Goal: Task Accomplishment & Management: Manage account settings

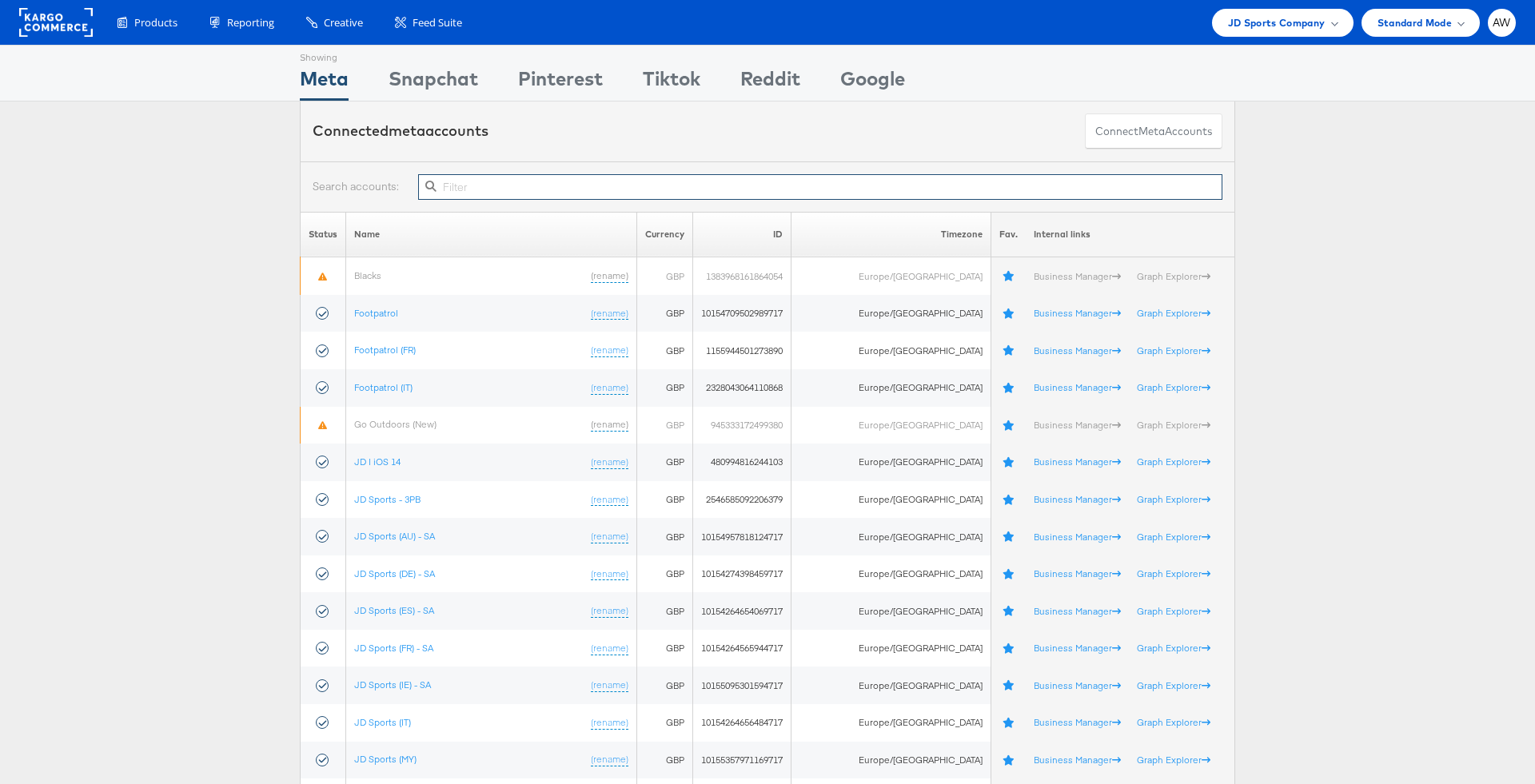
click at [671, 184] on input "text" at bounding box center [819, 187] width 804 height 25
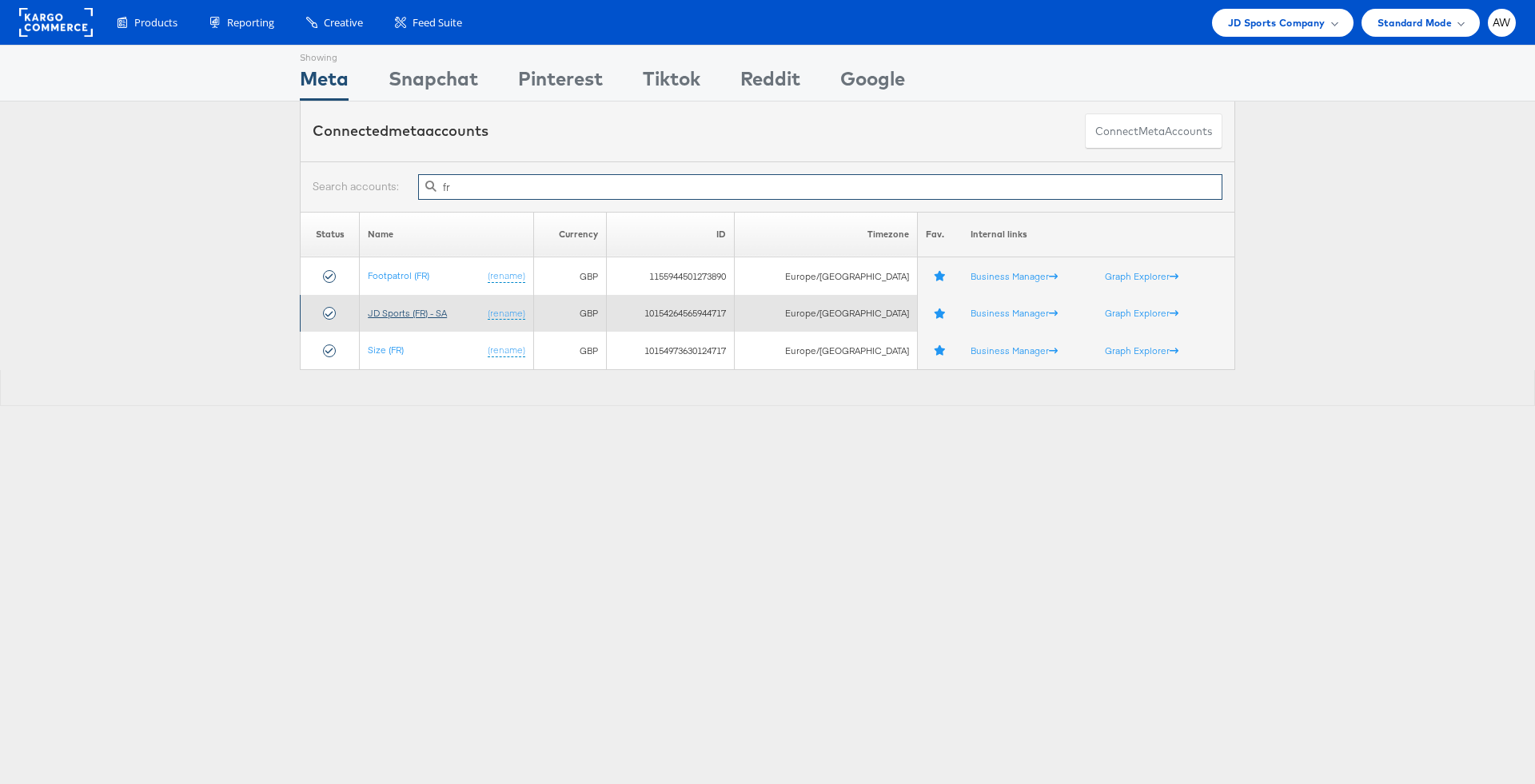
type input "fr"
click at [440, 308] on link "JD Sports (FR) - SA" at bounding box center [407, 312] width 79 height 12
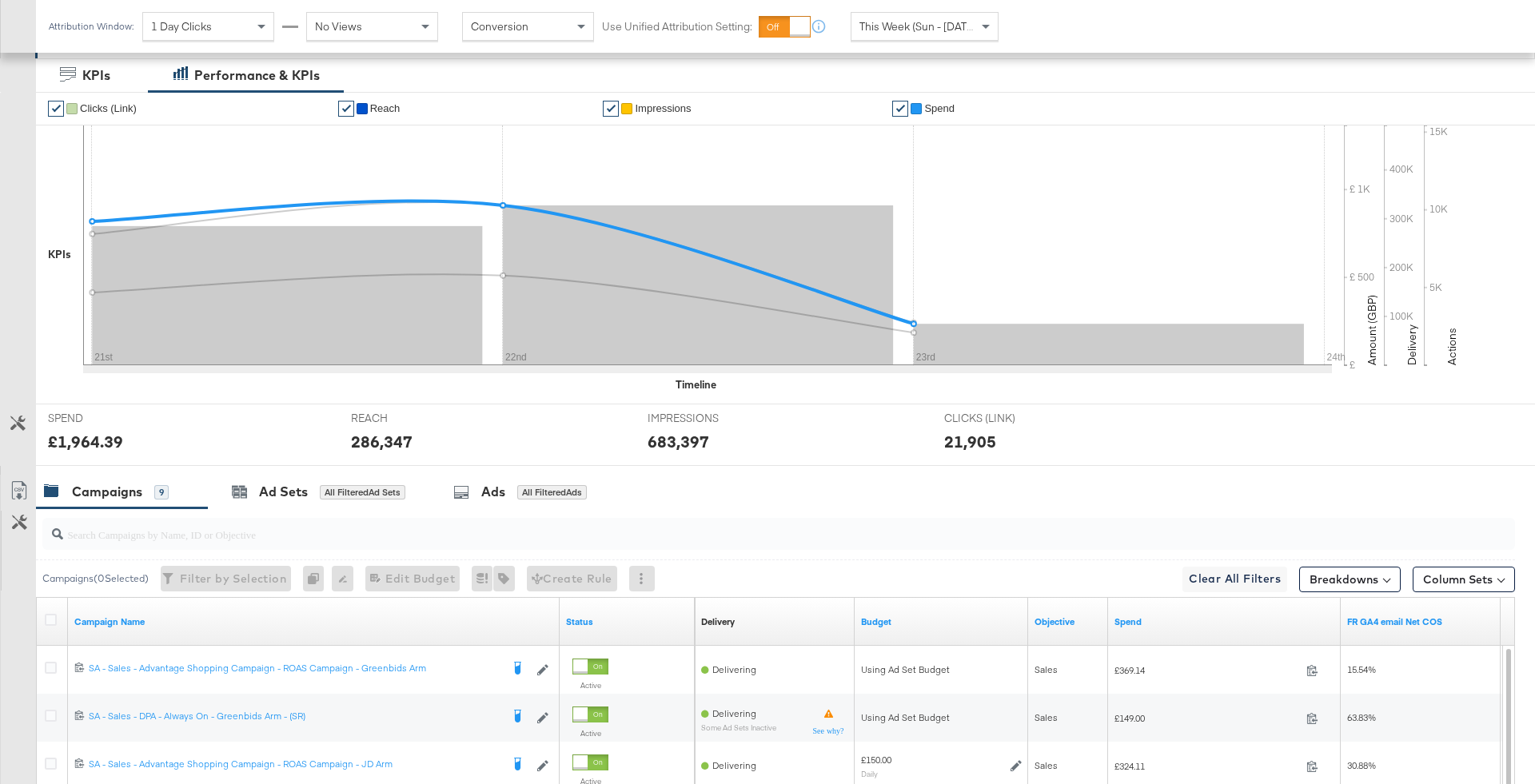
scroll to position [173, 0]
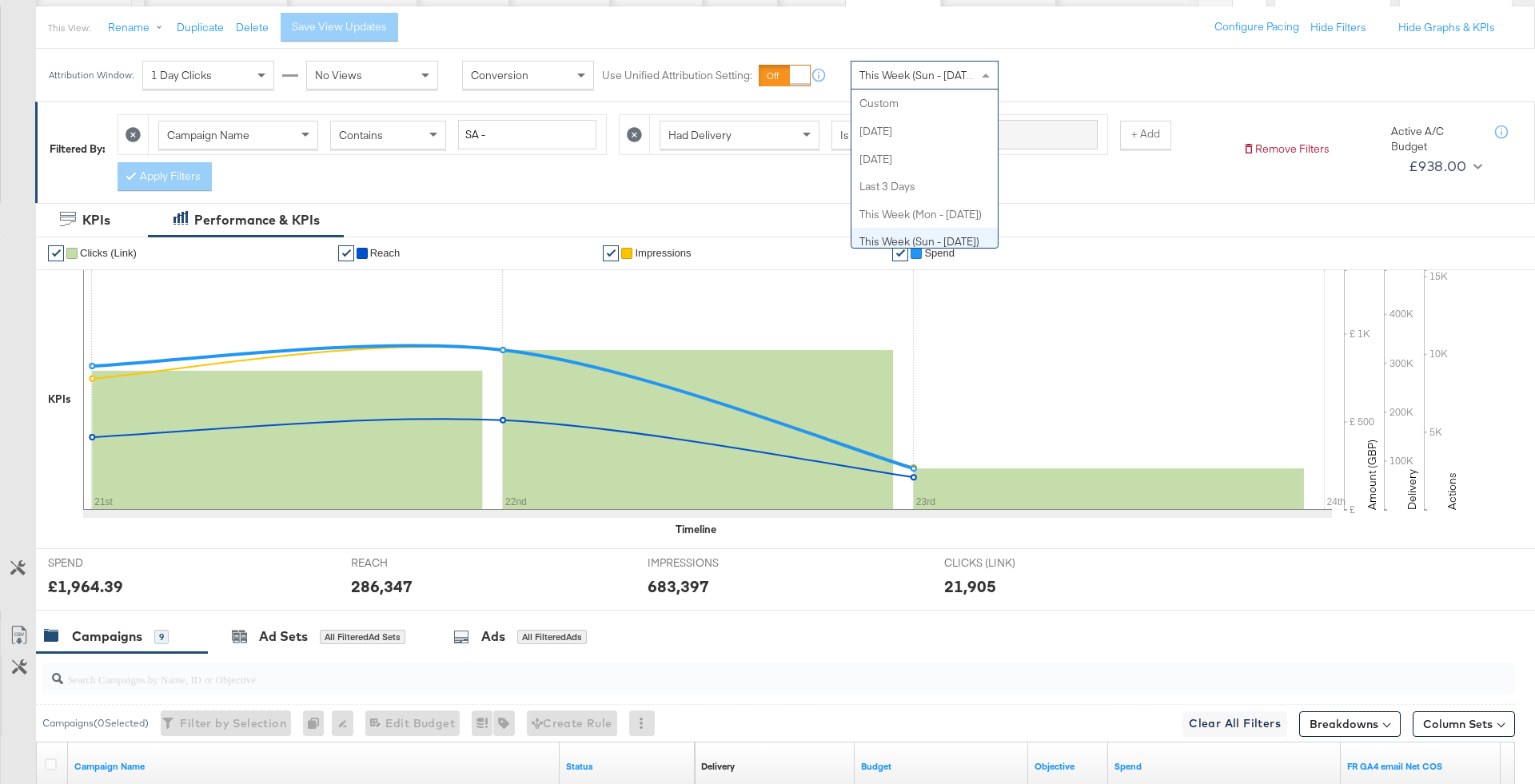
click at [988, 75] on span at bounding box center [985, 76] width 8 height 4
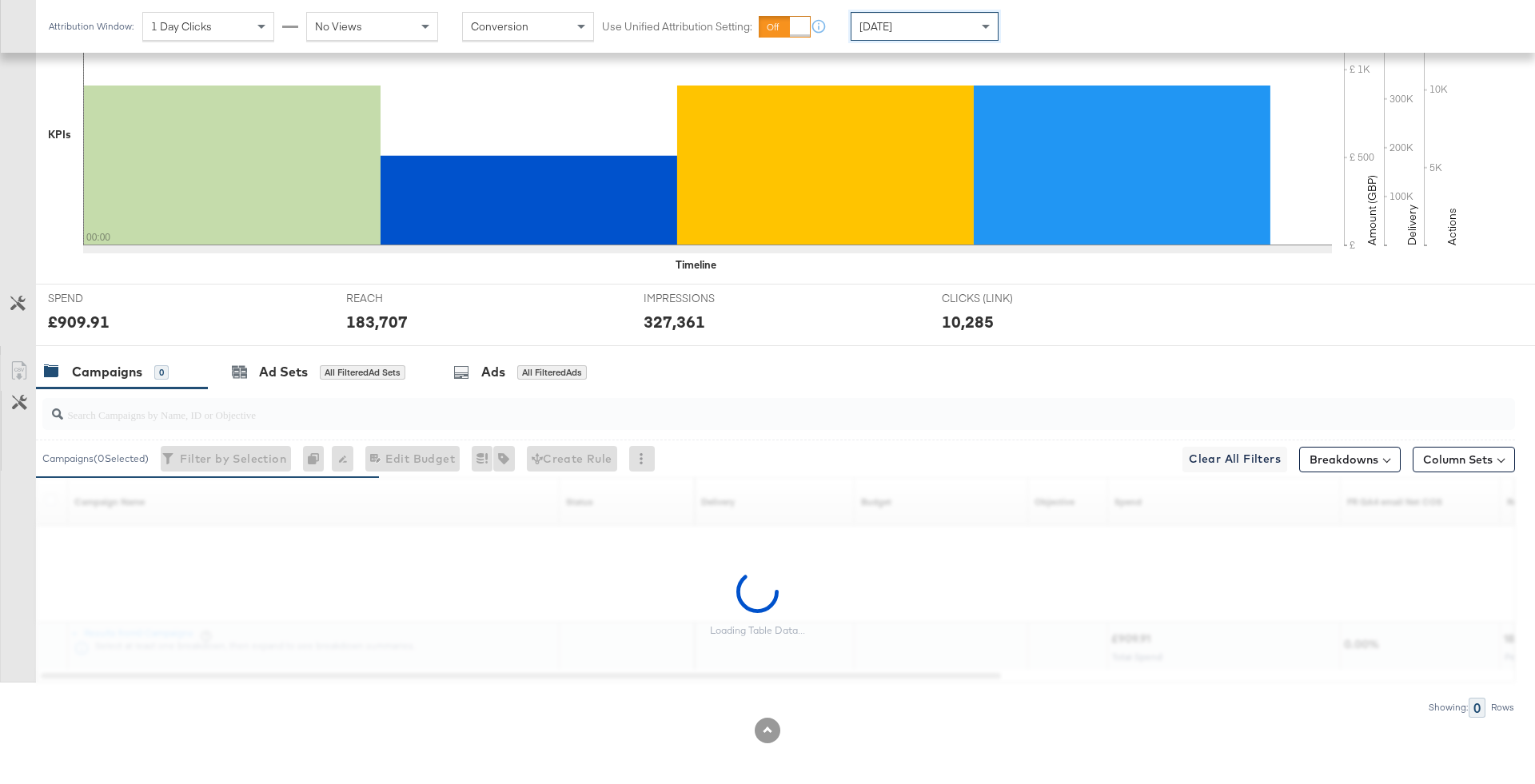
scroll to position [676, 0]
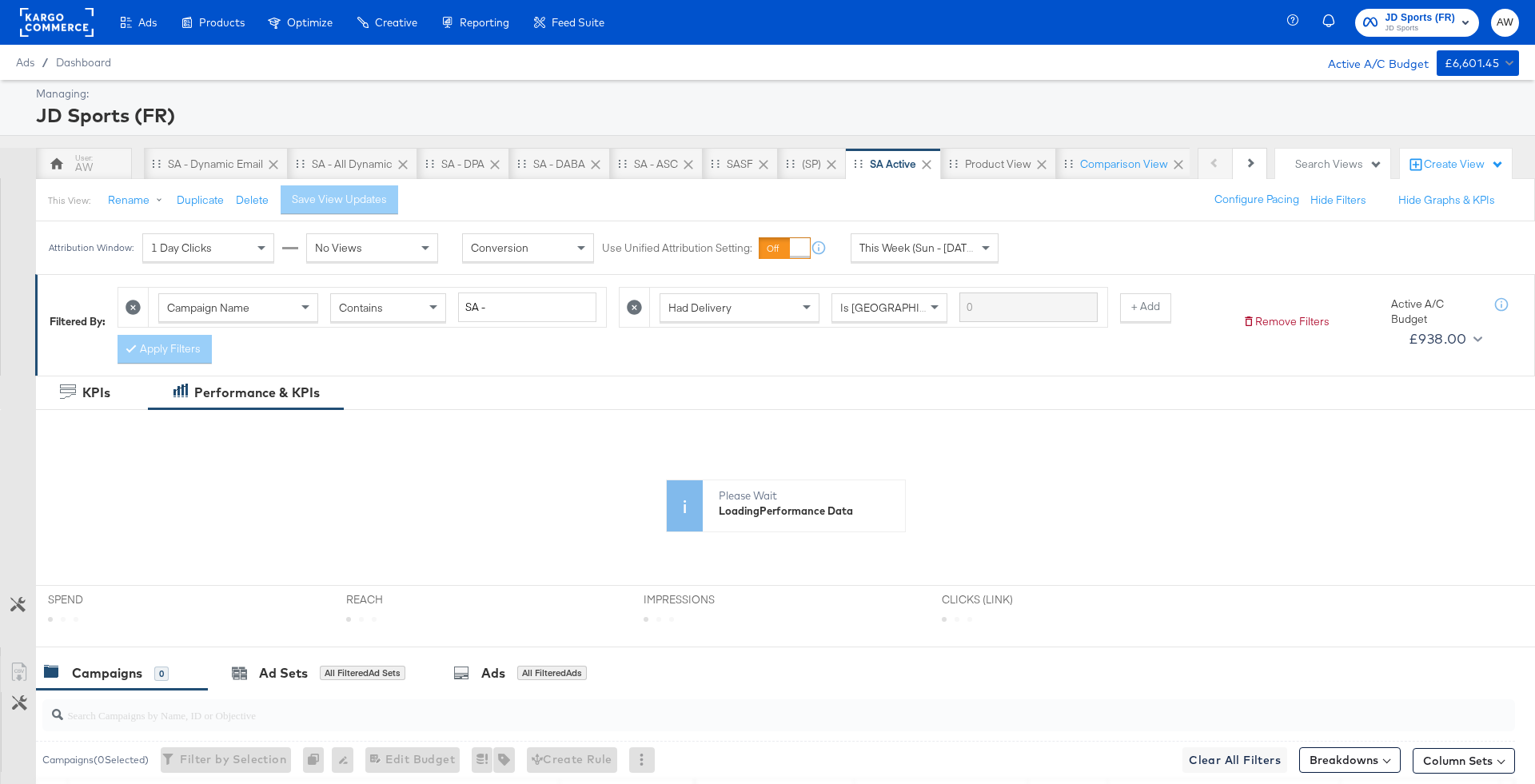
click at [908, 240] on span "This Week (Sun - Today)" at bounding box center [918, 248] width 120 height 14
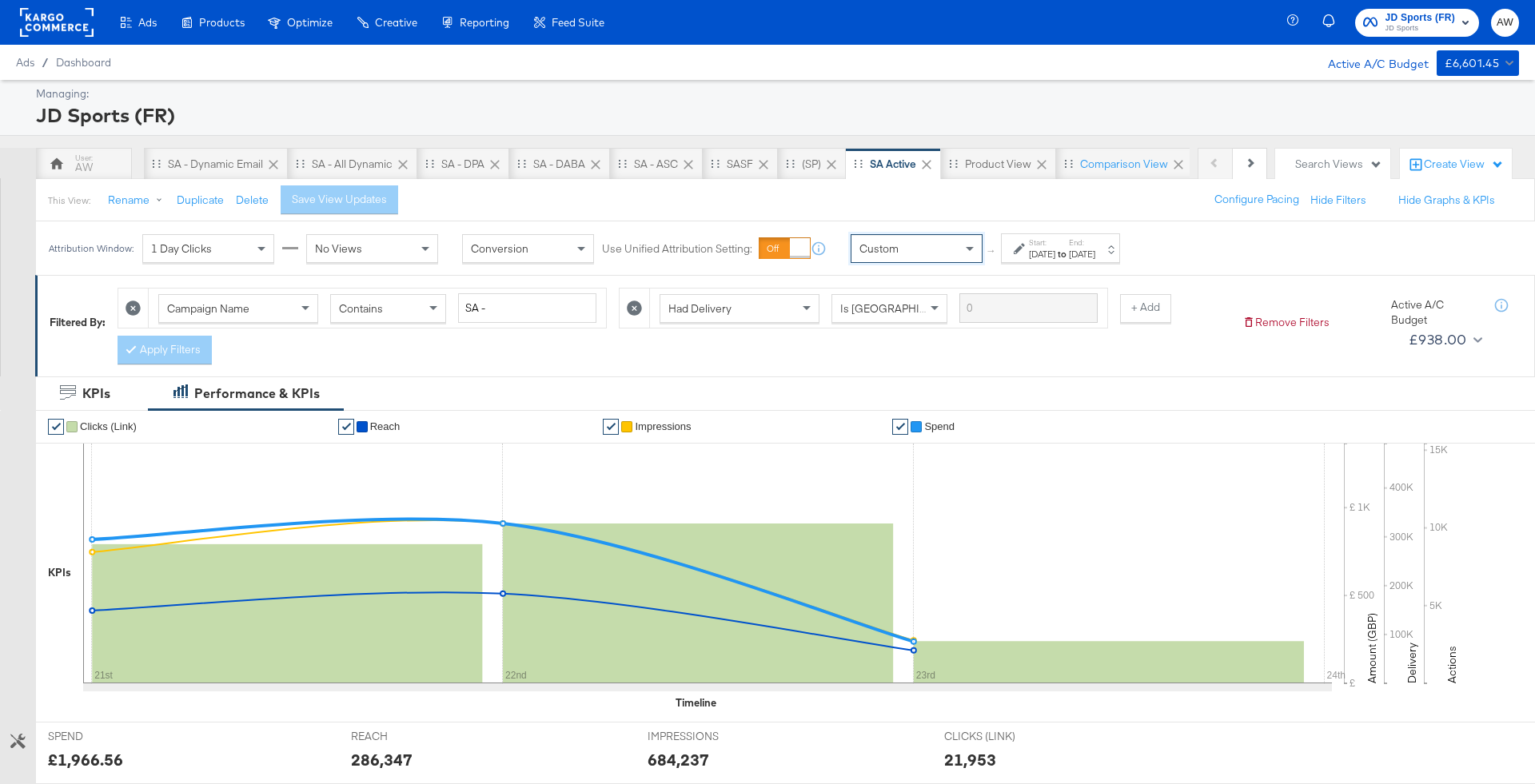
click at [1027, 253] on div at bounding box center [1021, 248] width 15 height 11
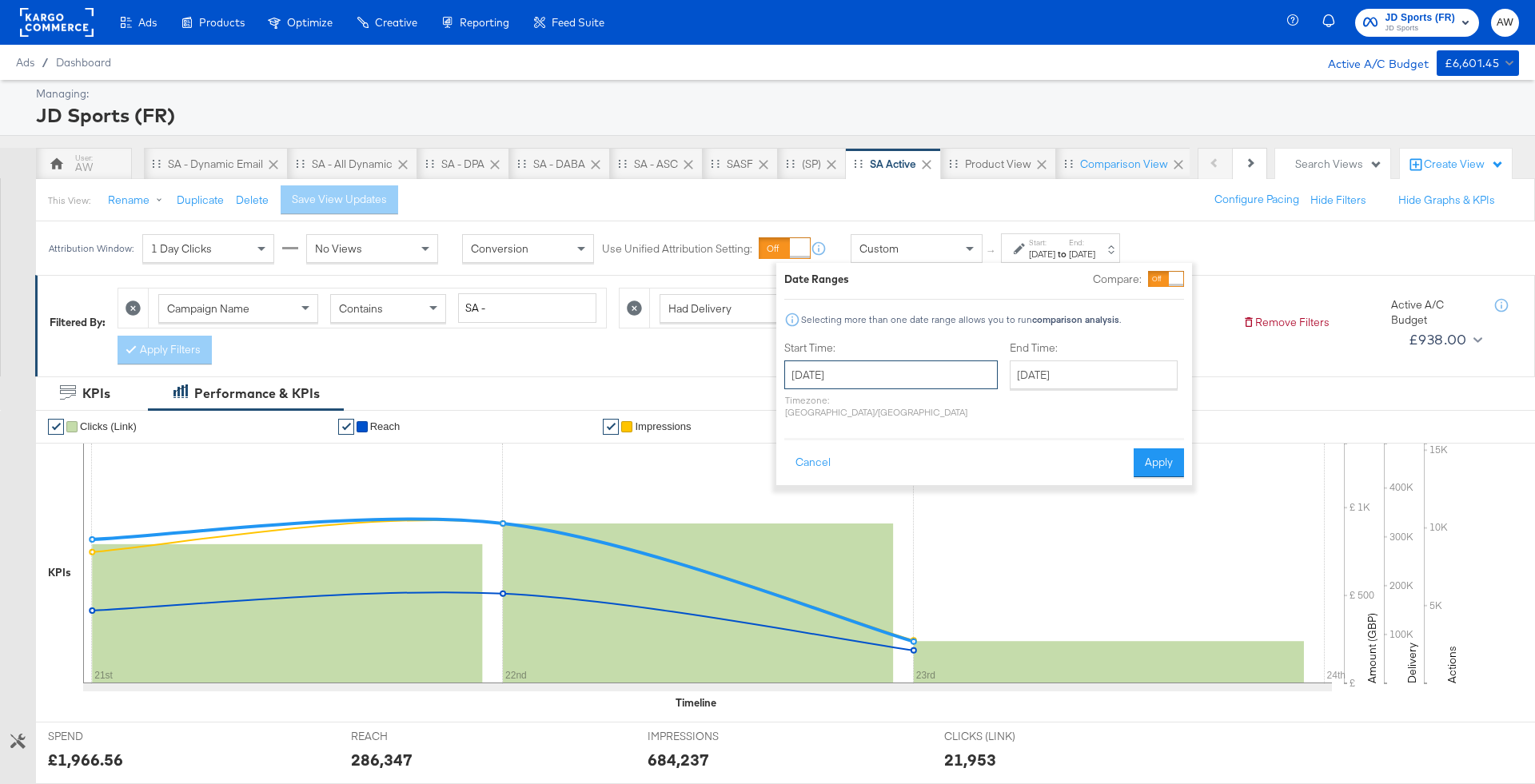
click at [854, 372] on input "September 23rd 2025" at bounding box center [890, 374] width 213 height 29
click at [800, 530] on td "21" at bounding box center [802, 522] width 27 height 23
type input "September 21st 2025"
click at [1102, 383] on input "September 23rd 2025" at bounding box center [1092, 374] width 167 height 29
click at [1041, 528] on td "22" at bounding box center [1054, 522] width 27 height 23
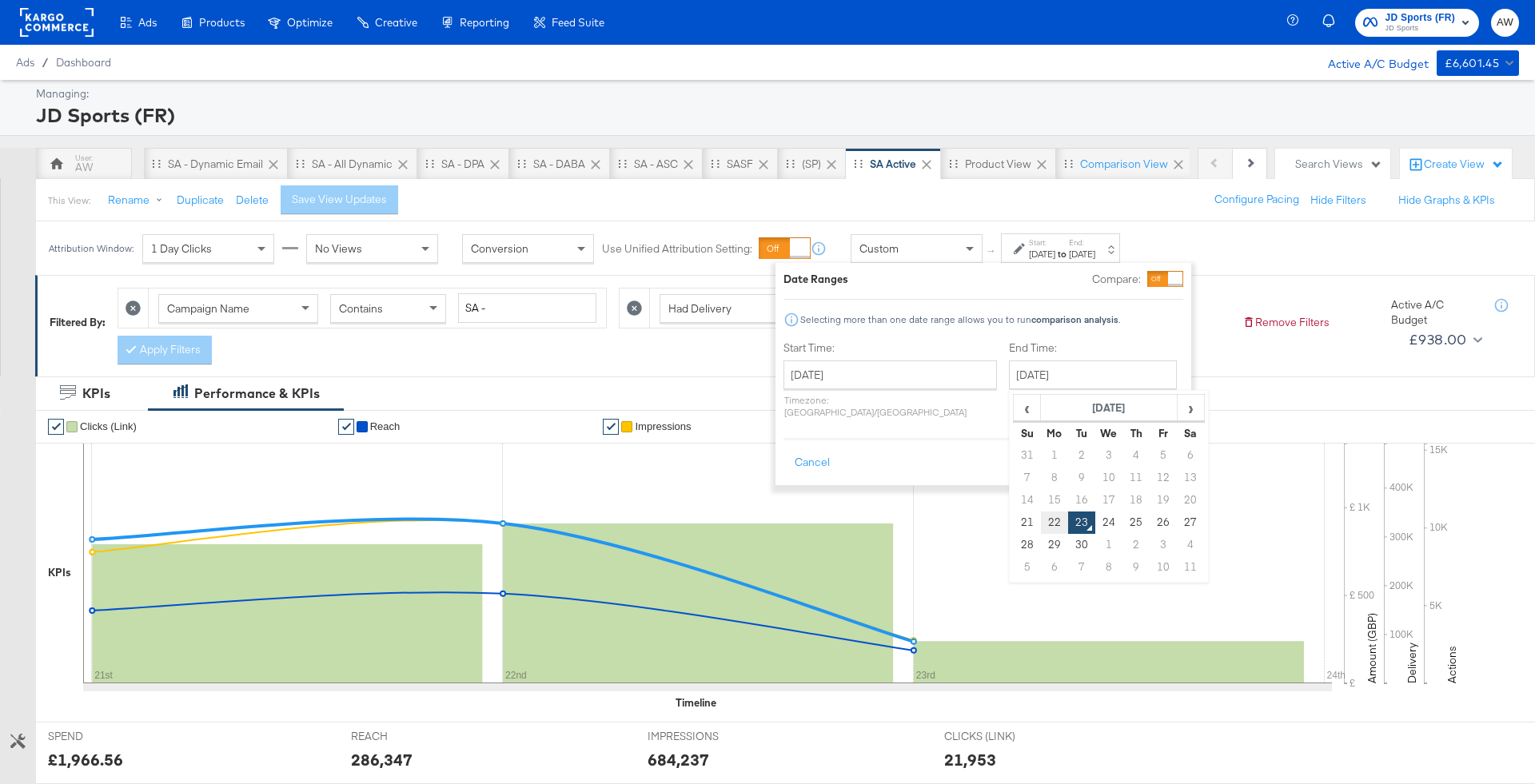
type input "September 22nd 2025"
click at [1179, 448] on button "Apply" at bounding box center [1160, 463] width 50 height 29
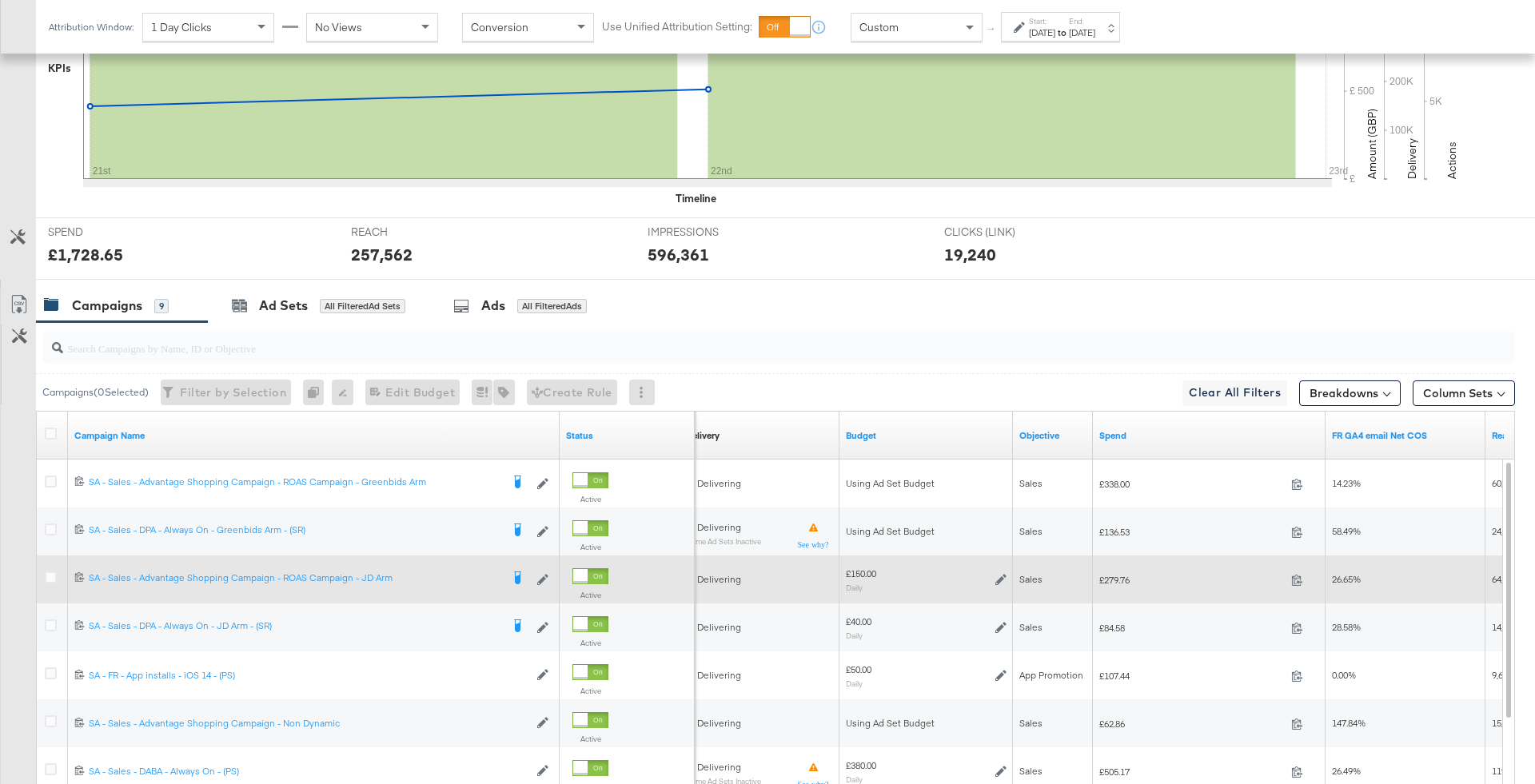
scroll to position [501, 0]
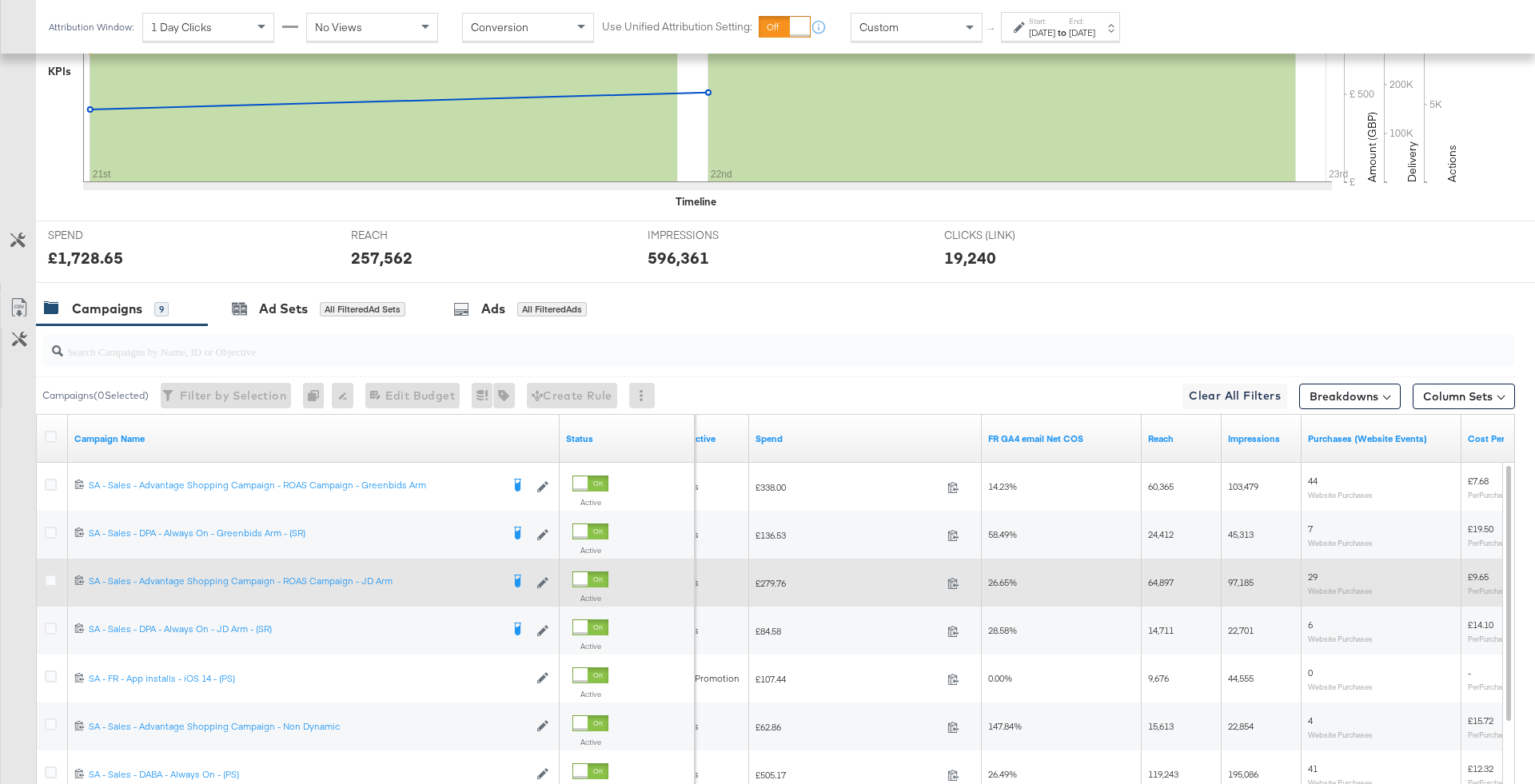
click at [778, 581] on span "£279.76" at bounding box center [848, 582] width 185 height 12
copy span "279.76"
click at [45, 581] on icon at bounding box center [50, 580] width 12 height 12
click at [0, 0] on input "checkbox" at bounding box center [0, 0] width 0 height 0
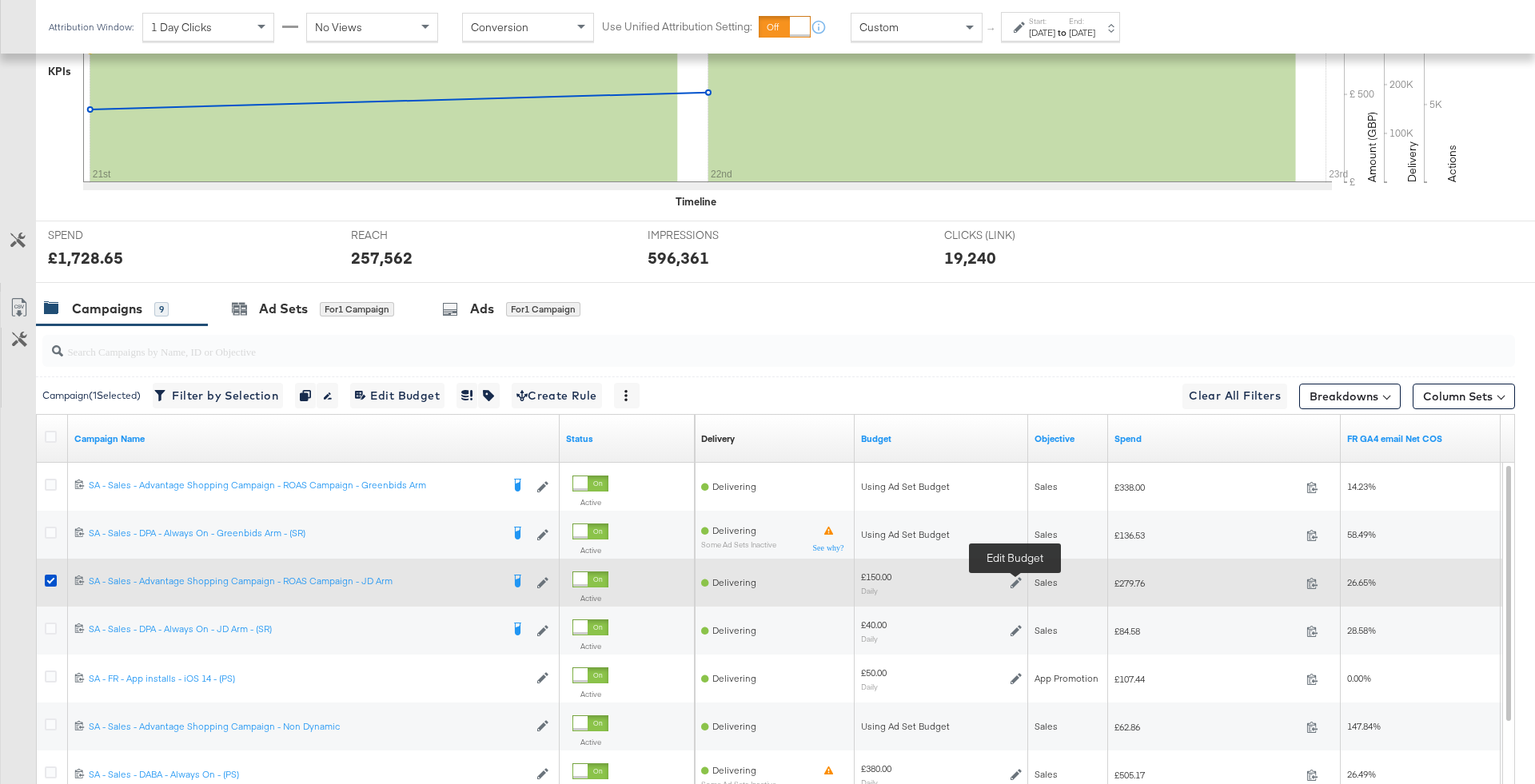
click at [1016, 581] on icon at bounding box center [1016, 582] width 11 height 11
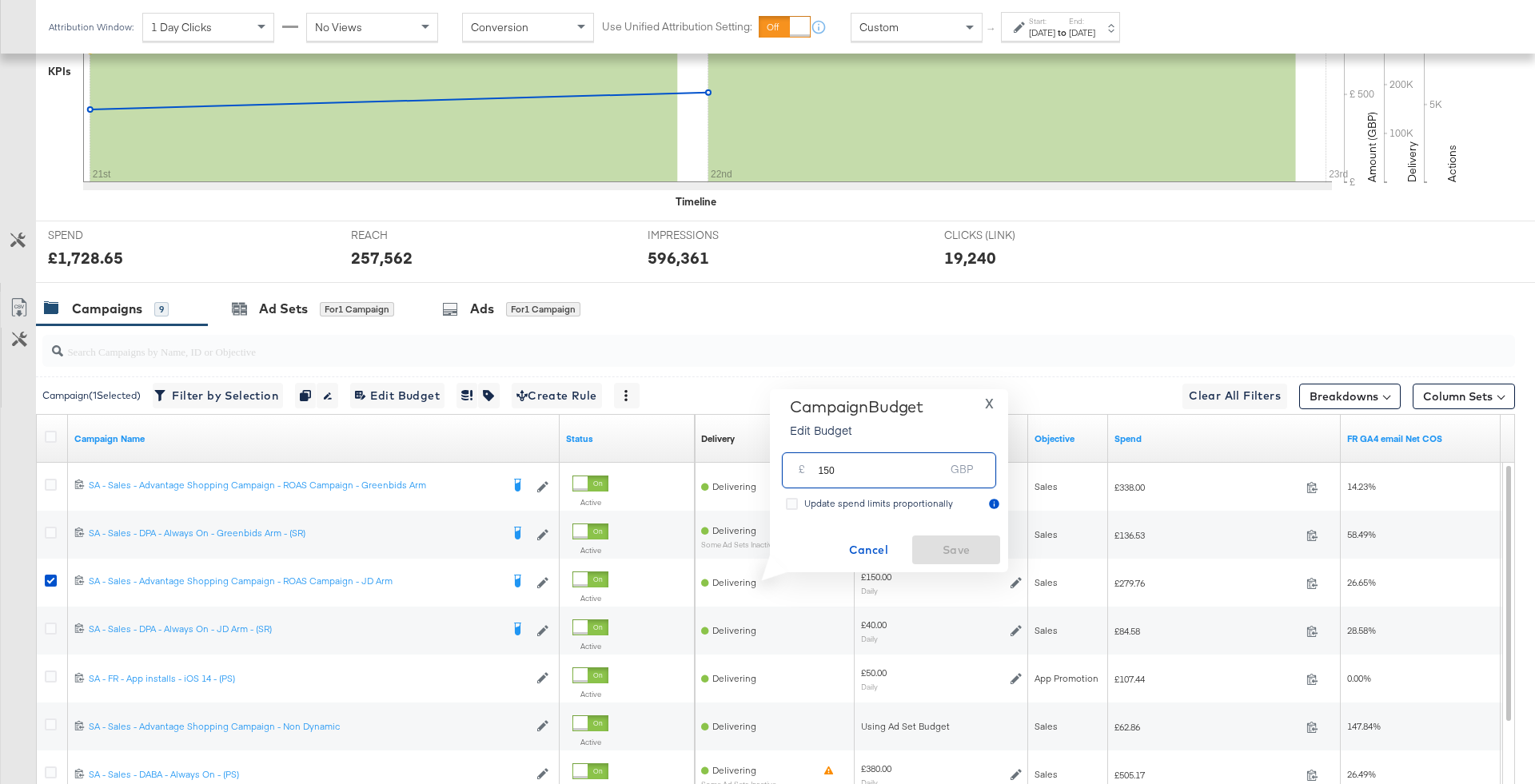
click at [917, 477] on input "150" at bounding box center [880, 464] width 126 height 34
type input "120"
click at [966, 552] on span "Save" at bounding box center [955, 550] width 75 height 20
click at [362, 310] on div "for 1 Campaign" at bounding box center [357, 310] width 75 height 14
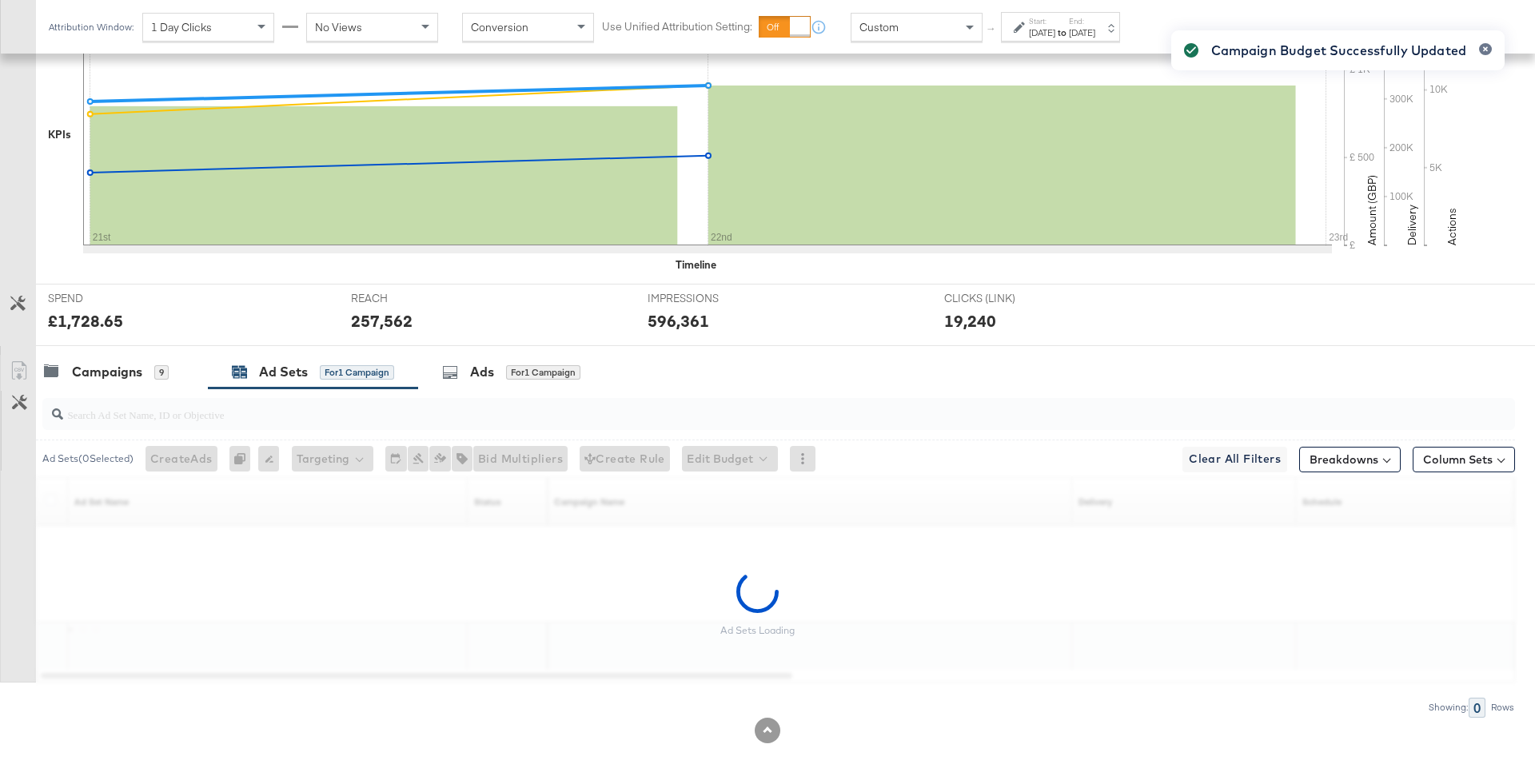
scroll to position [390, 0]
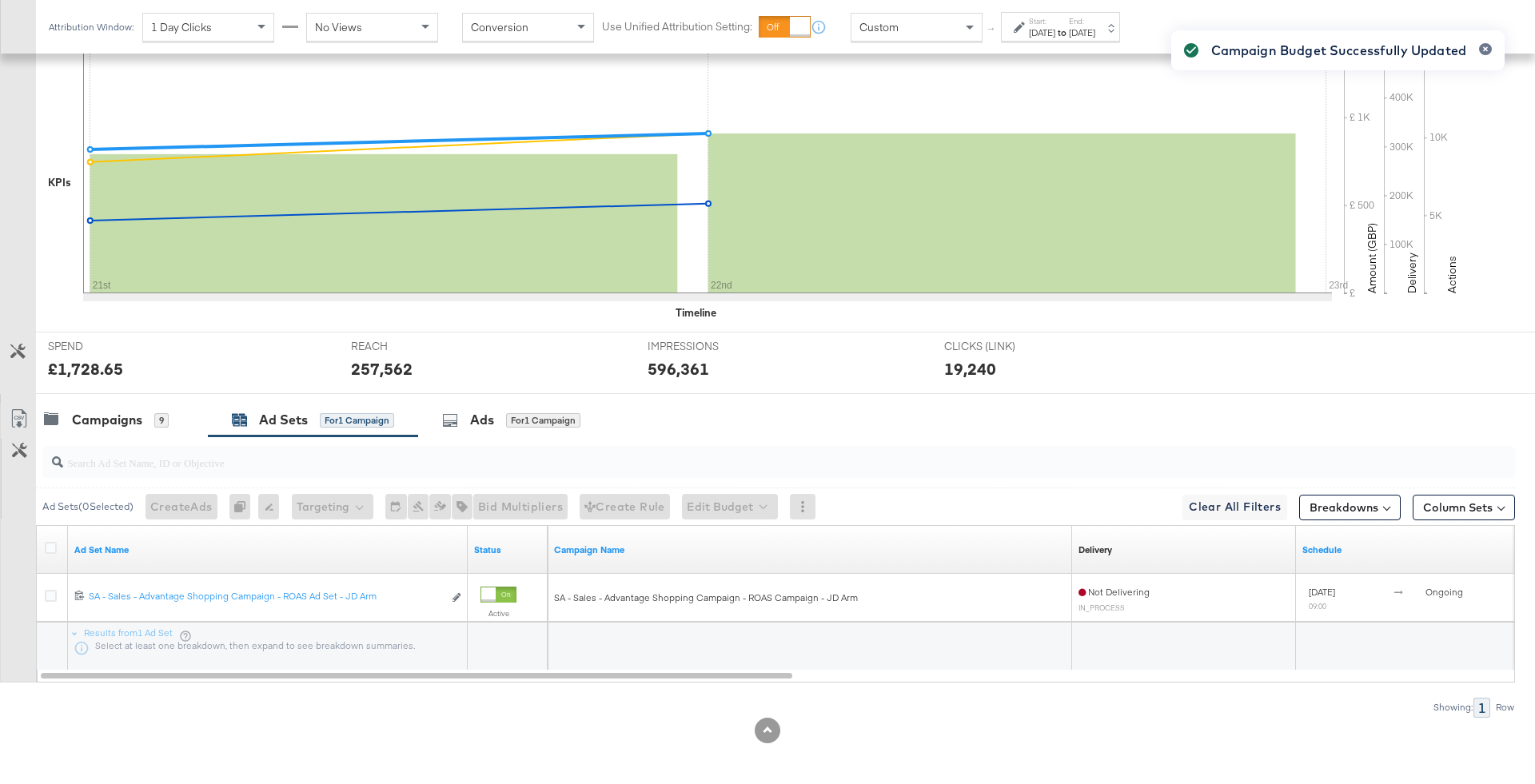
click at [1148, 560] on div "Delivery Sorting Unavailable" at bounding box center [1184, 549] width 224 height 48
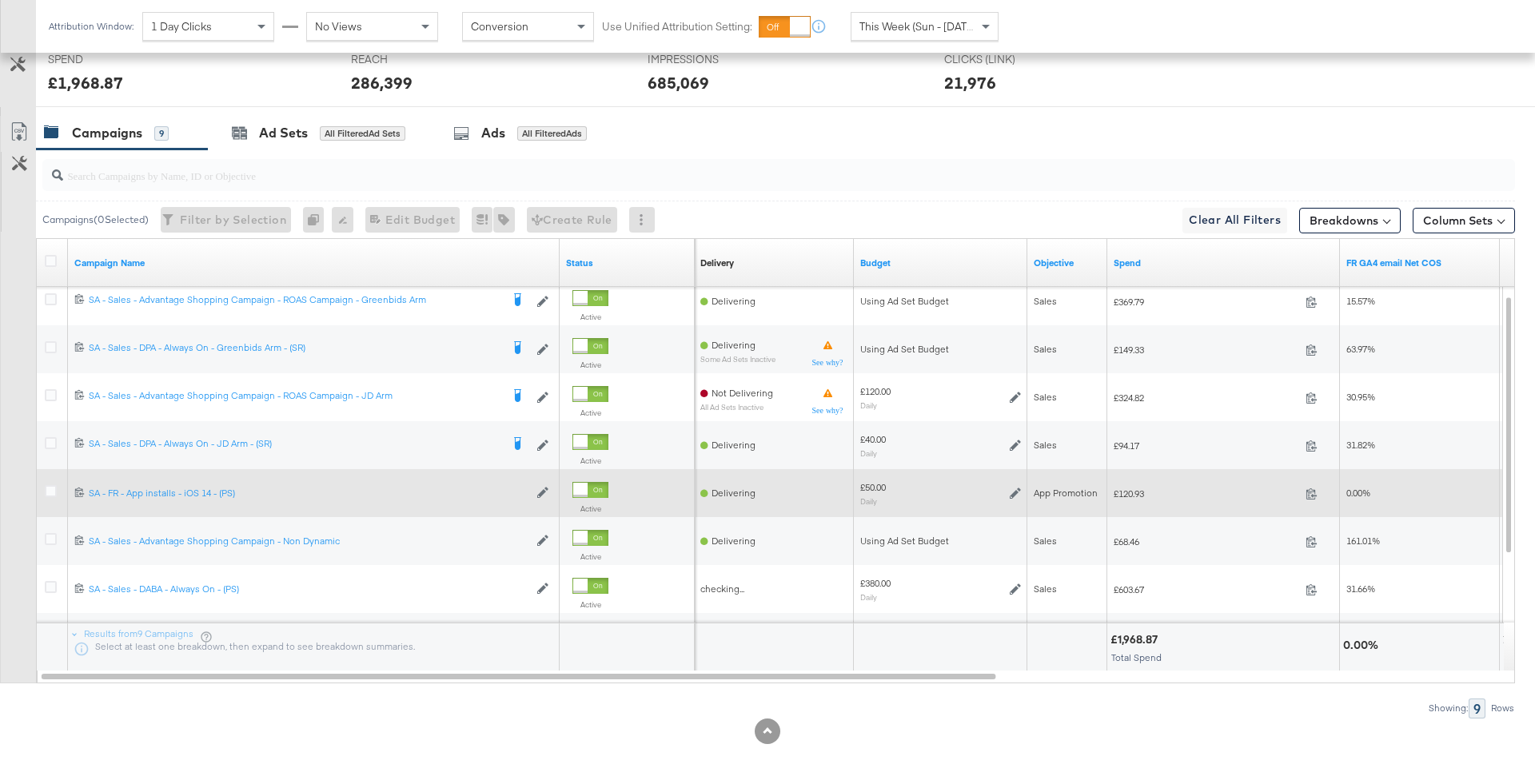
scroll to position [673, 0]
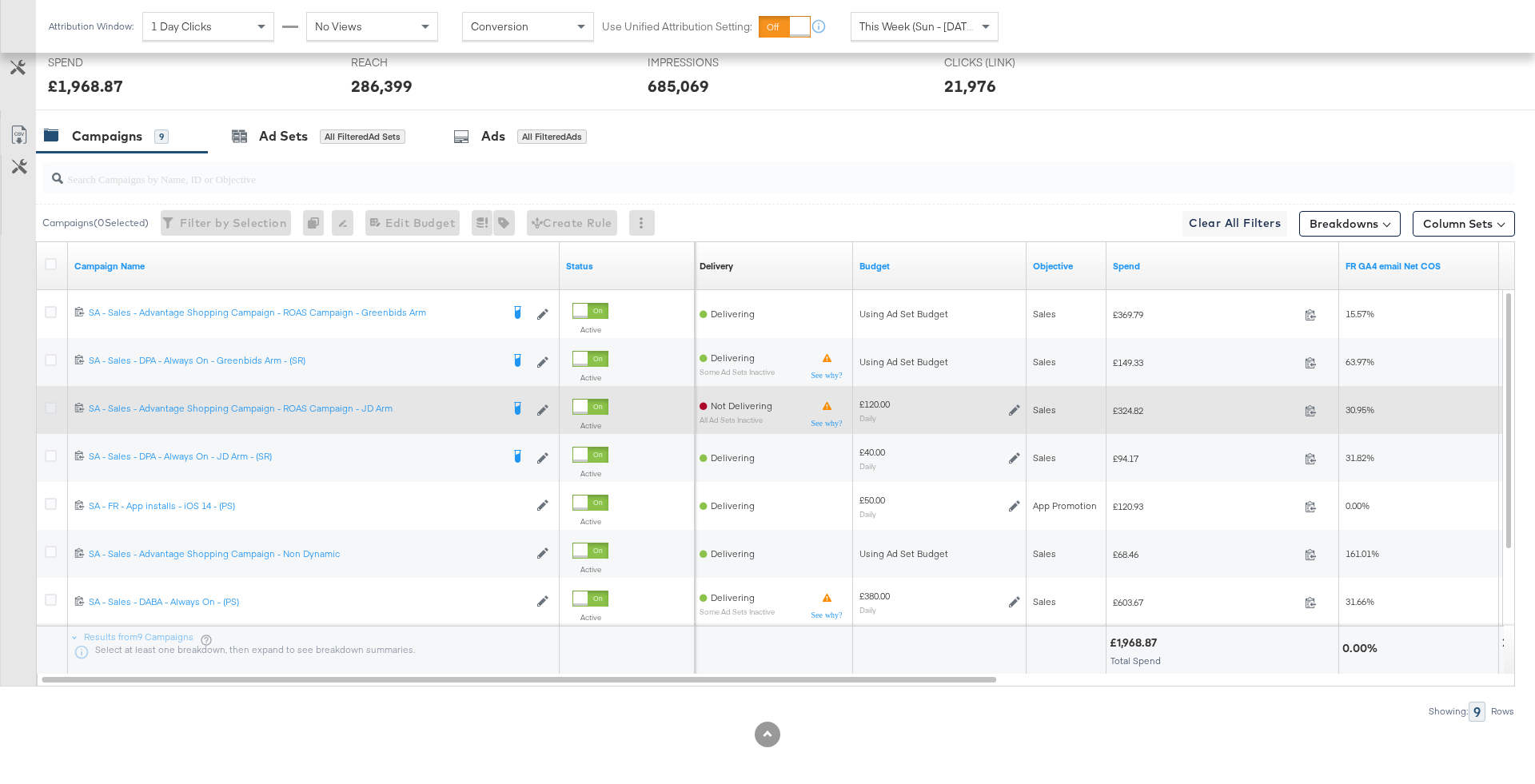
click at [53, 406] on icon at bounding box center [50, 408] width 12 height 12
click at [0, 0] on input "checkbox" at bounding box center [0, 0] width 0 height 0
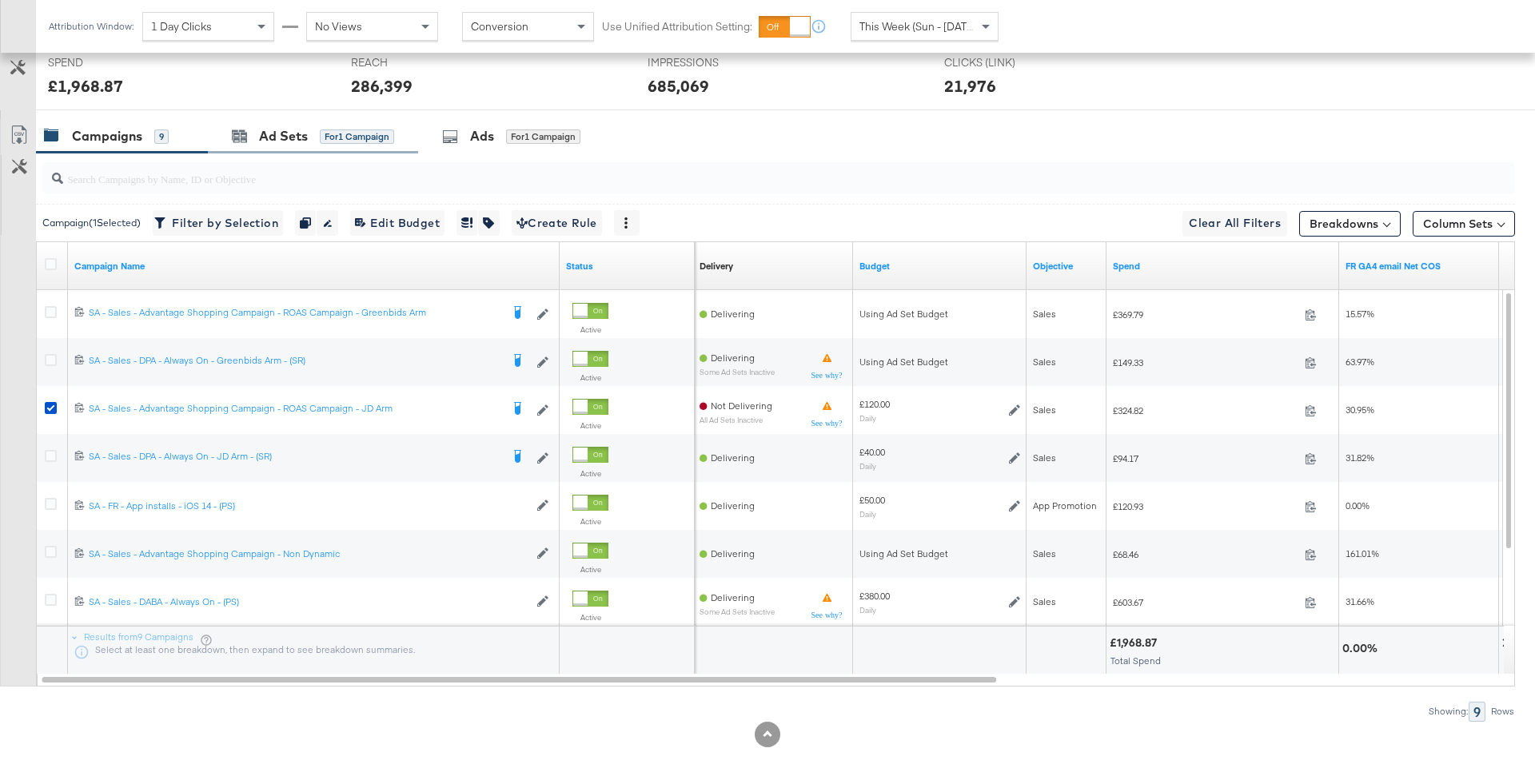
click at [393, 146] on div "Ad Sets for 1 Campaign" at bounding box center [313, 136] width 211 height 34
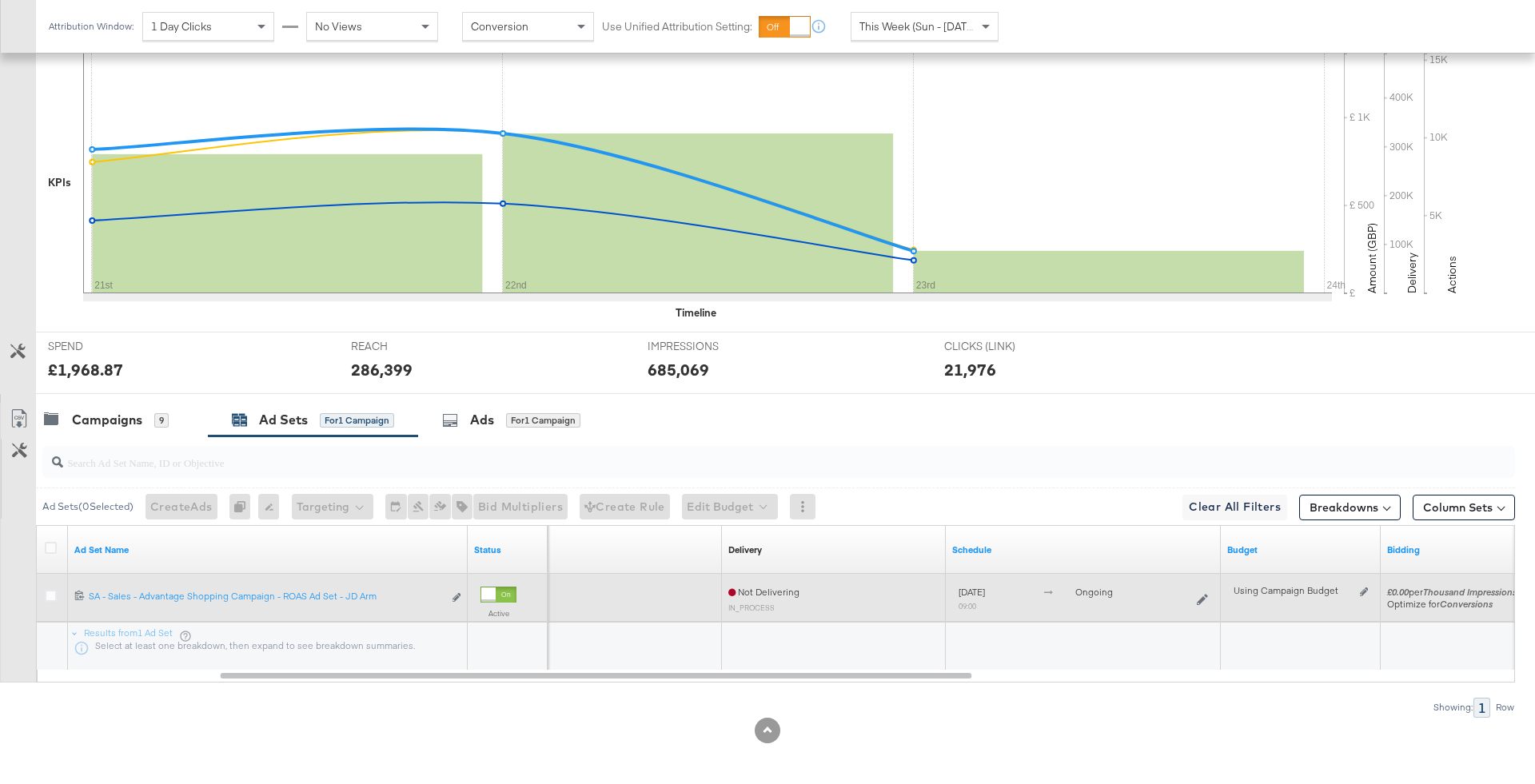
scroll to position [388, 0]
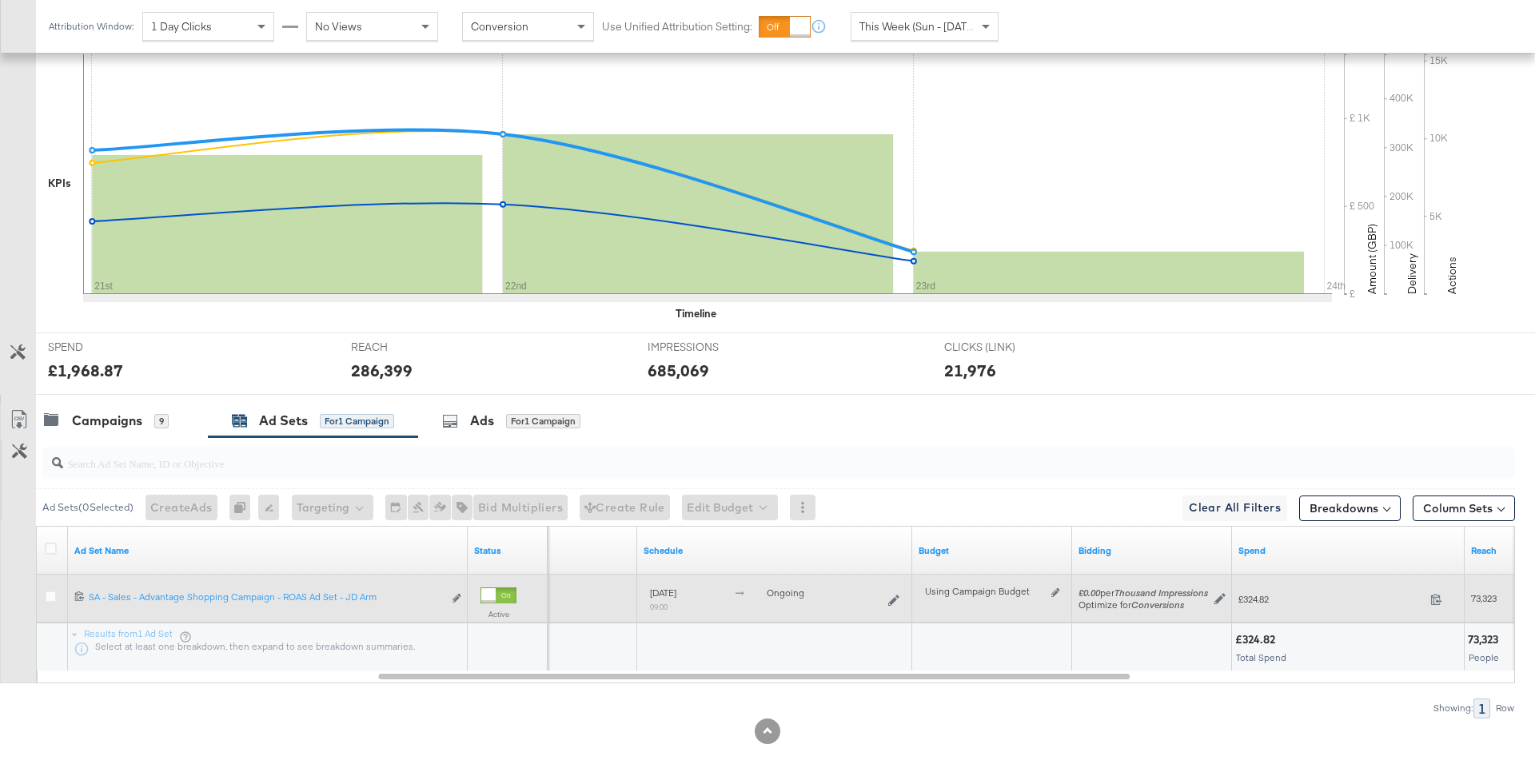
click at [1050, 592] on div "Using Campaign Budget Edit spend limits" at bounding box center [991, 599] width 134 height 13
click at [1062, 588] on div "Using Campaign Budget Edit spend limits" at bounding box center [991, 599] width 147 height 25
click at [1058, 588] on icon at bounding box center [1055, 592] width 8 height 9
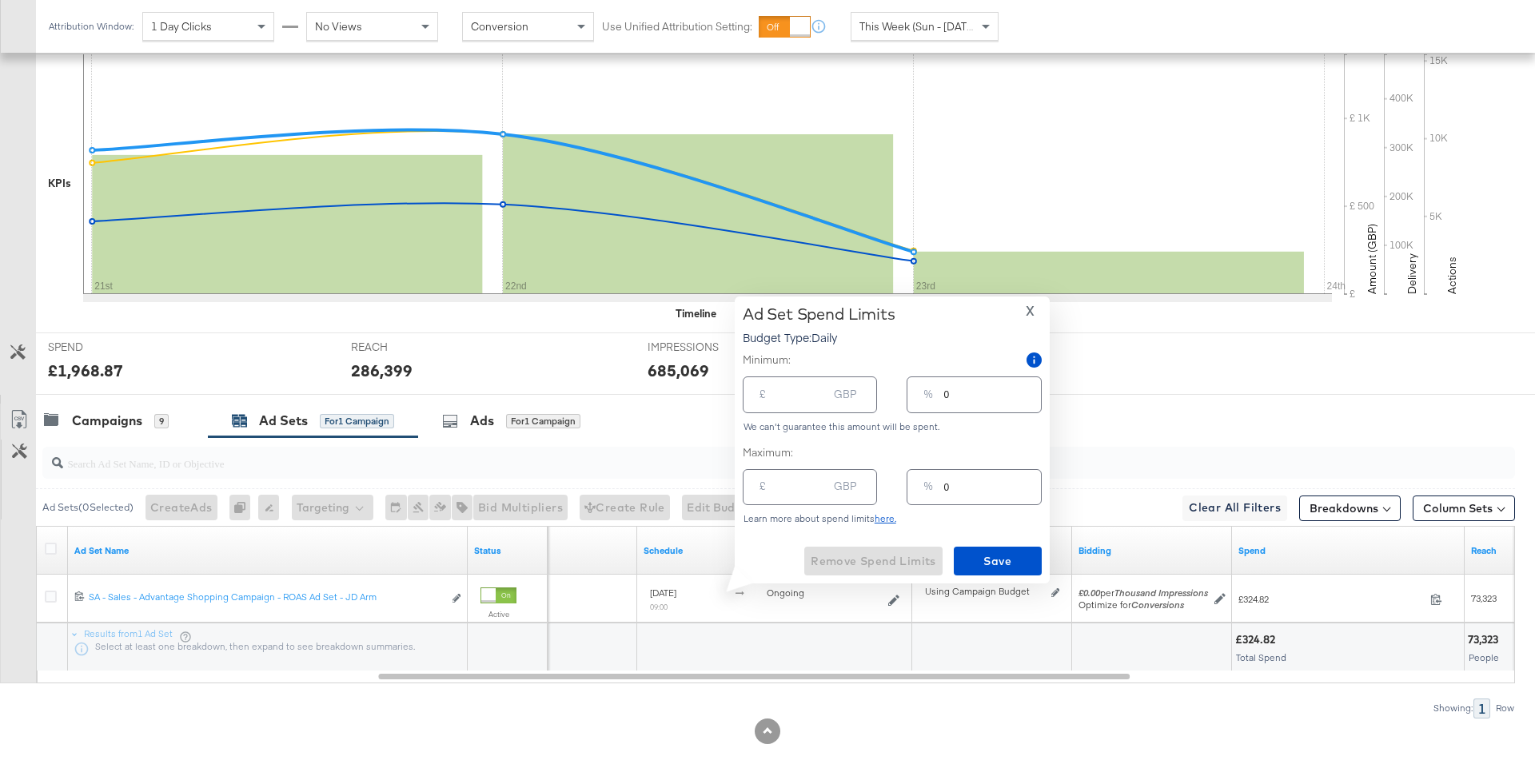
click at [955, 491] on input "0" at bounding box center [992, 481] width 96 height 34
click at [935, 488] on div "%" at bounding box center [927, 490] width 23 height 29
click at [948, 488] on input "0" at bounding box center [992, 481] width 96 height 34
type input "01"
type input "1.20"
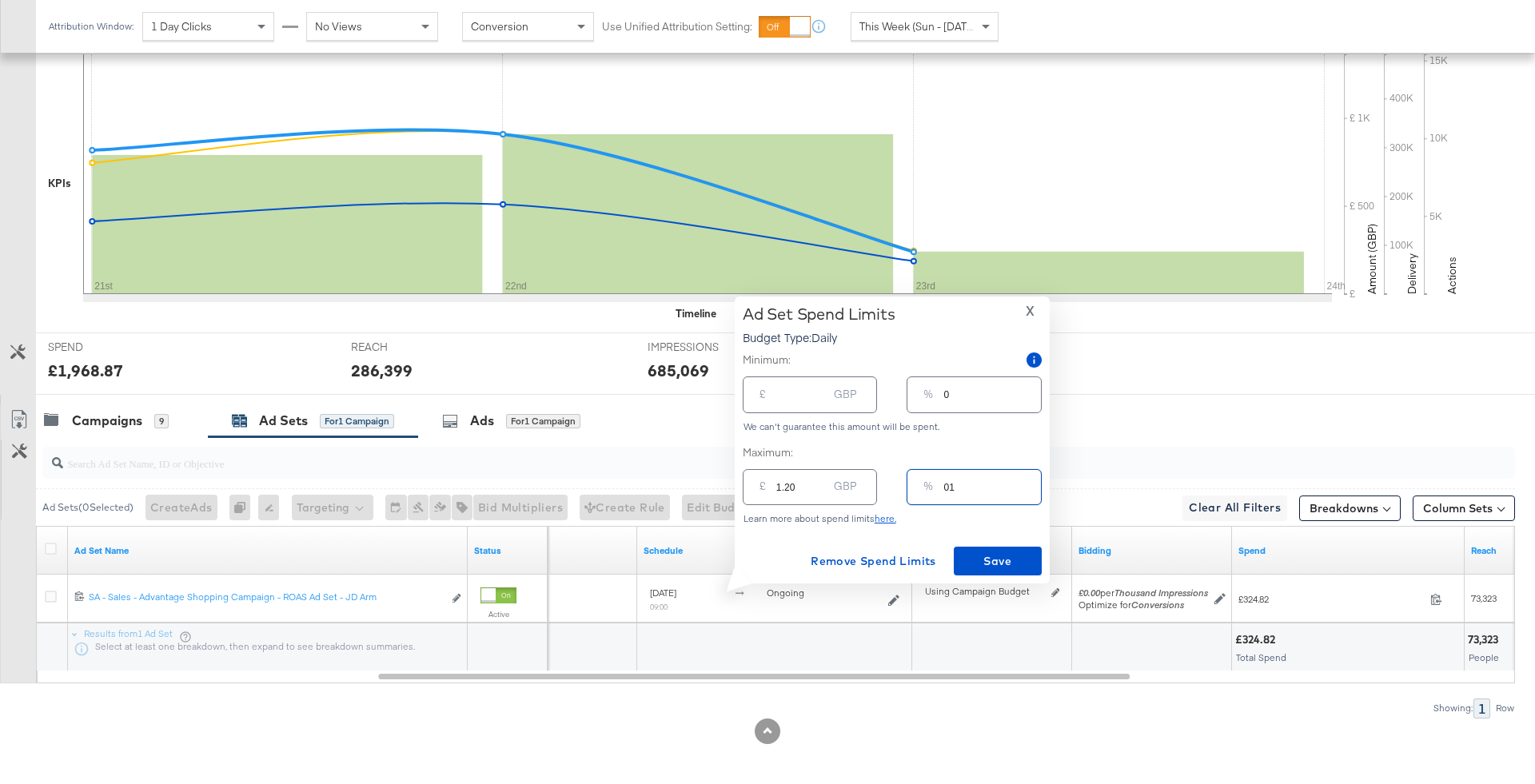
type input "0"
type input "10"
type input "12.00"
type input "100"
type input "120.00"
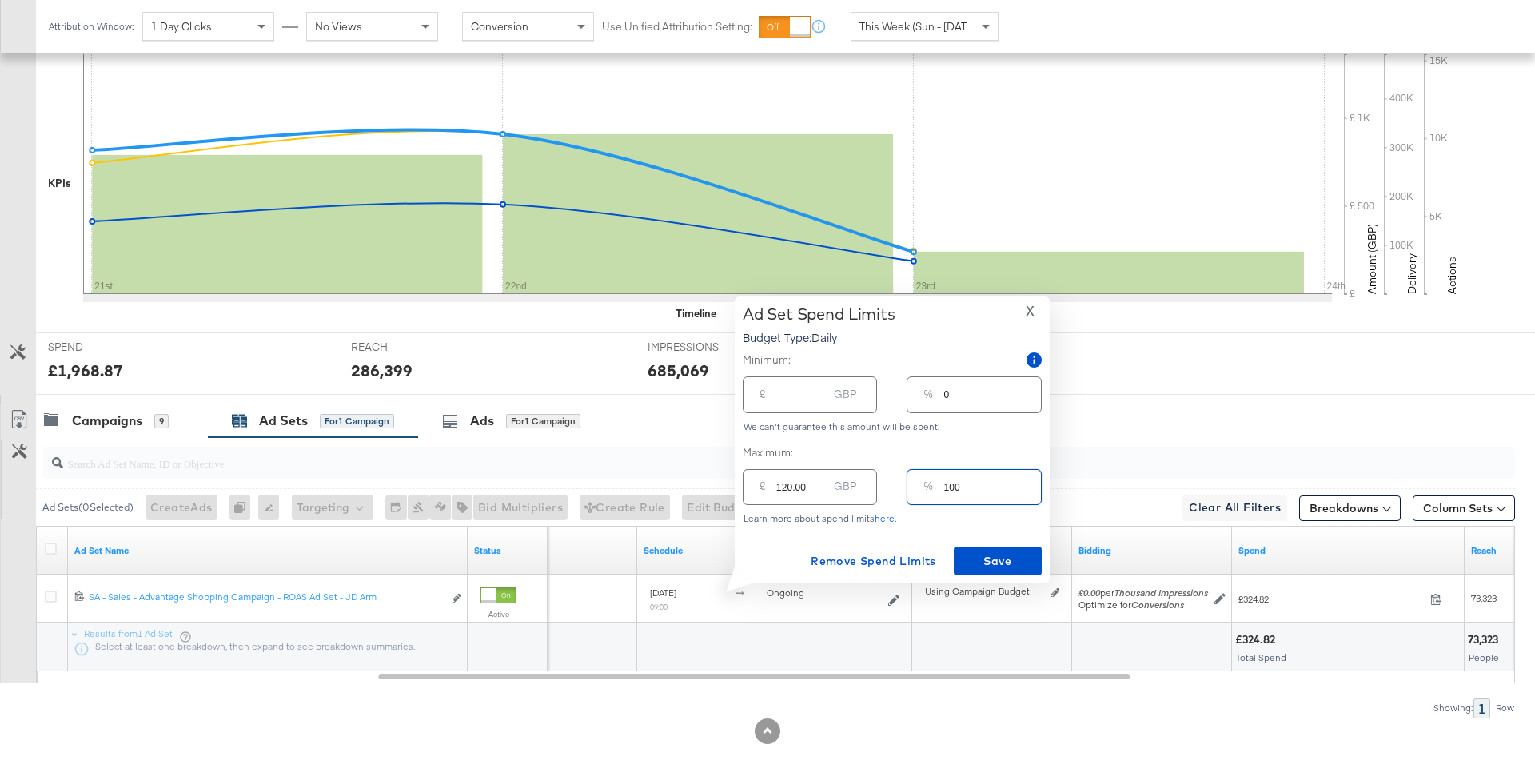
type input "100"
click at [999, 541] on div "Ad Set Spend Limits Budget Type: Daily X Minimum: £ GBP % 0 We can't guarantee …" at bounding box center [892, 439] width 299 height 271
click at [1009, 563] on span "Save" at bounding box center [997, 562] width 75 height 20
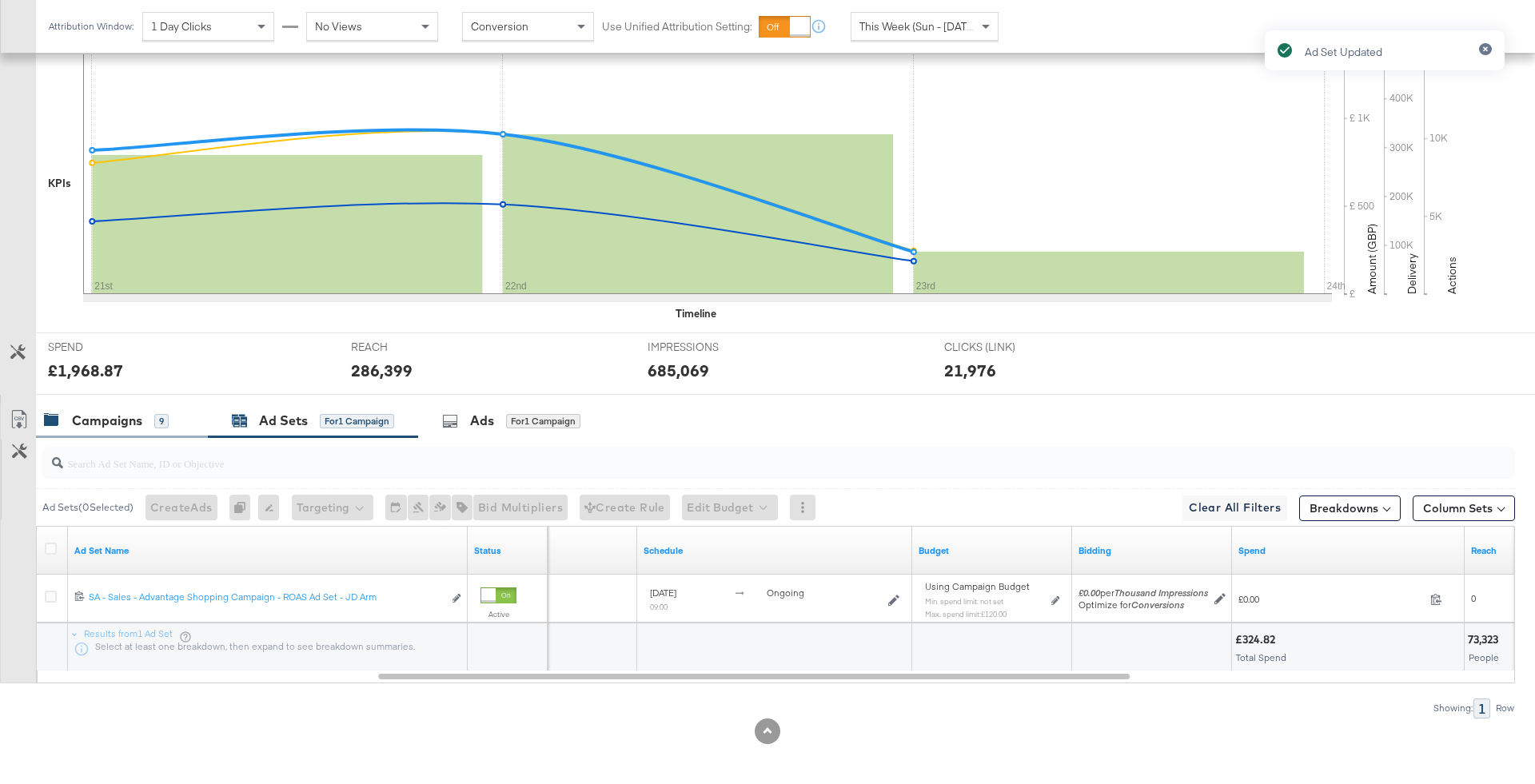
click at [86, 428] on div "Campaigns 9" at bounding box center [122, 420] width 172 height 34
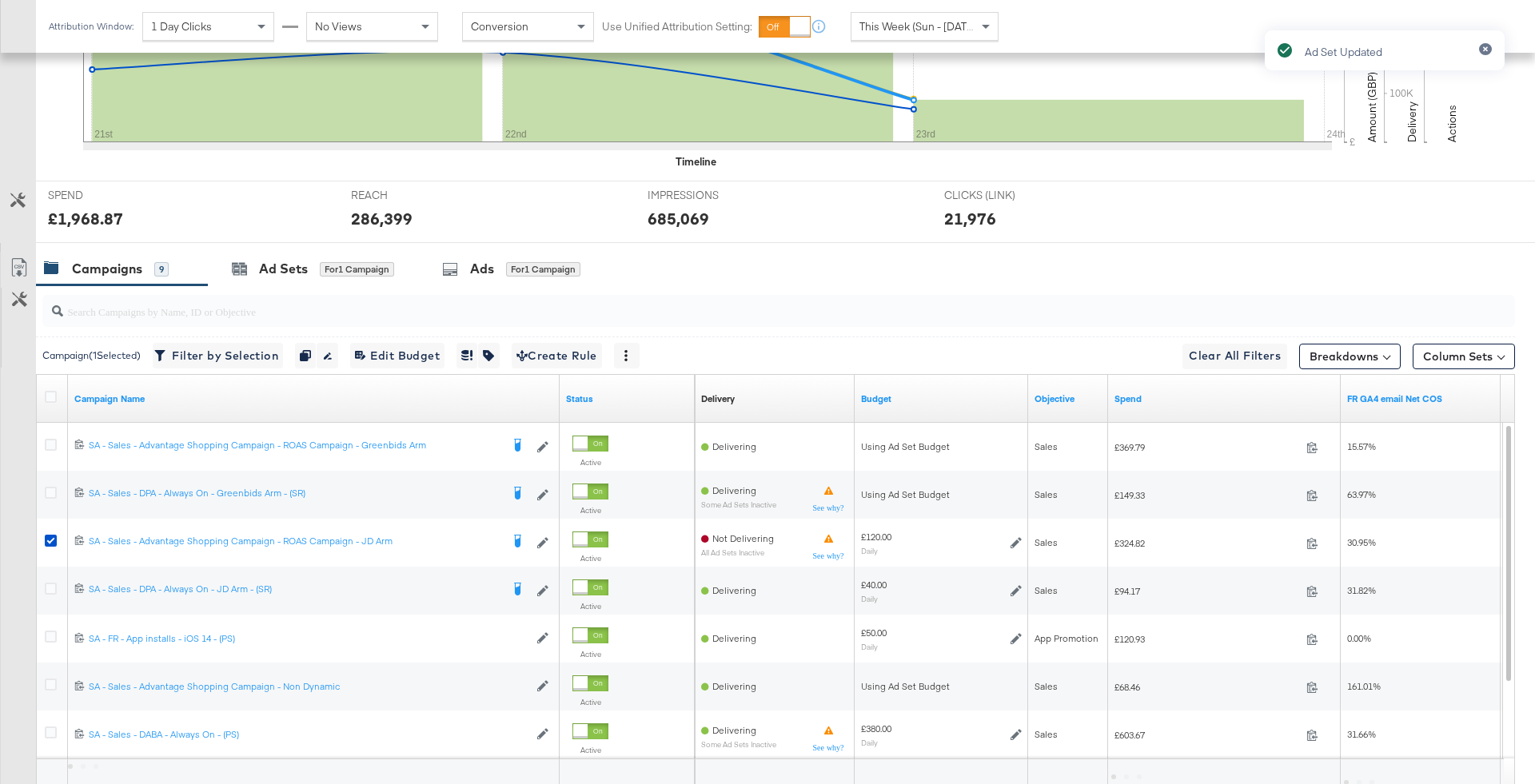
scroll to position [554, 0]
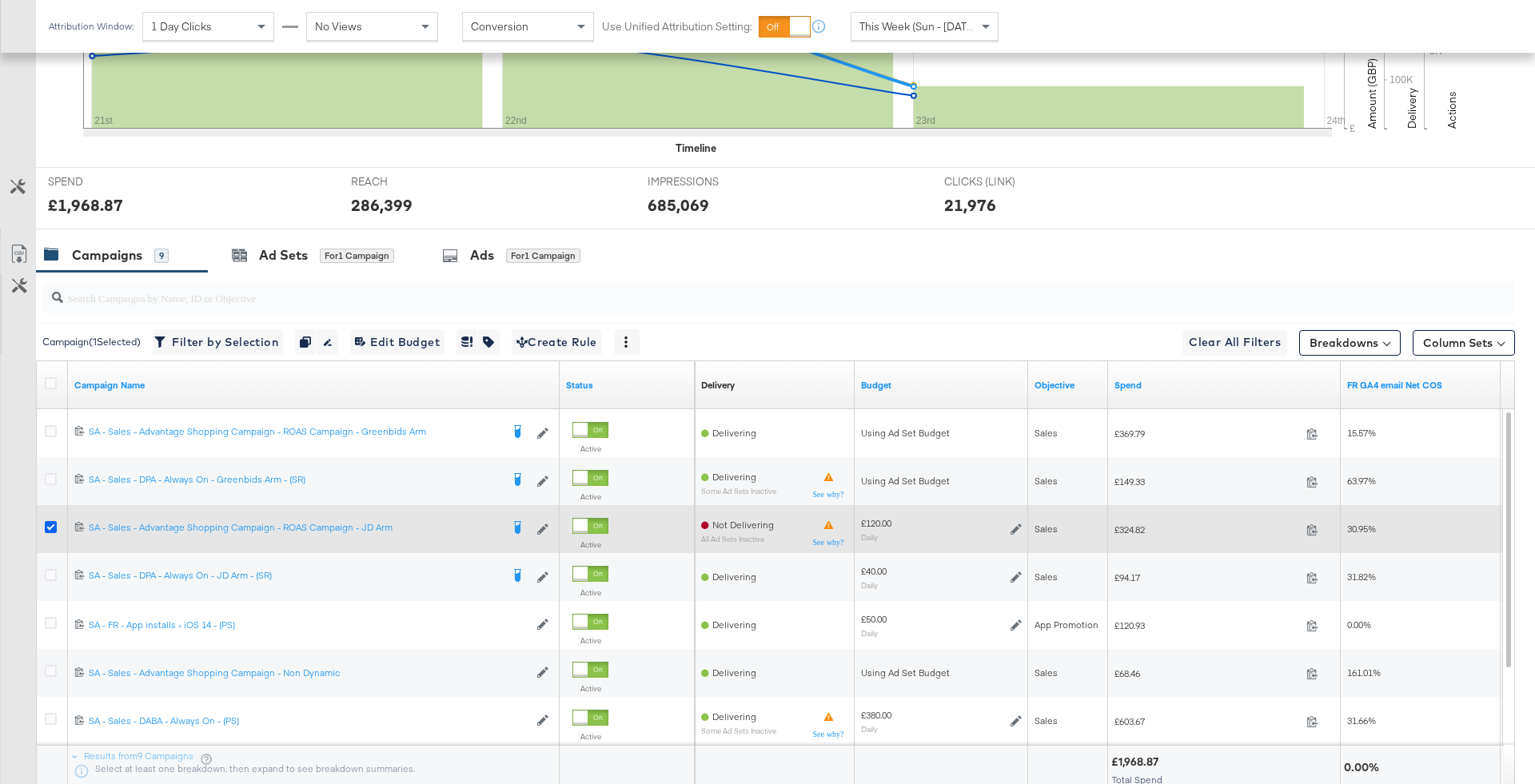
click at [50, 522] on icon at bounding box center [50, 527] width 12 height 12
click at [0, 0] on input "checkbox" at bounding box center [0, 0] width 0 height 0
click at [45, 521] on icon at bounding box center [50, 527] width 12 height 12
click at [0, 0] on input "checkbox" at bounding box center [0, 0] width 0 height 0
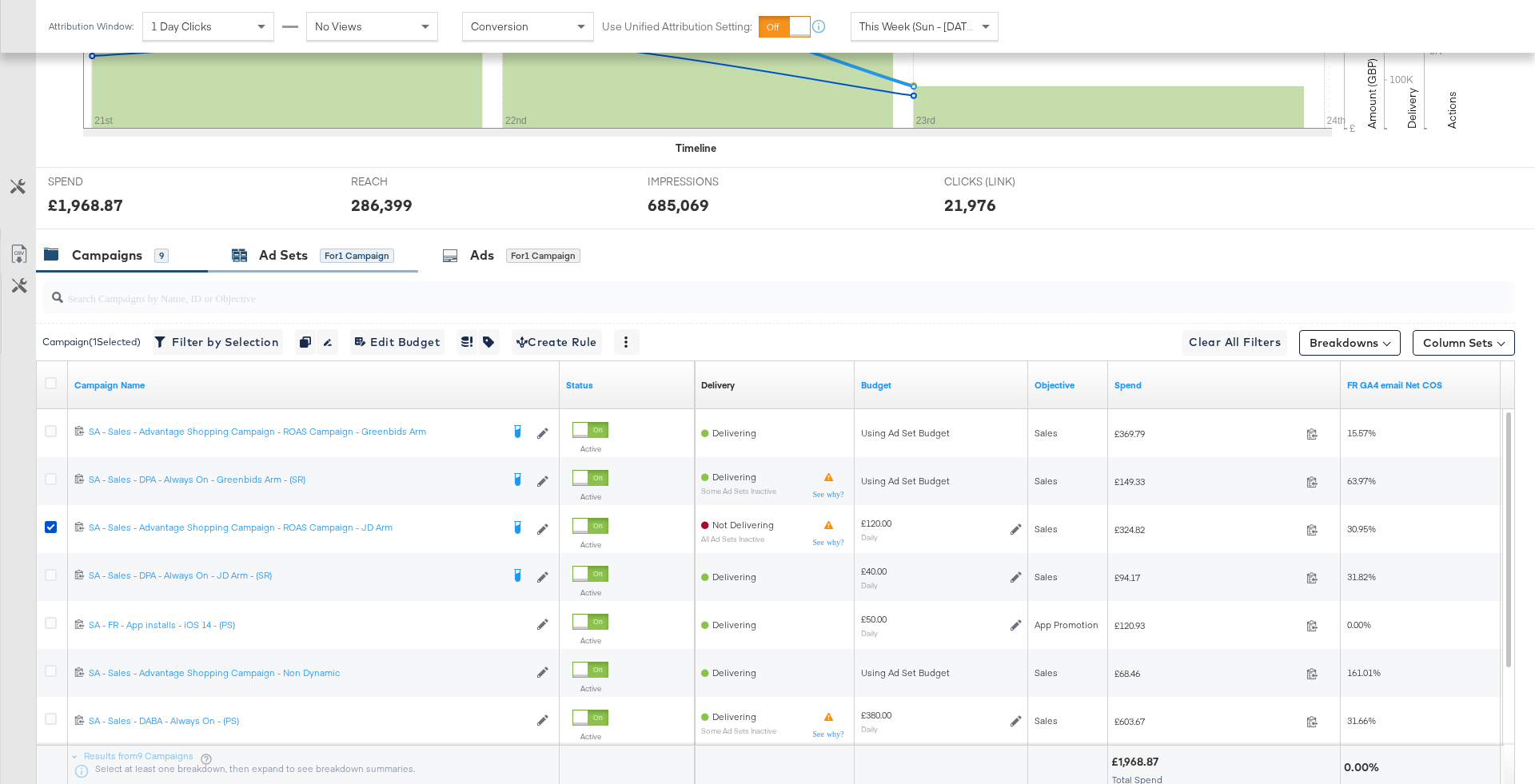
click at [318, 250] on div "Ad Sets for 1 Campaign" at bounding box center [312, 255] width 162 height 18
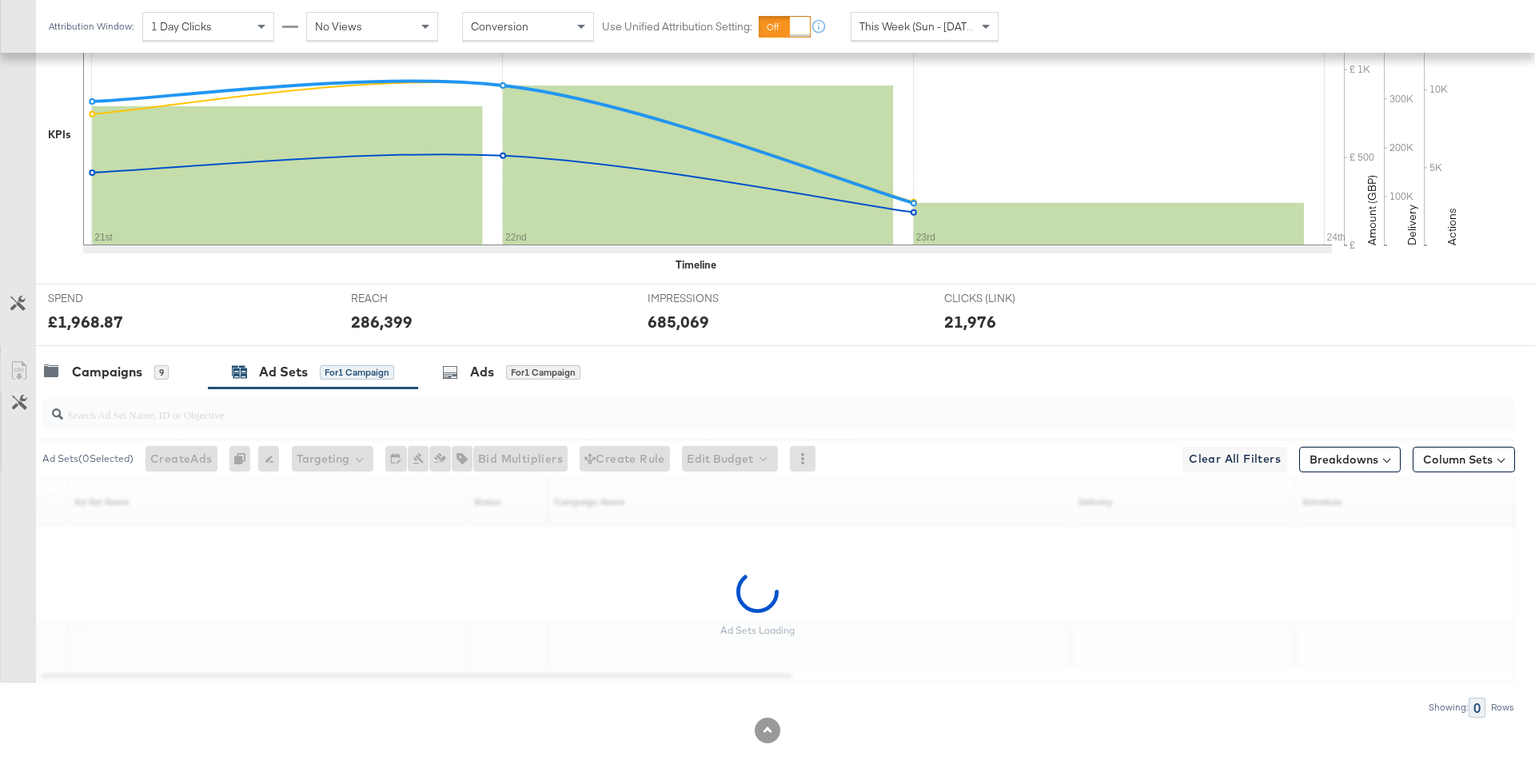
scroll to position [389, 0]
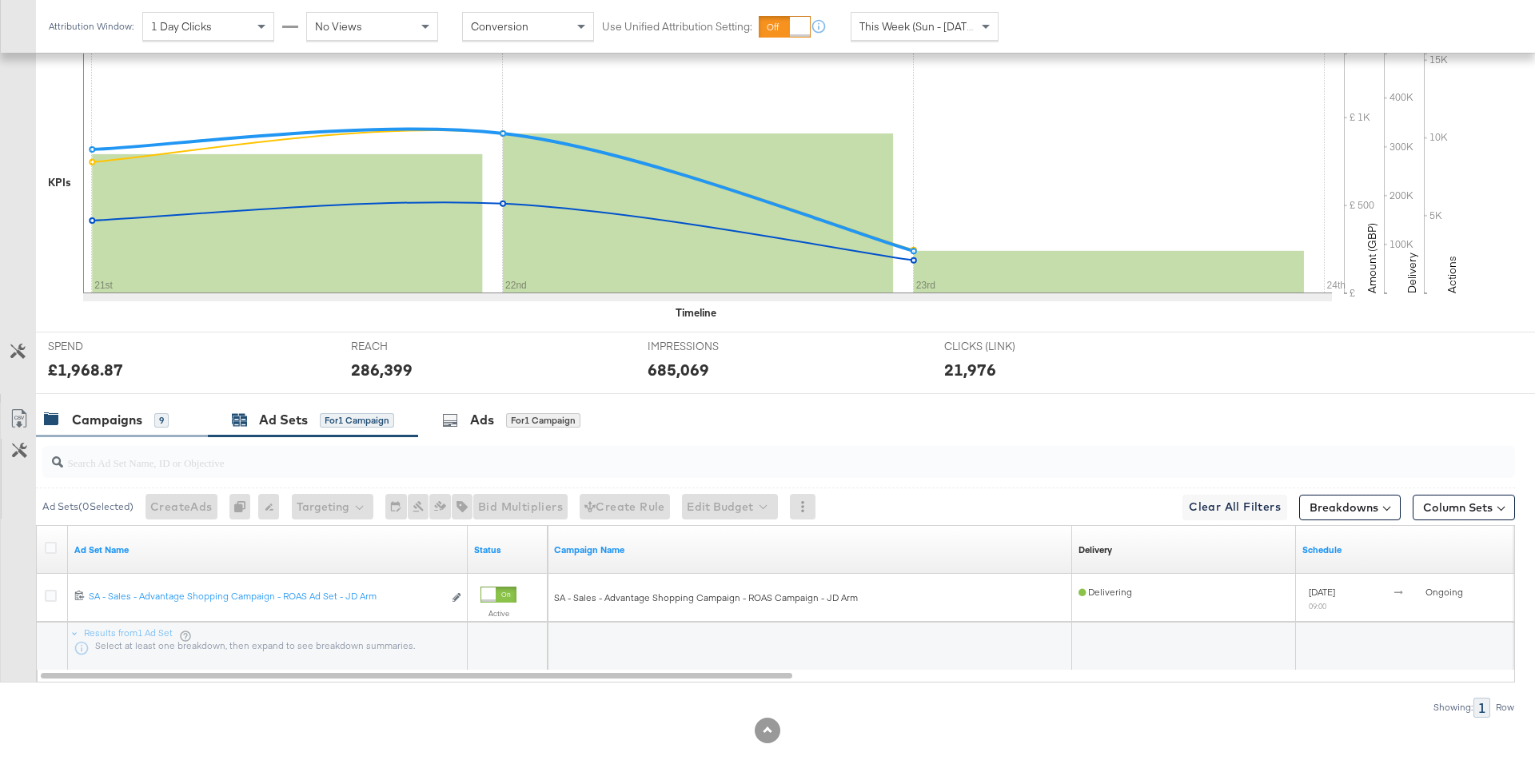
click at [164, 422] on div "9" at bounding box center [161, 420] width 14 height 14
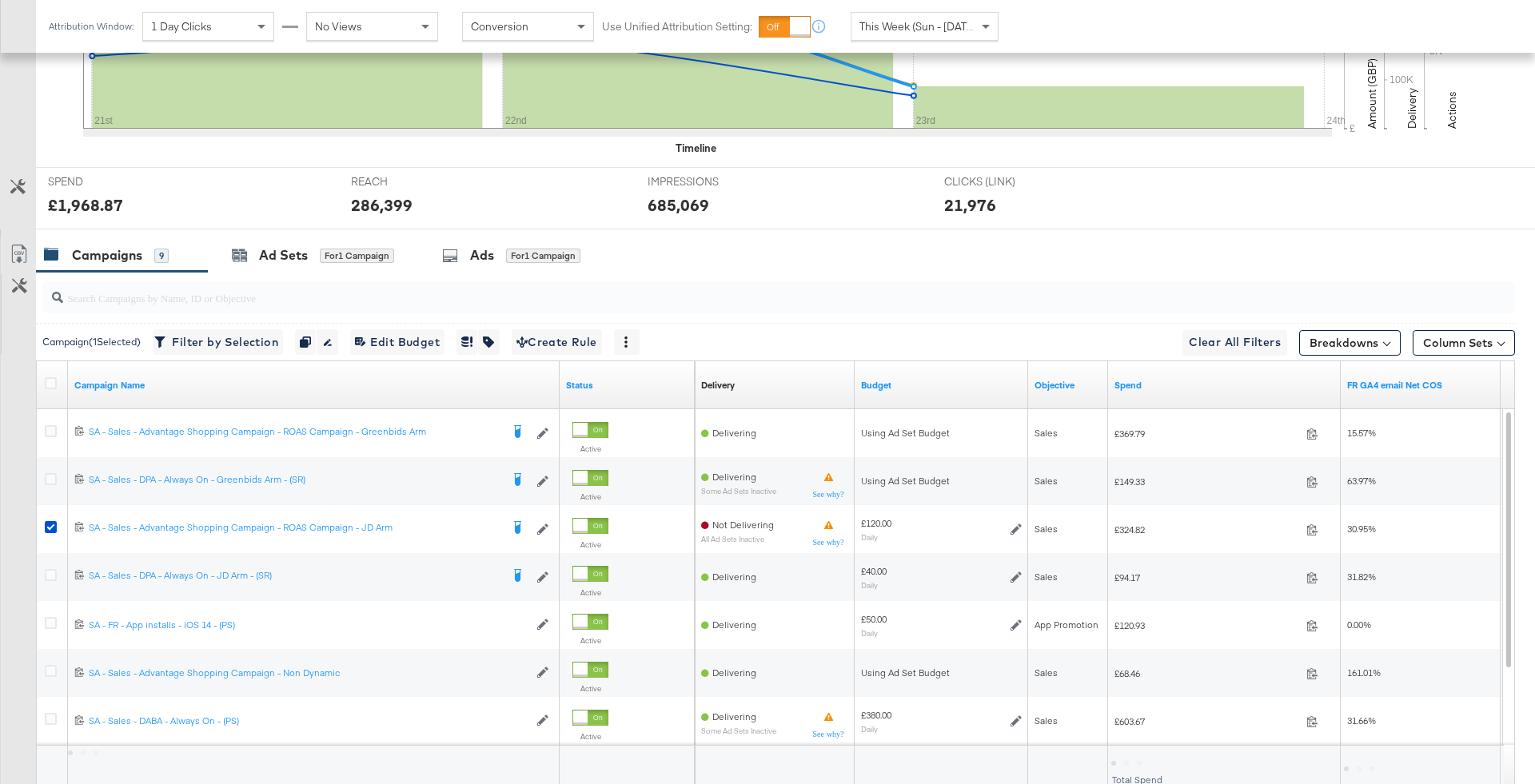
scroll to position [677, 0]
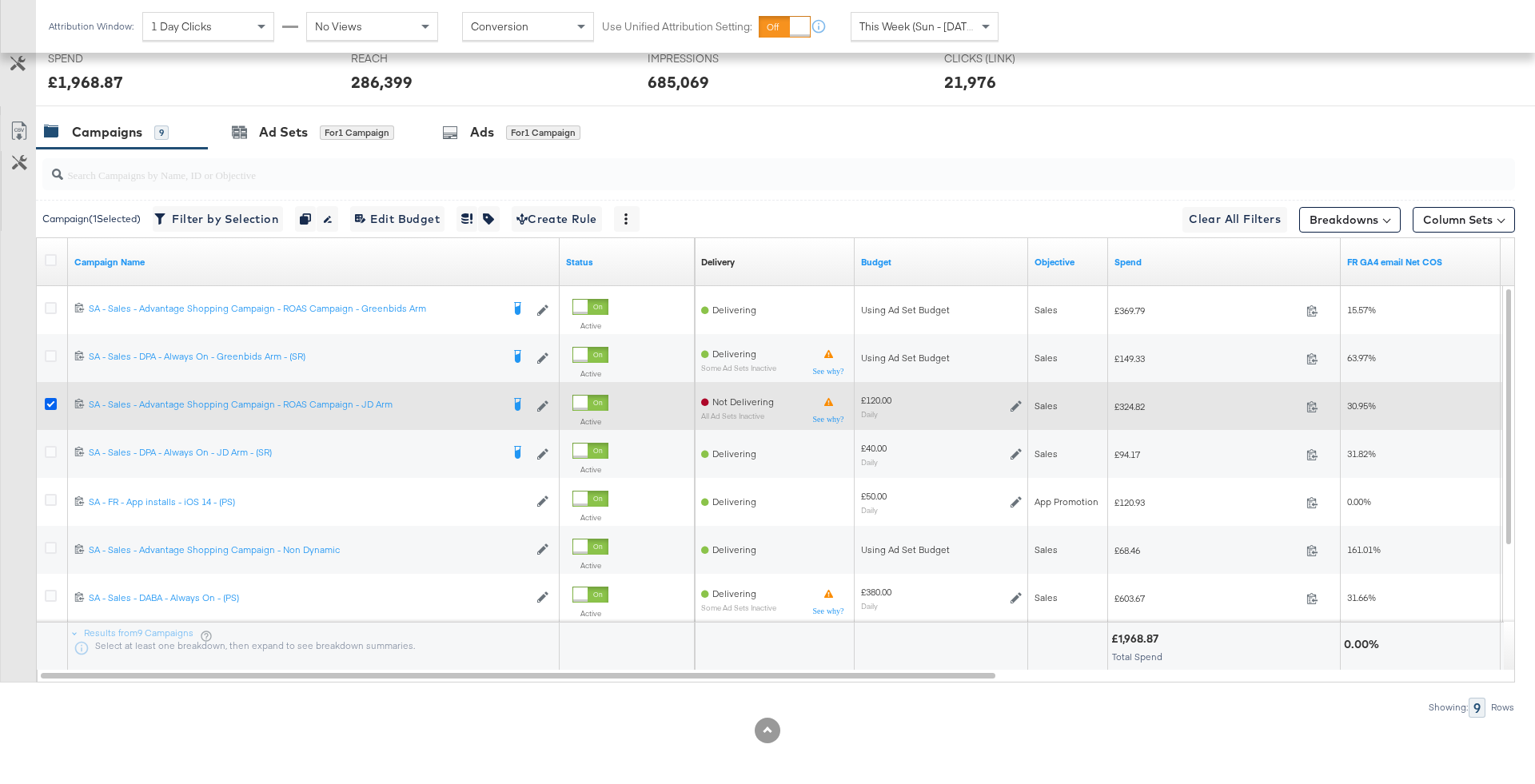
click at [48, 401] on icon at bounding box center [50, 403] width 12 height 12
click at [0, 0] on input "checkbox" at bounding box center [0, 0] width 0 height 0
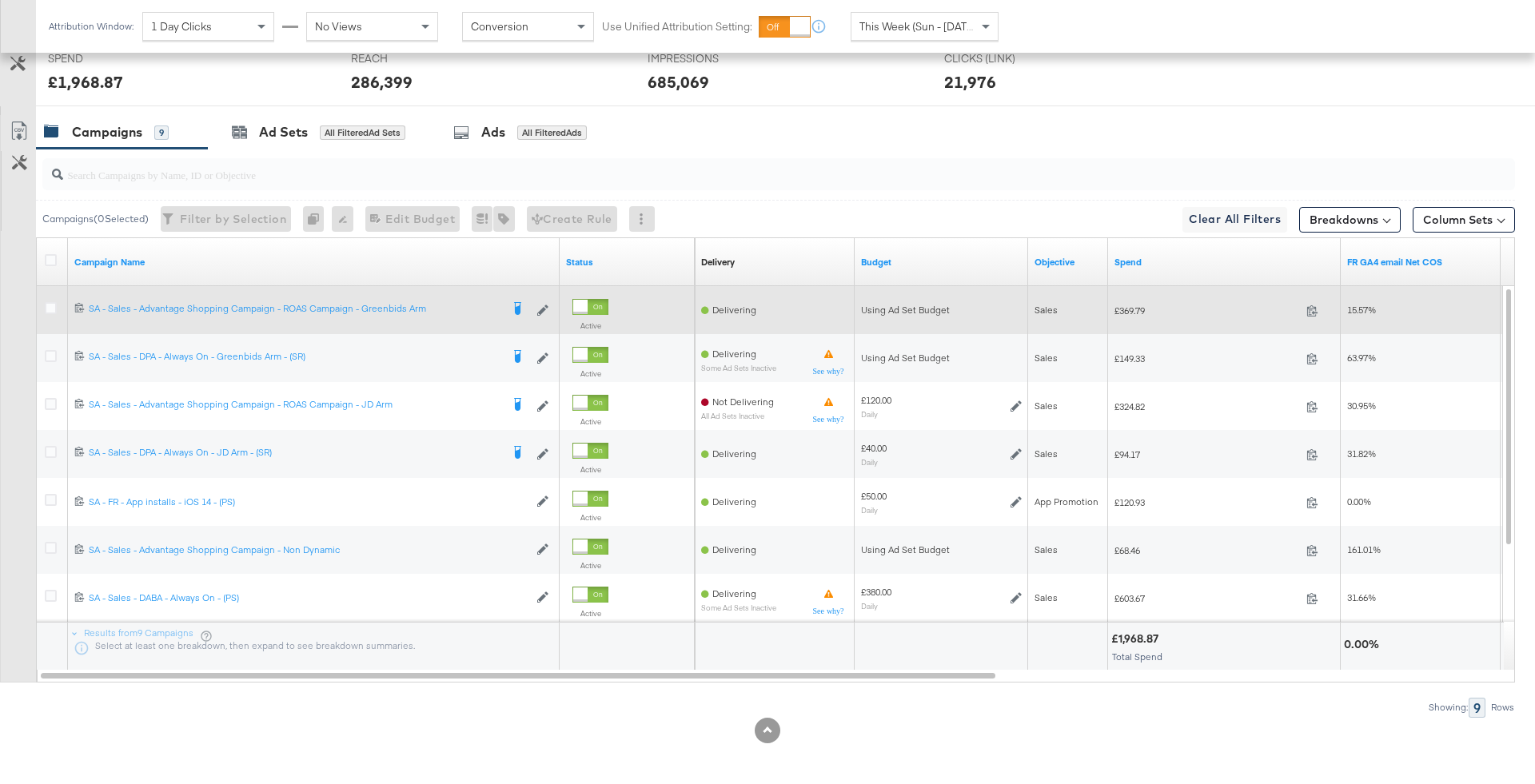
click at [1124, 307] on span "£369.79" at bounding box center [1207, 310] width 185 height 12
copy span "369.79"
click at [50, 302] on icon at bounding box center [50, 308] width 12 height 12
click at [0, 0] on input "checkbox" at bounding box center [0, 0] width 0 height 0
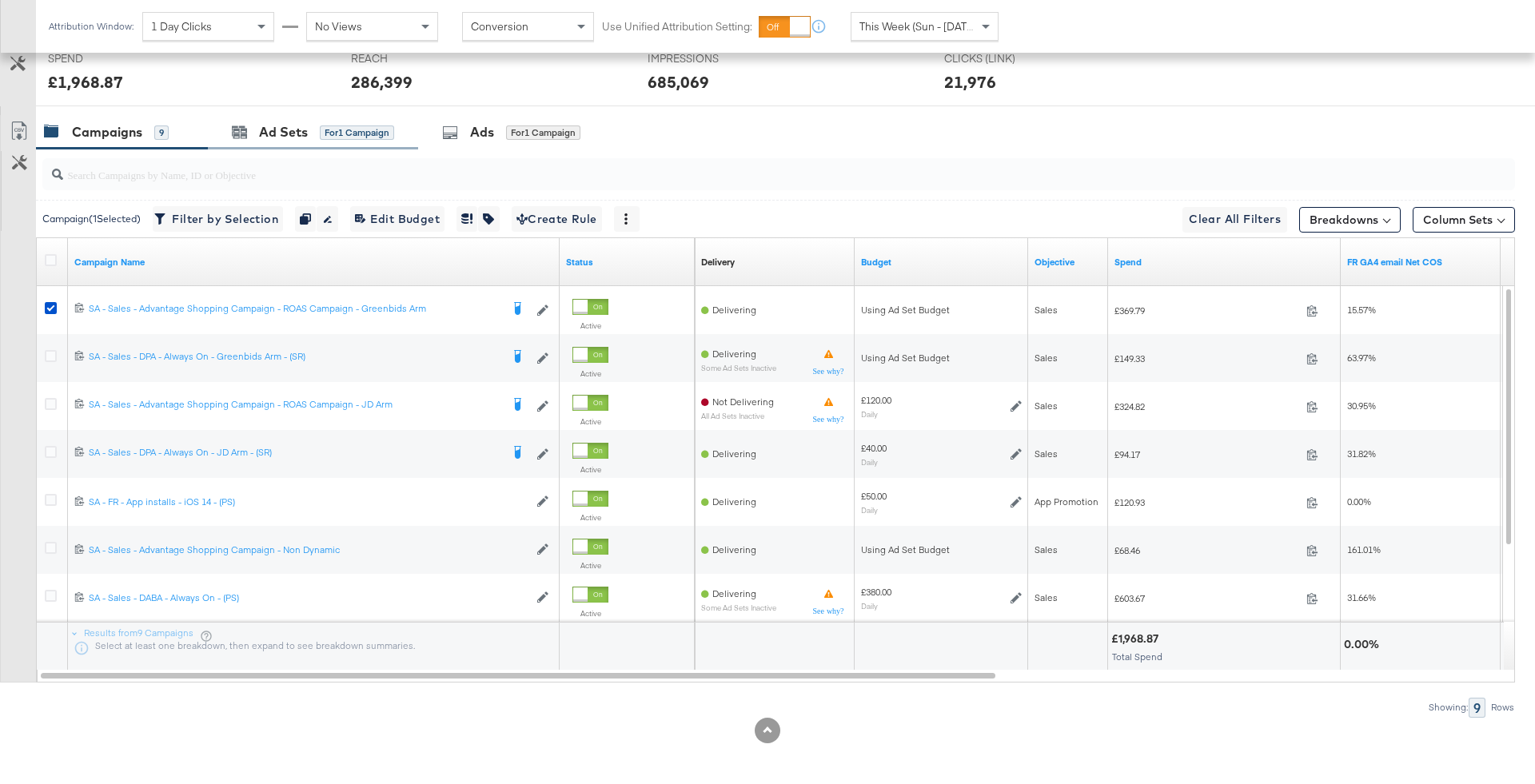
click at [348, 118] on div "Ad Sets for 1 Campaign" at bounding box center [313, 132] width 211 height 34
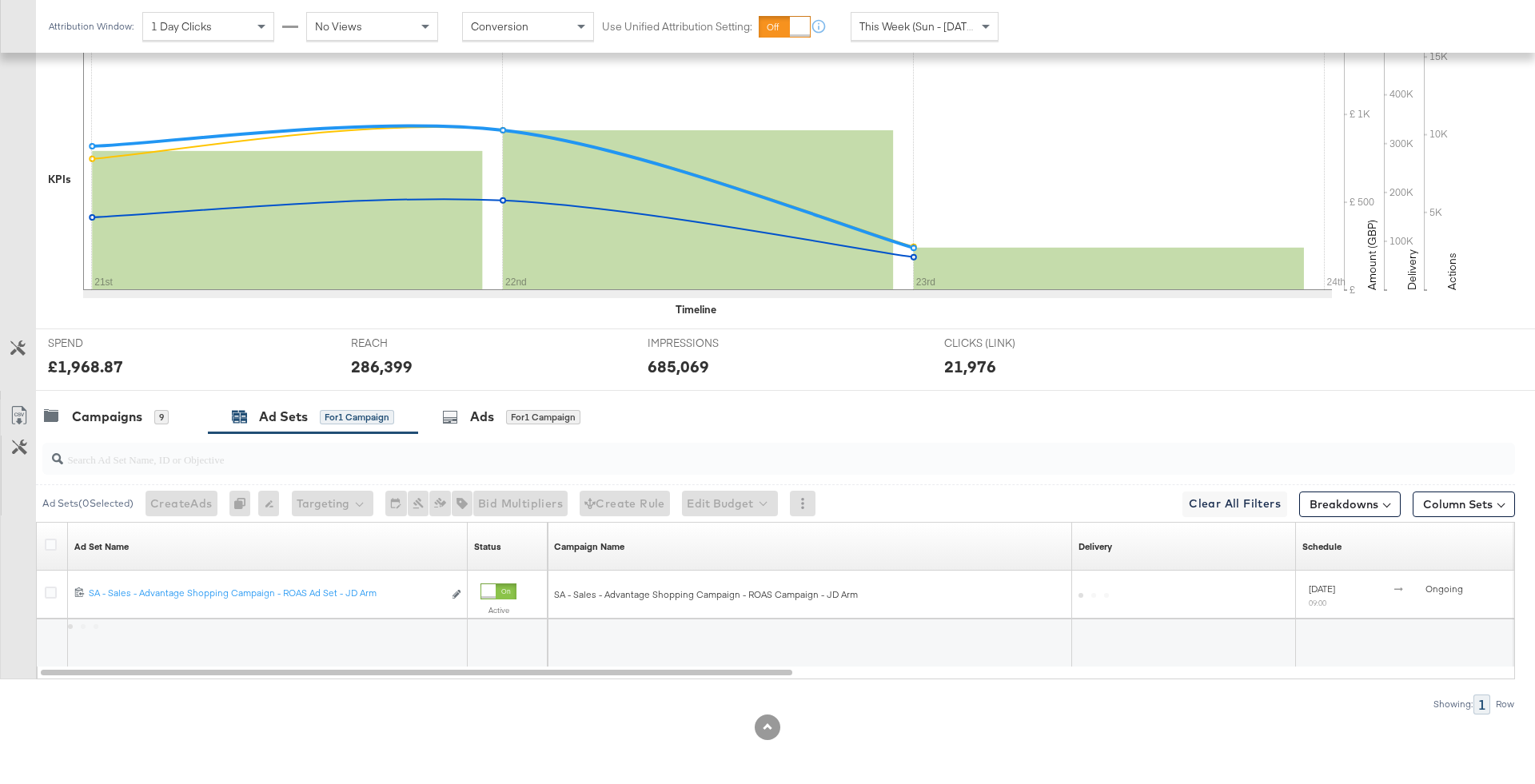
scroll to position [437, 0]
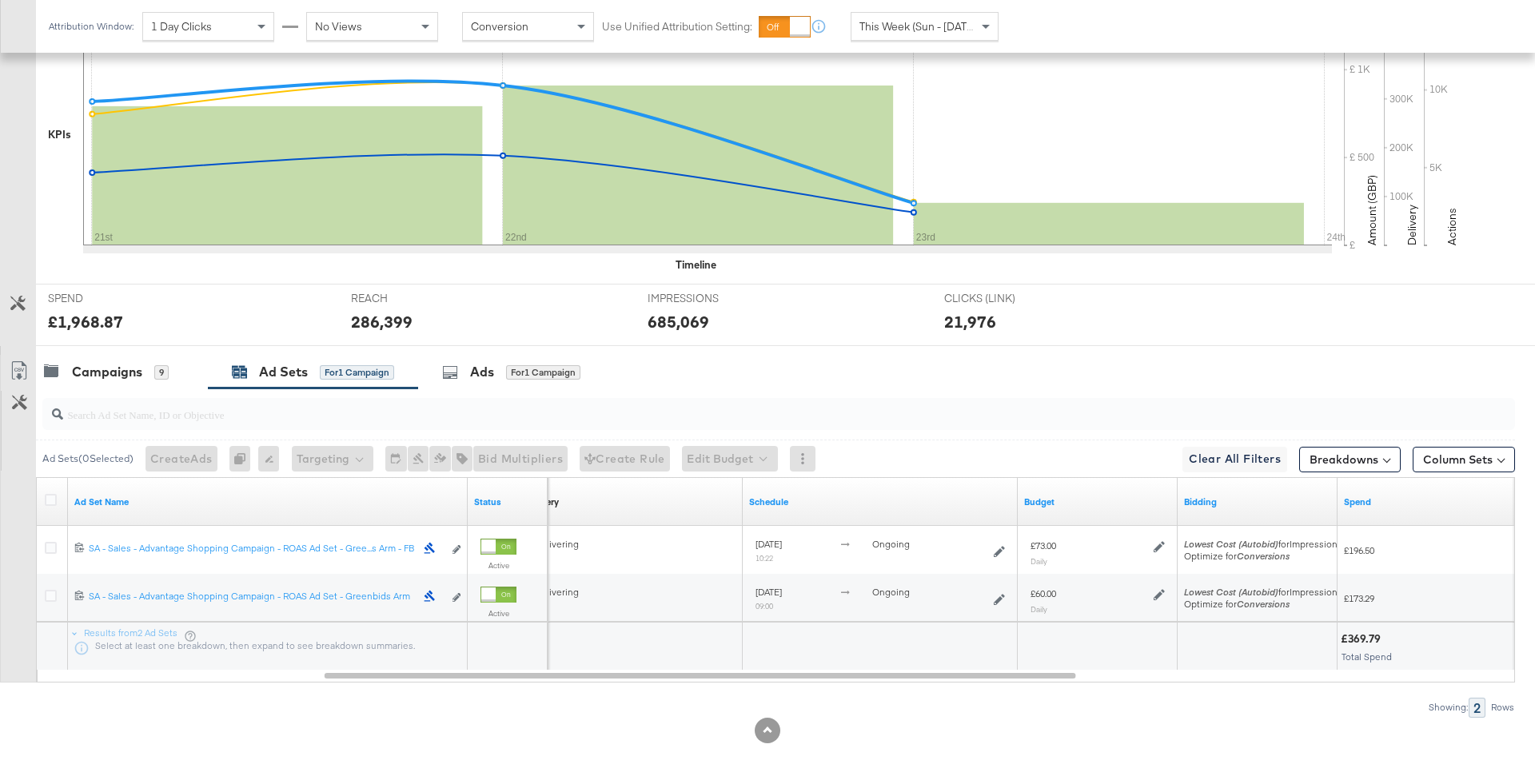
click at [133, 400] on input "search" at bounding box center [721, 408] width 1316 height 32
click at [131, 373] on div "Campaigns" at bounding box center [107, 372] width 70 height 18
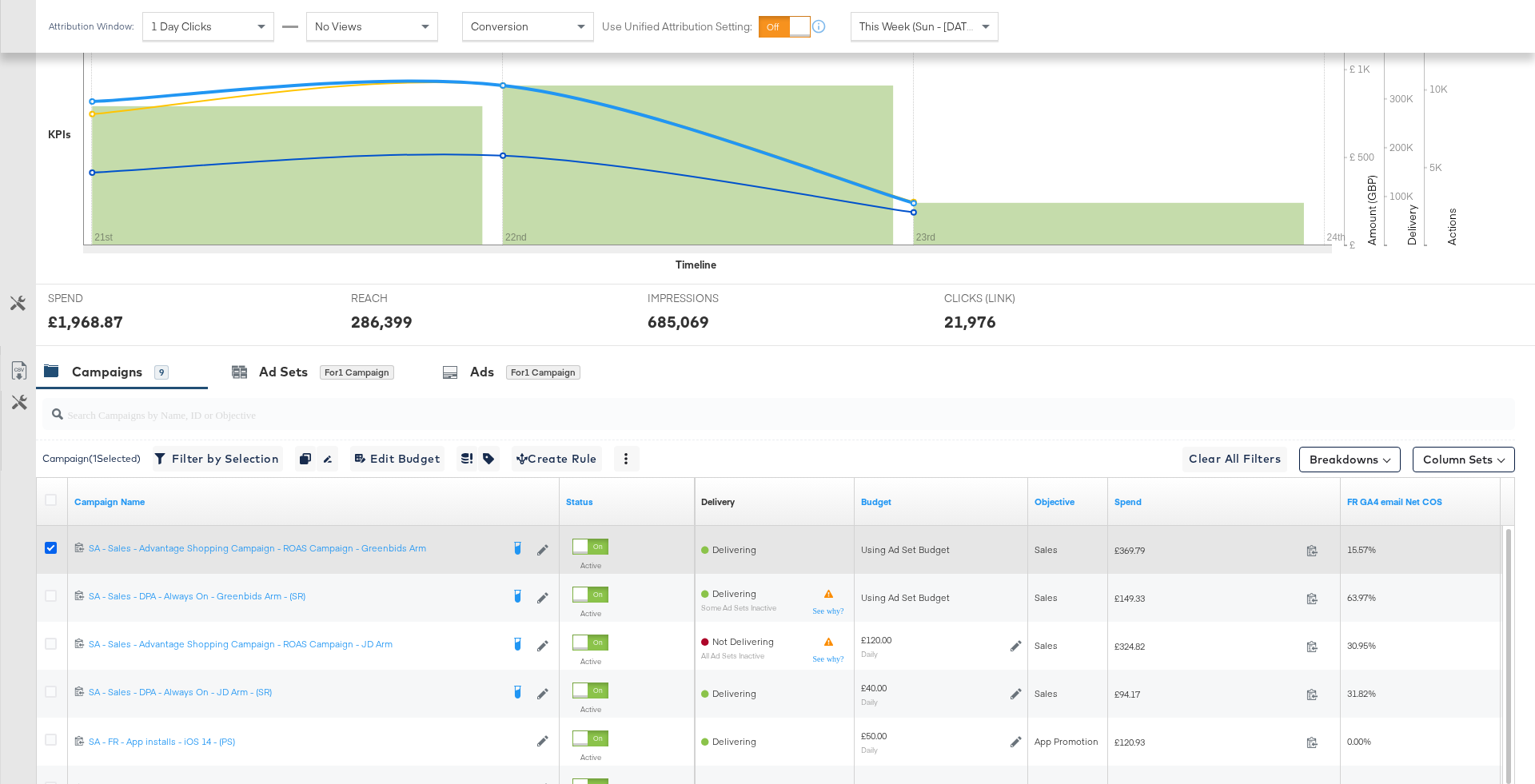
click at [46, 542] on icon at bounding box center [50, 547] width 12 height 12
click at [0, 0] on input "checkbox" at bounding box center [0, 0] width 0 height 0
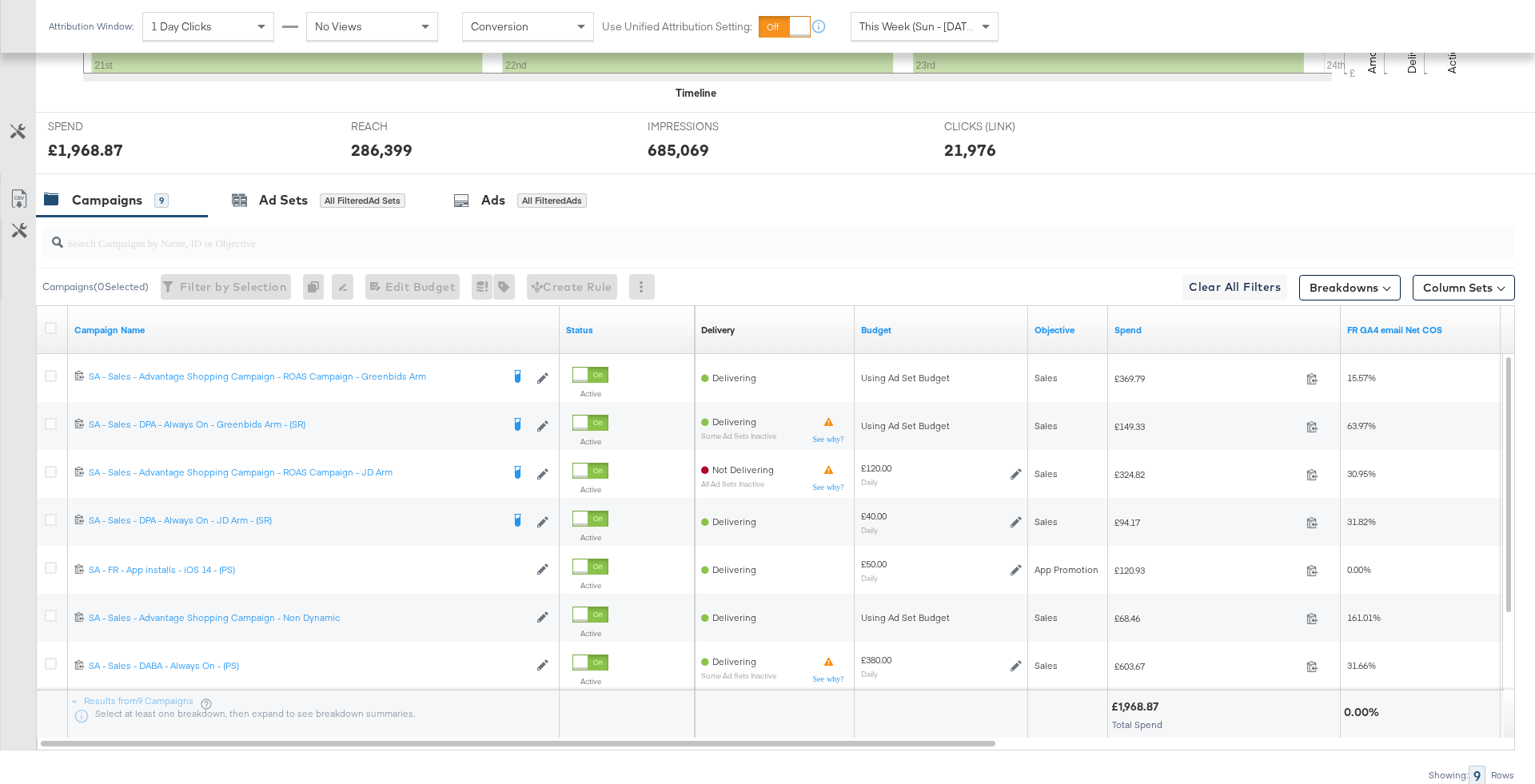
scroll to position [638, 0]
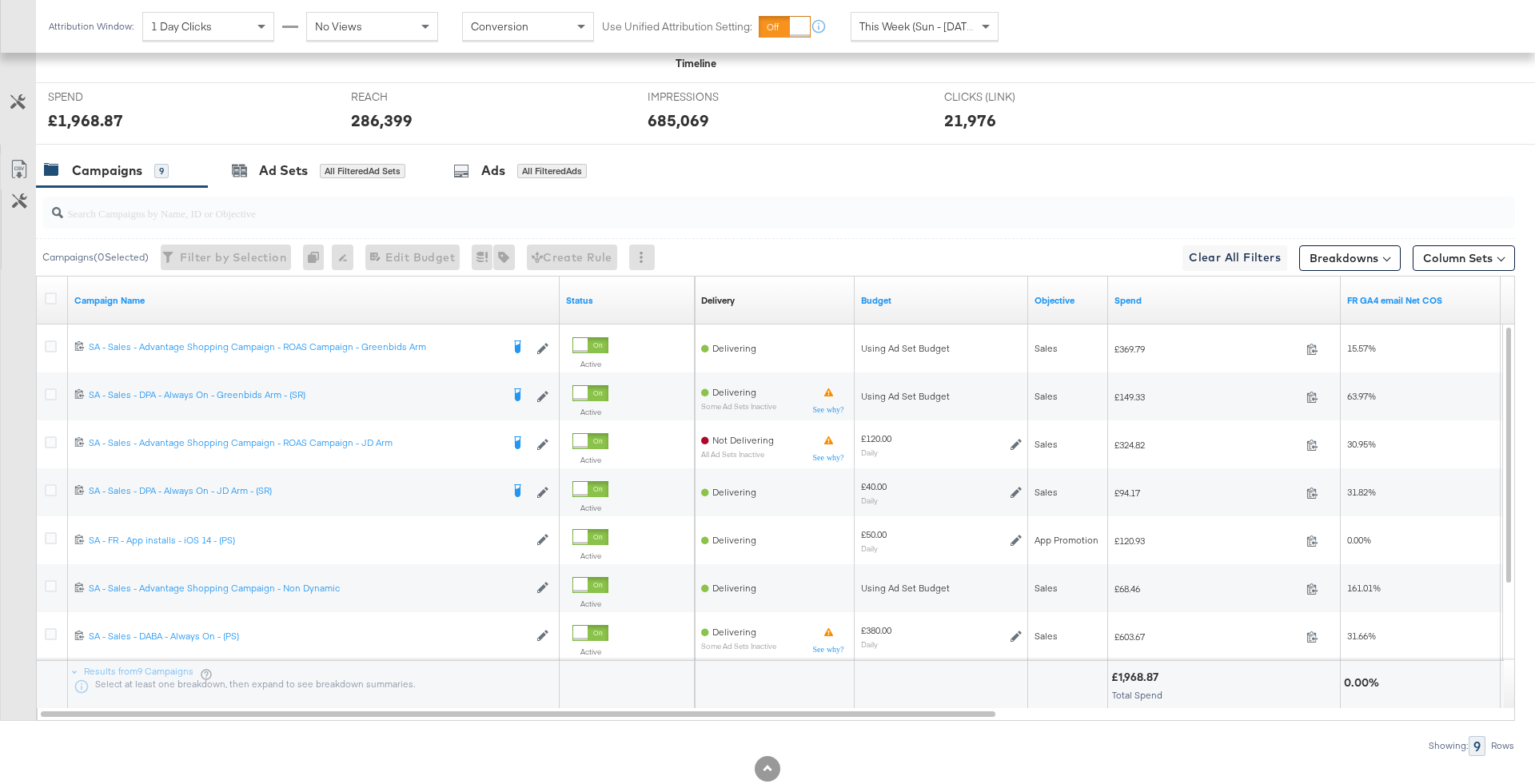
click at [681, 209] on input "search" at bounding box center [721, 206] width 1316 height 32
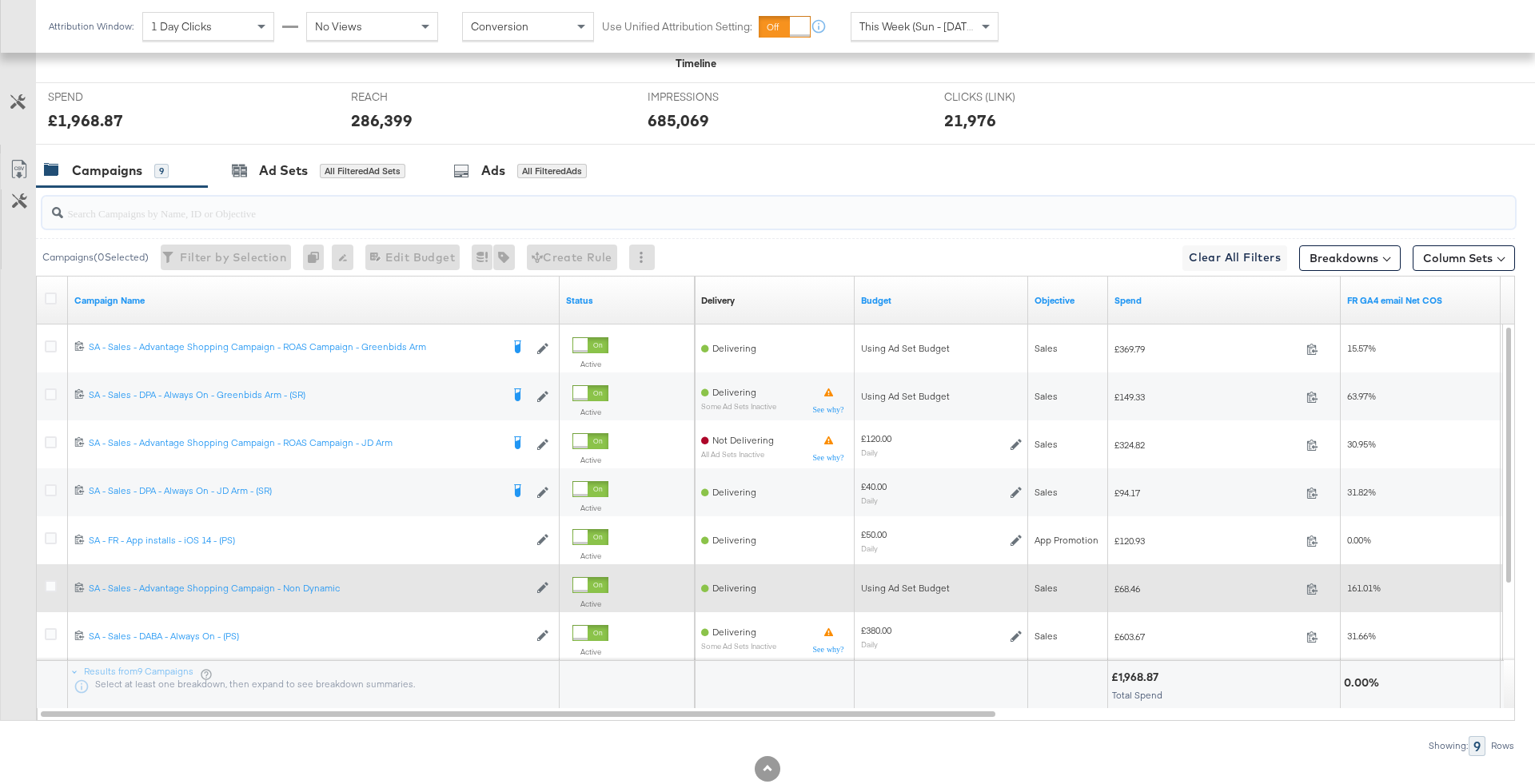
click at [1141, 582] on span "£68.46" at bounding box center [1207, 588] width 185 height 12
click at [1122, 584] on span "£68.46" at bounding box center [1207, 588] width 185 height 12
copy span "68.46"
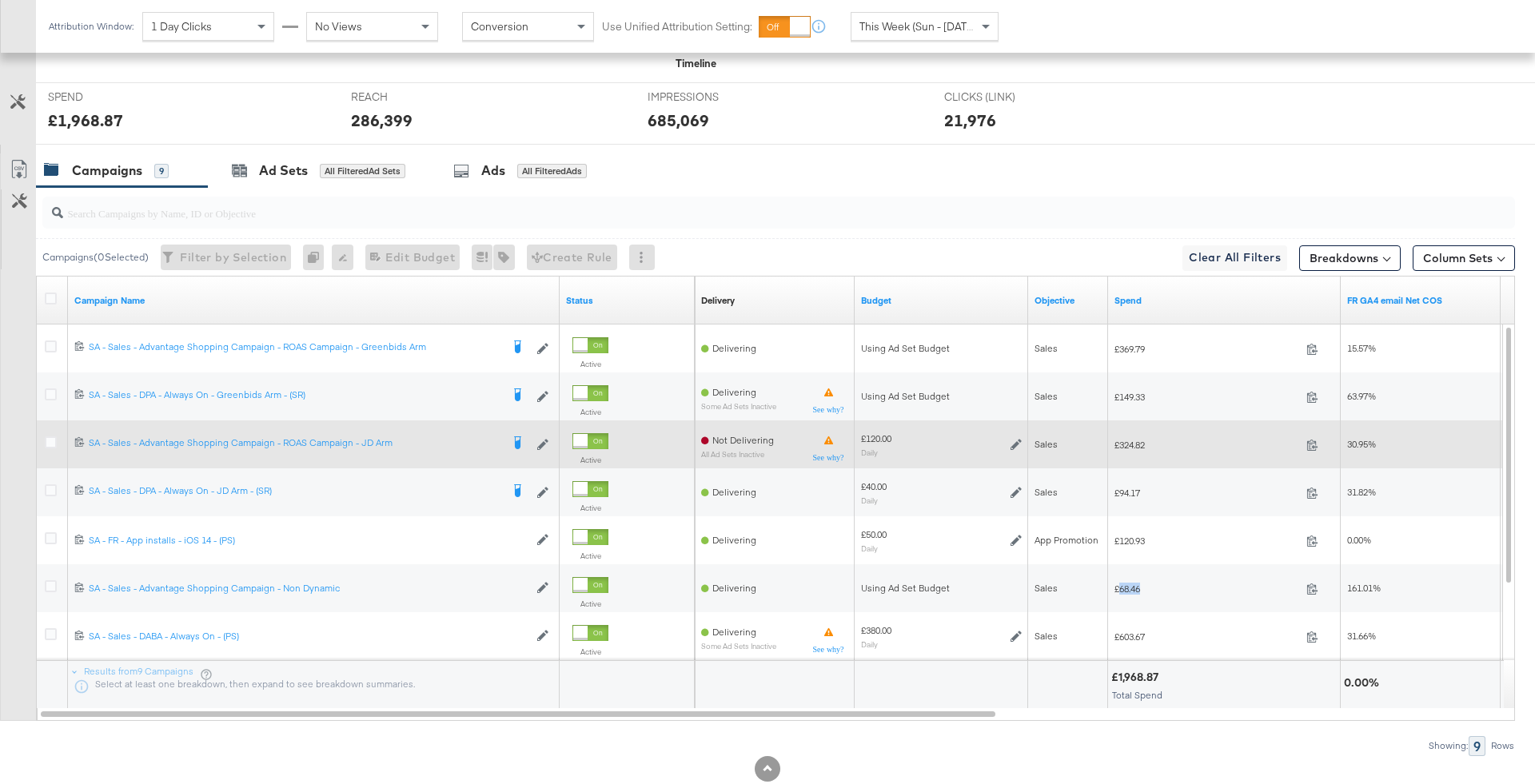
click at [1019, 438] on icon at bounding box center [1016, 444] width 11 height 11
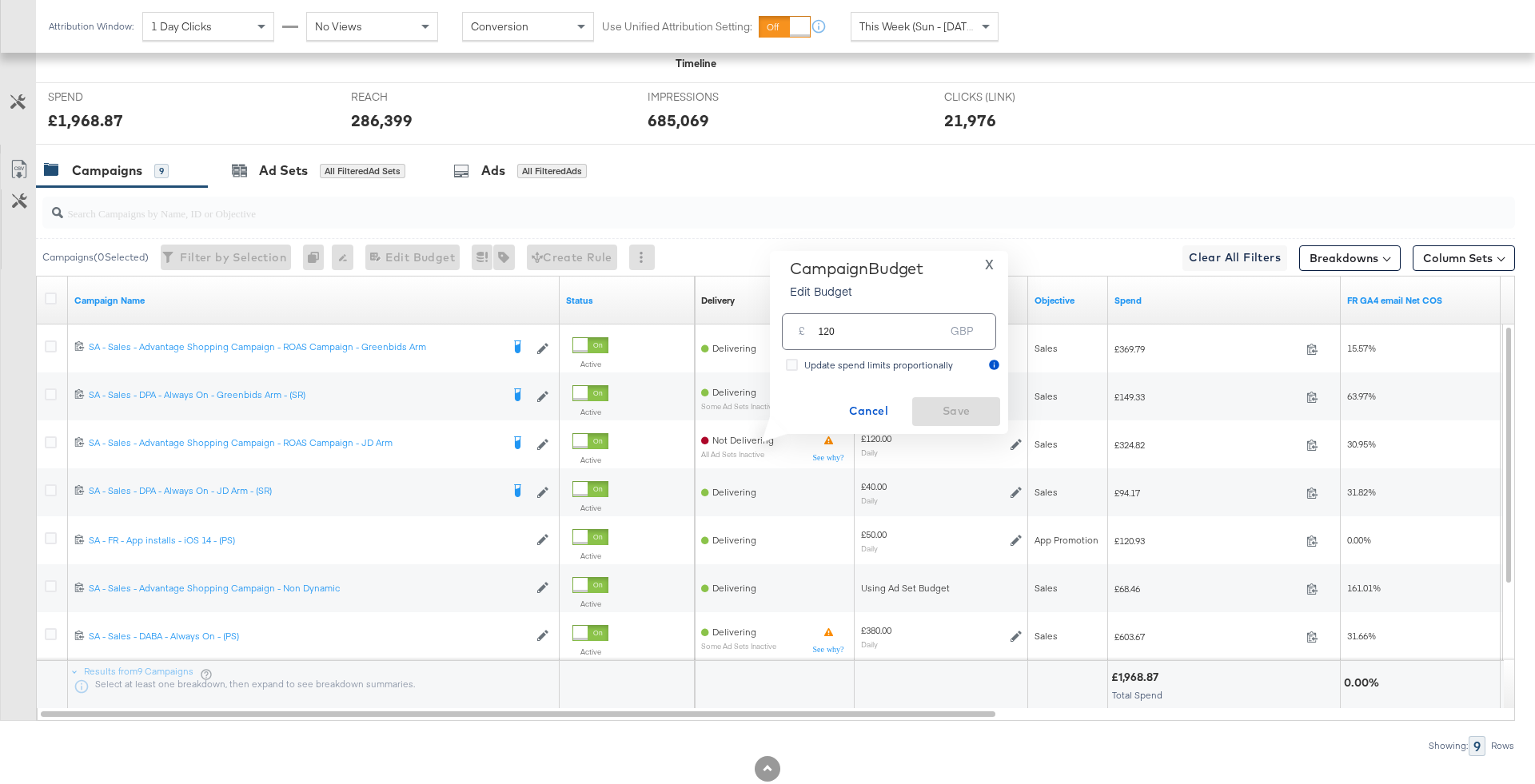
click at [830, 363] on span "Update spend limits proportionally" at bounding box center [878, 365] width 149 height 12
click at [0, 0] on input "Update spend limits proportionally" at bounding box center [0, 0] width 0 height 0
click at [830, 330] on input "120" at bounding box center [880, 325] width 126 height 34
type input "140"
click at [973, 411] on span "Save" at bounding box center [955, 411] width 75 height 20
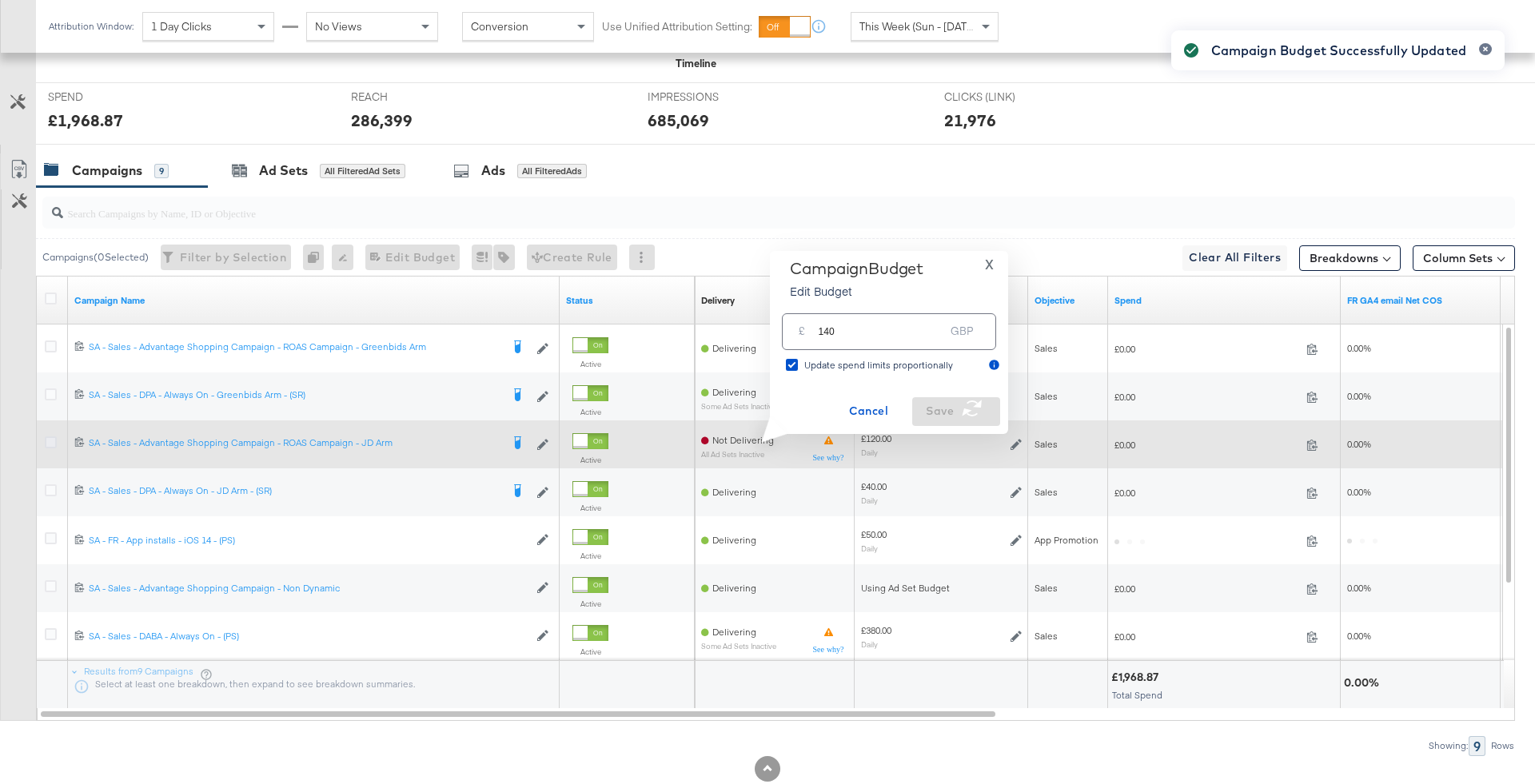
click at [52, 438] on icon at bounding box center [50, 442] width 12 height 12
click at [0, 0] on input "checkbox" at bounding box center [0, 0] width 0 height 0
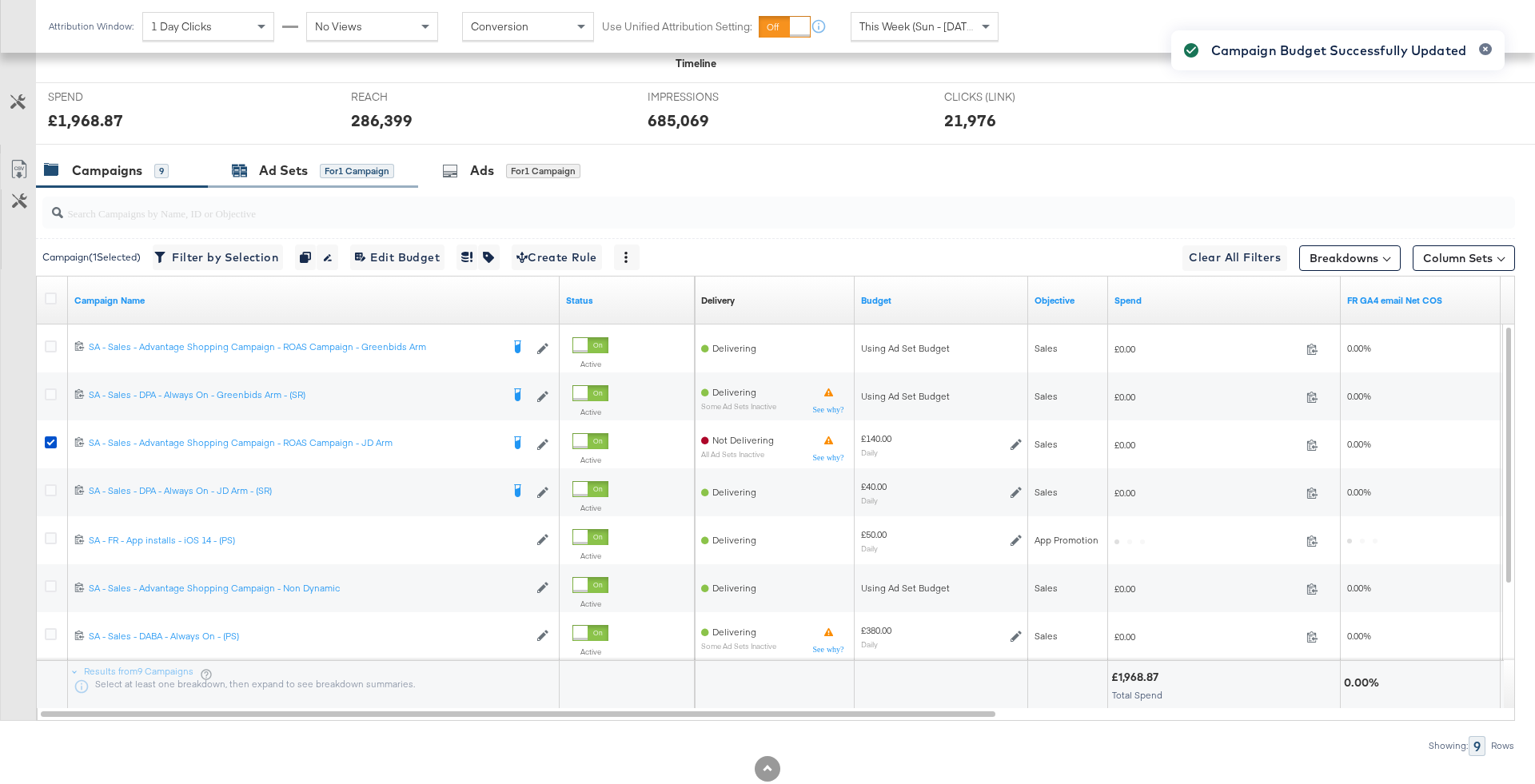
click at [316, 175] on div "Ad Sets for 1 Campaign" at bounding box center [312, 170] width 162 height 18
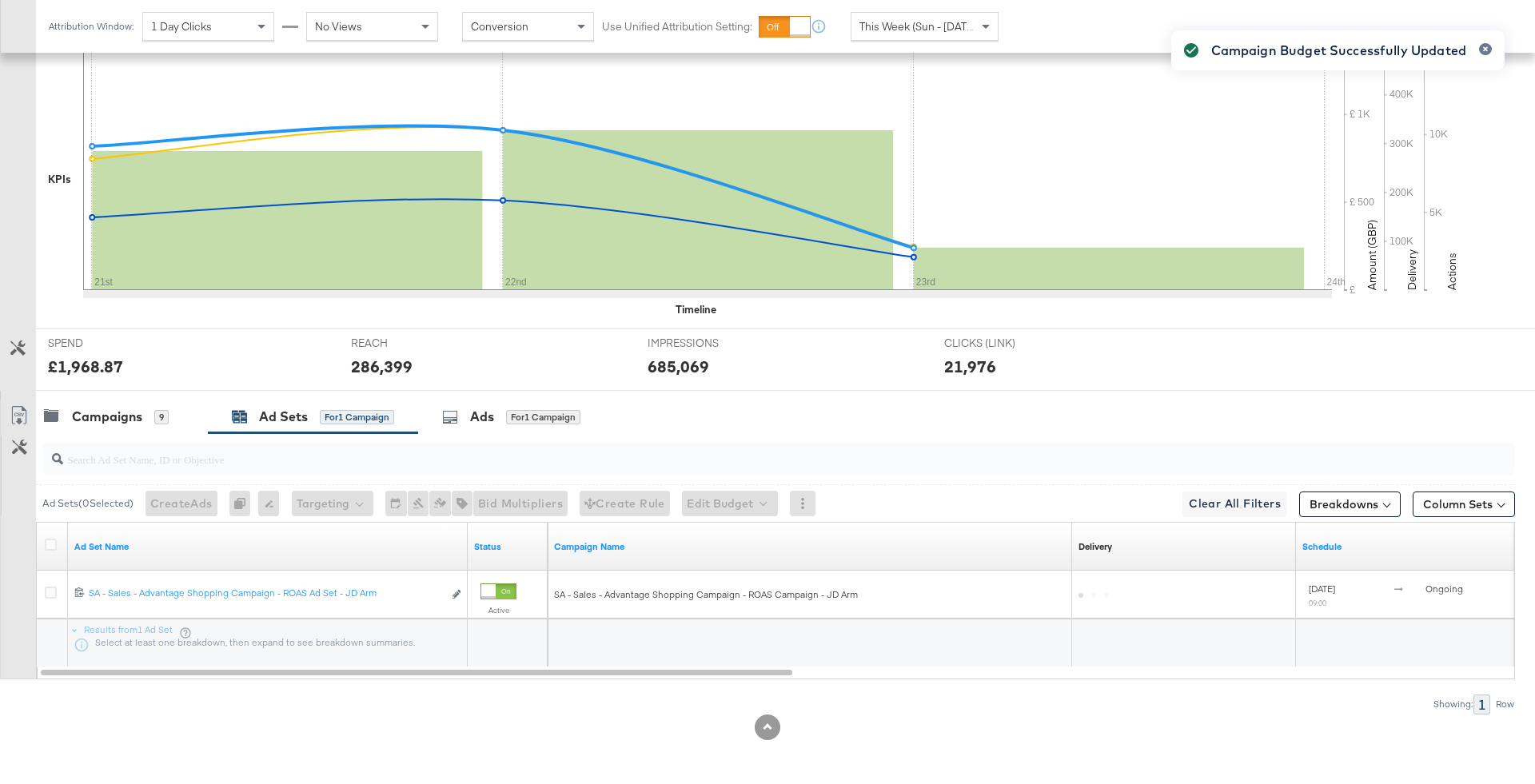
scroll to position [389, 0]
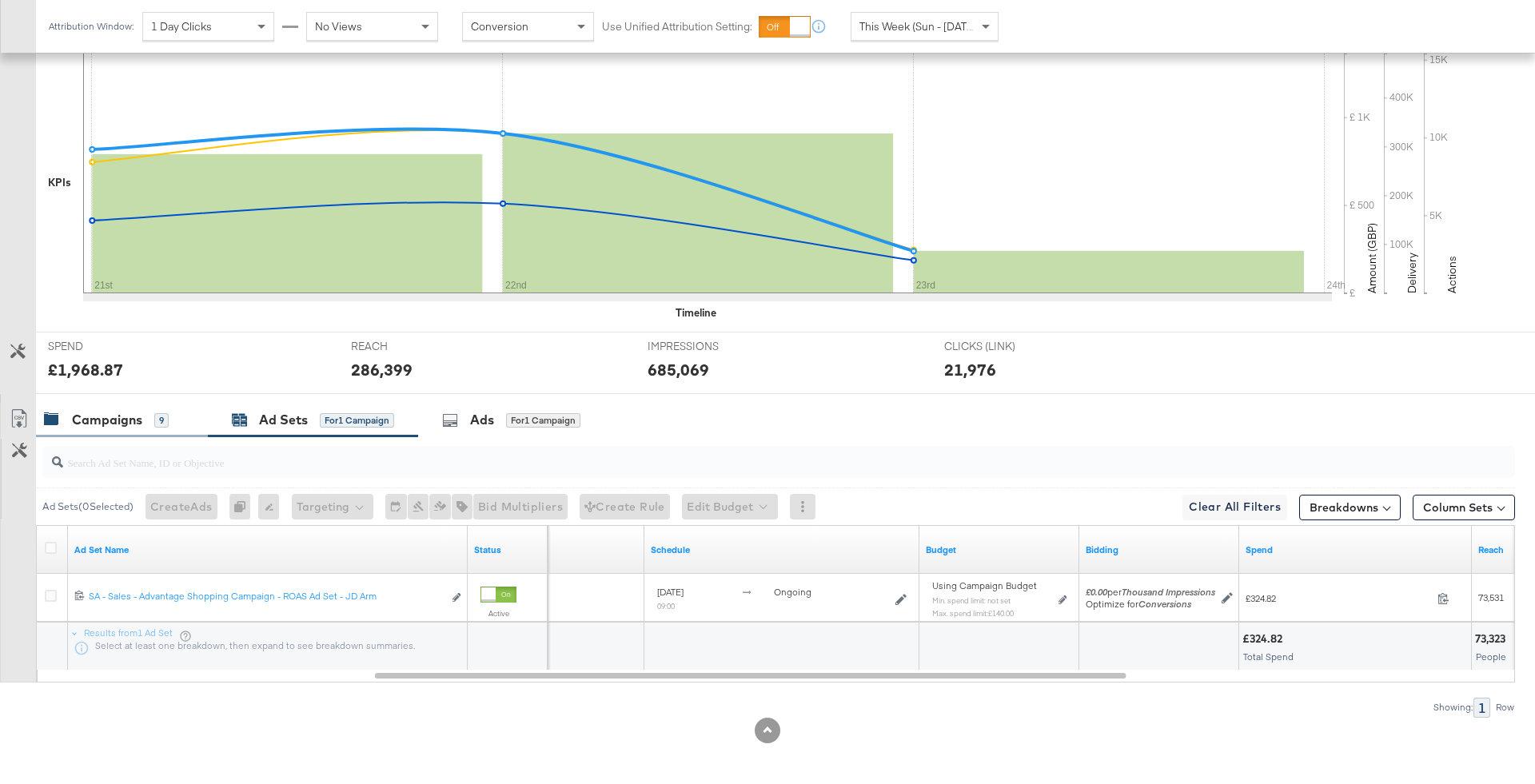
click at [107, 423] on div "Campaigns" at bounding box center [107, 419] width 70 height 18
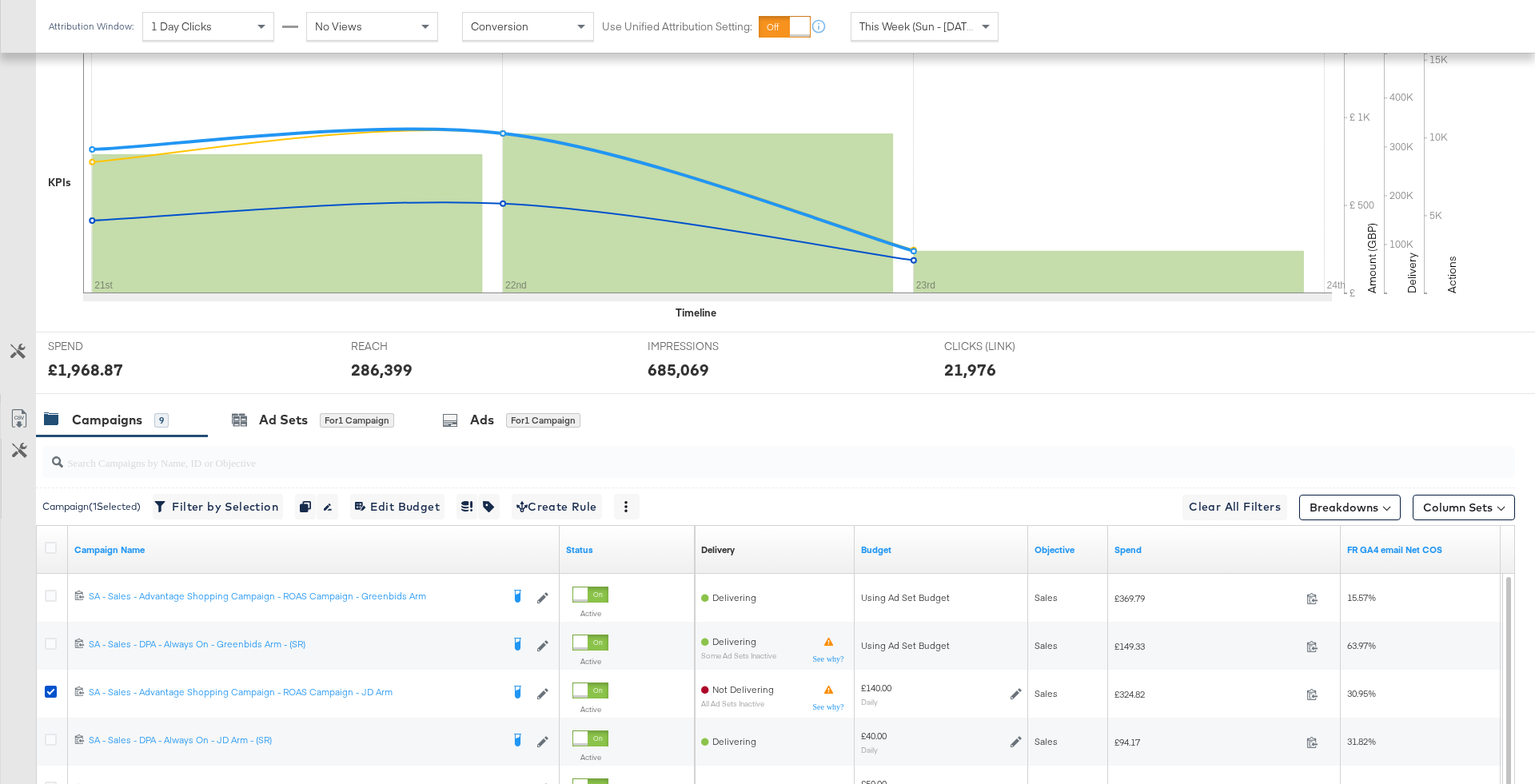
scroll to position [638, 0]
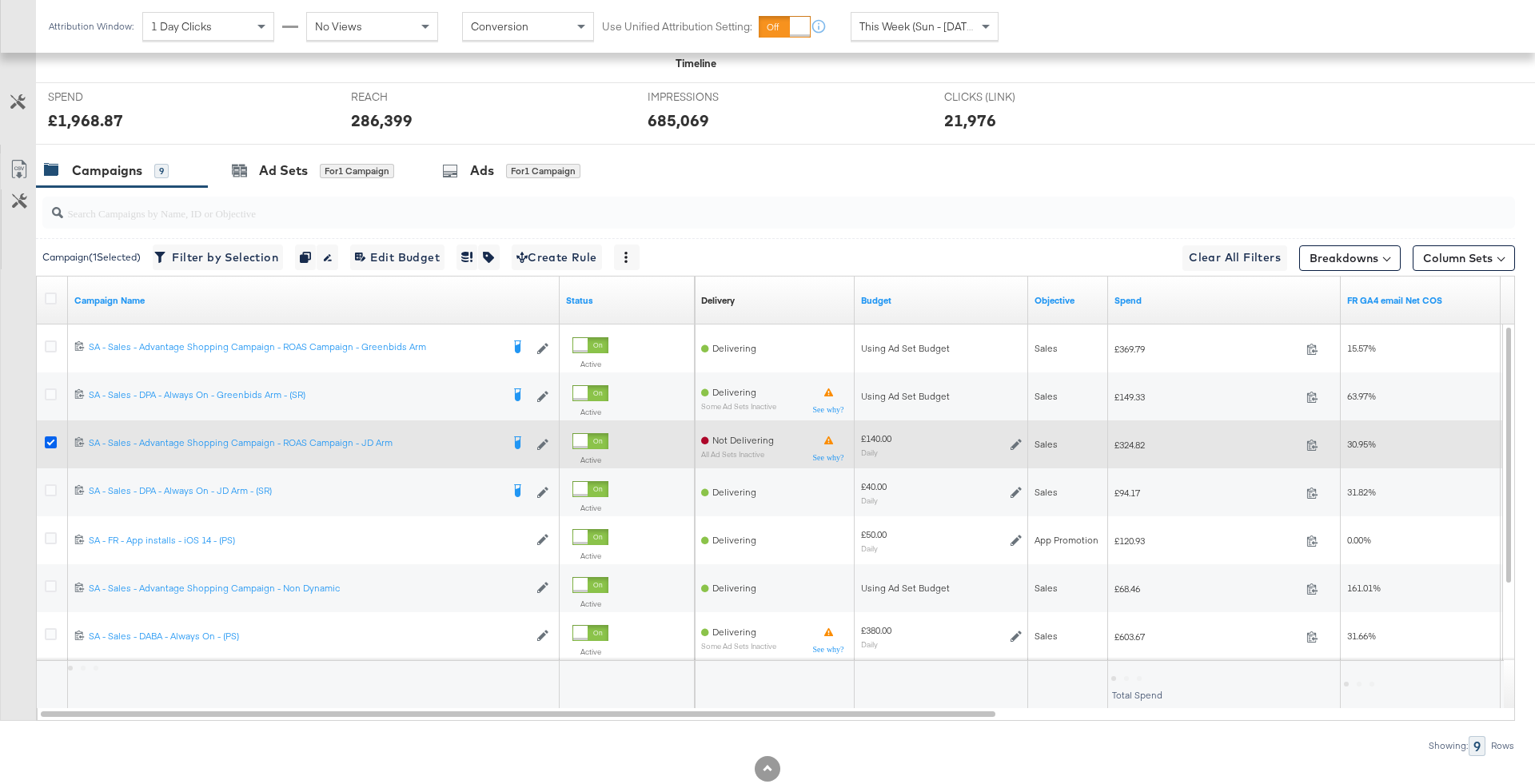
click at [52, 438] on icon at bounding box center [50, 442] width 12 height 12
click at [0, 0] on input "checkbox" at bounding box center [0, 0] width 0 height 0
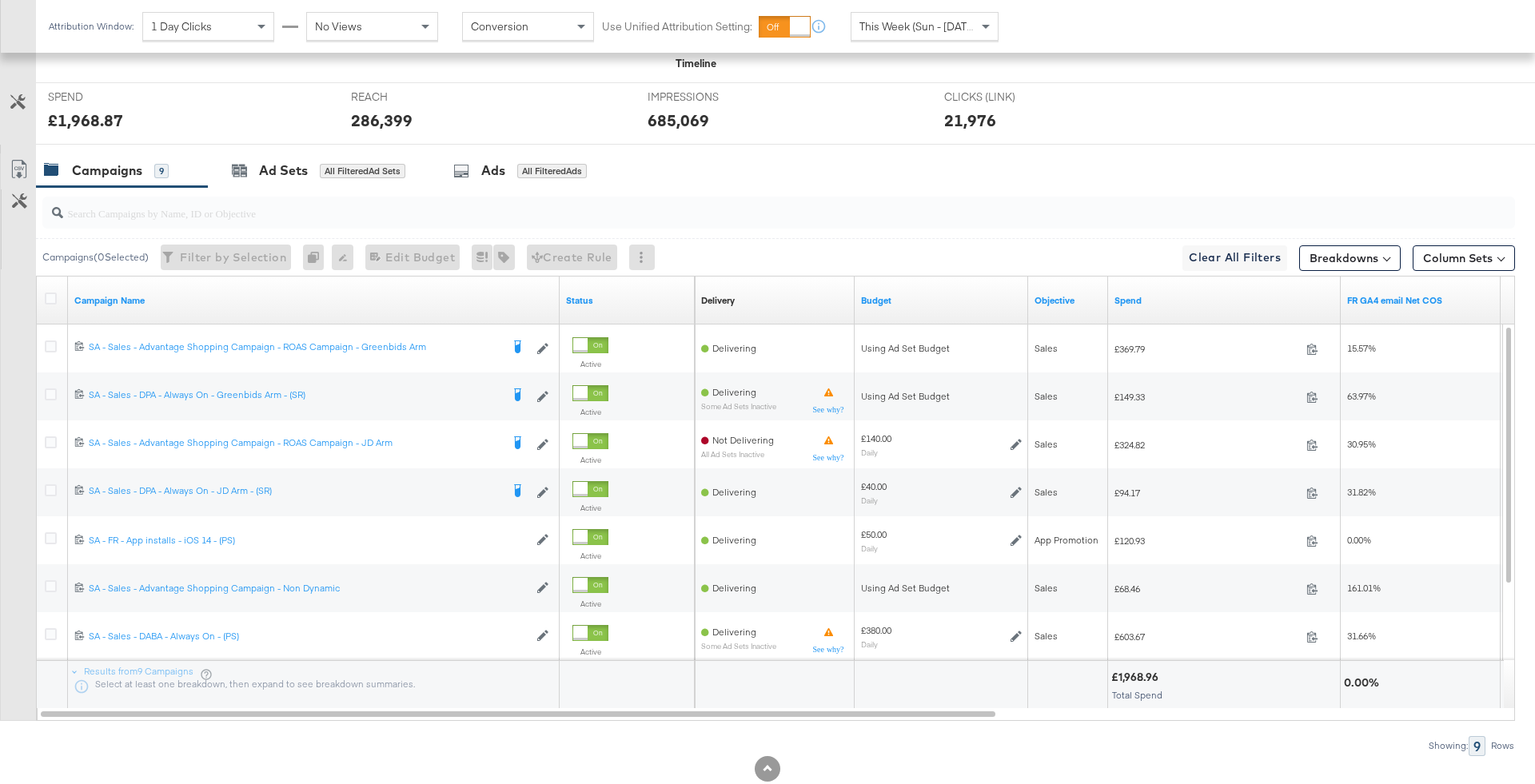
click at [634, 205] on input "search" at bounding box center [721, 206] width 1316 height 32
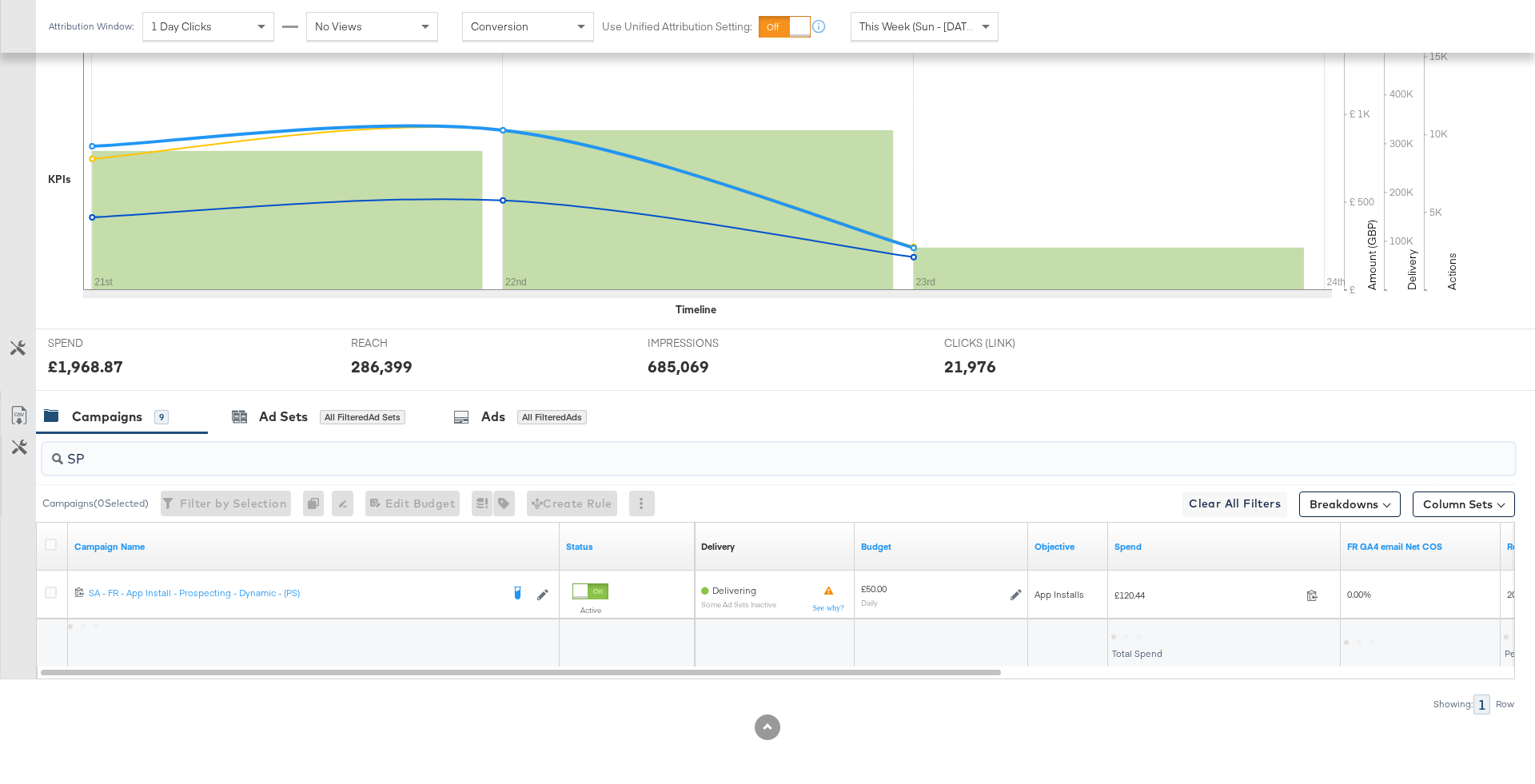
scroll to position [389, 0]
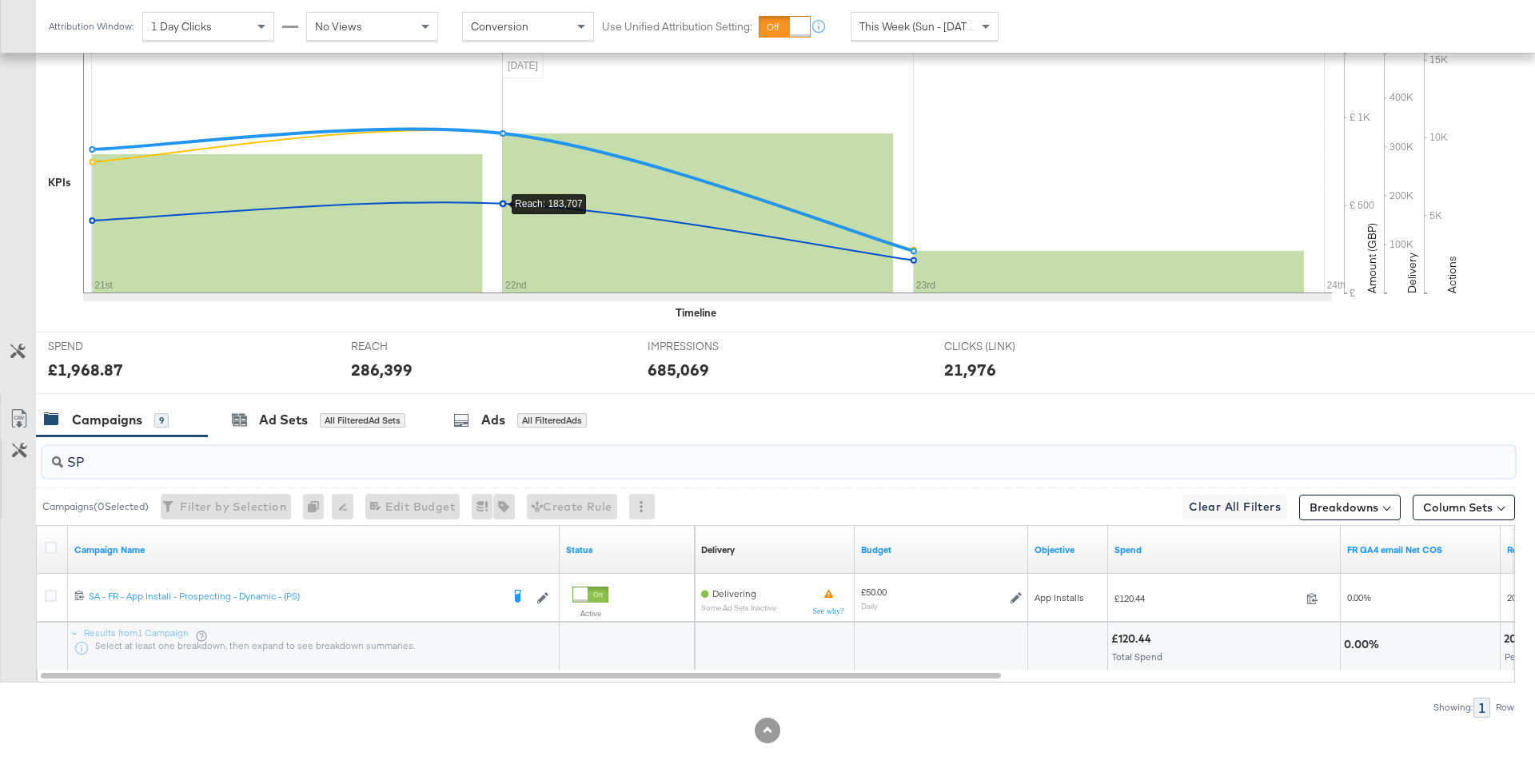
type input "S"
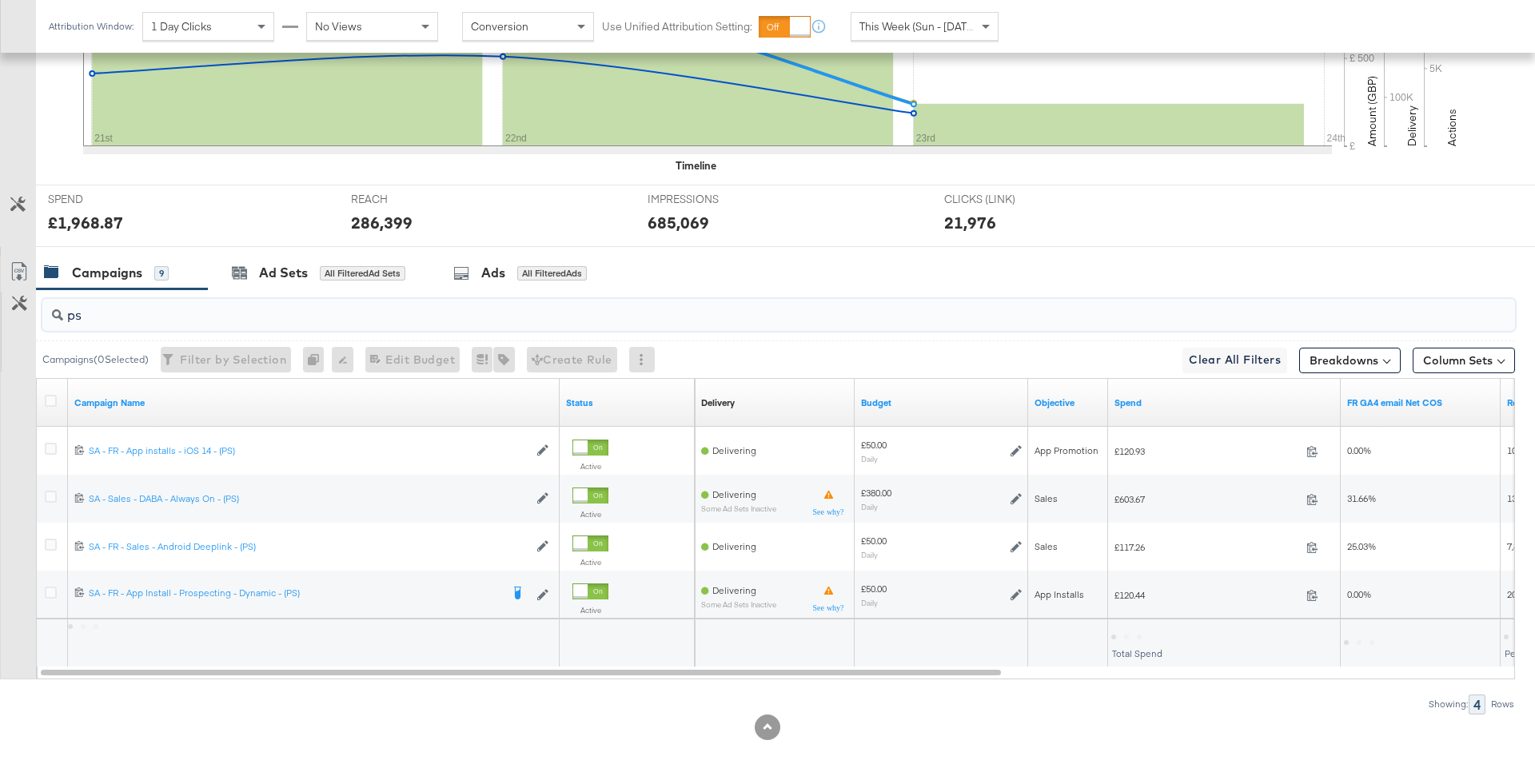
scroll to position [533, 0]
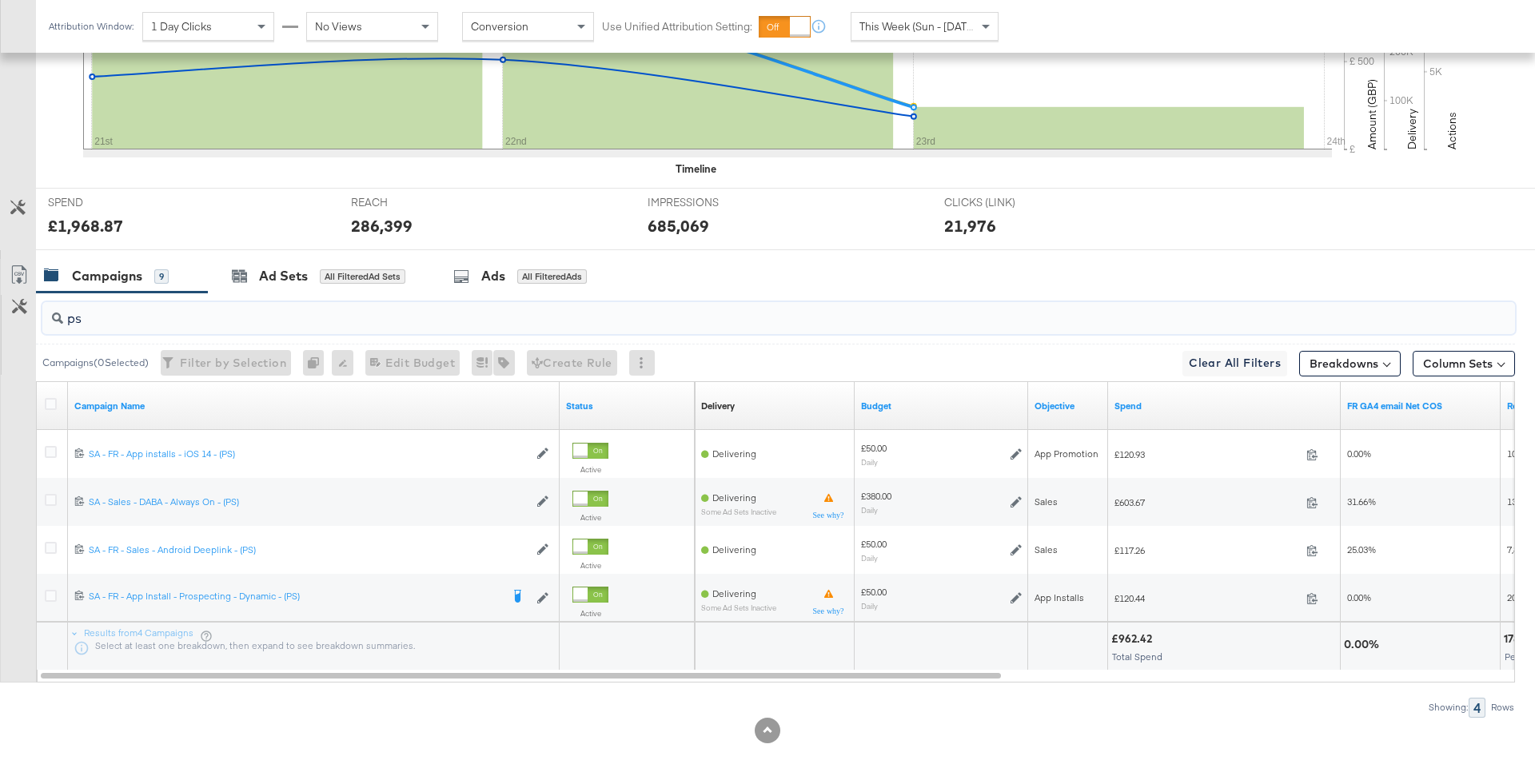
type input "ps"
click at [1138, 635] on div "£962.42" at bounding box center [1133, 638] width 46 height 15
copy div "962.42"
click at [918, 25] on span "This Week (Sun - Today)" at bounding box center [918, 26] width 120 height 14
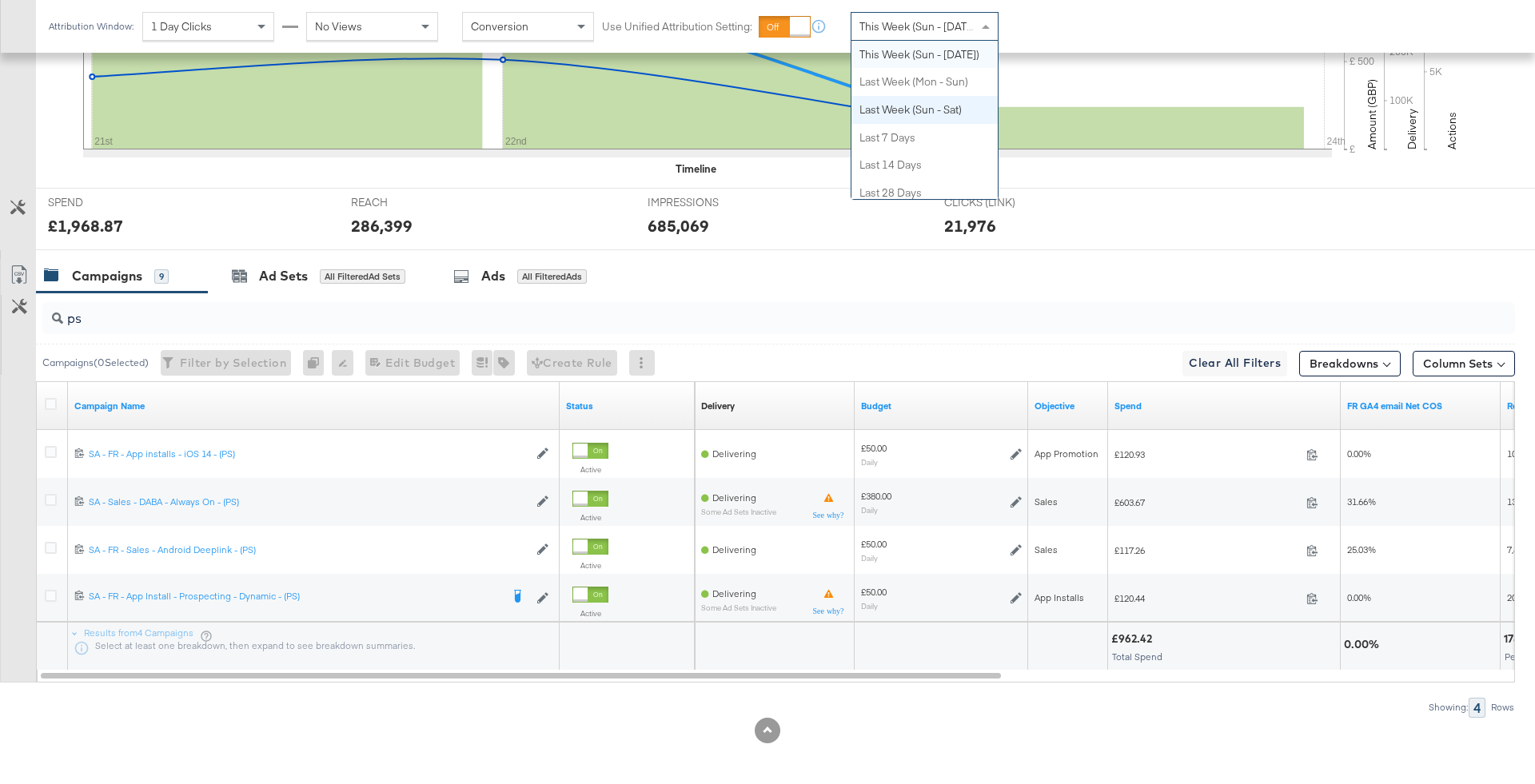
scroll to position [0, 0]
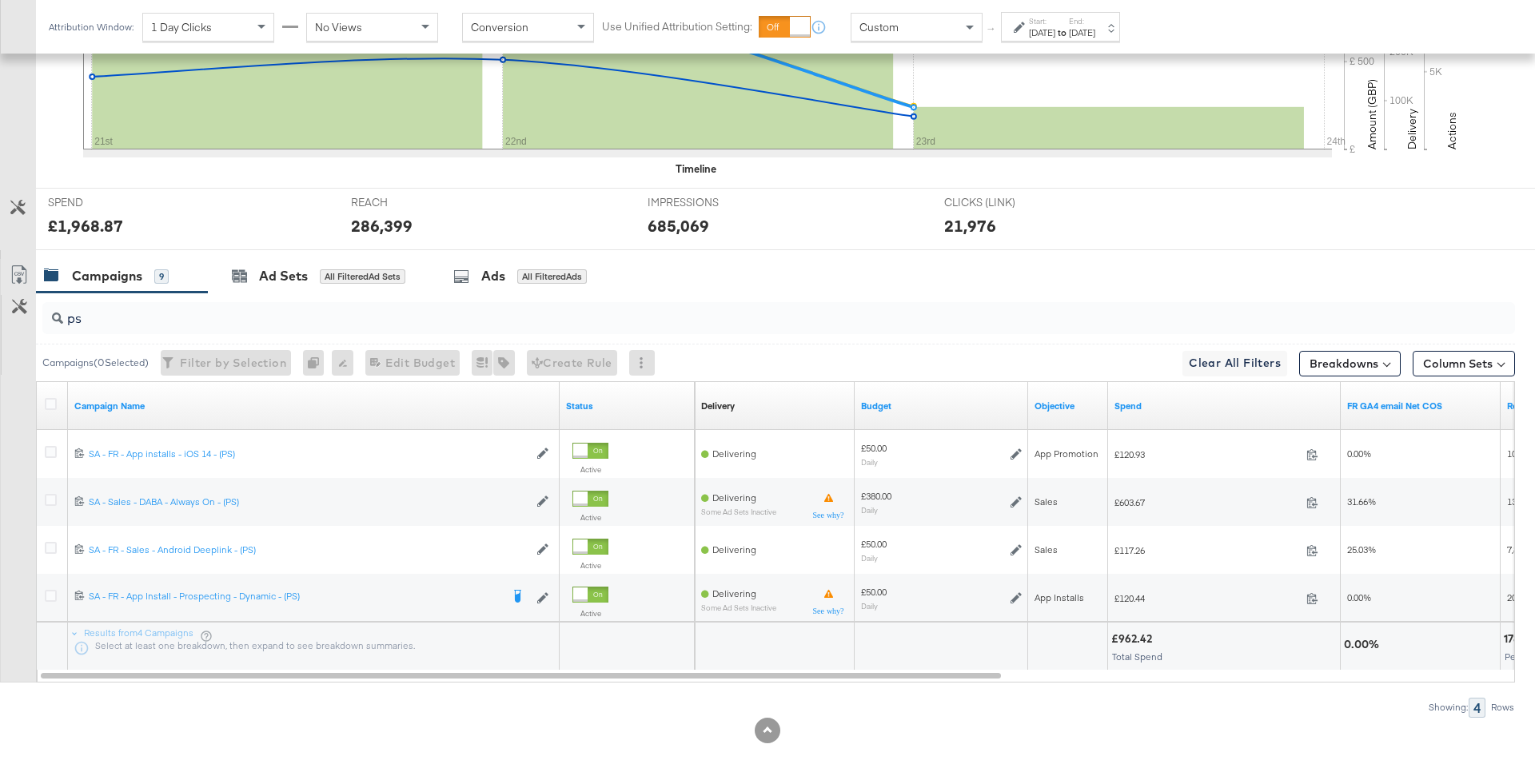
click at [1061, 41] on div "Attribution Window: 1 Day Clicks No Views Conversion Use Unified Attribution Se…" at bounding box center [588, 26] width 1104 height 53
click at [1054, 34] on div "Sep 23rd 2025" at bounding box center [1042, 32] width 26 height 13
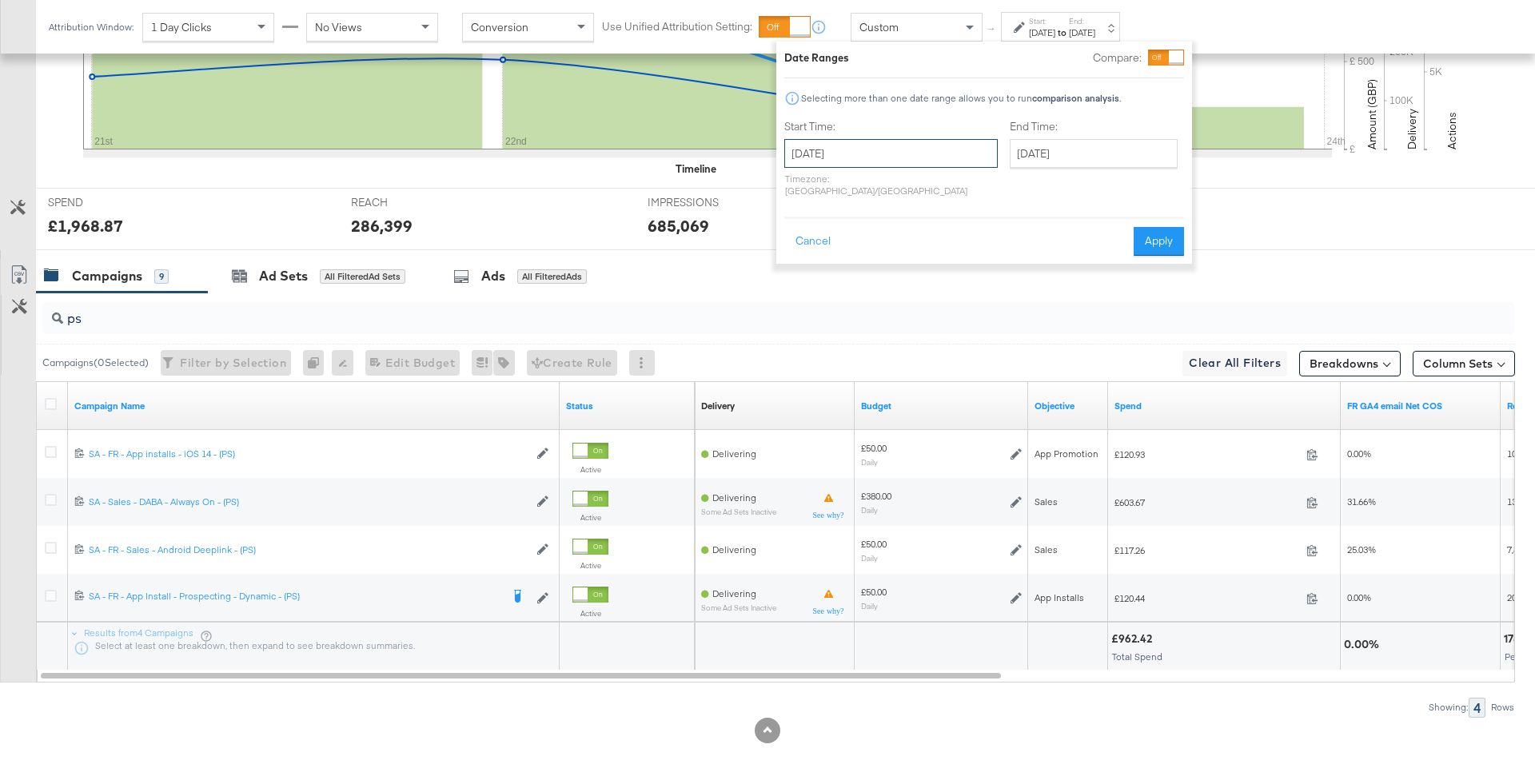
click at [903, 161] on input "September 23rd 2025" at bounding box center [890, 153] width 213 height 29
click at [806, 294] on td "21" at bounding box center [802, 301] width 27 height 23
type input "September 21st 2025"
click at [1008, 143] on input "September 23rd 2025" at bounding box center [1092, 153] width 167 height 29
click at [1041, 312] on td "29" at bounding box center [1054, 323] width 27 height 23
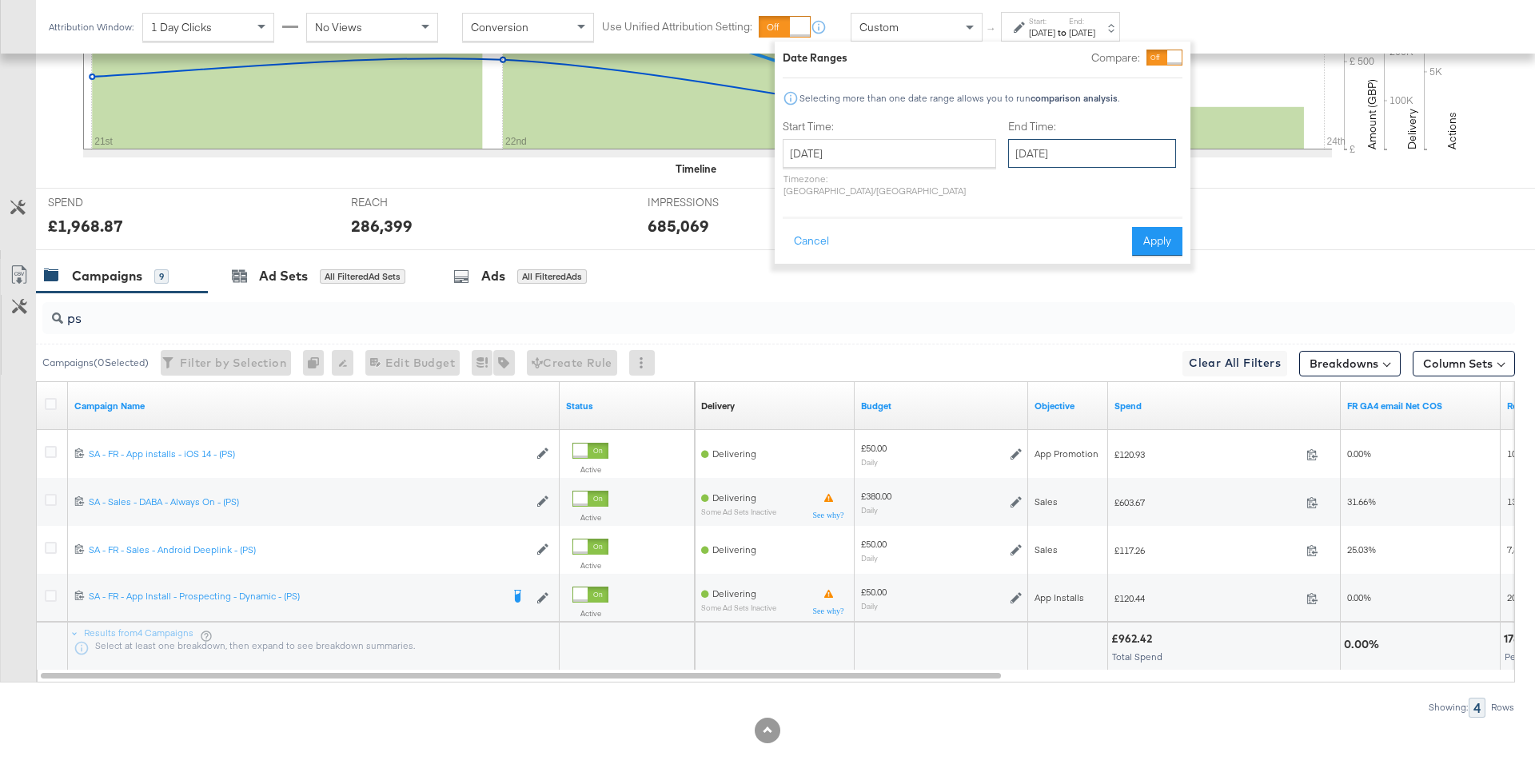
click at [1029, 160] on input "September 29th 2025" at bounding box center [1092, 153] width 167 height 29
click at [1040, 296] on td "22" at bounding box center [1053, 301] width 27 height 23
type input "September 22nd 2025"
click at [1160, 236] on button "Apply" at bounding box center [1160, 241] width 50 height 29
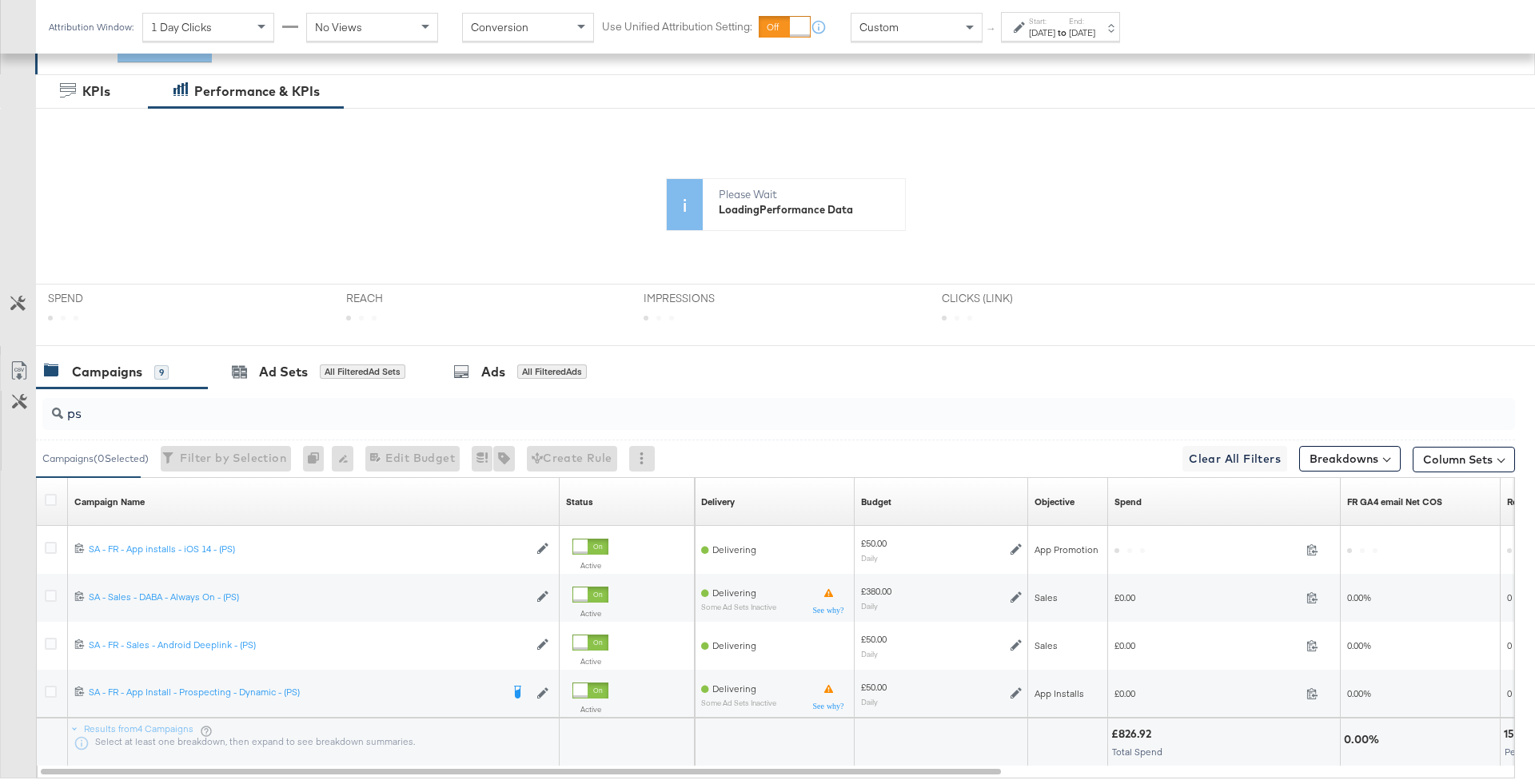
scroll to position [534, 0]
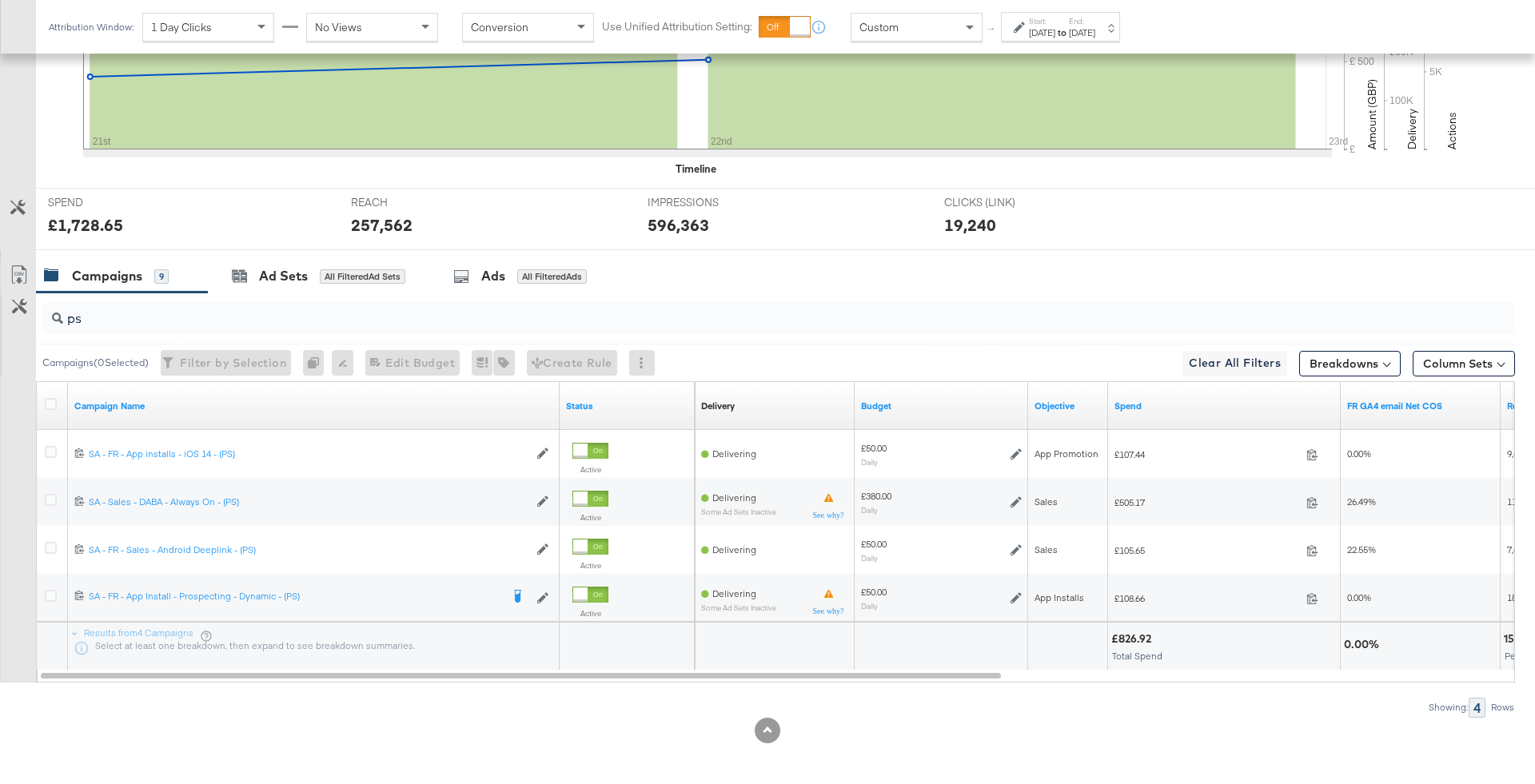
click at [1151, 625] on div "£826.92 Total Spend" at bounding box center [1223, 646] width 231 height 48
click at [1134, 635] on div "£826.92" at bounding box center [1133, 638] width 45 height 15
copy div "£826.92"
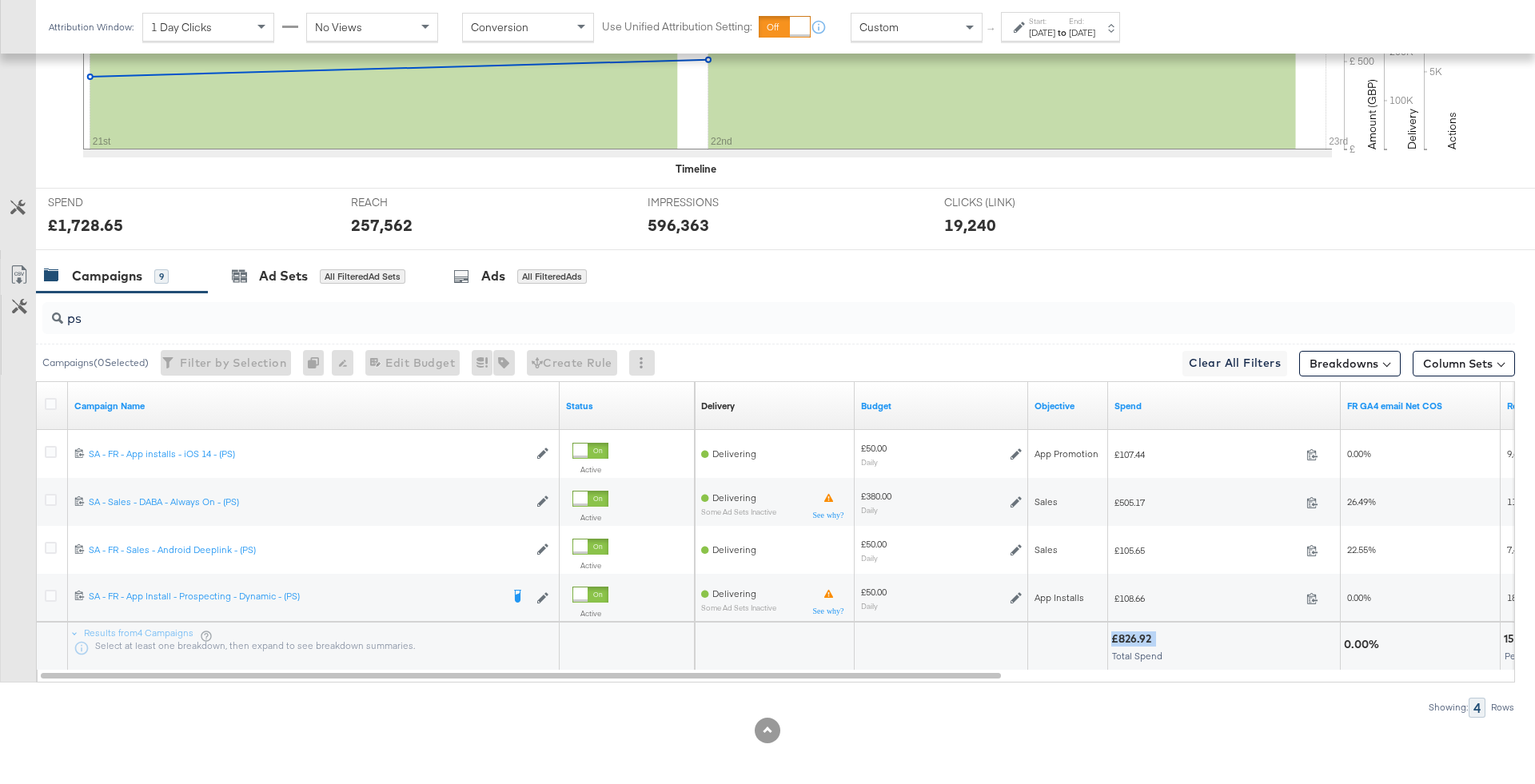
click at [176, 301] on input "ps" at bounding box center [721, 311] width 1316 height 32
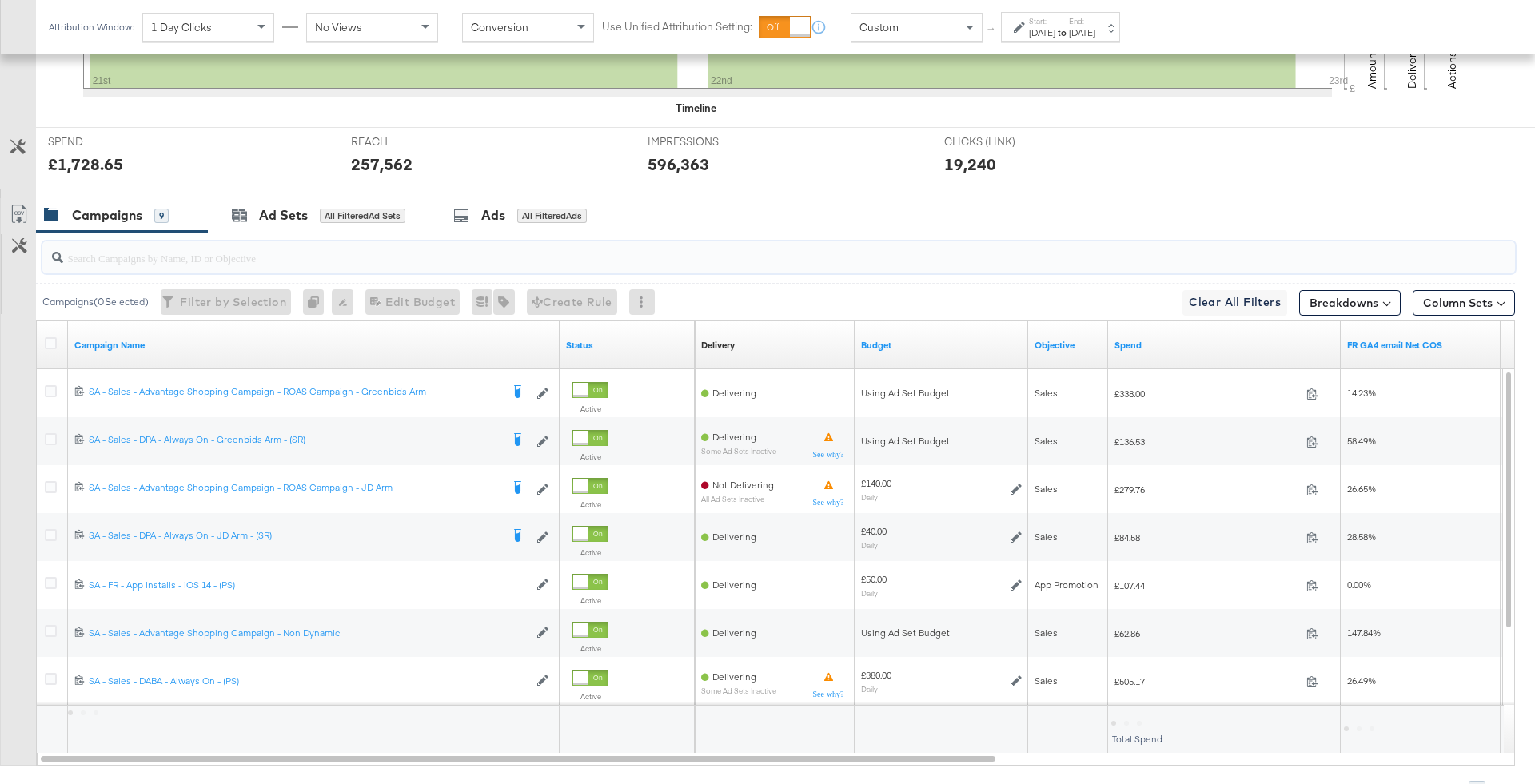
scroll to position [596, 0]
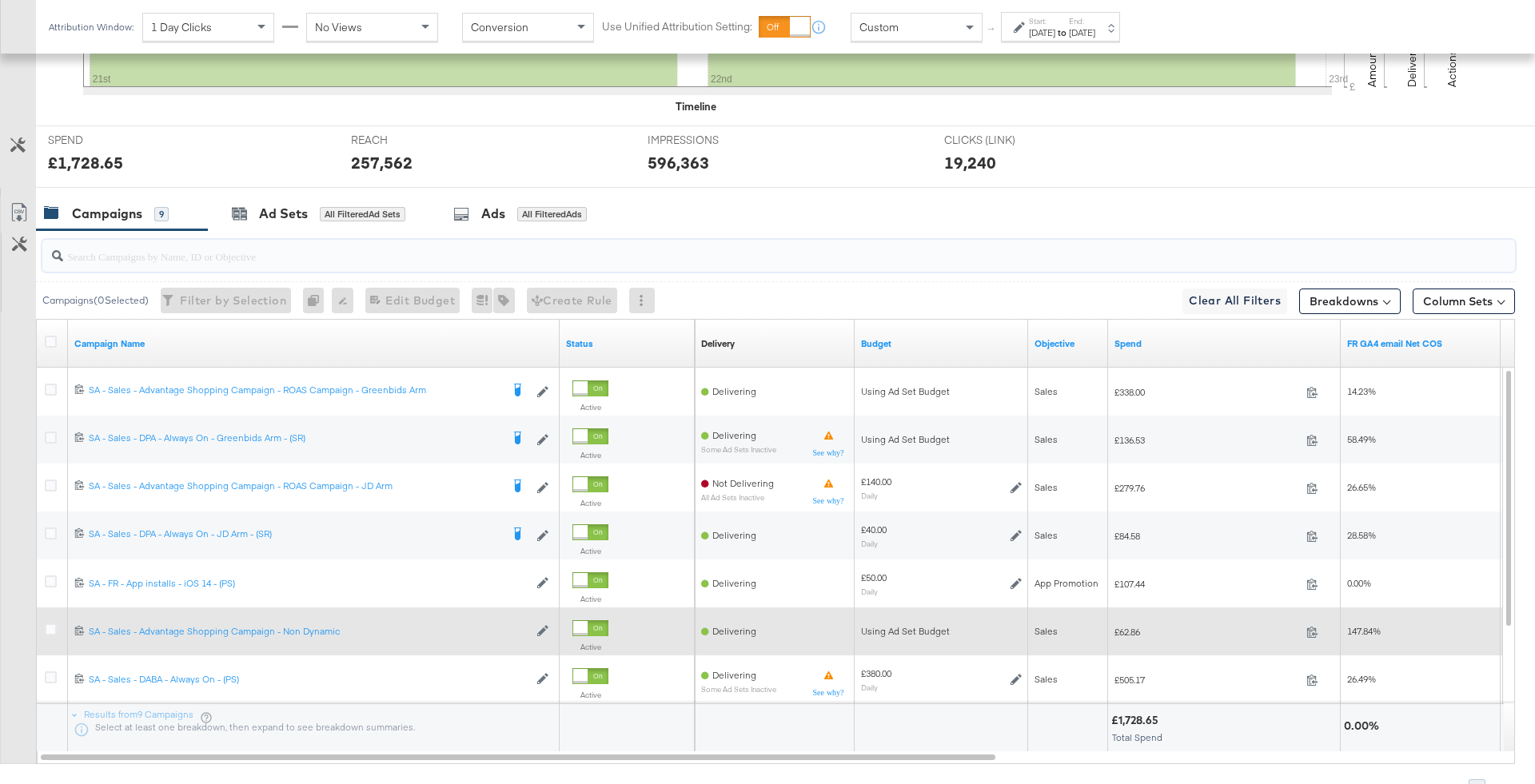
click at [1130, 629] on span "£62.86" at bounding box center [1207, 631] width 185 height 12
copy div "£62.86"
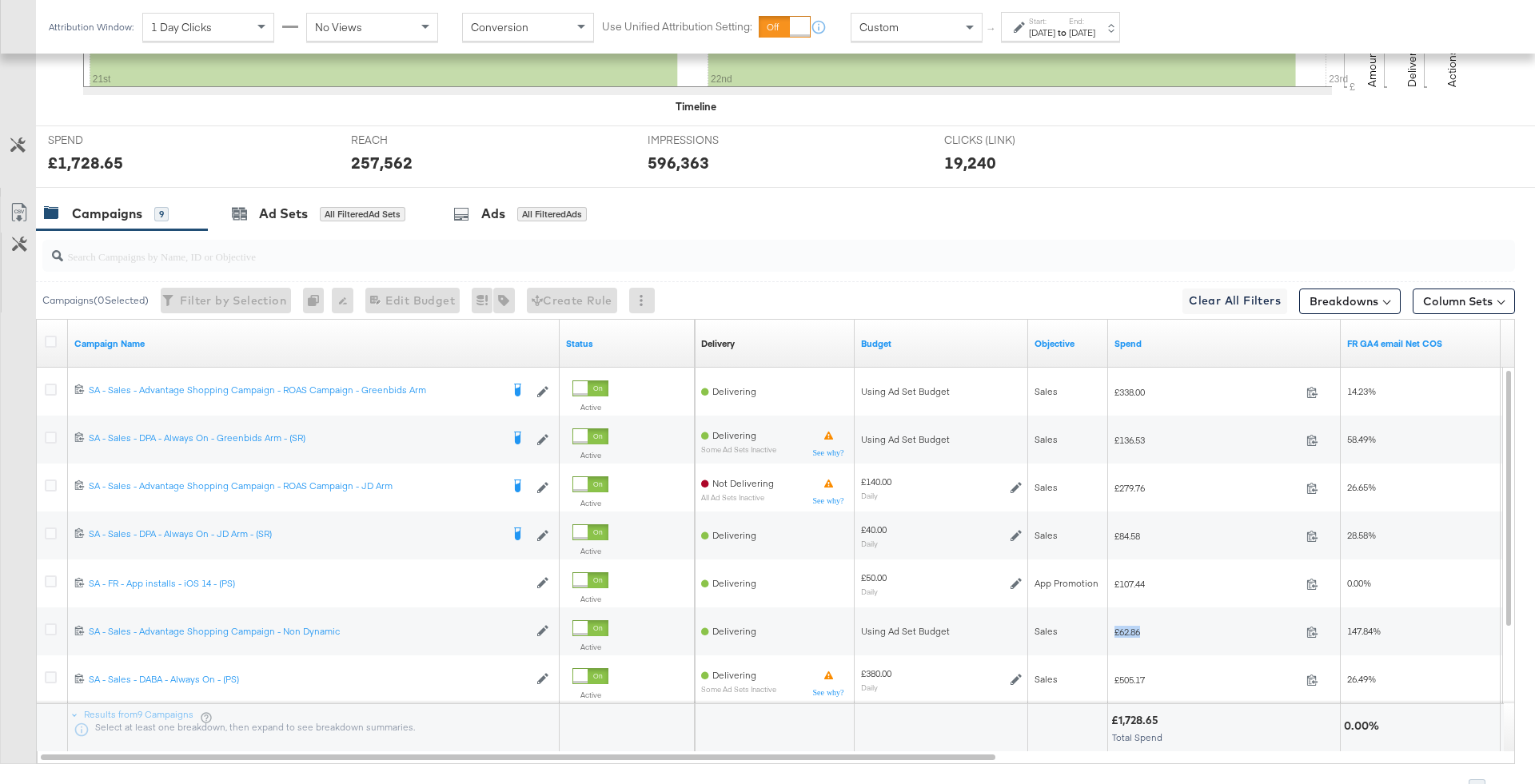
click at [747, 257] on input "search" at bounding box center [721, 249] width 1316 height 32
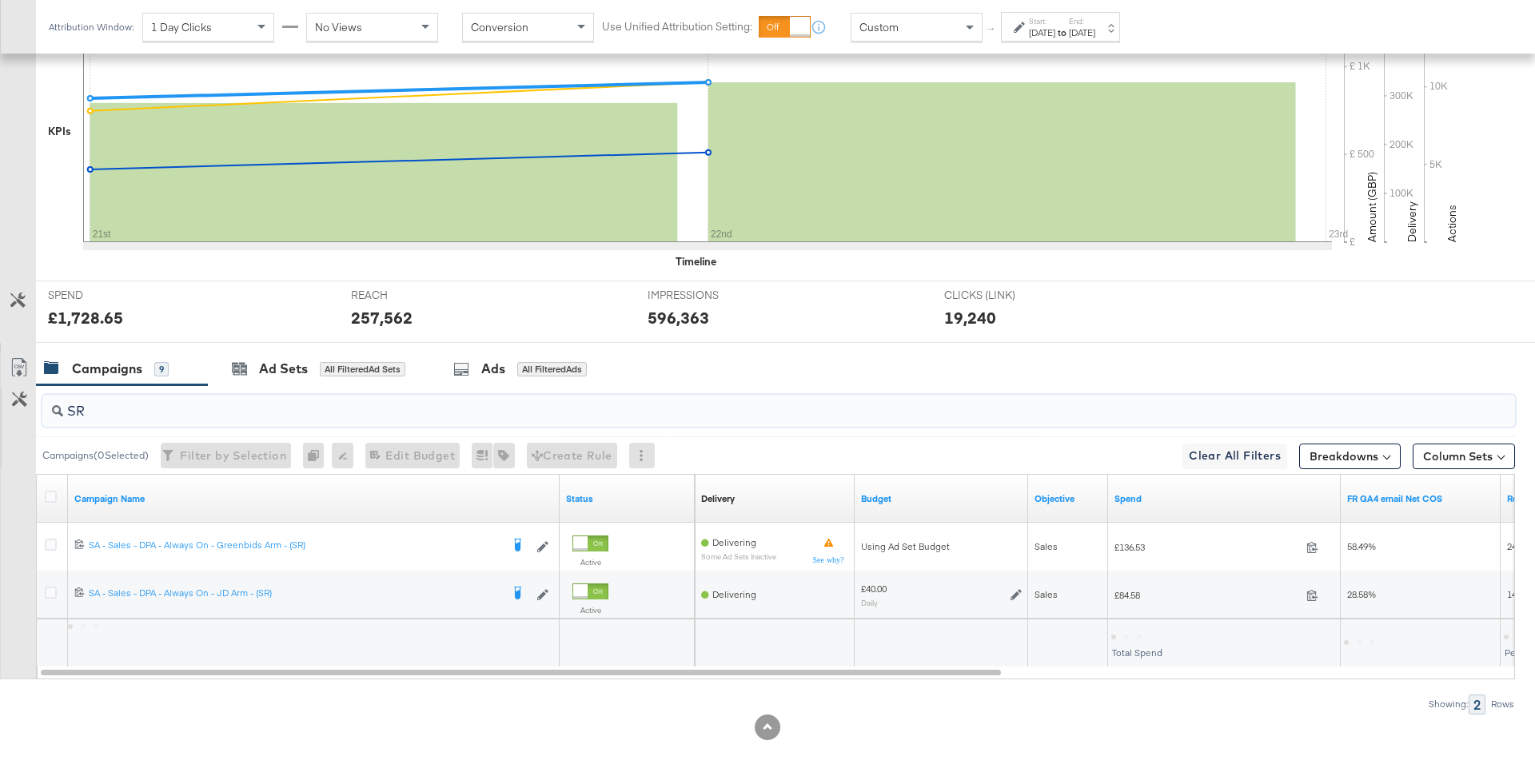
scroll to position [438, 0]
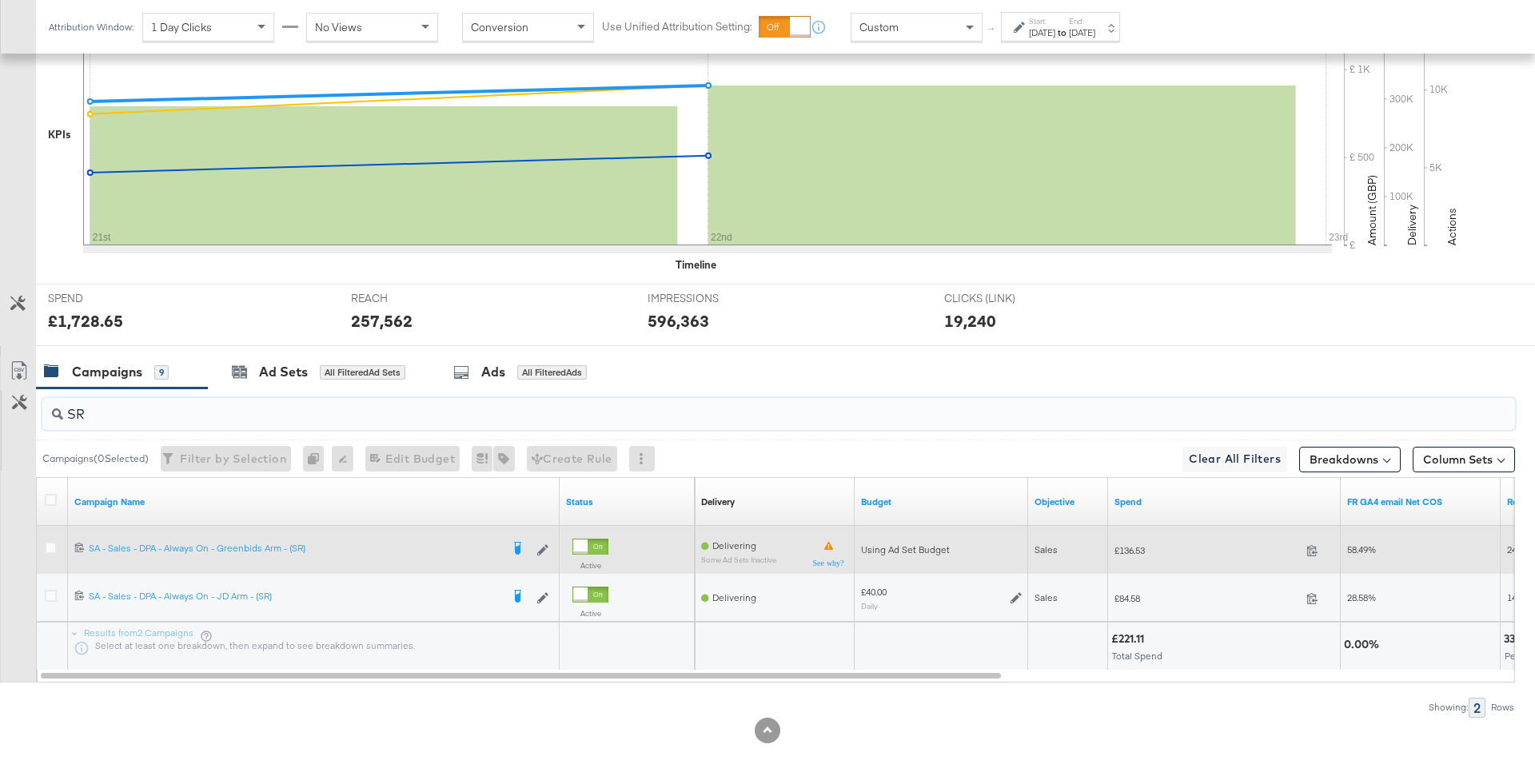
click at [1139, 545] on span "£136.53" at bounding box center [1207, 550] width 185 height 12
copy span "136.53"
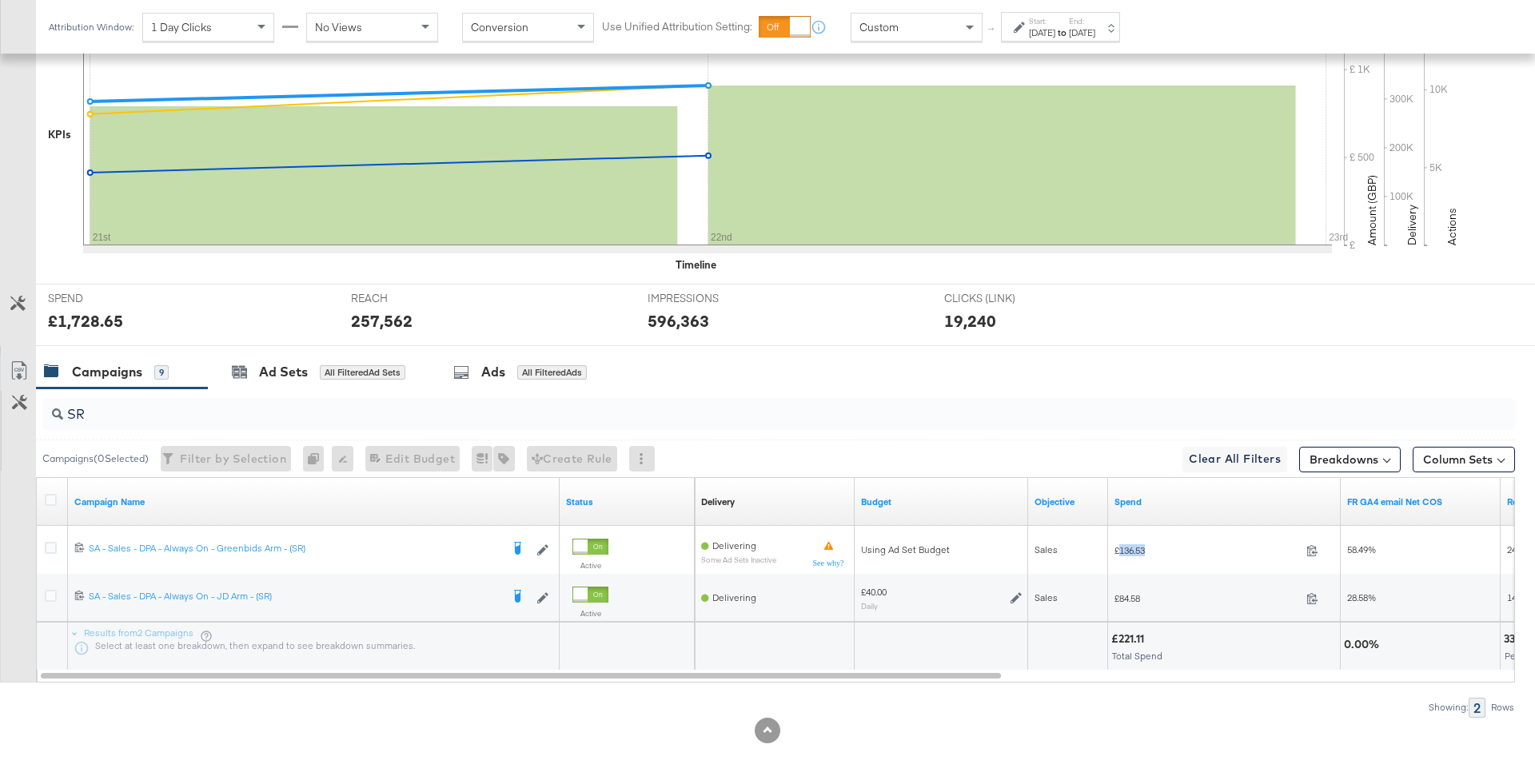
click at [192, 427] on div "SR" at bounding box center [778, 414] width 1472 height 39
click at [178, 412] on input "SR" at bounding box center [721, 408] width 1316 height 32
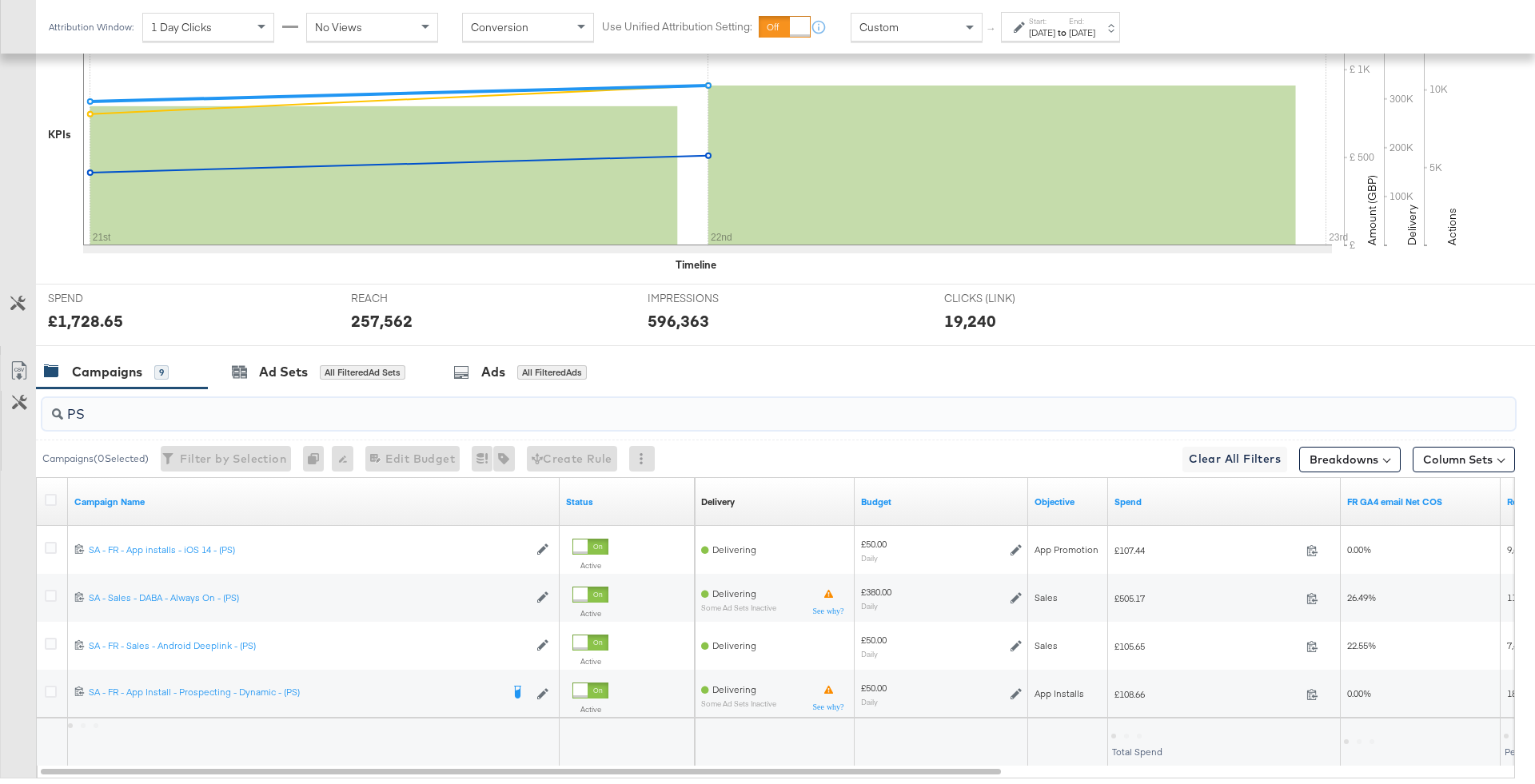
type input "PS"
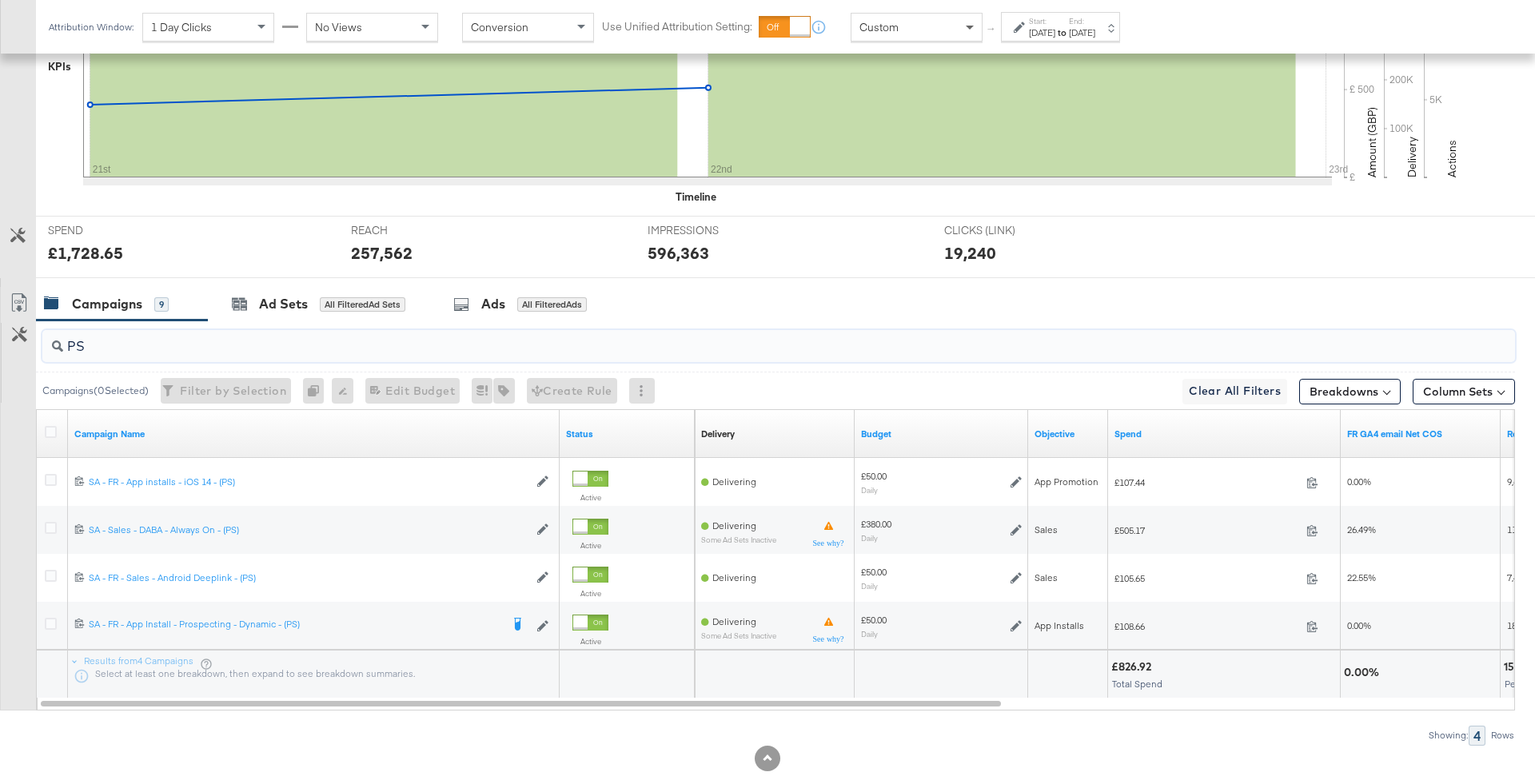
click at [962, 23] on span at bounding box center [971, 27] width 20 height 27
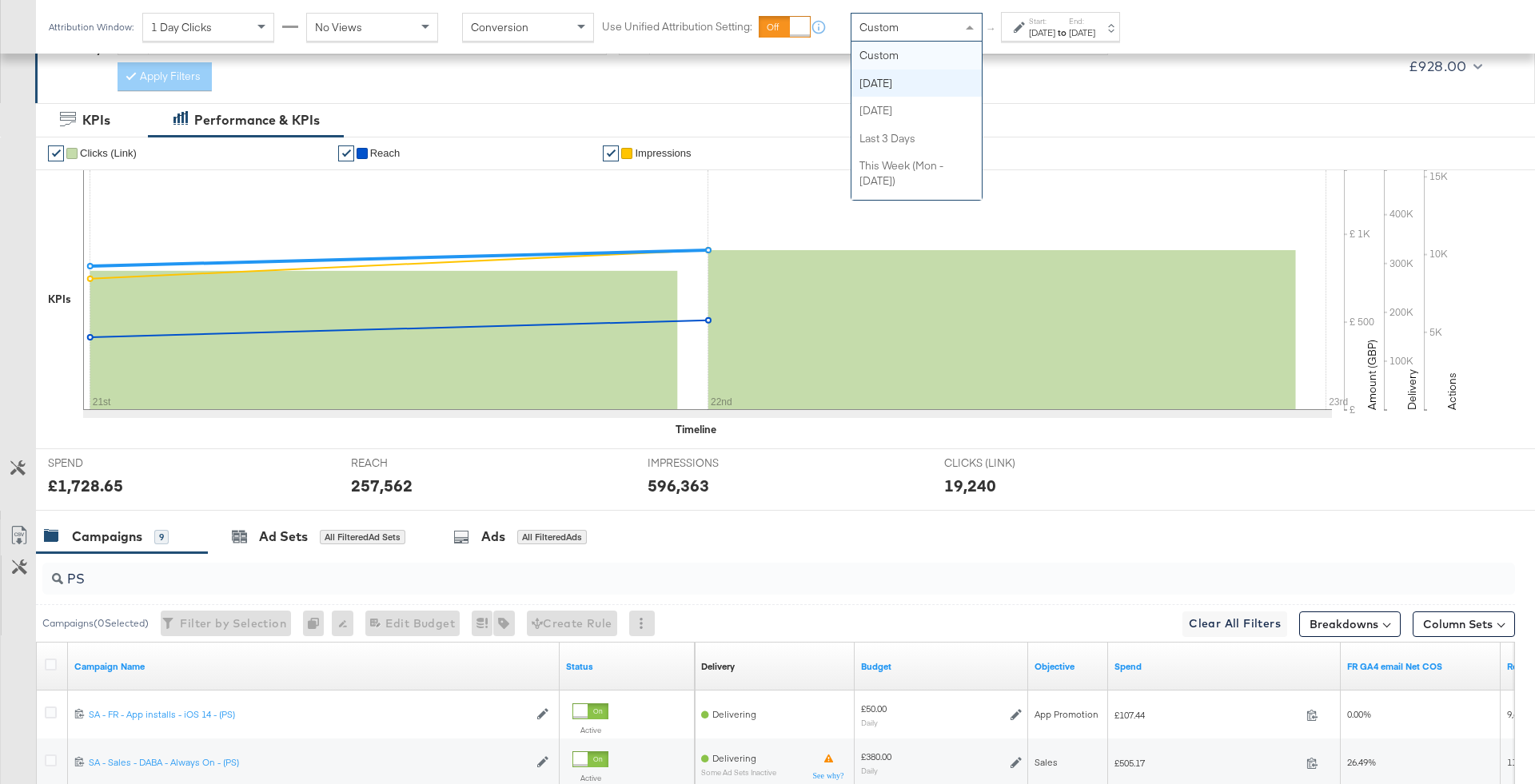
scroll to position [149, 0]
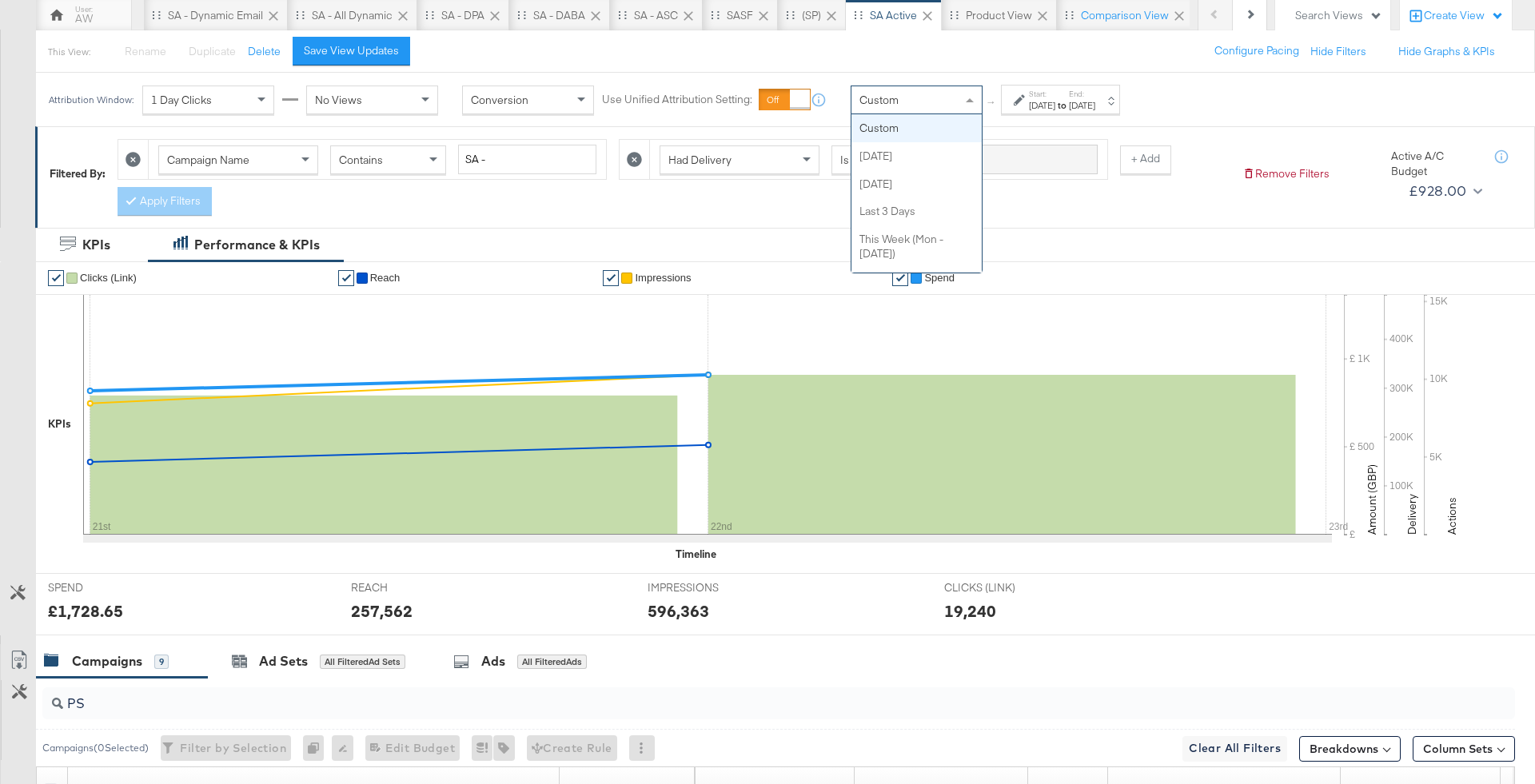
click at [893, 98] on span "Custom" at bounding box center [879, 100] width 40 height 14
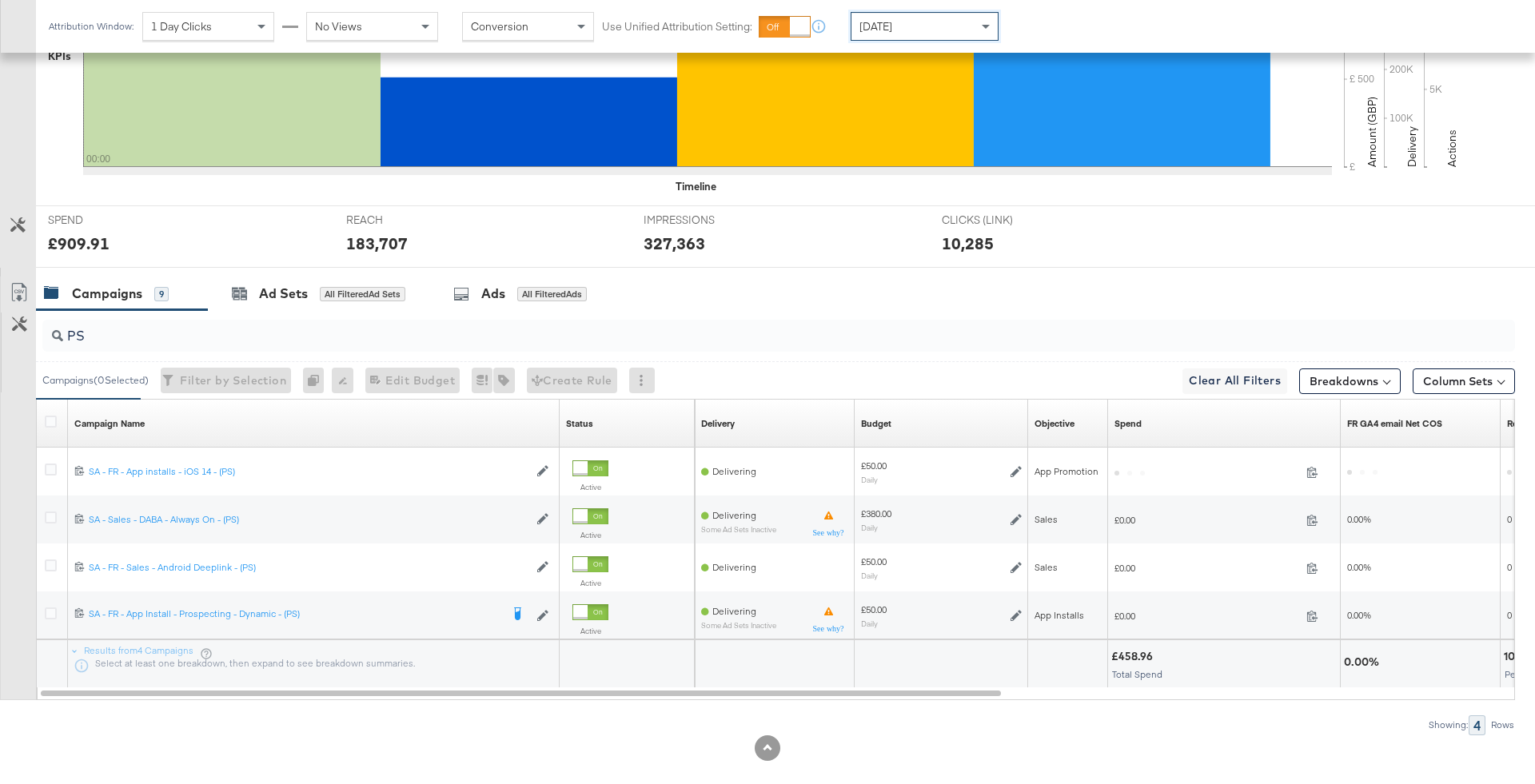
scroll to position [533, 0]
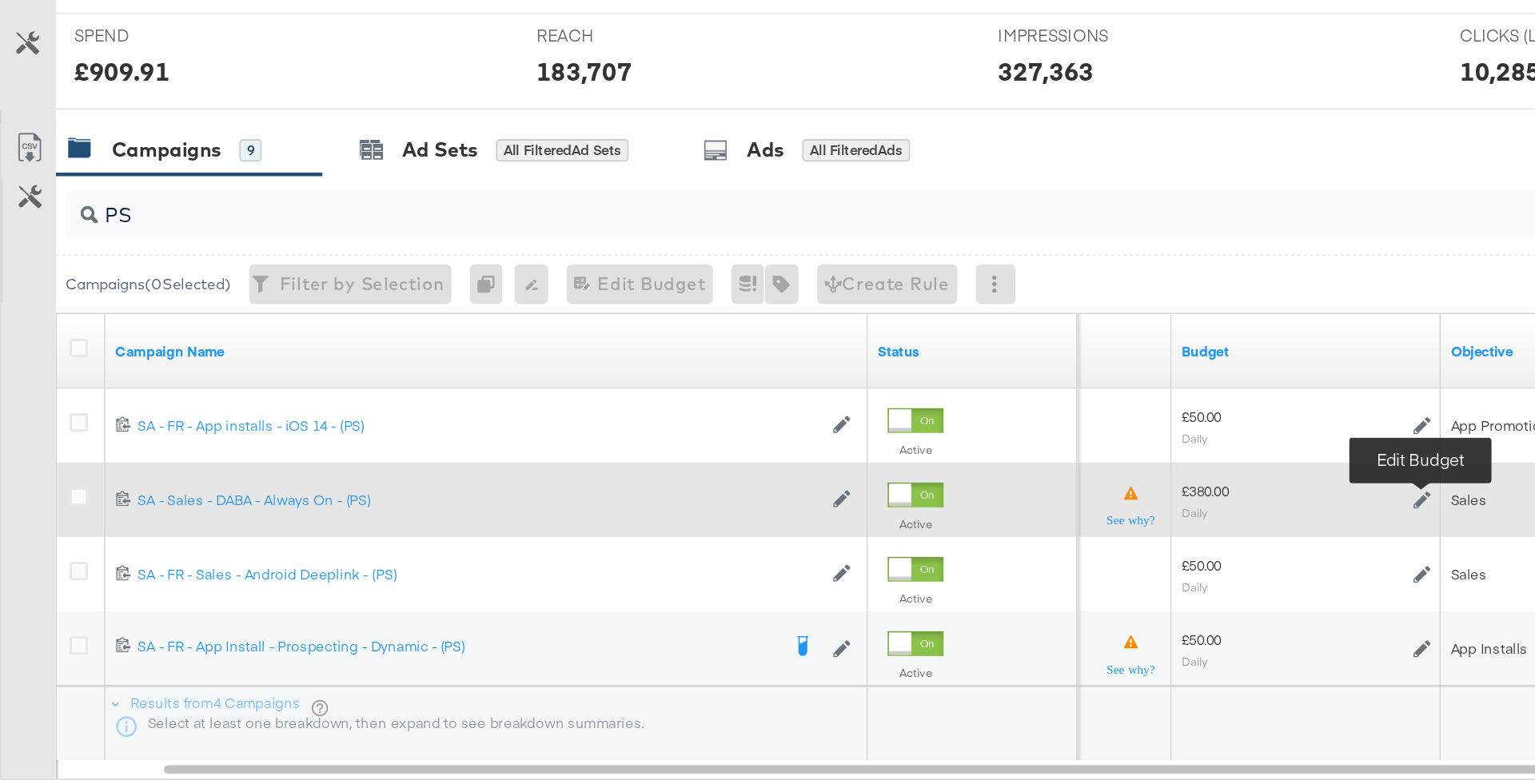
click at [914, 500] on icon at bounding box center [916, 501] width 11 height 11
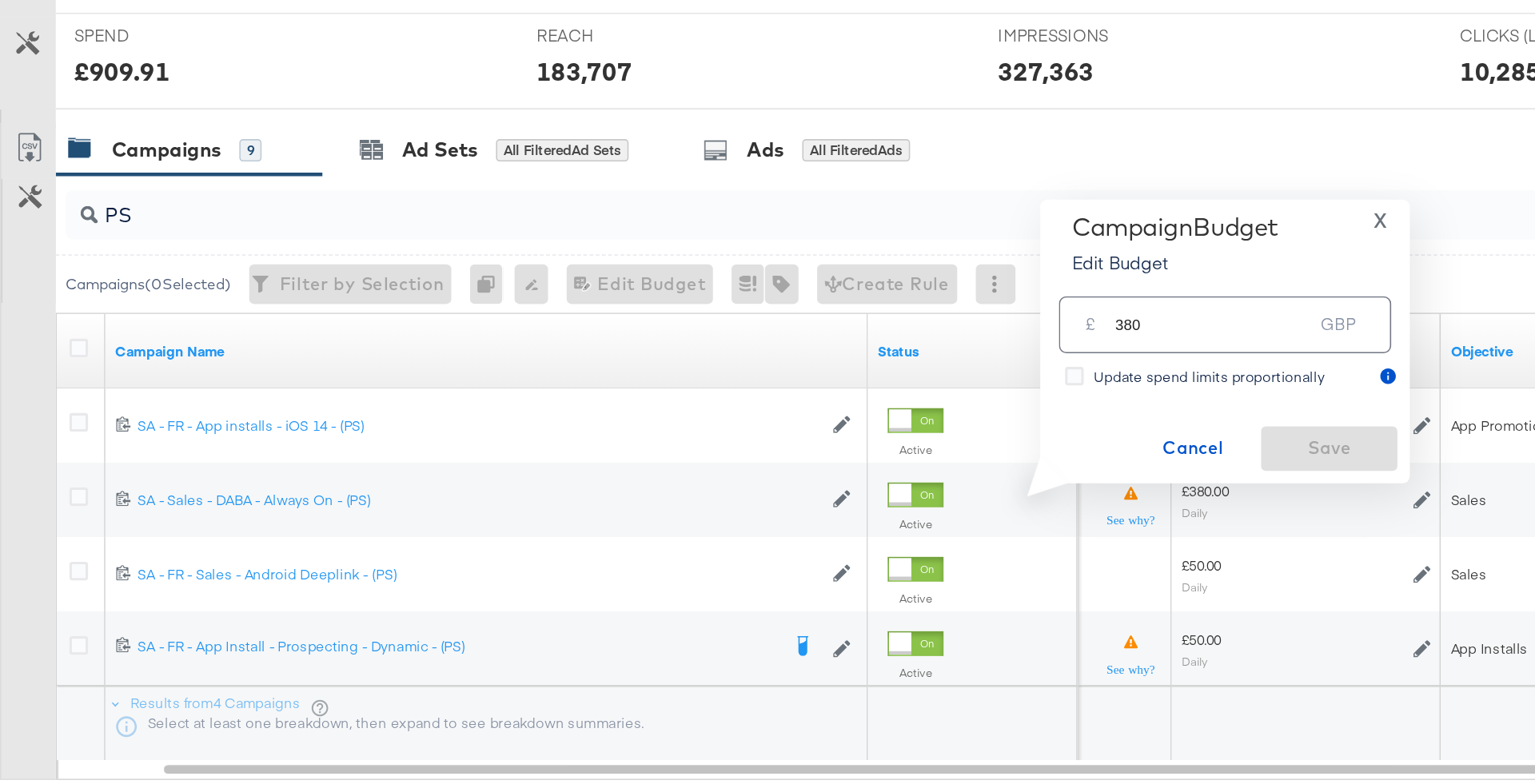
click at [811, 386] on input "380" at bounding box center [781, 383] width 126 height 34
type input "400"
click at [860, 446] on div "Campaign Budget Edit Budget X £ 400 GBP Update spend limits proportionally Canc…" at bounding box center [790, 401] width 222 height 167
click at [866, 462] on span "Save" at bounding box center [856, 469] width 75 height 20
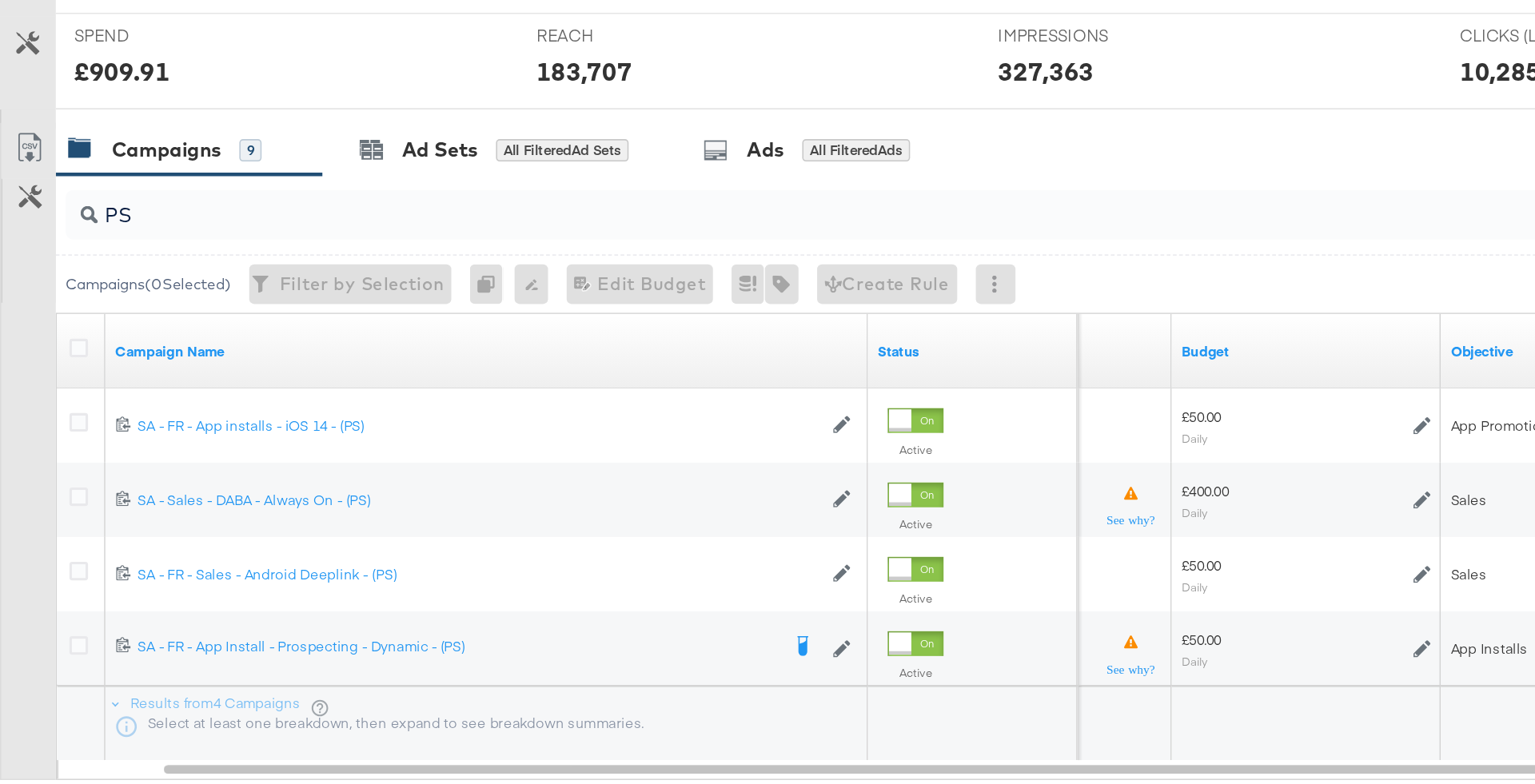
click at [149, 315] on input "PS" at bounding box center [721, 311] width 1316 height 32
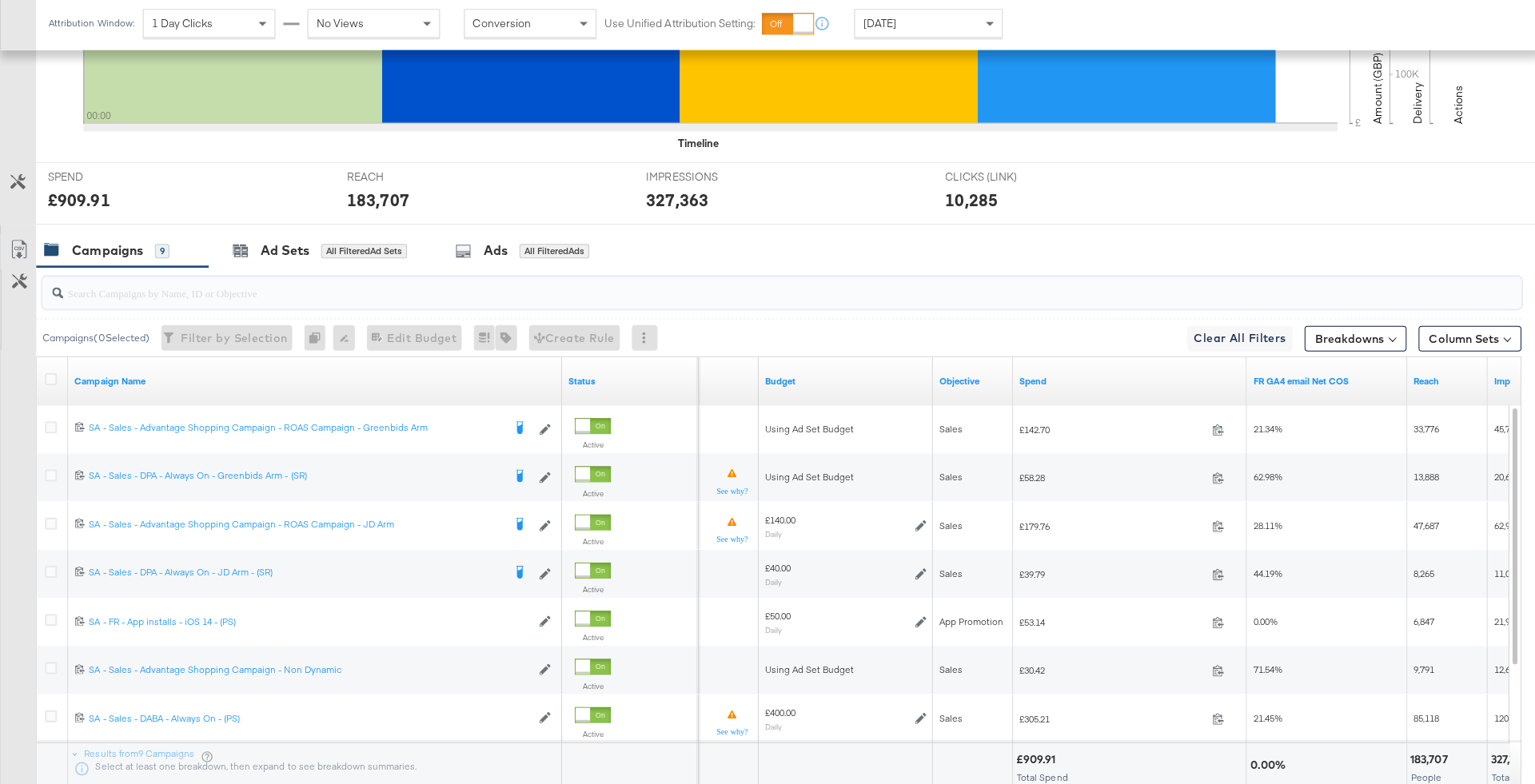
scroll to position [559, 0]
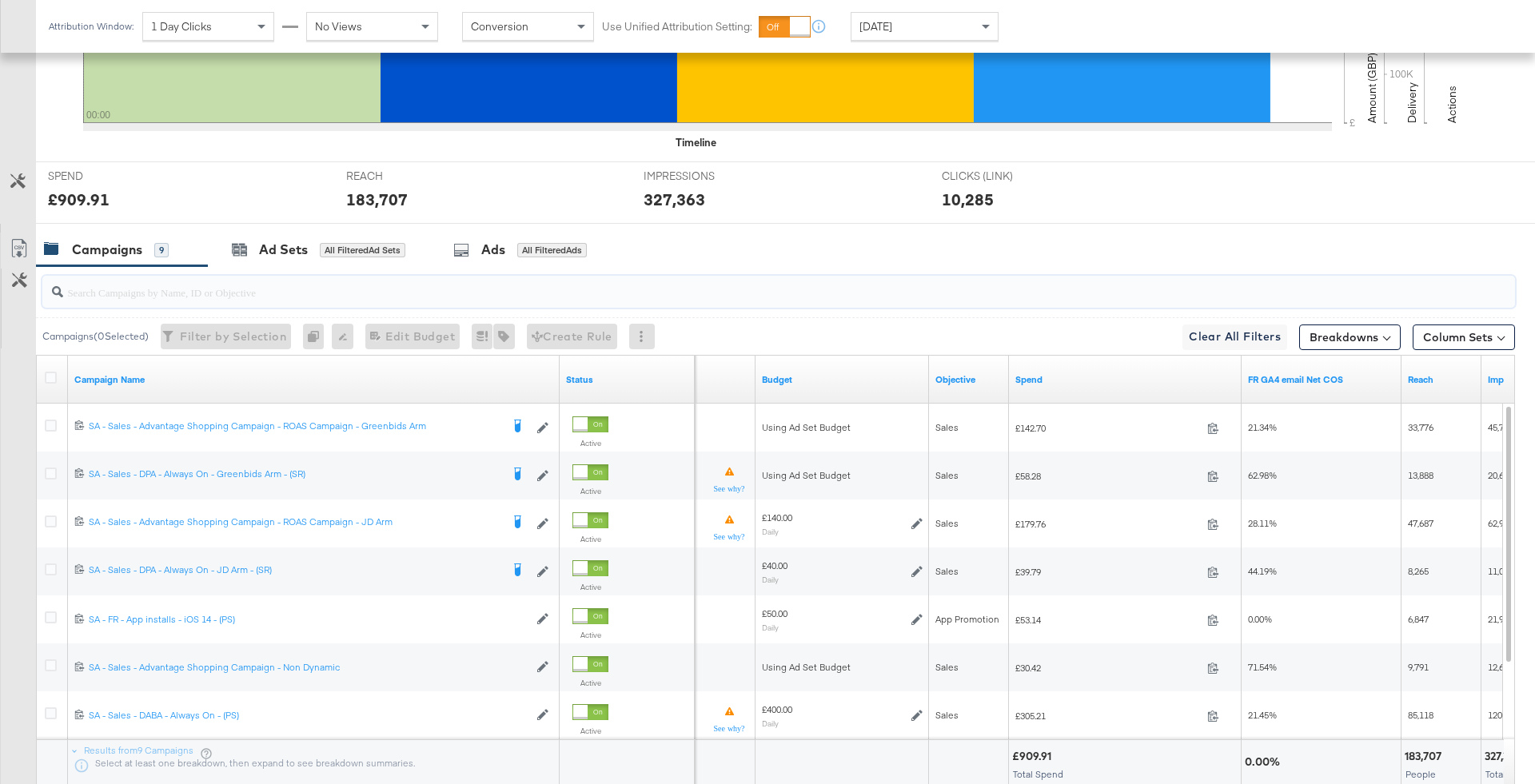
click at [892, 24] on span "Yesterday" at bounding box center [875, 26] width 32 height 14
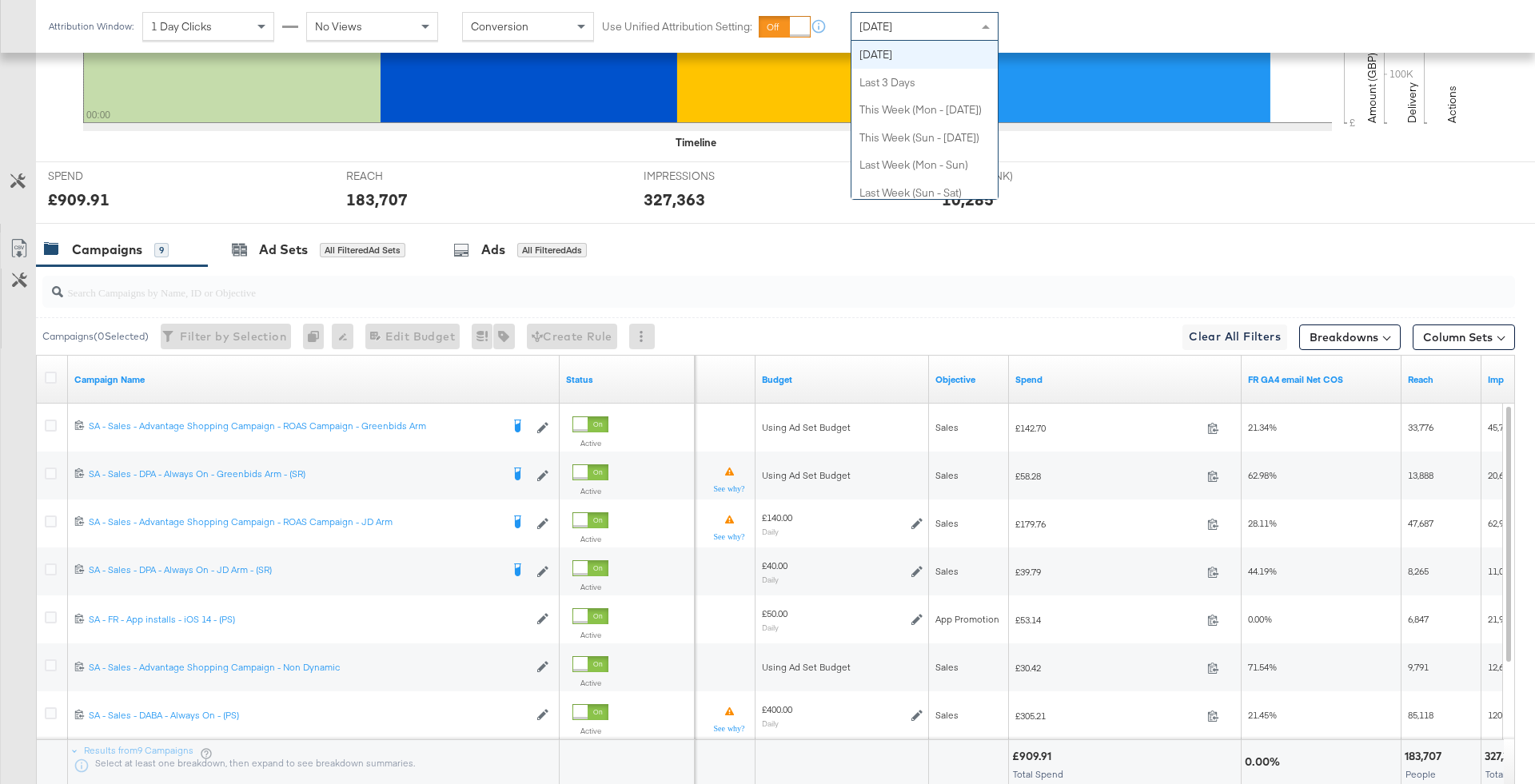
scroll to position [0, 0]
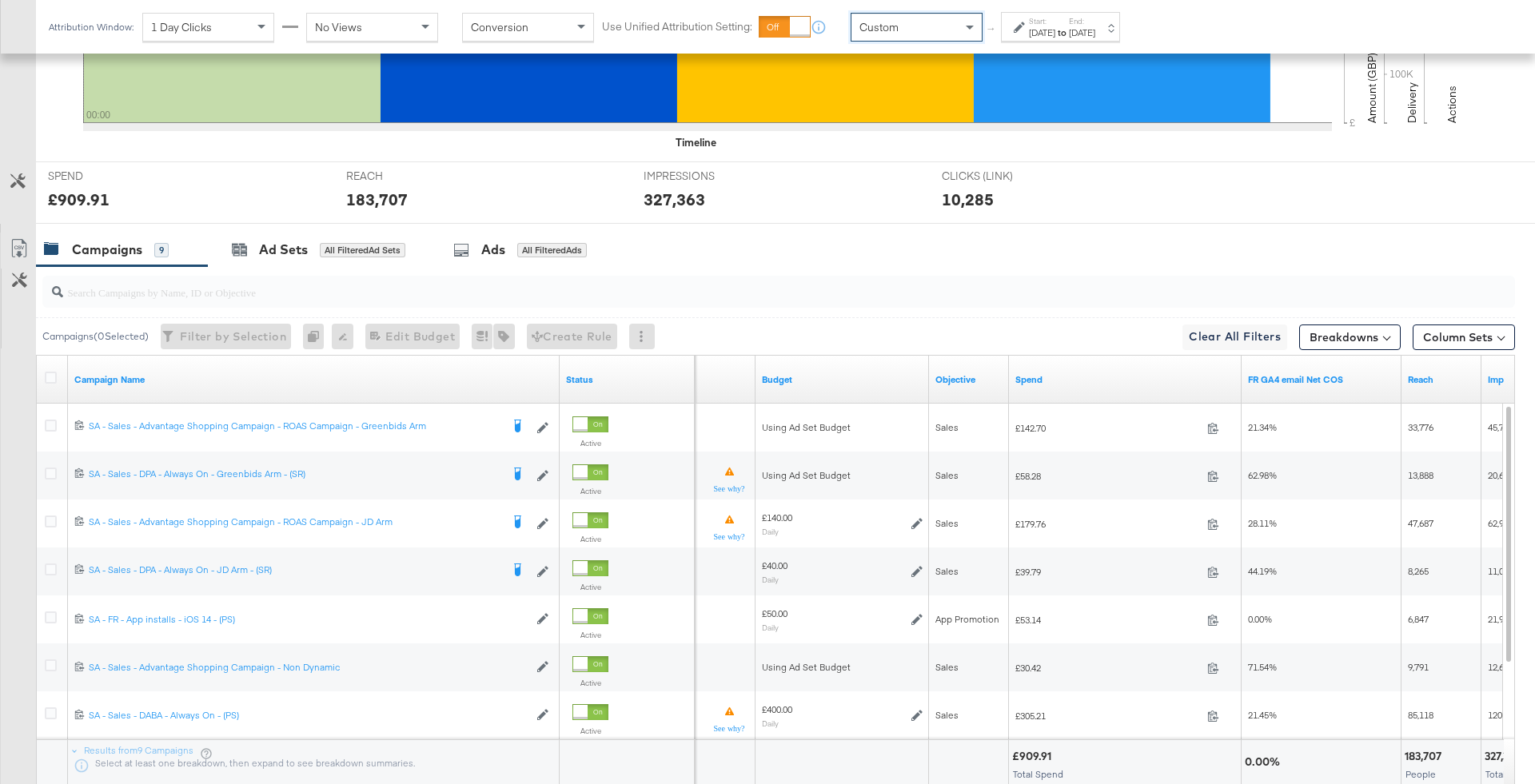
click at [1055, 39] on div "Sep 23rd 2025" at bounding box center [1042, 32] width 26 height 13
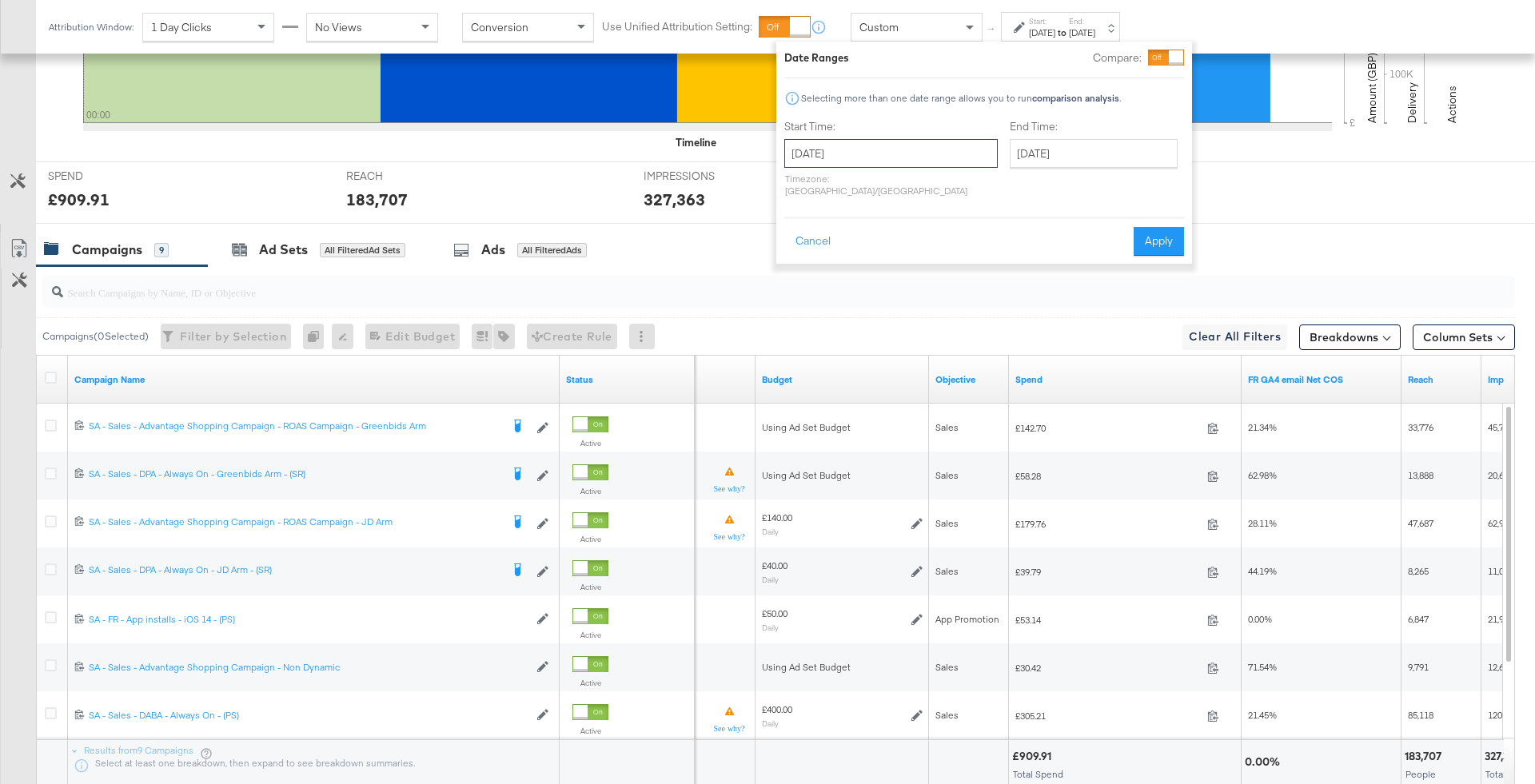
click at [844, 157] on input "September 23rd 2025" at bounding box center [890, 153] width 213 height 29
click at [809, 307] on td "21" at bounding box center [802, 301] width 27 height 23
type input "September 21st 2025"
click at [1080, 135] on div "End Time: September 23rd 2025 ‹ September 2025 › Su Mo Tu We Th Fr Sa 31 1 2 3 …" at bounding box center [1096, 161] width 175 height 85
click at [1080, 158] on input "September 23rd 2025" at bounding box center [1092, 153] width 167 height 29
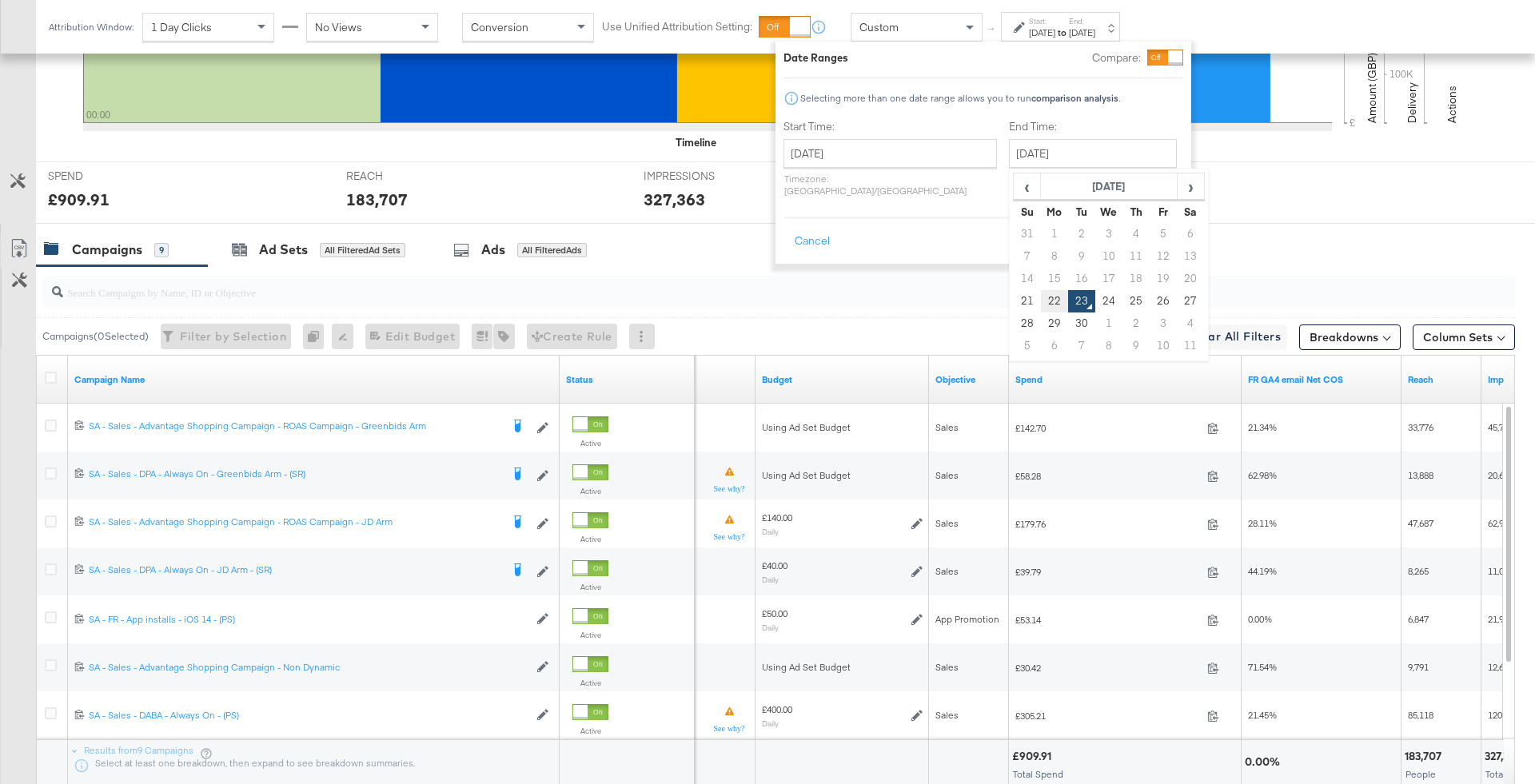
click at [1041, 301] on td "22" at bounding box center [1054, 301] width 27 height 23
type input "September 22nd 2025"
click at [1154, 239] on button "Apply" at bounding box center [1160, 241] width 50 height 29
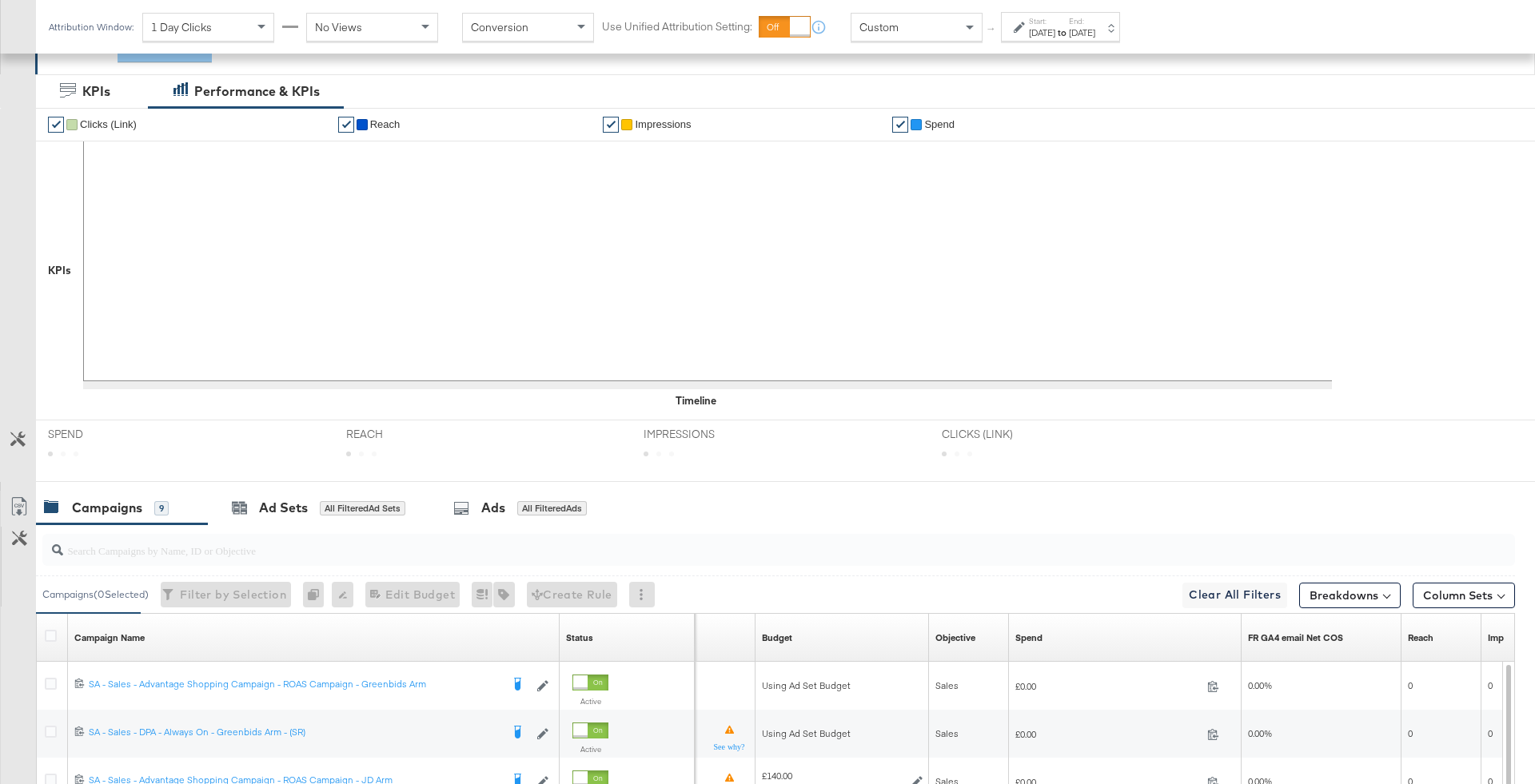
scroll to position [561, 0]
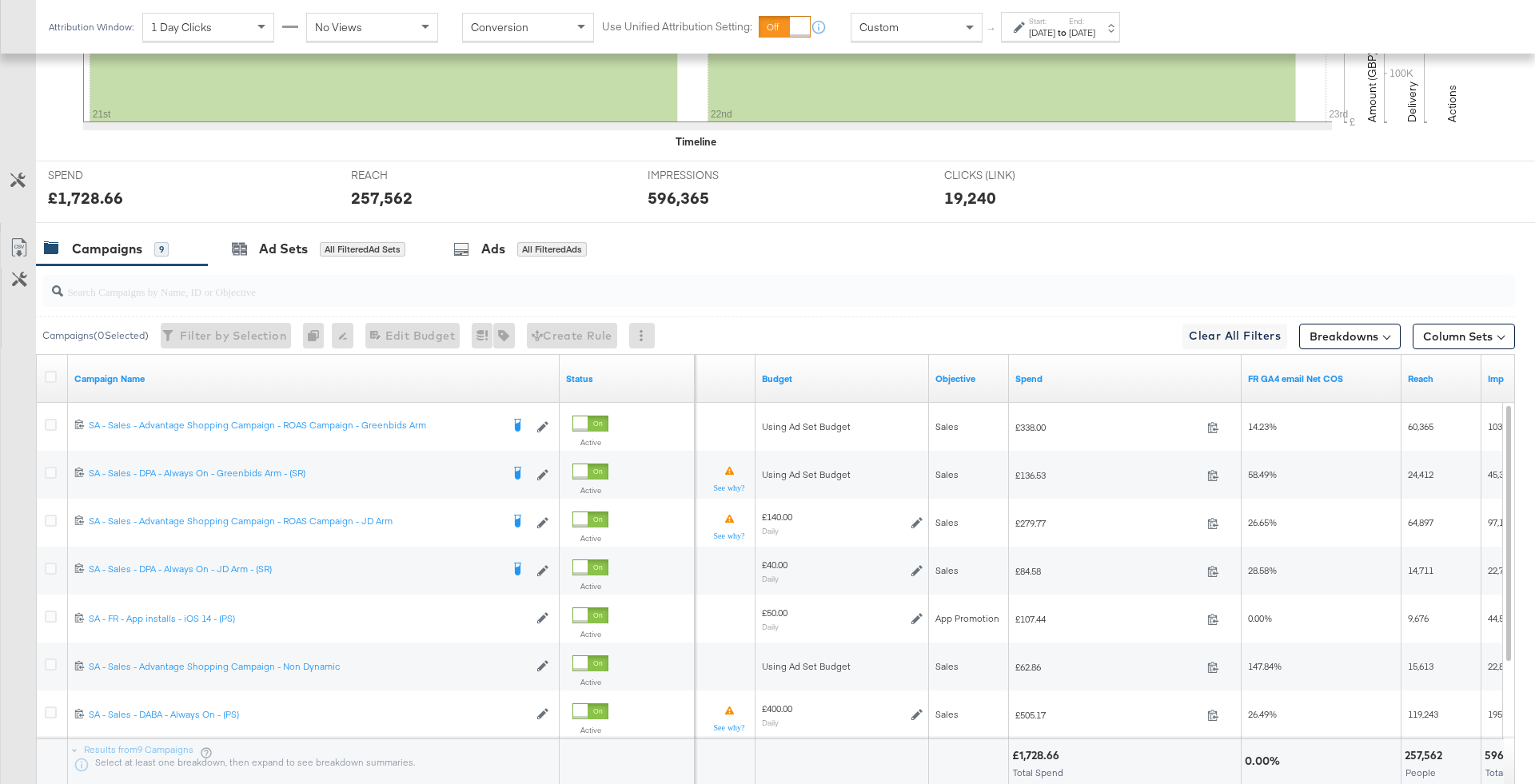
click at [709, 293] on input "search" at bounding box center [721, 284] width 1316 height 32
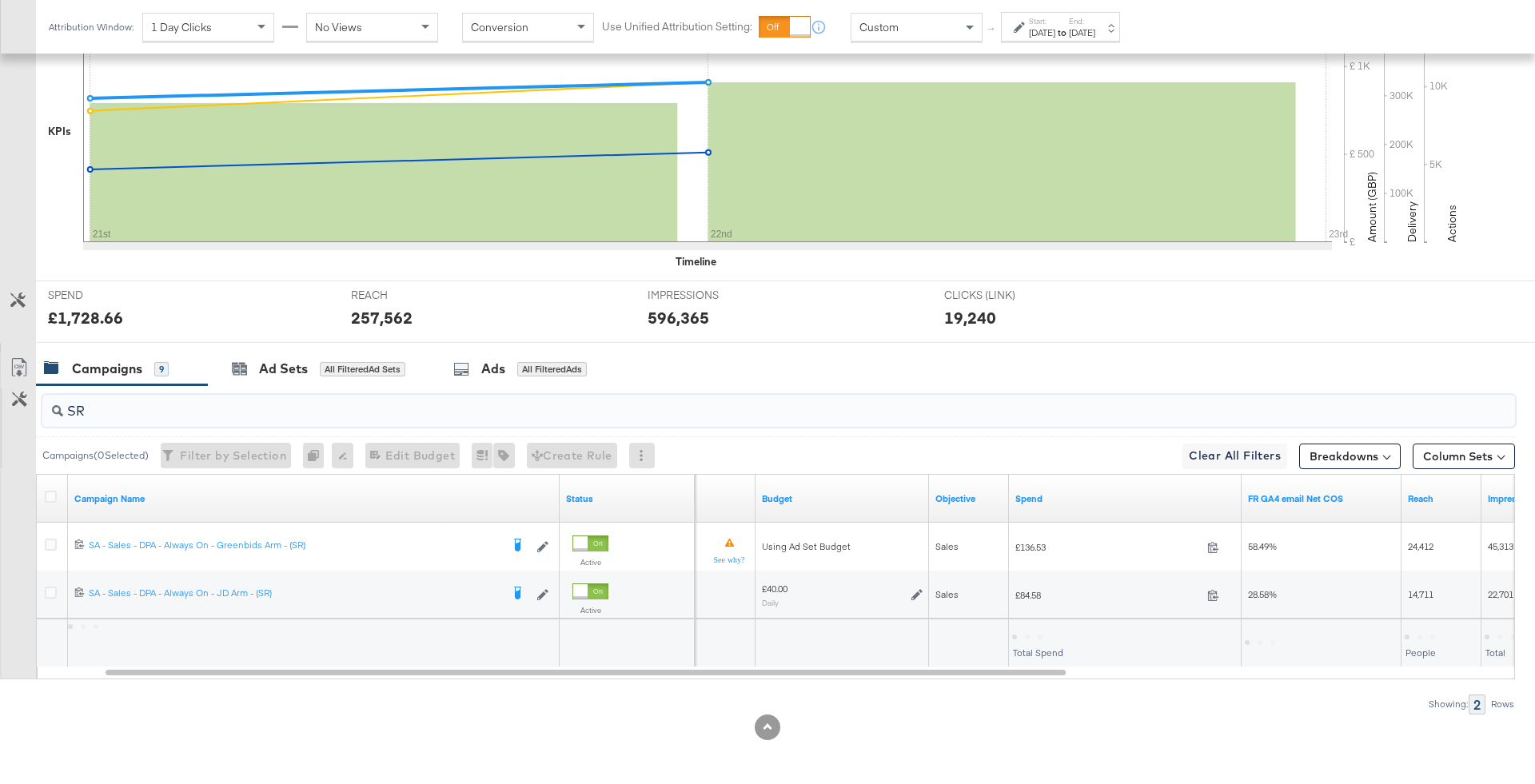
scroll to position [438, 0]
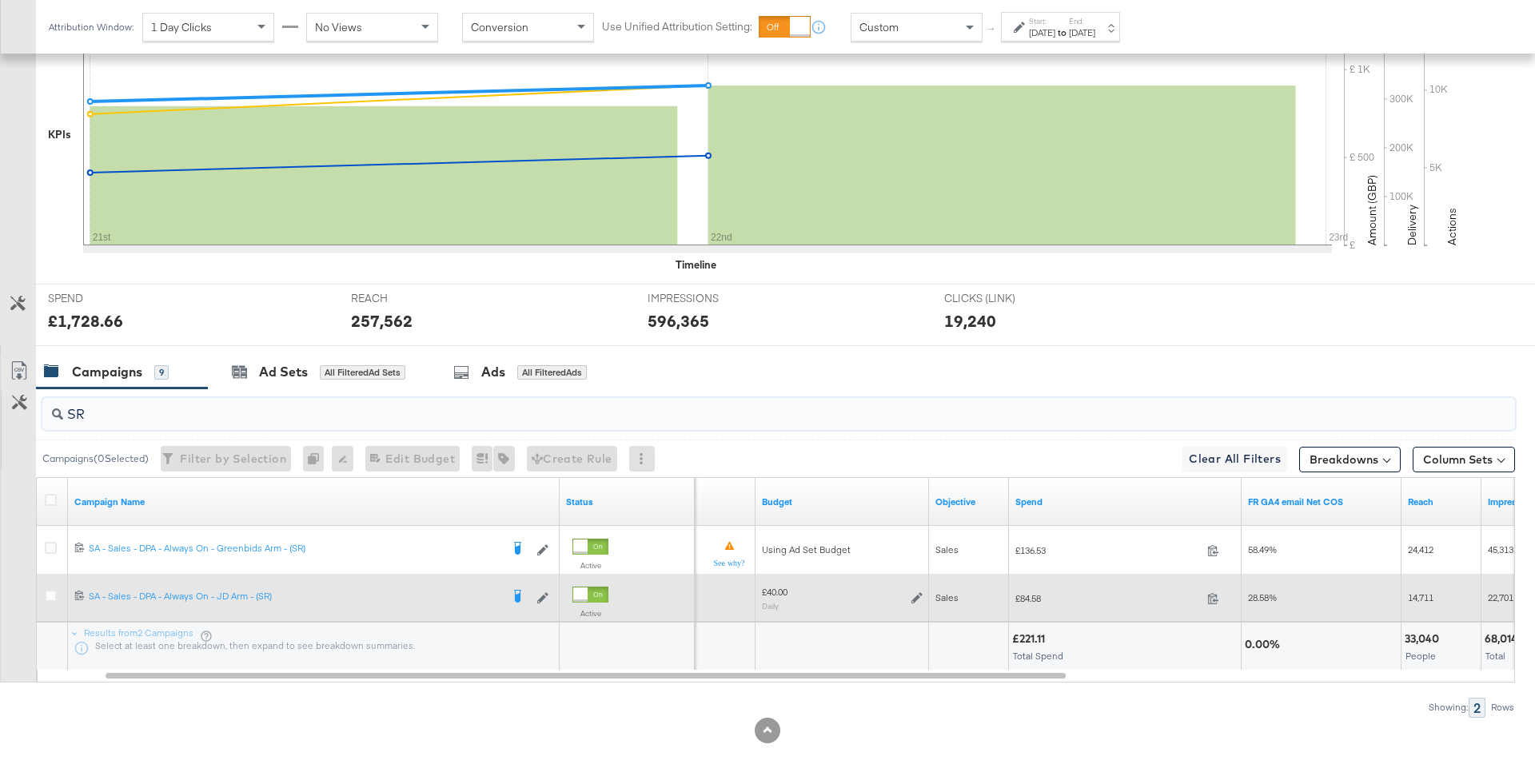
type input "SR"
click at [1038, 599] on span "£84.58" at bounding box center [1108, 598] width 185 height 12
click at [1033, 594] on span "£84.58" at bounding box center [1108, 598] width 185 height 12
copy span "84.58"
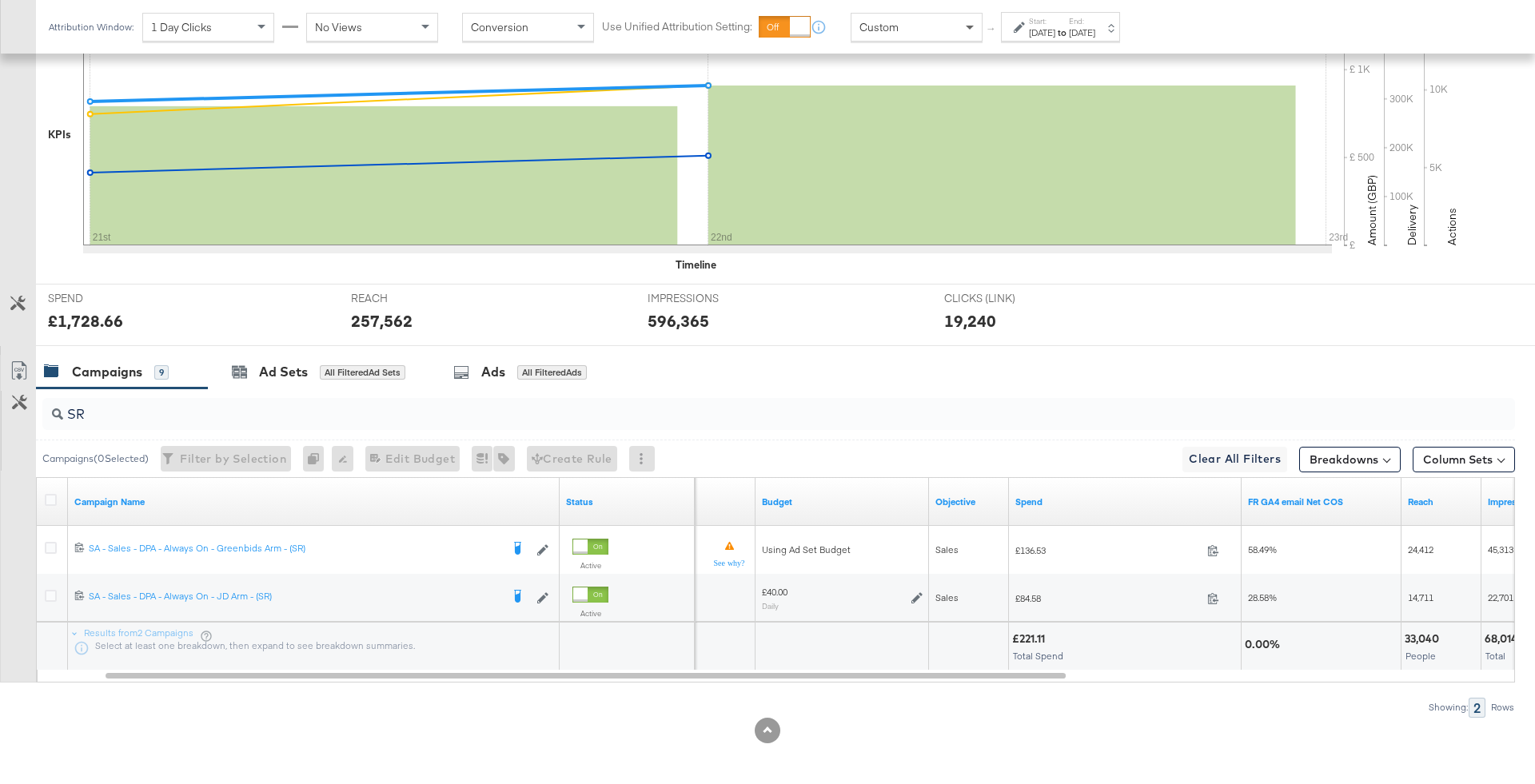
click at [975, 14] on span at bounding box center [971, 27] width 20 height 27
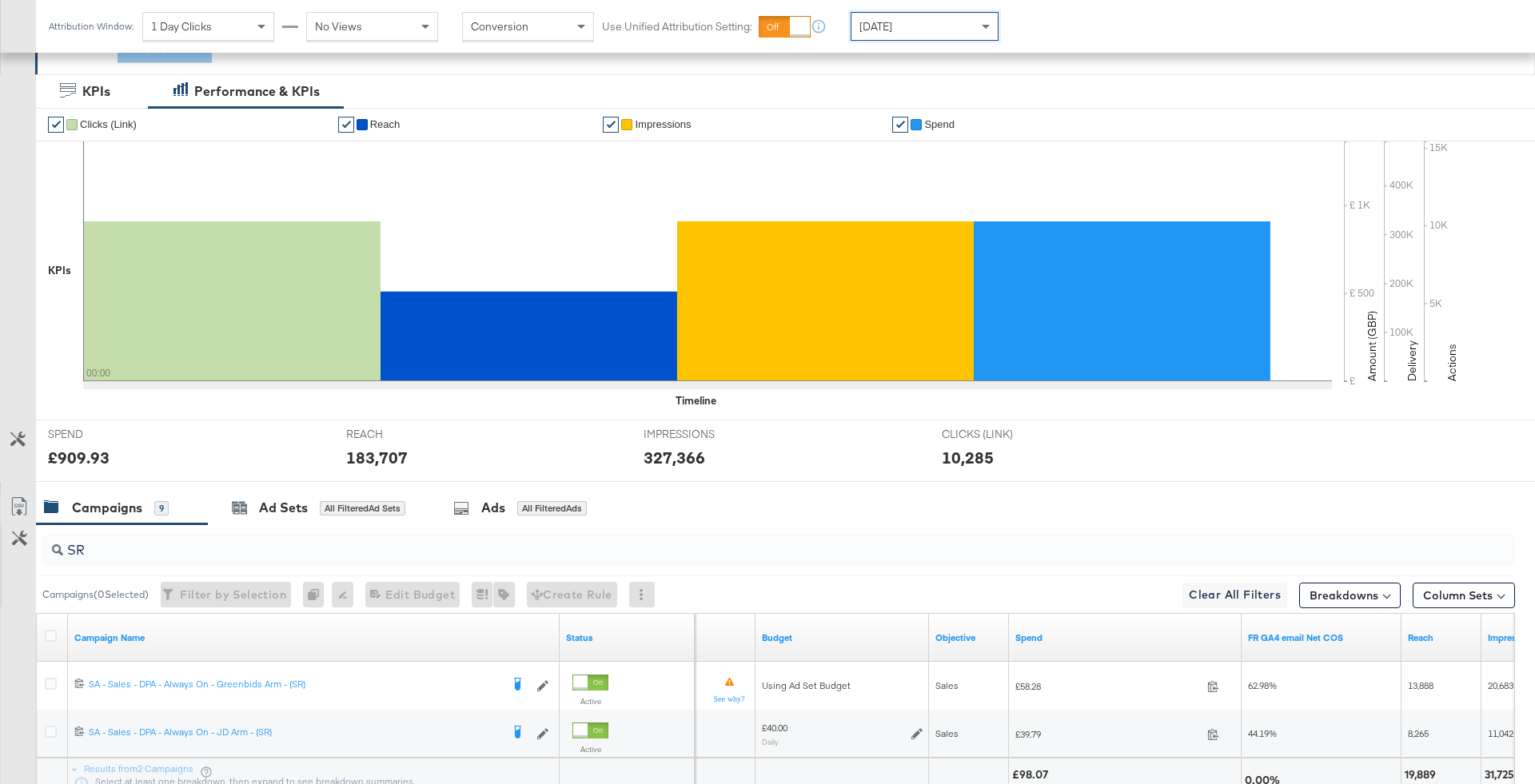
scroll to position [437, 0]
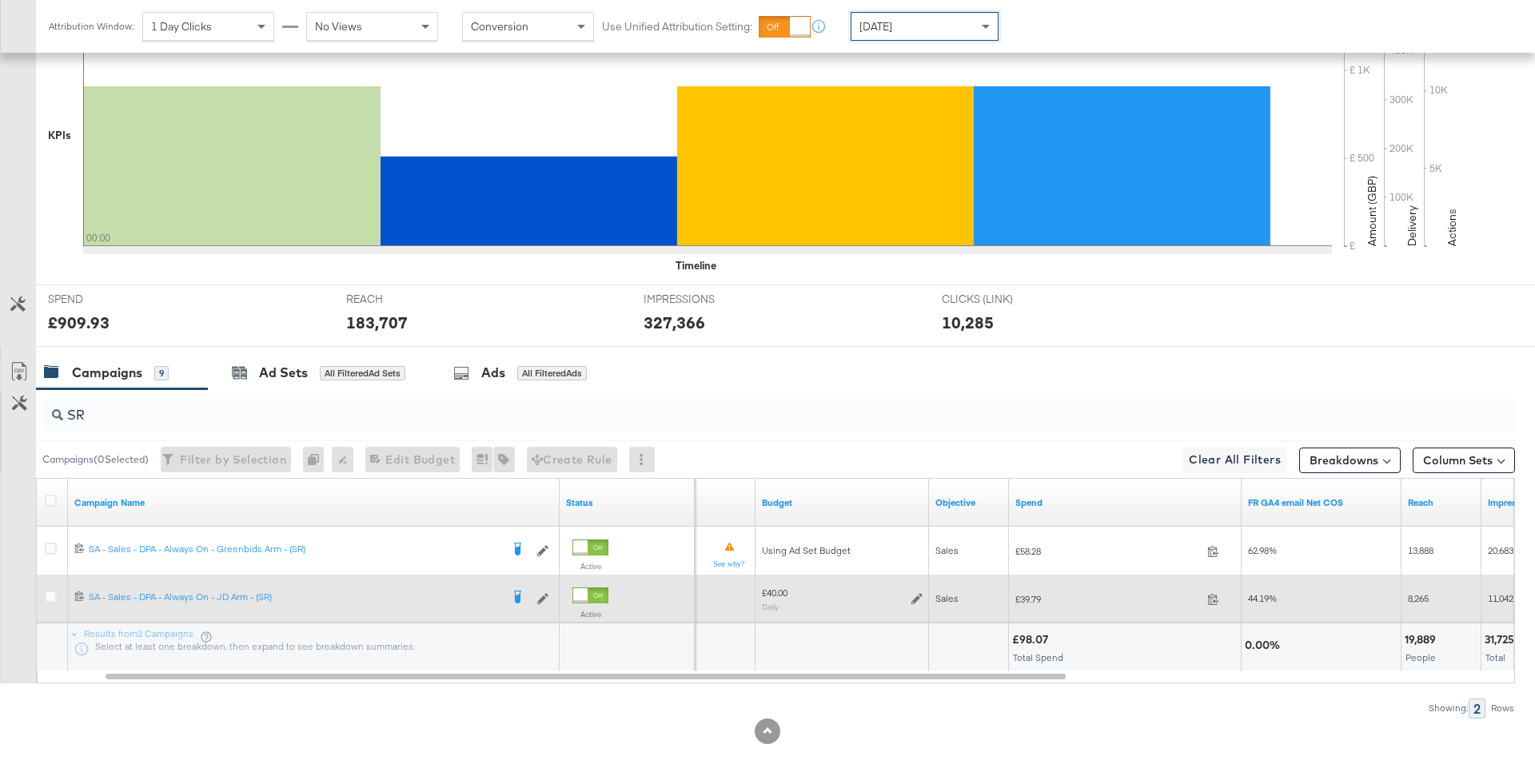
click at [918, 593] on icon at bounding box center [916, 599] width 11 height 11
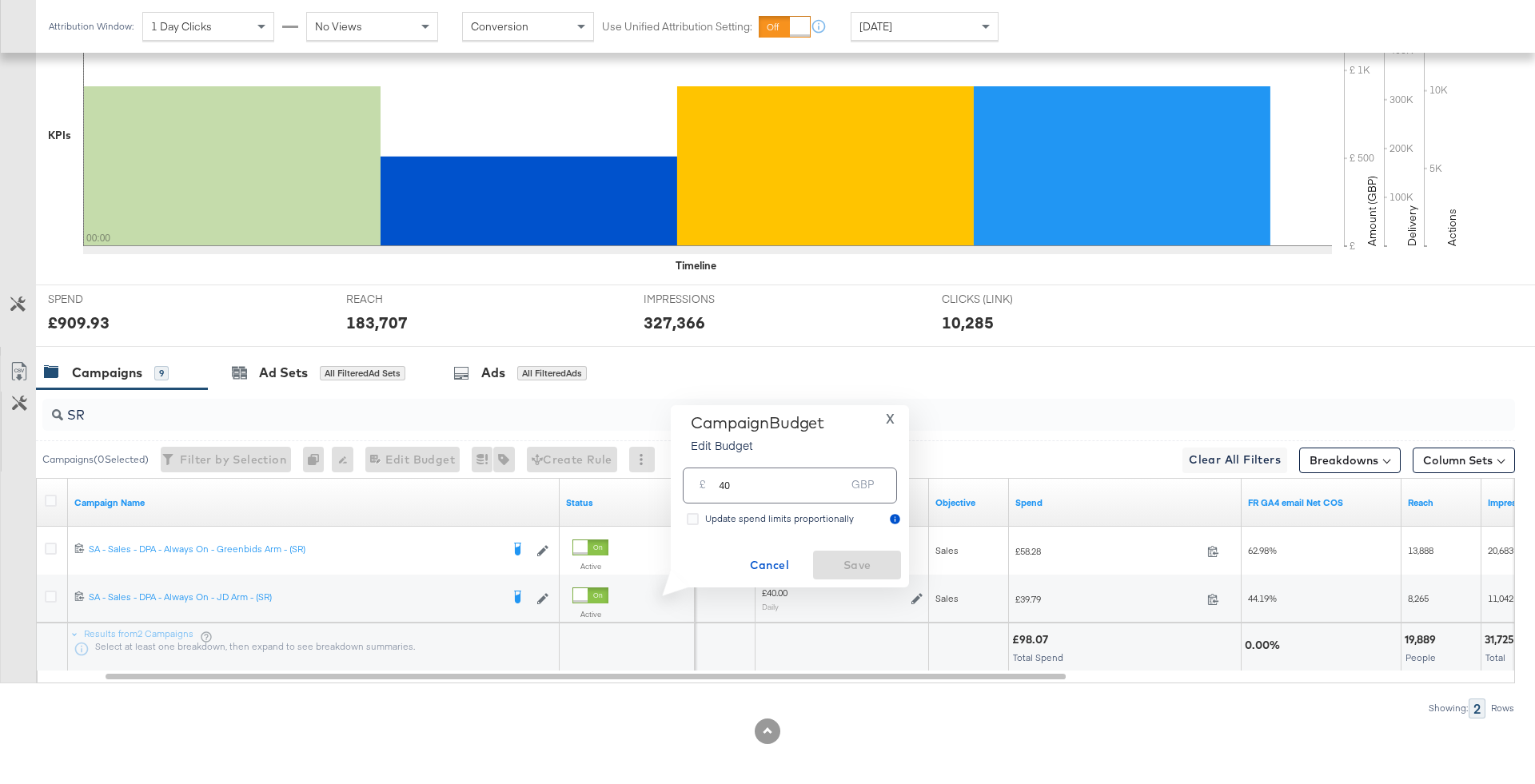
click at [917, 703] on div "Showing: 2 Rows" at bounding box center [757, 708] width 1514 height 20
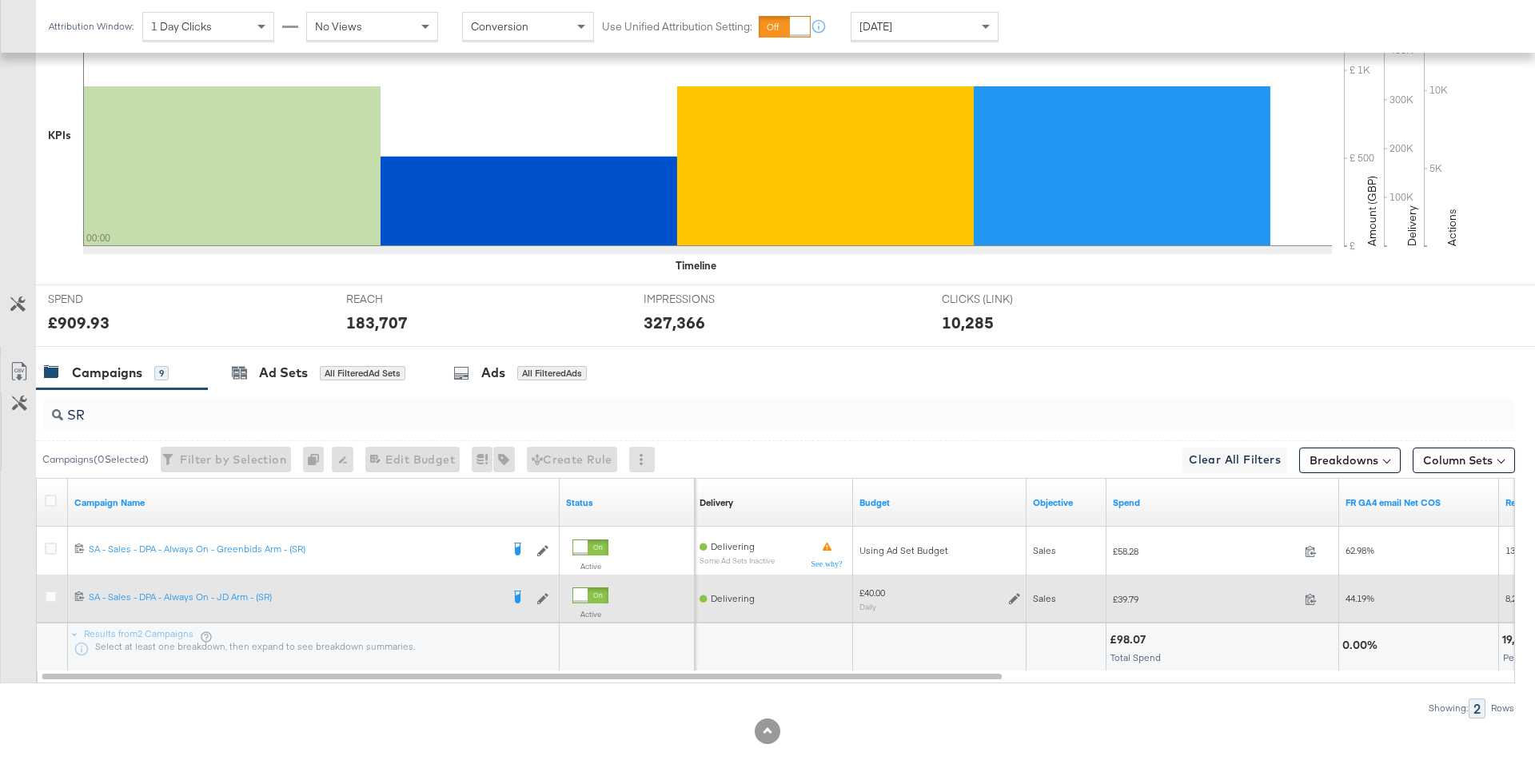
click at [1000, 592] on div "£40.00 Daily" at bounding box center [939, 599] width 160 height 25
click at [1016, 599] on icon at bounding box center [1014, 599] width 11 height 11
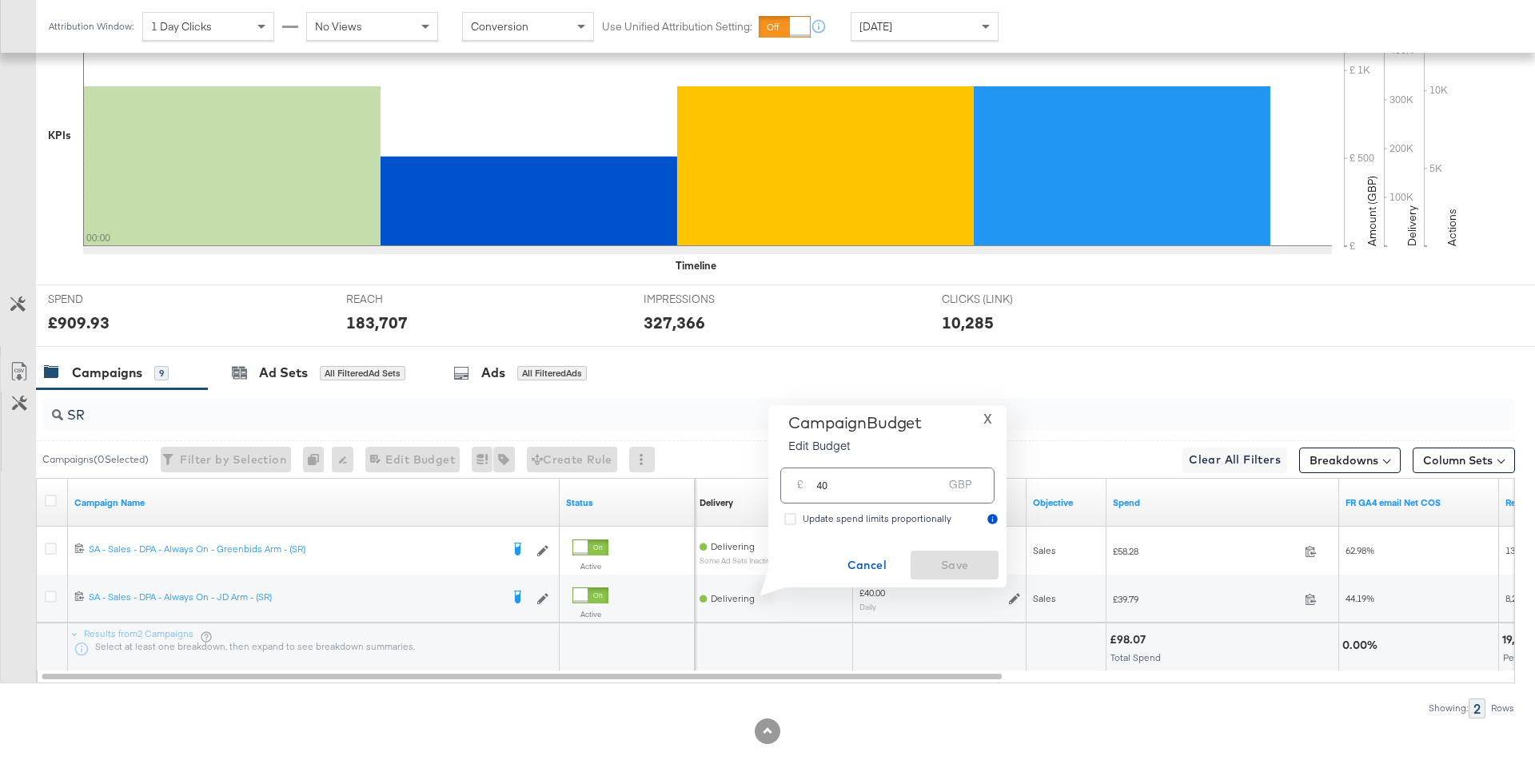
click at [917, 488] on input "40" at bounding box center [879, 479] width 126 height 34
type input "65"
click at [952, 552] on button "Save" at bounding box center [954, 565] width 88 height 29
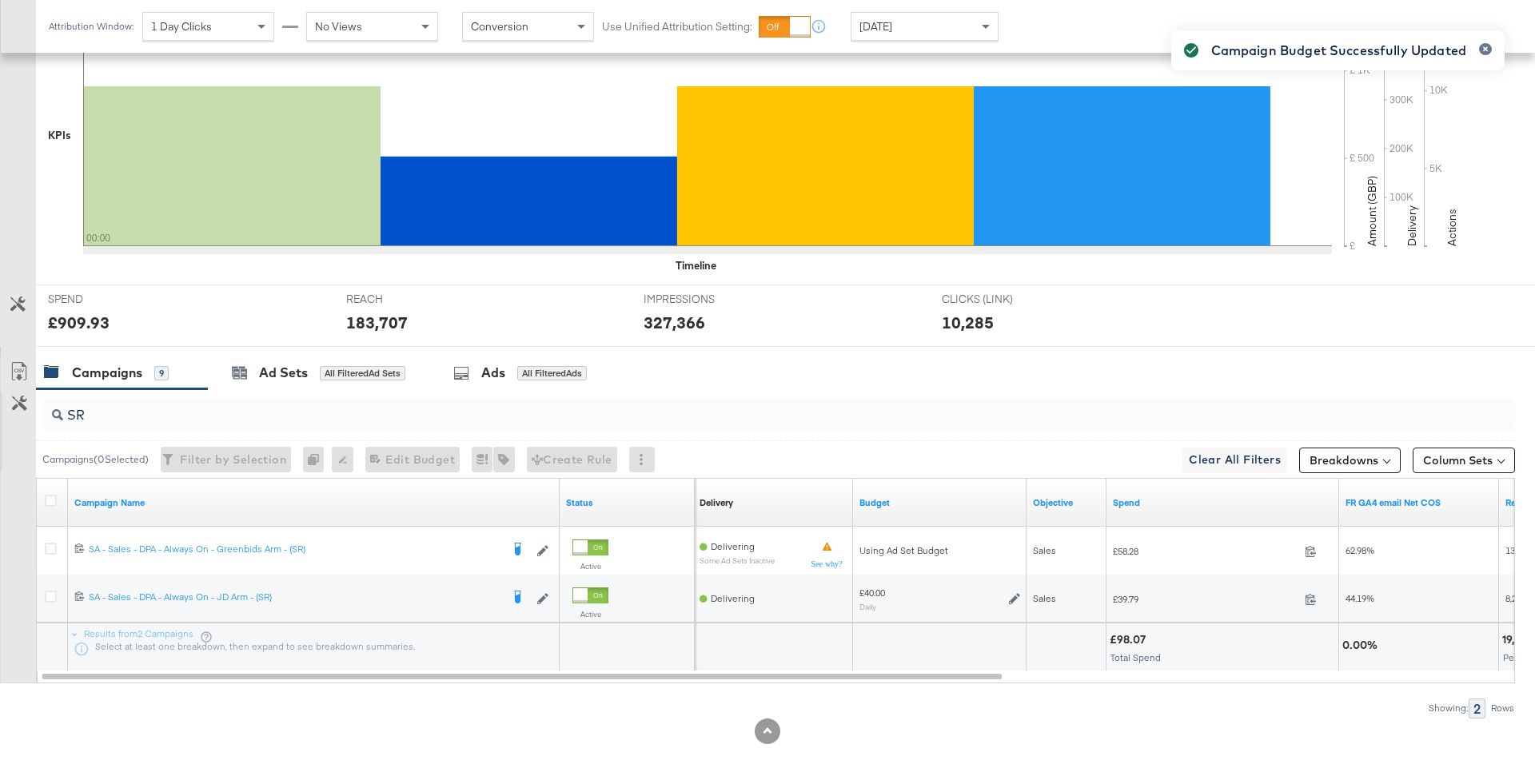
click at [888, 19] on span "Yesterday" at bounding box center [875, 26] width 32 height 14
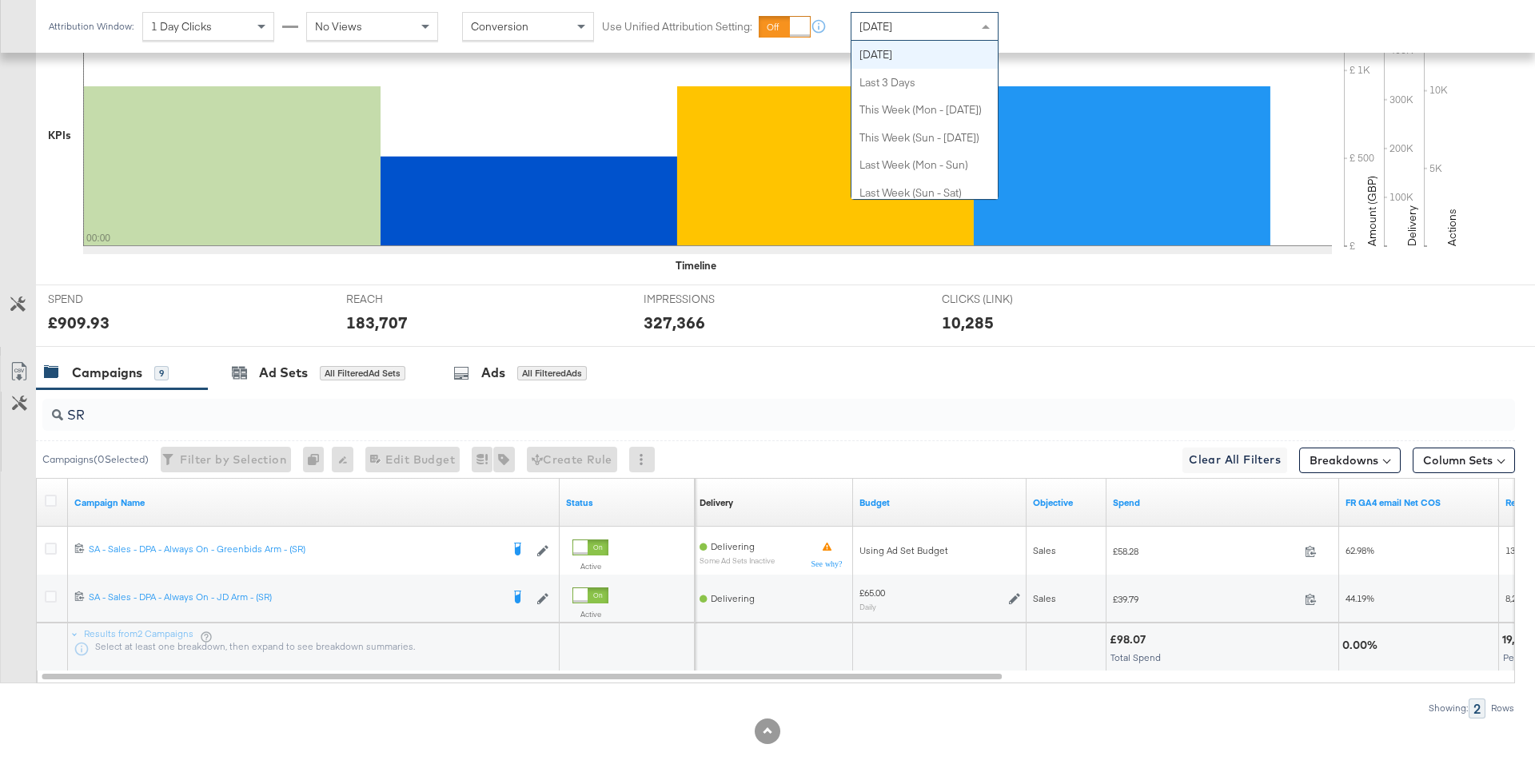
scroll to position [0, 0]
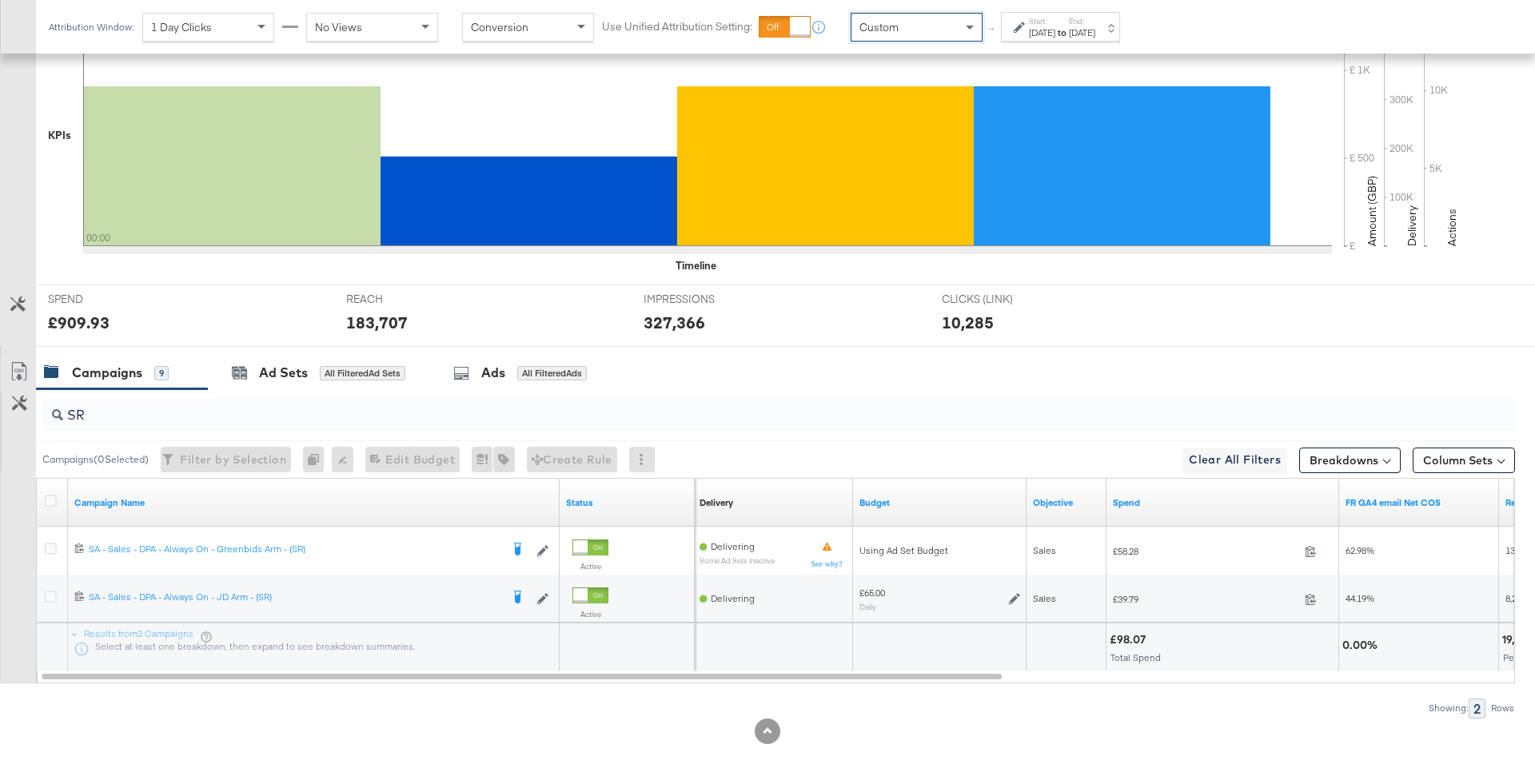
click at [1020, 42] on div "Attribution Window: 1 Day Clicks No Views Conversion Use Unified Attribution Se…" at bounding box center [588, 26] width 1104 height 53
click at [1045, 32] on div "Sep 23rd 2025" at bounding box center [1042, 32] width 26 height 13
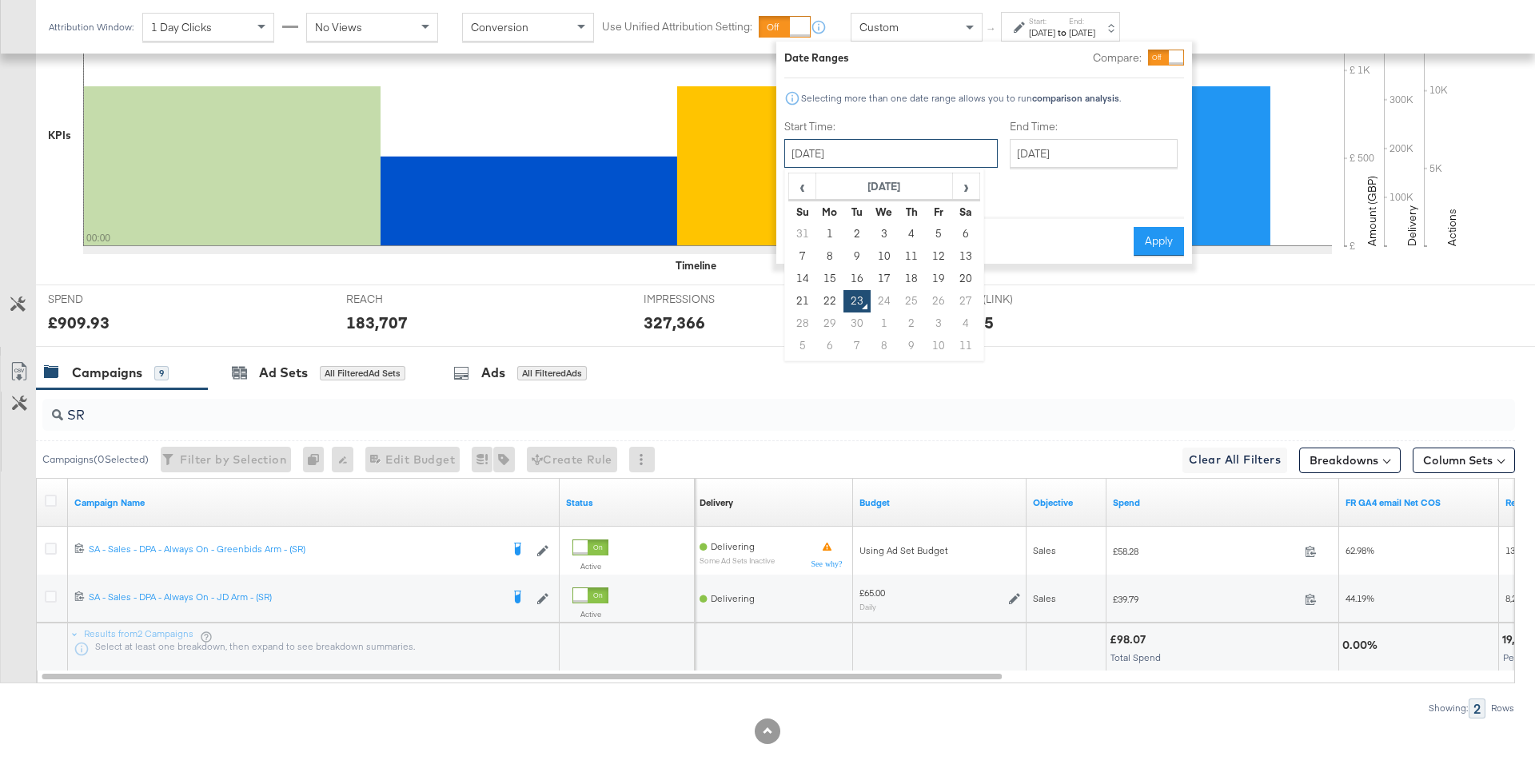
click at [888, 156] on input "September 23rd 2025" at bounding box center [890, 153] width 213 height 29
click at [803, 303] on td "21" at bounding box center [802, 301] width 27 height 23
type input "September 21st 2025"
click at [1008, 156] on input "September 23rd 2025" at bounding box center [1092, 153] width 167 height 29
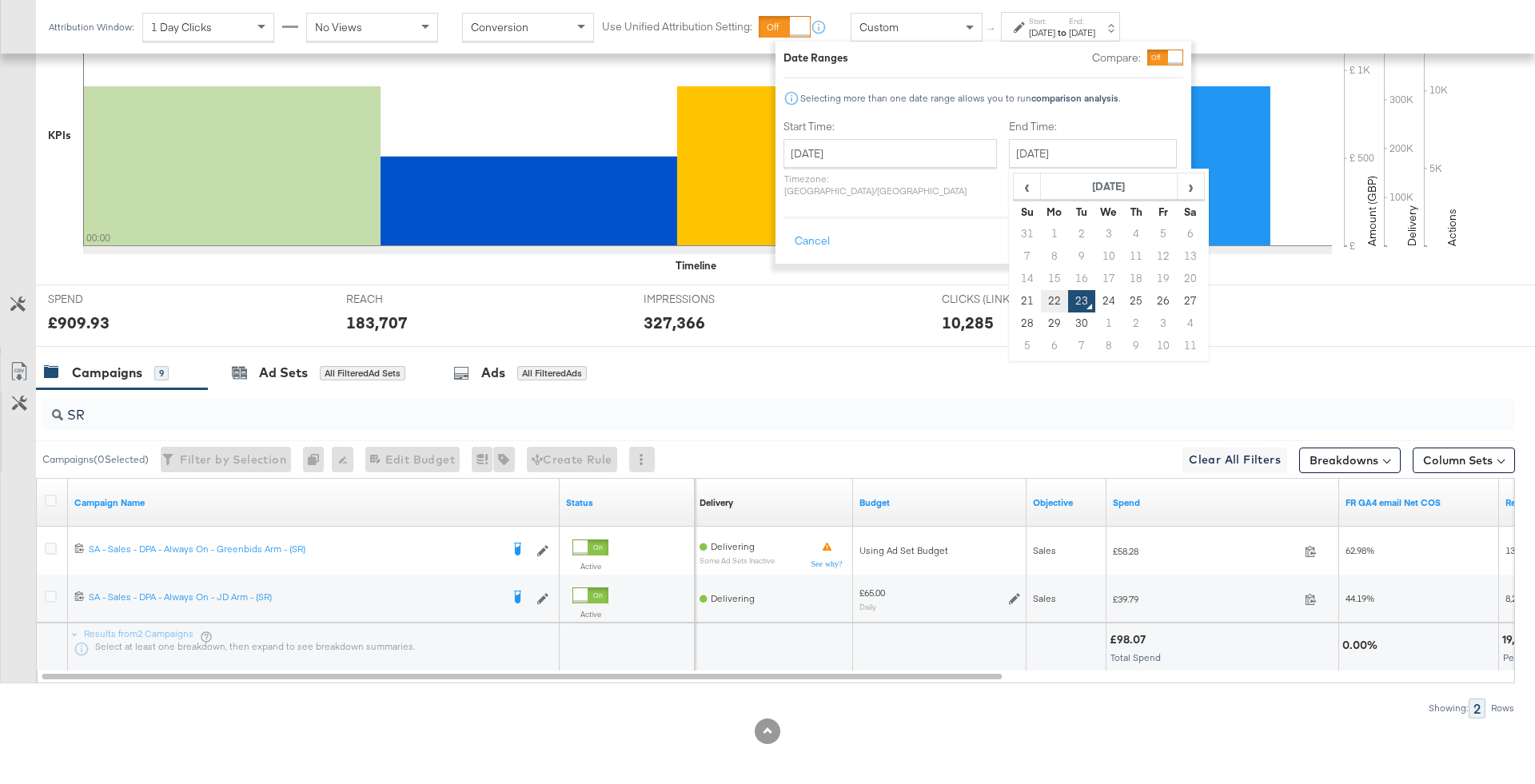
click at [1041, 303] on td "22" at bounding box center [1054, 301] width 27 height 23
type input "September 22nd 2025"
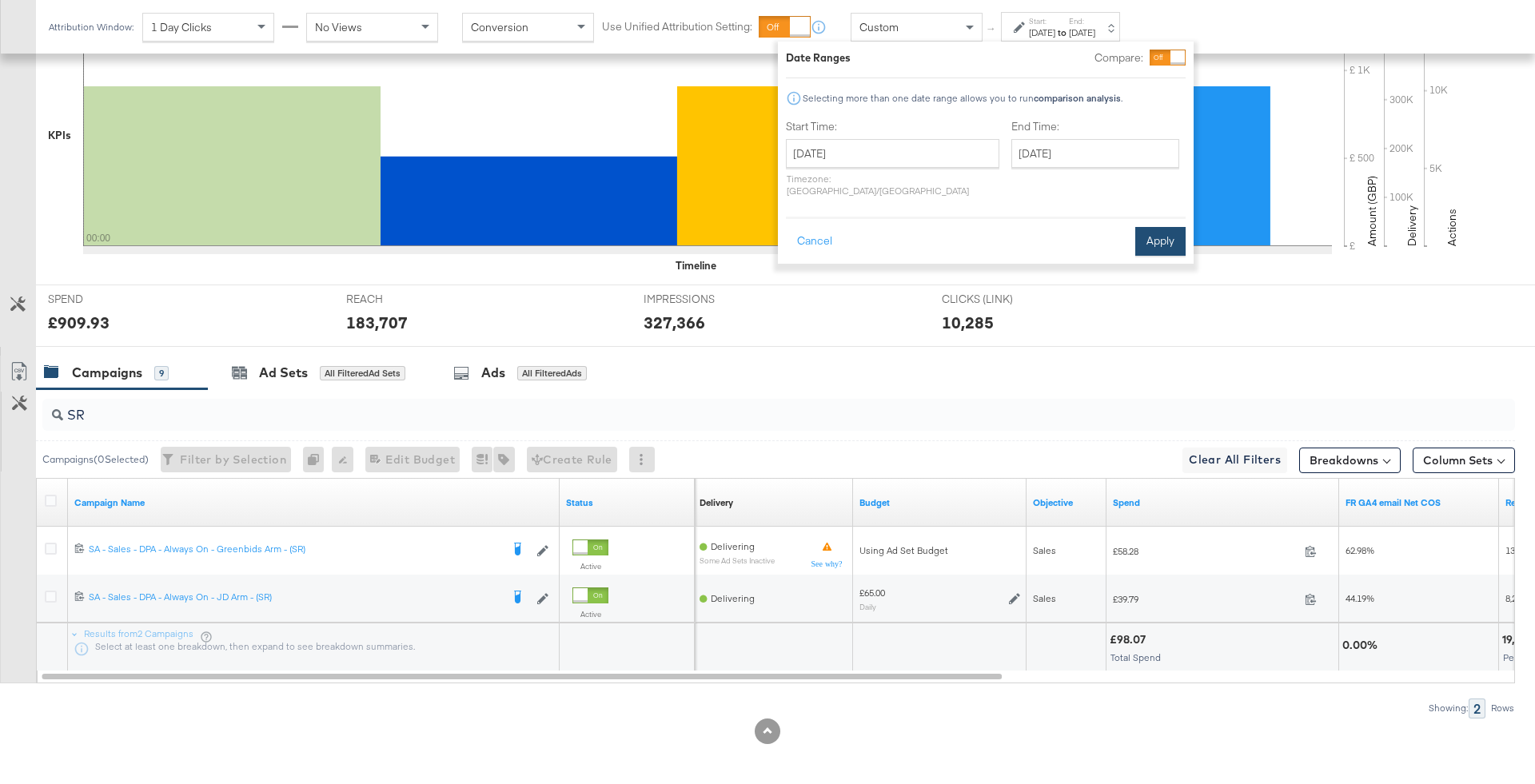
click at [1164, 241] on button "Apply" at bounding box center [1160, 241] width 50 height 29
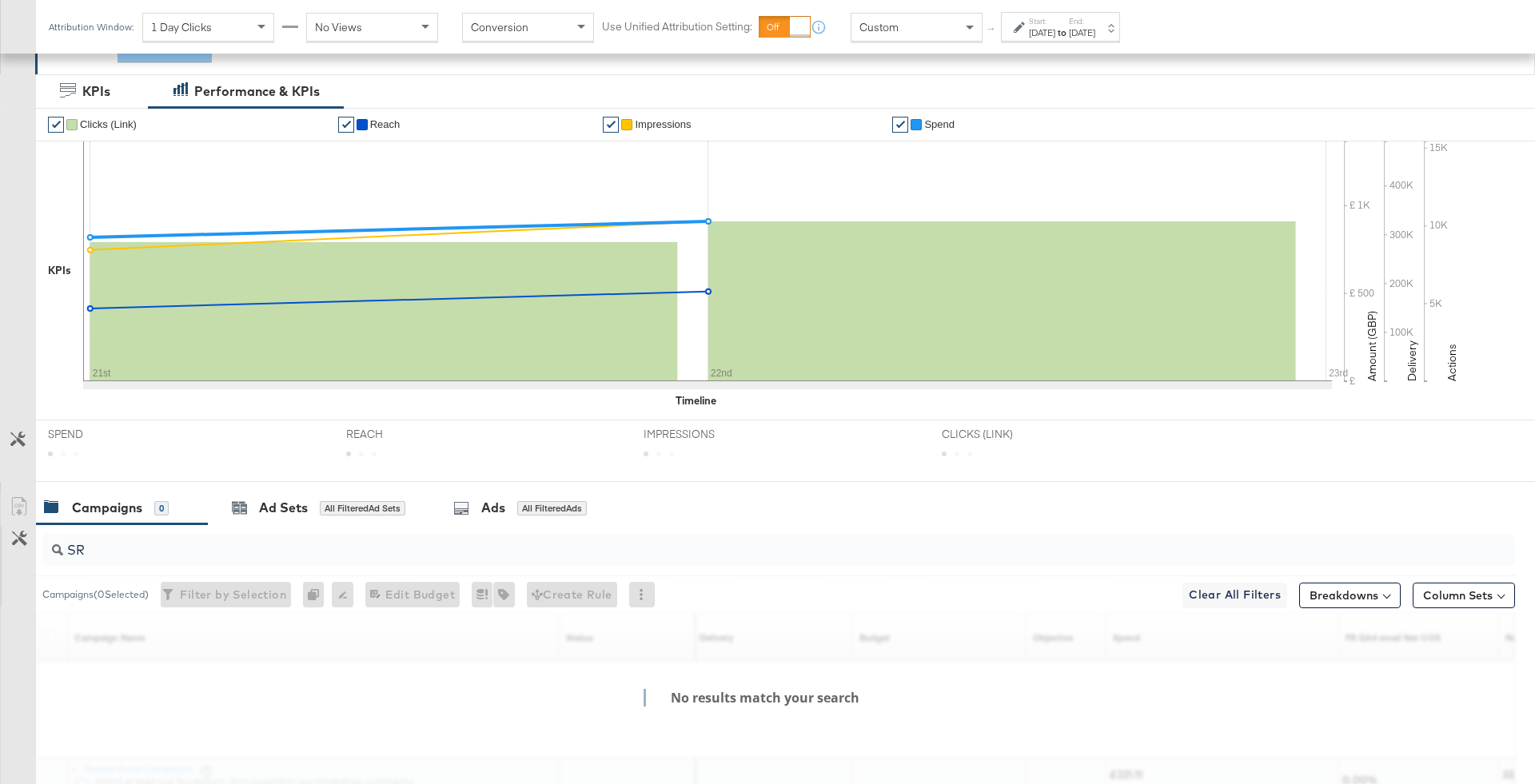
scroll to position [438, 0]
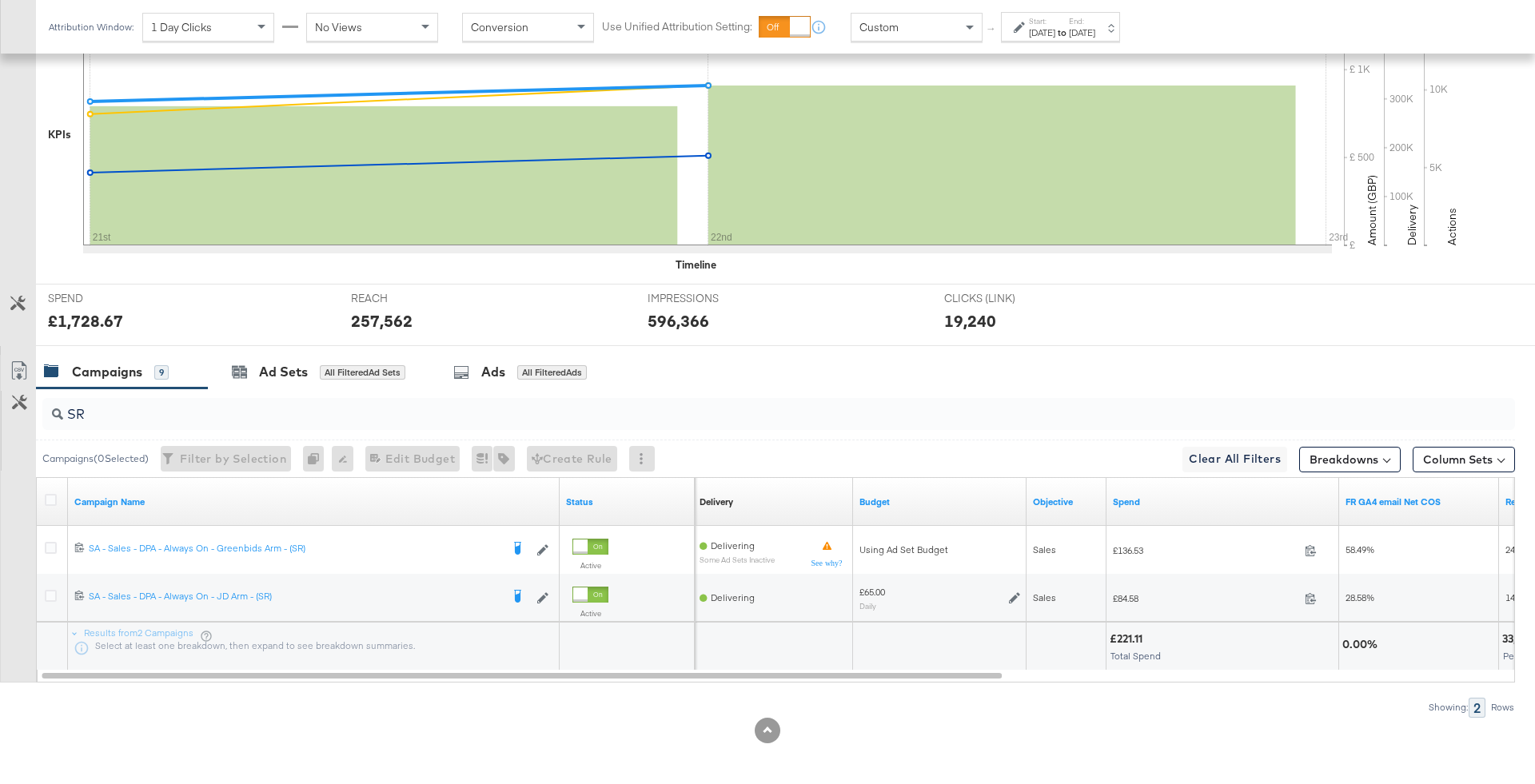
click at [241, 392] on input "SR" at bounding box center [721, 408] width 1316 height 32
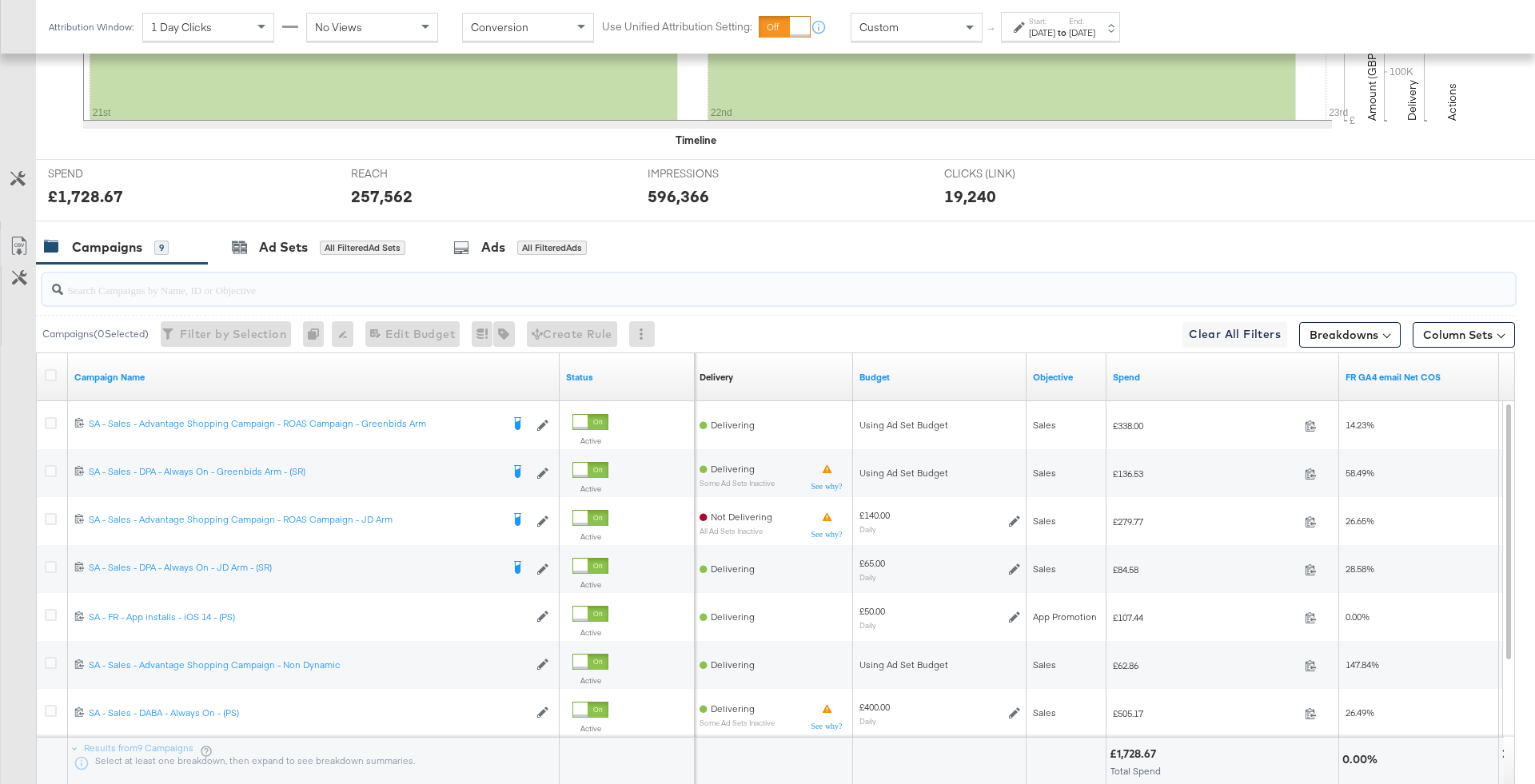
scroll to position [580, 0]
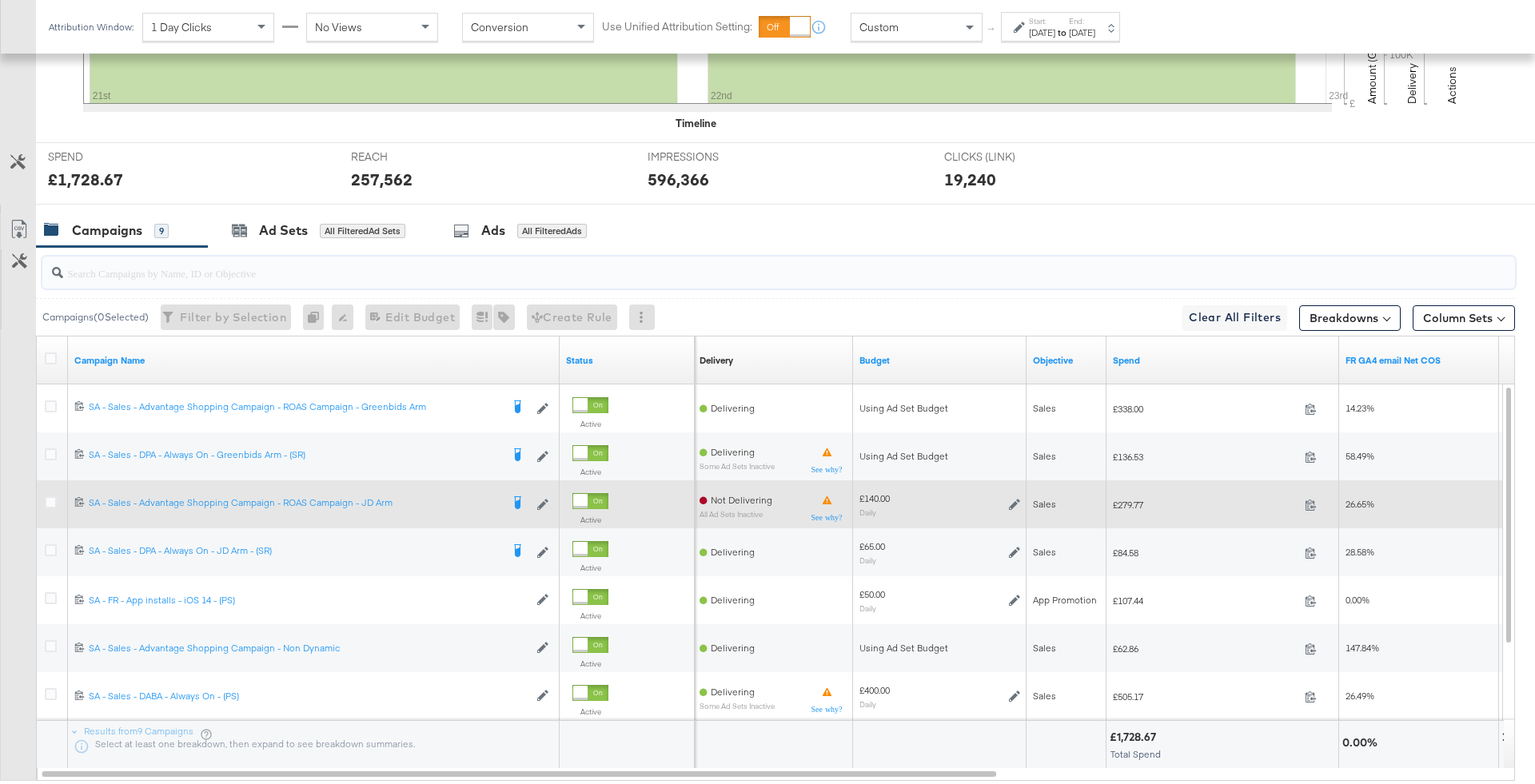
click at [48, 492] on div at bounding box center [53, 504] width 30 height 29
click at [52, 500] on icon at bounding box center [50, 501] width 12 height 12
click at [0, 0] on input "checkbox" at bounding box center [0, 0] width 0 height 0
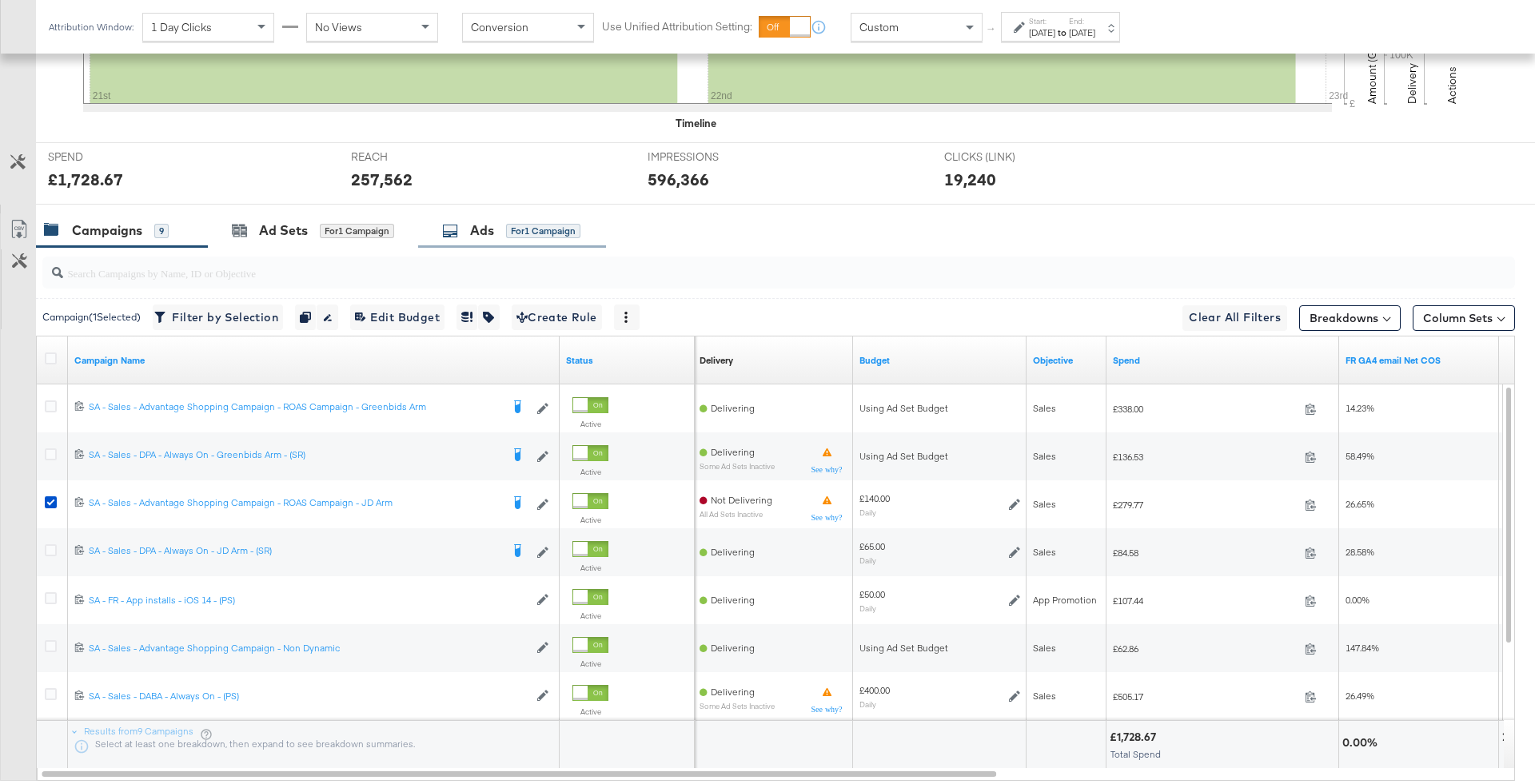
click at [509, 235] on div "Ads for 1 Campaign" at bounding box center [511, 230] width 139 height 18
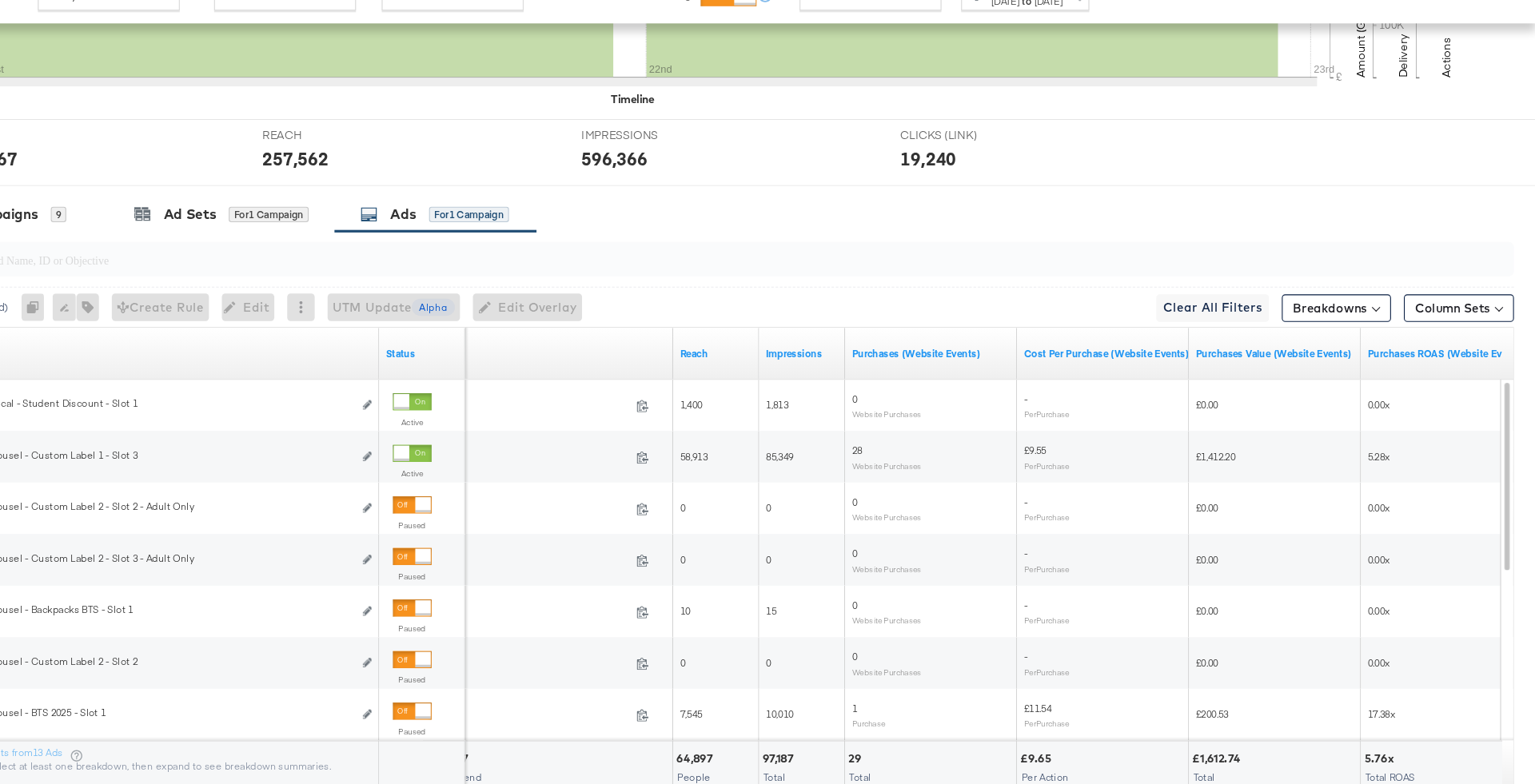
scroll to position [0, 0]
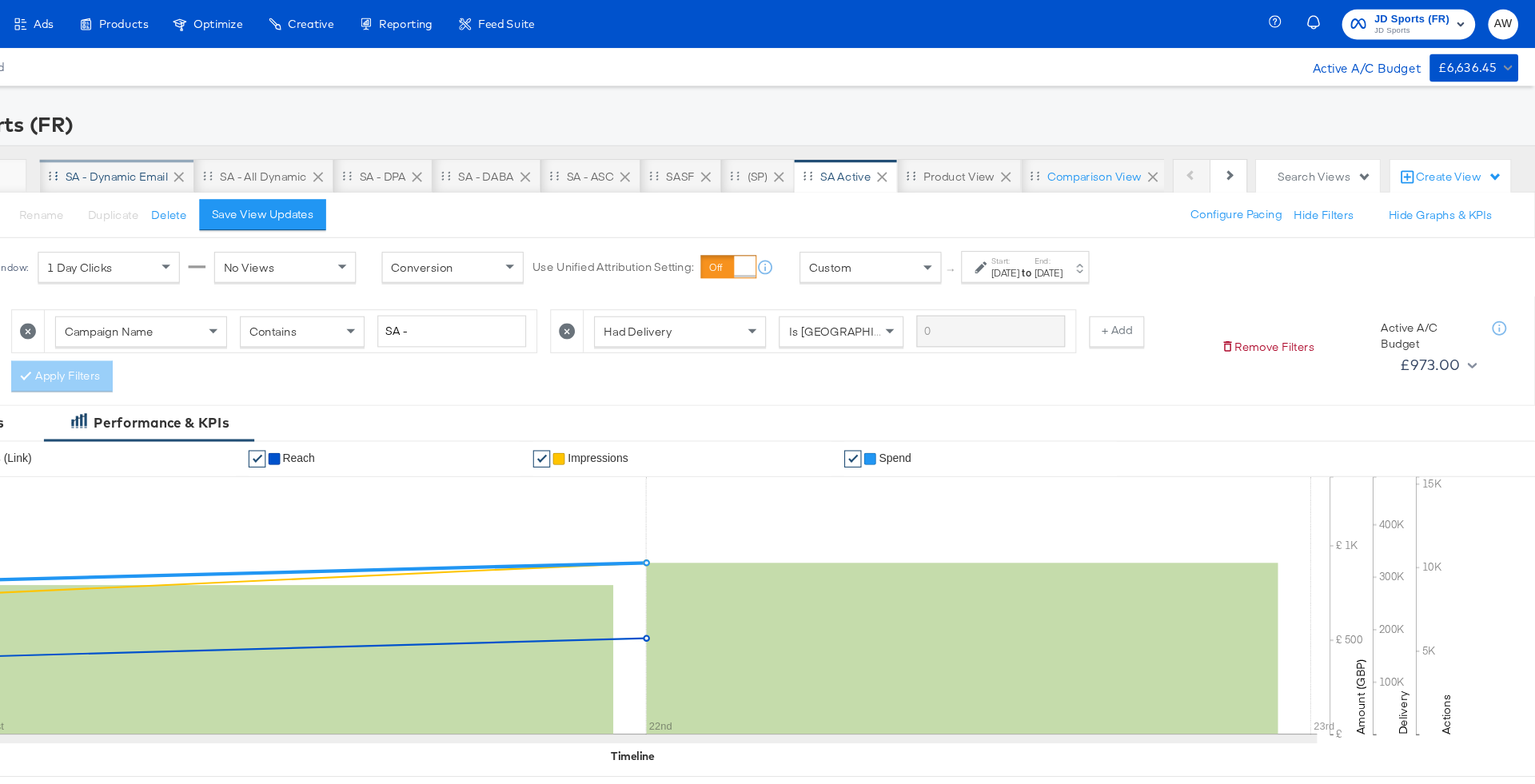
click at [234, 167] on div "SA - Dynamic email" at bounding box center [215, 164] width 95 height 15
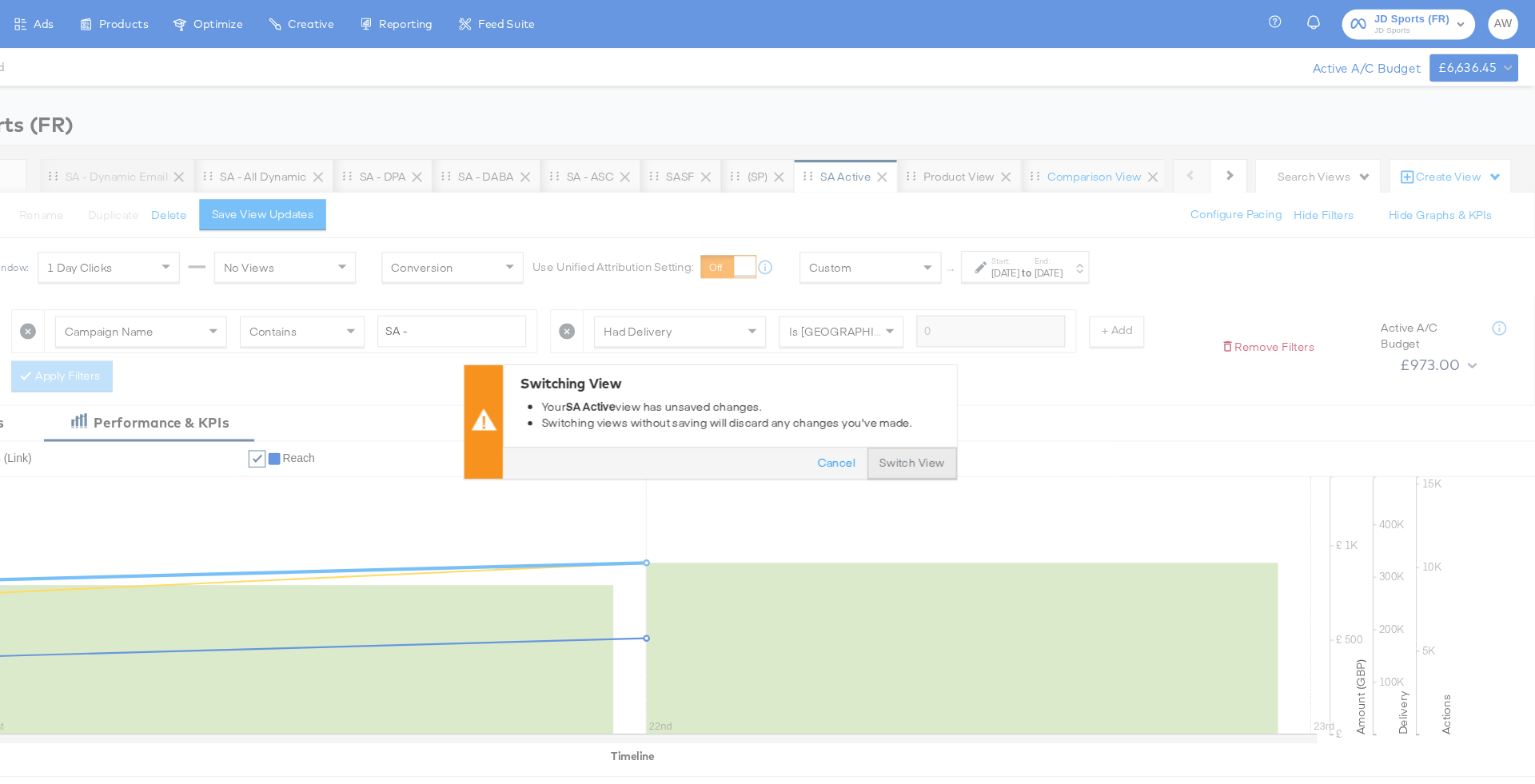
click at [942, 422] on button "Switch View" at bounding box center [955, 431] width 83 height 29
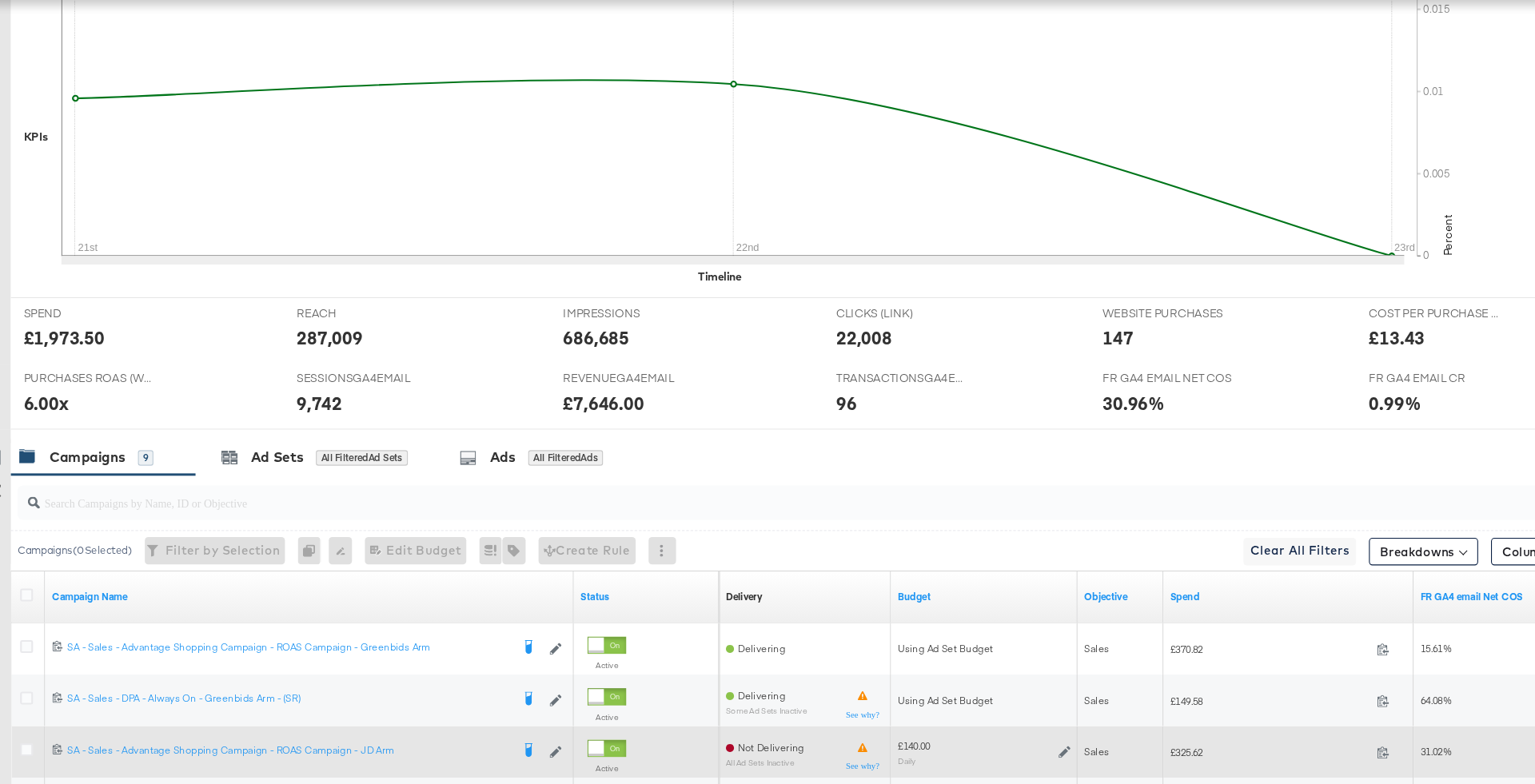
scroll to position [578, 0]
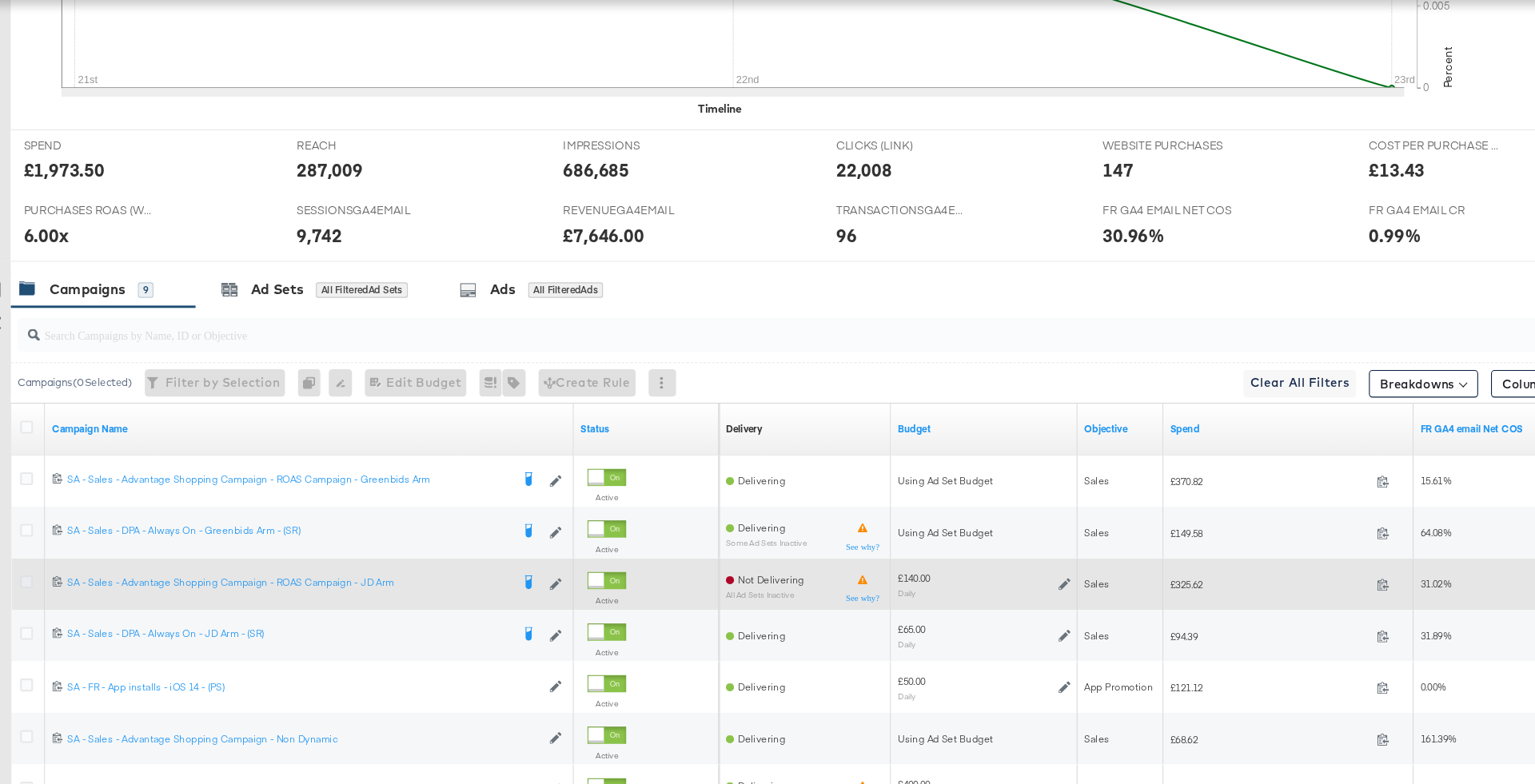
click at [47, 590] on icon at bounding box center [50, 595] width 12 height 12
click at [0, 0] on input "checkbox" at bounding box center [0, 0] width 0 height 0
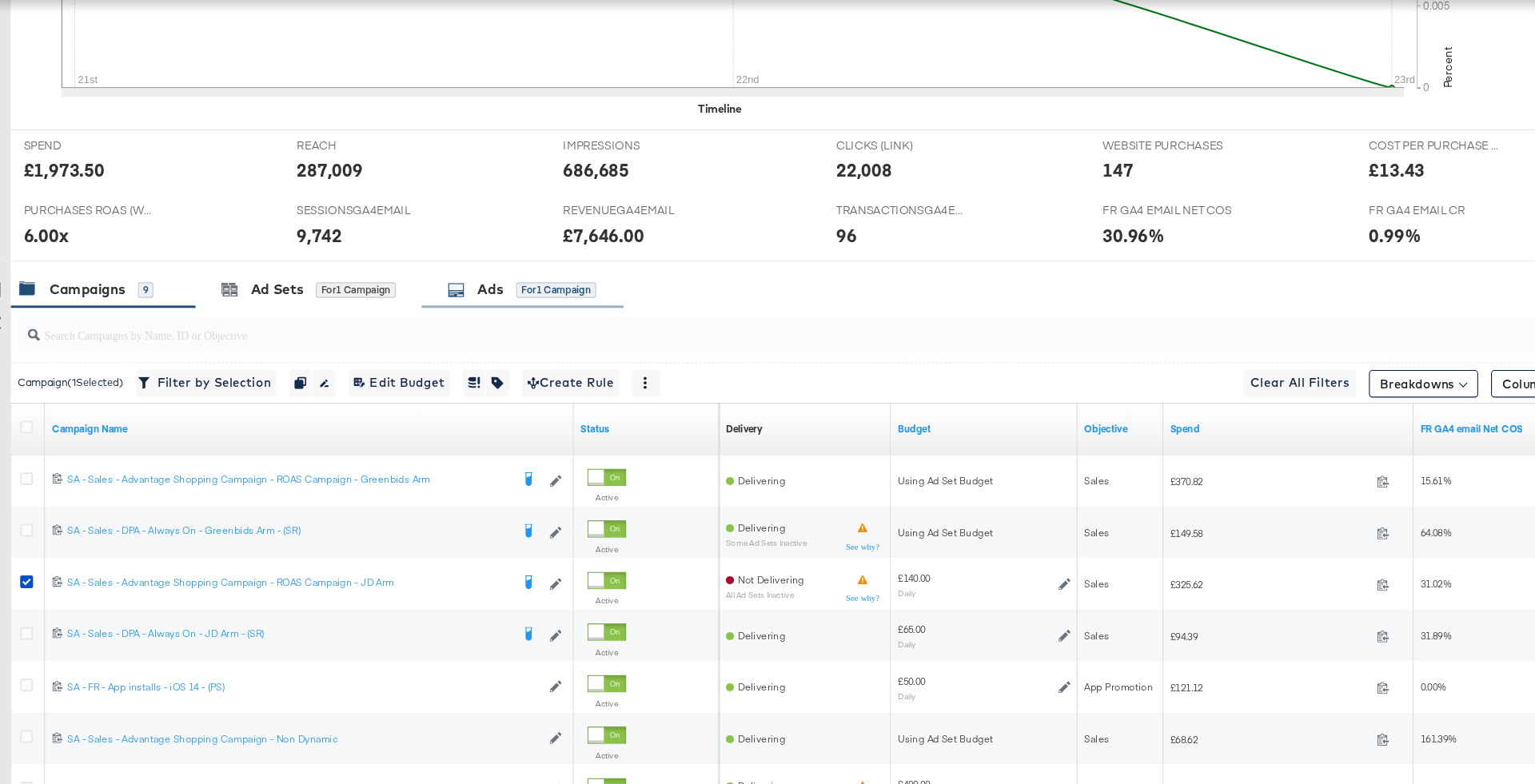
click at [542, 330] on div "Ads for 1 Campaign" at bounding box center [511, 324] width 188 height 34
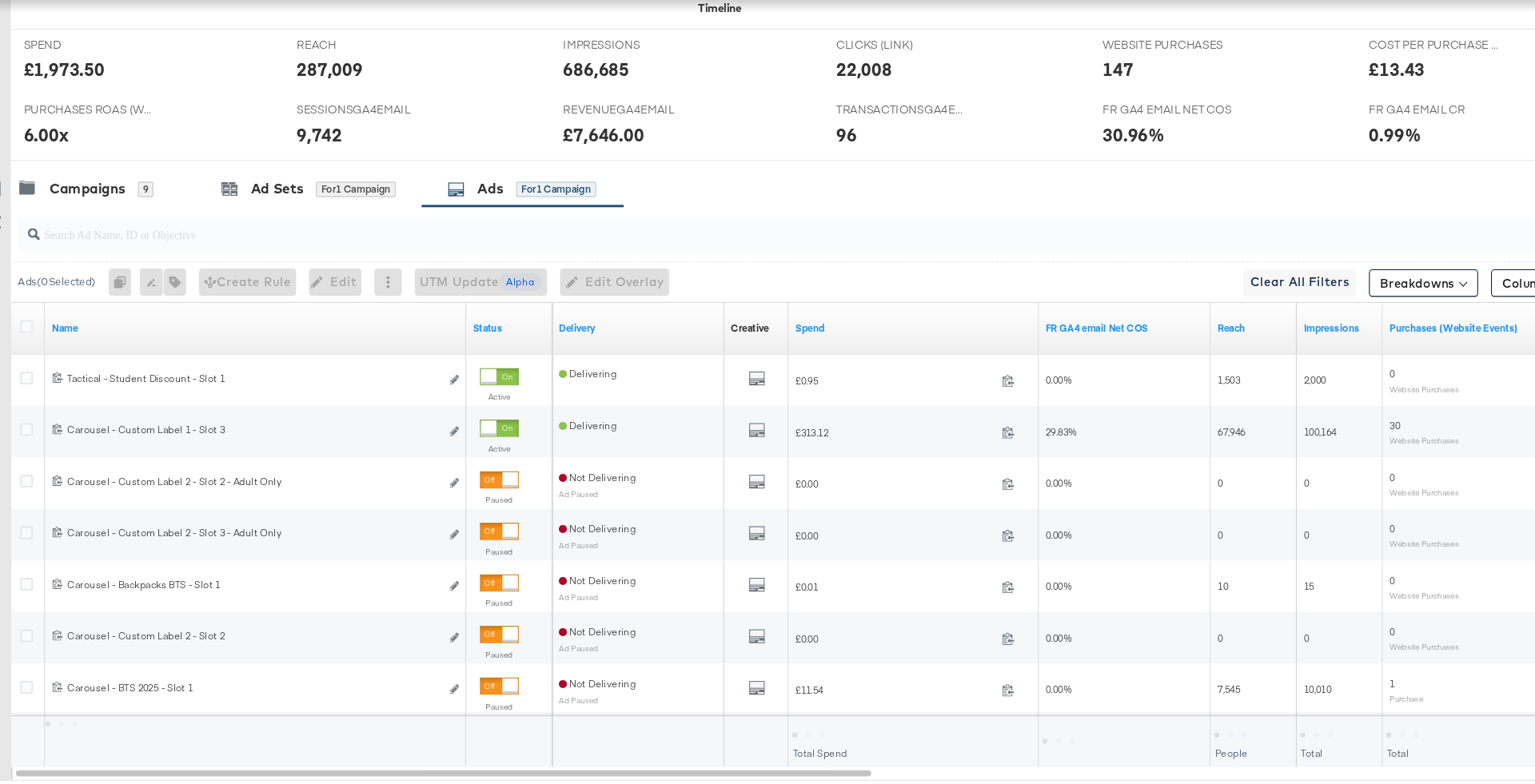
scroll to position [702, 0]
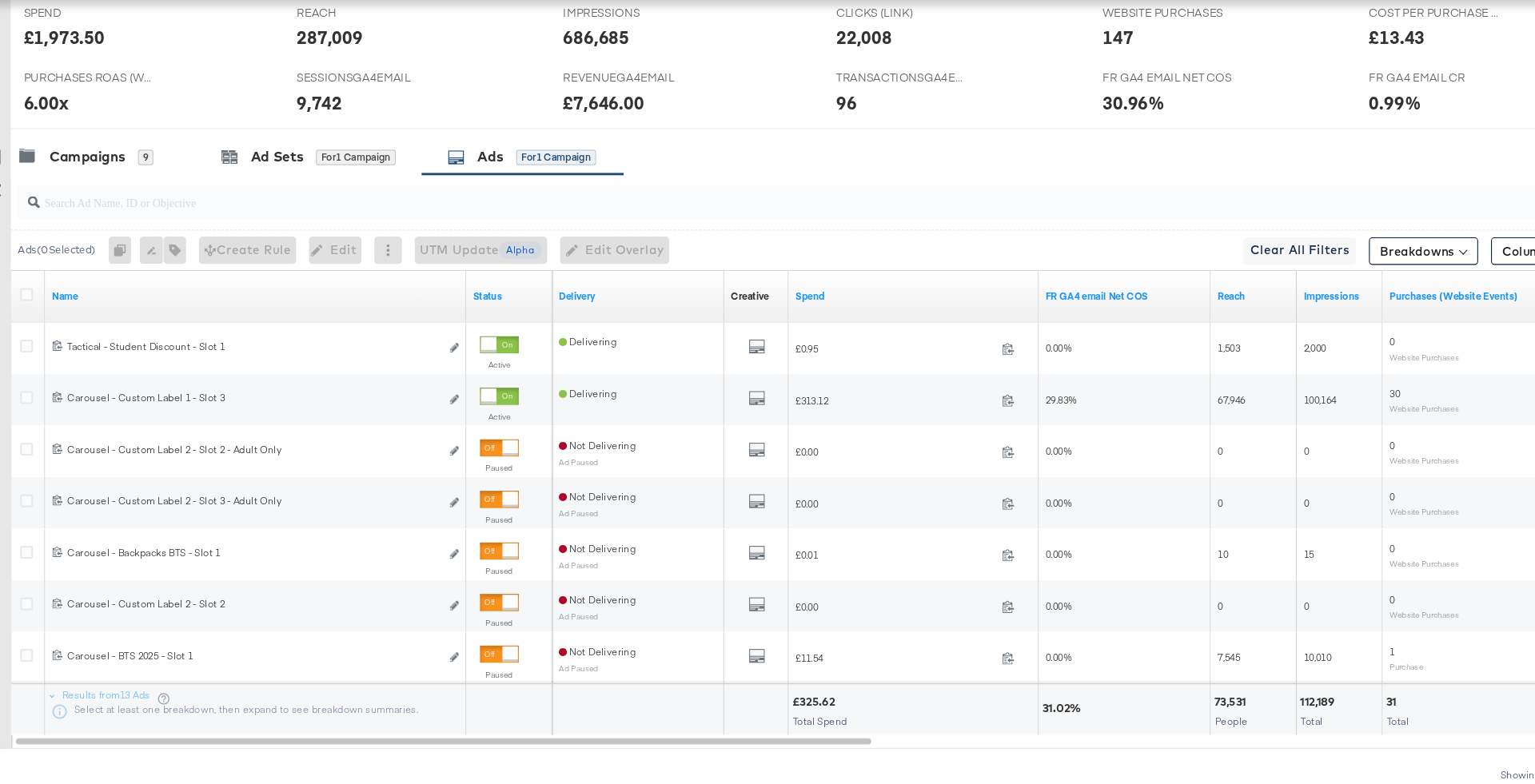
click at [595, 231] on input "search" at bounding box center [721, 236] width 1316 height 32
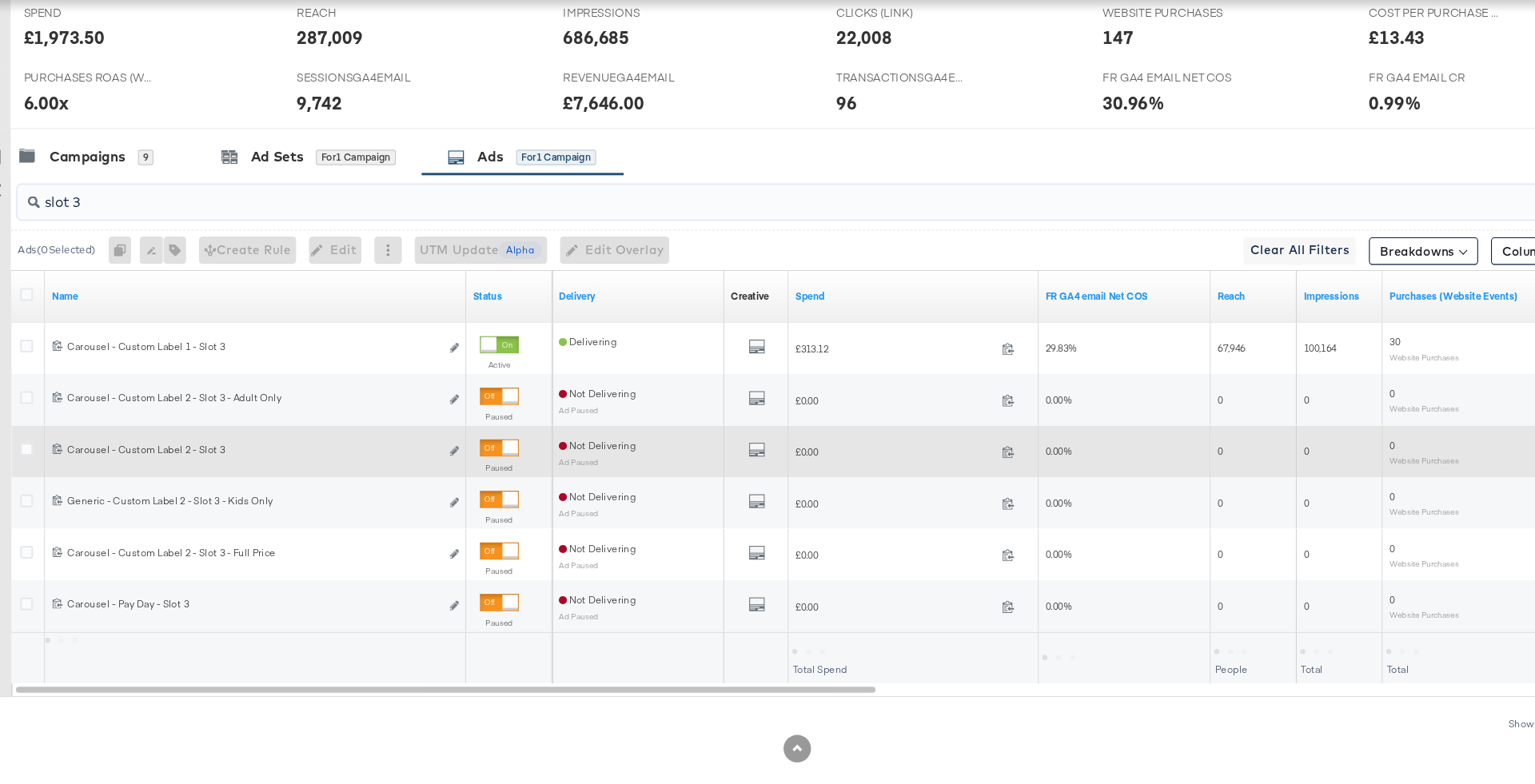
type input "slot 3"
click at [493, 473] on div at bounding box center [501, 471] width 14 height 14
click at [155, 239] on input "slot 3" at bounding box center [721, 236] width 1316 height 32
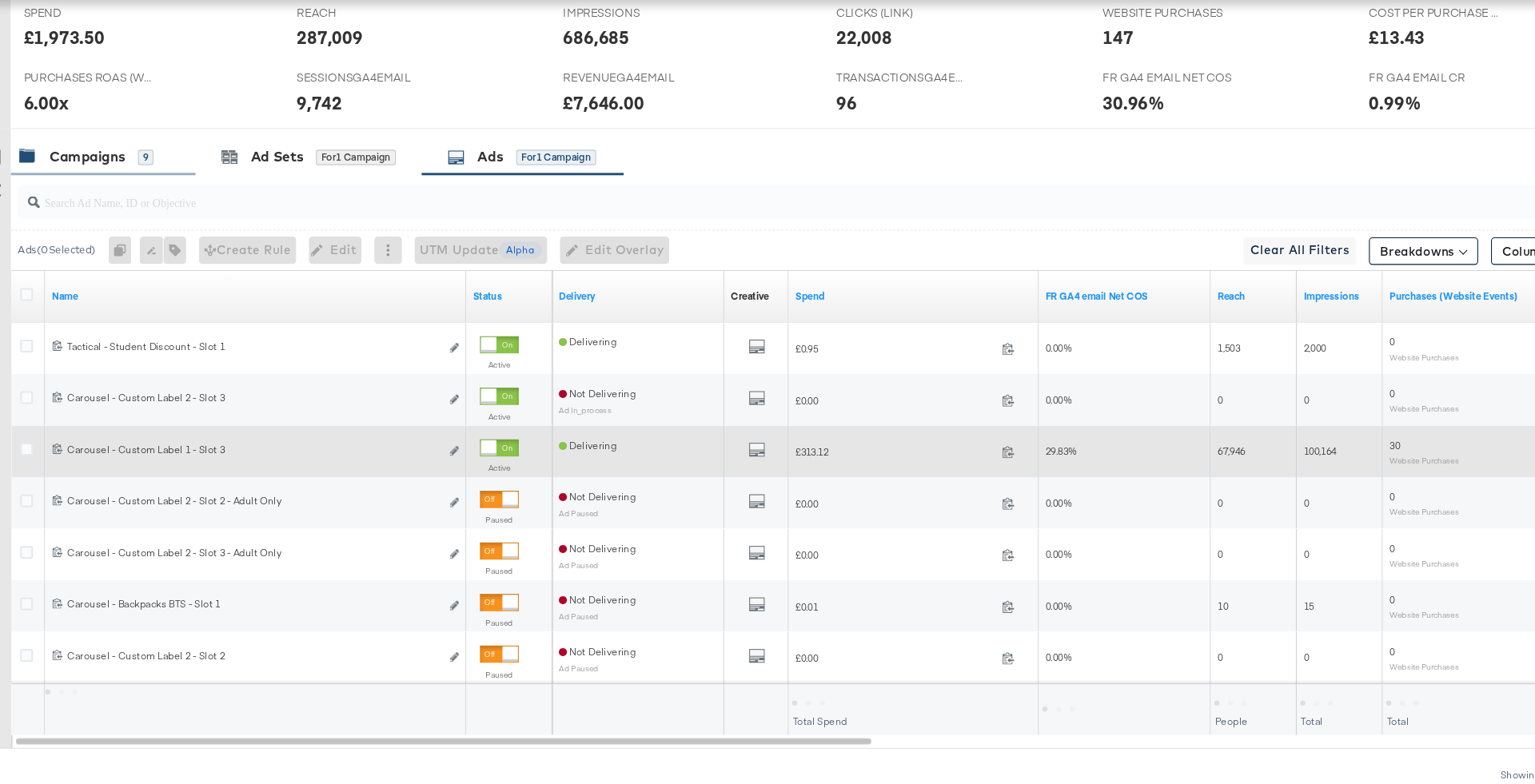
click at [151, 206] on div "Campaigns 9" at bounding box center [106, 200] width 125 height 18
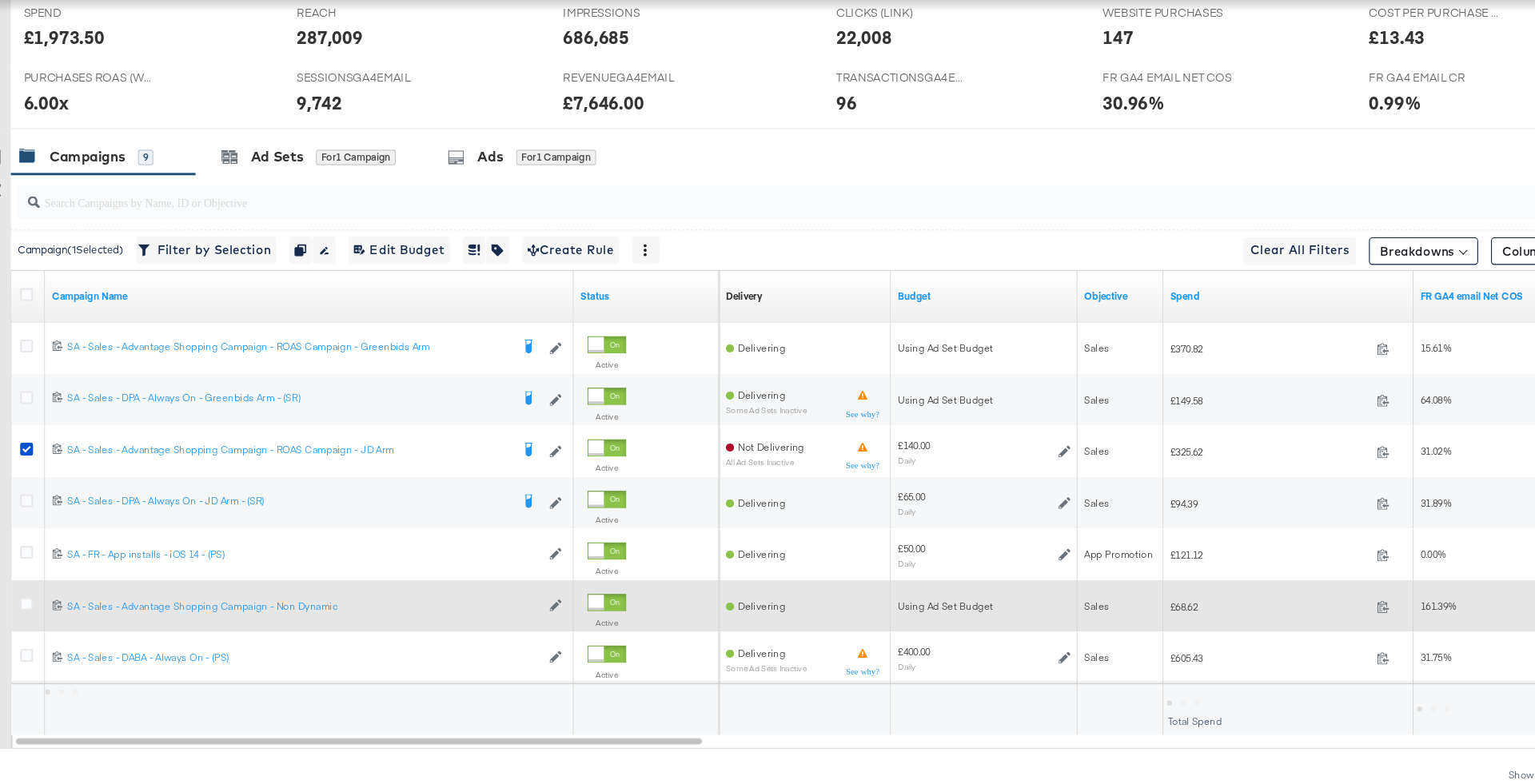
click at [41, 614] on div at bounding box center [53, 617] width 30 height 29
click at [46, 614] on icon at bounding box center [50, 615] width 12 height 12
click at [0, 0] on input "checkbox" at bounding box center [0, 0] width 0 height 0
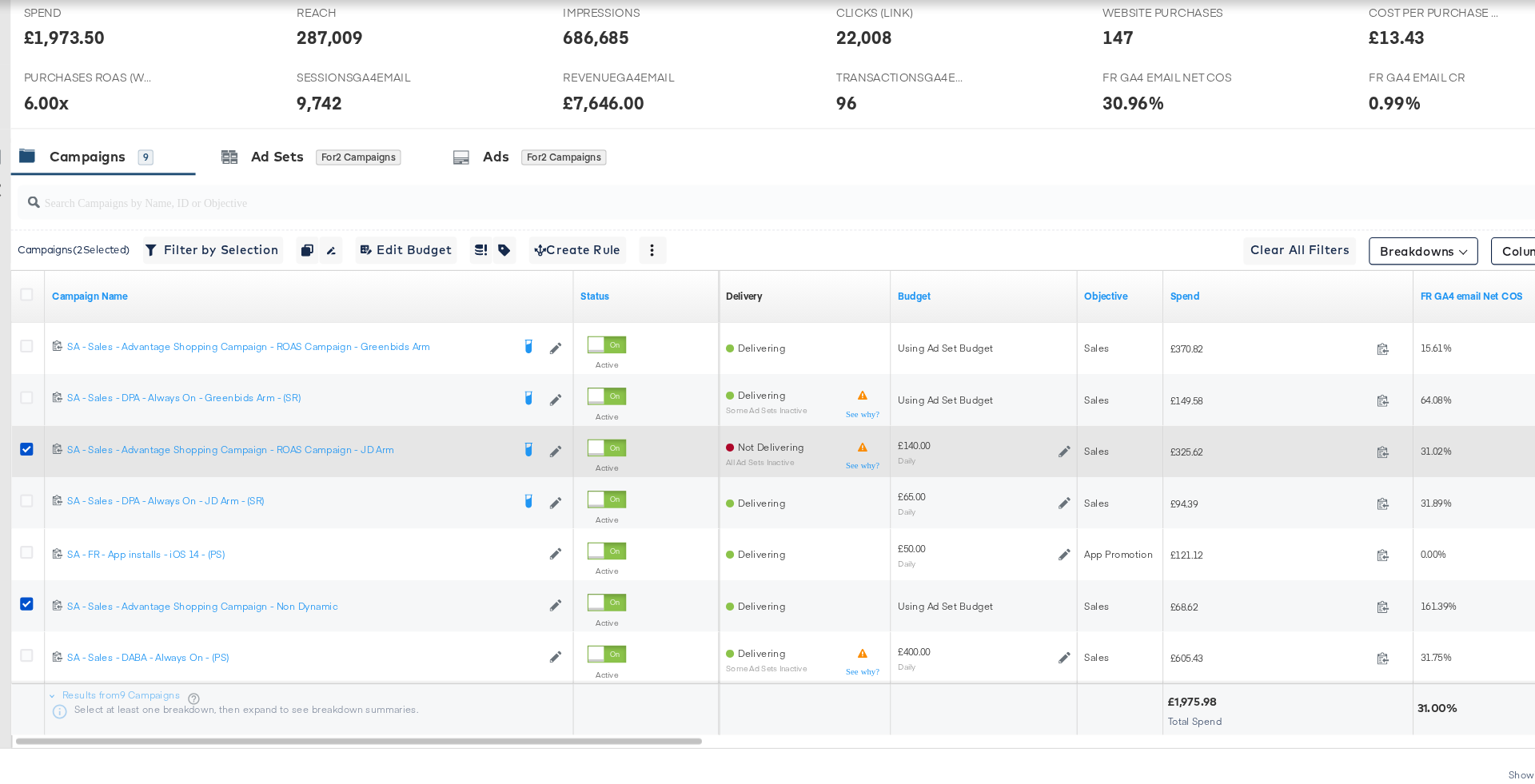
click at [50, 461] on div at bounding box center [53, 474] width 30 height 29
click at [51, 469] on icon at bounding box center [50, 472] width 12 height 12
click at [0, 0] on input "checkbox" at bounding box center [0, 0] width 0 height 0
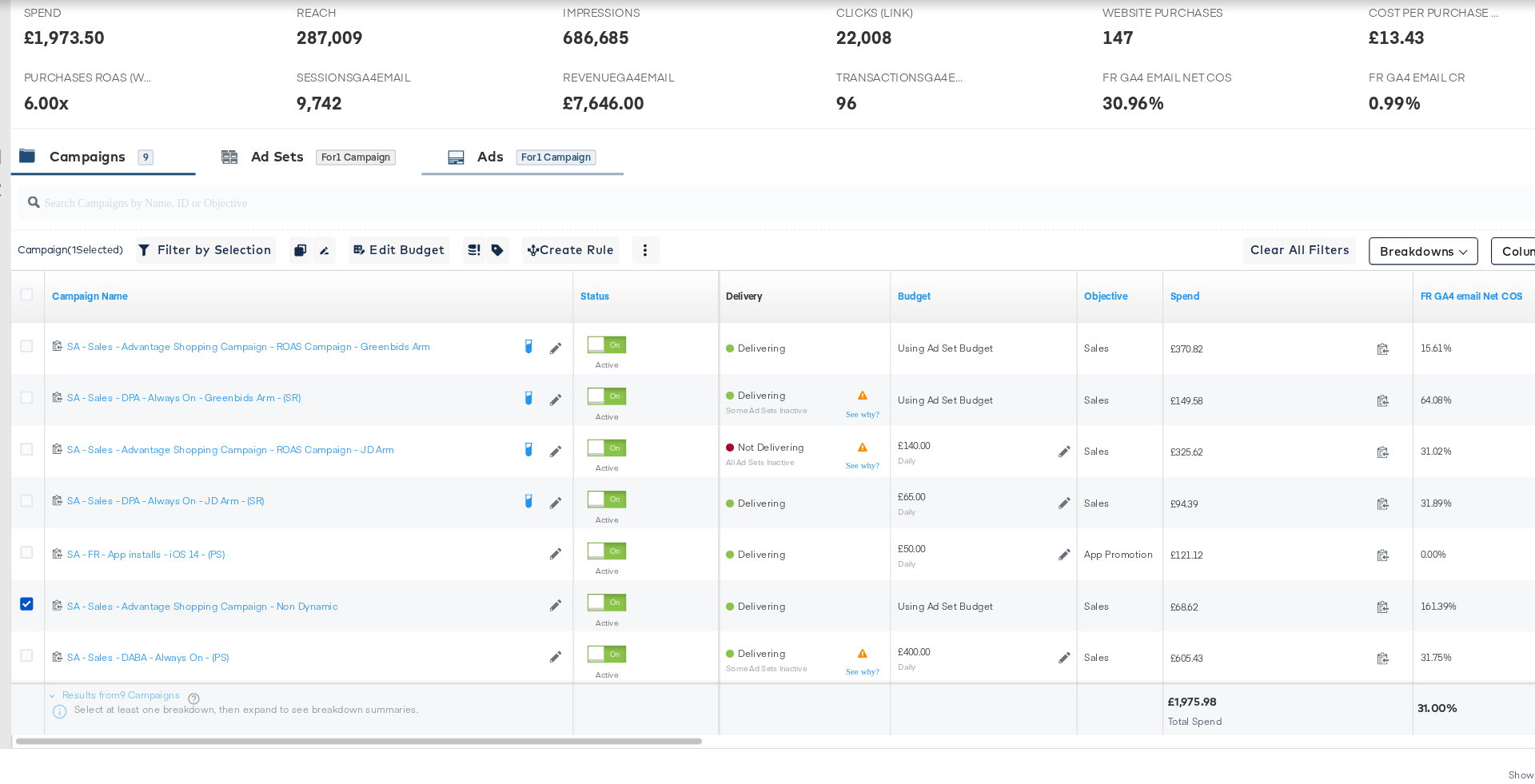
click at [464, 209] on div "Ads for 1 Campaign" at bounding box center [511, 200] width 188 height 34
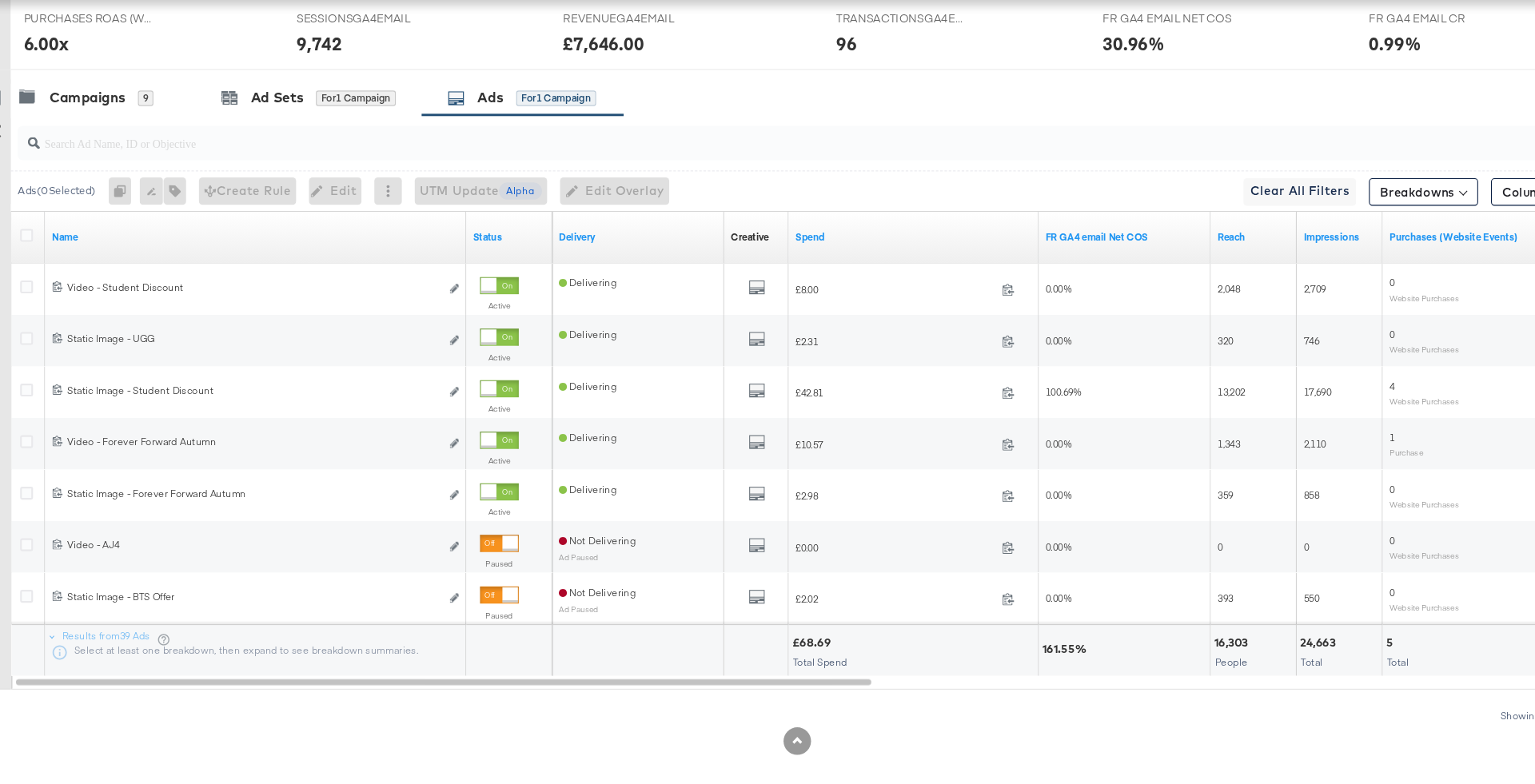
scroll to position [759, 0]
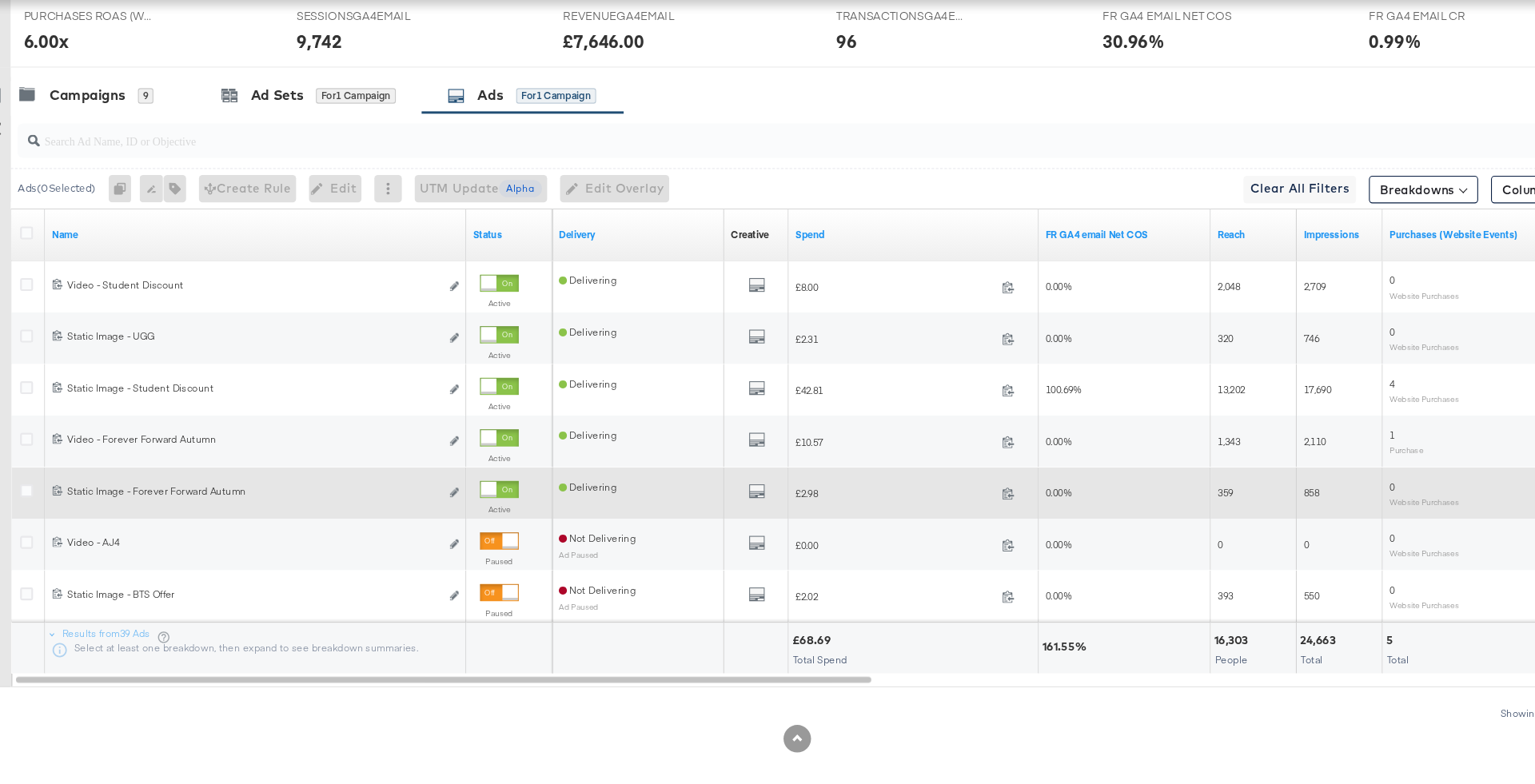
click at [488, 504] on div at bounding box center [491, 510] width 36 height 16
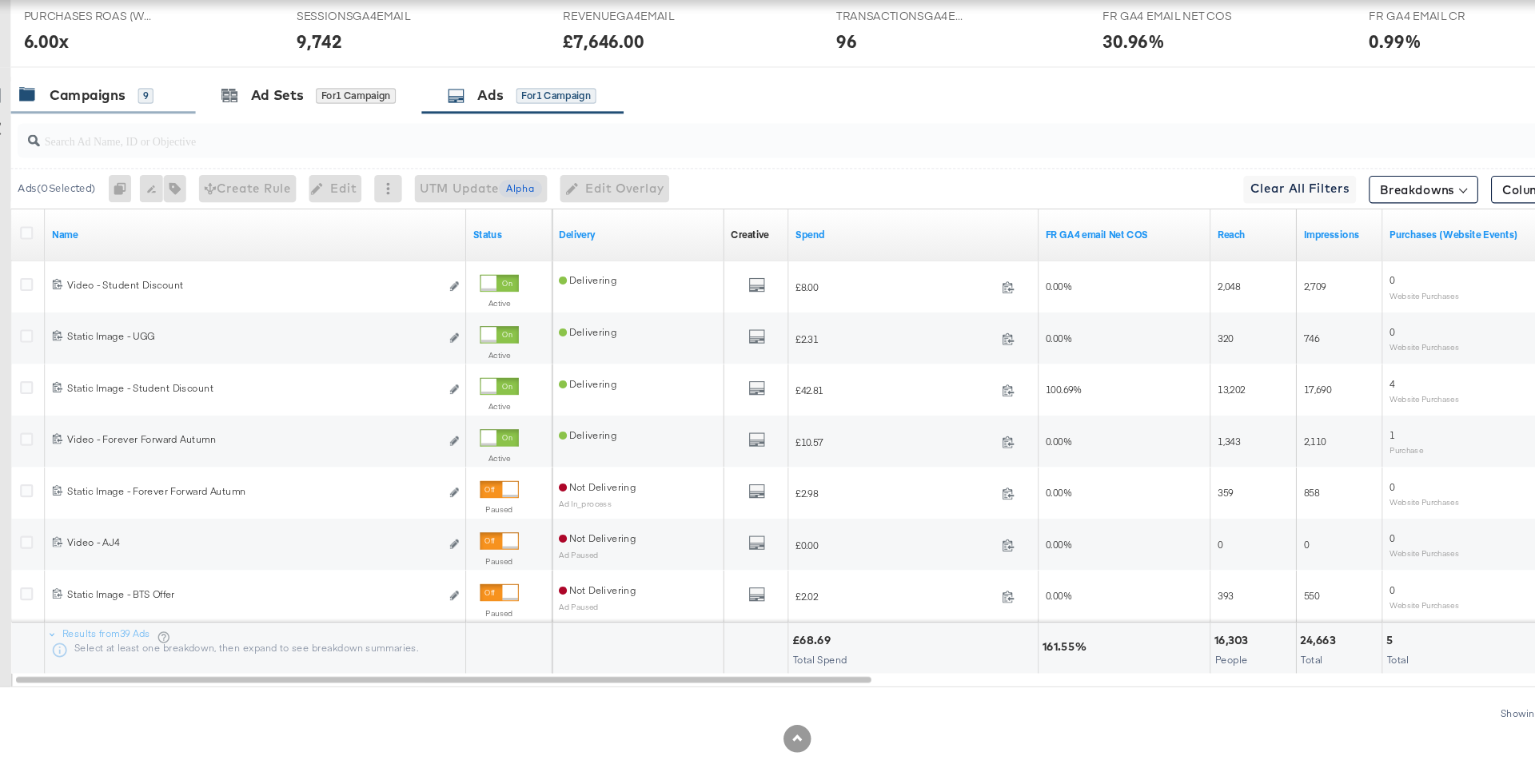
click at [144, 134] on div "Campaigns 9" at bounding box center [106, 143] width 125 height 18
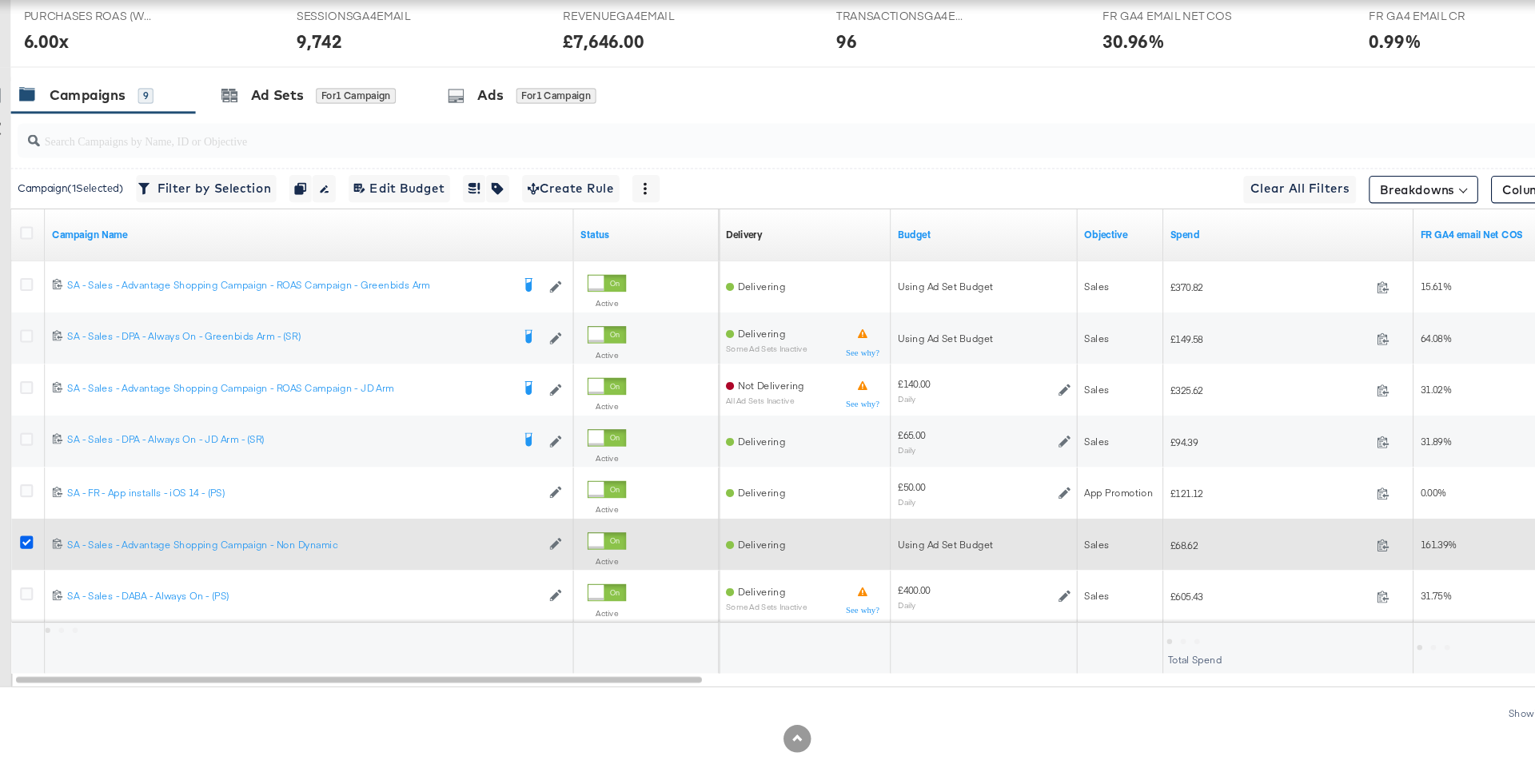
click at [46, 553] on icon at bounding box center [50, 558] width 12 height 12
click at [0, 0] on input "checkbox" at bounding box center [0, 0] width 0 height 0
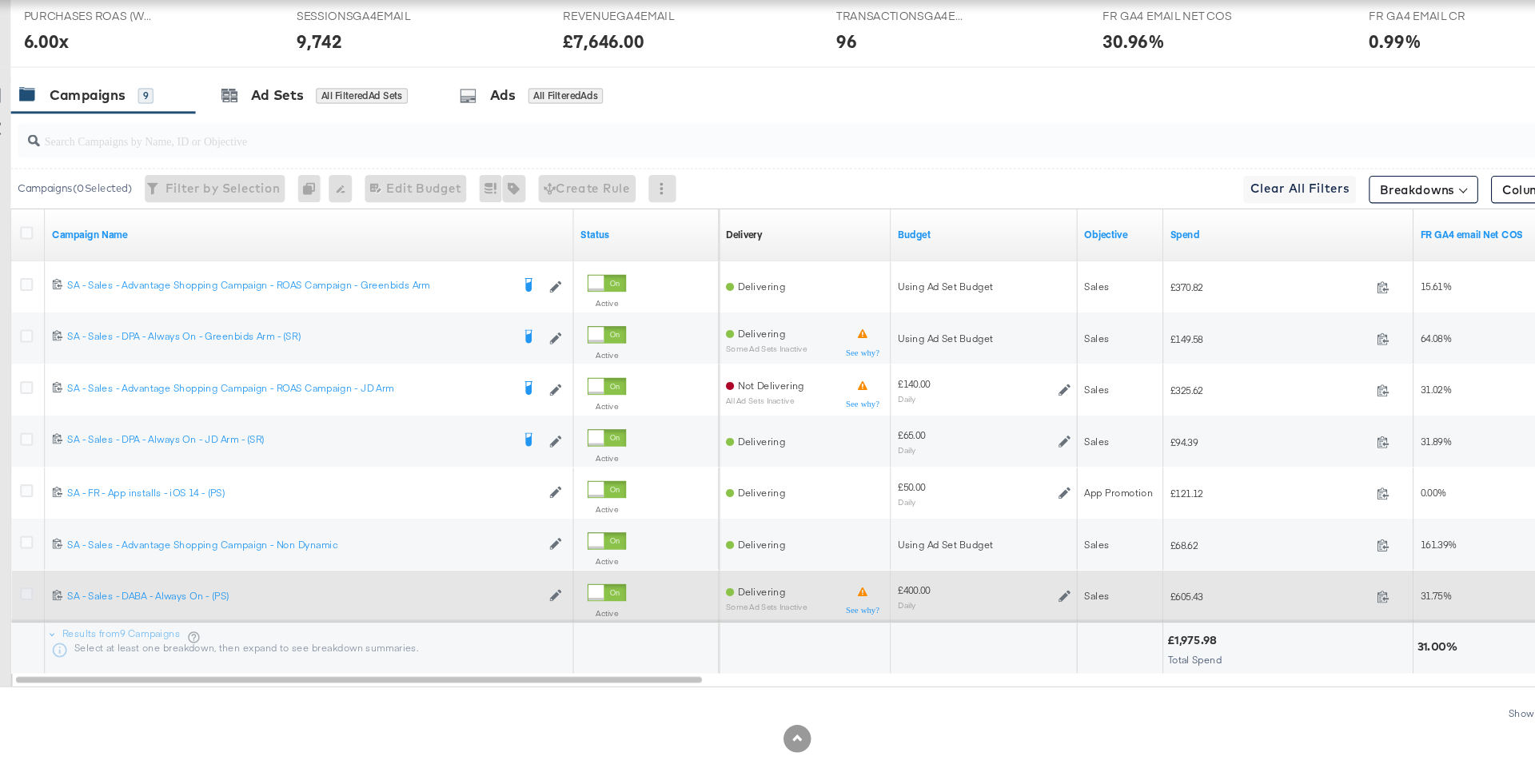
click at [54, 607] on icon at bounding box center [50, 607] width 12 height 12
click at [0, 0] on input "checkbox" at bounding box center [0, 0] width 0 height 0
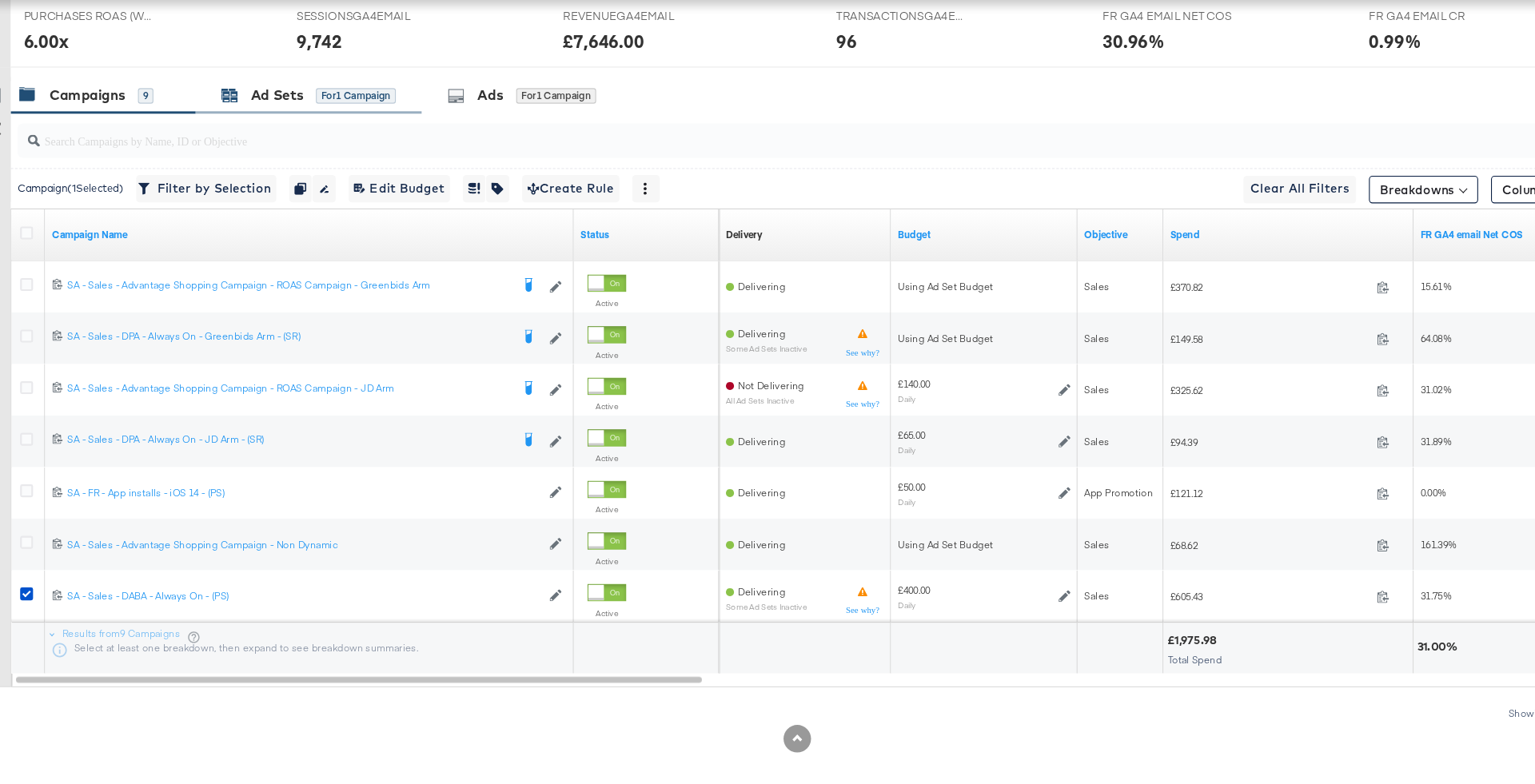
click at [333, 141] on div "for 1 Campaign" at bounding box center [357, 144] width 75 height 14
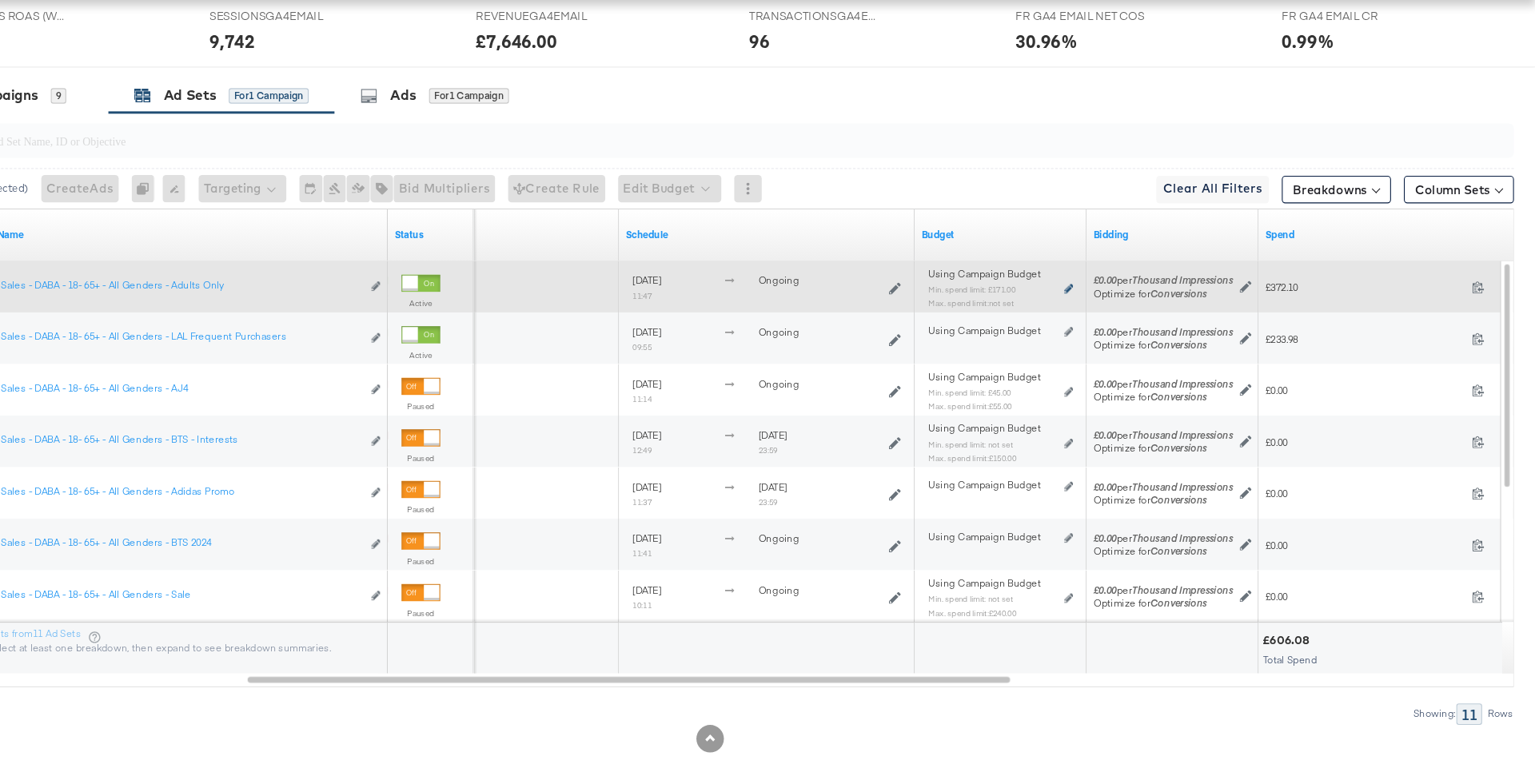
click at [1097, 319] on icon at bounding box center [1100, 323] width 8 height 9
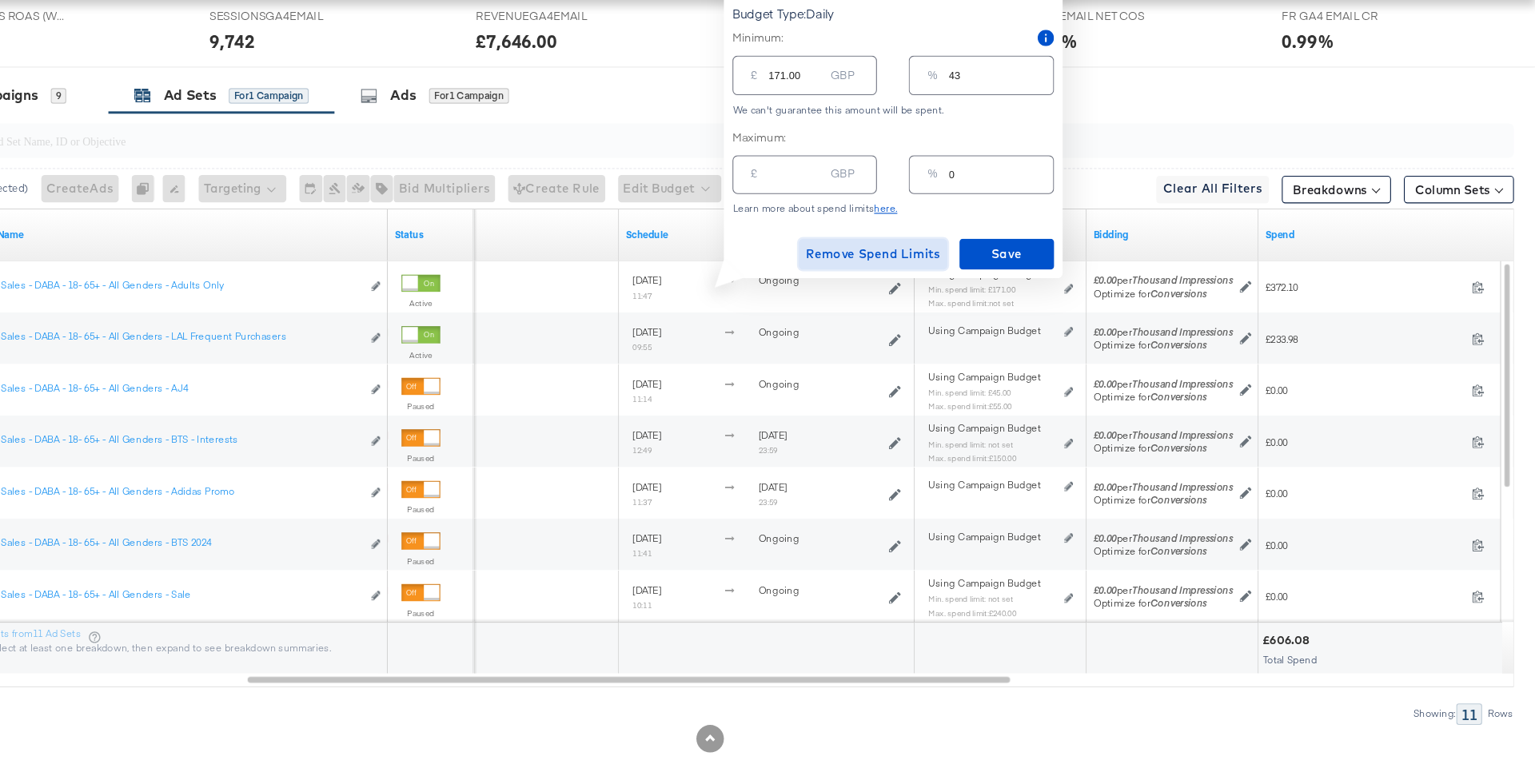
click at [920, 292] on span "Remove Spend Limits" at bounding box center [918, 292] width 125 height 20
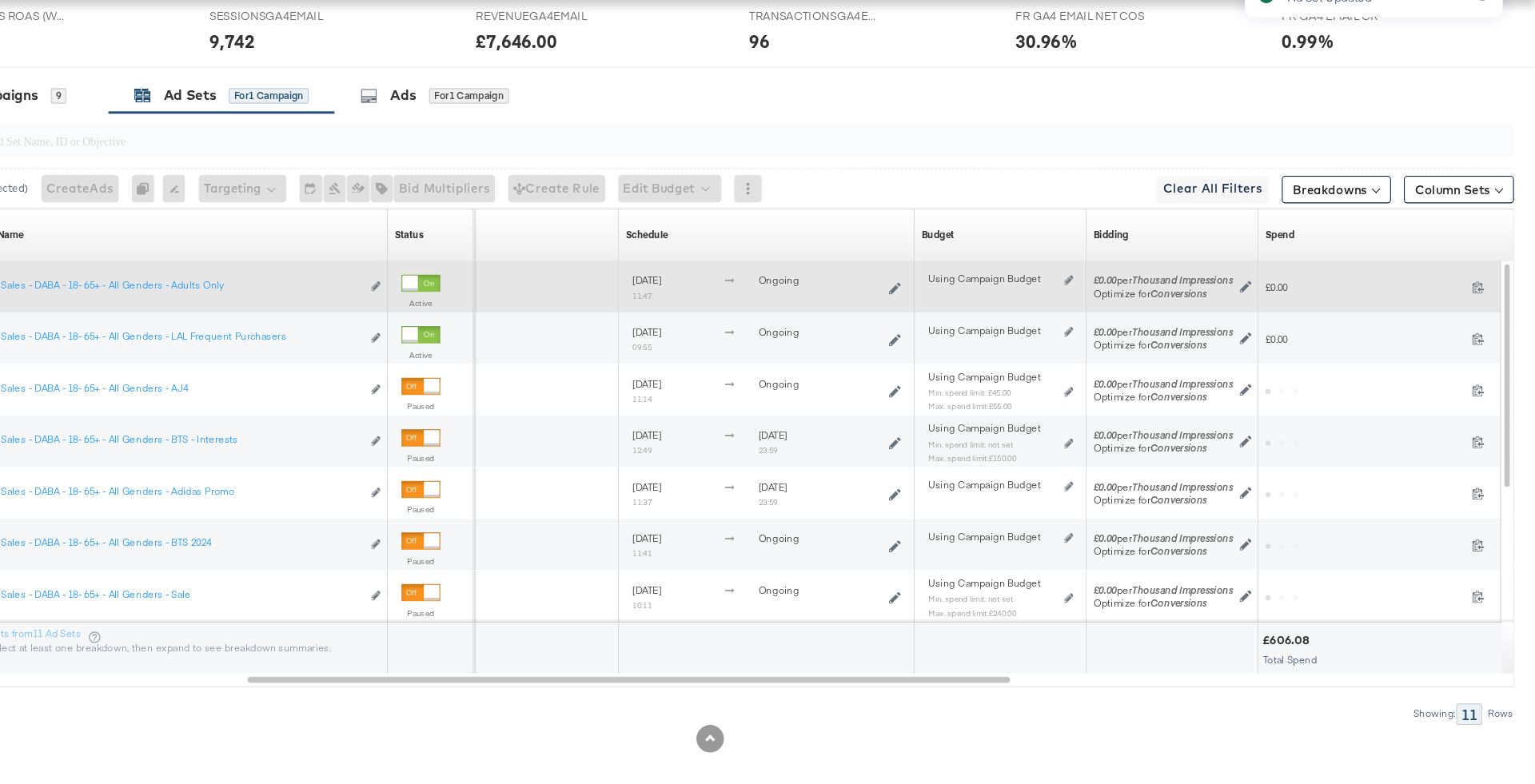
click at [1105, 319] on div "Using Campaign Budget Edit spend limits" at bounding box center [1037, 321] width 147 height 25
click at [1102, 315] on icon at bounding box center [1100, 315] width 8 height 9
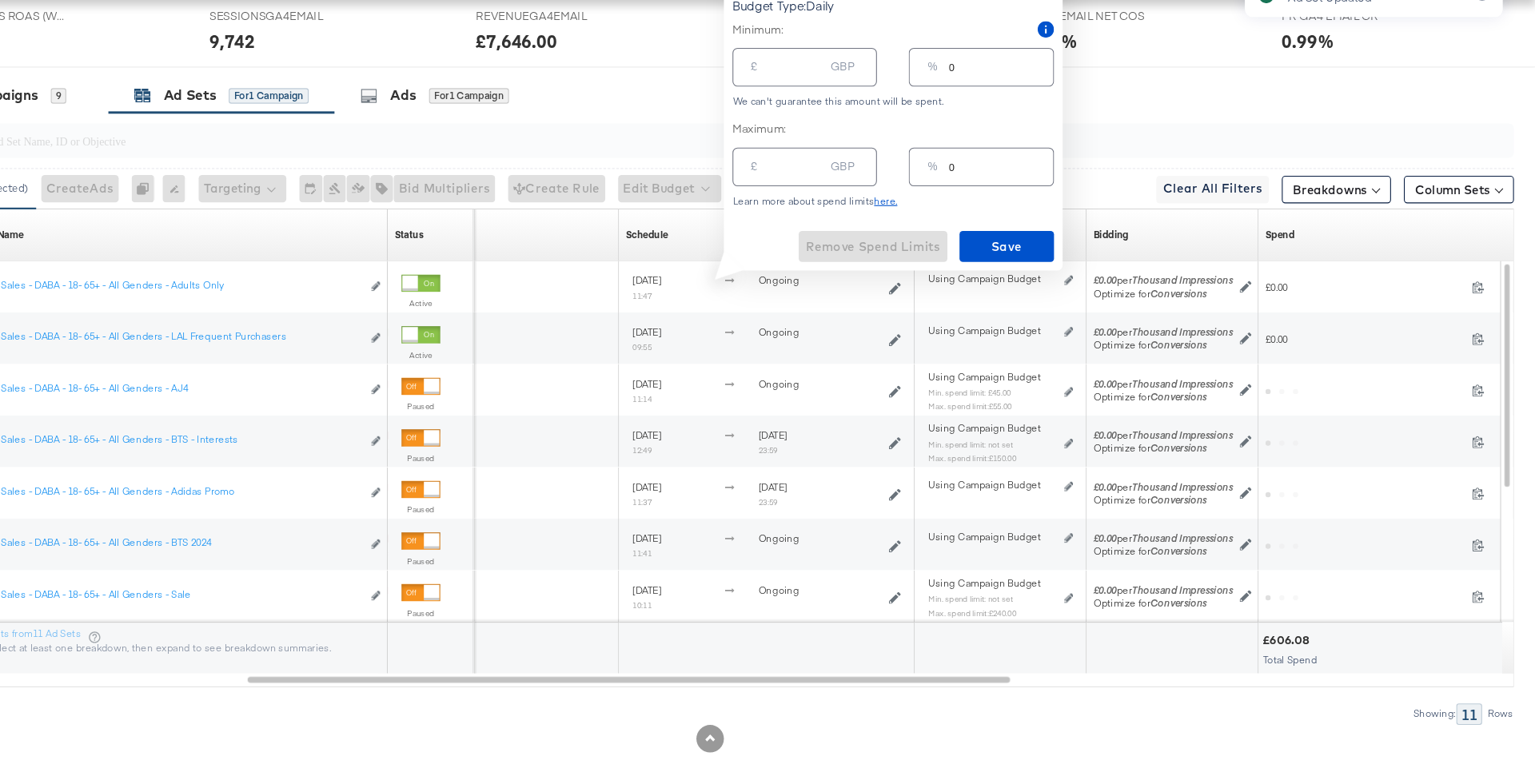
click at [985, 213] on div "%" at bounding box center [973, 212] width 23 height 29
click at [994, 212] on input "0" at bounding box center [1037, 203] width 96 height 34
type input "03"
type input "12.00"
type input "035"
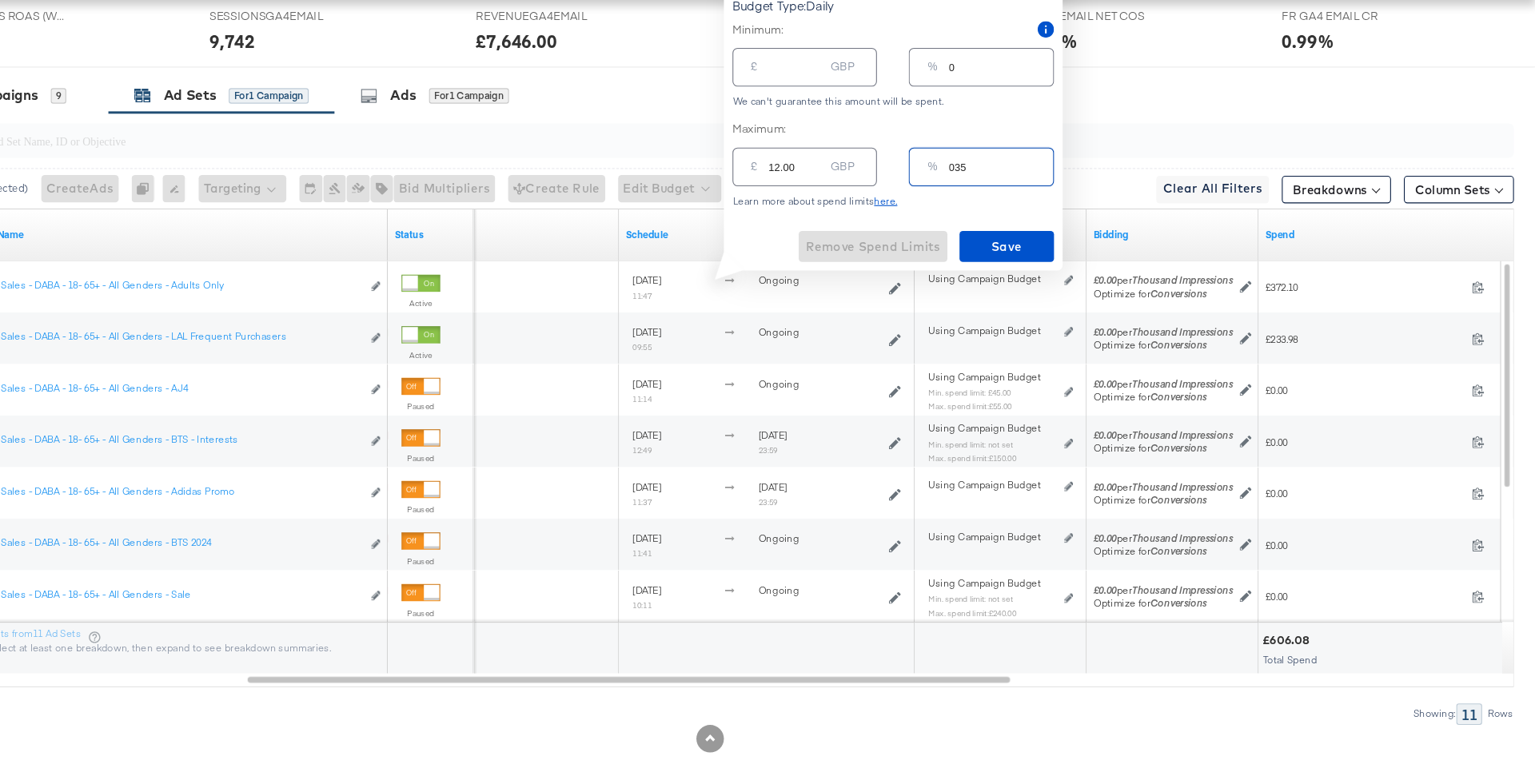
type input "140.00"
type input "35"
click at [1037, 277] on span "Save" at bounding box center [1043, 284] width 75 height 20
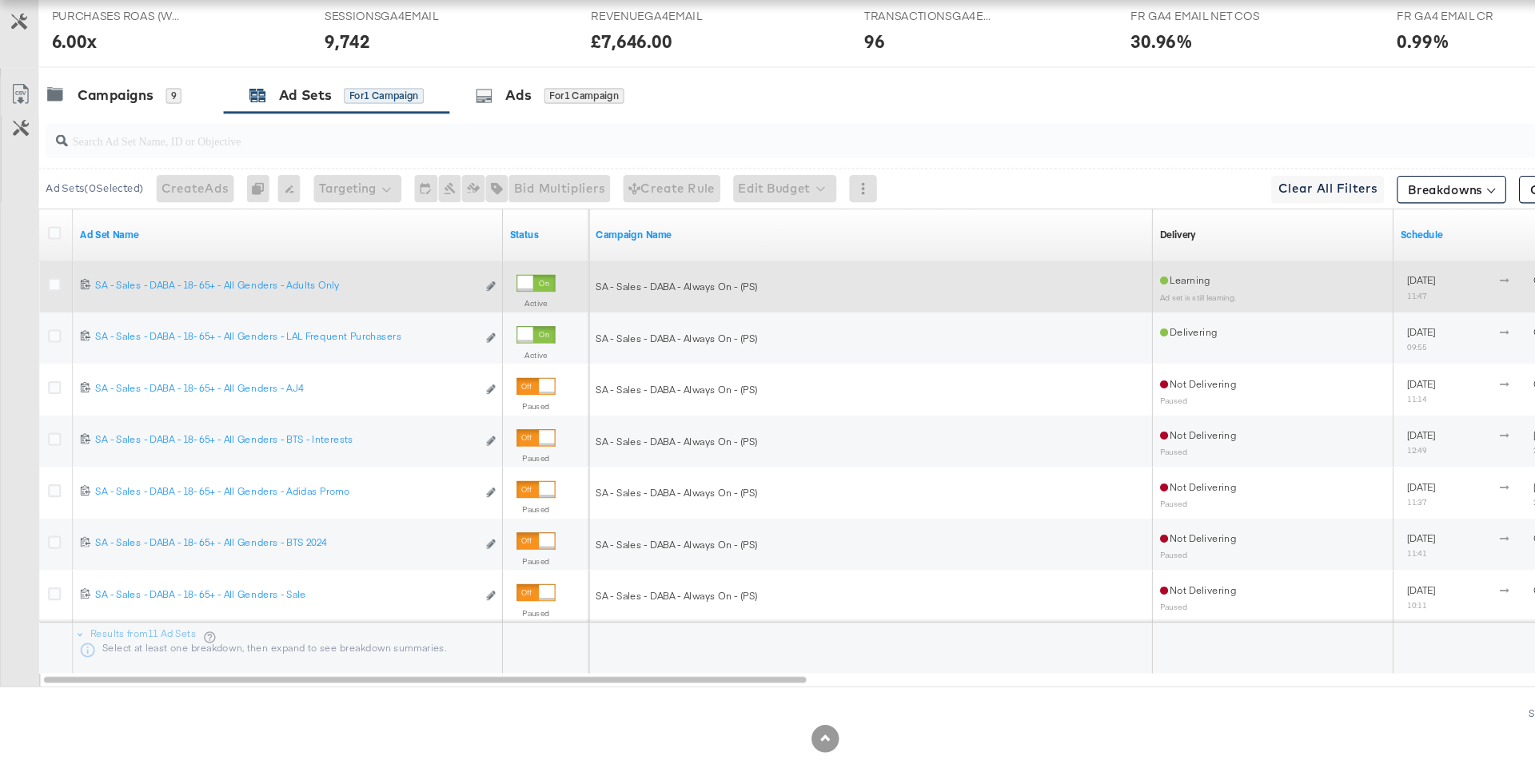
click at [42, 317] on div at bounding box center [53, 321] width 30 height 29
click at [46, 320] on icon at bounding box center [50, 319] width 12 height 12
click at [0, 0] on input "checkbox" at bounding box center [0, 0] width 0 height 0
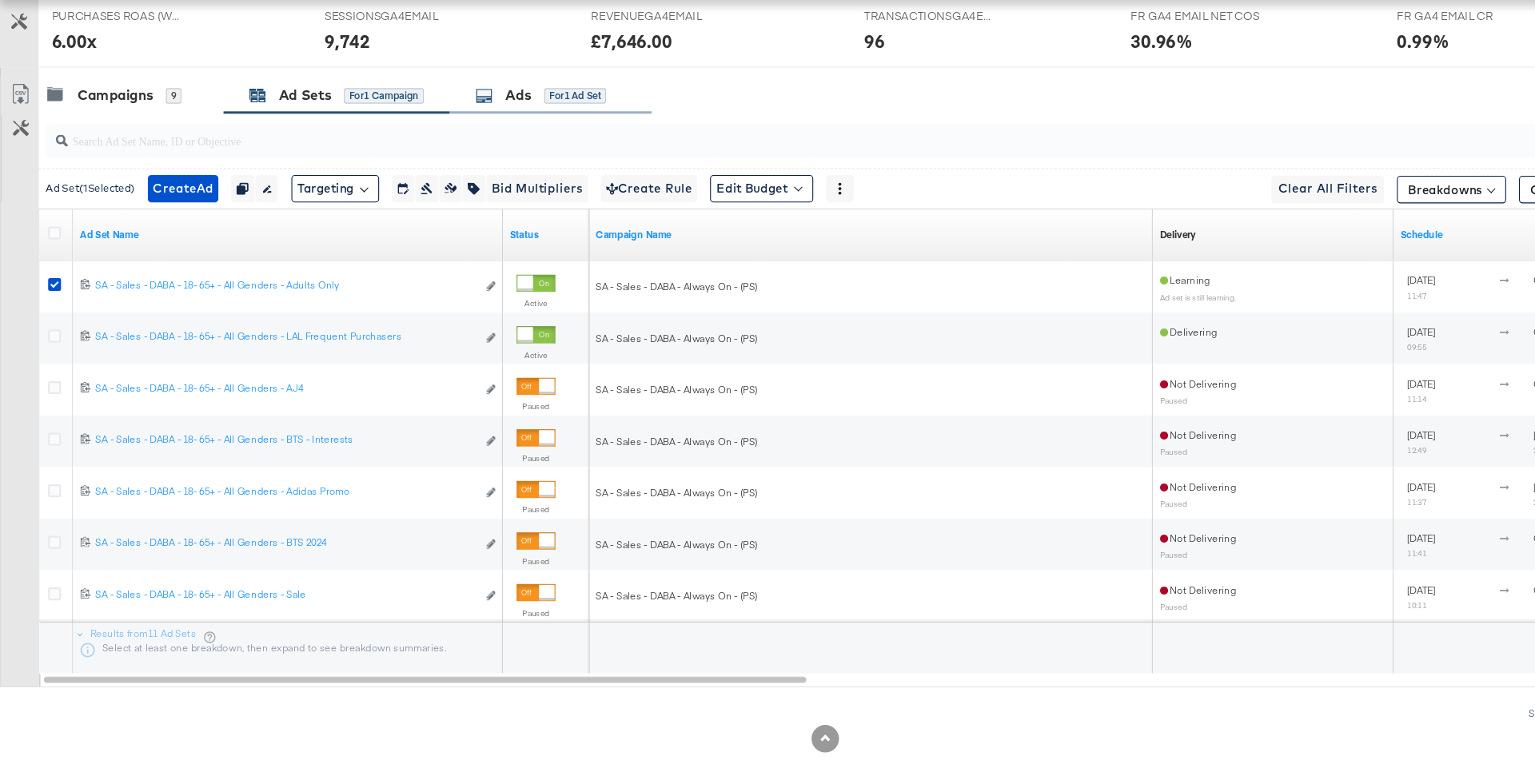
click at [525, 146] on div "for 1 Ad Set" at bounding box center [535, 144] width 58 height 14
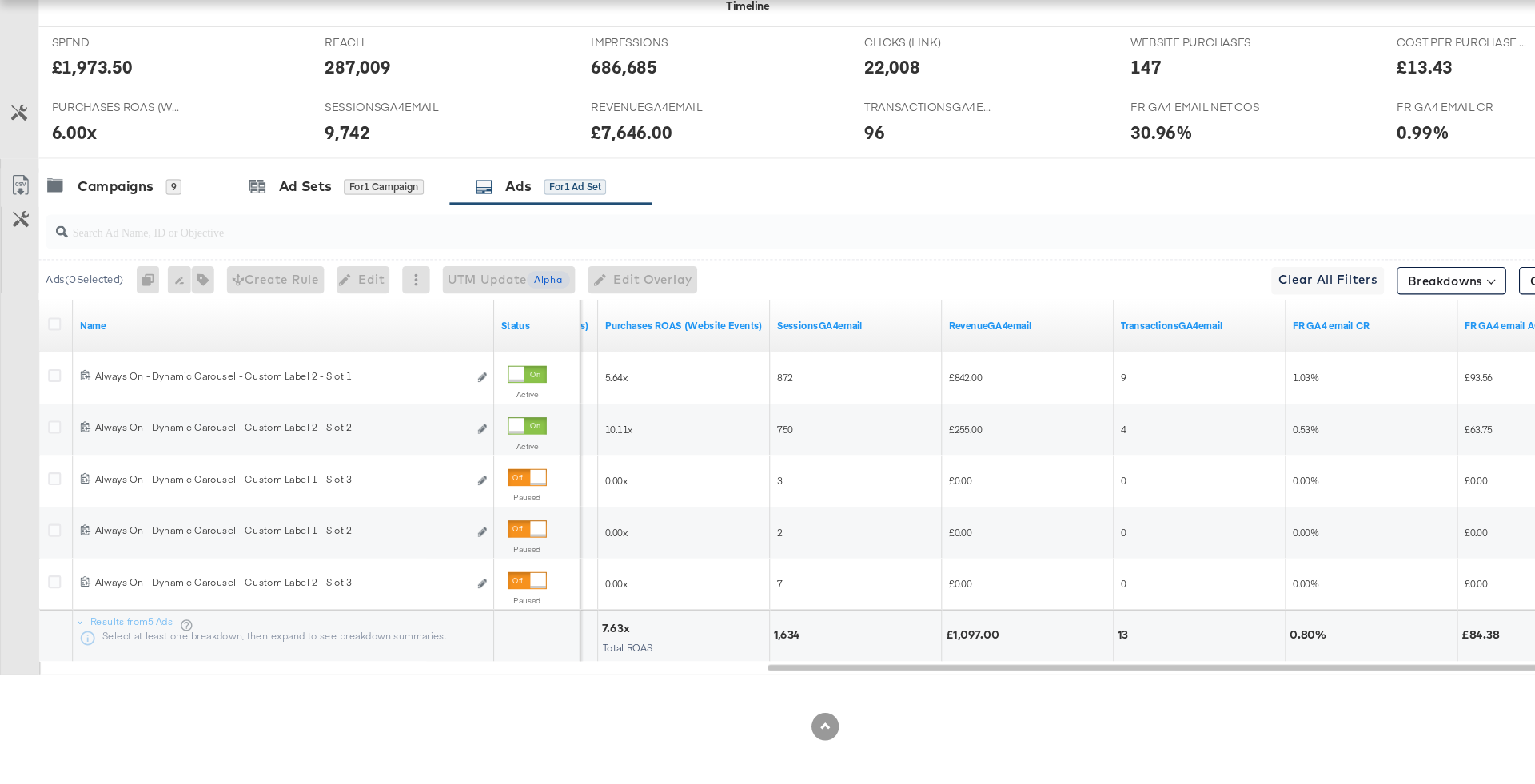
scroll to position [673, 0]
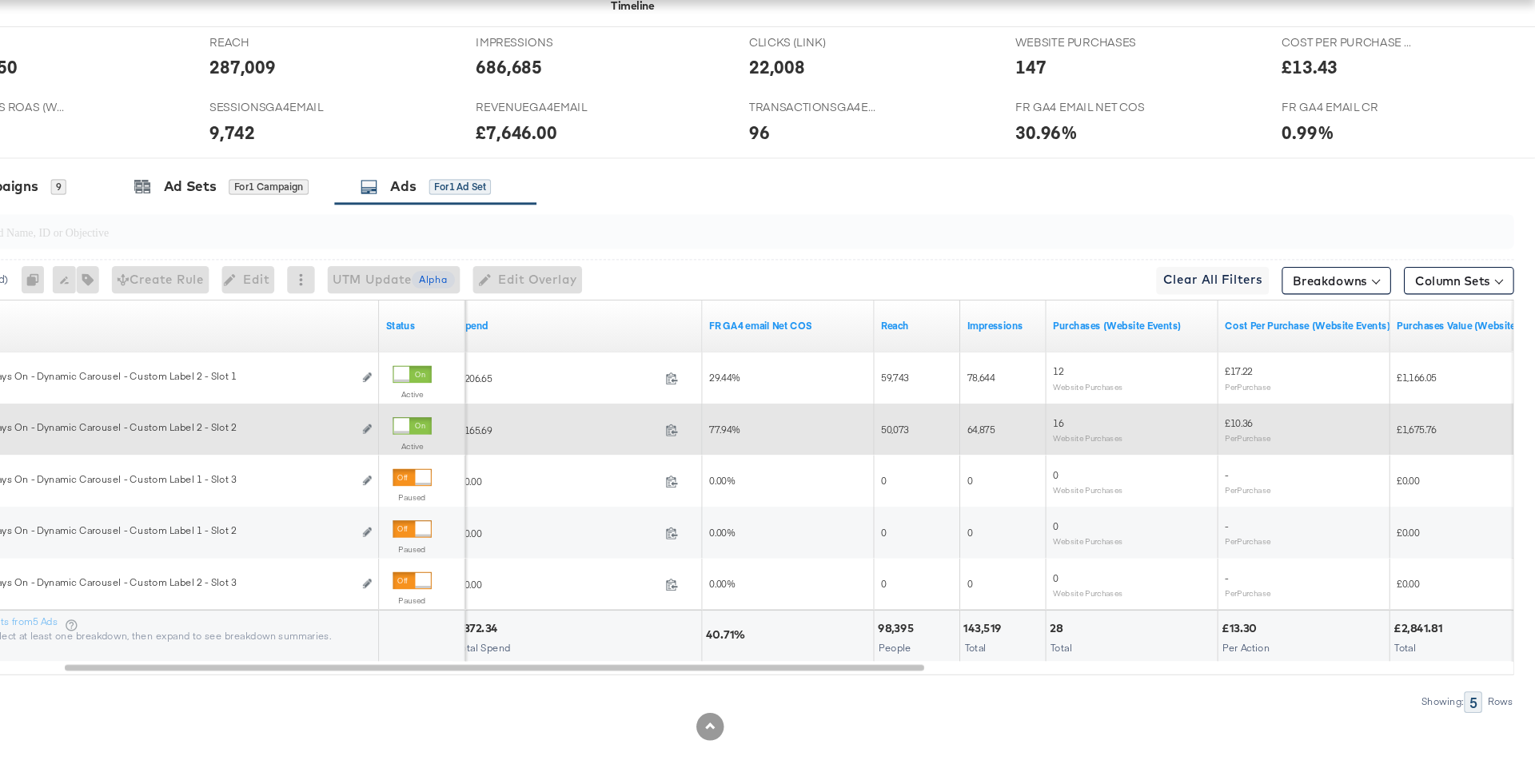
click at [485, 444] on div at bounding box center [481, 451] width 14 height 14
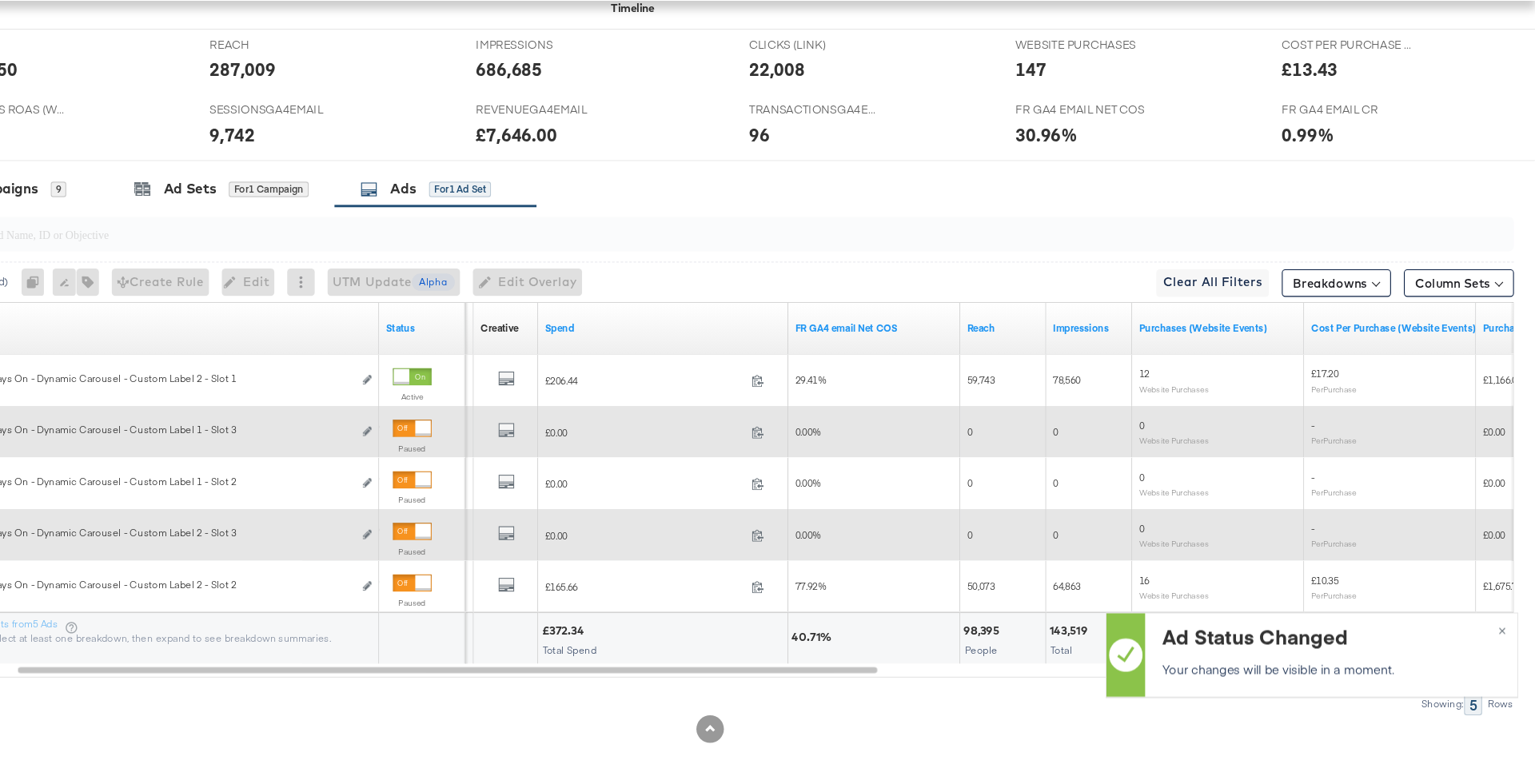
click at [493, 543] on div at bounding box center [501, 546] width 14 height 14
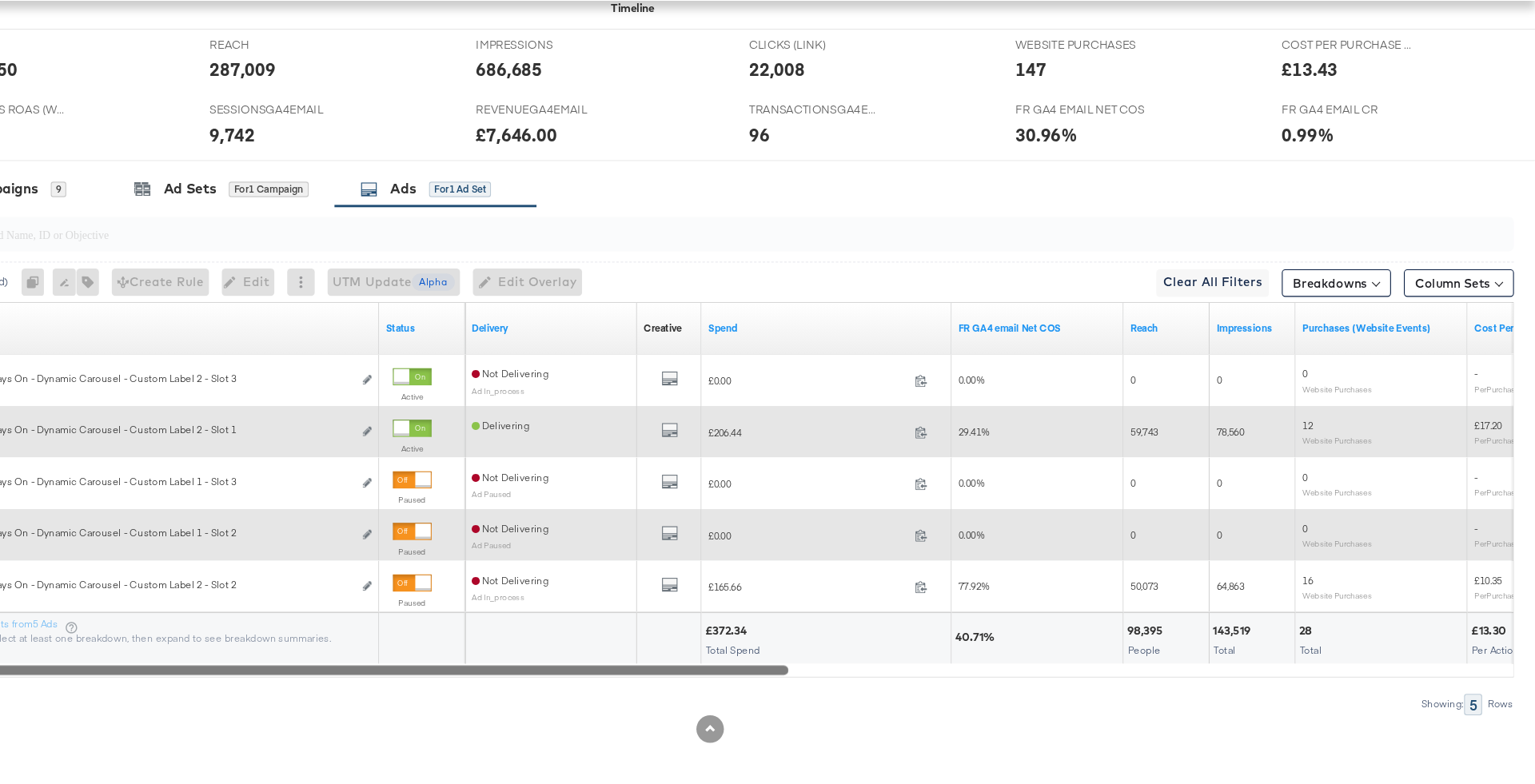
drag, startPoint x: 581, startPoint y: 669, endPoint x: 456, endPoint y: 666, distance: 125.0
click at [456, 666] on div "Name Status Delivery Creative Sorting Unavailable Spend FR GA4 email Net COS Re…" at bounding box center [775, 508] width 1479 height 349
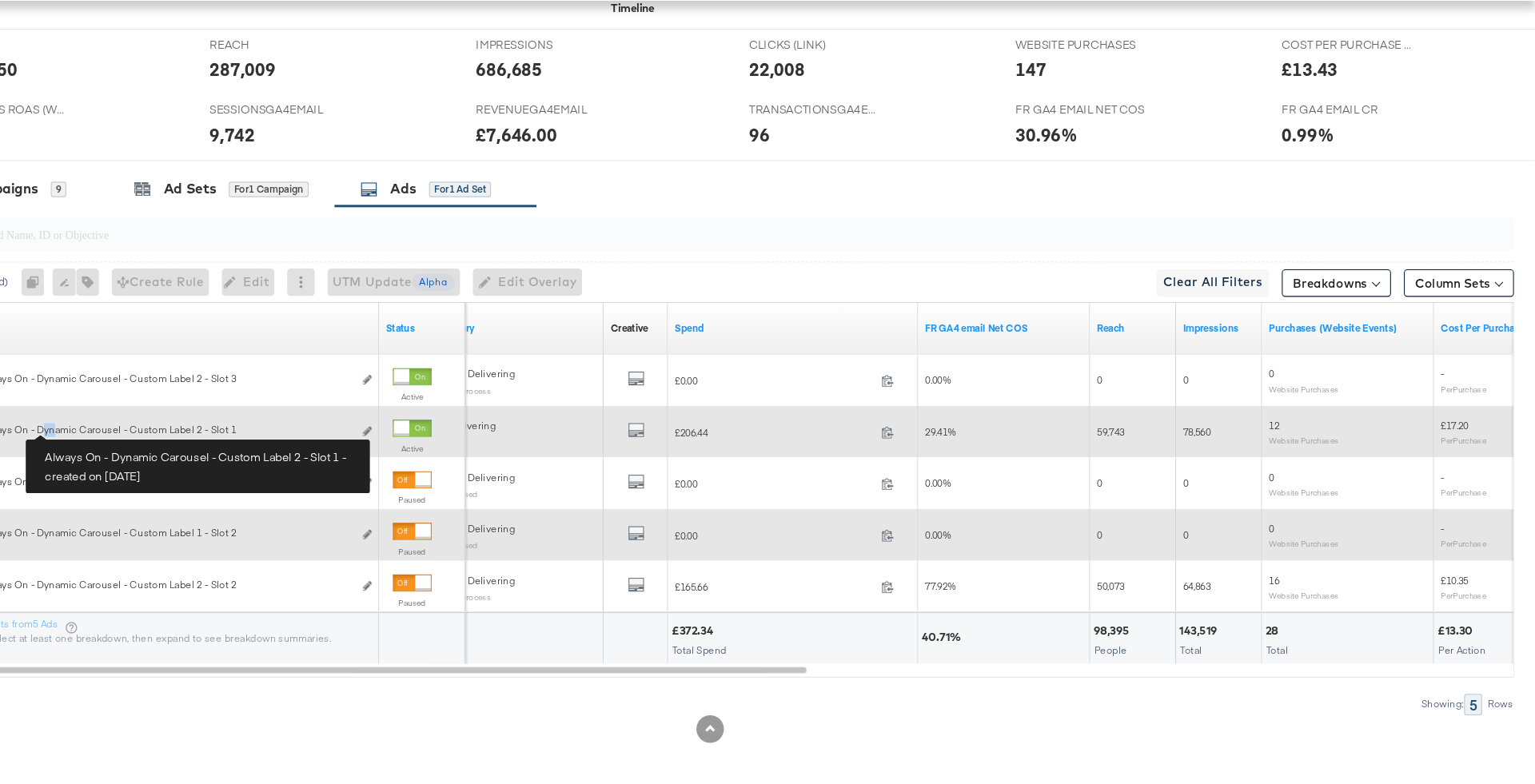
drag, startPoint x: 159, startPoint y: 454, endPoint x: 145, endPoint y: 454, distance: 14.0
click at [146, 454] on div "Always On - Dynamic Carousel - Custom Label 2 - Slot 1 Always On - Dynamic Caro…" at bounding box center [262, 452] width 346 height 13
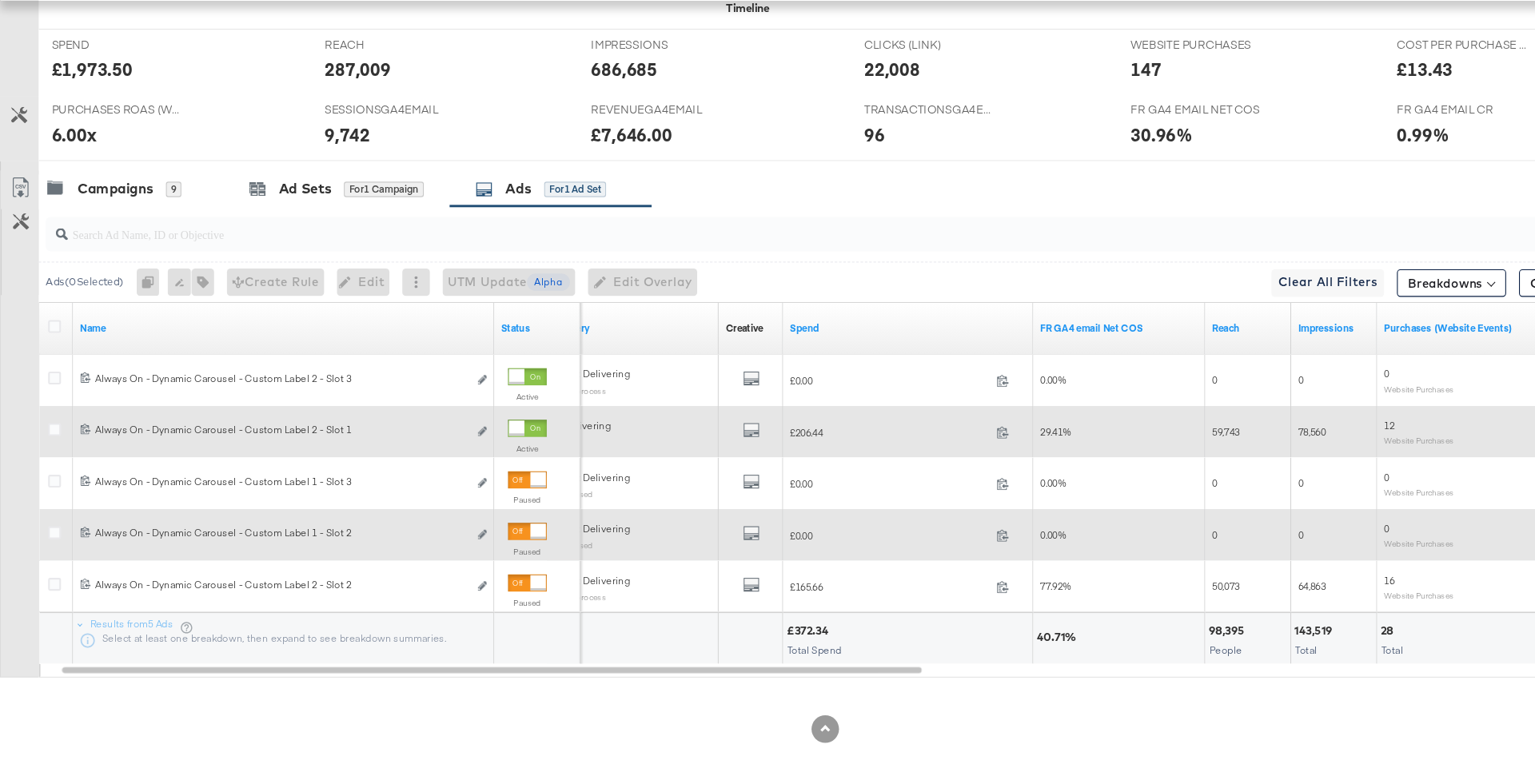
click at [57, 439] on div at bounding box center [53, 454] width 30 height 29
click at [54, 456] on div at bounding box center [53, 454] width 17 height 16
click at [51, 450] on icon at bounding box center [50, 451] width 12 height 12
click at [0, 0] on input "checkbox" at bounding box center [0, 0] width 0 height 0
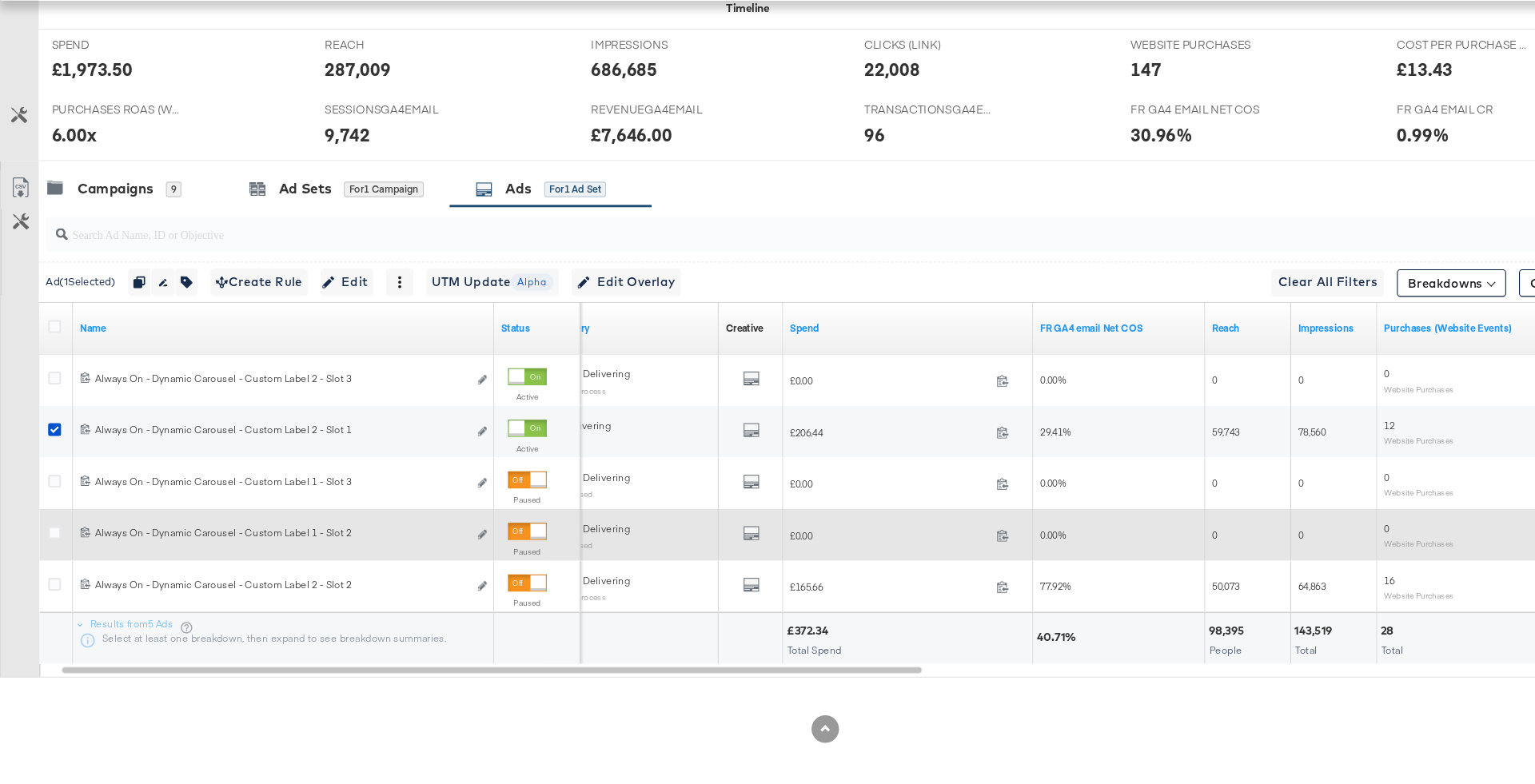
click at [501, 237] on div "Ads for 1 Ad Set" at bounding box center [511, 228] width 188 height 34
click at [140, 211] on div "Campaigns 9" at bounding box center [122, 228] width 172 height 34
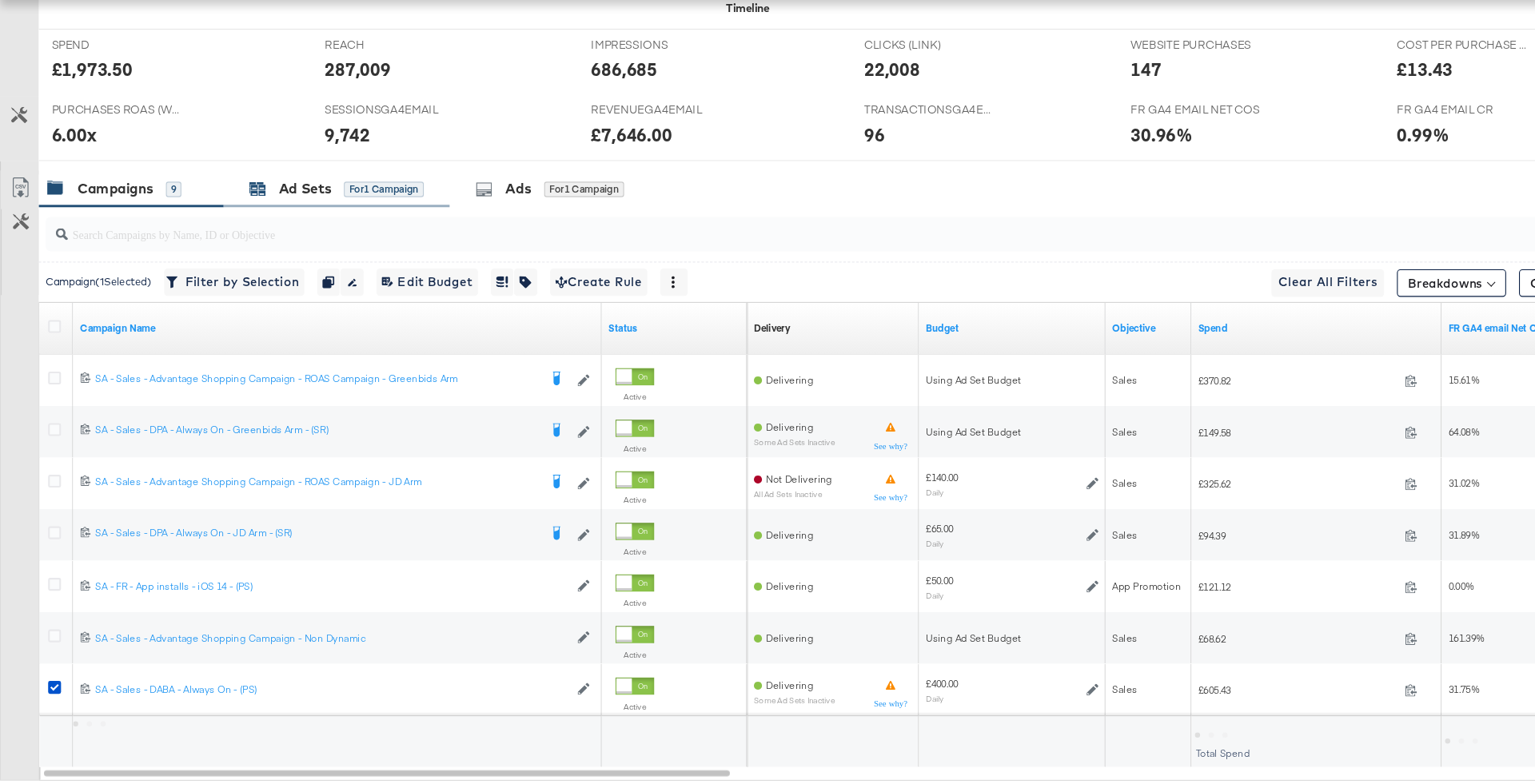
click at [289, 235] on div "Ad Sets" at bounding box center [284, 230] width 49 height 18
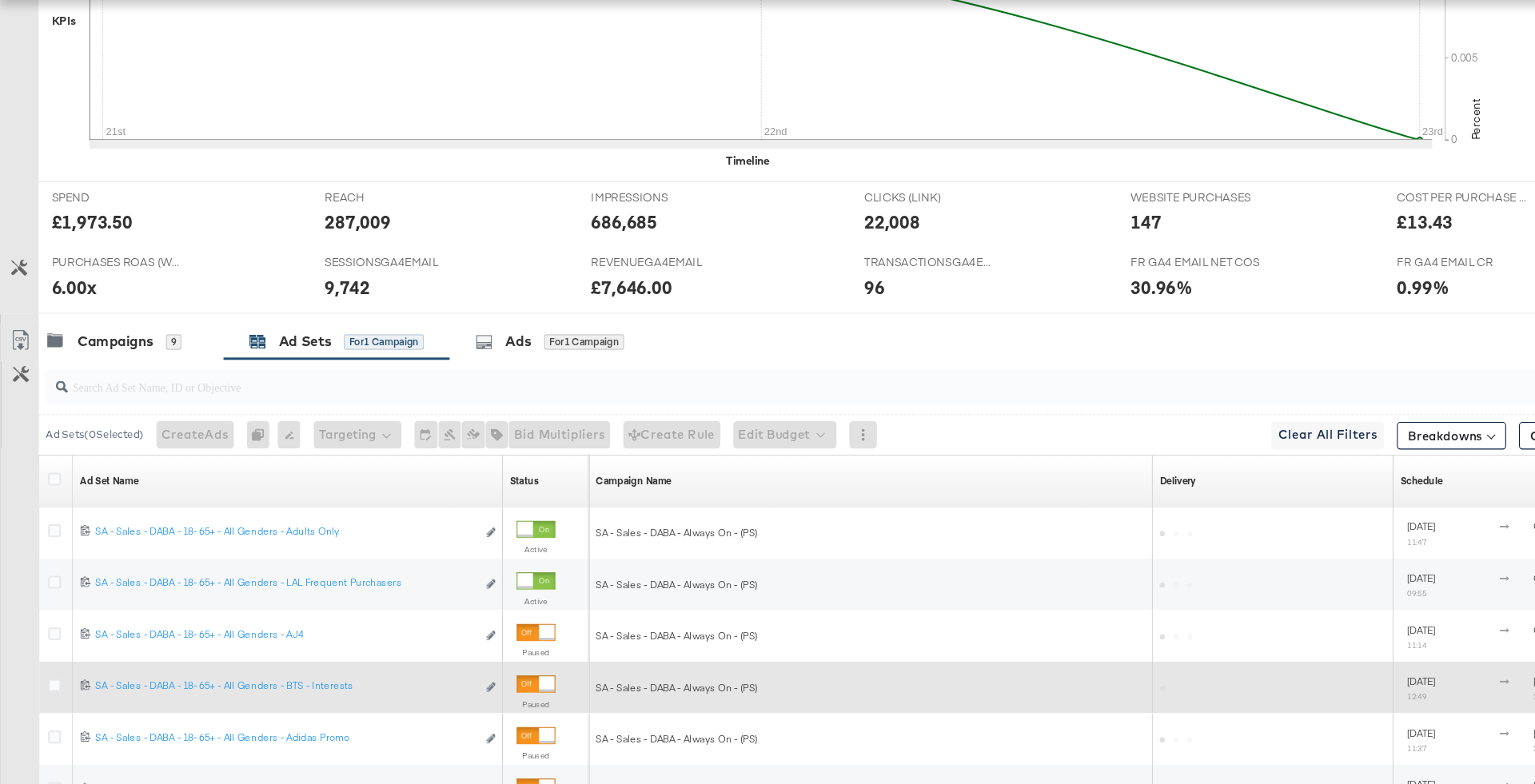
scroll to position [671, 0]
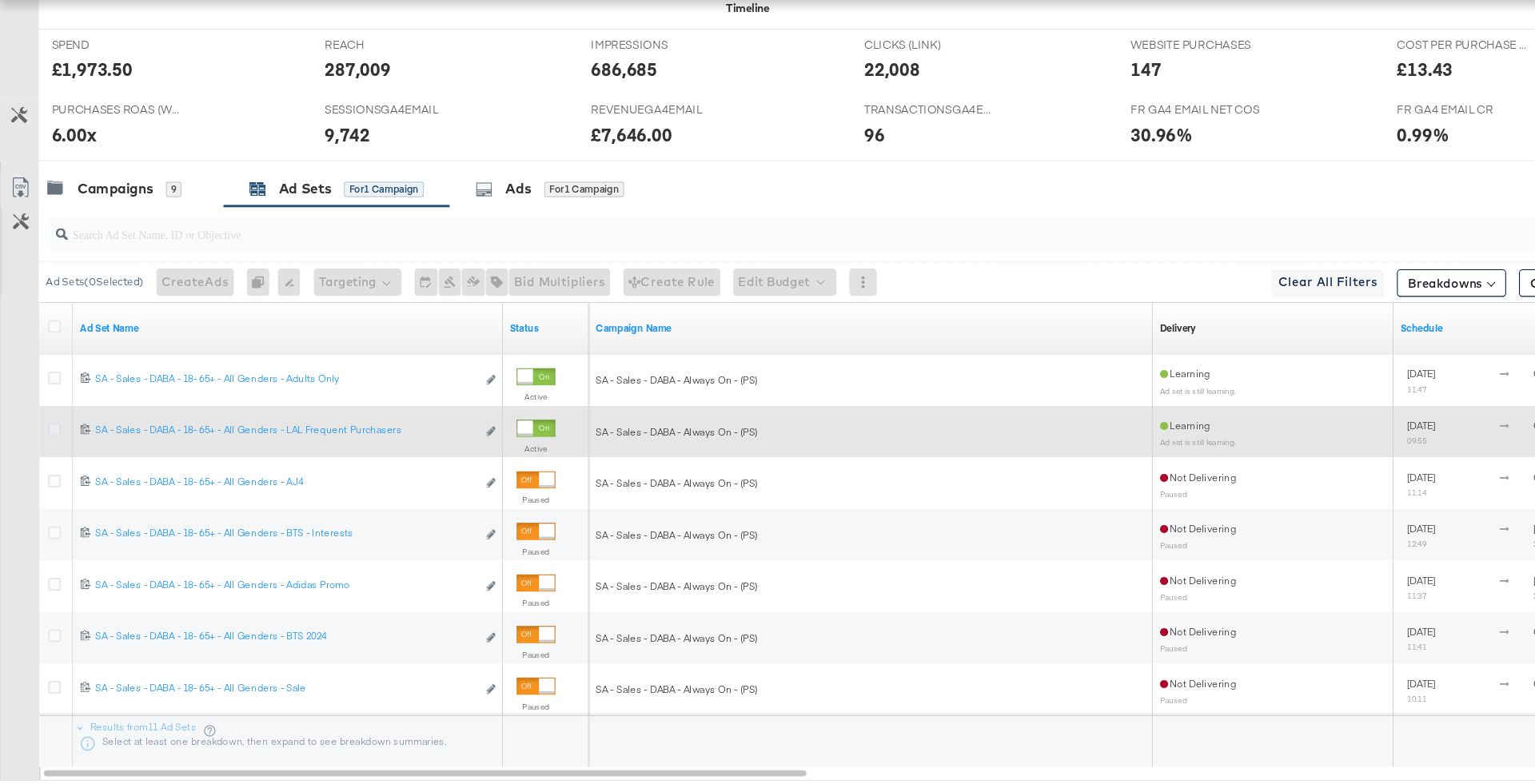
click at [45, 453] on icon at bounding box center [50, 454] width 12 height 12
click at [0, 0] on input "checkbox" at bounding box center [0, 0] width 0 height 0
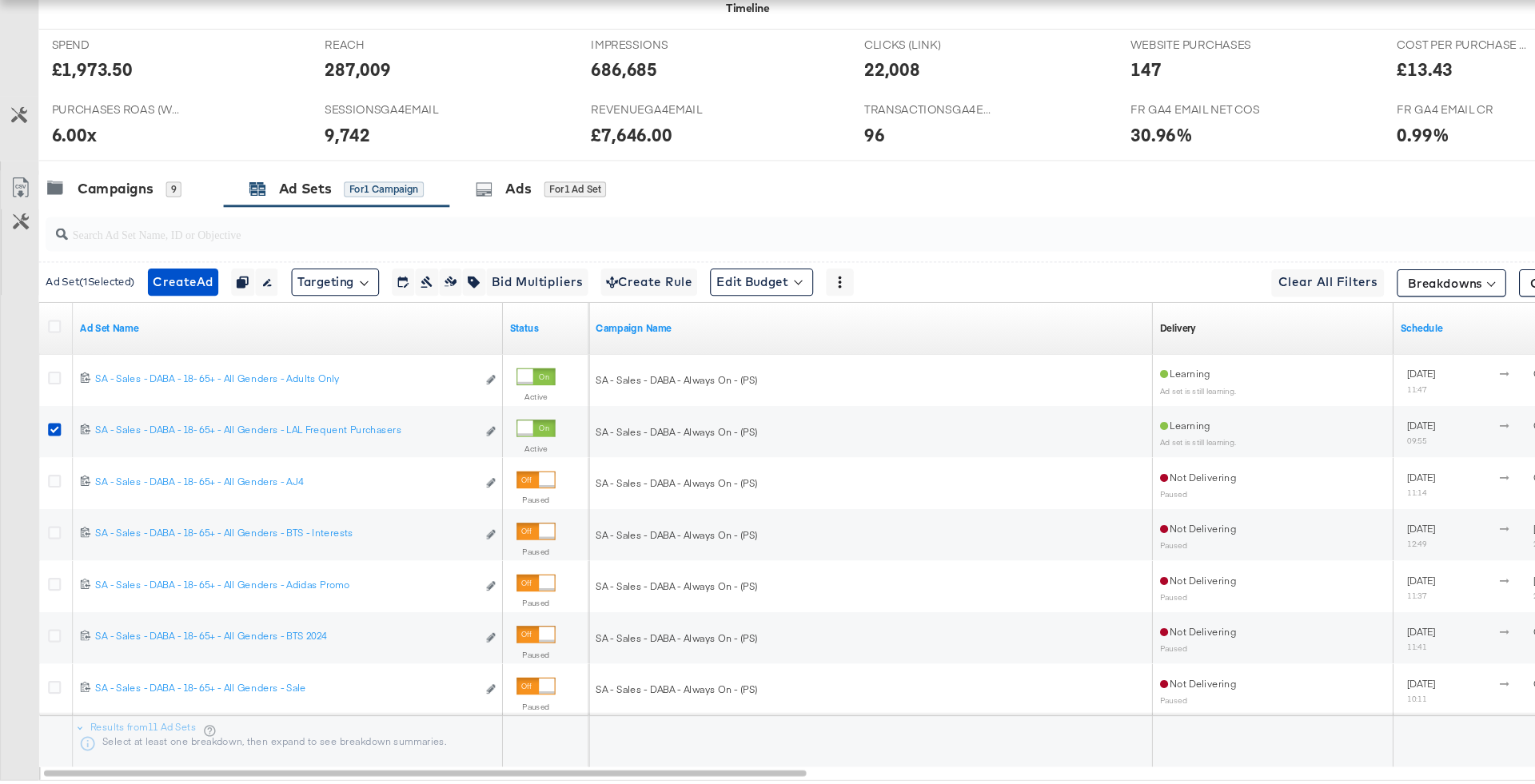
click at [501, 247] on div at bounding box center [775, 272] width 1479 height 51
click at [493, 233] on div "Ads" at bounding box center [482, 230] width 24 height 18
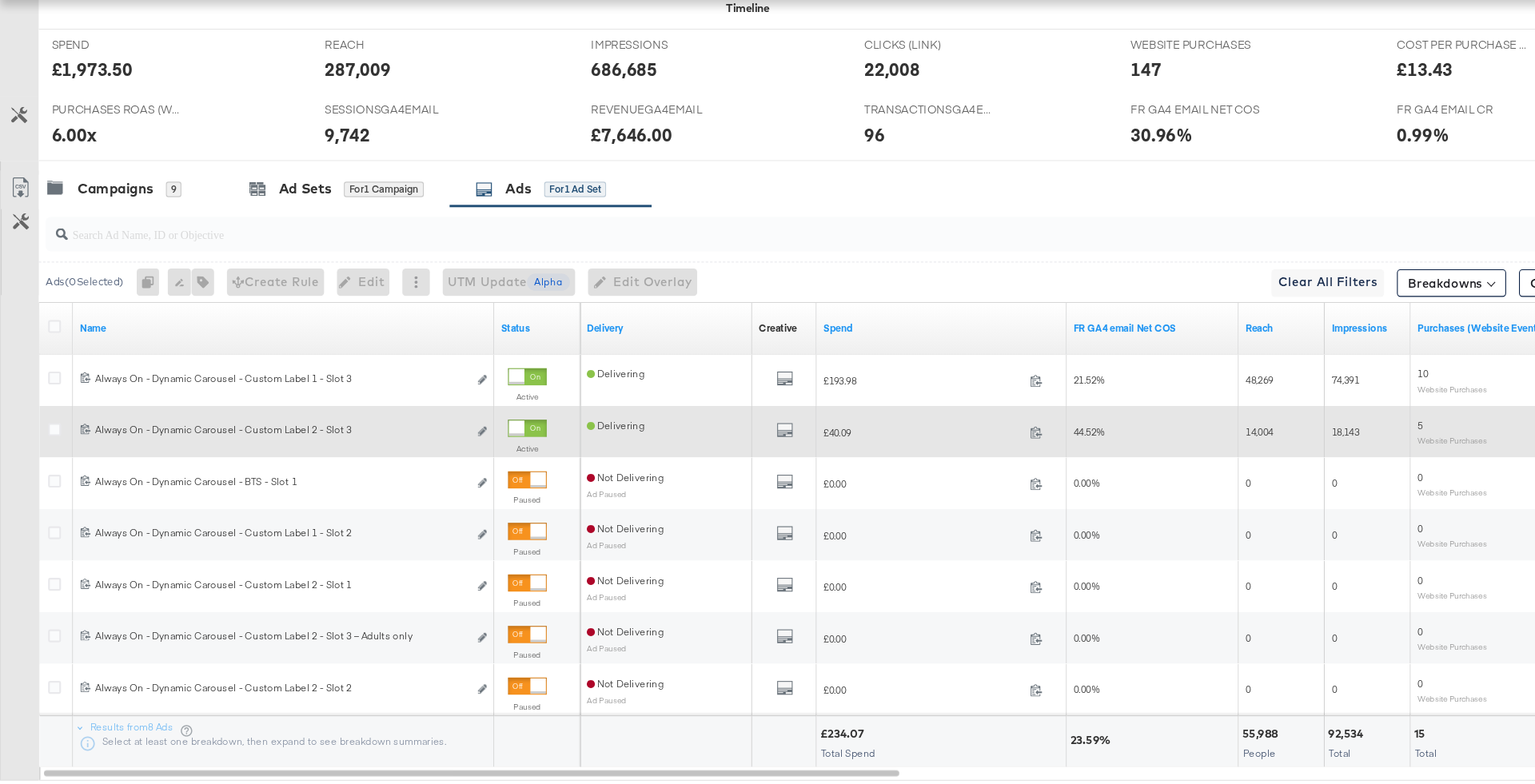
click at [487, 446] on div at bounding box center [491, 454] width 36 height 16
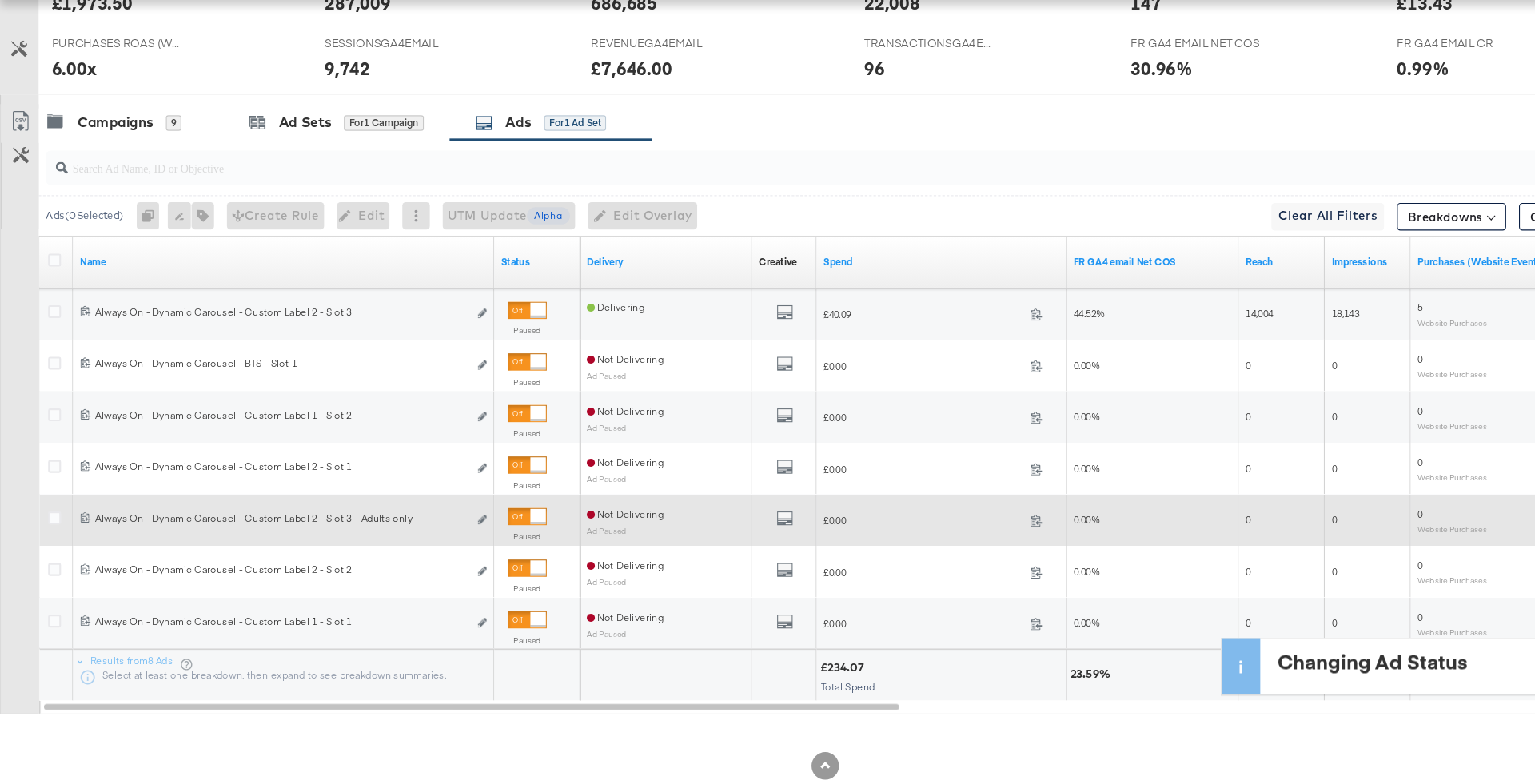
scroll to position [744, 0]
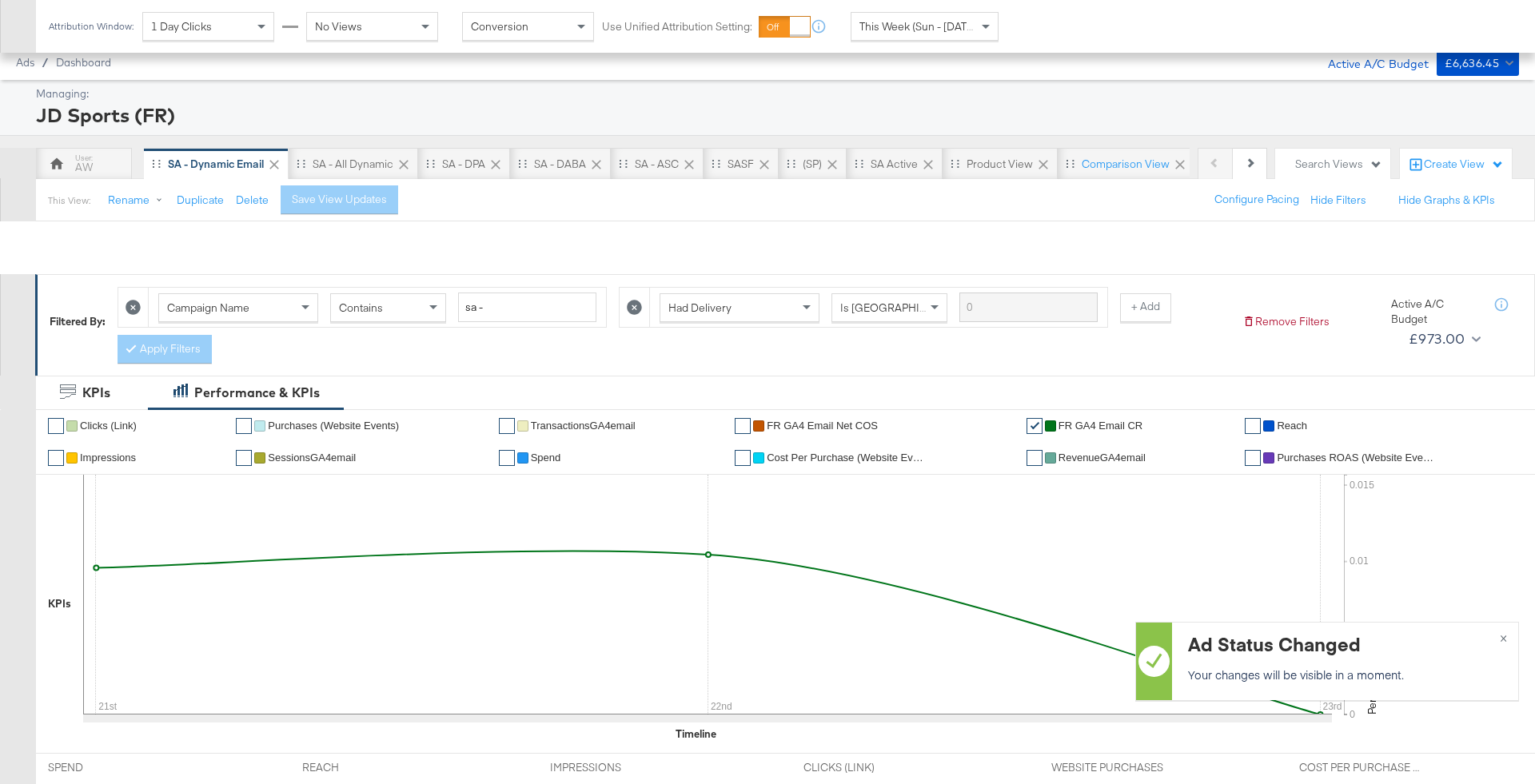
scroll to position [744, 0]
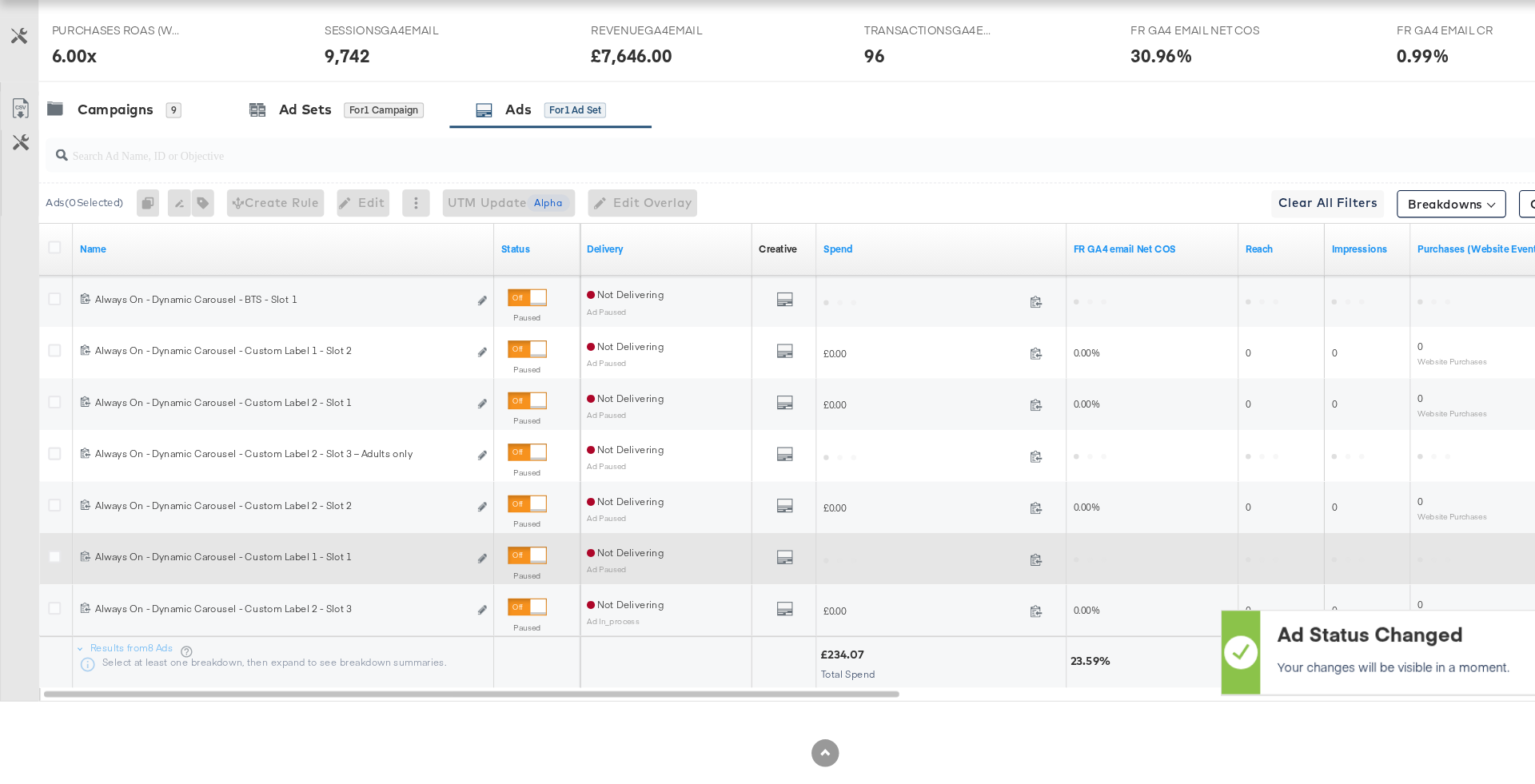
click at [488, 570] on div at bounding box center [491, 572] width 36 height 16
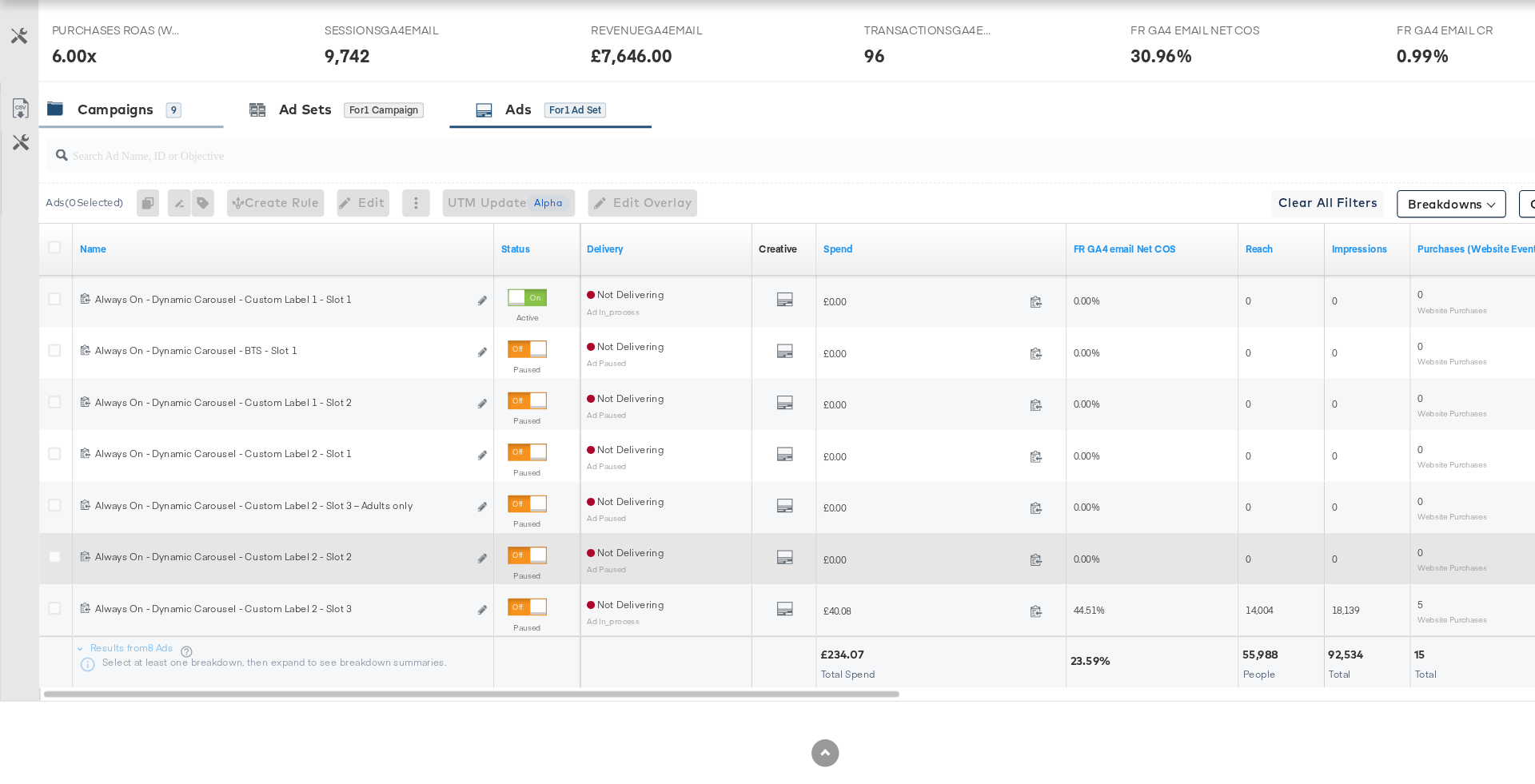
click at [141, 155] on div "Campaigns" at bounding box center [107, 157] width 70 height 18
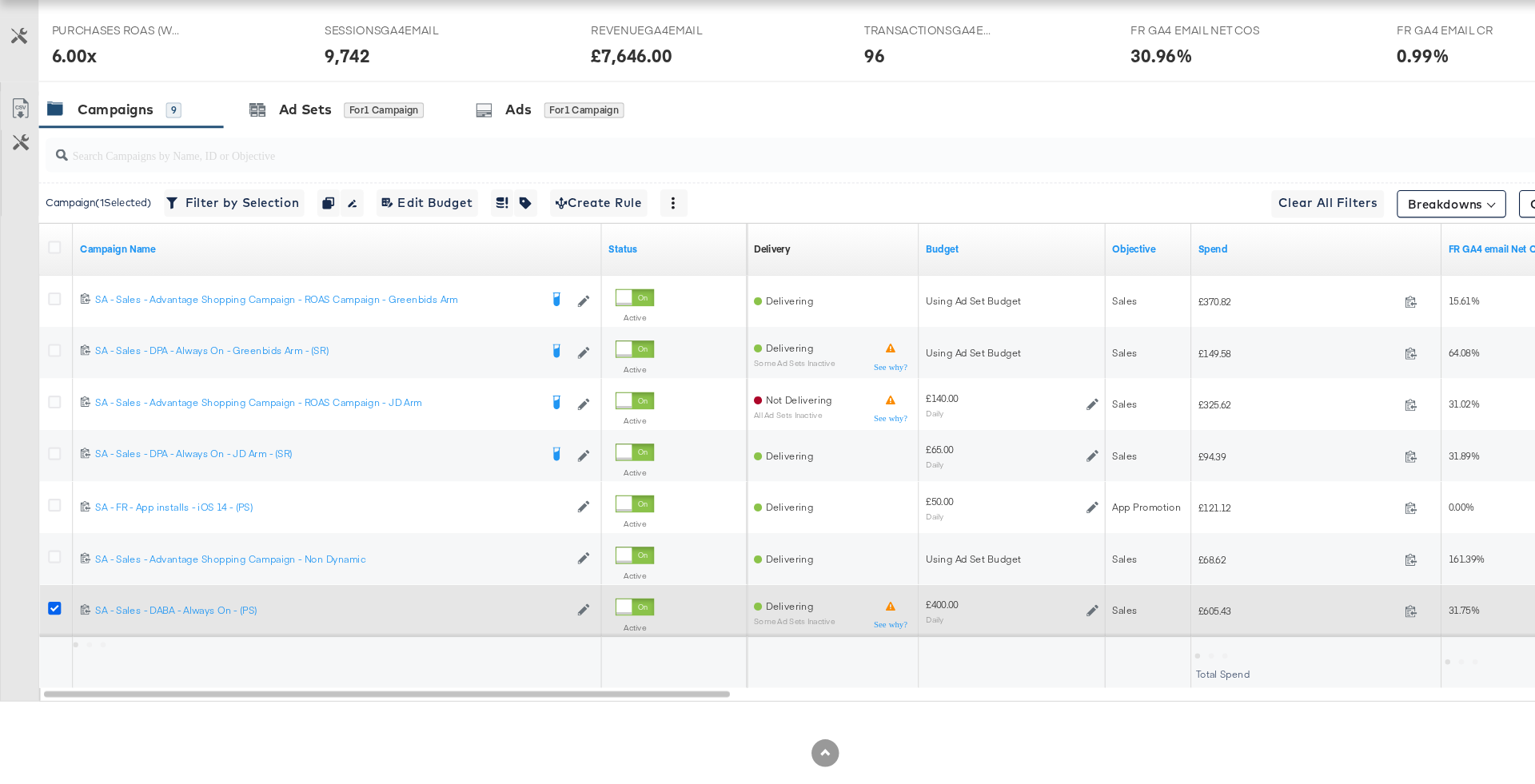
click at [46, 617] on icon at bounding box center [50, 620] width 12 height 12
click at [0, 0] on input "checkbox" at bounding box center [0, 0] width 0 height 0
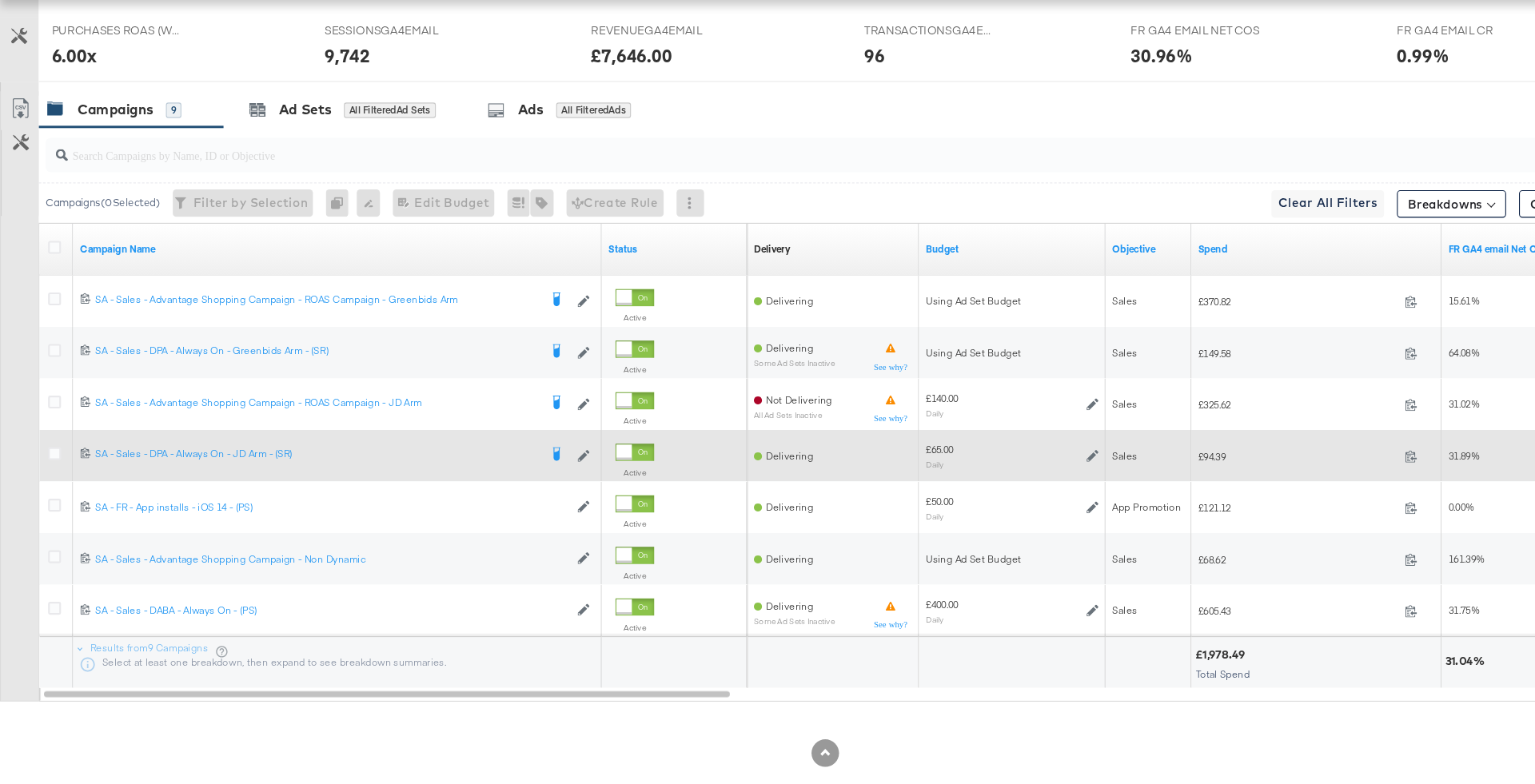
click at [39, 471] on div at bounding box center [53, 479] width 30 height 29
click at [48, 471] on icon at bounding box center [50, 476] width 12 height 12
click at [0, 0] on input "checkbox" at bounding box center [0, 0] width 0 height 0
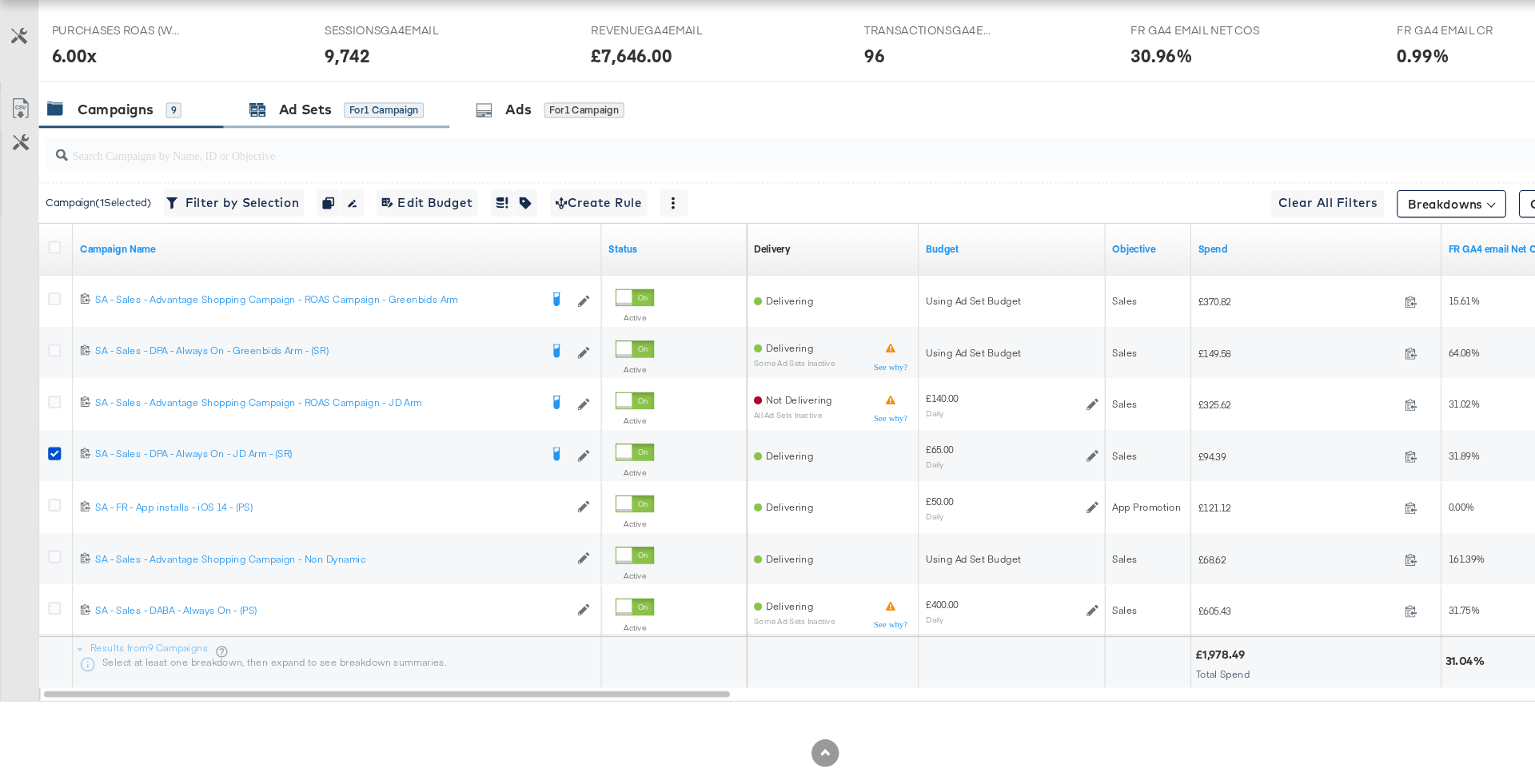
click at [321, 157] on div "for 1 Campaign" at bounding box center [357, 158] width 75 height 14
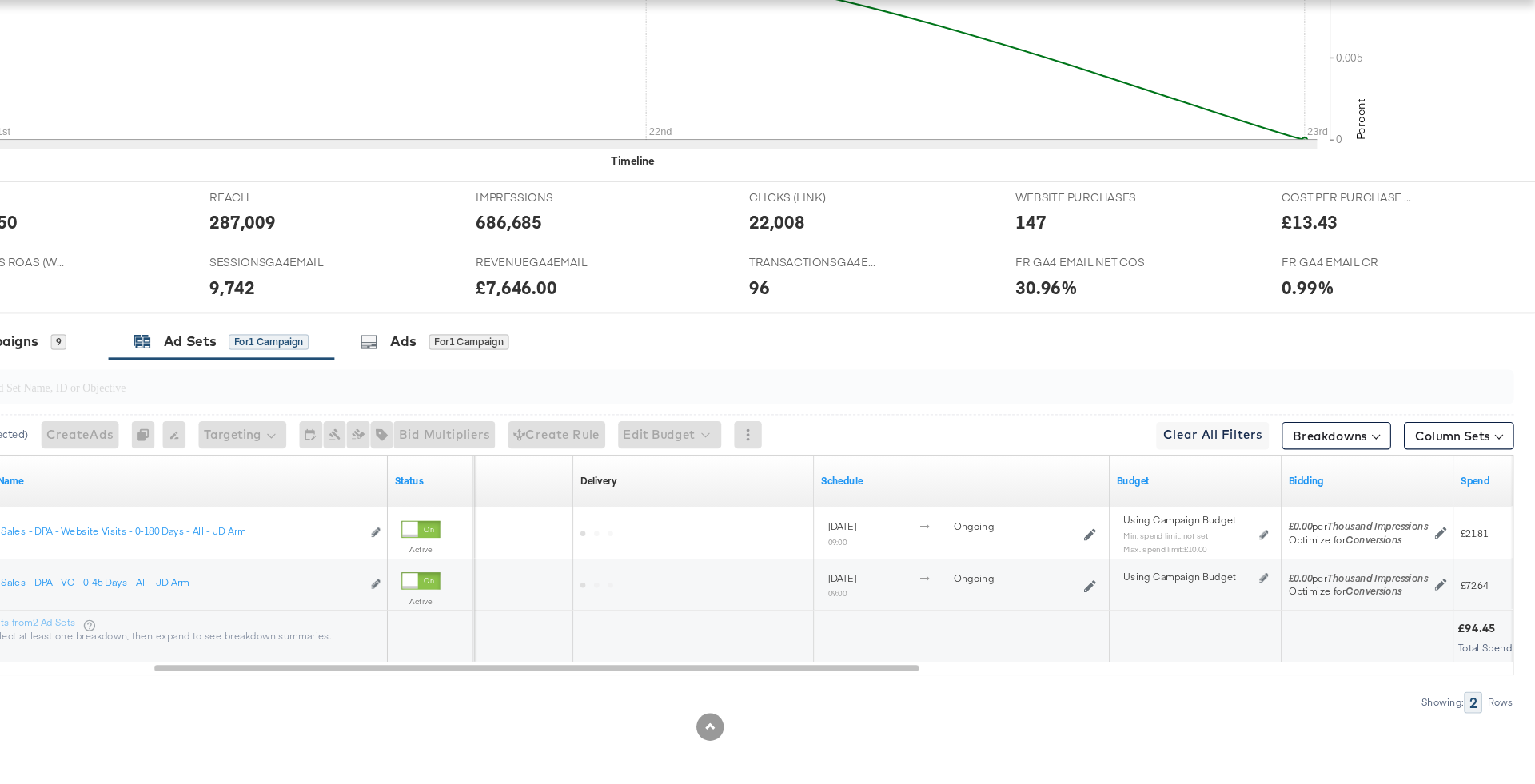
scroll to position [530, 0]
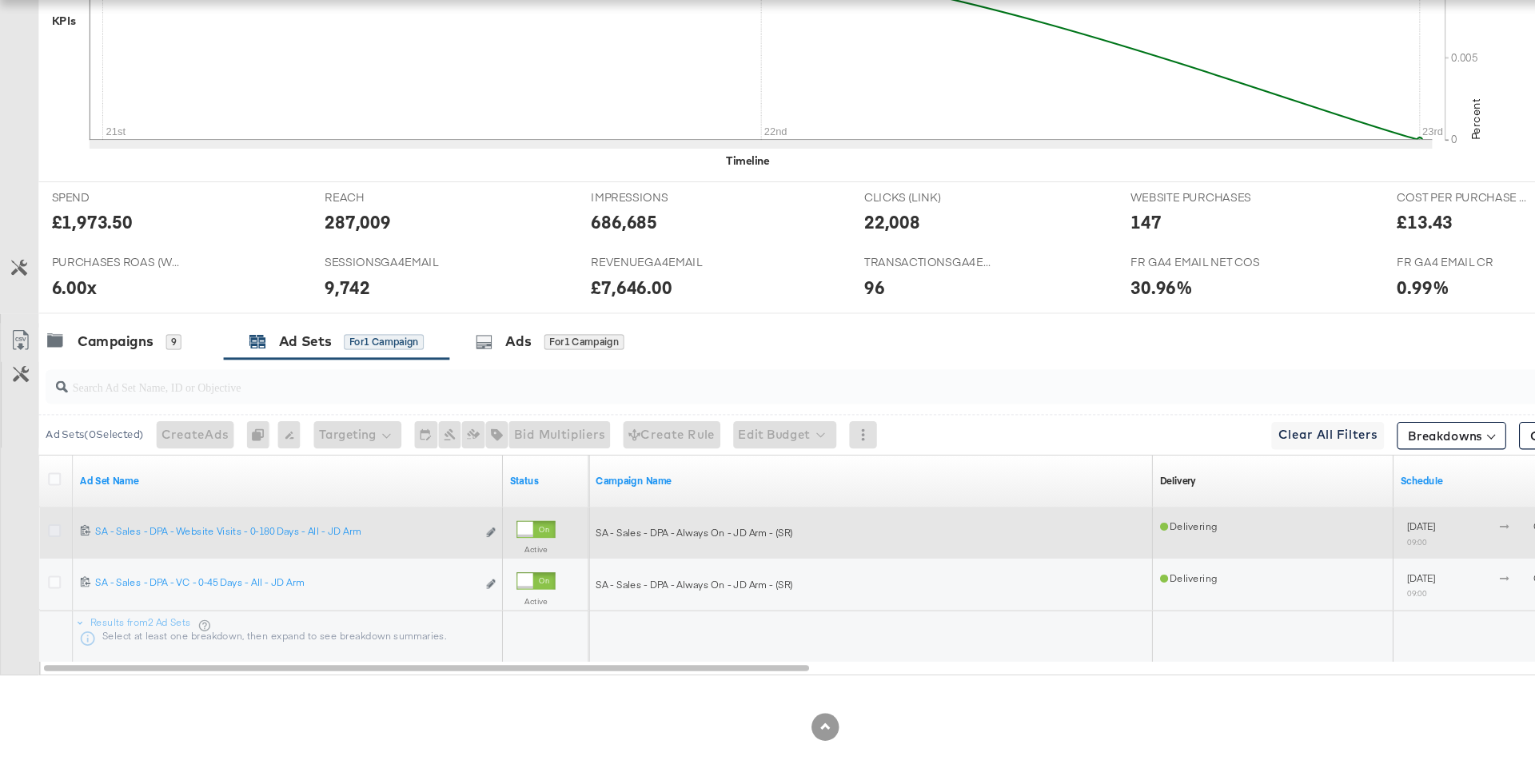
click at [52, 542] on icon at bounding box center [50, 547] width 12 height 12
click at [0, 0] on input "checkbox" at bounding box center [0, 0] width 0 height 0
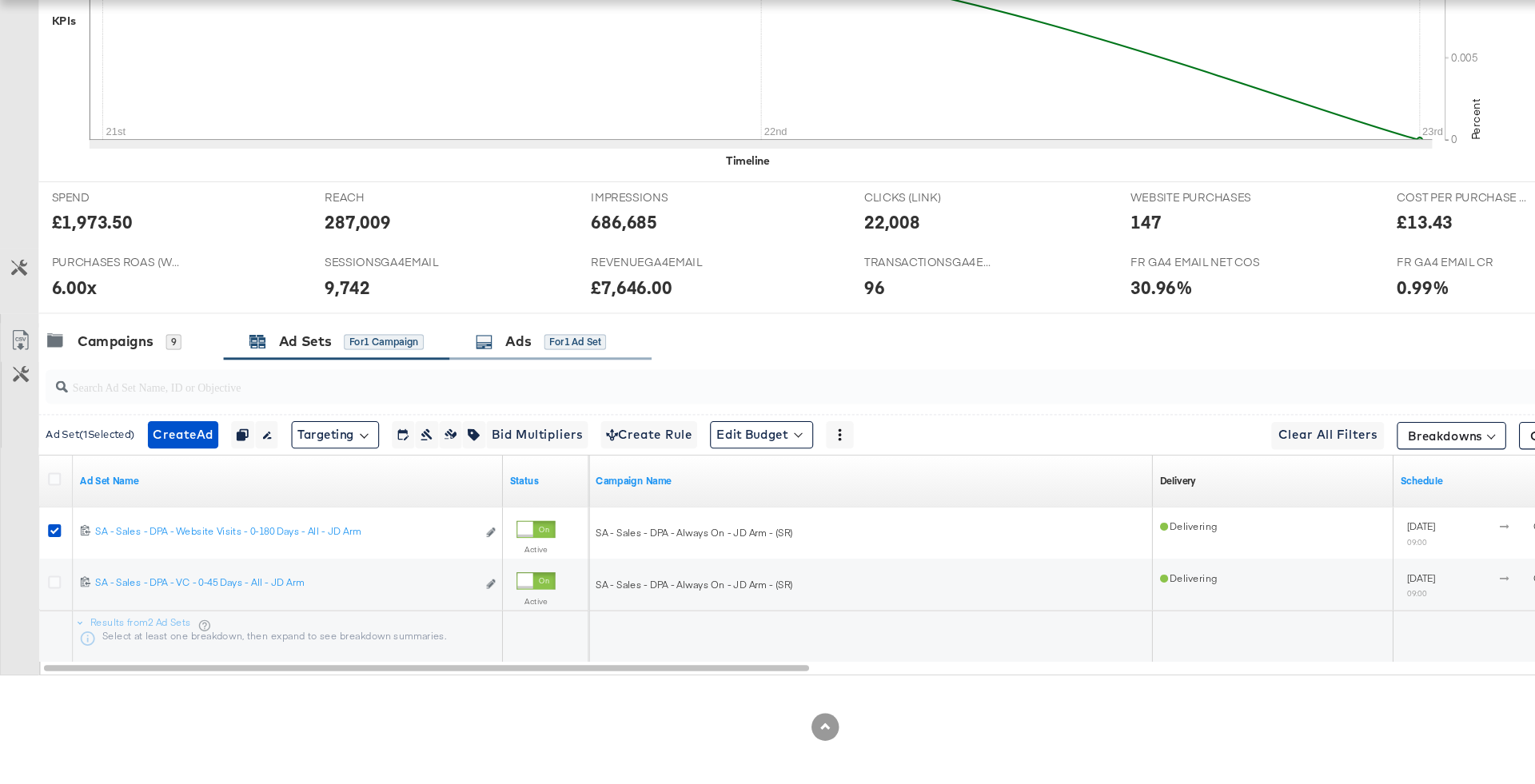
click at [483, 374] on div "Ads" at bounding box center [482, 372] width 24 height 18
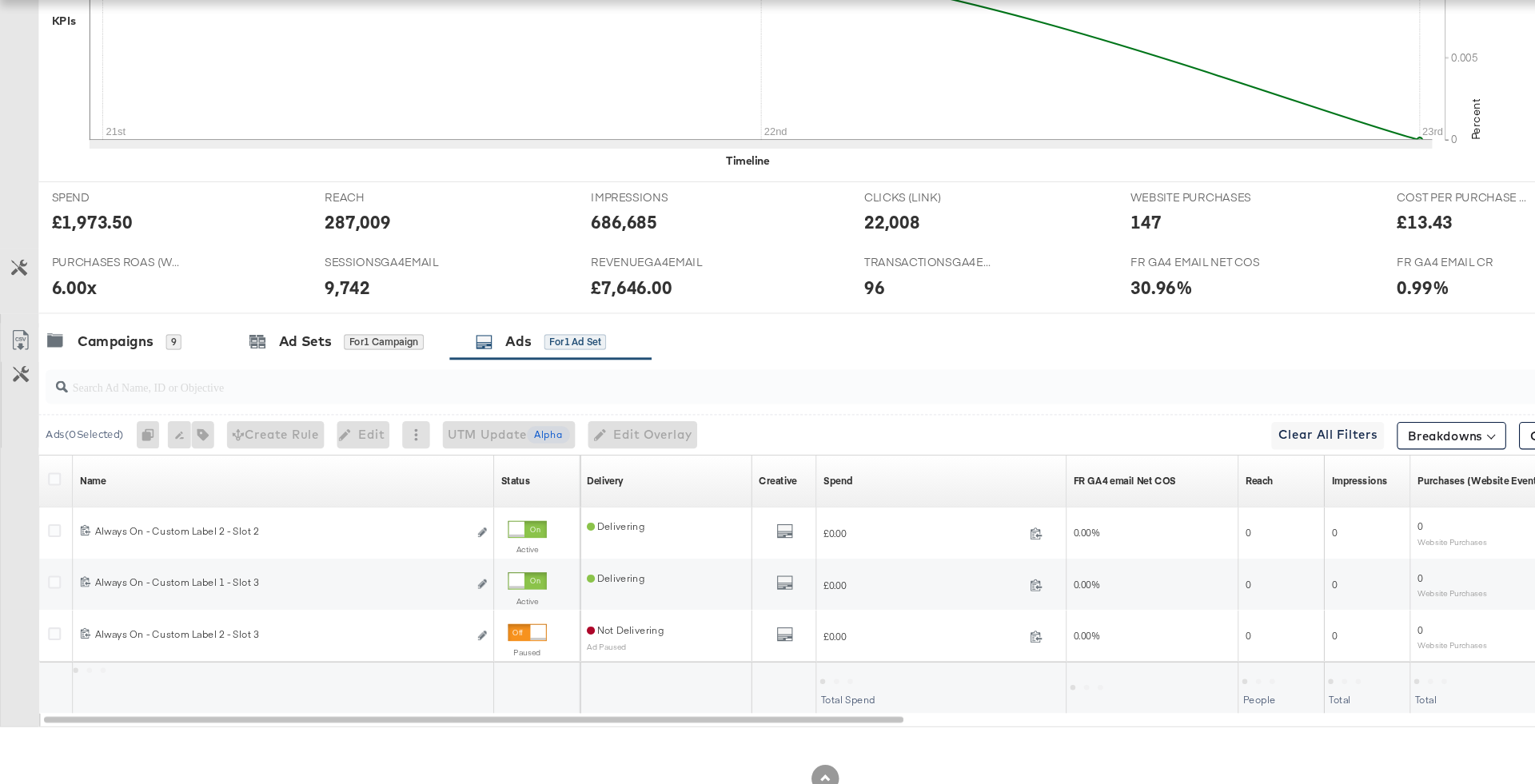
scroll to position [547, 0]
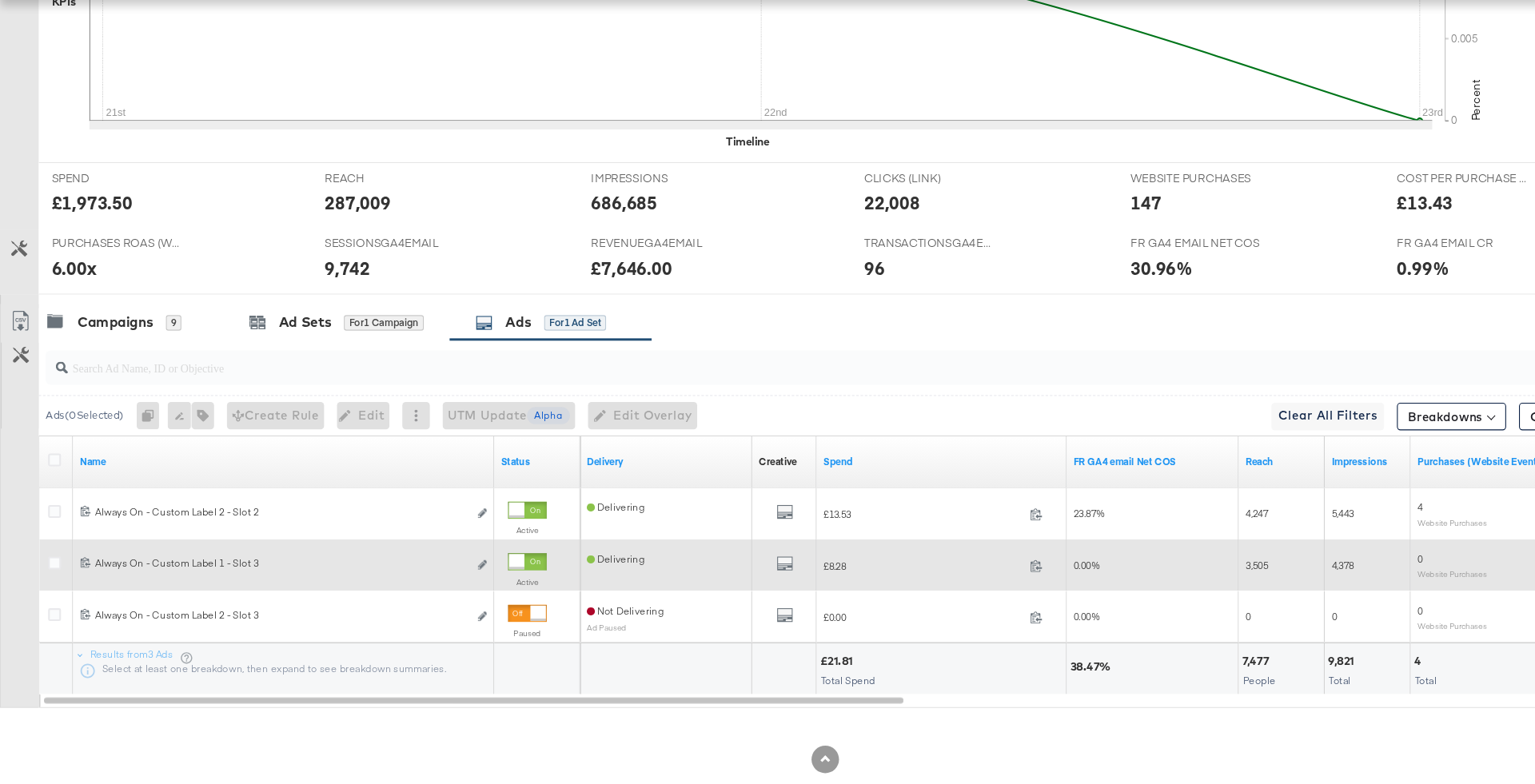
click at [488, 570] on div at bounding box center [481, 577] width 14 height 14
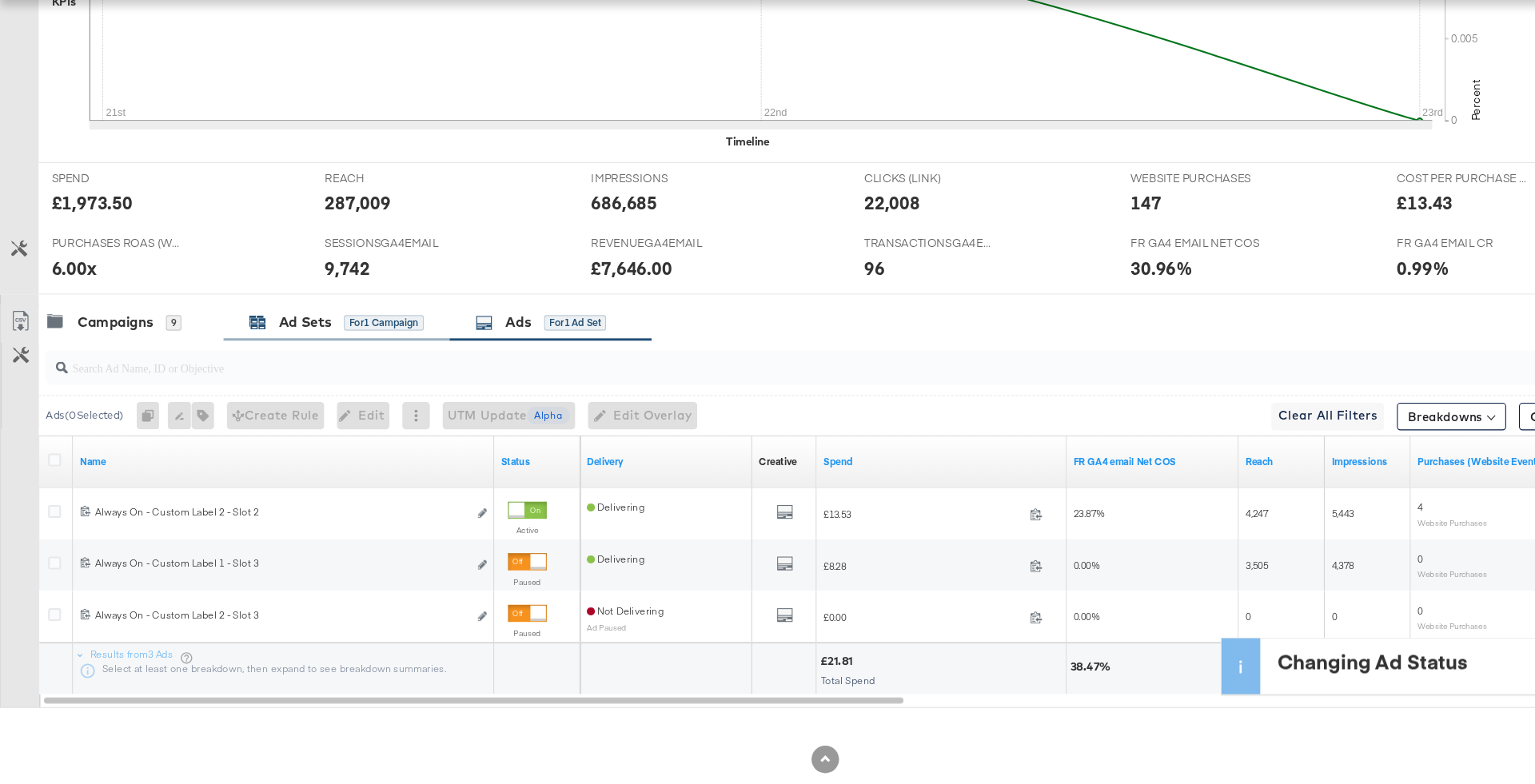
click at [341, 353] on div "for 1 Campaign" at bounding box center [357, 355] width 75 height 14
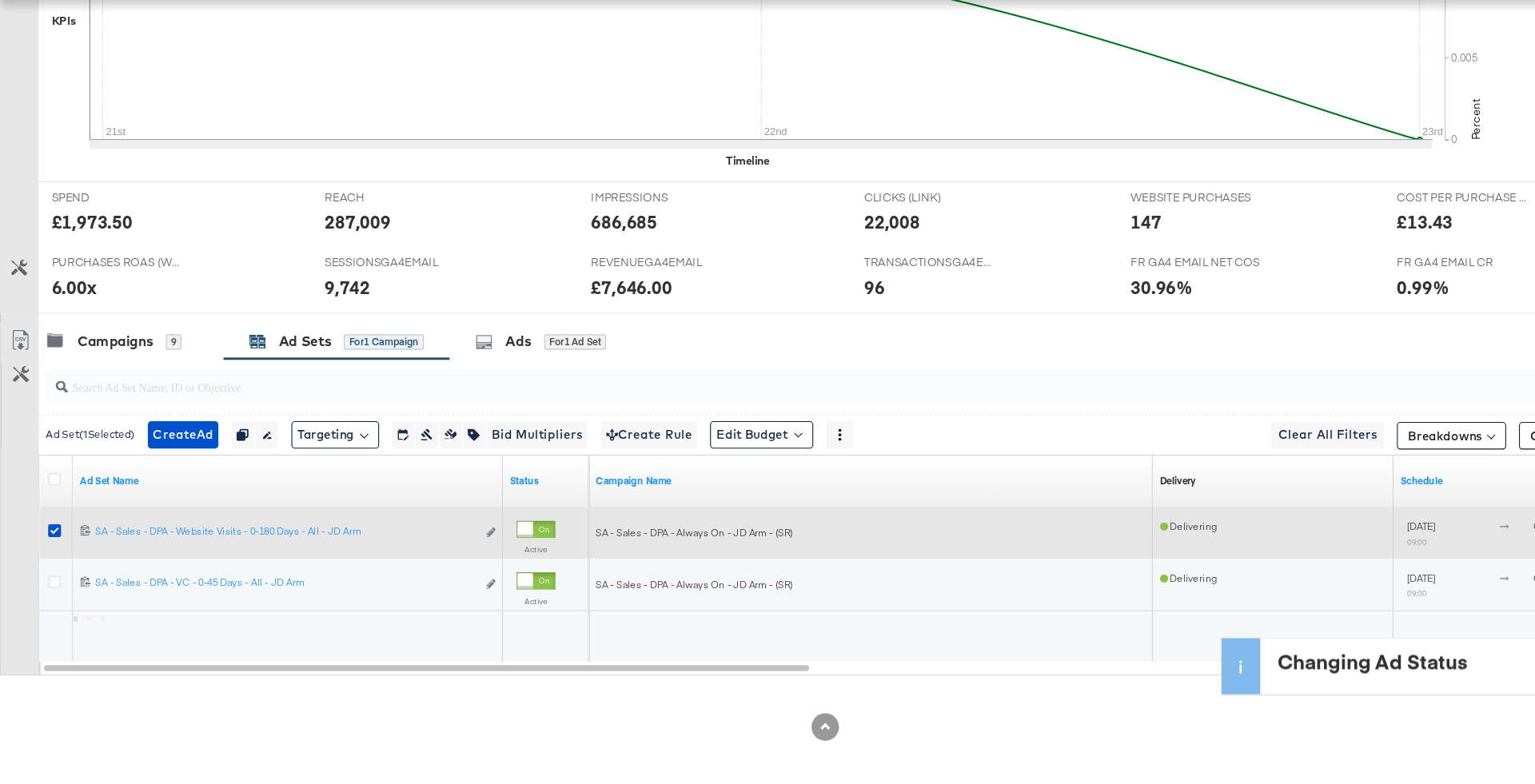
click at [47, 545] on icon at bounding box center [50, 547] width 12 height 12
click at [0, 0] on input "checkbox" at bounding box center [0, 0] width 0 height 0
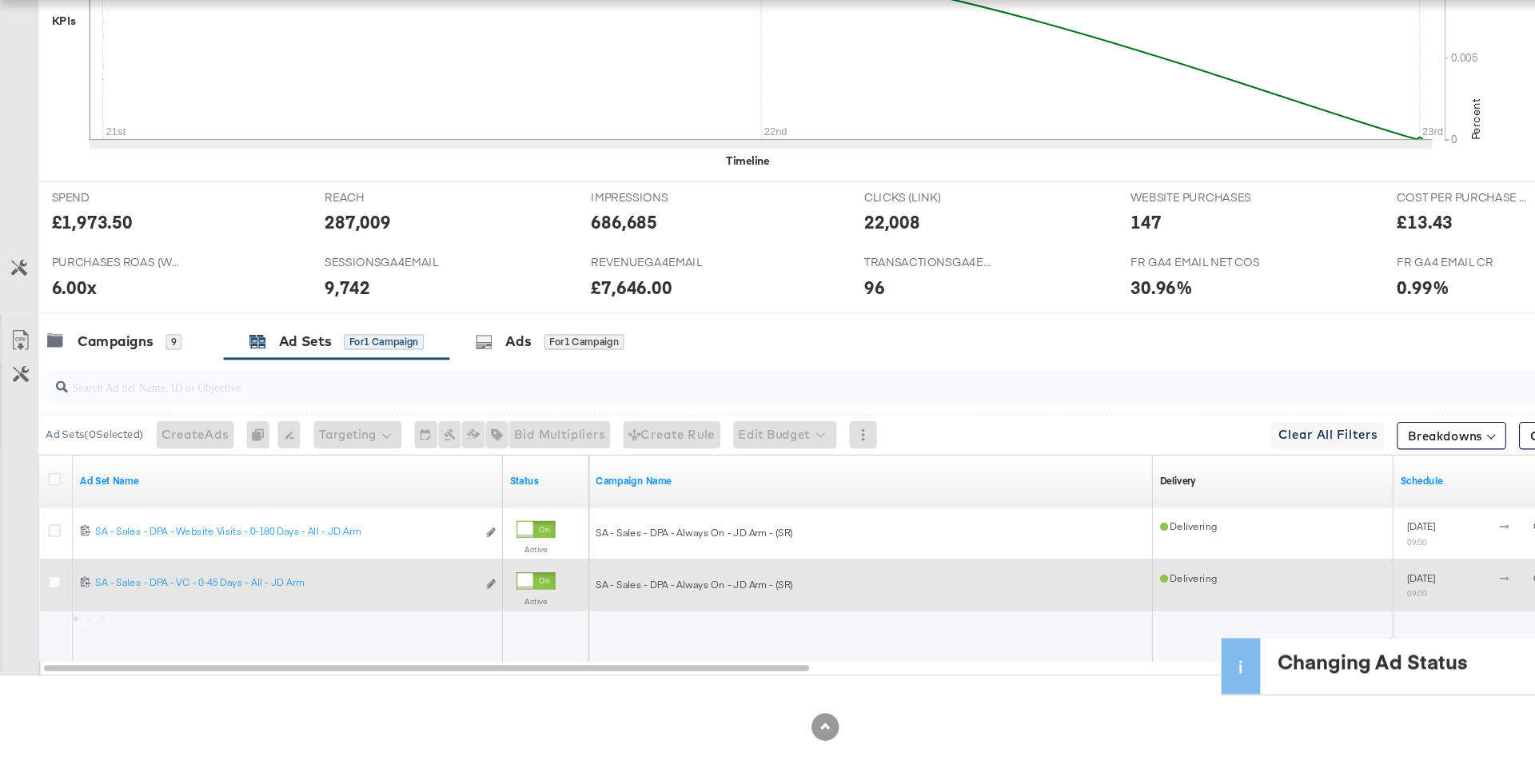
click at [47, 609] on div at bounding box center [53, 597] width 30 height 48
click at [47, 597] on icon at bounding box center [50, 595] width 12 height 12
click at [0, 0] on input "checkbox" at bounding box center [0, 0] width 0 height 0
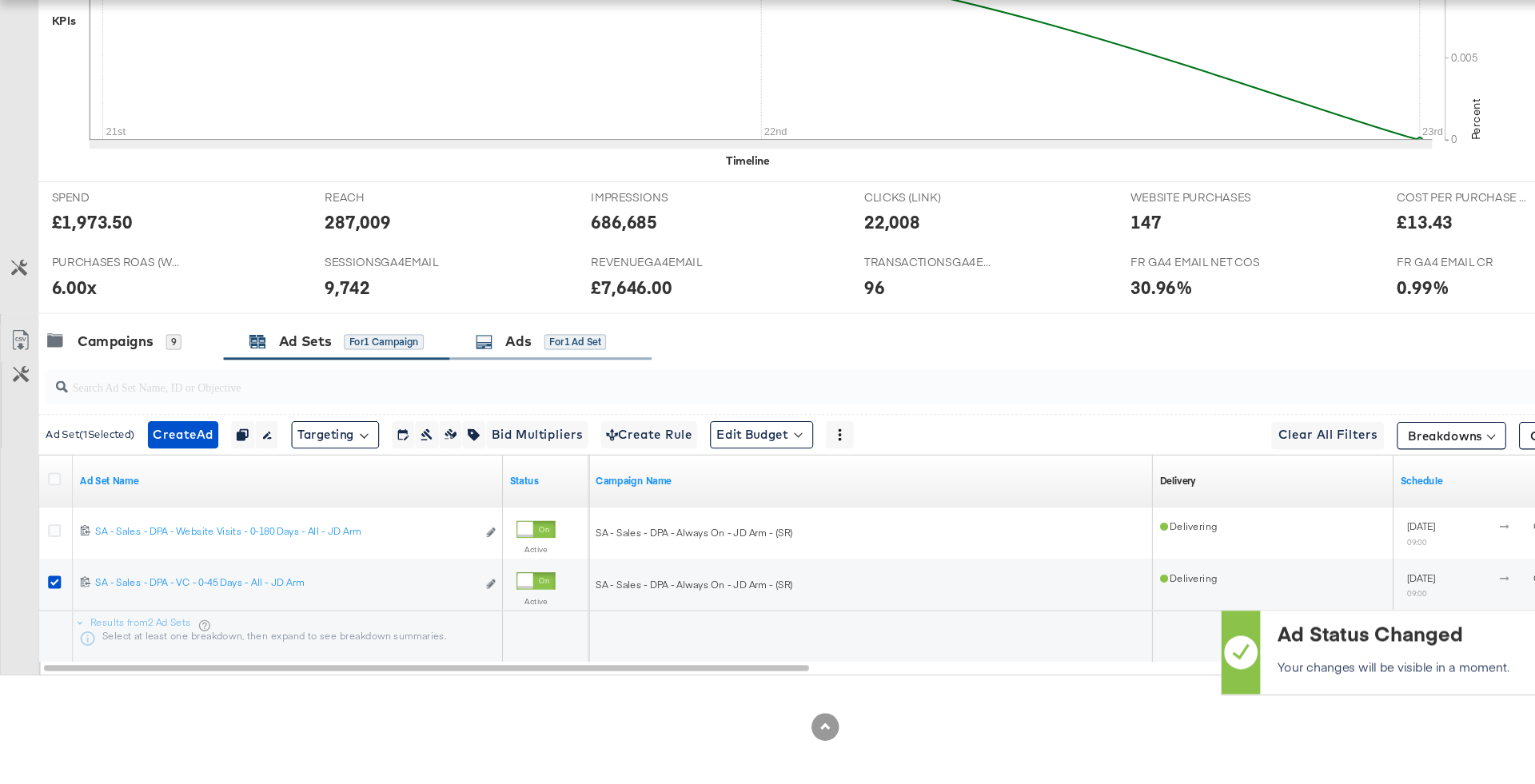
click at [567, 363] on div "Ads for 1 Ad Set" at bounding box center [511, 372] width 140 height 18
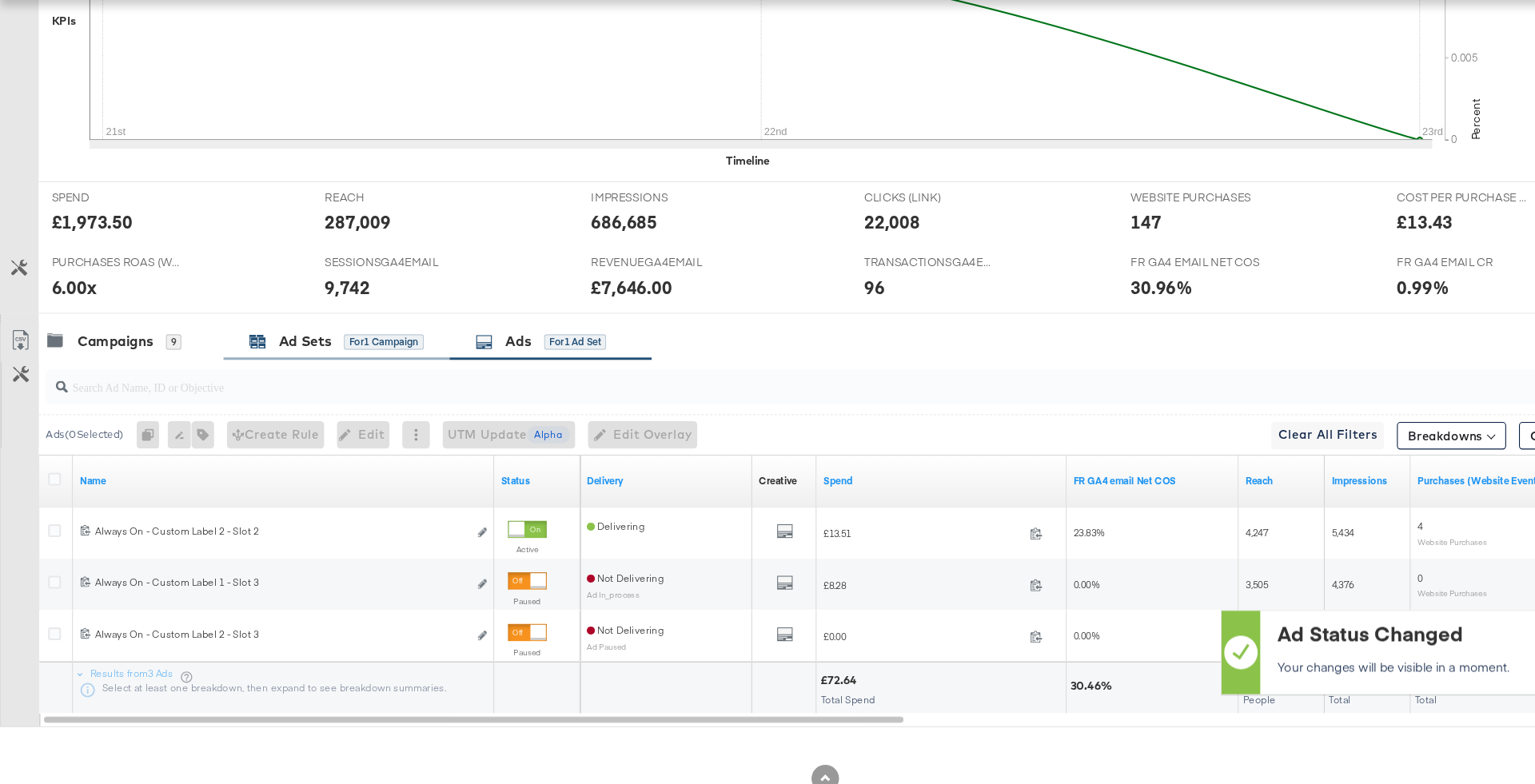
click at [342, 366] on div "for 1 Campaign" at bounding box center [357, 373] width 75 height 14
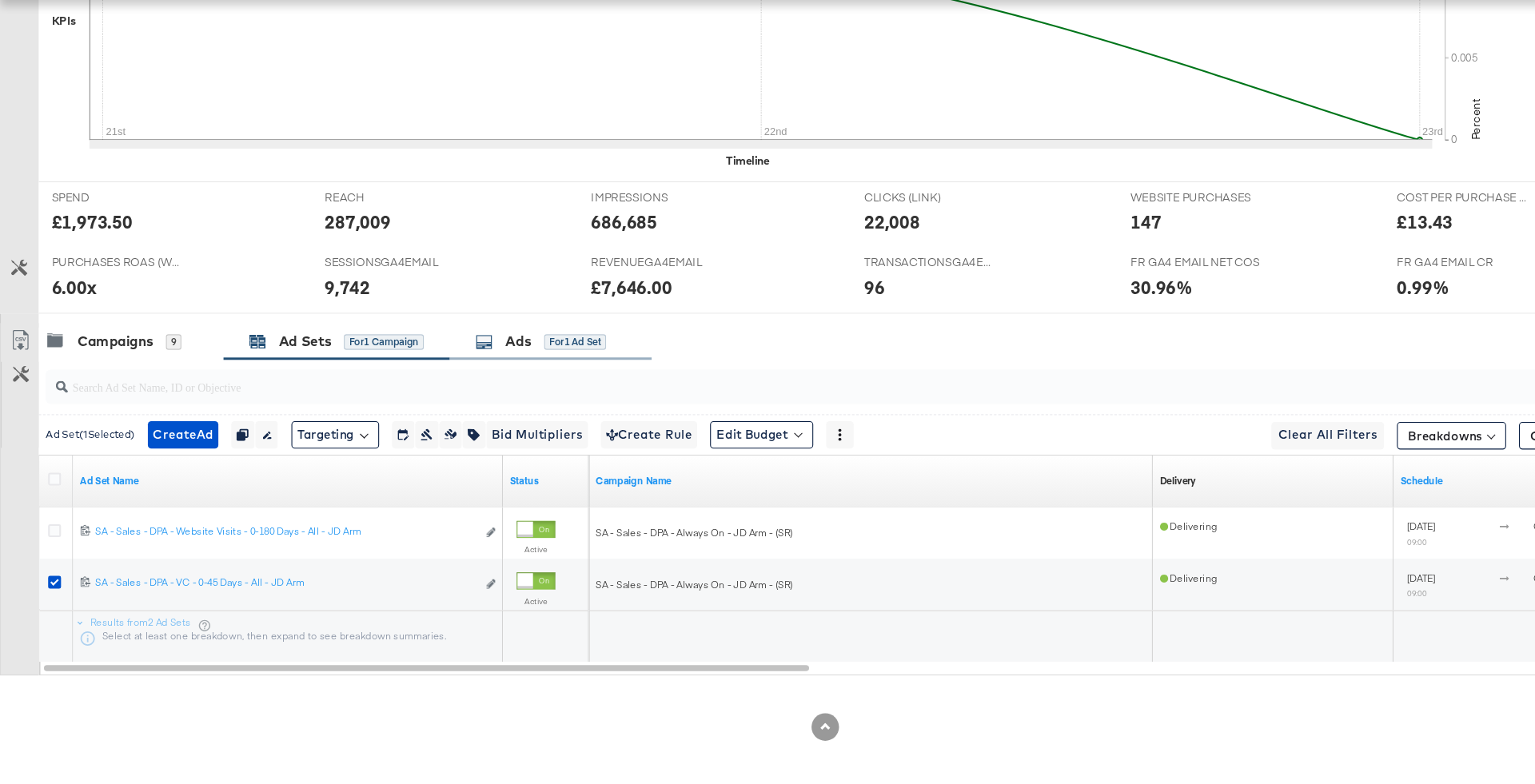
click at [486, 367] on div "Ads" at bounding box center [482, 372] width 24 height 18
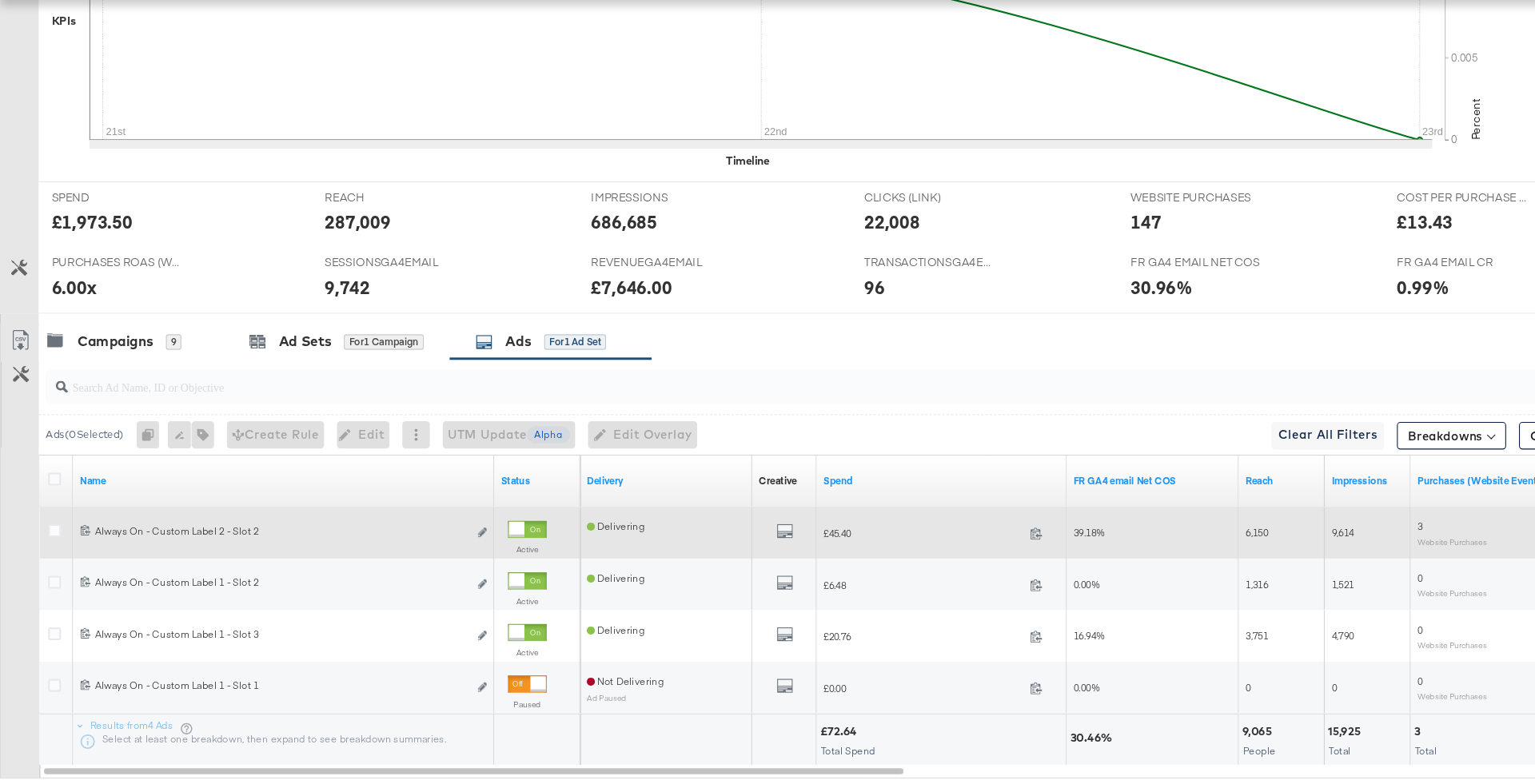
click at [502, 543] on div at bounding box center [491, 546] width 36 height 16
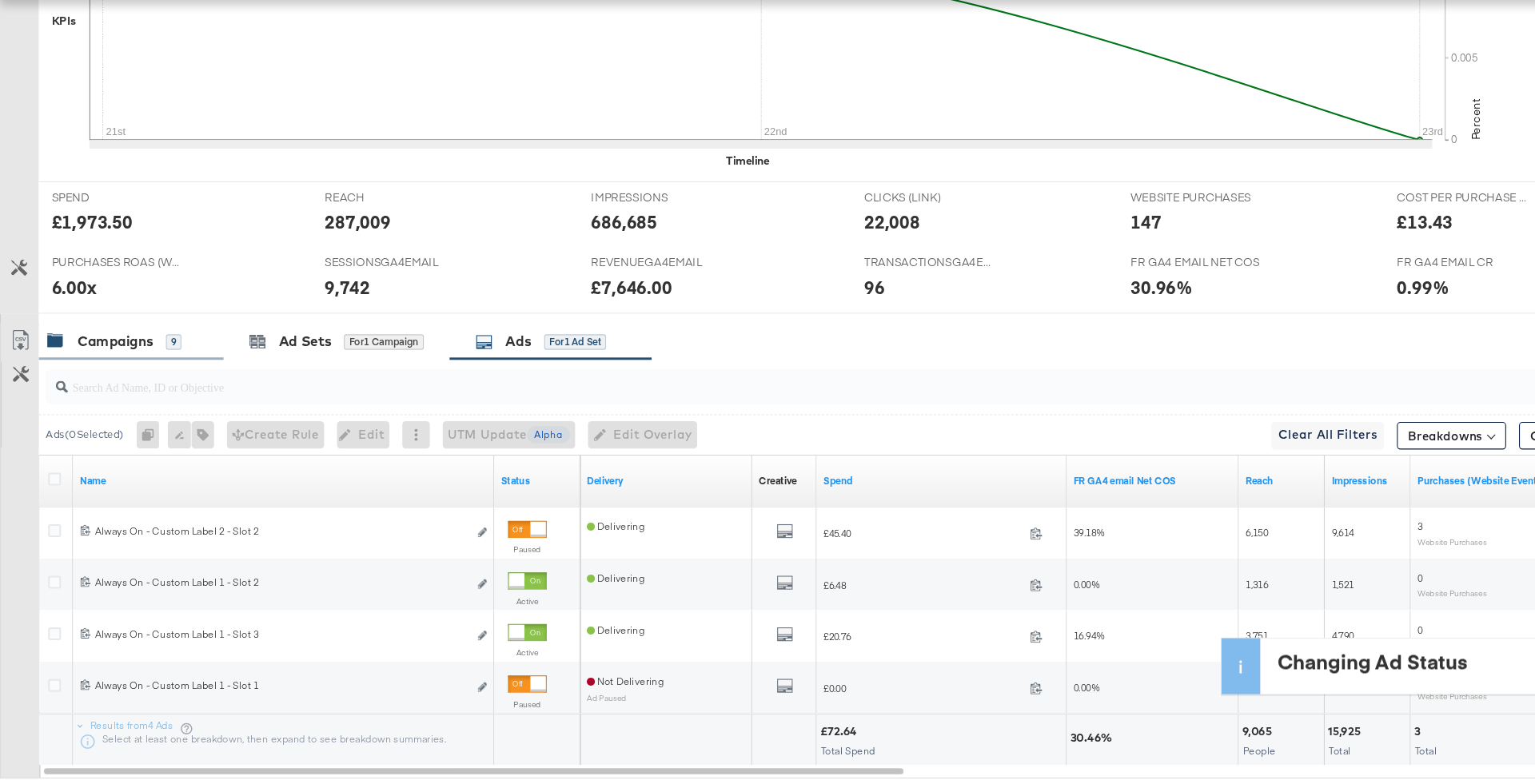
click at [188, 357] on div "Campaigns 9" at bounding box center [122, 372] width 172 height 34
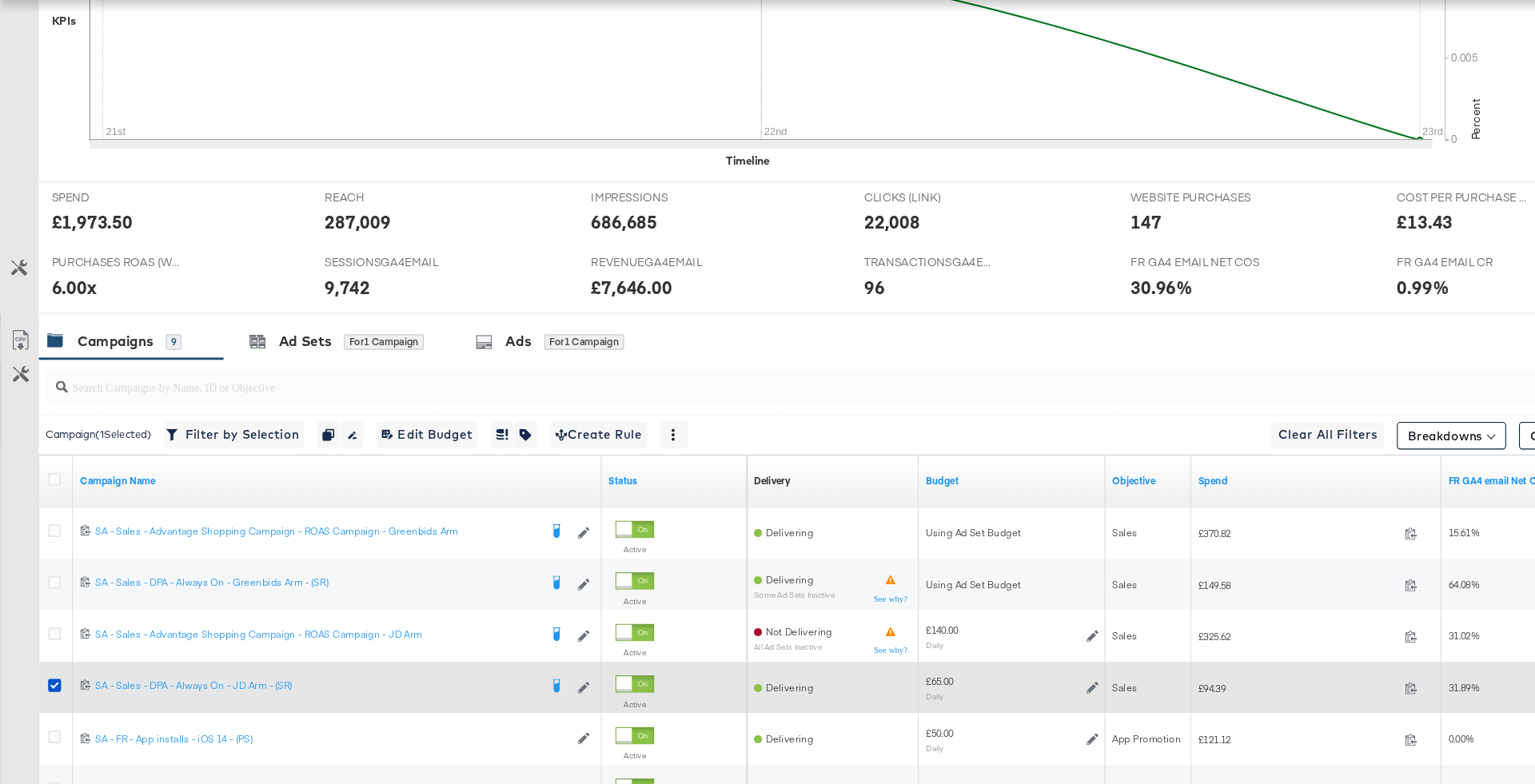
click at [54, 680] on div at bounding box center [53, 694] width 30 height 29
click at [54, 686] on icon at bounding box center [50, 691] width 12 height 12
click at [0, 0] on input "checkbox" at bounding box center [0, 0] width 0 height 0
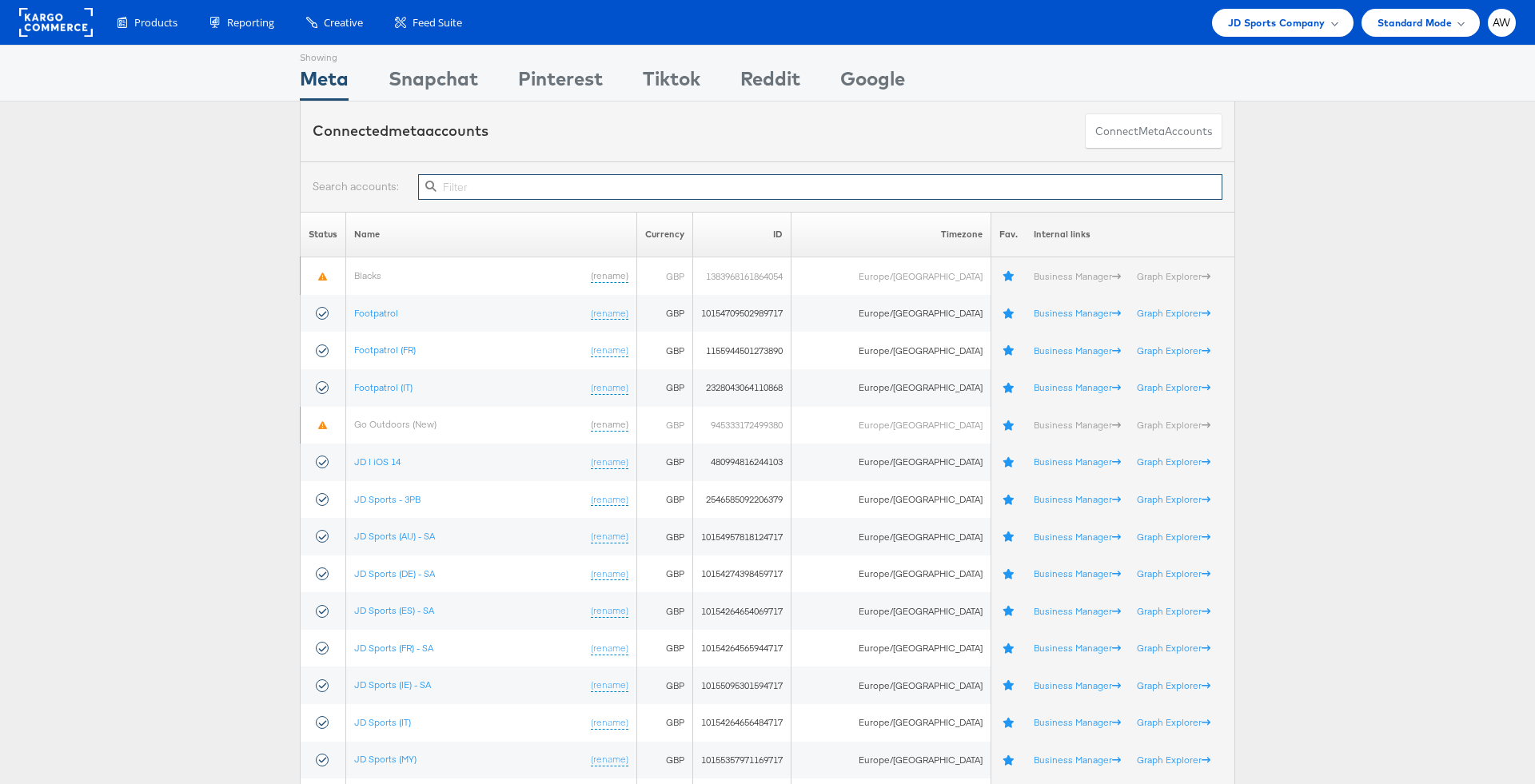
click at [591, 184] on input "text" at bounding box center [819, 187] width 804 height 25
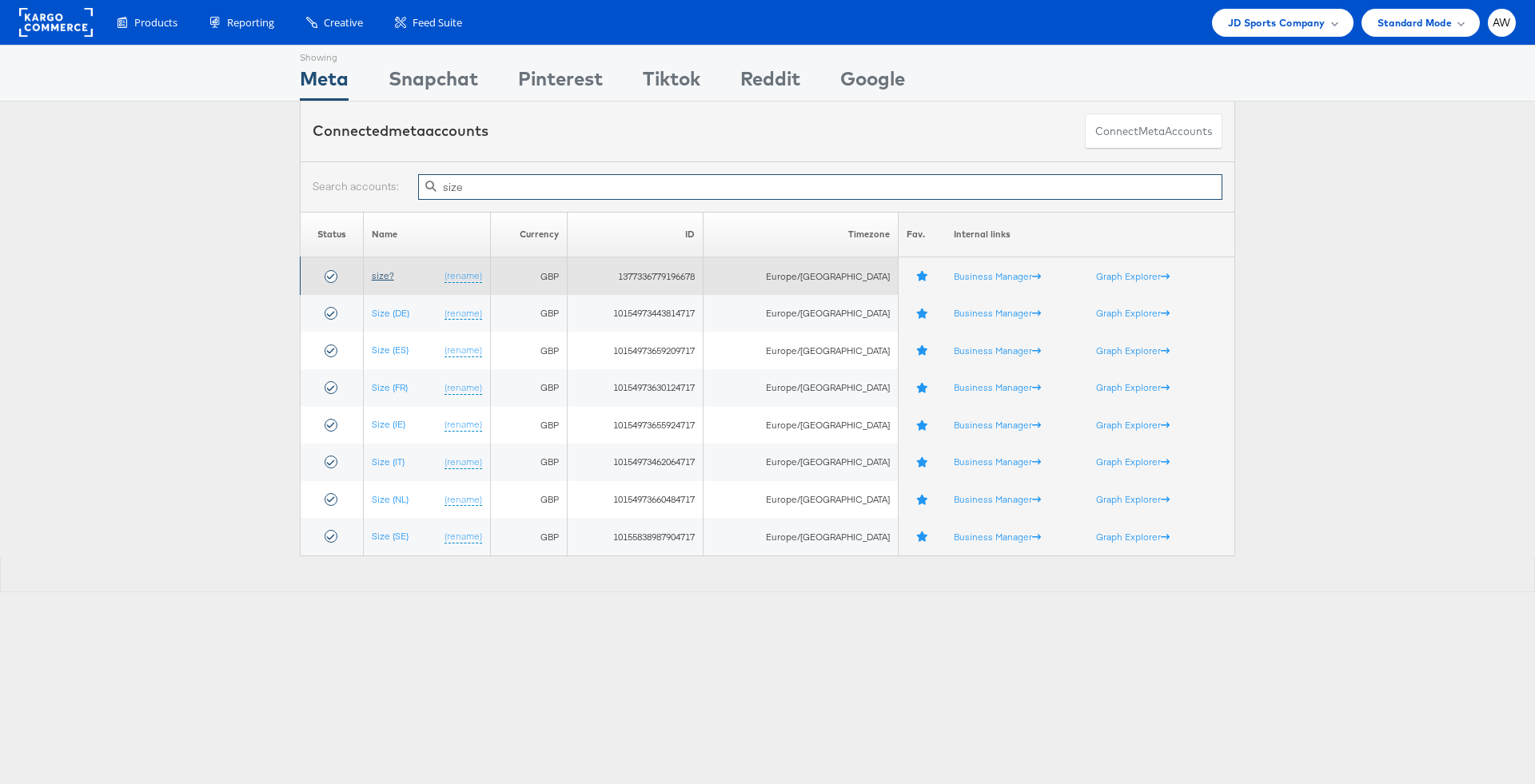
type input "size"
click at [384, 274] on link "size?" at bounding box center [383, 275] width 23 height 12
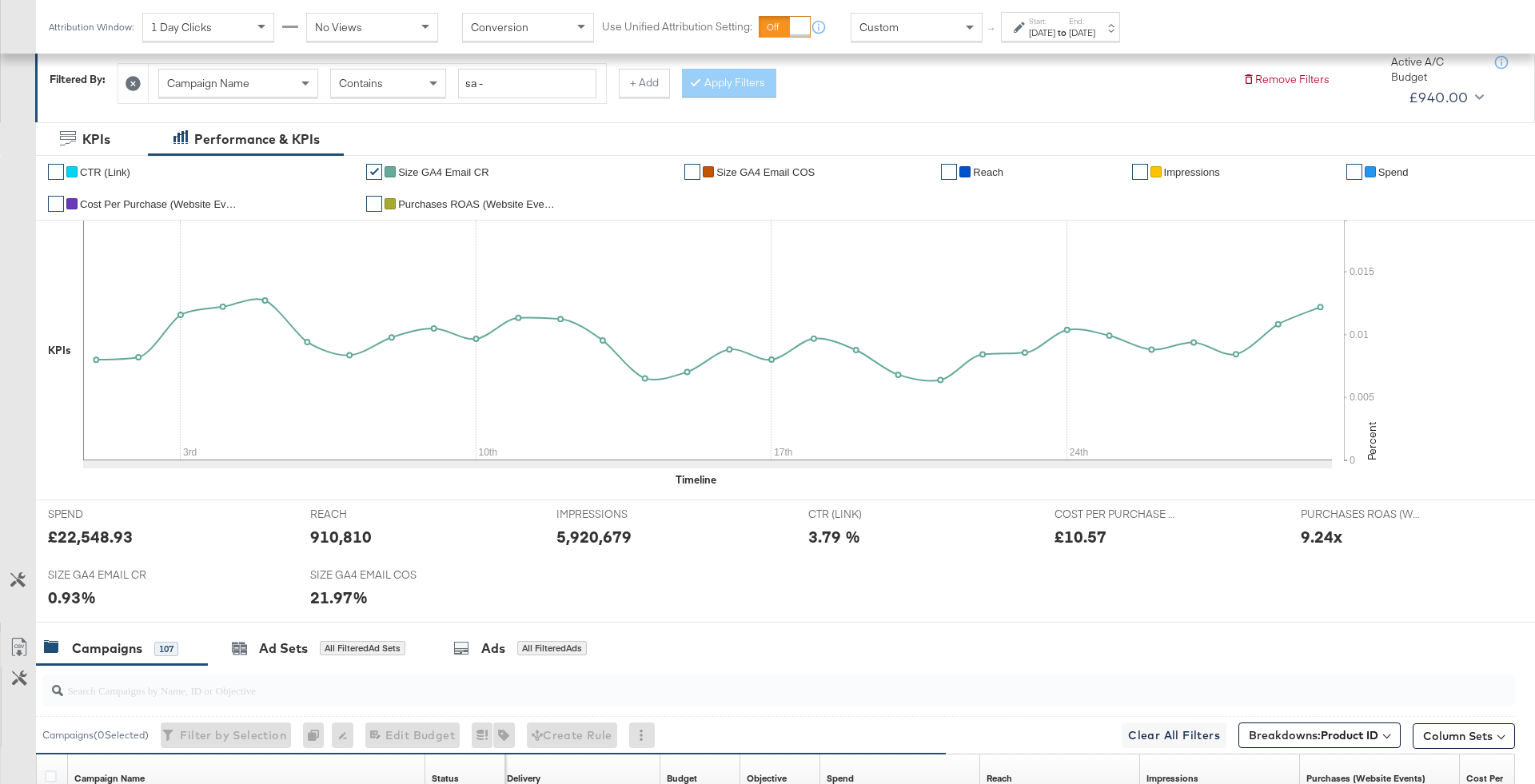
scroll to position [748, 0]
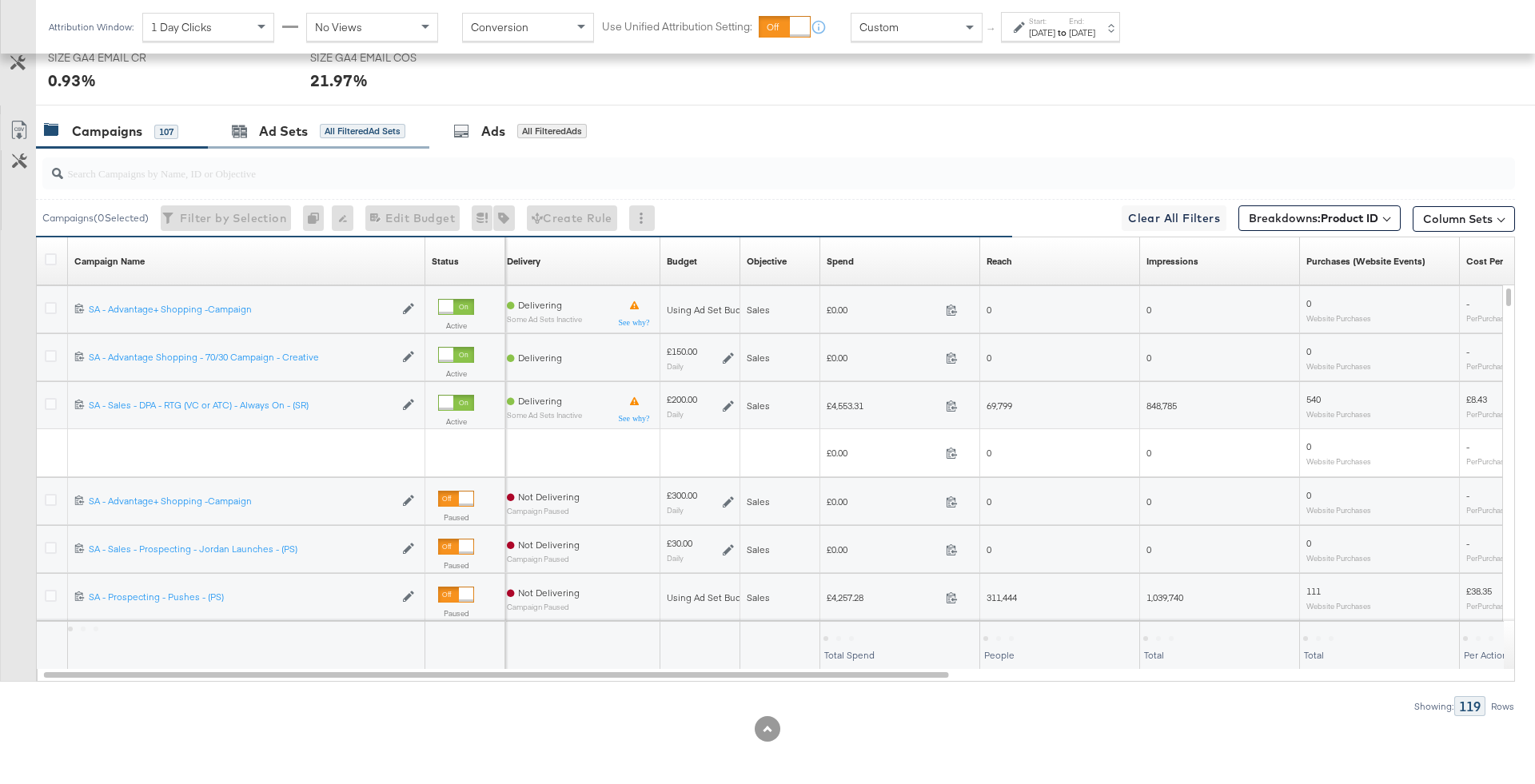
click at [284, 146] on div "Ad Sets All Filtered Ad Sets" at bounding box center [319, 131] width 221 height 34
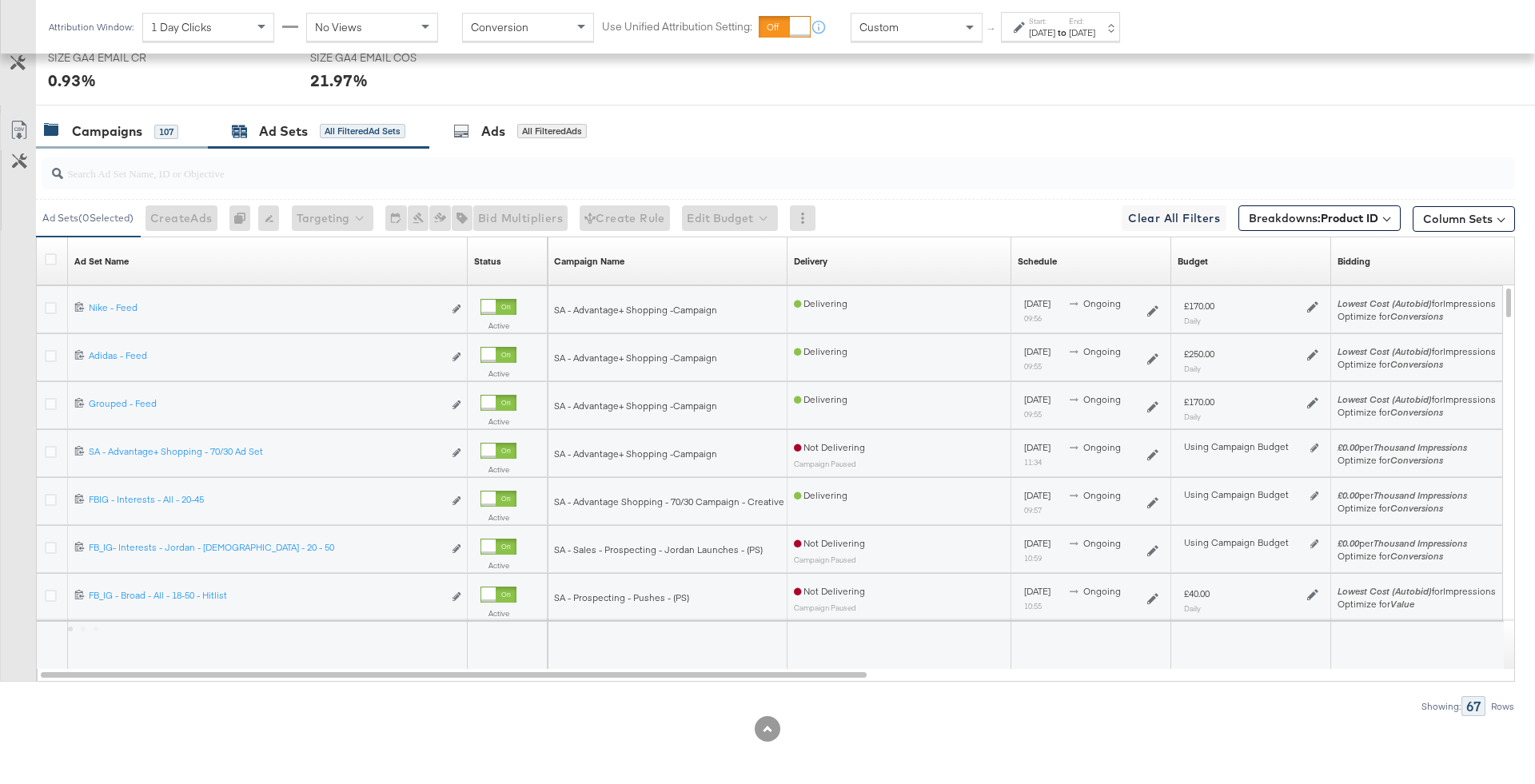
click at [141, 122] on div "Campaigns" at bounding box center [107, 131] width 70 height 18
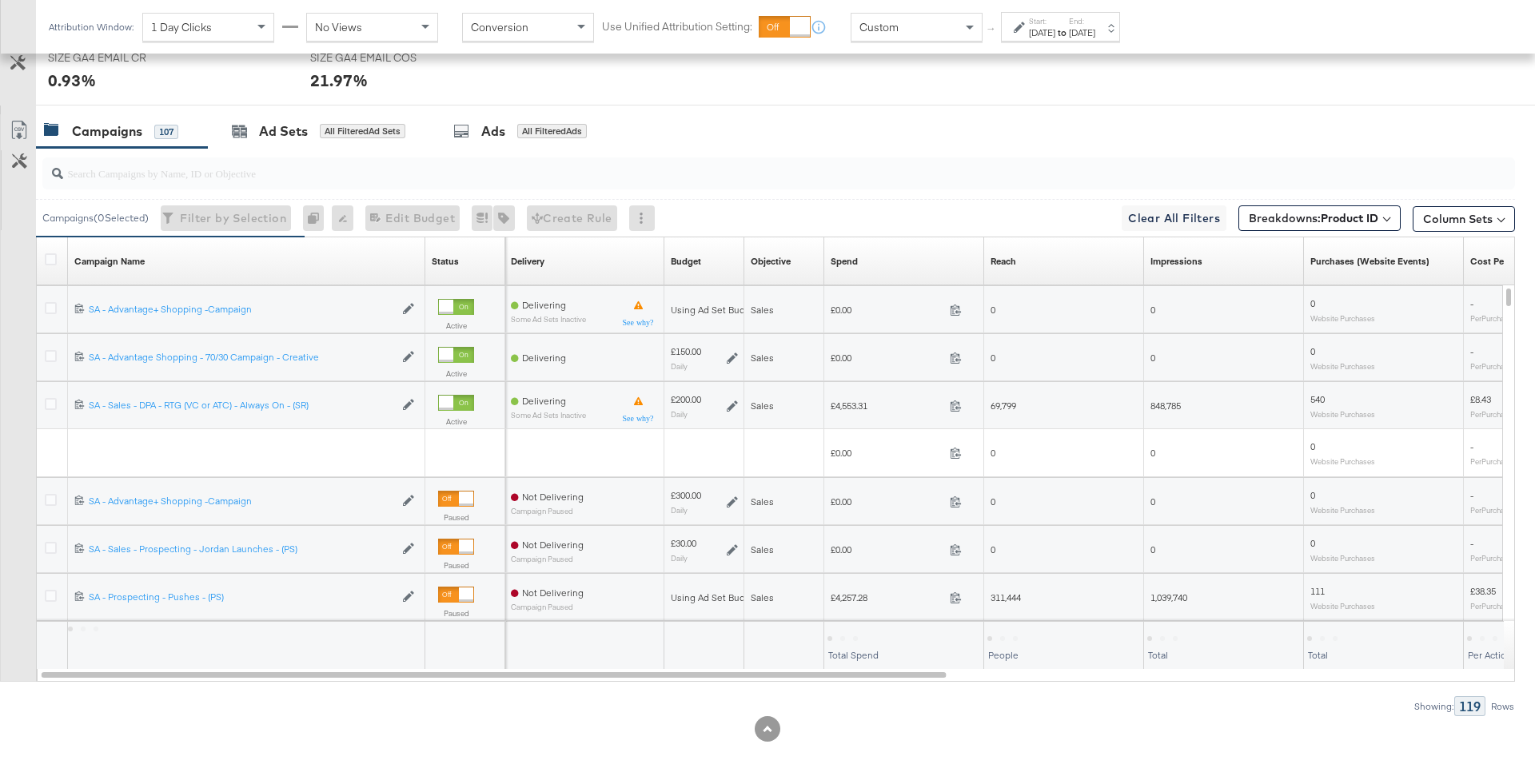
scroll to position [662, 0]
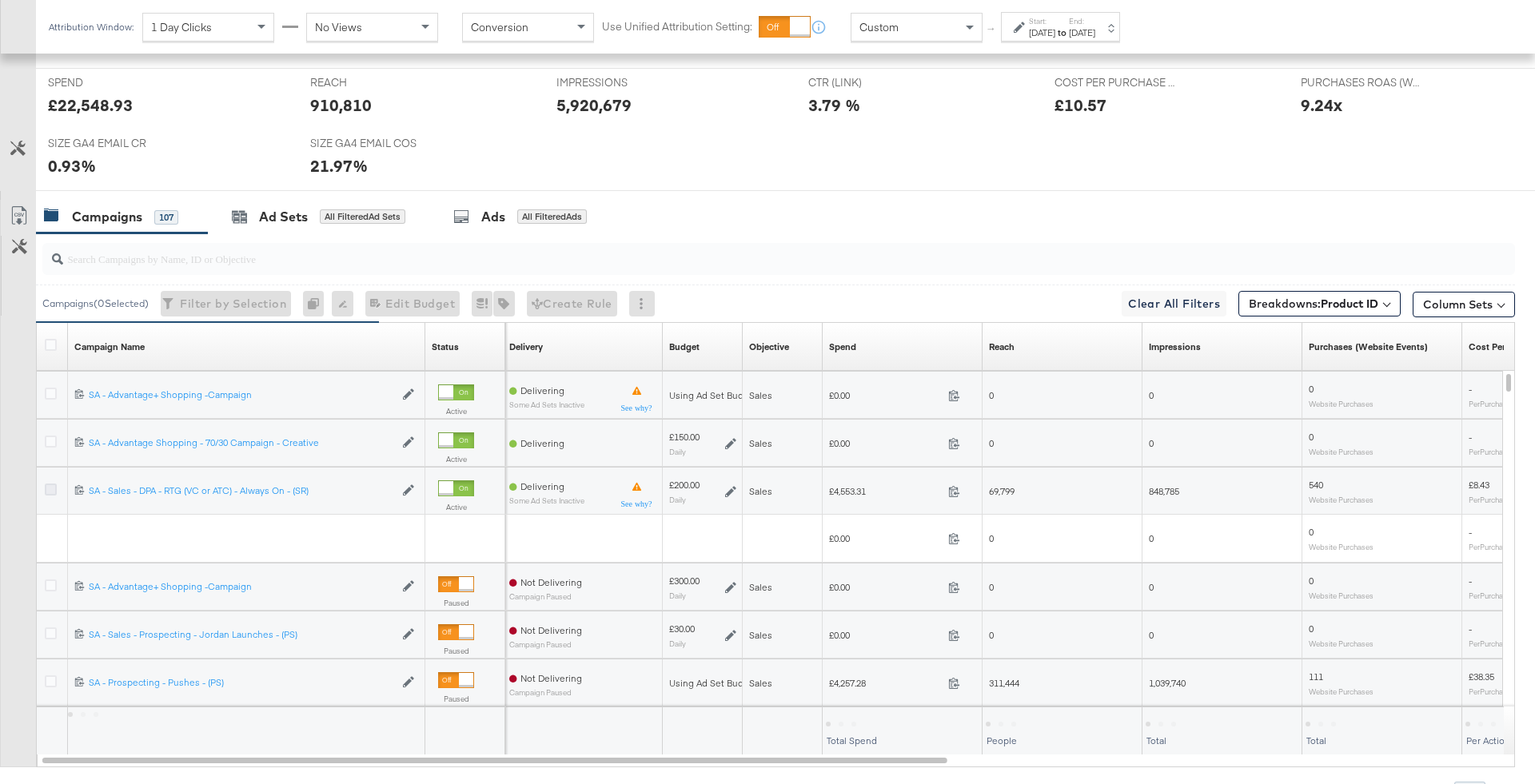
click at [50, 485] on icon at bounding box center [50, 489] width 12 height 12
click at [0, 0] on input "checkbox" at bounding box center [0, 0] width 0 height 0
click at [50, 444] on icon at bounding box center [50, 441] width 12 height 12
click at [0, 0] on input "checkbox" at bounding box center [0, 0] width 0 height 0
click at [50, 392] on icon at bounding box center [50, 393] width 12 height 12
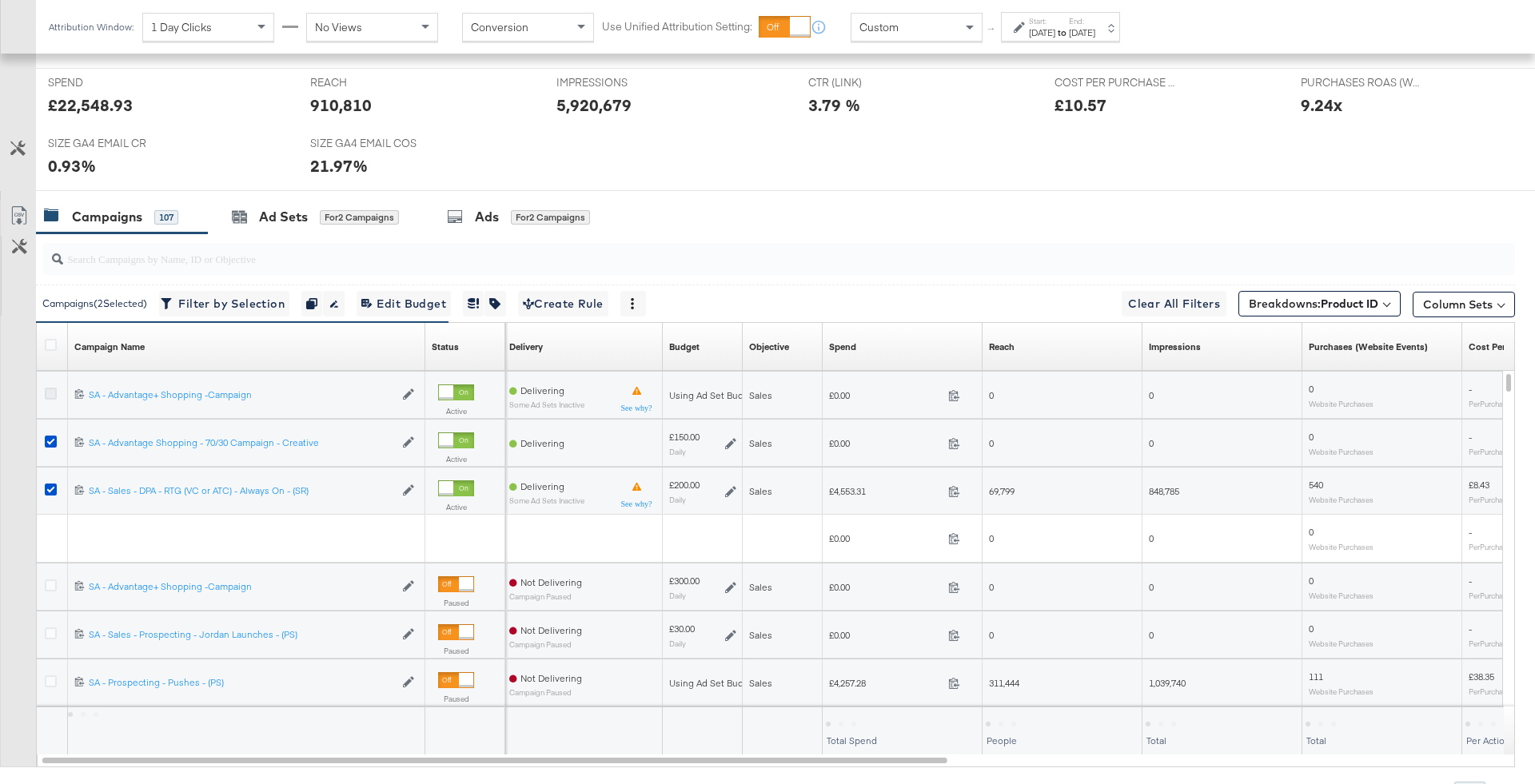
click at [0, 0] on input "checkbox" at bounding box center [0, 0] width 0 height 0
click at [482, 218] on div "Ads" at bounding box center [486, 217] width 24 height 18
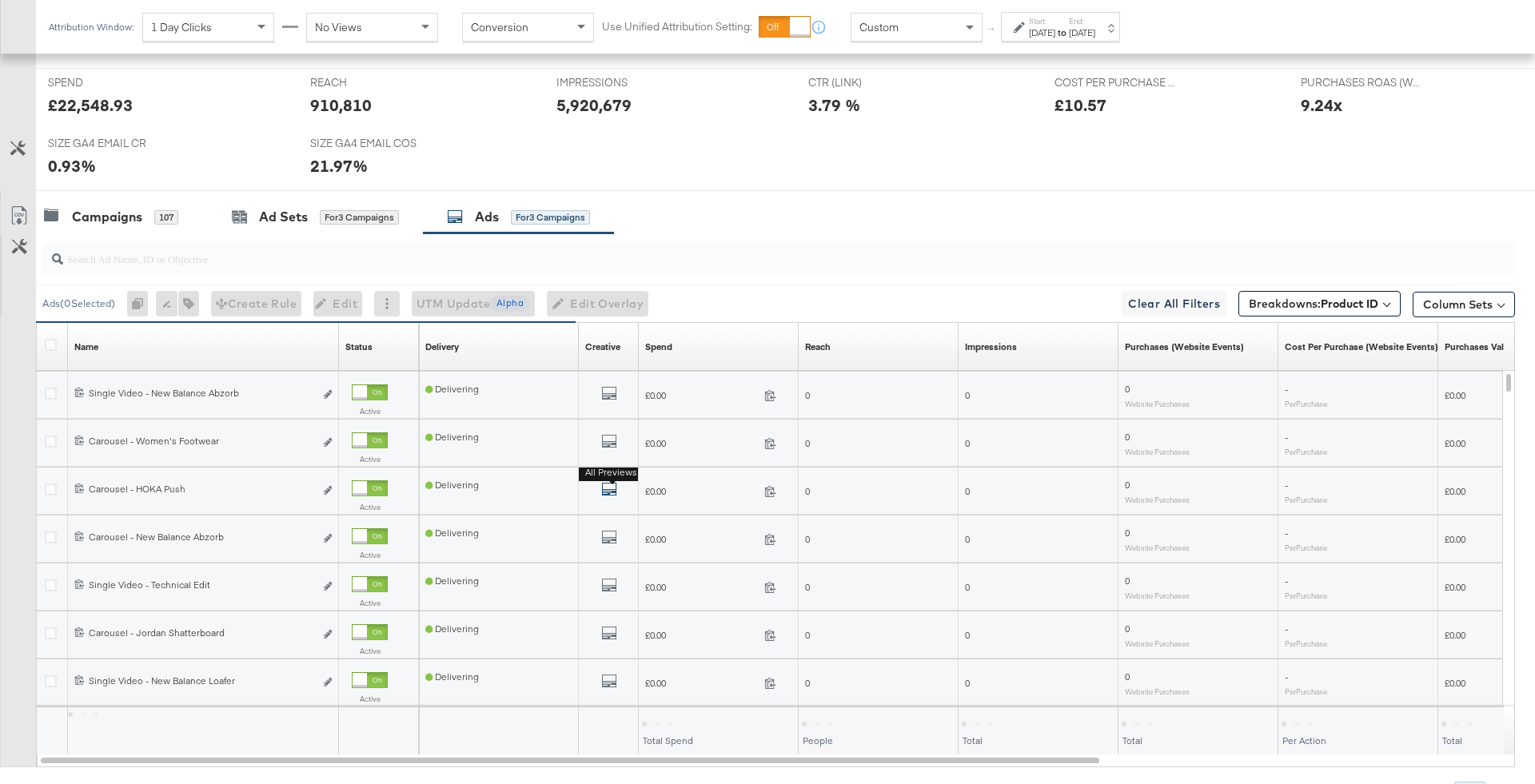
click at [609, 488] on icon "default" at bounding box center [609, 489] width 16 height 16
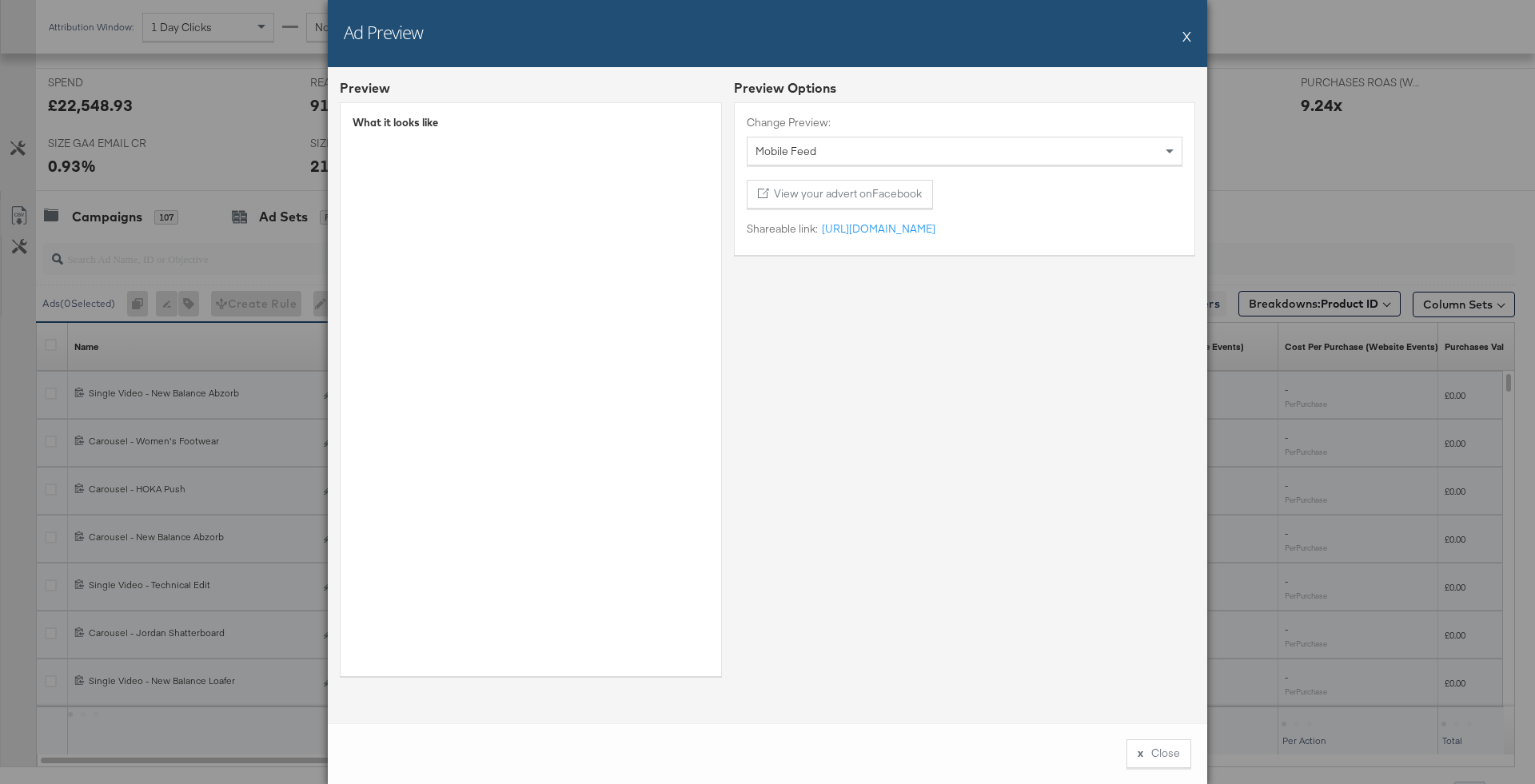
click at [1189, 32] on button "X" at bounding box center [1187, 36] width 9 height 32
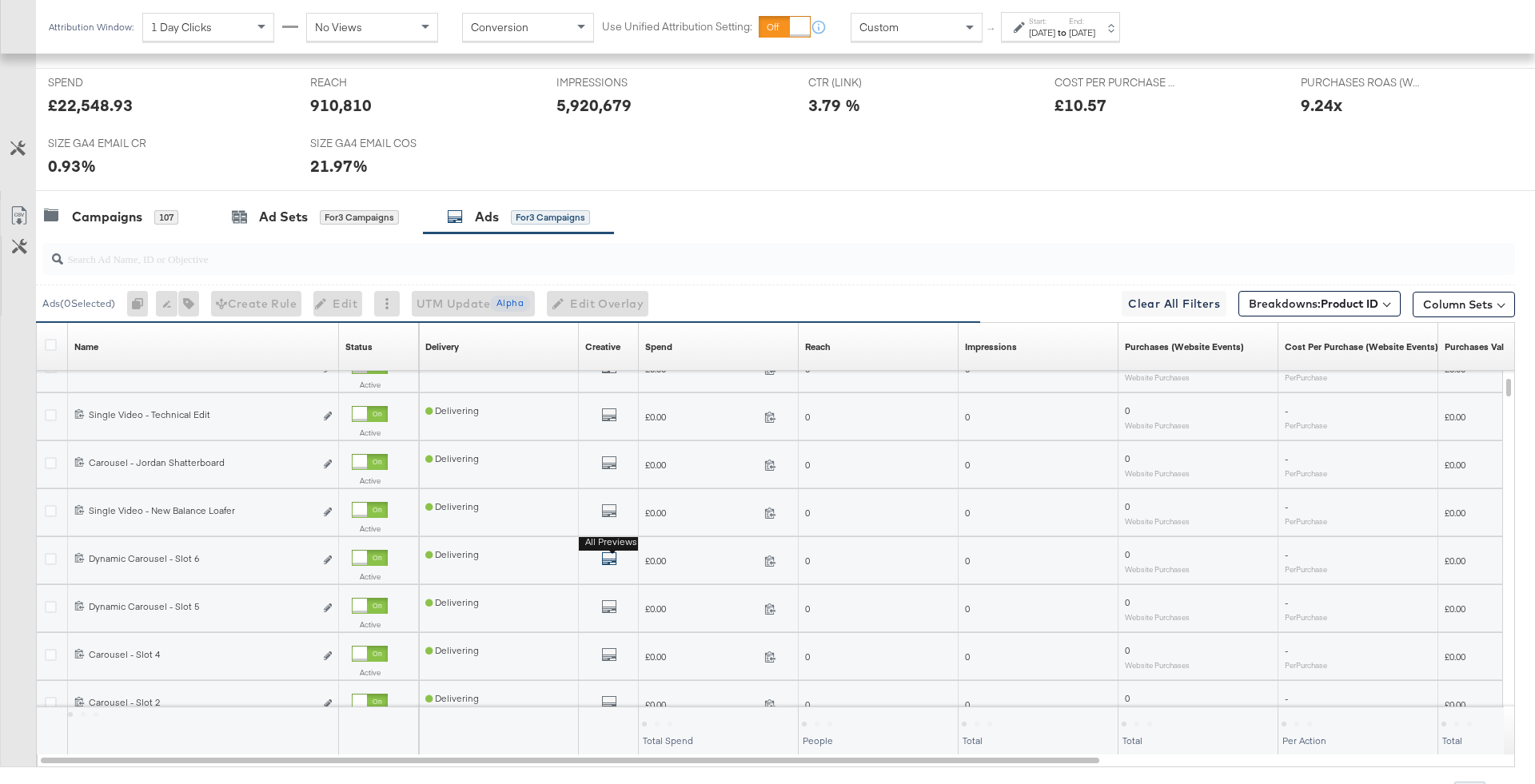
click at [616, 556] on icon "default" at bounding box center [609, 559] width 16 height 16
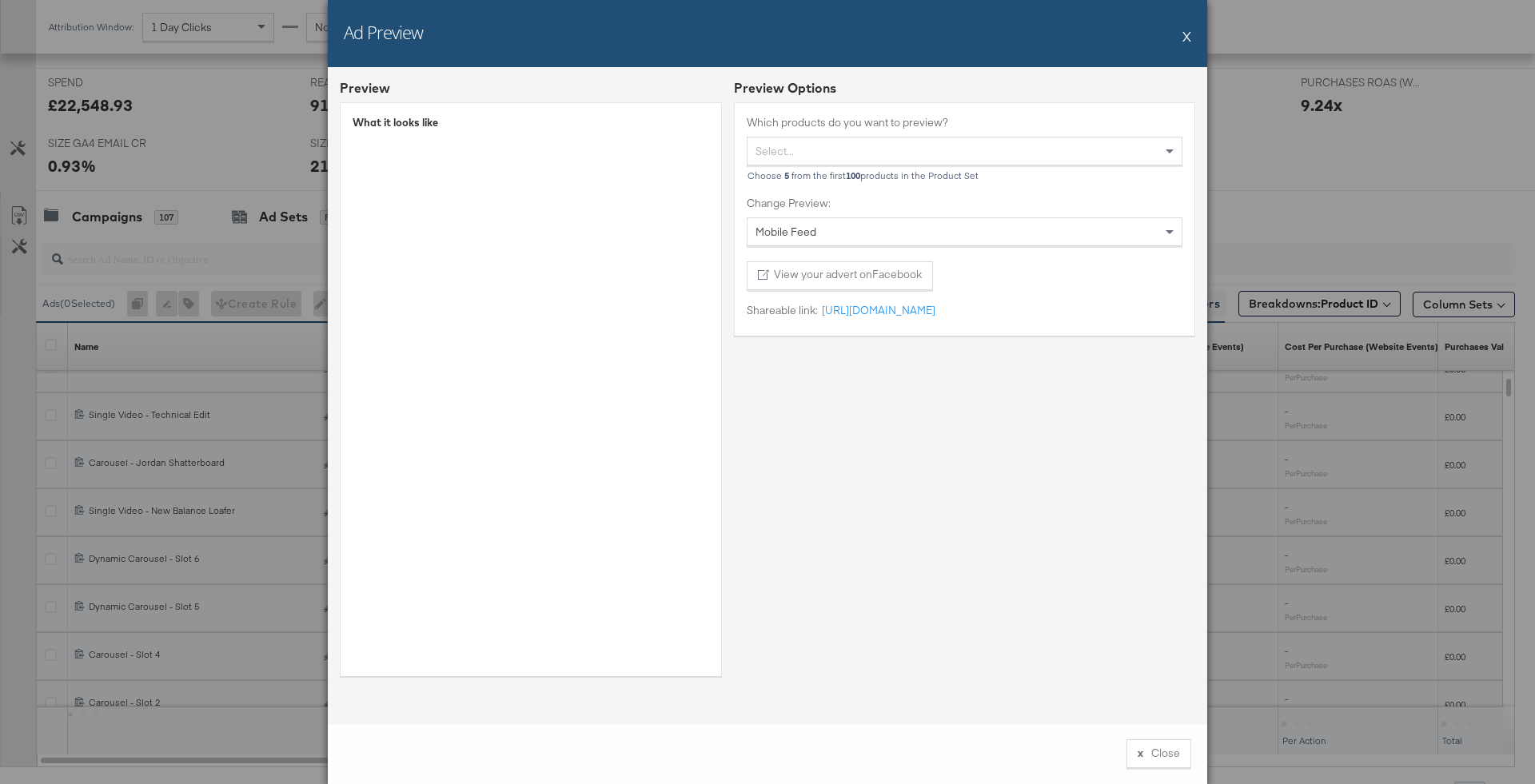
click at [1176, 40] on div "Ad Preview X" at bounding box center [767, 33] width 880 height 68
click at [1187, 40] on button "X" at bounding box center [1187, 36] width 9 height 32
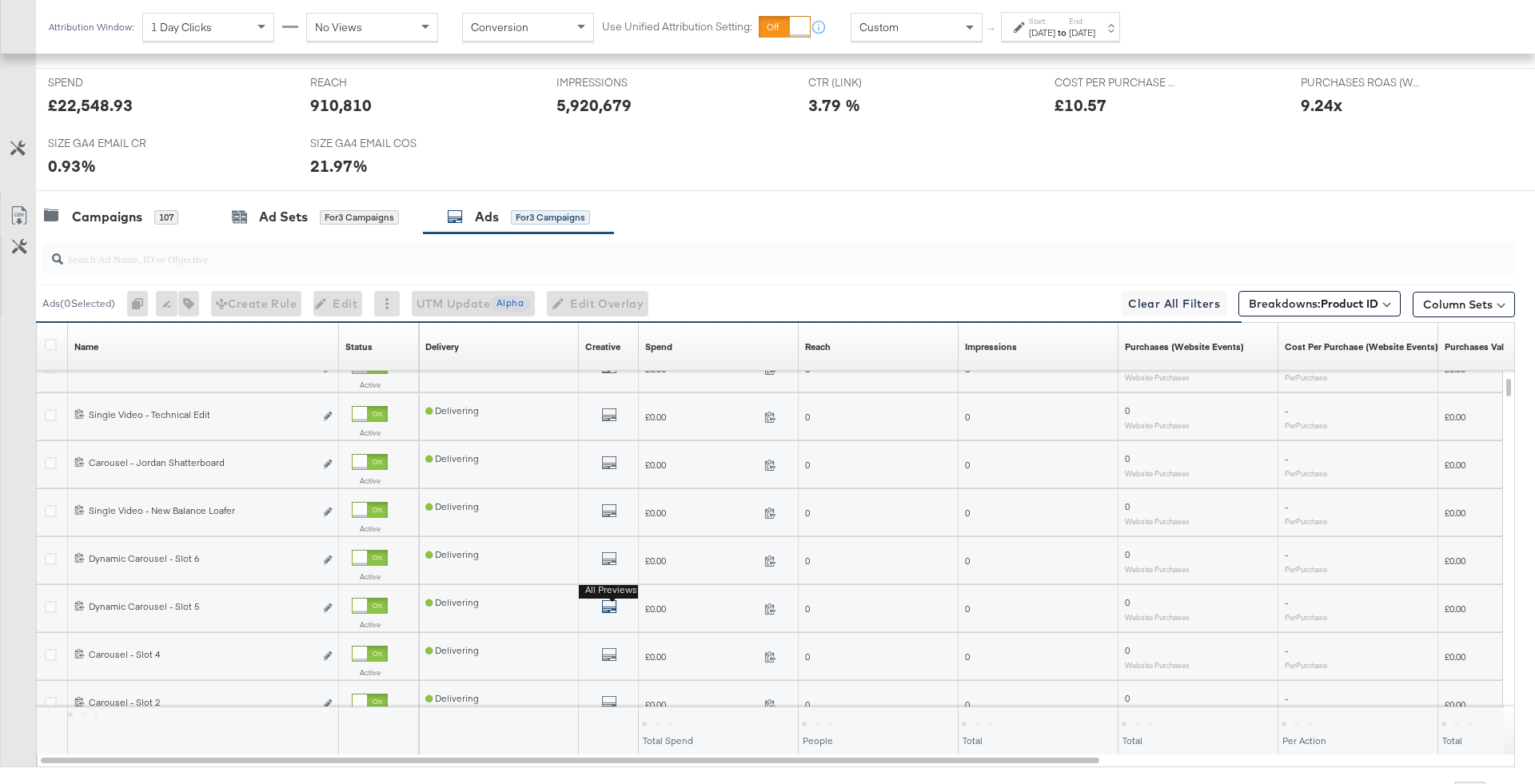
click at [613, 606] on icon "default" at bounding box center [609, 607] width 16 height 16
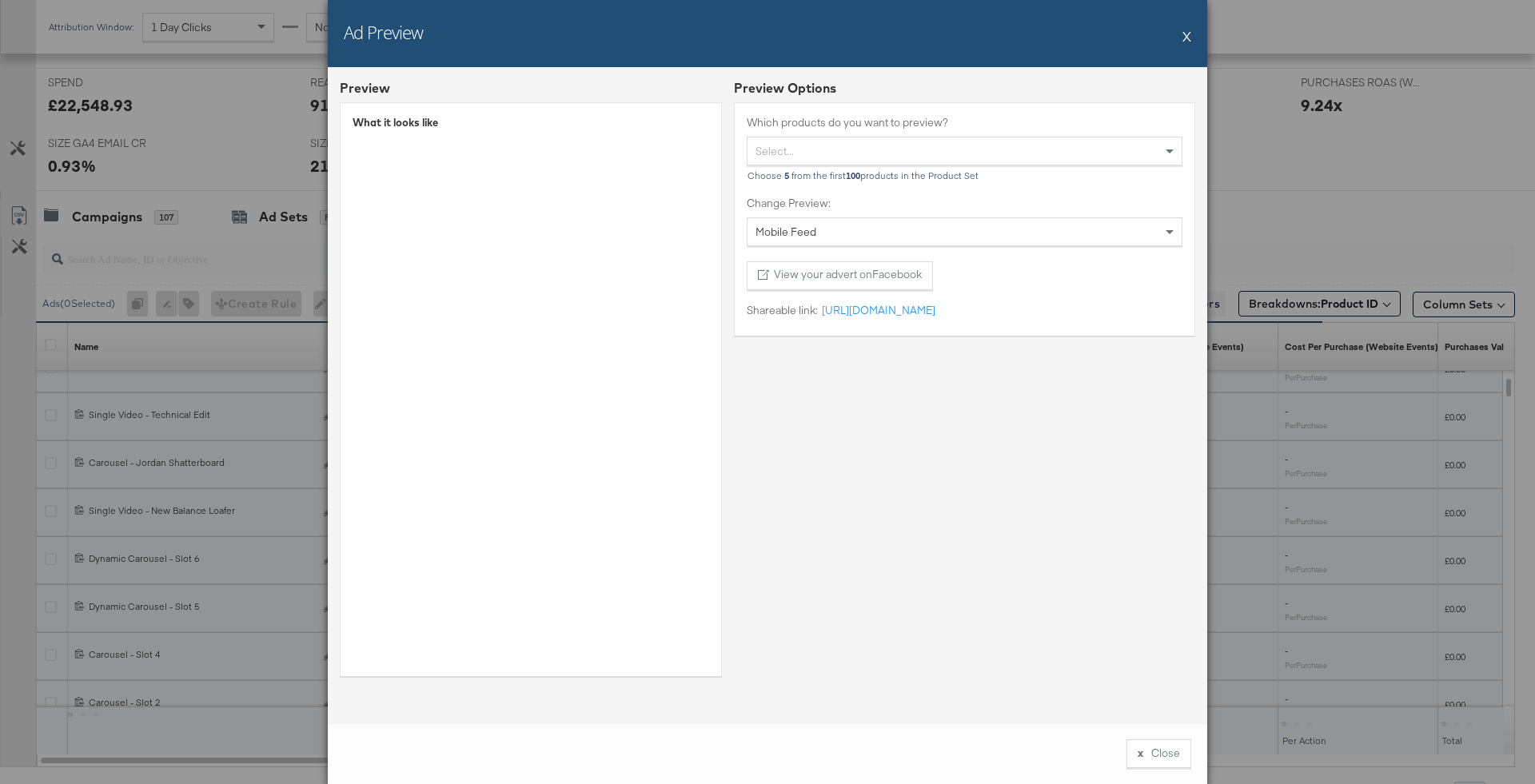
click at [1188, 46] on button "X" at bounding box center [1187, 36] width 9 height 32
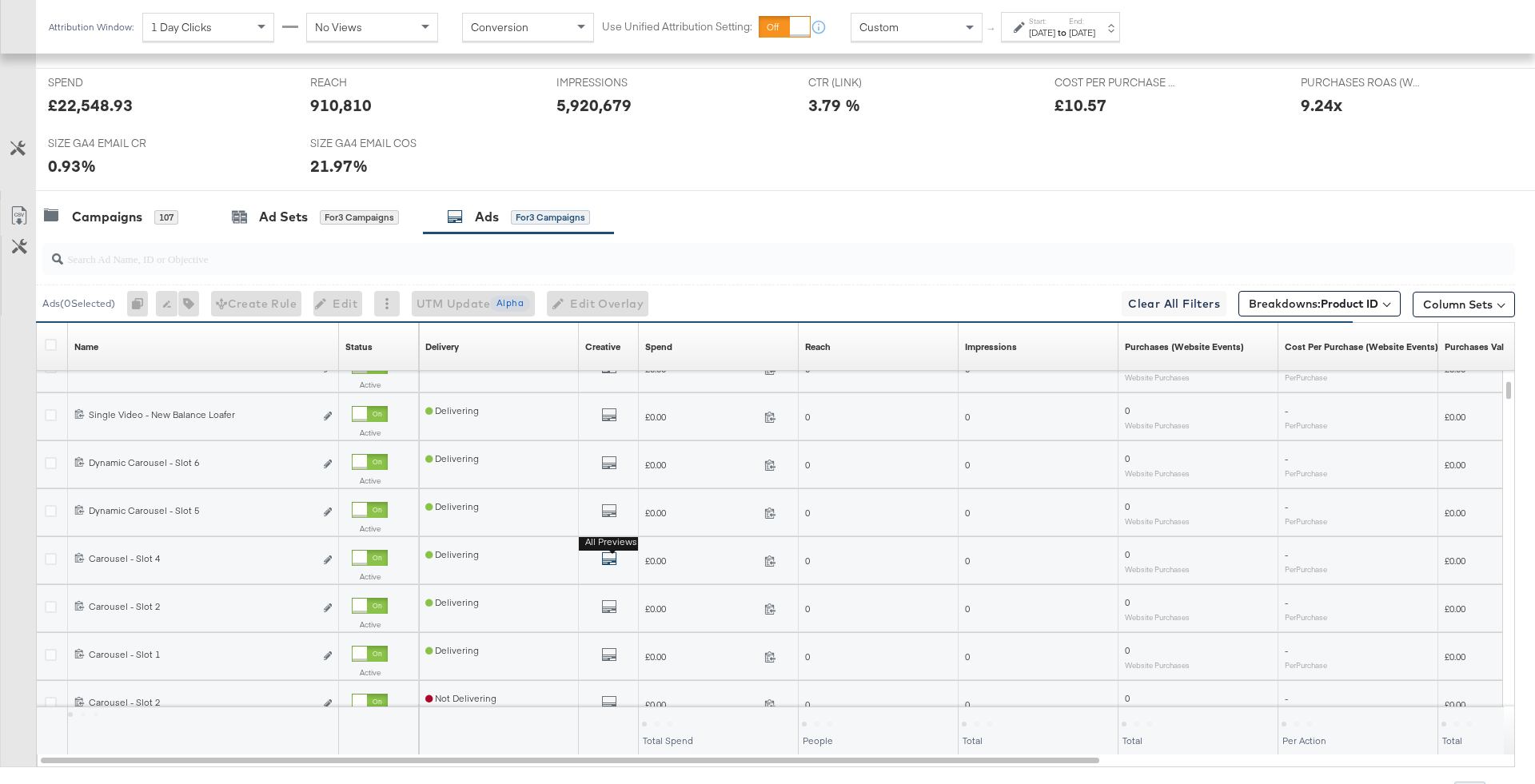
click at [605, 556] on icon "default" at bounding box center [609, 559] width 16 height 16
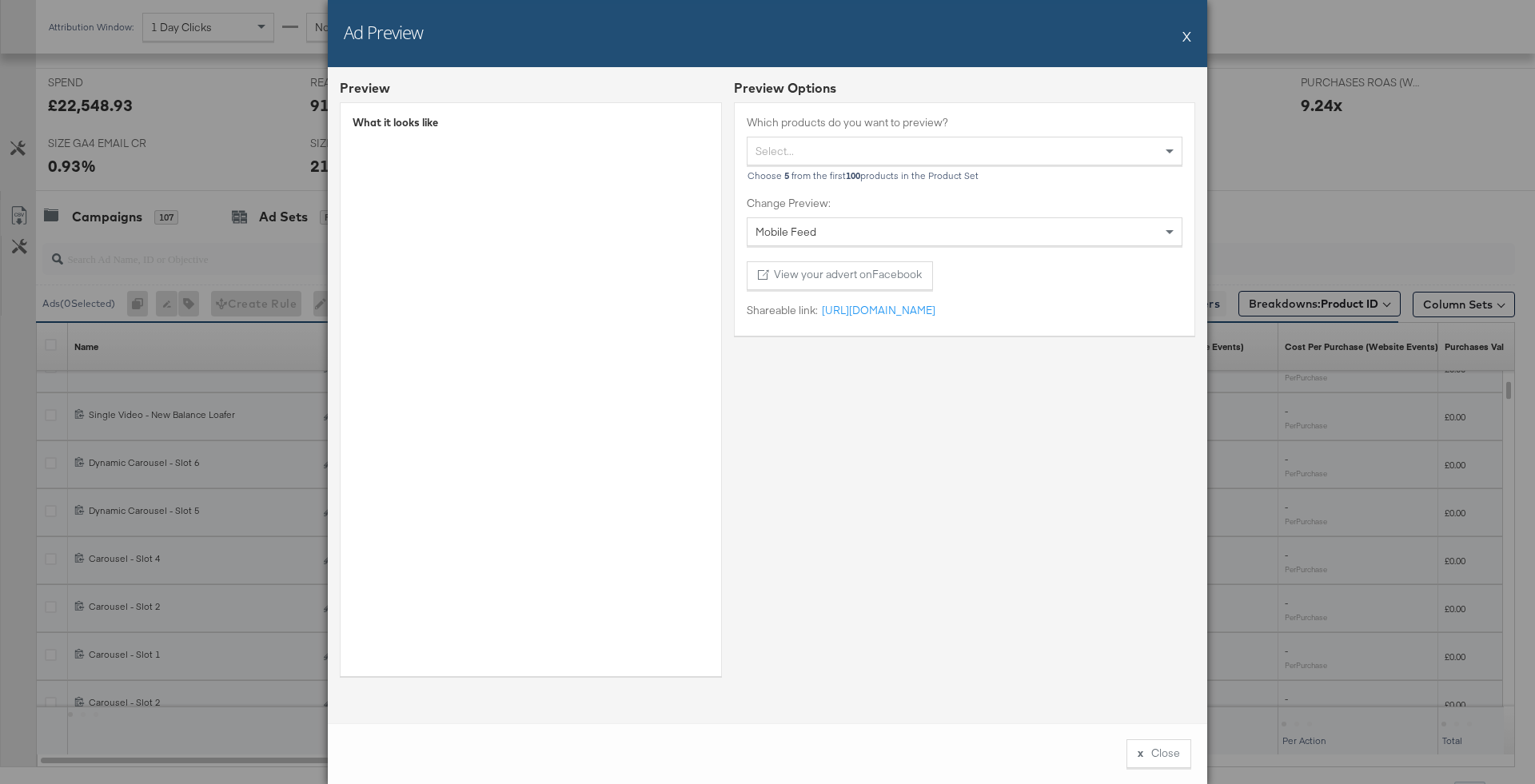
click at [1193, 49] on div "Ad Preview X" at bounding box center [767, 33] width 880 height 68
click at [1189, 46] on button "X" at bounding box center [1187, 36] width 9 height 32
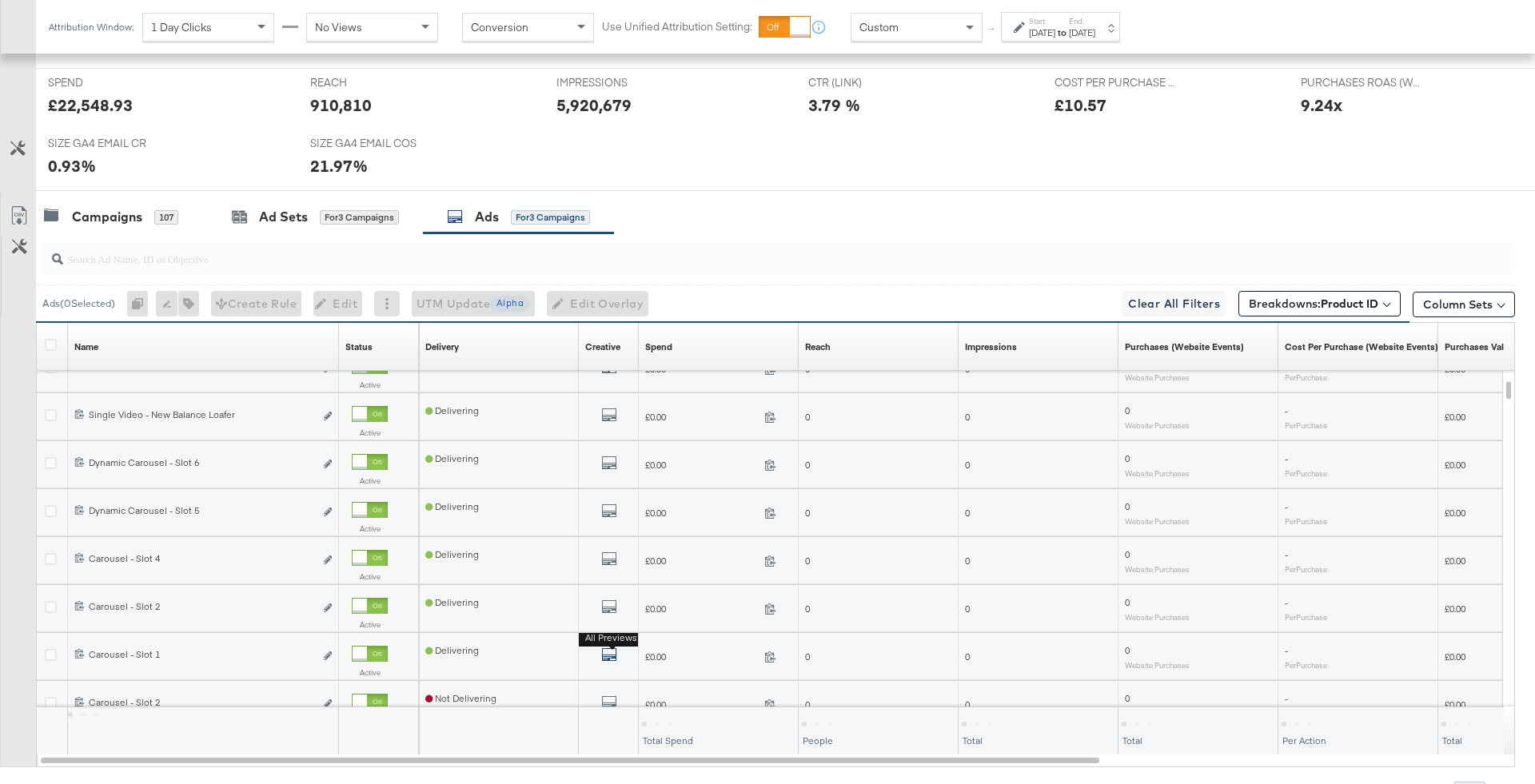
click at [608, 654] on icon "default" at bounding box center [609, 654] width 16 height 16
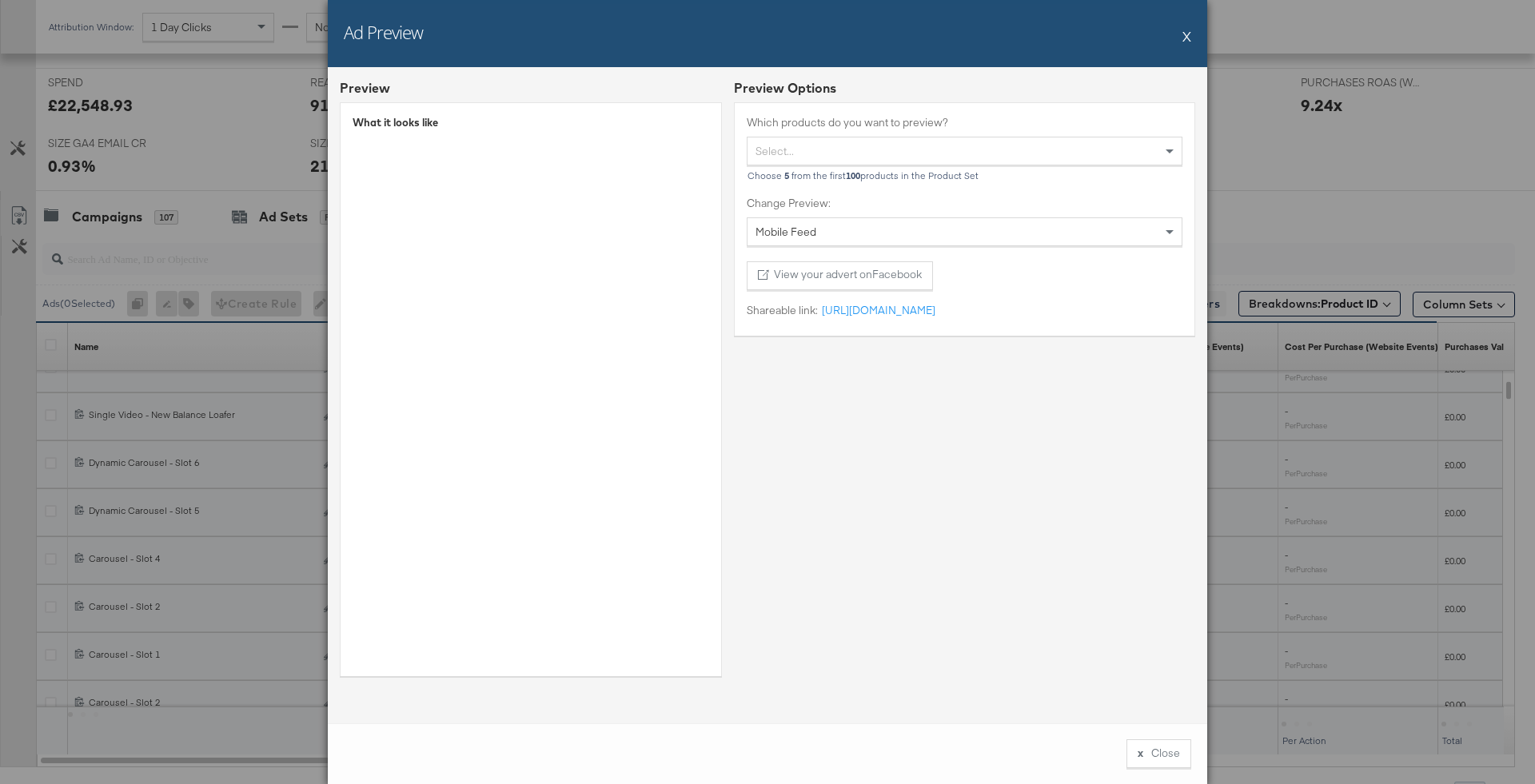
click at [1187, 40] on button "X" at bounding box center [1187, 36] width 9 height 32
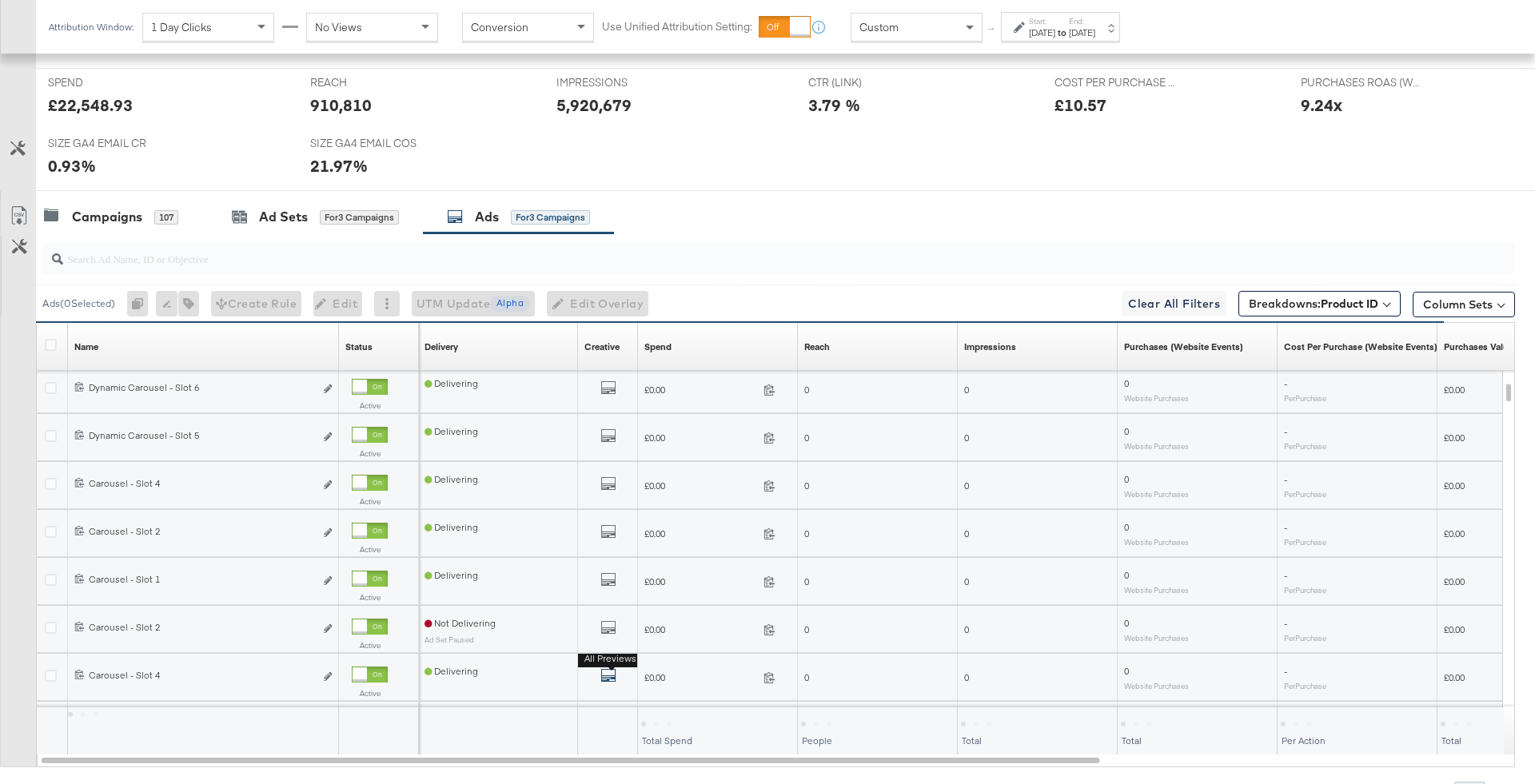
click at [610, 671] on icon "default" at bounding box center [609, 675] width 16 height 16
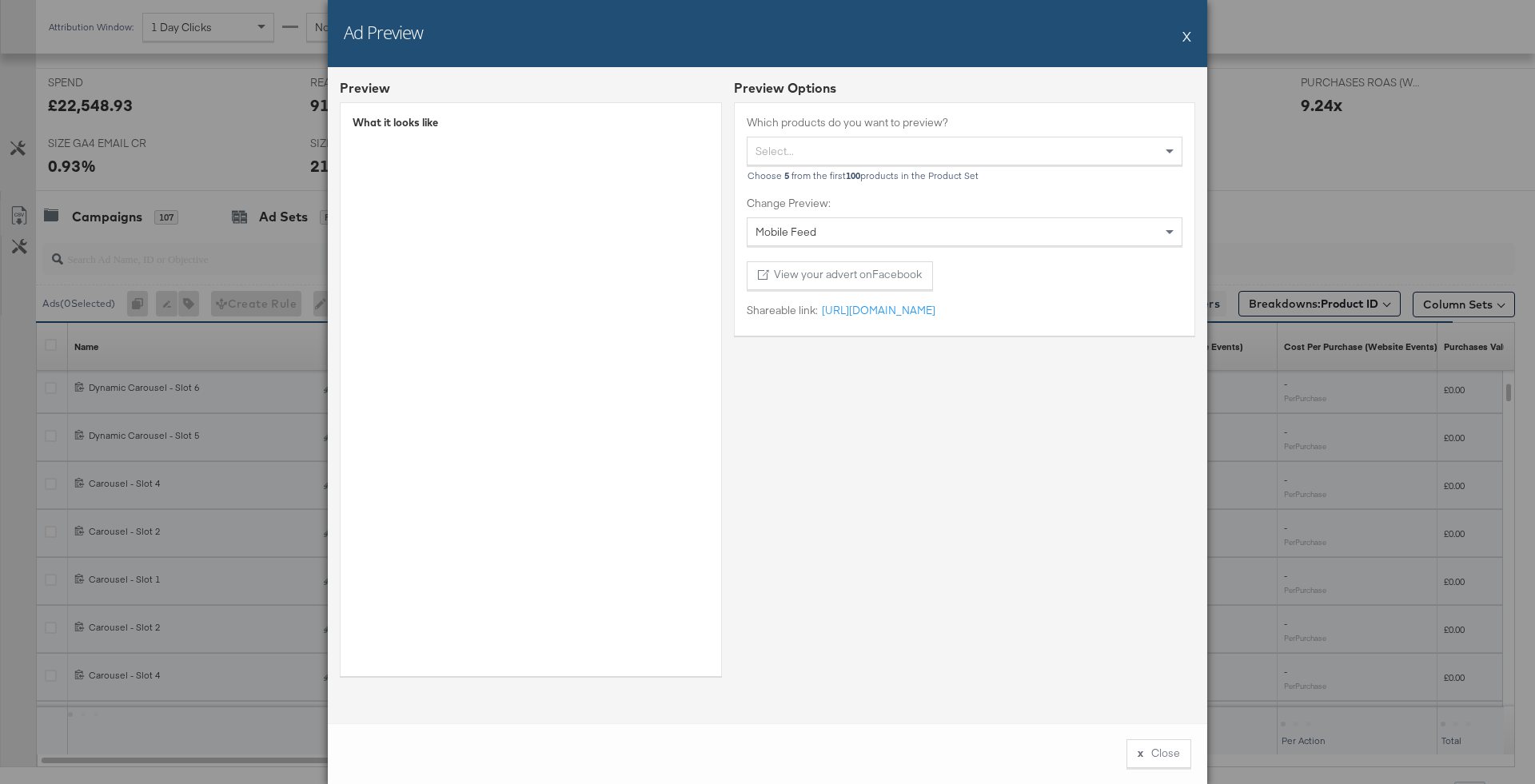
click at [663, 278] on div "What it looks like" at bounding box center [530, 389] width 382 height 573
click at [1179, 41] on div "Ad Preview X" at bounding box center [767, 33] width 880 height 68
click at [1181, 41] on div "Ad Preview X" at bounding box center [767, 33] width 880 height 68
click at [1181, 39] on div "Ad Preview X" at bounding box center [767, 33] width 880 height 68
click at [1190, 33] on button "X" at bounding box center [1187, 36] width 9 height 32
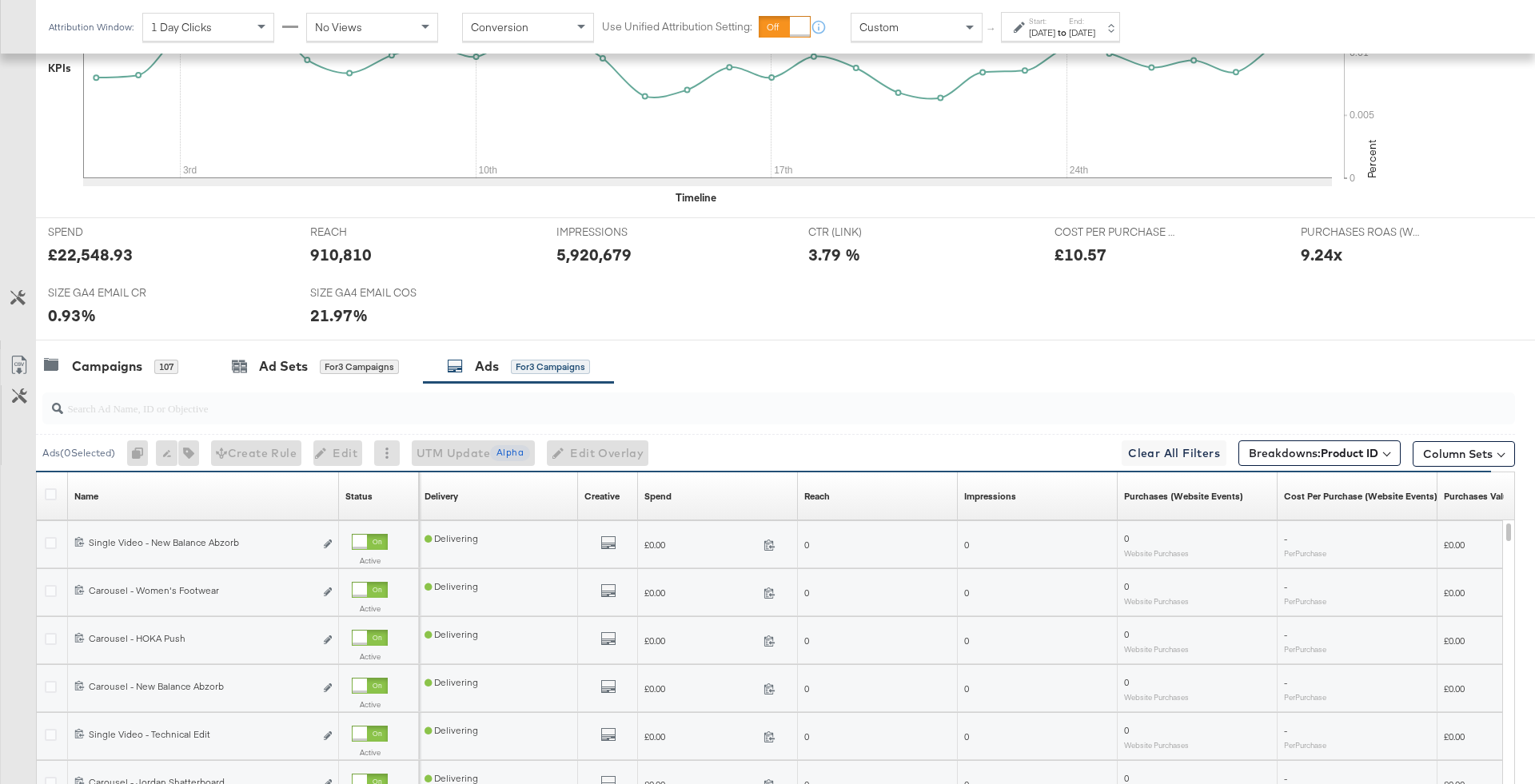
scroll to position [0, 0]
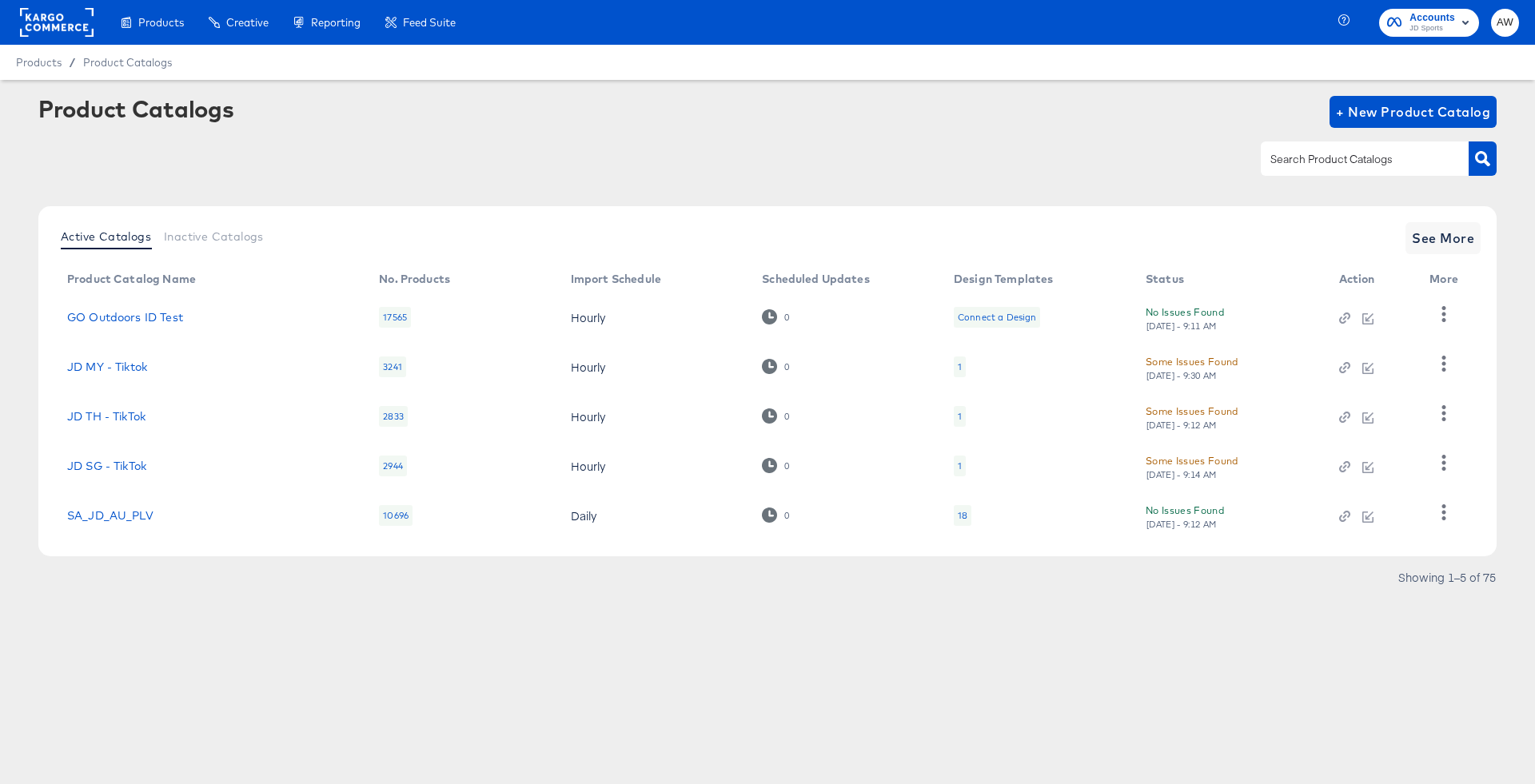
click at [1308, 159] on input "text" at bounding box center [1351, 159] width 170 height 18
type input "size"
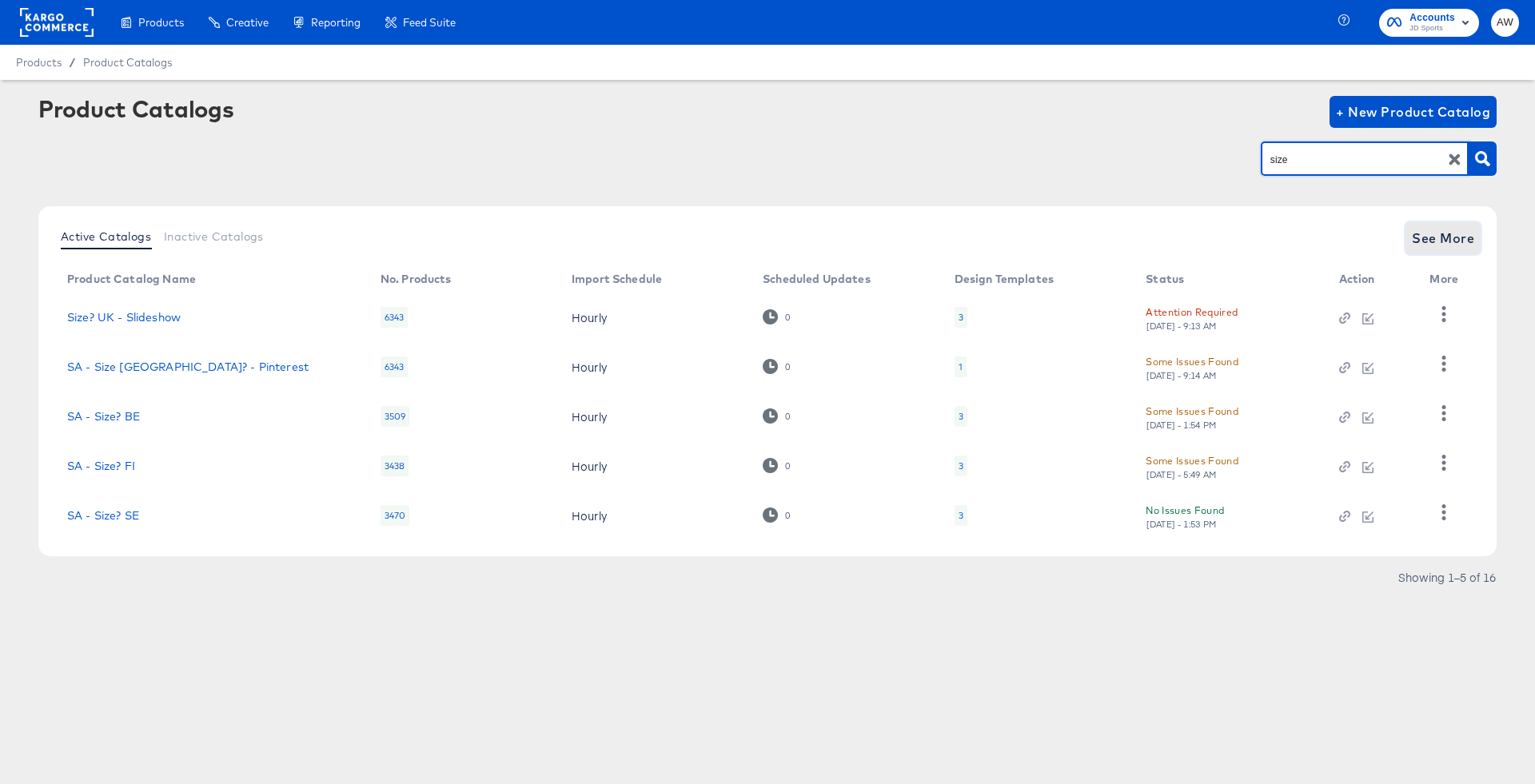
click at [1437, 244] on span "See More" at bounding box center [1442, 238] width 62 height 23
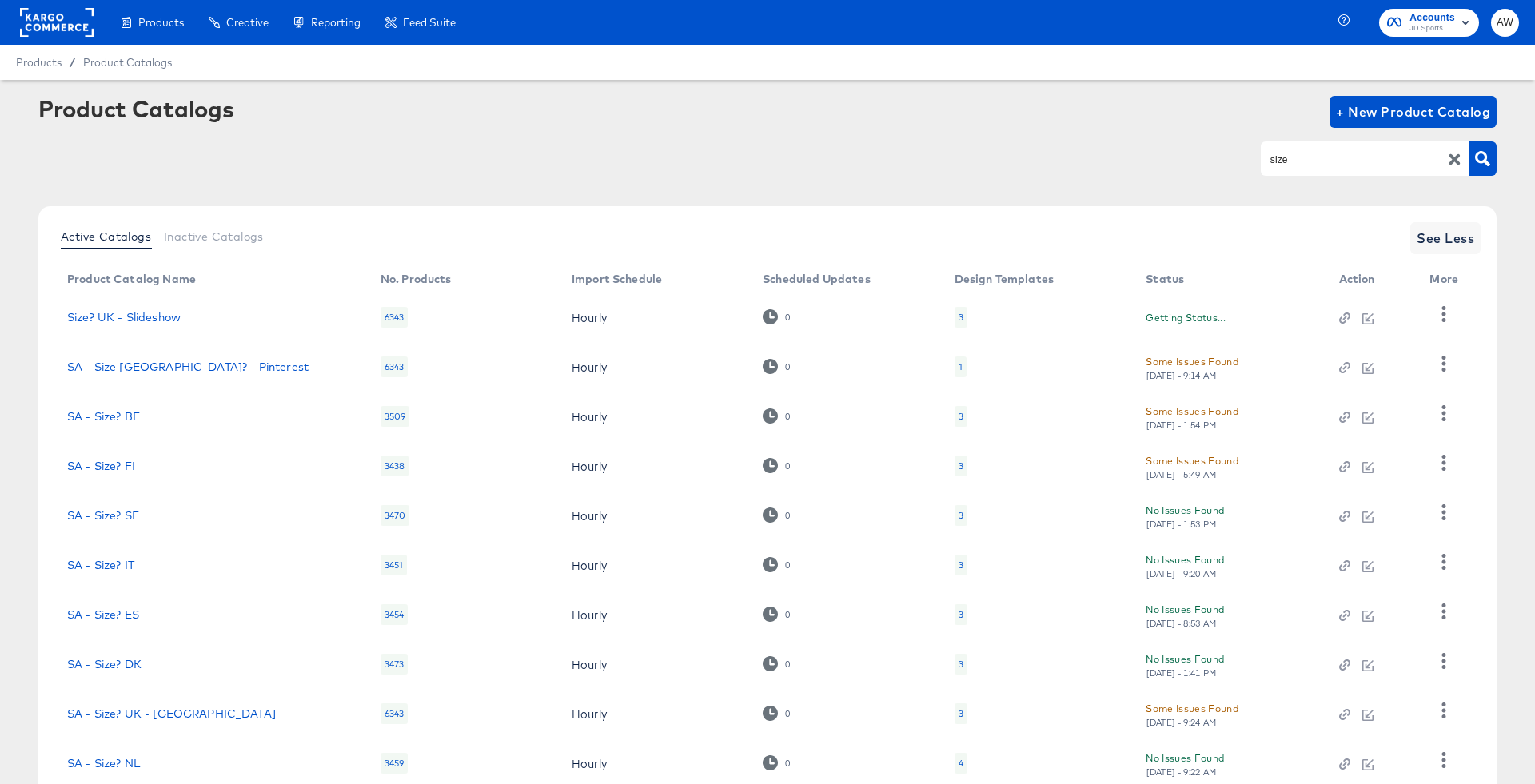
scroll to position [109, 0]
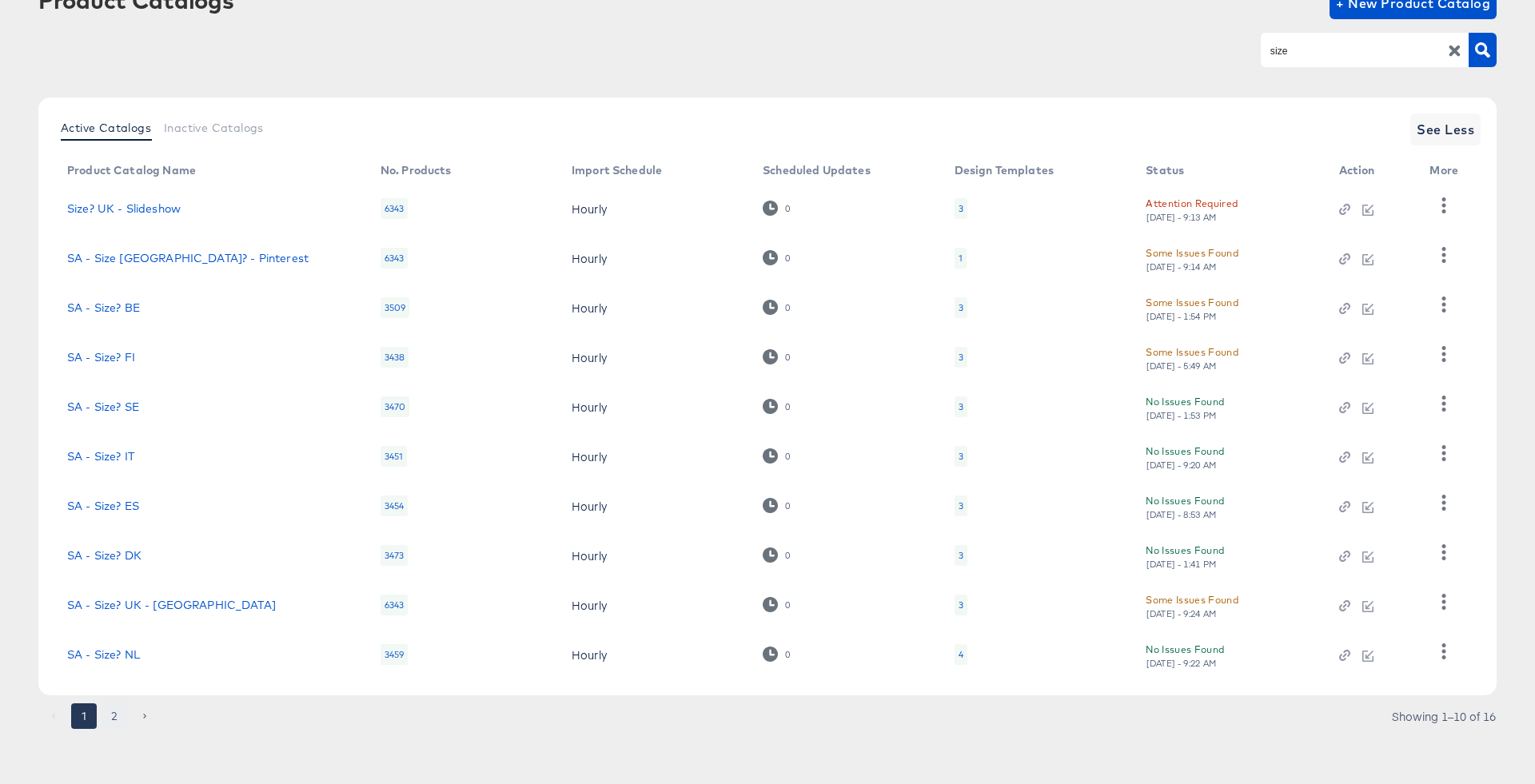
click at [111, 710] on button "2" at bounding box center [114, 716] width 25 height 25
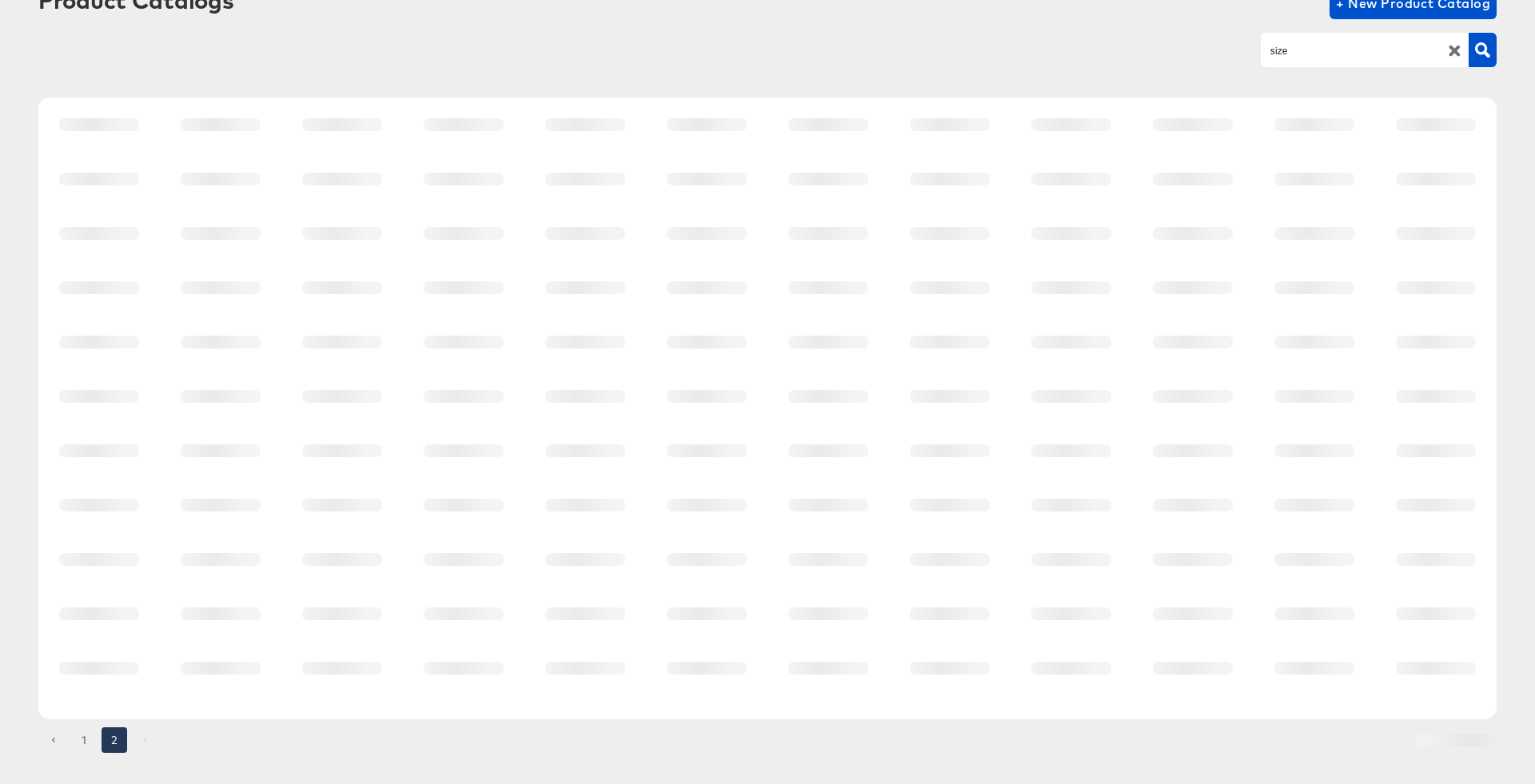
scroll to position [0, 0]
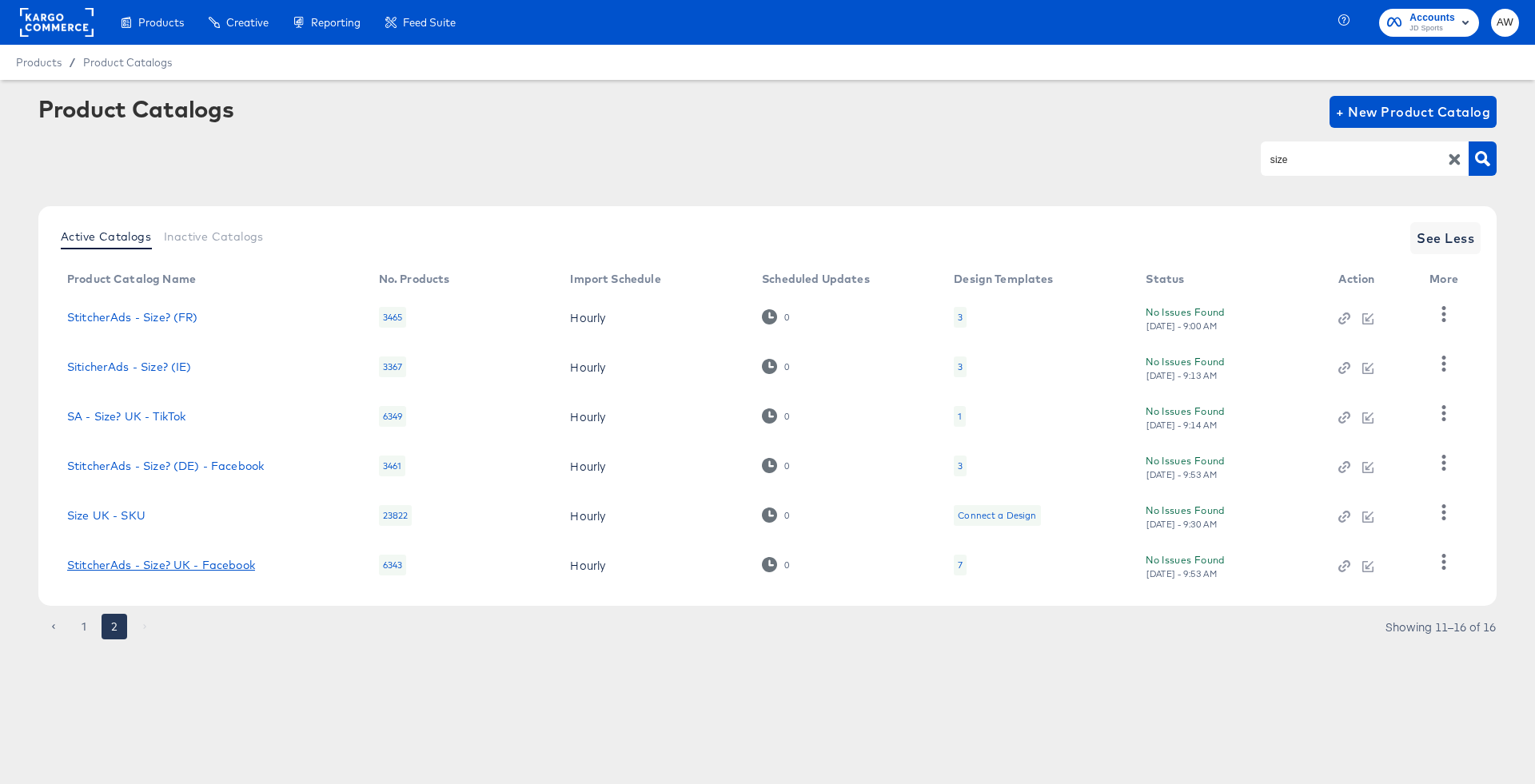
click at [231, 566] on link "StitcherAds - Size? UK - Facebook" at bounding box center [161, 565] width 188 height 13
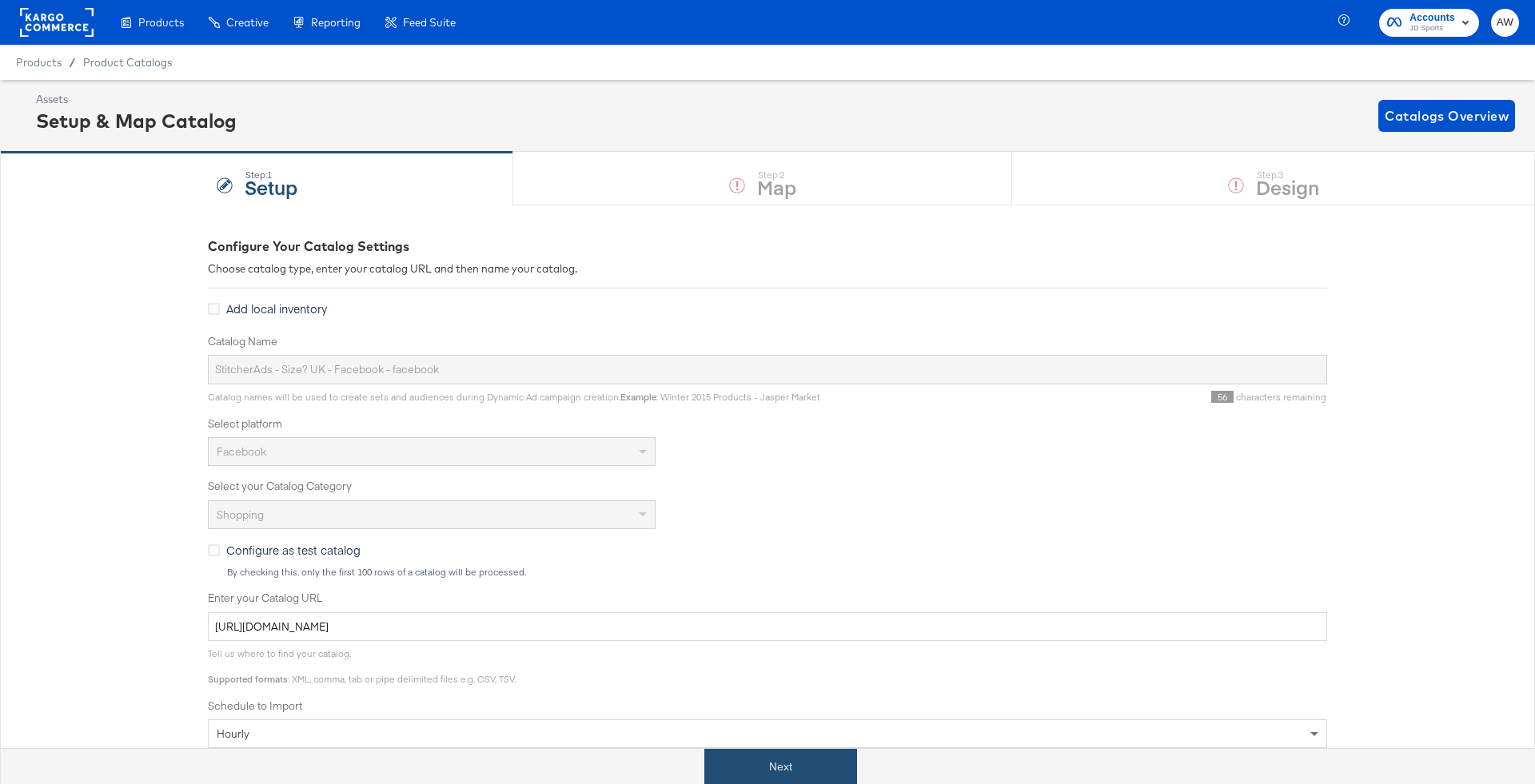
click at [802, 753] on button "Next" at bounding box center [781, 767] width 153 height 36
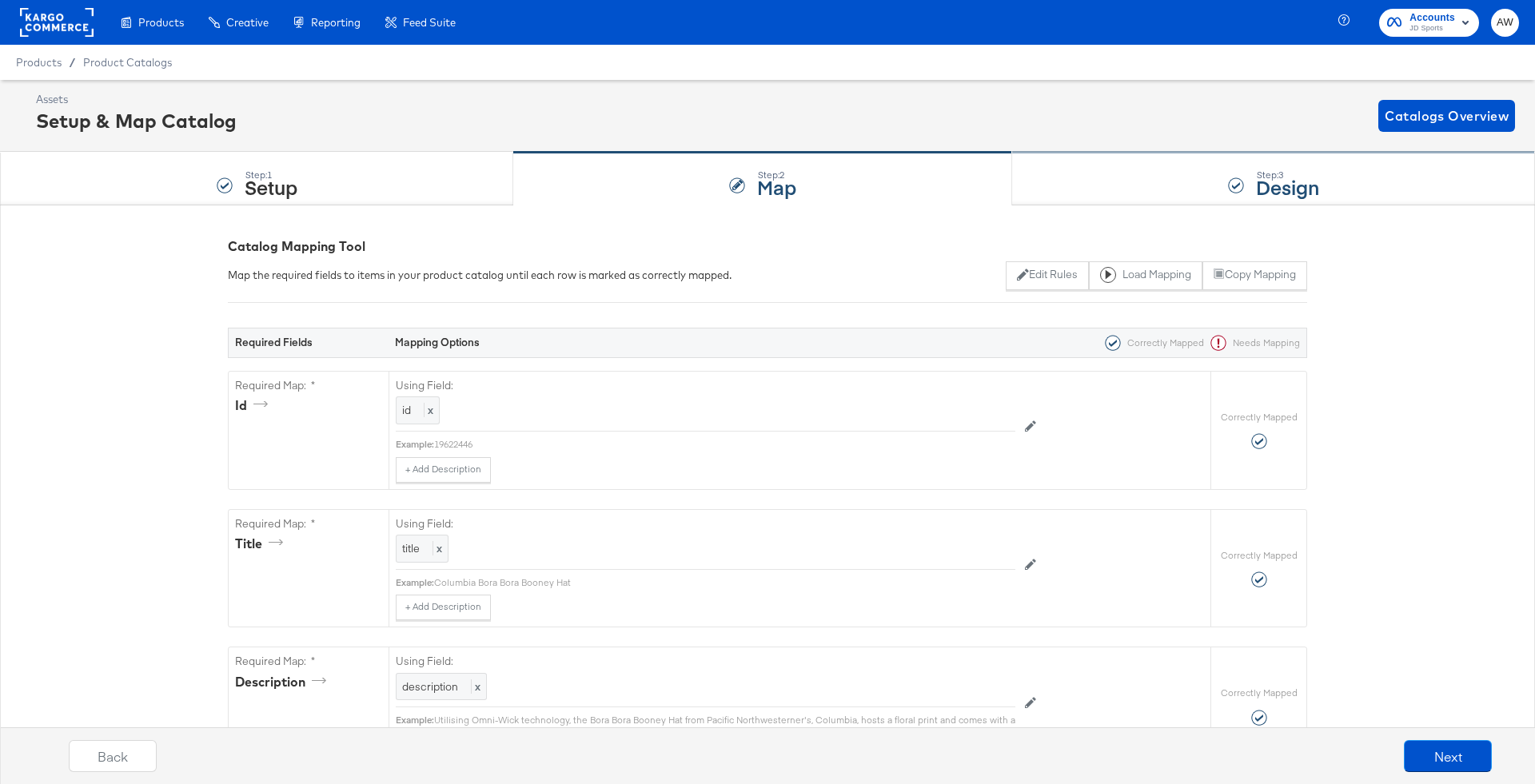
click at [1085, 158] on div "Step: 3 Design" at bounding box center [1273, 179] width 523 height 53
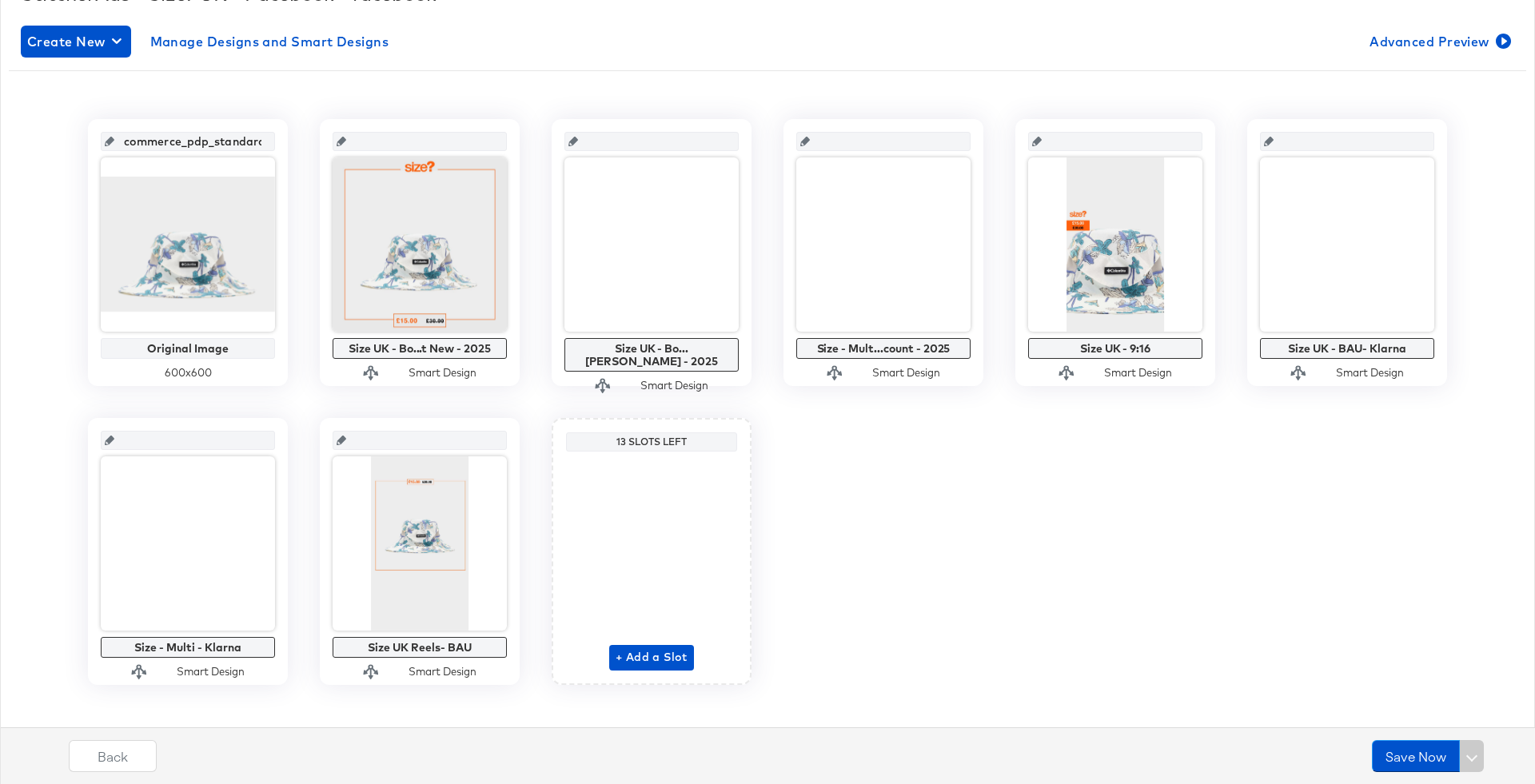
scroll to position [239, 0]
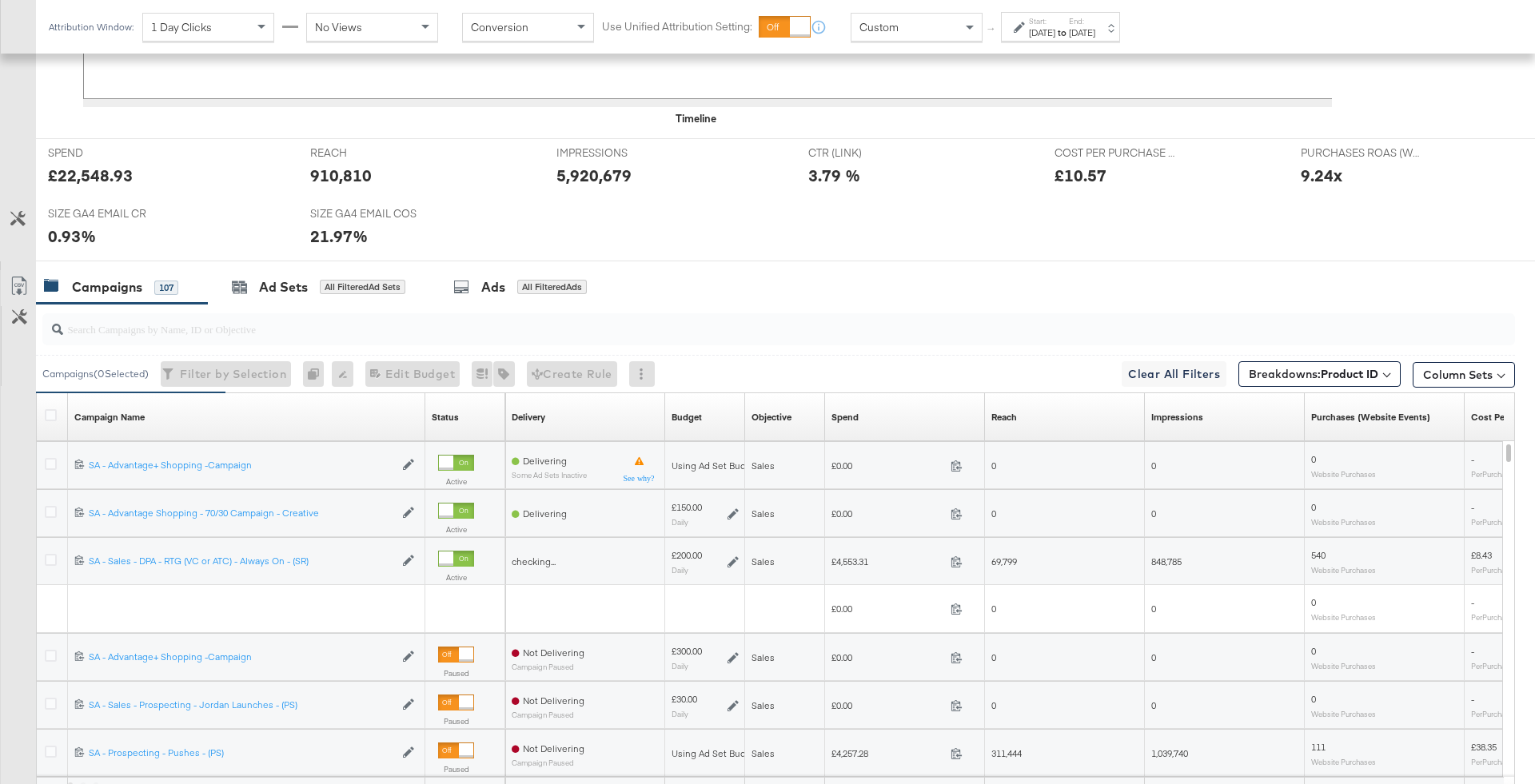
scroll to position [748, 0]
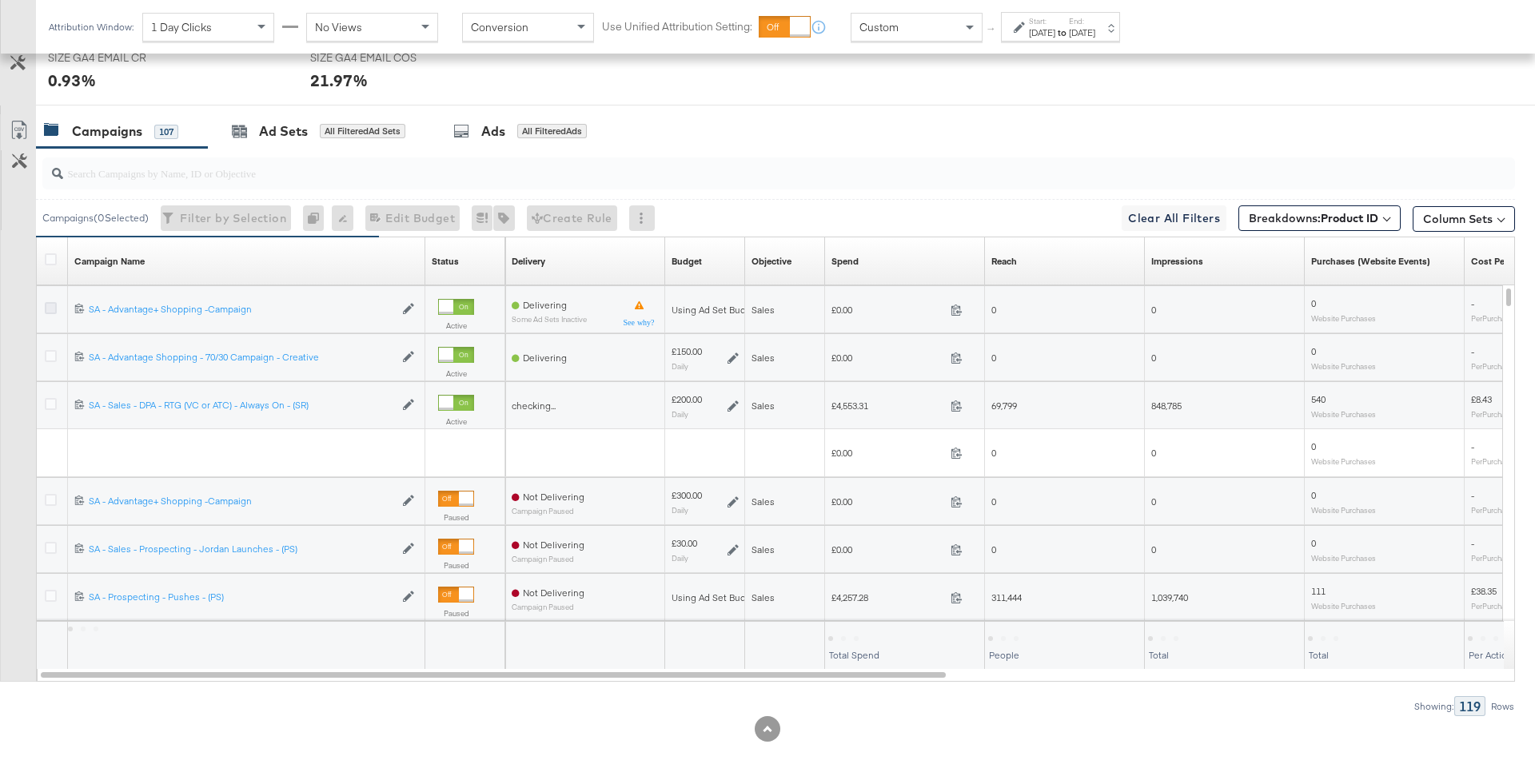
click at [48, 302] on icon at bounding box center [50, 308] width 12 height 12
click at [0, 0] on input "checkbox" at bounding box center [0, 0] width 0 height 0
click at [53, 346] on div at bounding box center [53, 358] width 30 height 29
click at [53, 361] on div at bounding box center [53, 358] width 17 height 16
click at [52, 352] on icon at bounding box center [50, 356] width 12 height 12
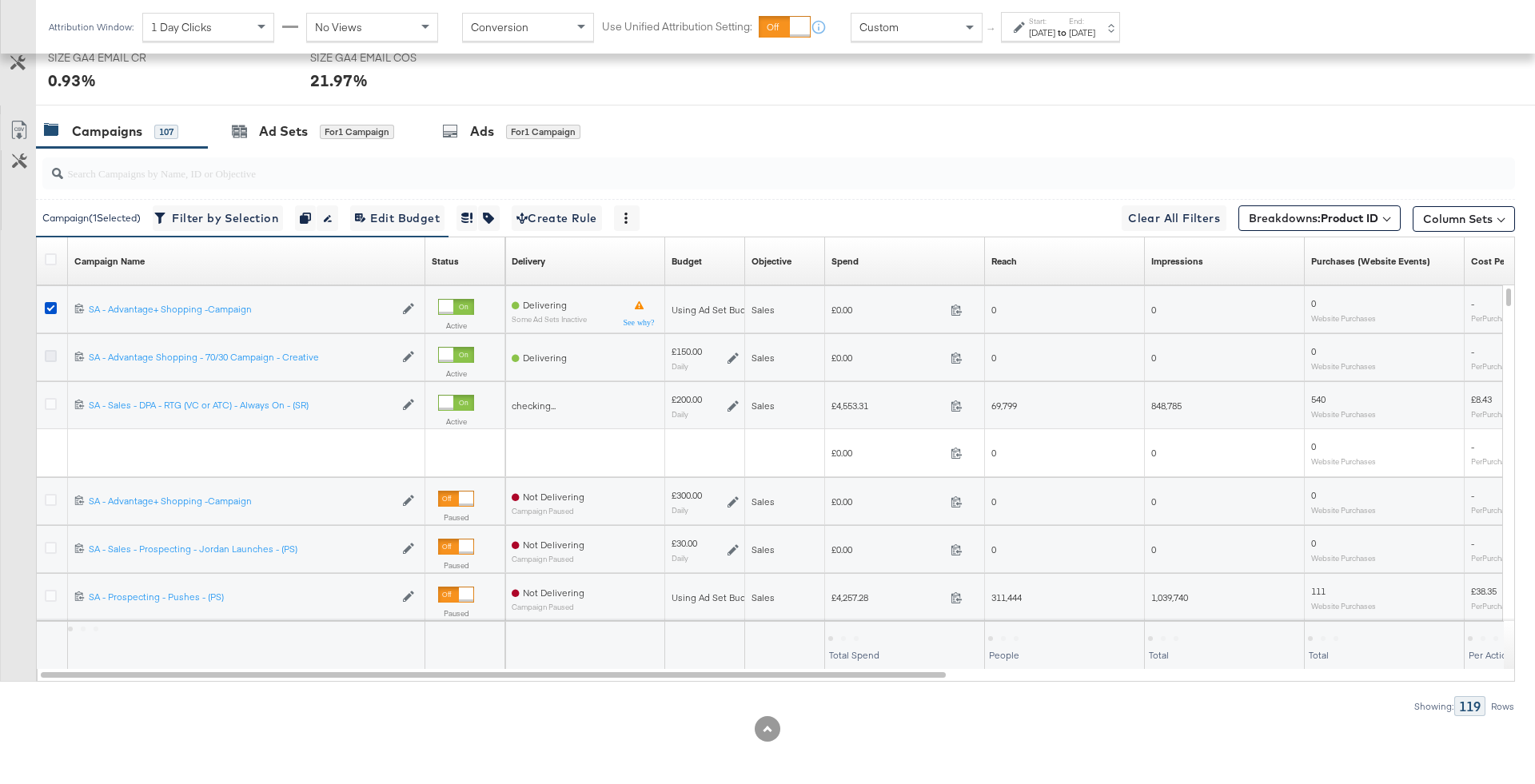
click at [0, 0] on input "checkbox" at bounding box center [0, 0] width 0 height 0
click at [55, 403] on div at bounding box center [53, 406] width 17 height 16
click at [50, 401] on icon at bounding box center [50, 403] width 12 height 12
click at [0, 0] on input "checkbox" at bounding box center [0, 0] width 0 height 0
click at [465, 122] on div "Ads for 3 Campaigns" at bounding box center [518, 131] width 143 height 18
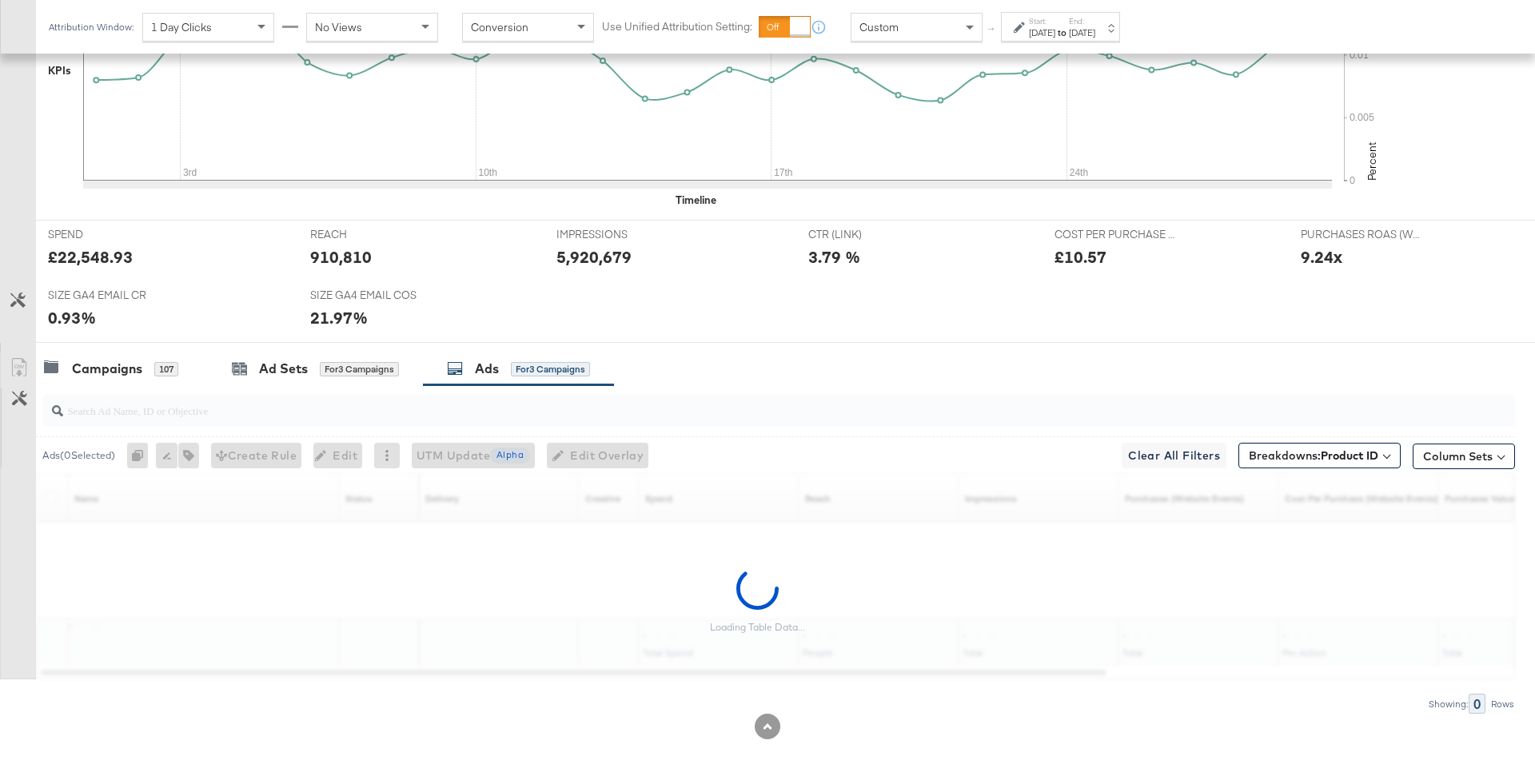
scroll to position [509, 0]
click at [384, 401] on input "search" at bounding box center [721, 406] width 1316 height 32
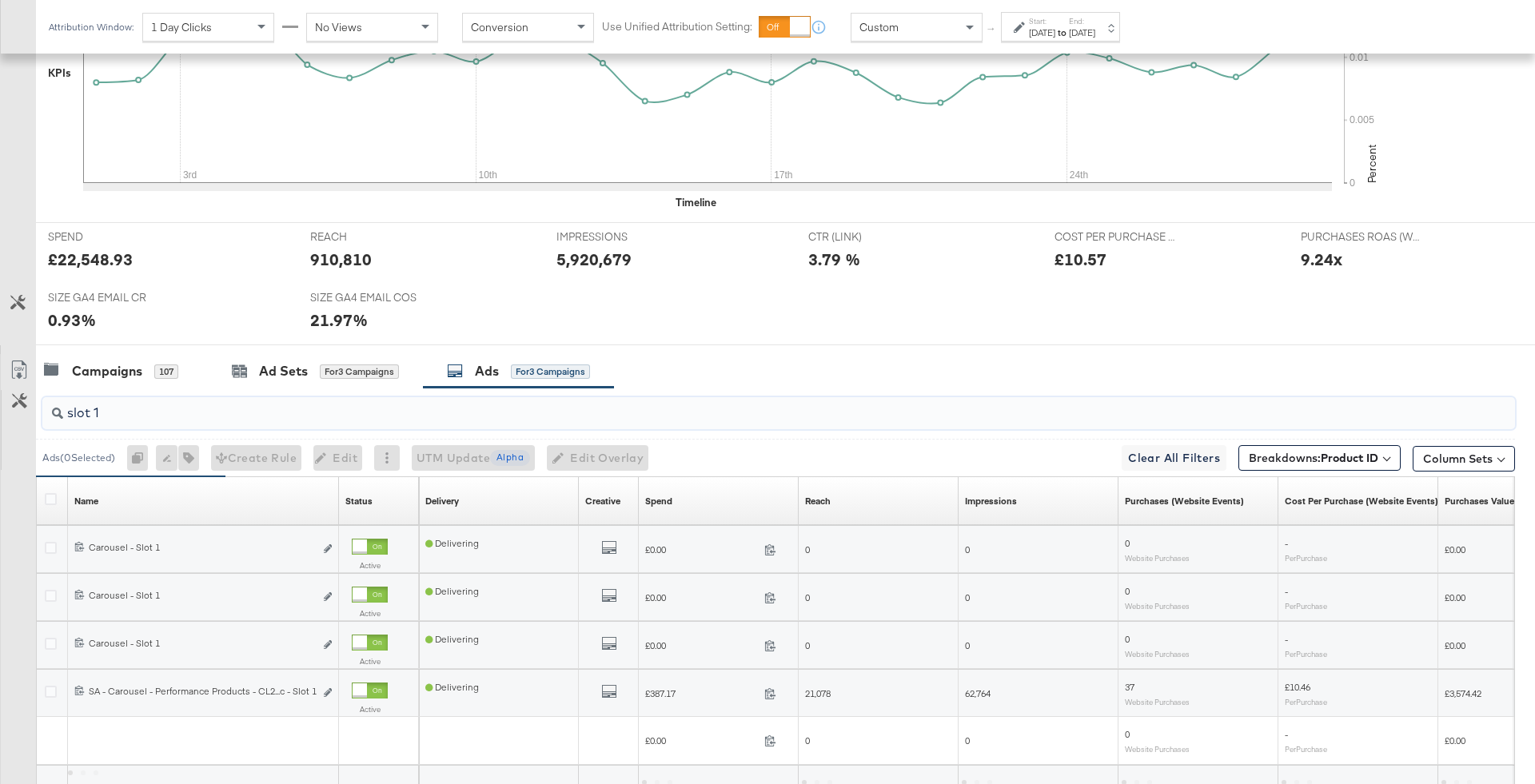
scroll to position [621, 0]
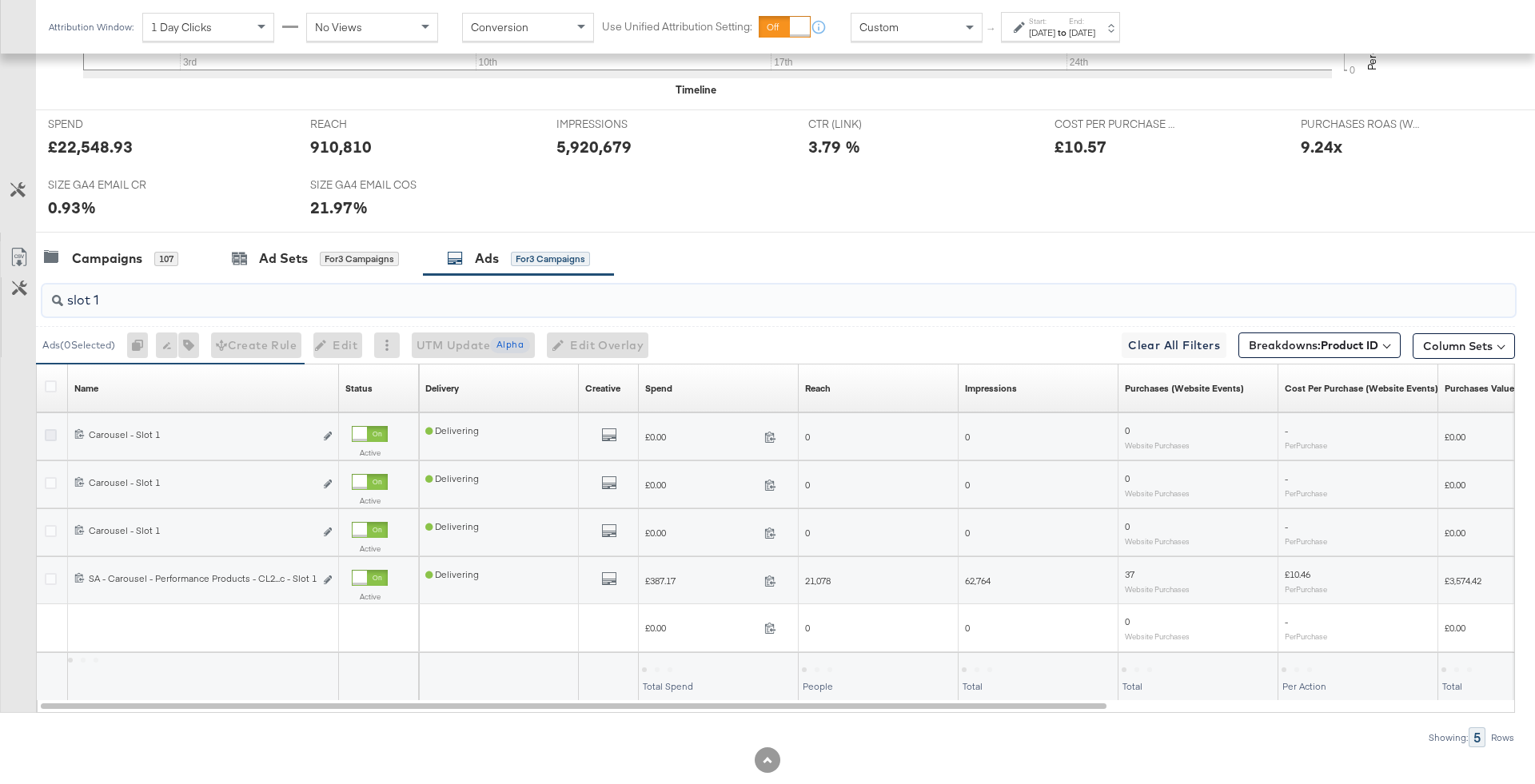
type input "slot 1"
click at [47, 431] on icon at bounding box center [50, 435] width 12 height 12
click at [0, 0] on input "checkbox" at bounding box center [0, 0] width 0 height 0
click at [50, 574] on icon at bounding box center [50, 579] width 12 height 12
click at [0, 0] on input "checkbox" at bounding box center [0, 0] width 0 height 0
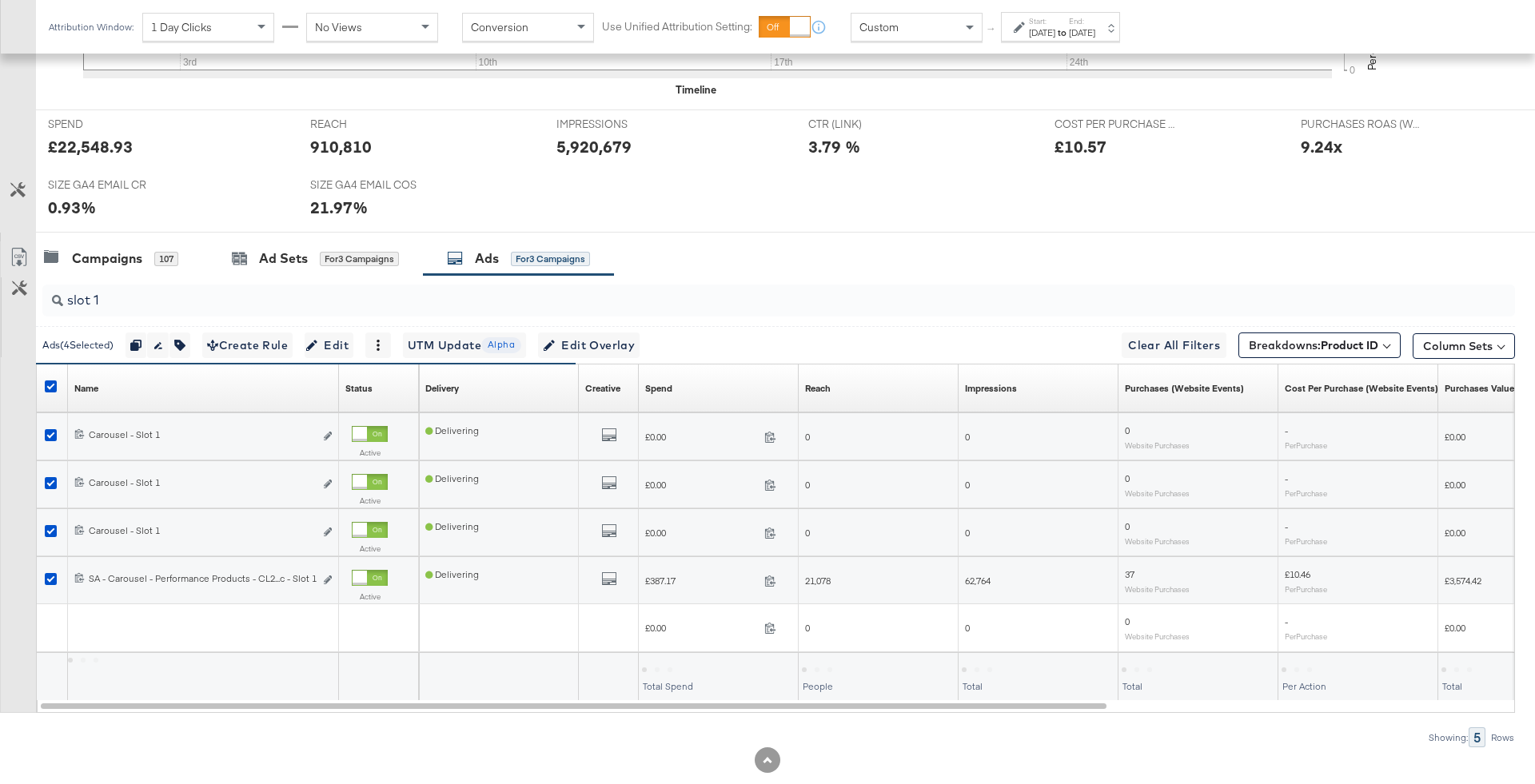
scroll to position [652, 0]
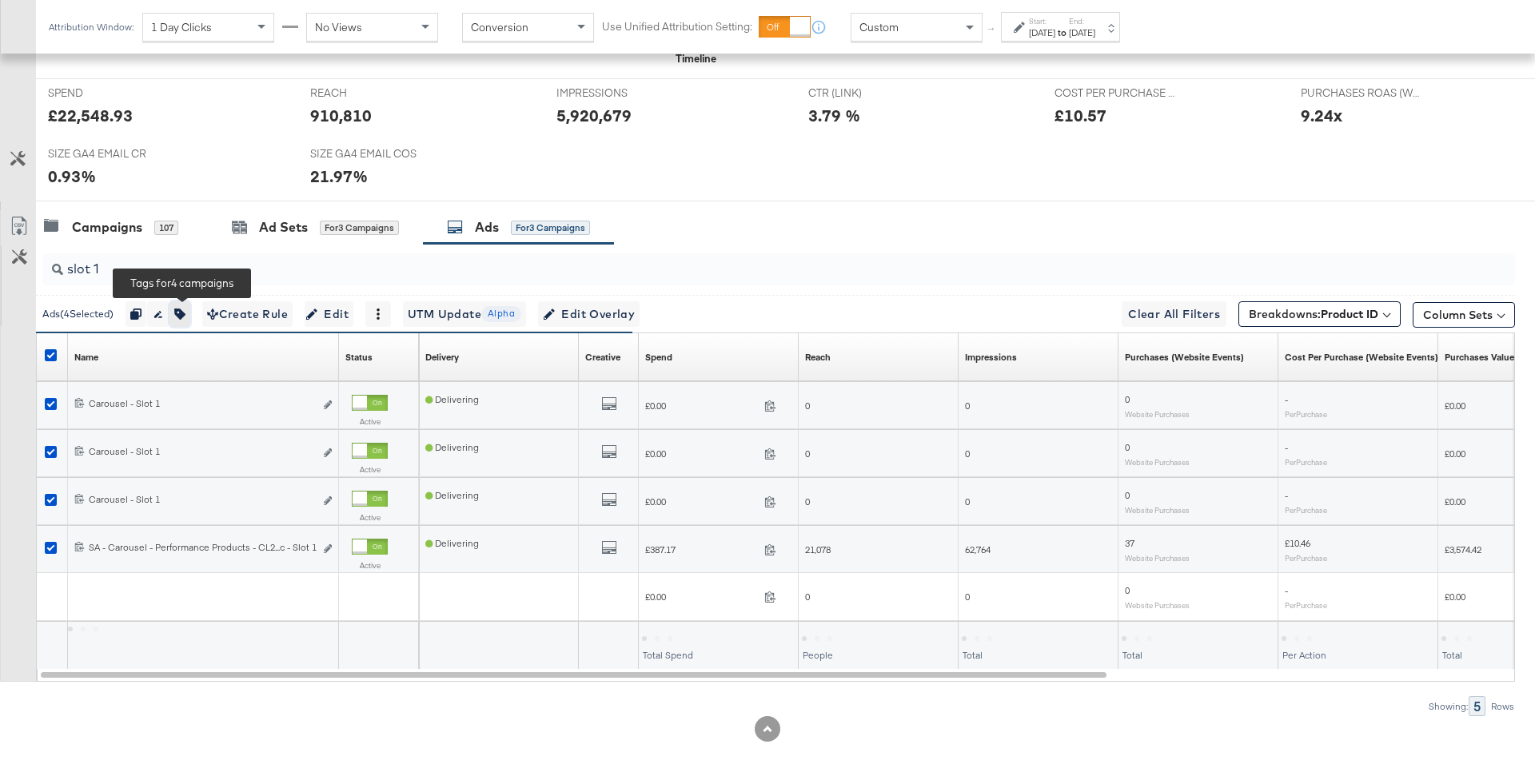
click at [185, 311] on icon "button" at bounding box center [180, 314] width 11 height 11
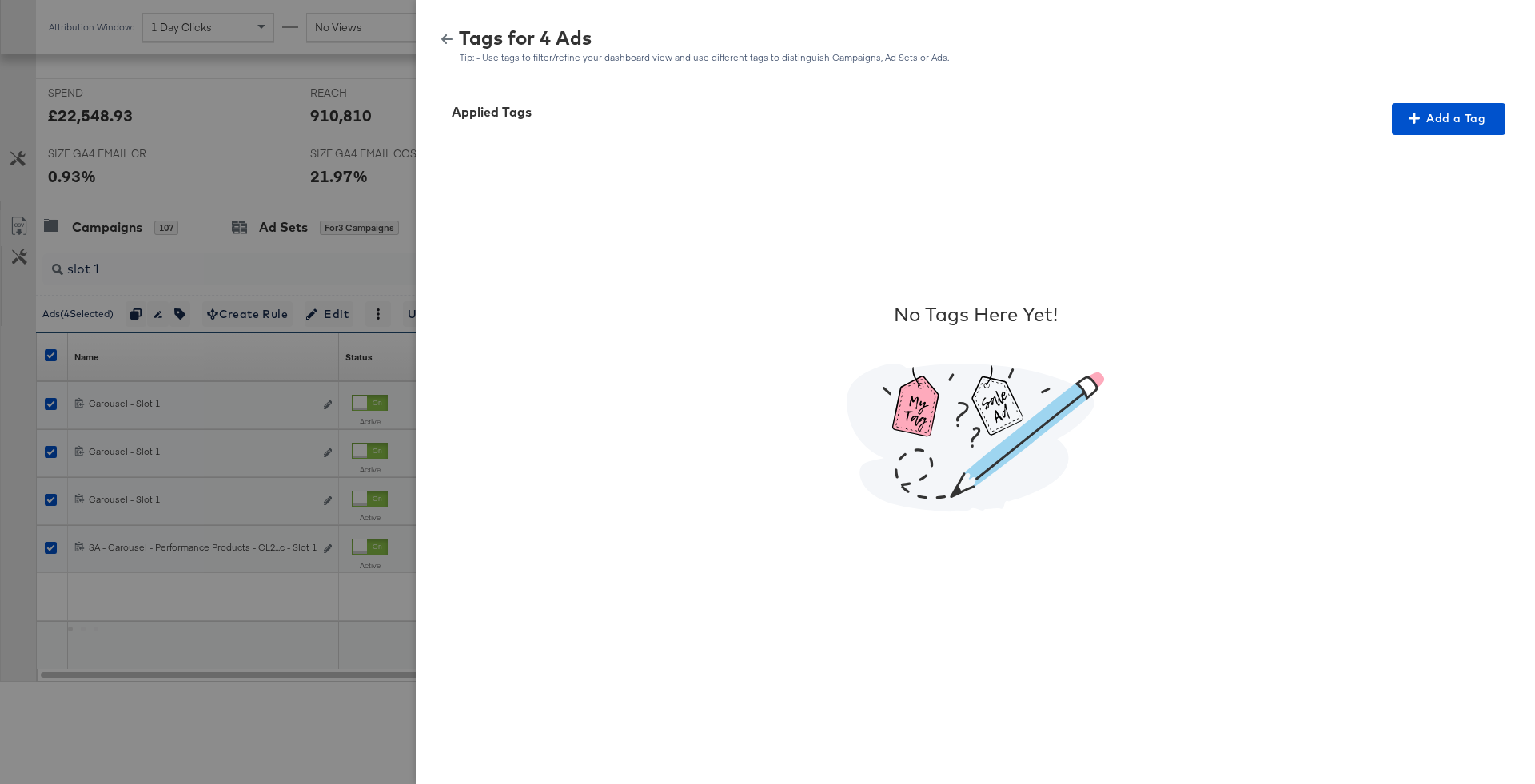
click at [1507, 128] on div "Applied Tags Add a Tag" at bounding box center [975, 120] width 1080 height 32
click at [1461, 118] on span "Add a Tag" at bounding box center [1449, 119] width 101 height 20
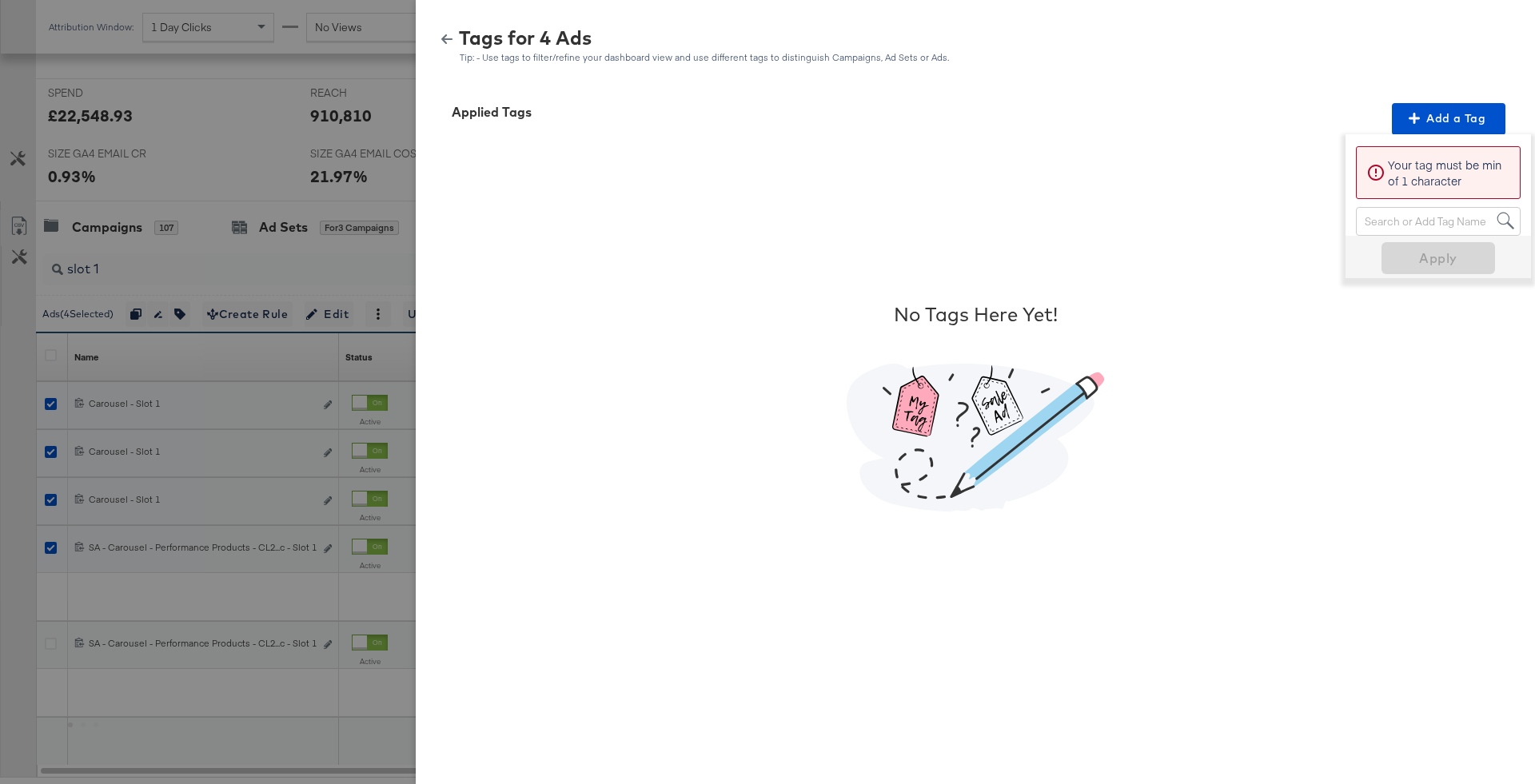
click at [1407, 174] on p "Your tag must be min of 1 character" at bounding box center [1449, 173] width 122 height 32
click at [1407, 217] on div "Search or Add Tag Name" at bounding box center [1438, 221] width 163 height 27
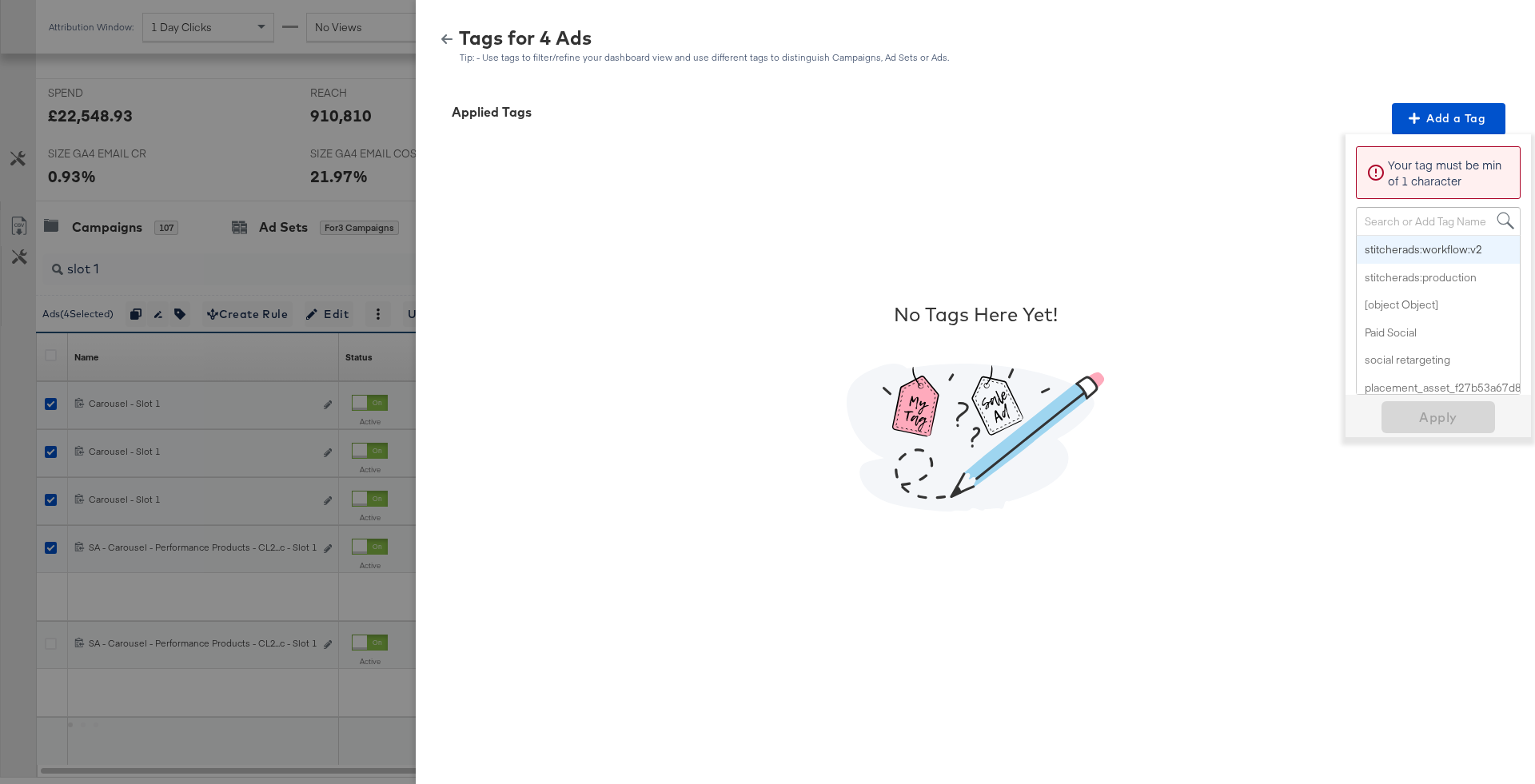
paste input "Logo + Price"
type input "Logo + Price"
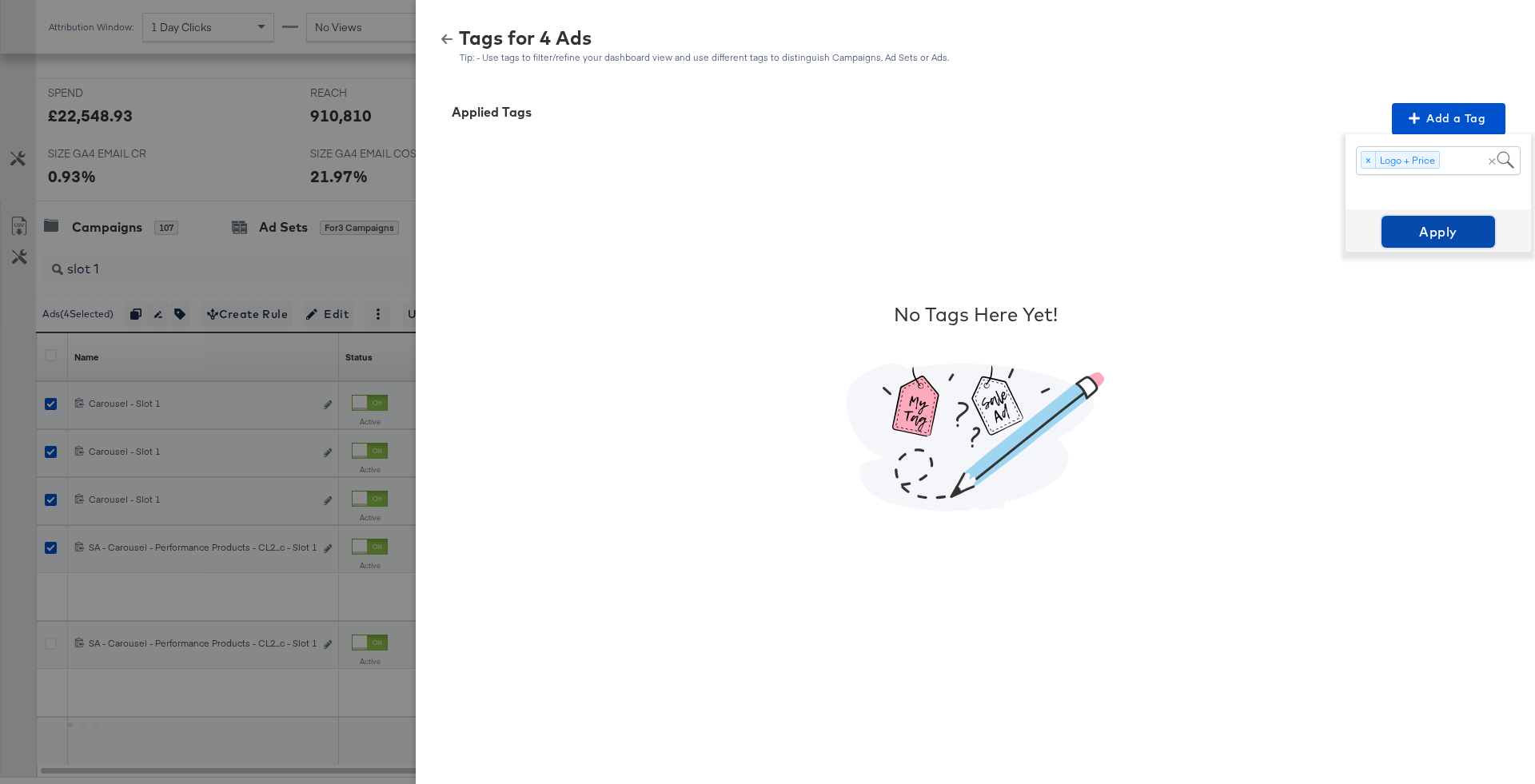
click at [1438, 239] on span "Apply" at bounding box center [1438, 231] width 101 height 23
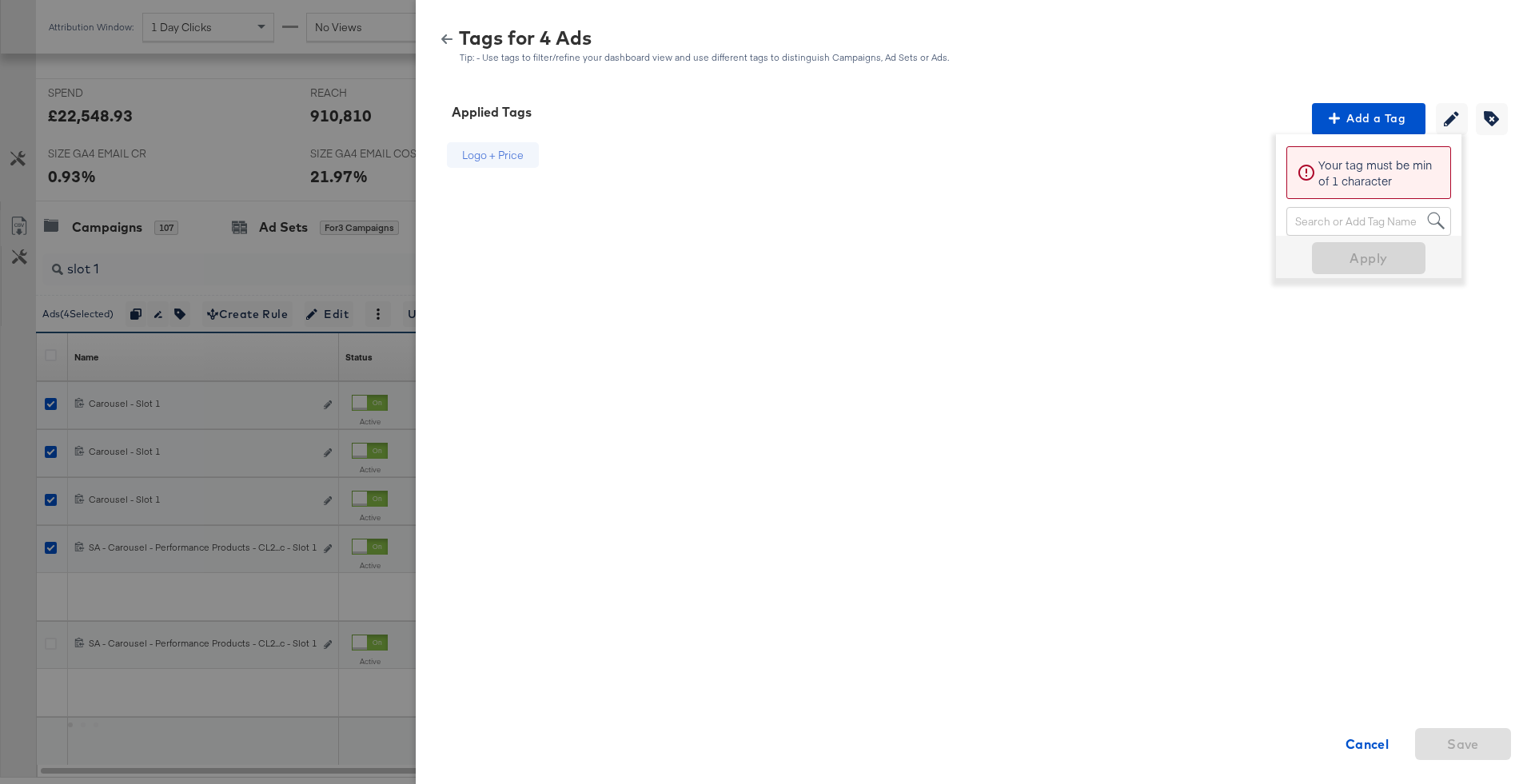
click at [449, 41] on icon "button" at bounding box center [447, 39] width 11 height 11
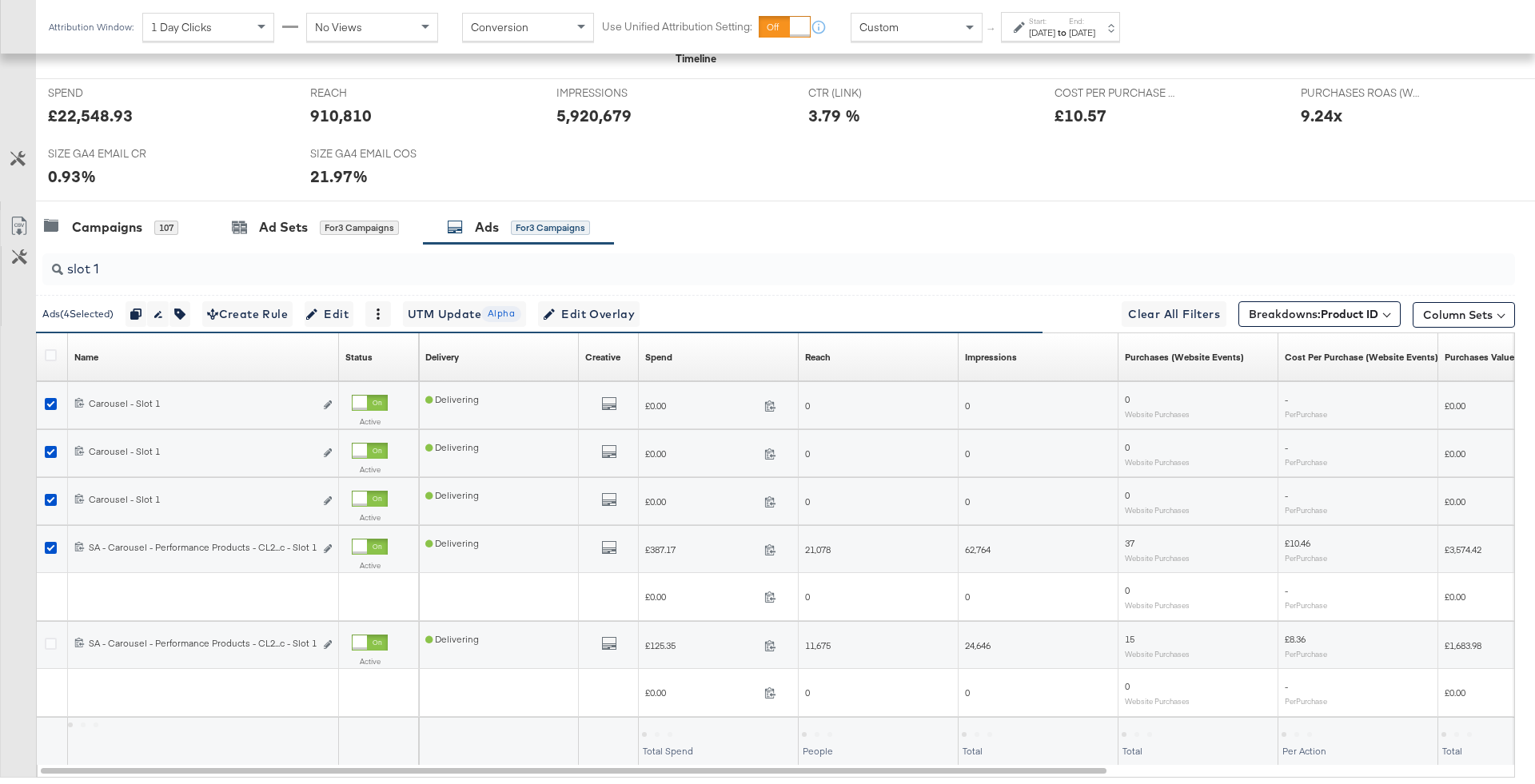
click at [153, 264] on input "slot 1" at bounding box center [721, 262] width 1316 height 32
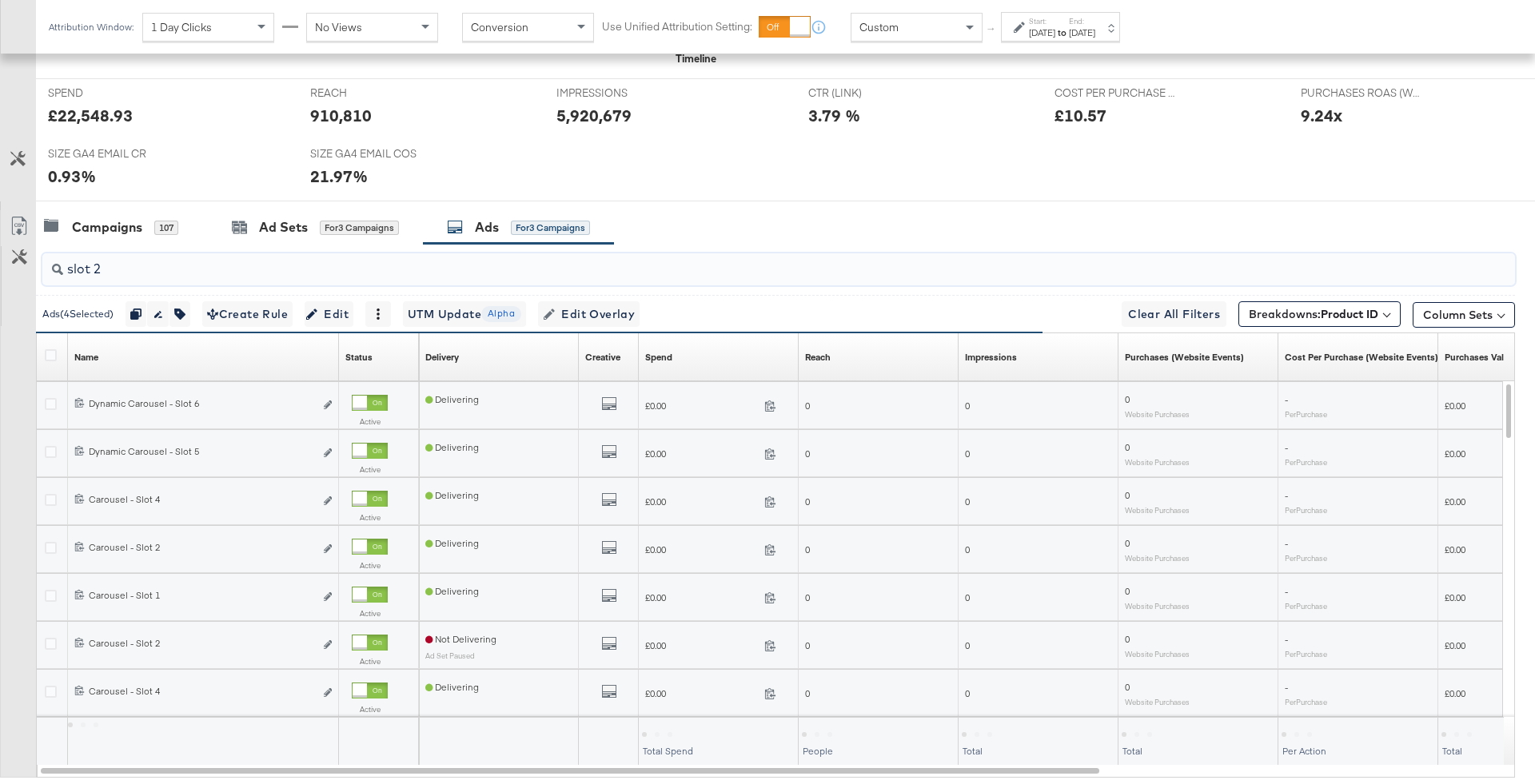
type input "slot 2"
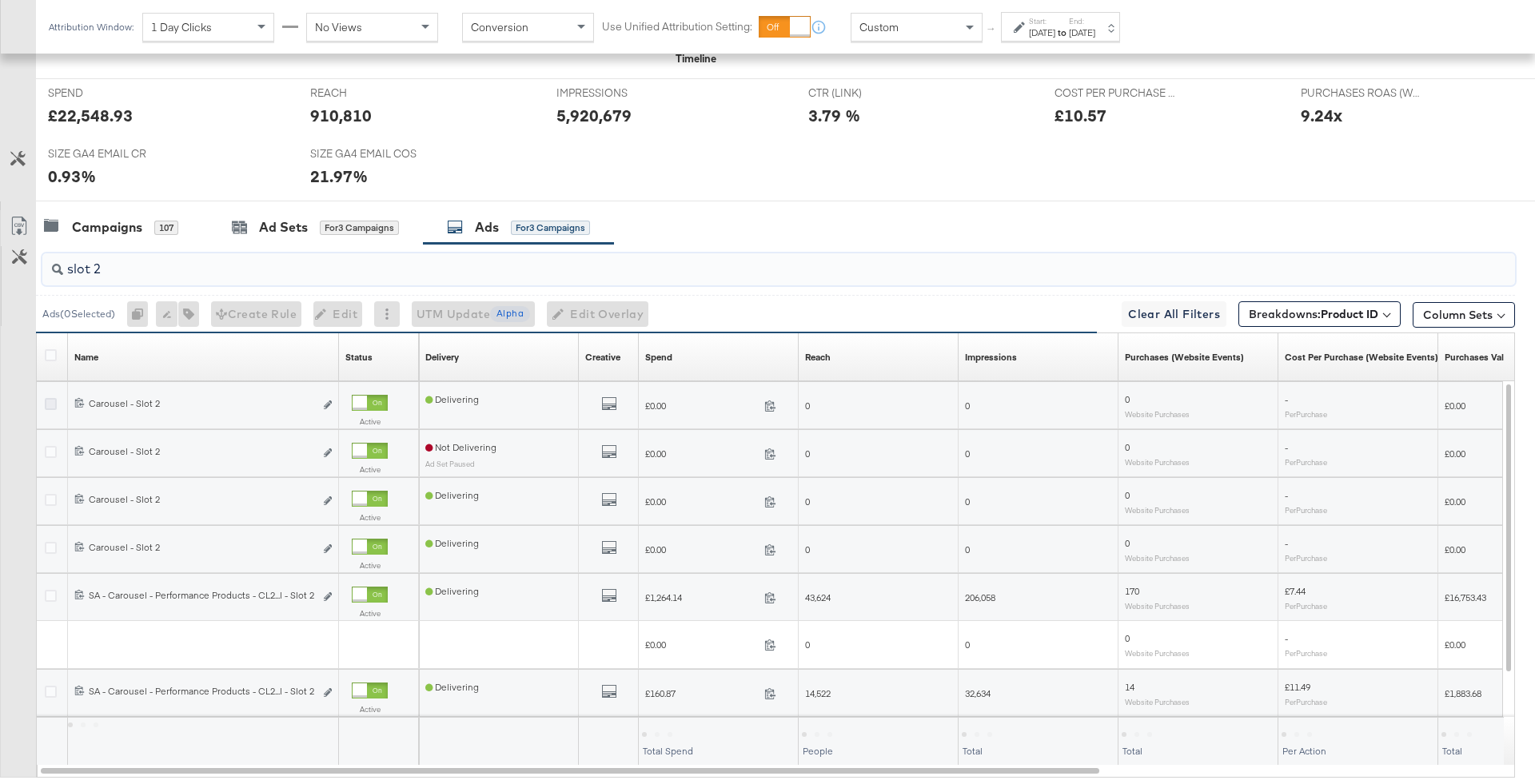
click at [54, 401] on icon at bounding box center [50, 403] width 12 height 12
click at [0, 0] on input "checkbox" at bounding box center [0, 0] width 0 height 0
click at [50, 494] on icon at bounding box center [50, 500] width 12 height 12
click at [0, 0] on input "checkbox" at bounding box center [0, 0] width 0 height 0
click at [50, 542] on icon at bounding box center [50, 547] width 12 height 12
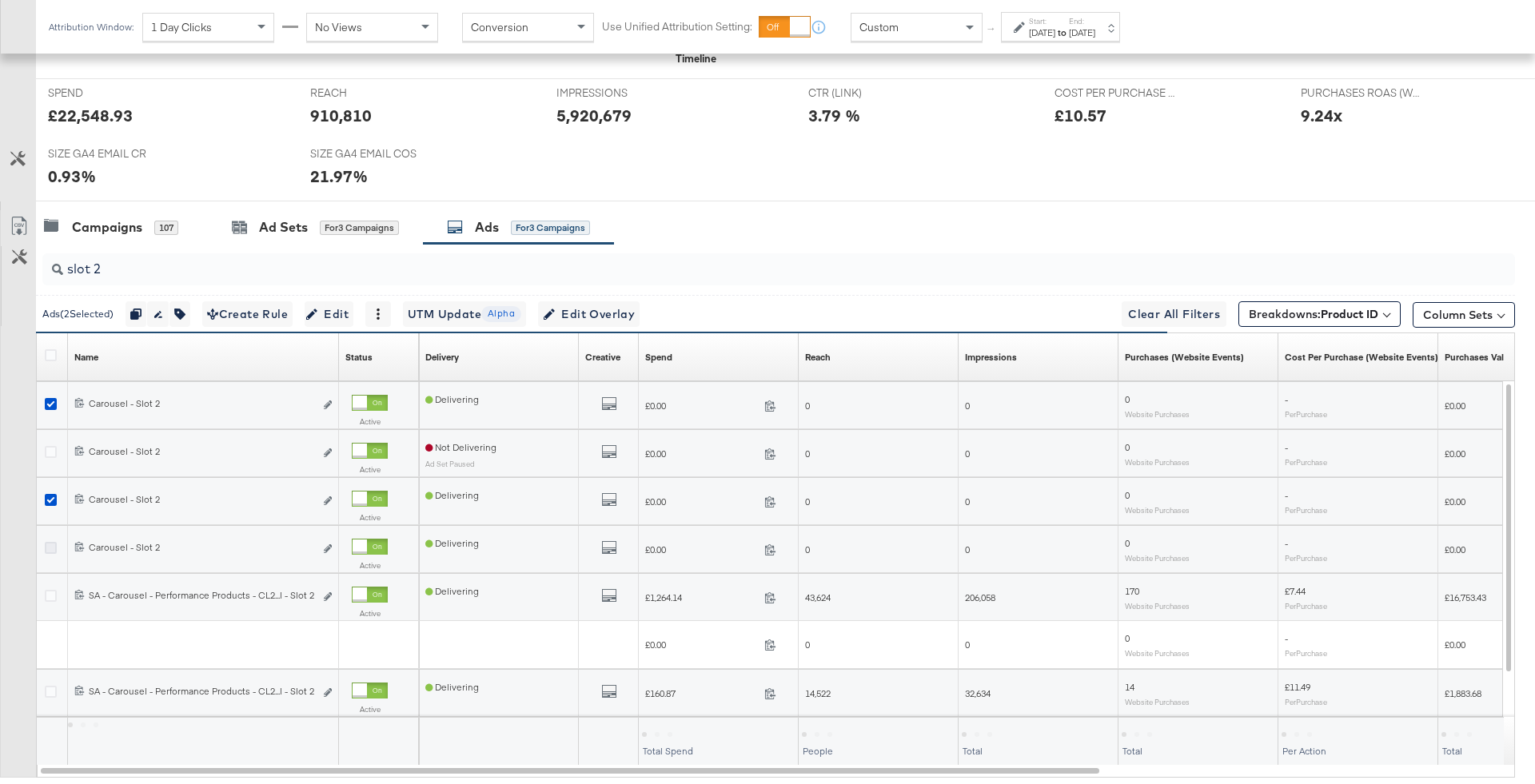
click at [0, 0] on input "checkbox" at bounding box center [0, 0] width 0 height 0
click at [52, 590] on icon at bounding box center [50, 595] width 12 height 12
click at [0, 0] on input "checkbox" at bounding box center [0, 0] width 0 height 0
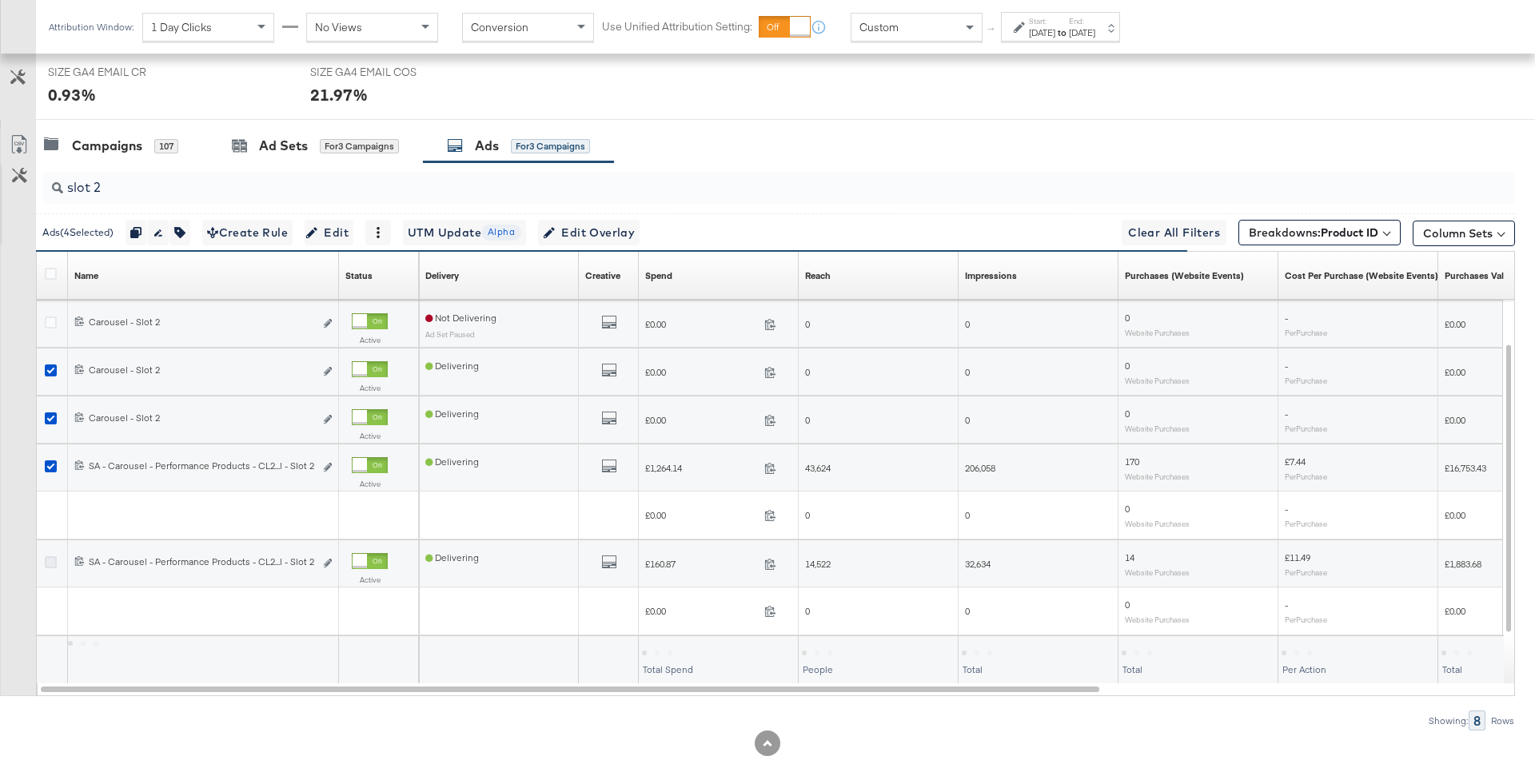
click at [50, 563] on icon at bounding box center [50, 562] width 12 height 12
click at [0, 0] on input "checkbox" at bounding box center [0, 0] width 0 height 0
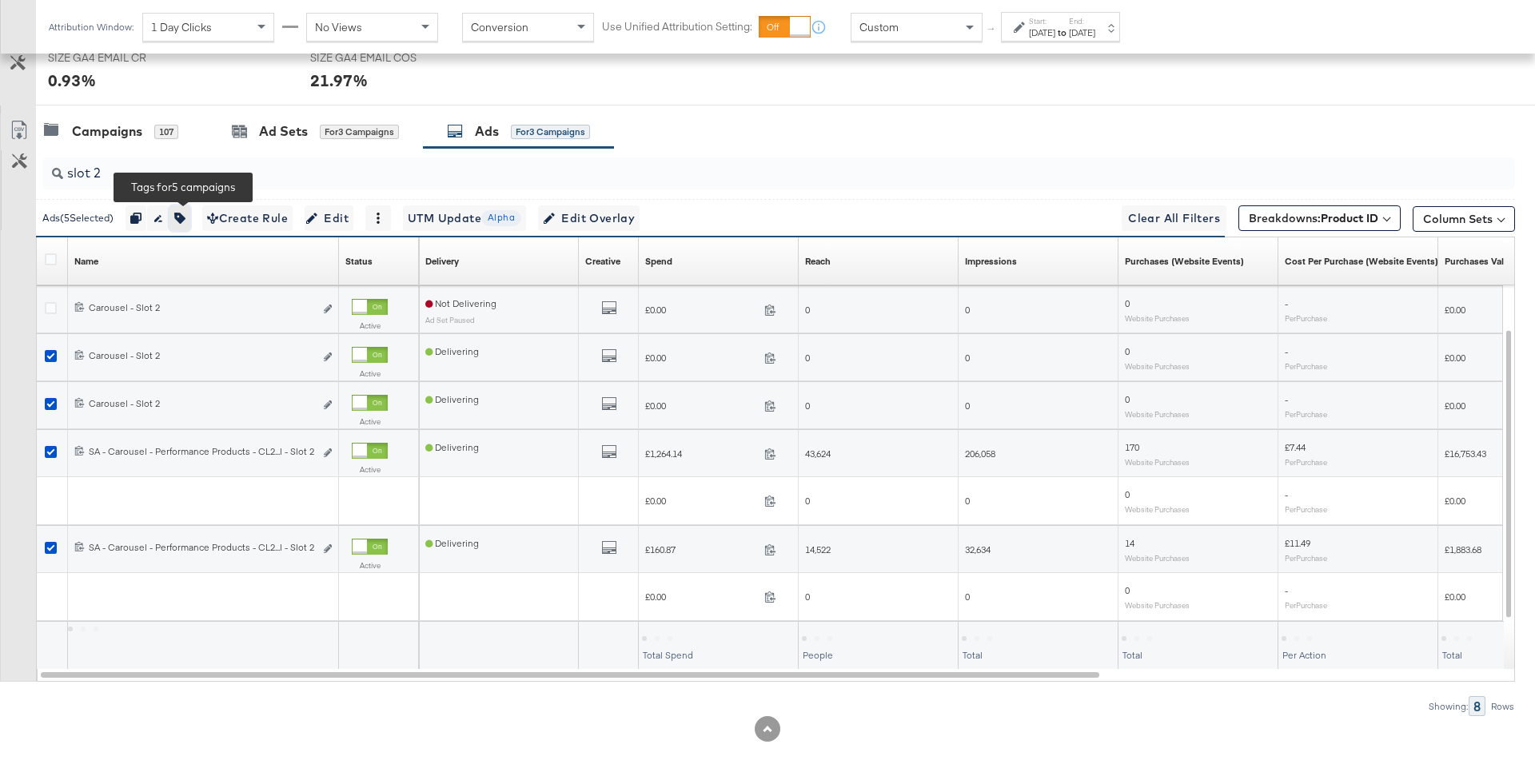
click at [185, 212] on icon "button" at bounding box center [180, 218] width 11 height 11
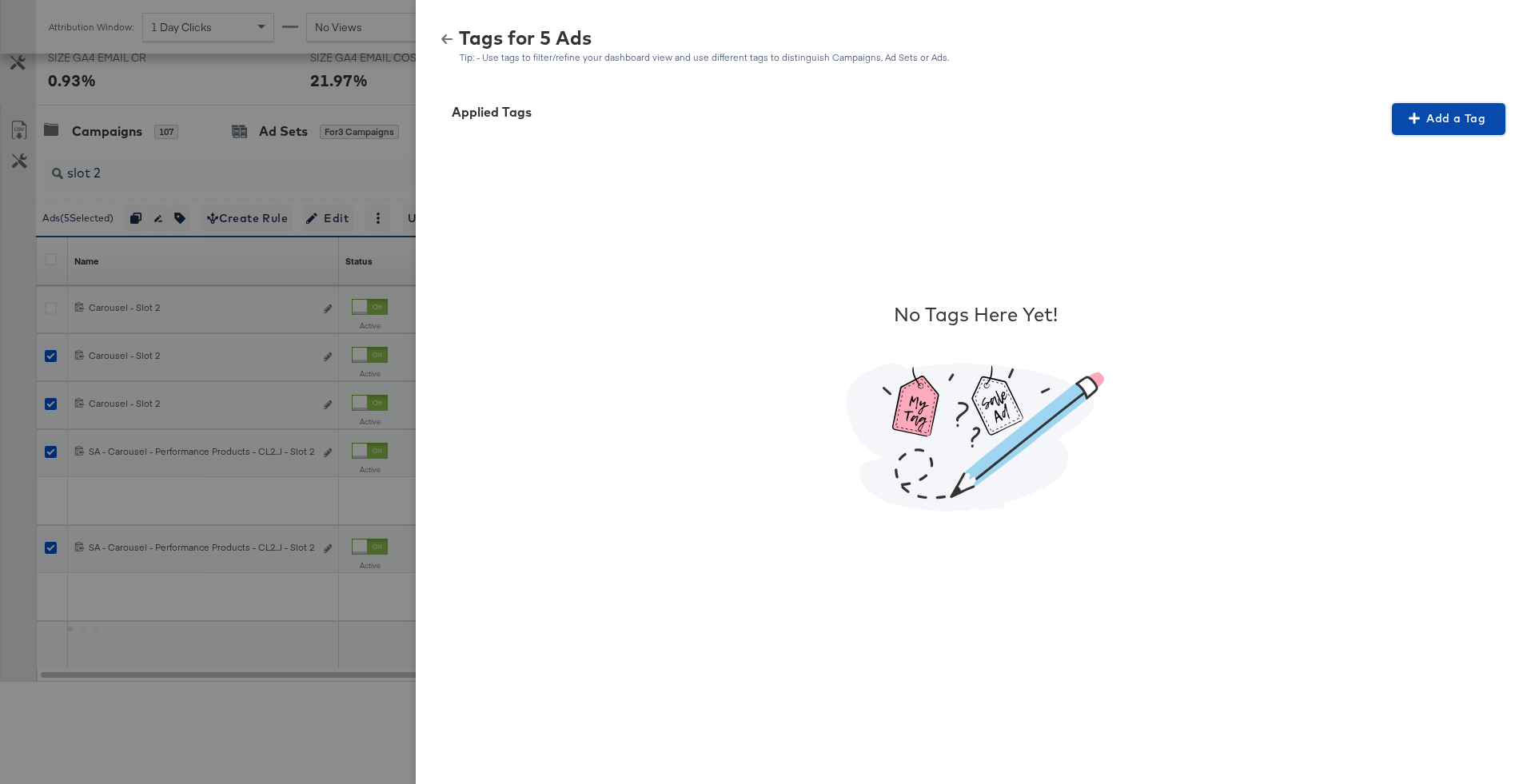
click at [1425, 116] on span "Add a Tag" at bounding box center [1449, 119] width 101 height 20
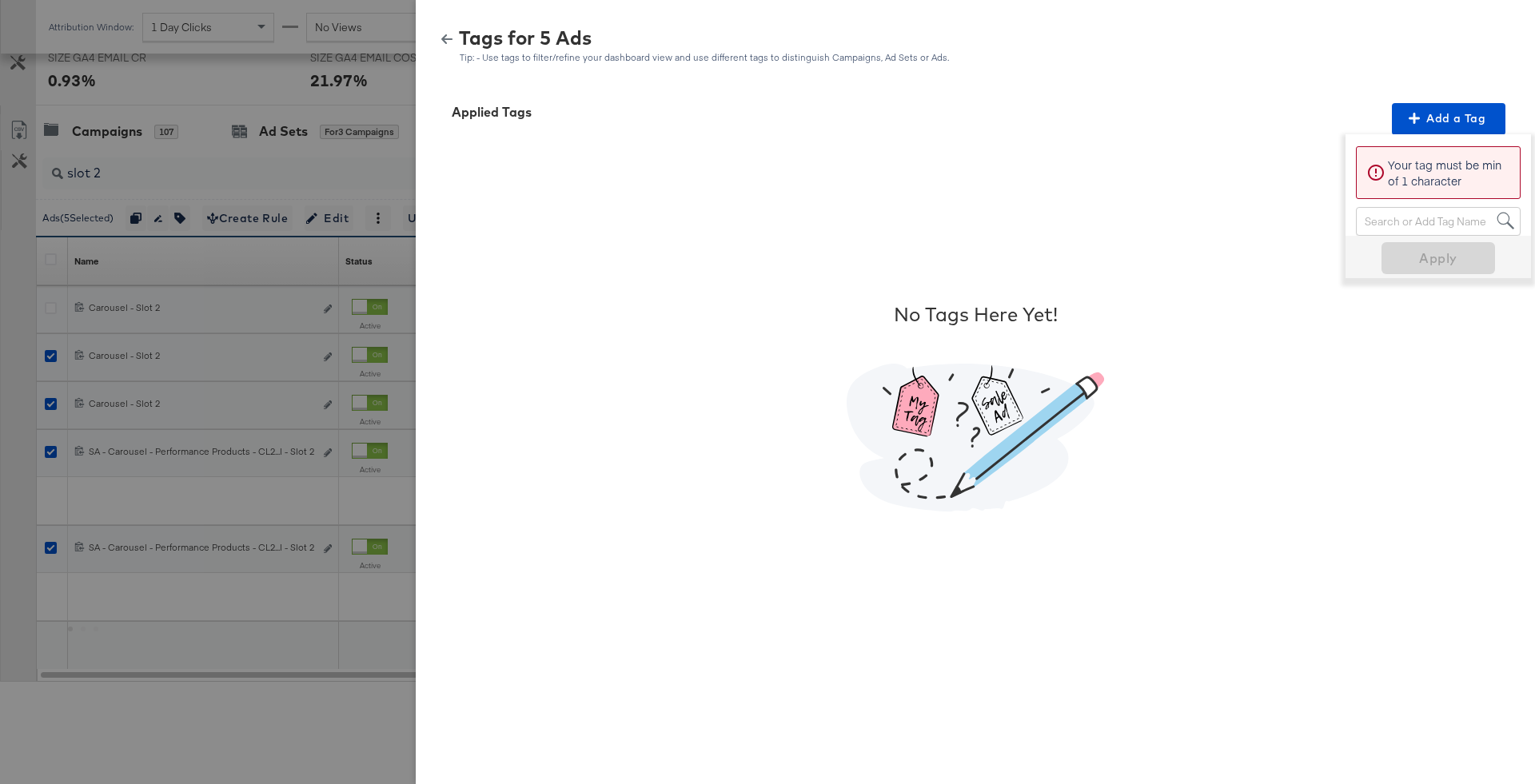
click at [1426, 224] on div "Search or Add Tag Name" at bounding box center [1438, 221] width 163 height 27
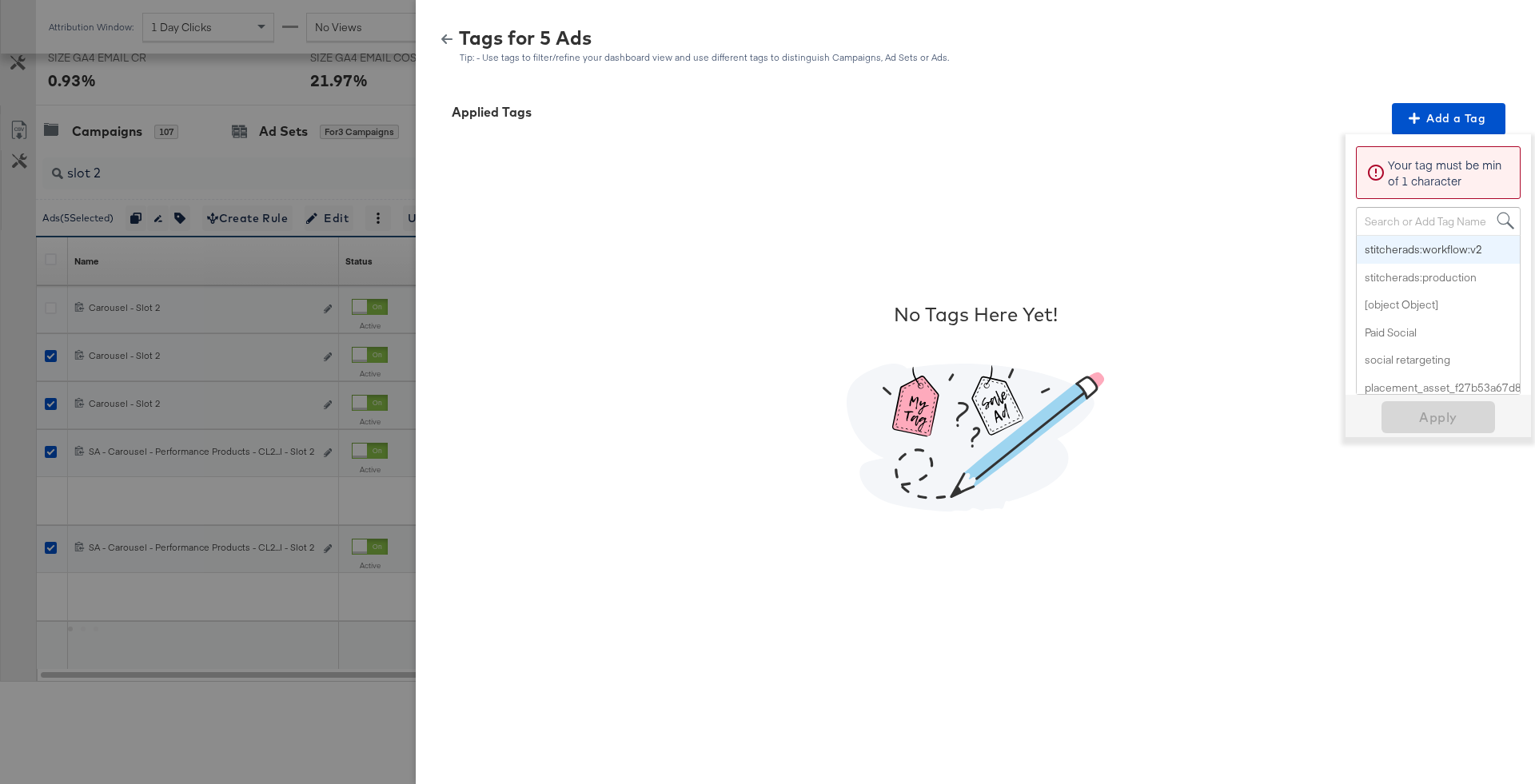
paste input "Logo + Price"
type input "Logo + Price"
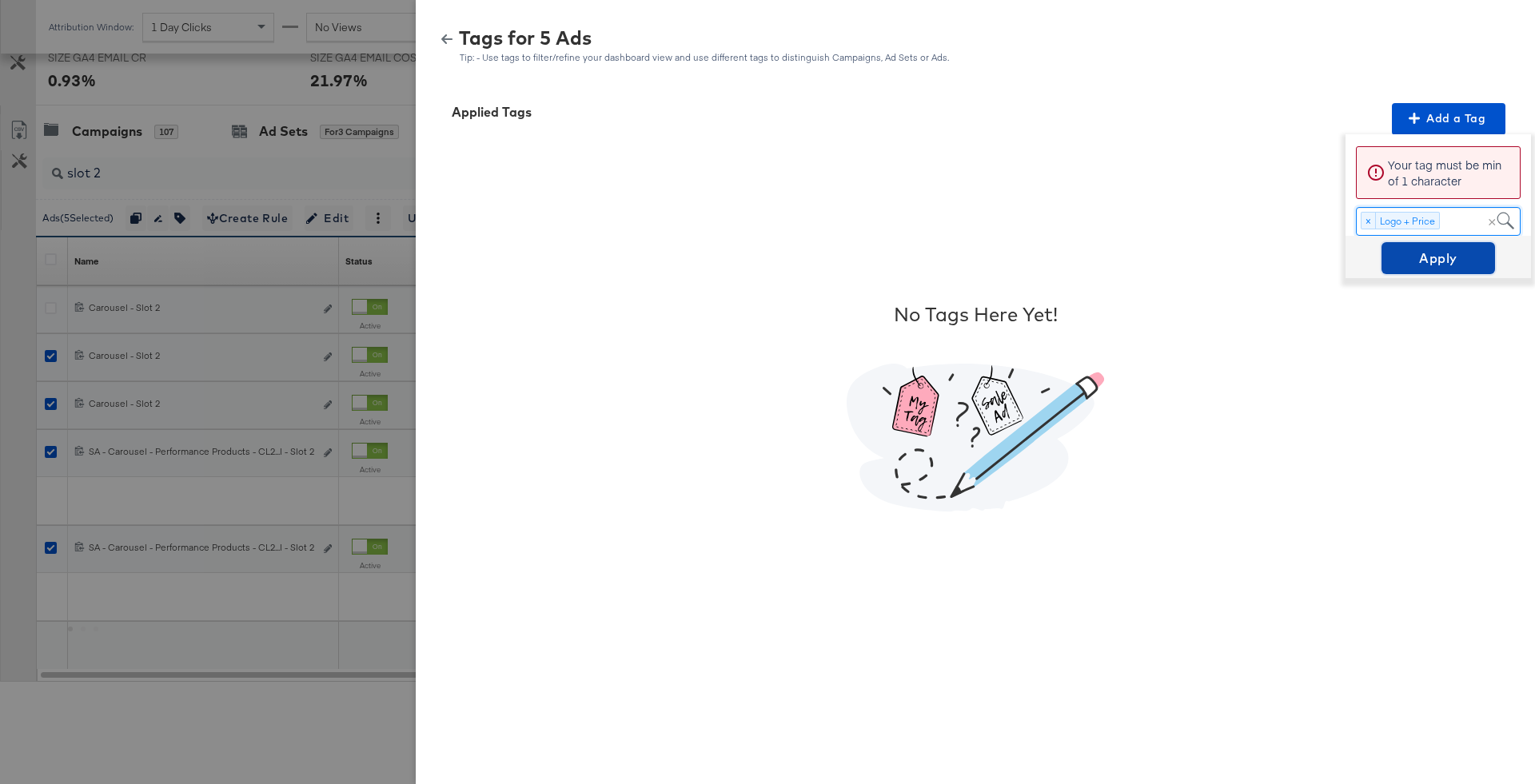
click at [1444, 262] on span "Apply" at bounding box center [1438, 257] width 101 height 23
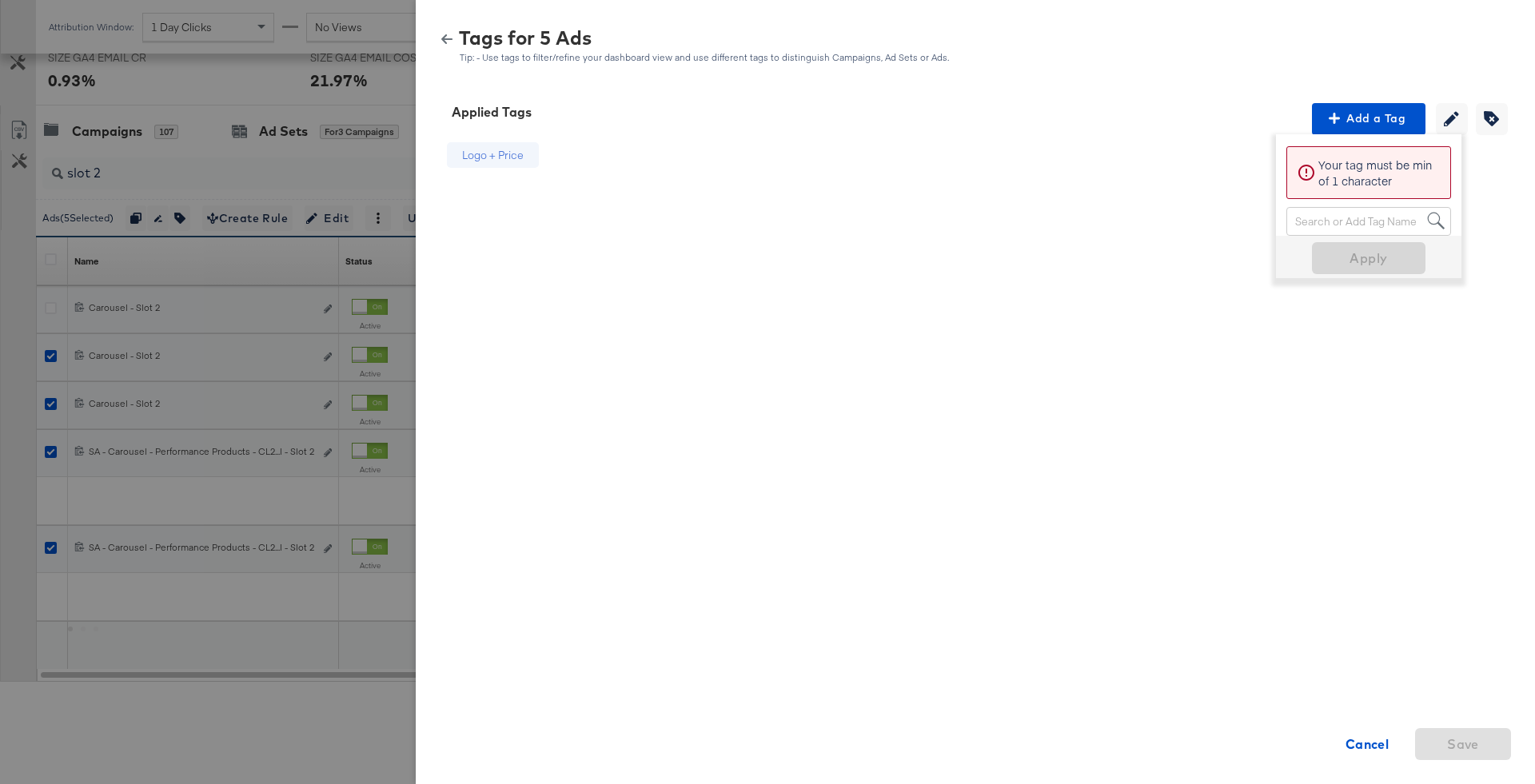
click at [450, 32] on div "Tags for 5 Ads Tip: - Use tags to filter/refine your dashboard view and use dif…" at bounding box center [975, 46] width 1080 height 34
click at [449, 39] on icon "button" at bounding box center [447, 39] width 11 height 10
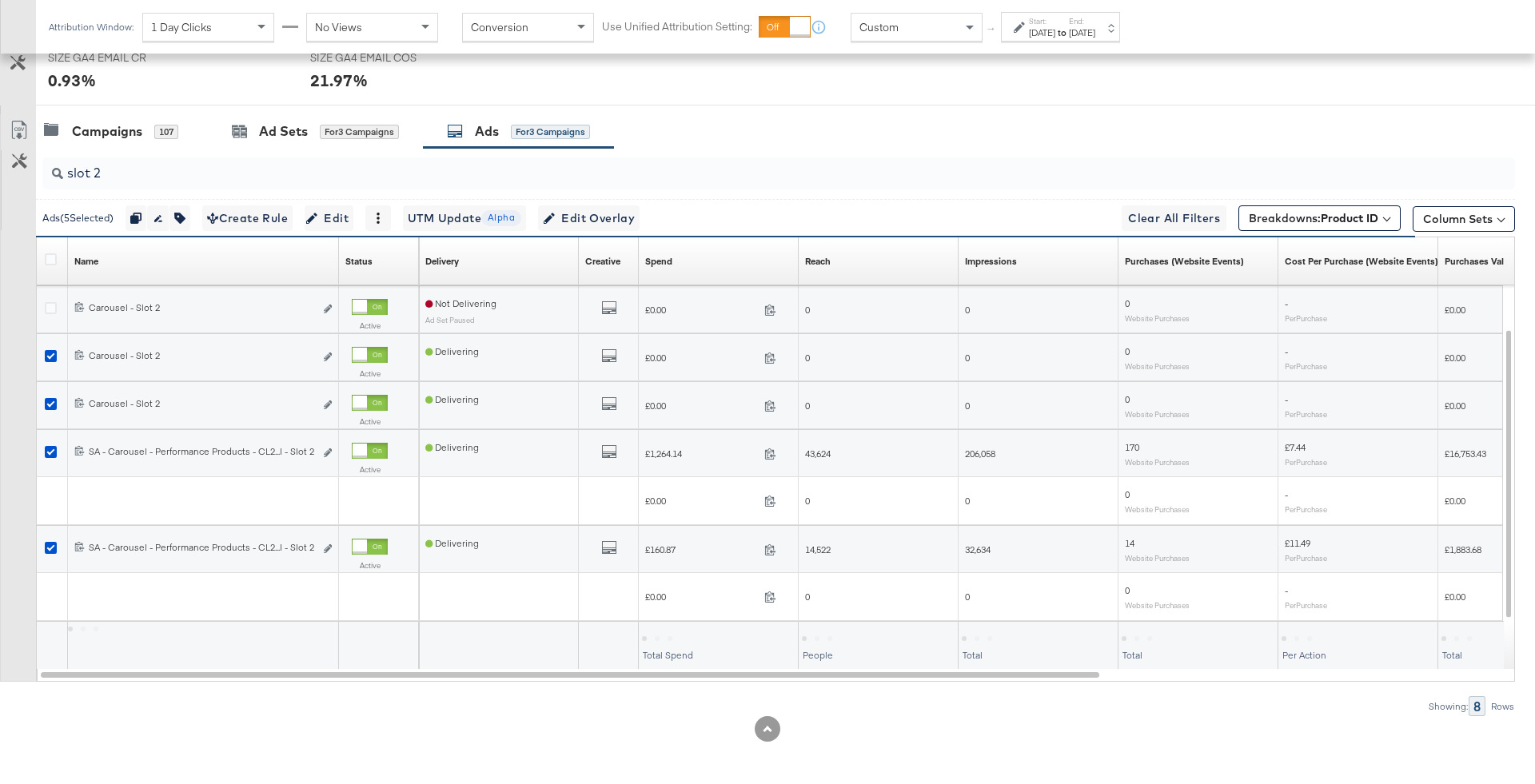
click at [296, 167] on input "slot 2" at bounding box center [721, 167] width 1316 height 32
type input "slot 3"
click at [51, 310] on icon at bounding box center [50, 308] width 12 height 12
click at [0, 0] on input "checkbox" at bounding box center [0, 0] width 0 height 0
click at [51, 344] on div at bounding box center [53, 358] width 30 height 29
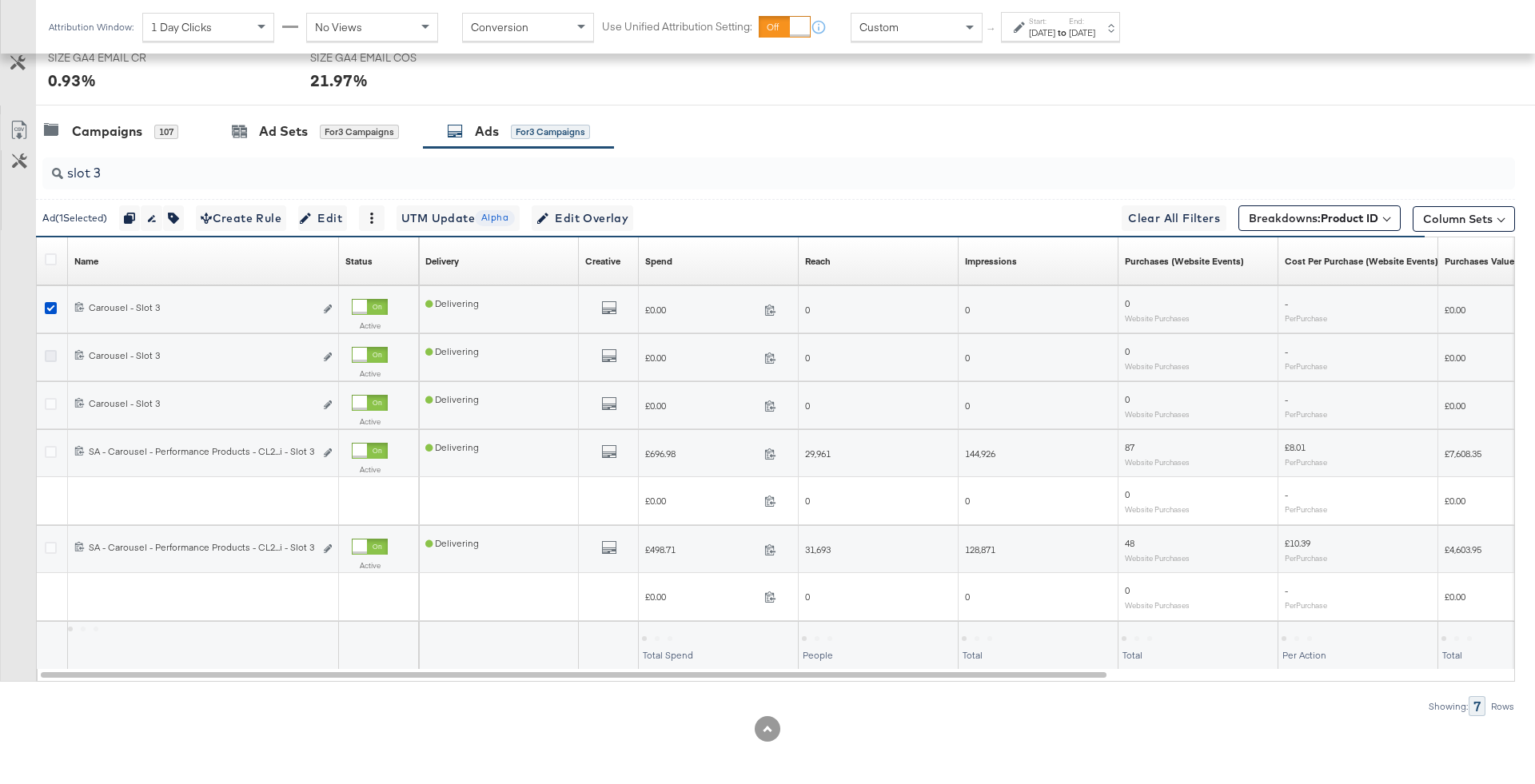
click at [51, 350] on icon at bounding box center [50, 356] width 12 height 12
click at [0, 0] on input "checkbox" at bounding box center [0, 0] width 0 height 0
click at [51, 402] on icon at bounding box center [50, 403] width 12 height 12
click at [0, 0] on input "checkbox" at bounding box center [0, 0] width 0 height 0
click at [53, 443] on div at bounding box center [53, 454] width 30 height 29
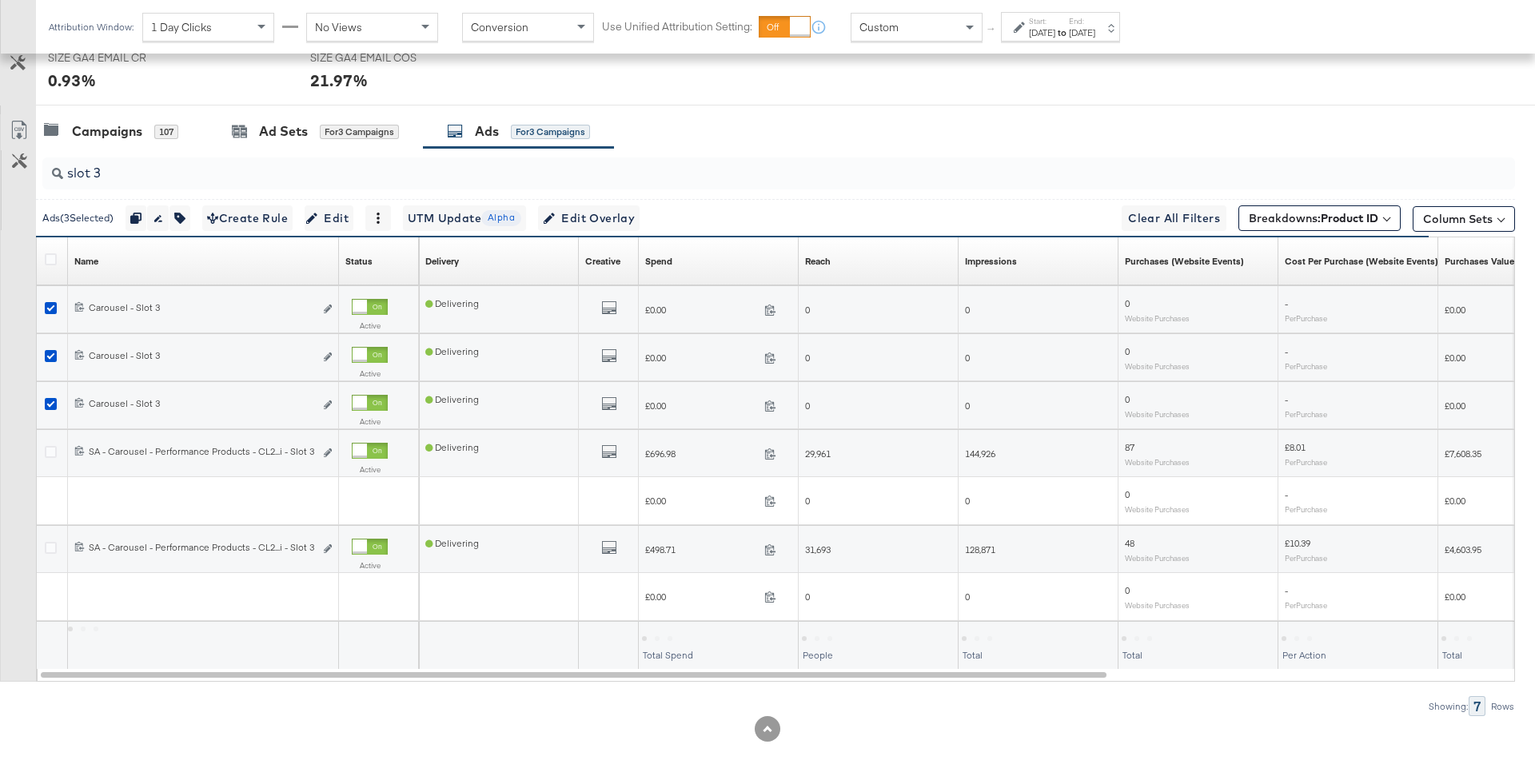
click at [53, 456] on div at bounding box center [53, 454] width 17 height 16
click at [51, 450] on icon at bounding box center [50, 451] width 12 height 12
click at [0, 0] on input "checkbox" at bounding box center [0, 0] width 0 height 0
click at [50, 545] on icon at bounding box center [50, 547] width 12 height 12
click at [0, 0] on input "checkbox" at bounding box center [0, 0] width 0 height 0
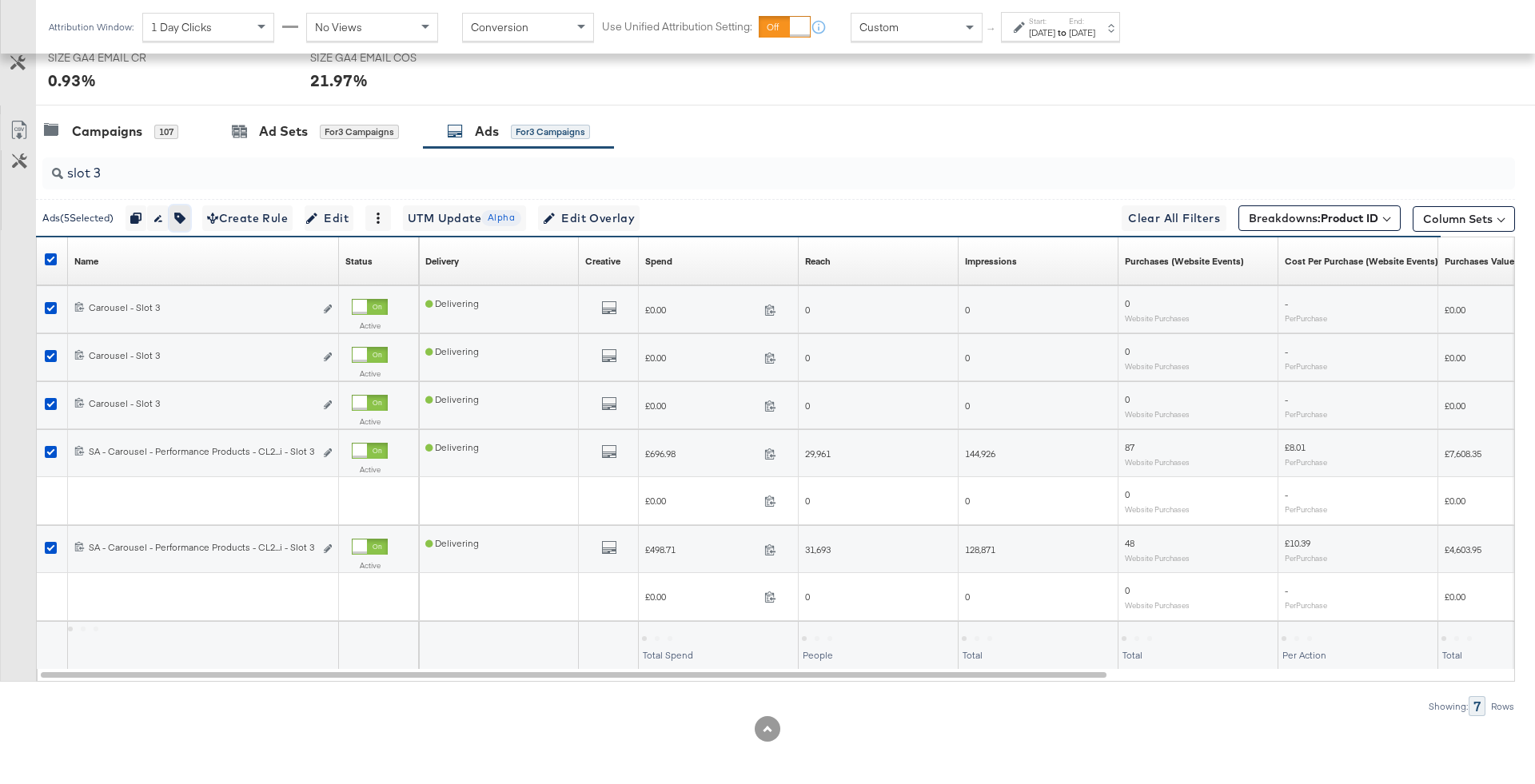
click at [185, 212] on icon "button" at bounding box center [180, 218] width 11 height 11
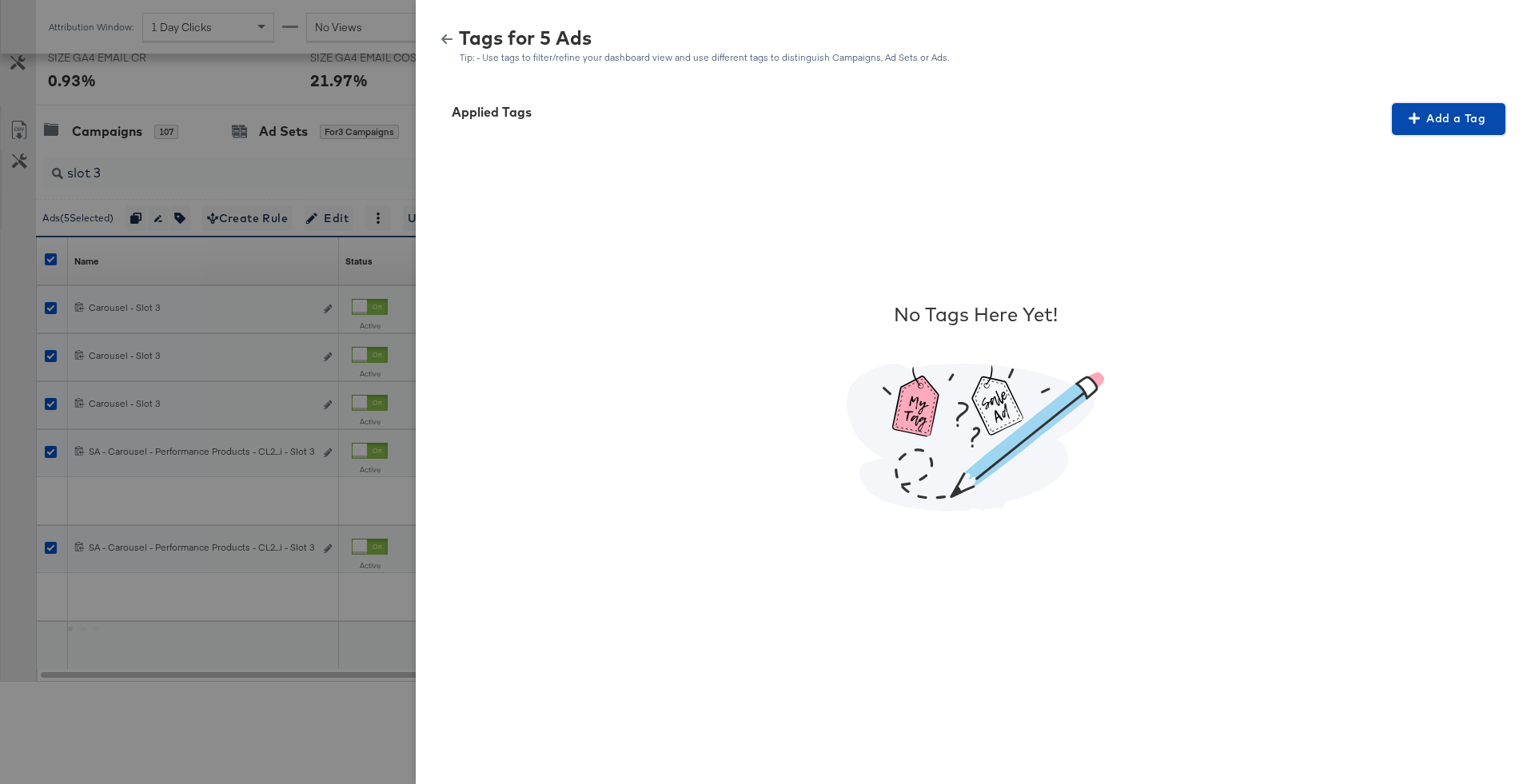
click at [1452, 130] on button "Add a Tag" at bounding box center [1449, 120] width 113 height 32
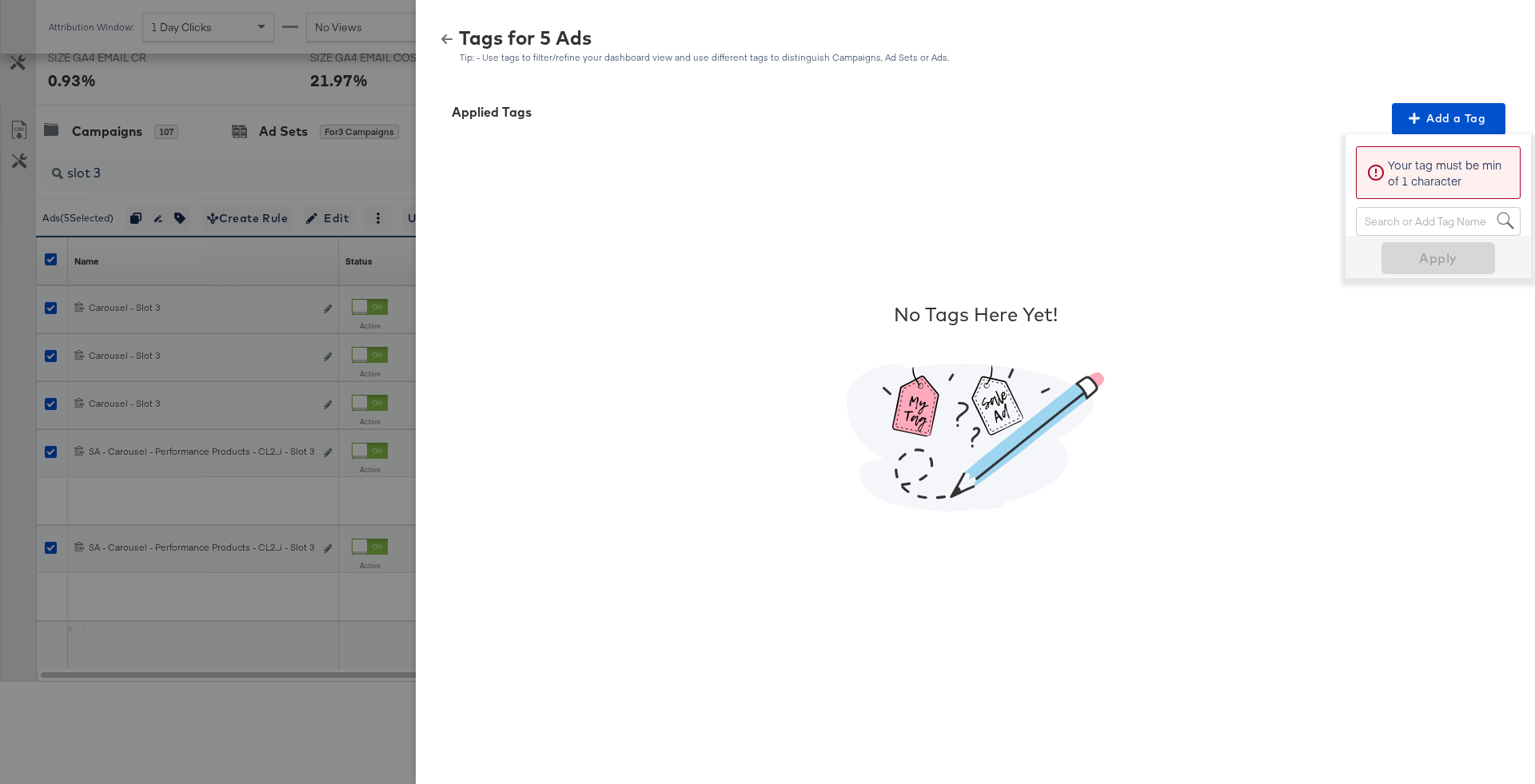
click at [1429, 217] on div "Search or Add Tag Name" at bounding box center [1438, 221] width 163 height 27
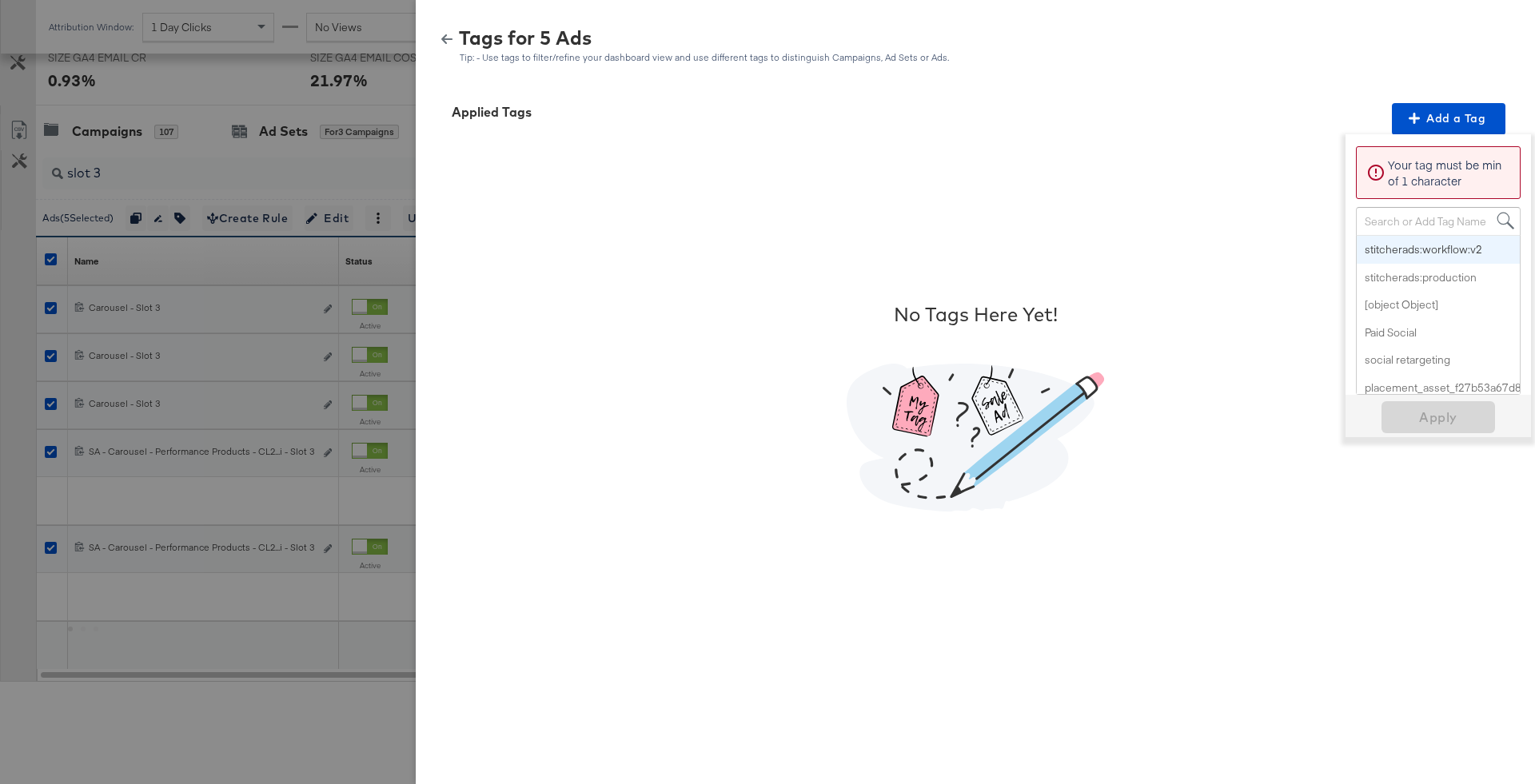
paste input "Multi-Image + Price Strike"
type input "Multi-Image + Price Strike"
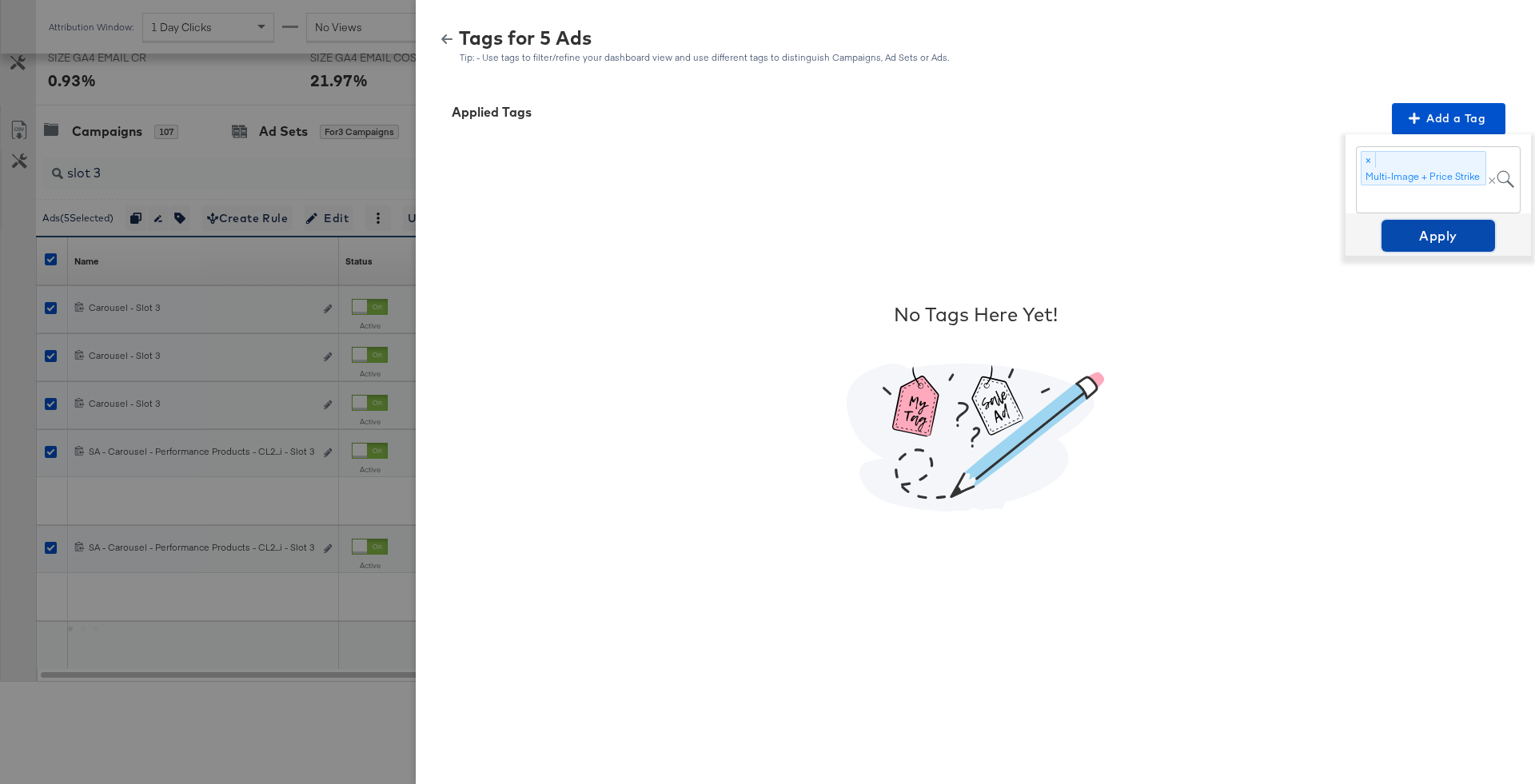
click at [1438, 240] on span "Apply" at bounding box center [1438, 235] width 101 height 23
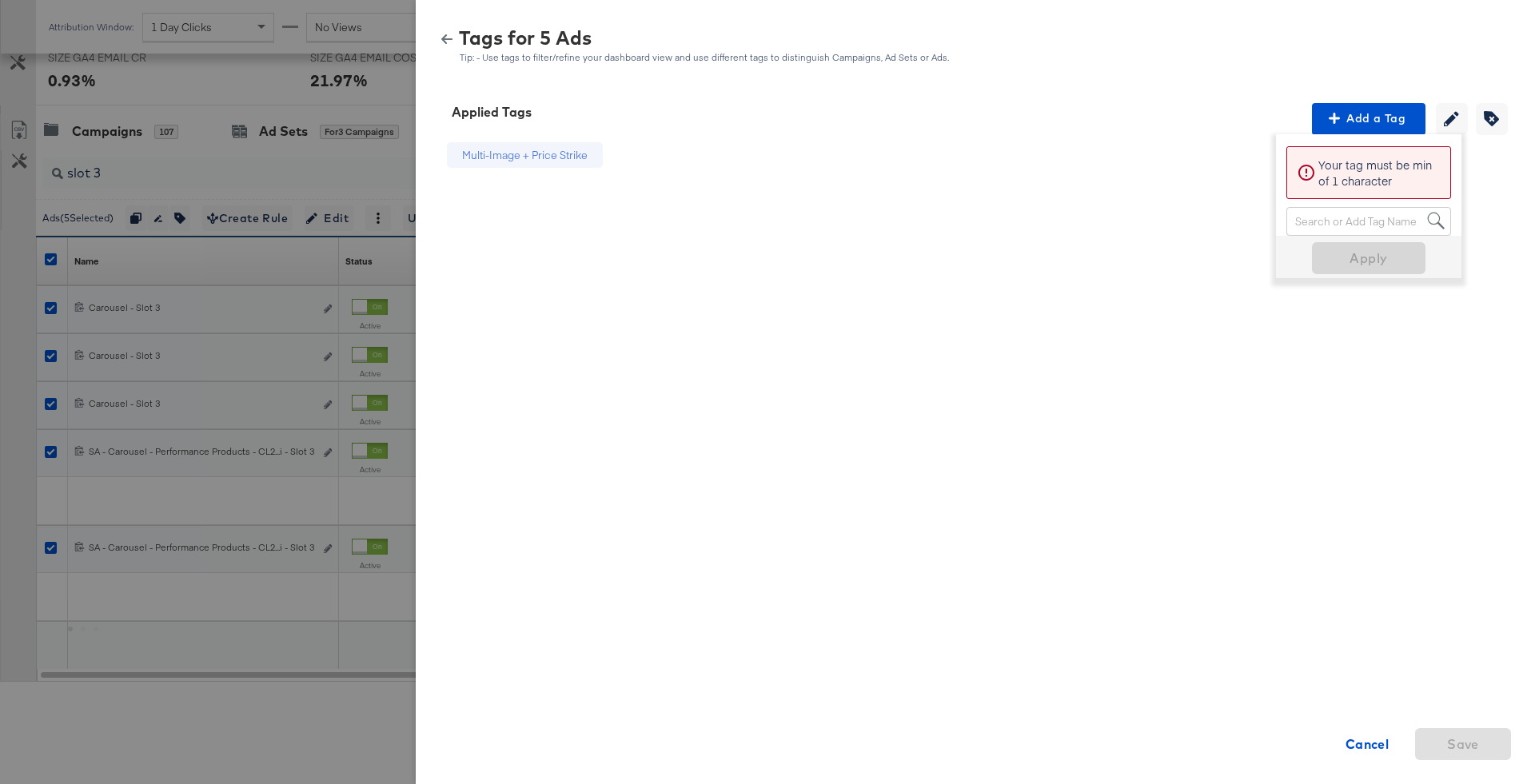
click at [453, 35] on button "button" at bounding box center [447, 39] width 24 height 11
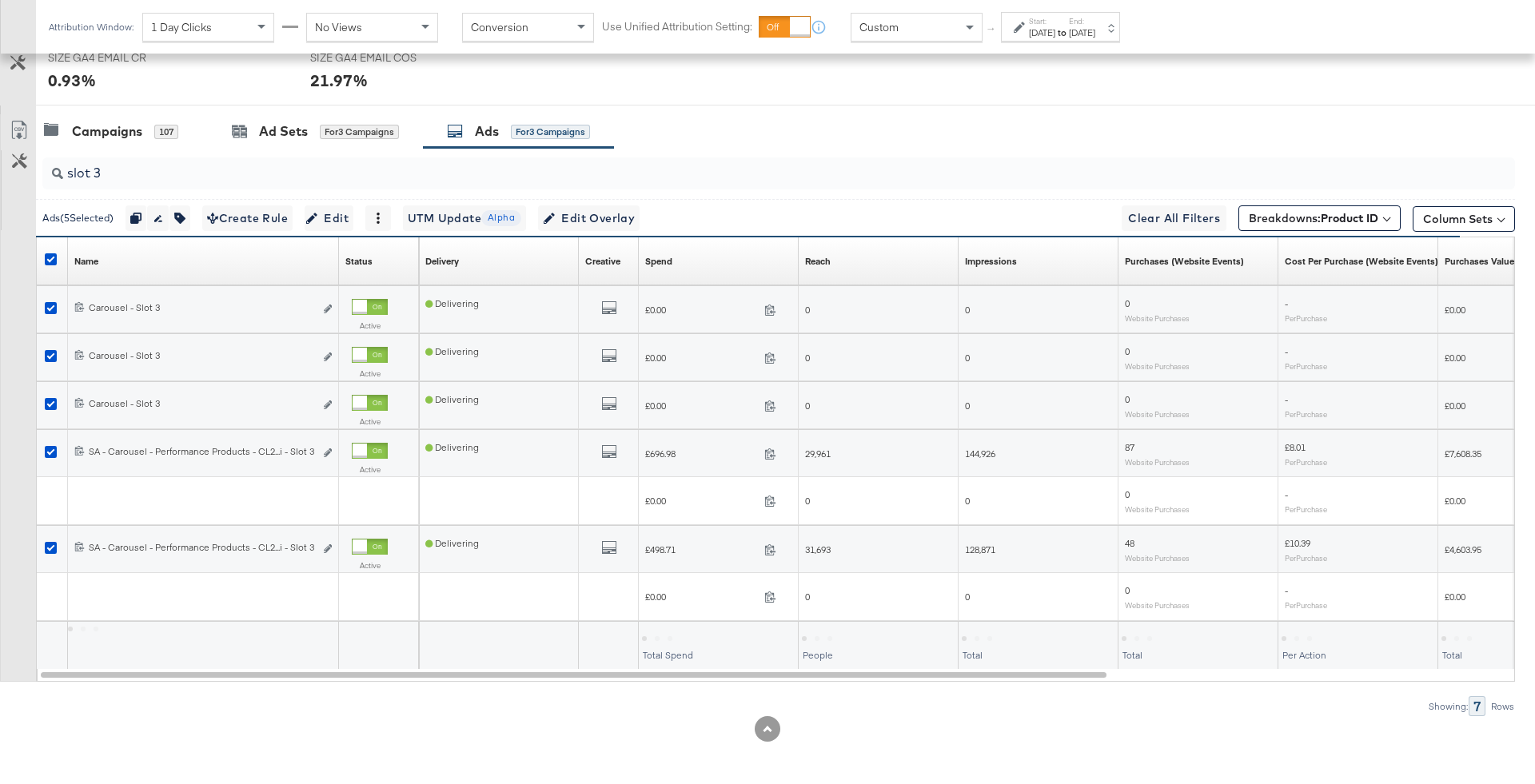
click at [385, 167] on input "slot 3" at bounding box center [721, 167] width 1316 height 32
type input "slot 5"
click at [50, 302] on icon at bounding box center [50, 308] width 12 height 12
click at [0, 0] on input "checkbox" at bounding box center [0, 0] width 0 height 0
click at [50, 353] on icon at bounding box center [50, 356] width 12 height 12
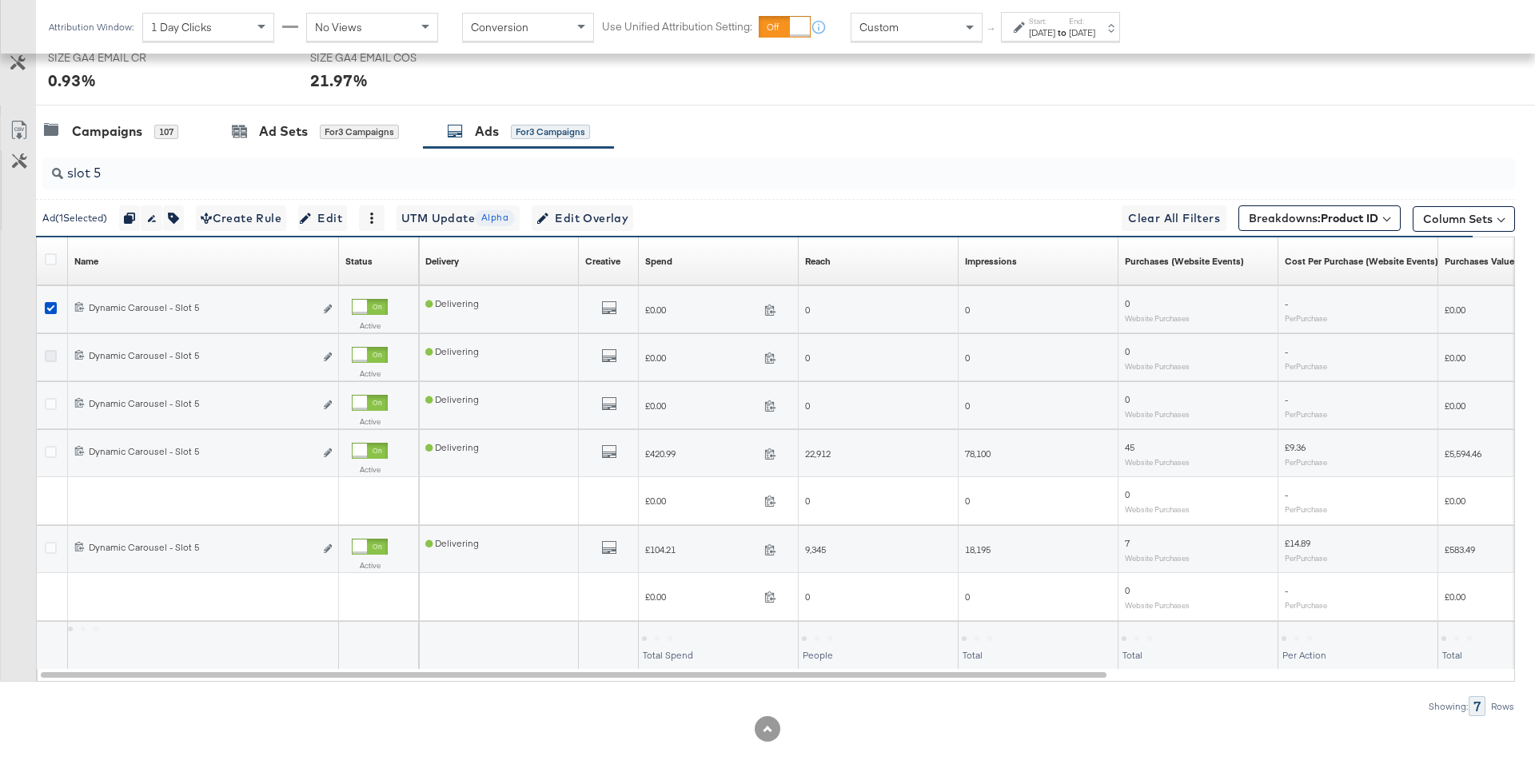
click at [0, 0] on input "checkbox" at bounding box center [0, 0] width 0 height 0
click at [51, 402] on icon at bounding box center [50, 403] width 12 height 12
click at [0, 0] on input "checkbox" at bounding box center [0, 0] width 0 height 0
click at [50, 446] on icon at bounding box center [50, 451] width 12 height 12
click at [0, 0] on input "checkbox" at bounding box center [0, 0] width 0 height 0
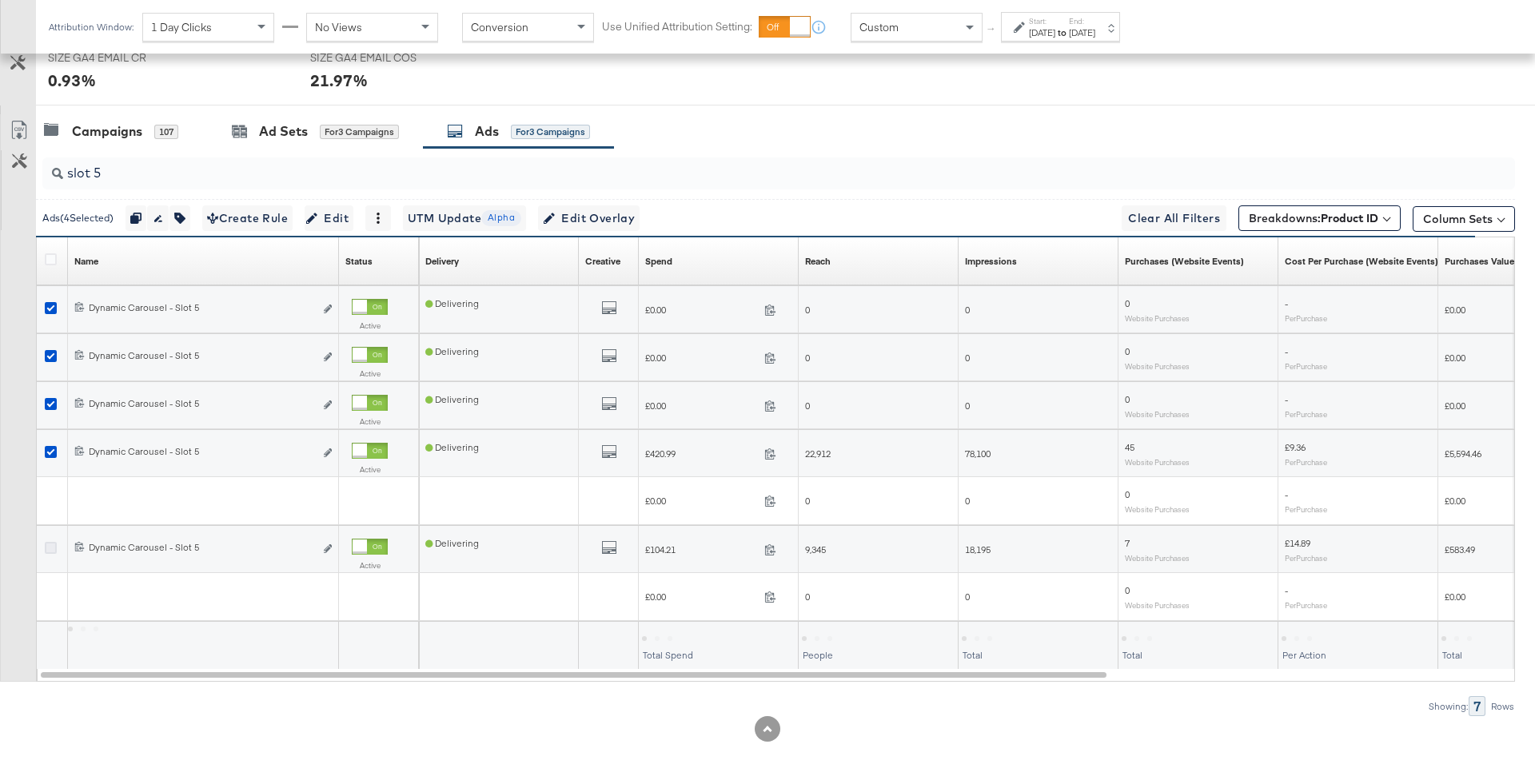
click at [53, 546] on icon at bounding box center [50, 547] width 12 height 12
click at [0, 0] on input "checkbox" at bounding box center [0, 0] width 0 height 0
click at [190, 213] on button "button" at bounding box center [179, 218] width 21 height 25
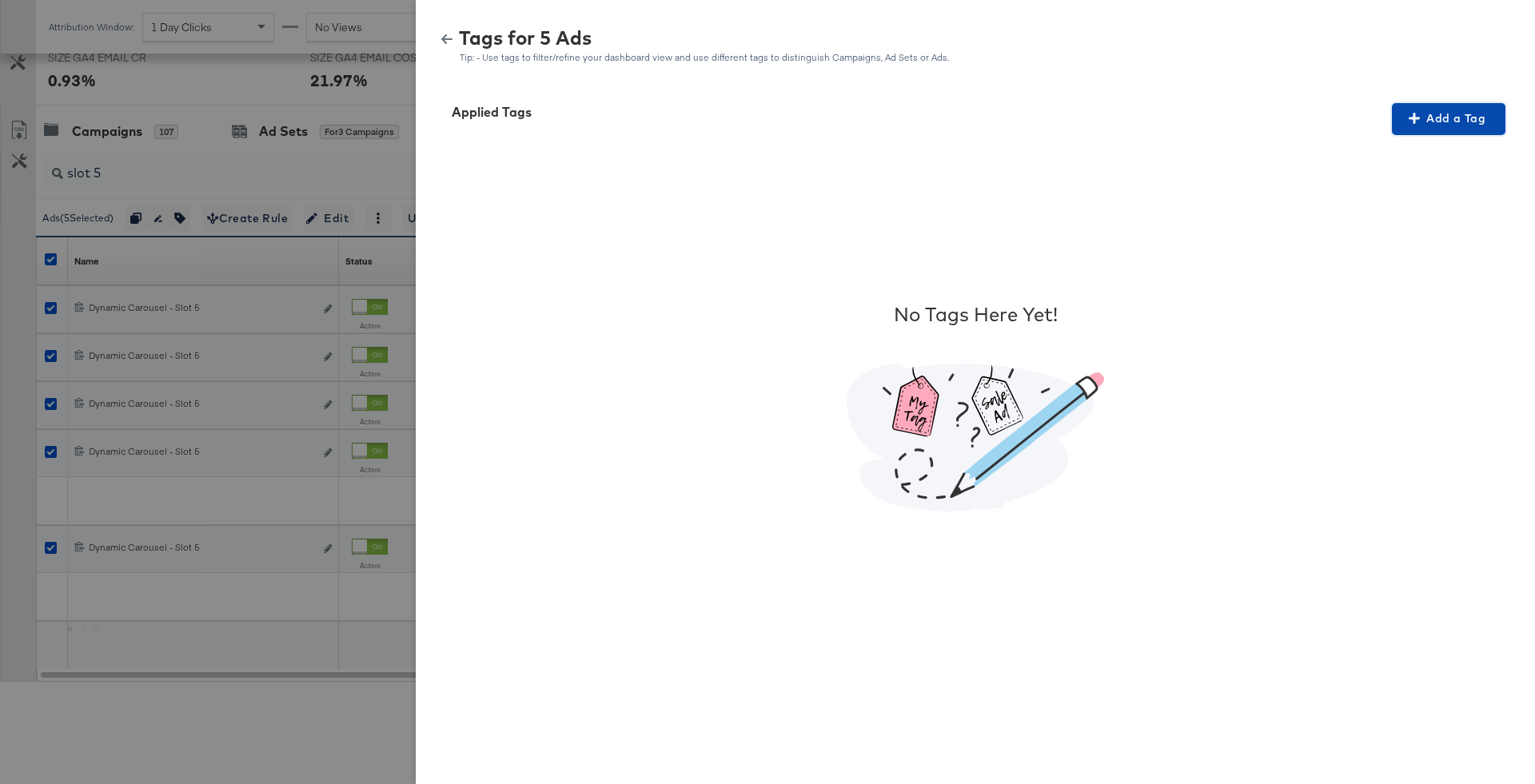
click at [1415, 130] on button "Add a Tag" at bounding box center [1449, 120] width 113 height 32
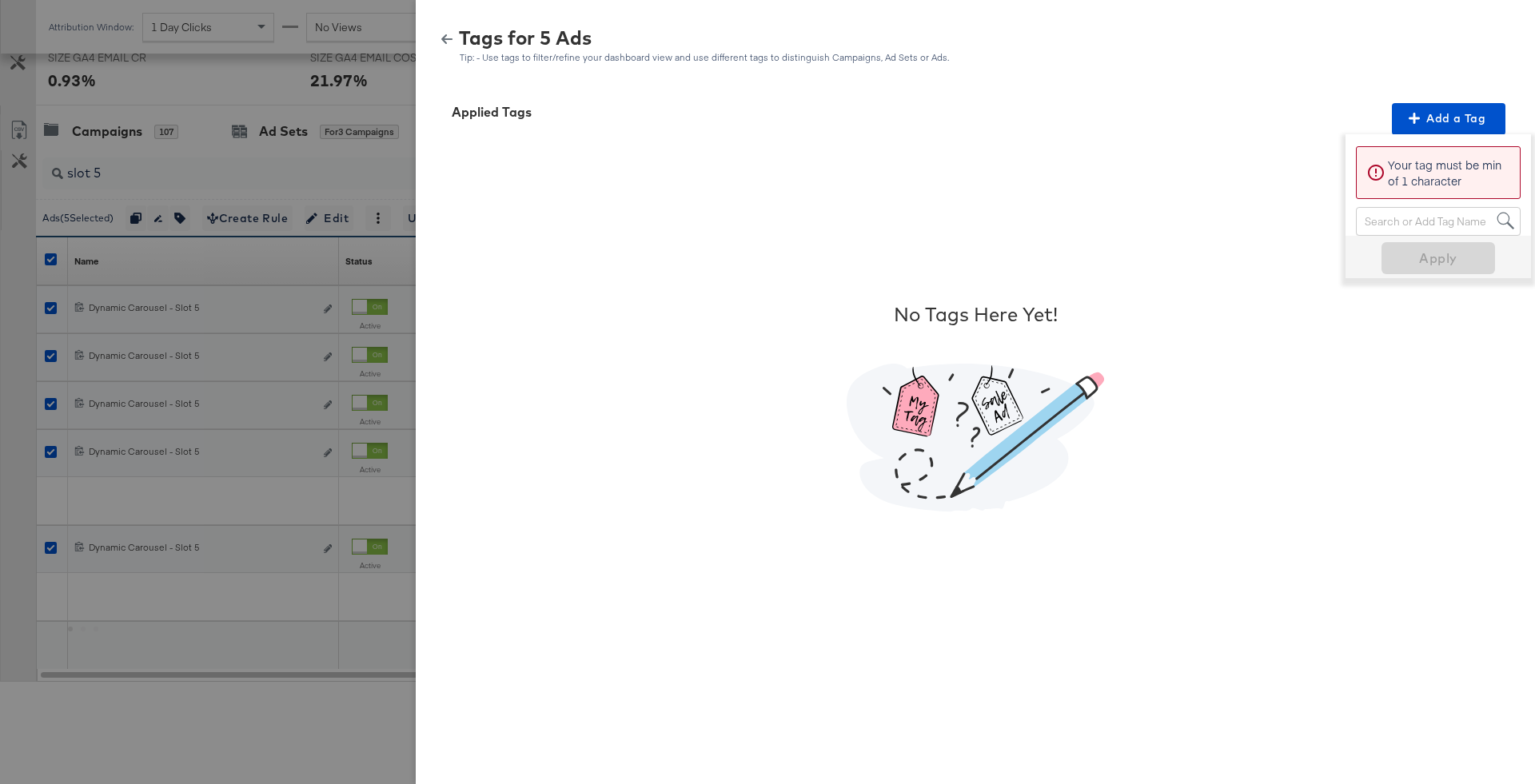
click at [1418, 221] on div "Search or Add Tag Name" at bounding box center [1438, 221] width 163 height 27
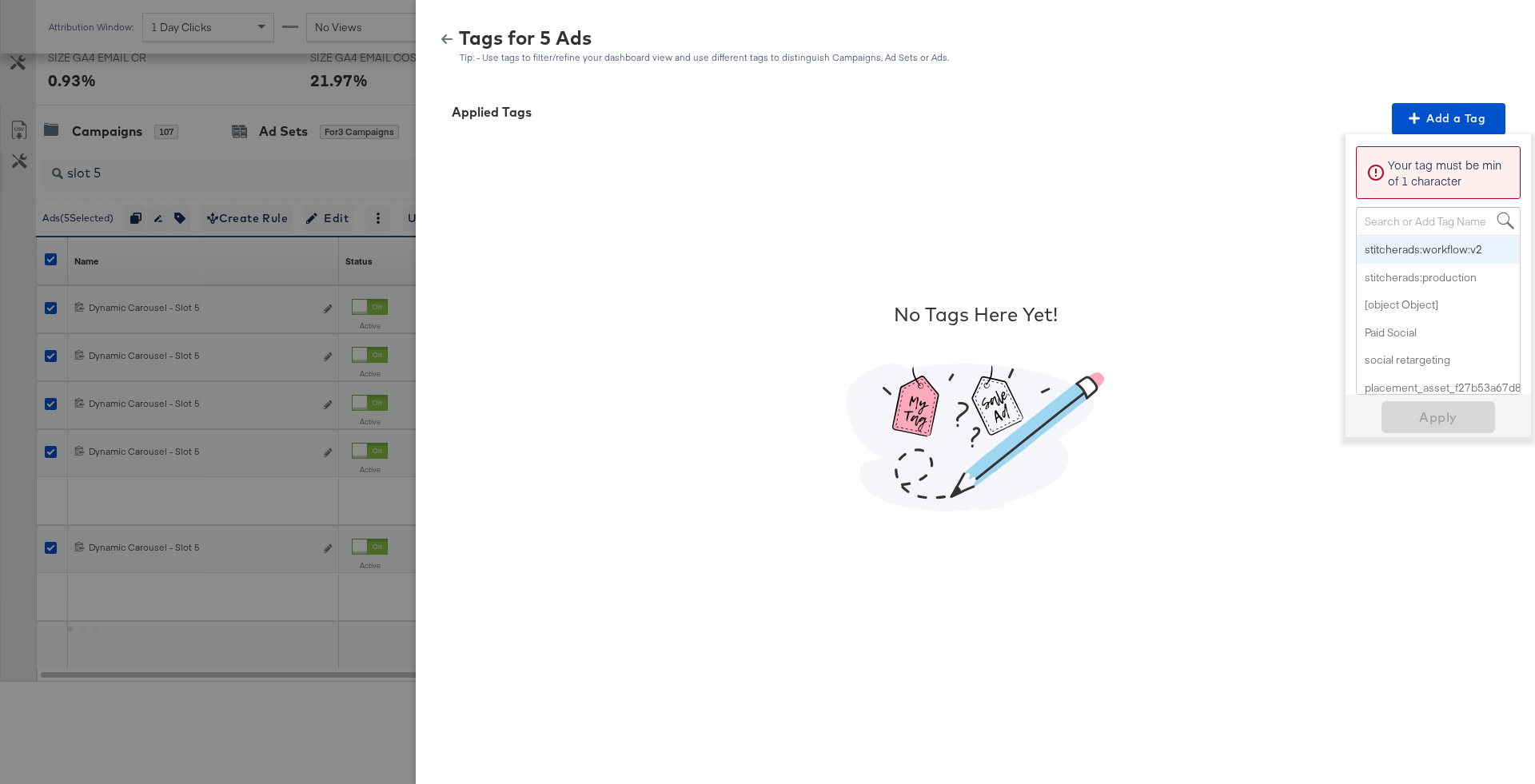
paste input "Buy Now Pay Later"
type input "Buy Now Pay Later"
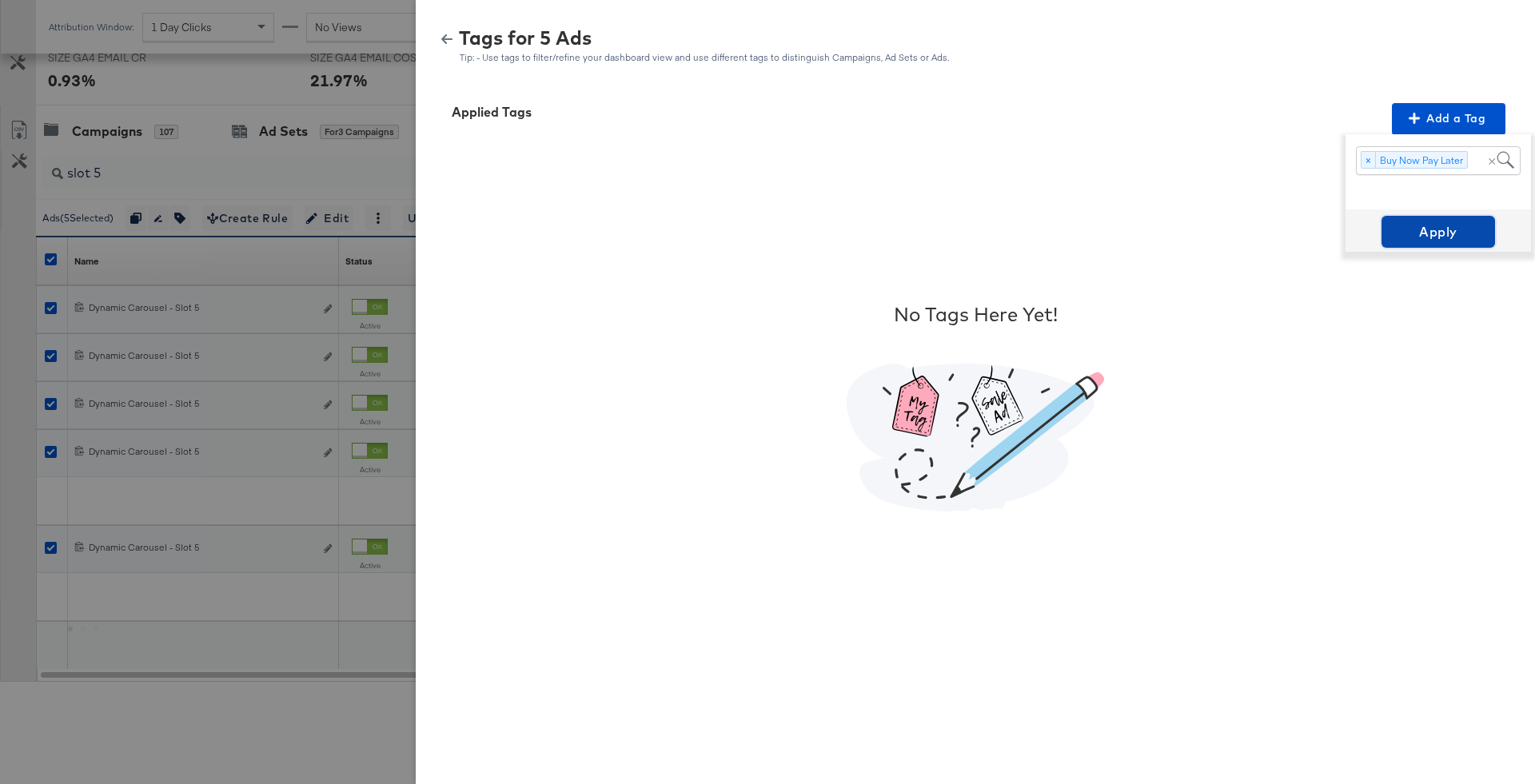
click at [1435, 232] on span "Apply" at bounding box center [1438, 231] width 101 height 23
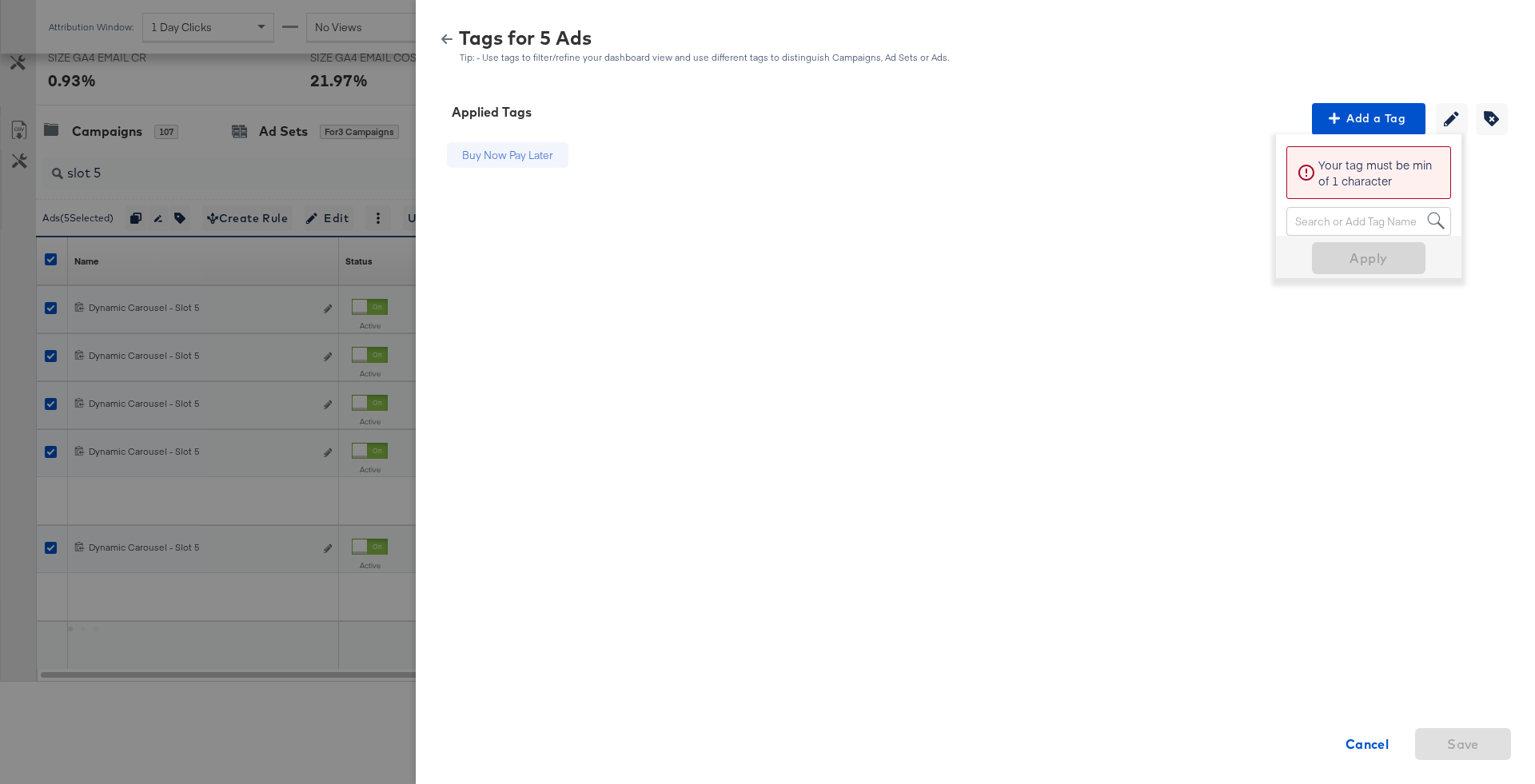
click at [447, 40] on icon "button" at bounding box center [447, 39] width 11 height 11
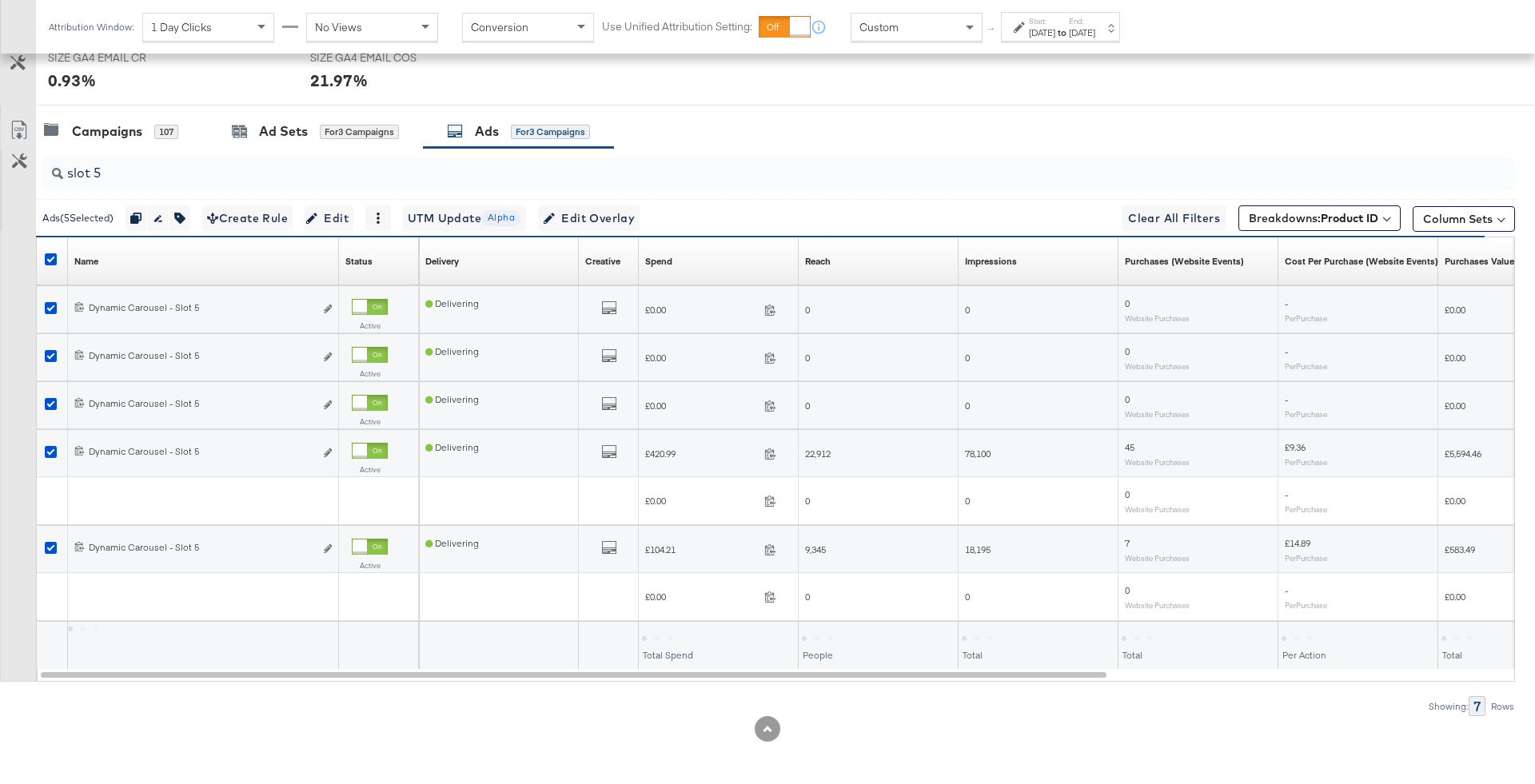
click at [346, 165] on input "slot 5" at bounding box center [721, 167] width 1316 height 32
type input "slot 6"
click at [53, 307] on icon at bounding box center [50, 308] width 12 height 12
click at [0, 0] on input "checkbox" at bounding box center [0, 0] width 0 height 0
click at [50, 344] on div at bounding box center [53, 358] width 30 height 29
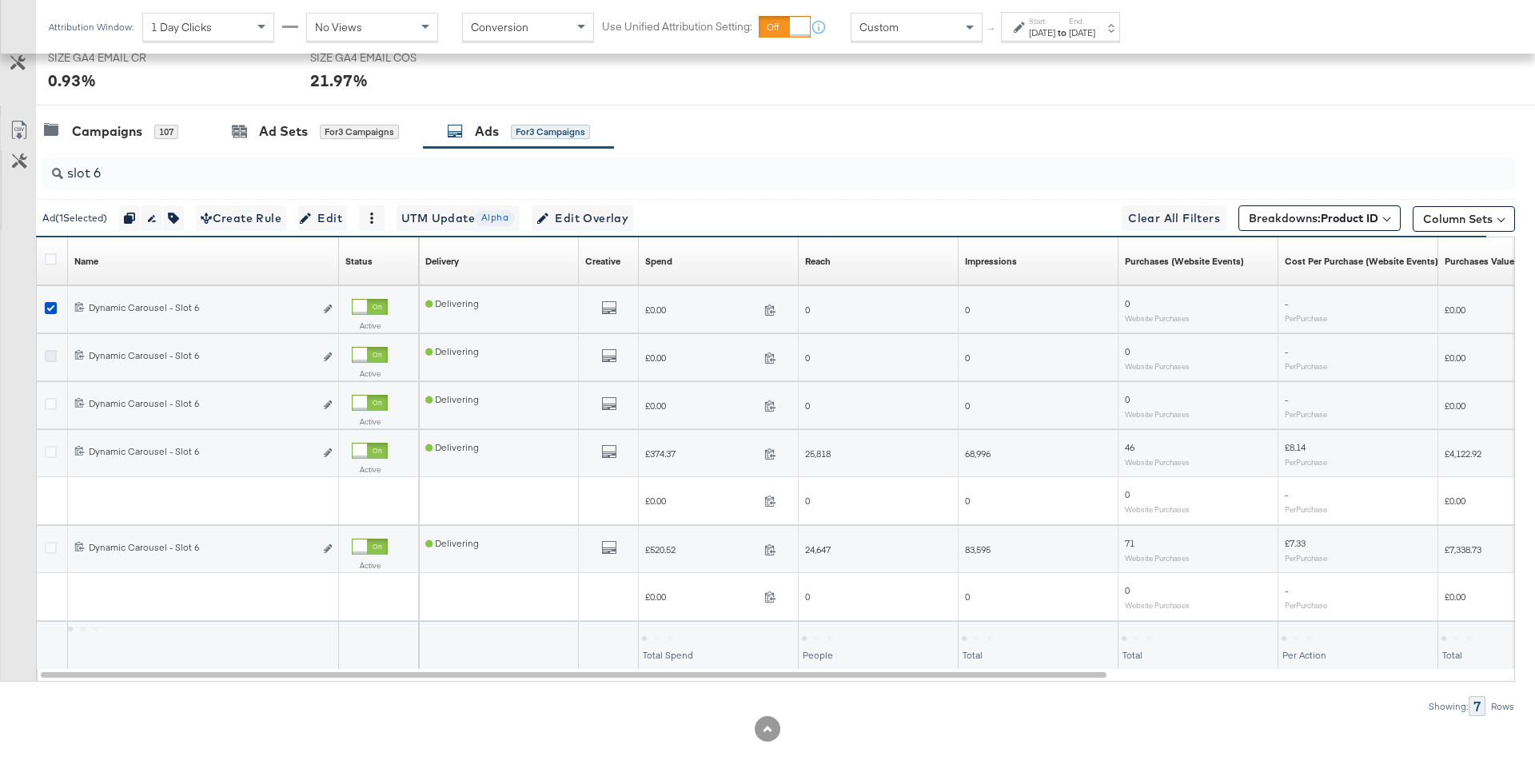
click at [50, 351] on icon at bounding box center [50, 356] width 12 height 12
click at [0, 0] on input "checkbox" at bounding box center [0, 0] width 0 height 0
click at [50, 398] on icon at bounding box center [50, 403] width 12 height 12
click at [0, 0] on input "checkbox" at bounding box center [0, 0] width 0 height 0
click at [58, 446] on div at bounding box center [53, 454] width 17 height 16
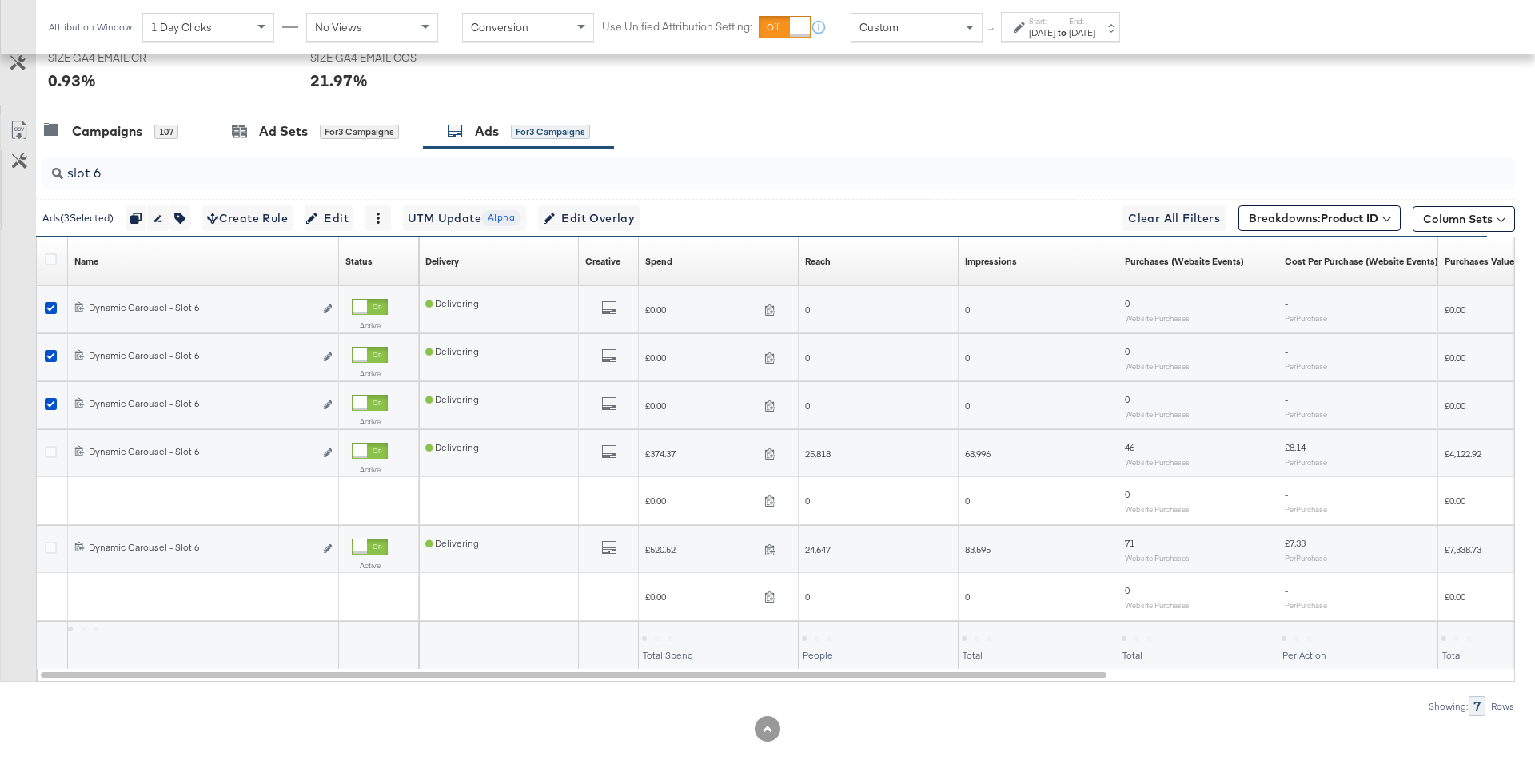
click at [53, 455] on div at bounding box center [53, 454] width 17 height 16
click at [51, 451] on icon at bounding box center [50, 451] width 12 height 12
click at [0, 0] on input "checkbox" at bounding box center [0, 0] width 0 height 0
click at [51, 542] on icon at bounding box center [50, 547] width 12 height 12
click at [0, 0] on input "checkbox" at bounding box center [0, 0] width 0 height 0
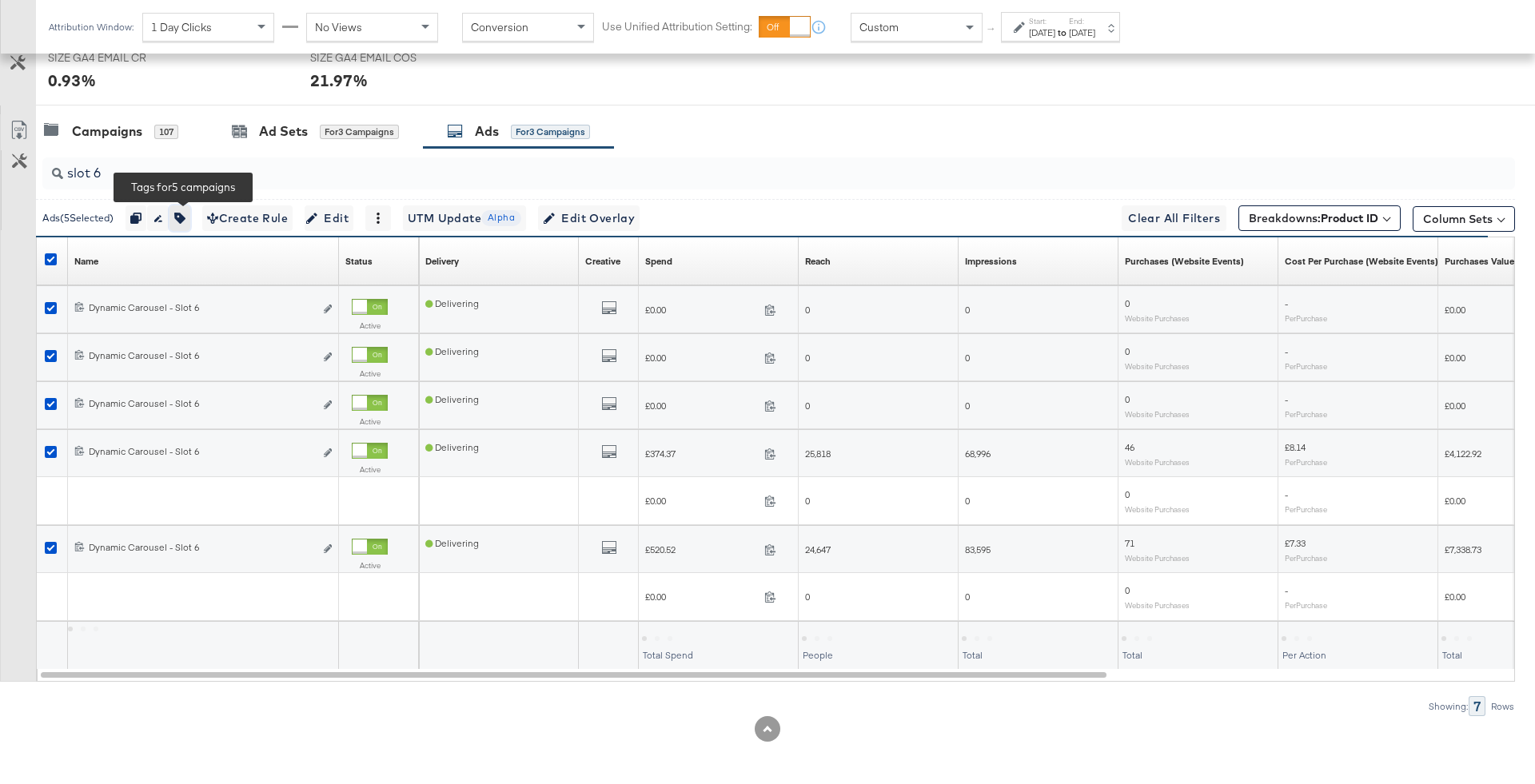
click at [185, 212] on icon "button" at bounding box center [180, 218] width 11 height 11
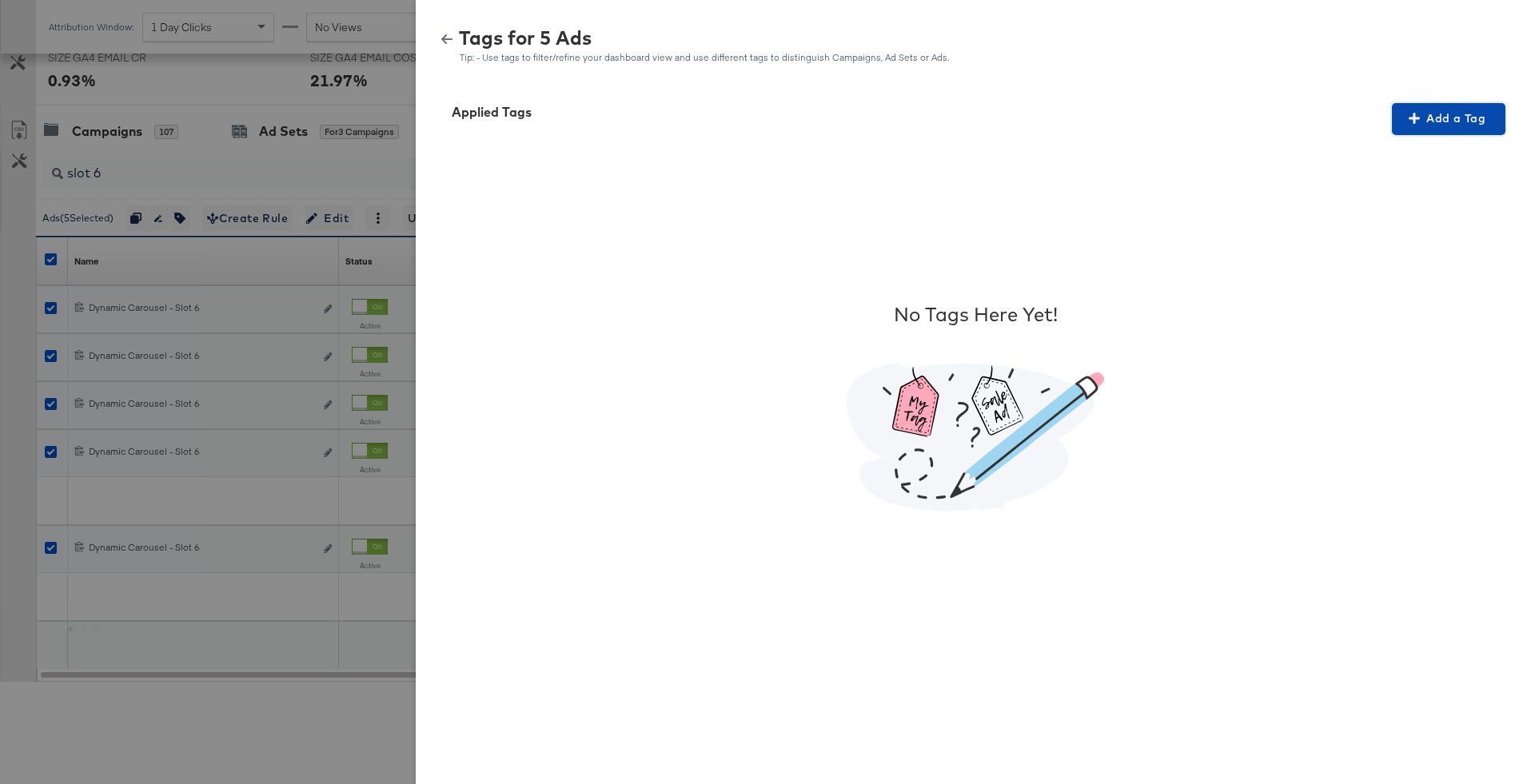
click at [1440, 120] on span "Add a Tag" at bounding box center [1449, 119] width 101 height 20
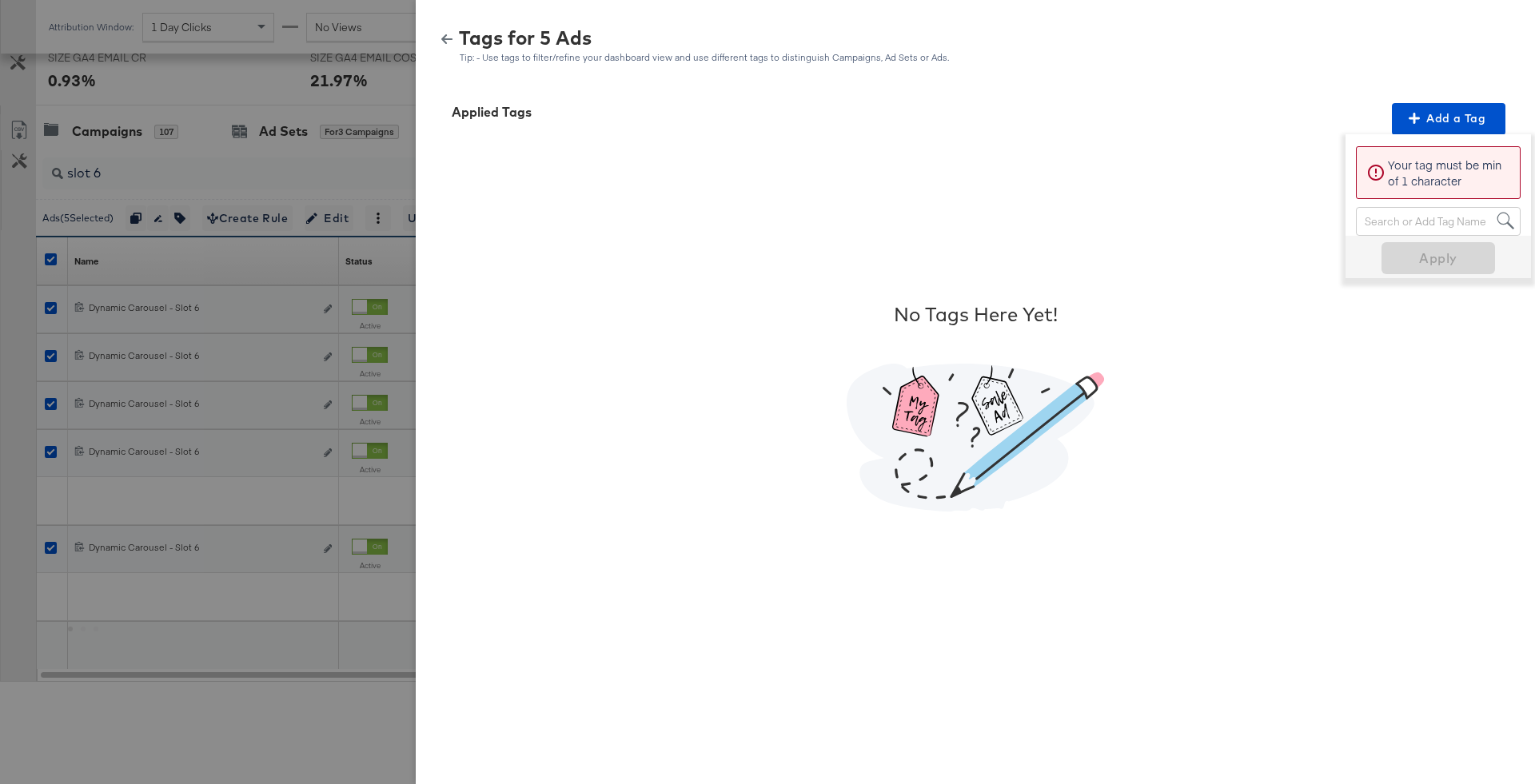
click at [1382, 167] on icon at bounding box center [1375, 172] width 19 height 19
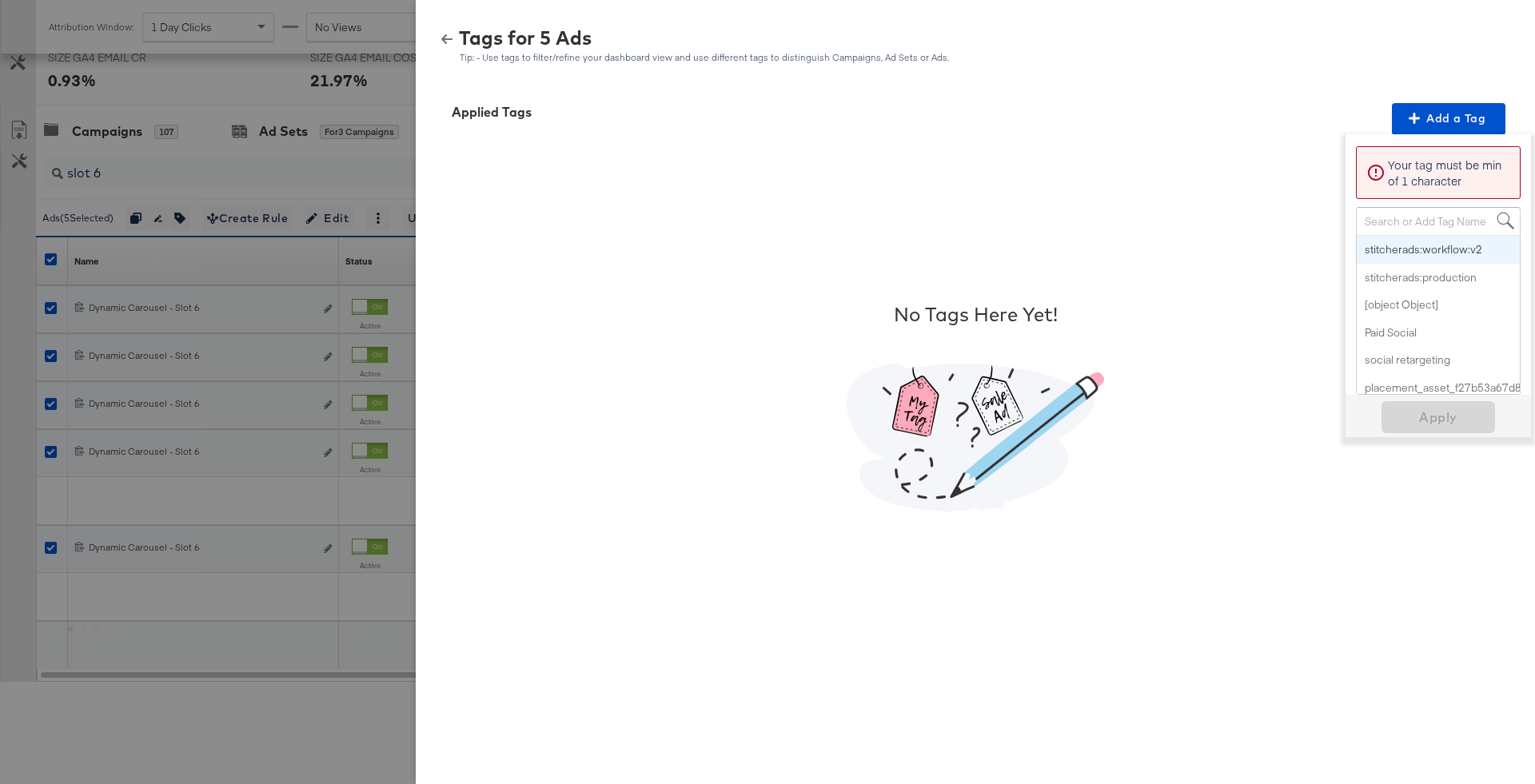
click at [1386, 221] on div "Search or Add Tag Name" at bounding box center [1438, 221] width 163 height 27
paste input "Buy Now Pay Later"
type input "Buy Now Pay Later"
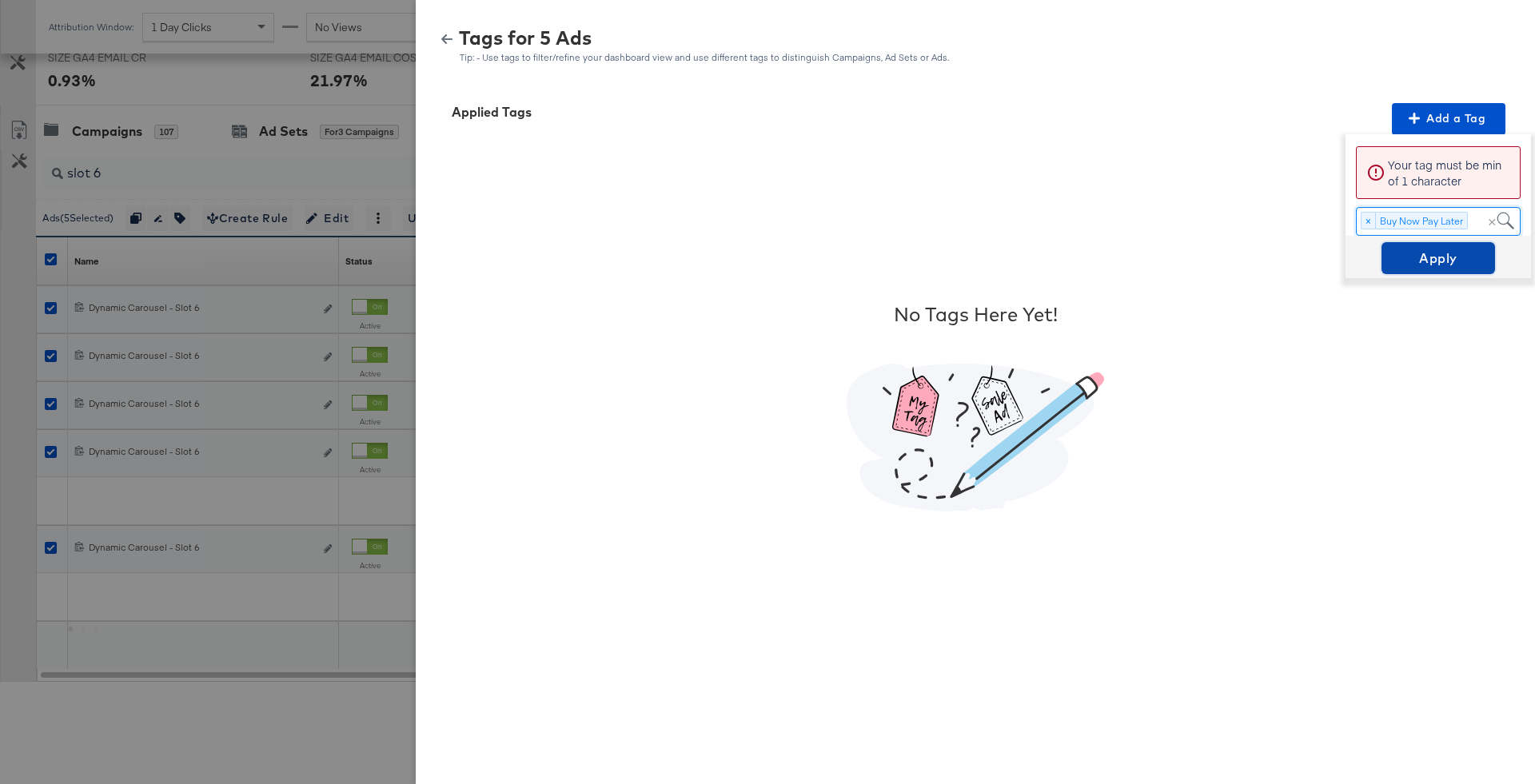
click at [1440, 253] on span "Apply" at bounding box center [1438, 257] width 101 height 23
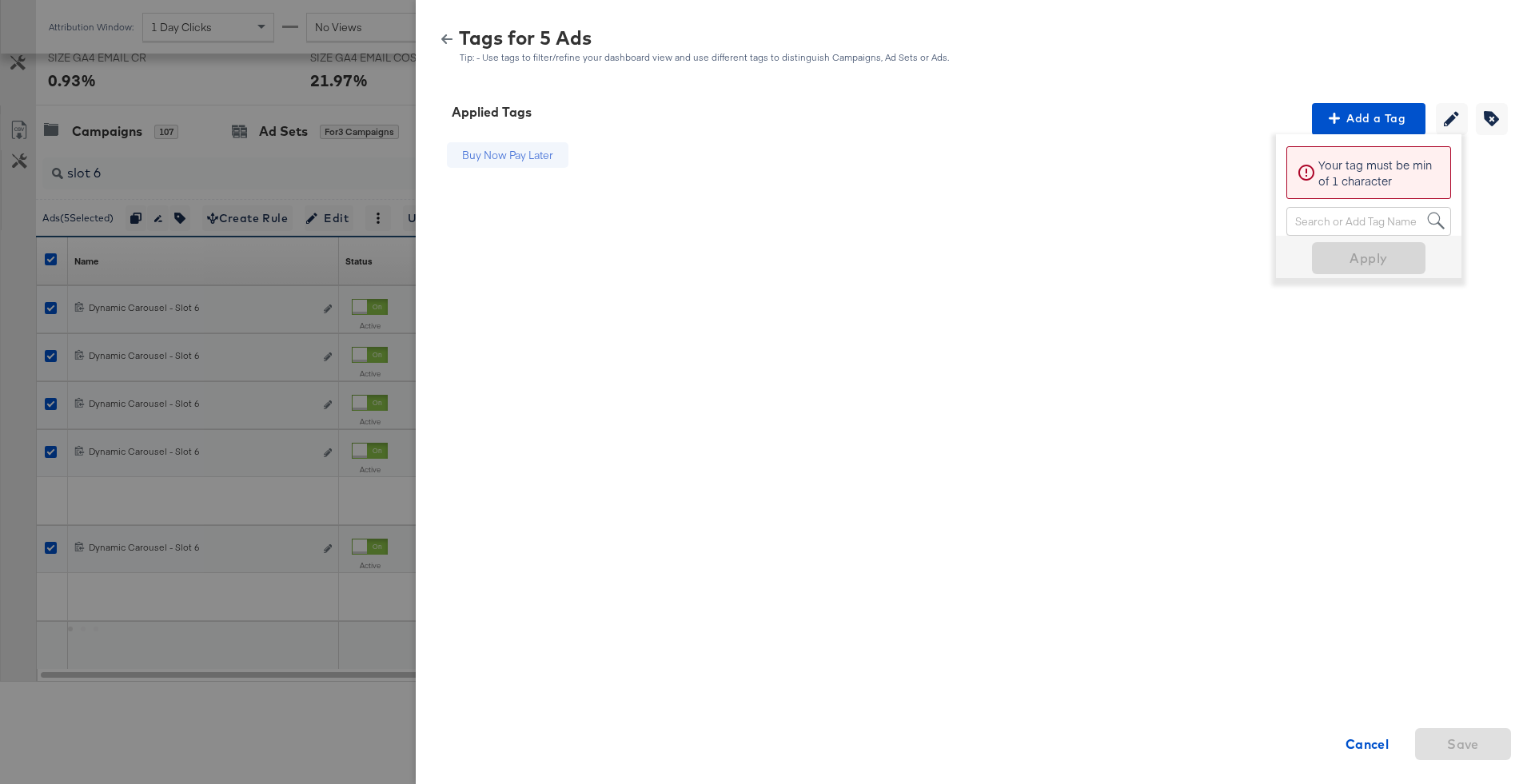
click at [453, 44] on button "button" at bounding box center [447, 39] width 24 height 11
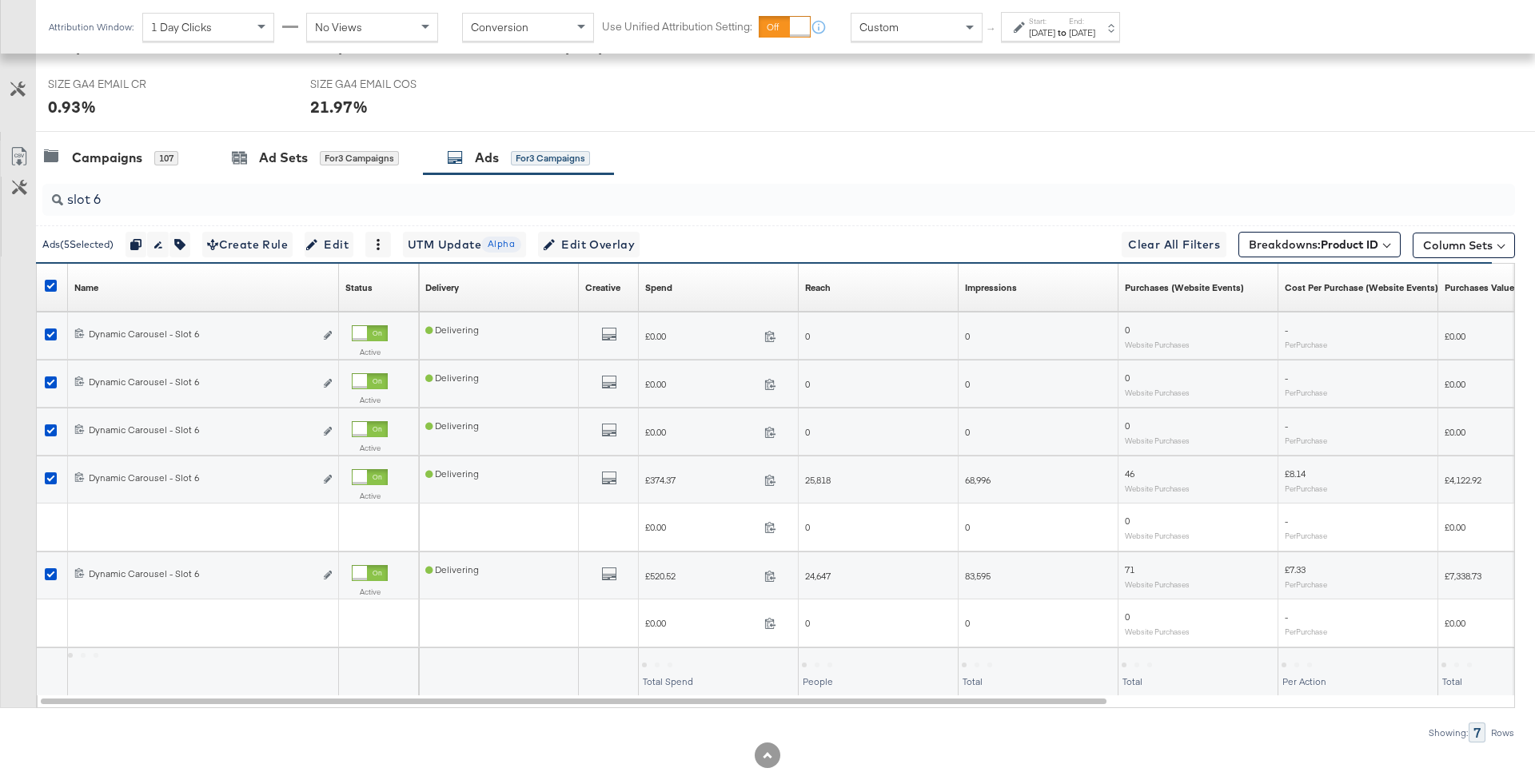
scroll to position [720, 0]
click at [174, 198] on input "slot 6" at bounding box center [721, 194] width 1316 height 32
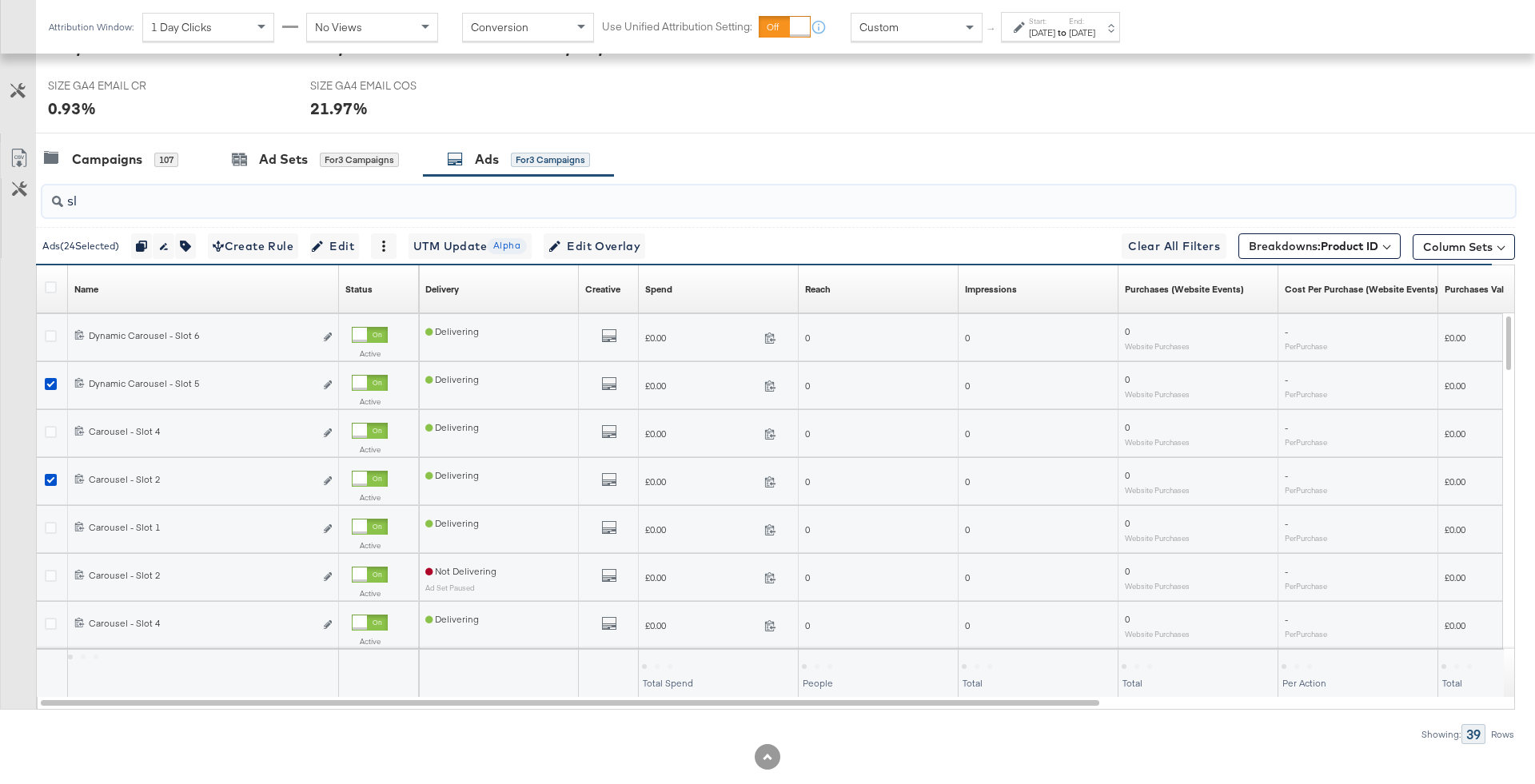
type input "s"
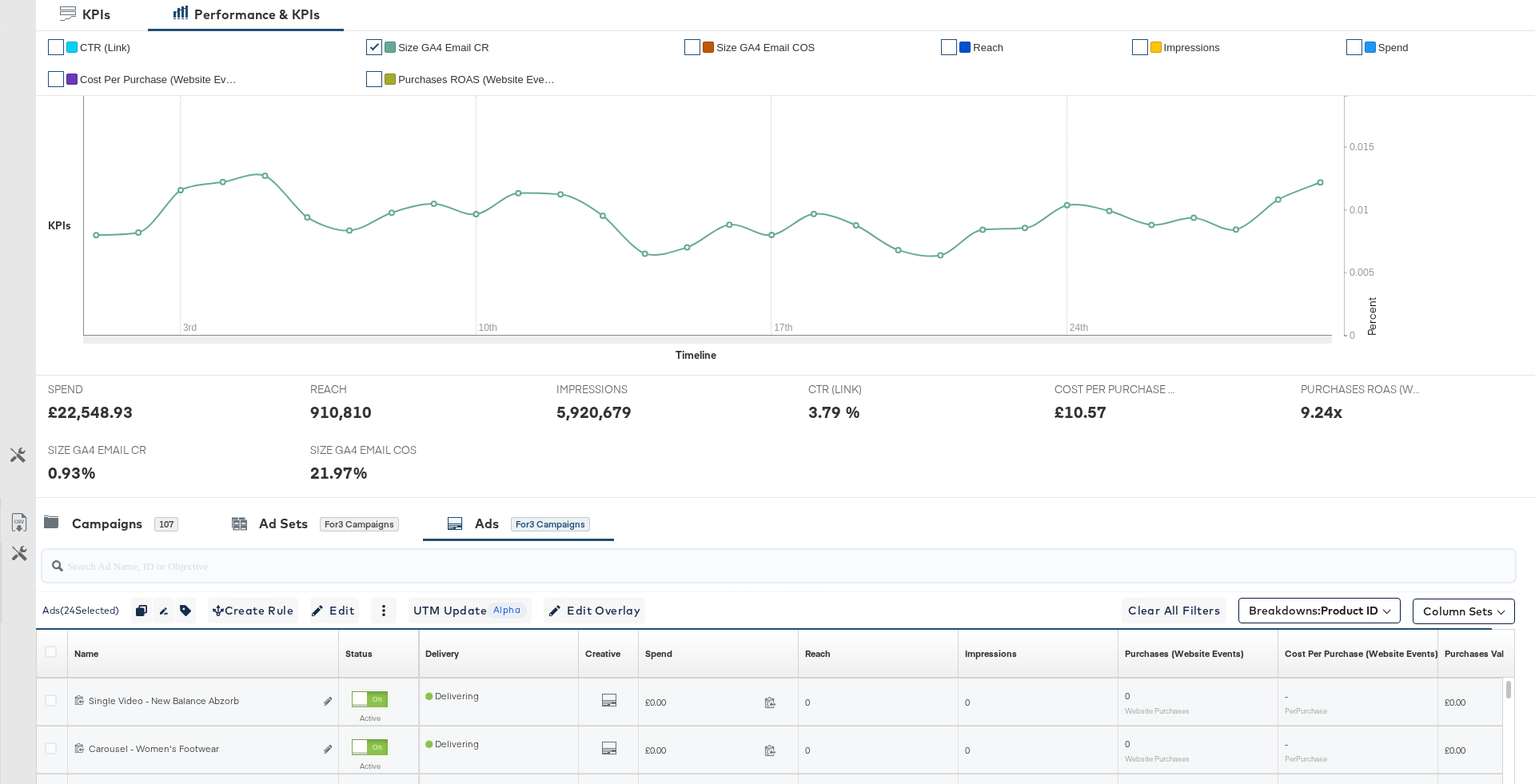
scroll to position [0, 0]
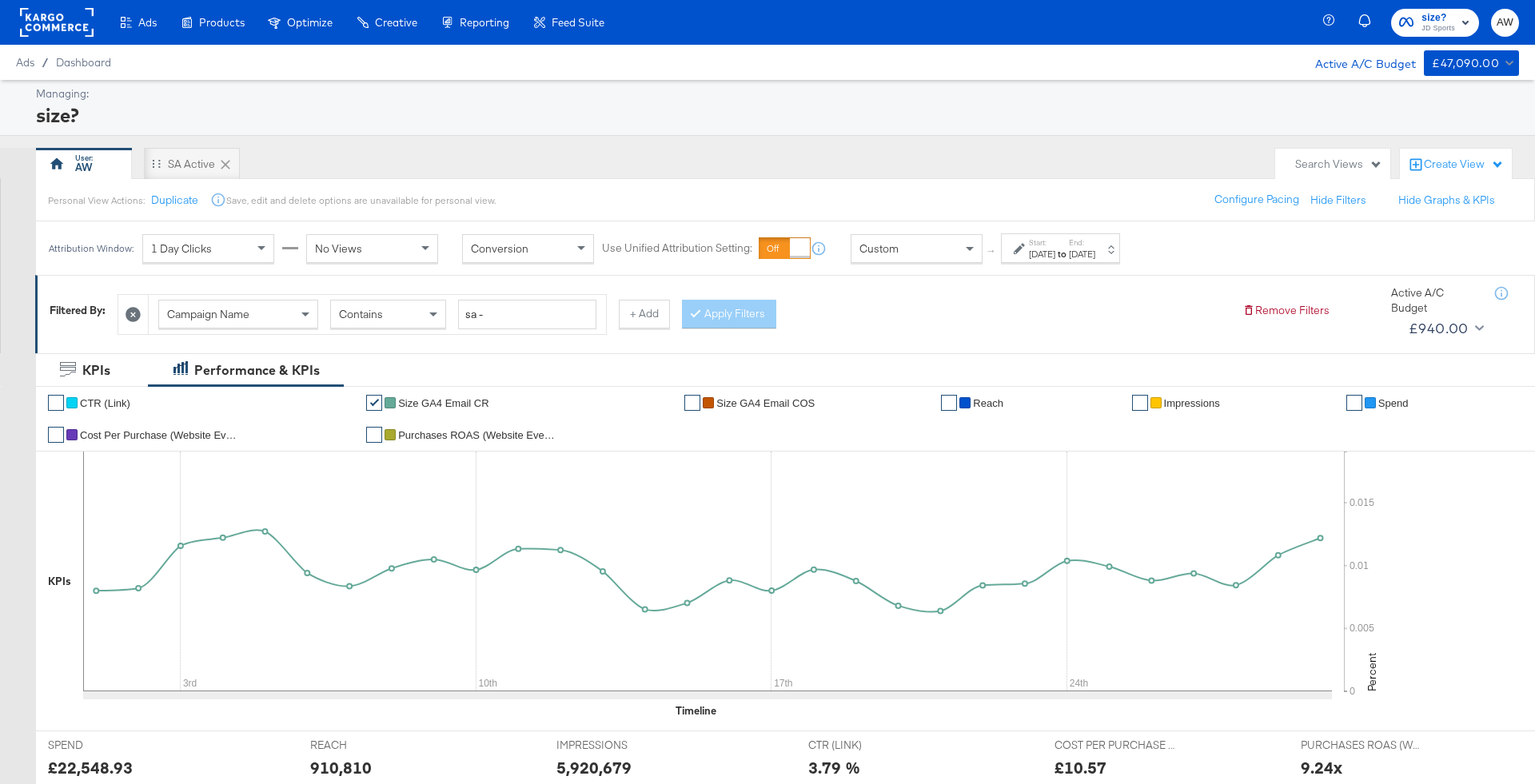
click at [1457, 18] on rect "button" at bounding box center [1465, 22] width 19 height 19
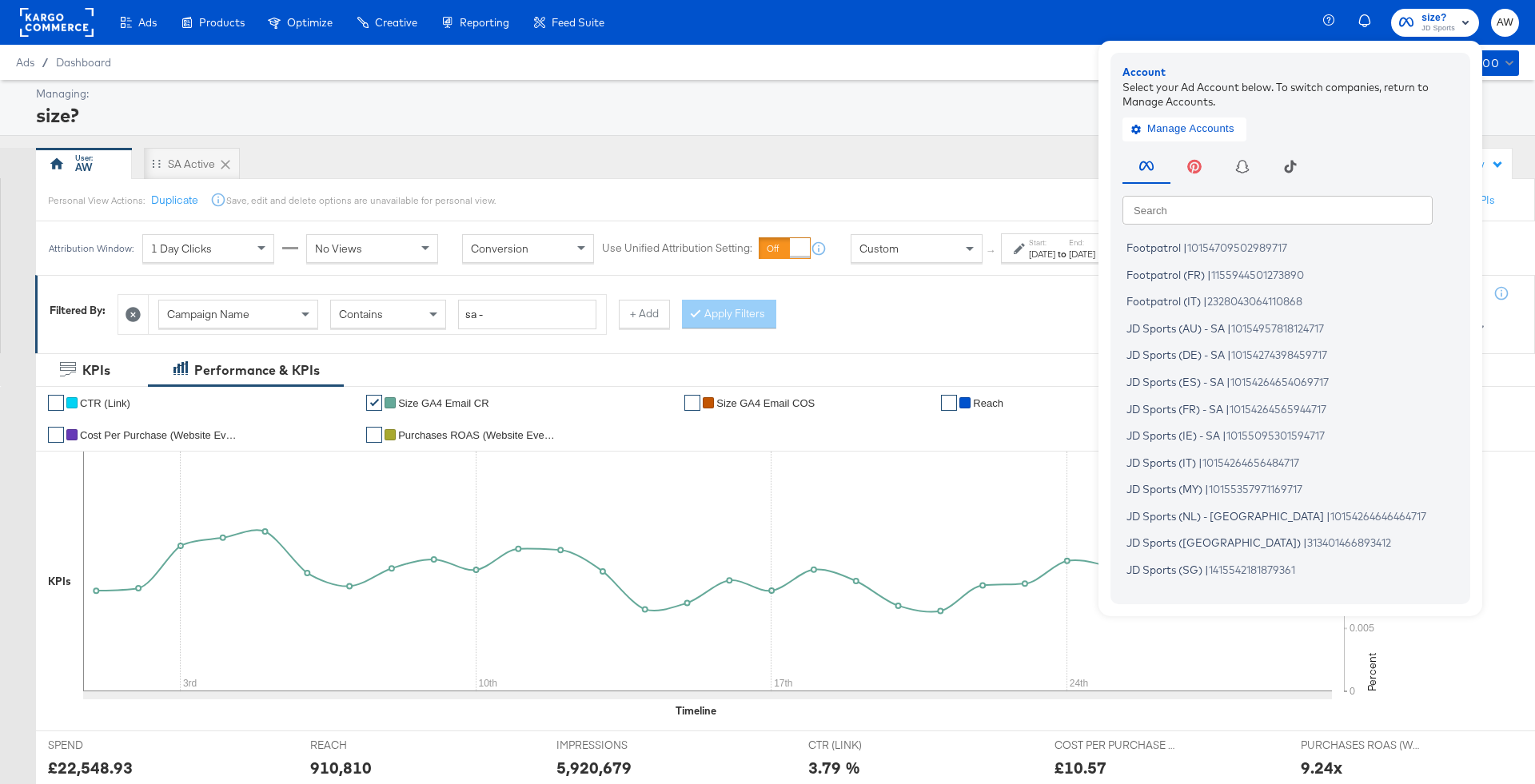
click at [1309, 219] on input "text" at bounding box center [1278, 210] width 310 height 29
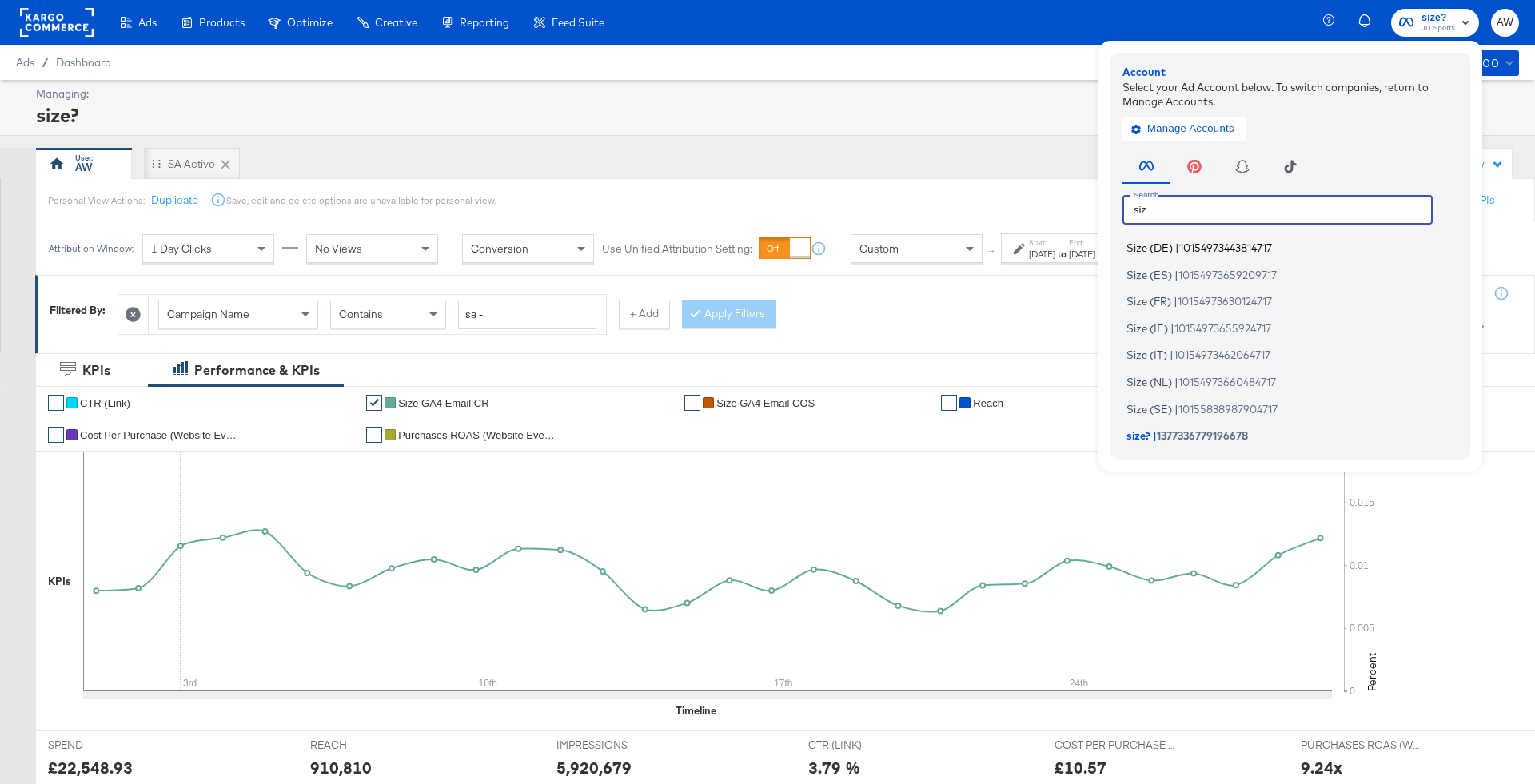
type input "siz"
click at [1250, 253] on span "10154973443814717" at bounding box center [1225, 248] width 93 height 13
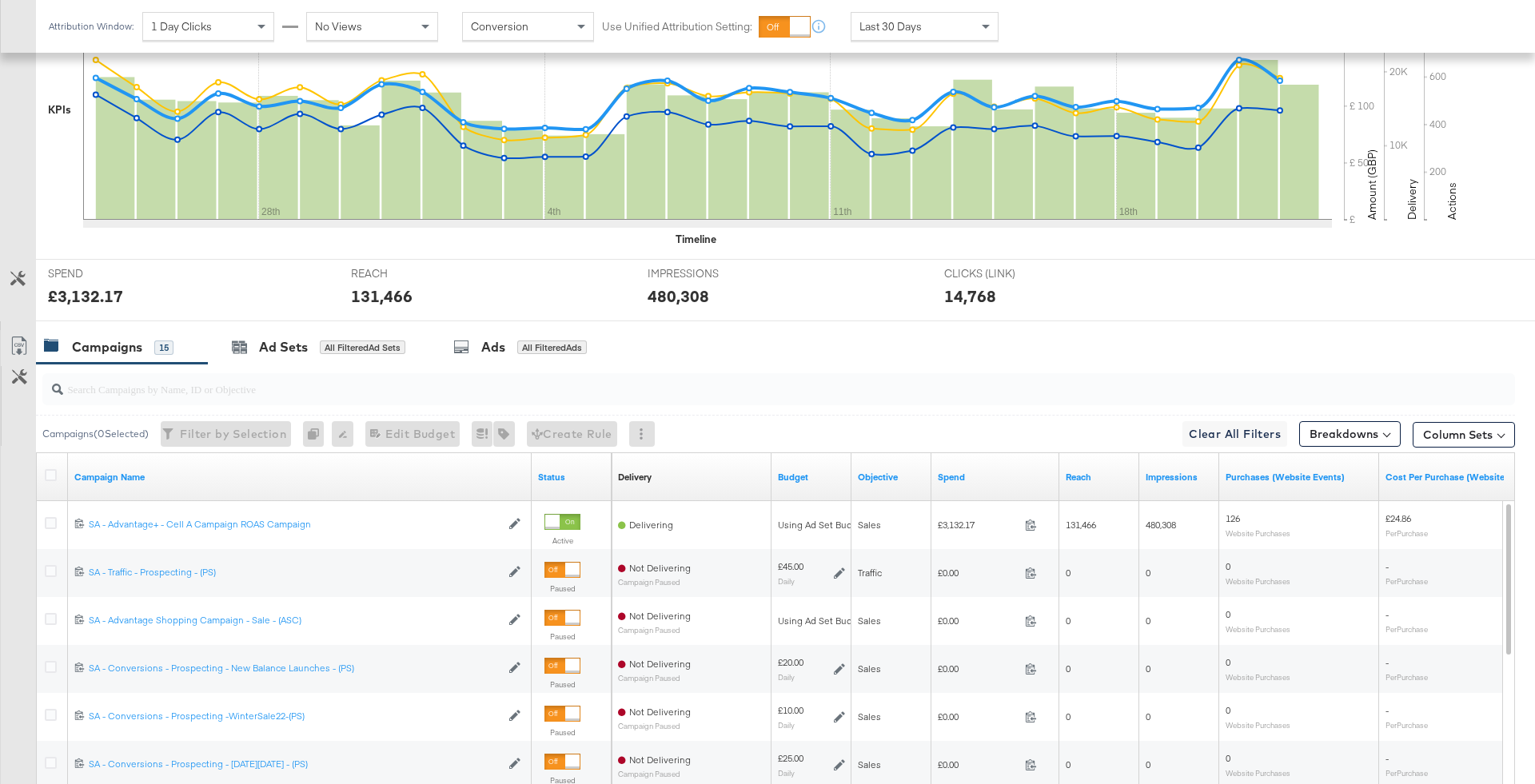
scroll to position [573, 0]
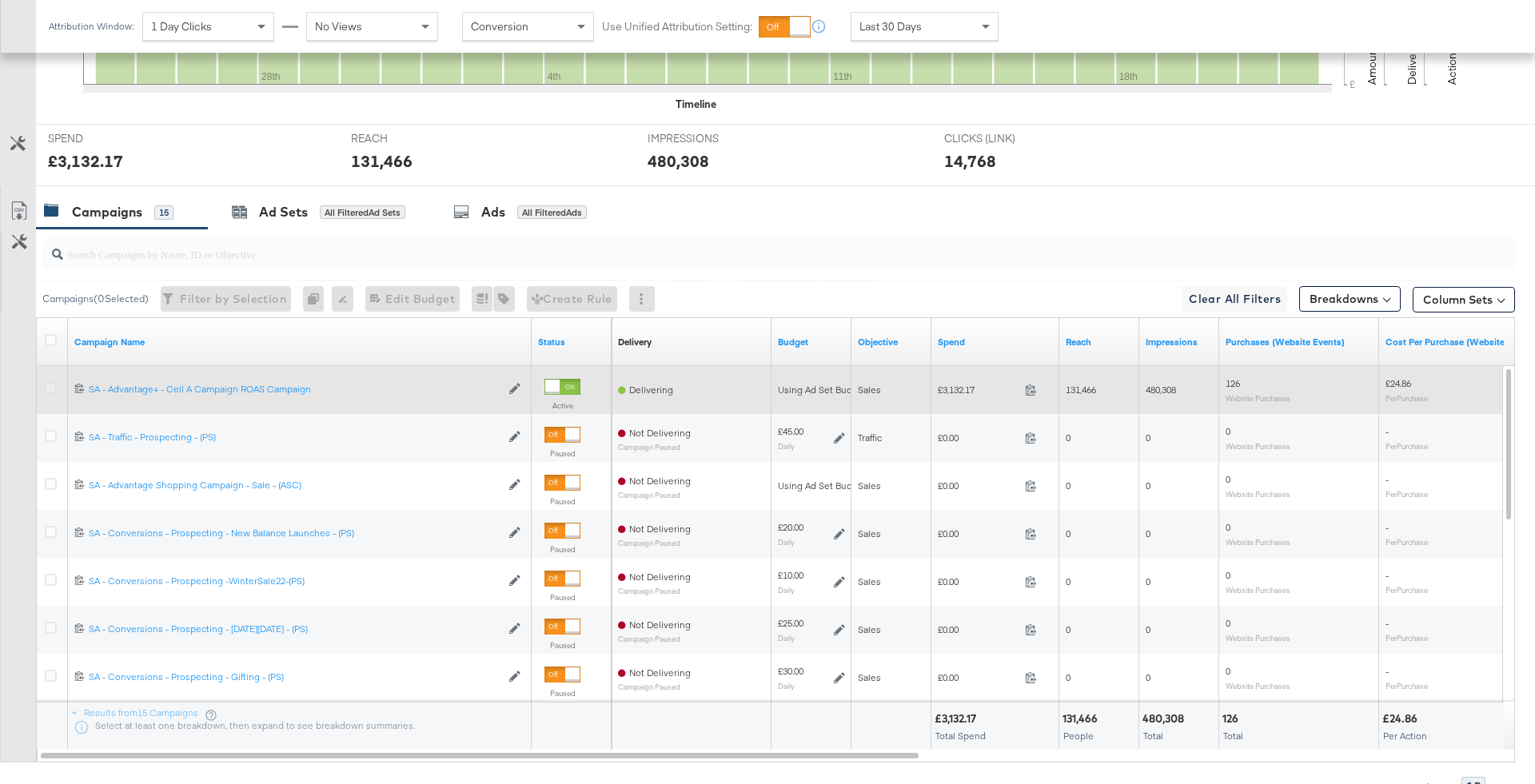
click at [50, 385] on icon at bounding box center [50, 387] width 12 height 12
click at [0, 0] on input "checkbox" at bounding box center [0, 0] width 0 height 0
click at [50, 385] on icon at bounding box center [50, 387] width 12 height 12
click at [0, 0] on input "checkbox" at bounding box center [0, 0] width 0 height 0
click at [50, 384] on icon at bounding box center [50, 387] width 12 height 12
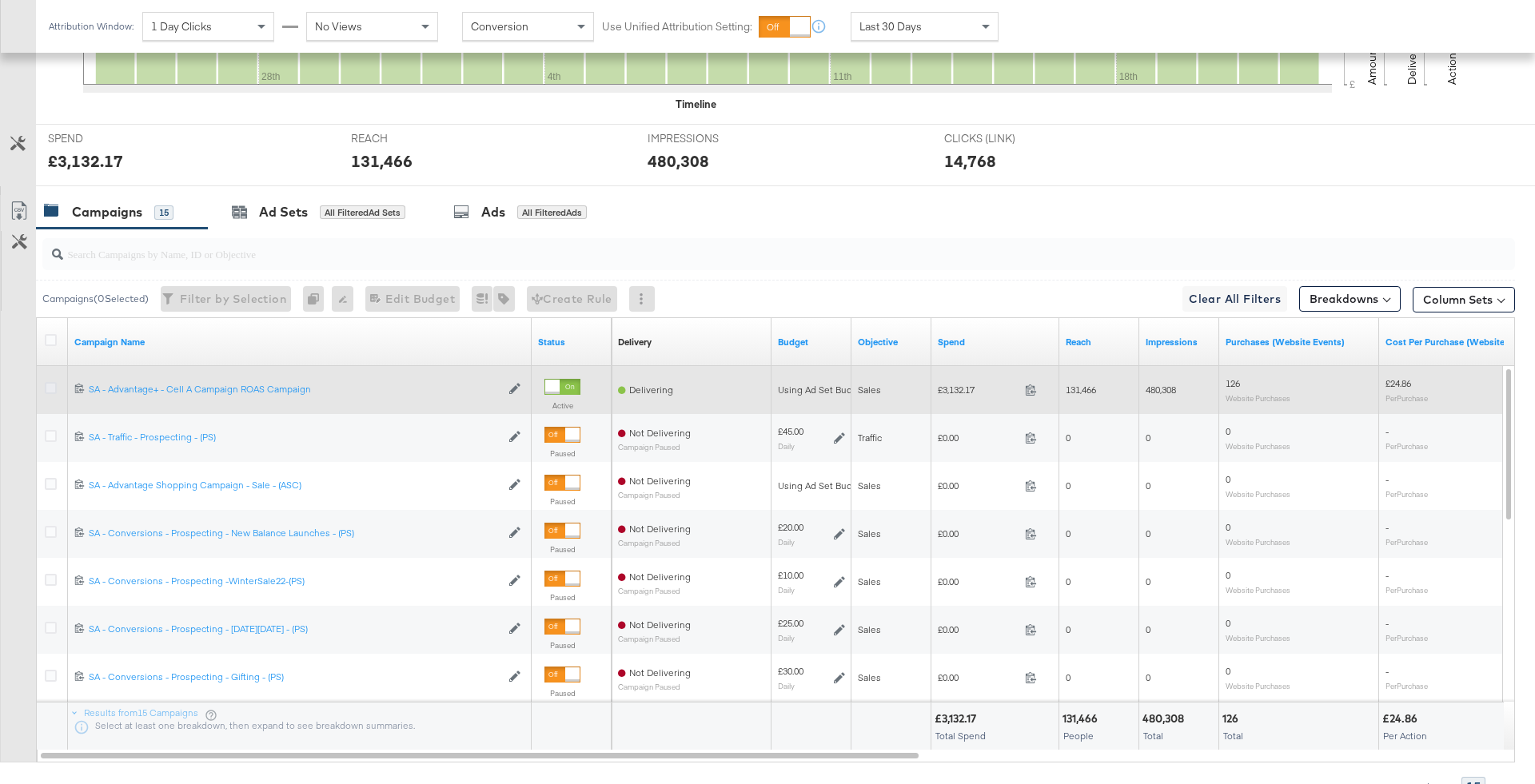
click at [0, 0] on input "checkbox" at bounding box center [0, 0] width 0 height 0
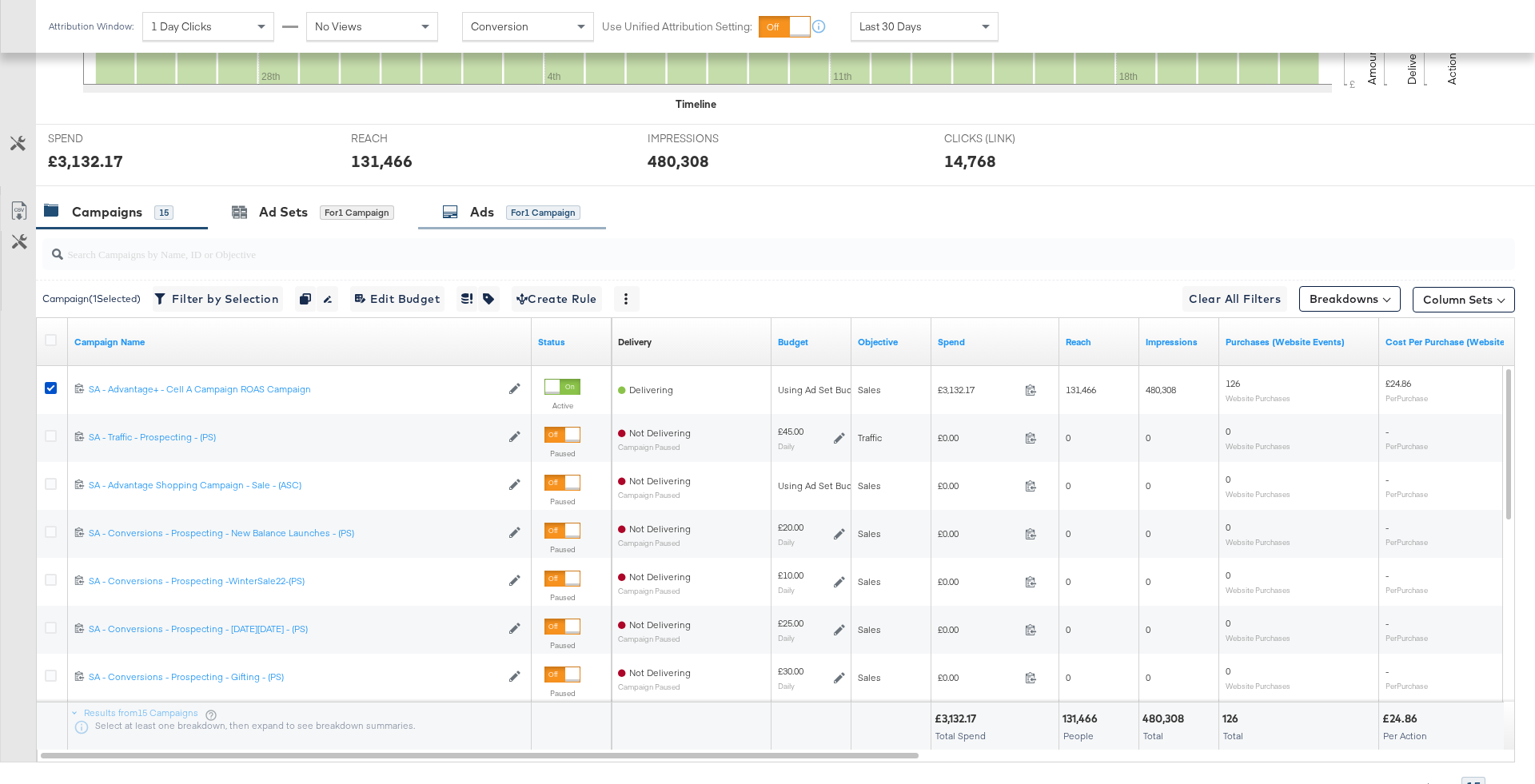
click at [559, 207] on div "for 1 Campaign" at bounding box center [543, 212] width 75 height 14
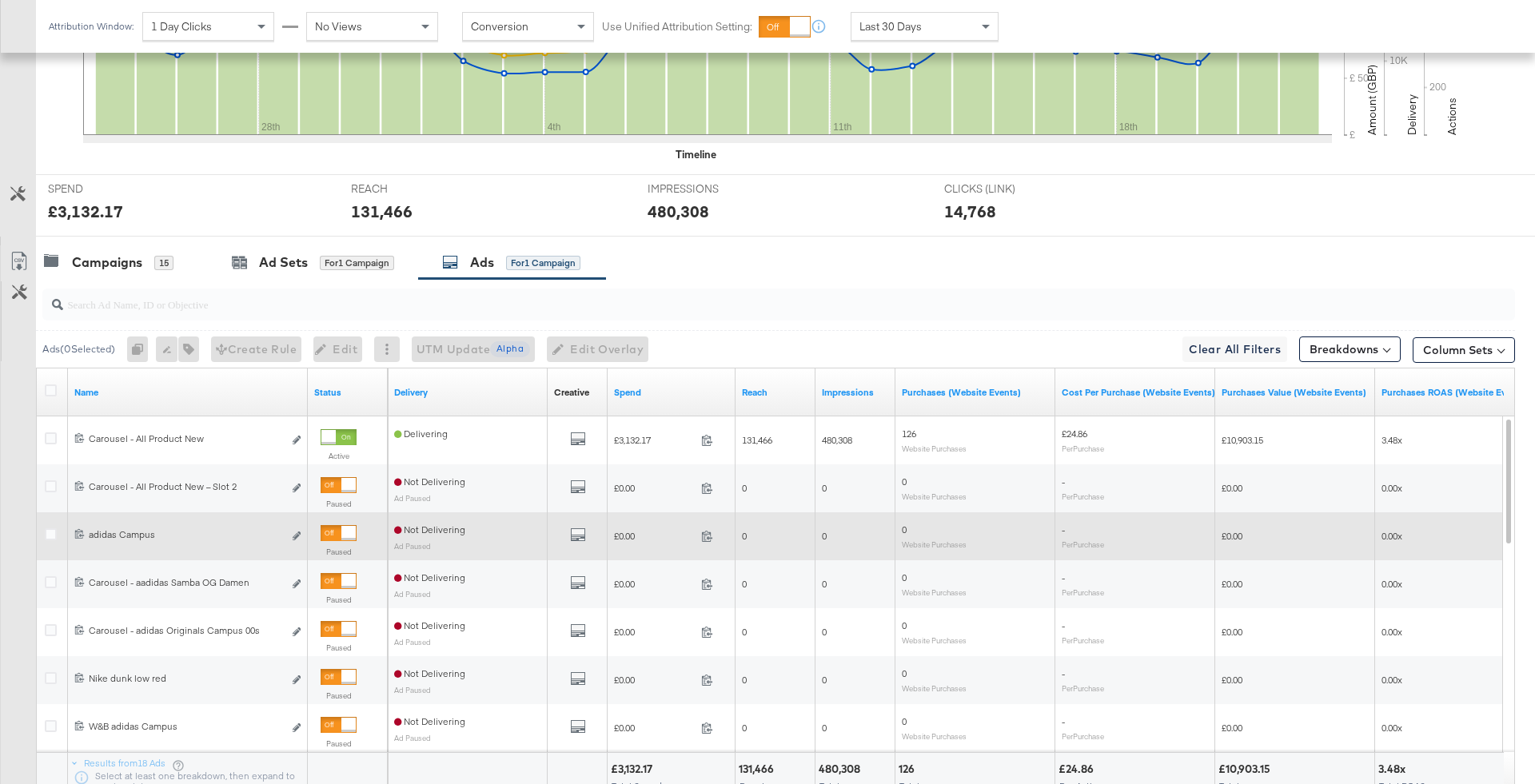
scroll to position [517, 0]
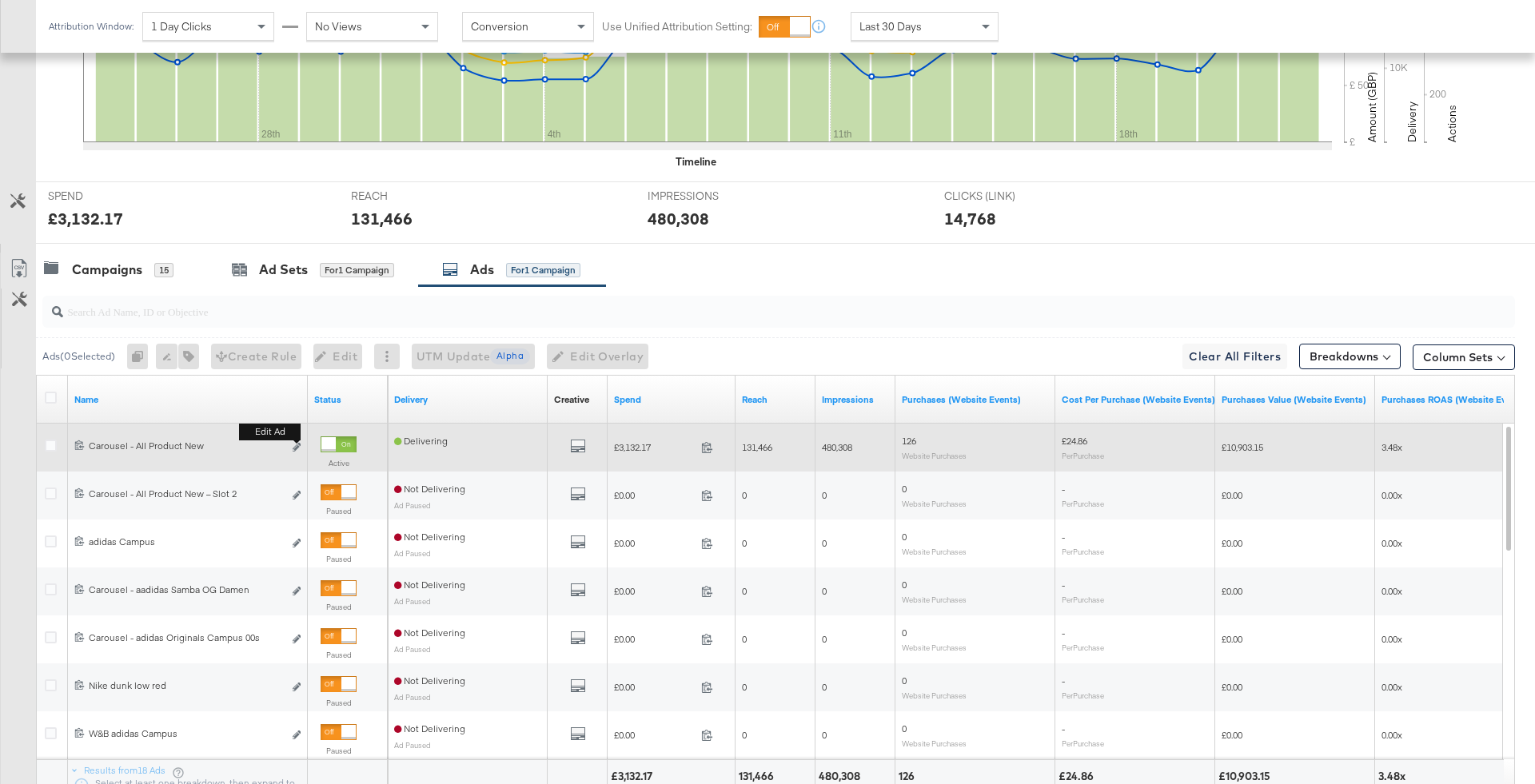
click at [295, 439] on b "Edit ad" at bounding box center [269, 432] width 61 height 17
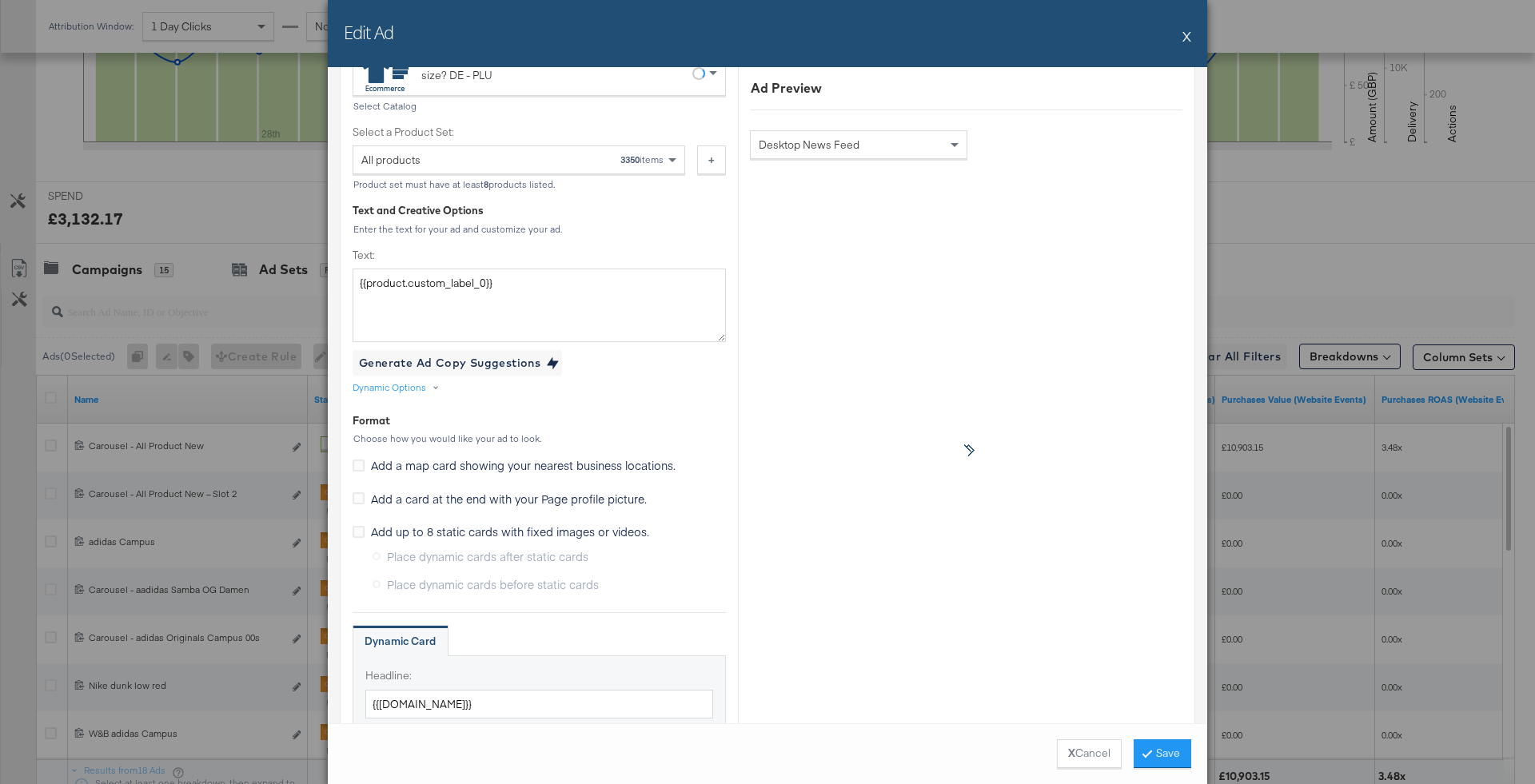
scroll to position [545, 0]
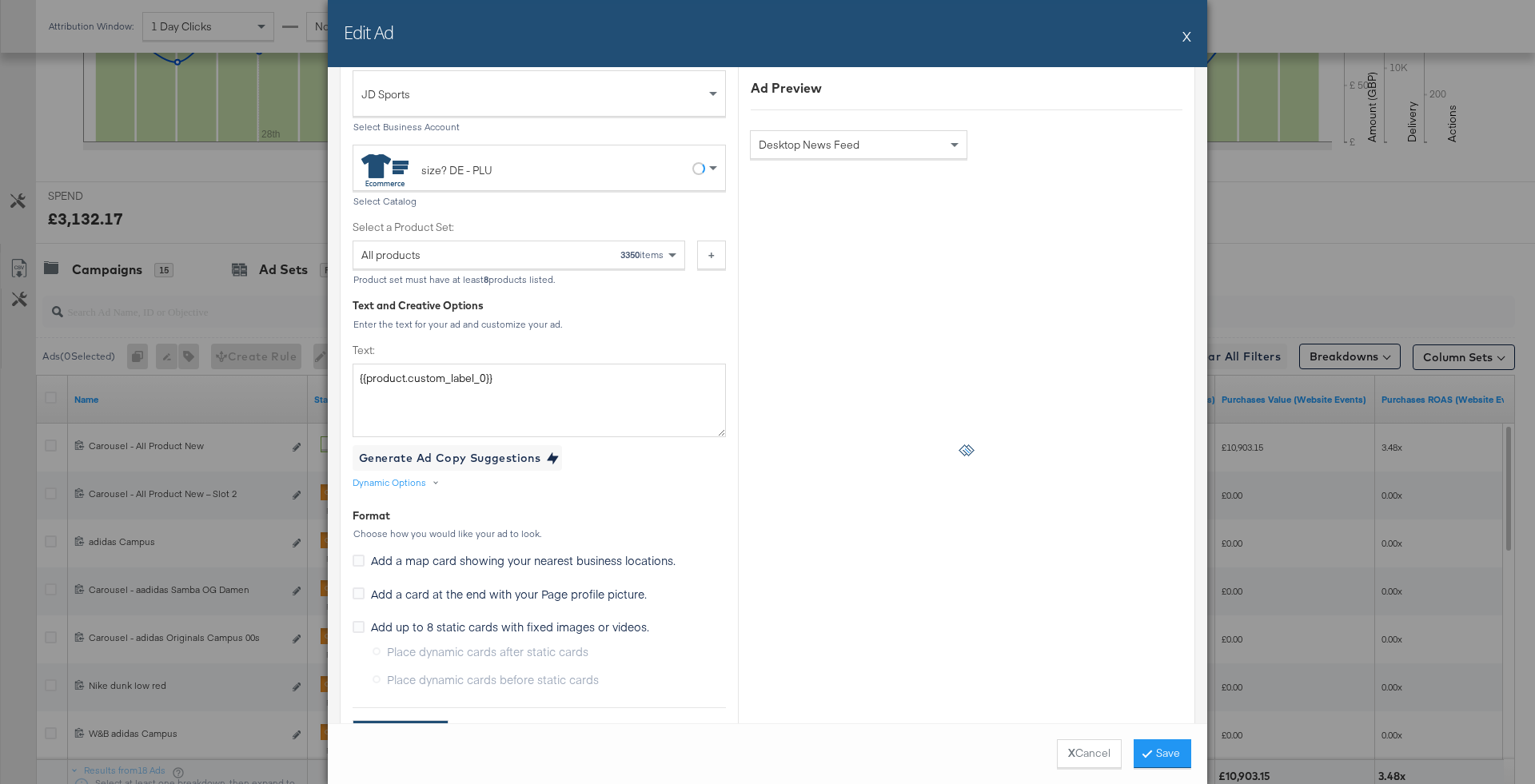
click at [1190, 36] on button "X" at bounding box center [1187, 36] width 9 height 32
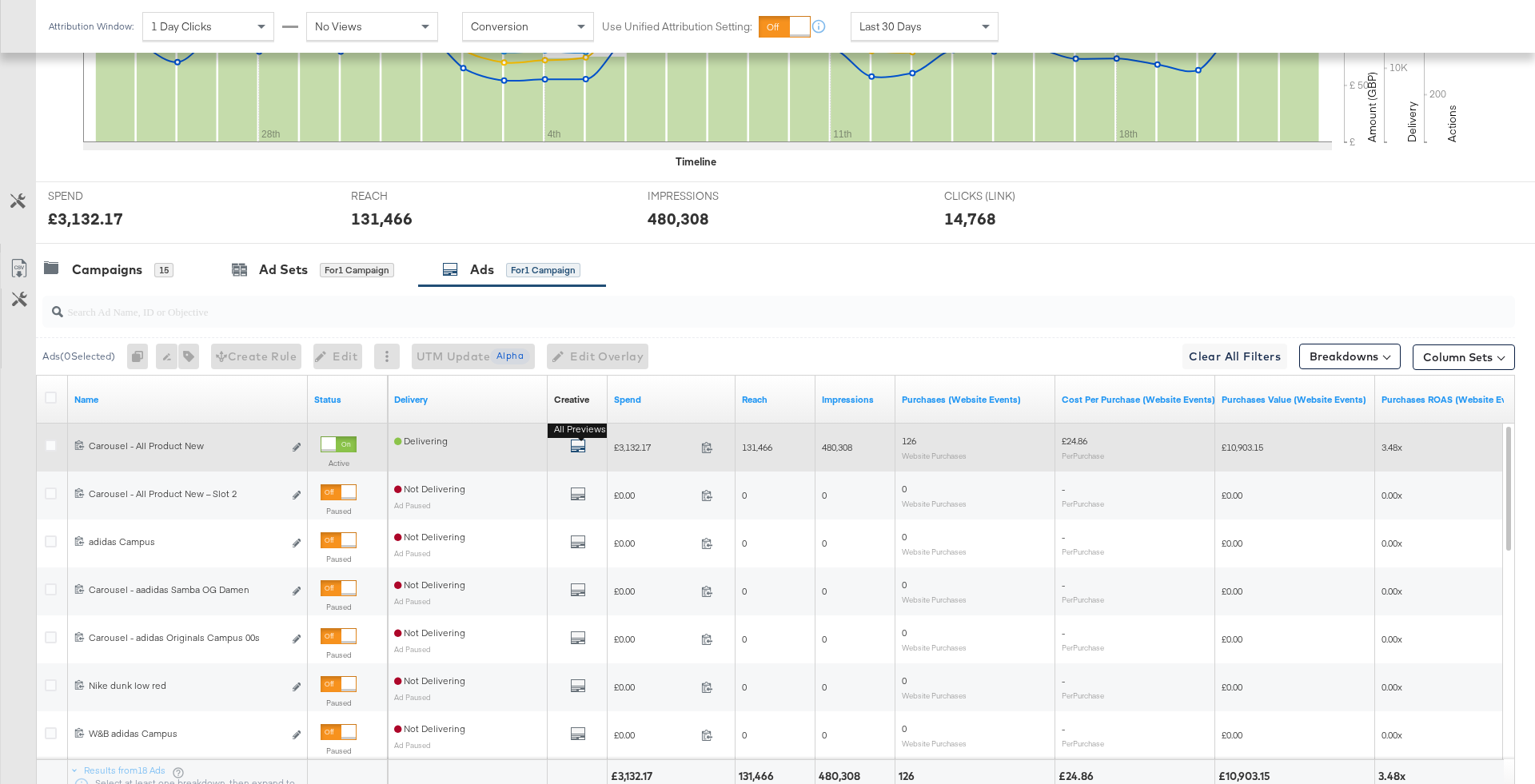
click at [581, 444] on icon "default" at bounding box center [578, 446] width 16 height 16
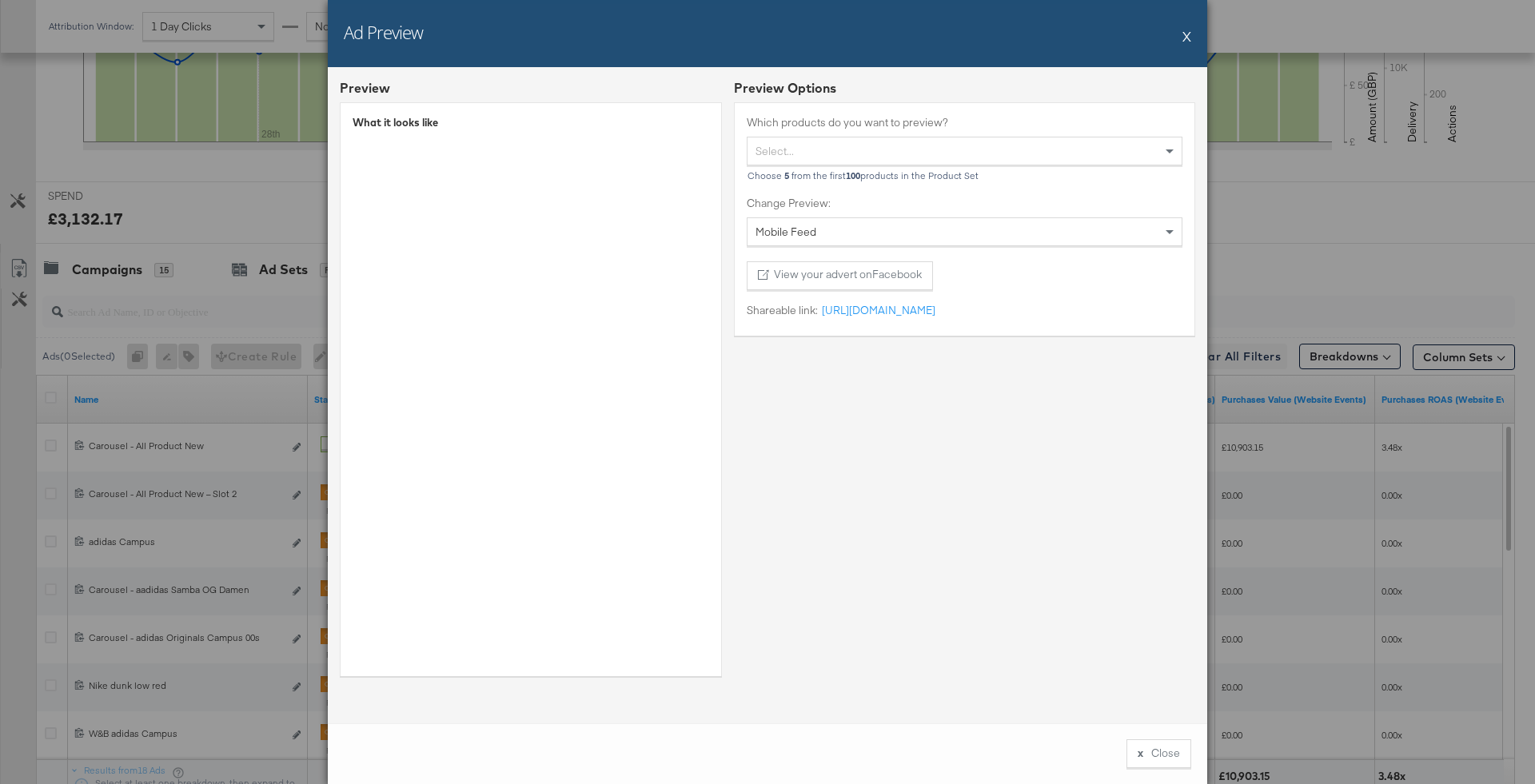
click at [661, 382] on div "What it looks like" at bounding box center [530, 389] width 382 height 573
click at [1187, 36] on button "X" at bounding box center [1187, 36] width 9 height 32
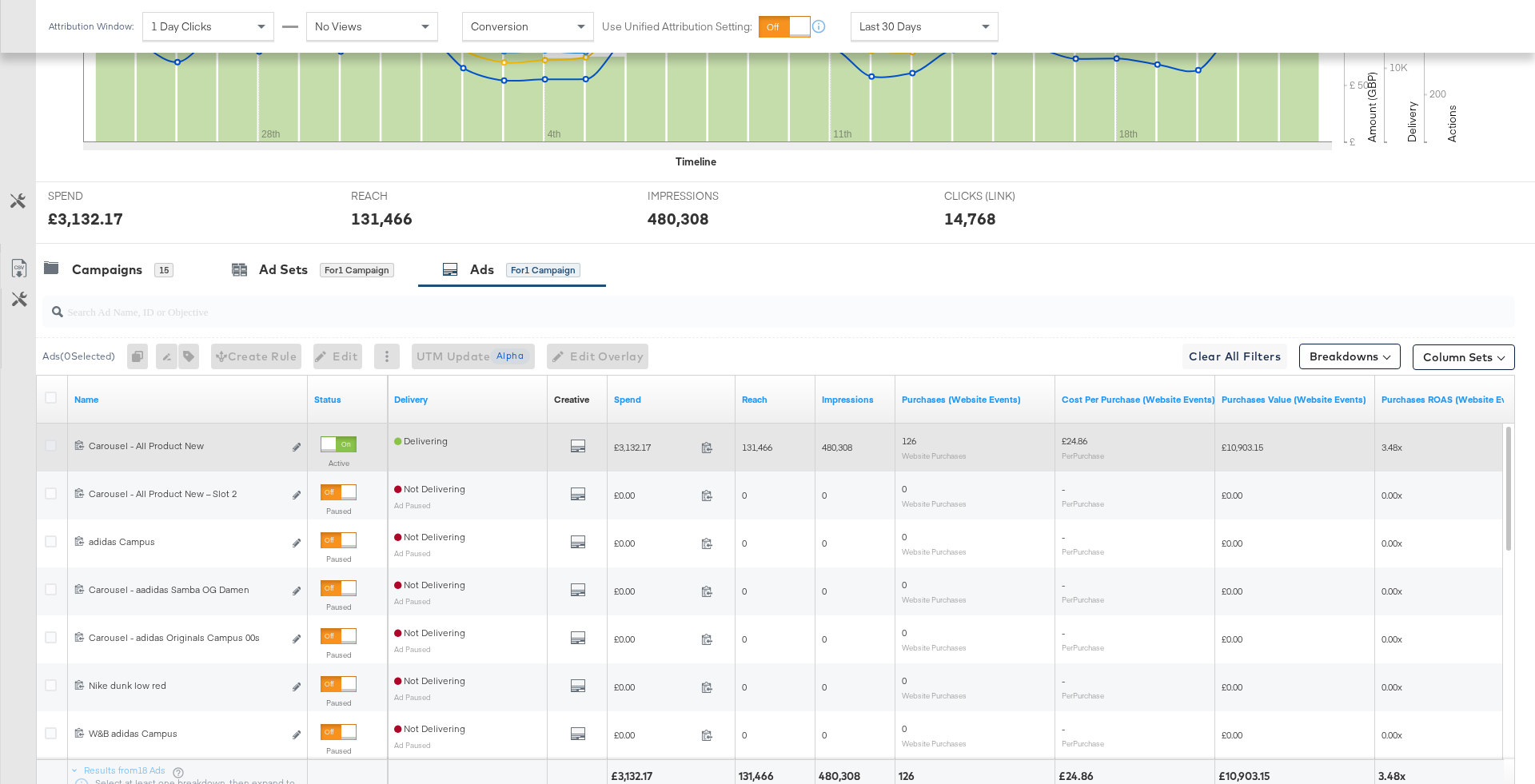
click at [53, 445] on icon at bounding box center [50, 445] width 12 height 12
click at [0, 0] on input "checkbox" at bounding box center [0, 0] width 0 height 0
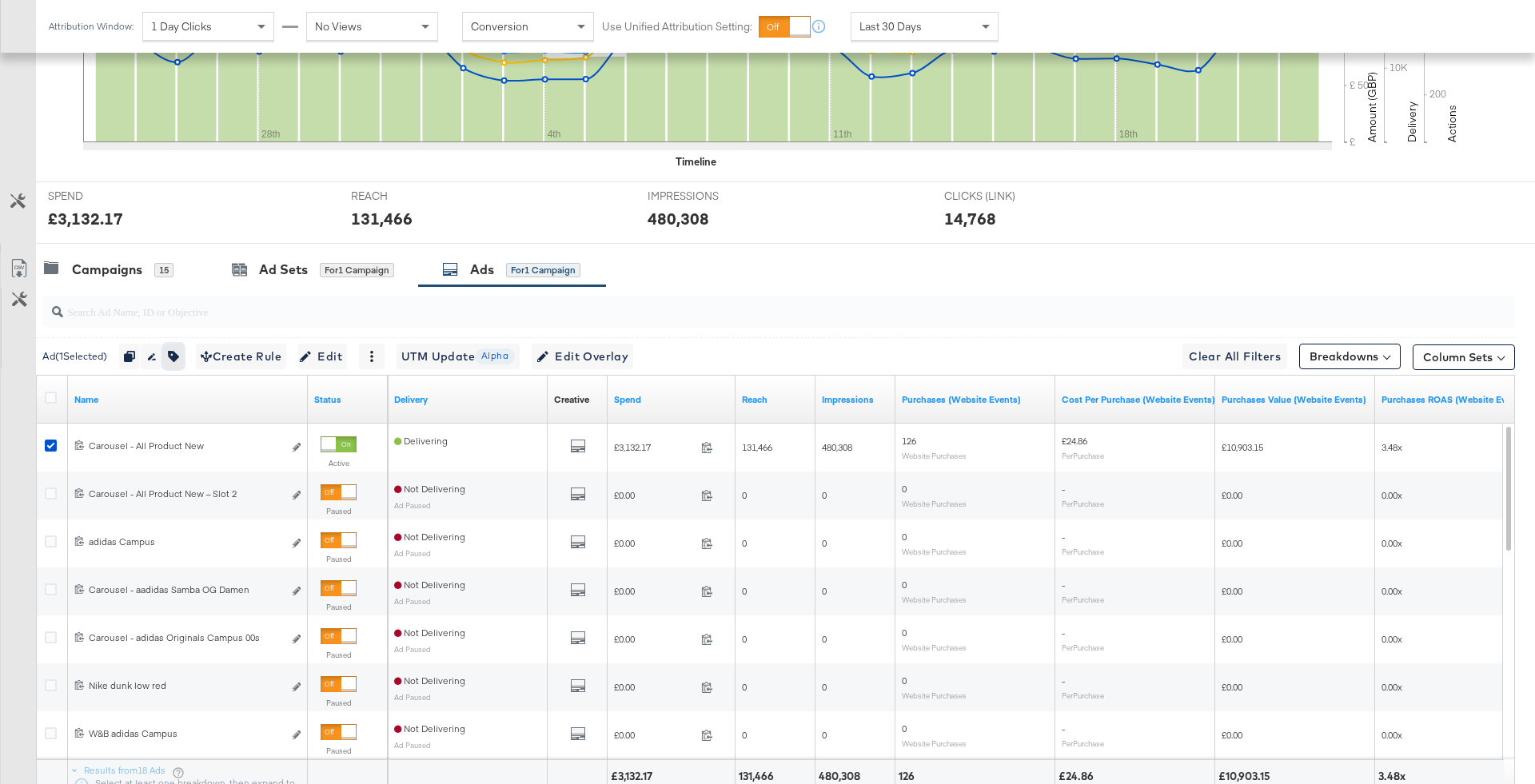
click at [184, 353] on button "button" at bounding box center [173, 356] width 21 height 25
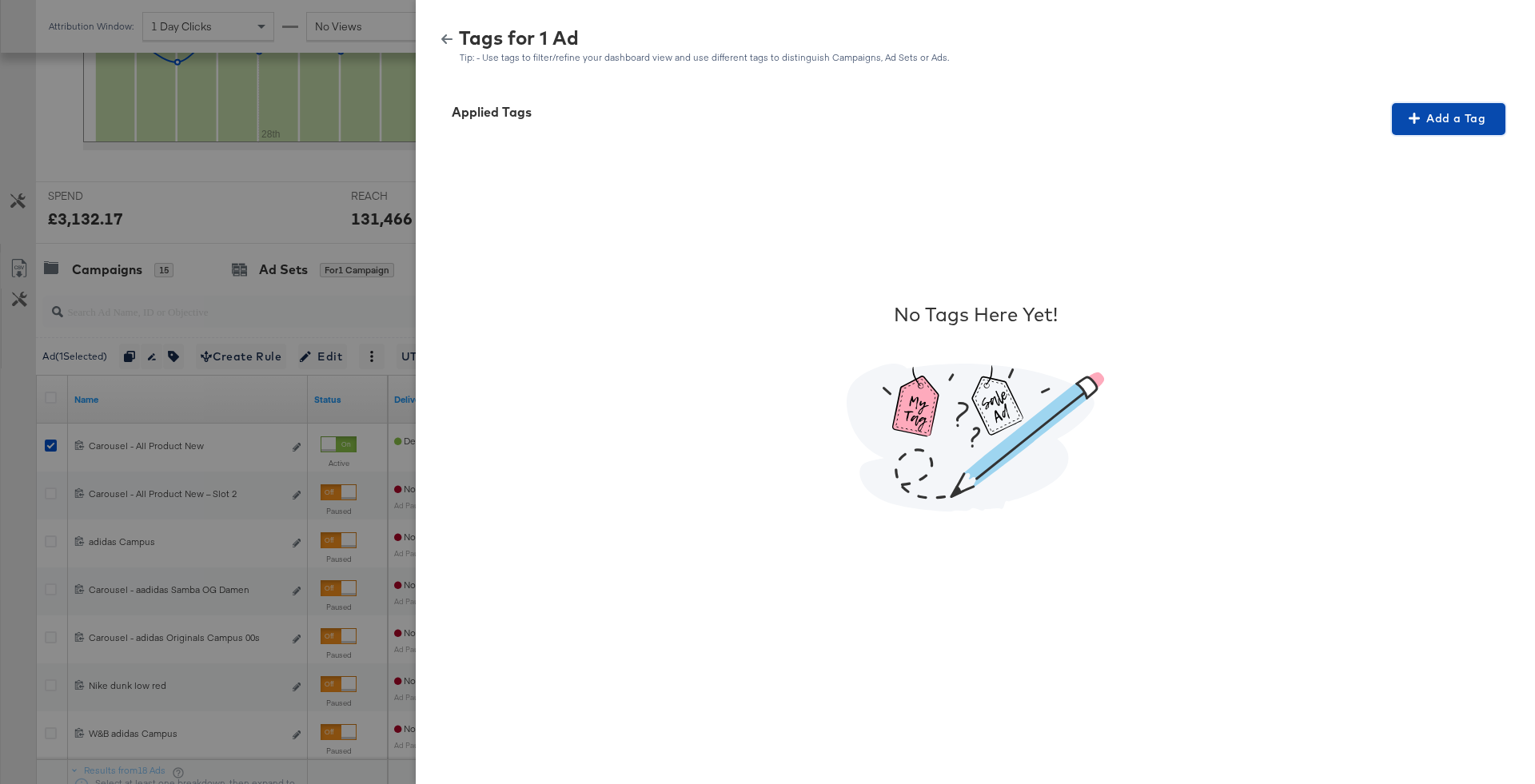
click at [1455, 115] on span "Add a Tag" at bounding box center [1449, 119] width 101 height 20
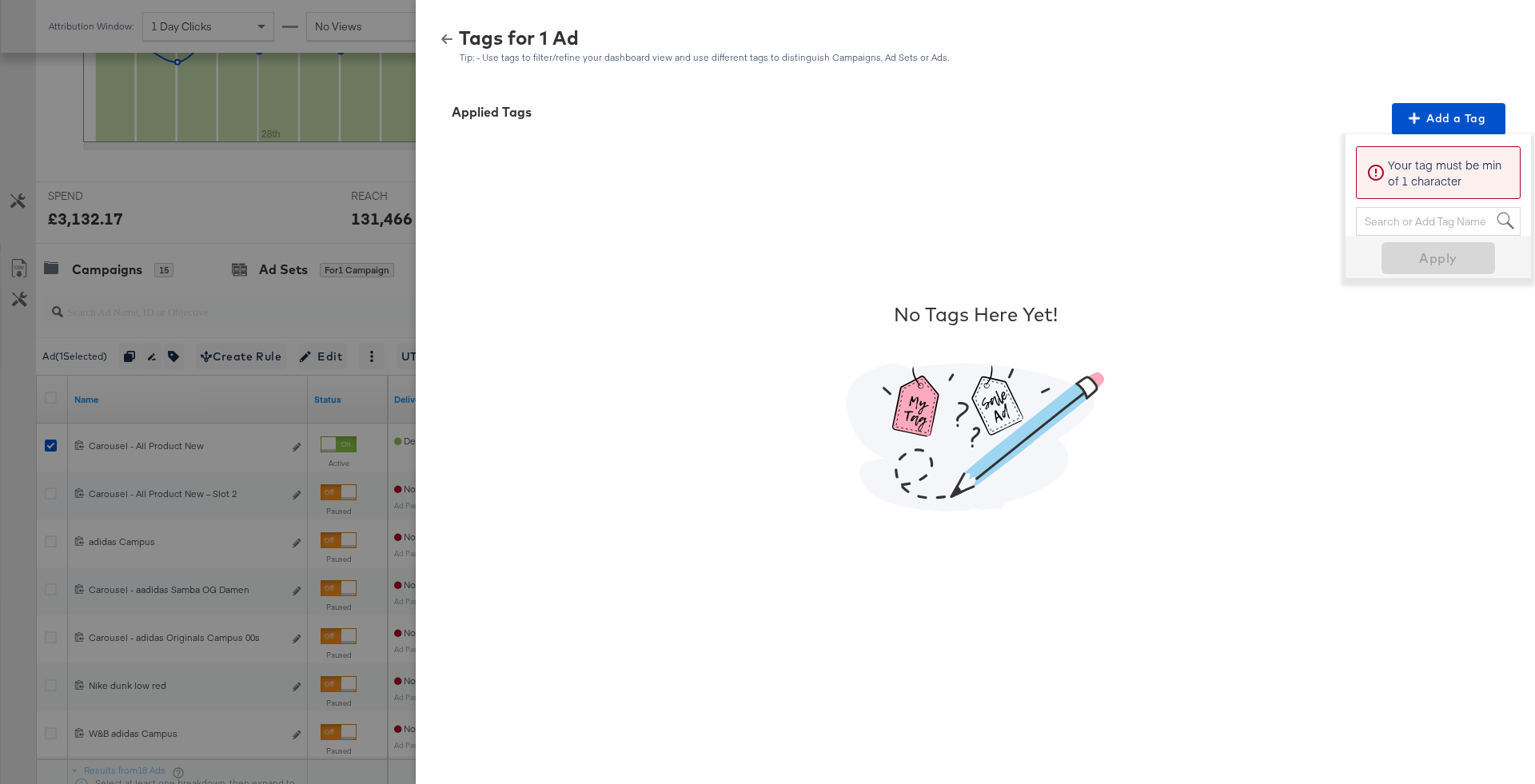
click at [1432, 220] on div "Search or Add Tag Name" at bounding box center [1438, 221] width 163 height 27
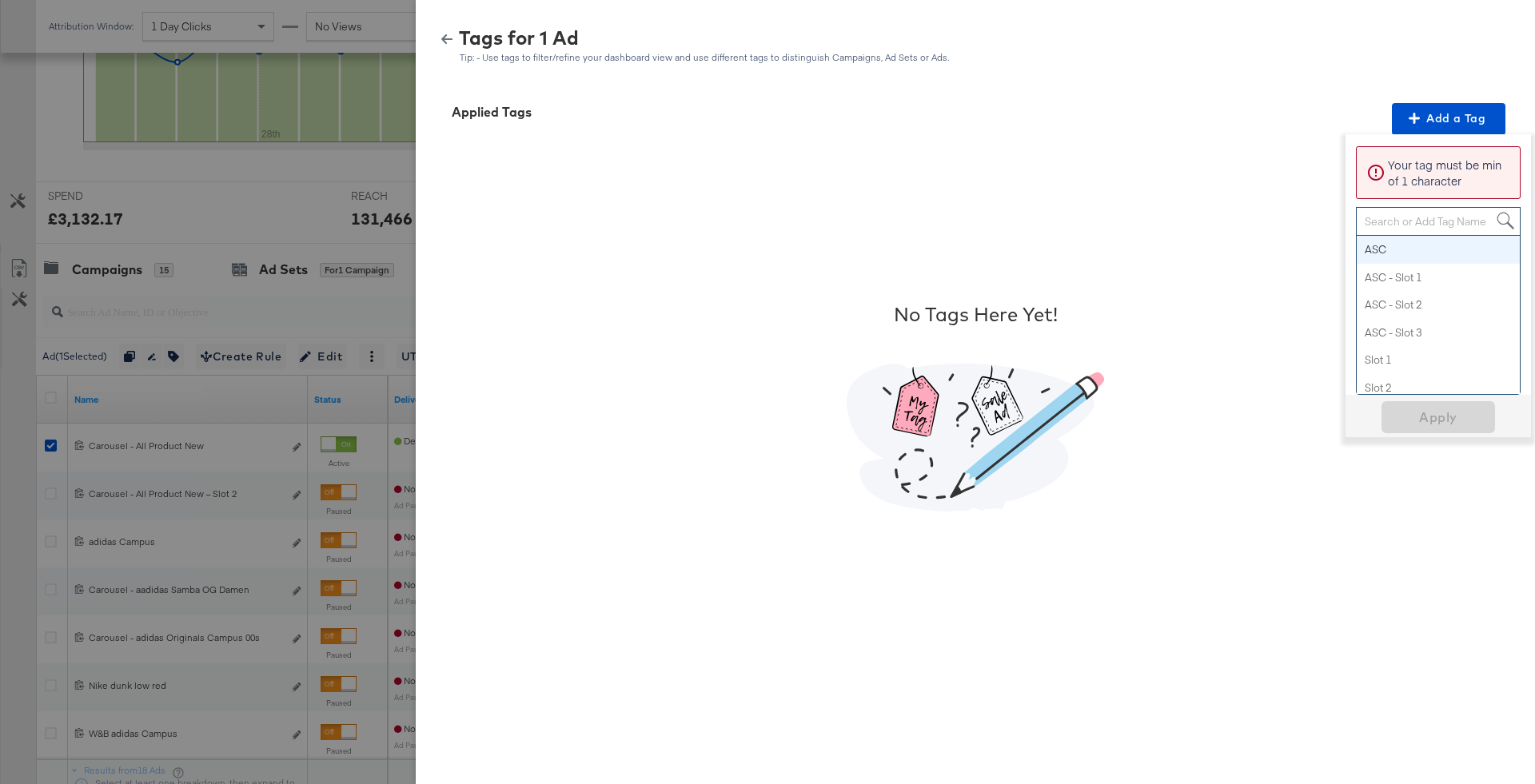
paste input "Logo + Price"
type input "Logo + Price"
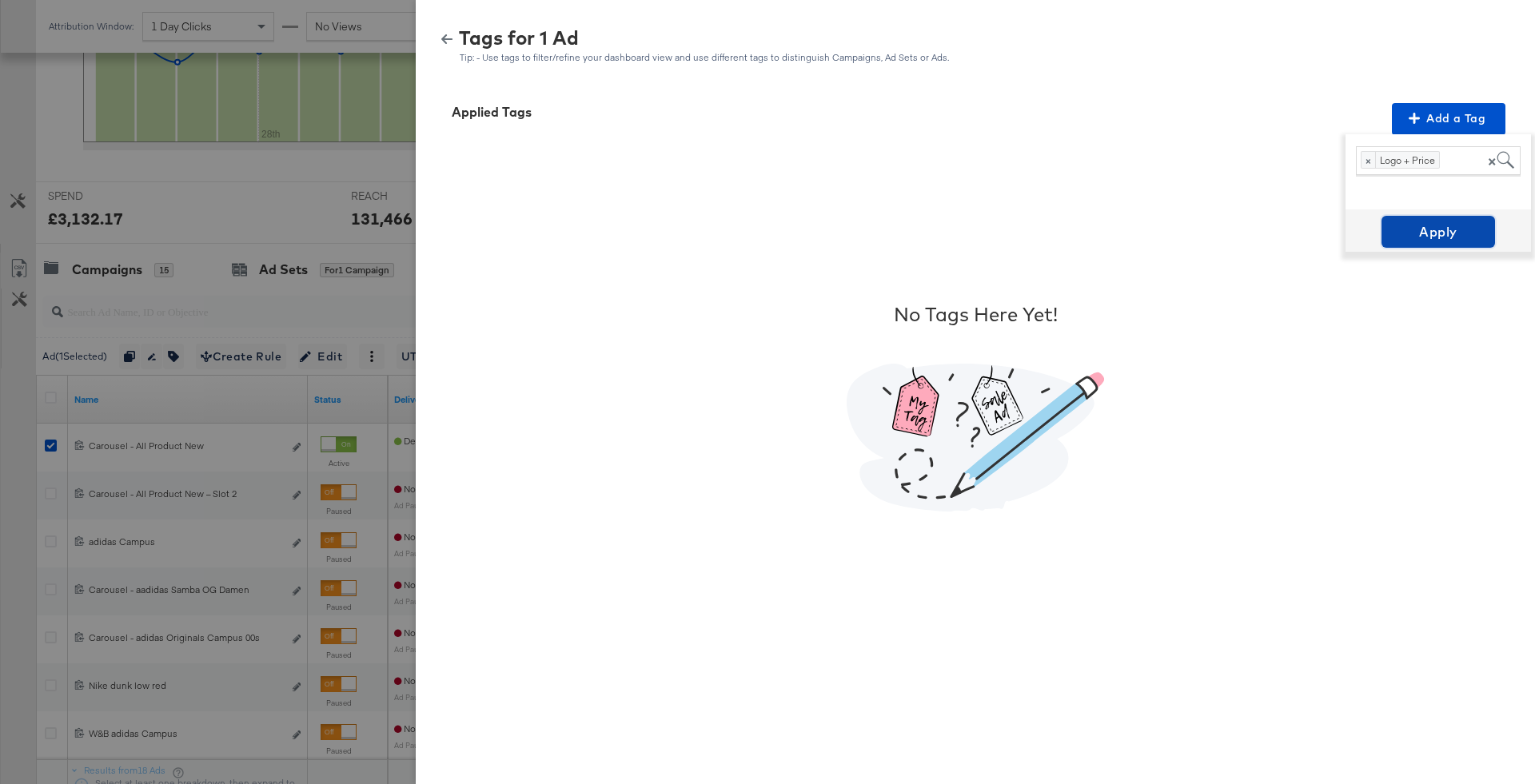
click at [1486, 239] on span "Apply" at bounding box center [1438, 231] width 101 height 23
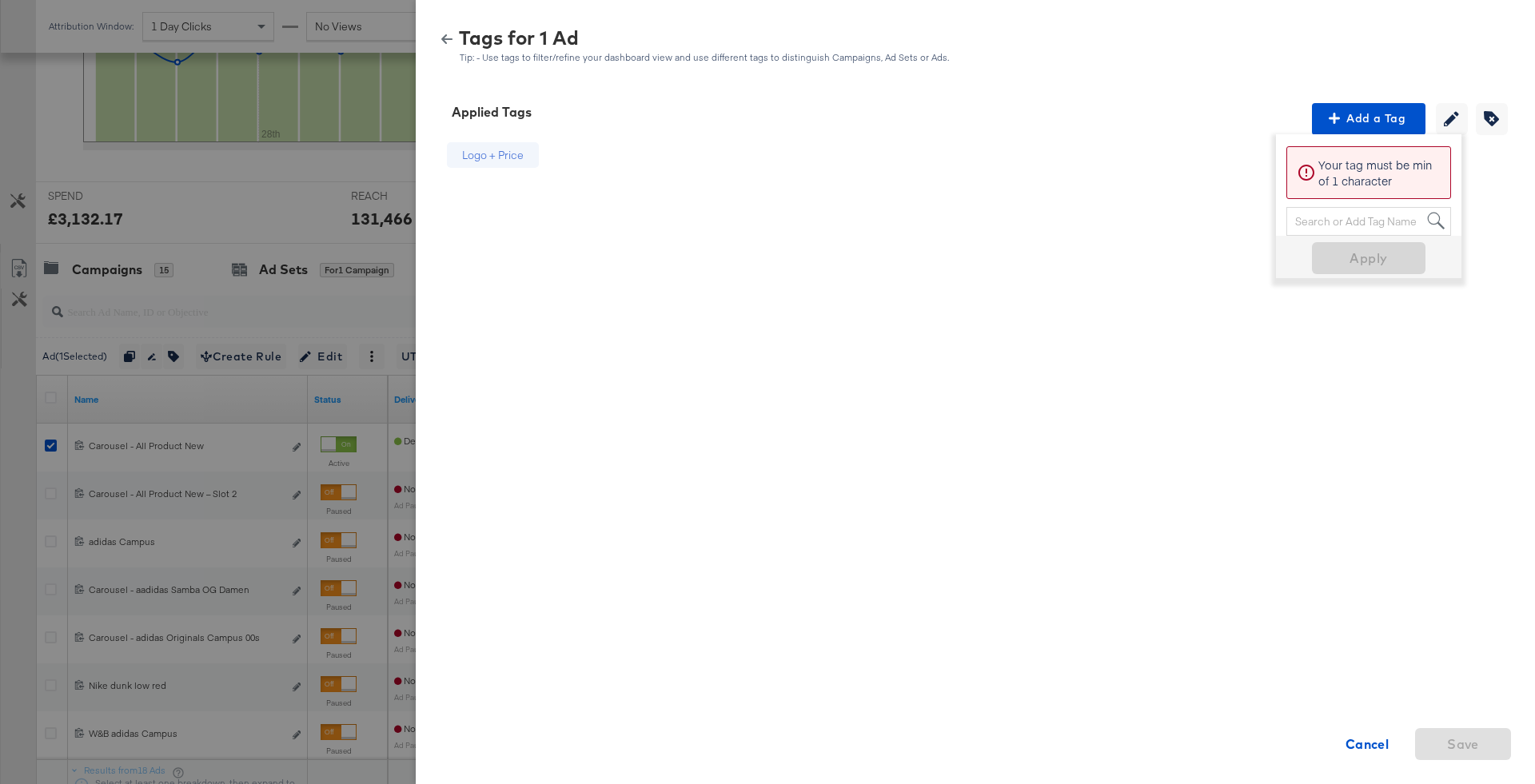
click at [446, 42] on icon "button" at bounding box center [447, 39] width 11 height 10
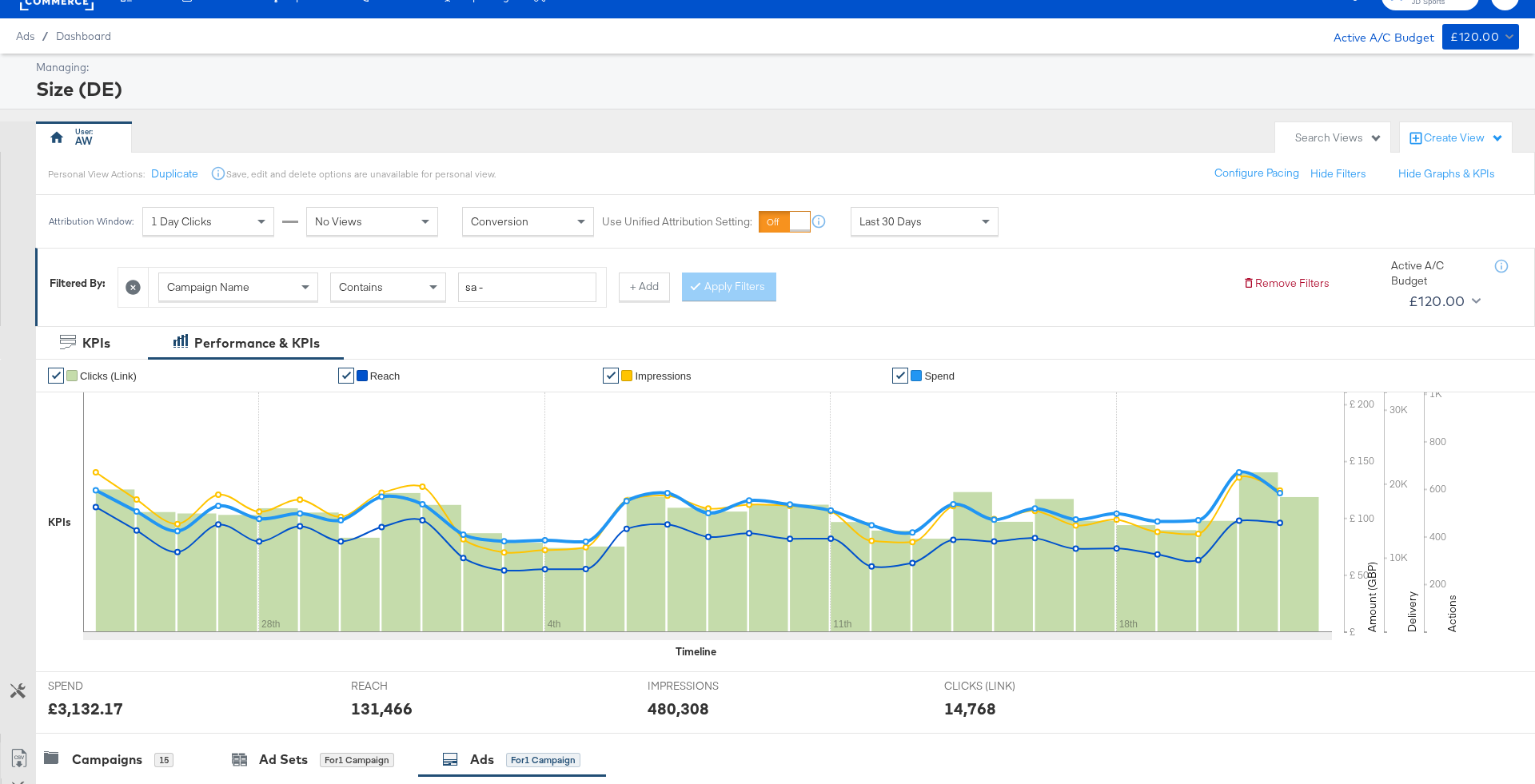
scroll to position [0, 0]
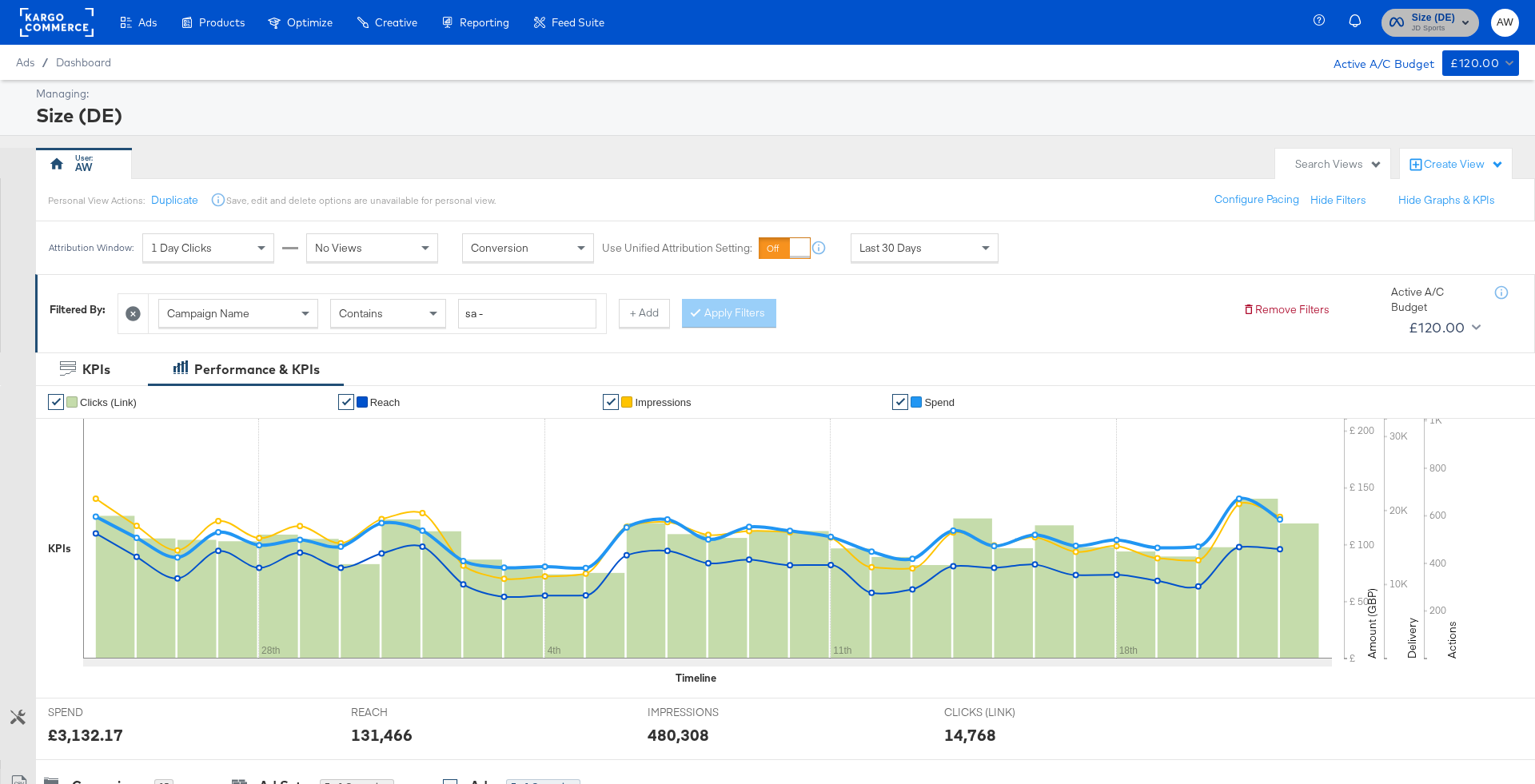
click at [1454, 14] on span "Size (DE)" at bounding box center [1433, 18] width 43 height 17
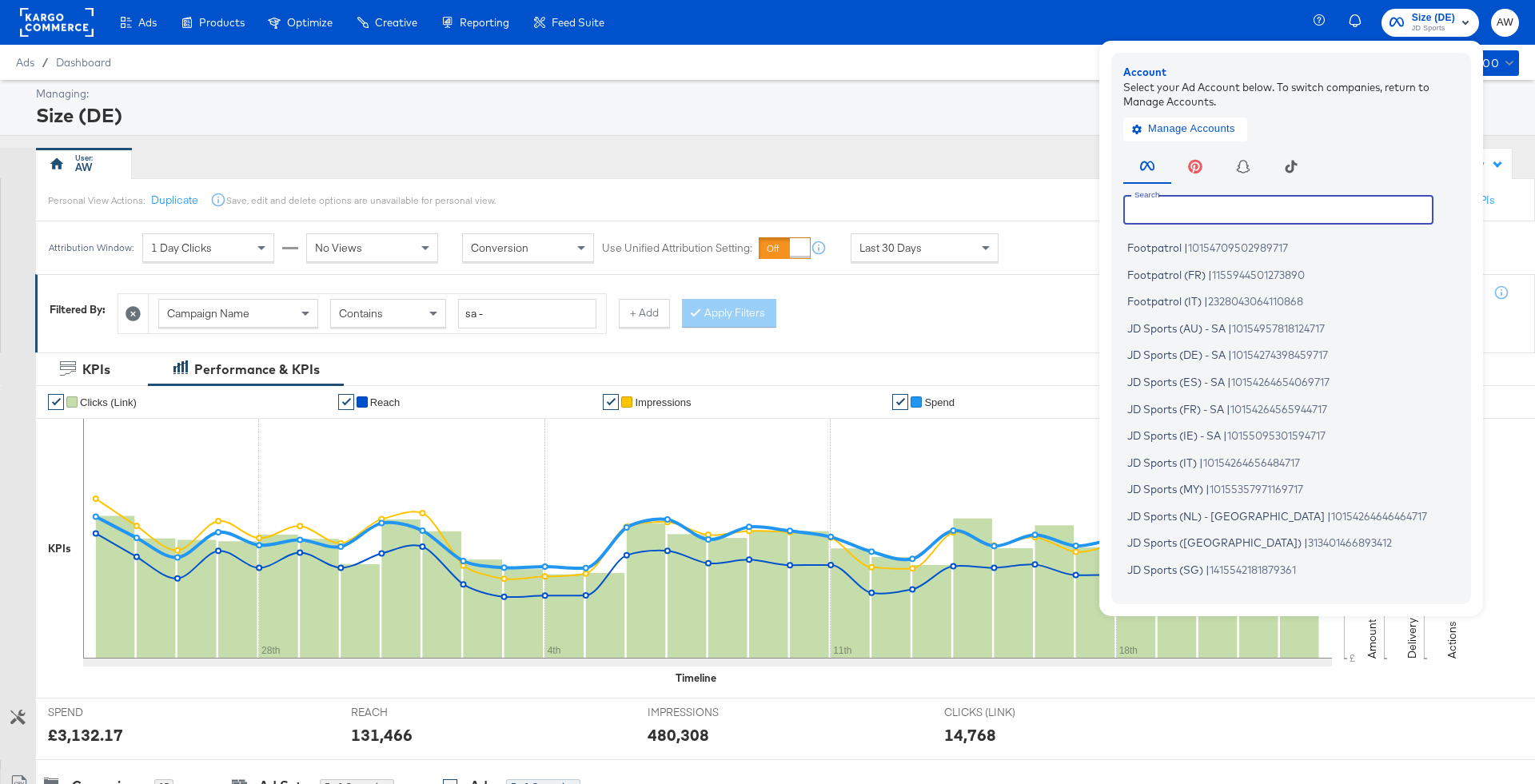
click at [1287, 207] on input "text" at bounding box center [1278, 210] width 310 height 29
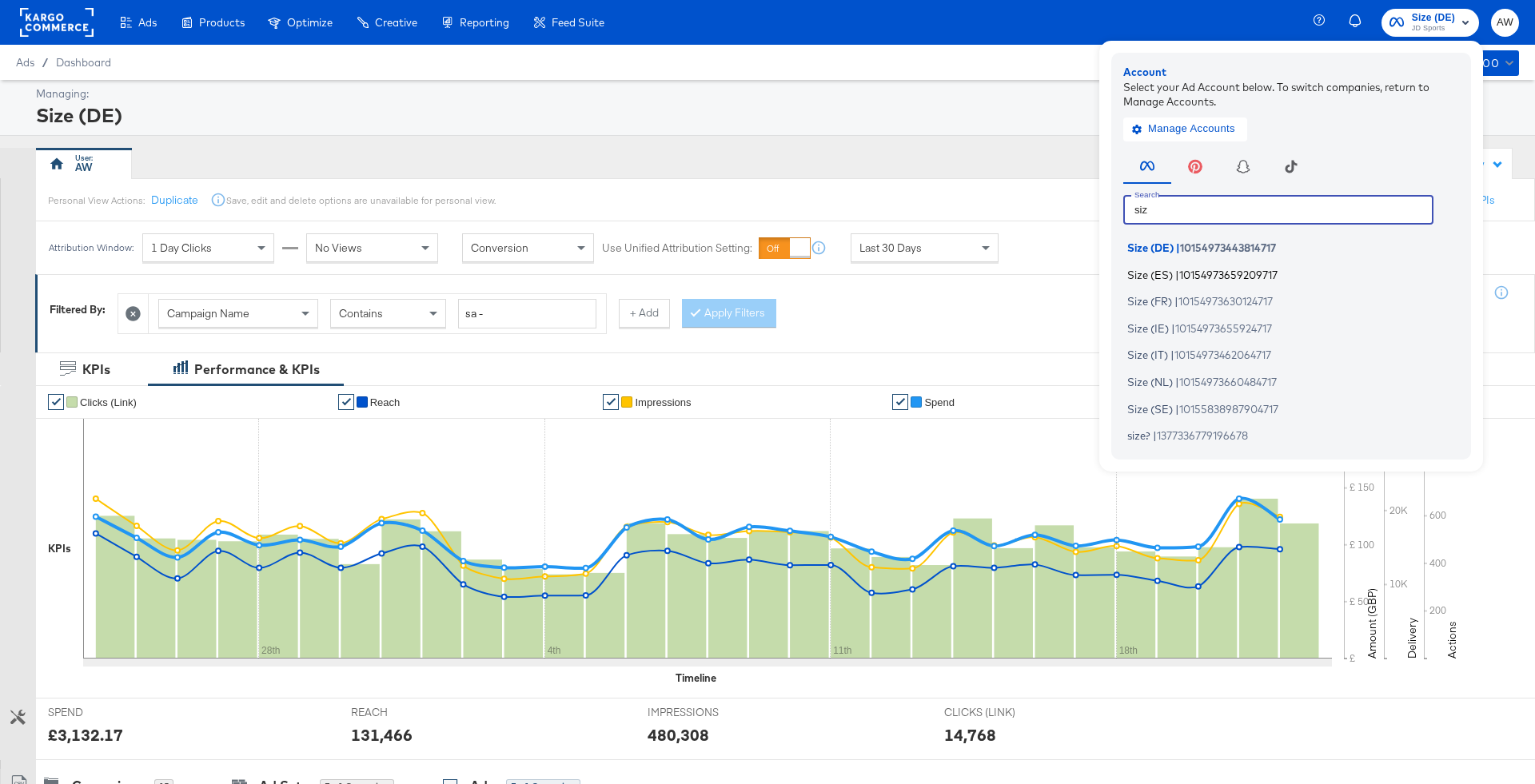
type input "siz"
click at [1201, 267] on span "10154973659209717" at bounding box center [1228, 274] width 98 height 13
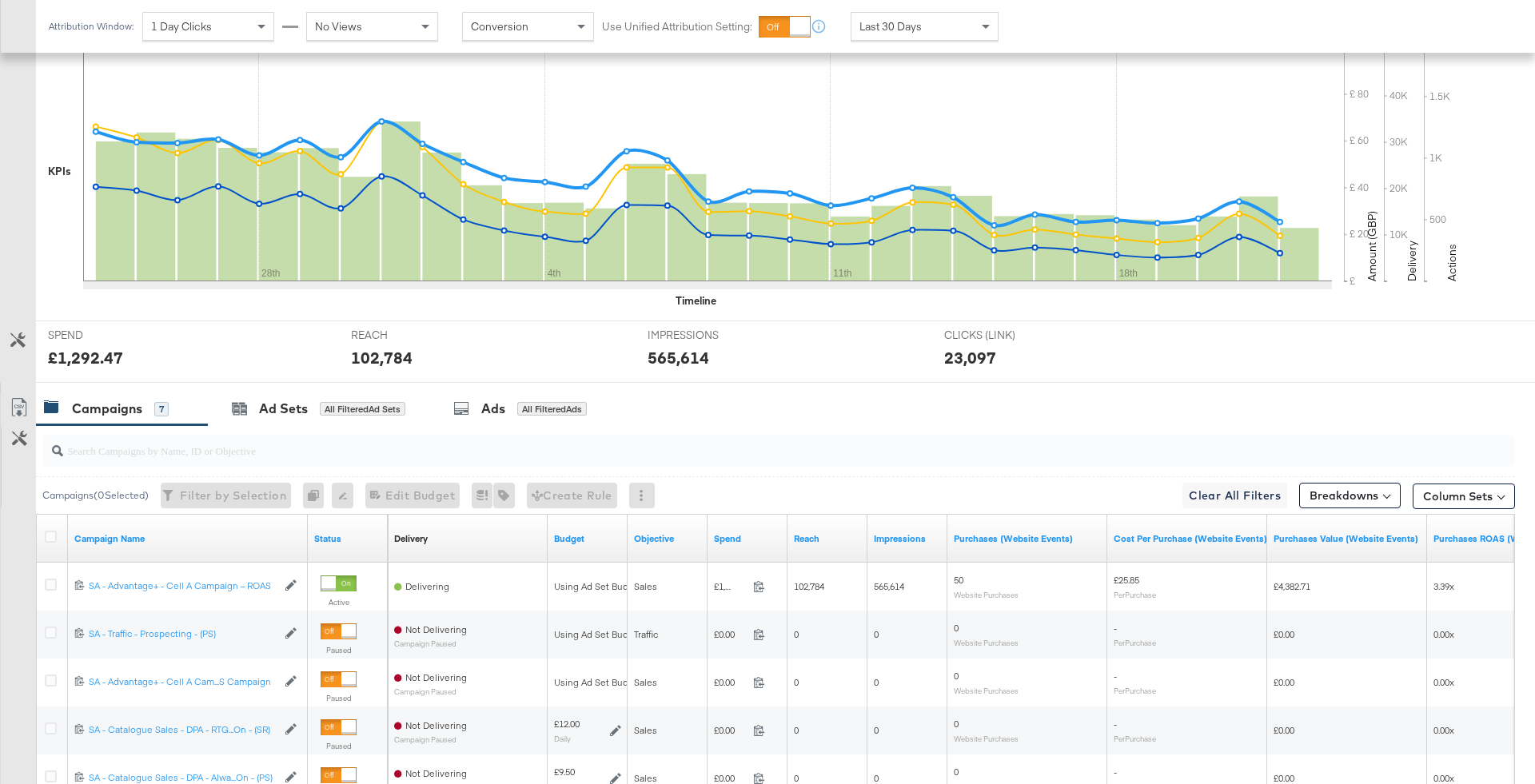
scroll to position [654, 0]
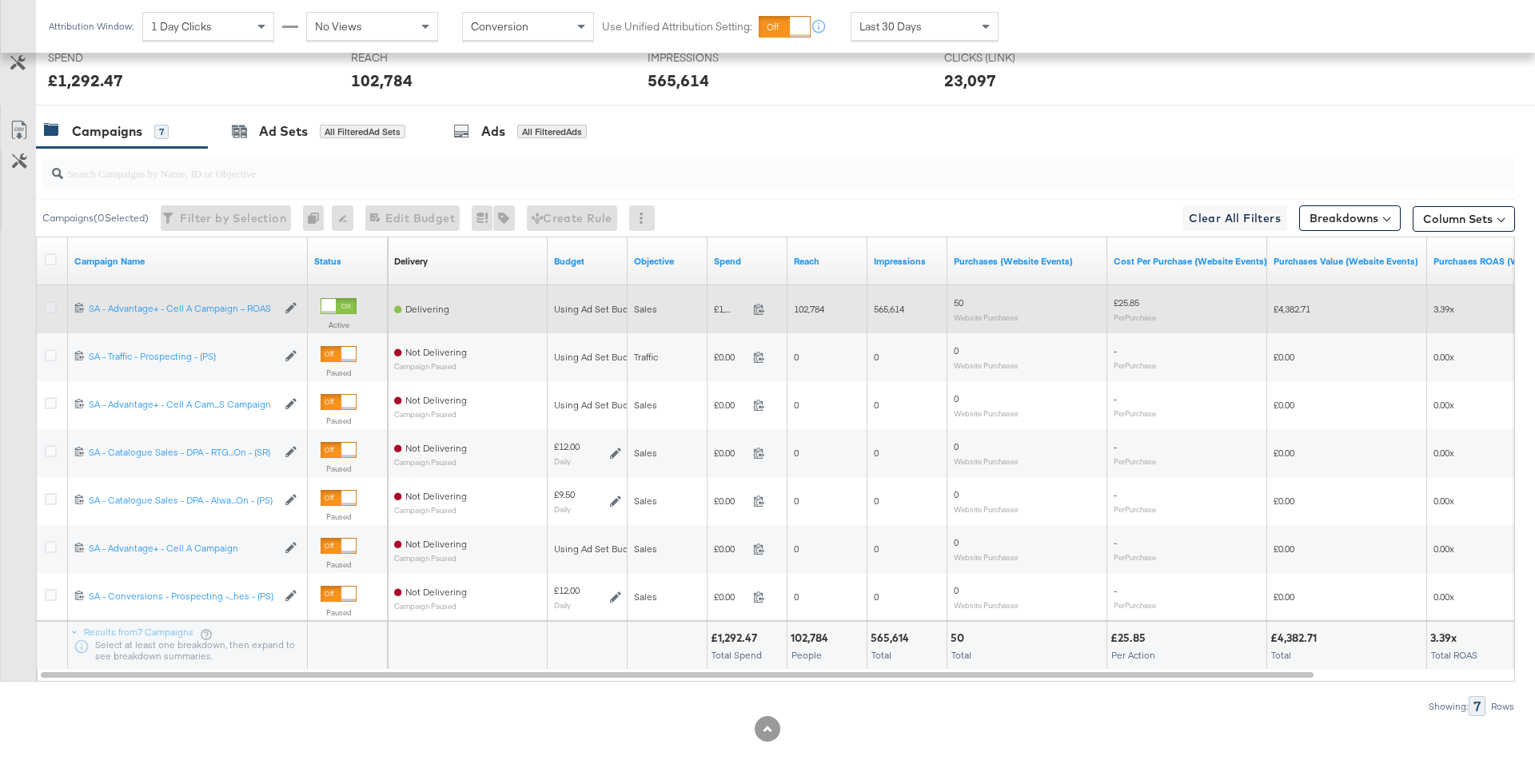
click at [51, 310] on icon at bounding box center [50, 307] width 12 height 12
click at [0, 0] on input "checkbox" at bounding box center [0, 0] width 0 height 0
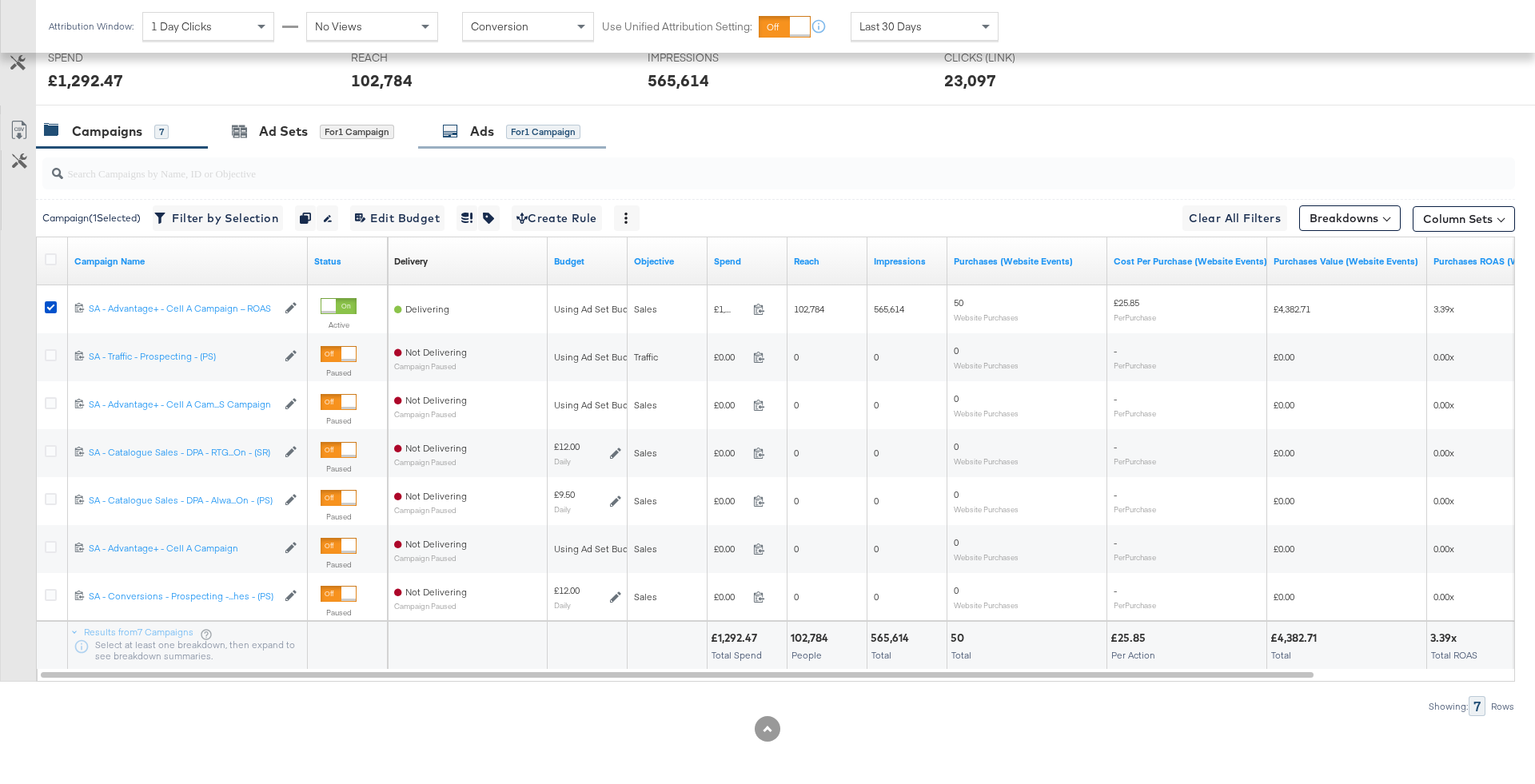
click at [510, 143] on div "Ads for 1 Campaign" at bounding box center [511, 131] width 188 height 34
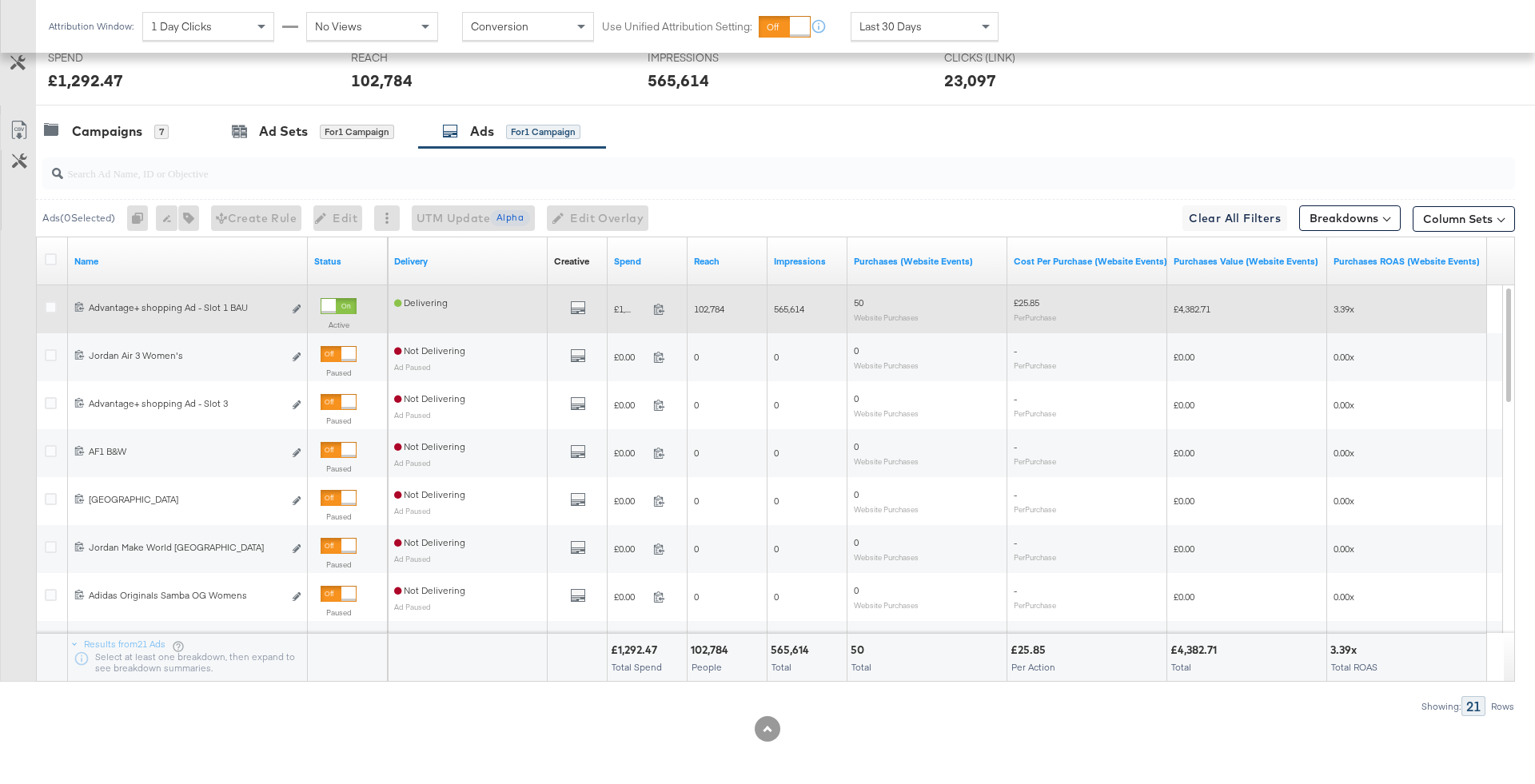
click at [57, 307] on div at bounding box center [53, 310] width 17 height 16
click at [47, 307] on icon at bounding box center [50, 307] width 12 height 12
click at [0, 0] on input "checkbox" at bounding box center [0, 0] width 0 height 0
click at [585, 305] on div "All Previews" at bounding box center [577, 310] width 47 height 20
click at [576, 305] on icon "default" at bounding box center [578, 308] width 16 height 16
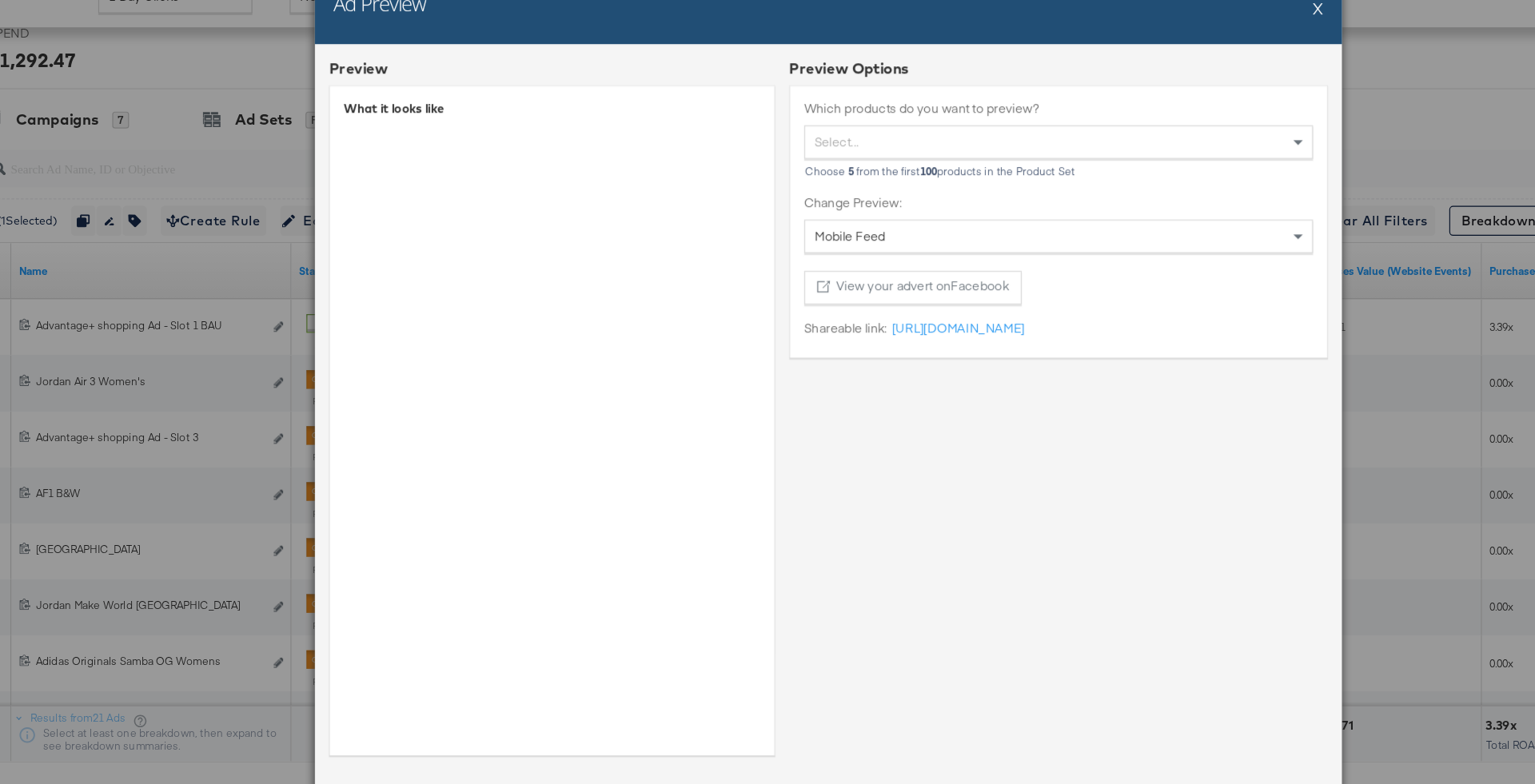
click at [1187, 39] on button "X" at bounding box center [1187, 36] width 9 height 32
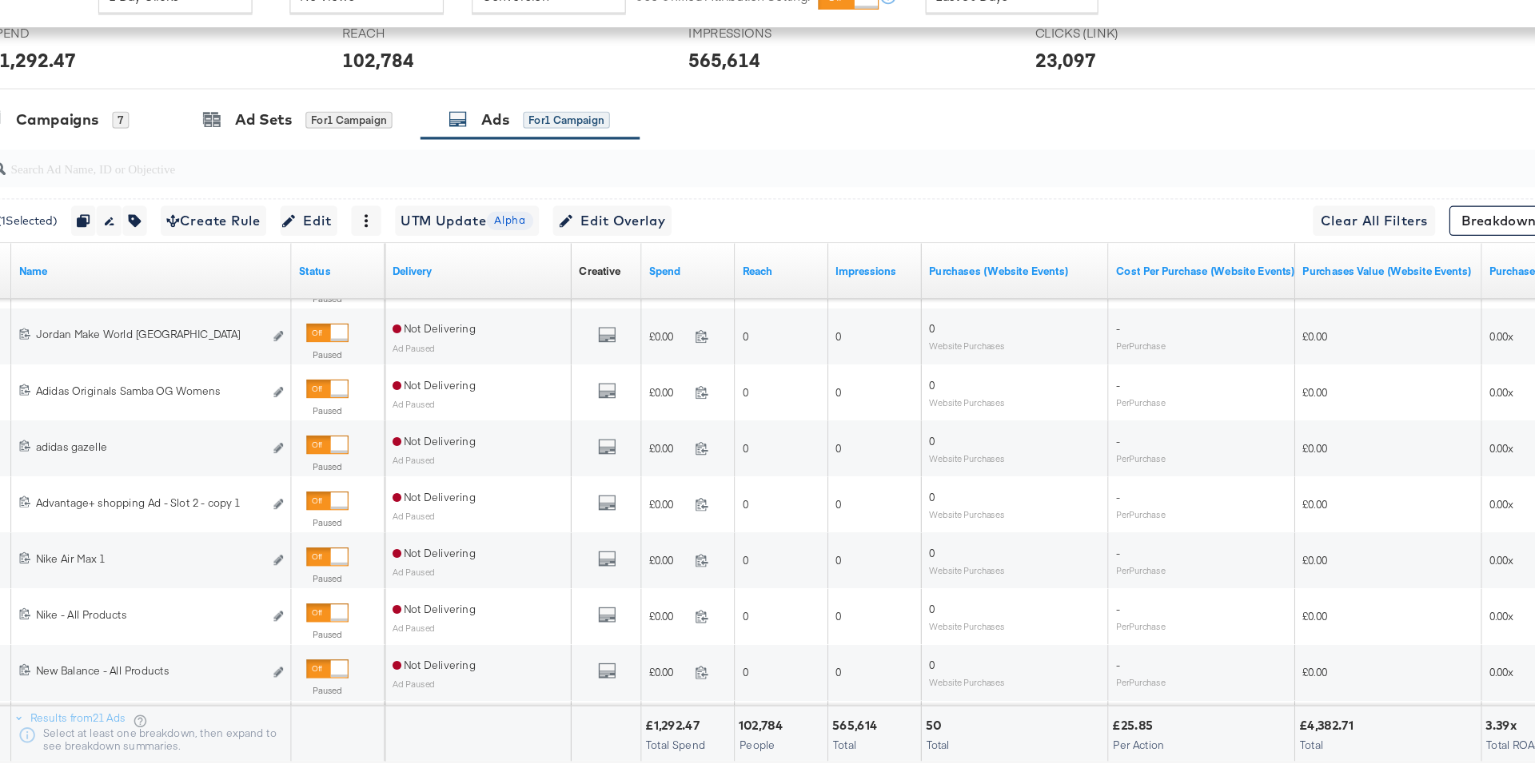
click at [189, 216] on div "Ad ( 1 Selected) Duplicate 1 ad Rename 1 ad Tags for 1 campaign Create Rule Edi…" at bounding box center [349, 218] width 615 height 25
click at [179, 216] on icon "button" at bounding box center [173, 218] width 11 height 11
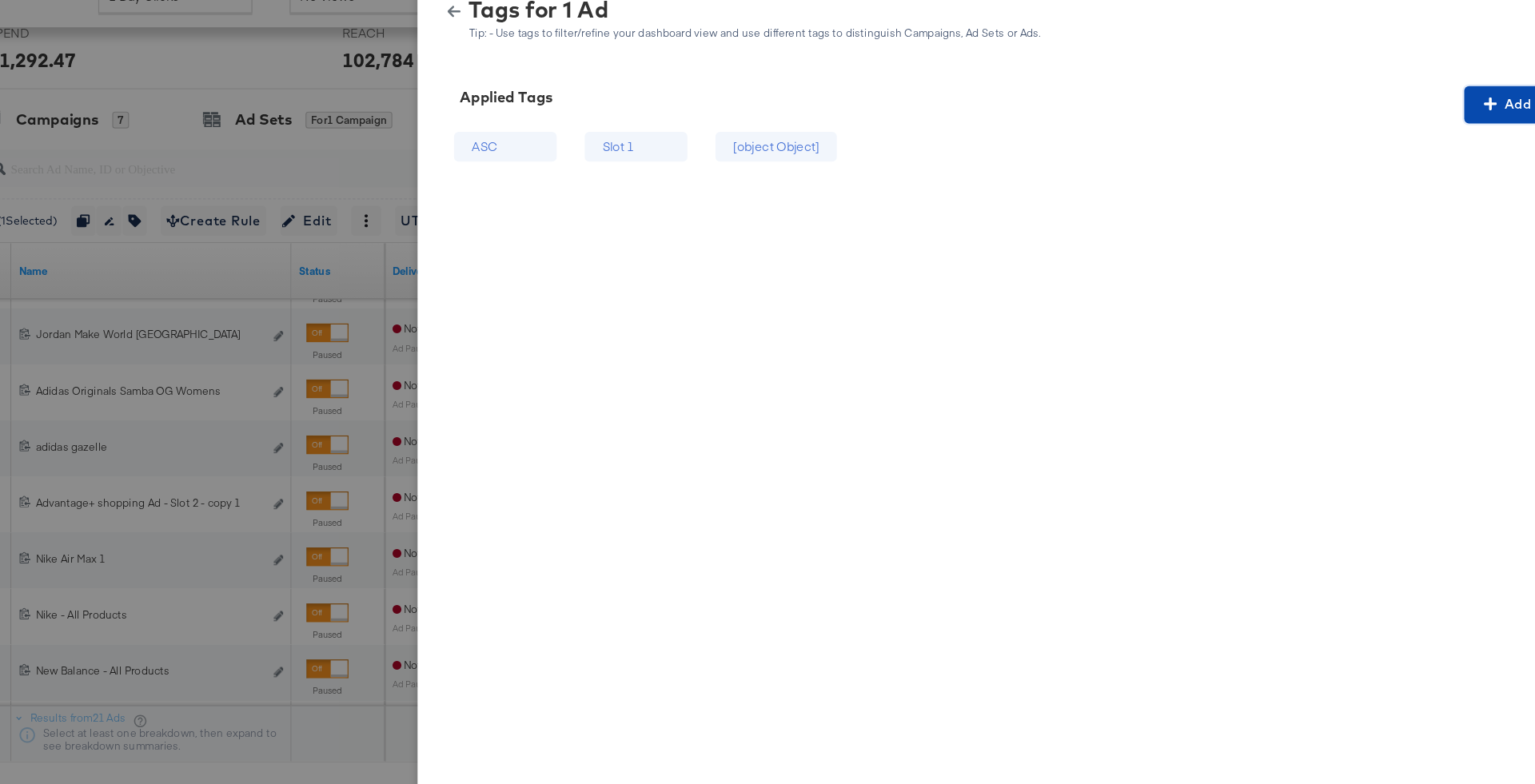
click at [1352, 111] on span "Add a Tag" at bounding box center [1368, 119] width 101 height 20
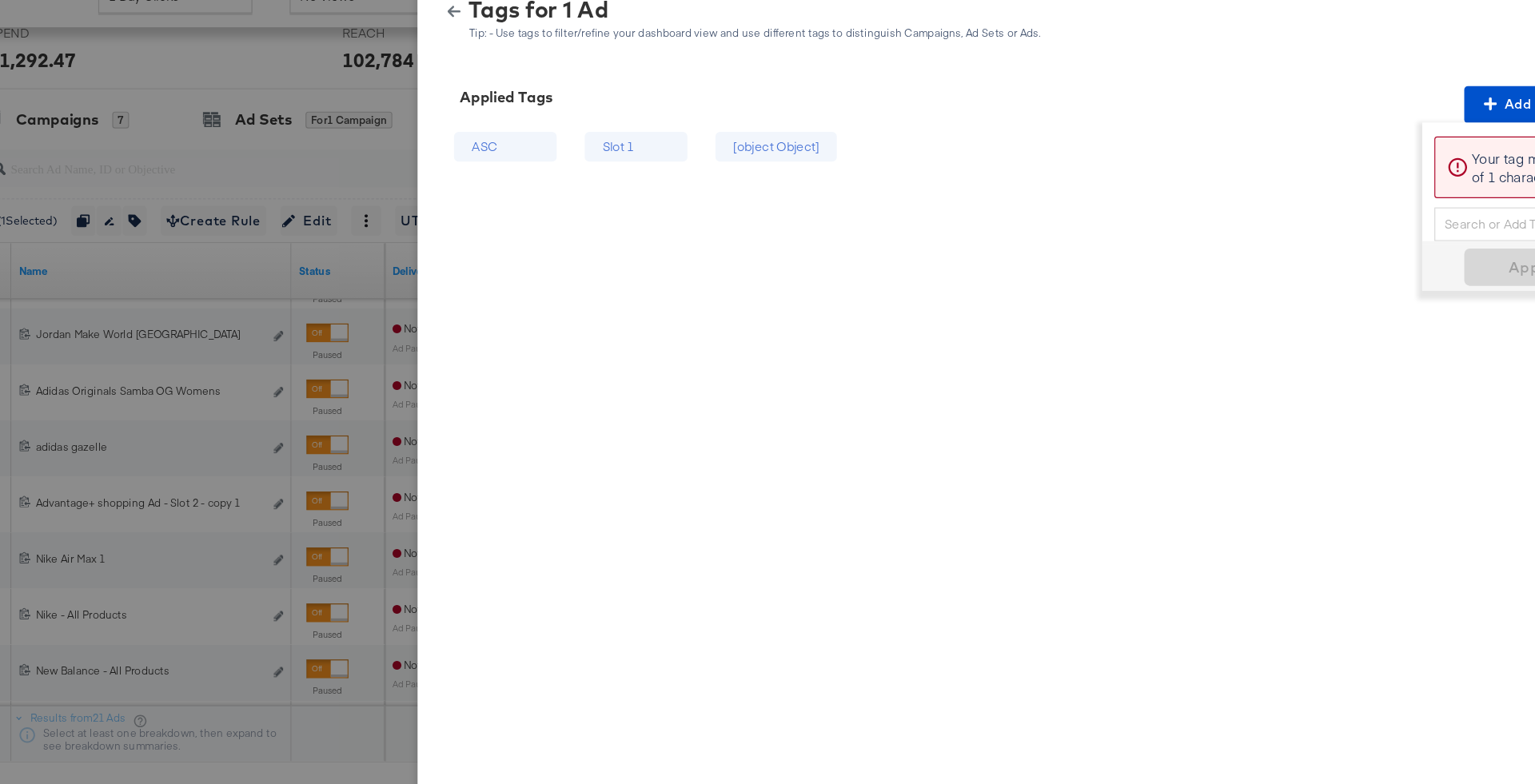
click at [1317, 222] on div "Search or Add Tag Name" at bounding box center [1368, 221] width 163 height 27
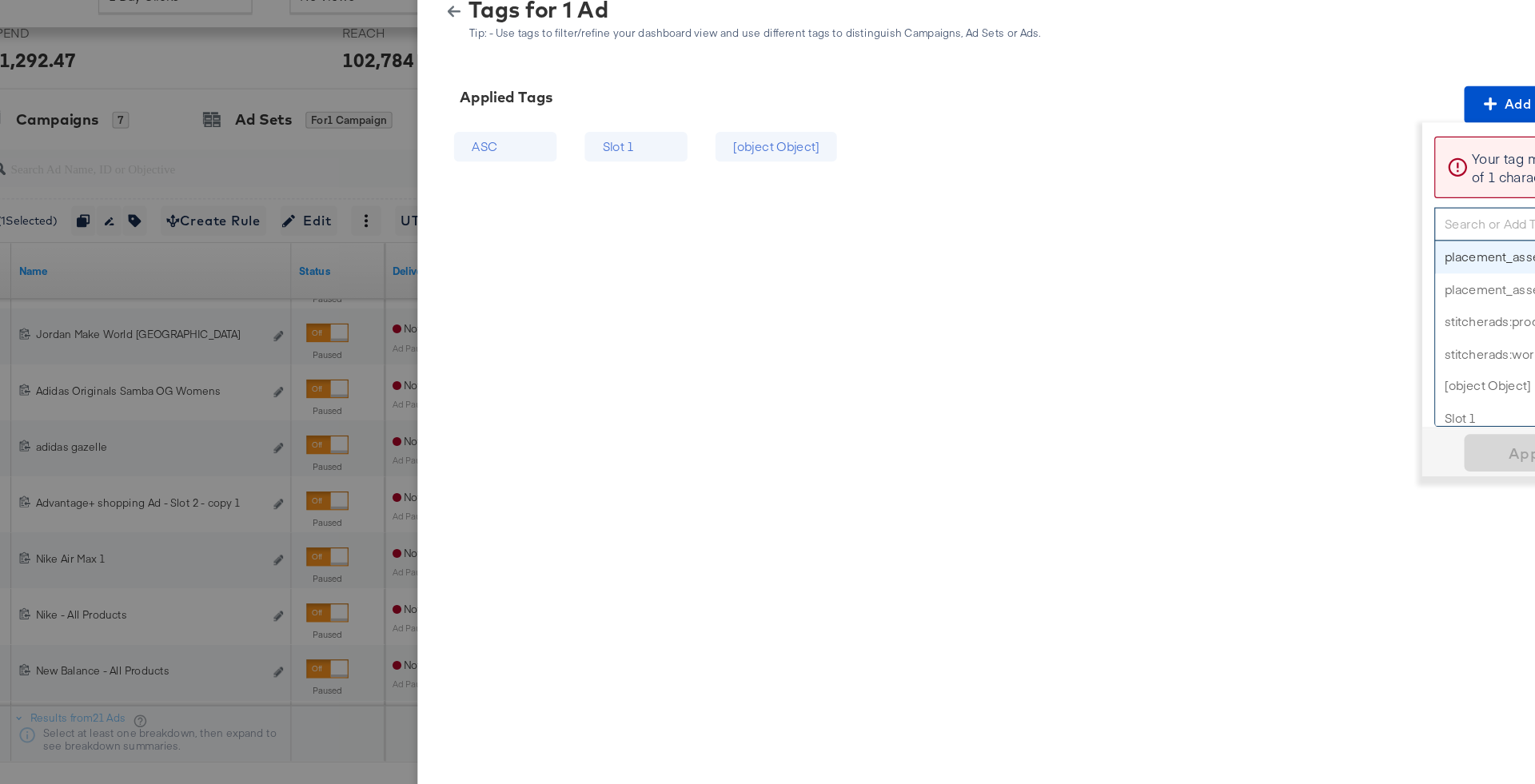
paste input "Logo + Price"
type input "Logo + Price"
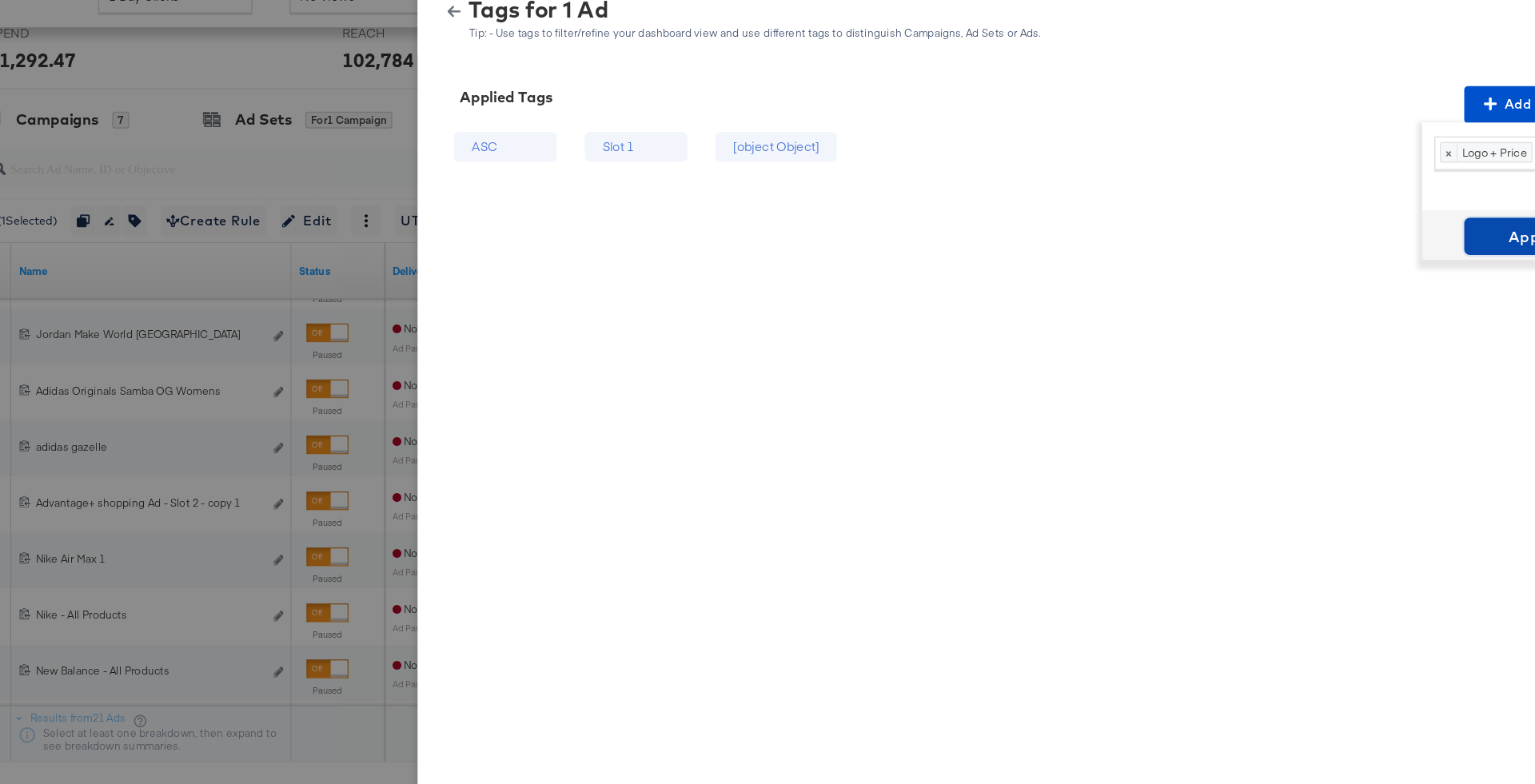
click at [1343, 246] on button "Apply" at bounding box center [1368, 232] width 113 height 32
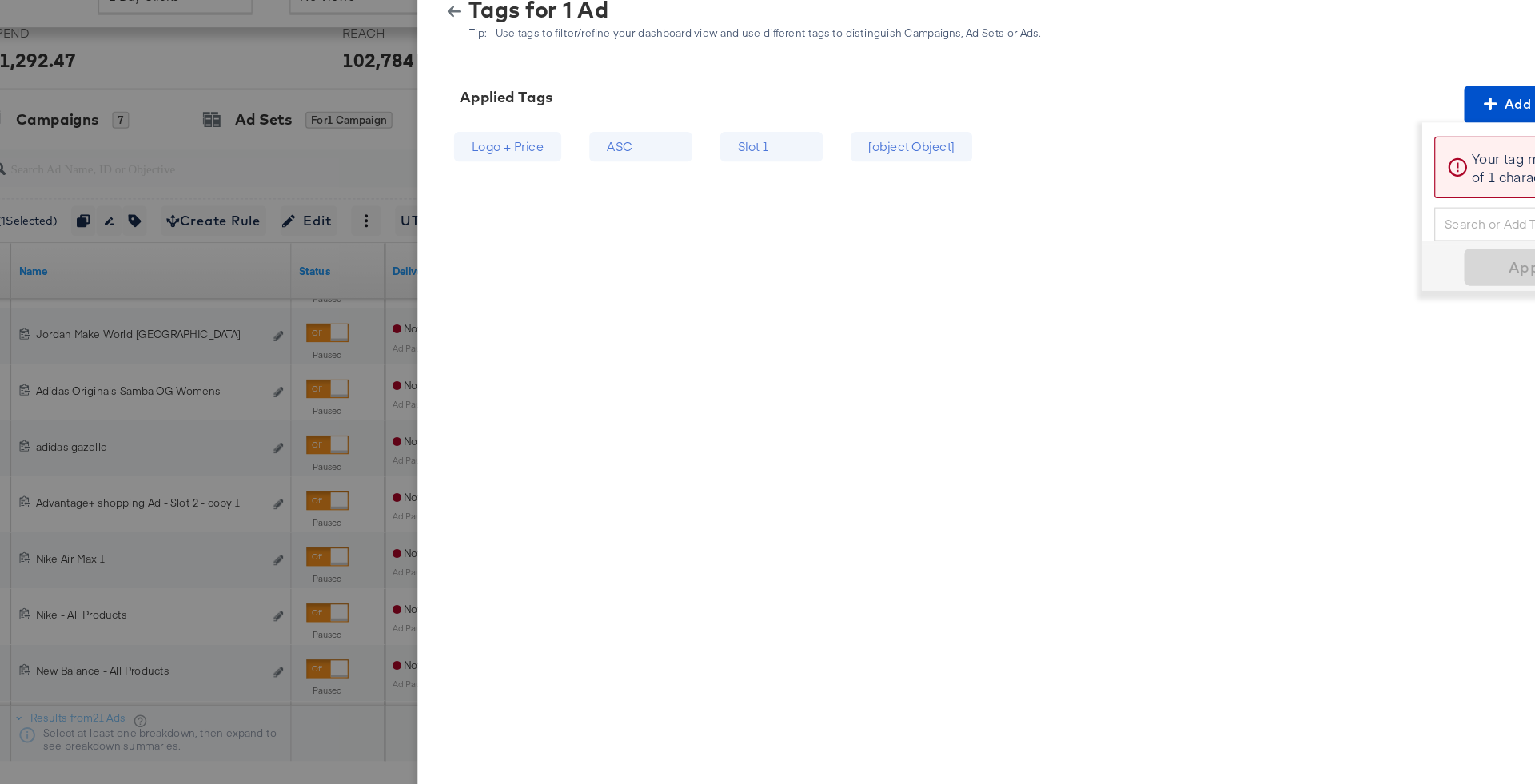
click at [444, 38] on icon "button" at bounding box center [447, 39] width 11 height 10
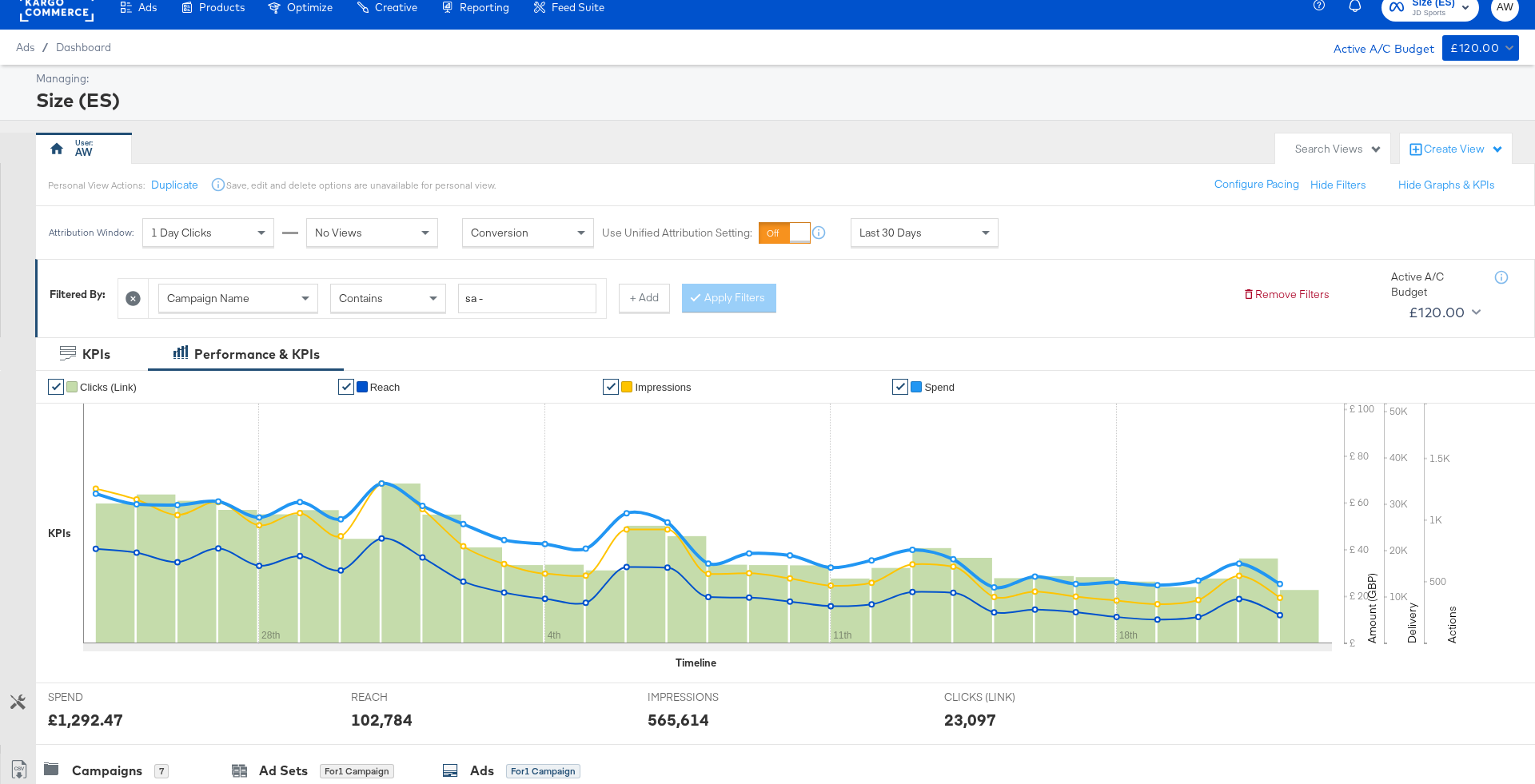
scroll to position [0, 0]
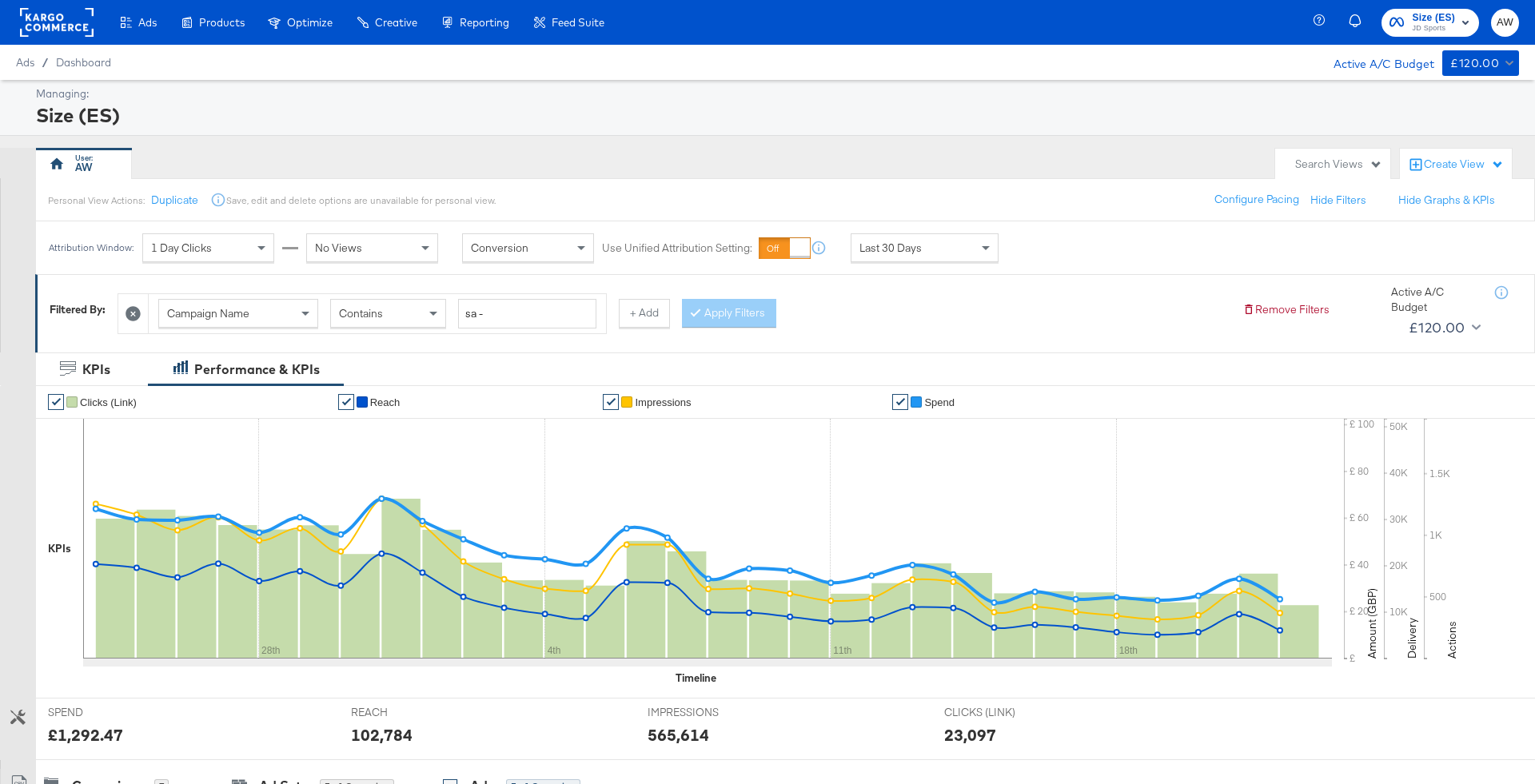
click at [1425, 20] on span "Size (ES)" at bounding box center [1433, 18] width 43 height 17
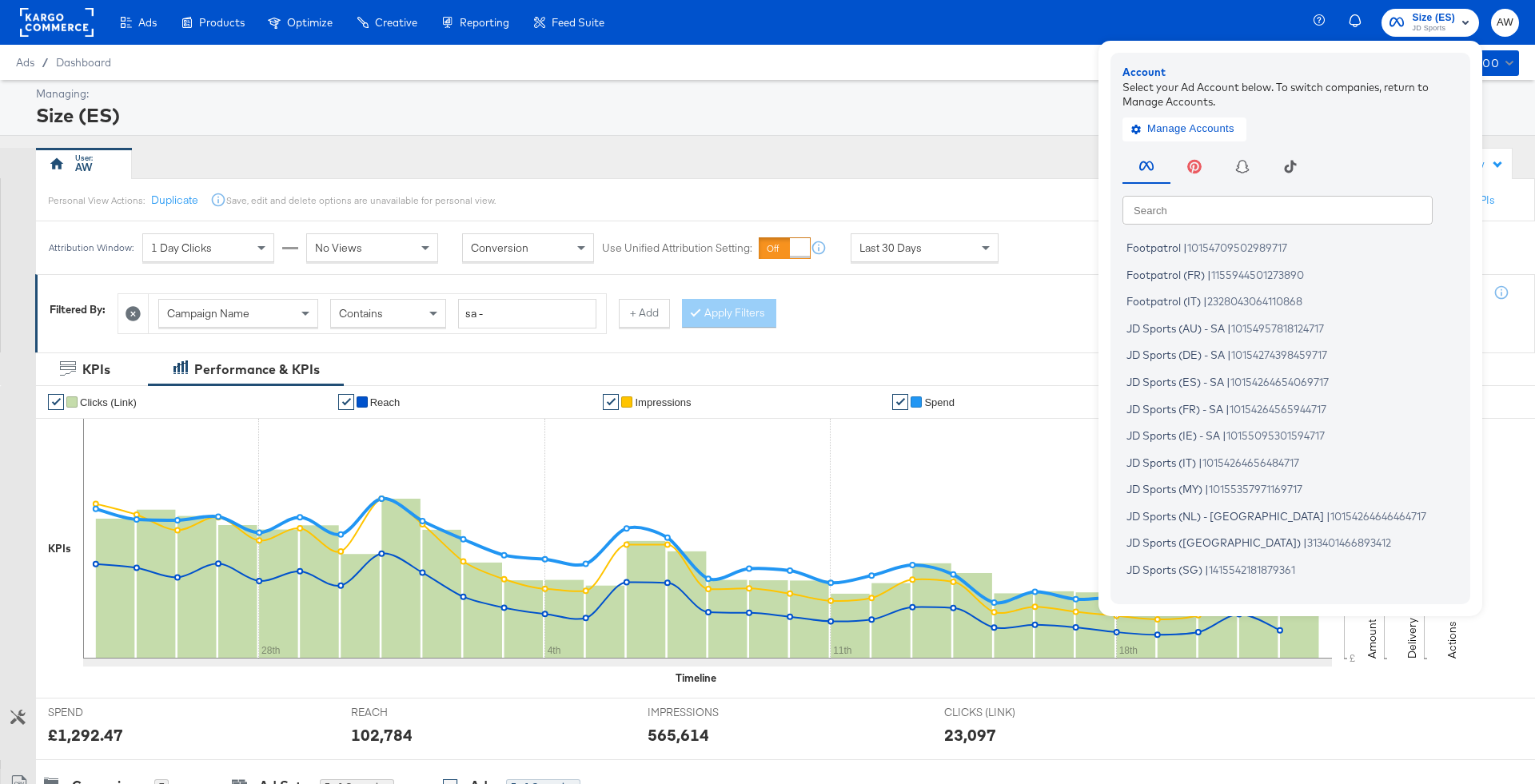
click at [1219, 203] on input "text" at bounding box center [1278, 210] width 310 height 29
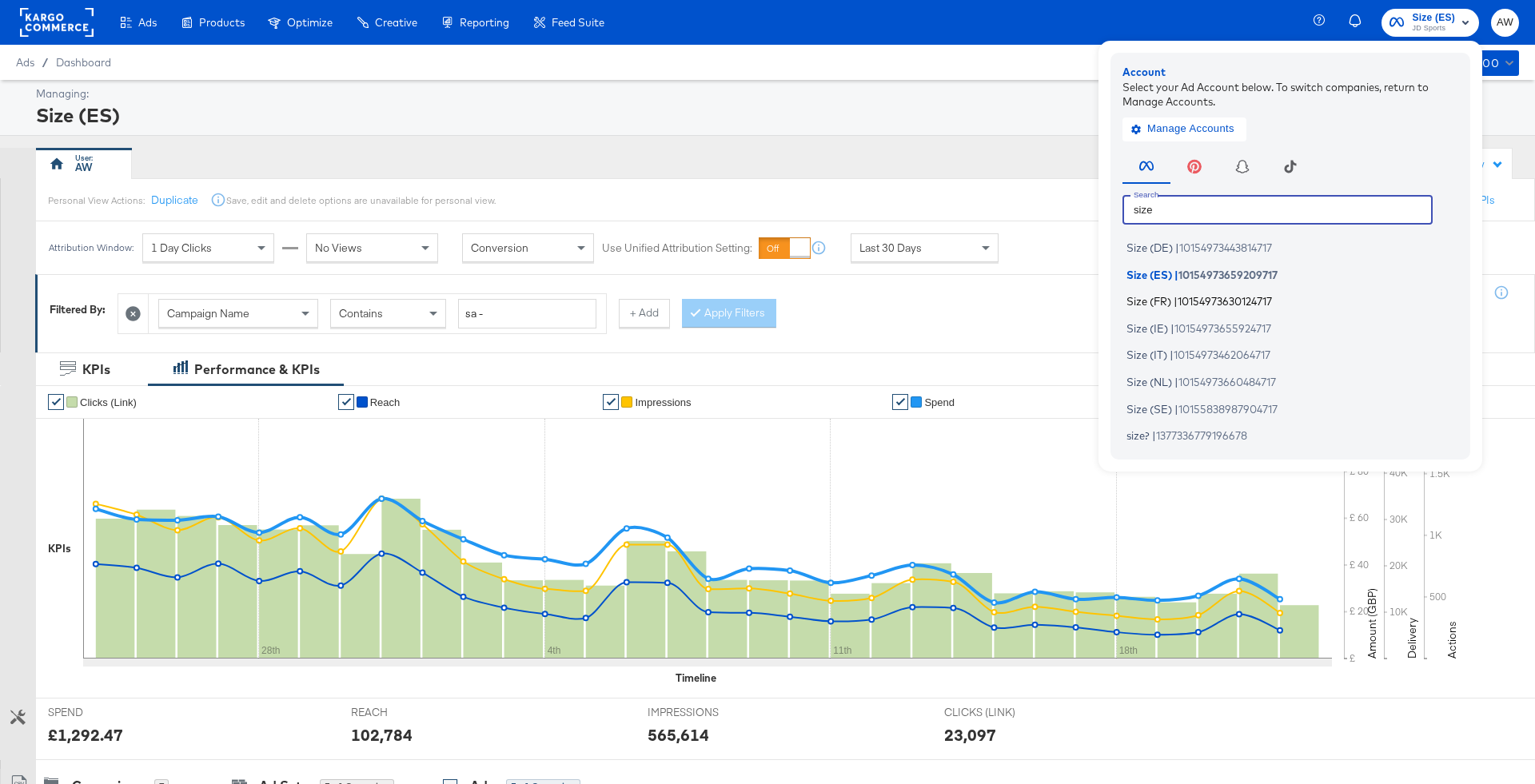
type input "size"
click at [1184, 302] on span "10154973630124717" at bounding box center [1224, 302] width 95 height 13
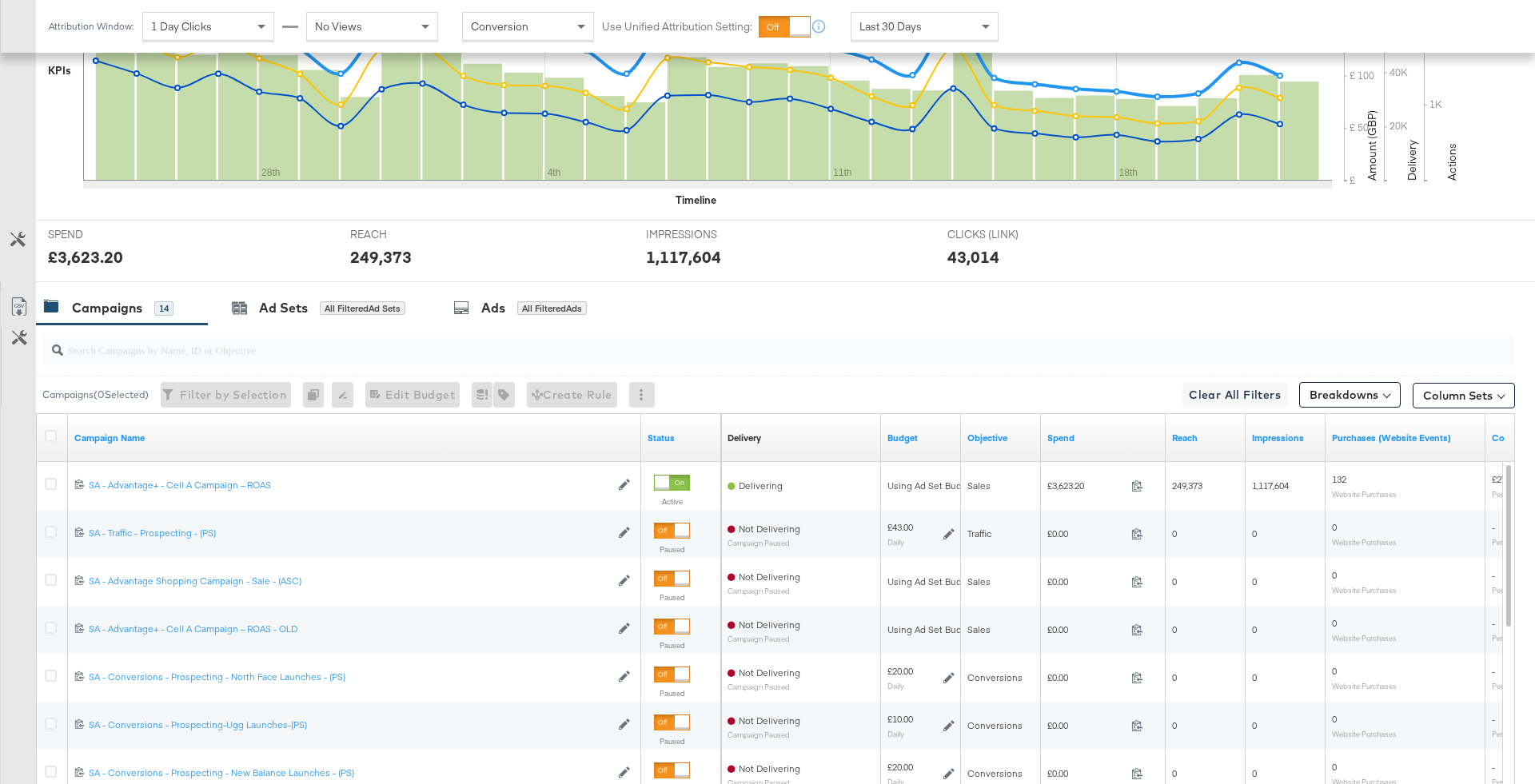
scroll to position [614, 0]
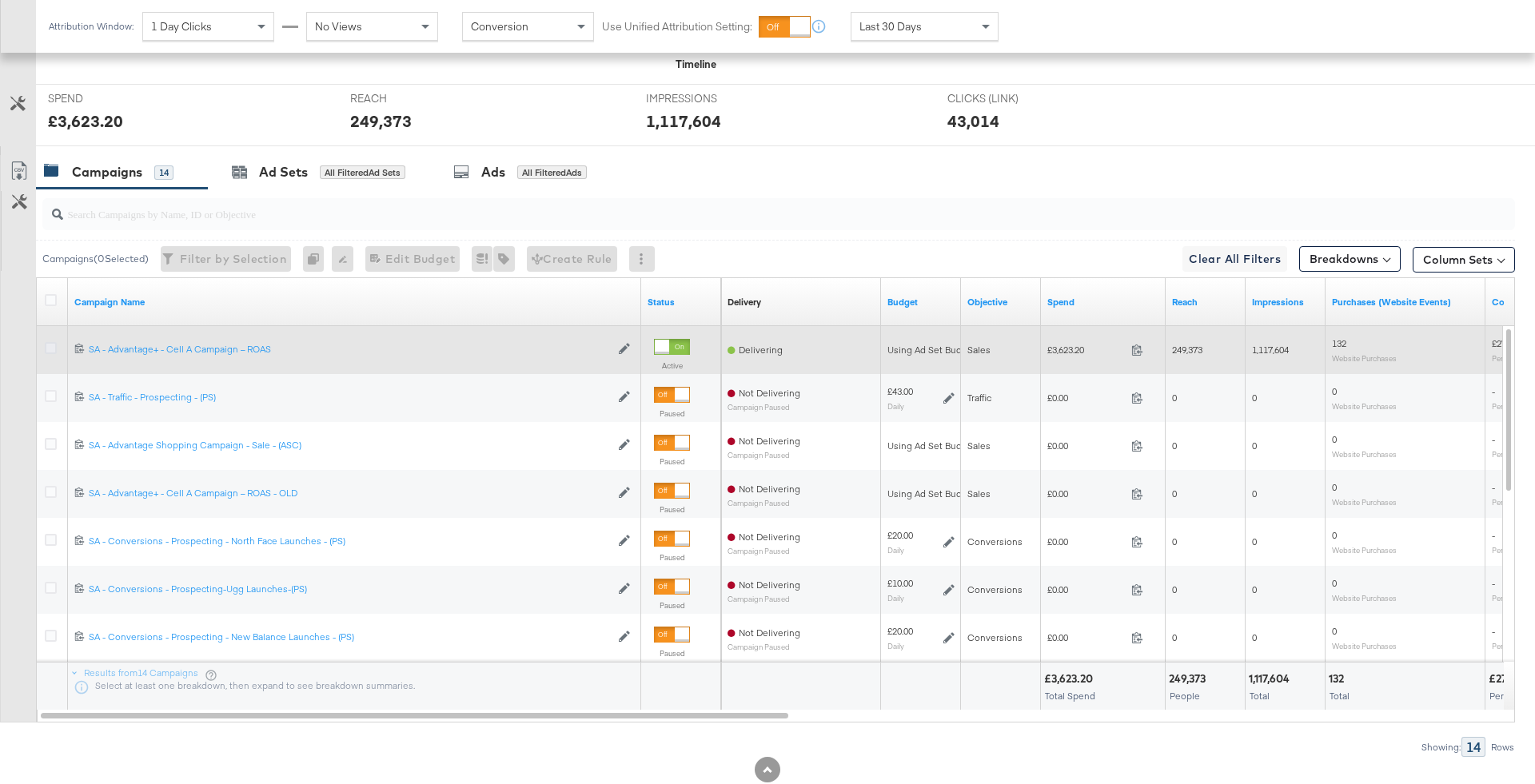
click at [48, 345] on icon at bounding box center [50, 347] width 12 height 12
click at [0, 0] on input "checkbox" at bounding box center [0, 0] width 0 height 0
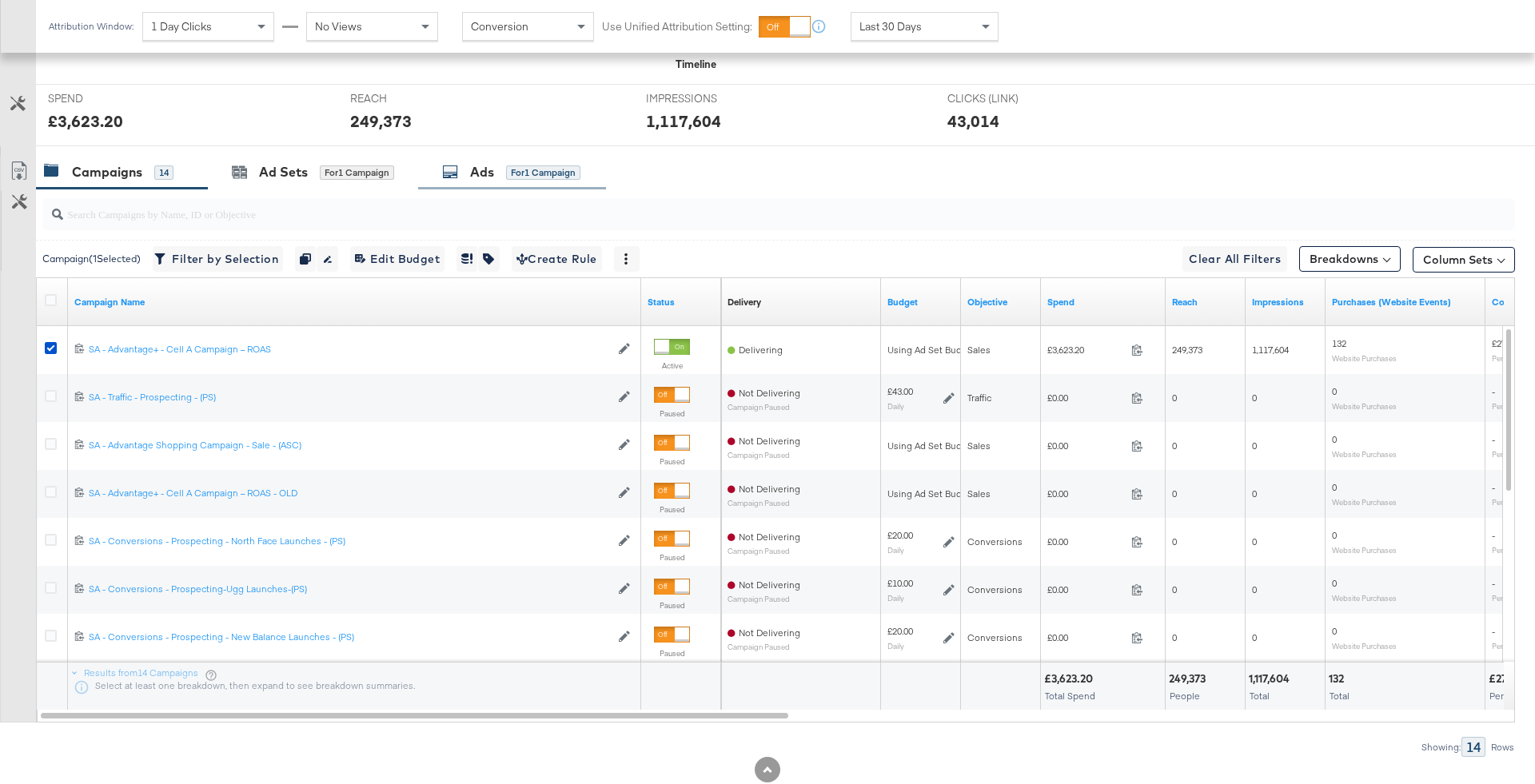
click at [539, 167] on div "for 1 Campaign" at bounding box center [543, 173] width 75 height 14
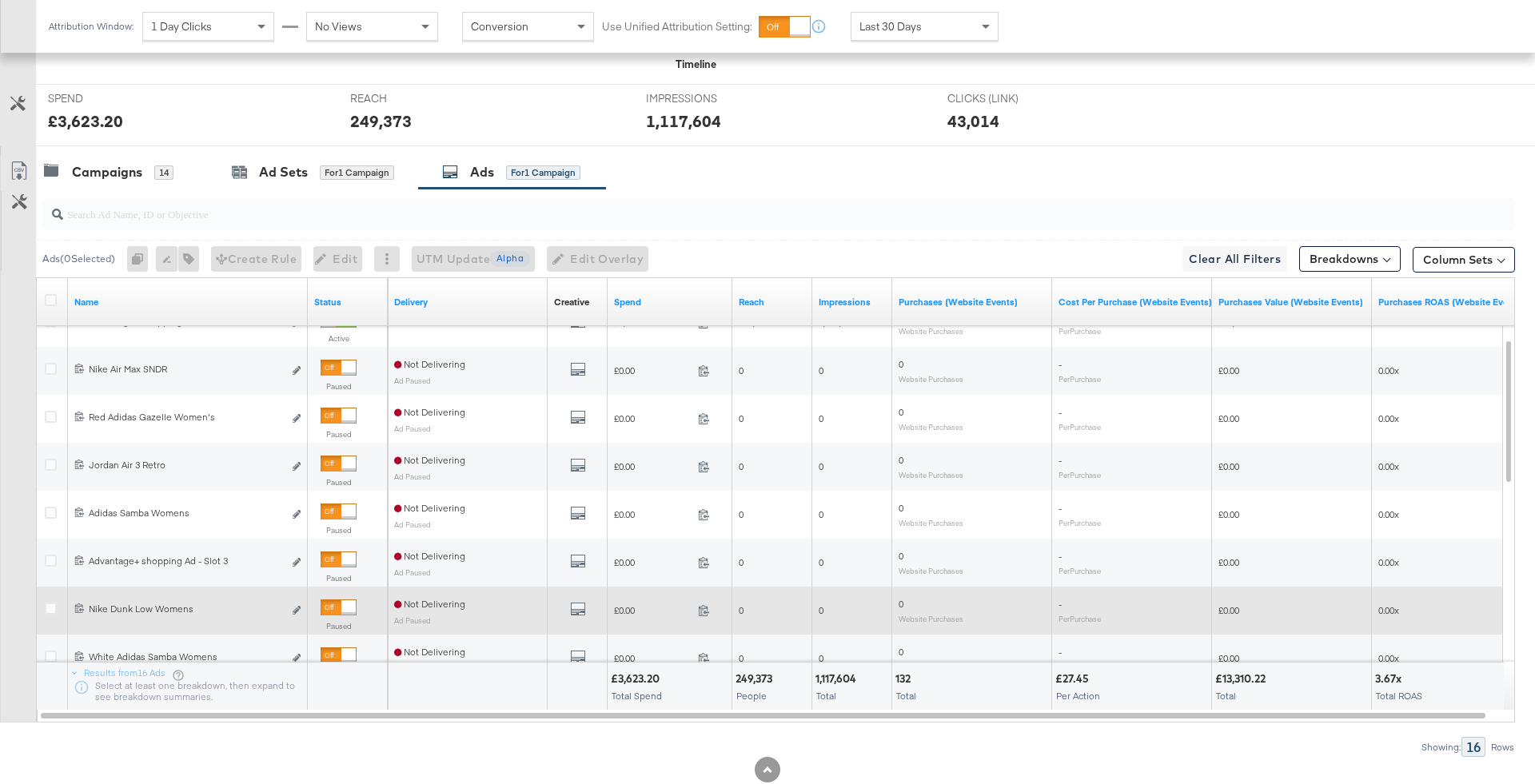
scroll to position [605, 0]
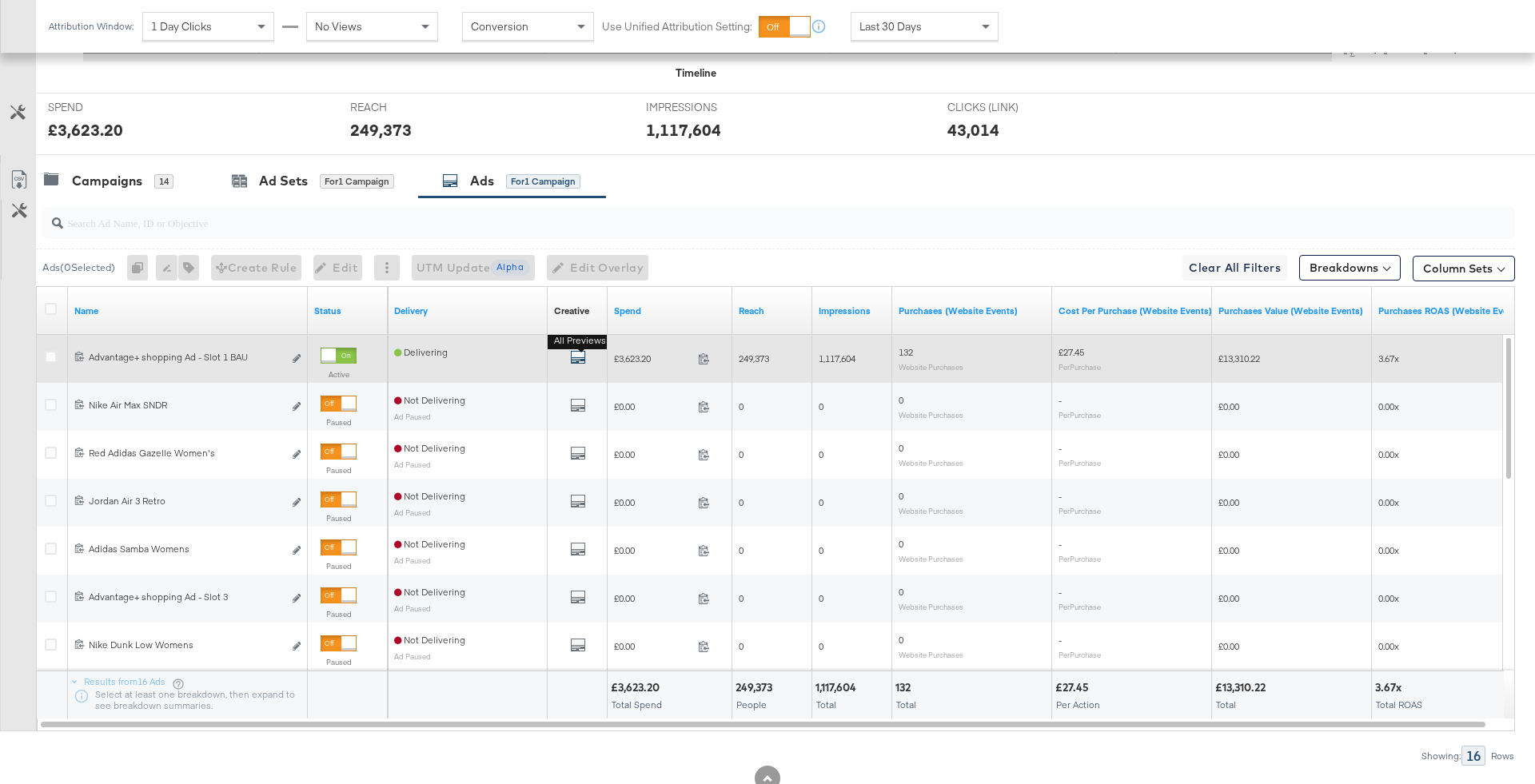
click at [575, 355] on icon "default" at bounding box center [578, 357] width 16 height 16
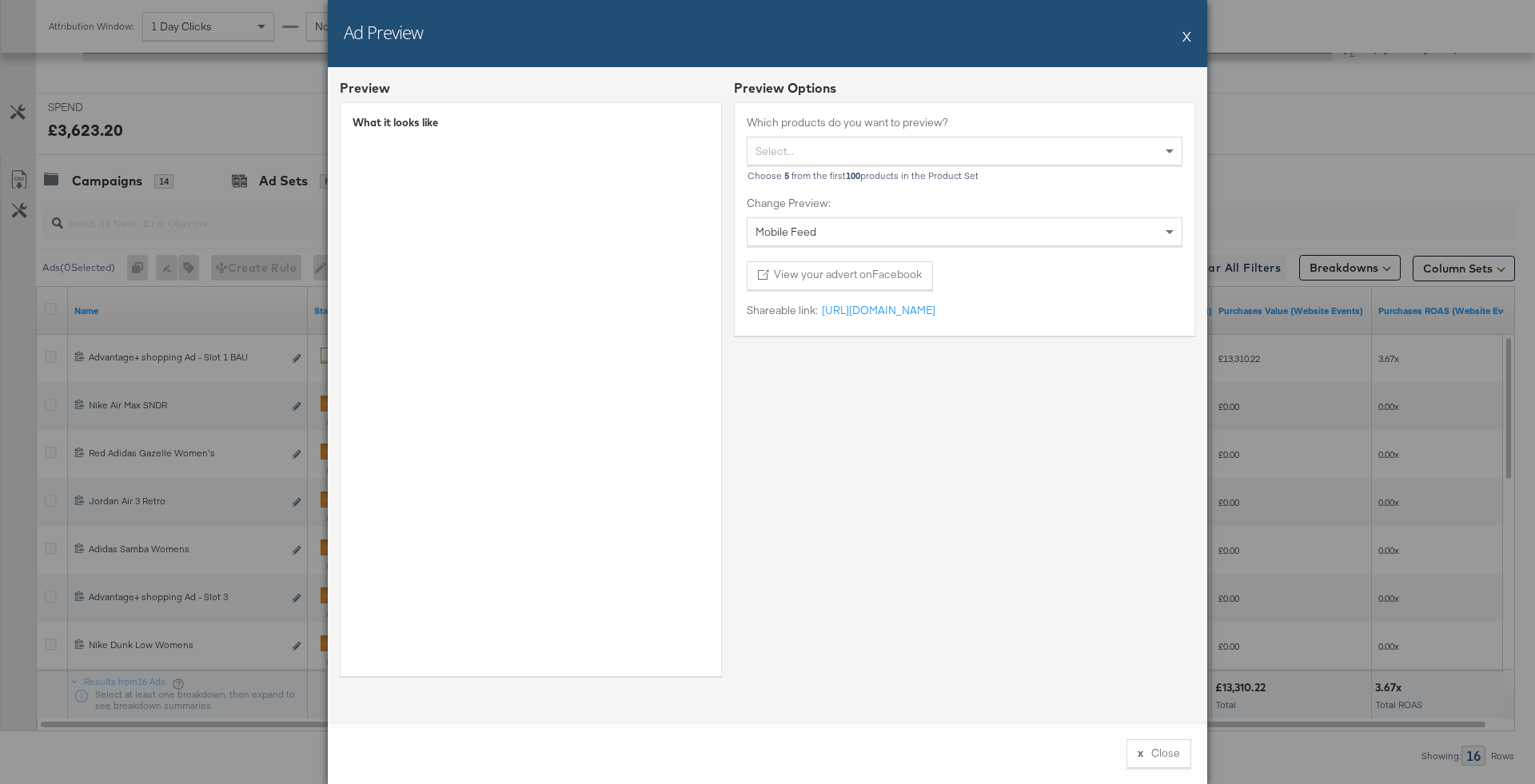
click at [1184, 40] on button "X" at bounding box center [1187, 36] width 9 height 32
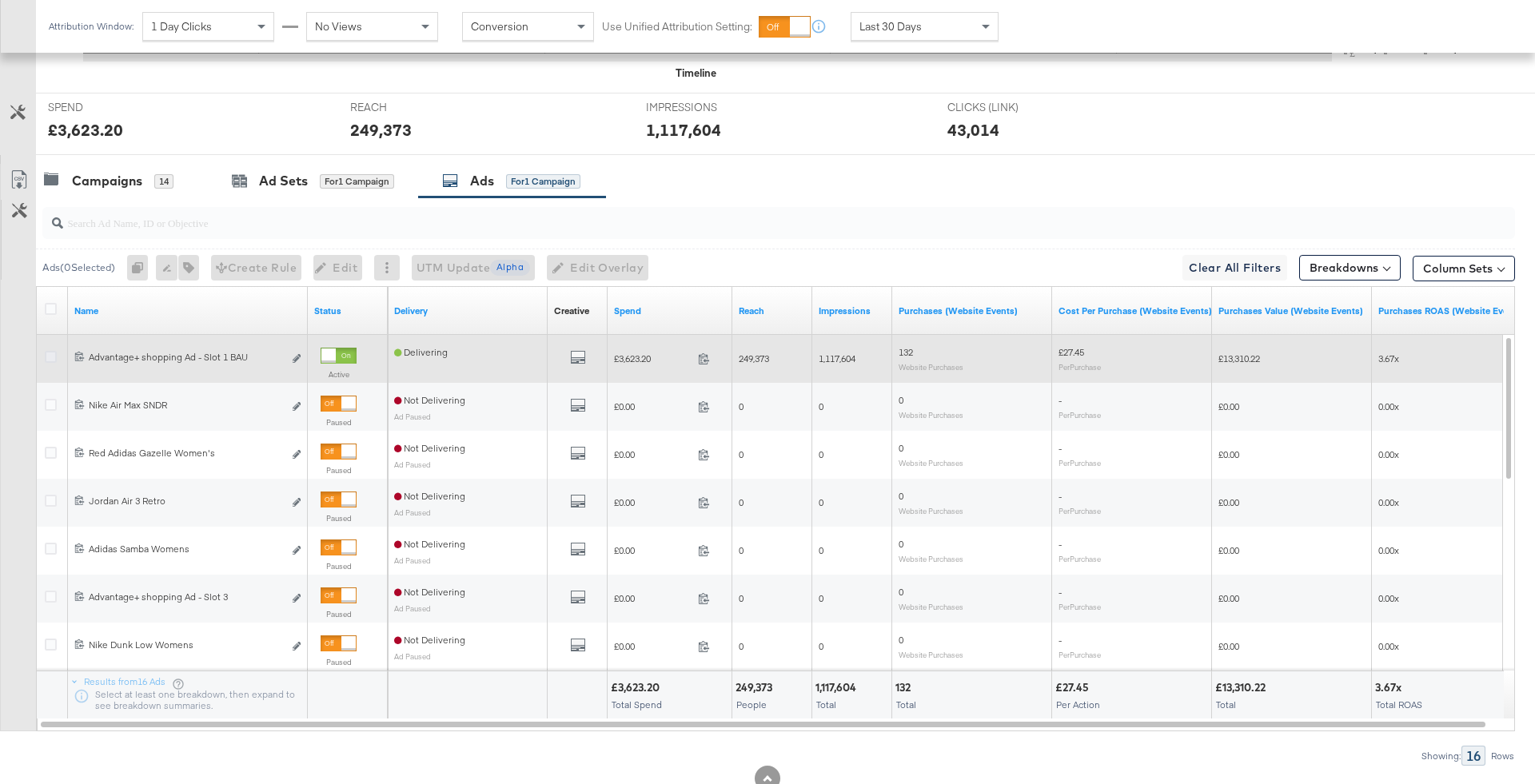
click at [52, 357] on icon at bounding box center [50, 356] width 12 height 12
click at [0, 0] on input "checkbox" at bounding box center [0, 0] width 0 height 0
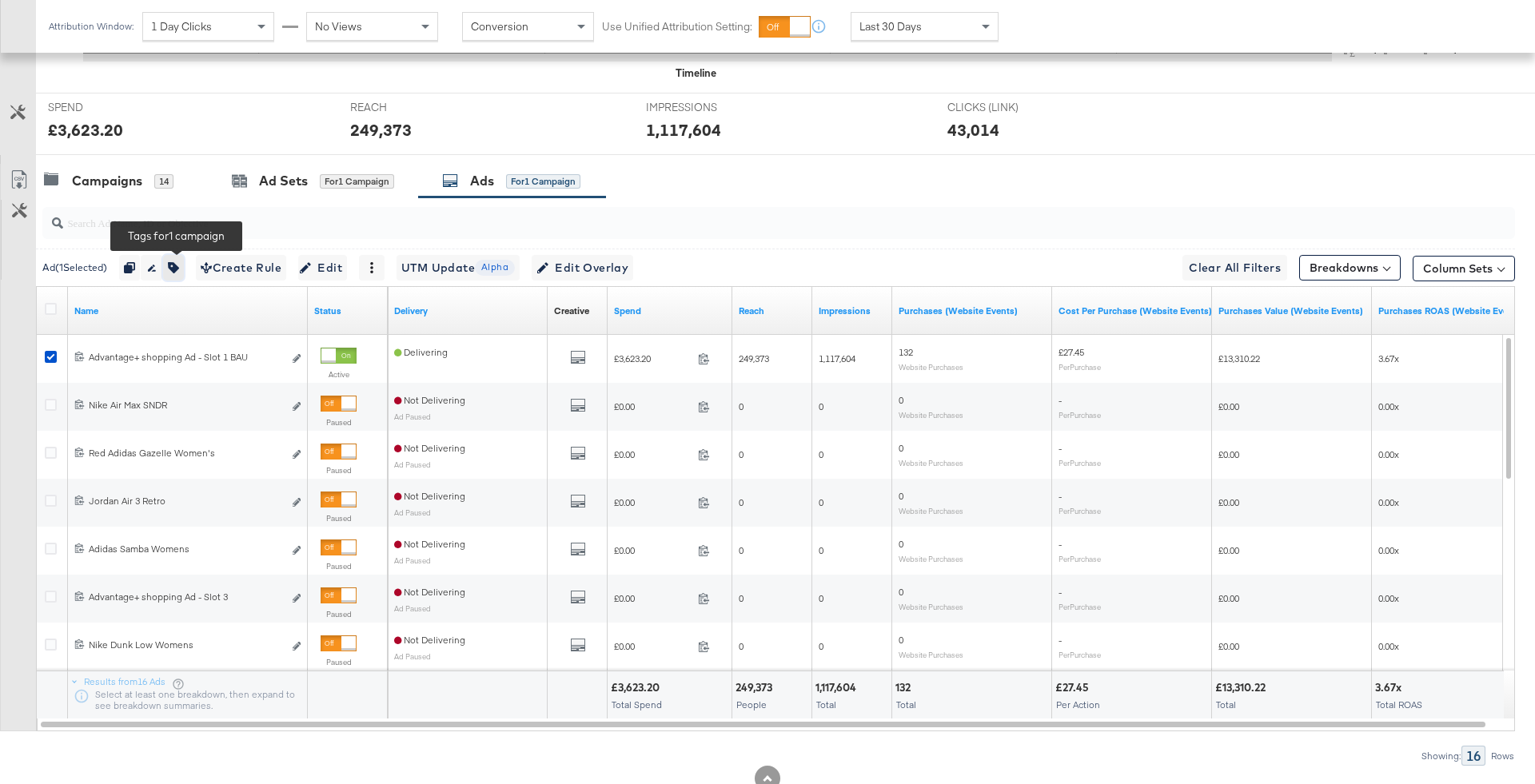
click at [184, 266] on button "button" at bounding box center [173, 267] width 21 height 25
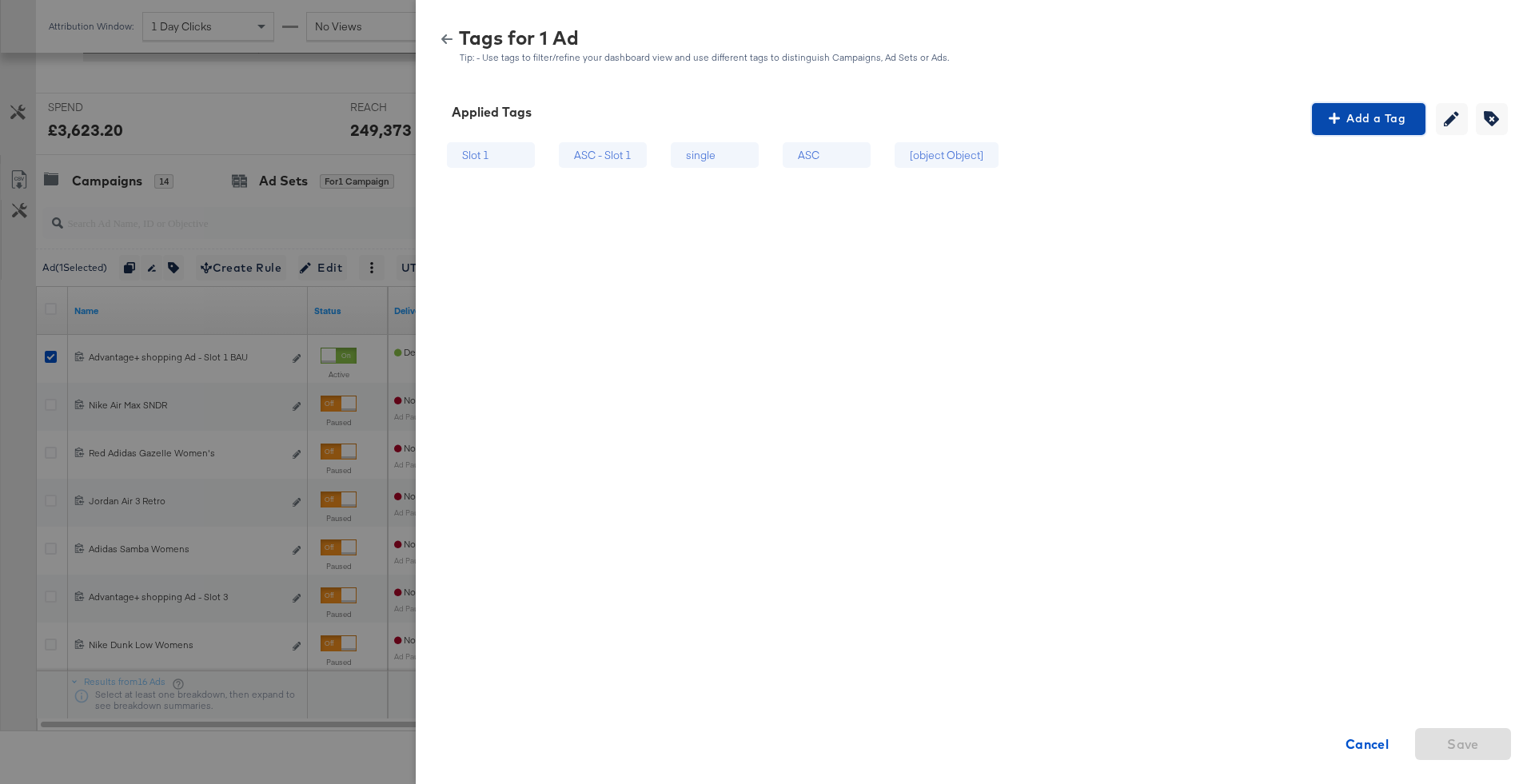
click at [1361, 104] on button "Add a Tag" at bounding box center [1368, 120] width 113 height 32
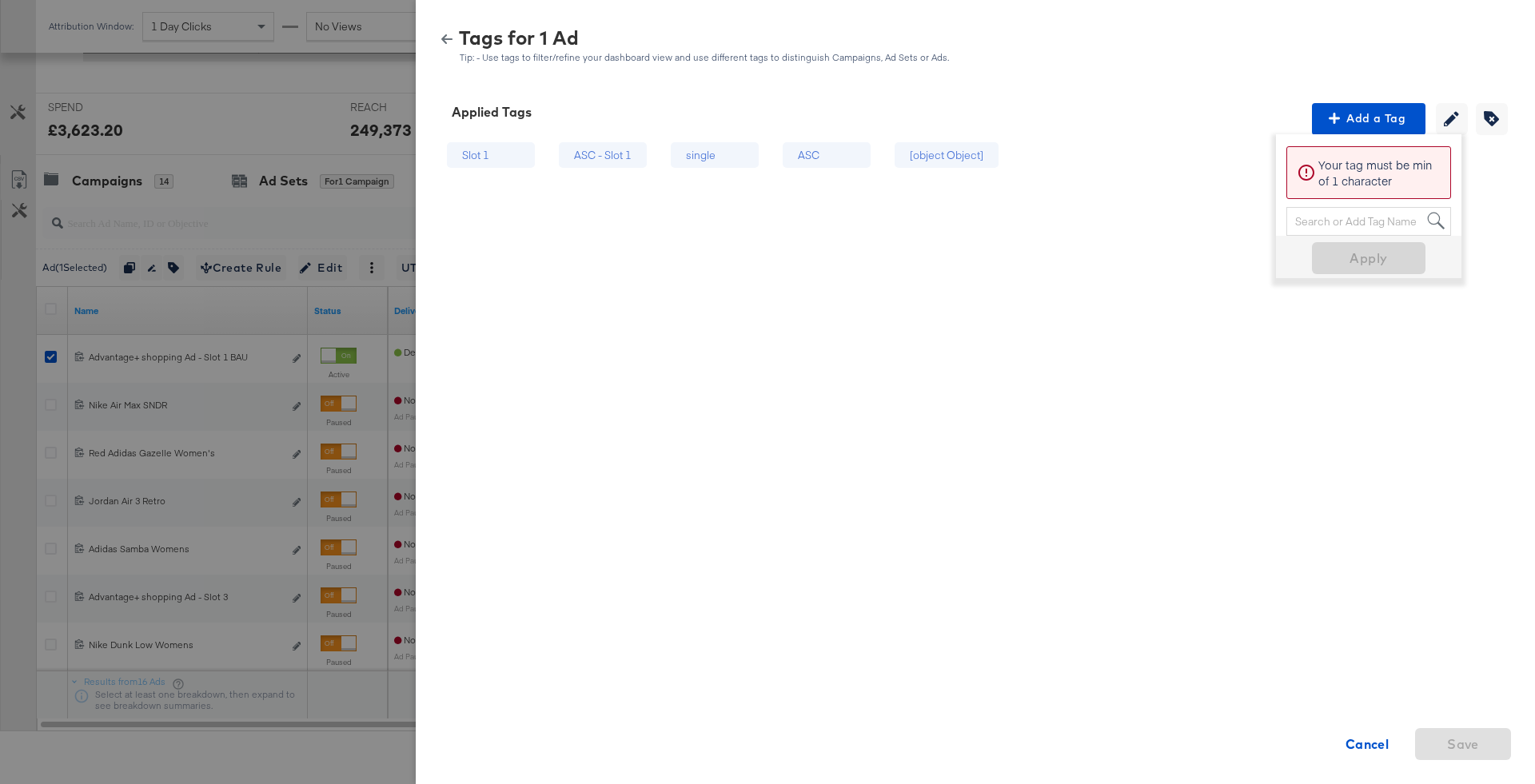
click at [1322, 221] on div "Search or Add Tag Name" at bounding box center [1368, 221] width 163 height 27
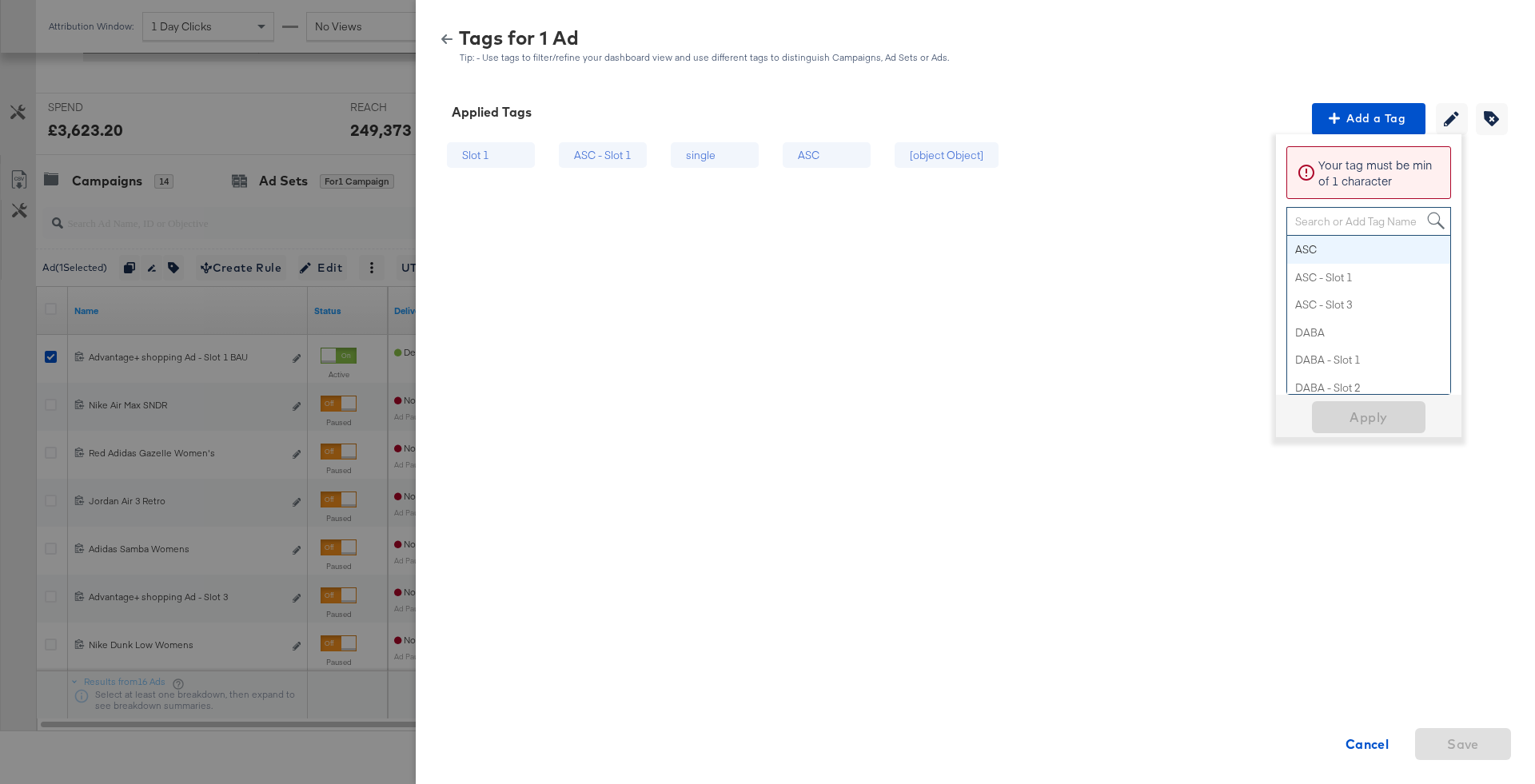
paste input "Logo + Price"
type input "Logo + Price"
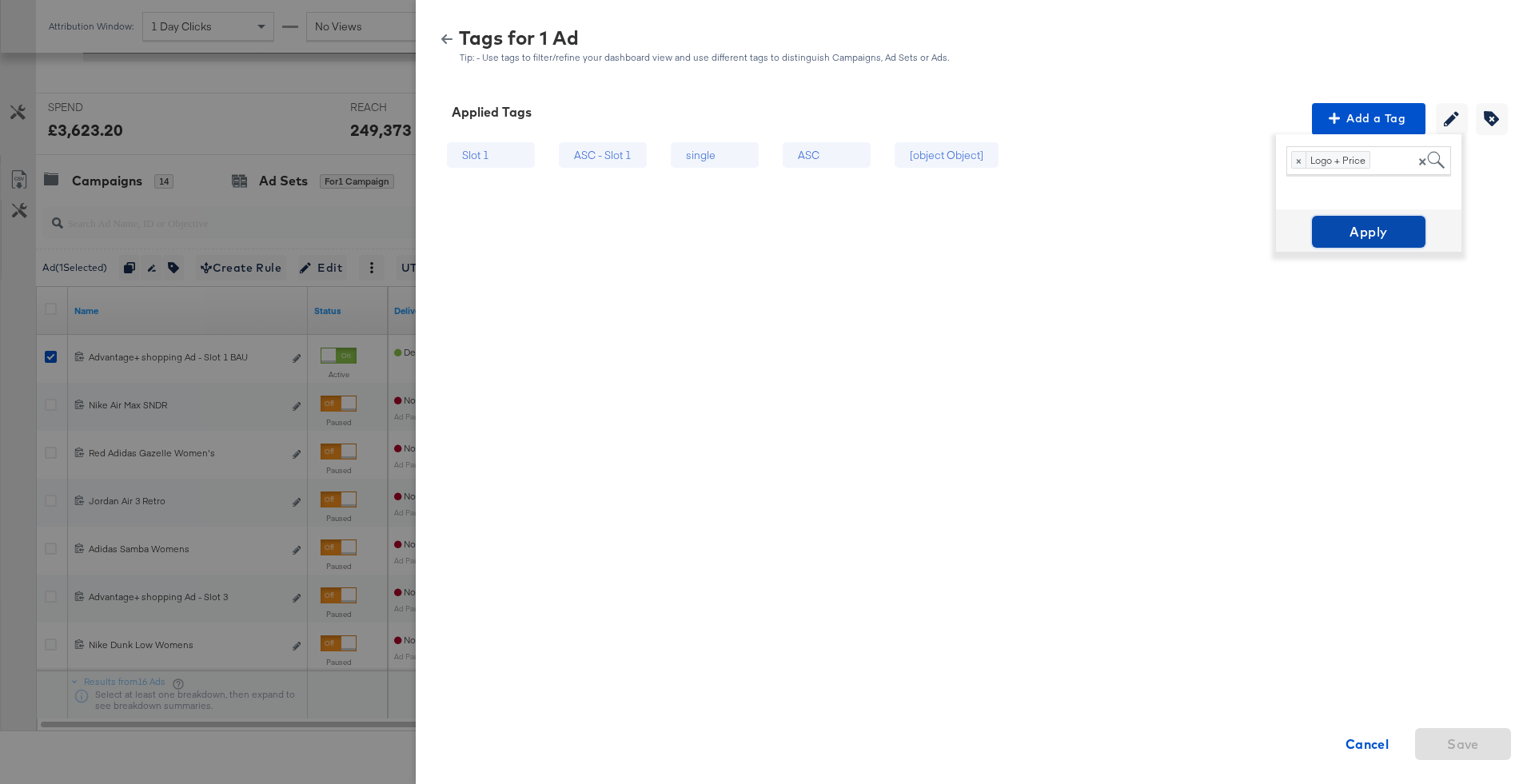
click at [1366, 242] on span "Apply" at bounding box center [1368, 231] width 101 height 23
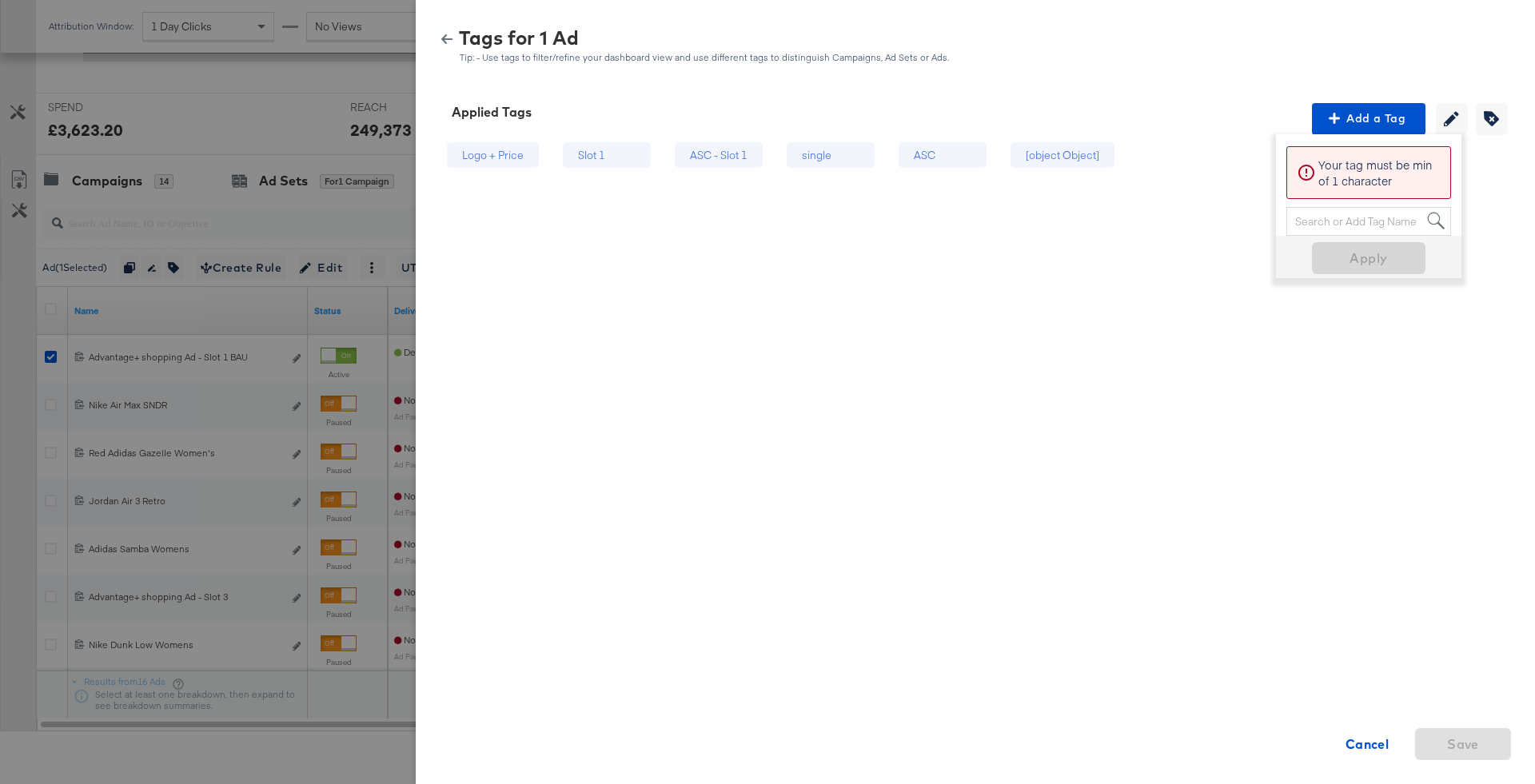
click at [446, 35] on icon "button" at bounding box center [447, 39] width 11 height 11
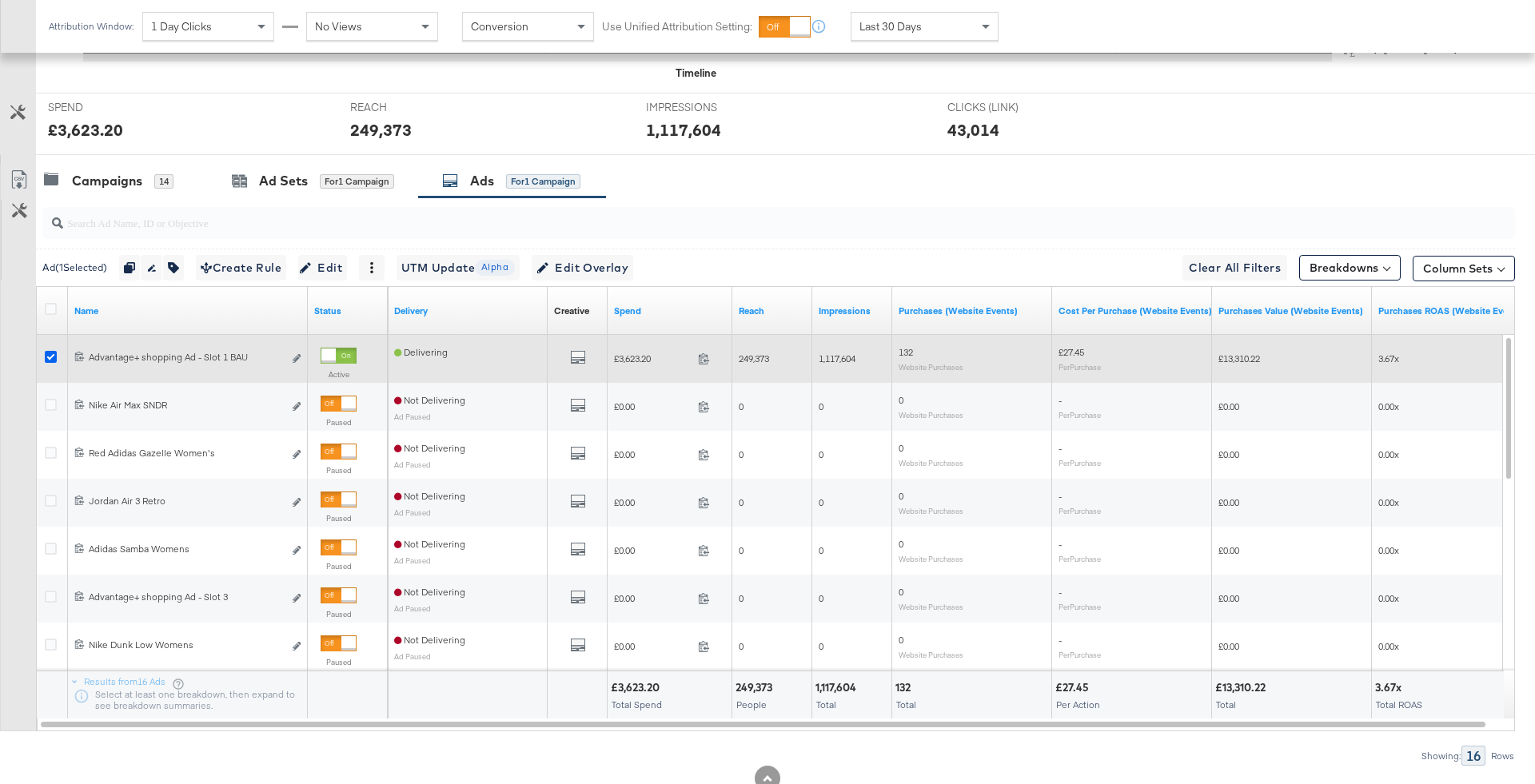
click at [49, 351] on icon at bounding box center [50, 356] width 12 height 12
click at [0, 0] on input "checkbox" at bounding box center [0, 0] width 0 height 0
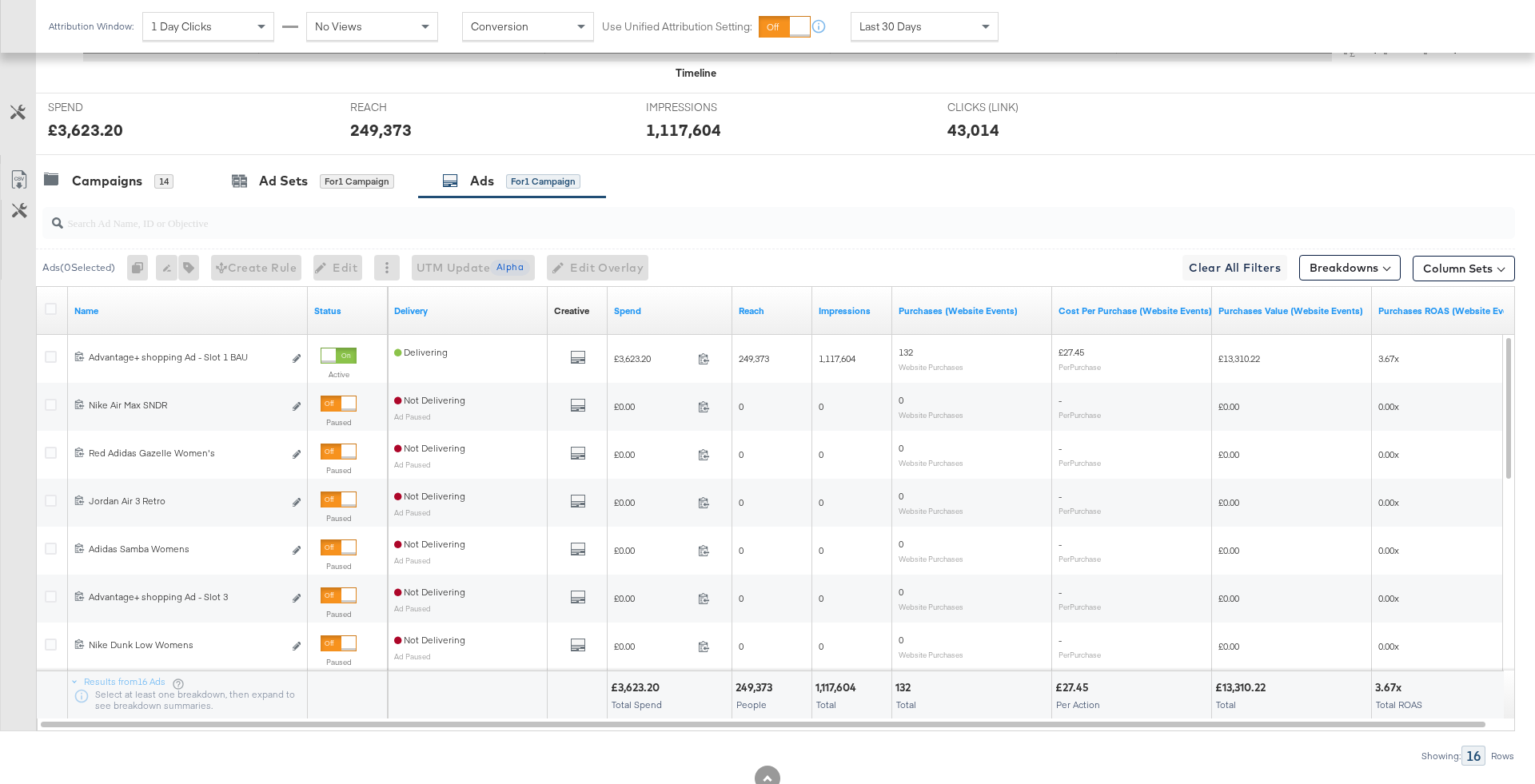
scroll to position [0, 0]
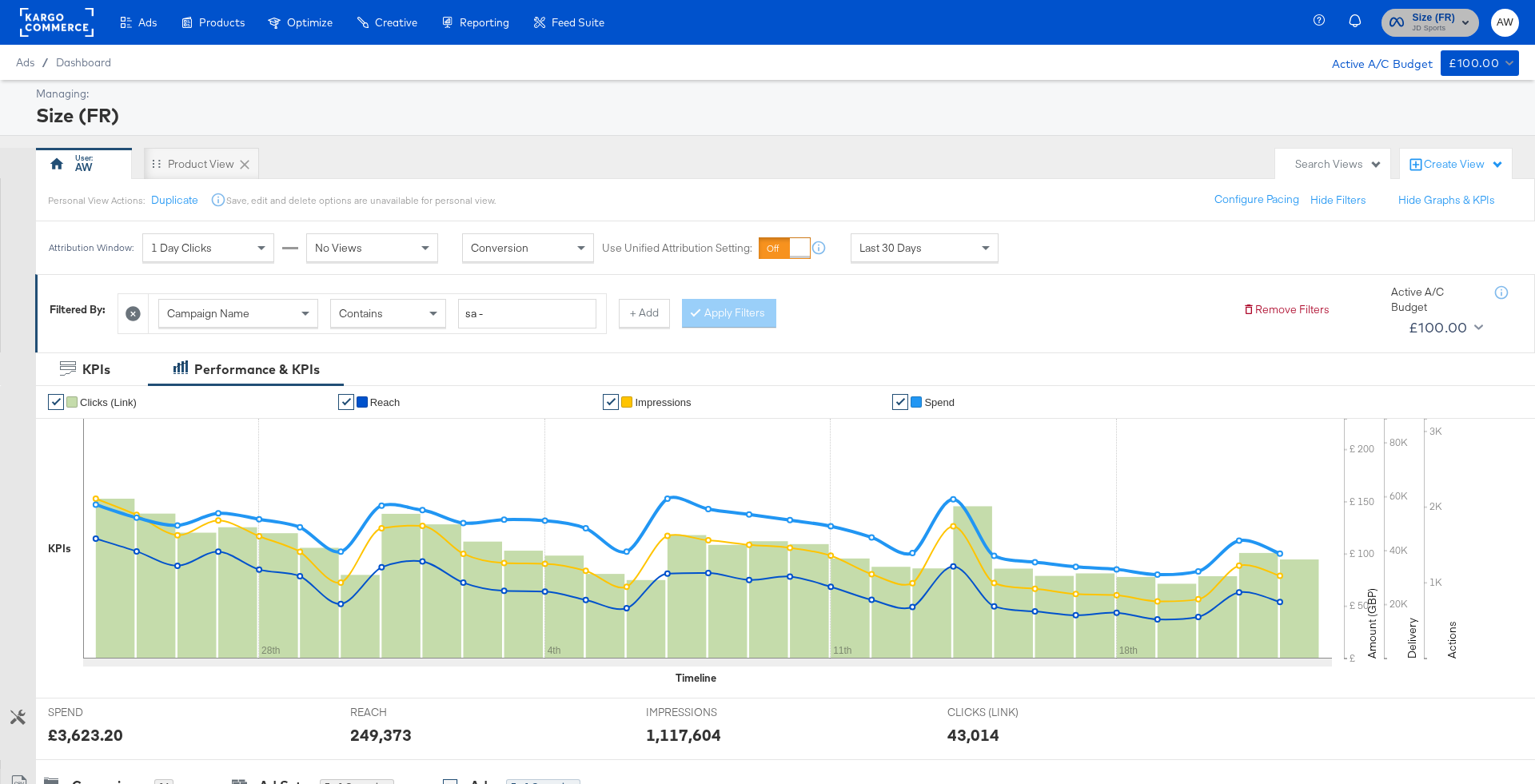
click at [1410, 29] on span "Size (FR) JD Sports" at bounding box center [1430, 23] width 82 height 25
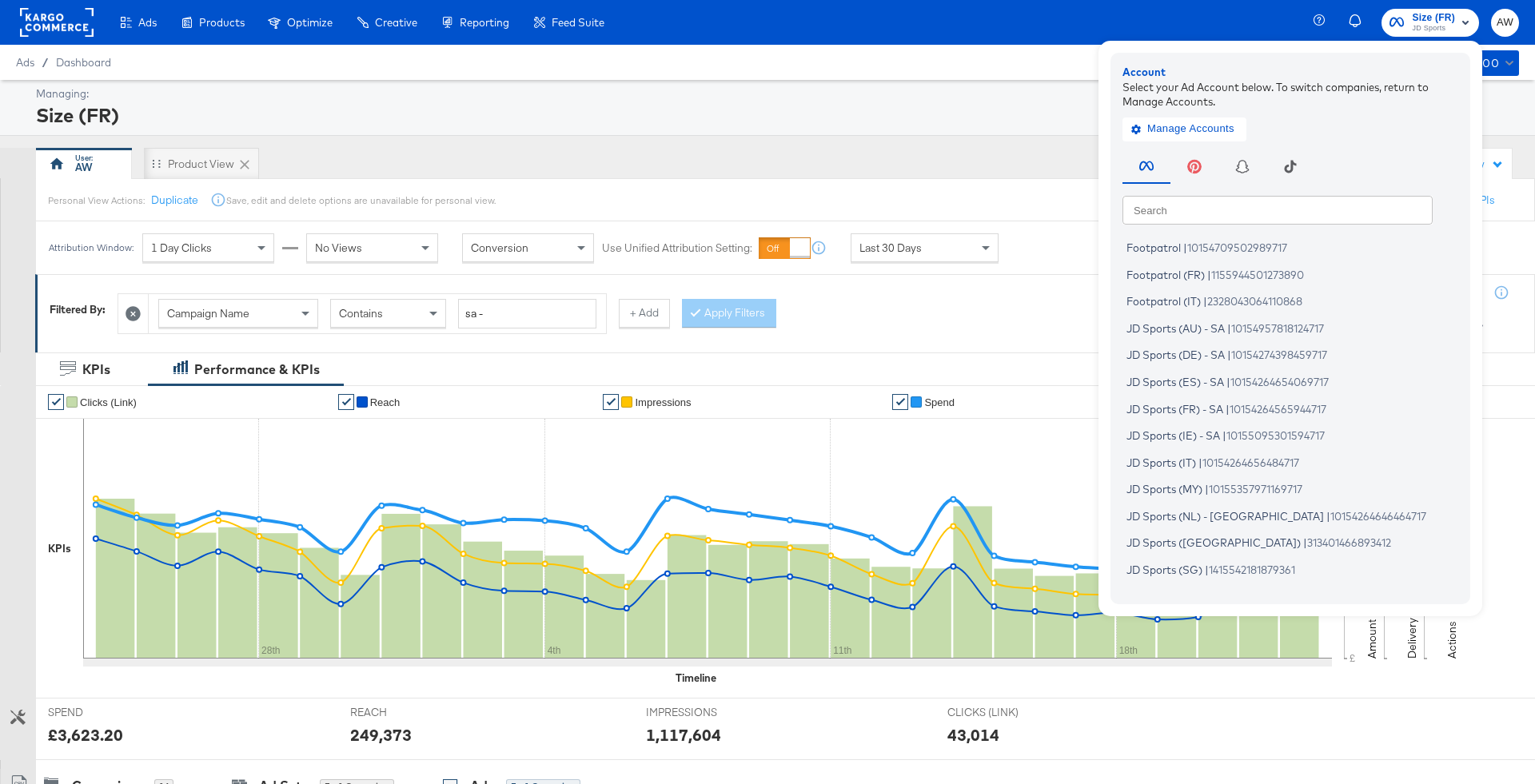
click at [1236, 218] on input "text" at bounding box center [1278, 210] width 310 height 29
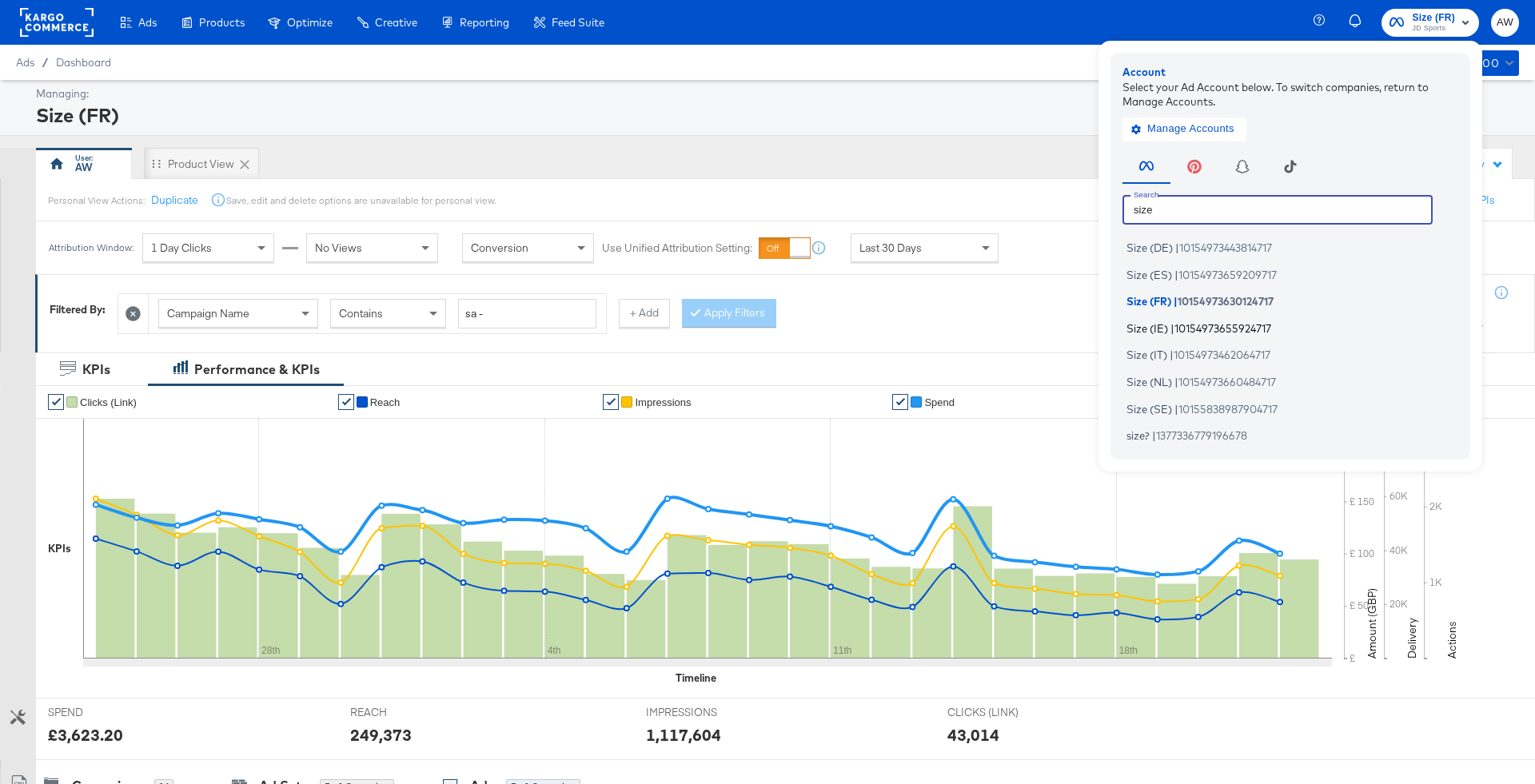
type input "size"
click at [1154, 321] on span "Size (IE)" at bounding box center [1147, 328] width 41 height 13
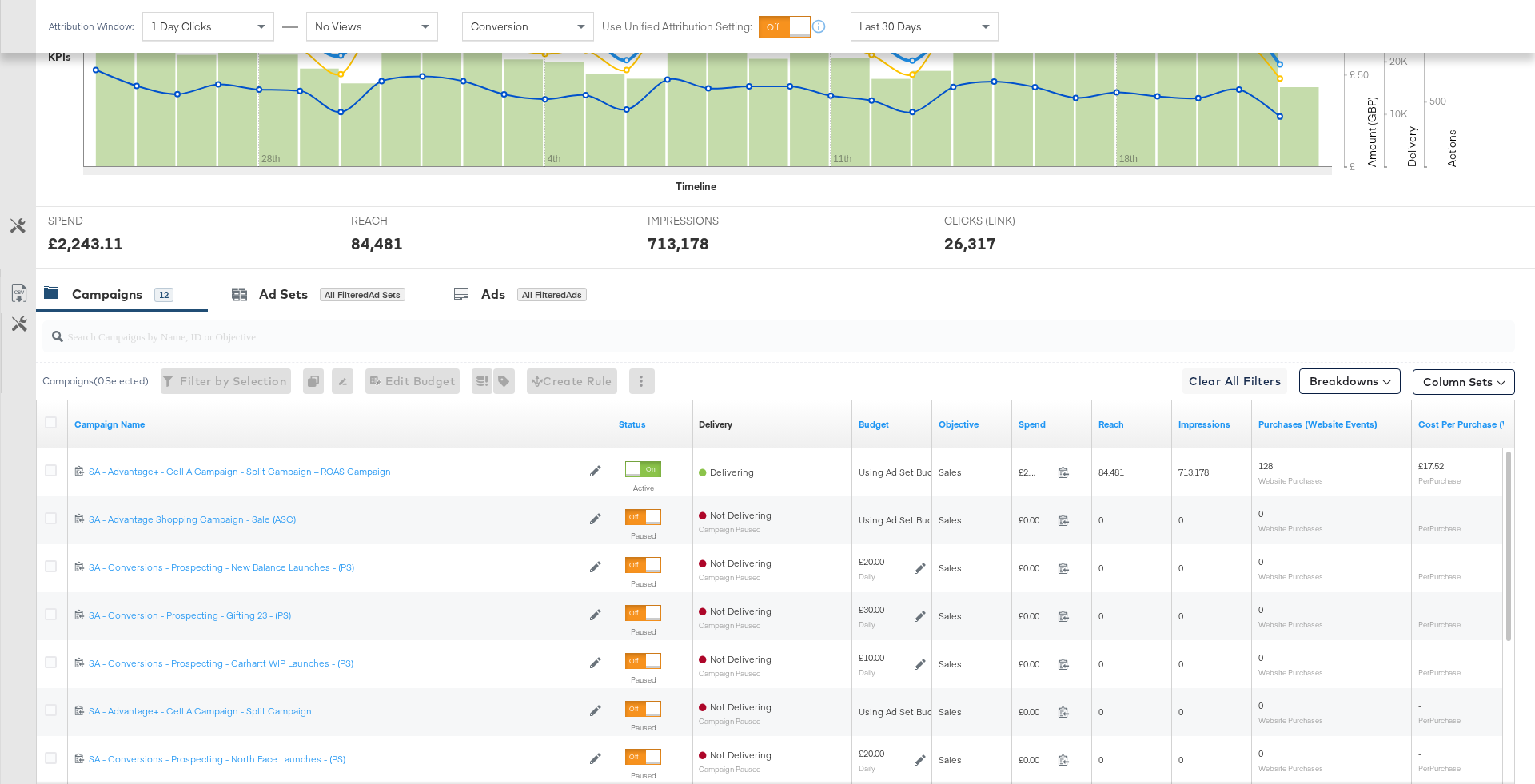
scroll to position [514, 0]
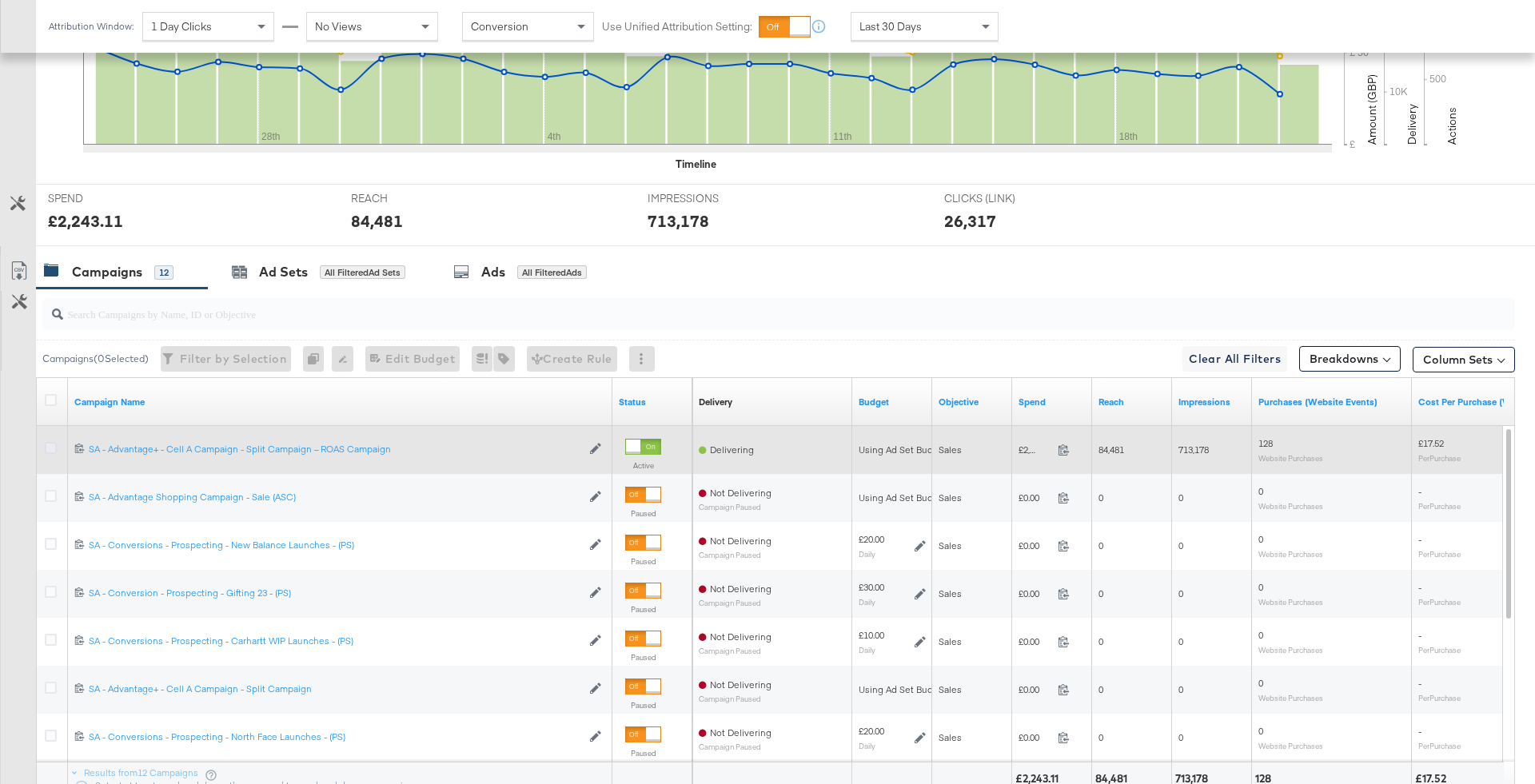
click at [51, 447] on icon at bounding box center [50, 447] width 12 height 12
click at [0, 0] on input "checkbox" at bounding box center [0, 0] width 0 height 0
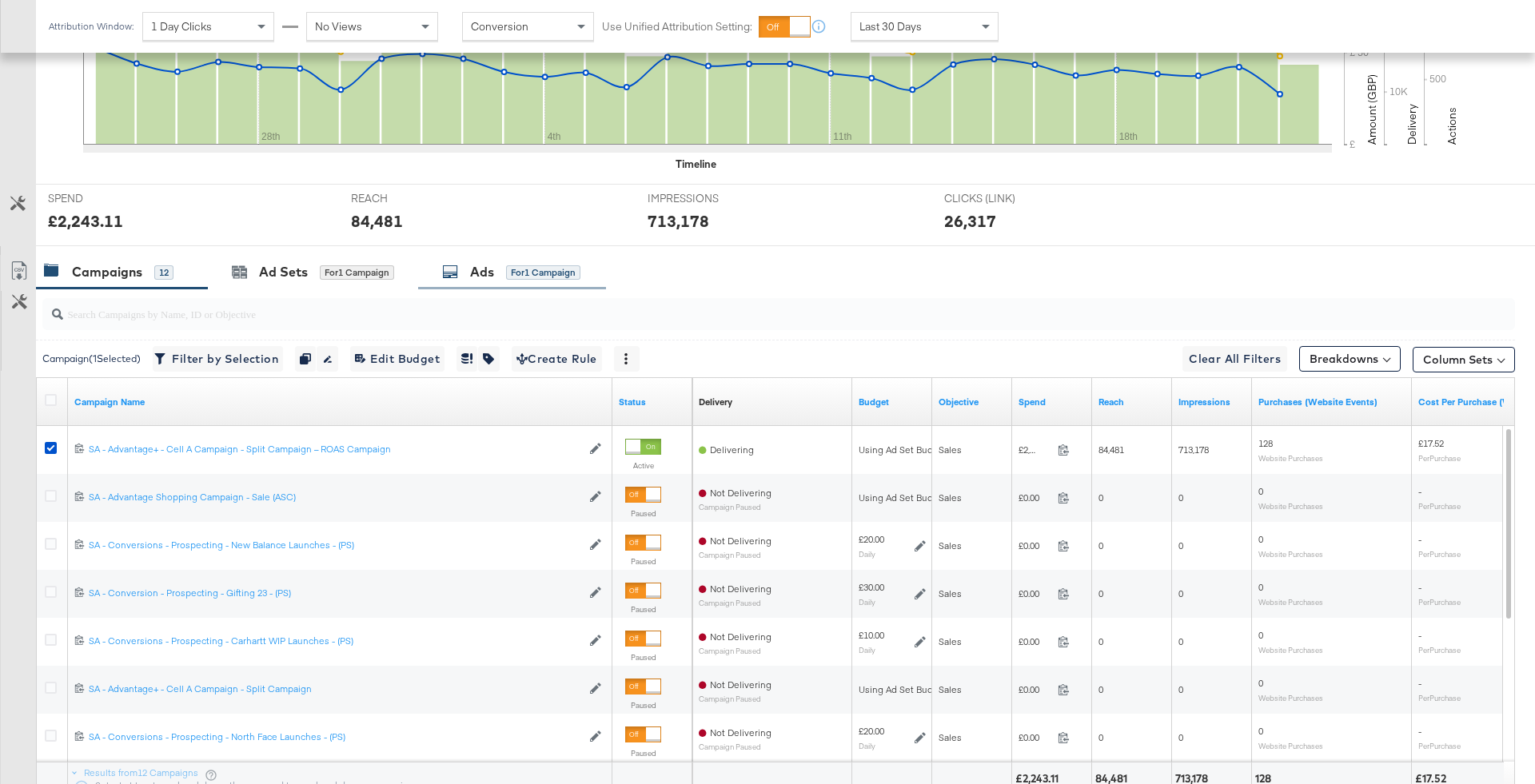
click at [509, 267] on div "for 1 Campaign" at bounding box center [543, 273] width 75 height 14
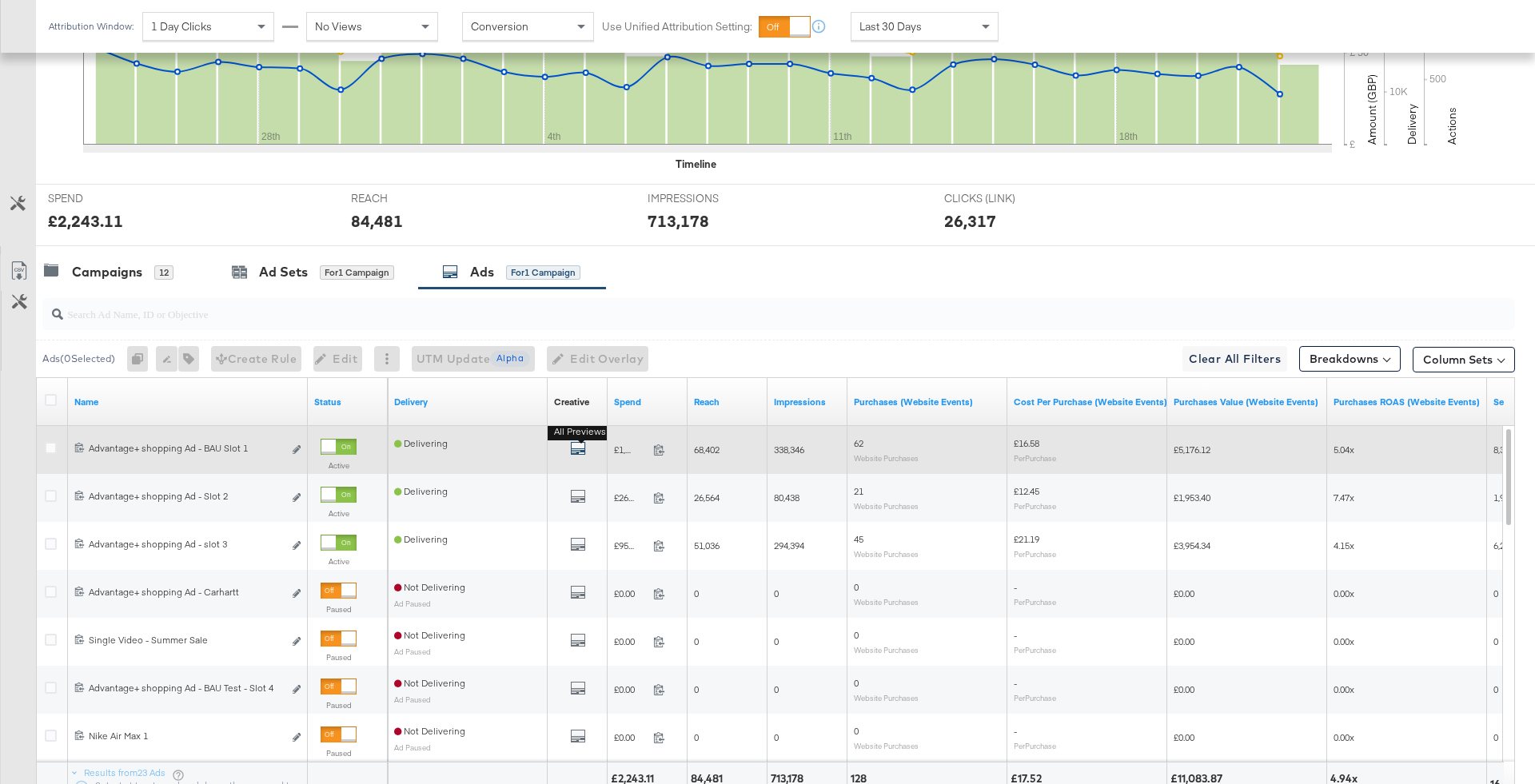
click at [573, 446] on icon "default" at bounding box center [578, 448] width 16 height 16
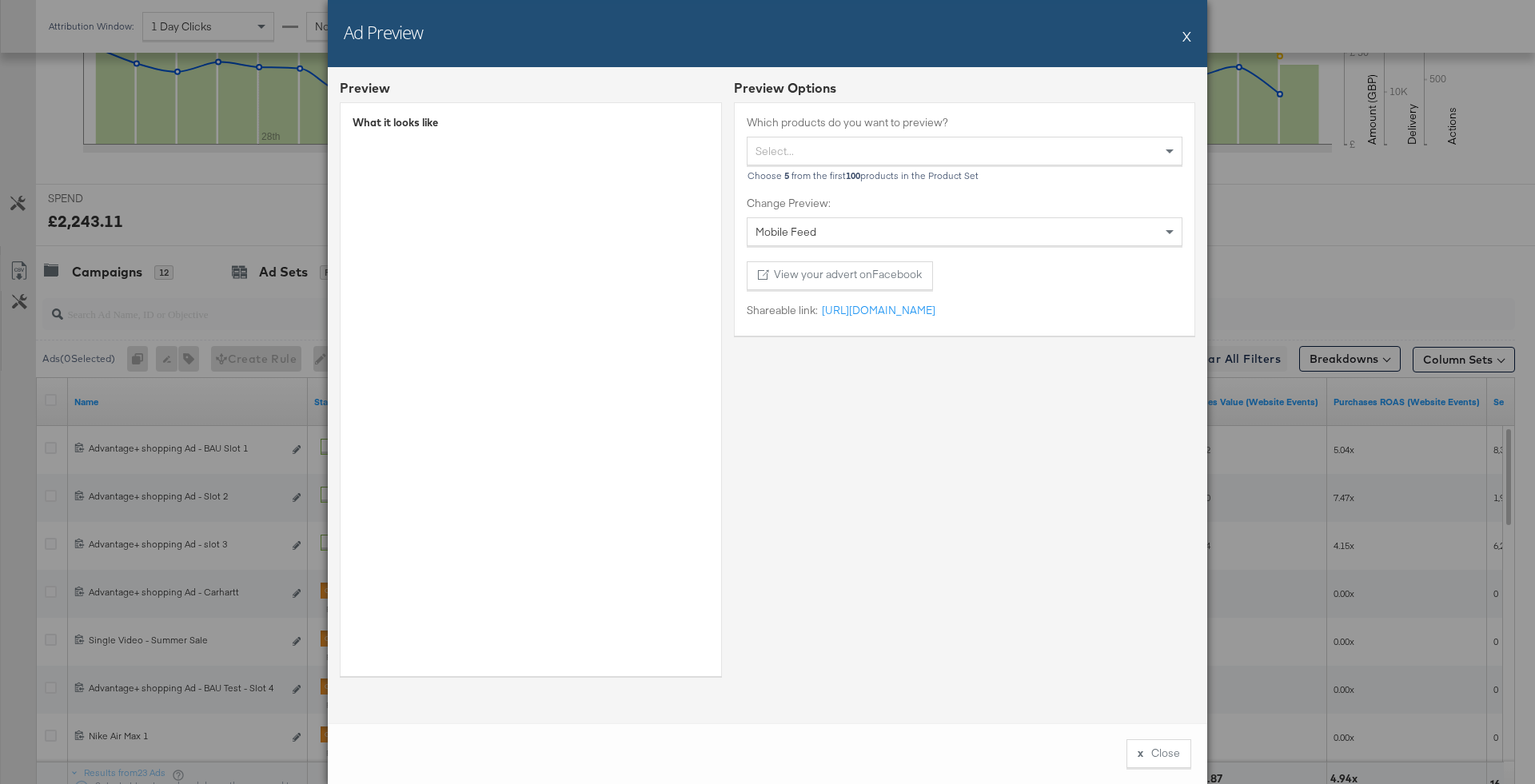
click at [1185, 32] on button "X" at bounding box center [1187, 36] width 9 height 32
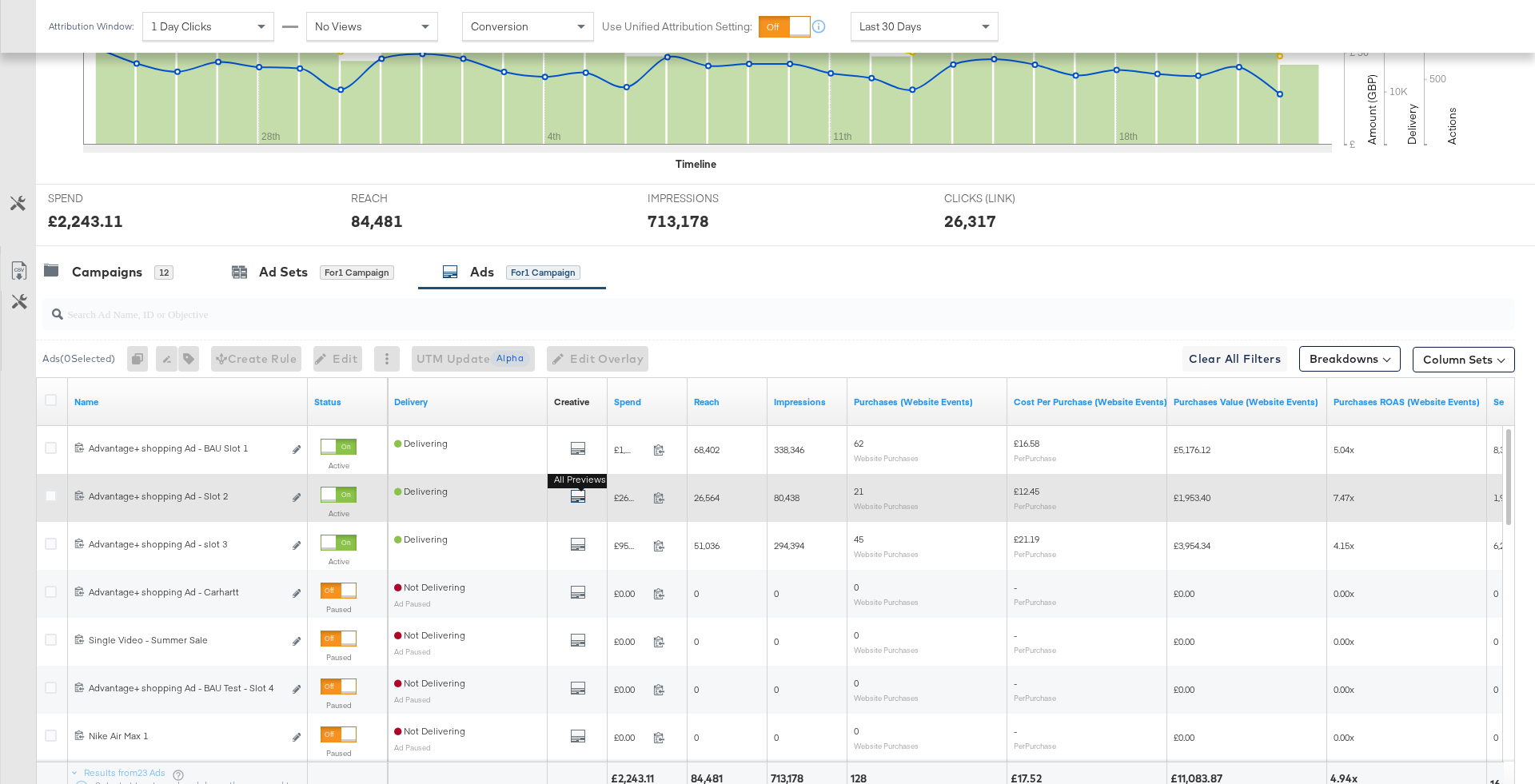
click at [585, 495] on icon "default" at bounding box center [578, 496] width 16 height 16
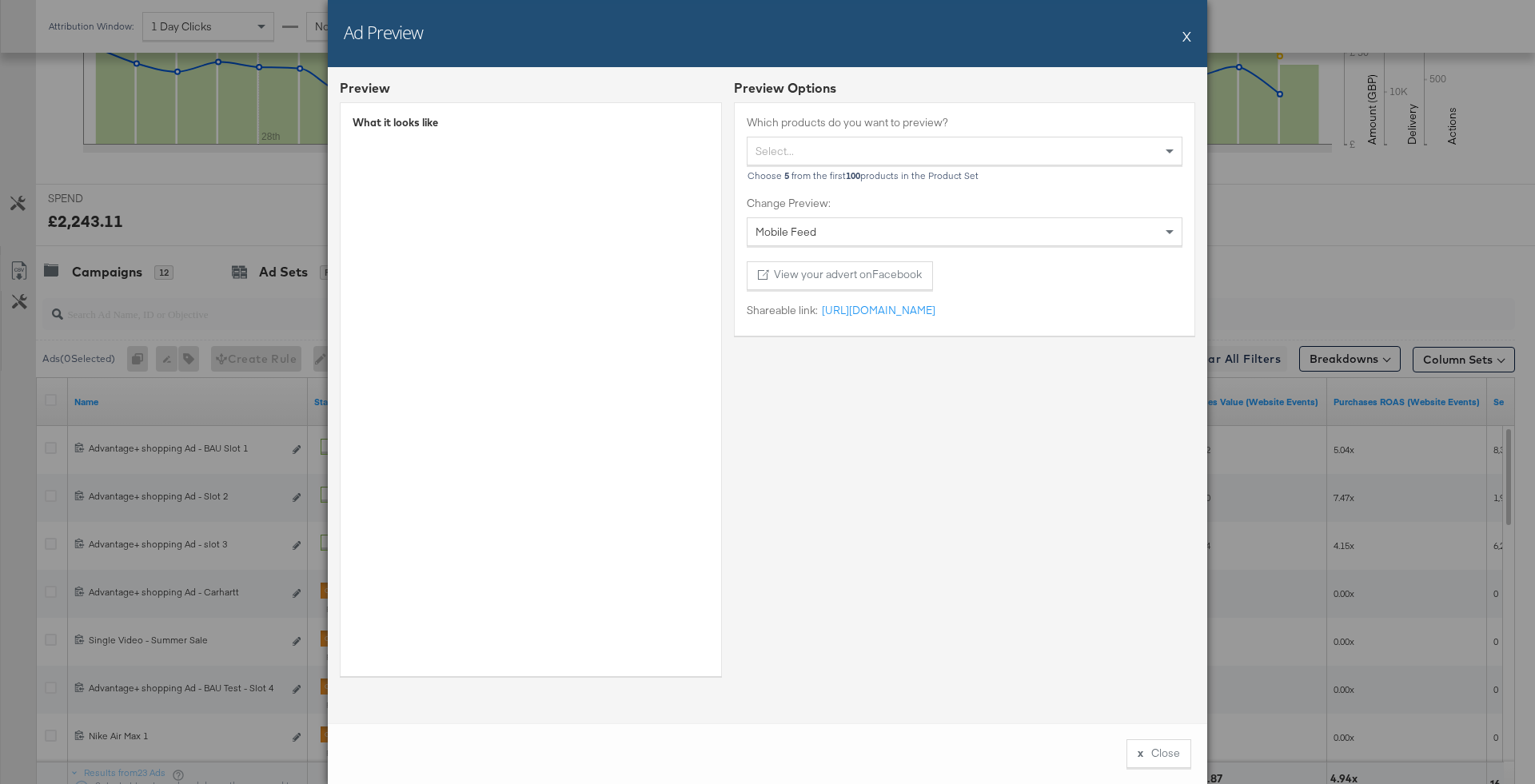
click at [1186, 41] on button "X" at bounding box center [1187, 36] width 9 height 32
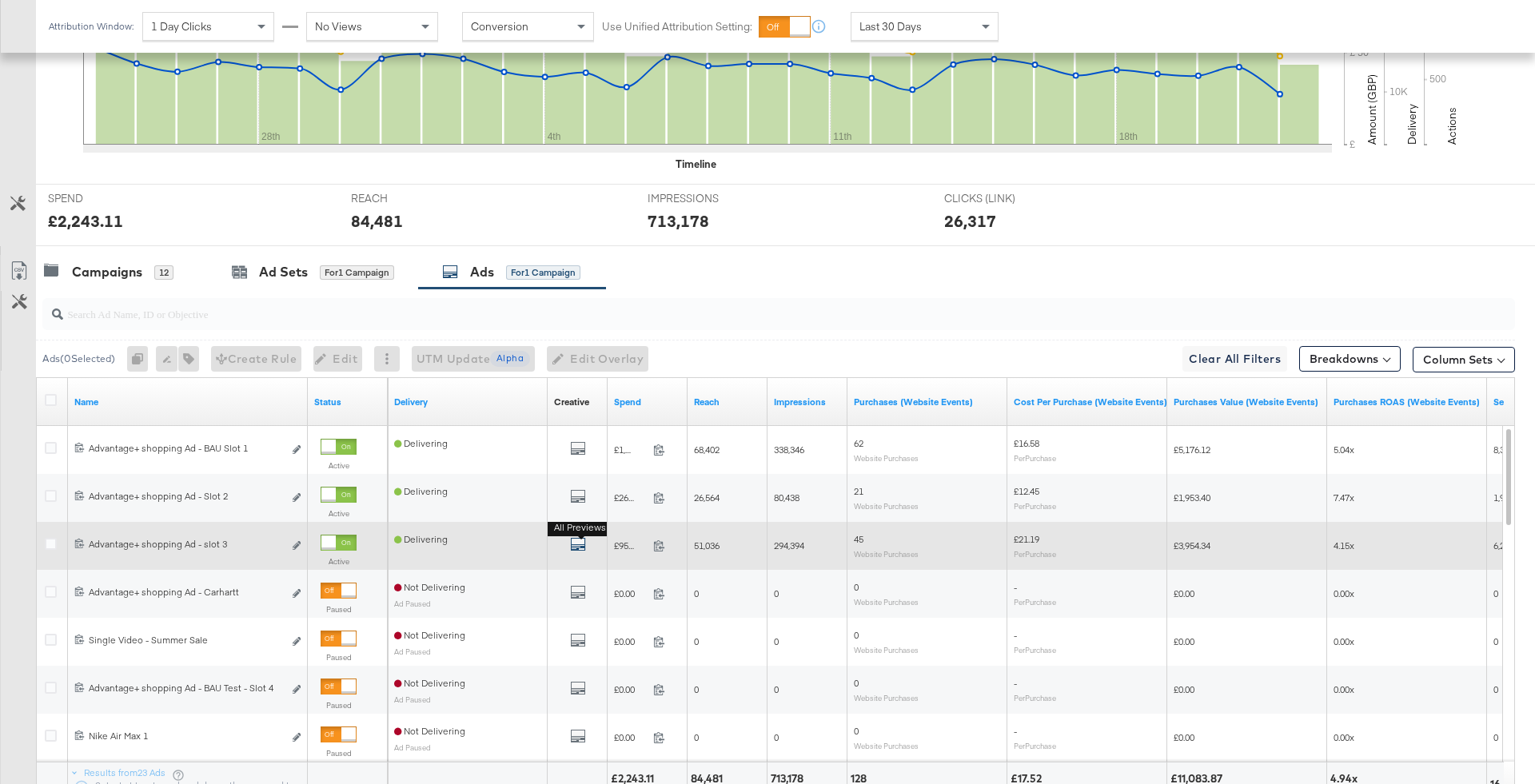
click at [573, 537] on icon "default" at bounding box center [578, 545] width 16 height 16
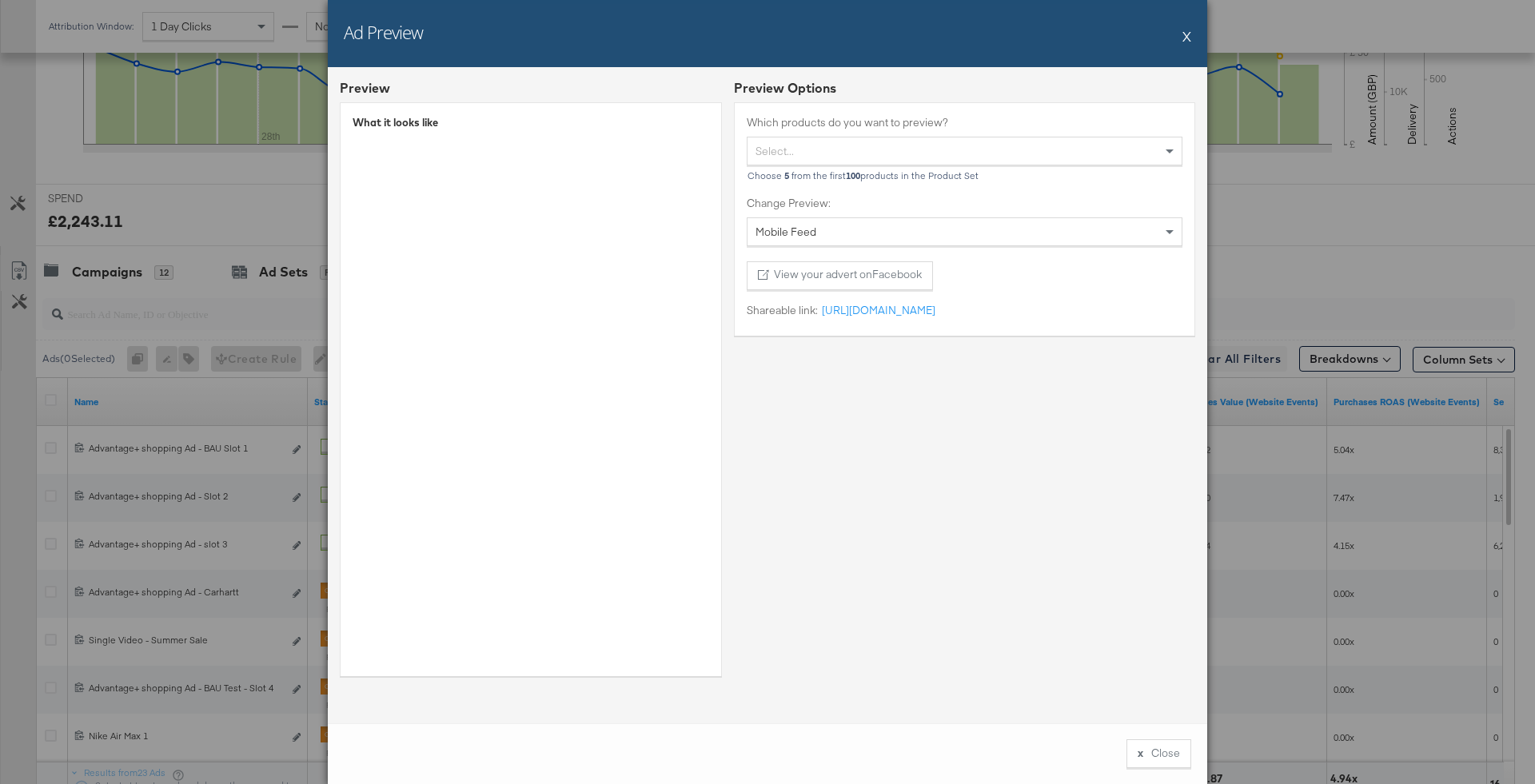
click at [659, 310] on div "What it looks like" at bounding box center [530, 389] width 382 height 573
click at [1185, 43] on button "X" at bounding box center [1187, 36] width 9 height 32
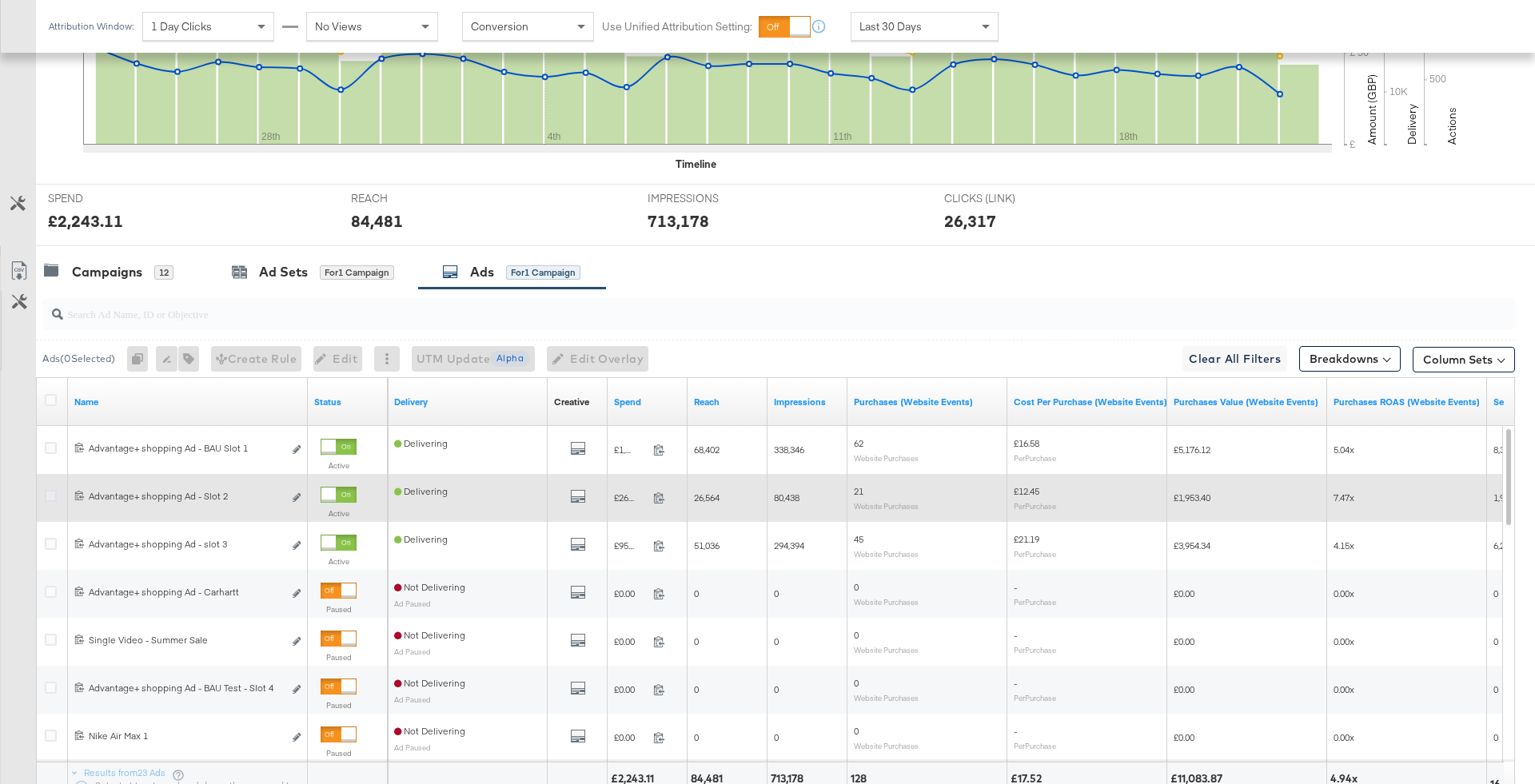
click at [48, 495] on icon at bounding box center [50, 495] width 12 height 12
click at [0, 0] on input "checkbox" at bounding box center [0, 0] width 0 height 0
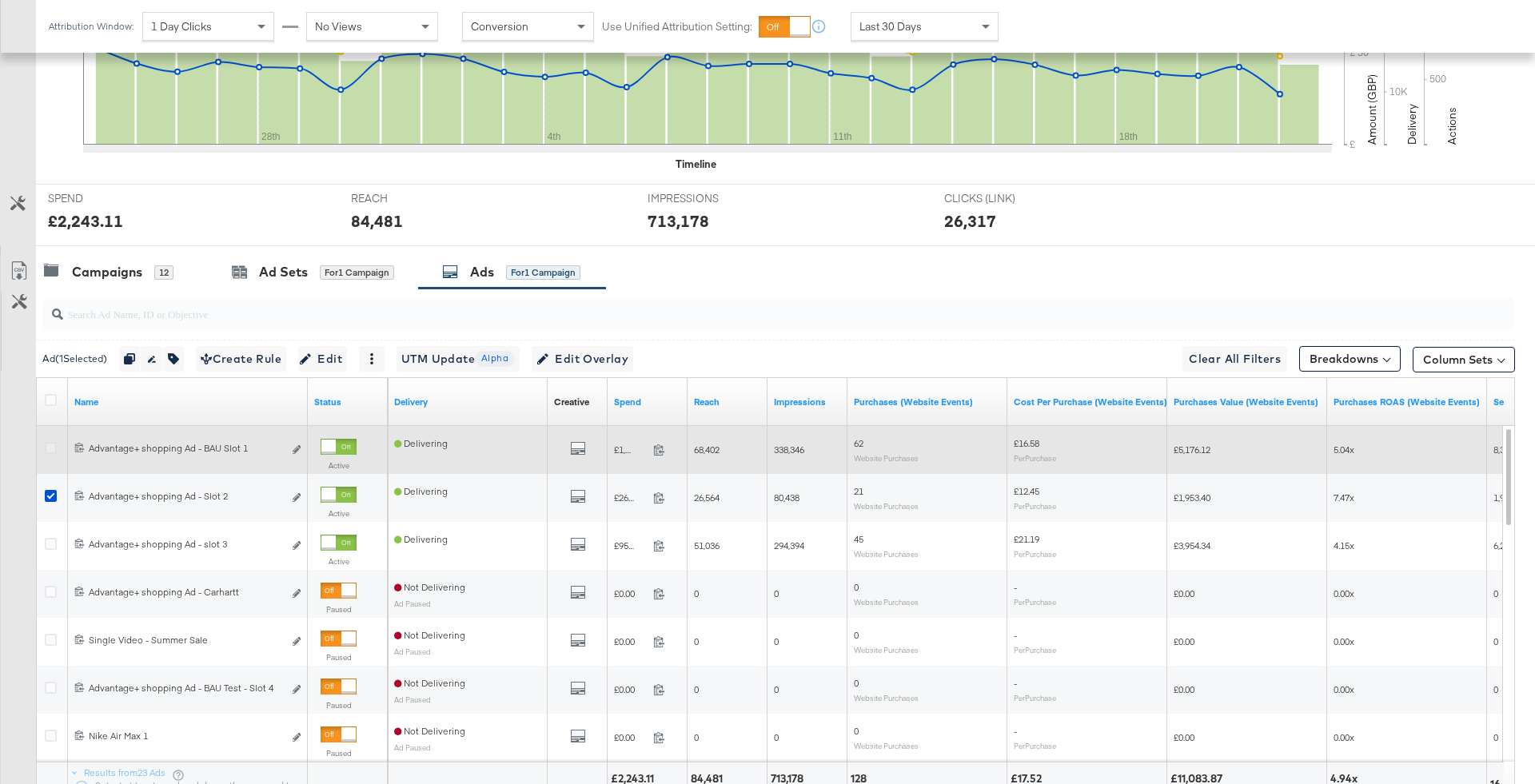
click at [47, 447] on icon at bounding box center [50, 447] width 12 height 12
click at [0, 0] on input "checkbox" at bounding box center [0, 0] width 0 height 0
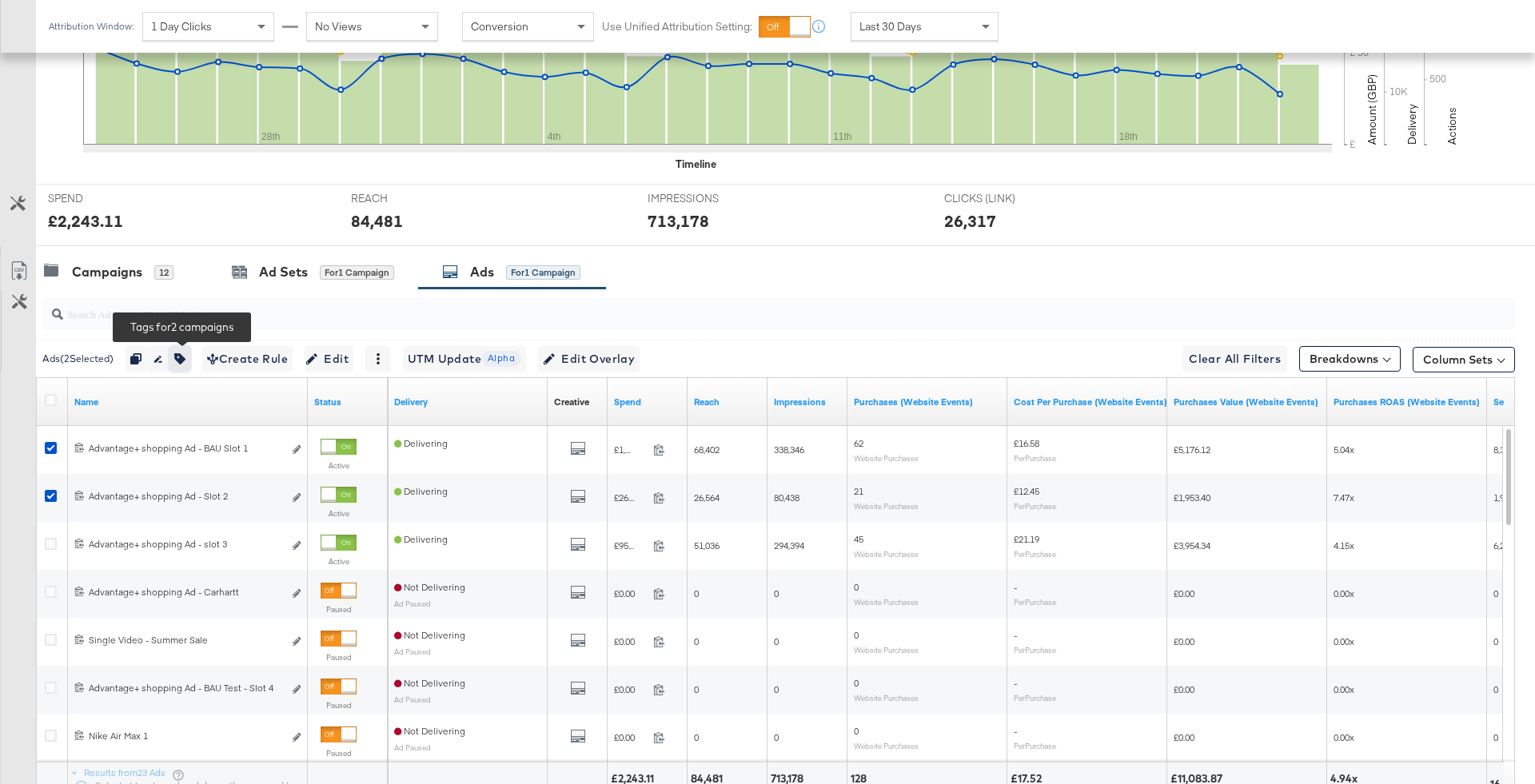
click at [185, 355] on icon "button" at bounding box center [180, 358] width 11 height 11
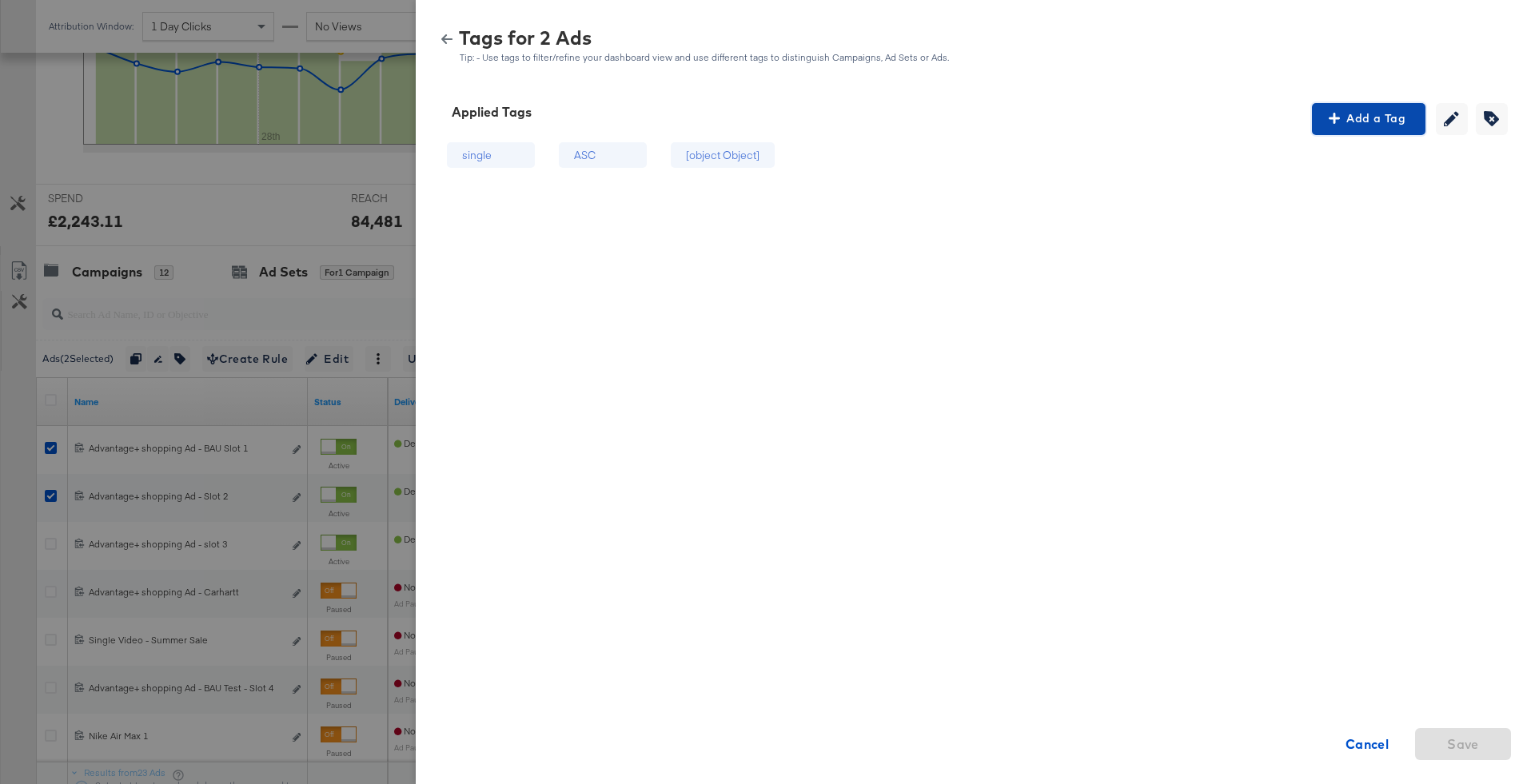
click at [1400, 112] on span "Add a Tag" at bounding box center [1368, 119] width 101 height 20
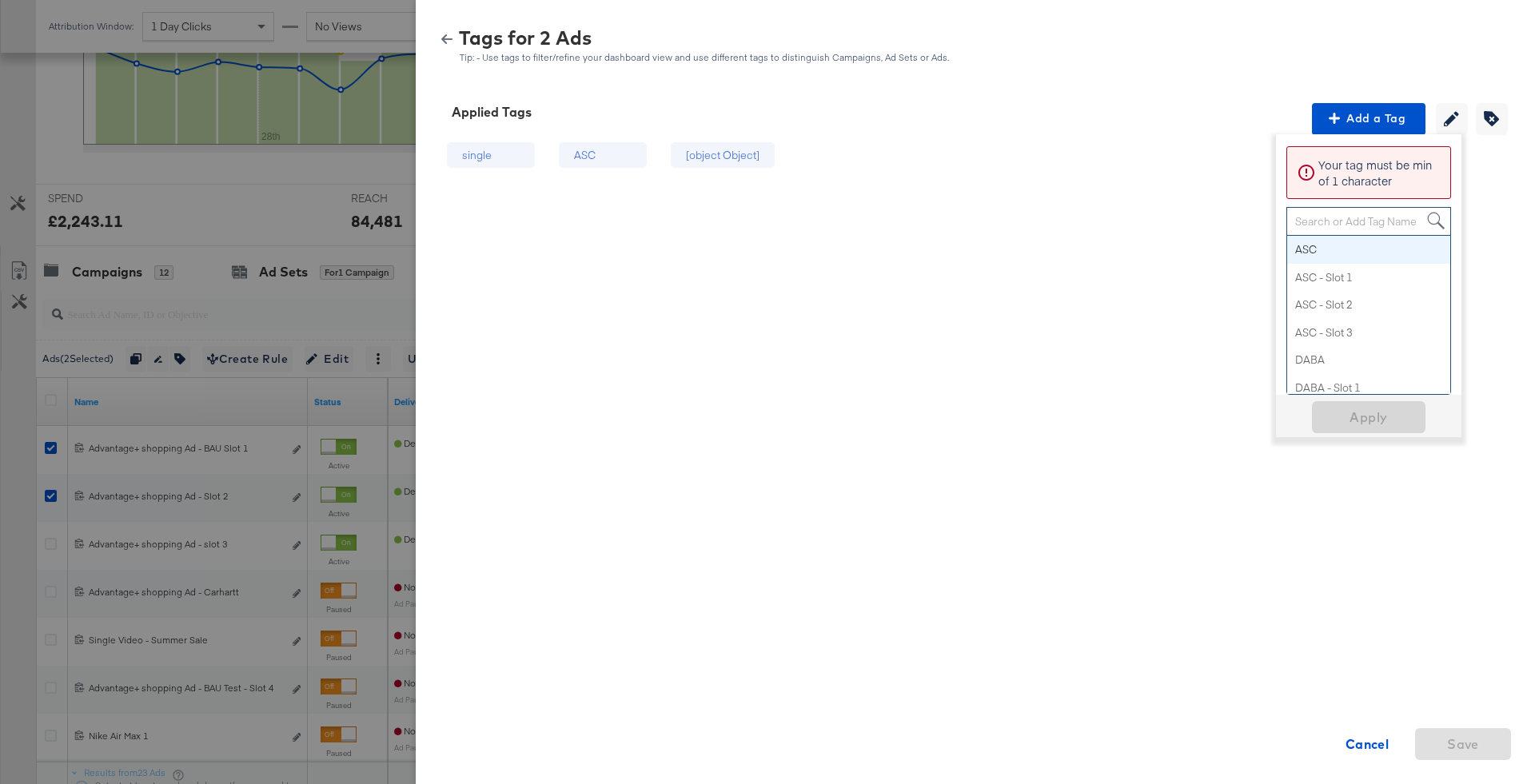
click at [1338, 221] on div "Search or Add Tag Name" at bounding box center [1368, 221] width 163 height 27
paste input "Logo + Price"
type input "Logo + Price"
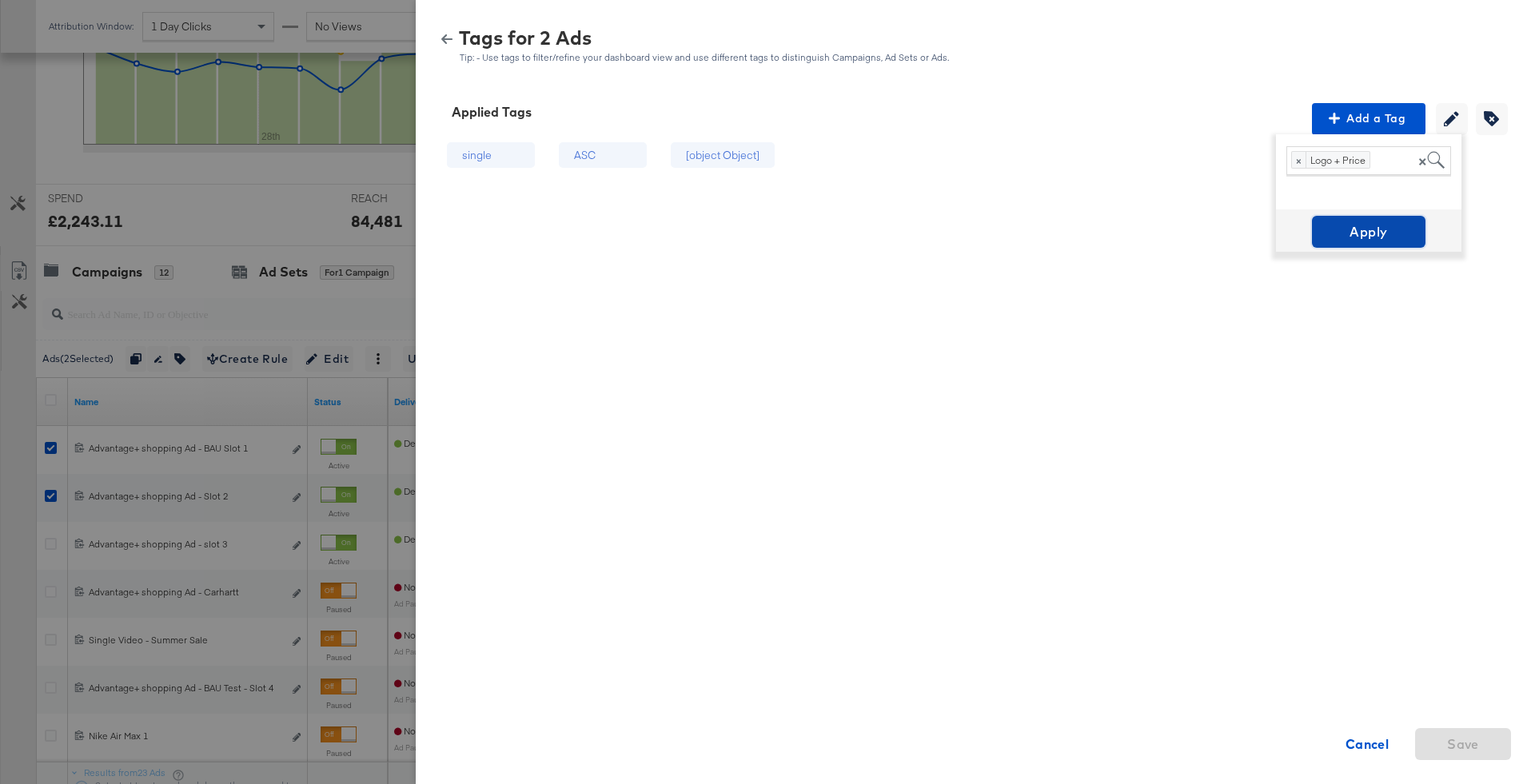
click at [1389, 225] on span "Apply" at bounding box center [1368, 231] width 101 height 23
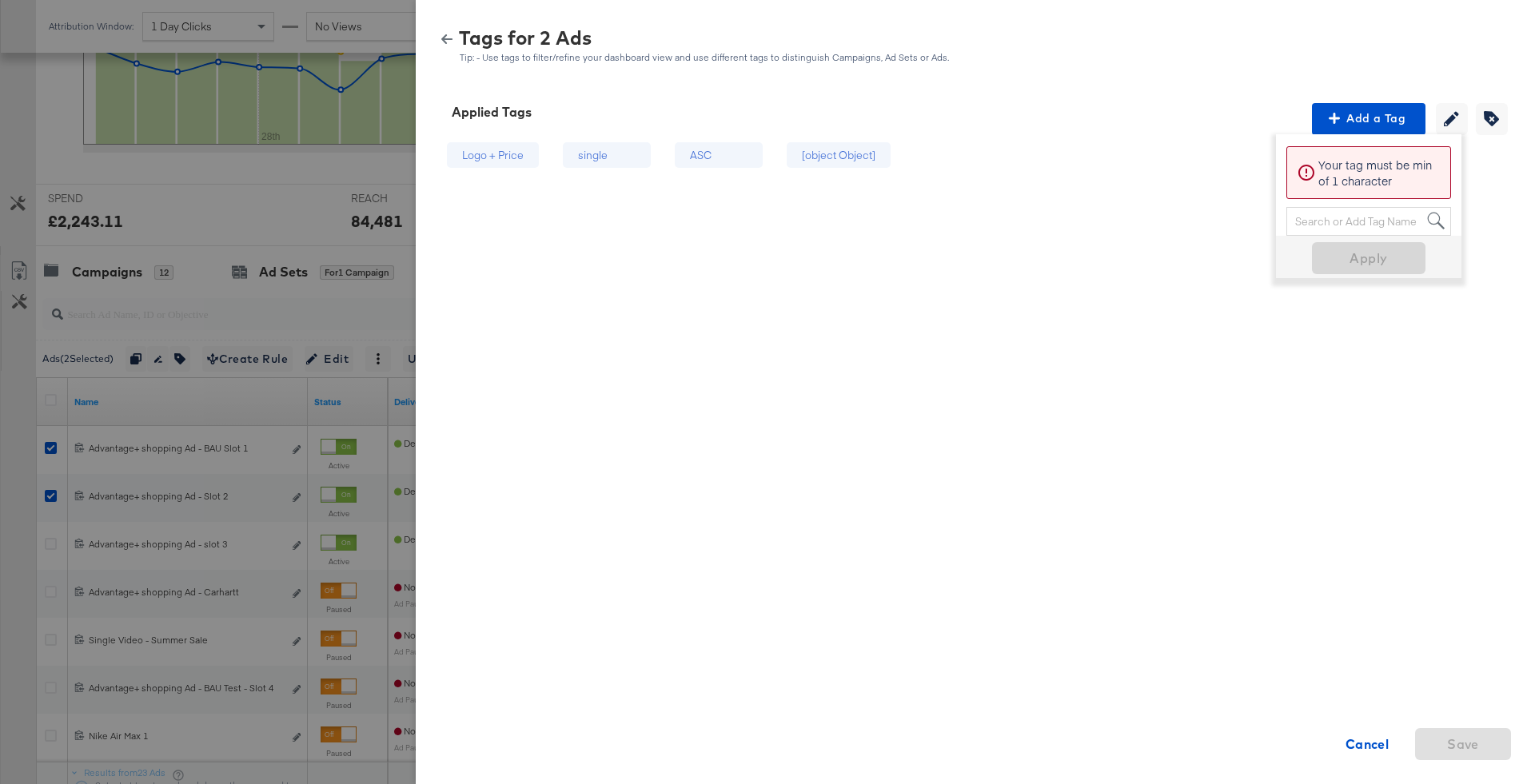
click at [456, 37] on button "button" at bounding box center [447, 39] width 24 height 11
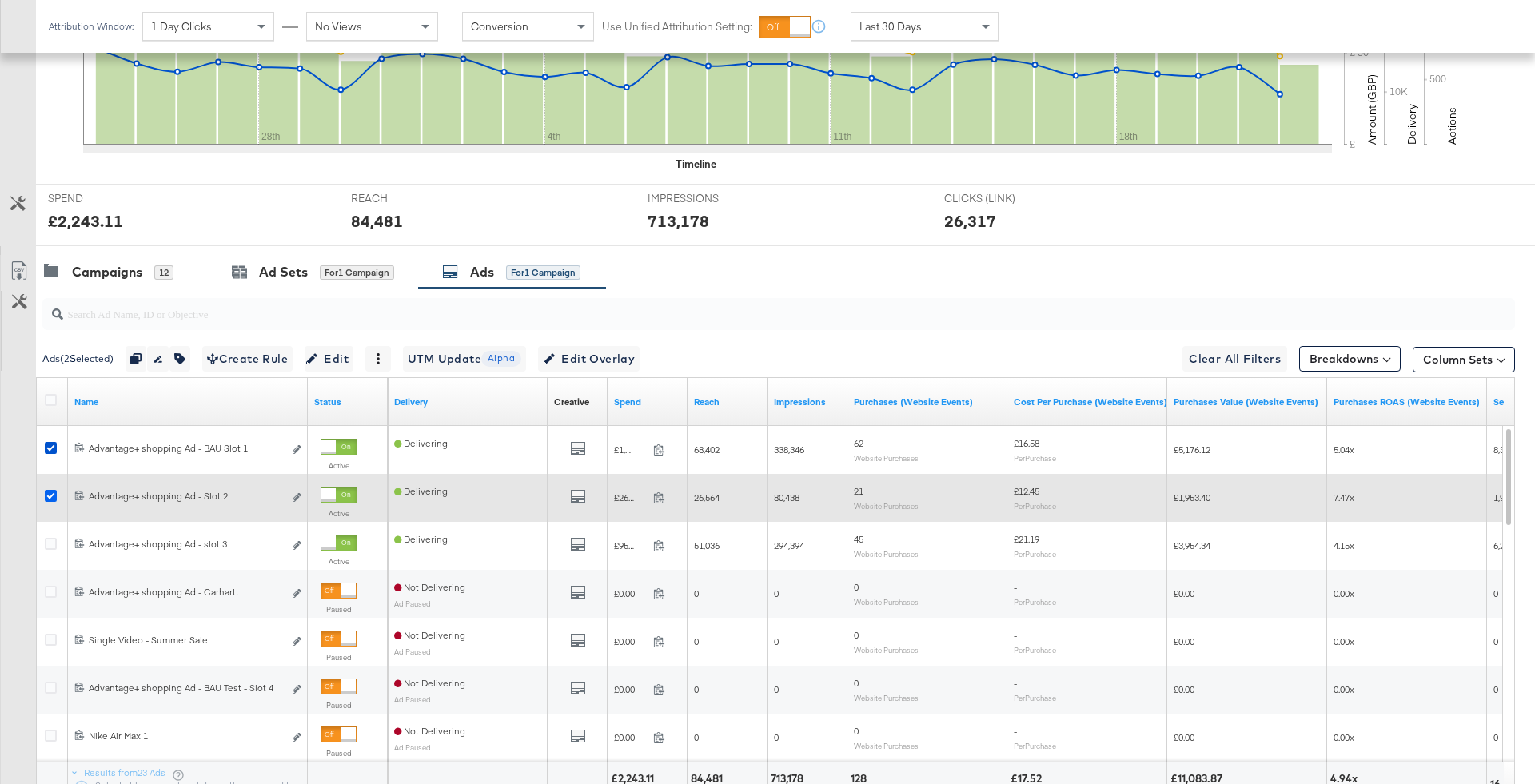
click at [52, 490] on icon at bounding box center [50, 495] width 12 height 12
click at [0, 0] on input "checkbox" at bounding box center [0, 0] width 0 height 0
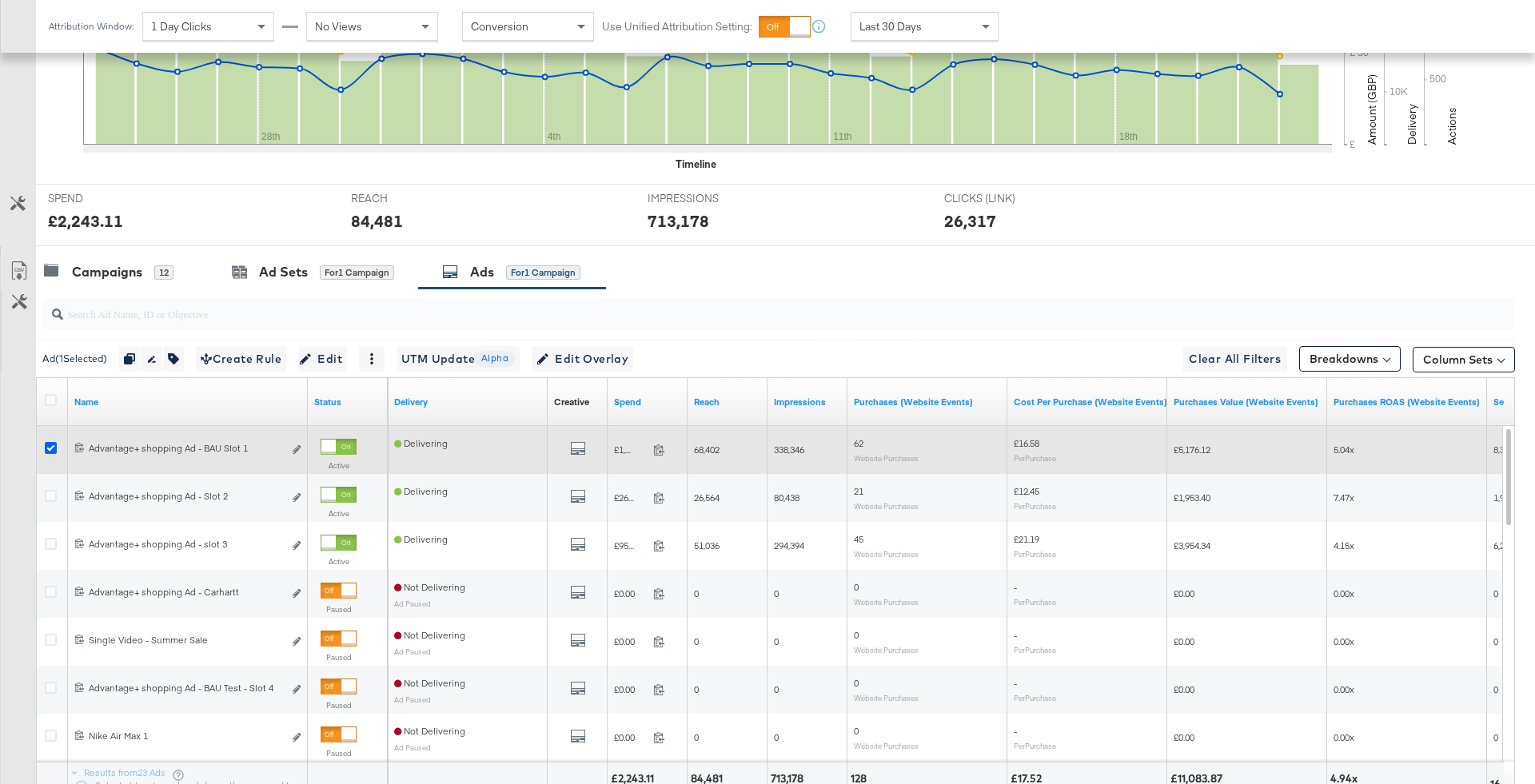
click at [52, 443] on icon at bounding box center [50, 447] width 12 height 12
click at [0, 0] on input "checkbox" at bounding box center [0, 0] width 0 height 0
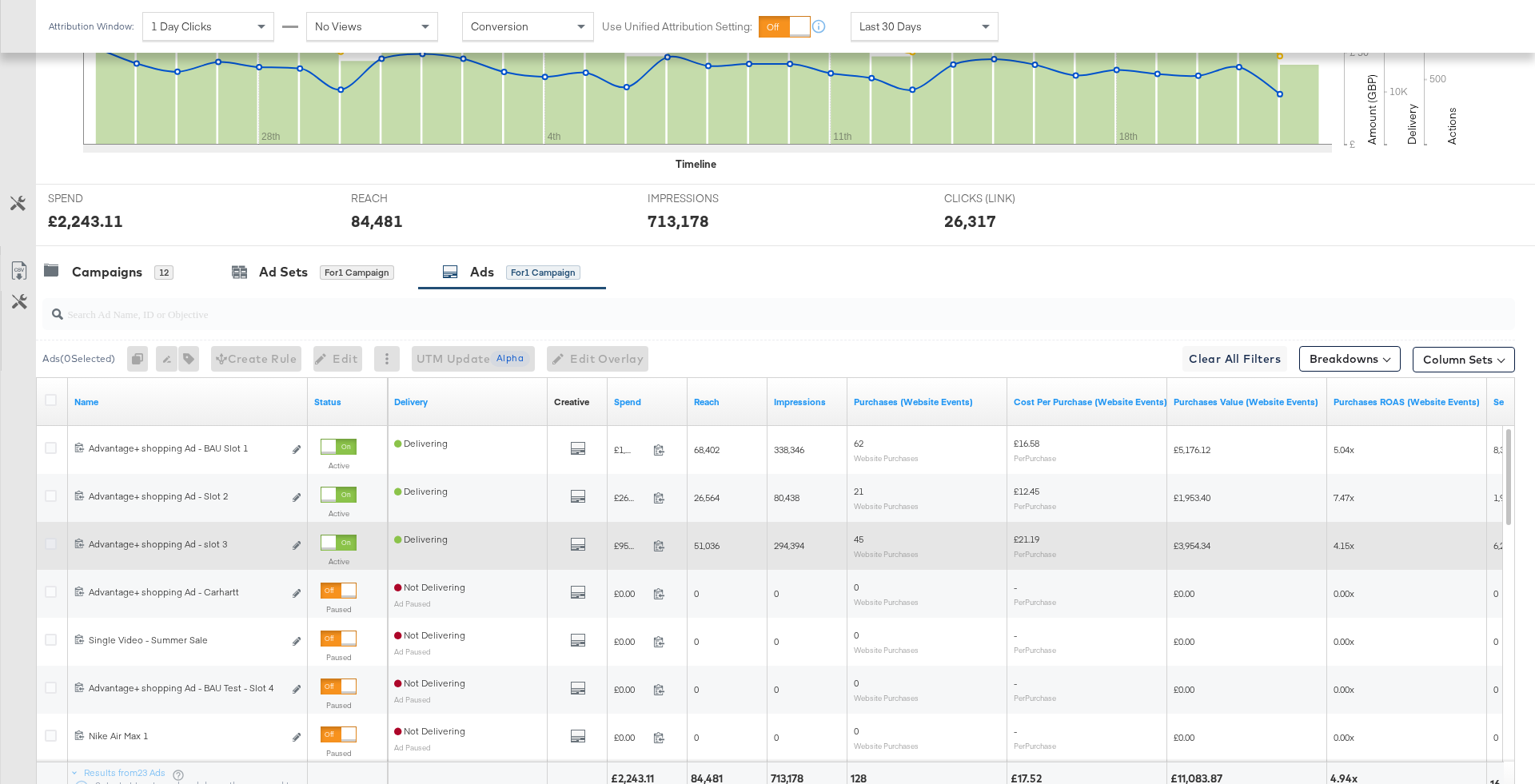
click at [53, 544] on icon at bounding box center [50, 544] width 12 height 12
click at [0, 0] on input "checkbox" at bounding box center [0, 0] width 0 height 0
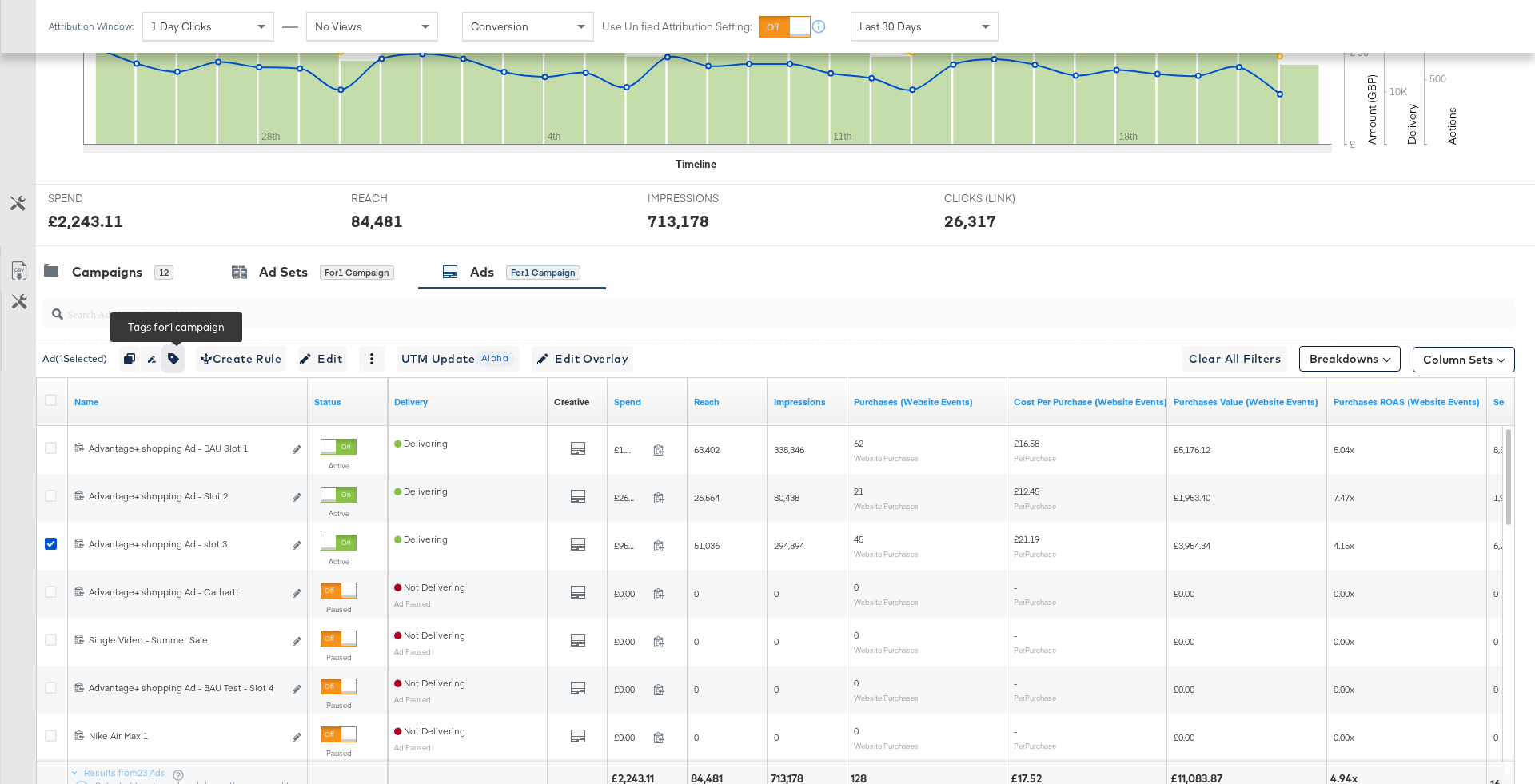
click at [176, 358] on icon "button" at bounding box center [173, 358] width 11 height 11
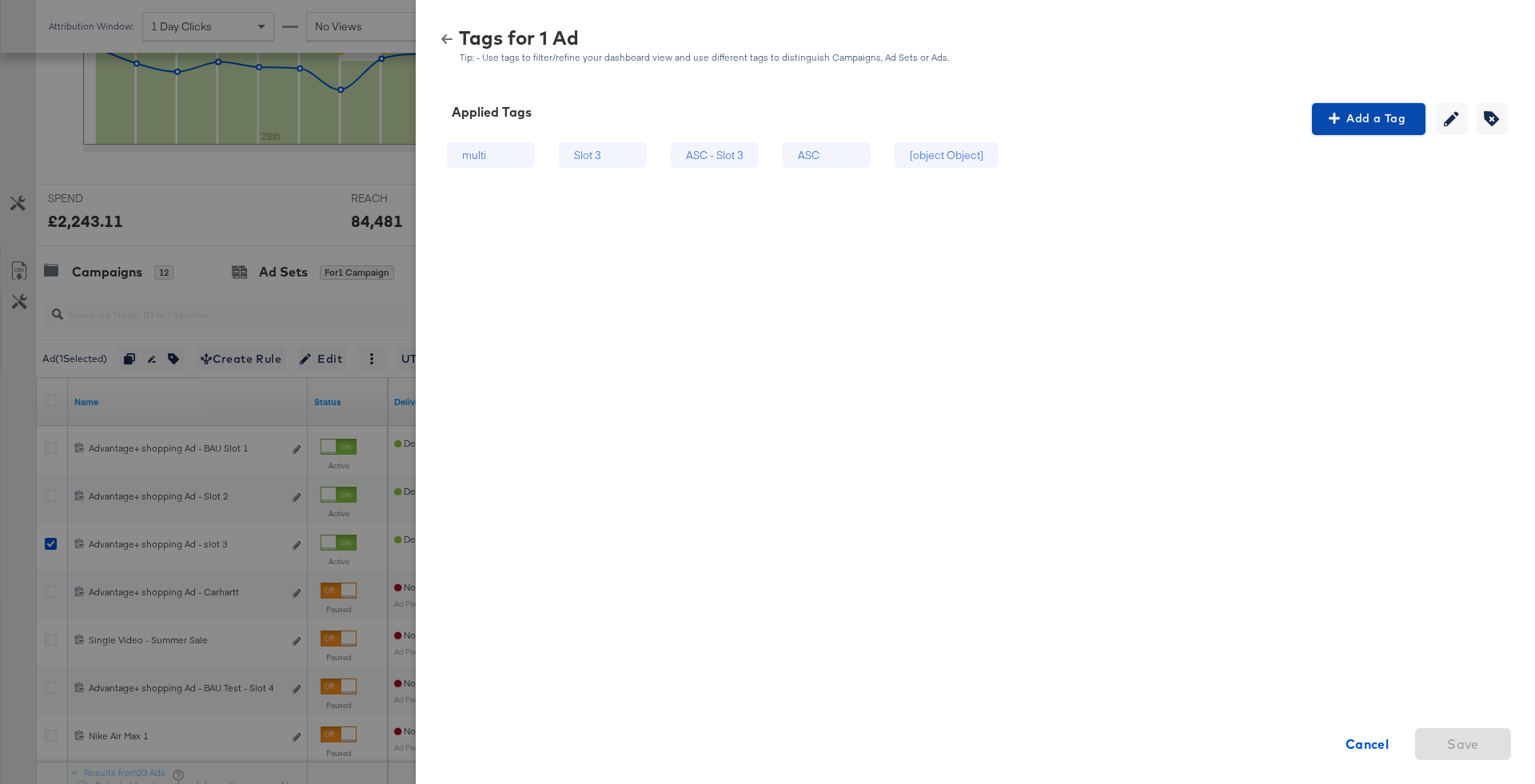
click at [1361, 105] on button "Add a Tag" at bounding box center [1368, 120] width 113 height 32
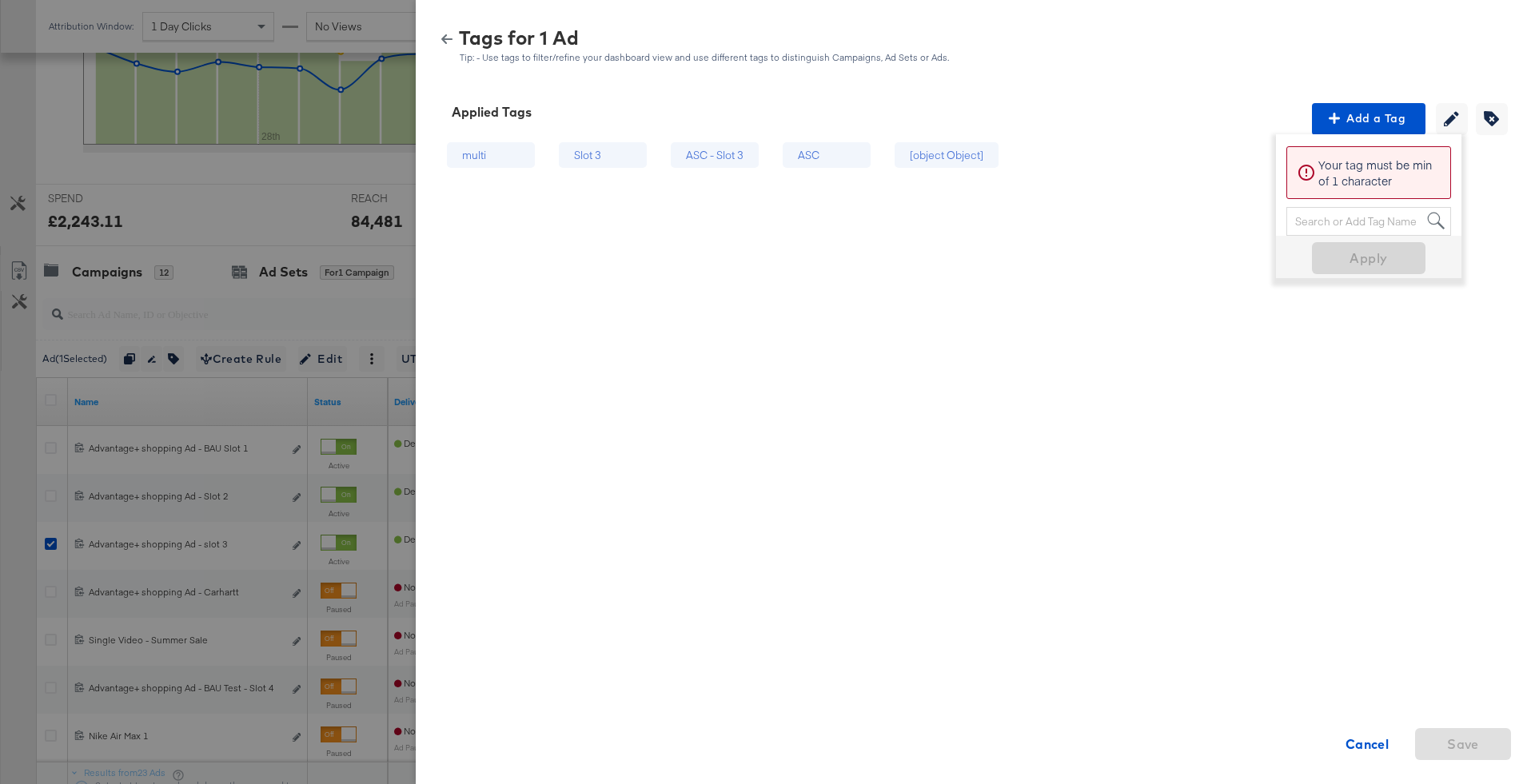
click at [1318, 217] on div "Search or Add Tag Name" at bounding box center [1368, 221] width 163 height 27
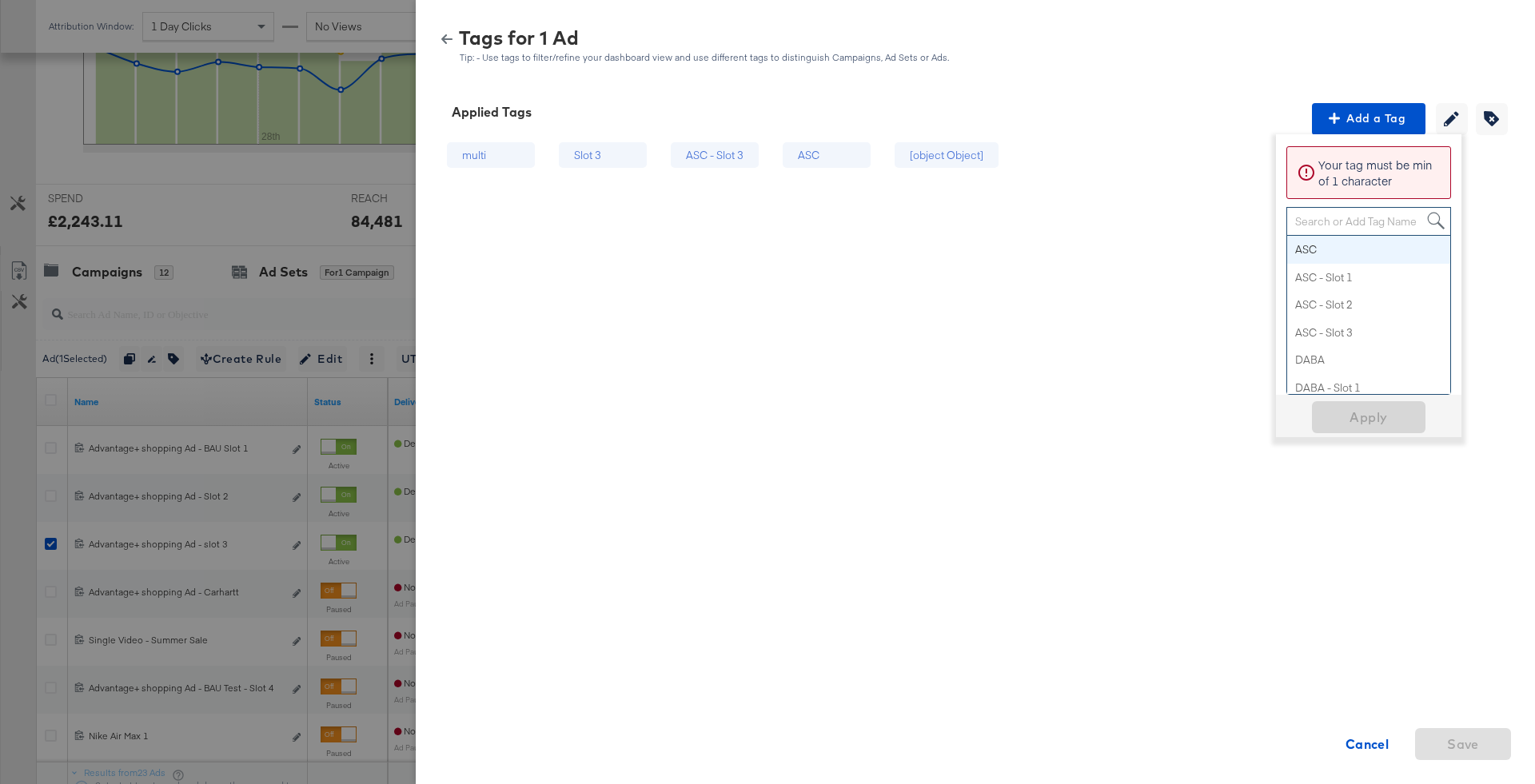
paste input "Multi-Image + Price Strike"
type input "Multi-Image + Price Strike"
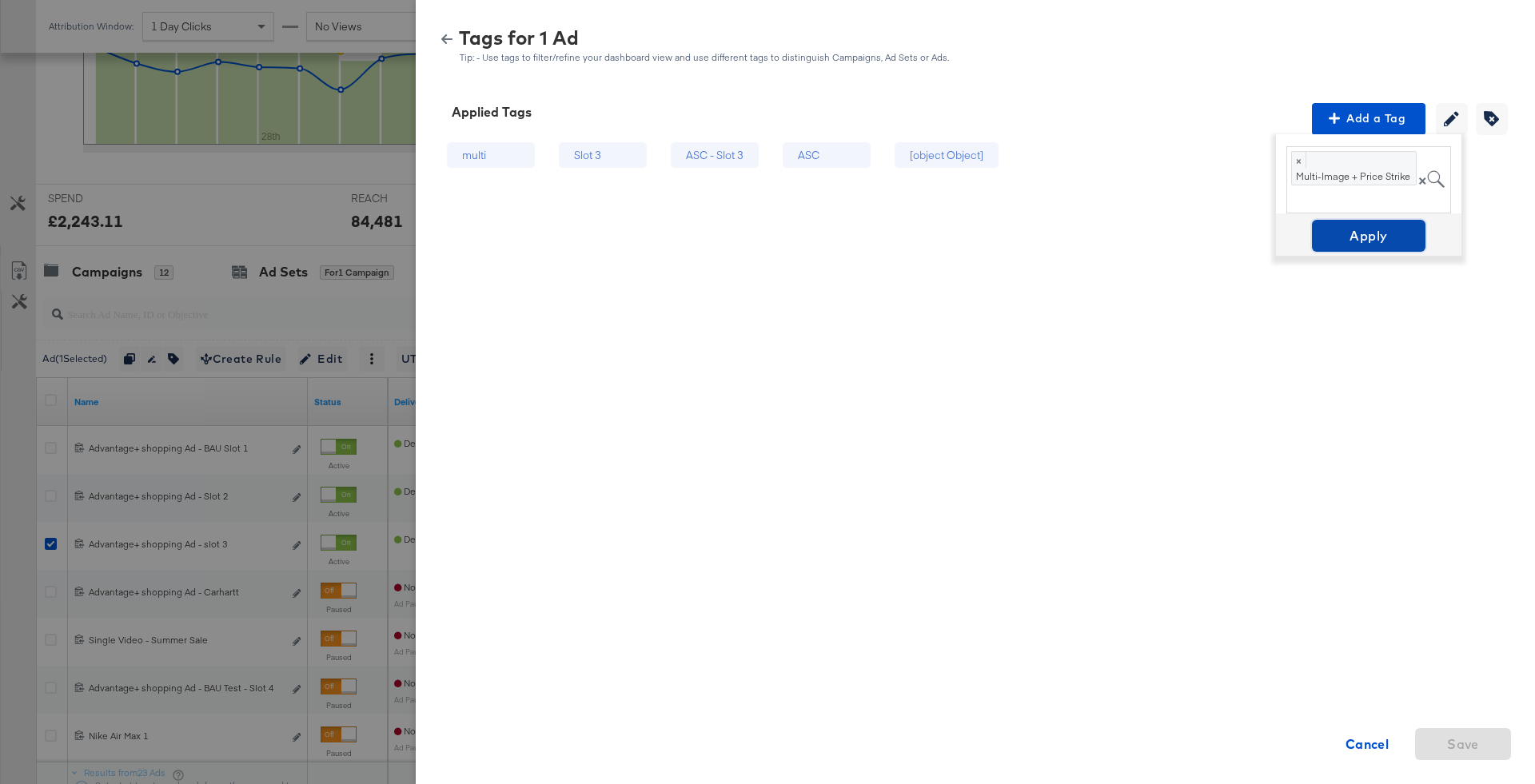
click at [1358, 240] on span "Apply" at bounding box center [1368, 235] width 101 height 23
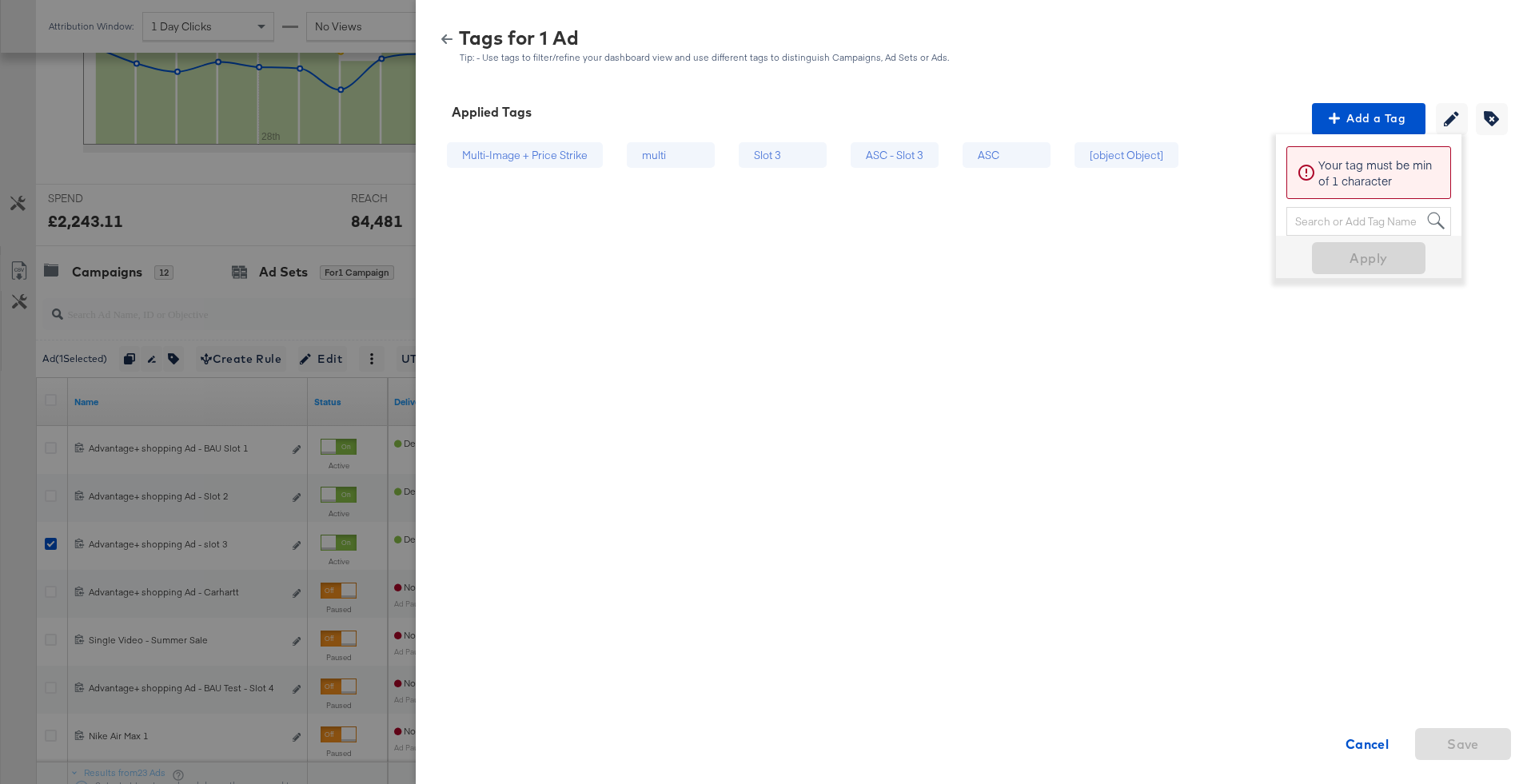
click at [452, 40] on icon "button" at bounding box center [447, 39] width 11 height 11
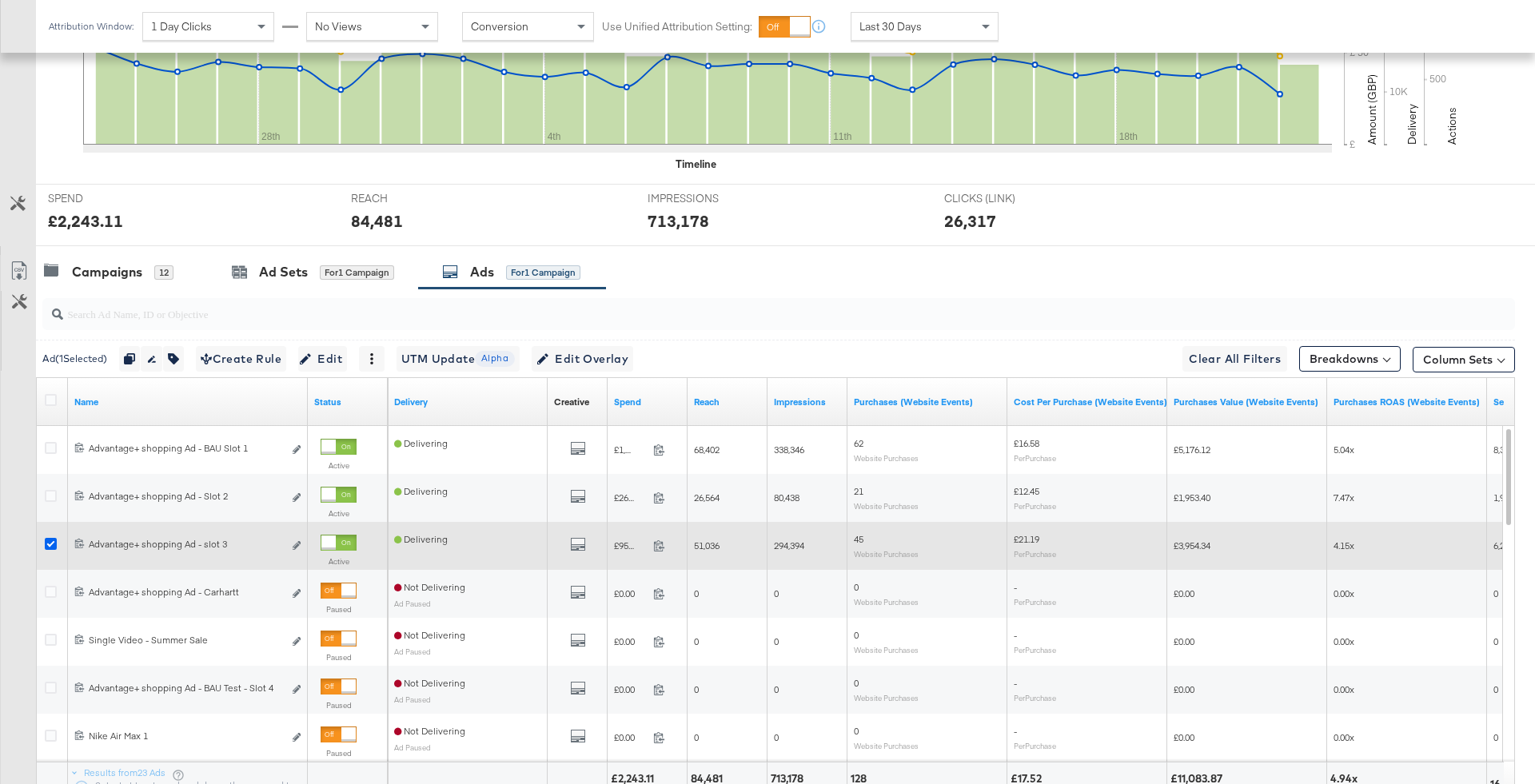
click at [50, 538] on icon at bounding box center [50, 544] width 12 height 12
click at [0, 0] on input "checkbox" at bounding box center [0, 0] width 0 height 0
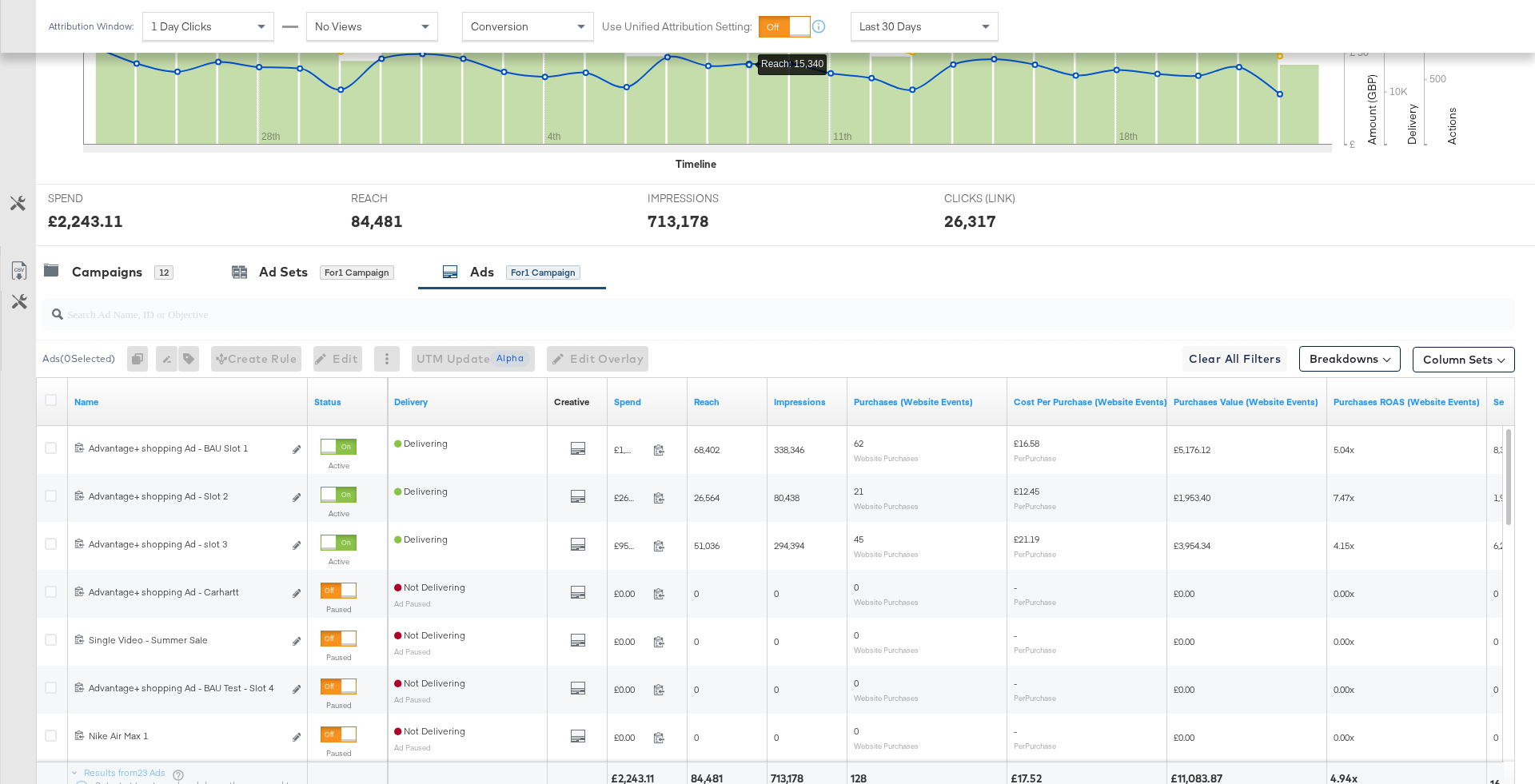
scroll to position [0, 0]
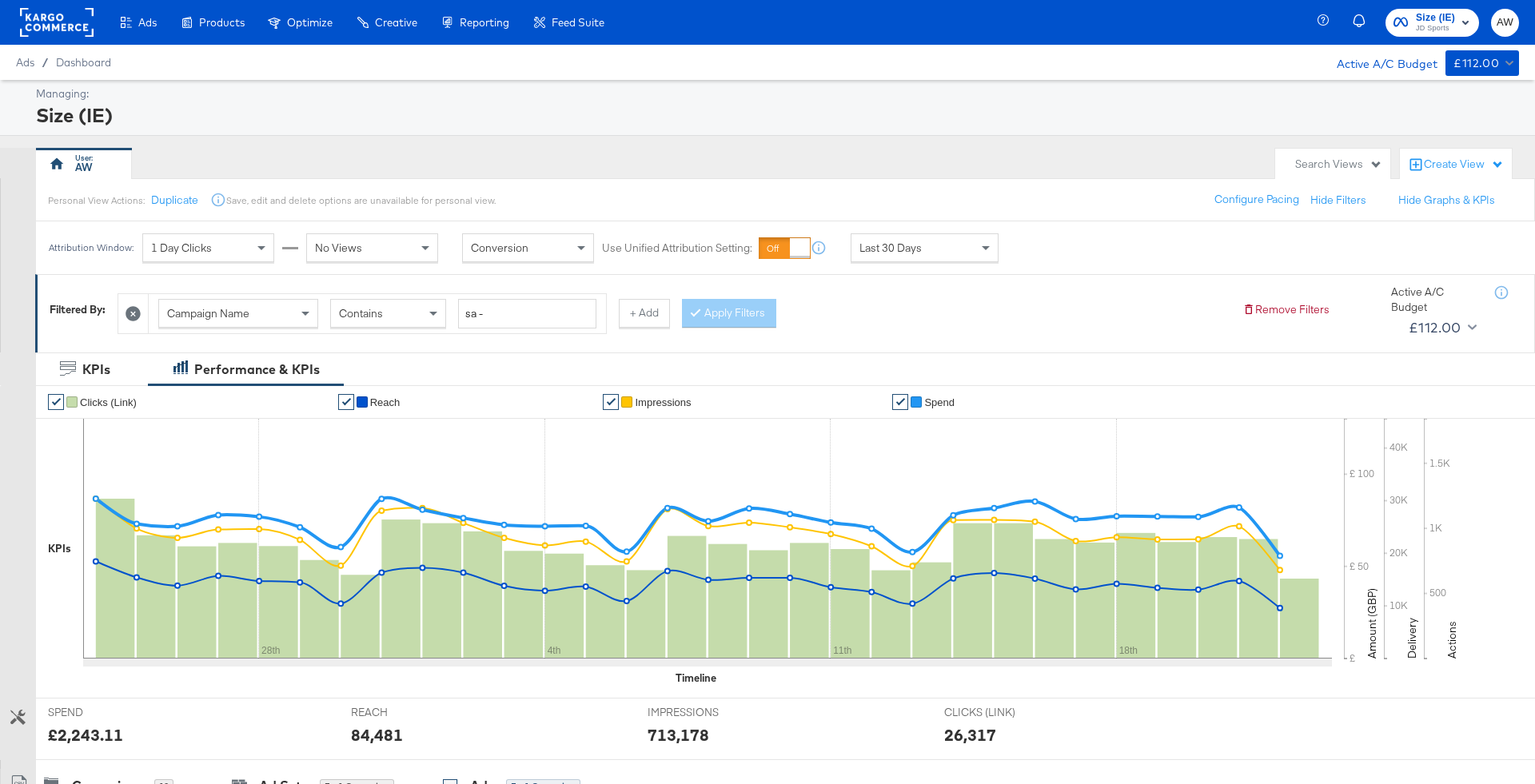
click at [1407, 25] on span "Size (IE) JD Sports" at bounding box center [1432, 23] width 77 height 25
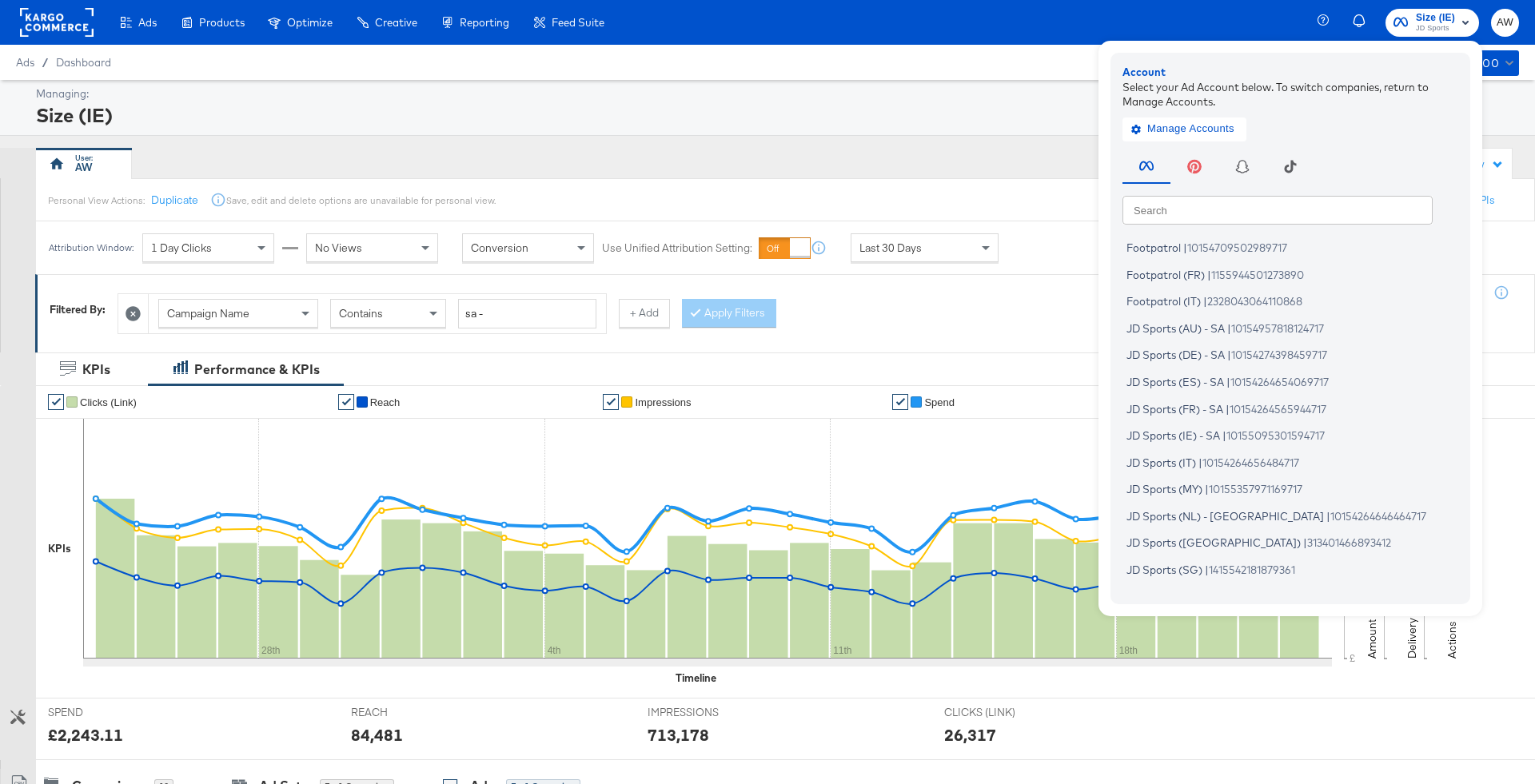
click at [1260, 203] on input "text" at bounding box center [1278, 210] width 310 height 29
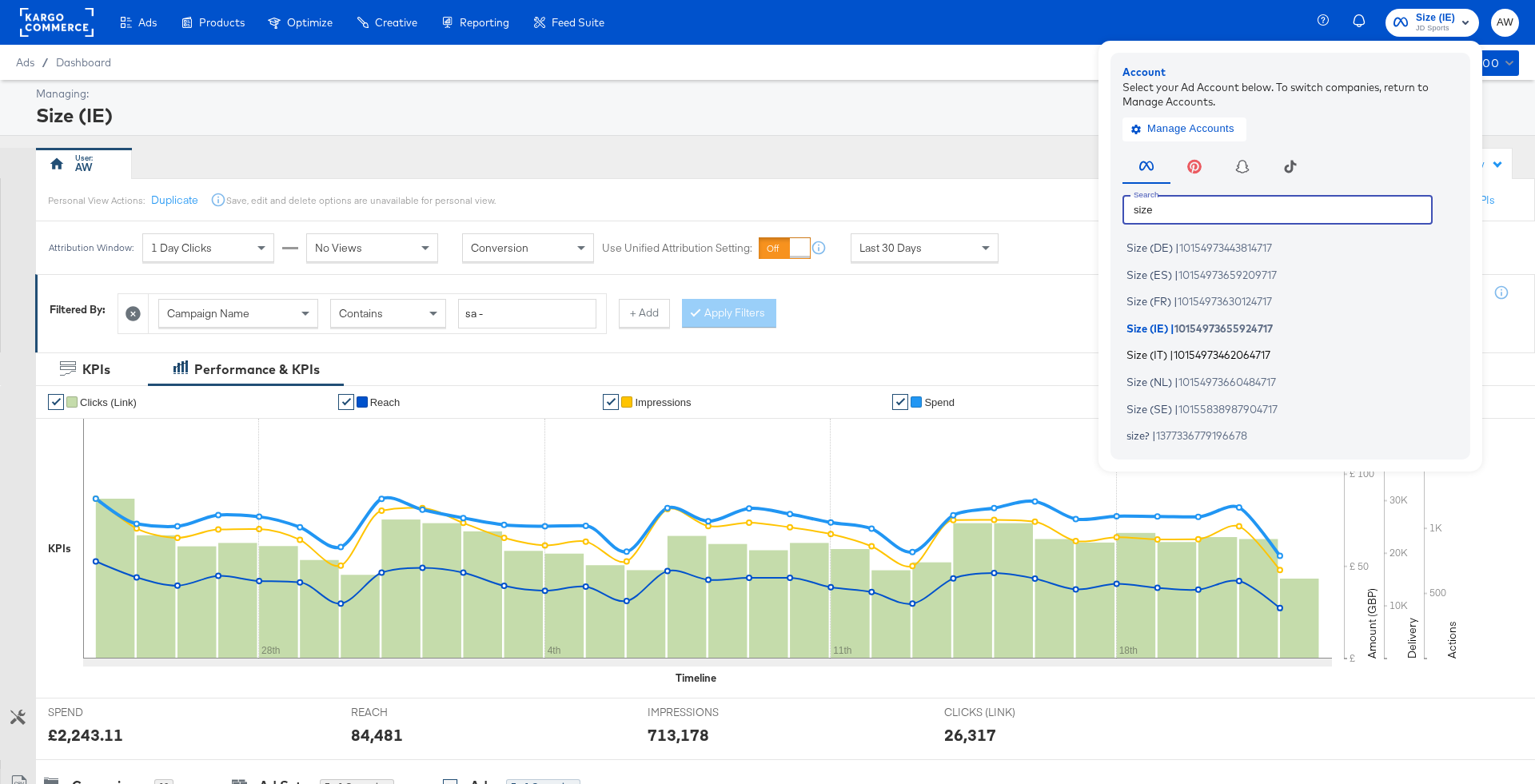
type input "size"
click at [1178, 356] on span "10154973462064717" at bounding box center [1221, 355] width 96 height 13
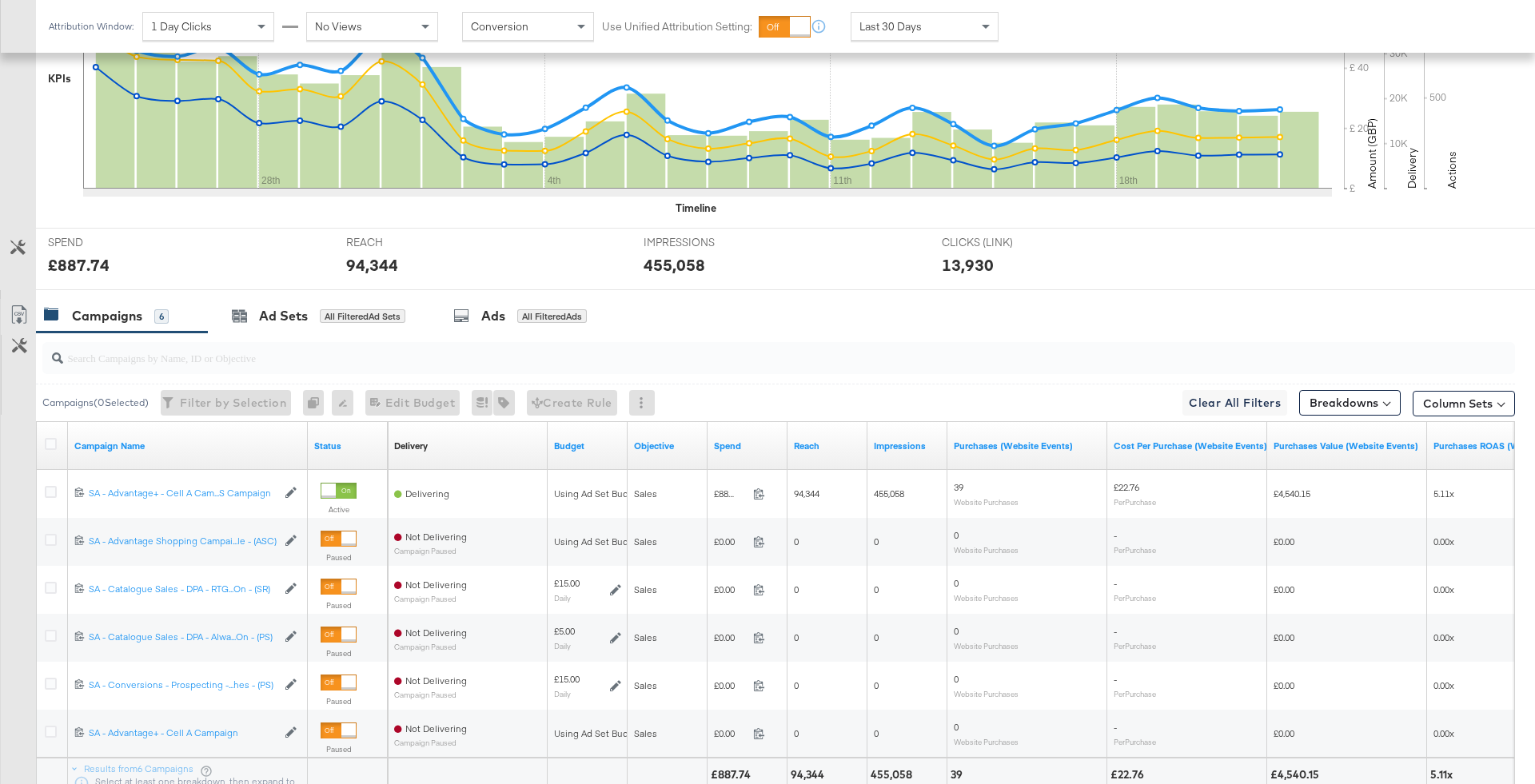
scroll to position [607, 0]
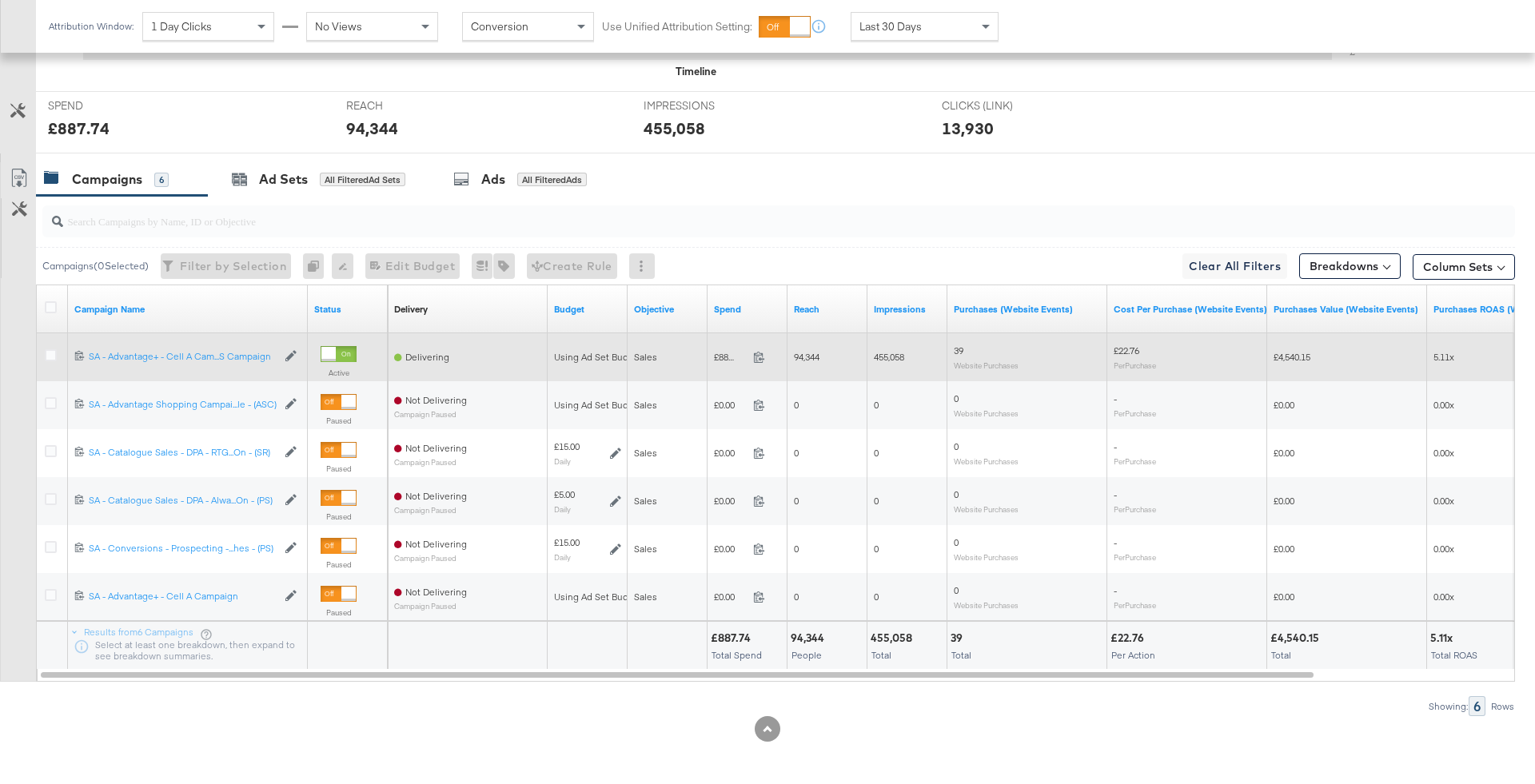
click at [56, 350] on div at bounding box center [53, 357] width 17 height 16
click at [52, 350] on icon at bounding box center [50, 355] width 12 height 12
click at [0, 0] on input "checkbox" at bounding box center [0, 0] width 0 height 0
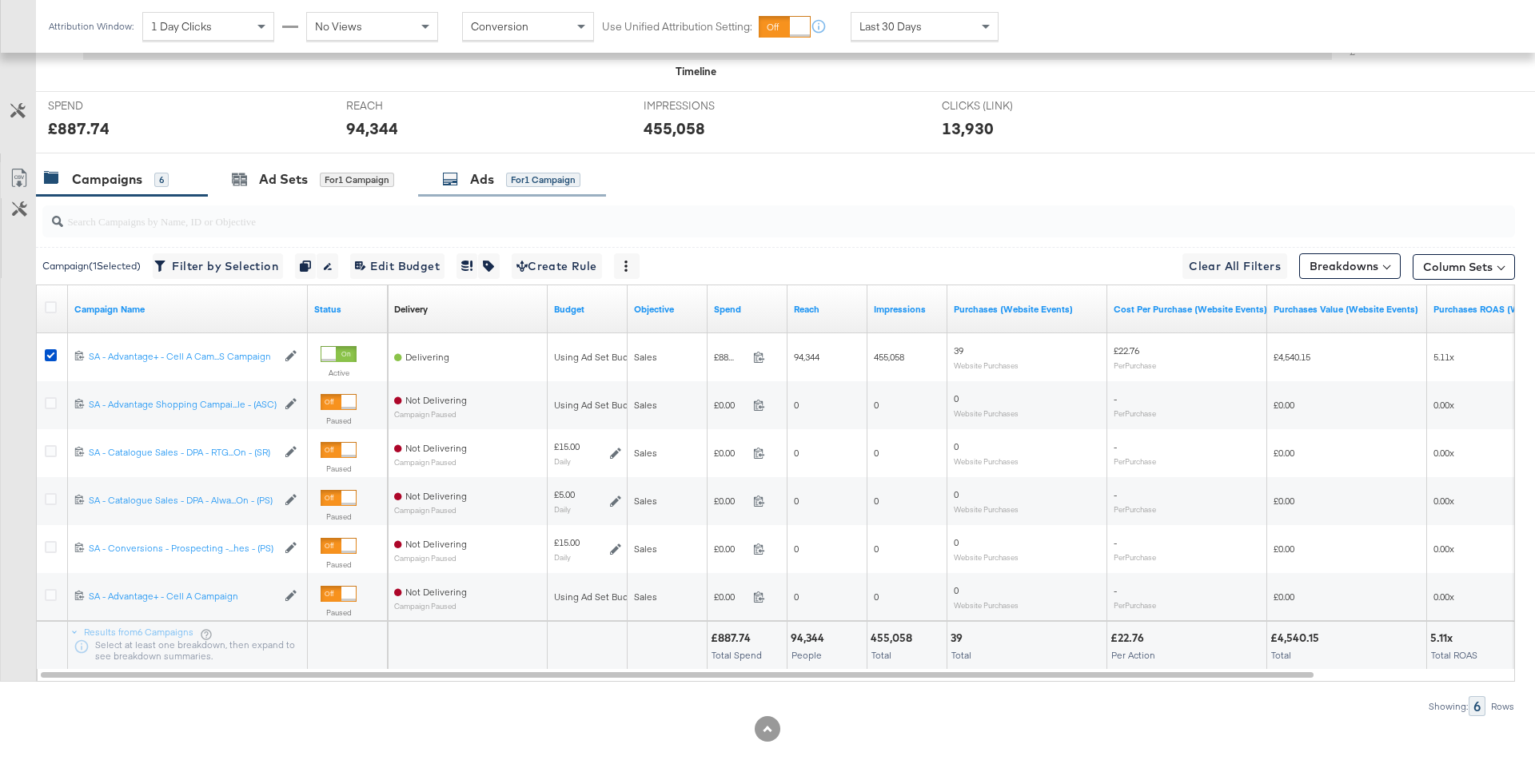
click at [529, 176] on div "for 1 Campaign" at bounding box center [543, 180] width 75 height 14
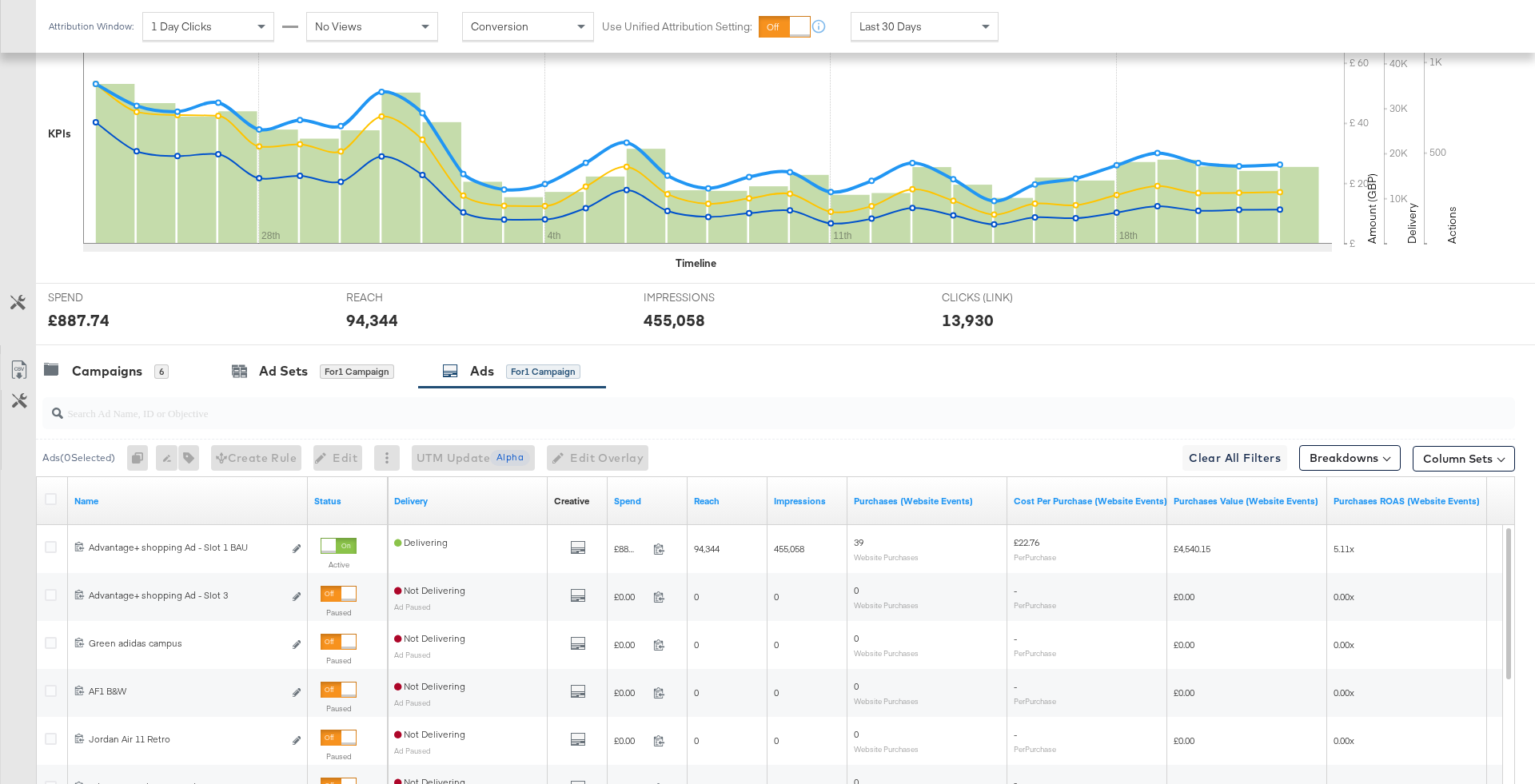
scroll to position [641, 0]
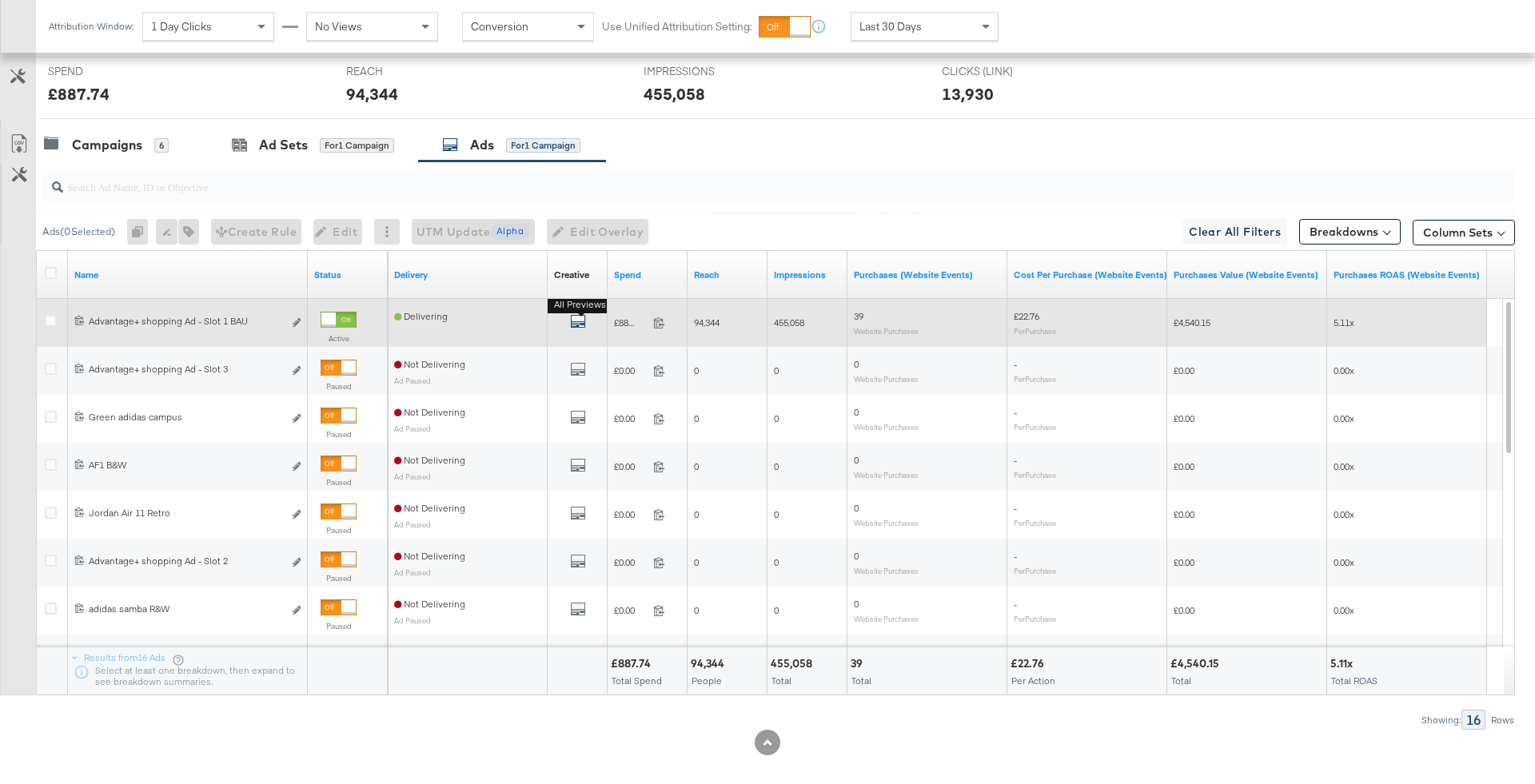
click at [575, 319] on icon "default" at bounding box center [578, 321] width 16 height 16
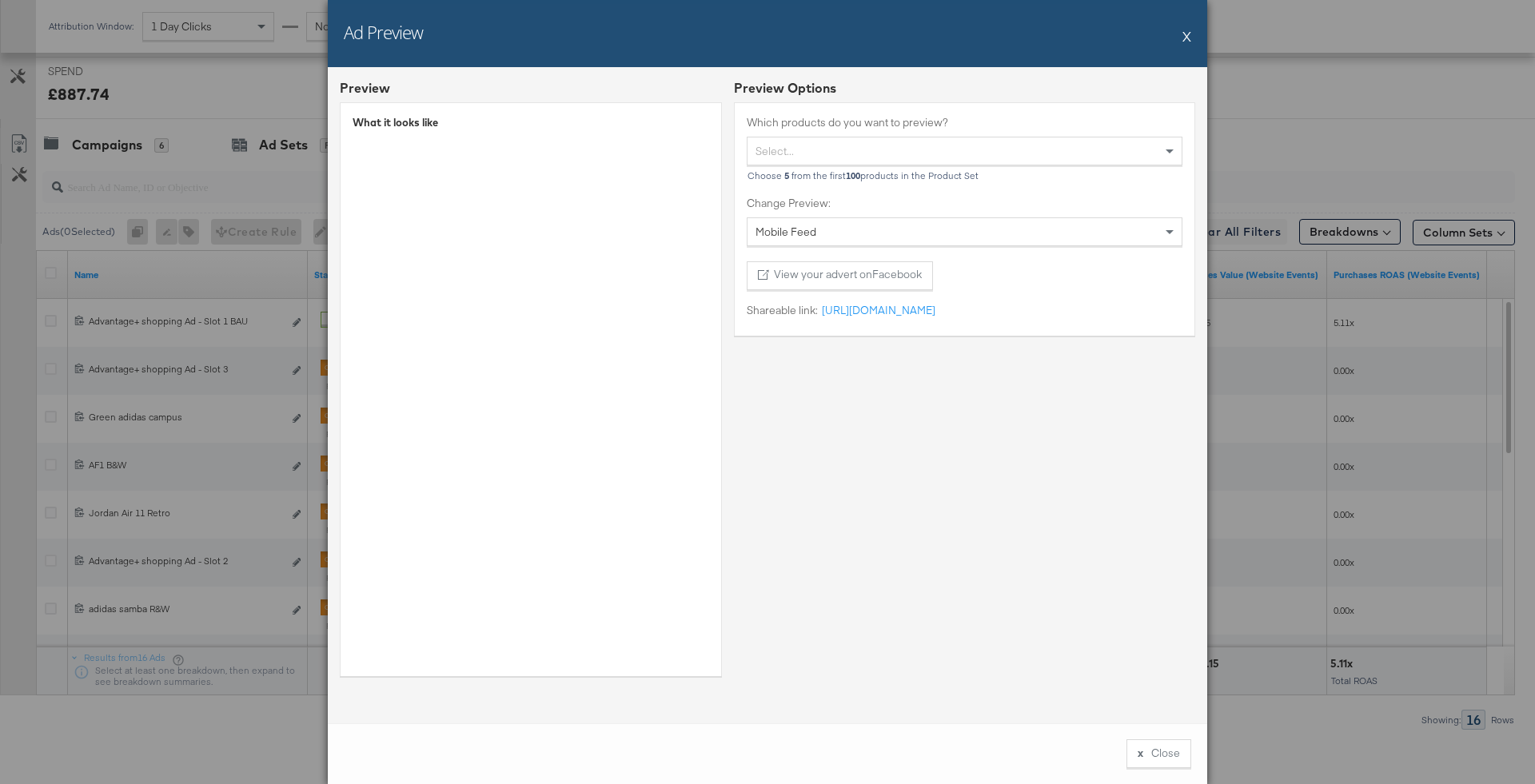
click at [1194, 35] on div "Ad Preview X" at bounding box center [767, 33] width 880 height 68
click at [1173, 35] on div "Ad Preview X" at bounding box center [767, 33] width 880 height 68
click at [1186, 44] on button "X" at bounding box center [1187, 36] width 9 height 32
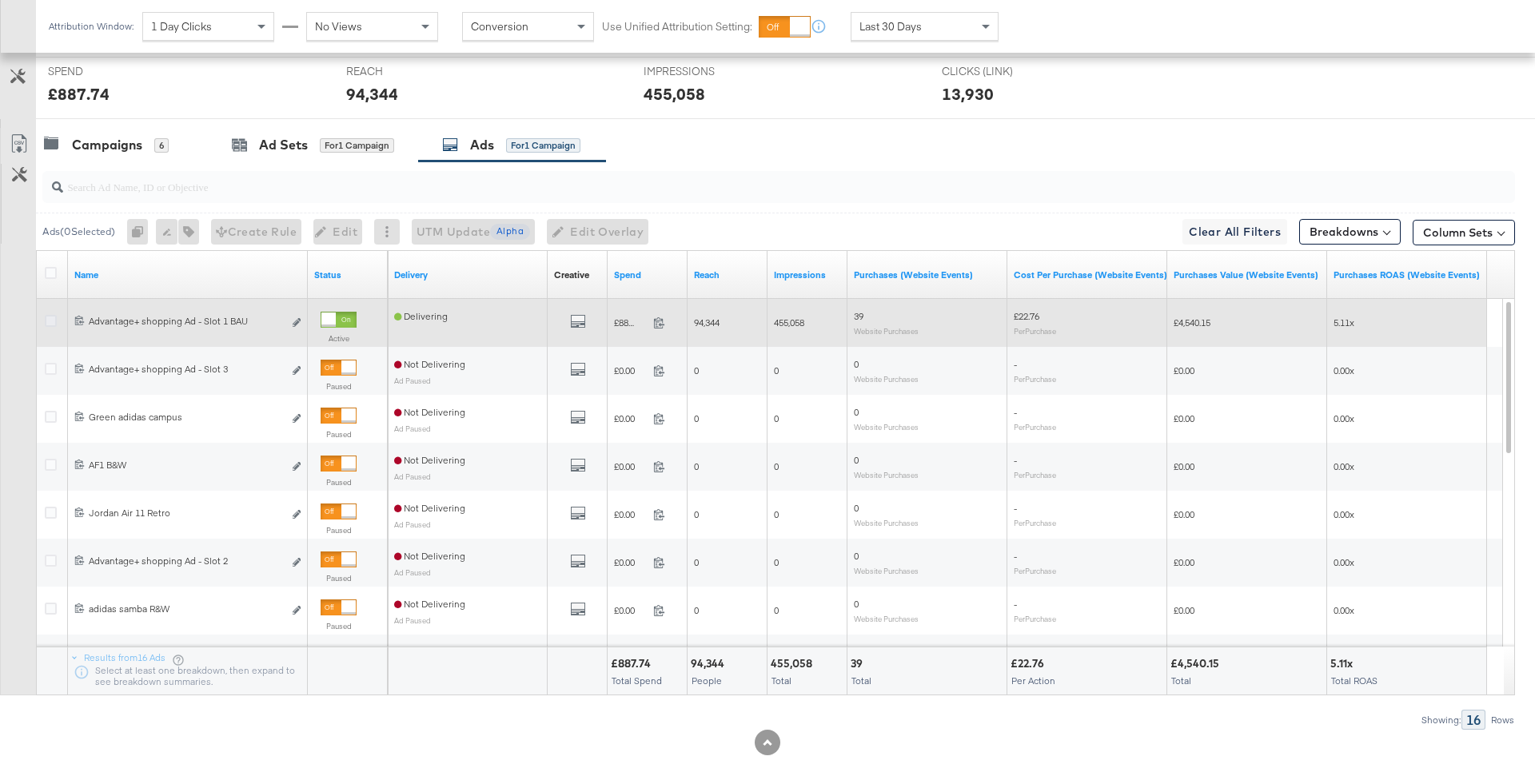
click at [50, 315] on icon at bounding box center [50, 320] width 12 height 12
click at [0, 0] on input "checkbox" at bounding box center [0, 0] width 0 height 0
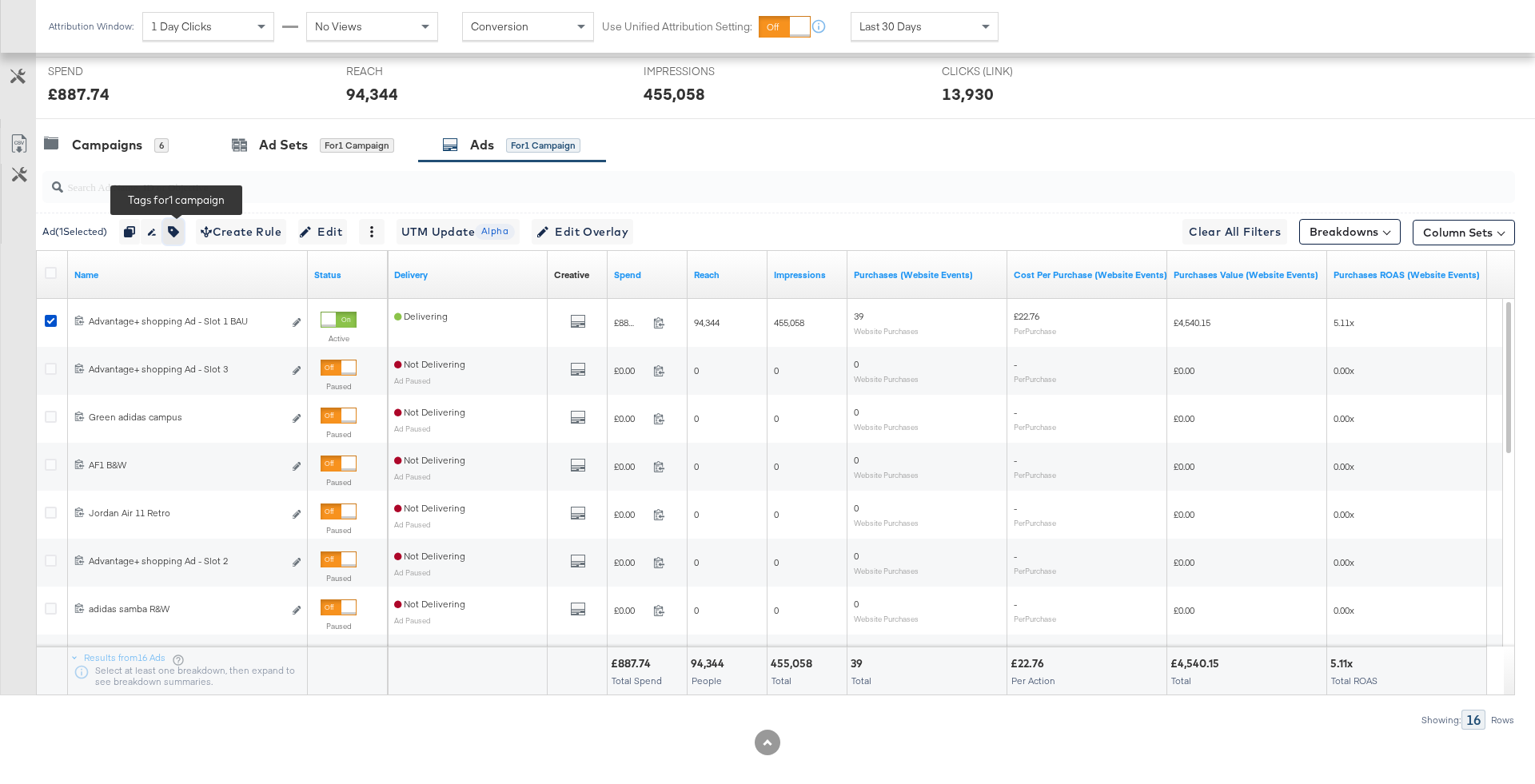
click at [184, 230] on button "button" at bounding box center [173, 231] width 21 height 25
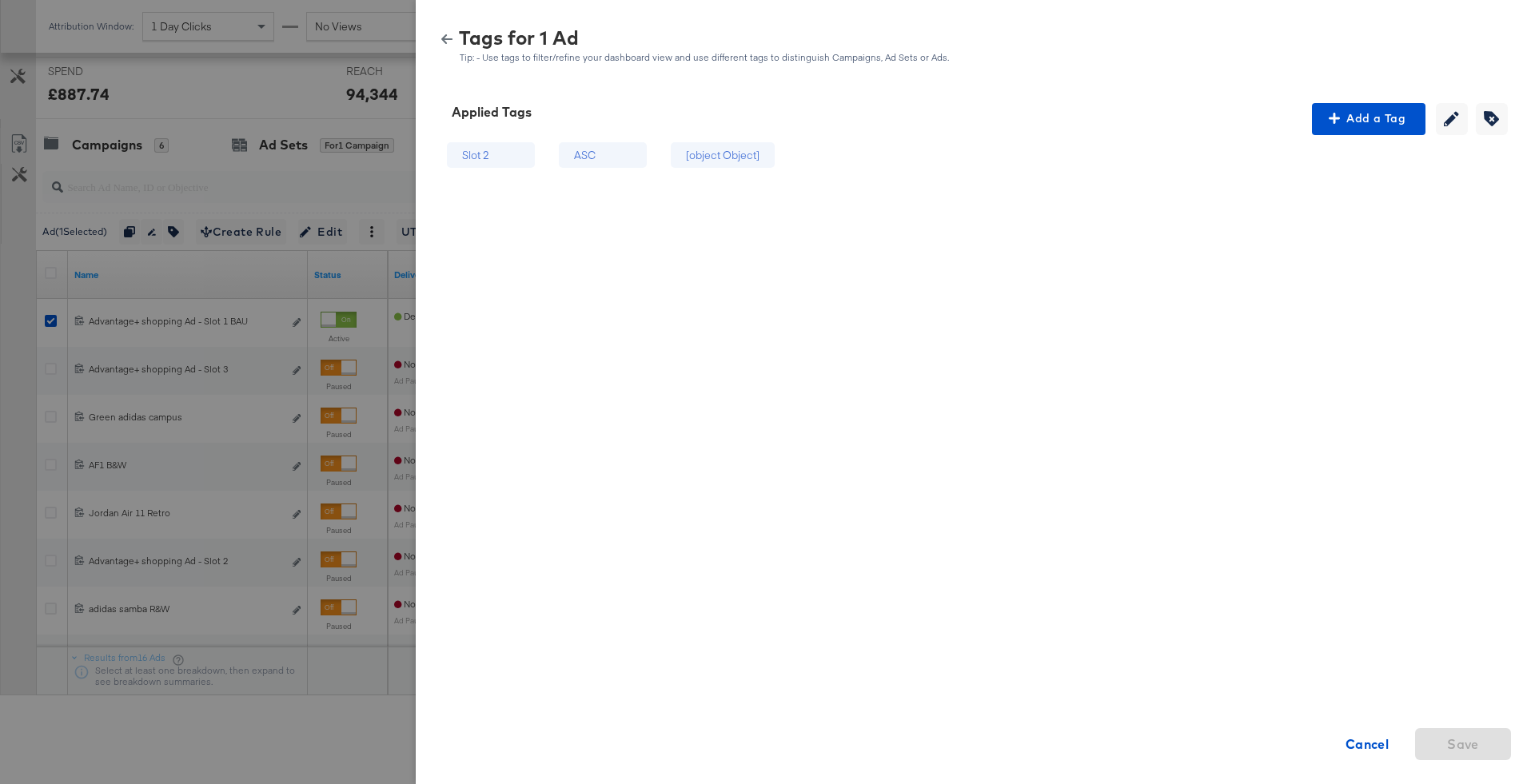
click at [1385, 102] on div "Applied Tags Add a Tag Creating or removing tags will be disabled while your ed…" at bounding box center [975, 434] width 1119 height 701
click at [1368, 122] on span "Add a Tag" at bounding box center [1368, 119] width 101 height 20
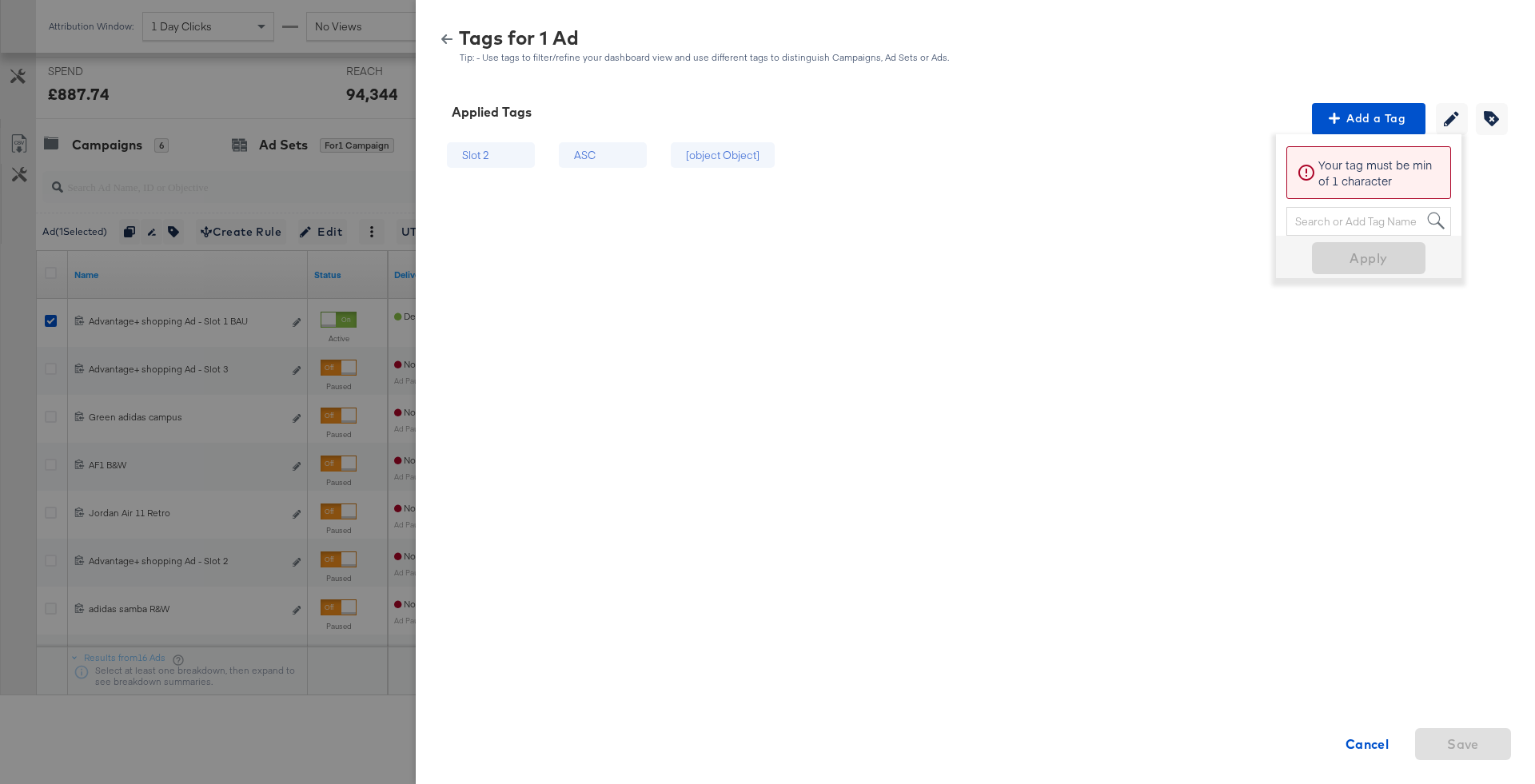
click at [1326, 223] on div "Search or Add Tag Name" at bounding box center [1368, 221] width 163 height 27
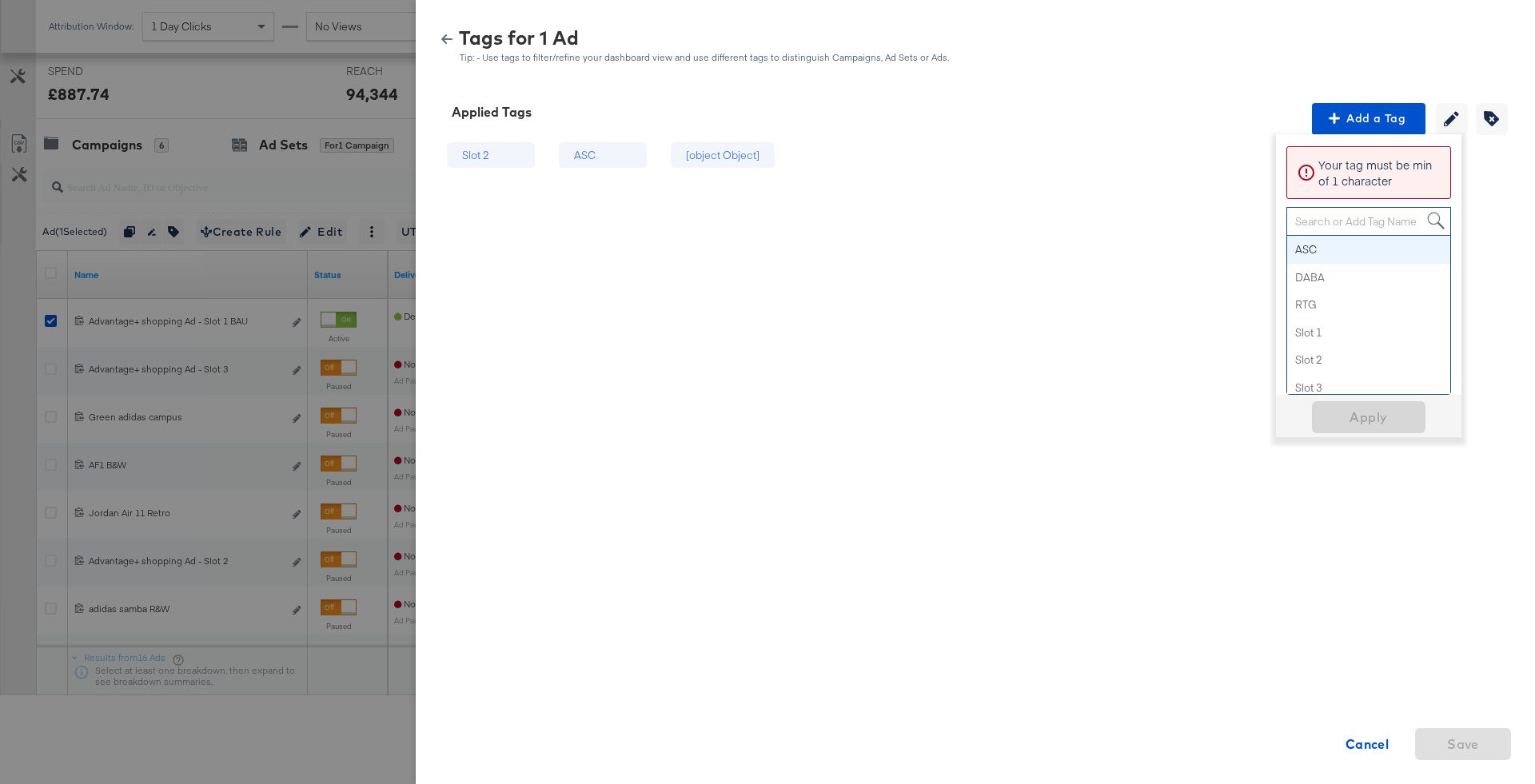
paste input "Logo + Price"
type input "Logo + Price"
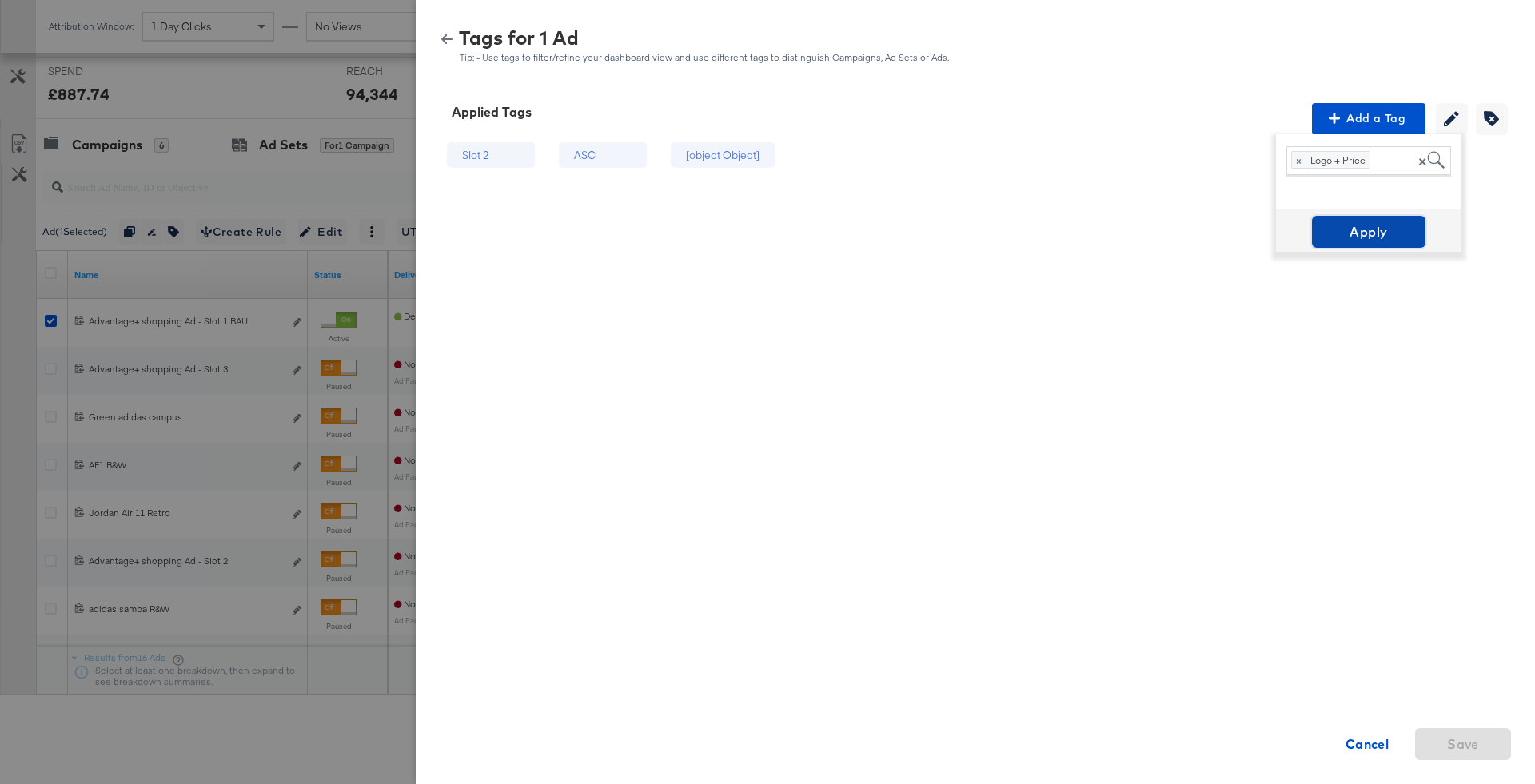
click at [1348, 229] on span "Apply" at bounding box center [1368, 231] width 101 height 23
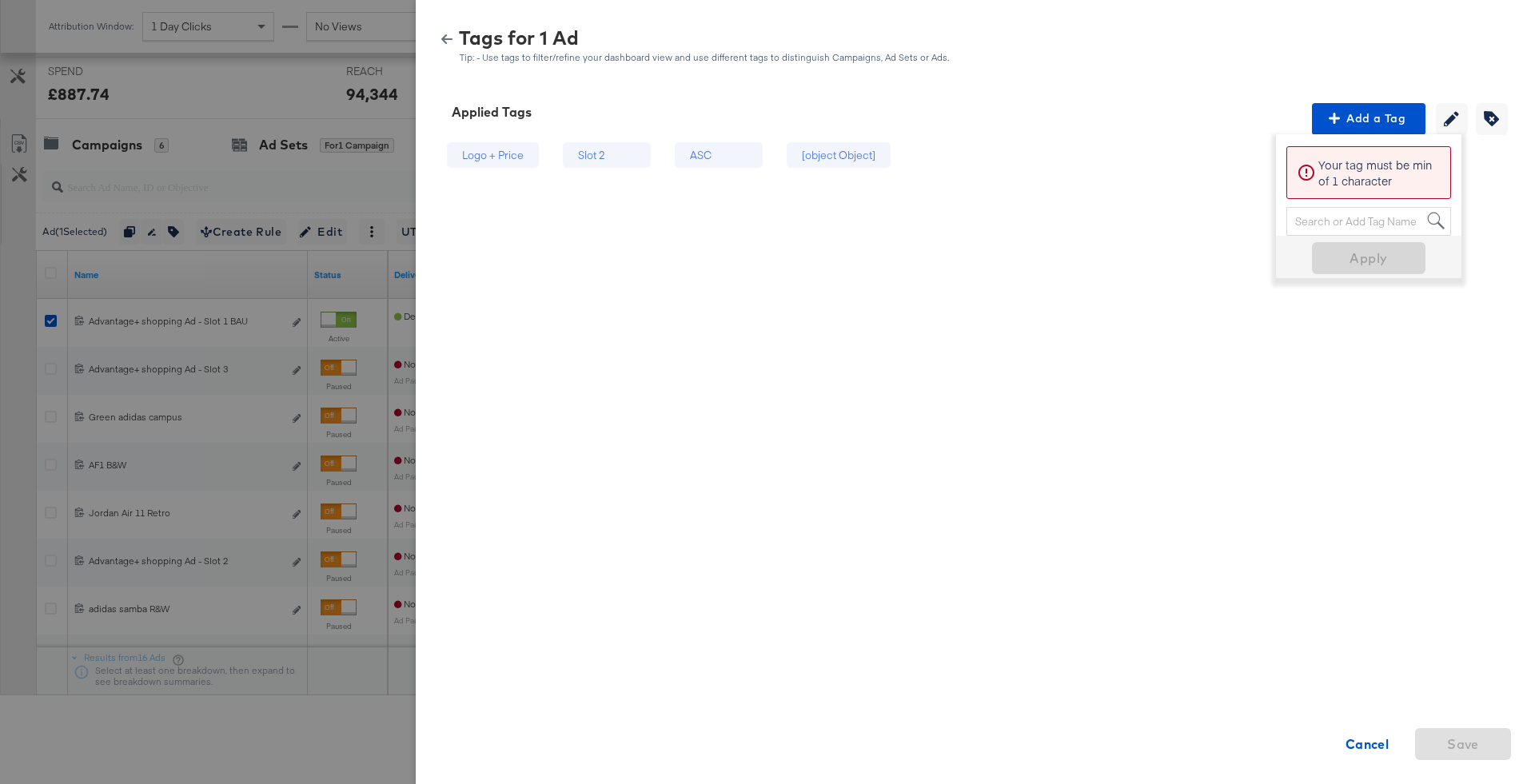
click at [447, 42] on icon "button" at bounding box center [447, 39] width 11 height 11
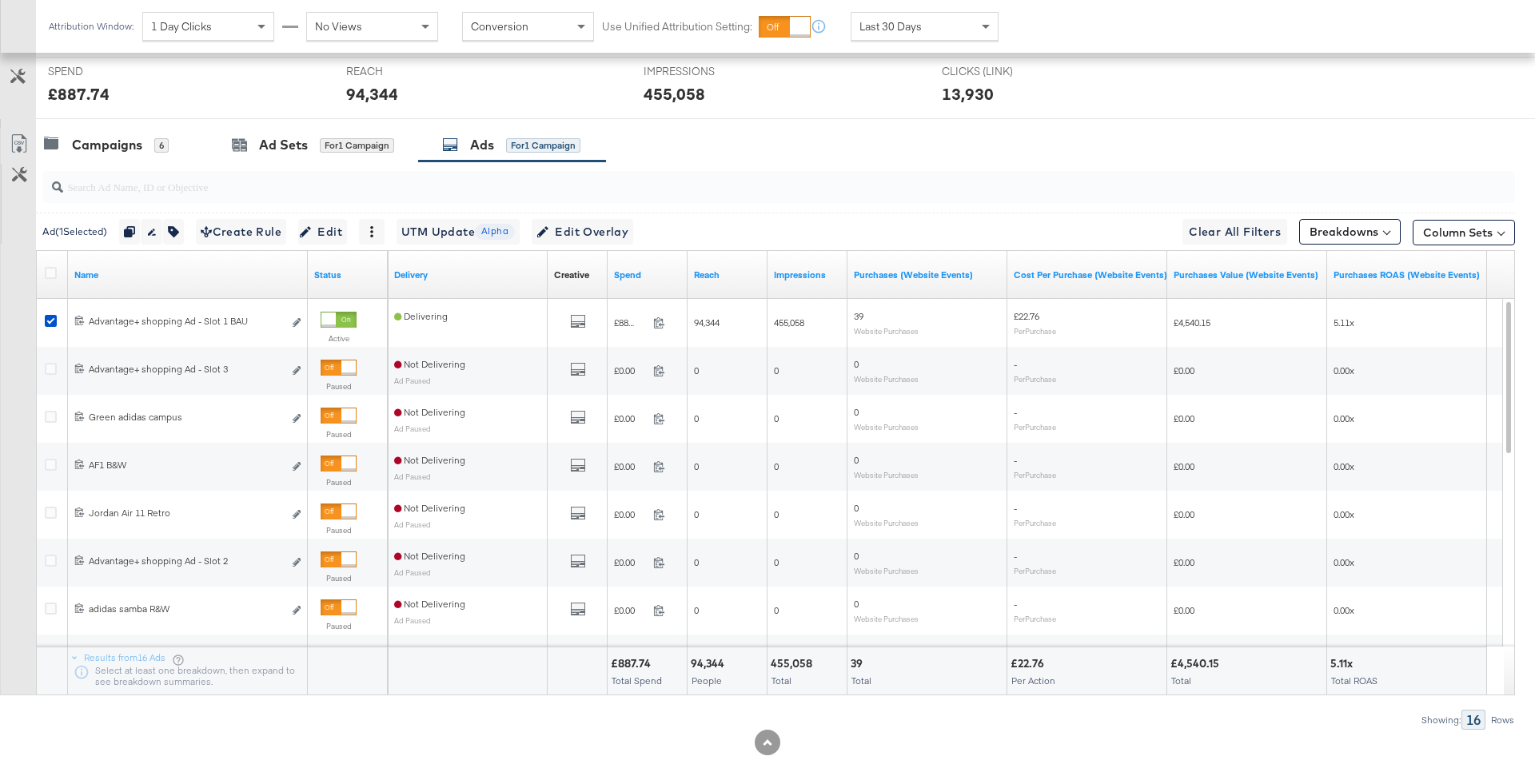
scroll to position [0, 0]
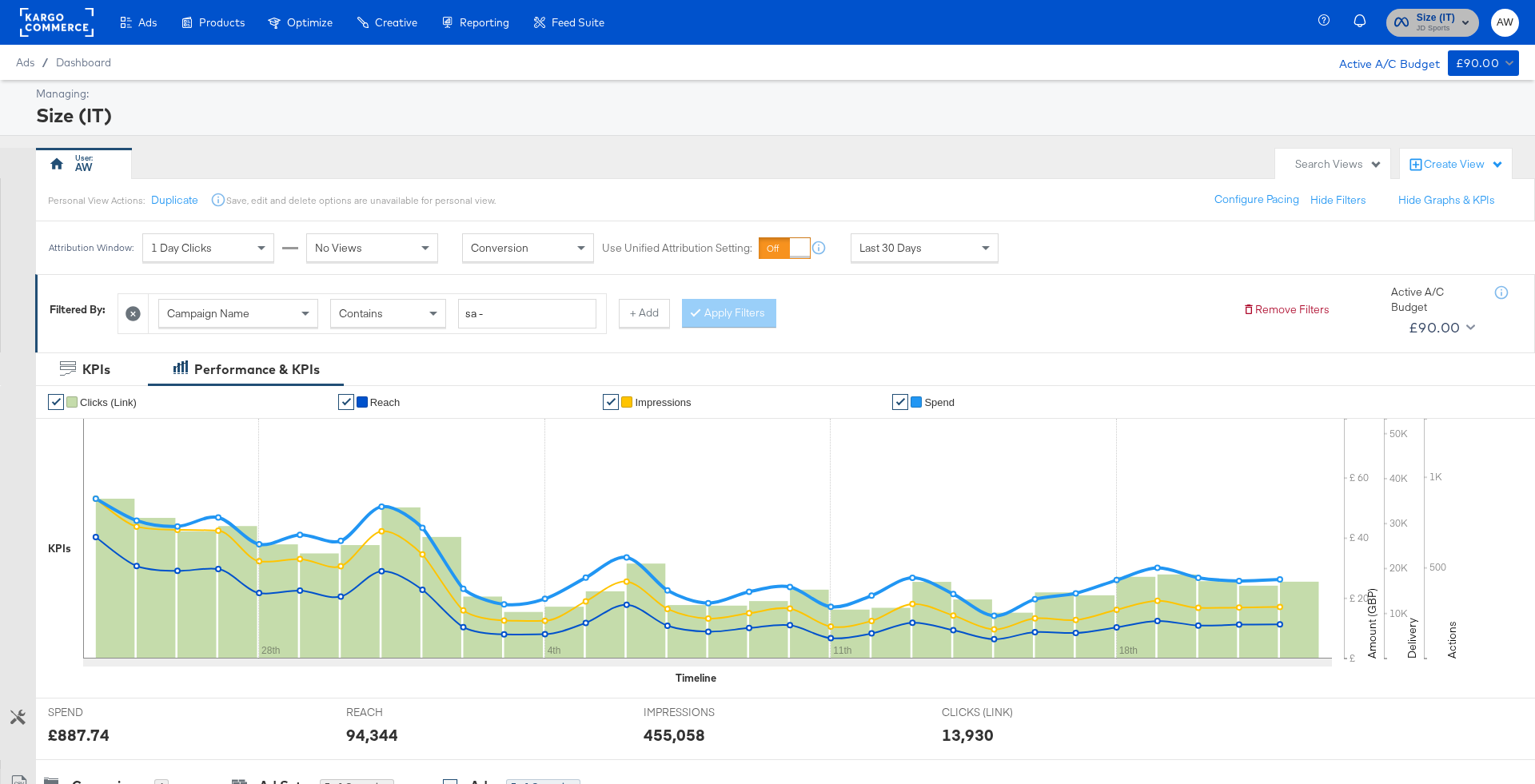
click at [1416, 22] on div "Size (IT) JD Sports" at bounding box center [1435, 23] width 39 height 25
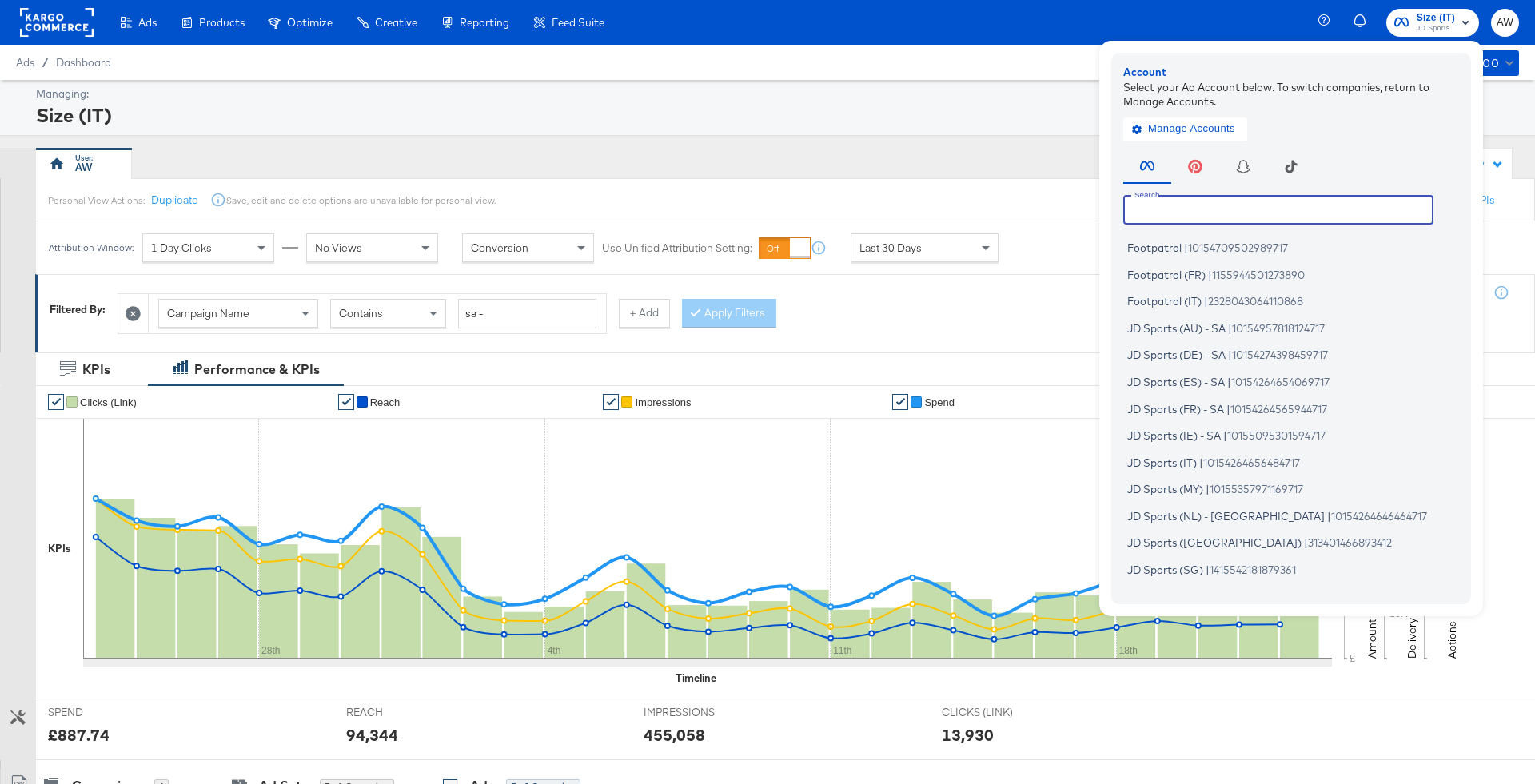
click at [1252, 197] on input "text" at bounding box center [1278, 210] width 310 height 29
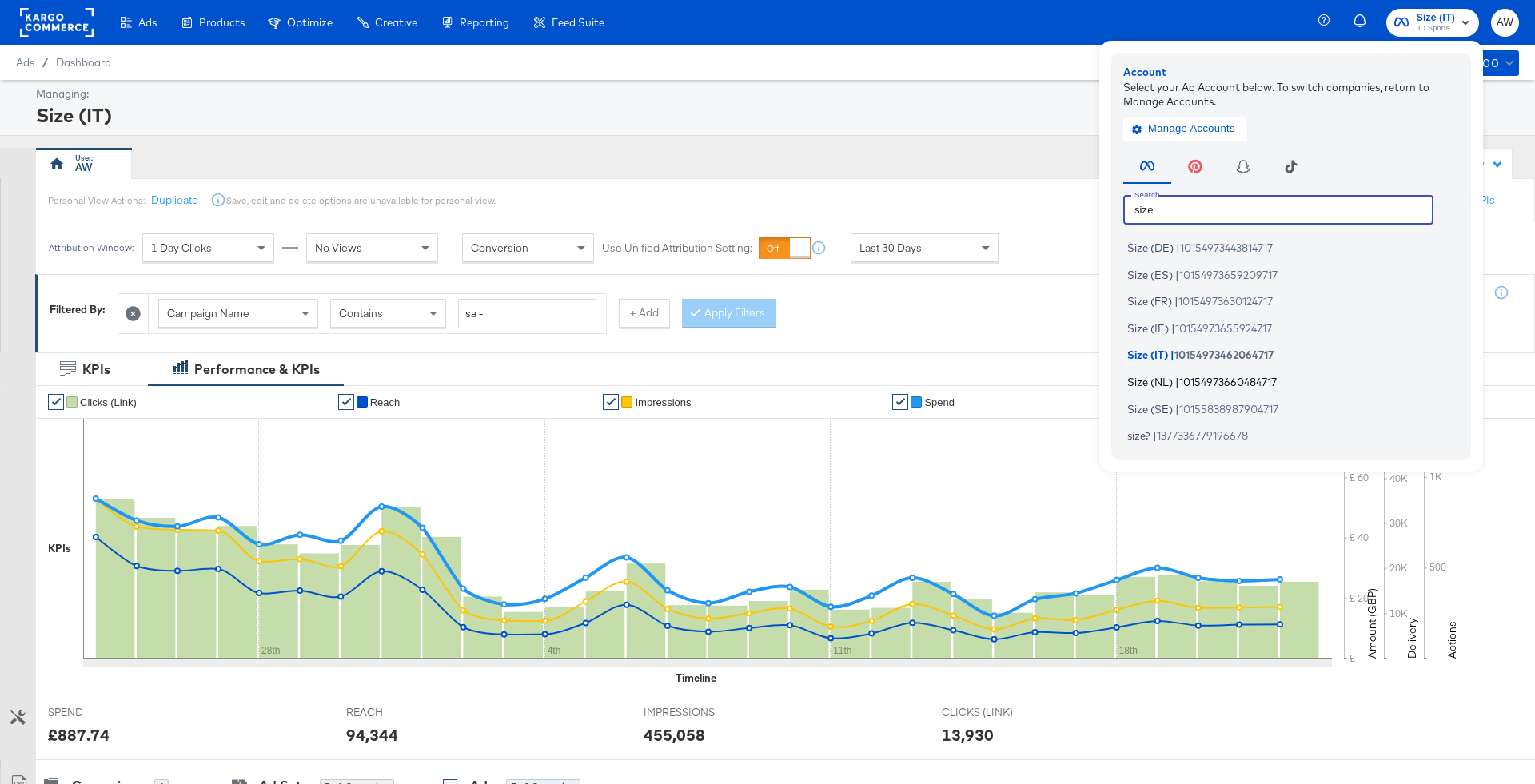
type input "size"
click at [1169, 380] on span "Size (NL)" at bounding box center [1150, 381] width 46 height 13
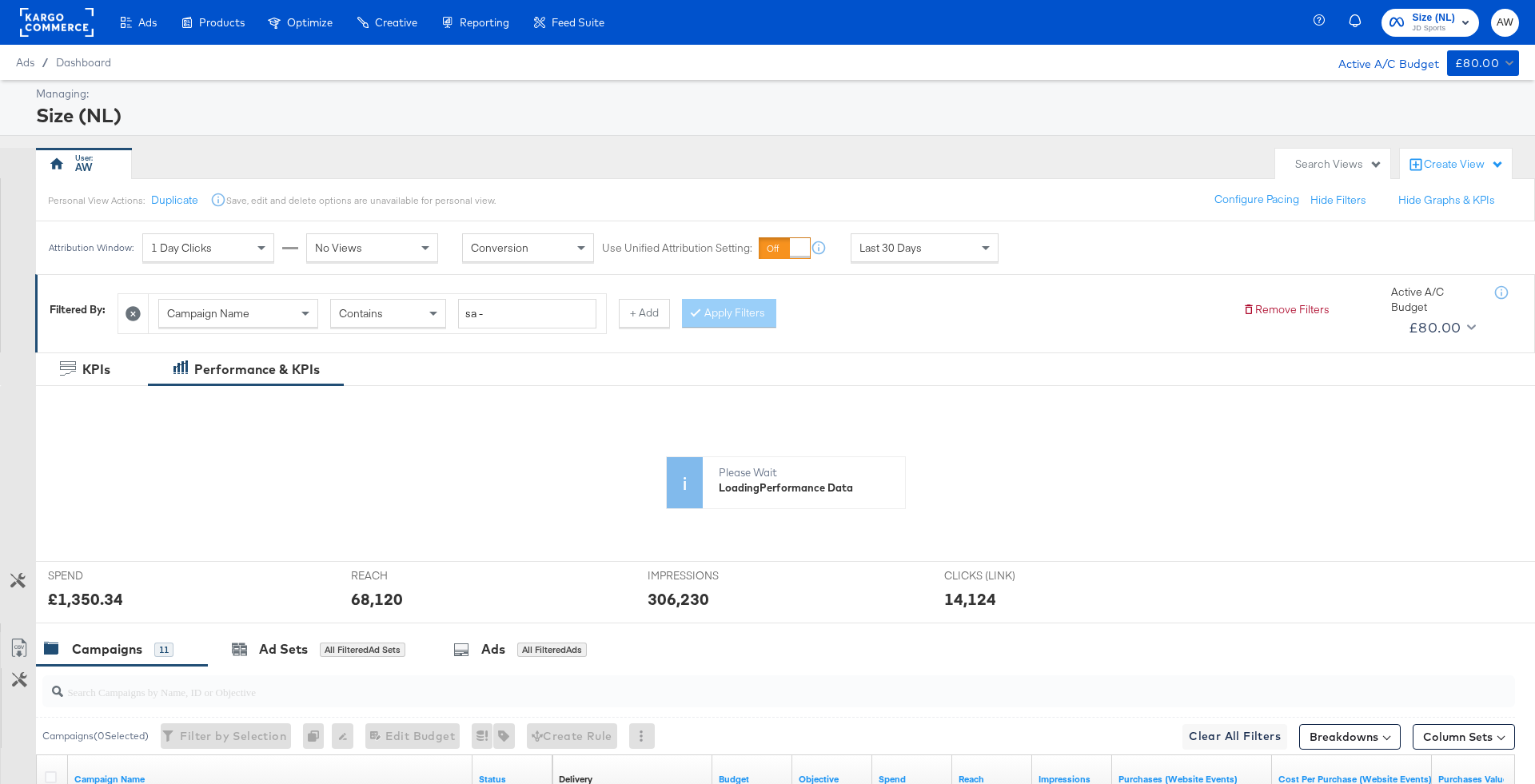
scroll to position [307, 0]
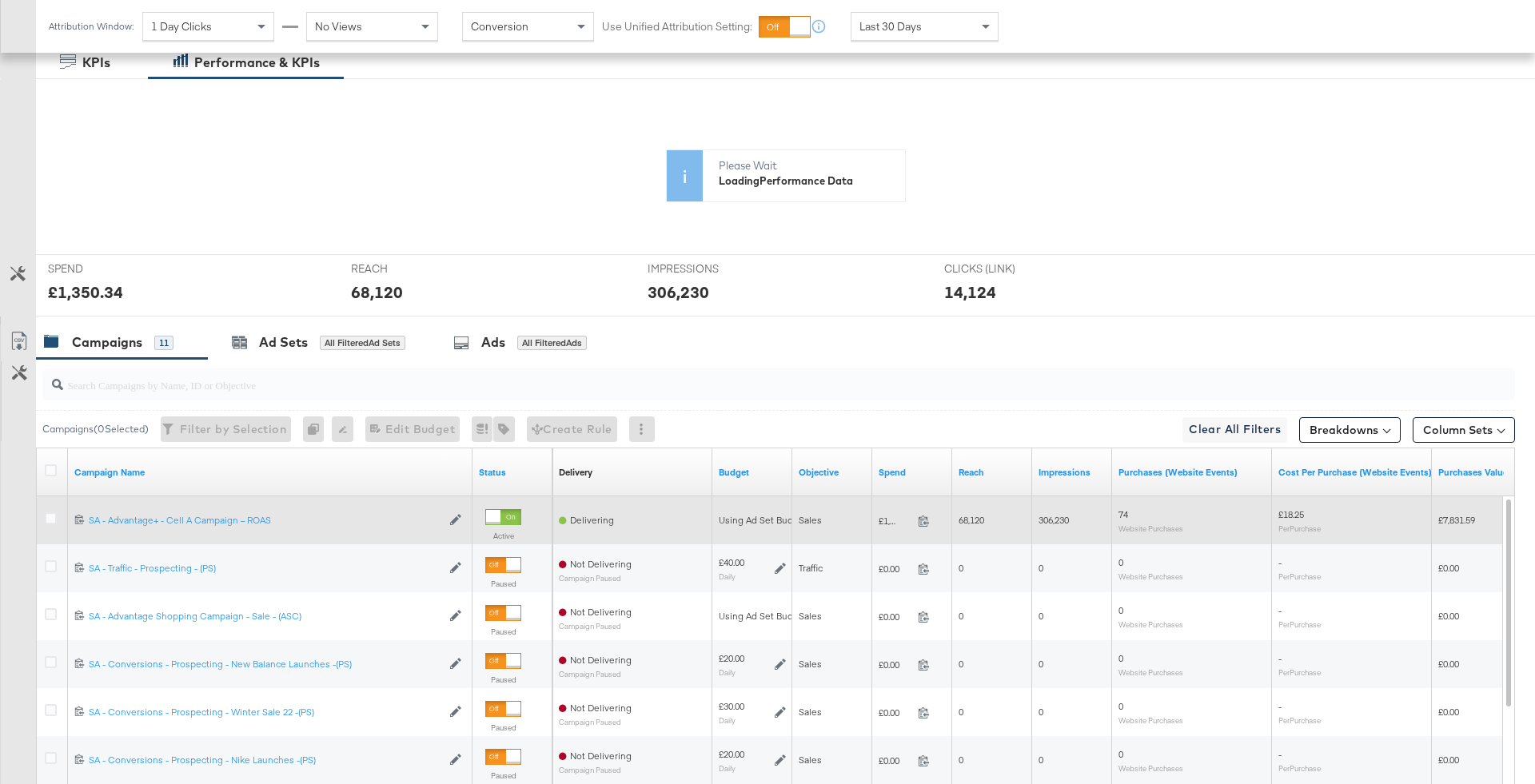
click at [56, 390] on icon at bounding box center [58, 384] width 11 height 11
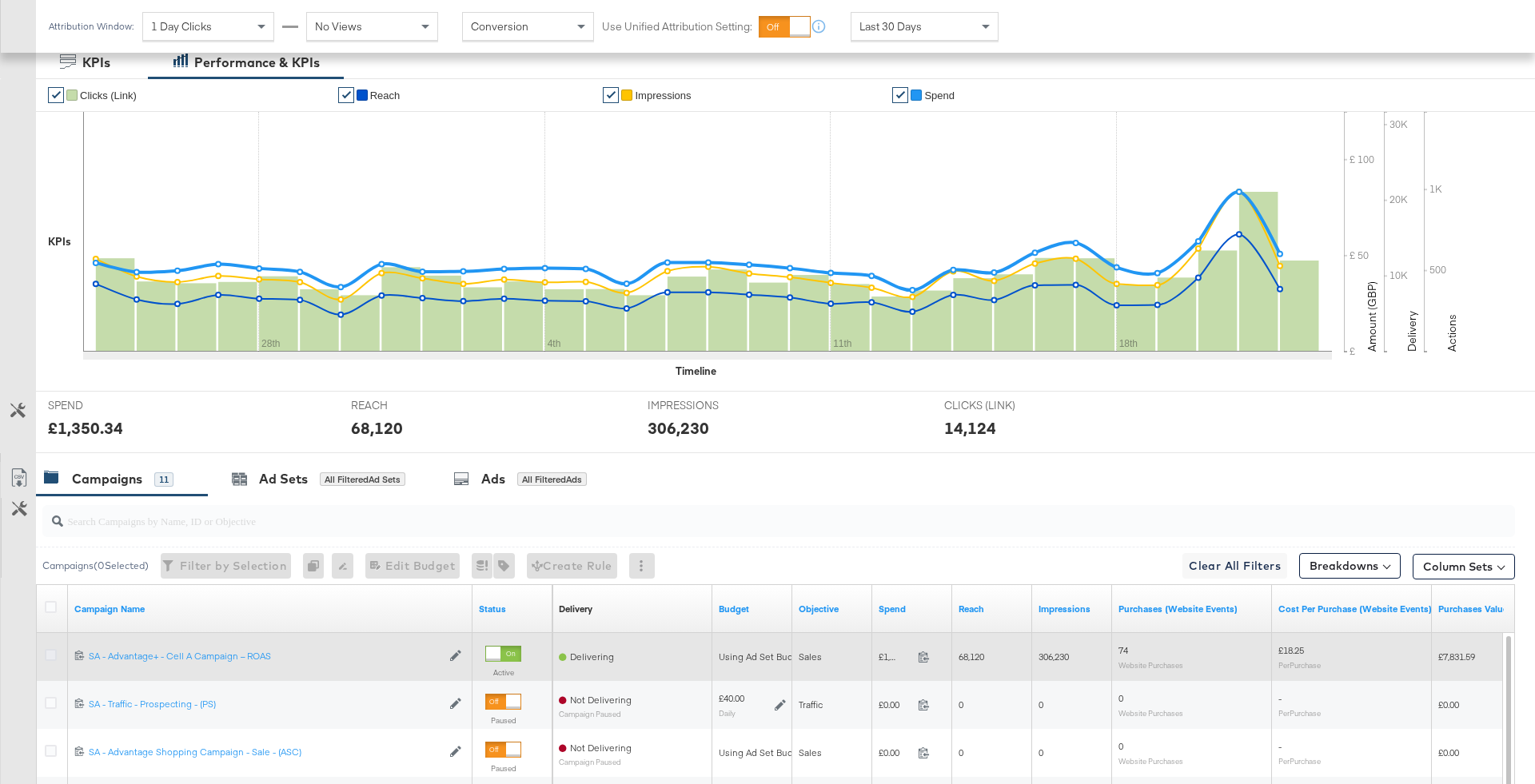
click at [52, 651] on icon at bounding box center [50, 654] width 12 height 12
click at [0, 0] on input "checkbox" at bounding box center [0, 0] width 0 height 0
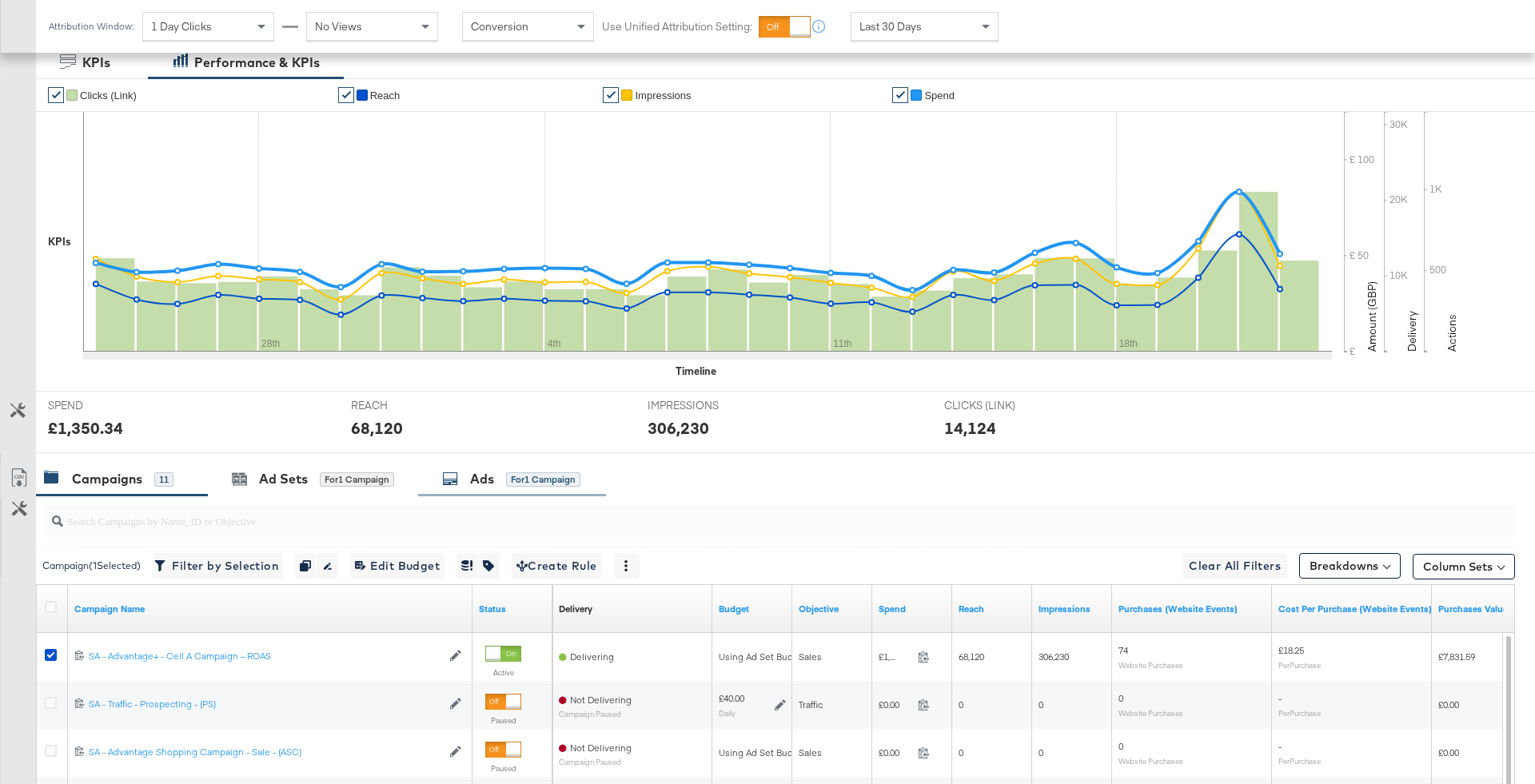
click at [505, 478] on div "Ads for 1 Campaign" at bounding box center [511, 479] width 139 height 18
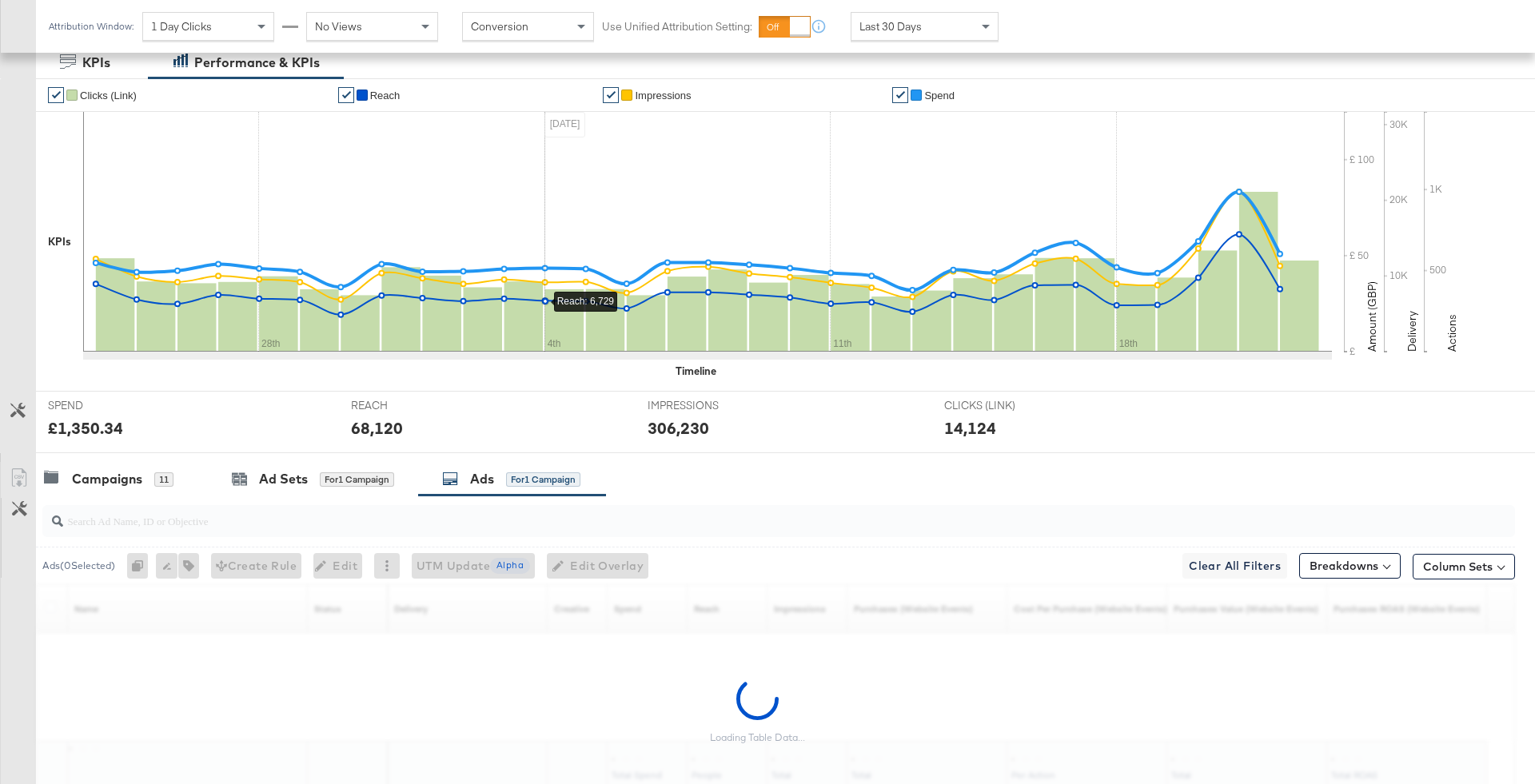
scroll to position [415, 0]
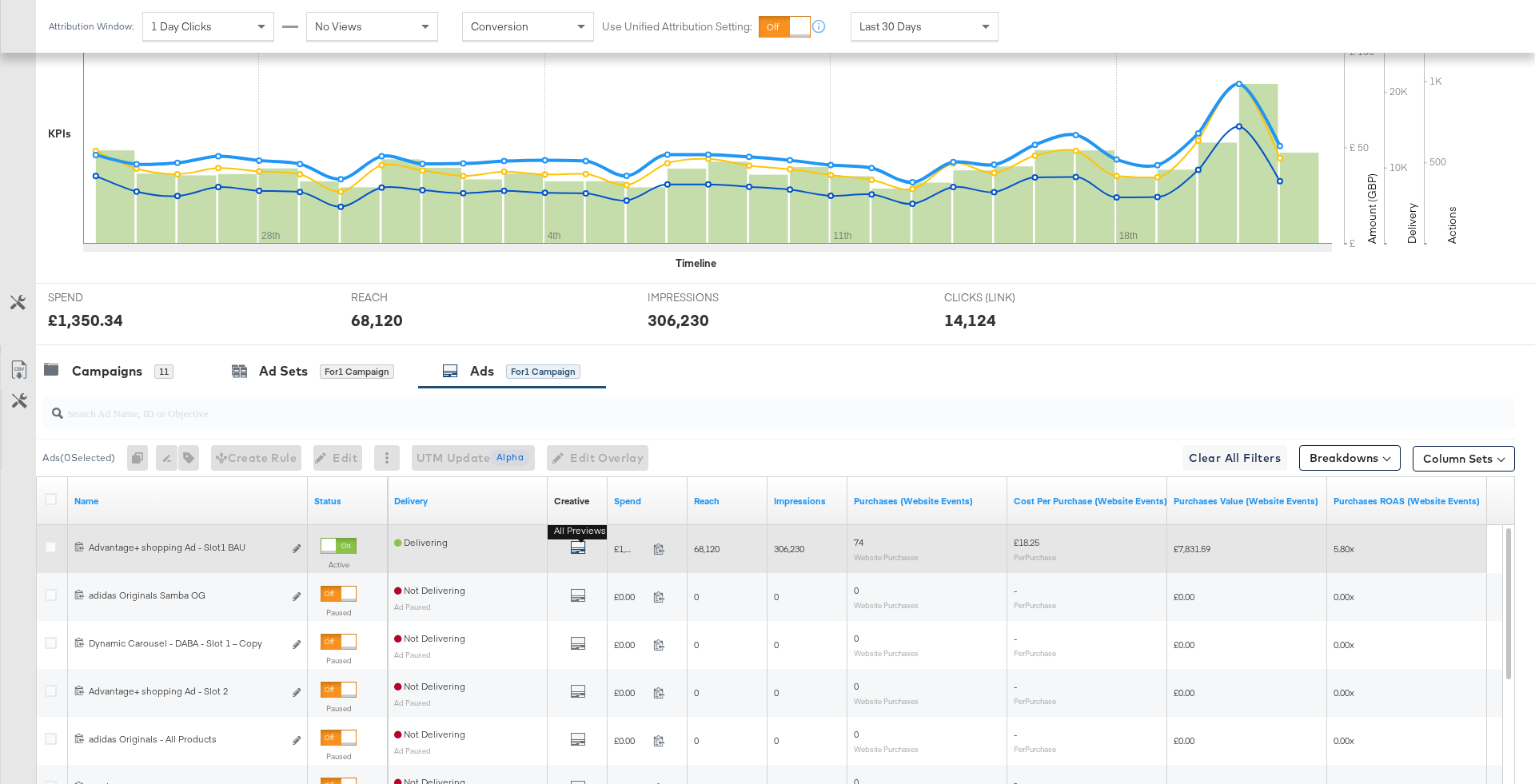
click at [577, 540] on icon "default" at bounding box center [578, 547] width 16 height 16
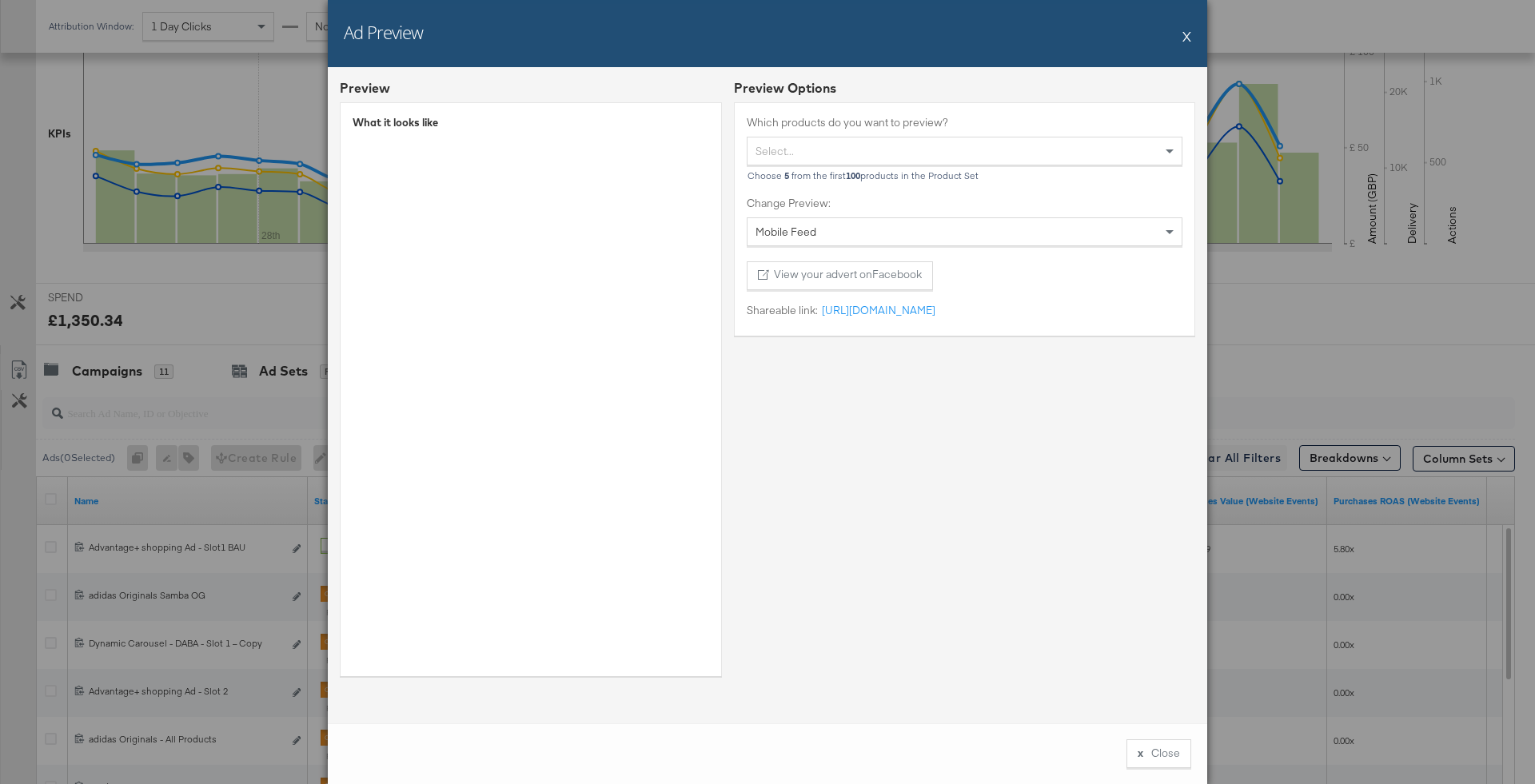
click at [1189, 41] on button "X" at bounding box center [1187, 36] width 9 height 32
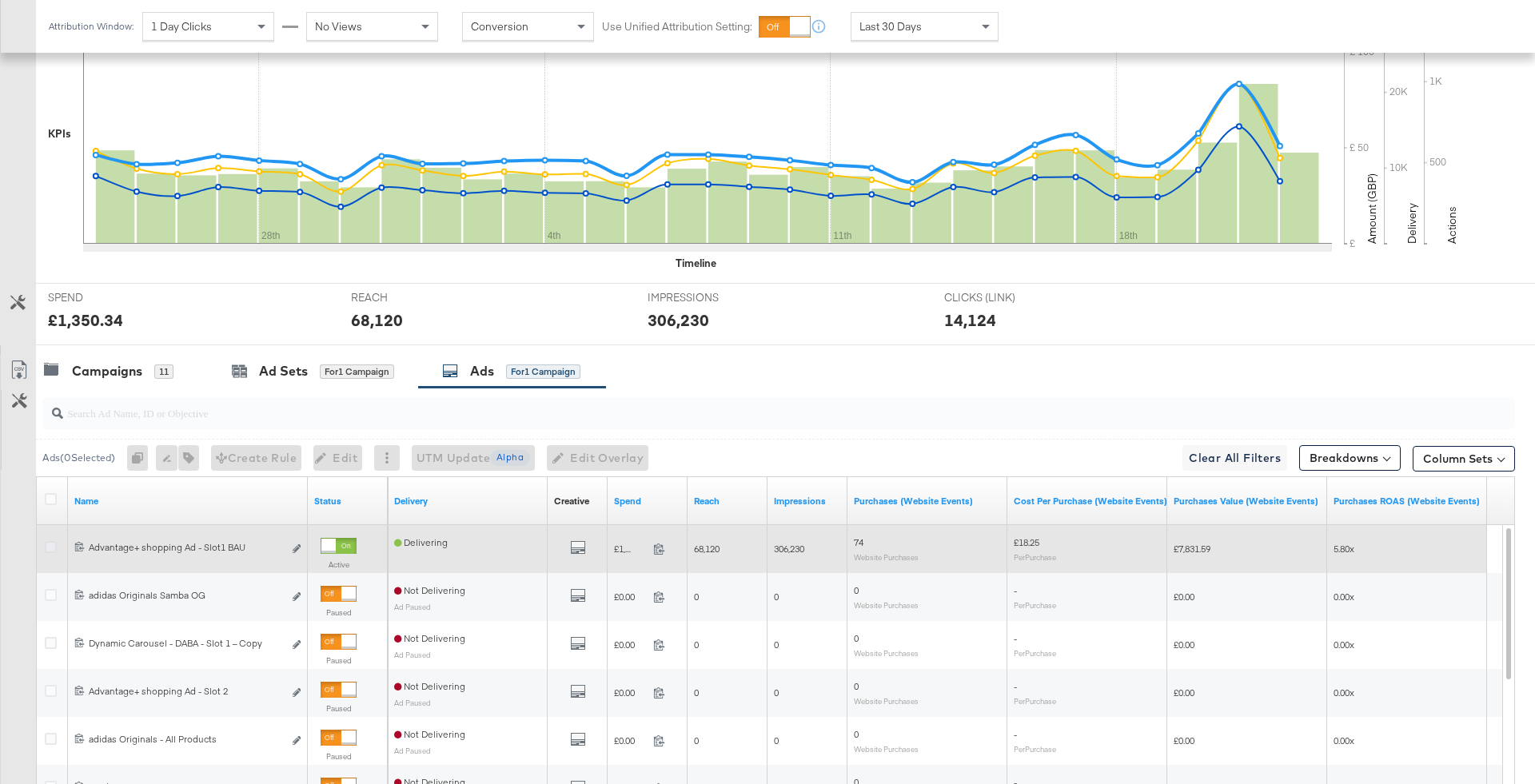
click at [46, 545] on icon at bounding box center [50, 546] width 12 height 12
click at [0, 0] on input "checkbox" at bounding box center [0, 0] width 0 height 0
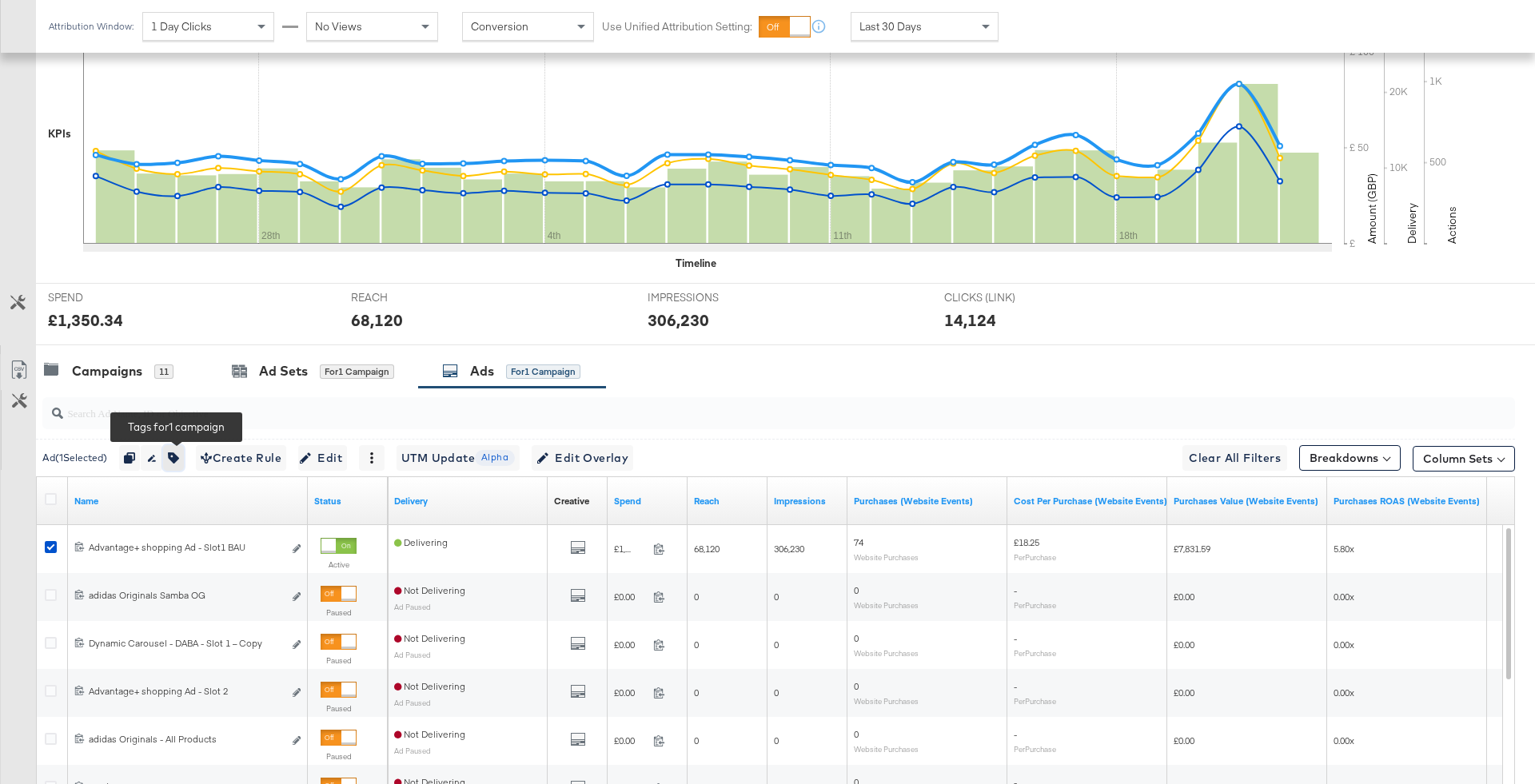
click at [174, 461] on icon "button" at bounding box center [173, 458] width 11 height 11
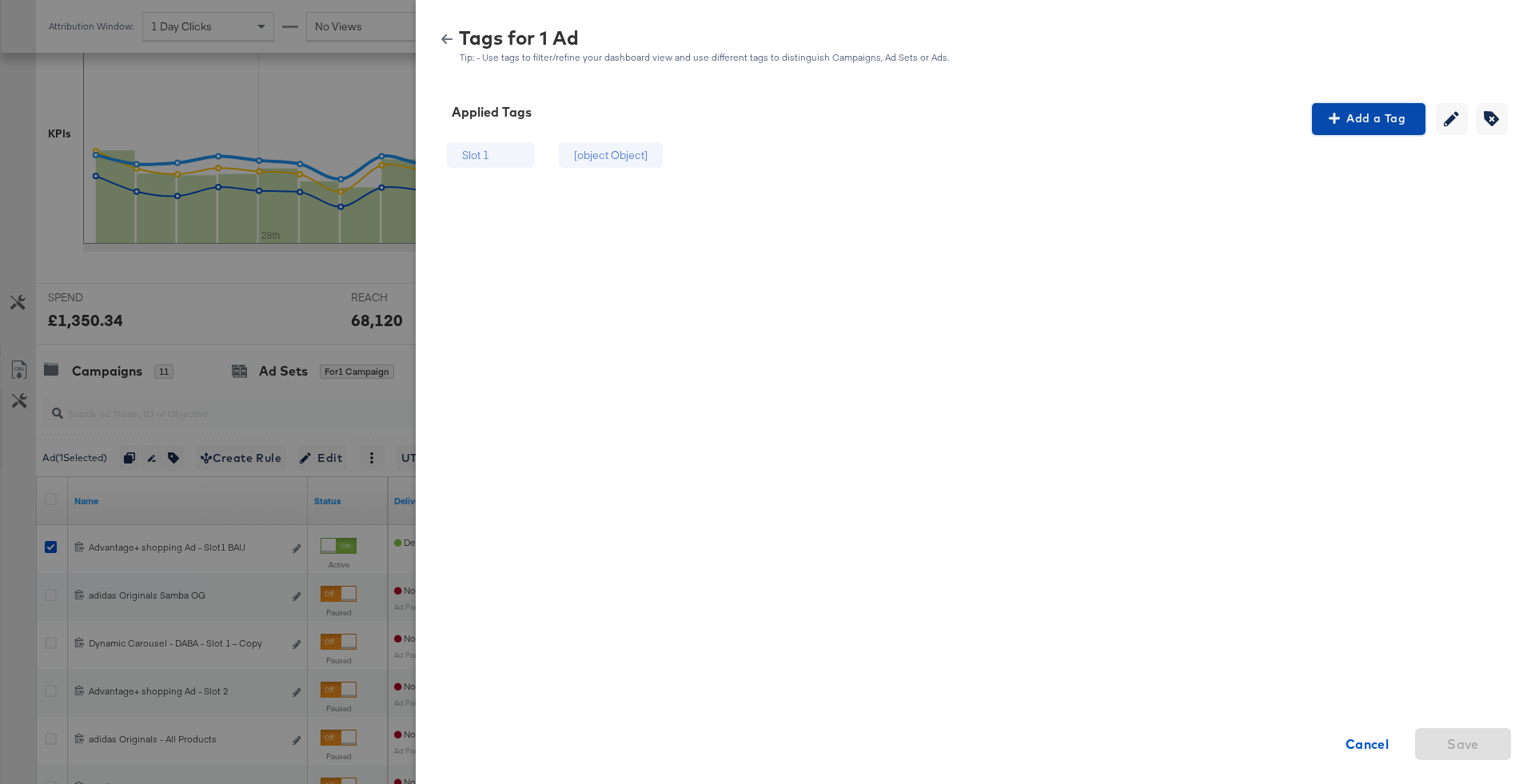
click at [1402, 118] on span "Add a Tag" at bounding box center [1368, 119] width 101 height 20
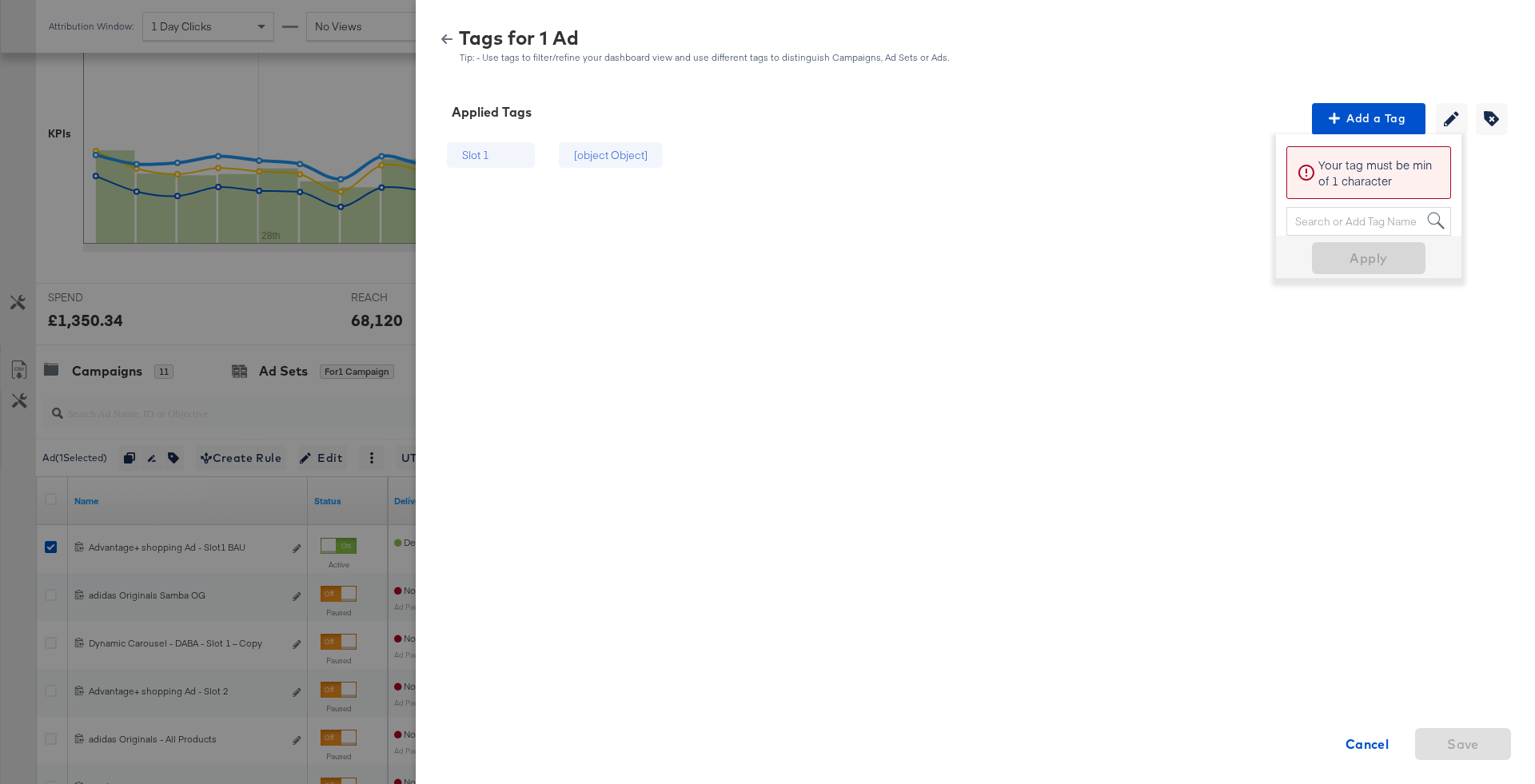
click at [1340, 226] on div "Search or Add Tag Name" at bounding box center [1368, 221] width 163 height 27
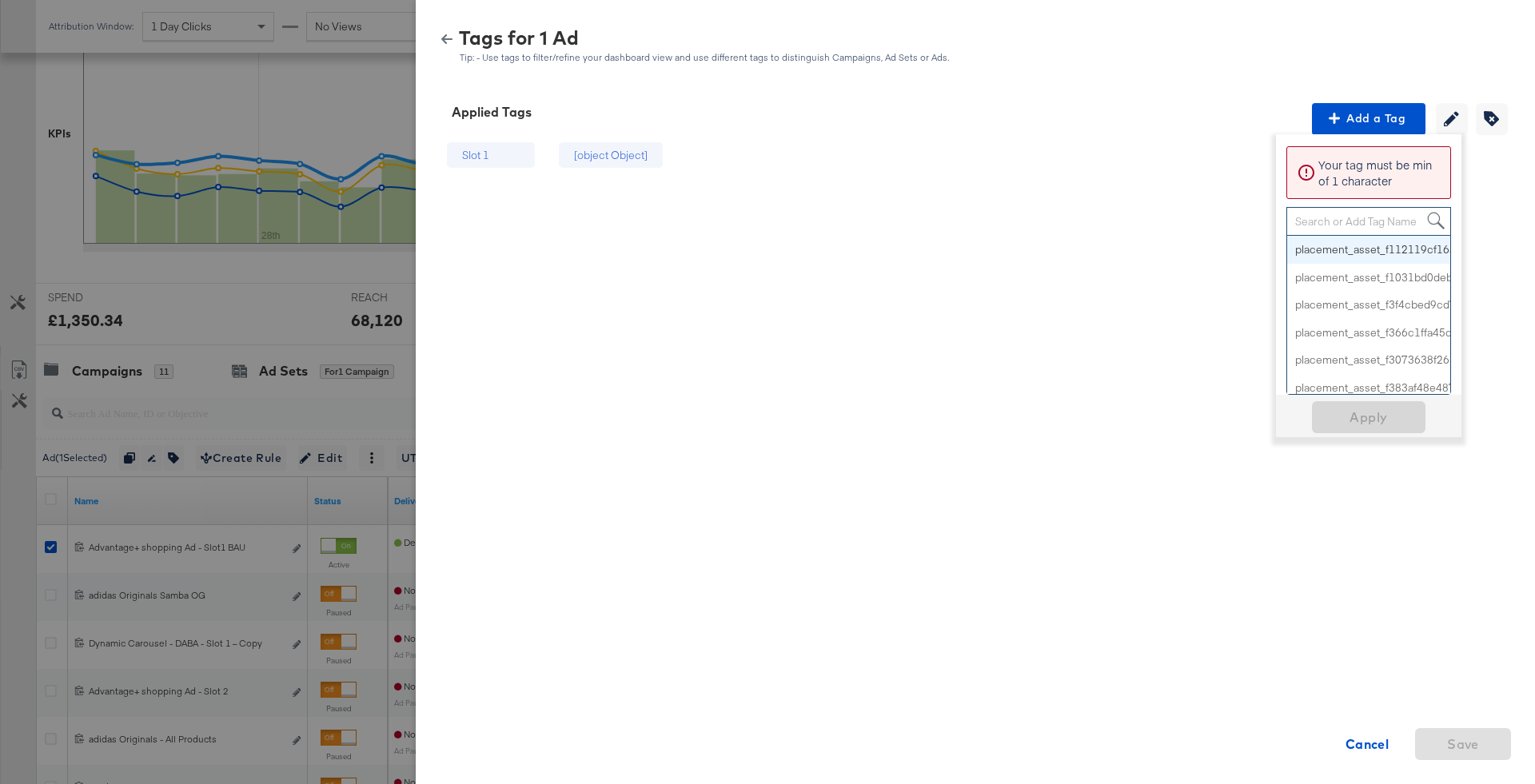
paste input "Logo + Price"
type input "Logo + Price"
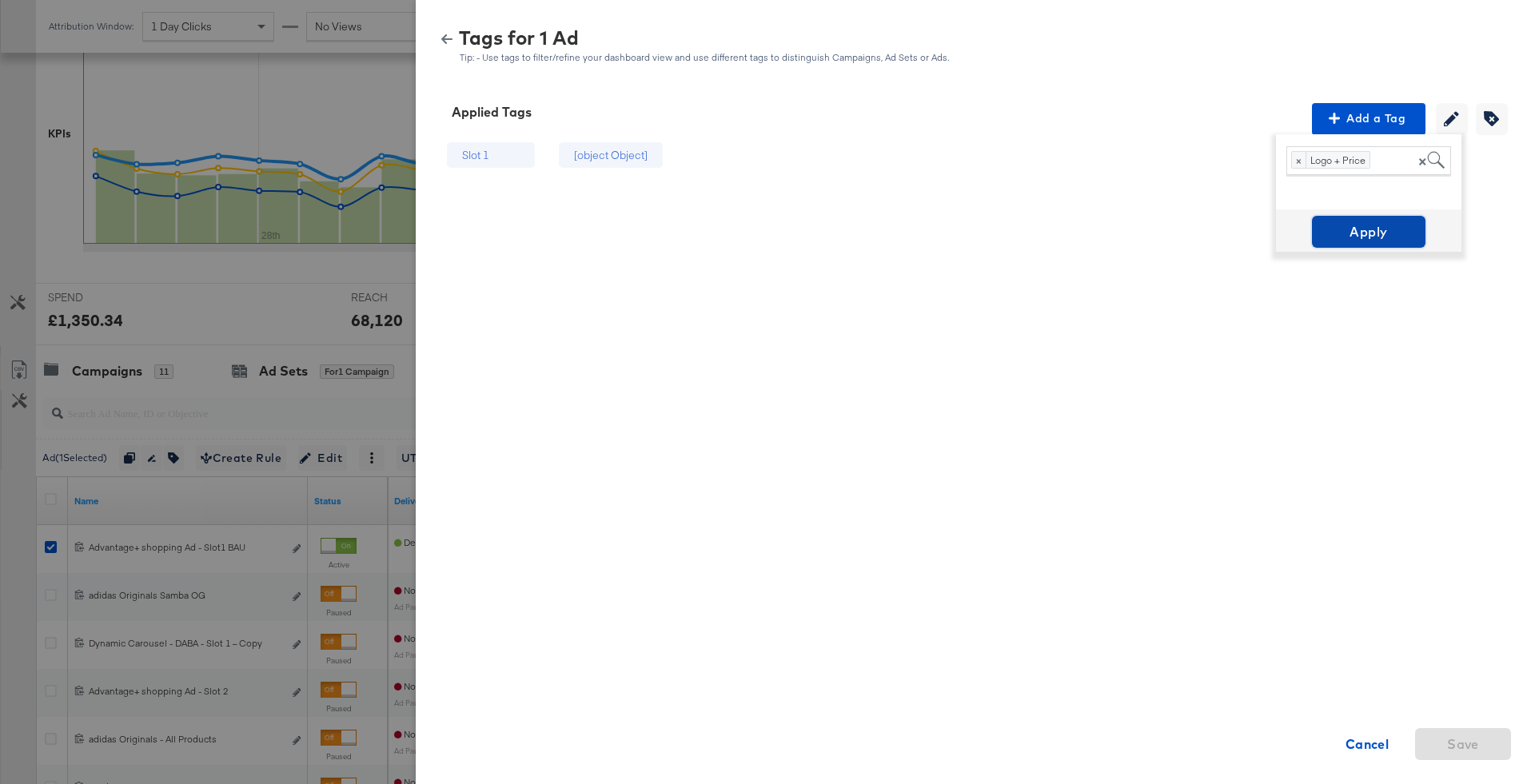
click at [1379, 224] on span "Apply" at bounding box center [1368, 231] width 101 height 23
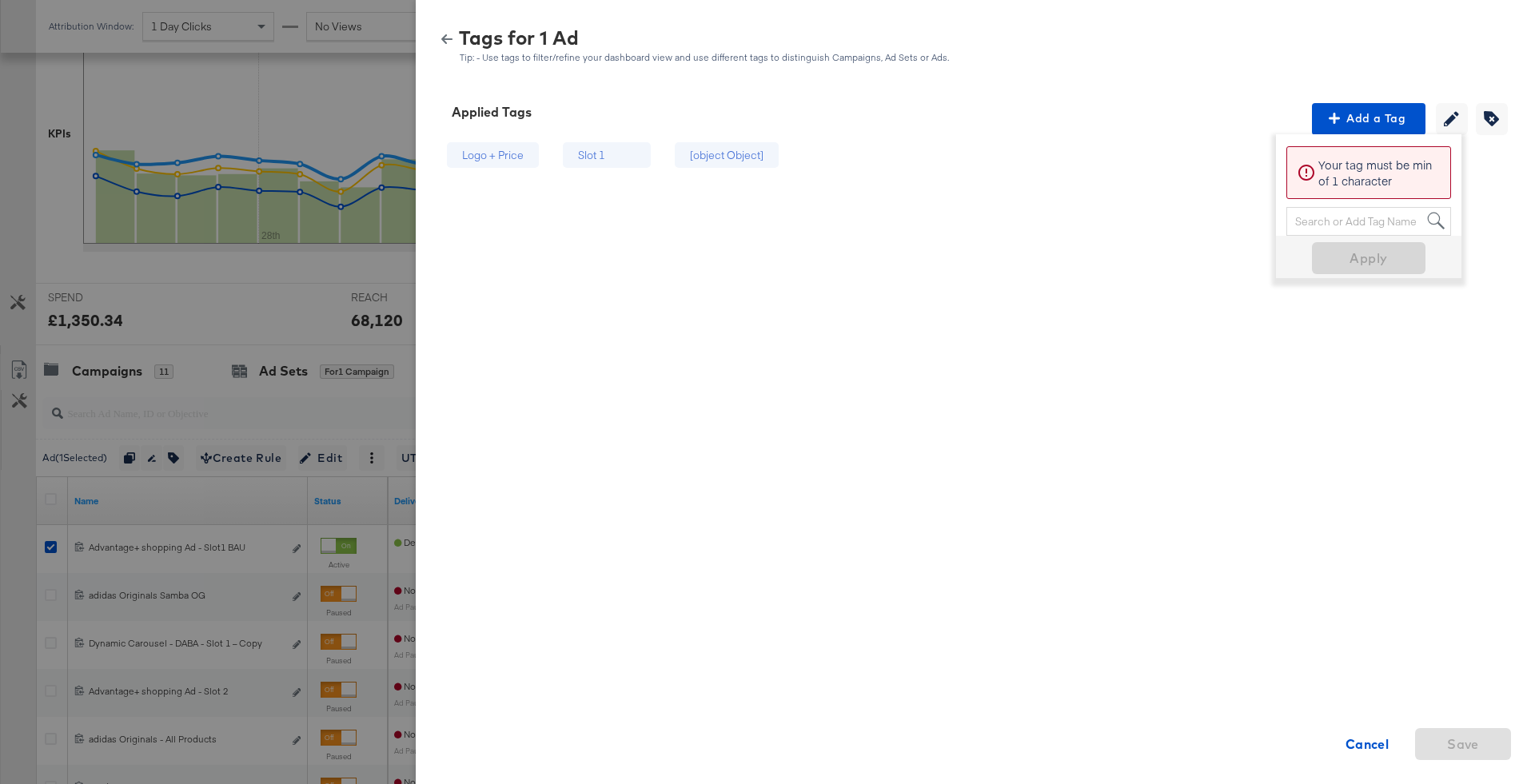
click at [446, 40] on icon "button" at bounding box center [447, 39] width 11 height 11
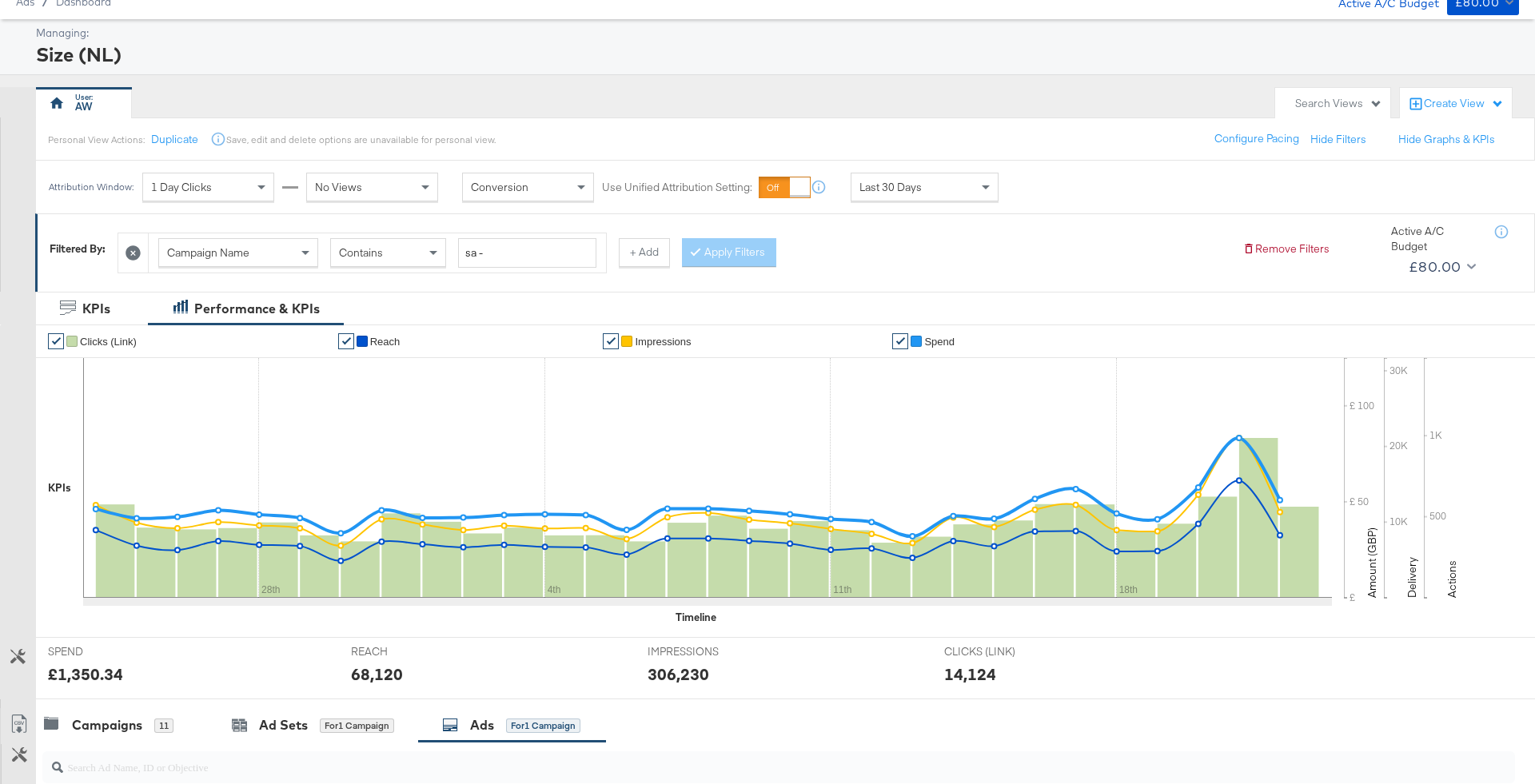
scroll to position [0, 0]
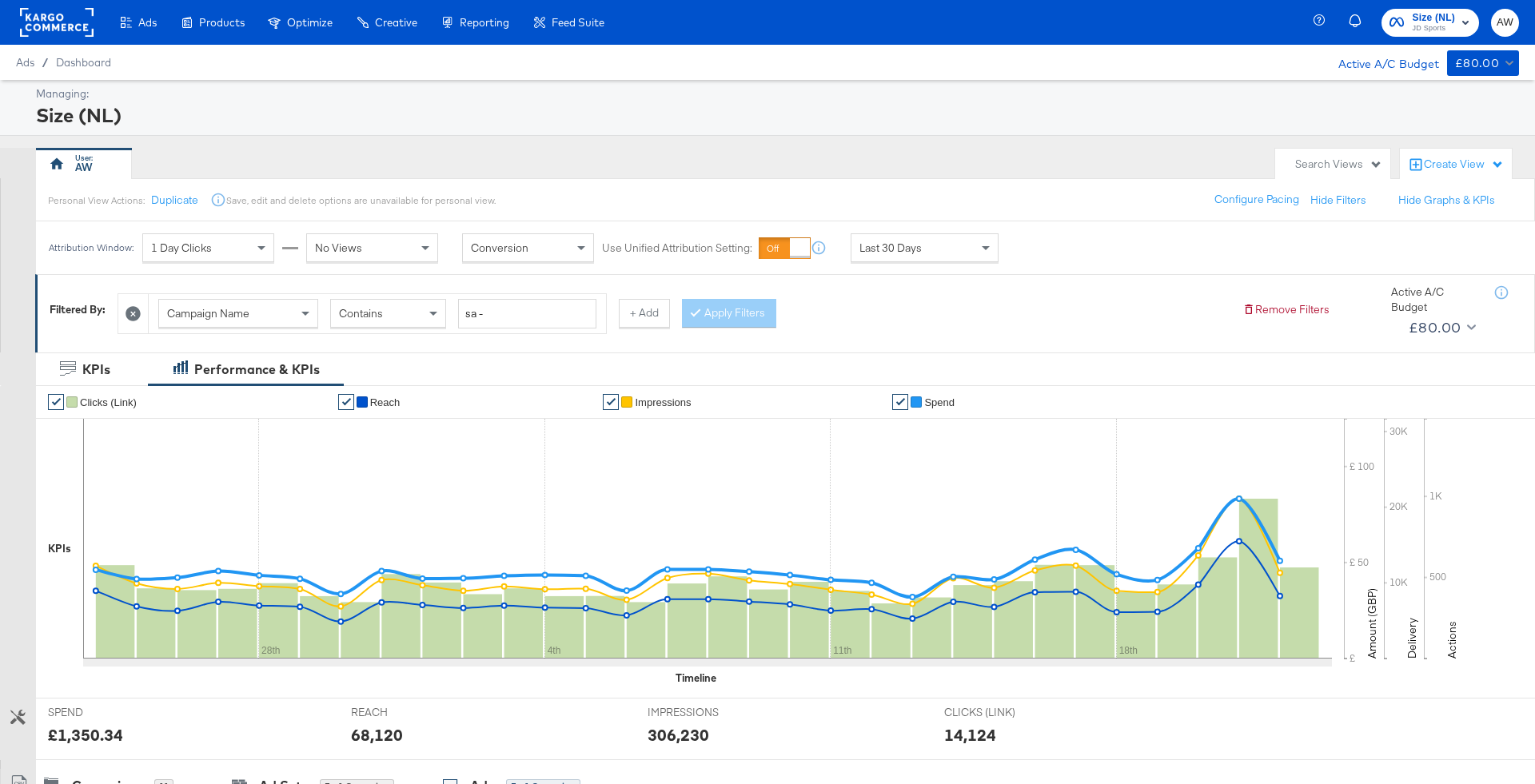
click at [1408, 42] on div "Size (NL) JD Sports AW" at bounding box center [1427, 23] width 216 height 45
click at [1407, 29] on span "Size (NL) JD Sports" at bounding box center [1430, 23] width 82 height 25
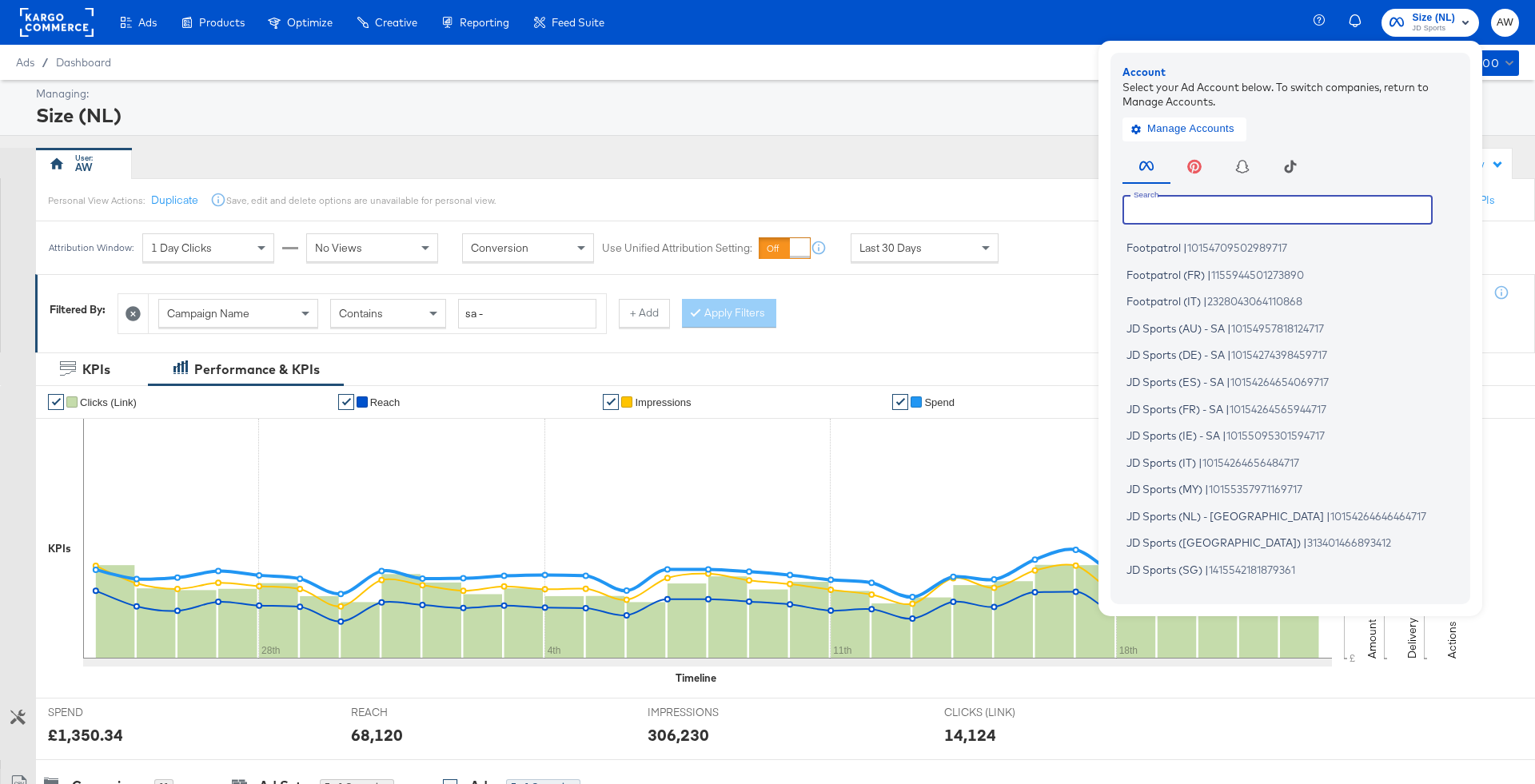
click at [1257, 216] on input "text" at bounding box center [1278, 210] width 310 height 29
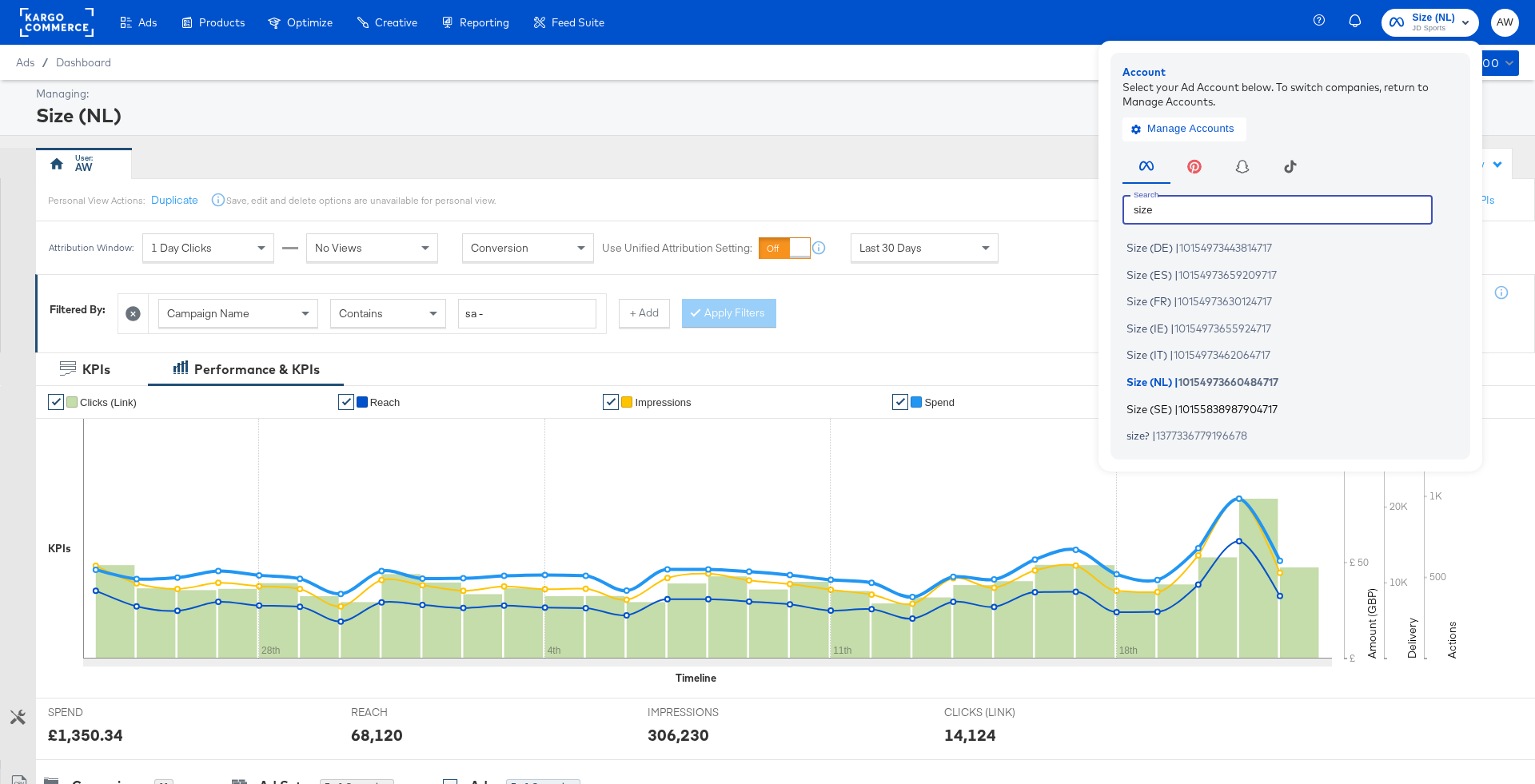
type input "size"
click at [1214, 416] on li "Size (SE) | 10155838987904717" at bounding box center [1295, 409] width 344 height 23
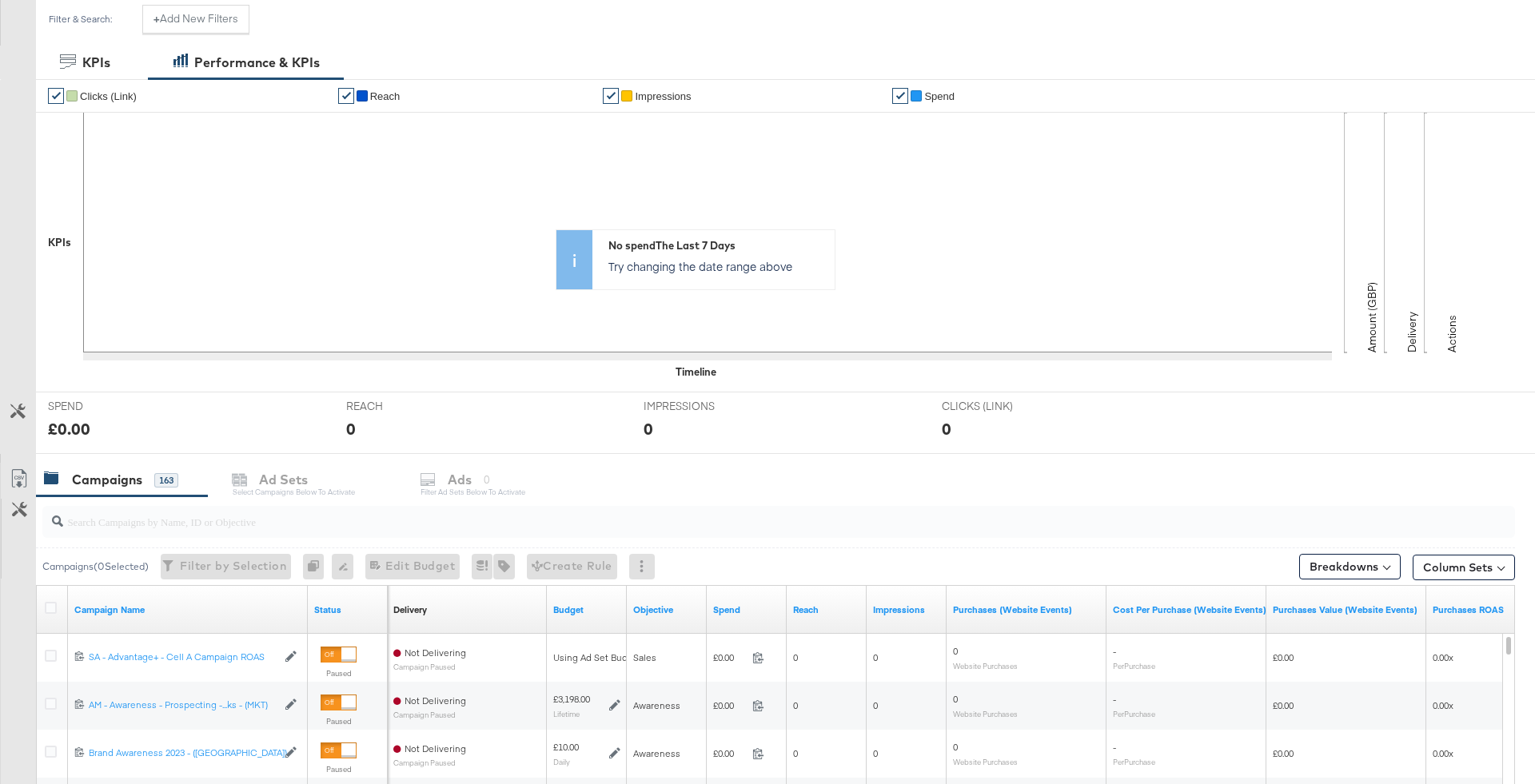
scroll to position [617, 0]
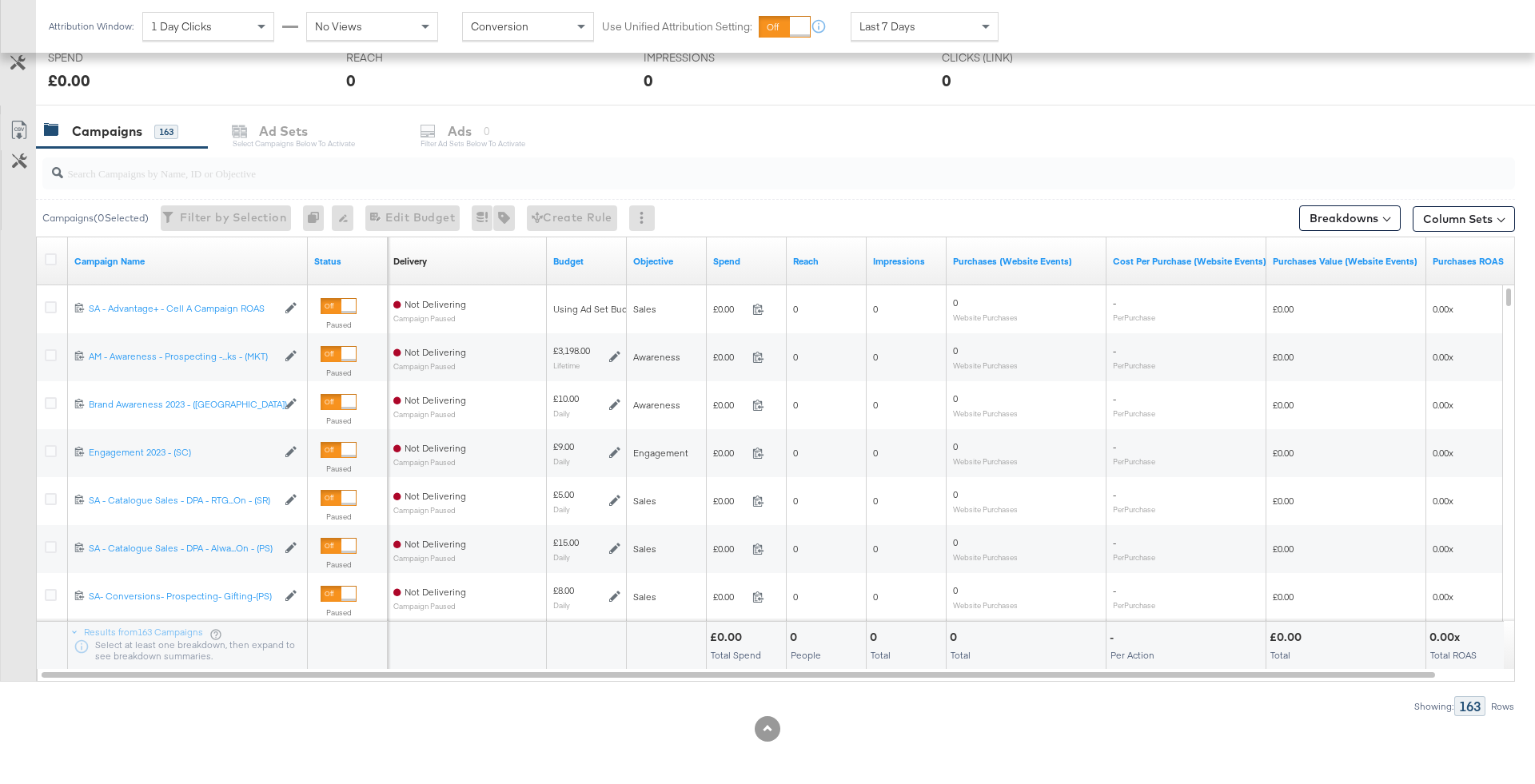
click at [476, 140] on div "Campaigns 163 Ad Sets Select Campaigns below to activate Ads 0 Filter Ad Sets b…" at bounding box center [785, 131] width 1499 height 34
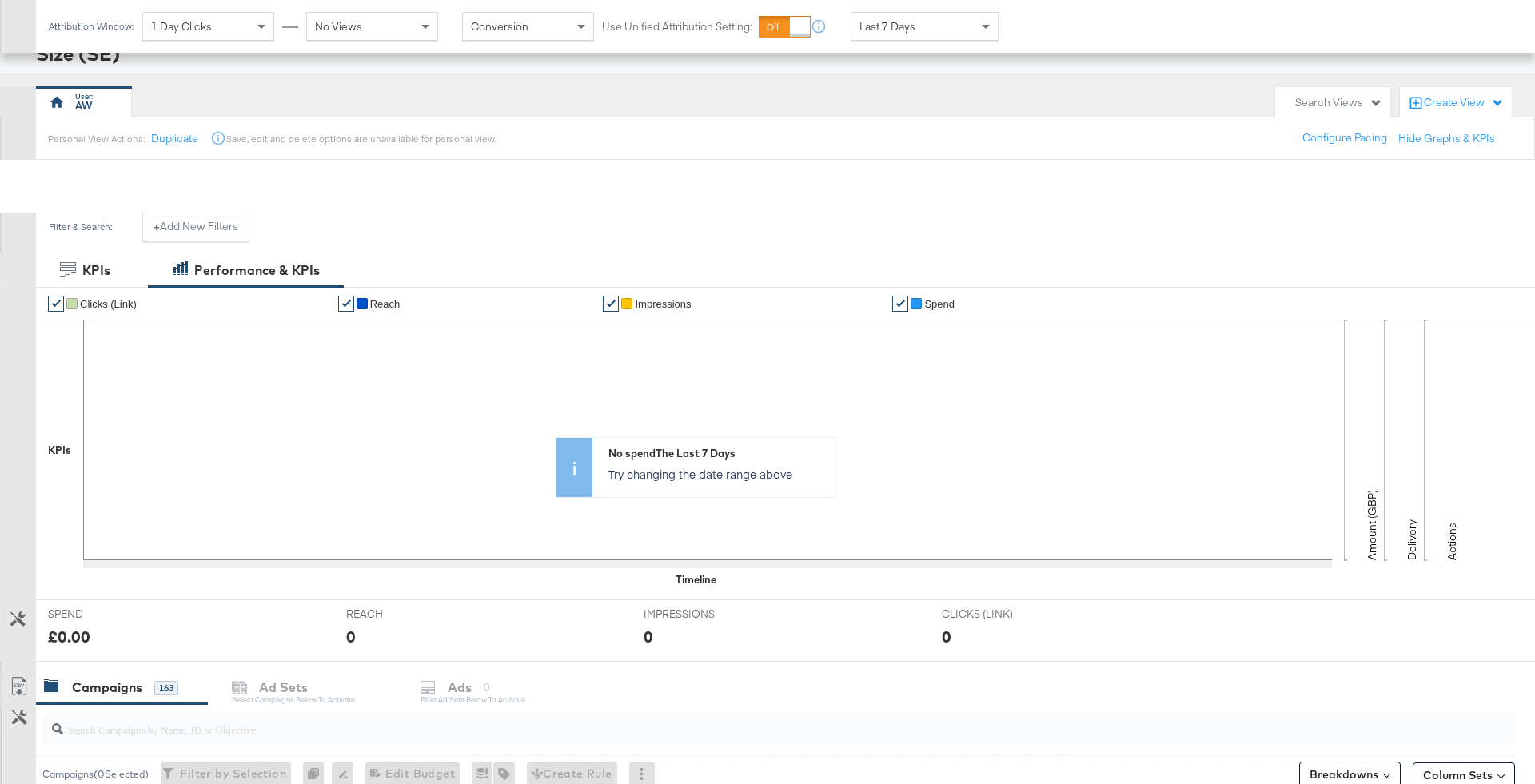
scroll to position [0, 0]
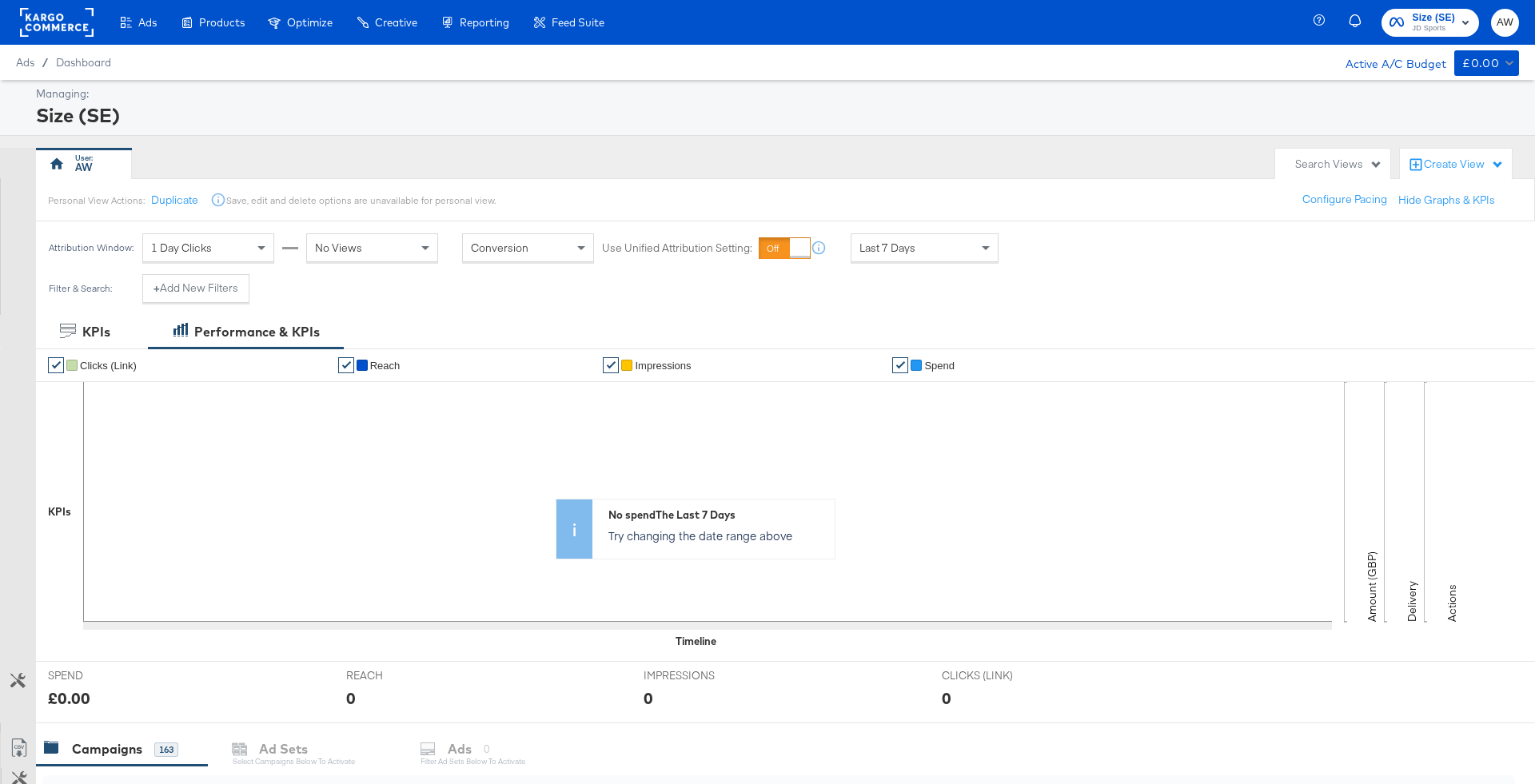
click at [1406, 23] on span "Size (SE) JD Sports" at bounding box center [1430, 23] width 82 height 25
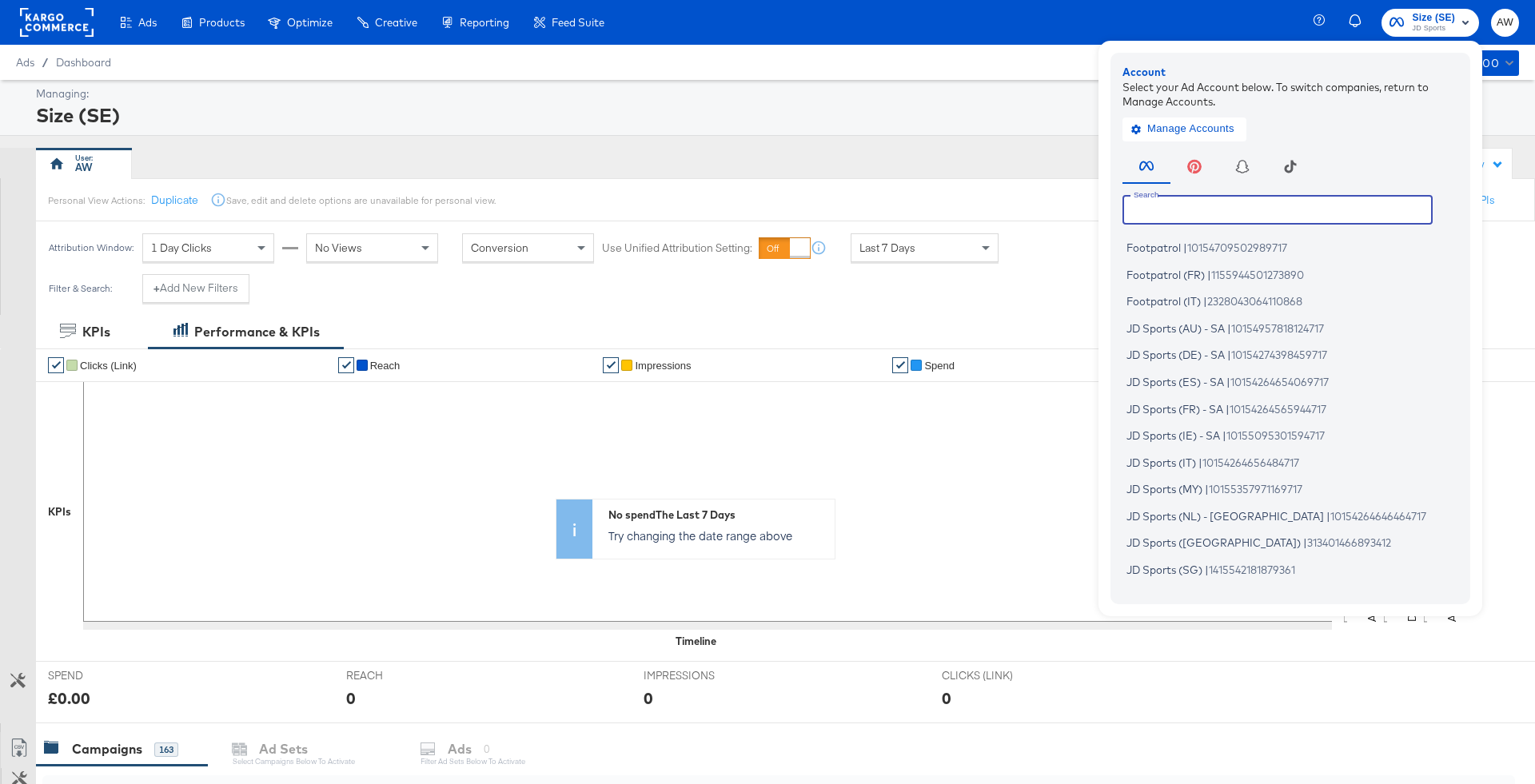
click at [1265, 209] on input "text" at bounding box center [1278, 210] width 310 height 29
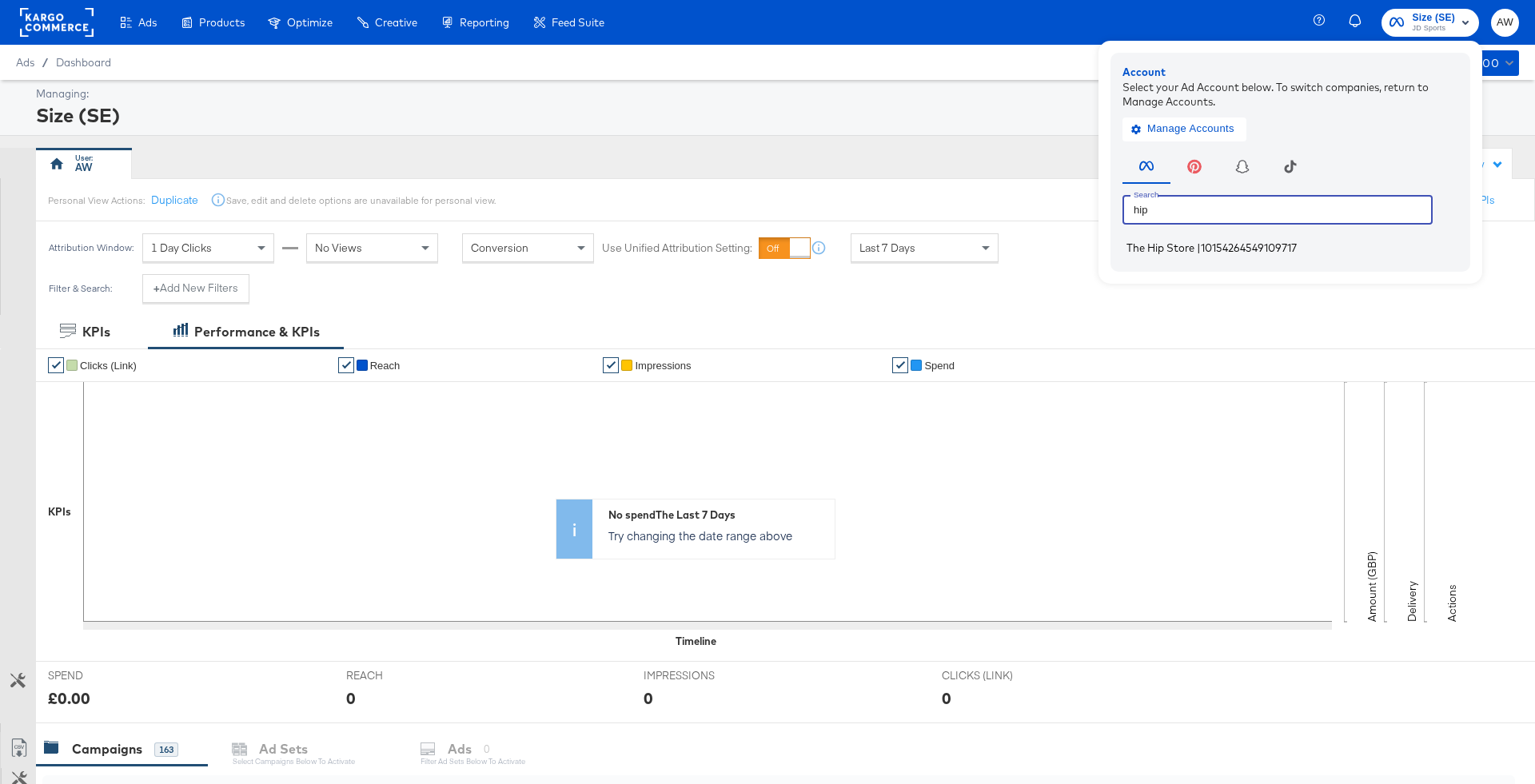
type input "hip"
click at [1214, 244] on span "10154264549109717" at bounding box center [1249, 248] width 96 height 13
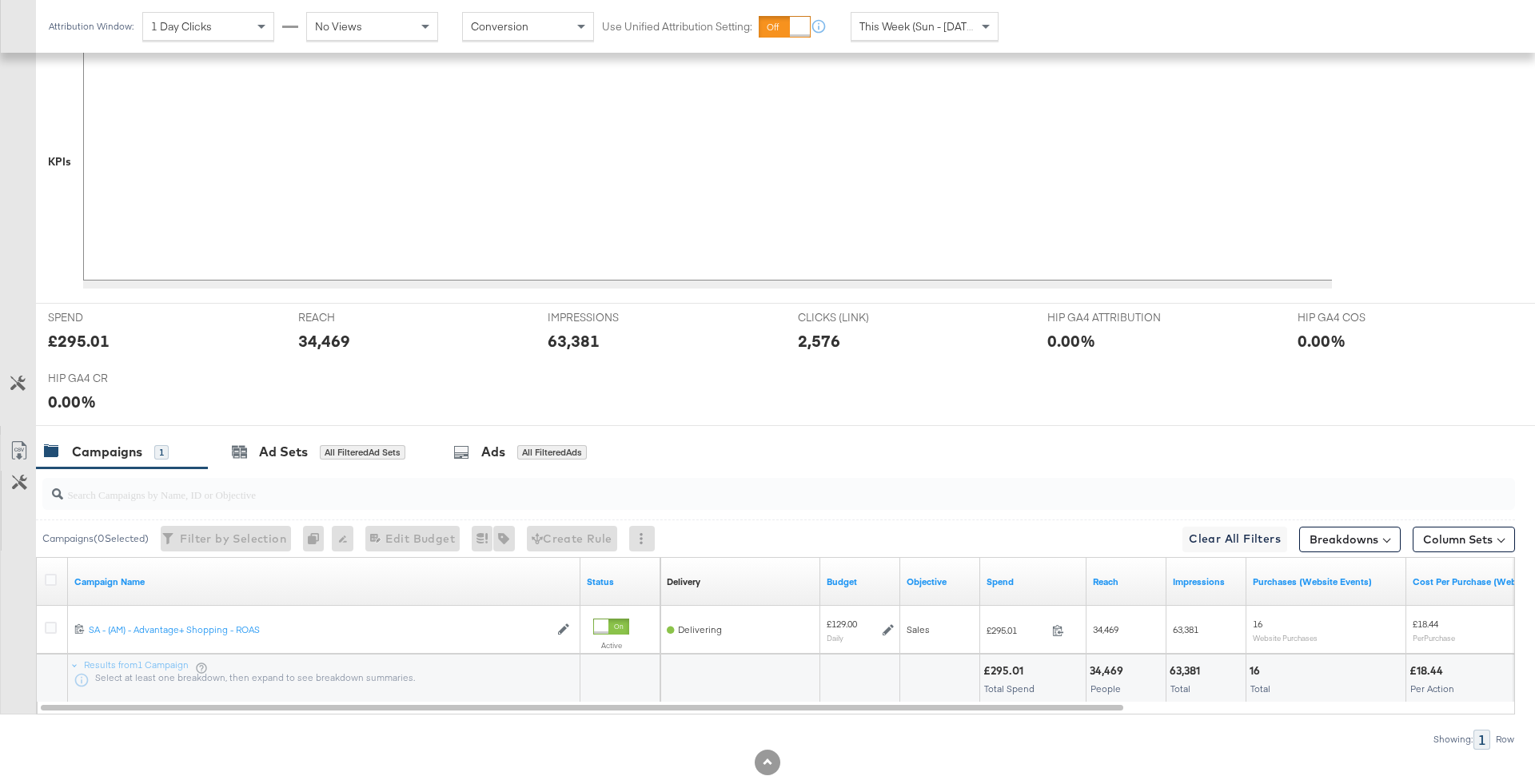
scroll to position [466, 0]
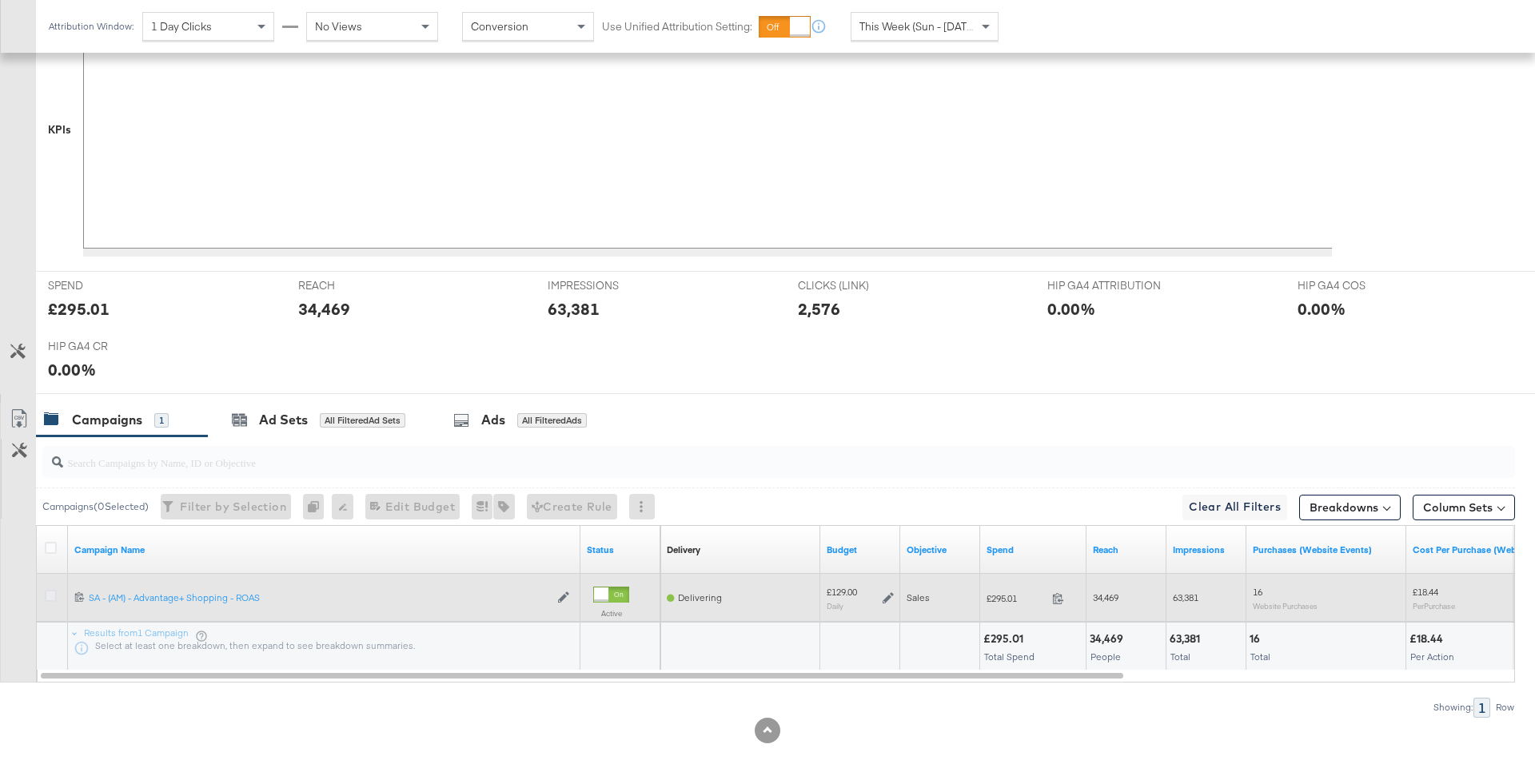
click at [46, 596] on icon at bounding box center [50, 595] width 12 height 12
click at [0, 0] on input "checkbox" at bounding box center [0, 0] width 0 height 0
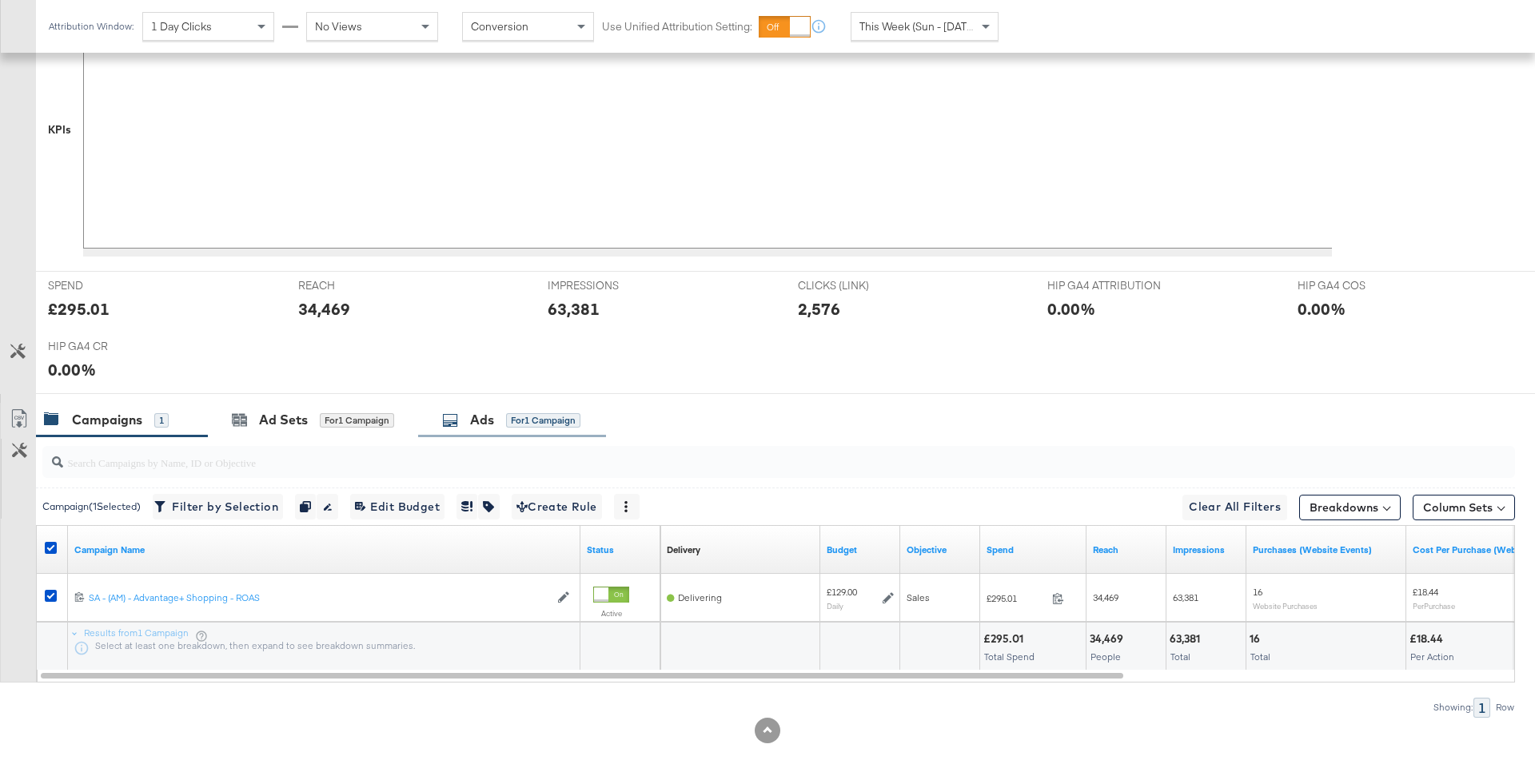
click at [487, 402] on div "Ads for 1 Campaign" at bounding box center [511, 419] width 188 height 34
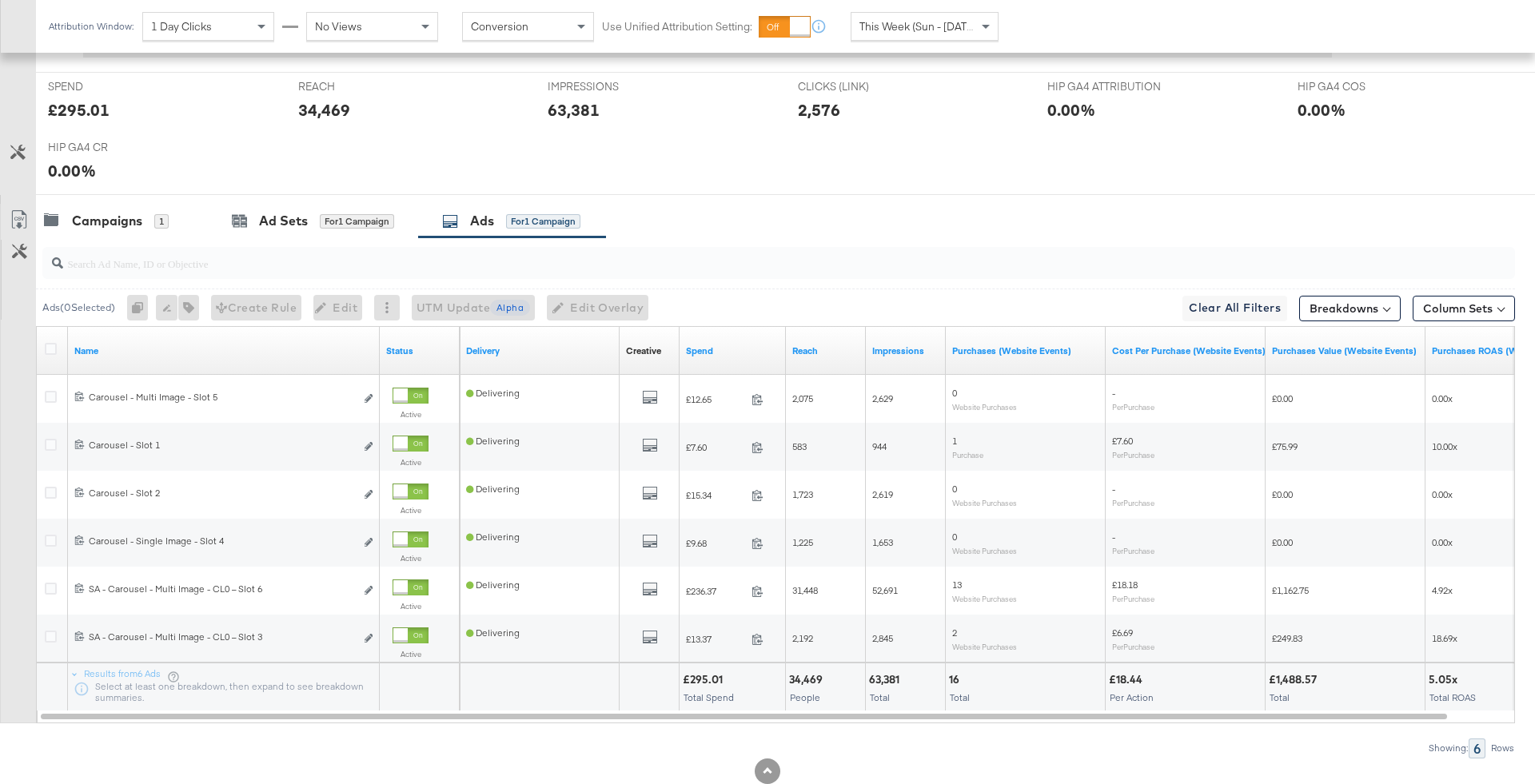
scroll to position [706, 0]
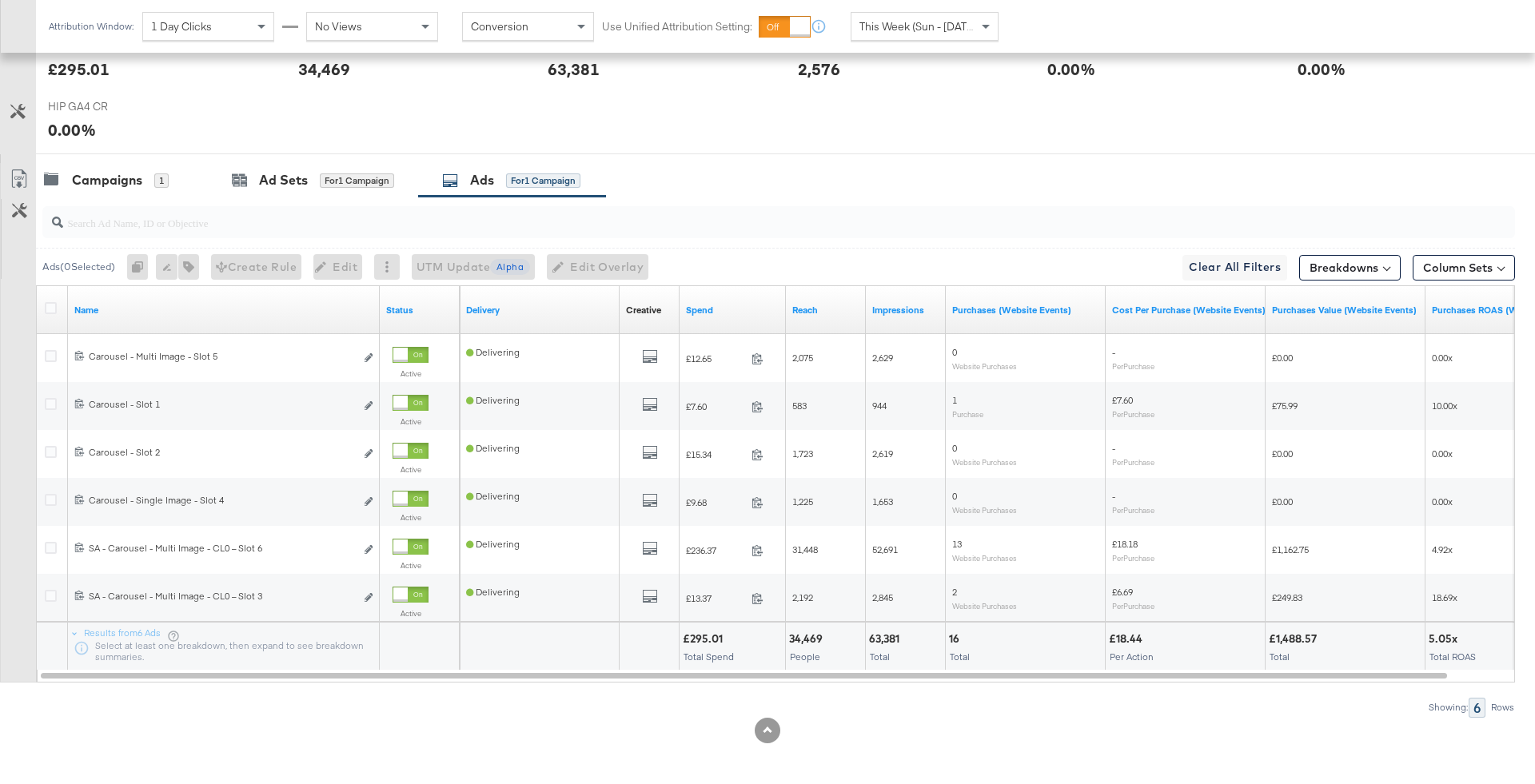
click at [300, 260] on div "Create Rule" at bounding box center [256, 266] width 90 height 25
click at [284, 214] on input "search" at bounding box center [721, 216] width 1316 height 32
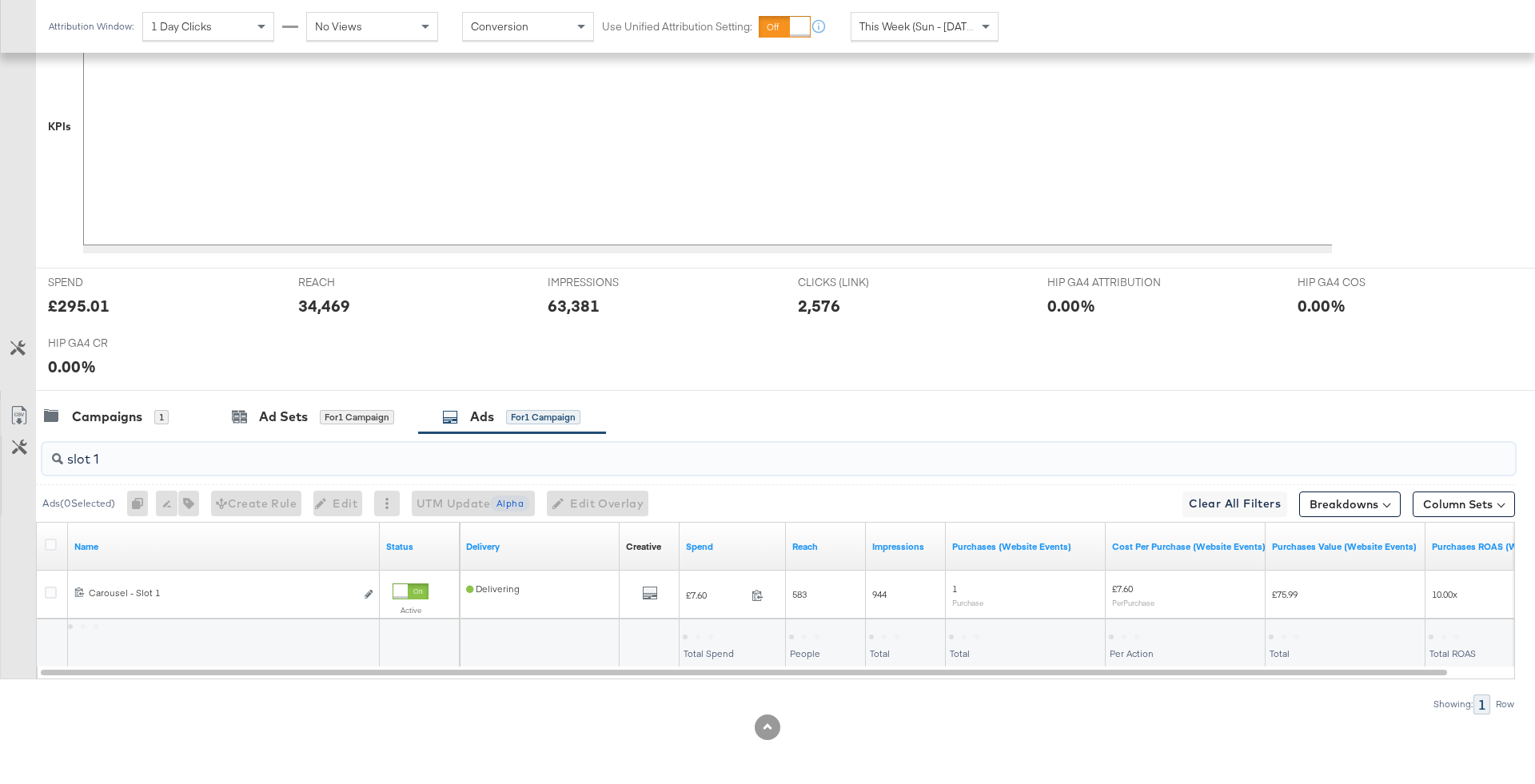
scroll to position [466, 0]
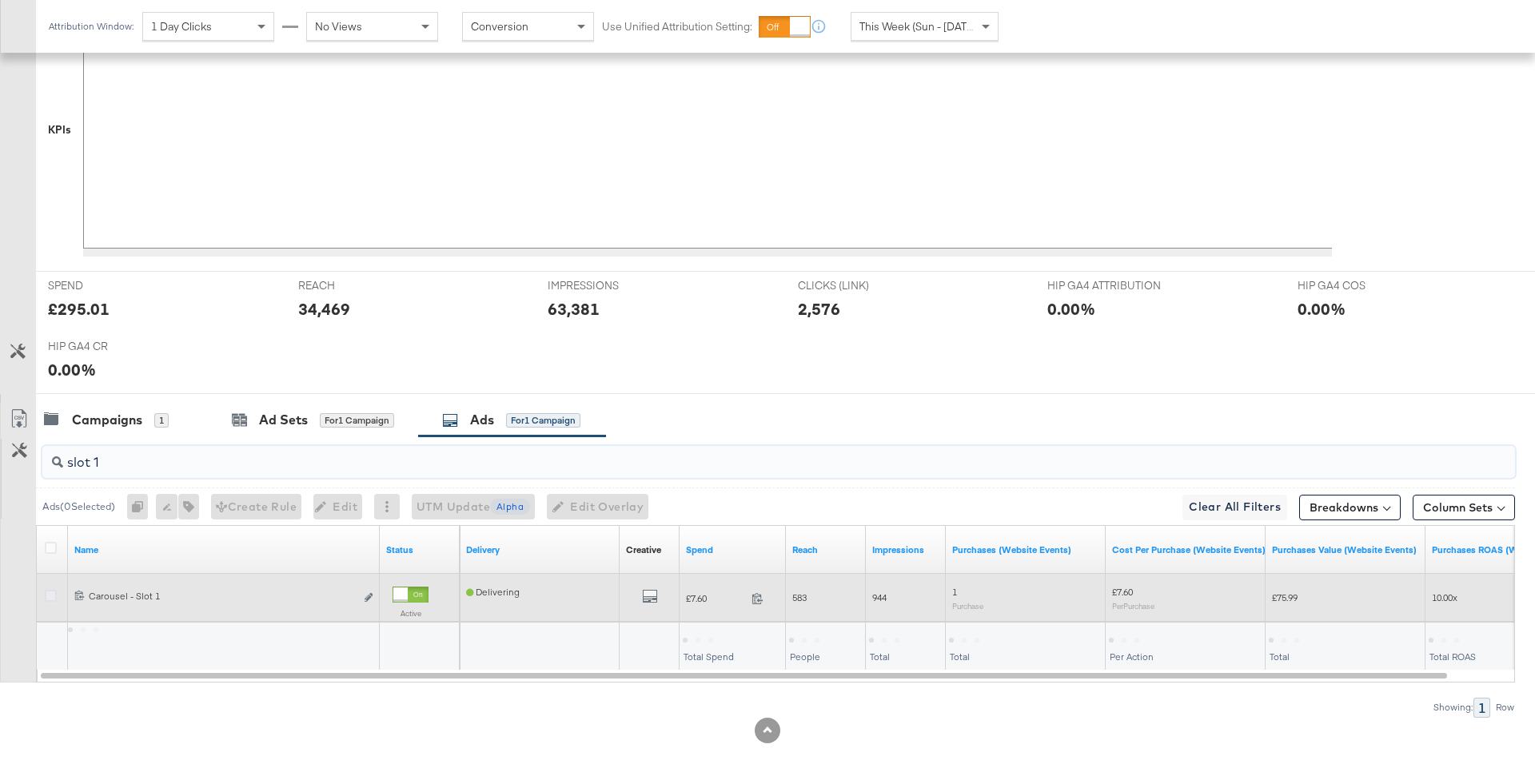
type input "slot 1"
click at [48, 590] on icon at bounding box center [50, 595] width 12 height 12
click at [0, 0] on input "checkbox" at bounding box center [0, 0] width 0 height 0
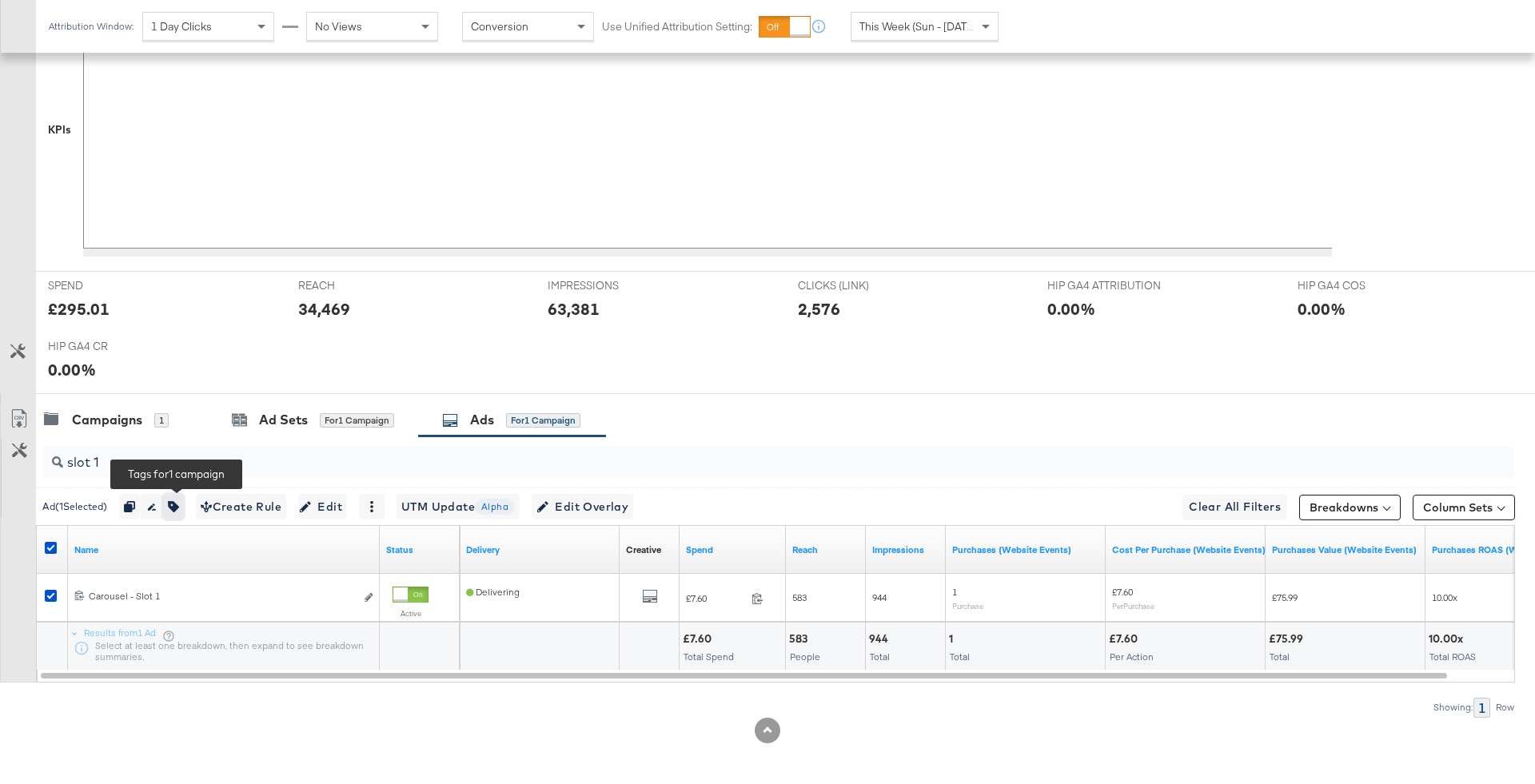
click at [179, 505] on icon "button" at bounding box center [173, 507] width 11 height 11
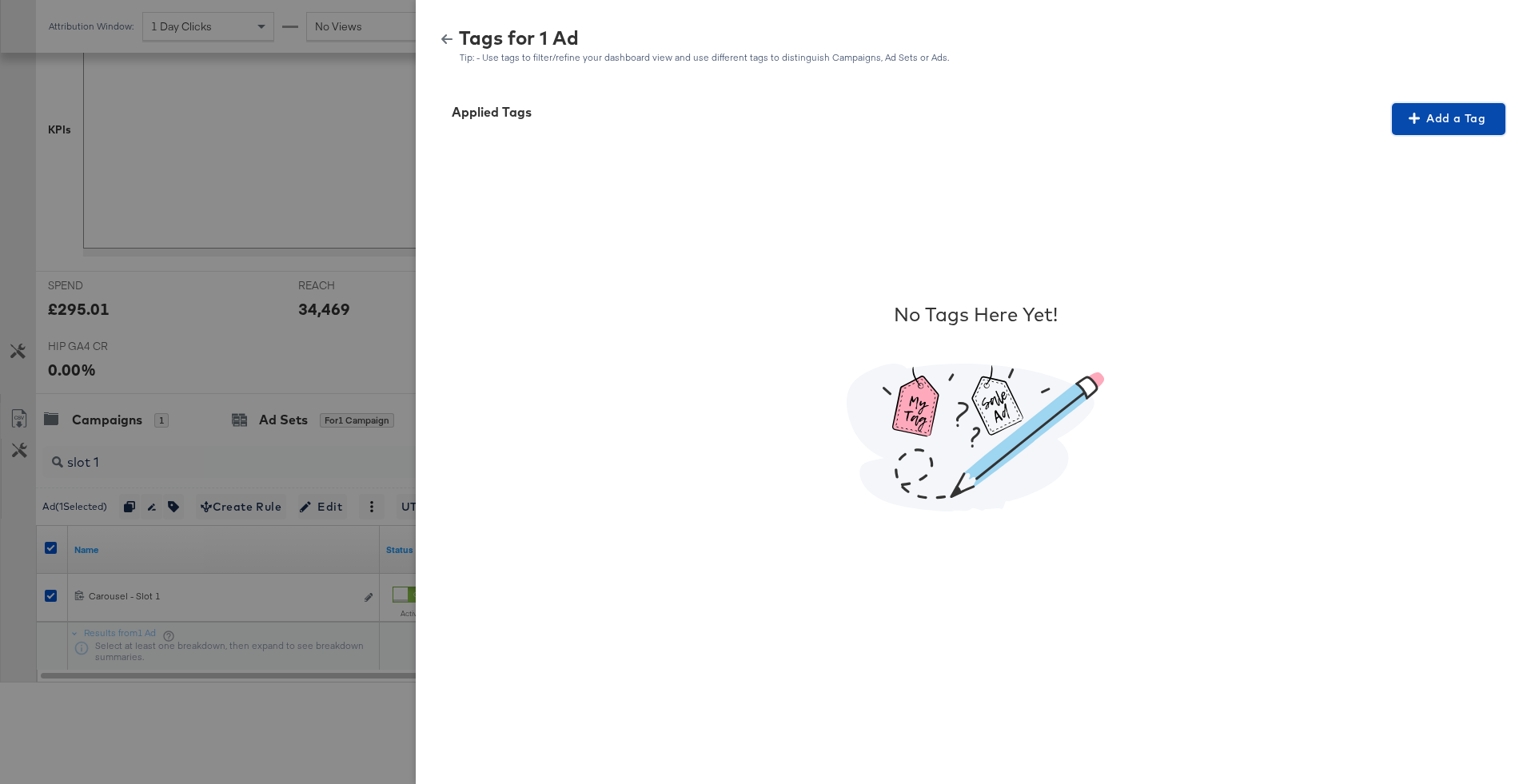
click at [1450, 129] on button "Add a Tag" at bounding box center [1449, 120] width 113 height 32
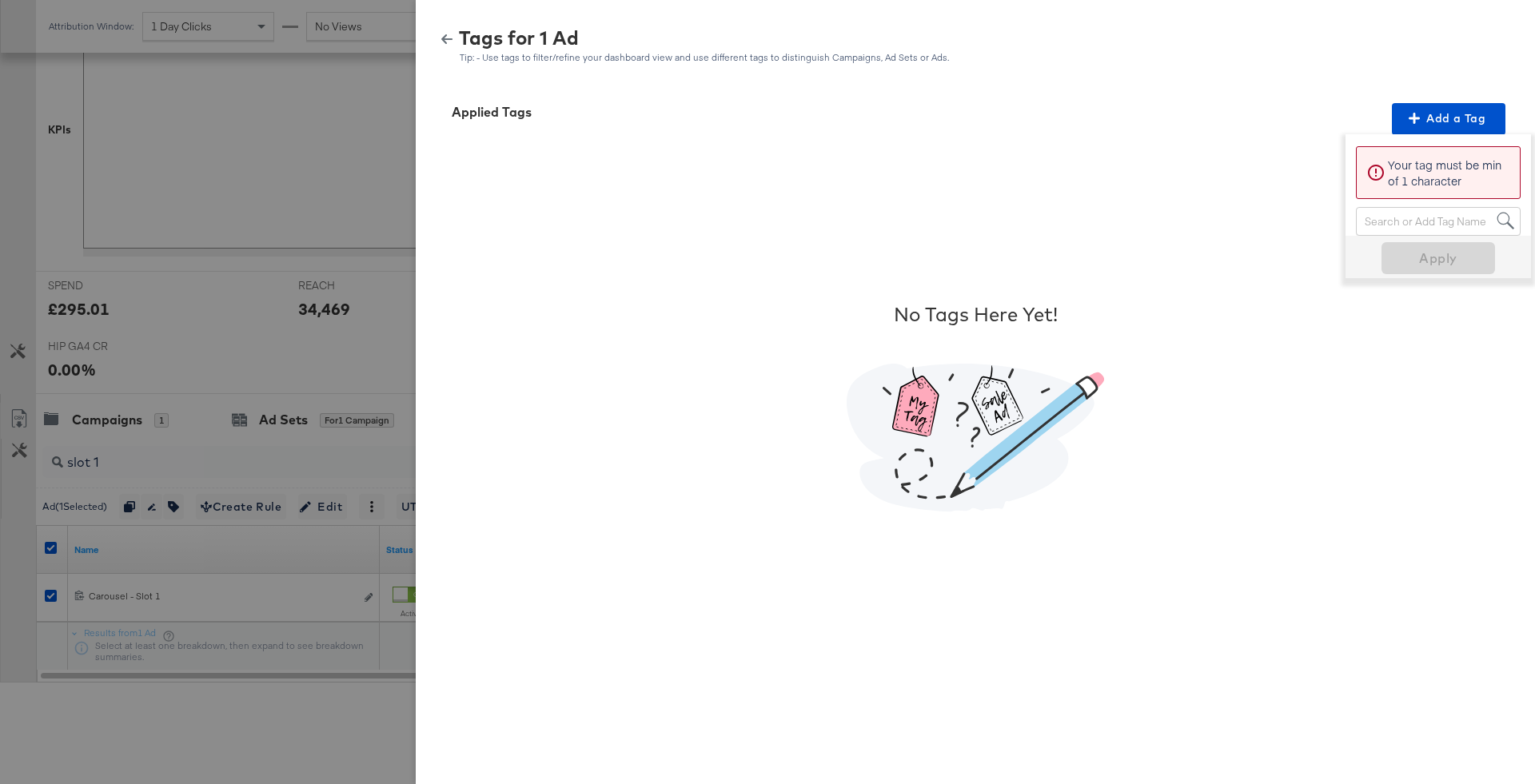
click at [1411, 208] on div "Search or Add Tag Name" at bounding box center [1438, 221] width 163 height 27
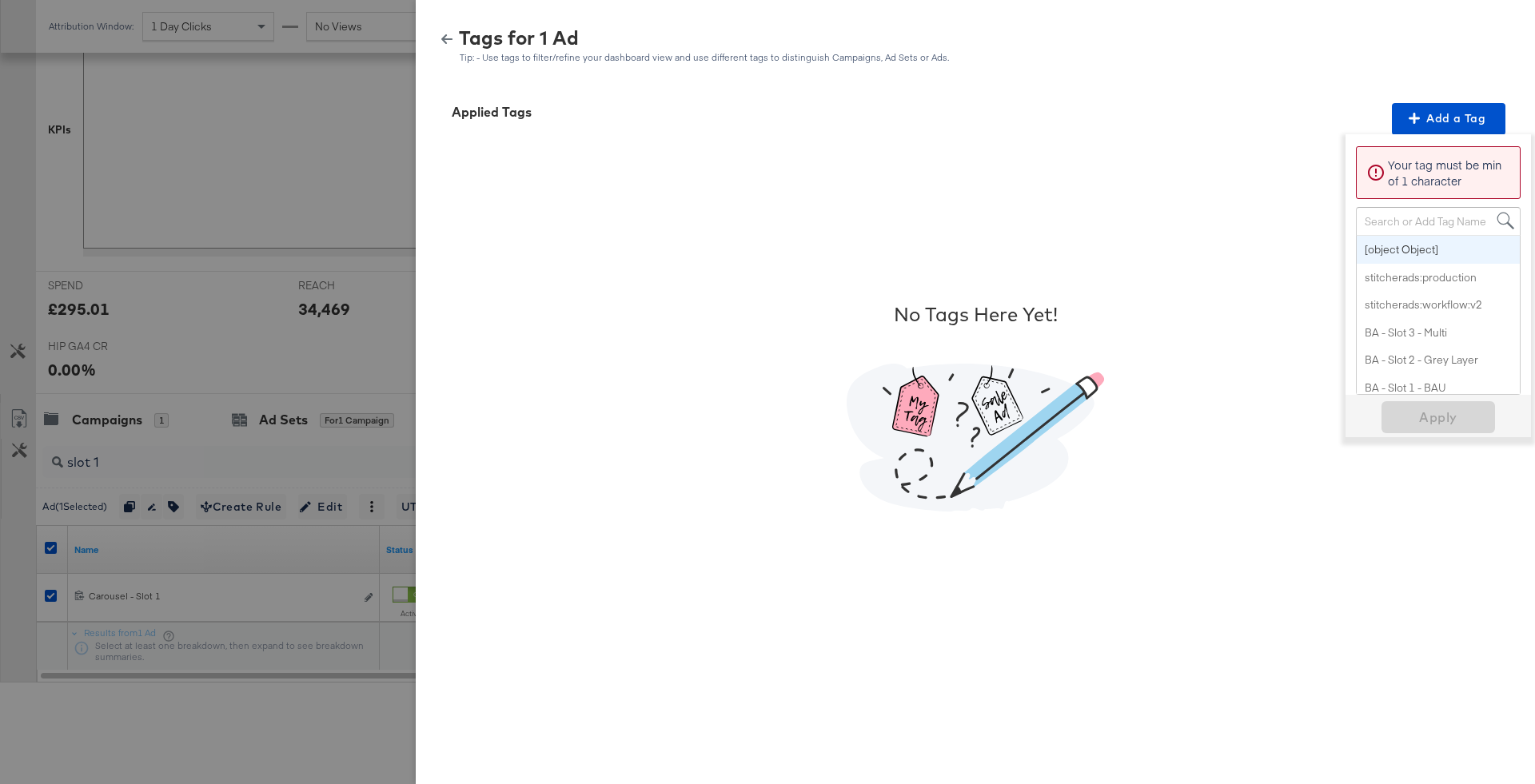
paste input "Logo + Price"
type input "Logo + Price"
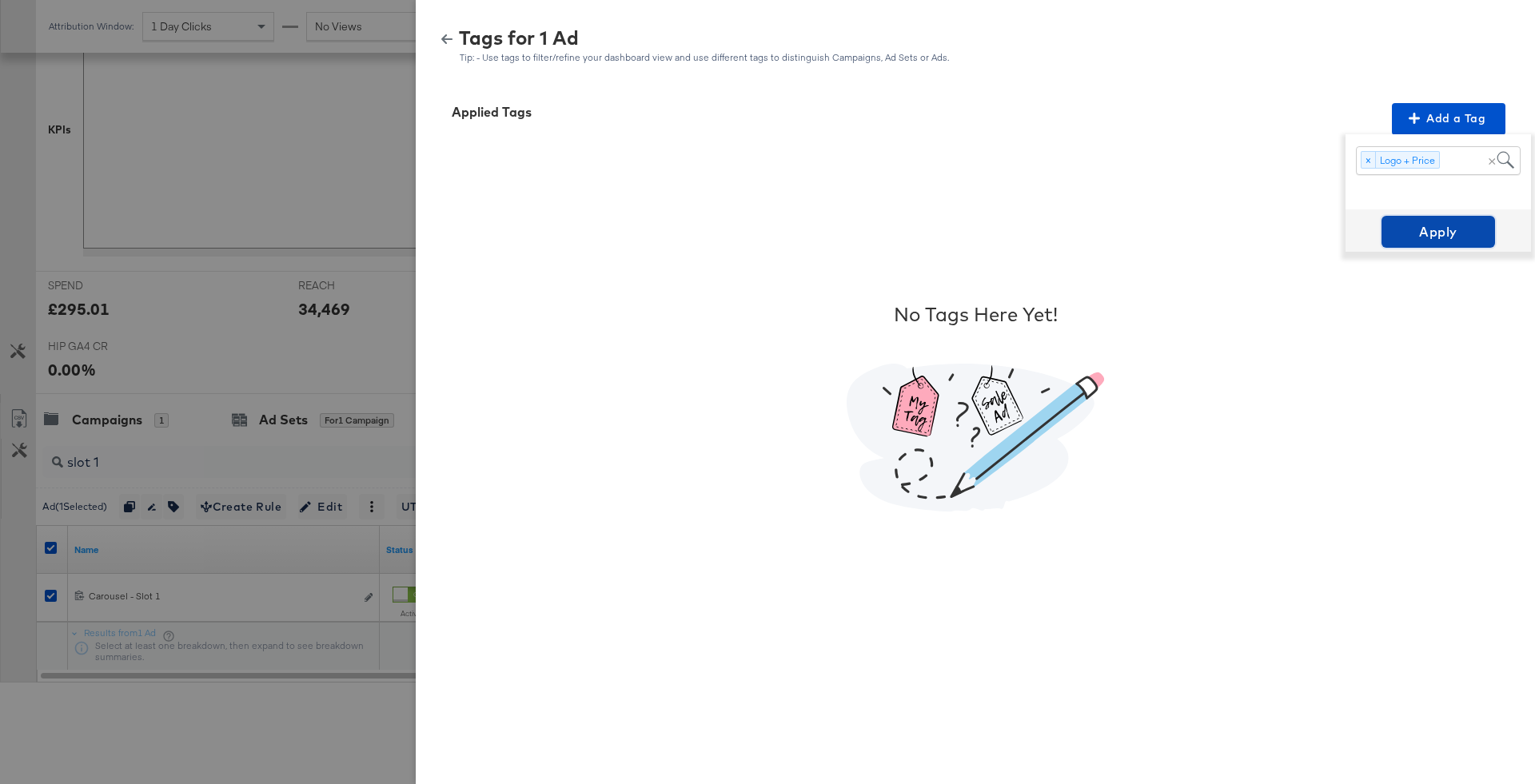
click at [1407, 227] on span "Apply" at bounding box center [1438, 231] width 101 height 23
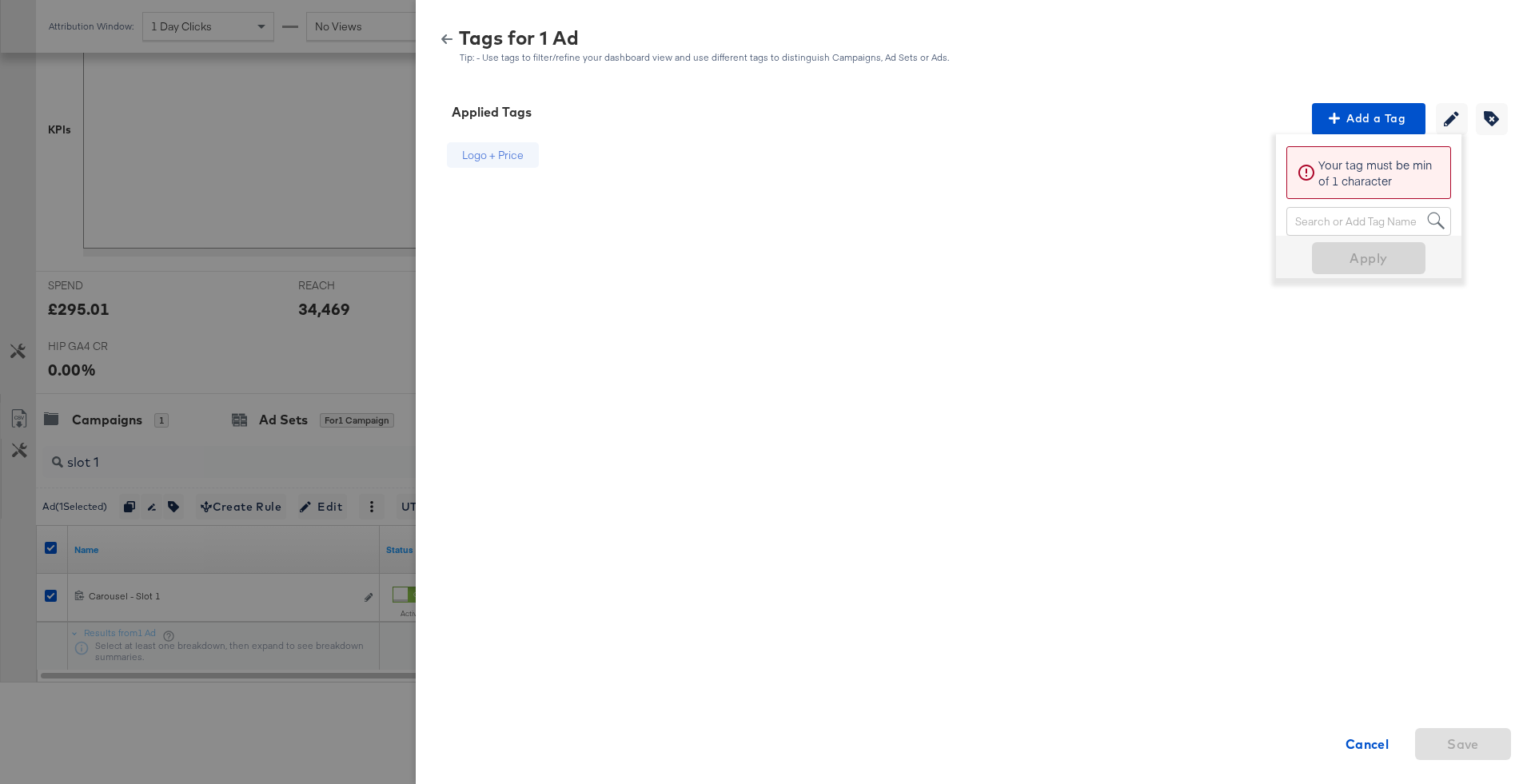
click at [443, 39] on icon "button" at bounding box center [447, 39] width 11 height 10
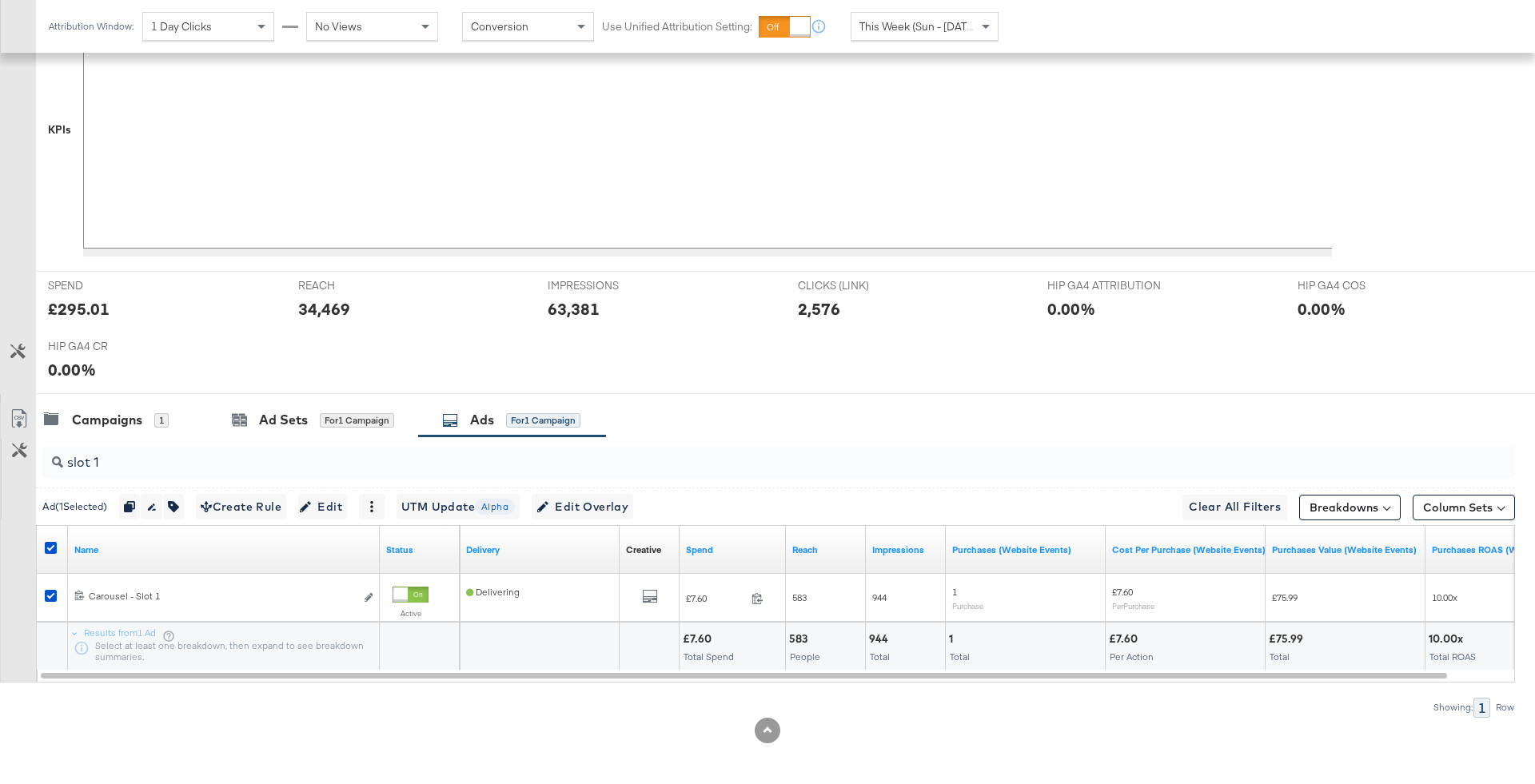
click at [194, 465] on input "slot 1" at bounding box center [721, 455] width 1316 height 32
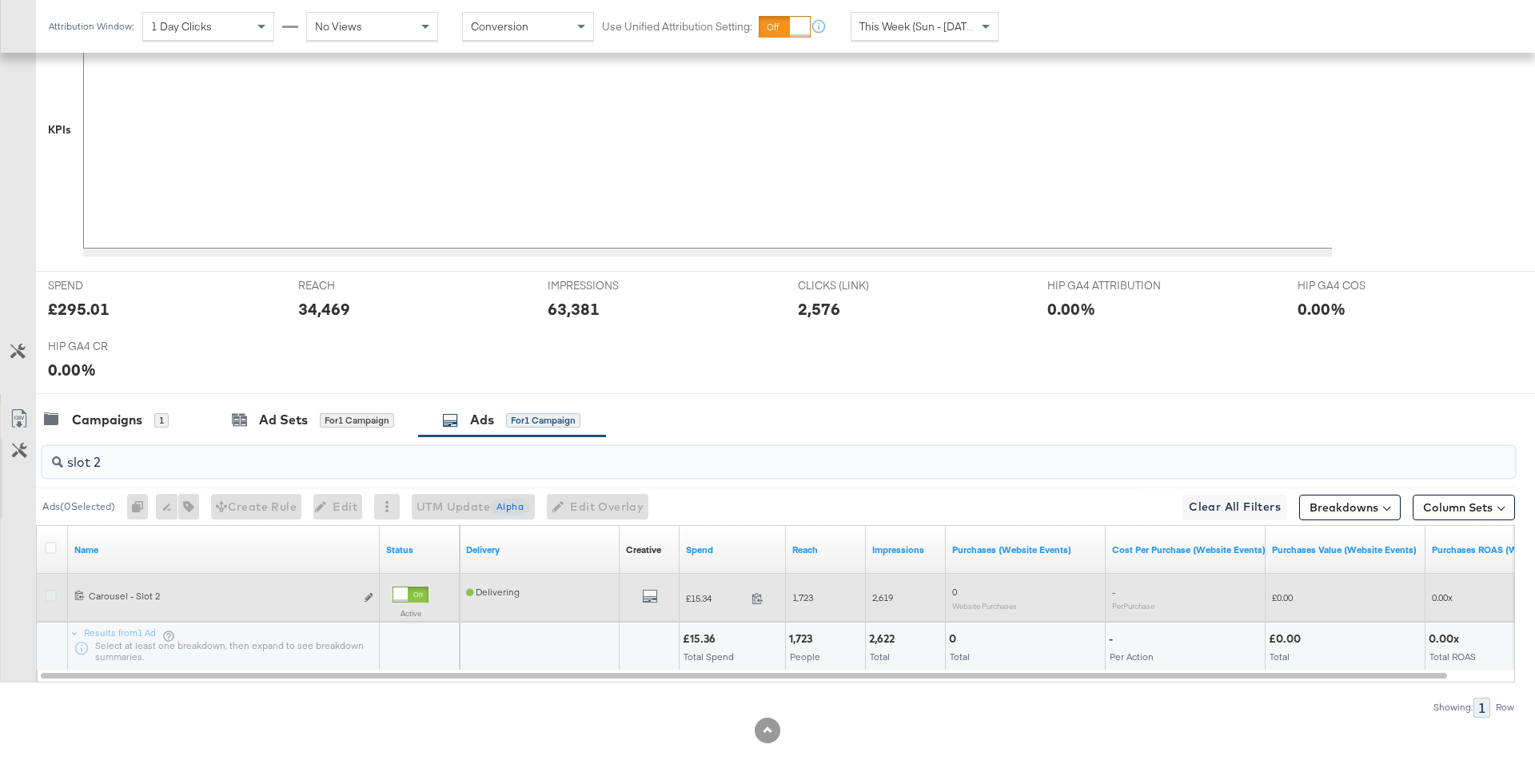
type input "slot 2"
click at [53, 590] on icon at bounding box center [50, 595] width 12 height 12
click at [0, 0] on input "checkbox" at bounding box center [0, 0] width 0 height 0
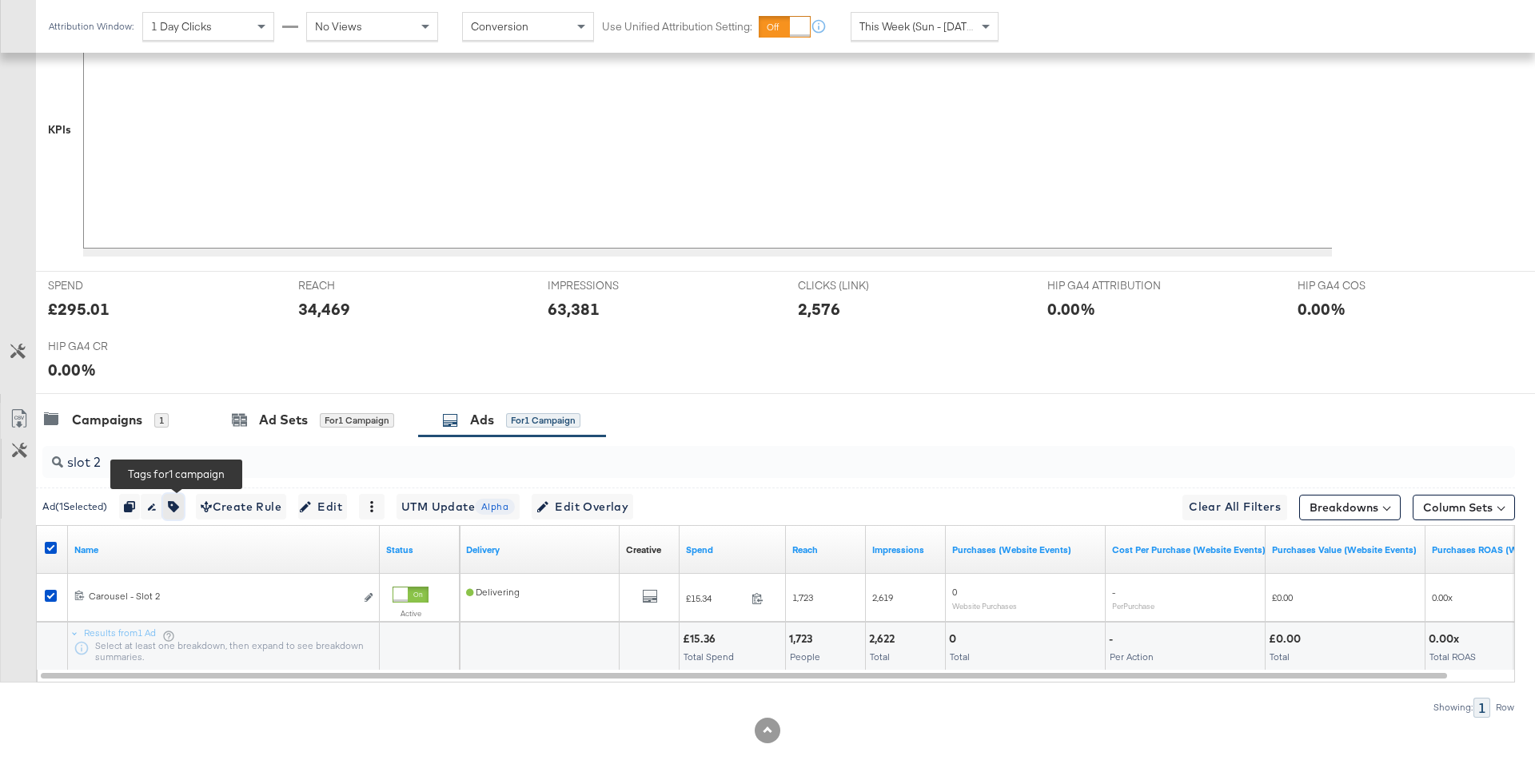
click at [183, 509] on button "button" at bounding box center [173, 507] width 21 height 25
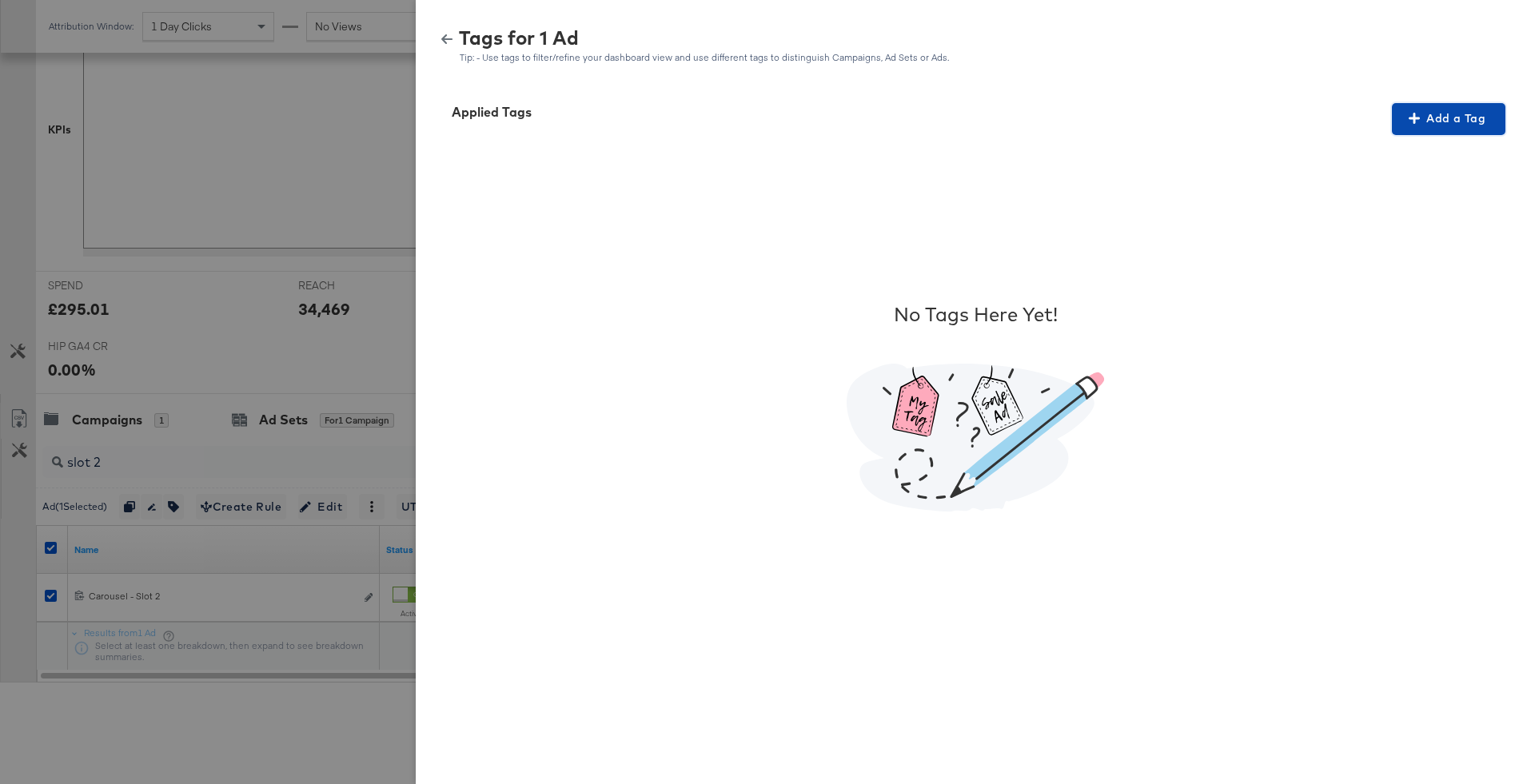
click at [1441, 104] on button "Add a Tag" at bounding box center [1449, 120] width 113 height 32
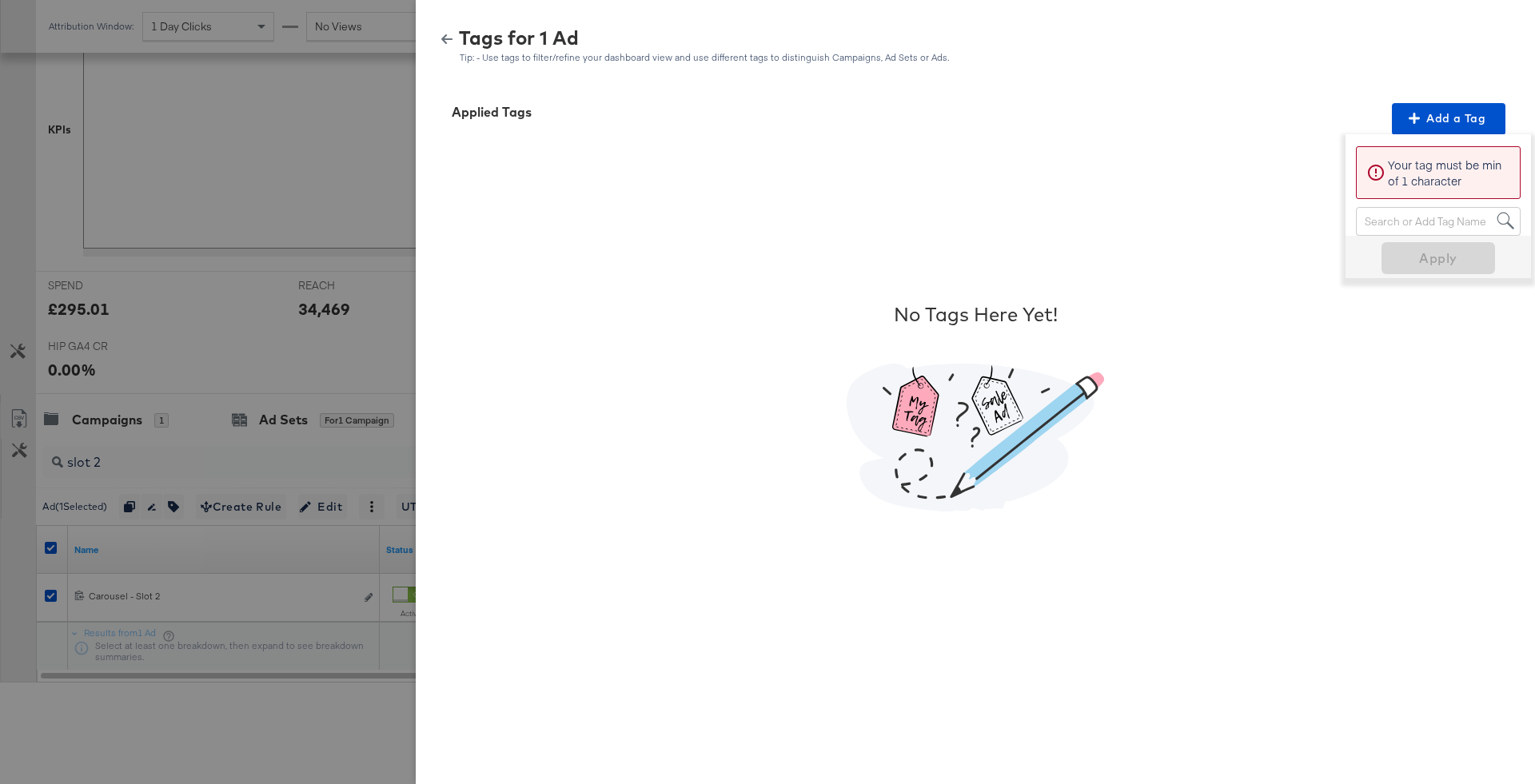
click at [1422, 217] on div "Search or Add Tag Name" at bounding box center [1438, 221] width 163 height 27
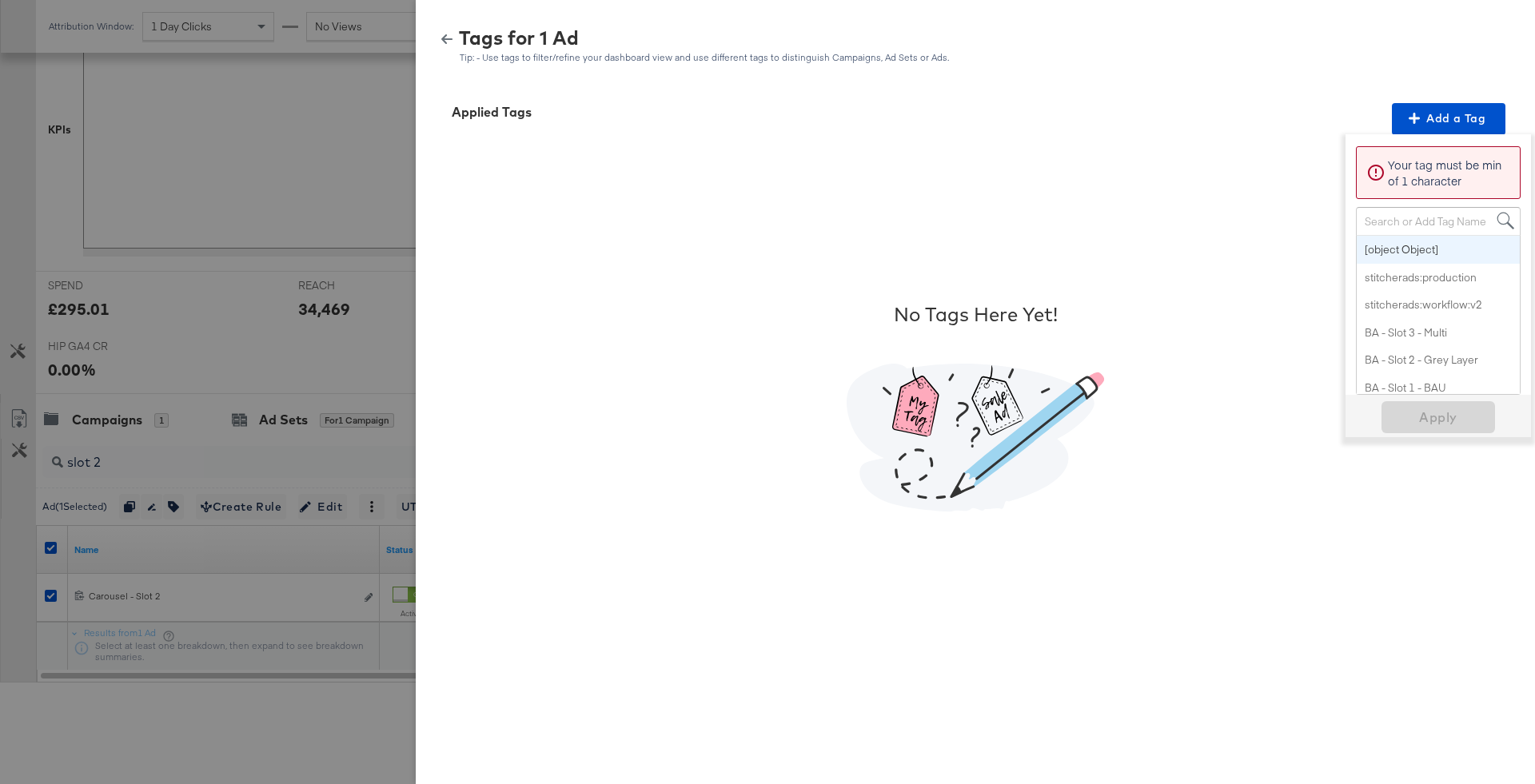
paste input "Logo + Price"
type input "Logo + Price"
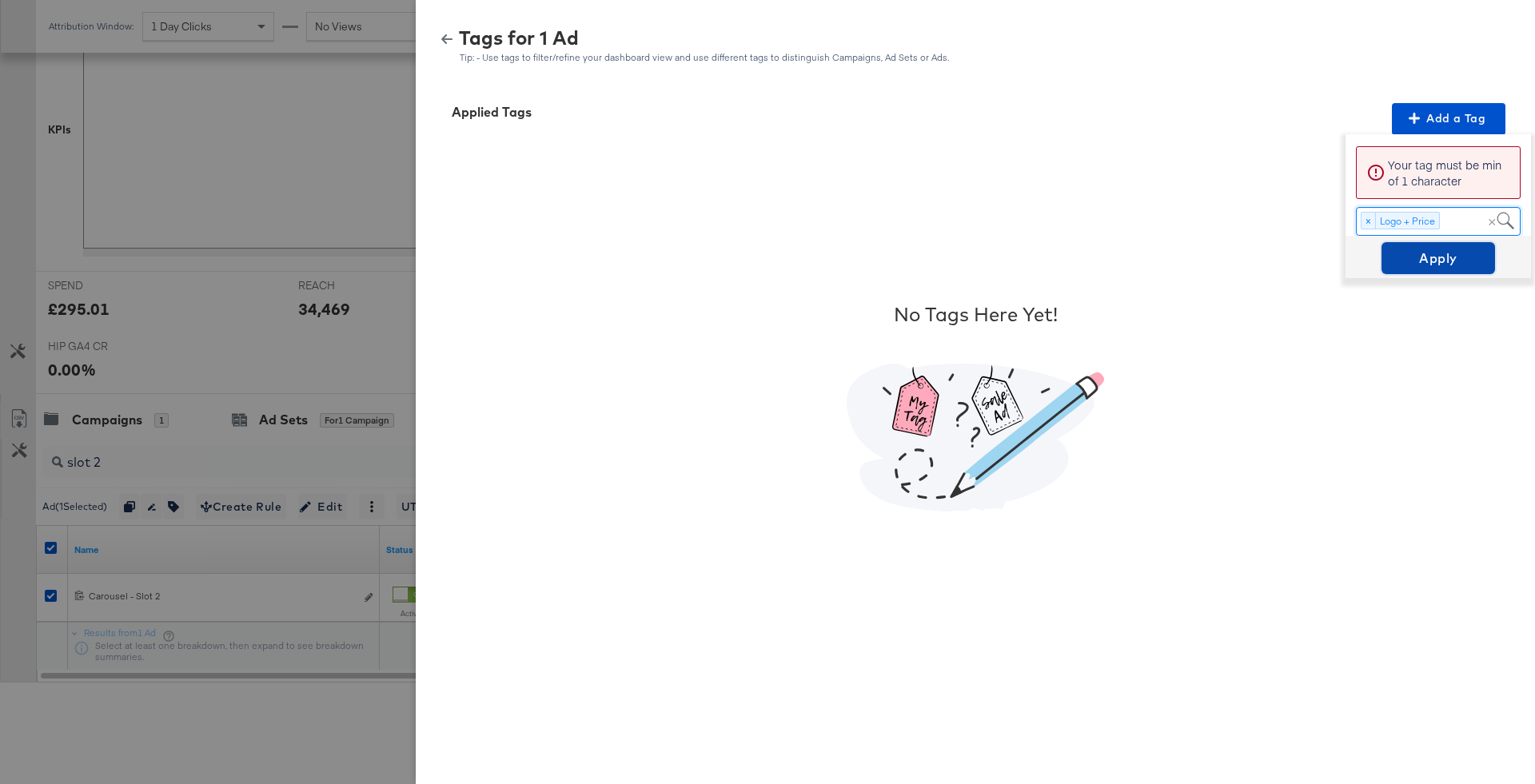
click at [1429, 266] on span "Apply" at bounding box center [1438, 257] width 101 height 23
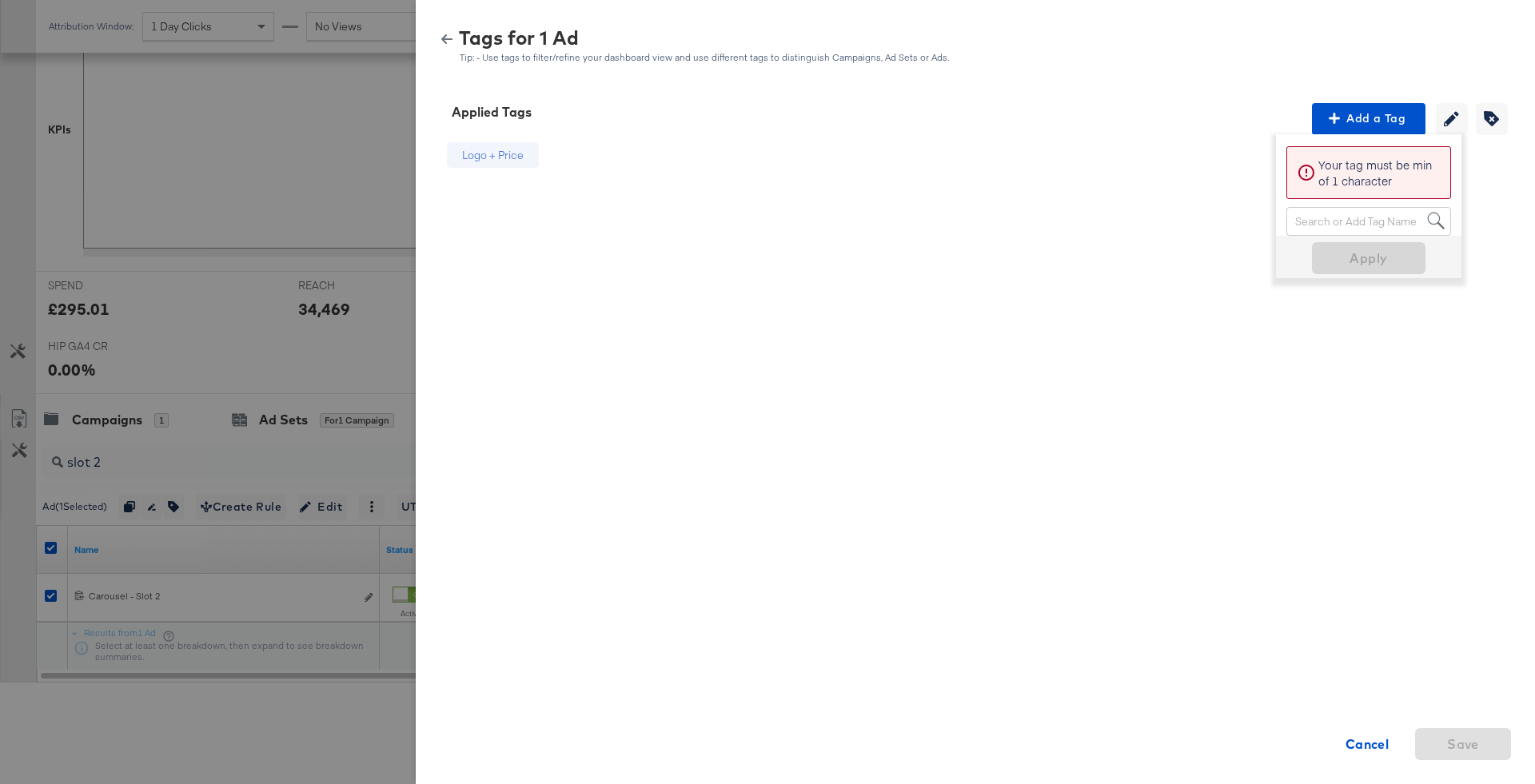
click at [446, 39] on icon "button" at bounding box center [447, 39] width 11 height 10
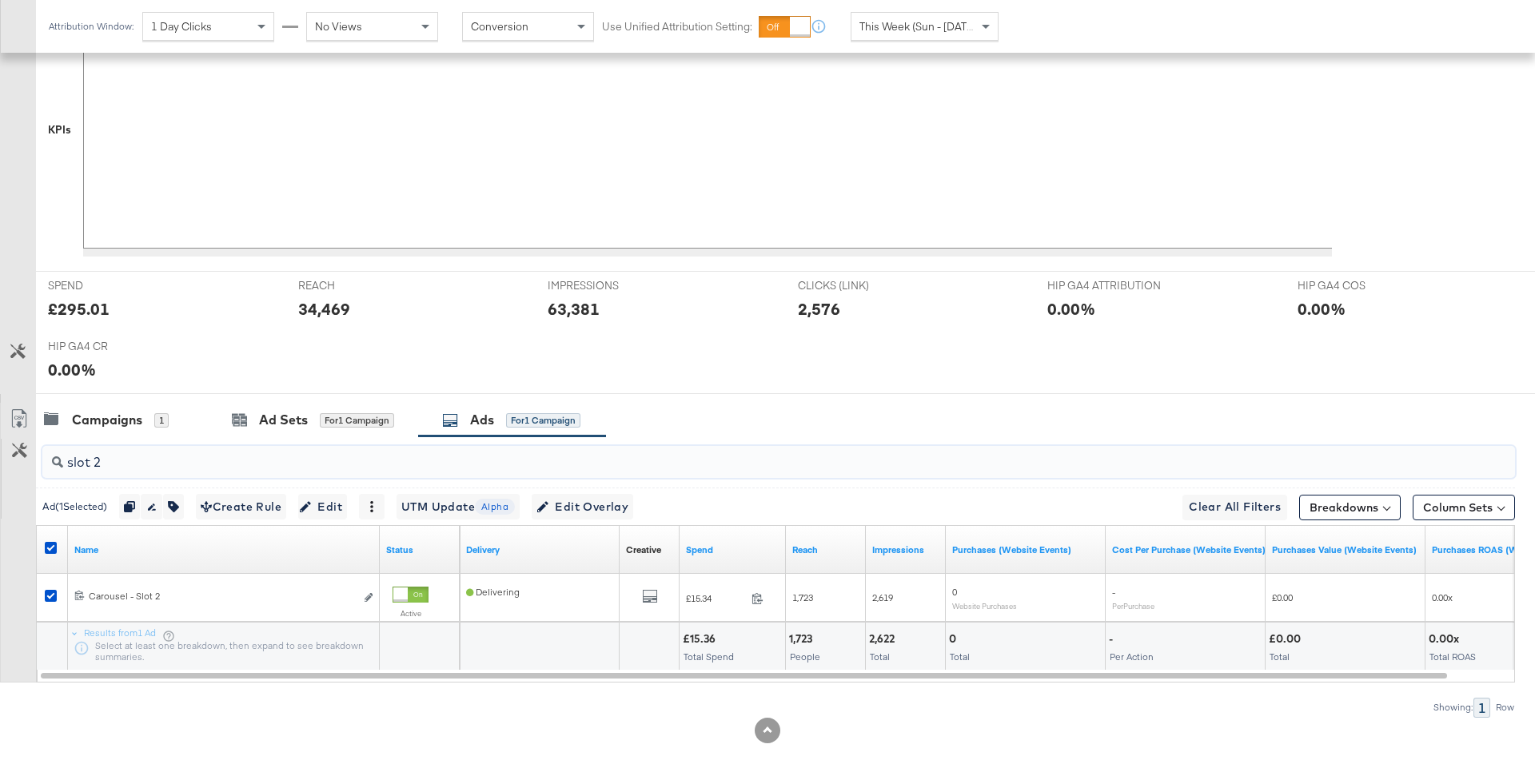
click at [133, 465] on input "slot 2" at bounding box center [721, 455] width 1316 height 32
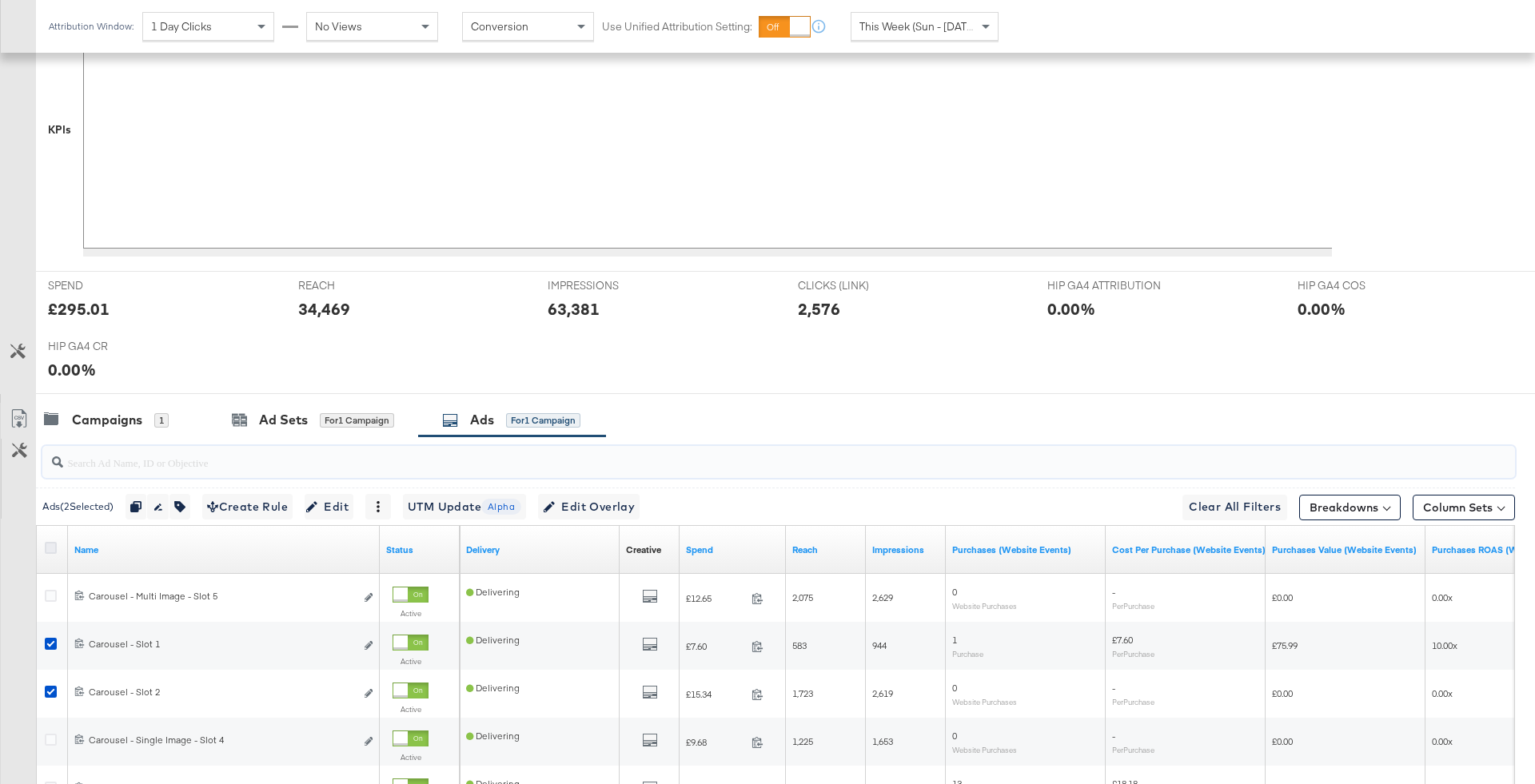
click at [45, 542] on icon at bounding box center [50, 547] width 12 height 12
click at [0, 0] on input "checkbox" at bounding box center [0, 0] width 0 height 0
click at [46, 542] on icon at bounding box center [50, 547] width 12 height 12
click at [0, 0] on input "checkbox" at bounding box center [0, 0] width 0 height 0
click at [164, 449] on input "search" at bounding box center [721, 455] width 1316 height 32
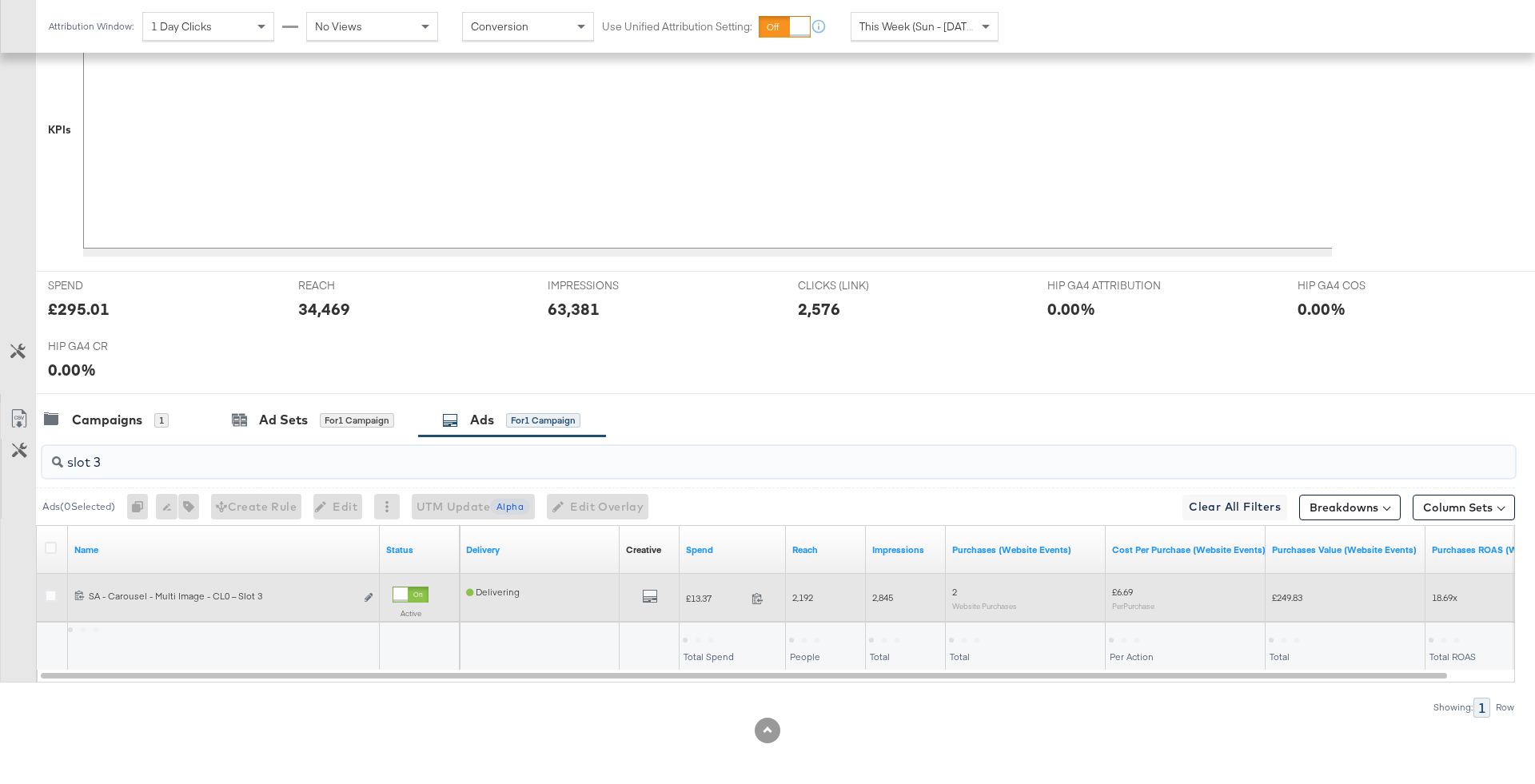
type input "slot 3"
click at [50, 600] on div at bounding box center [53, 598] width 17 height 16
click at [50, 599] on div at bounding box center [53, 598] width 17 height 16
click at [57, 590] on div at bounding box center [53, 598] width 17 height 16
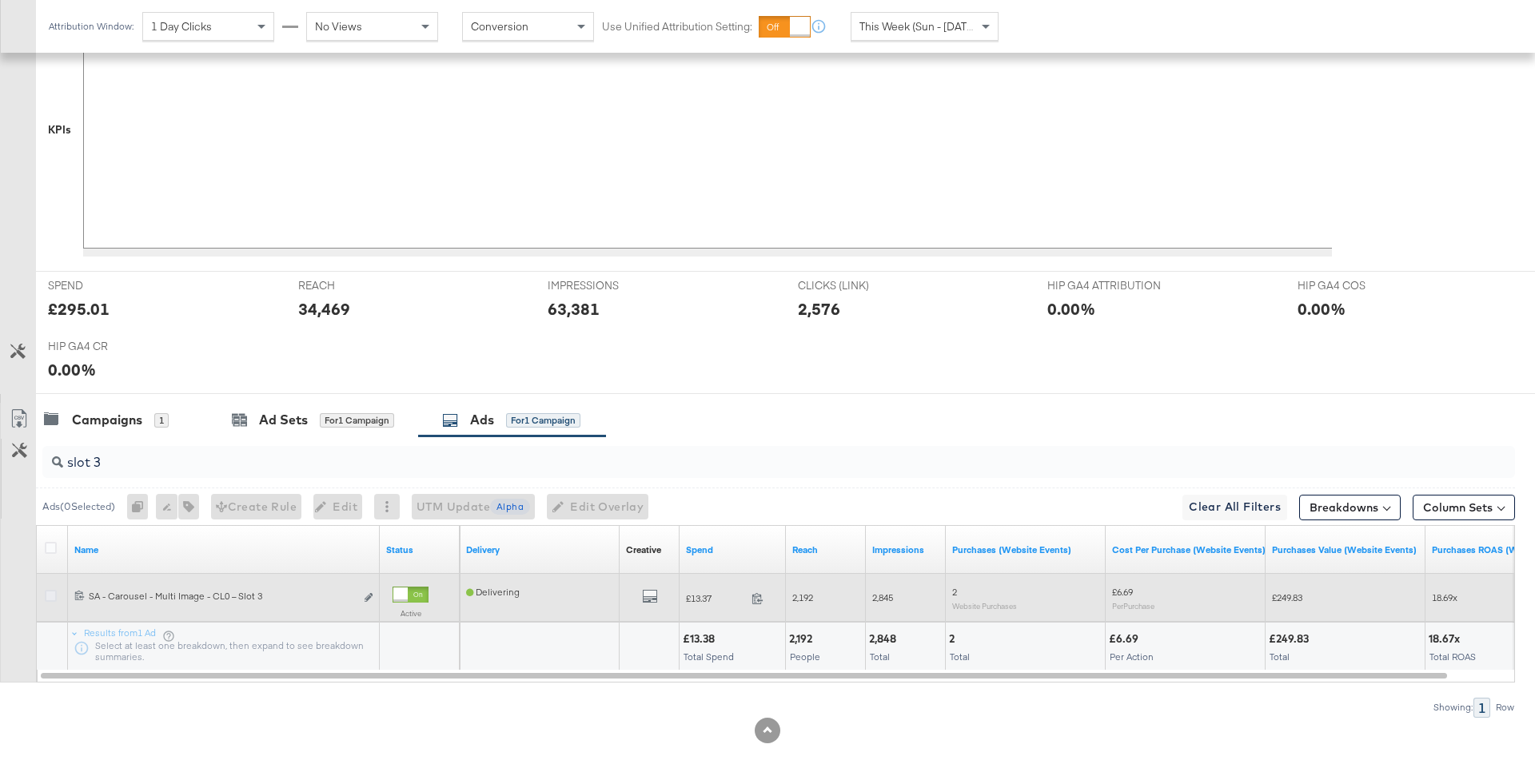
click at [51, 590] on icon at bounding box center [50, 595] width 12 height 12
click at [0, 0] on input "checkbox" at bounding box center [0, 0] width 0 height 0
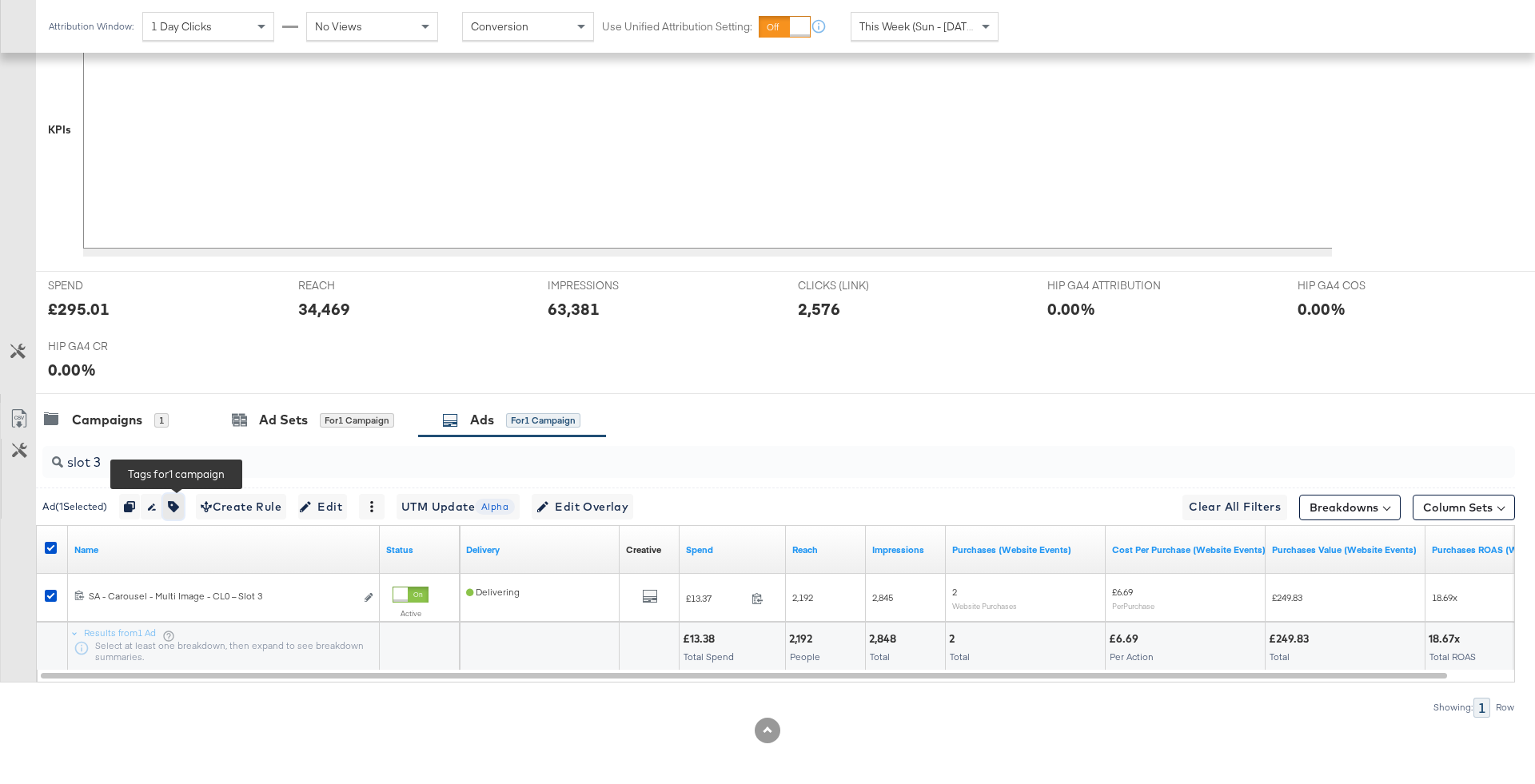
click at [179, 501] on icon "button" at bounding box center [173, 507] width 11 height 11
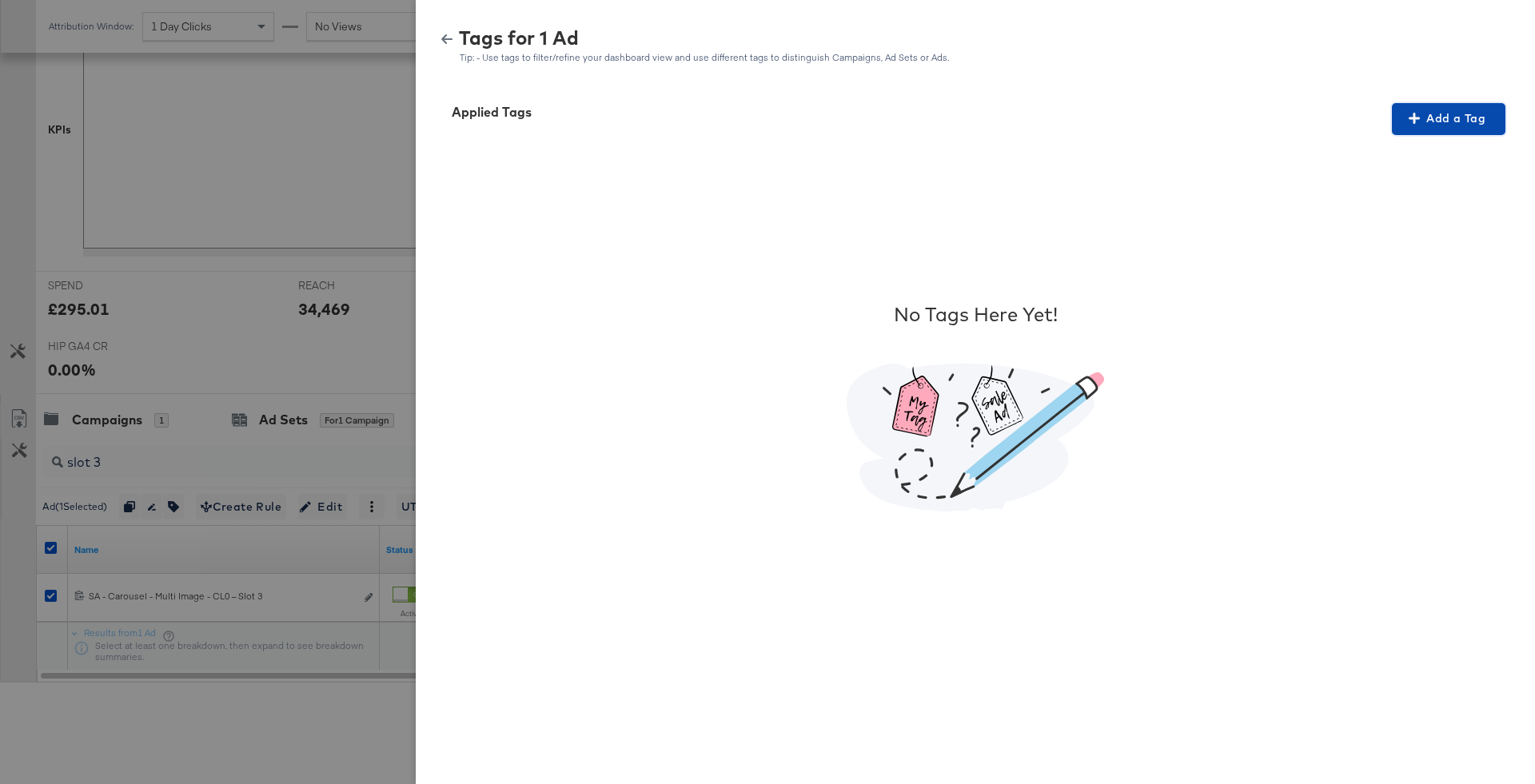
click at [1451, 118] on span "Add a Tag" at bounding box center [1449, 119] width 101 height 20
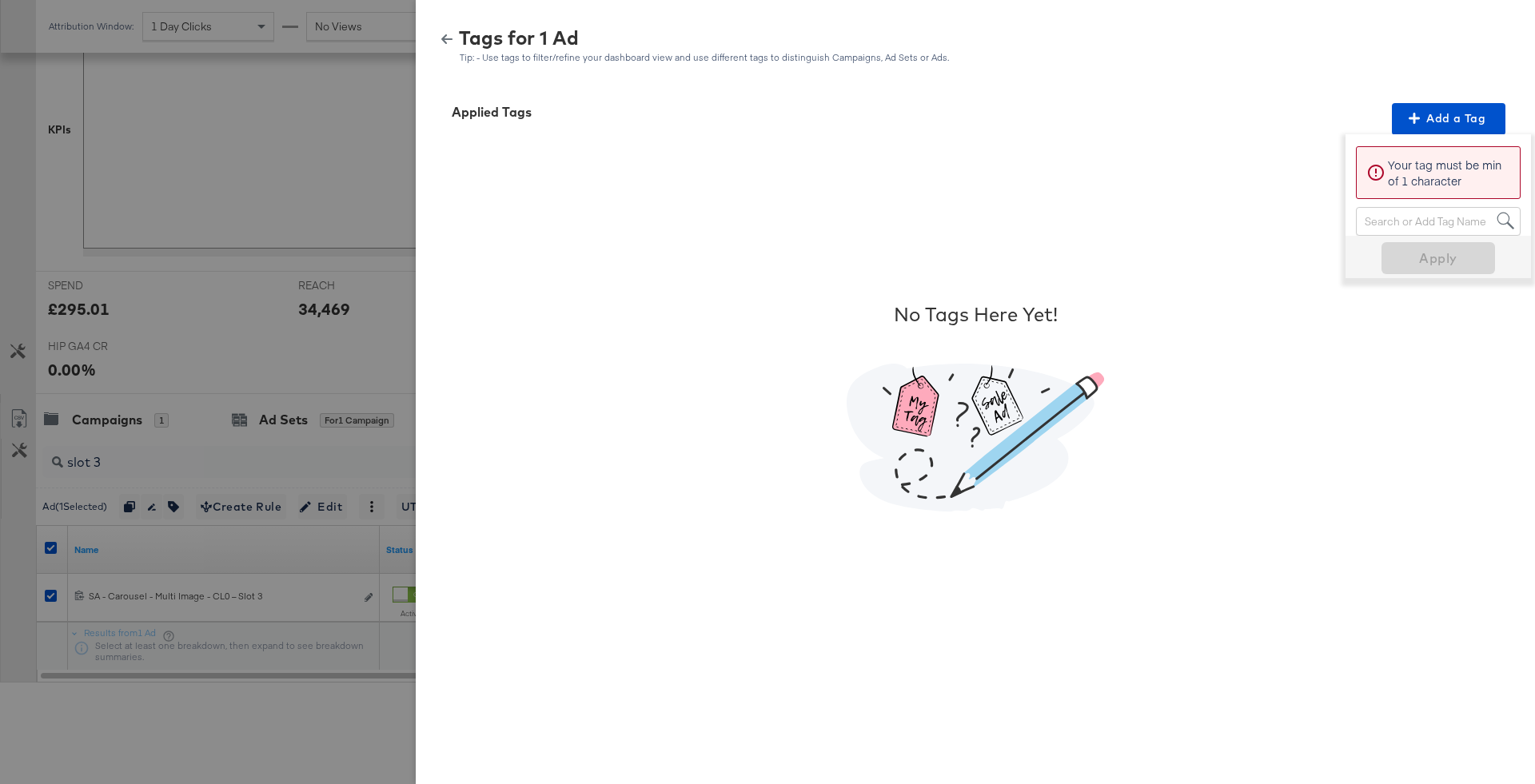
click at [1394, 224] on div "Search or Add Tag Name" at bounding box center [1438, 221] width 163 height 27
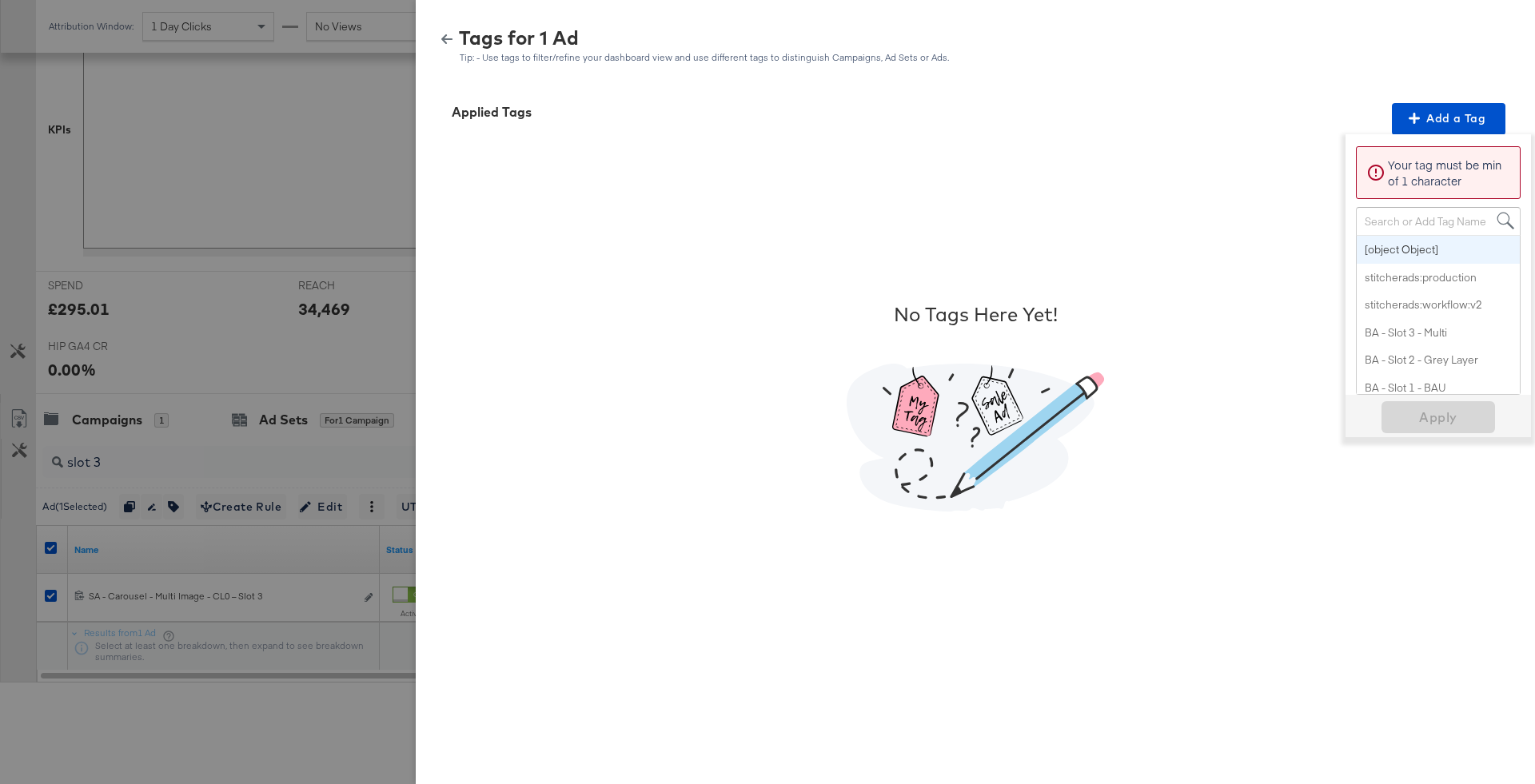
paste input "Multi-Image + Price Strike"
type input "Multi-Image + Price Strike"
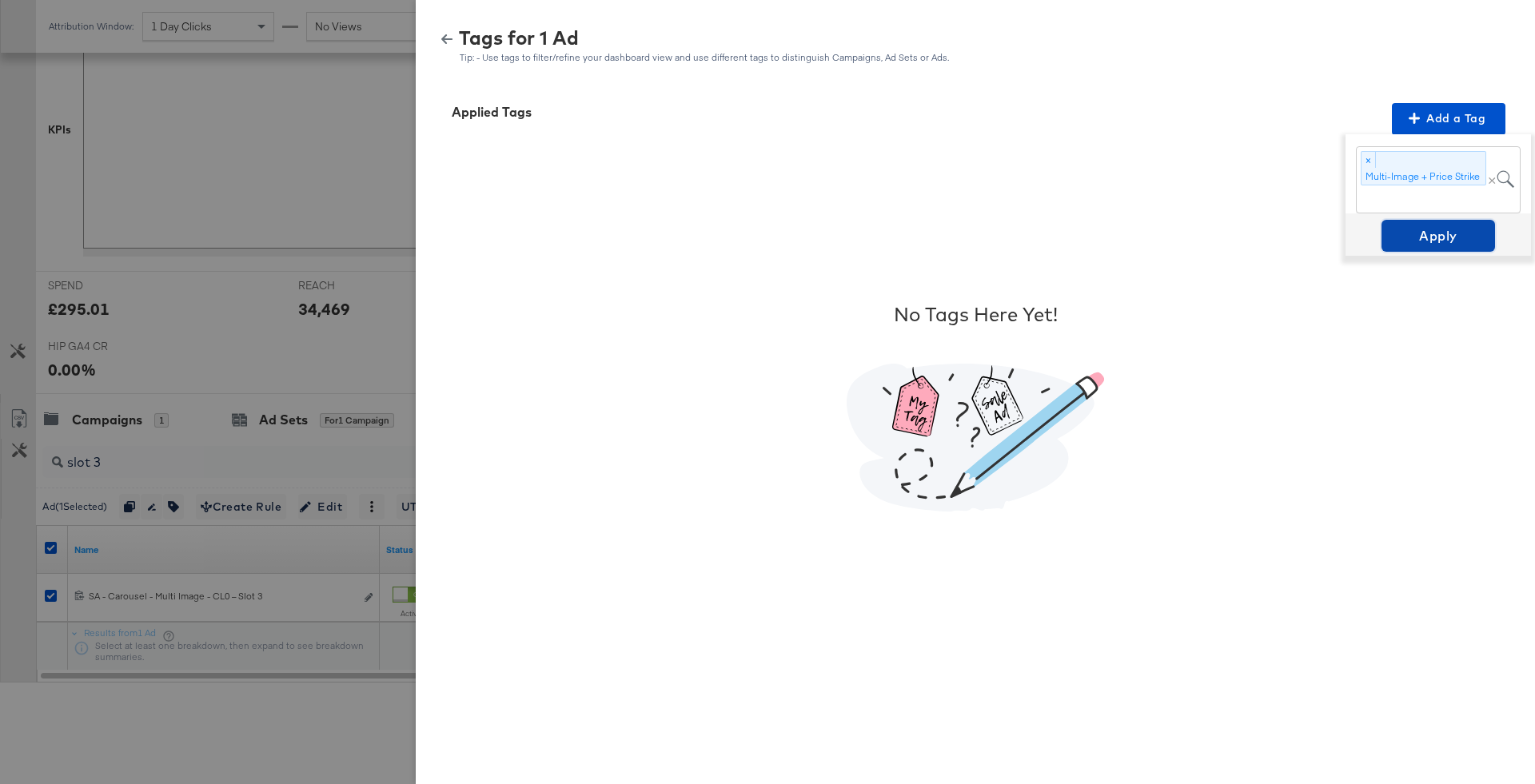
click at [1443, 231] on span "Apply" at bounding box center [1438, 235] width 101 height 23
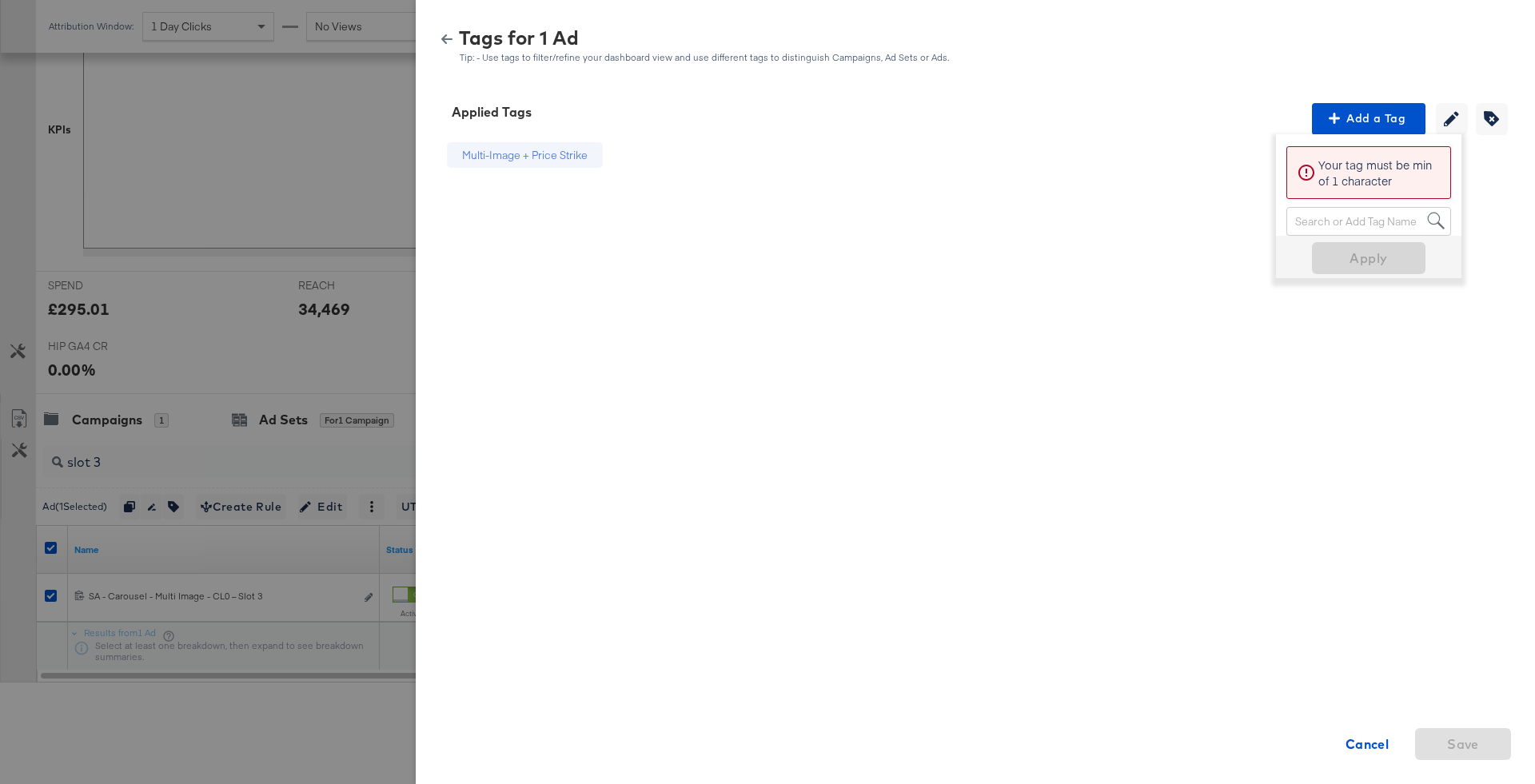
click at [446, 37] on icon "button" at bounding box center [447, 39] width 11 height 11
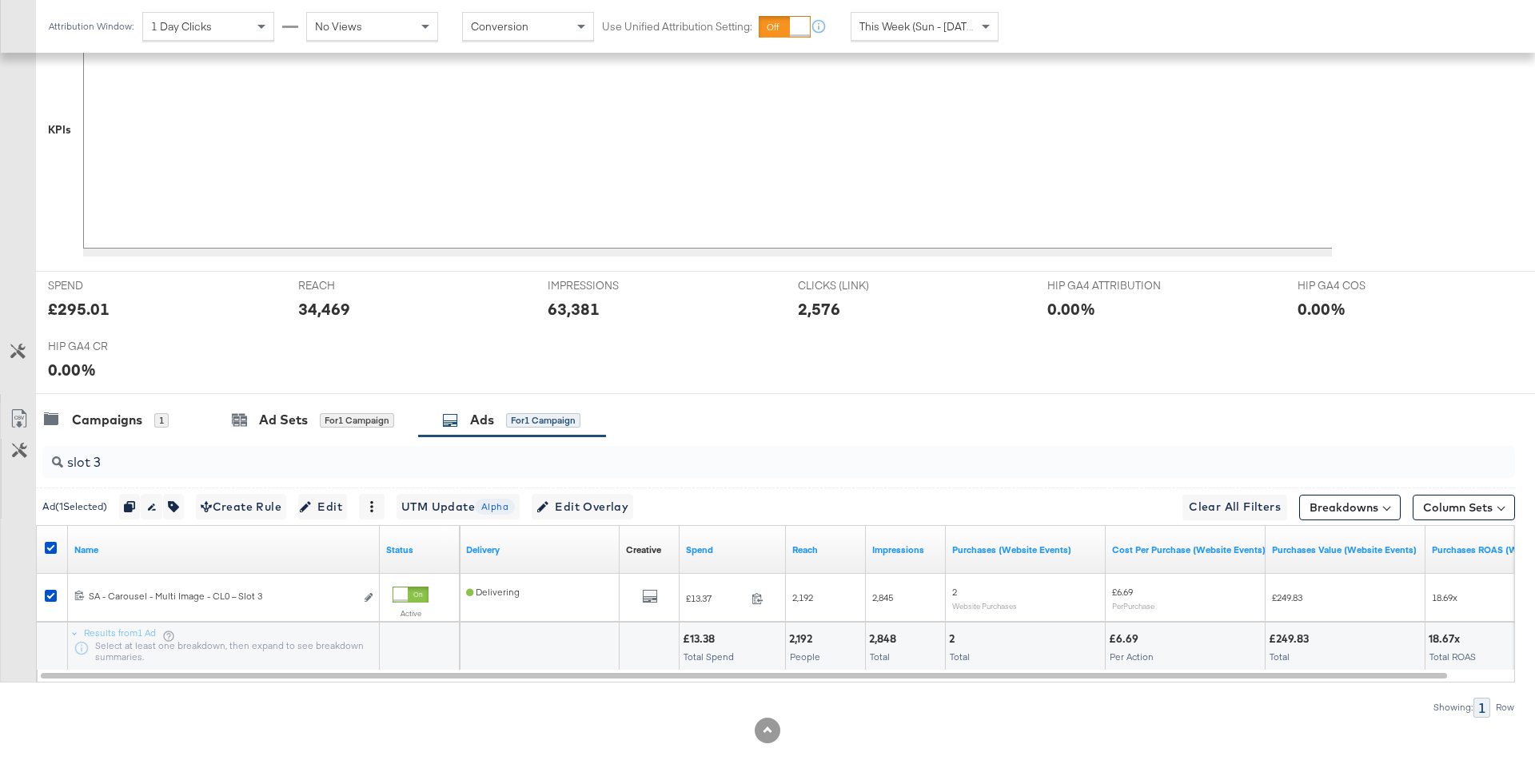
click at [241, 445] on input "slot 3" at bounding box center [721, 455] width 1316 height 32
click at [53, 545] on icon at bounding box center [50, 547] width 12 height 12
click at [0, 0] on input "checkbox" at bounding box center [0, 0] width 0 height 0
click at [169, 437] on div "slot 3" at bounding box center [775, 462] width 1479 height 51
click at [169, 460] on input "slot 3" at bounding box center [721, 455] width 1316 height 32
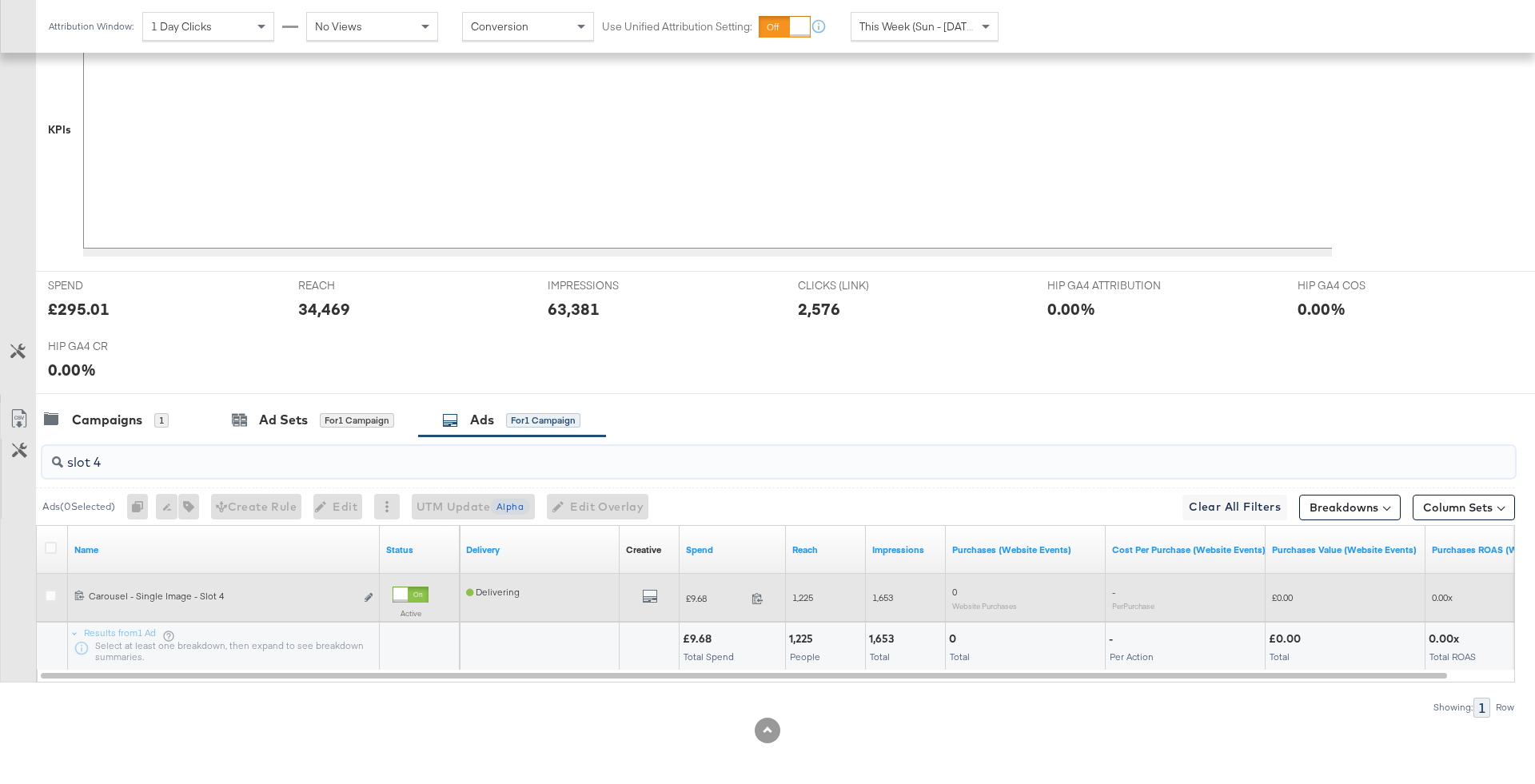
click at [56, 591] on div at bounding box center [53, 598] width 17 height 16
click at [48, 594] on icon at bounding box center [50, 595] width 12 height 12
click at [0, 0] on input "checkbox" at bounding box center [0, 0] width 0 height 0
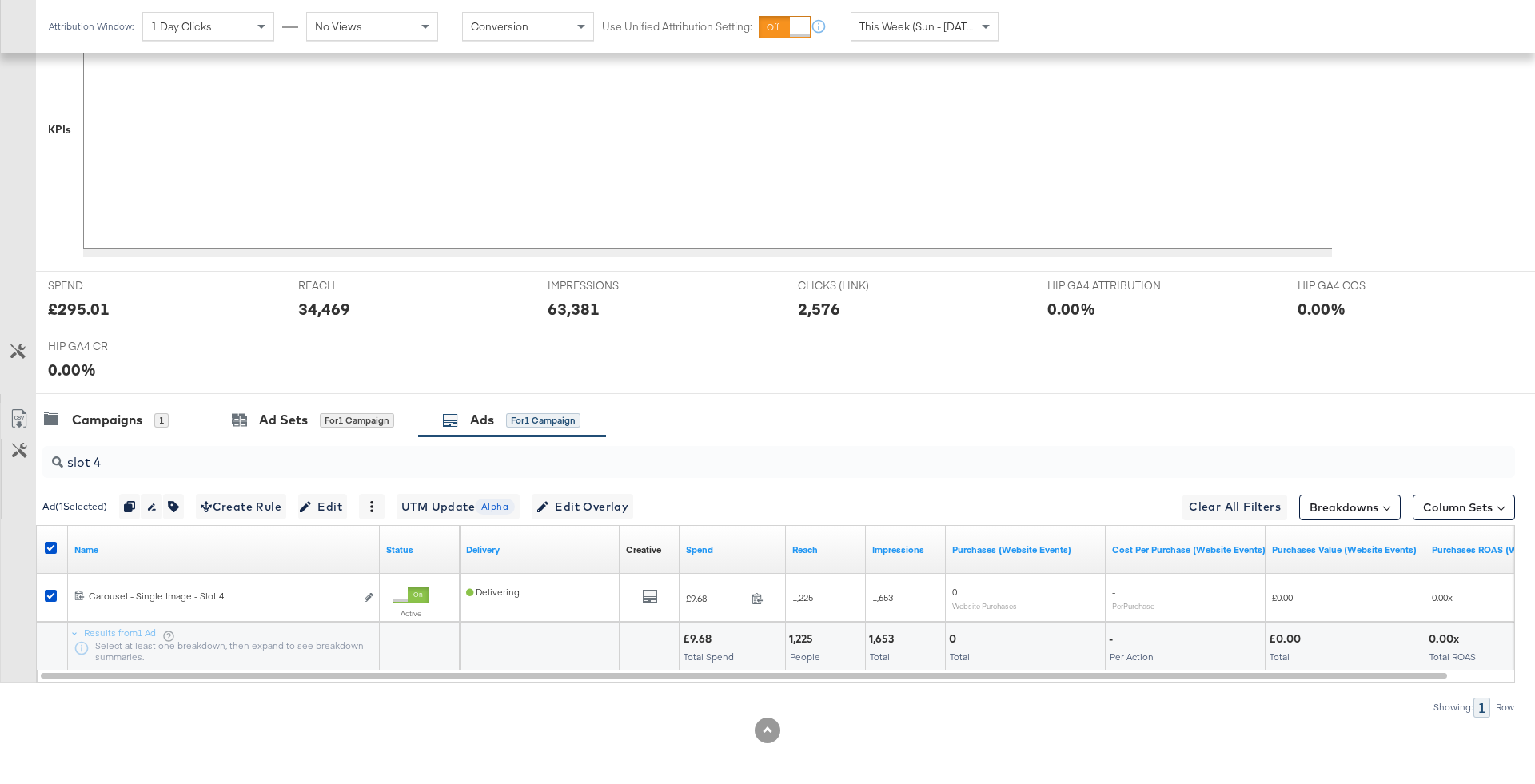
click at [125, 471] on div "slot 4" at bounding box center [778, 462] width 1472 height 32
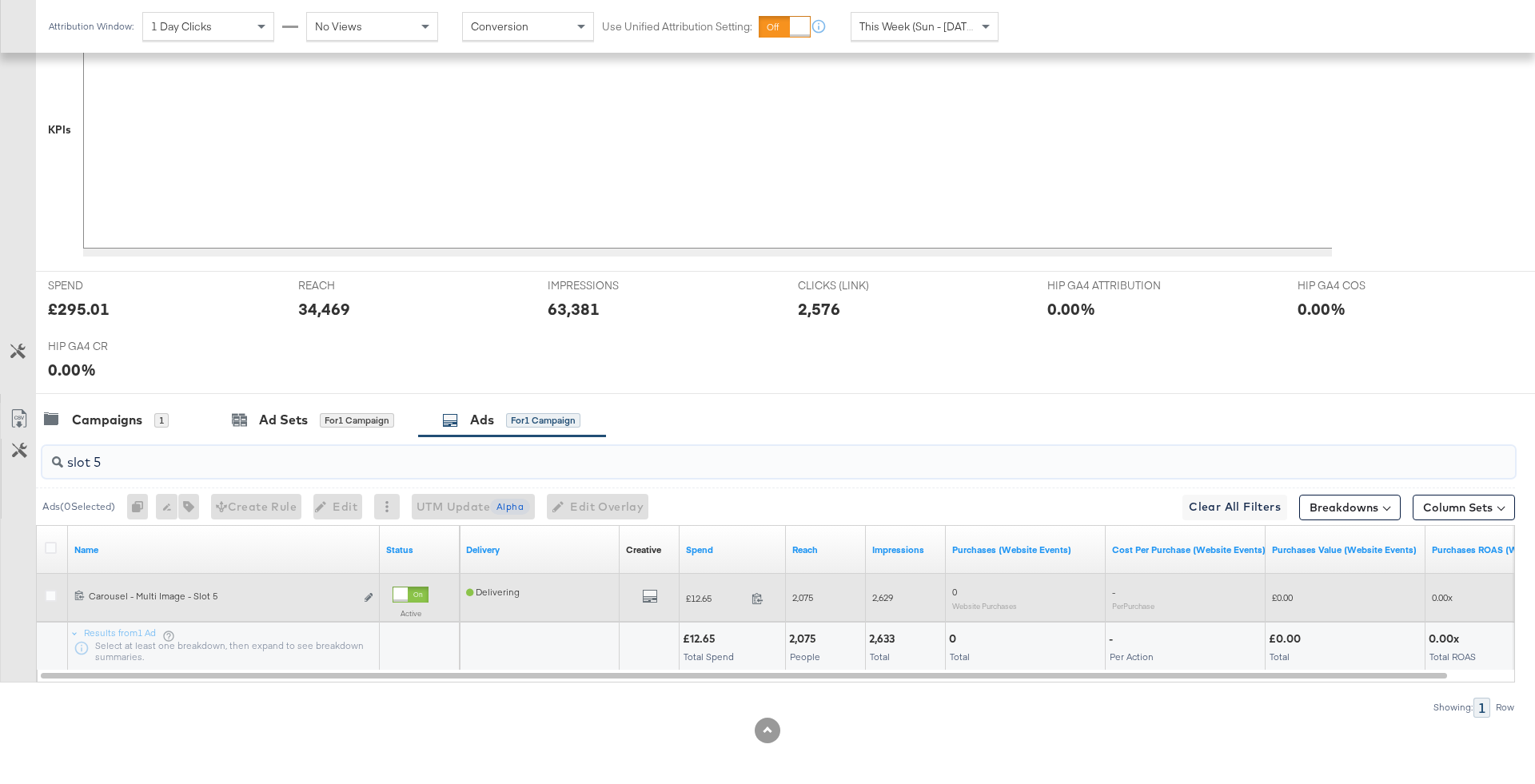
click at [52, 585] on div at bounding box center [53, 598] width 30 height 29
click at [52, 590] on icon at bounding box center [50, 595] width 12 height 12
click at [0, 0] on input "checkbox" at bounding box center [0, 0] width 0 height 0
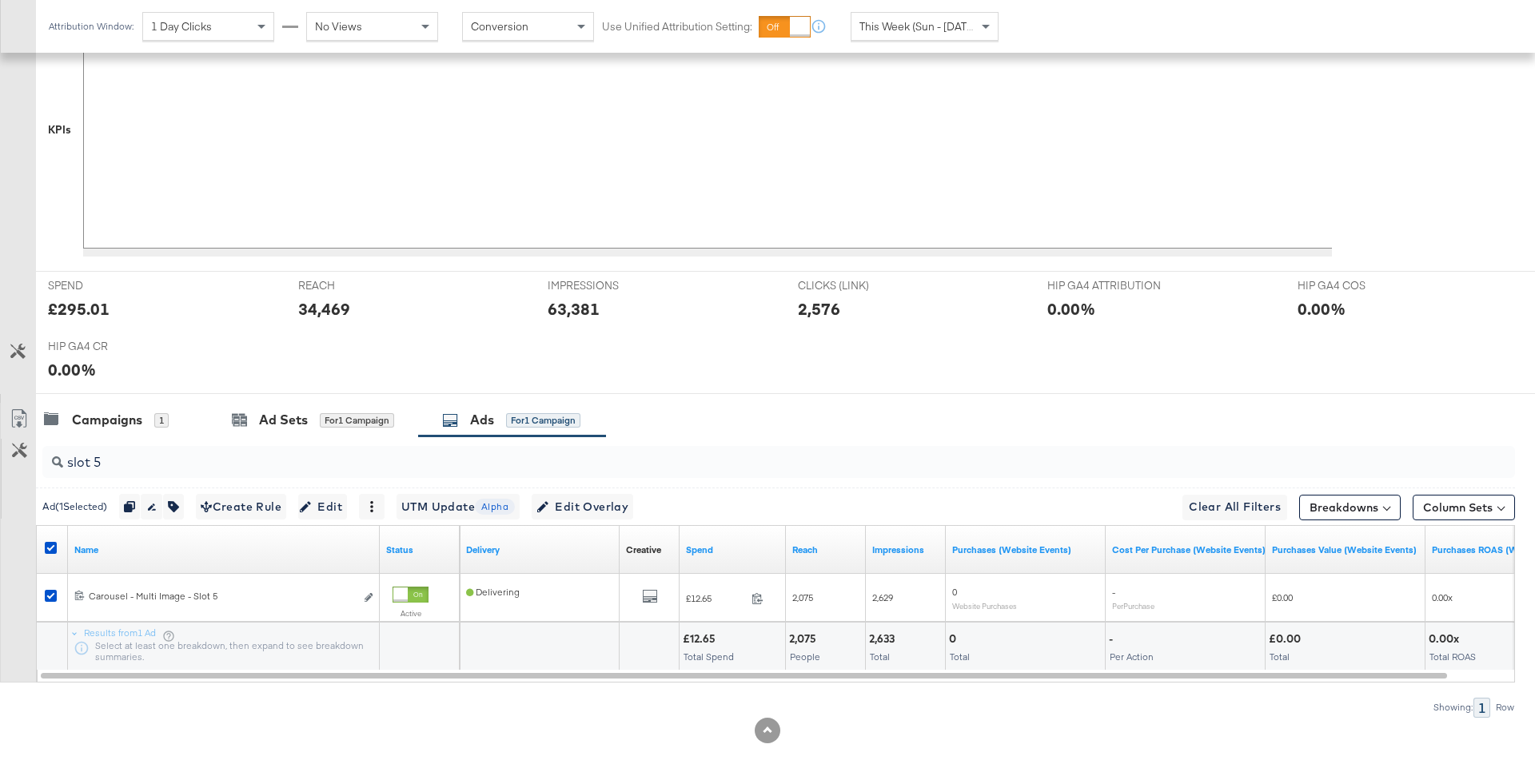
click at [142, 459] on input "slot 5" at bounding box center [721, 455] width 1316 height 32
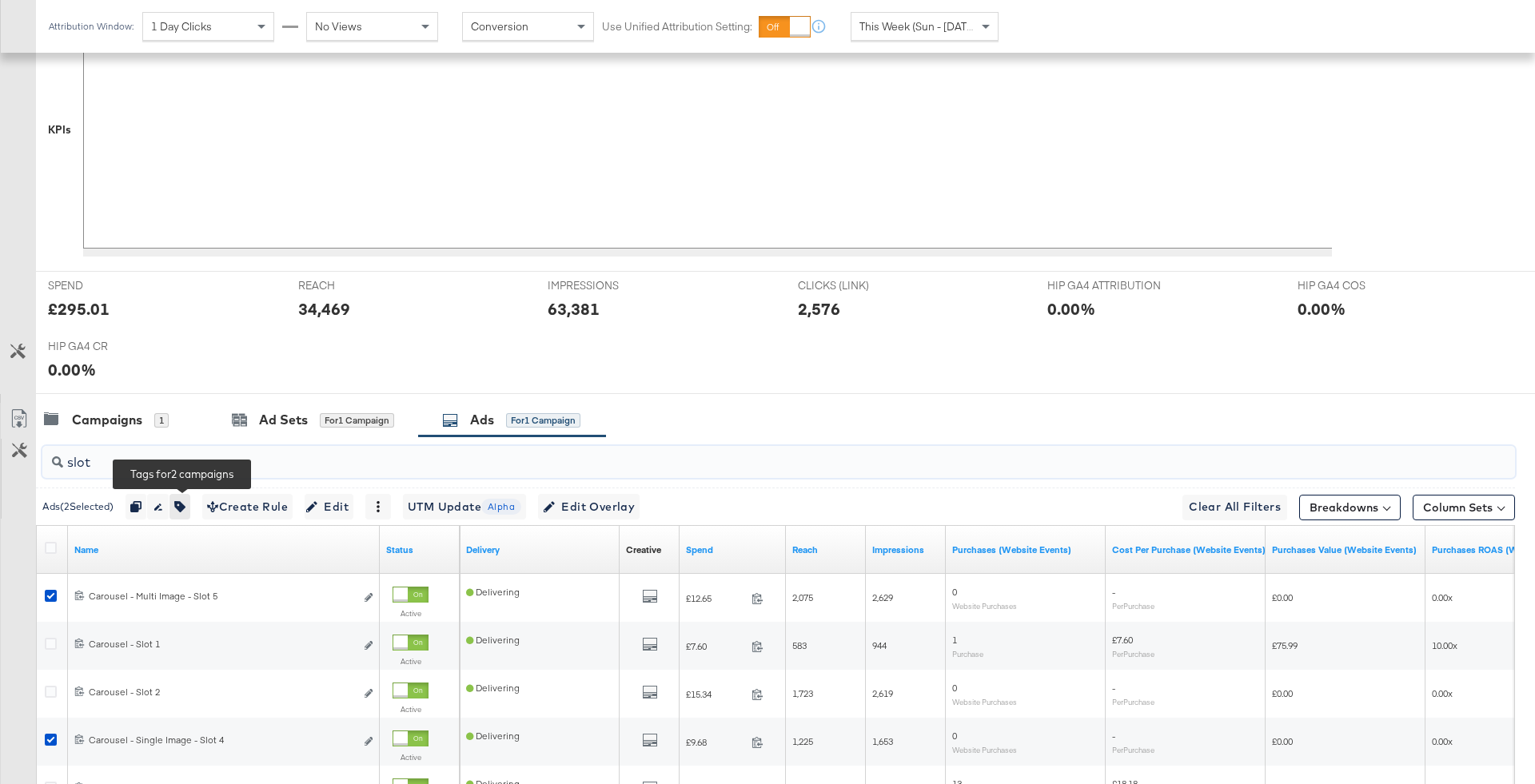
type input "slot"
click at [185, 501] on icon "button" at bounding box center [180, 507] width 11 height 11
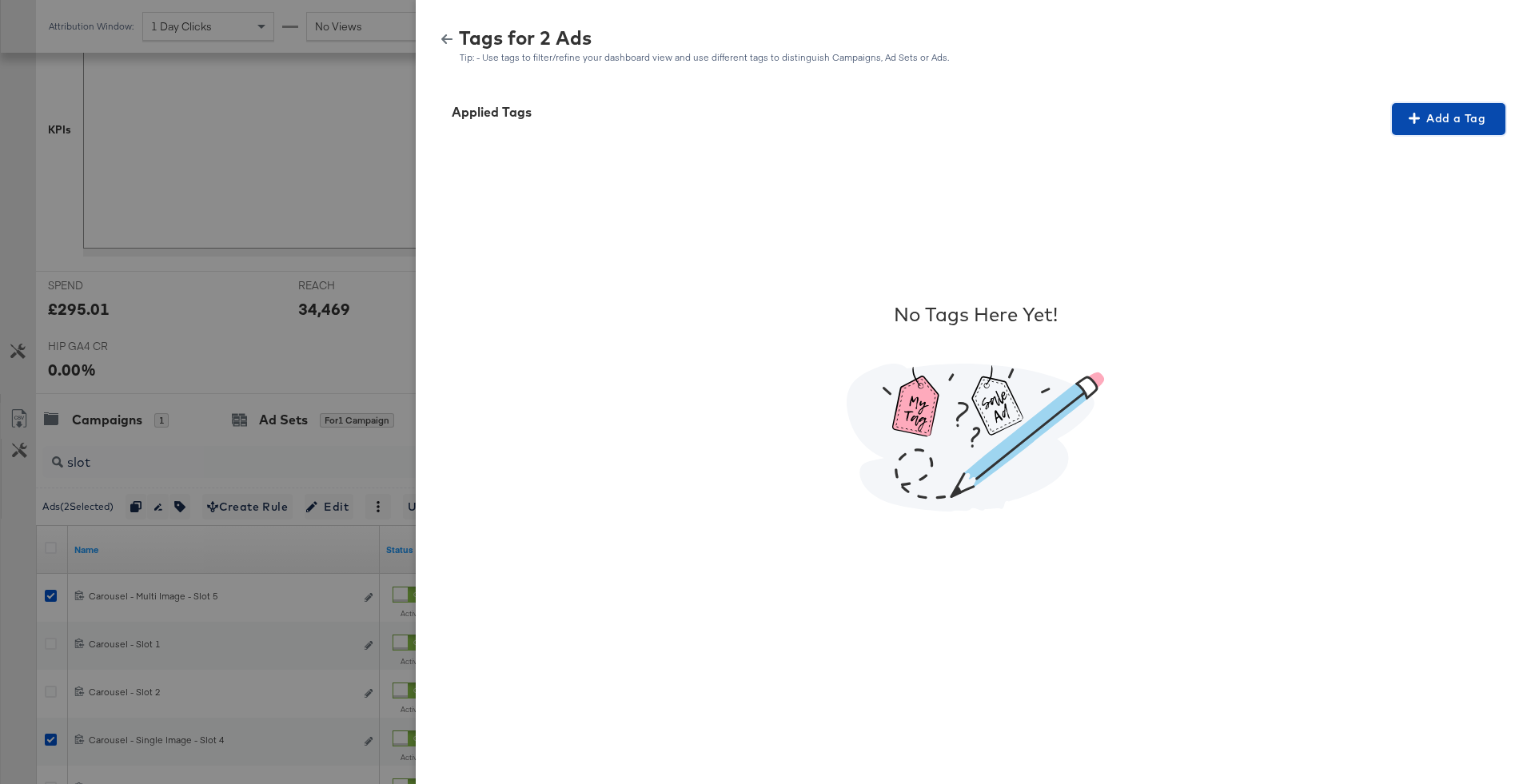
click at [1429, 104] on button "Add a Tag" at bounding box center [1449, 120] width 113 height 32
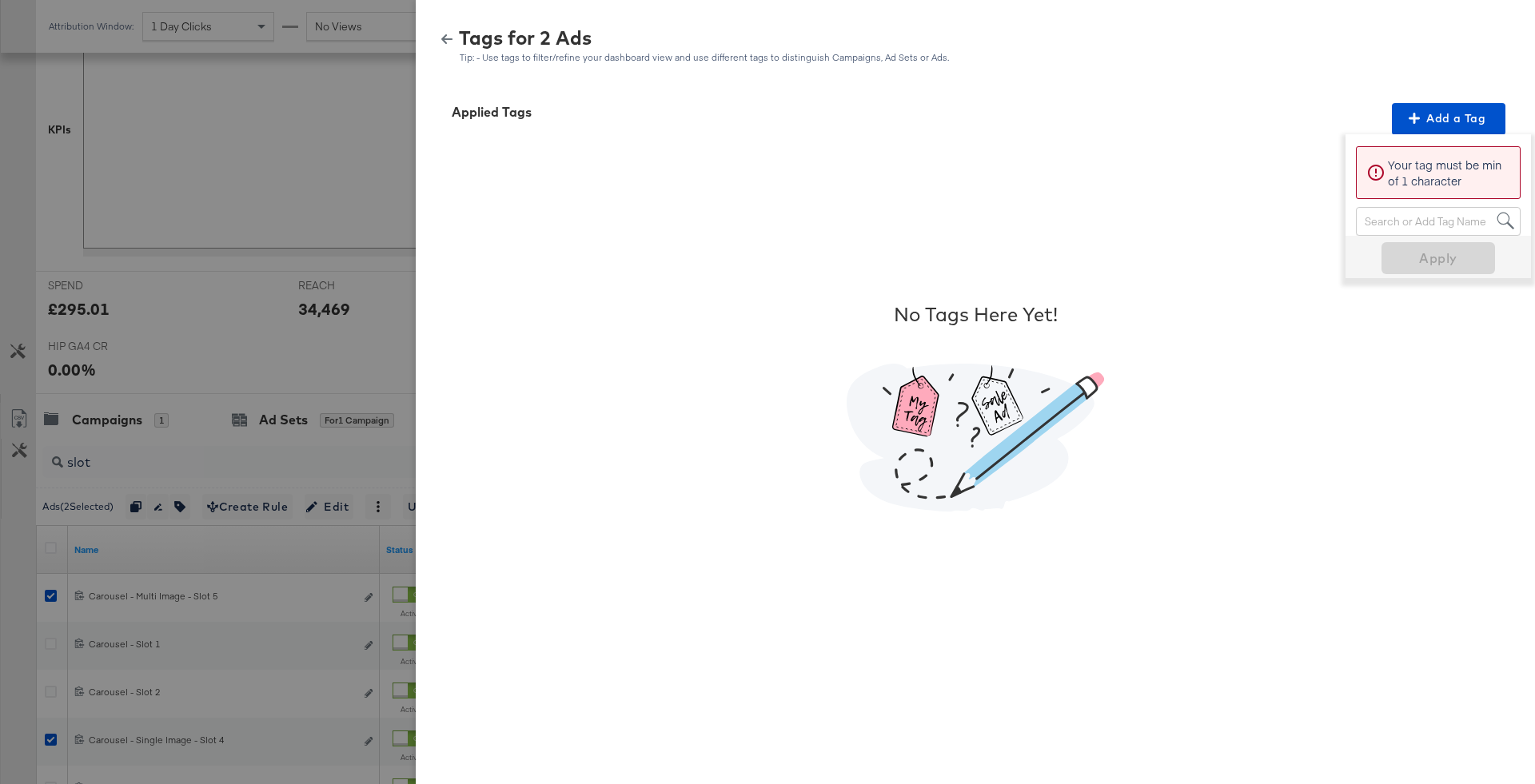
click at [1418, 221] on div "Search or Add Tag Name" at bounding box center [1438, 221] width 163 height 27
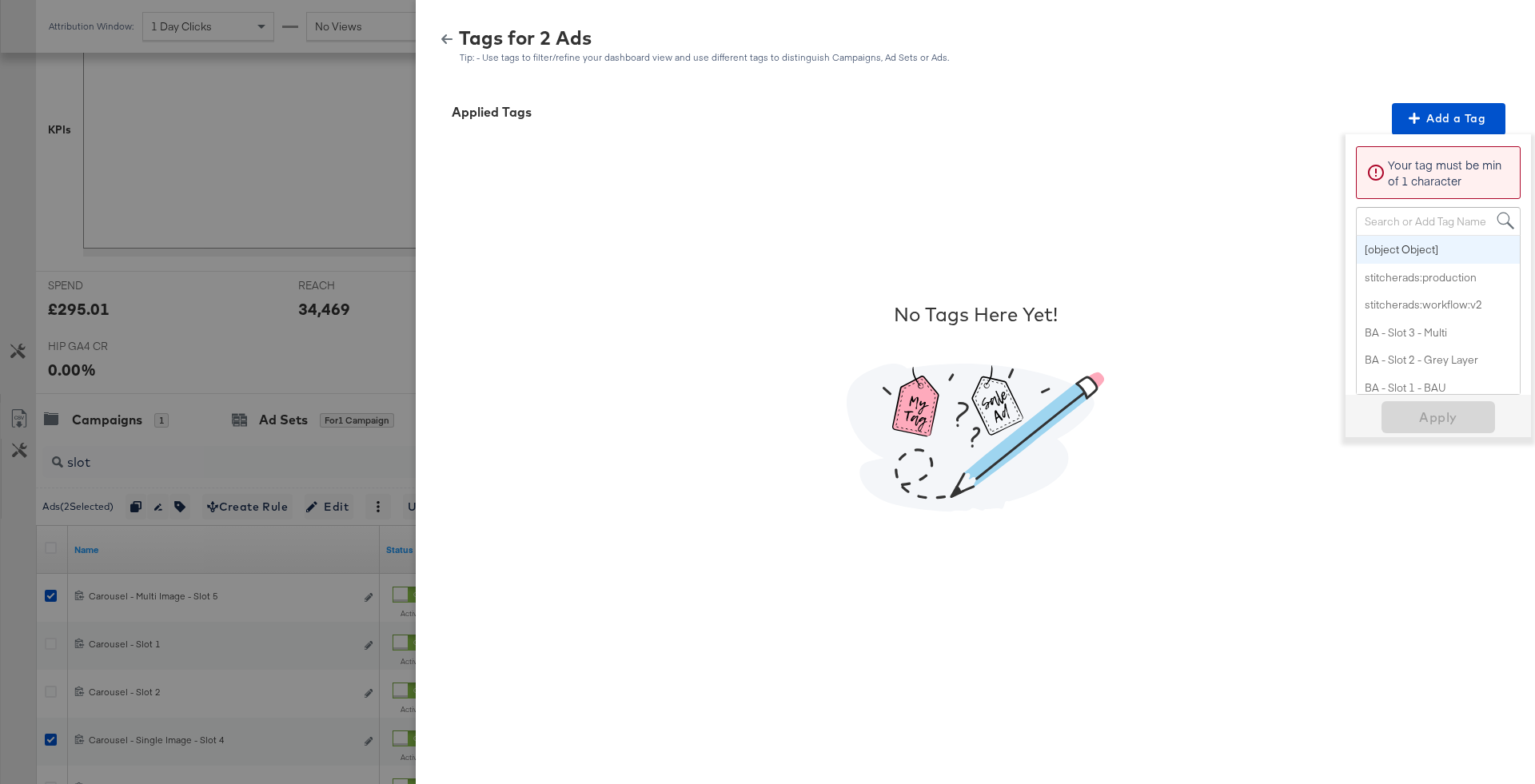
paste input "Buy Now Pay Later"
type input "Buy Now Pay Later"
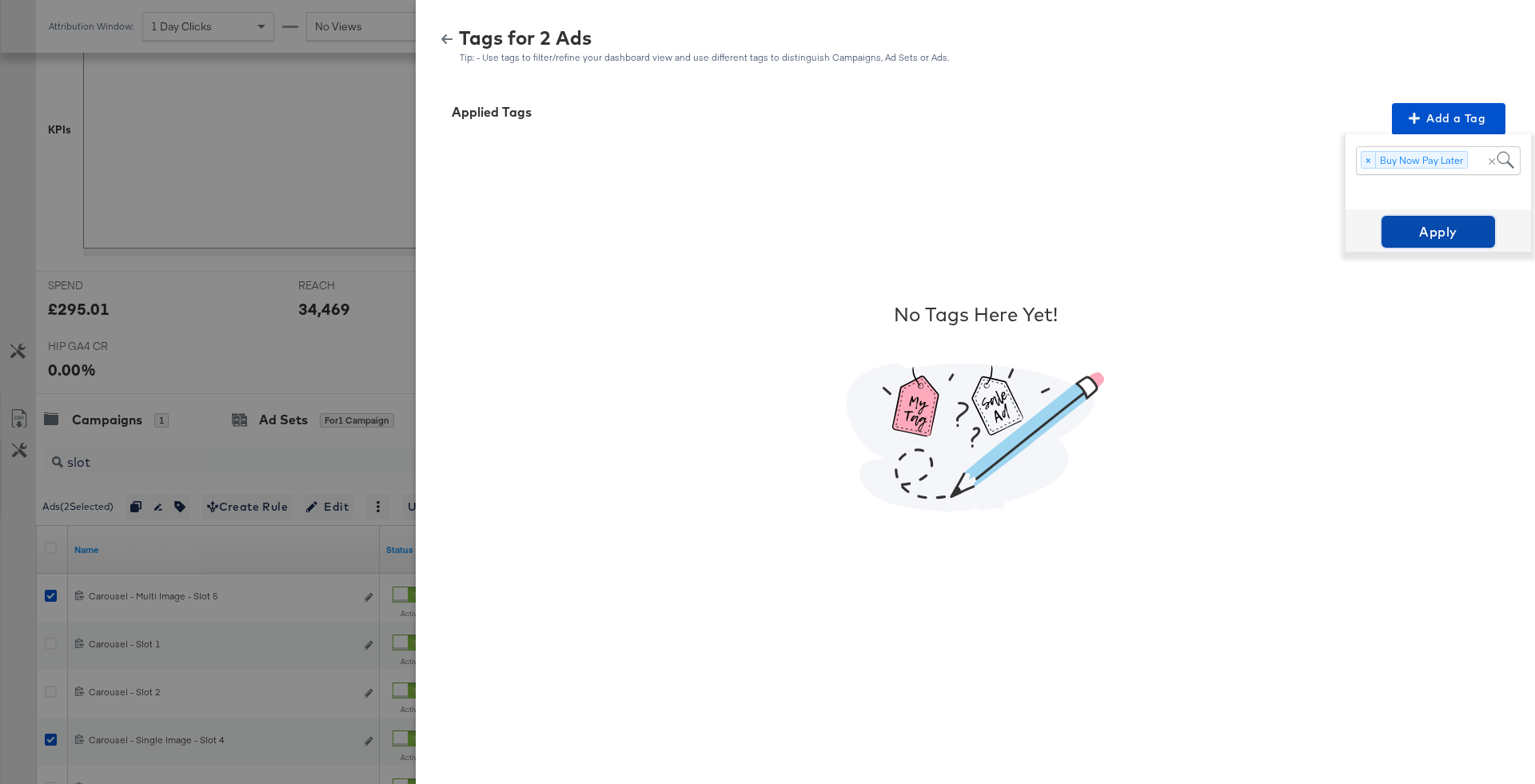
click at [1425, 238] on span "Apply" at bounding box center [1438, 231] width 101 height 23
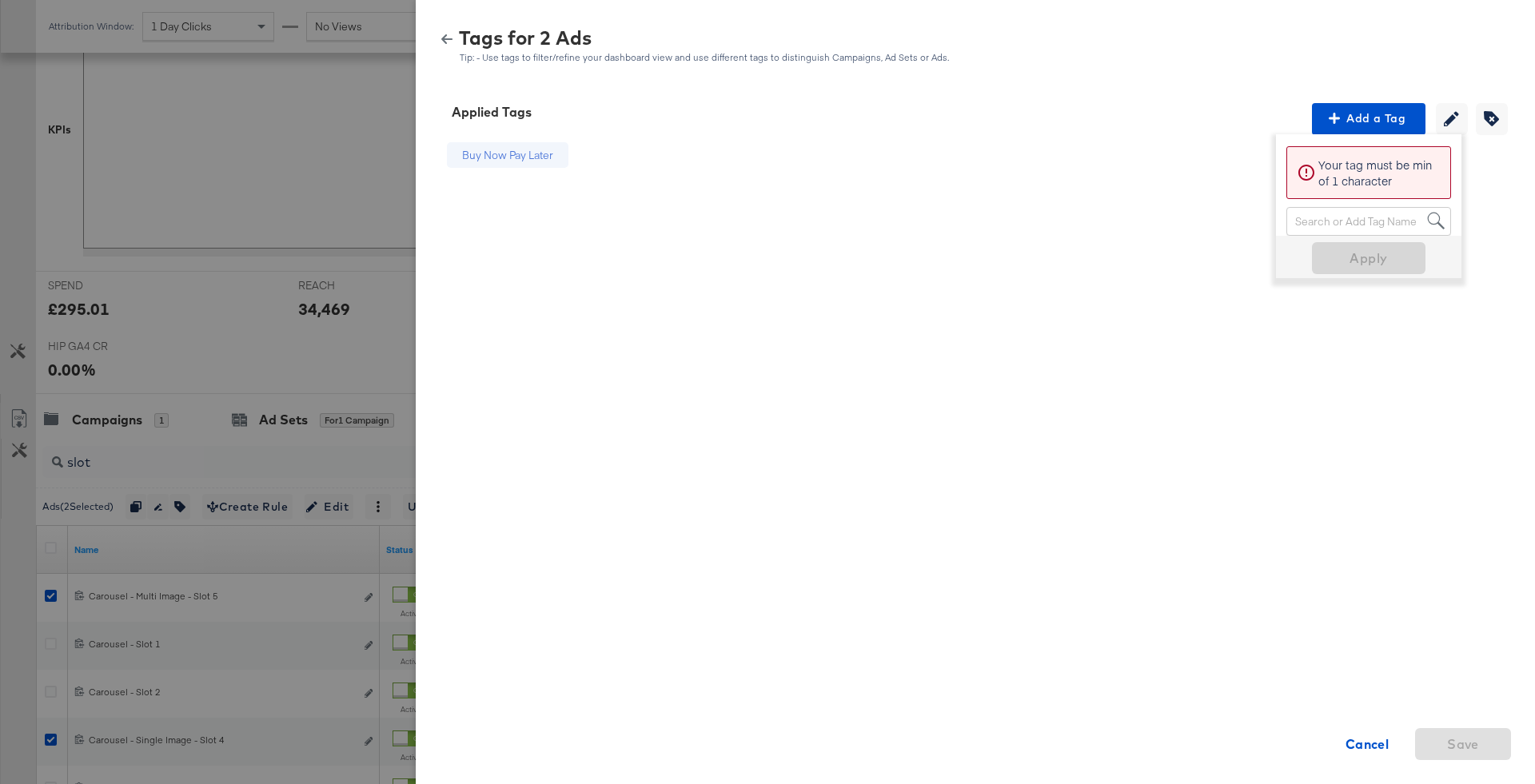
click at [447, 30] on div "Tags for 2 Ads Tip: - Use tags to filter/refine your dashboard view and use dif…" at bounding box center [975, 46] width 1080 height 34
click at [447, 40] on icon "button" at bounding box center [447, 39] width 11 height 11
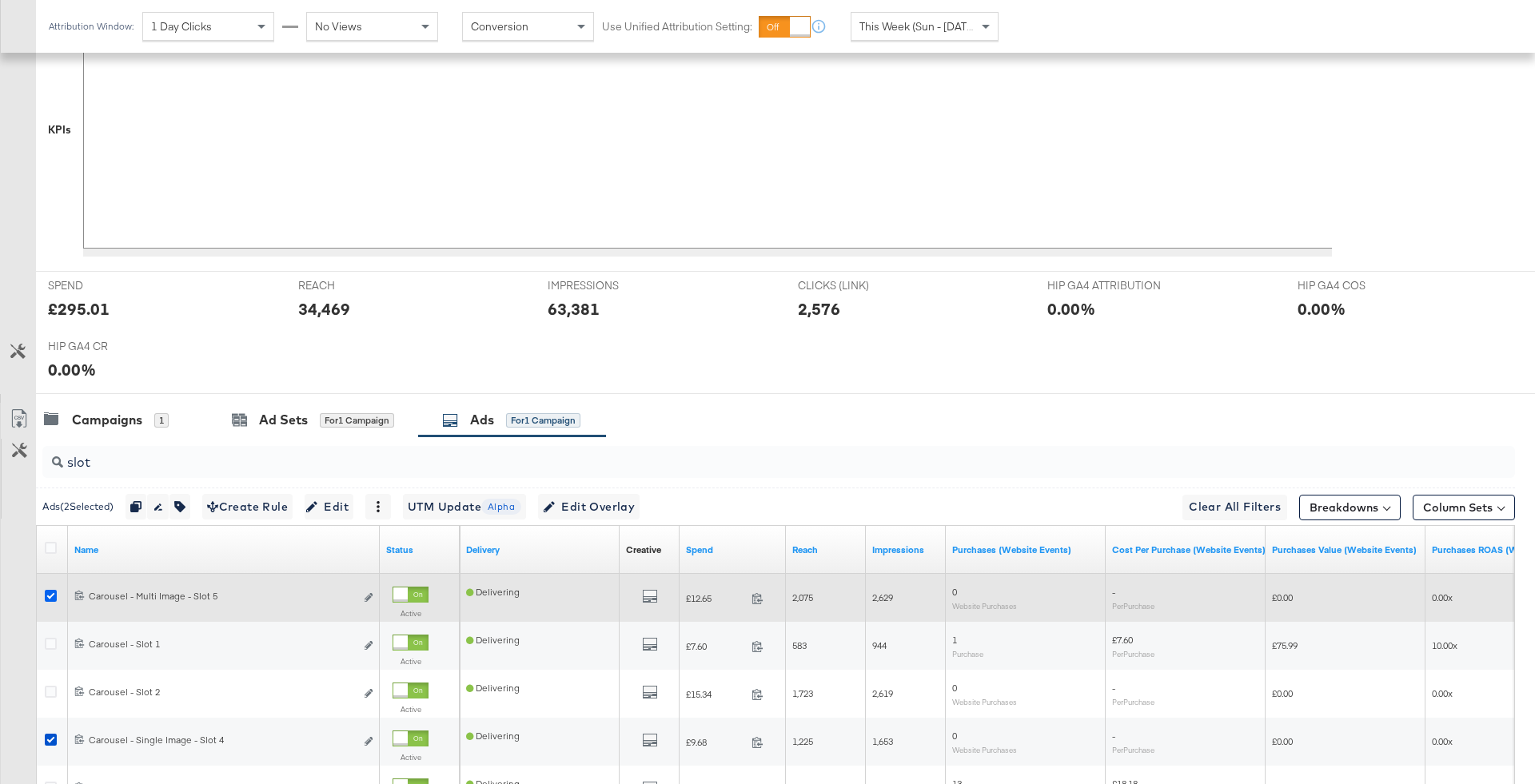
click at [51, 595] on icon at bounding box center [50, 595] width 12 height 12
click at [0, 0] on input "checkbox" at bounding box center [0, 0] width 0 height 0
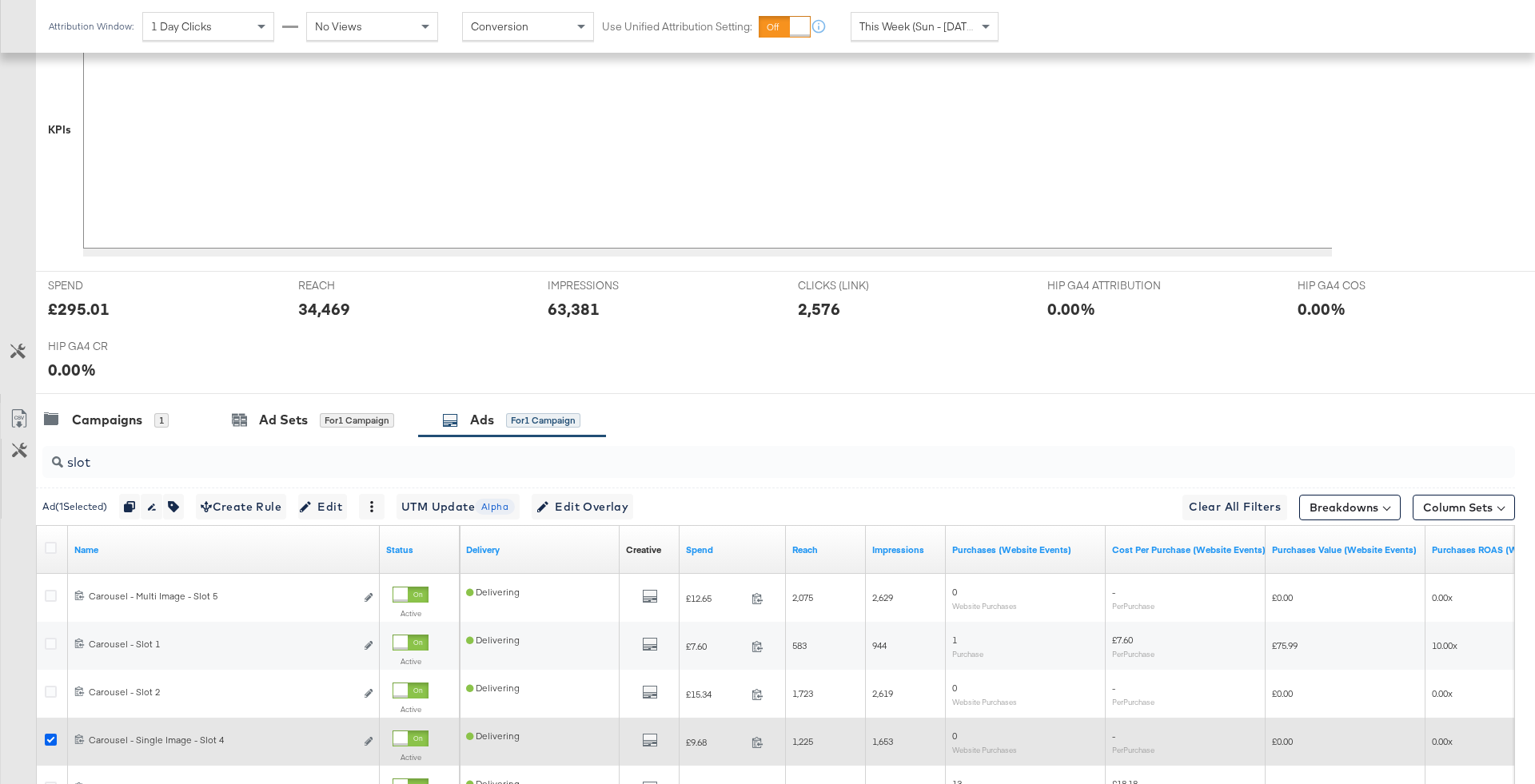
click at [51, 738] on icon at bounding box center [50, 739] width 12 height 12
click at [0, 0] on input "checkbox" at bounding box center [0, 0] width 0 height 0
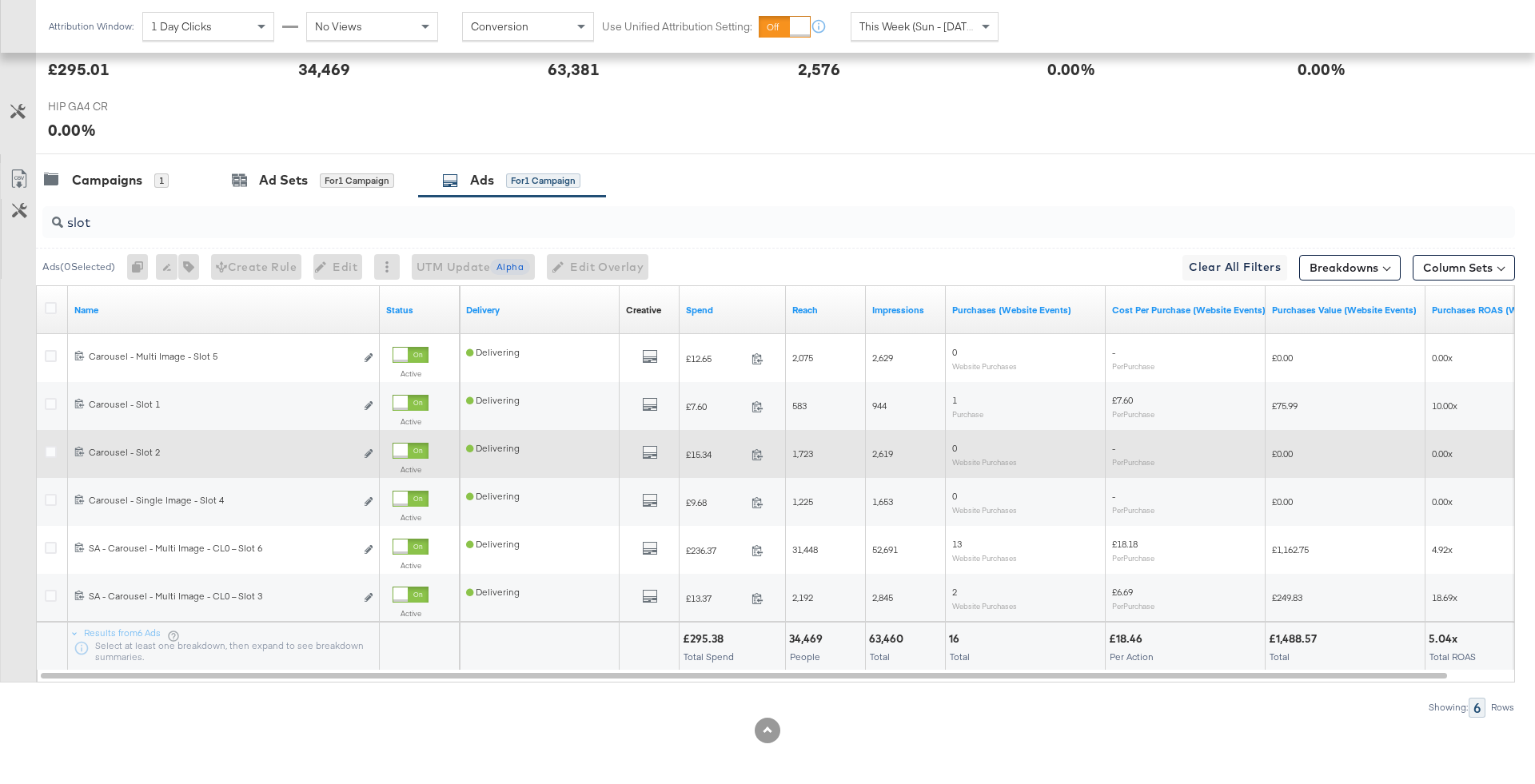
scroll to position [0, 0]
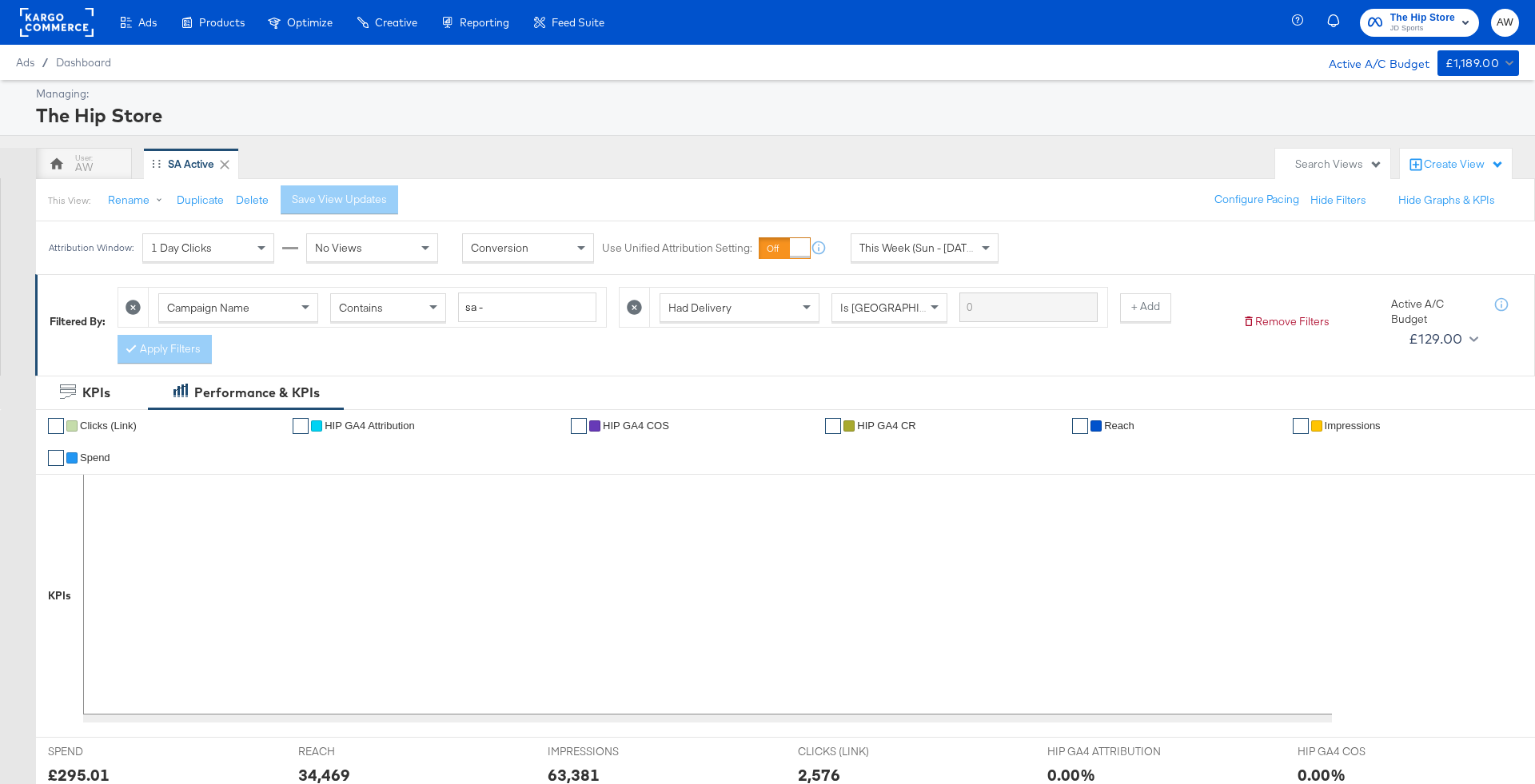
click at [1405, 41] on div "The Hip Store JD Sports AW" at bounding box center [1416, 23] width 238 height 45
click at [1401, 32] on span "JD Sports" at bounding box center [1422, 29] width 65 height 13
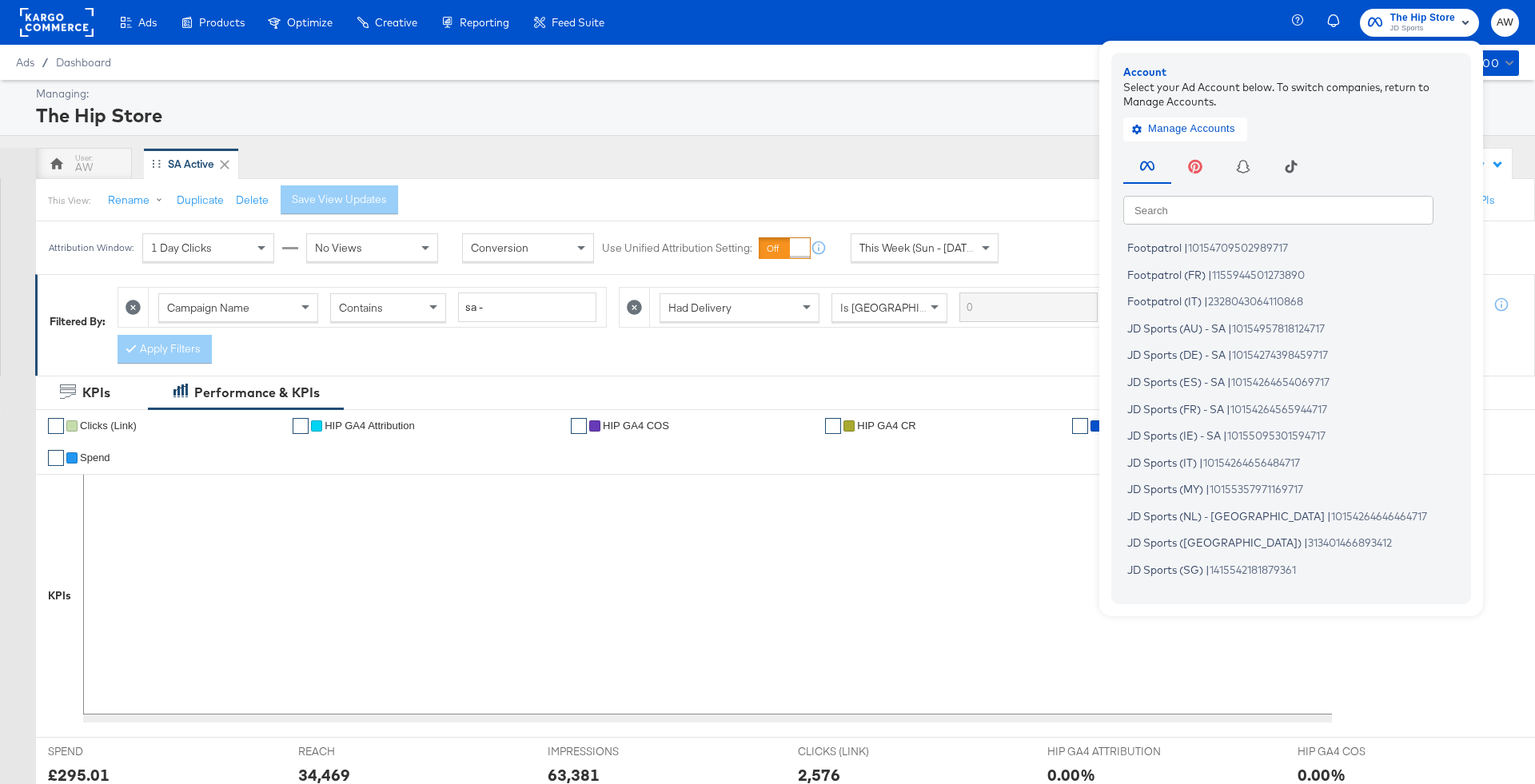
click at [1323, 204] on input "text" at bounding box center [1278, 210] width 310 height 29
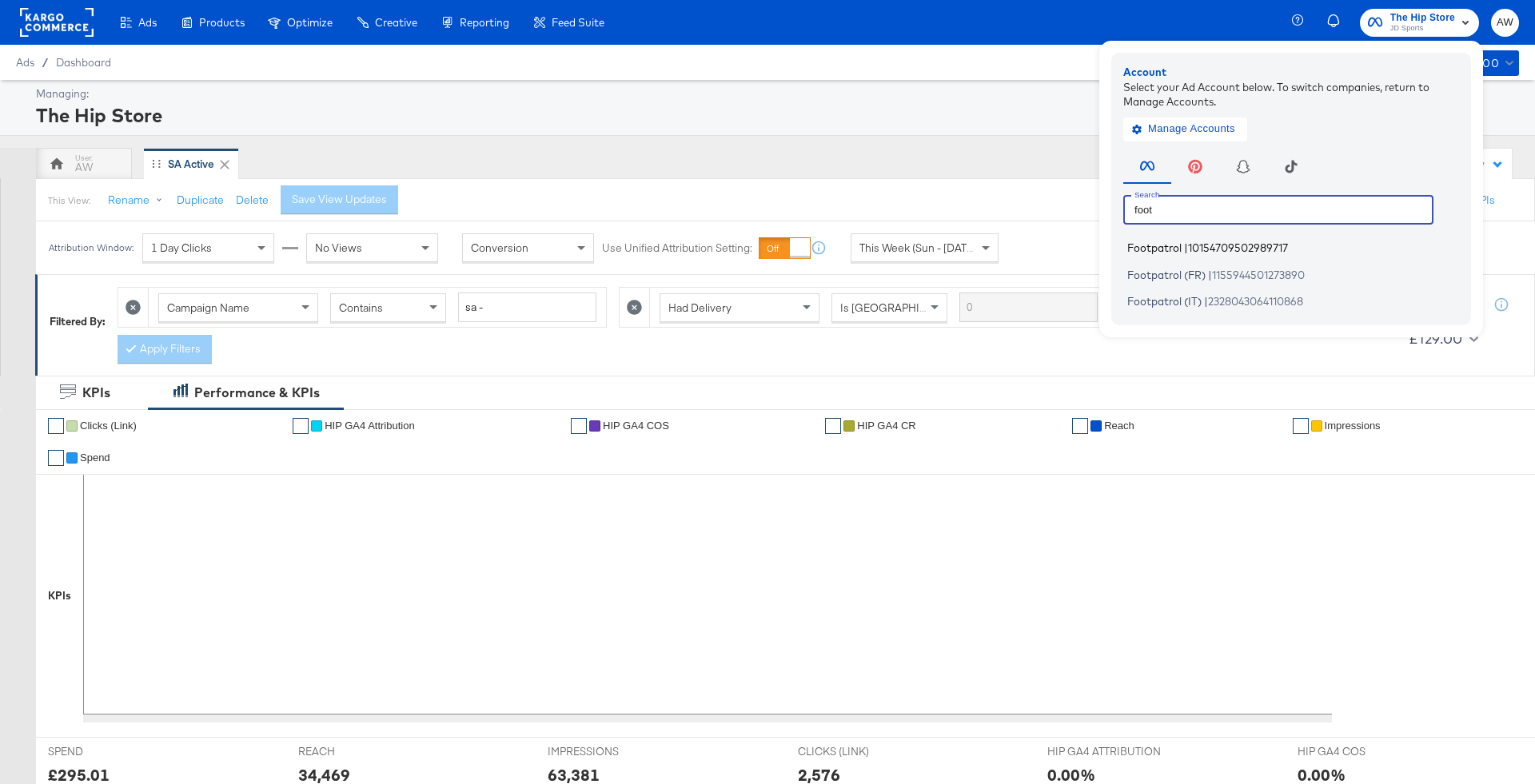
type input "foot"
click at [1282, 247] on span "10154709502989717" at bounding box center [1237, 248] width 100 height 13
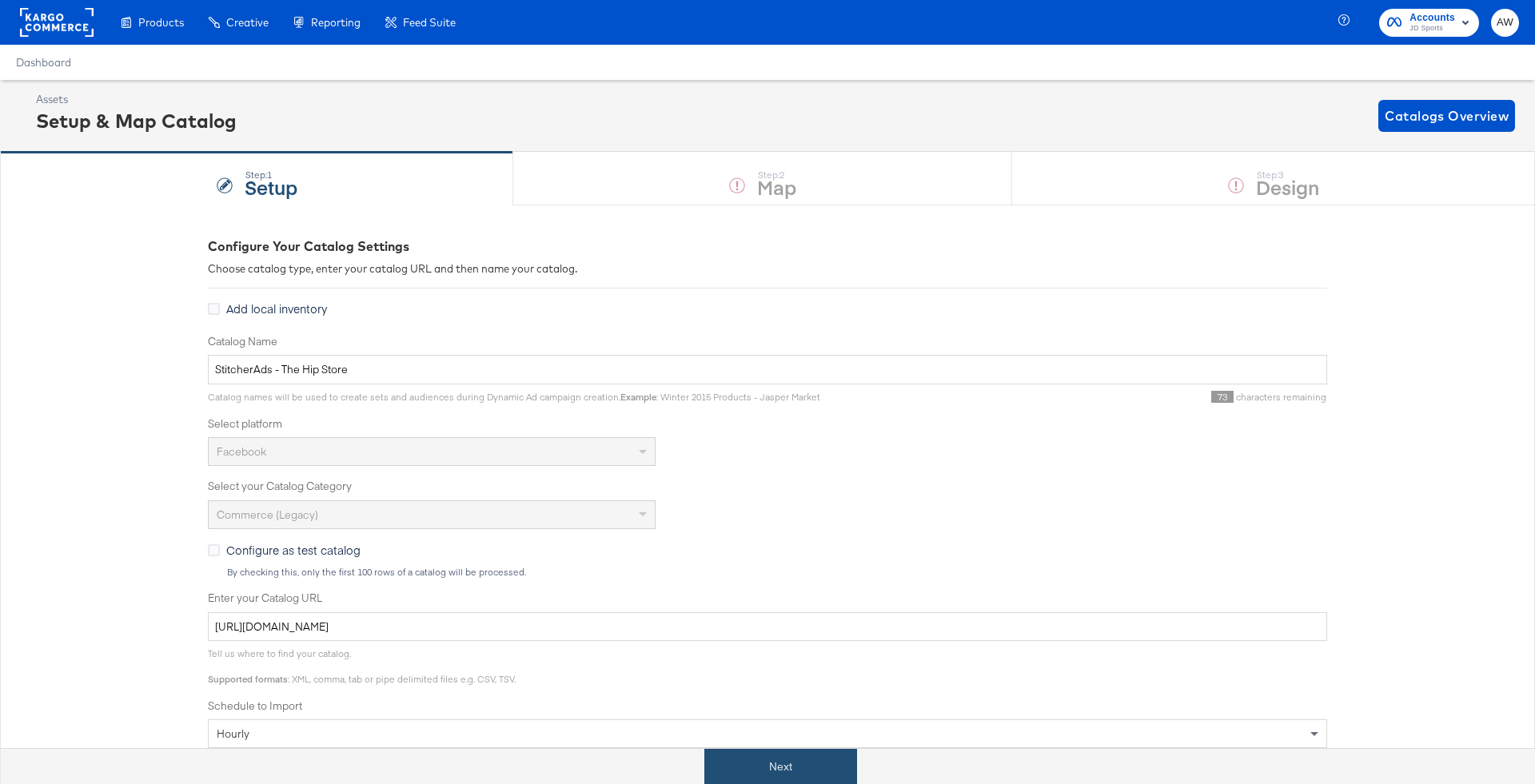
click at [822, 759] on button "Next" at bounding box center [781, 767] width 153 height 36
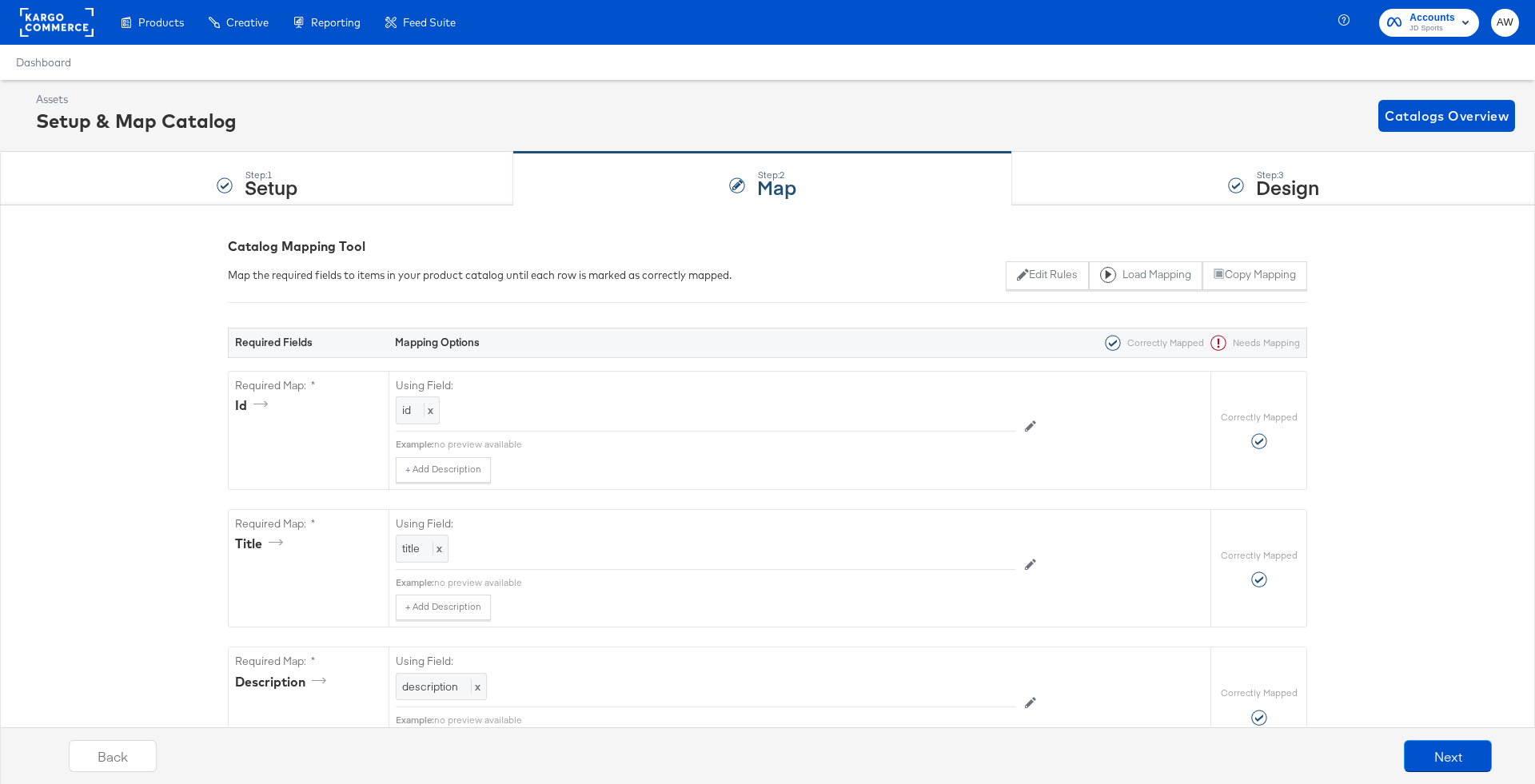
click at [1135, 178] on div "Step: 3 Design" at bounding box center [1273, 179] width 523 height 53
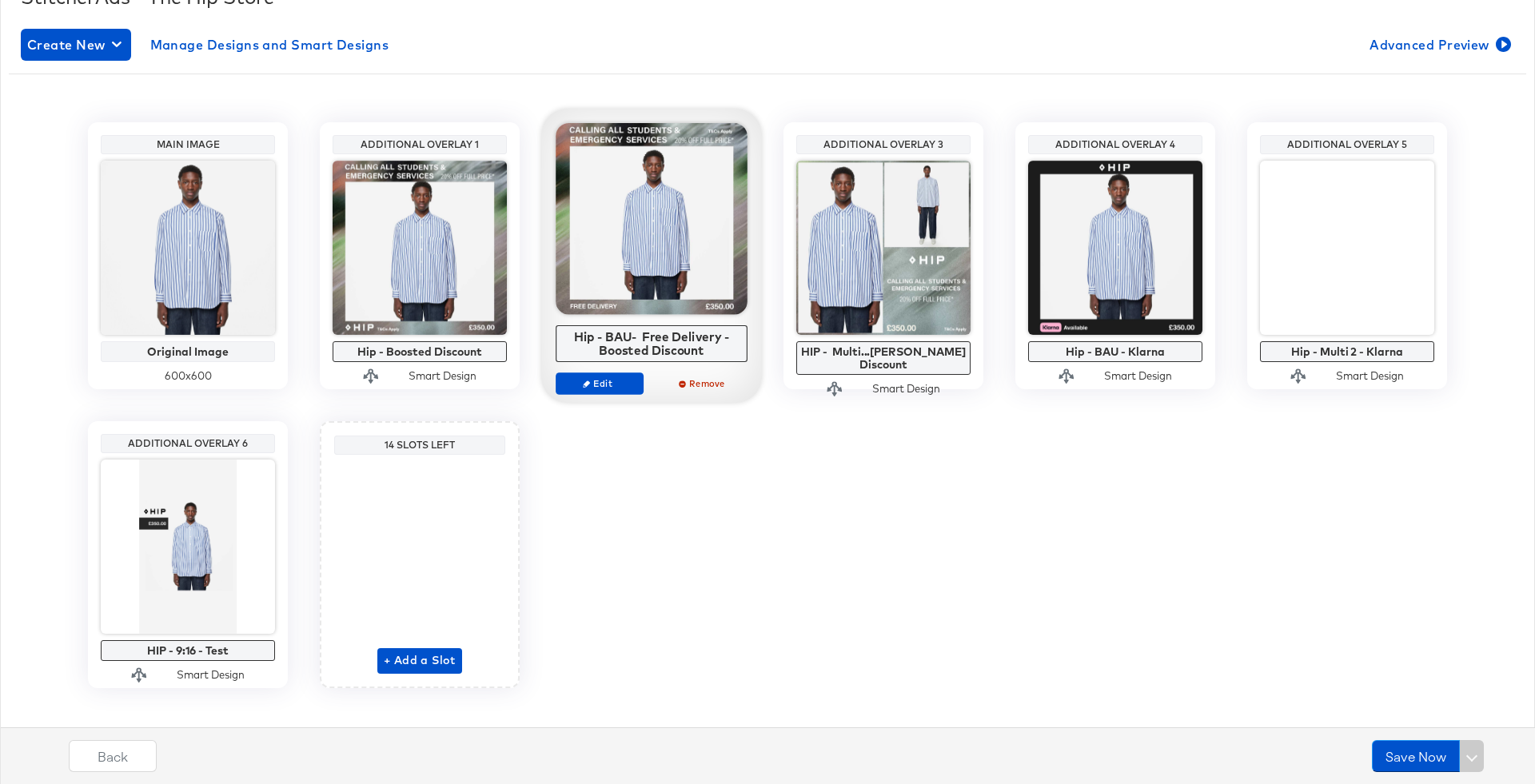
scroll to position [275, 0]
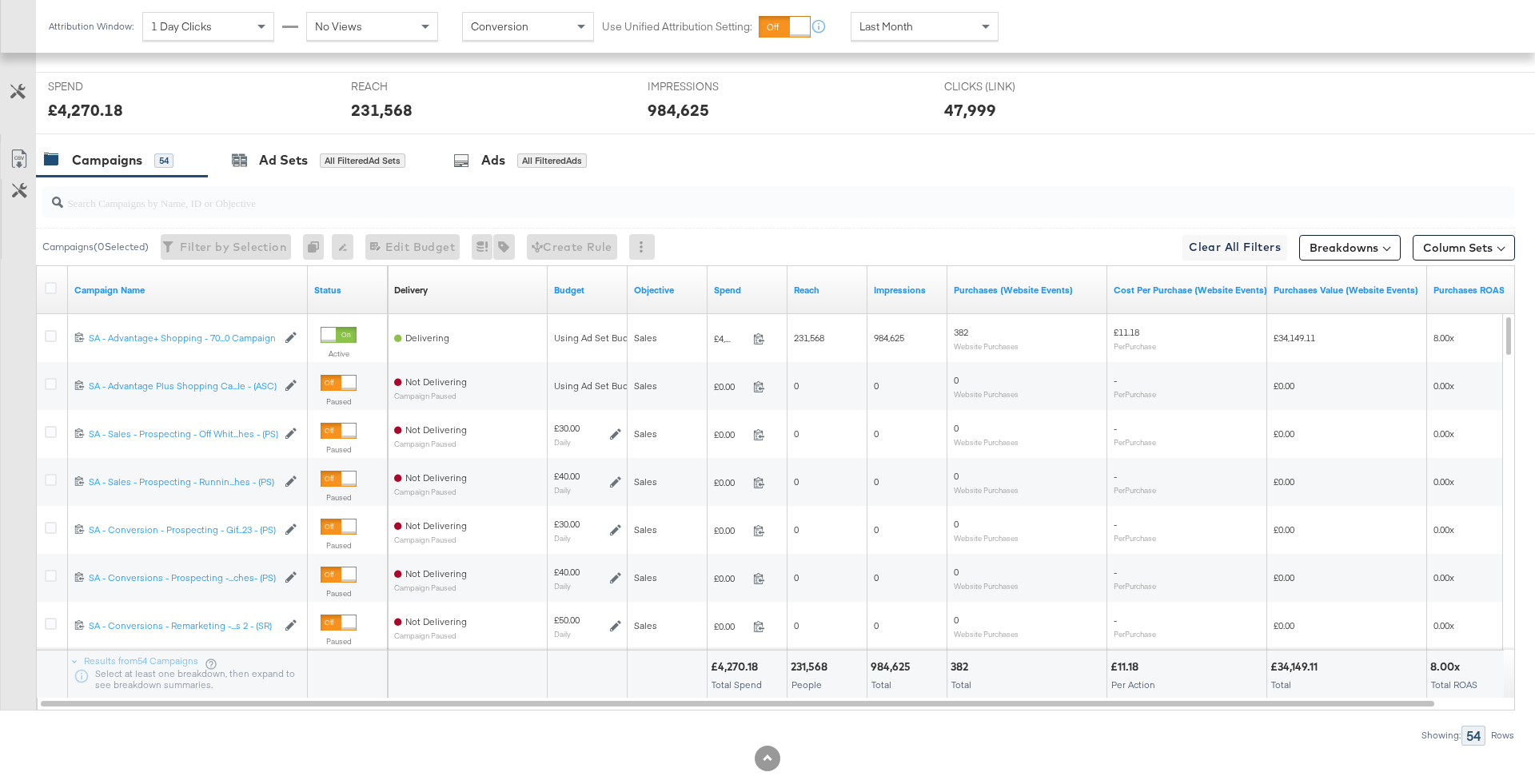
scroll to position [625, 0]
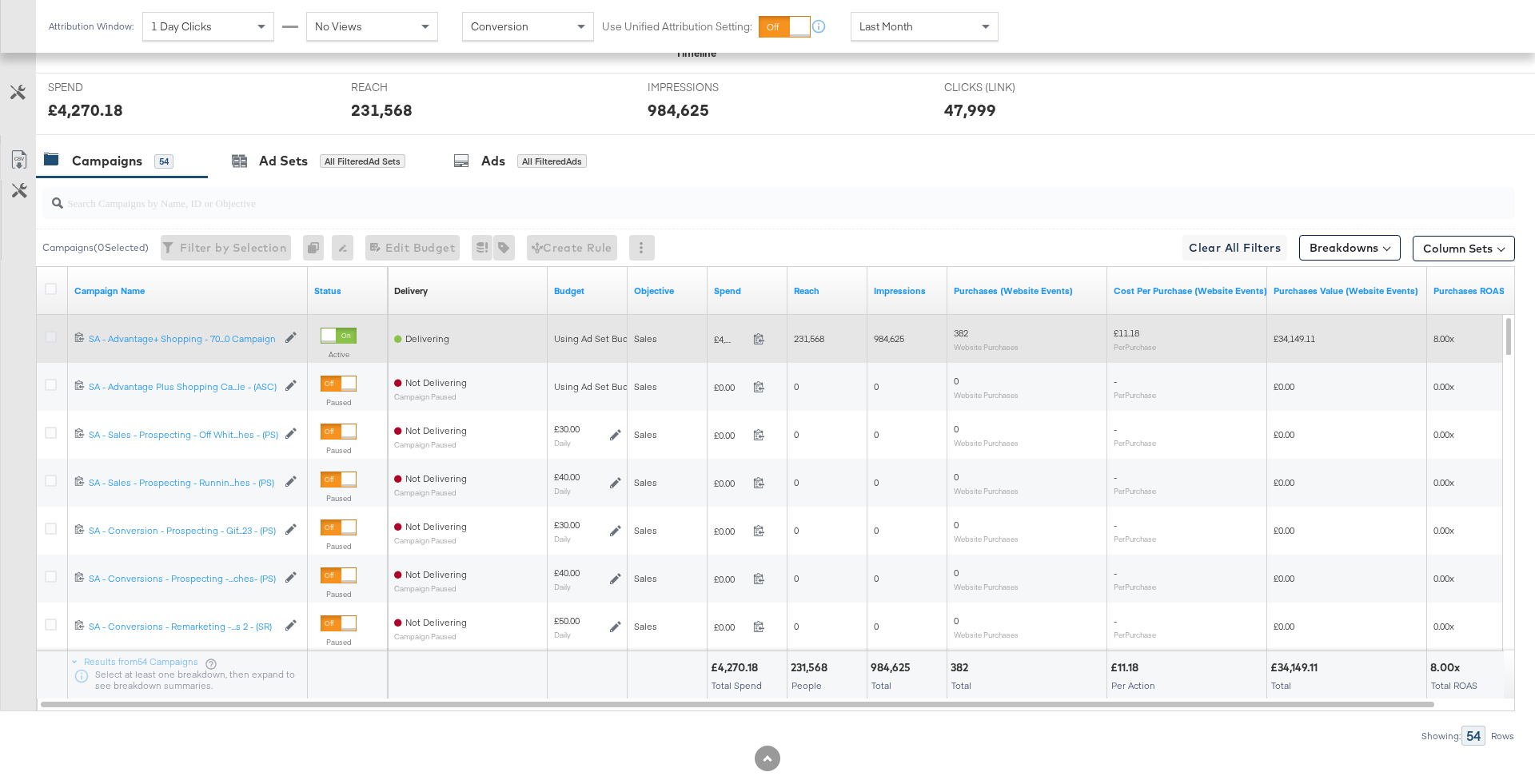
click at [50, 334] on icon at bounding box center [50, 337] width 12 height 12
click at [0, 0] on input "checkbox" at bounding box center [0, 0] width 0 height 0
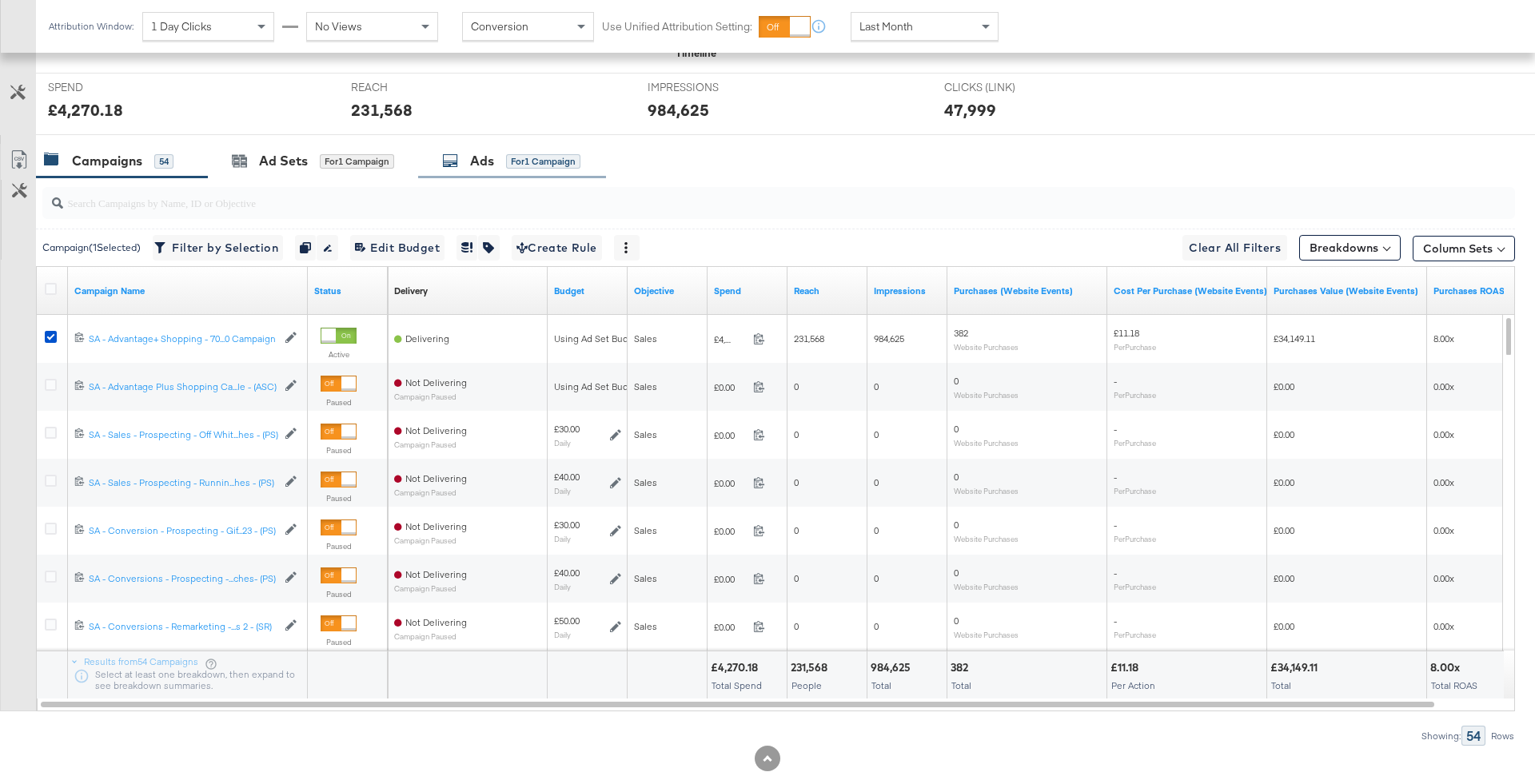
click at [510, 167] on div "Ads for 1 Campaign" at bounding box center [511, 161] width 139 height 18
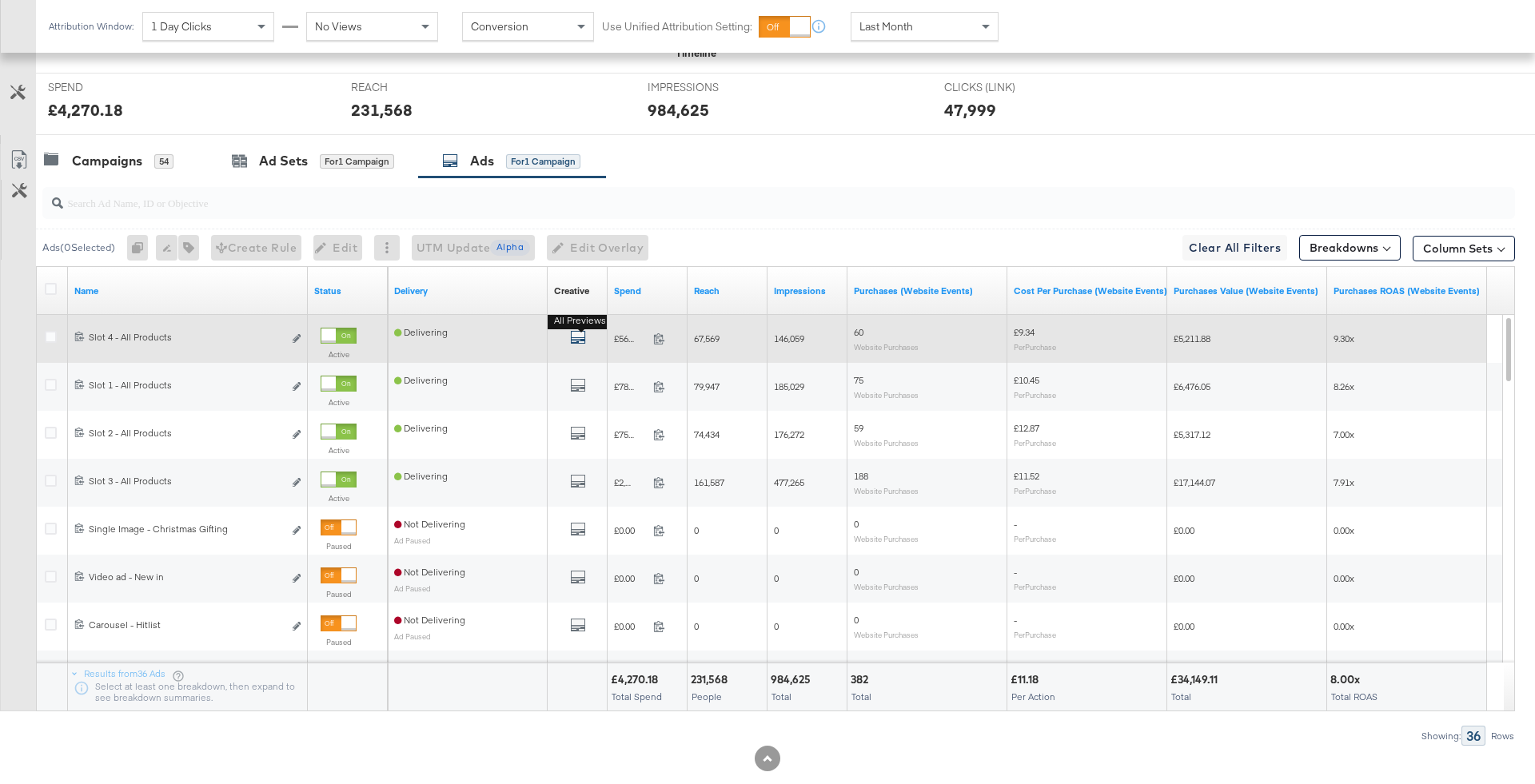
click at [575, 335] on icon "default" at bounding box center [578, 338] width 16 height 16
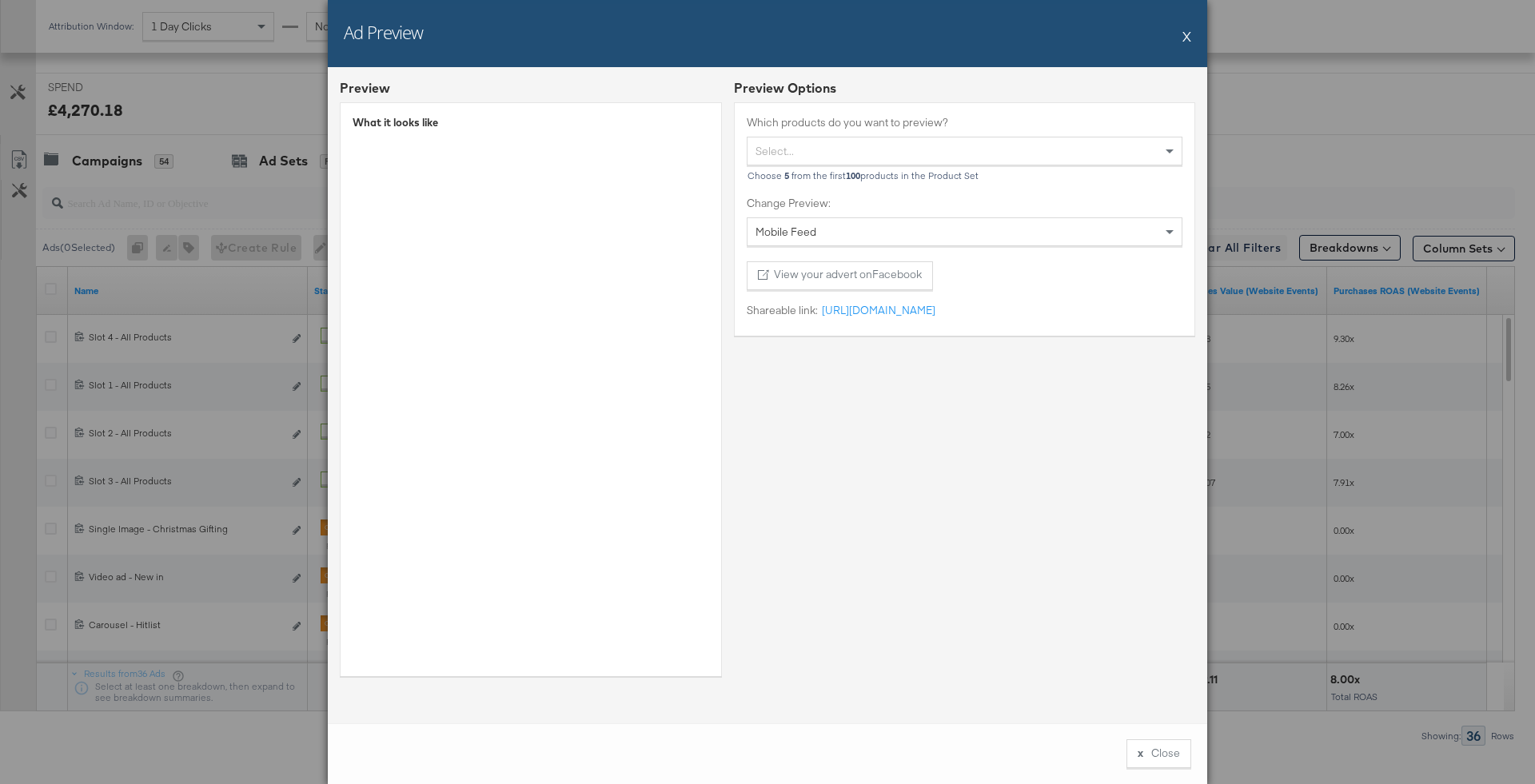
click at [1191, 33] on div "Ad Preview X" at bounding box center [767, 33] width 880 height 68
click at [1191, 41] on div "Ad Preview X" at bounding box center [767, 33] width 880 height 68
click at [1191, 41] on div "Ad Preview X" at bounding box center [767, 33] width 880 height 68
click at [1187, 39] on button "X" at bounding box center [1187, 36] width 9 height 32
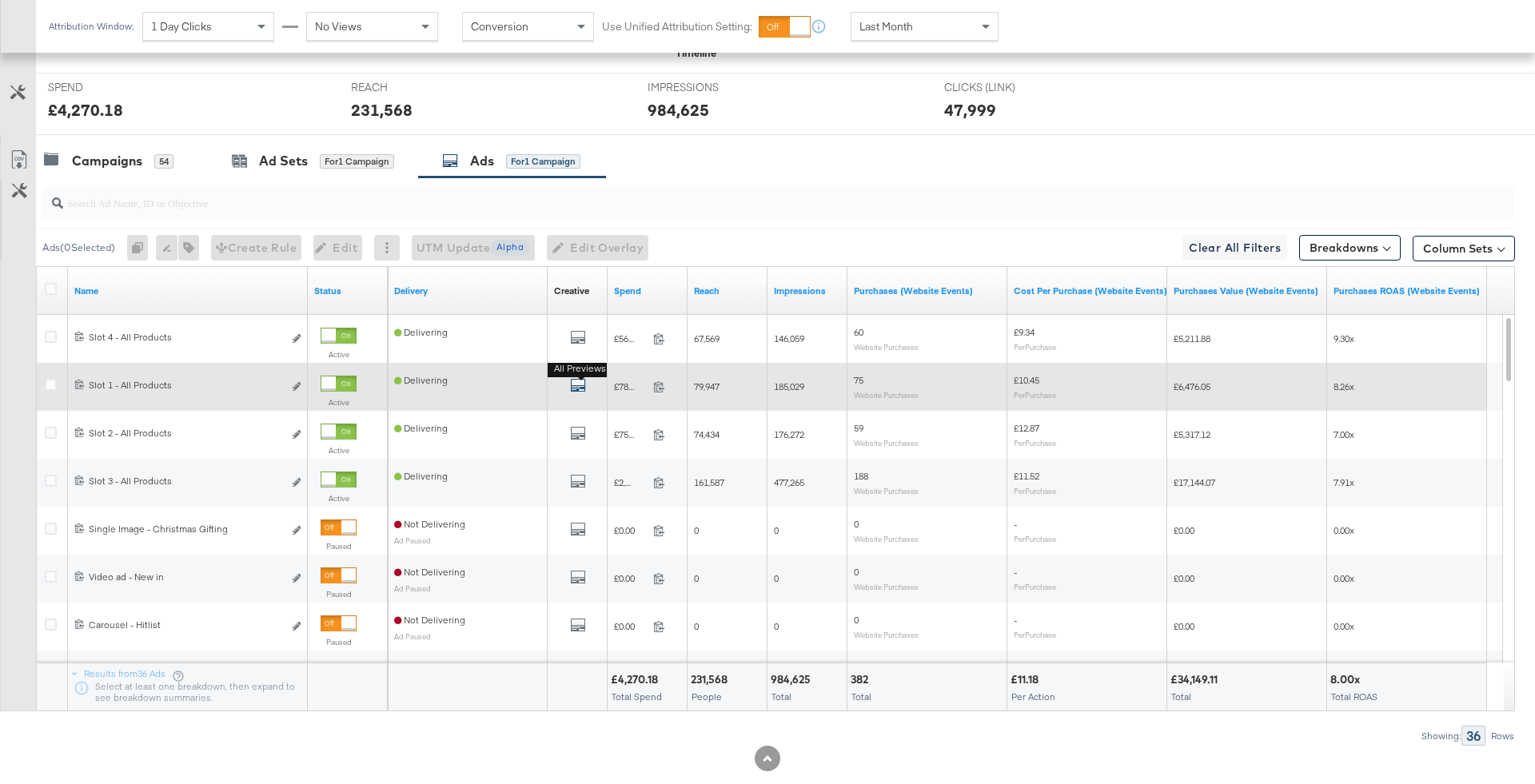
click at [579, 384] on icon "default" at bounding box center [578, 385] width 16 height 16
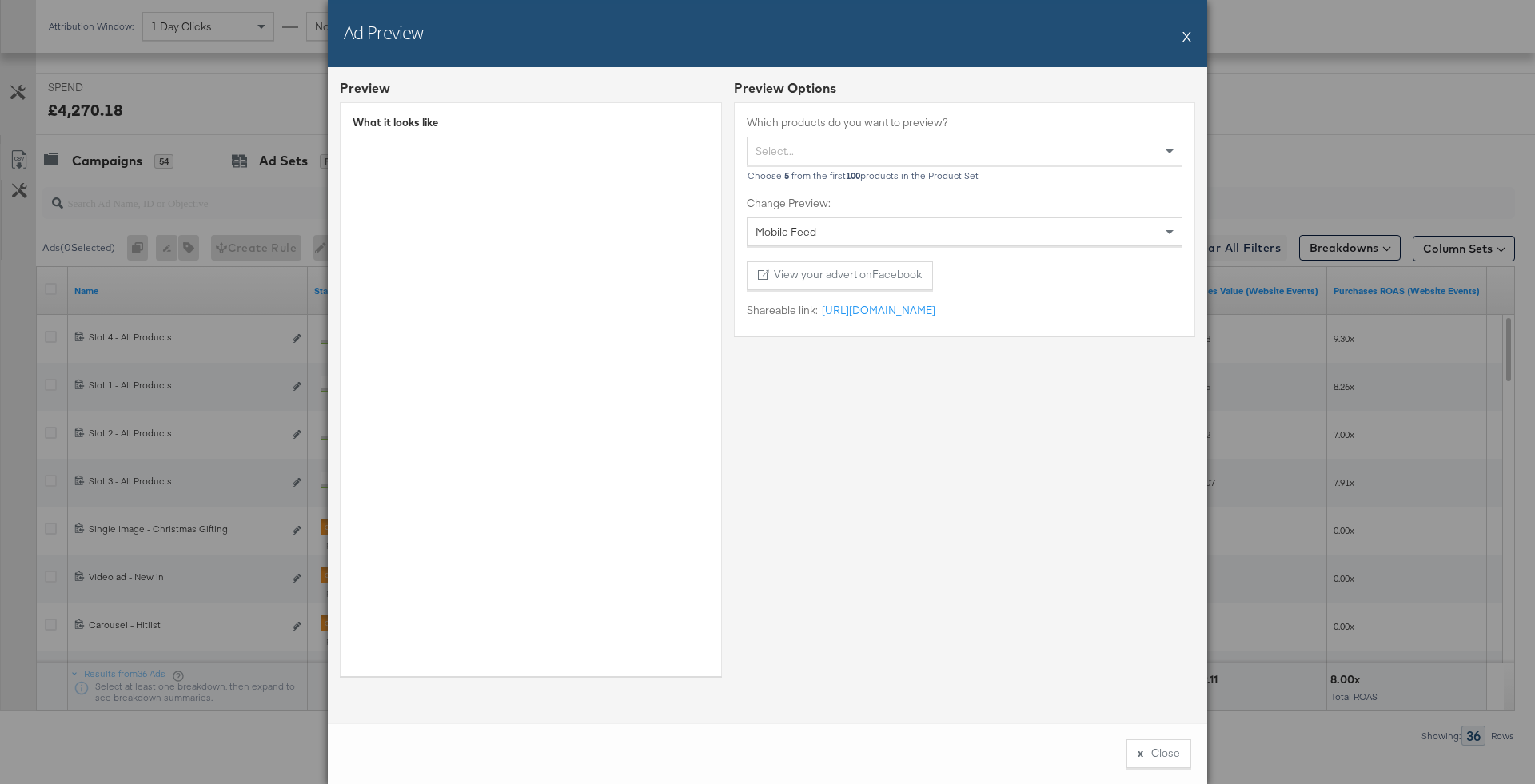
click at [1182, 38] on div "Ad Preview X" at bounding box center [767, 33] width 880 height 68
click at [1183, 41] on button "X" at bounding box center [1187, 36] width 9 height 32
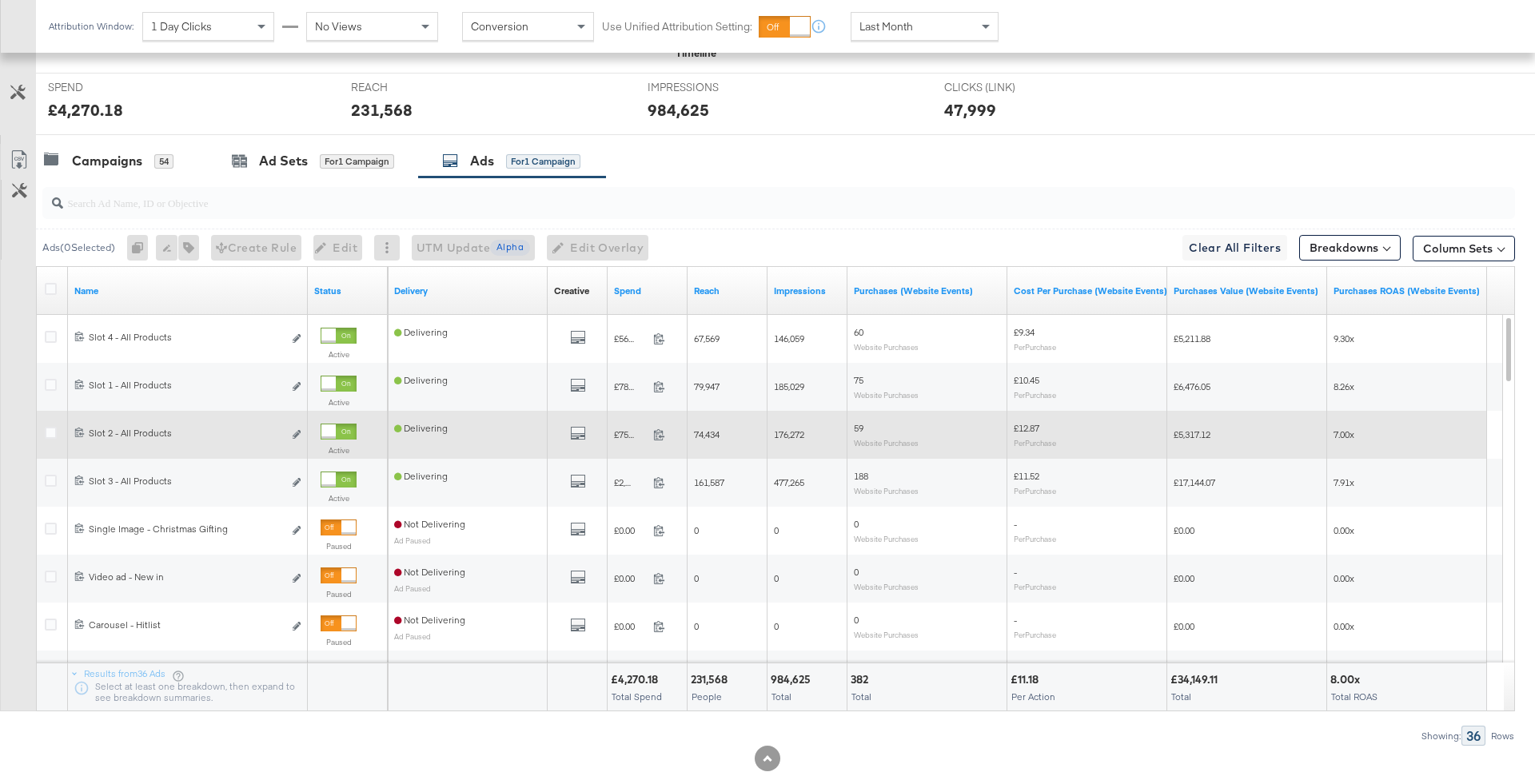
click at [573, 421] on div "All Previews" at bounding box center [577, 435] width 60 height 32
click at [574, 428] on icon "default" at bounding box center [578, 433] width 16 height 16
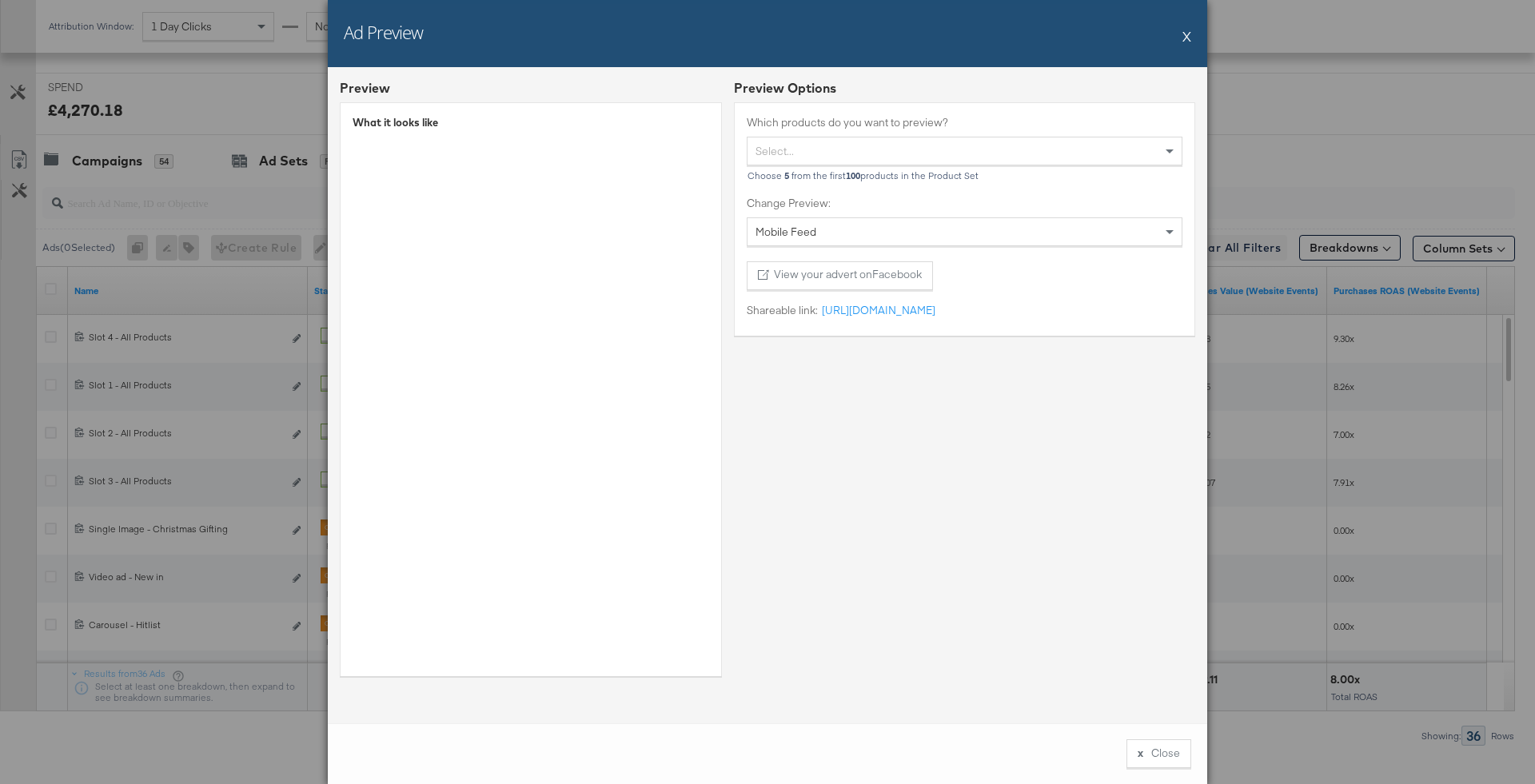
click at [1187, 32] on button "X" at bounding box center [1187, 36] width 9 height 32
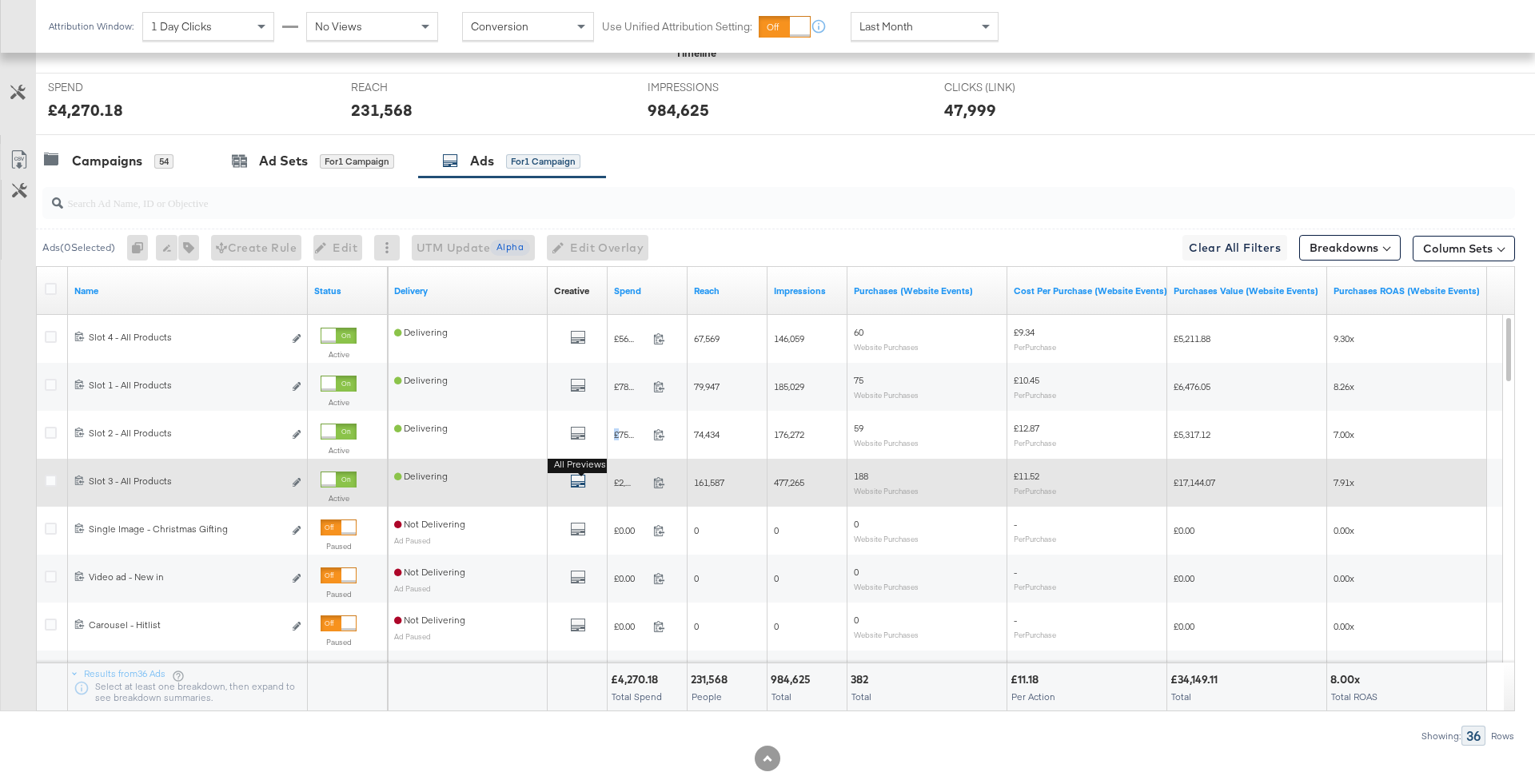
click at [573, 476] on icon "default" at bounding box center [578, 482] width 16 height 16
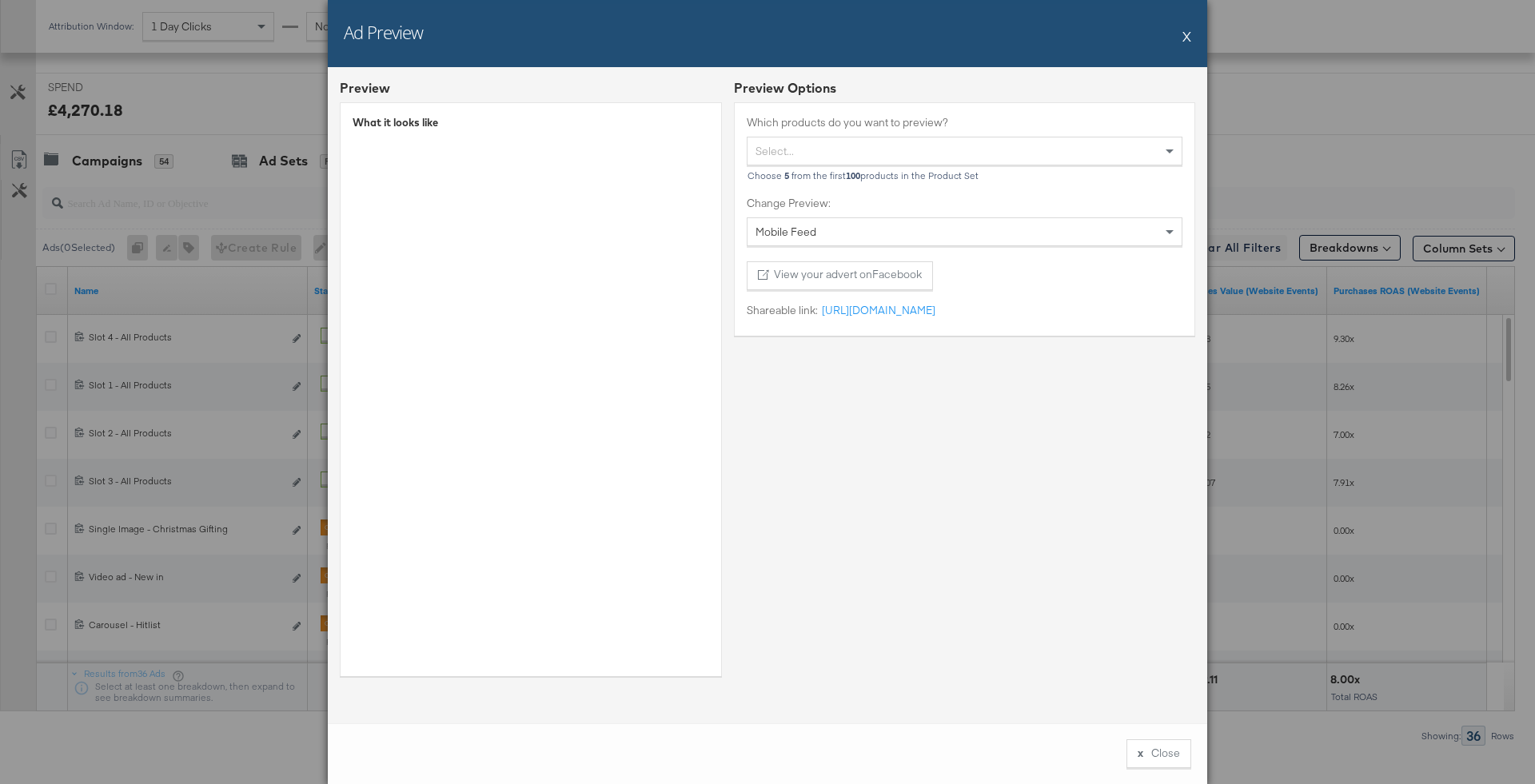
click at [1186, 36] on button "X" at bounding box center [1187, 36] width 9 height 32
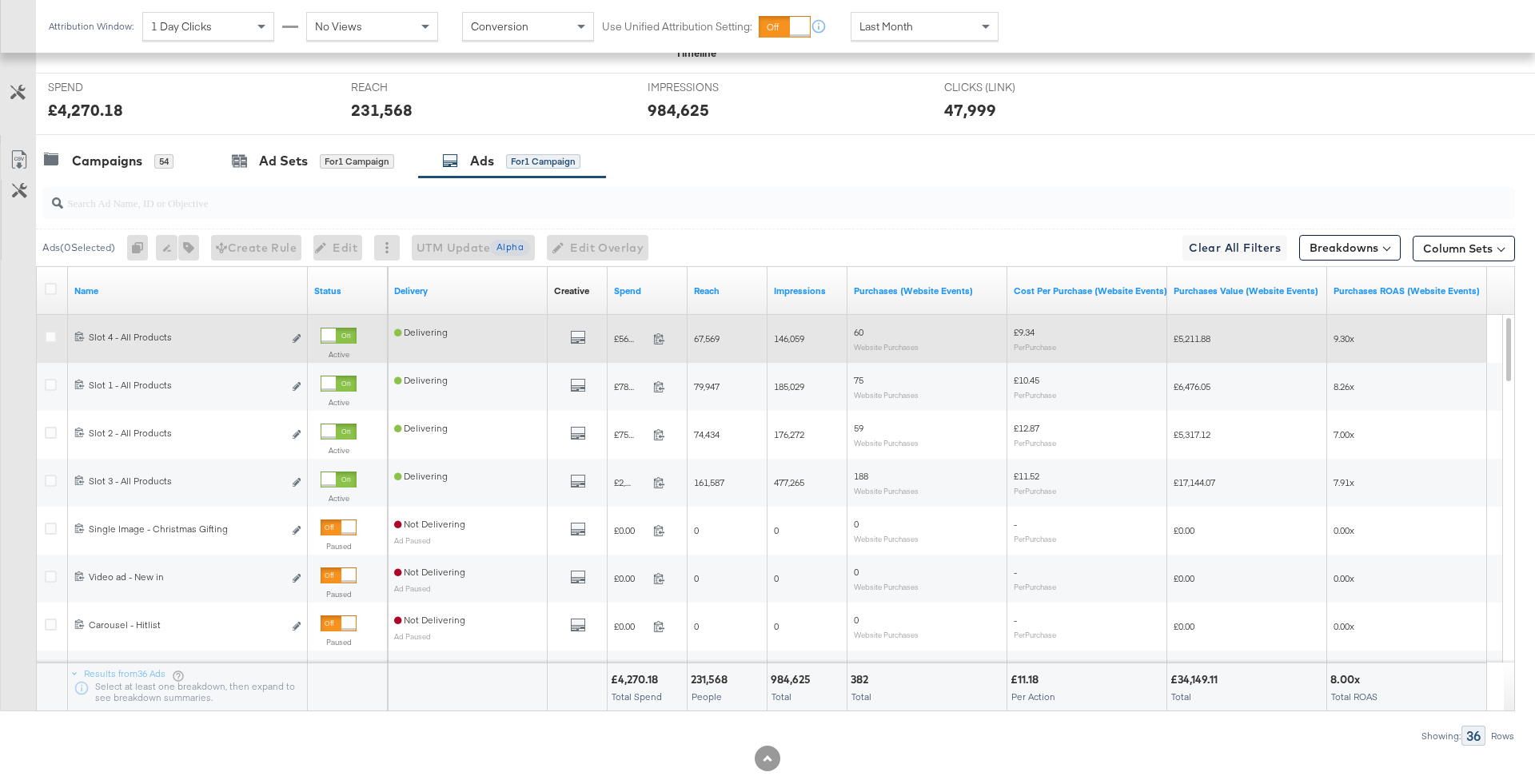
click at [49, 327] on div at bounding box center [53, 338] width 30 height 29
click at [50, 332] on icon at bounding box center [50, 337] width 12 height 12
click at [0, 0] on input "checkbox" at bounding box center [0, 0] width 0 height 0
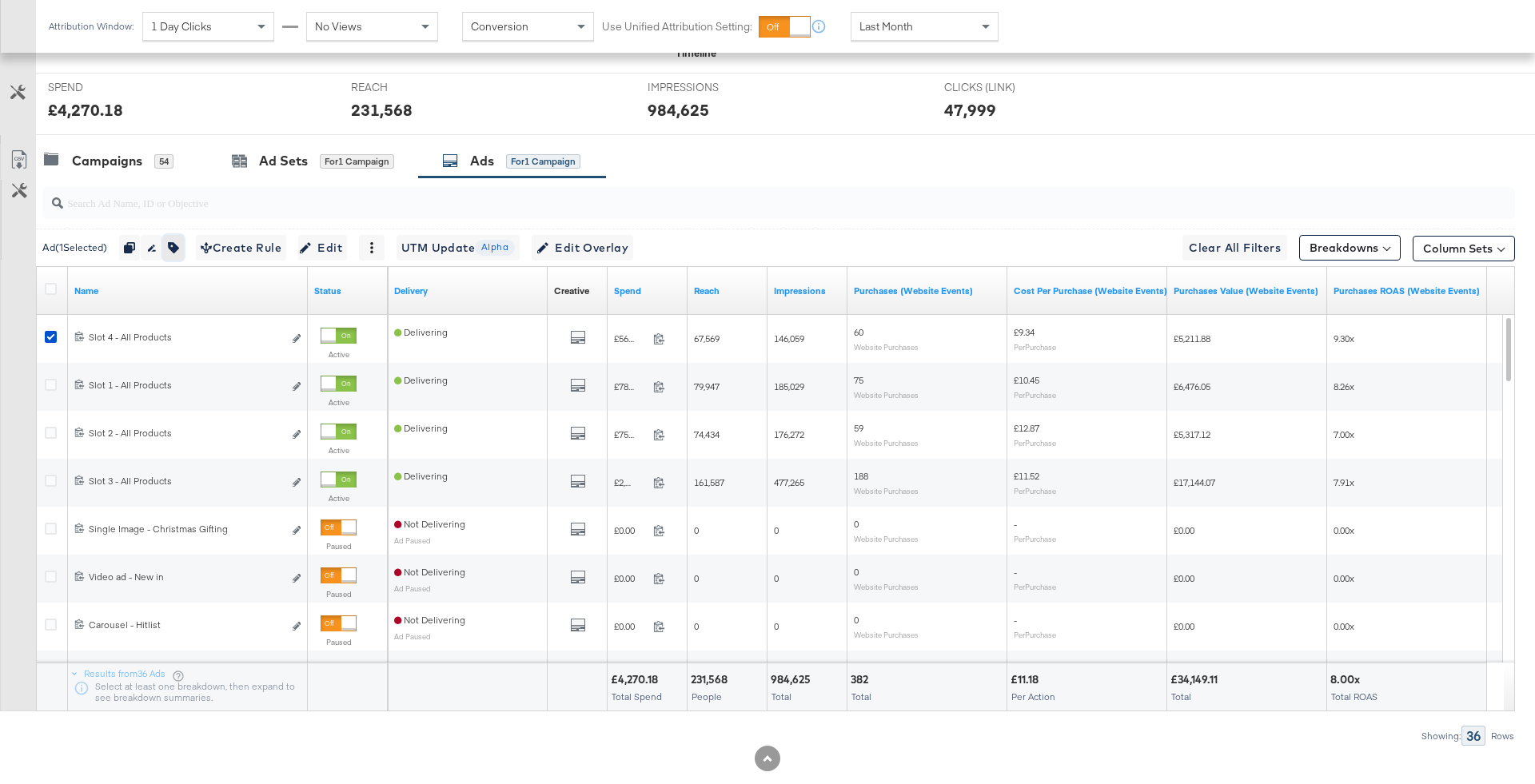
click at [184, 248] on button "button" at bounding box center [173, 248] width 21 height 25
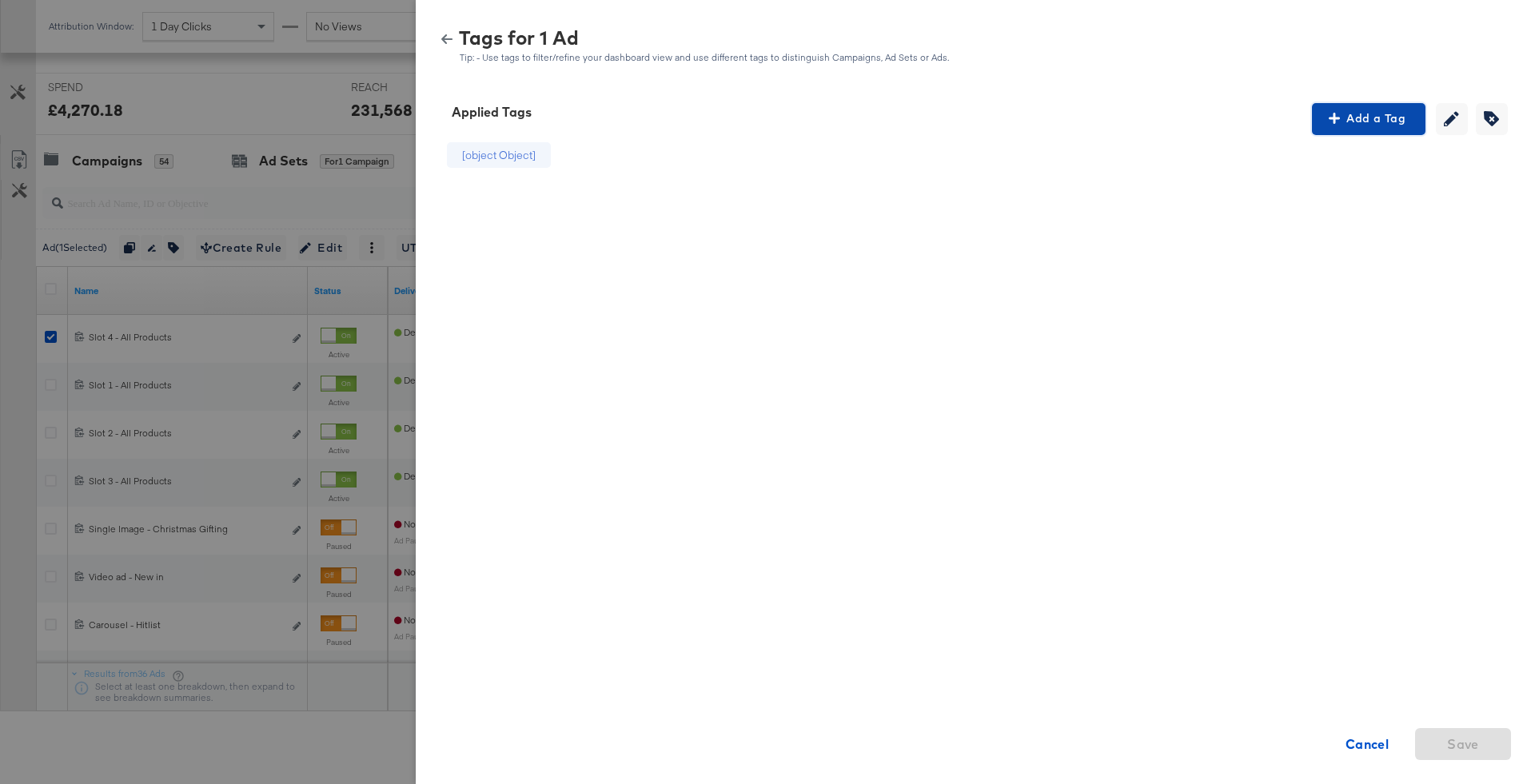
click at [1368, 118] on span "Add a Tag" at bounding box center [1368, 119] width 101 height 20
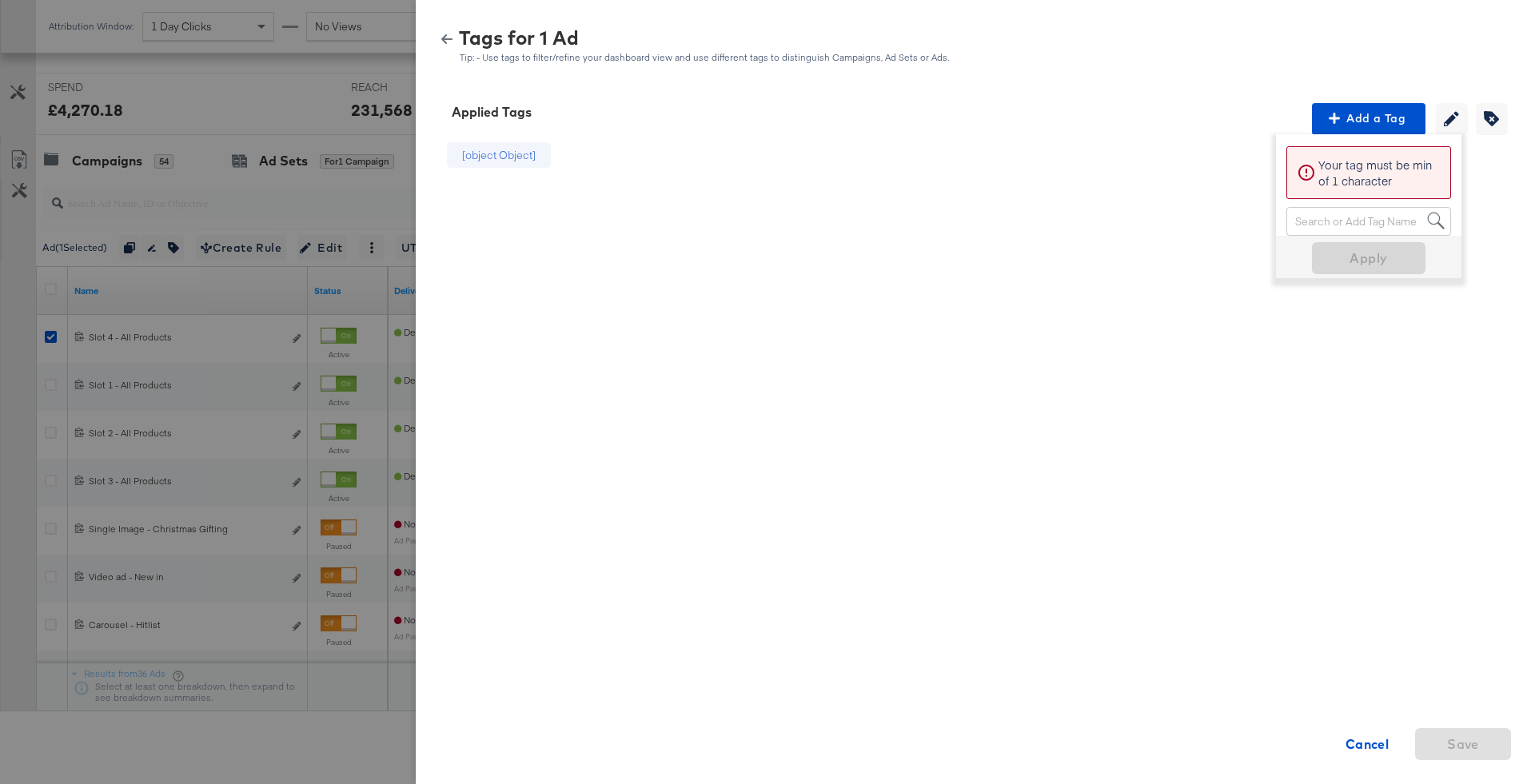
click at [1343, 218] on div "Search or Add Tag Name" at bounding box center [1368, 221] width 163 height 27
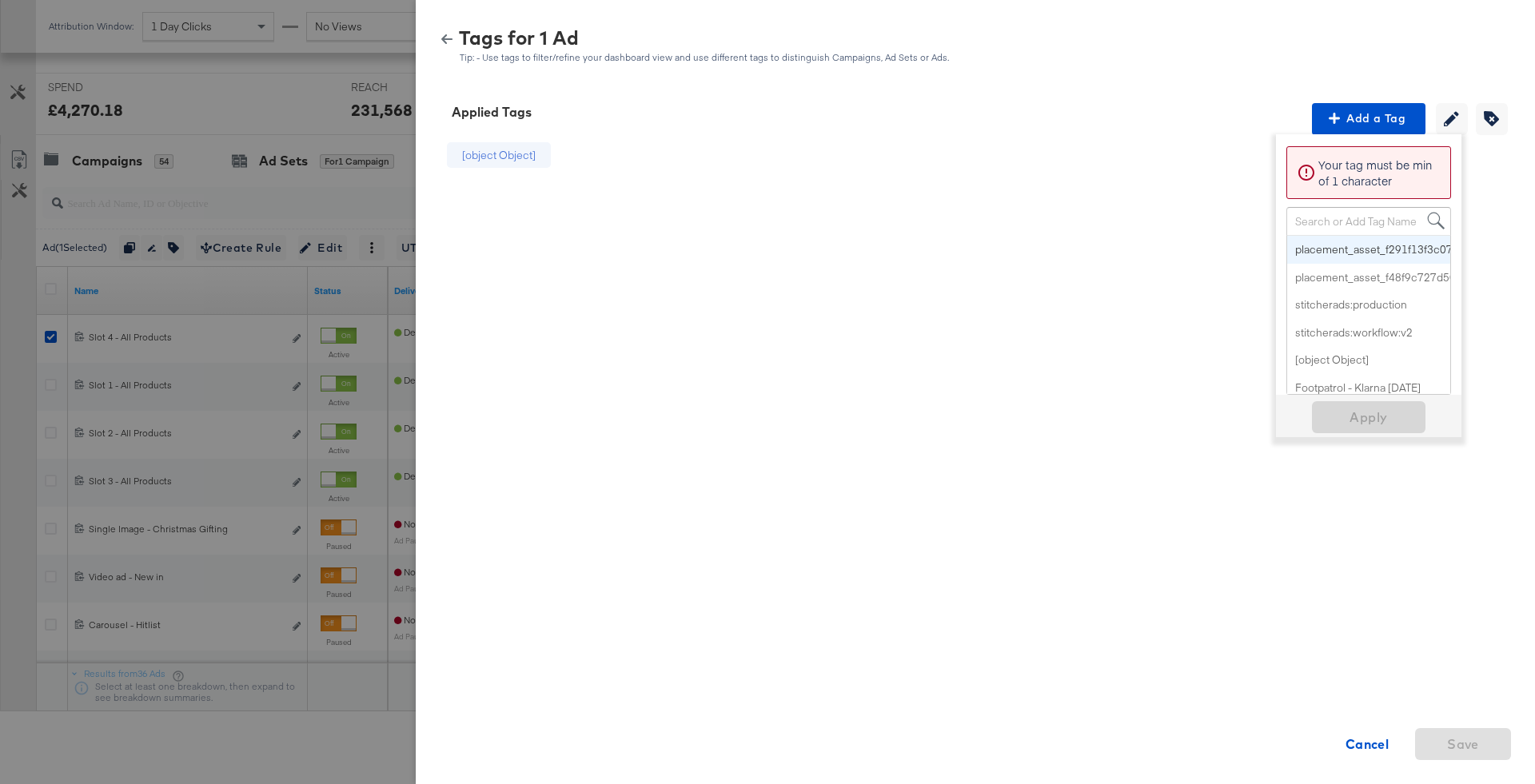
click at [1343, 218] on div "Search or Add Tag Name" at bounding box center [1368, 221] width 163 height 27
paste input "Buy Now Pay Later"
type input "Buy Now Pay Later"
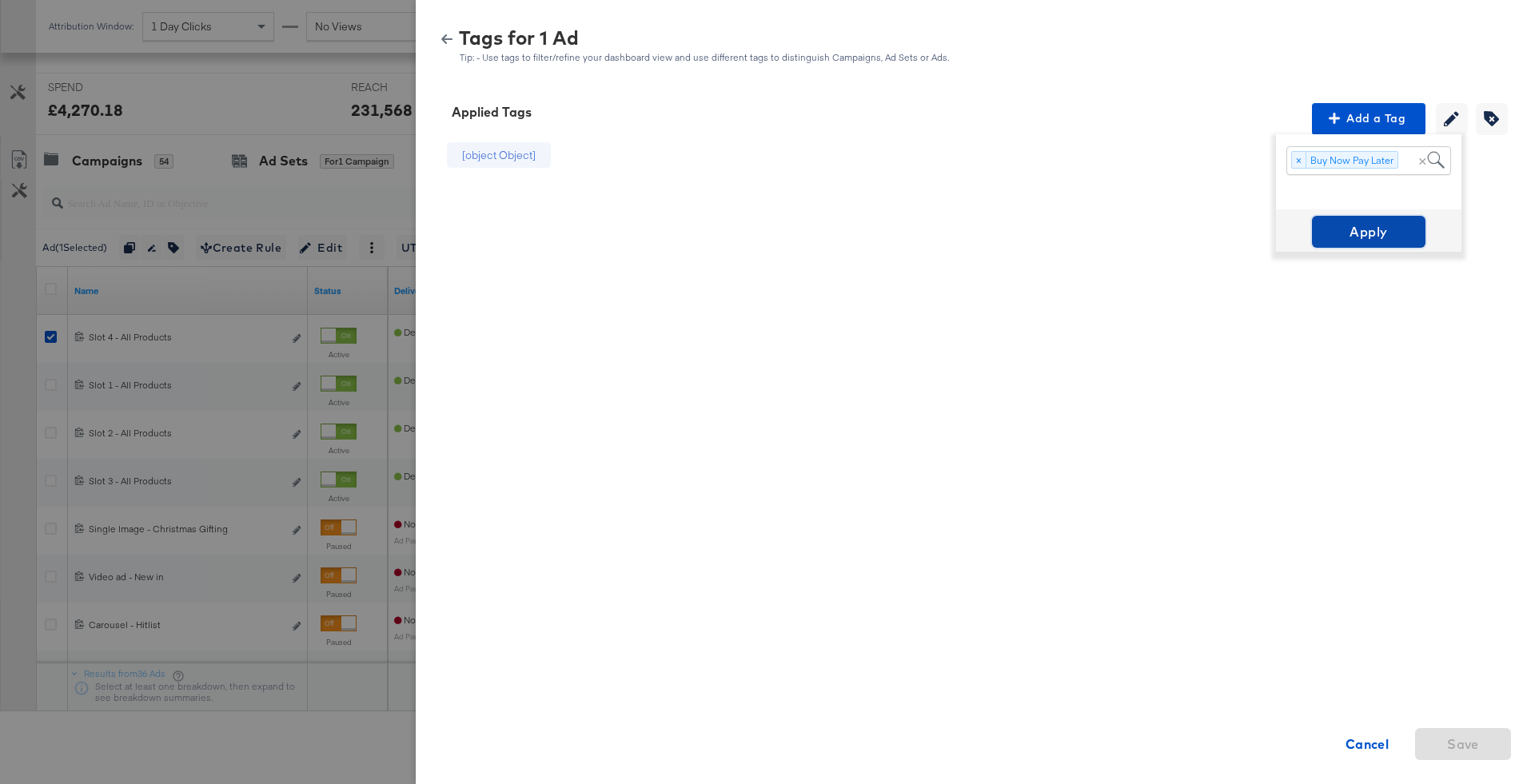
click at [1360, 240] on span "Apply" at bounding box center [1368, 231] width 101 height 23
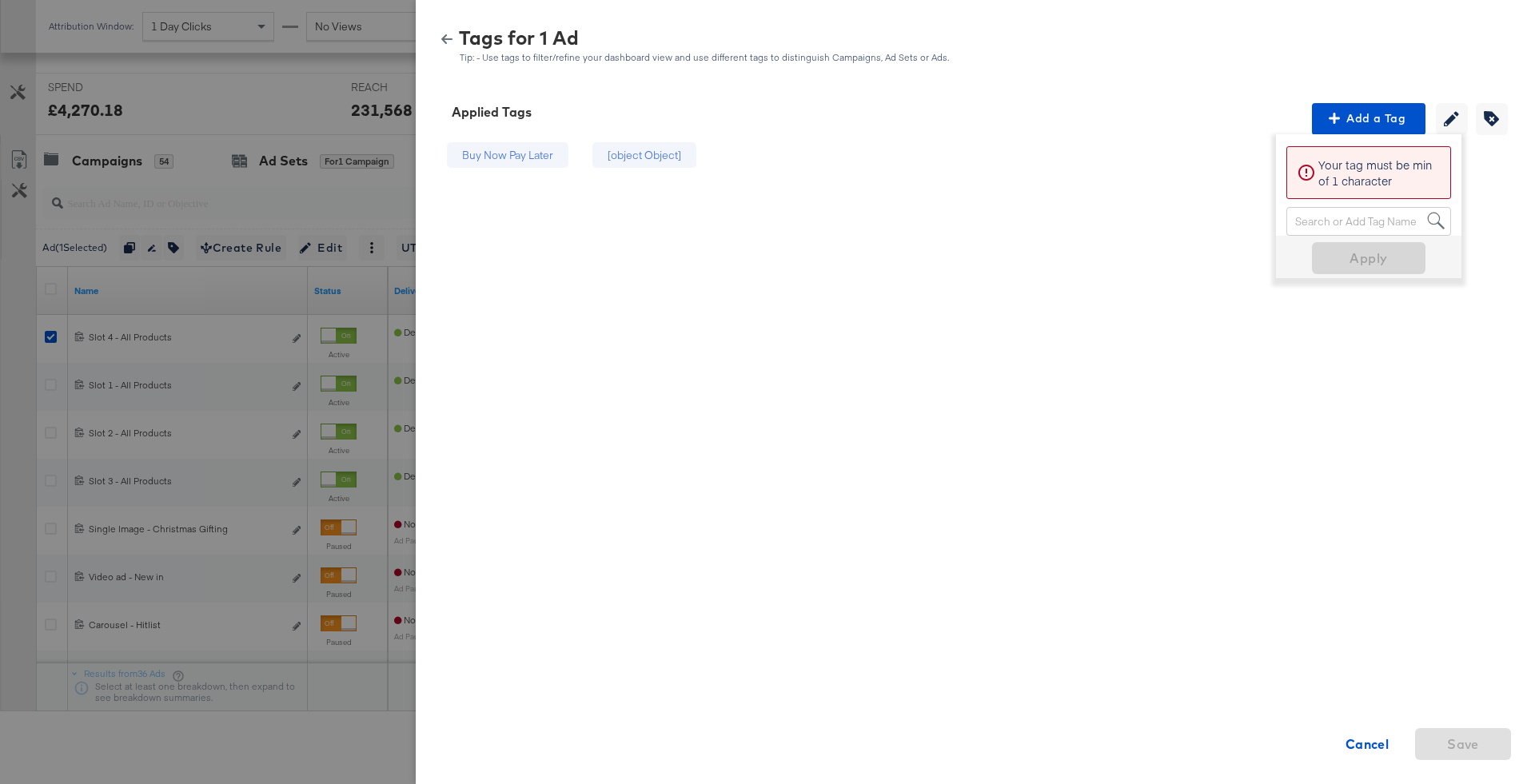
click at [433, 41] on div "Tags for 1 Ad Tip: - Use tags to filter/refine your dashboard view and use diff…" at bounding box center [975, 40] width 1119 height 72
click at [445, 41] on icon "button" at bounding box center [447, 39] width 11 height 11
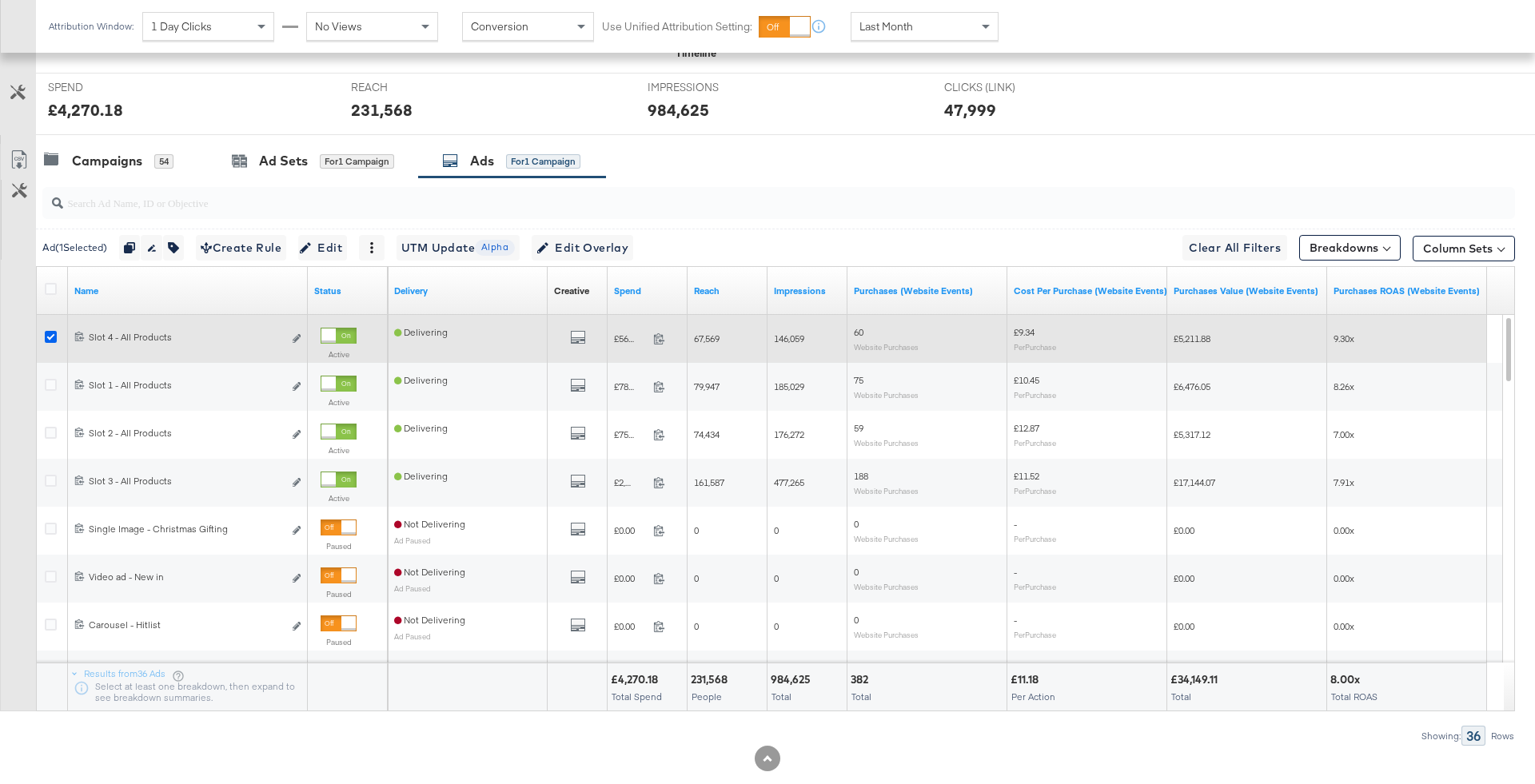
click at [51, 334] on icon at bounding box center [50, 337] width 12 height 12
click at [0, 0] on input "checkbox" at bounding box center [0, 0] width 0 height 0
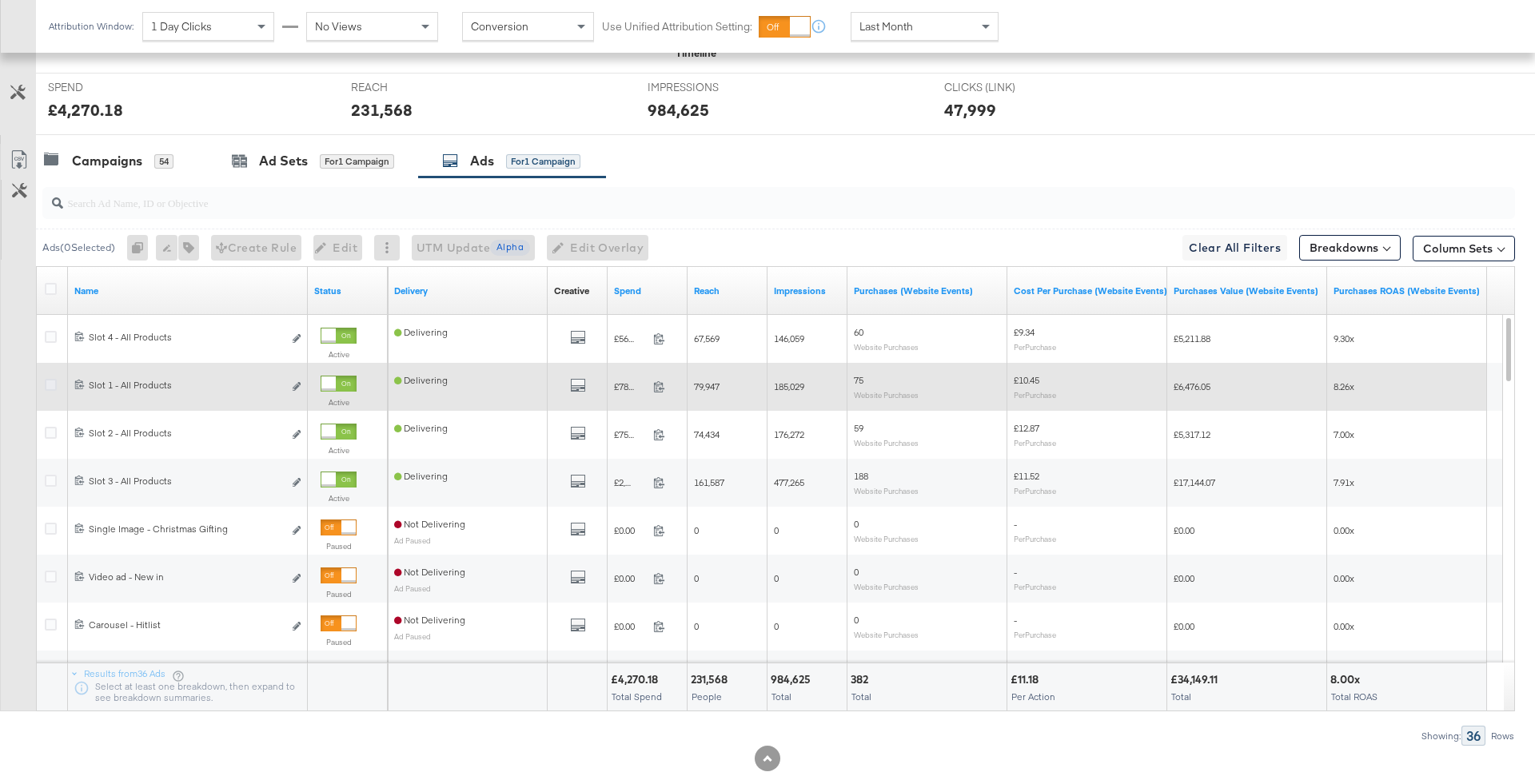
click at [50, 379] on icon at bounding box center [50, 384] width 12 height 12
click at [0, 0] on input "checkbox" at bounding box center [0, 0] width 0 height 0
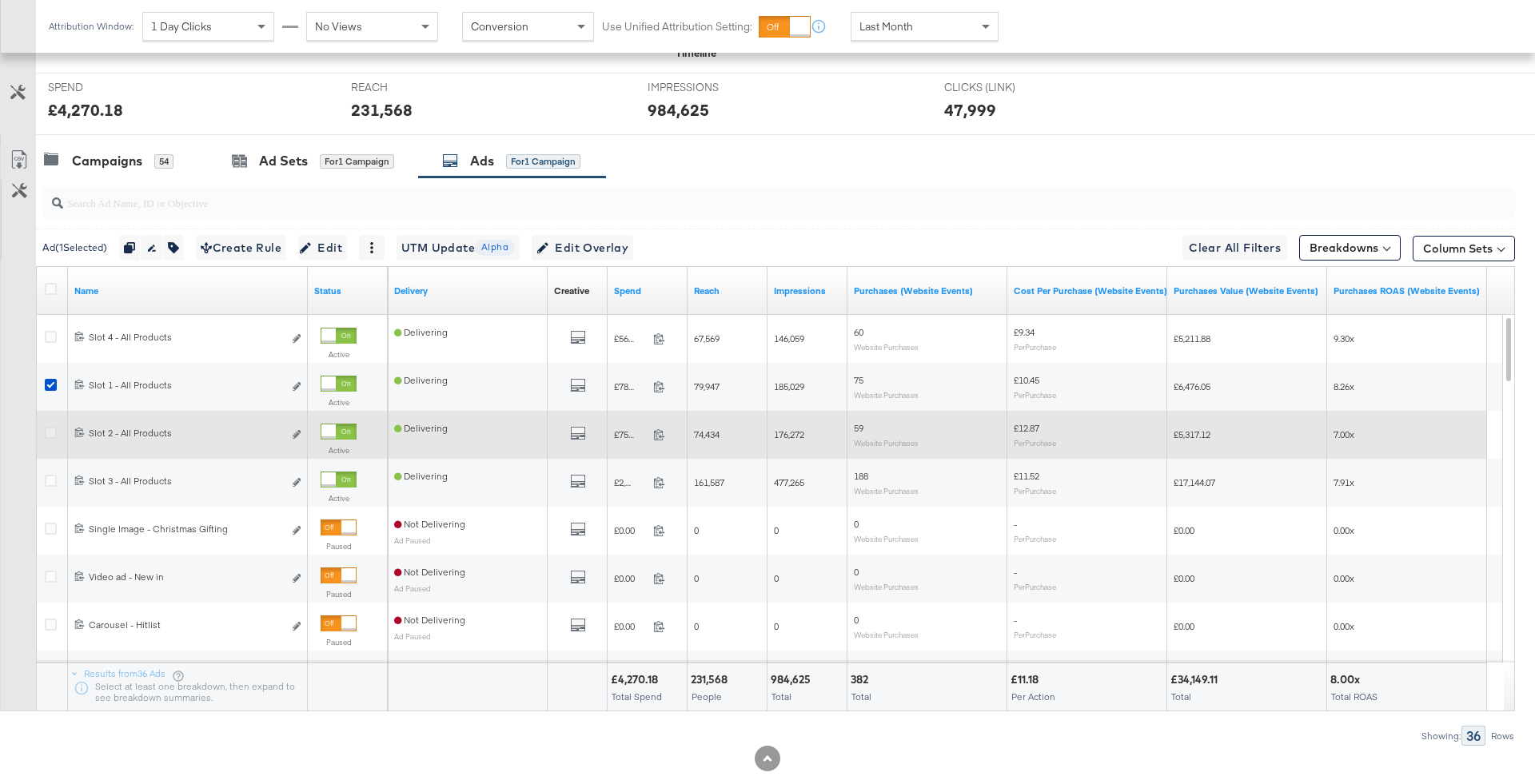
click at [50, 435] on icon at bounding box center [50, 432] width 12 height 12
click at [0, 0] on input "checkbox" at bounding box center [0, 0] width 0 height 0
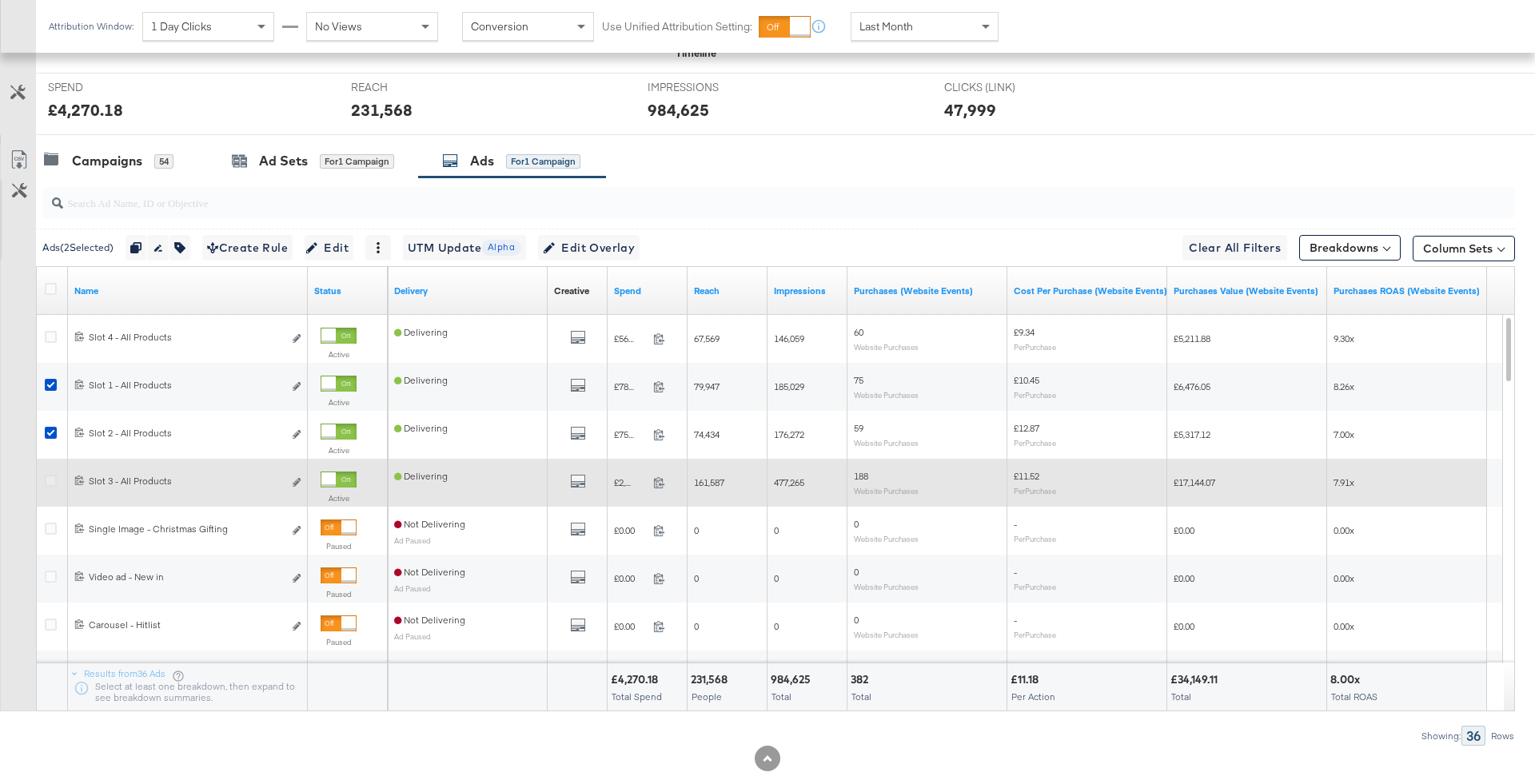
click at [49, 481] on icon at bounding box center [50, 480] width 12 height 12
click at [0, 0] on input "checkbox" at bounding box center [0, 0] width 0 height 0
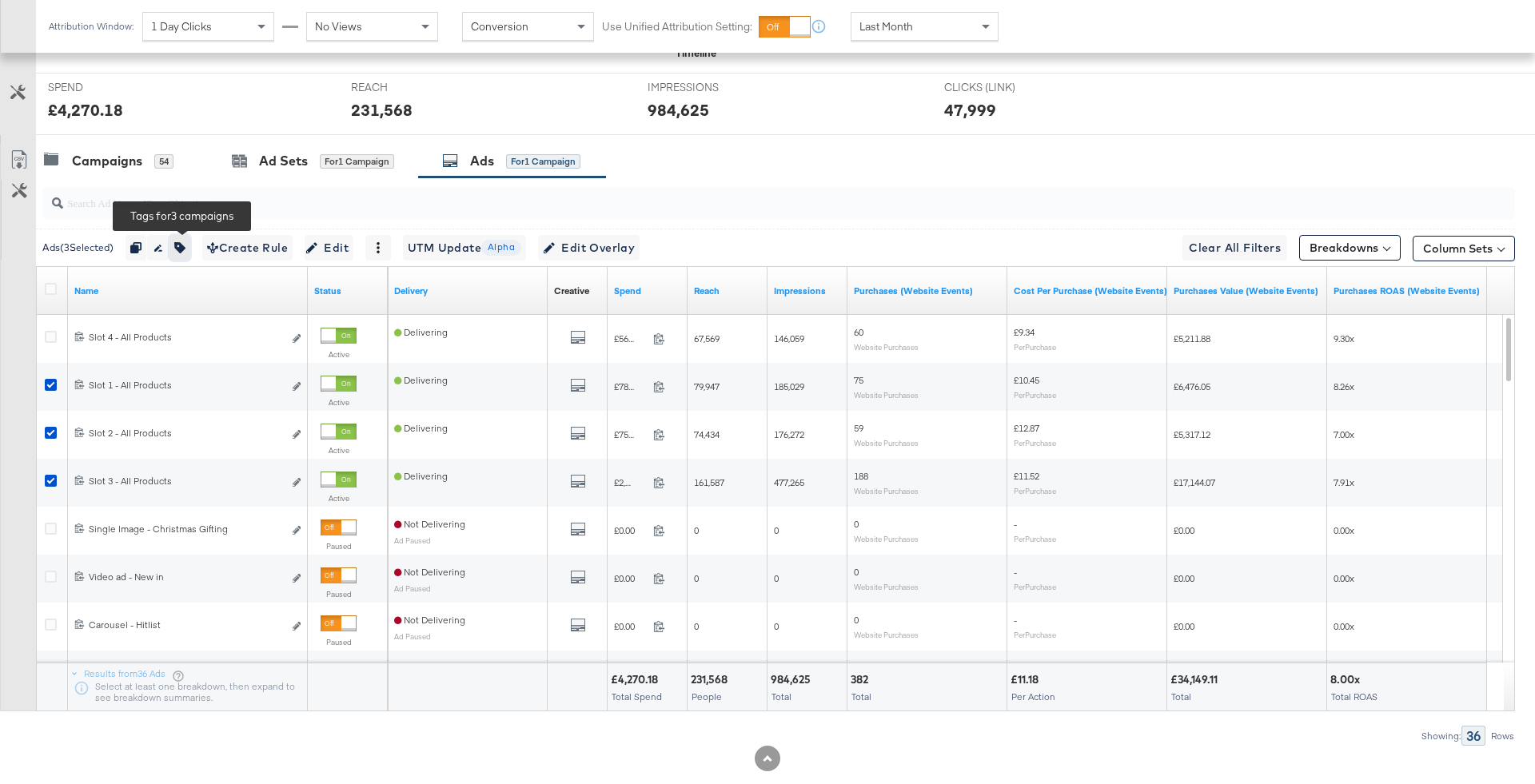
click at [190, 246] on button "button" at bounding box center [179, 248] width 21 height 25
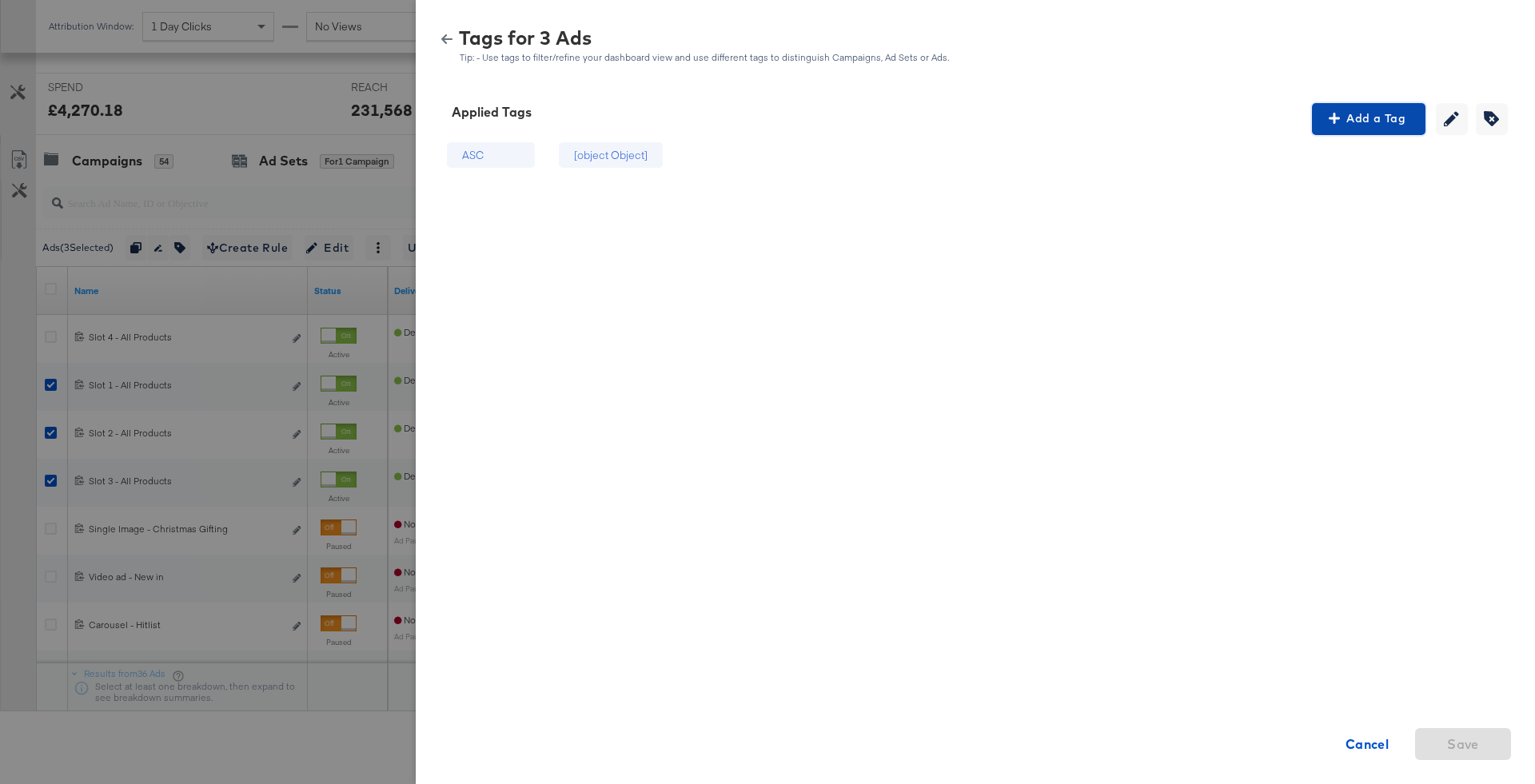
click at [1335, 111] on span "Add a Tag" at bounding box center [1368, 119] width 101 height 20
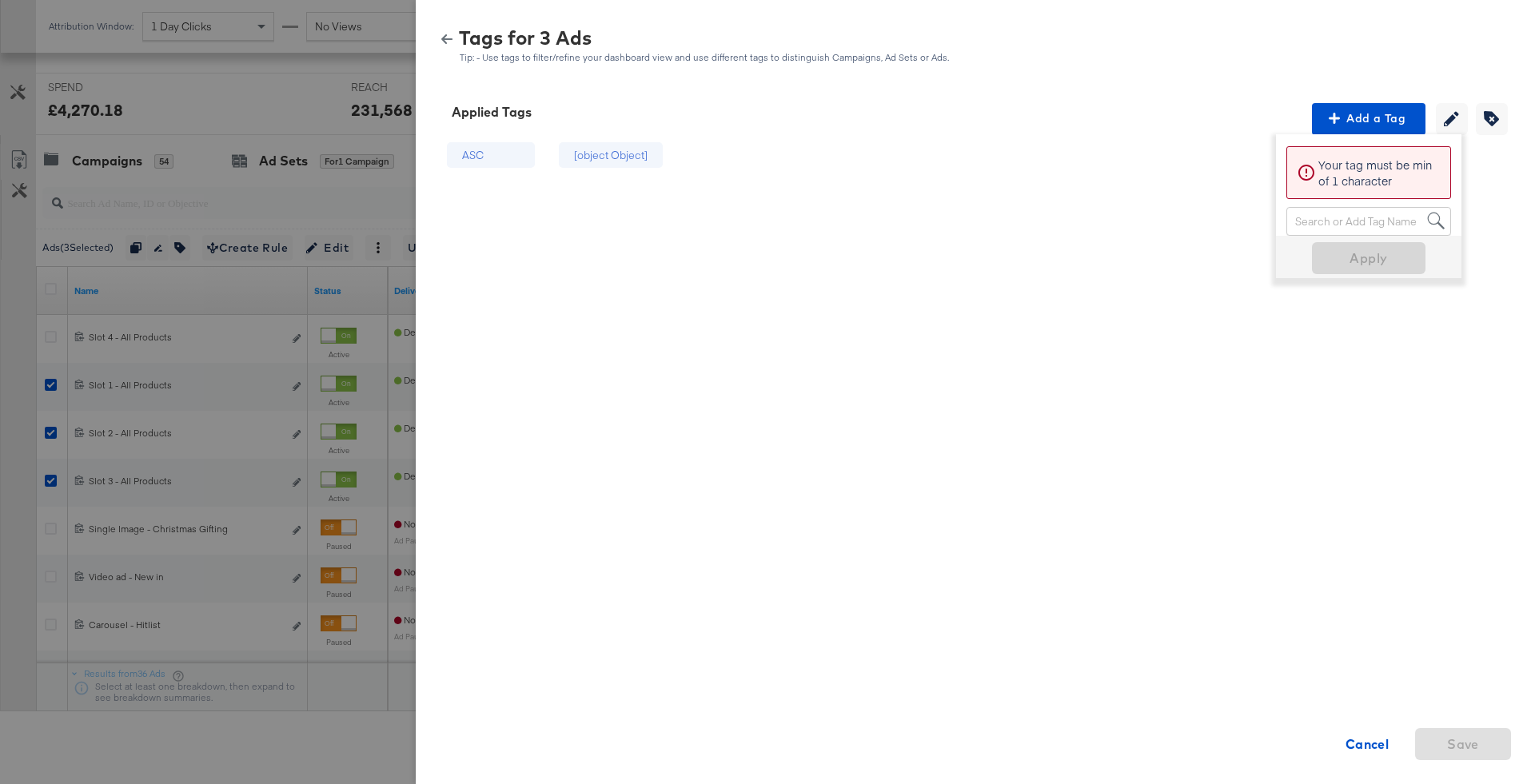
click at [1350, 223] on div "Search or Add Tag Name" at bounding box center [1368, 221] width 163 height 27
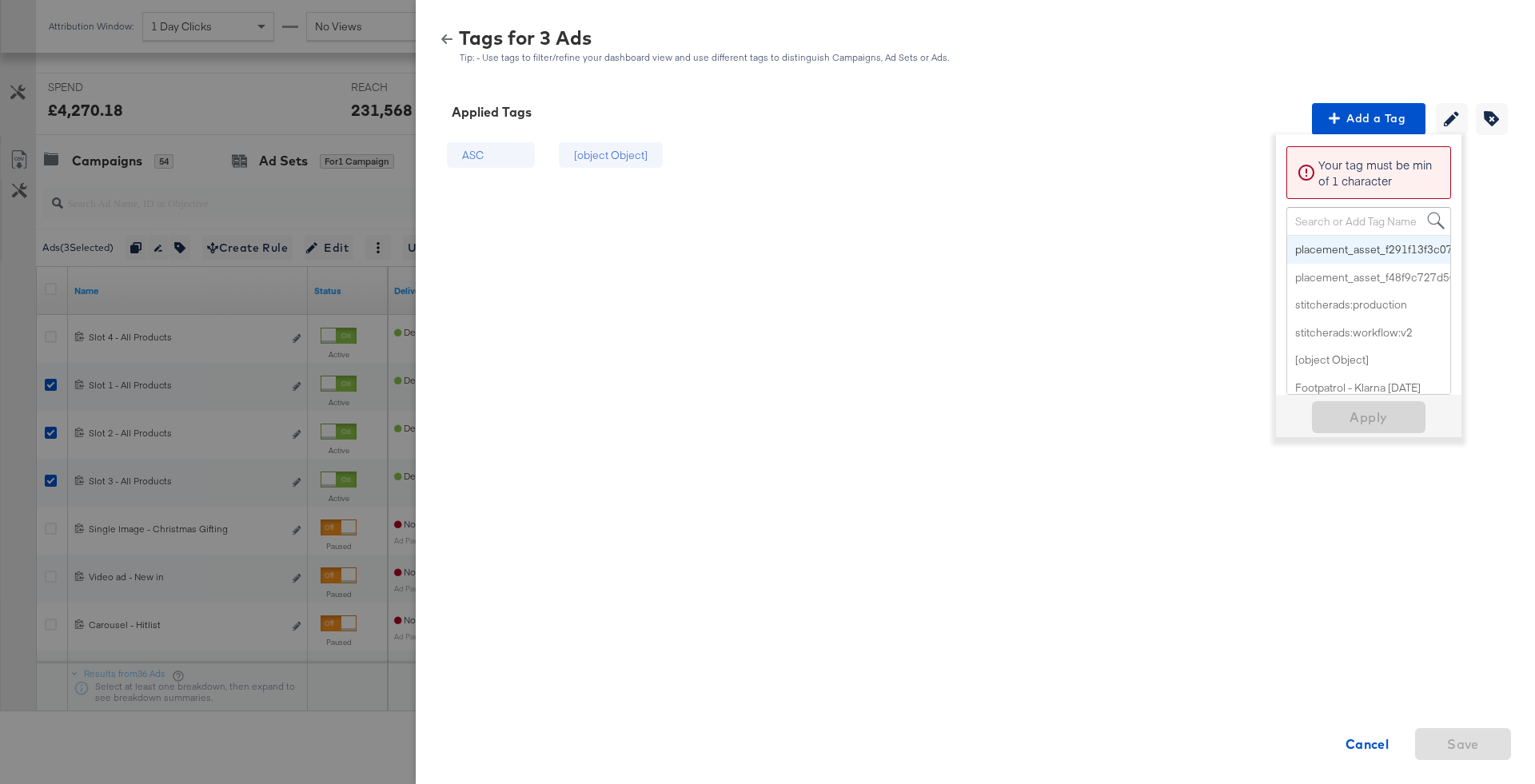
paste input "Logo + Price"
type input "Logo + Price"
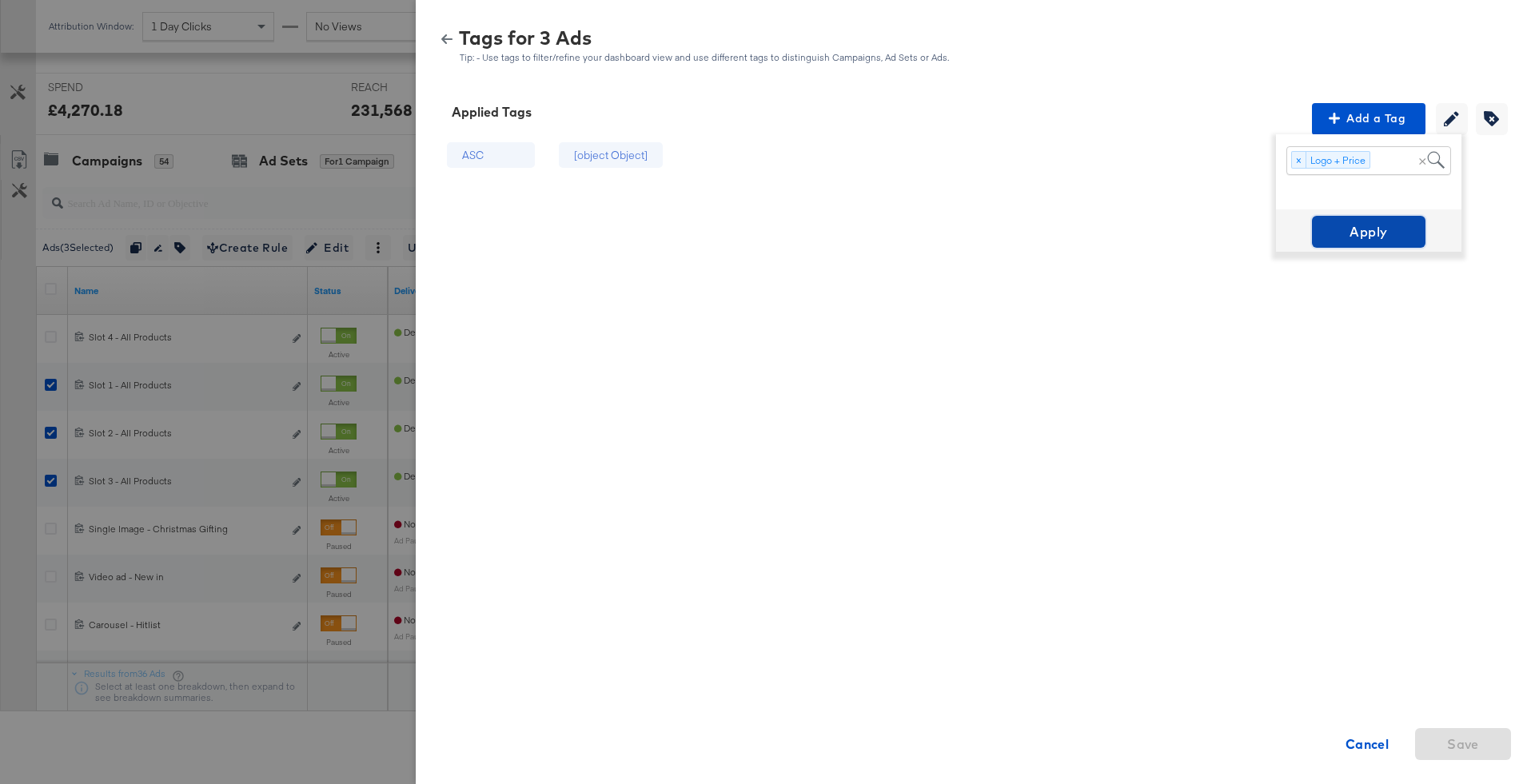
click at [1363, 239] on span "Apply" at bounding box center [1368, 231] width 101 height 23
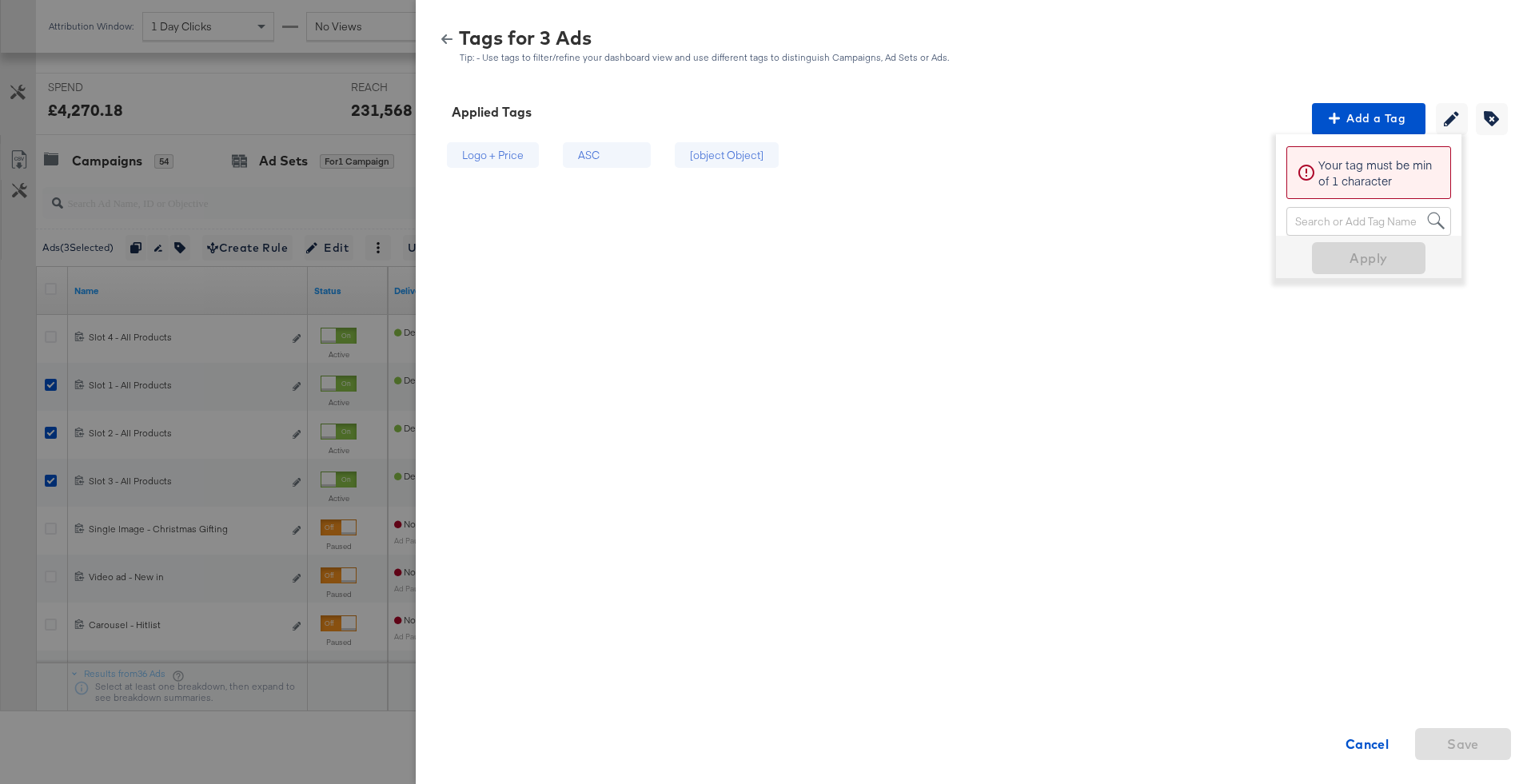
click at [452, 40] on icon "button" at bounding box center [447, 39] width 11 height 11
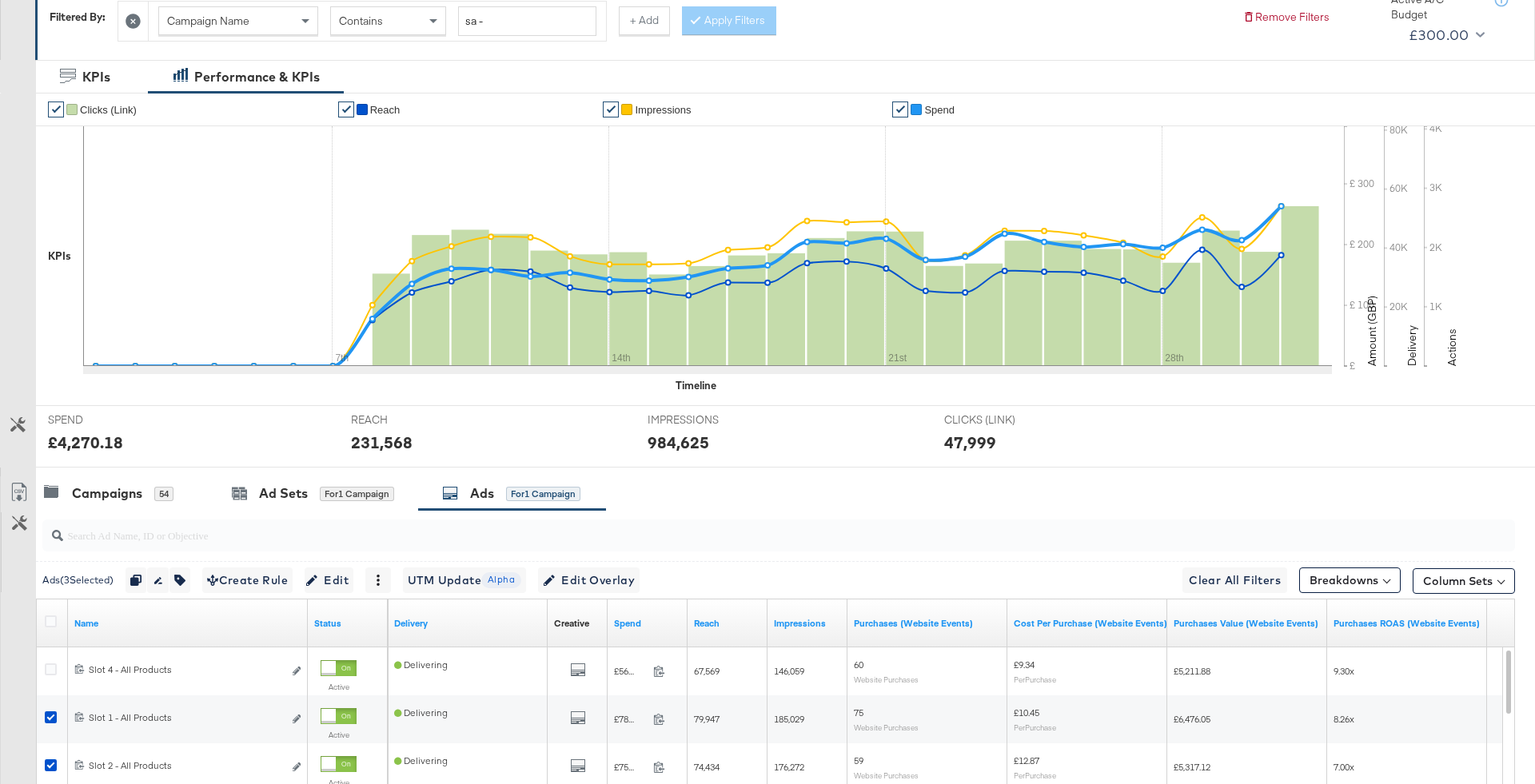
scroll to position [0, 0]
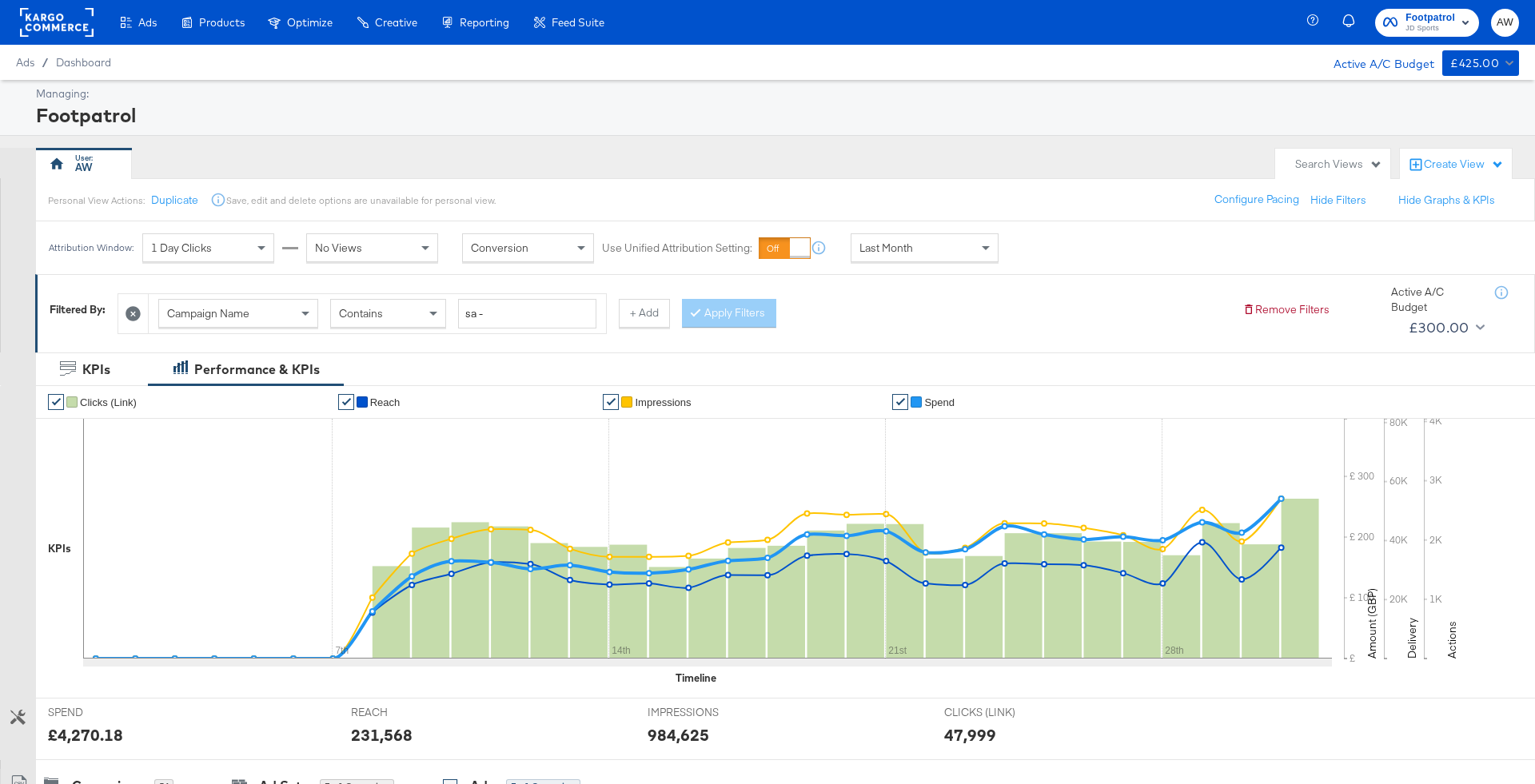
click at [1434, 23] on span "JD Sports" at bounding box center [1430, 29] width 50 height 13
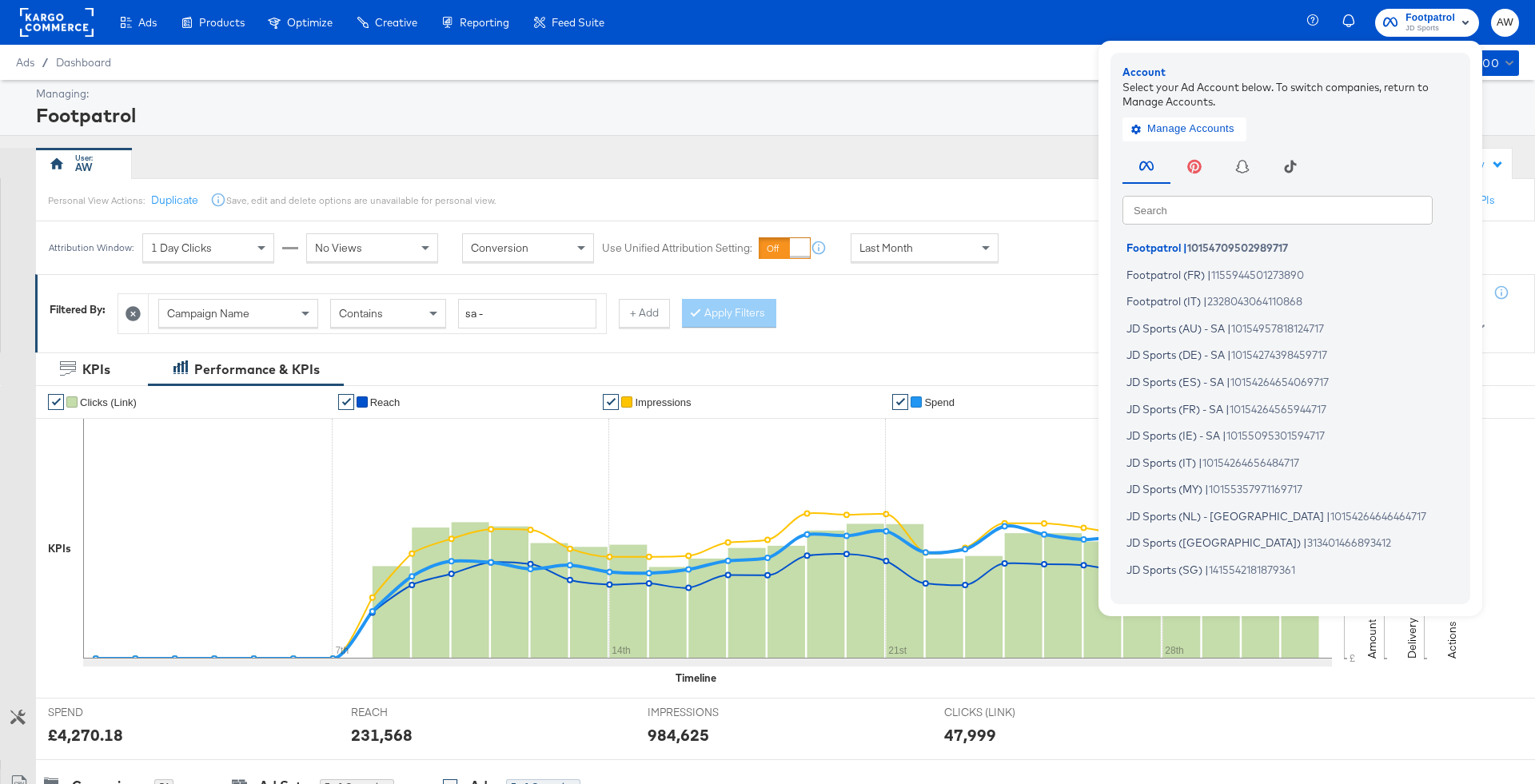
click at [1292, 198] on input "text" at bounding box center [1278, 210] width 310 height 29
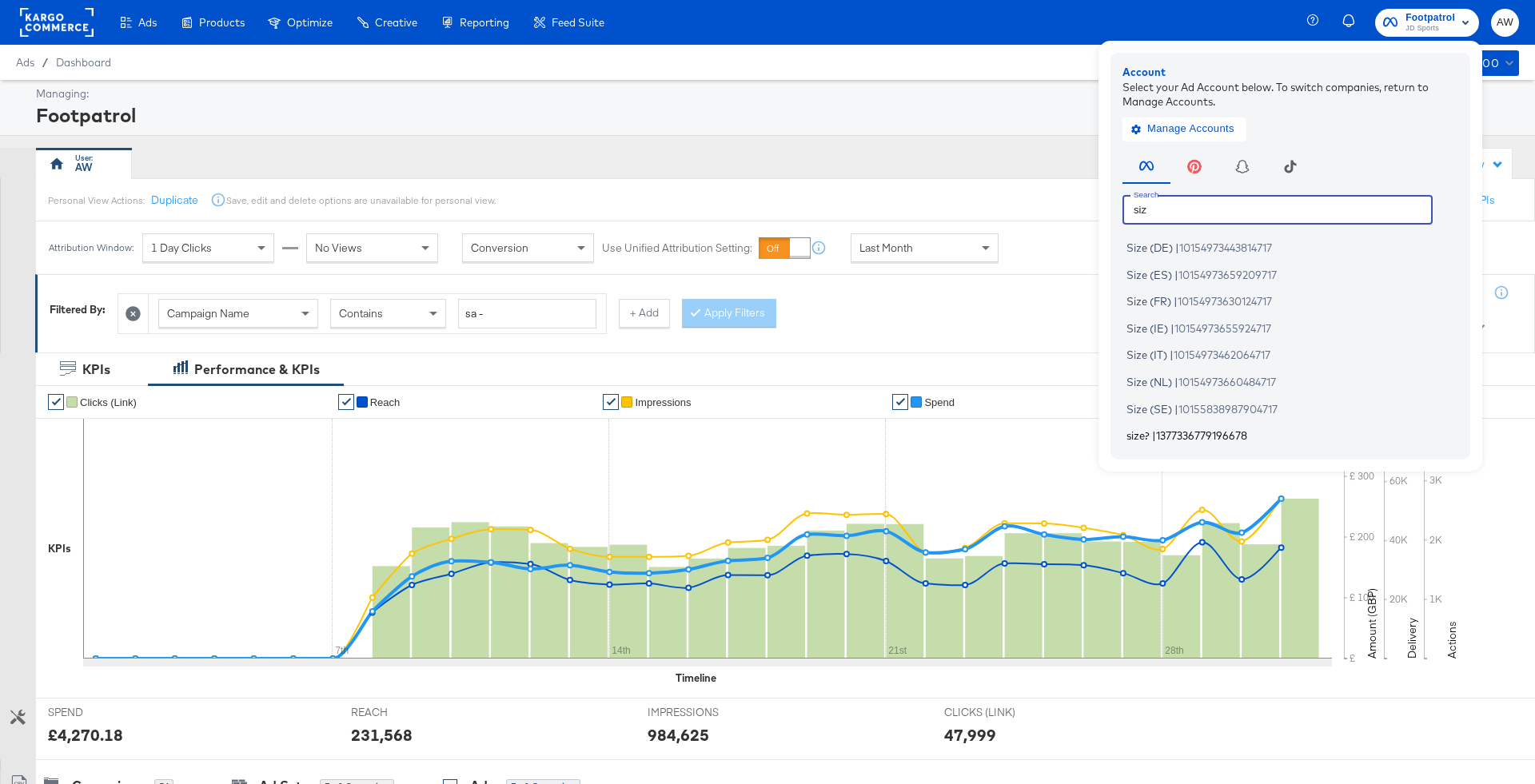
type input "siz"
click at [1159, 428] on li "size? | 1377336779196678" at bounding box center [1295, 436] width 344 height 23
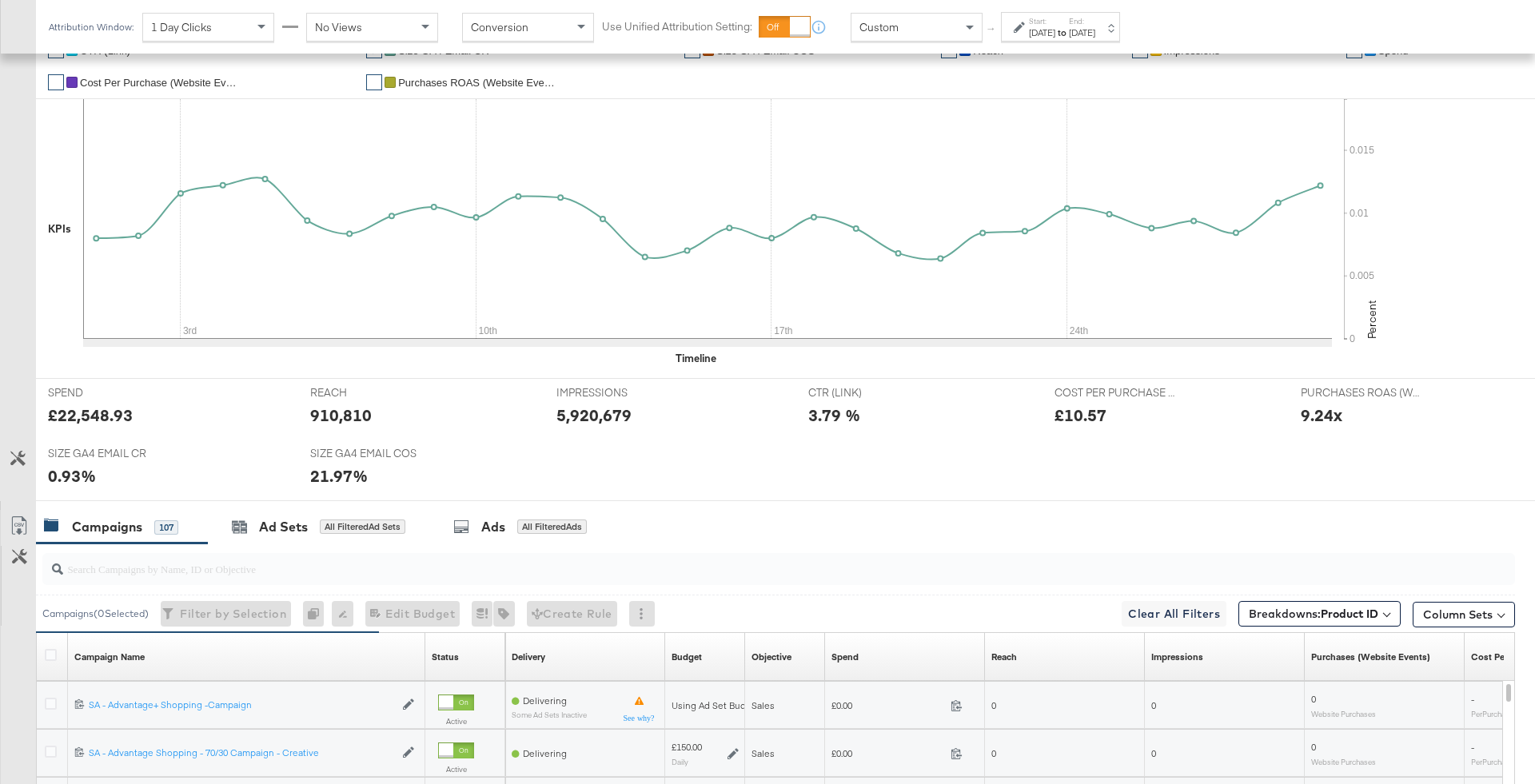
scroll to position [559, 0]
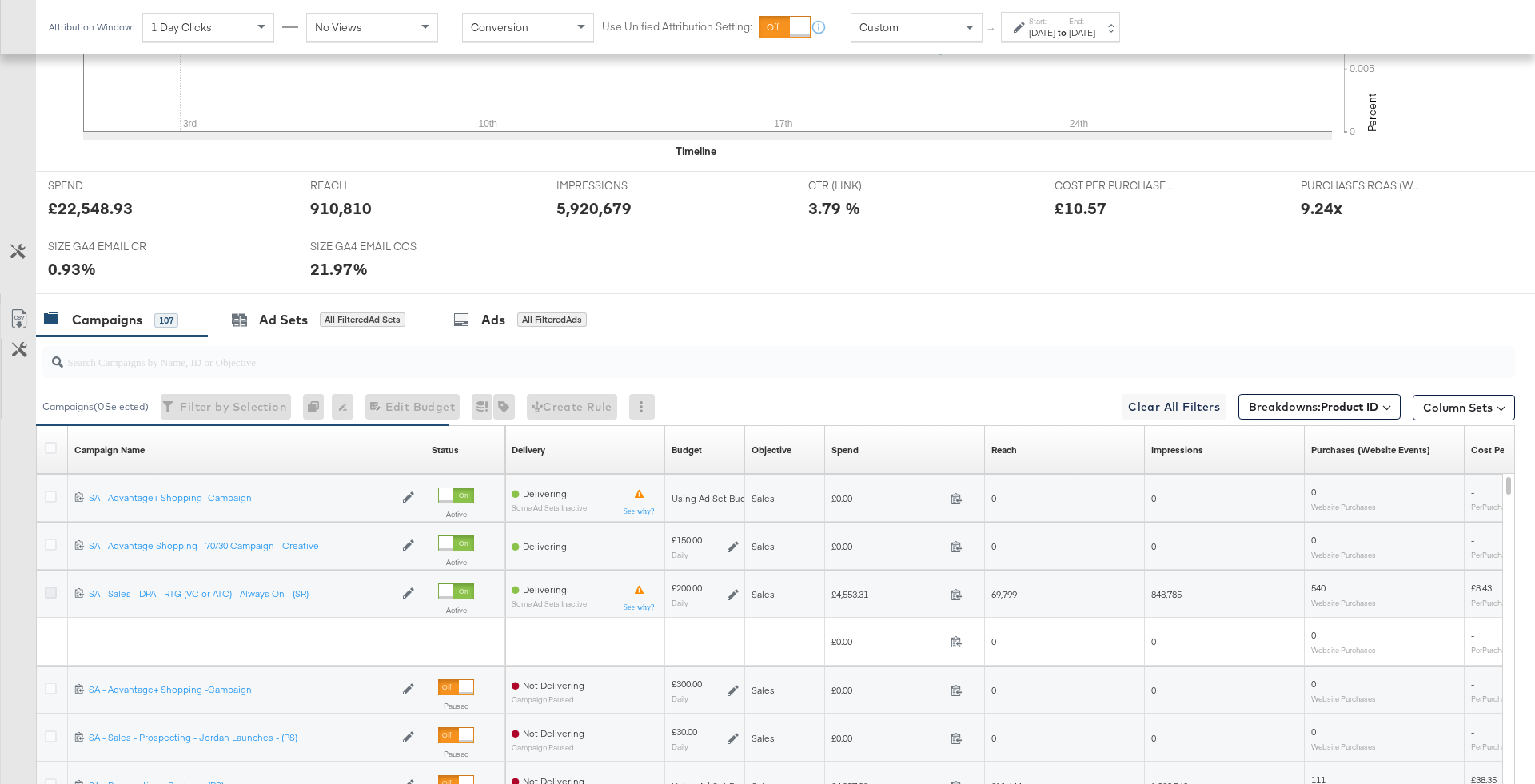
click at [46, 588] on icon at bounding box center [50, 592] width 12 height 12
click at [0, 0] on input "checkbox" at bounding box center [0, 0] width 0 height 0
click at [46, 542] on icon at bounding box center [50, 544] width 12 height 12
click at [0, 0] on input "checkbox" at bounding box center [0, 0] width 0 height 0
click at [48, 492] on icon at bounding box center [50, 496] width 12 height 12
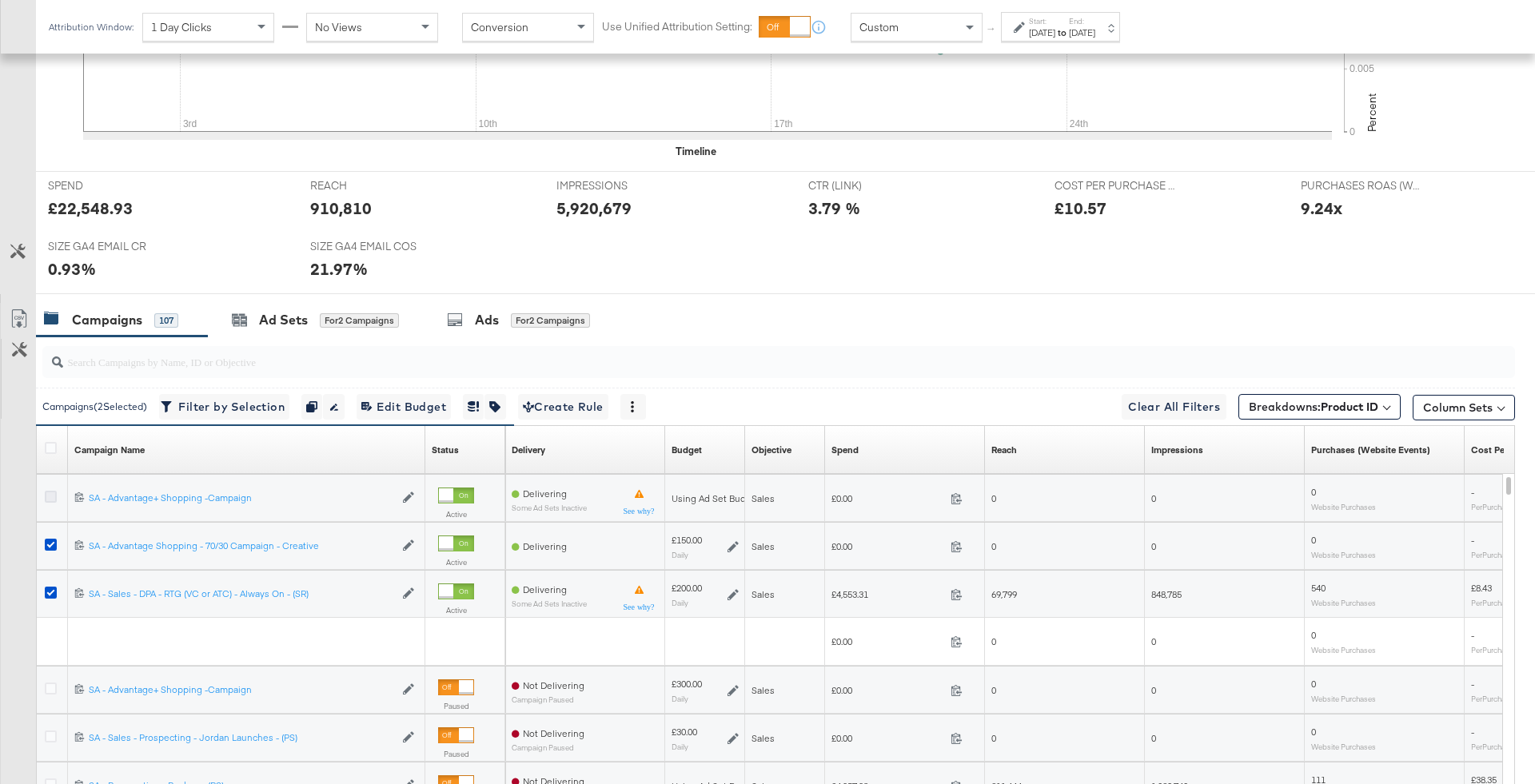
click at [0, 0] on input "checkbox" at bounding box center [0, 0] width 0 height 0
click at [487, 311] on div "Ads" at bounding box center [486, 320] width 24 height 18
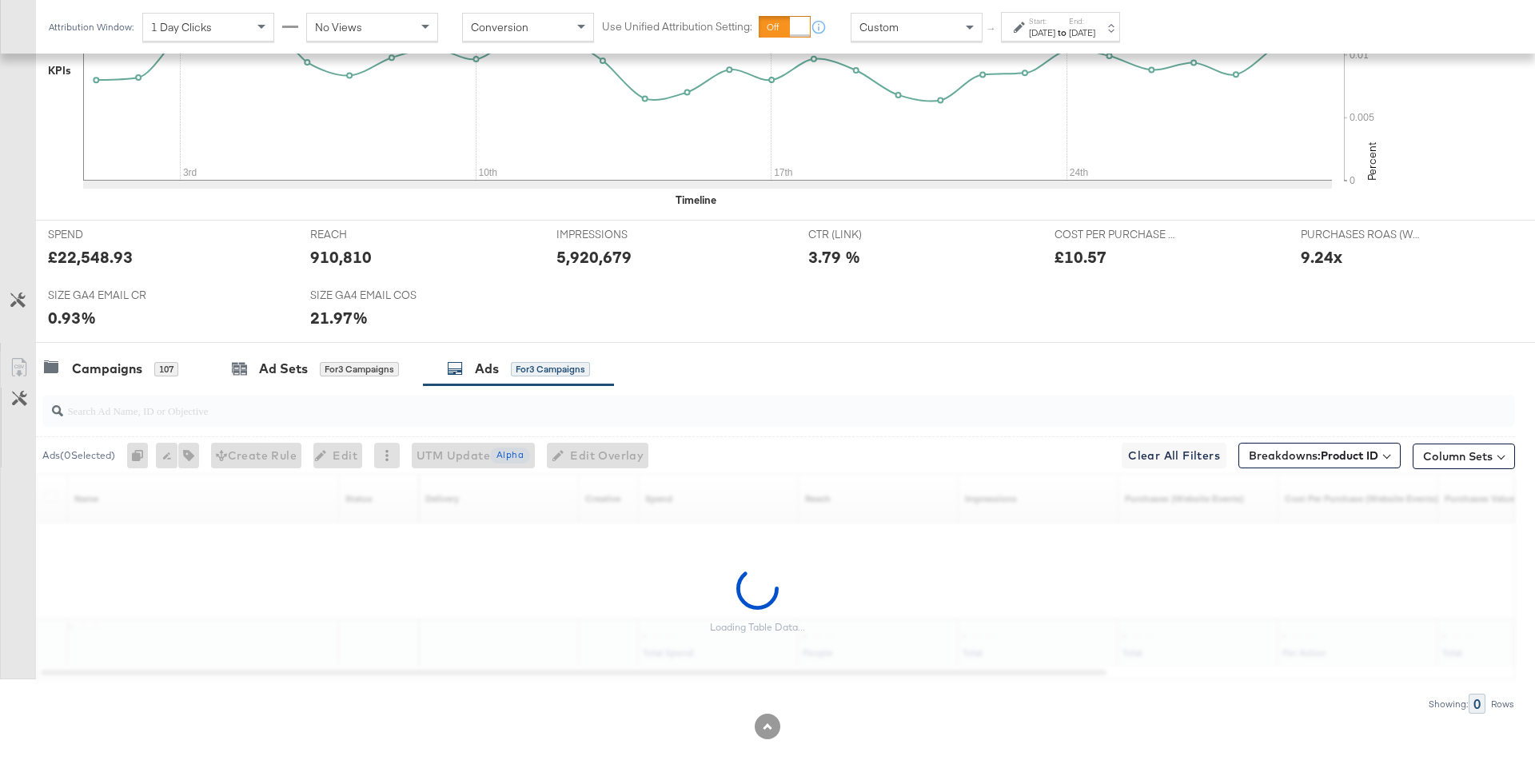
scroll to position [509, 0]
click at [373, 421] on div at bounding box center [778, 413] width 1472 height 32
type input "slot"
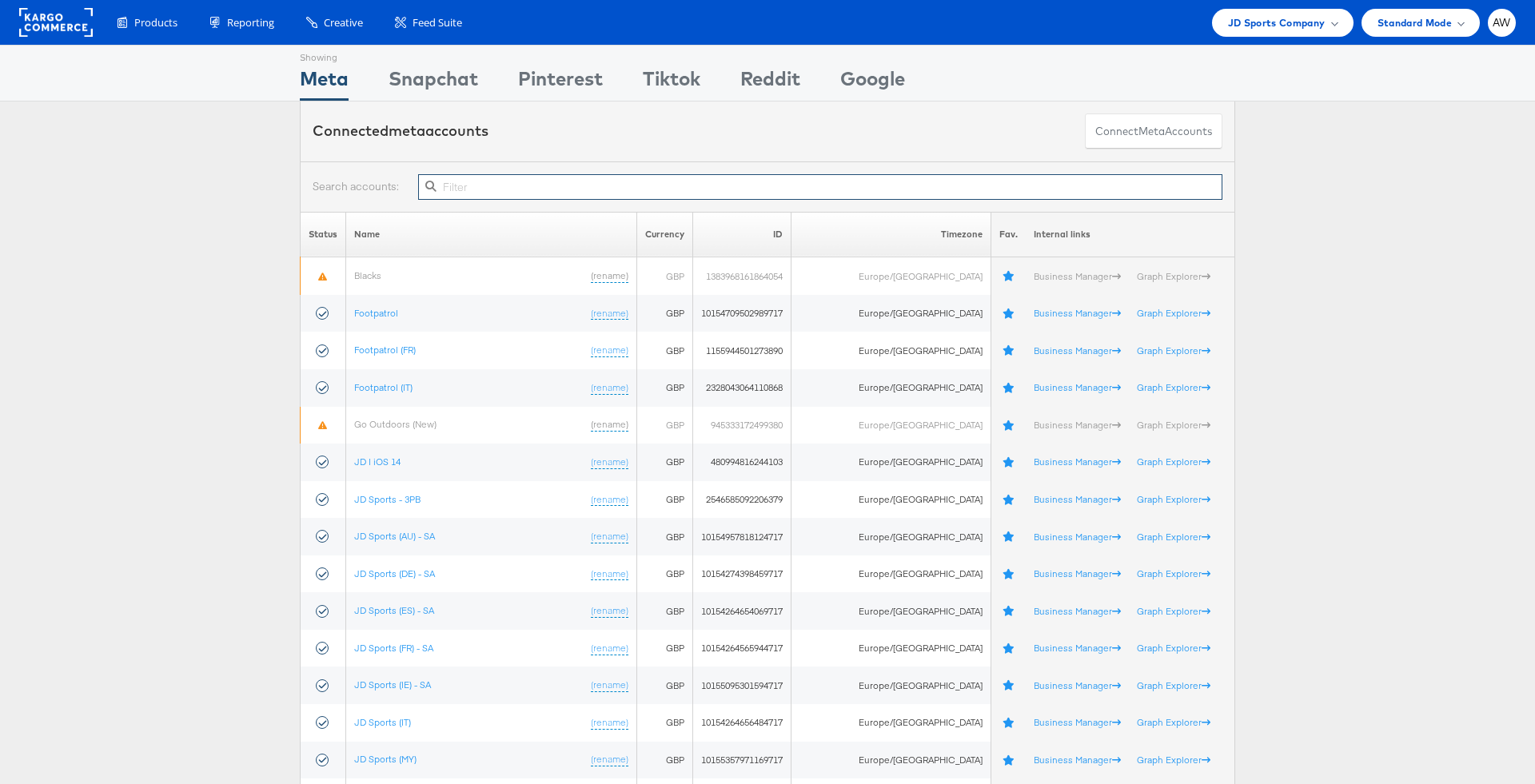
click at [614, 185] on input "text" at bounding box center [819, 187] width 804 height 25
click at [1023, 36] on div "Products Product Catalogs Enhance Your Product Catalog, Map Them to Publishers,…" at bounding box center [767, 23] width 1535 height 45
click at [1023, 30] on span "JD Sports Company" at bounding box center [1277, 23] width 97 height 17
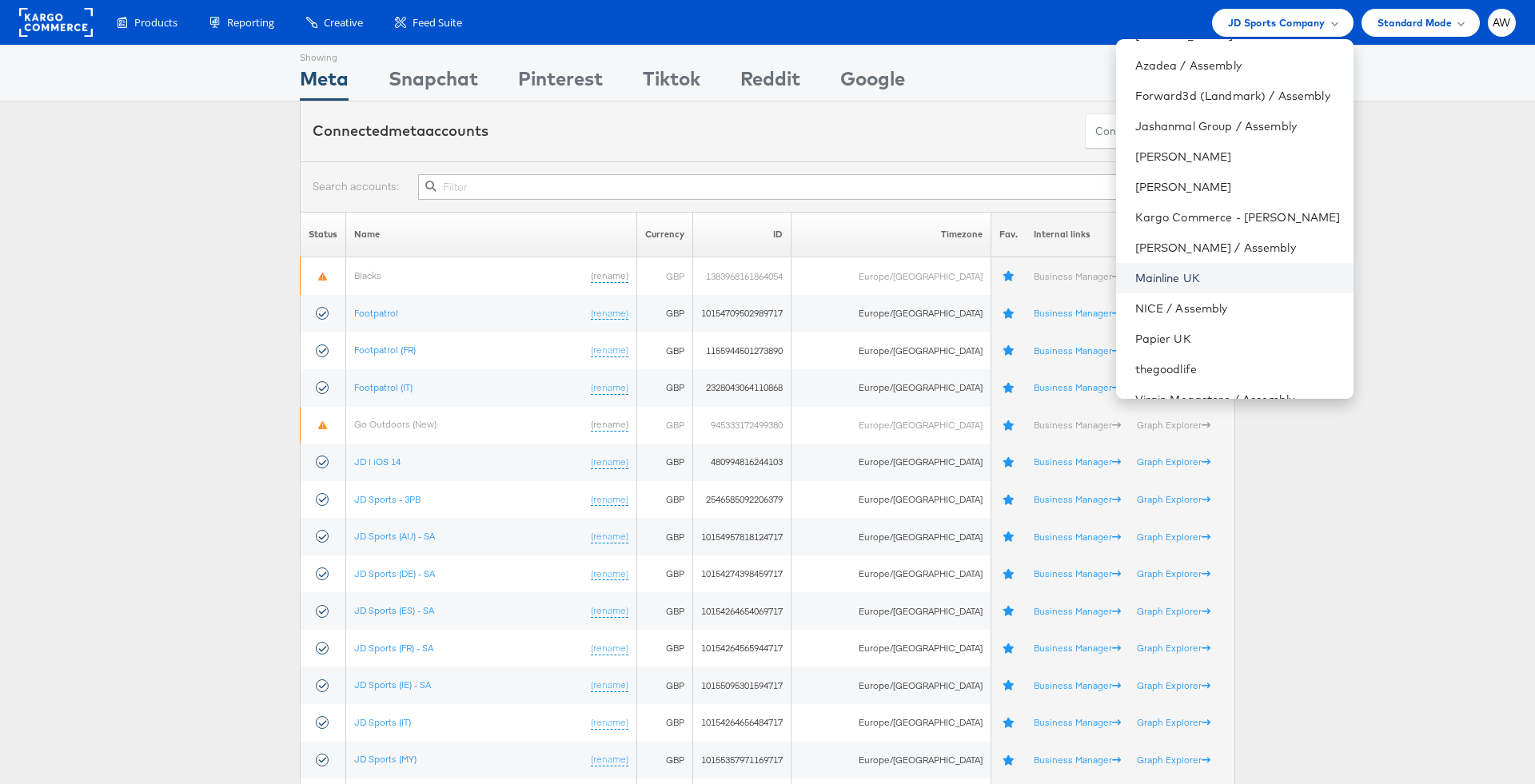
scroll to position [86, 0]
click at [1023, 325] on li "Papier UK" at bounding box center [1234, 338] width 238 height 31
click at [1023, 337] on link "Papier UK" at bounding box center [1238, 338] width 205 height 16
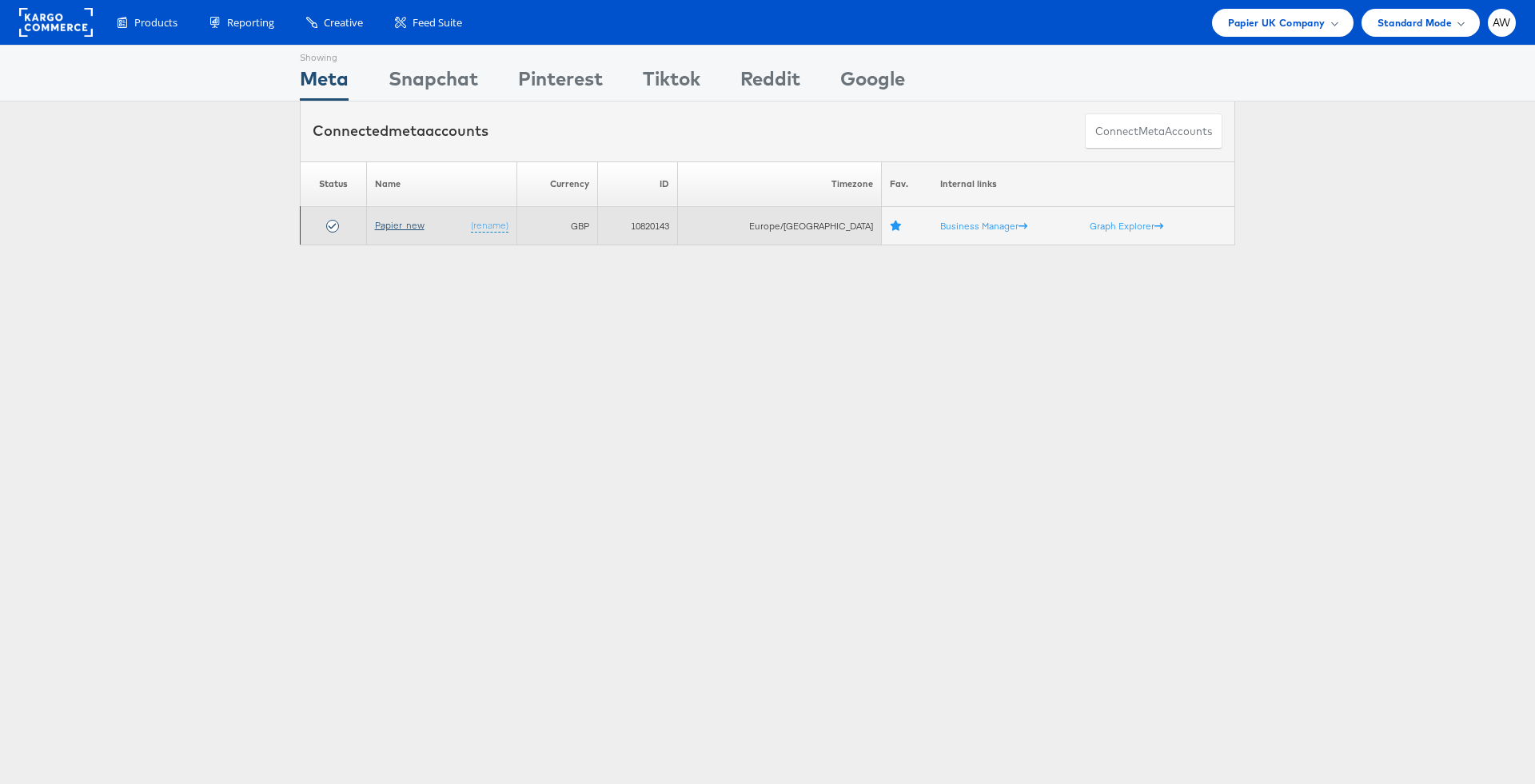
click at [403, 225] on link "Papier_new" at bounding box center [399, 224] width 50 height 12
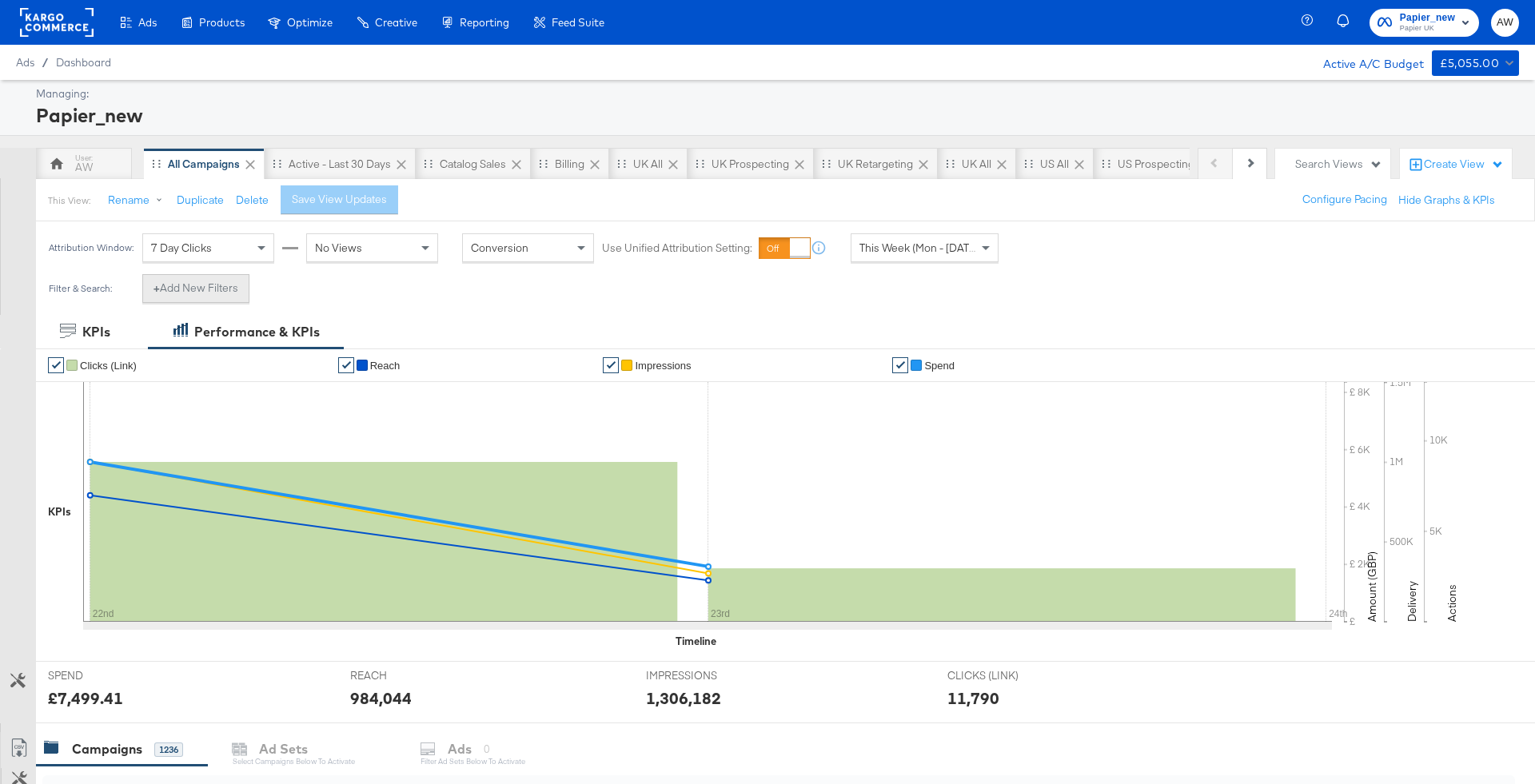
click at [228, 285] on button "+ Add New Filters" at bounding box center [195, 289] width 107 height 29
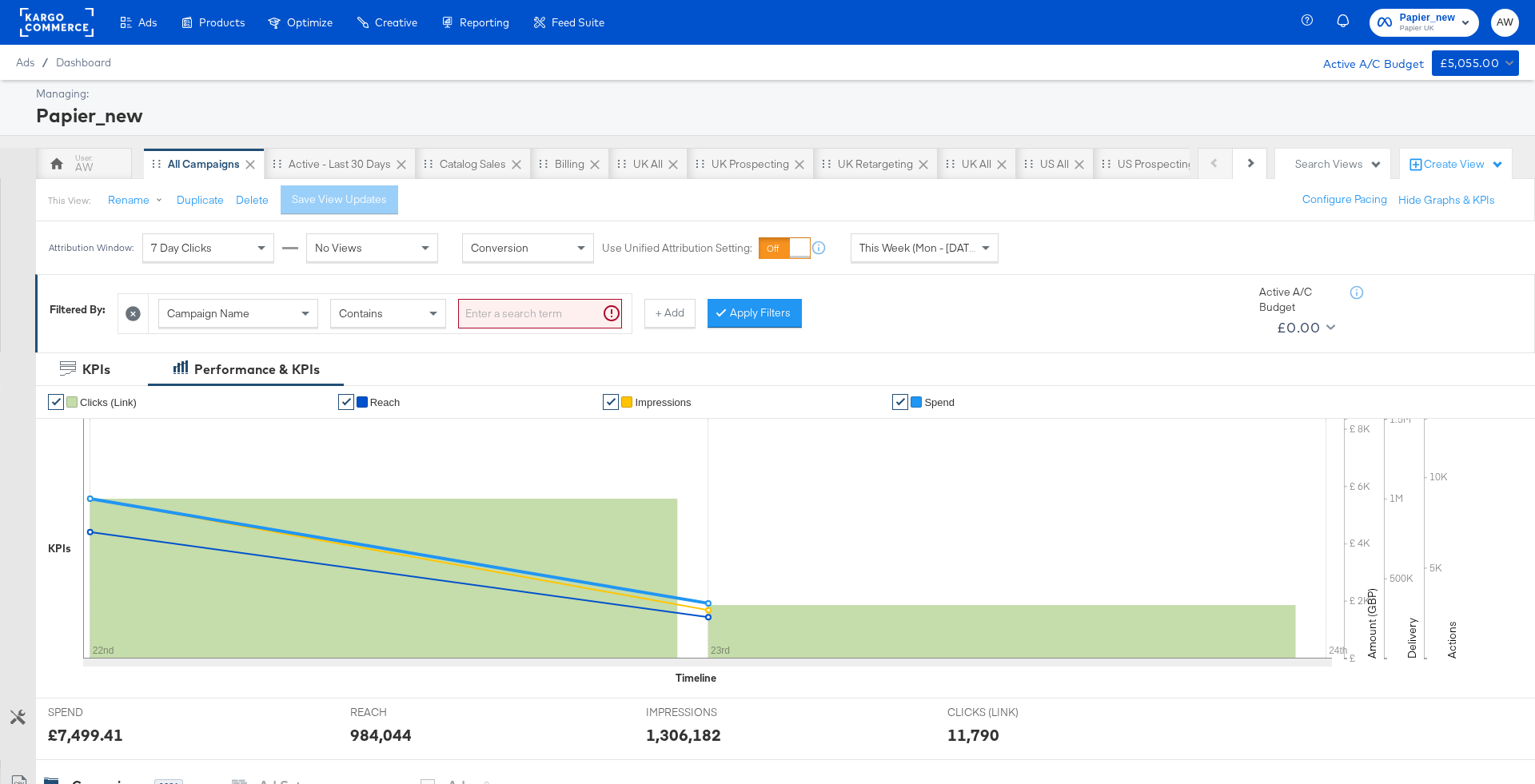
click at [504, 313] on input "search" at bounding box center [540, 313] width 164 height 30
paste input "[US[SOCI[ALL_PROD[PROS_DPA[PURCHASE: [DATE]_KARGO"
type input "[US[SOCI[ALL_PROD[PROS_DPA[PURCHASE: [DATE]_KARGO"
click at [737, 323] on button "Apply Filters" at bounding box center [728, 313] width 95 height 29
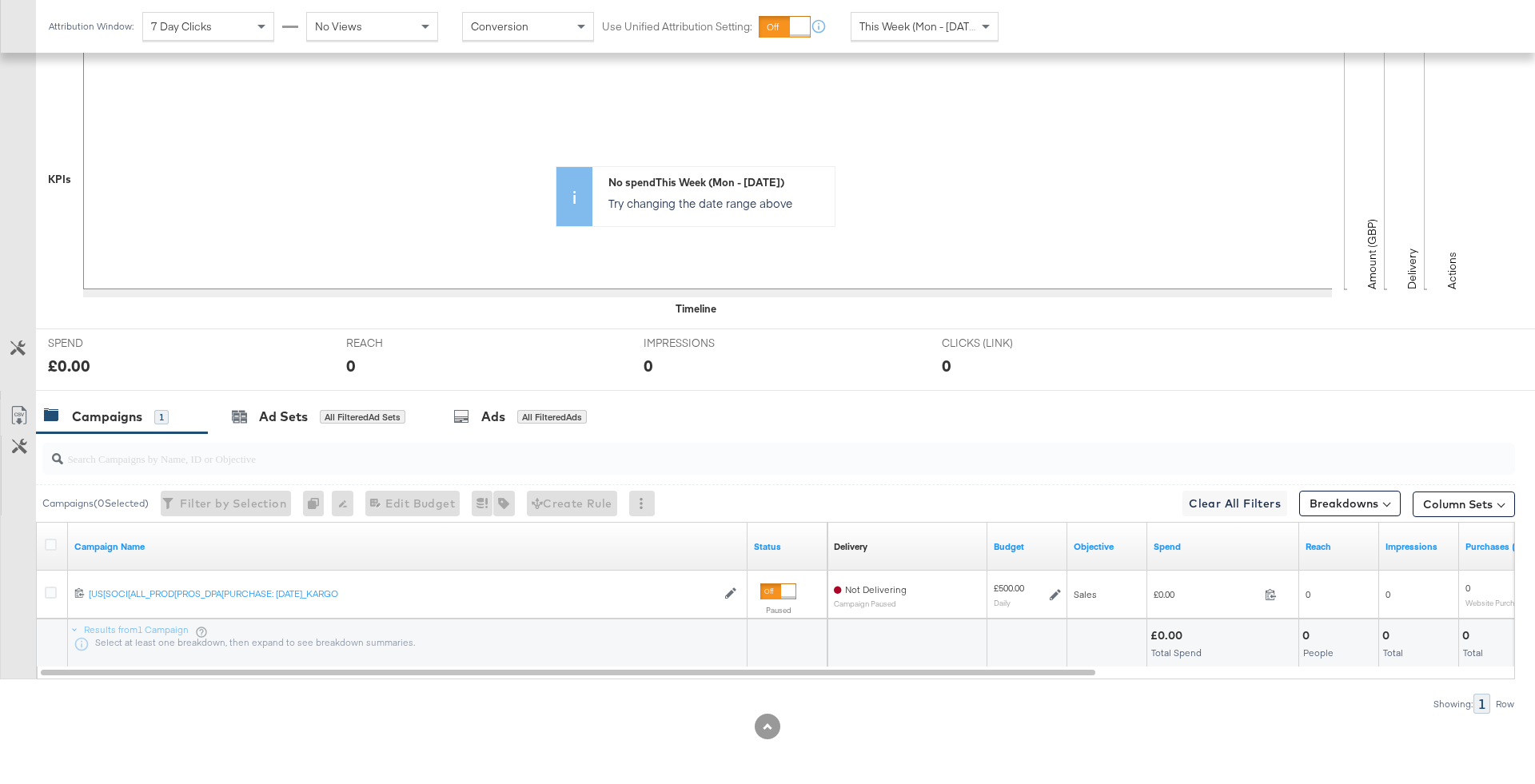
scroll to position [367, 0]
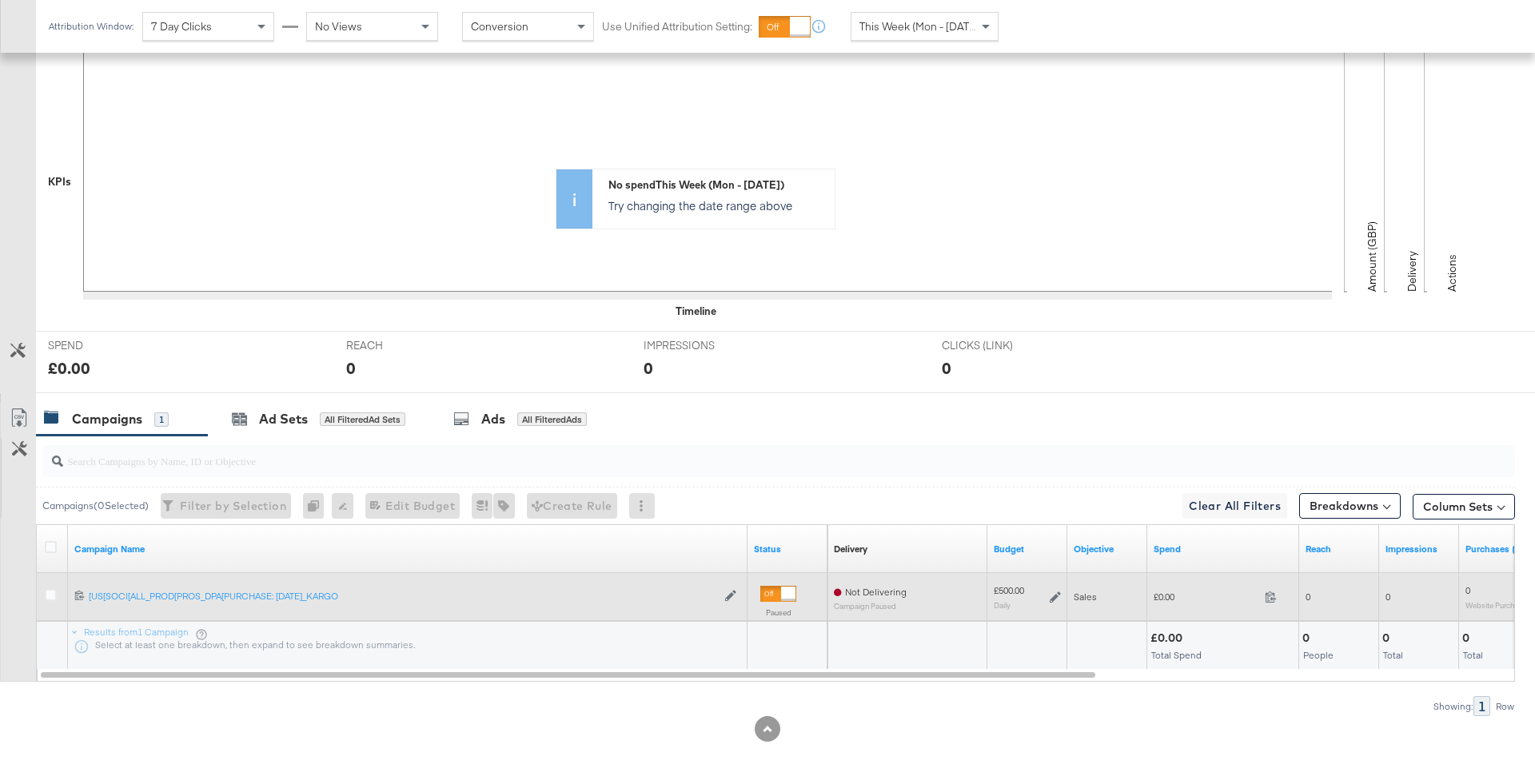
click at [43, 590] on div at bounding box center [53, 597] width 30 height 29
click at [47, 591] on icon at bounding box center [50, 594] width 12 height 12
click at [0, 0] on input "checkbox" at bounding box center [0, 0] width 0 height 0
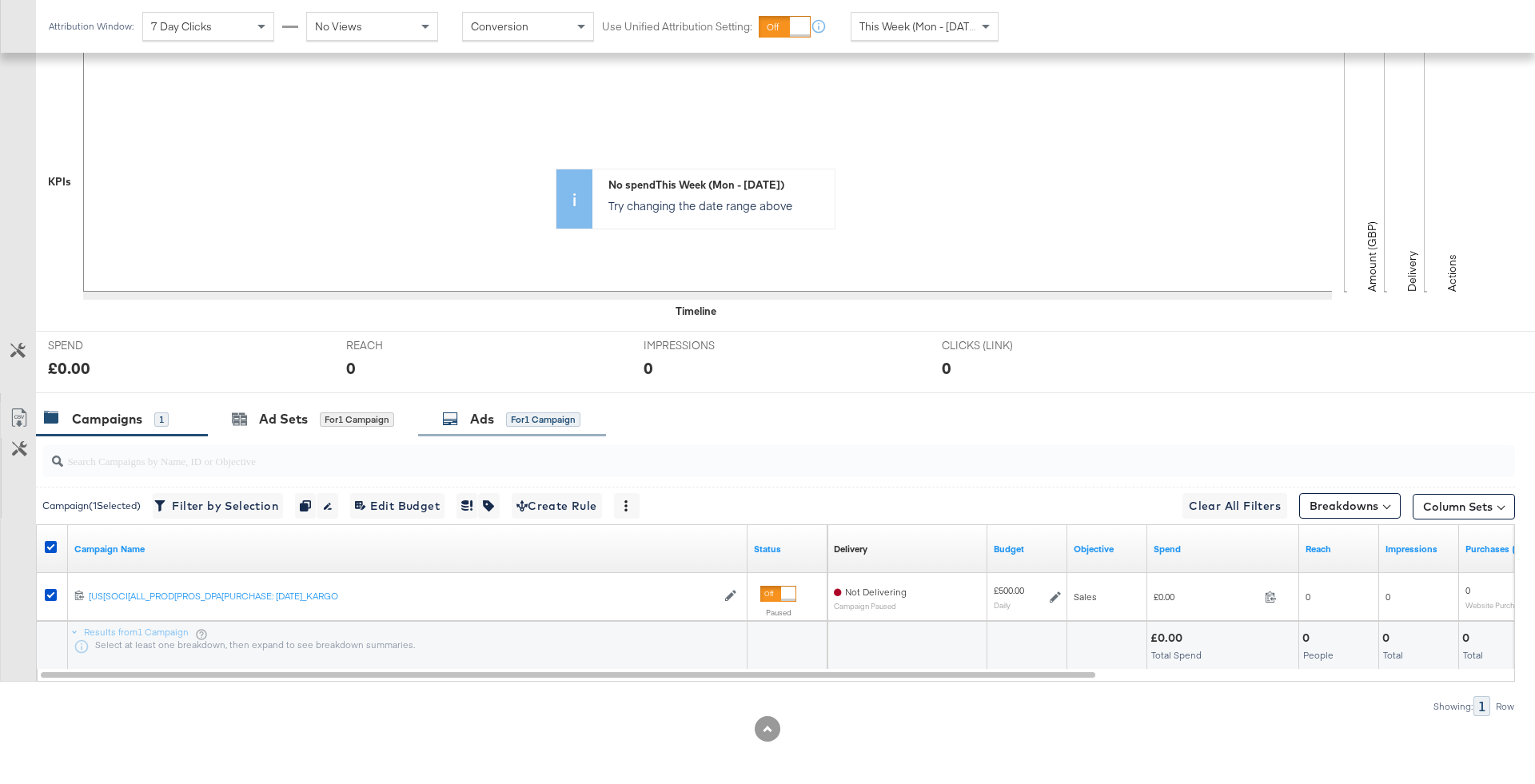
click at [450, 424] on icon at bounding box center [450, 419] width 16 height 16
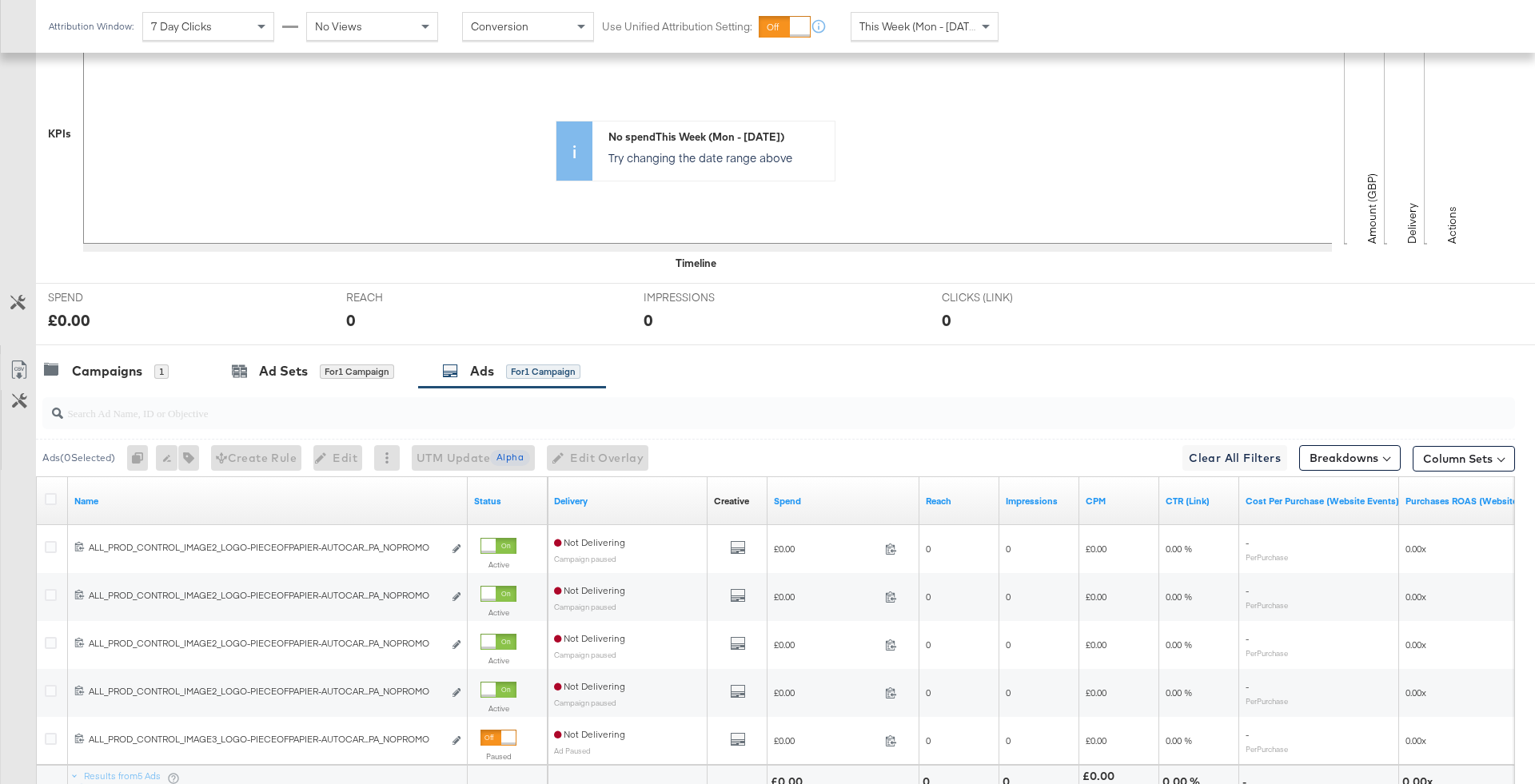
scroll to position [559, 0]
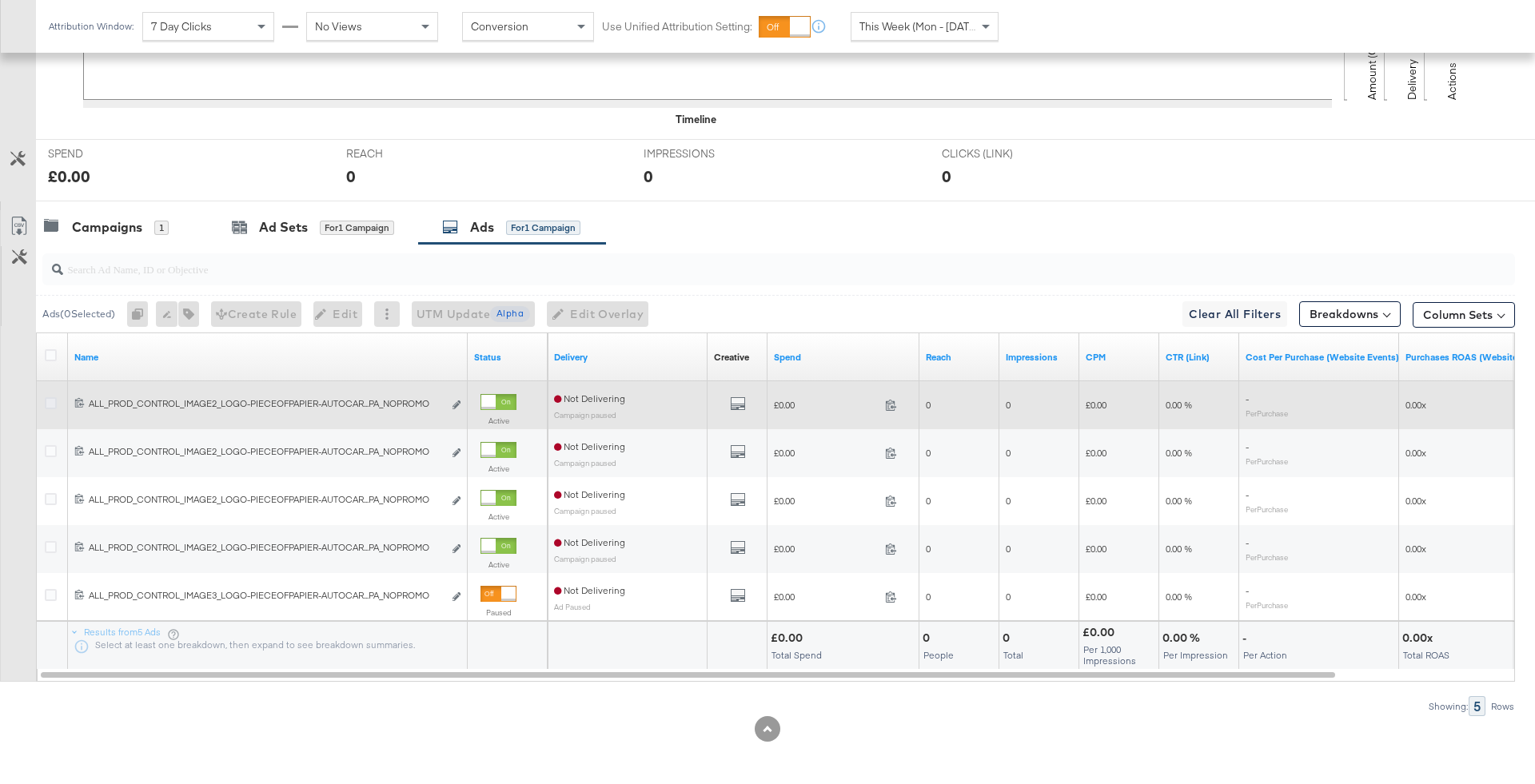
click at [45, 398] on icon at bounding box center [50, 402] width 12 height 12
click at [0, 0] on input "checkbox" at bounding box center [0, 0] width 0 height 0
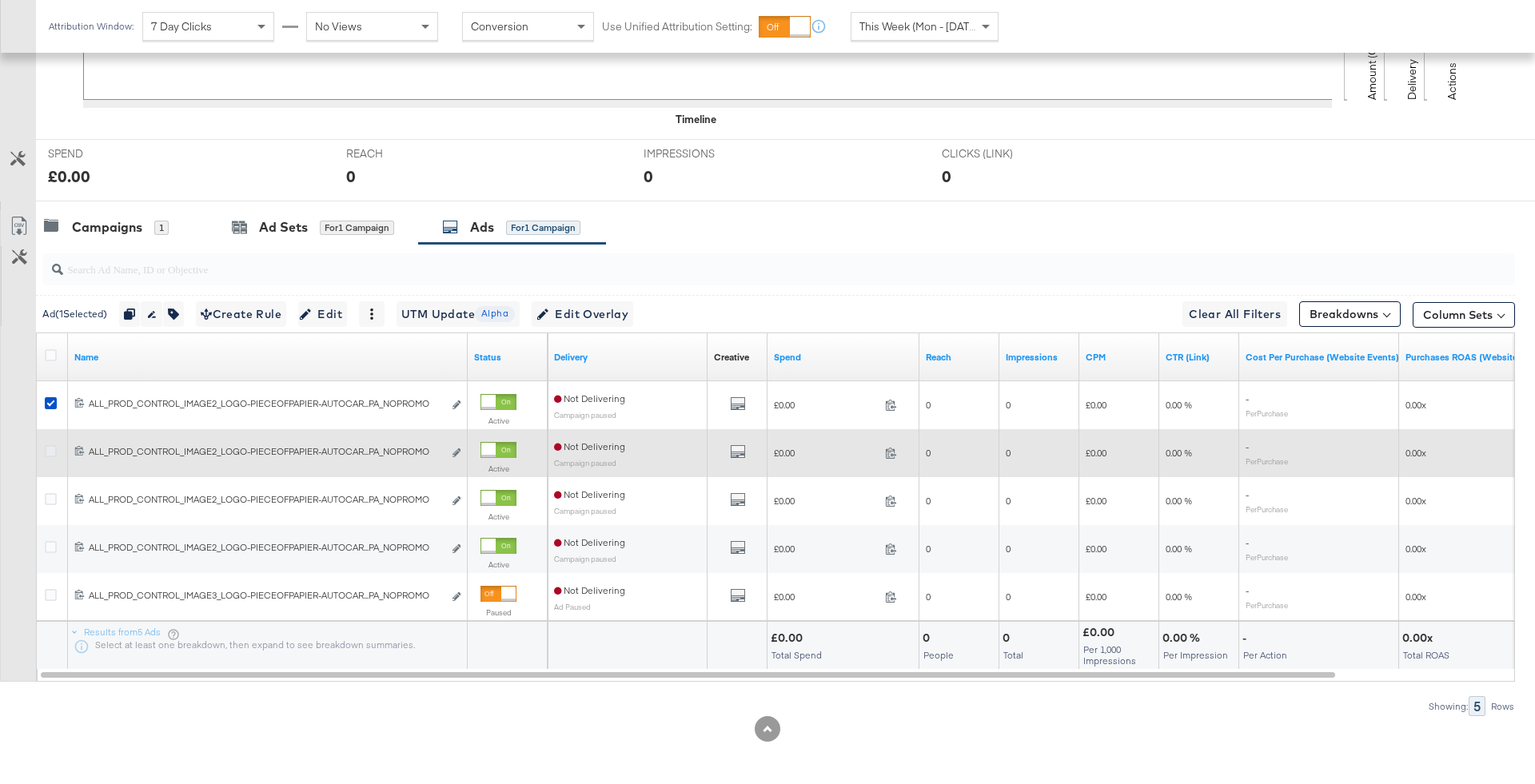
click at [49, 454] on icon at bounding box center [50, 451] width 12 height 12
click at [0, 0] on input "checkbox" at bounding box center [0, 0] width 0 height 0
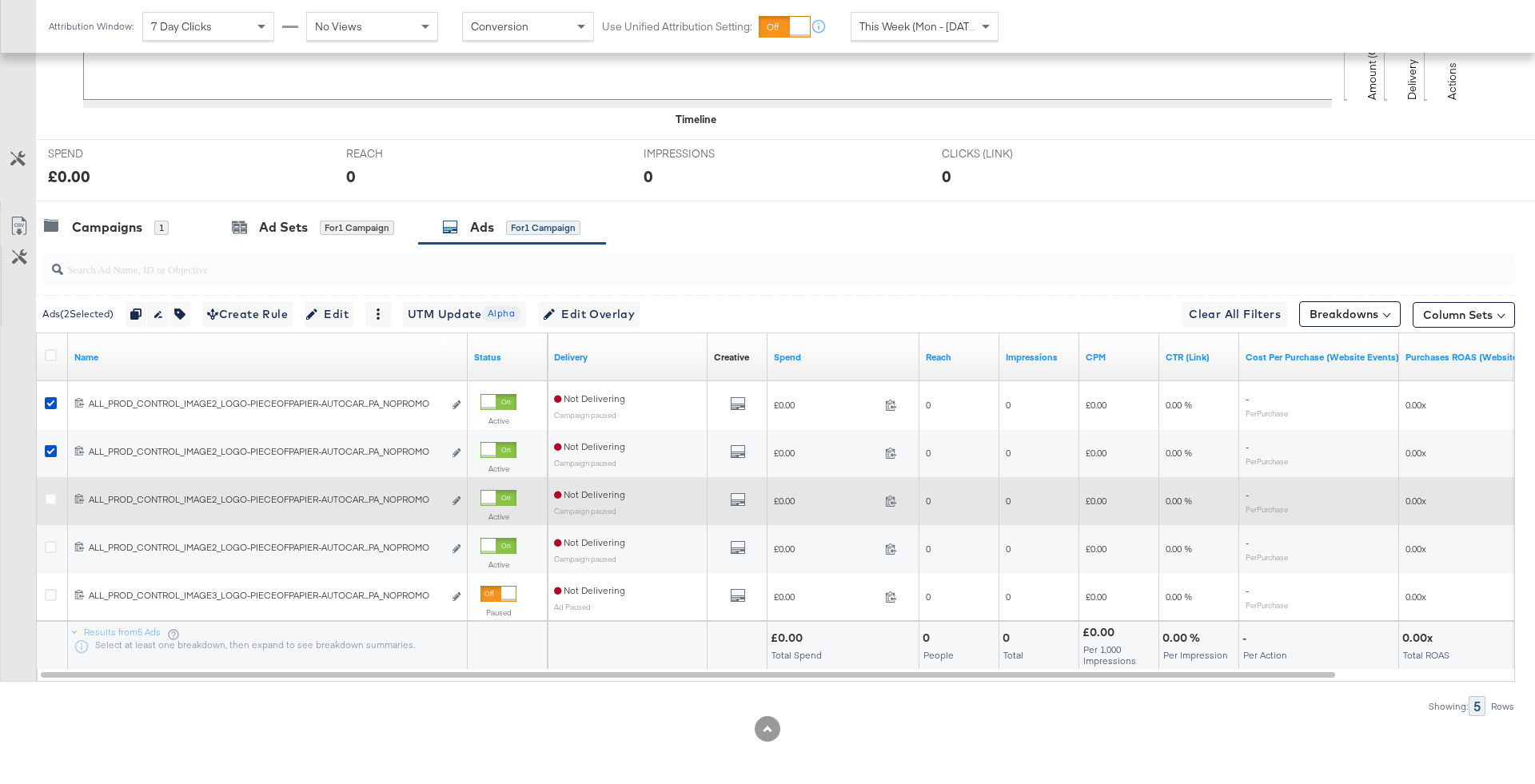
click at [50, 506] on div at bounding box center [53, 501] width 30 height 29
click at [50, 496] on icon at bounding box center [50, 499] width 12 height 12
click at [0, 0] on input "checkbox" at bounding box center [0, 0] width 0 height 0
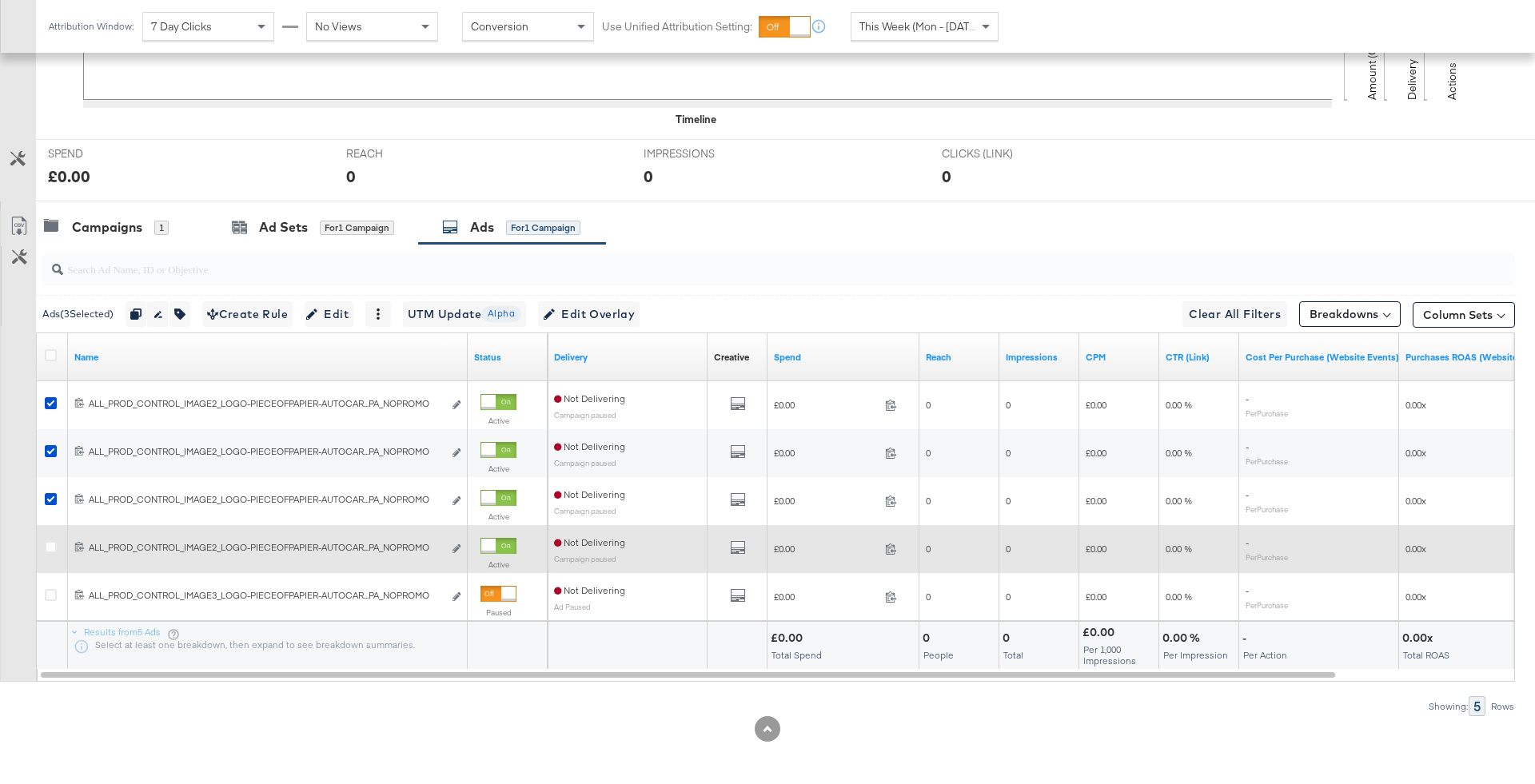
click at [50, 537] on div at bounding box center [53, 549] width 30 height 29
click at [41, 548] on div at bounding box center [53, 549] width 30 height 29
click at [51, 548] on icon at bounding box center [50, 546] width 12 height 12
click at [0, 0] on input "checkbox" at bounding box center [0, 0] width 0 height 0
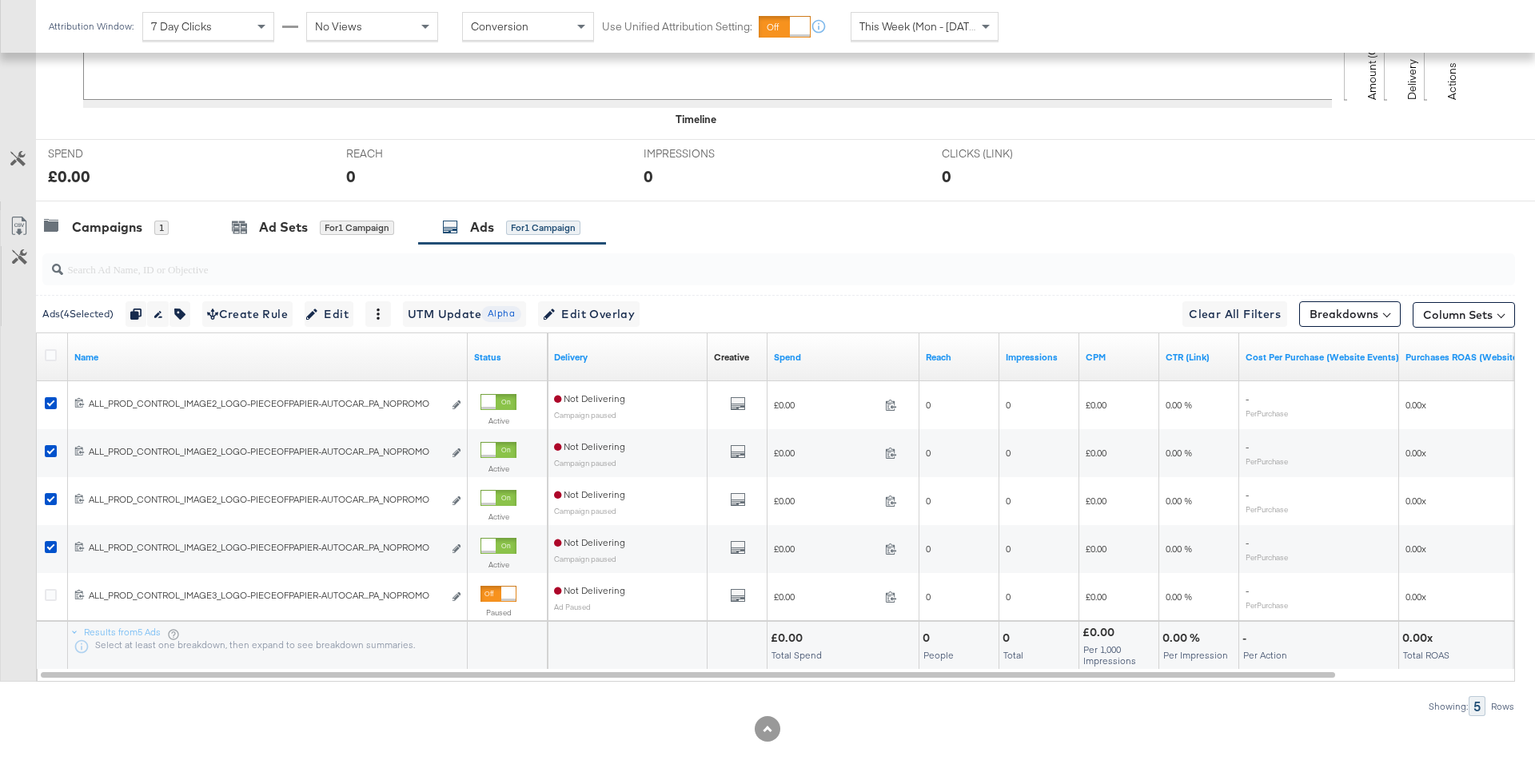
scroll to position [573, 0]
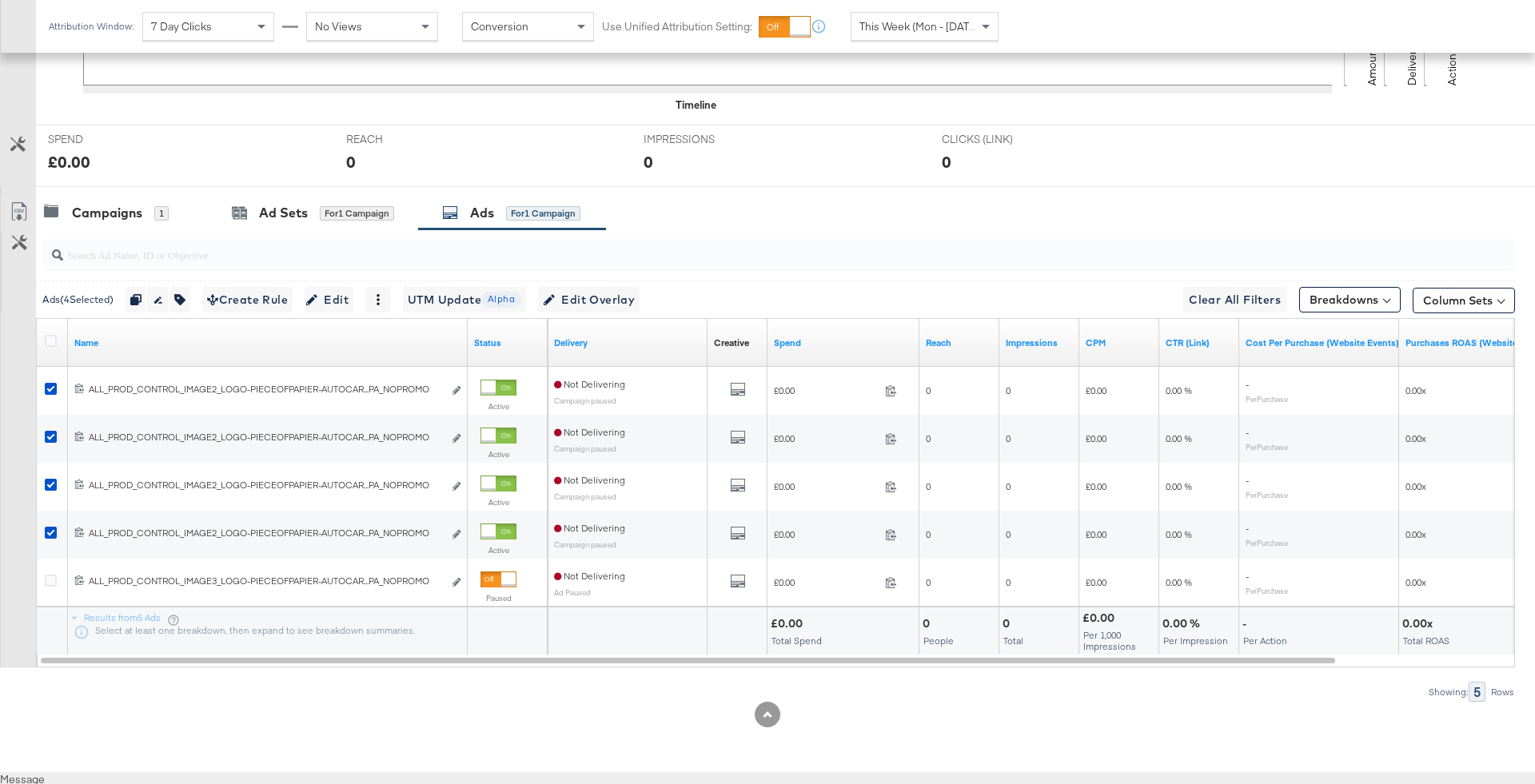
drag, startPoint x: 25, startPoint y: 176, endPoint x: 999, endPoint y: 673, distance: 1093.5
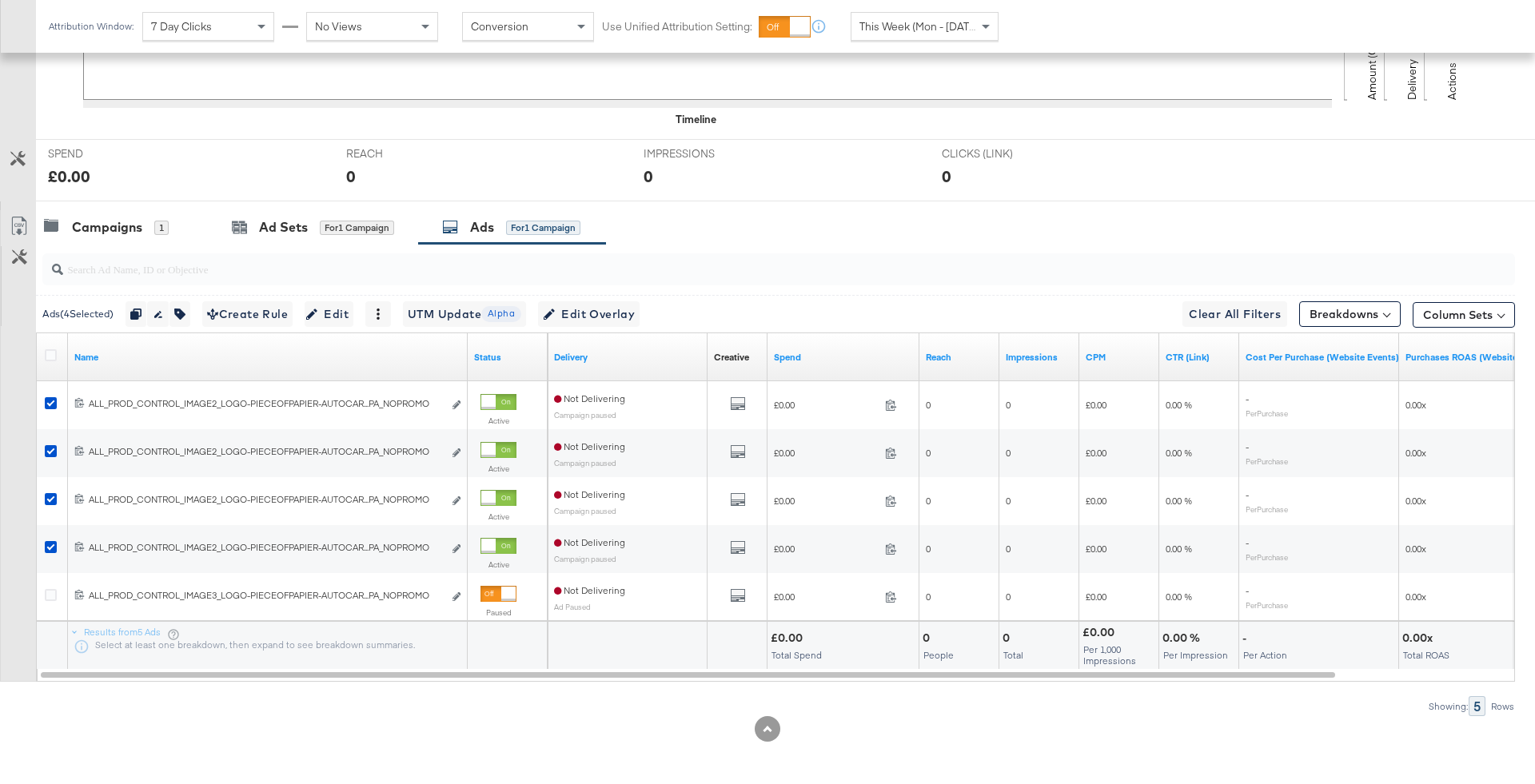
click at [612, 297] on div "Ads ( 4 Selected) Duplicate 4 ads Rename 4 ads Tags for 4 campaigns Create Rule…" at bounding box center [775, 314] width 1479 height 38
click at [619, 316] on span "Edit Overlay Edit overlays for 4 ads" at bounding box center [589, 314] width 92 height 20
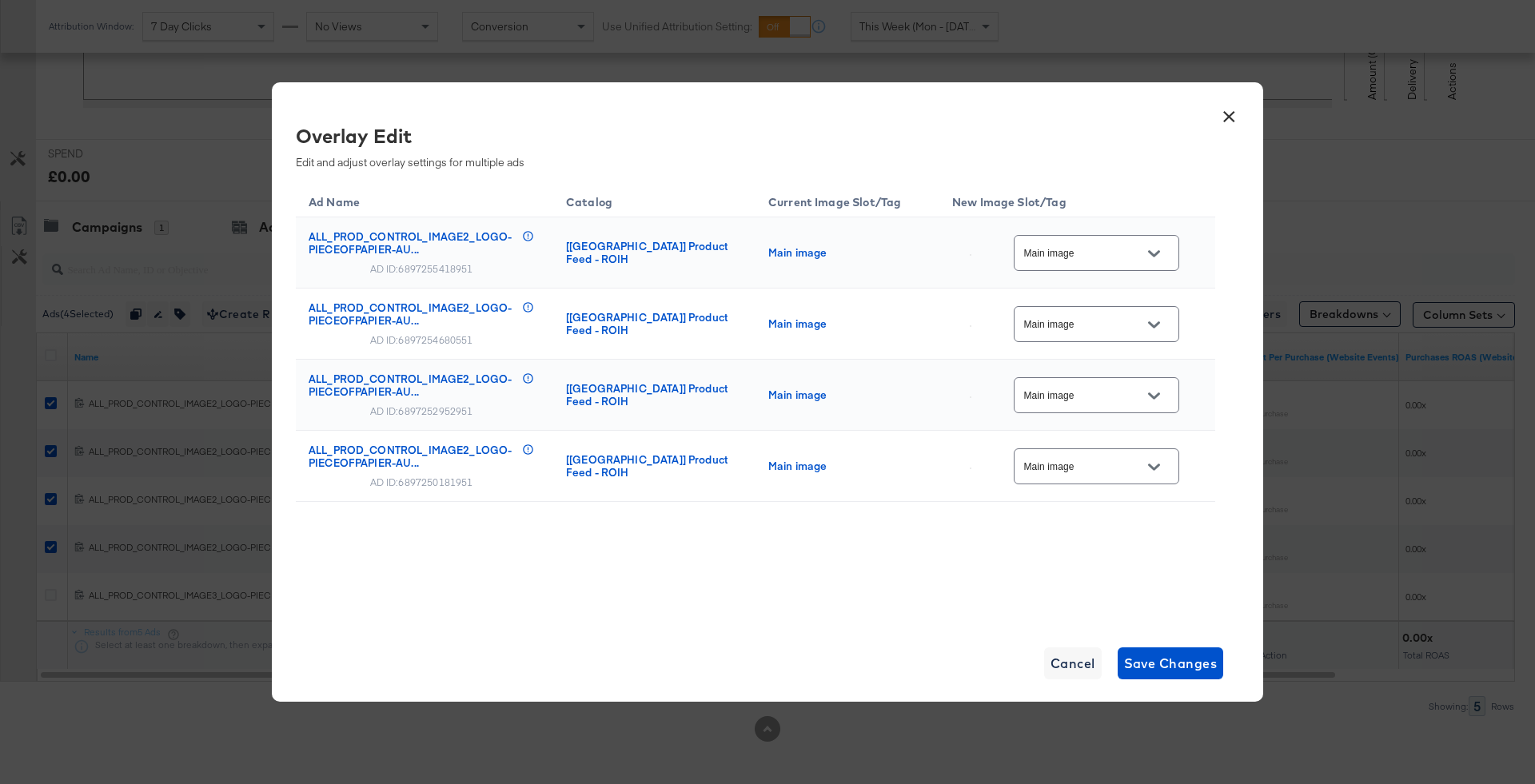
click at [1223, 122] on button "×" at bounding box center [1229, 113] width 29 height 29
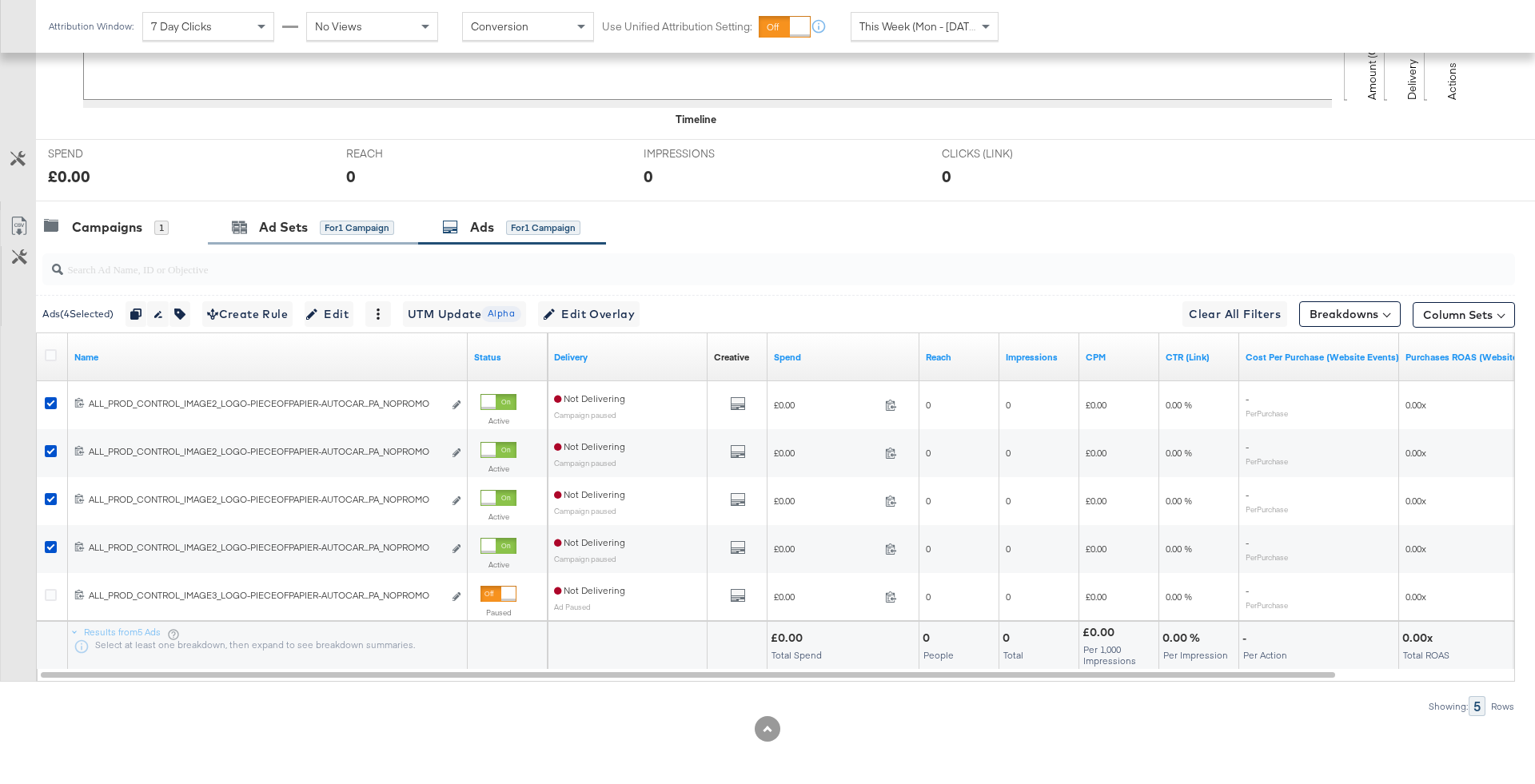
click at [354, 235] on div "Ad Sets for 1 Campaign" at bounding box center [313, 228] width 211 height 34
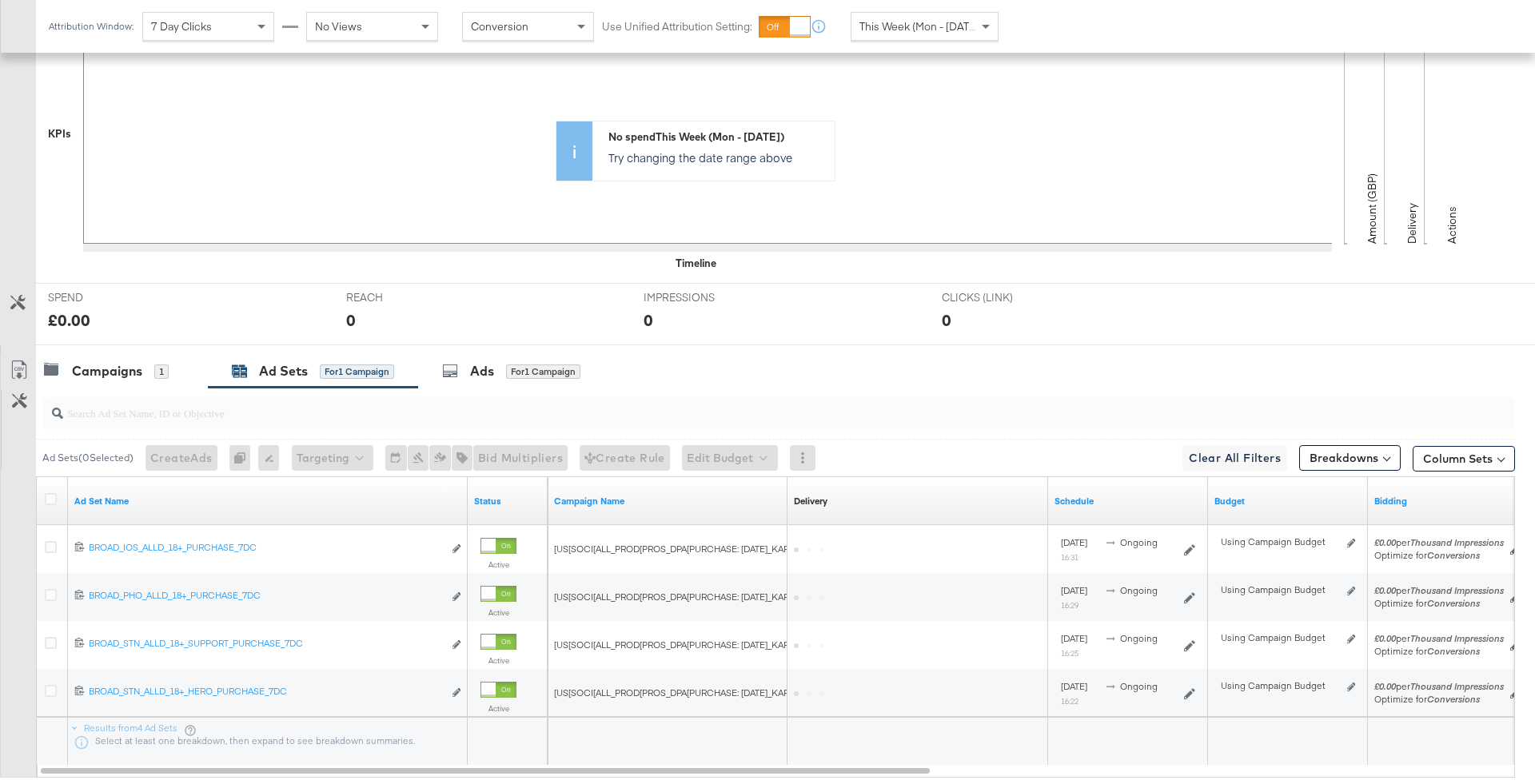
scroll to position [510, 0]
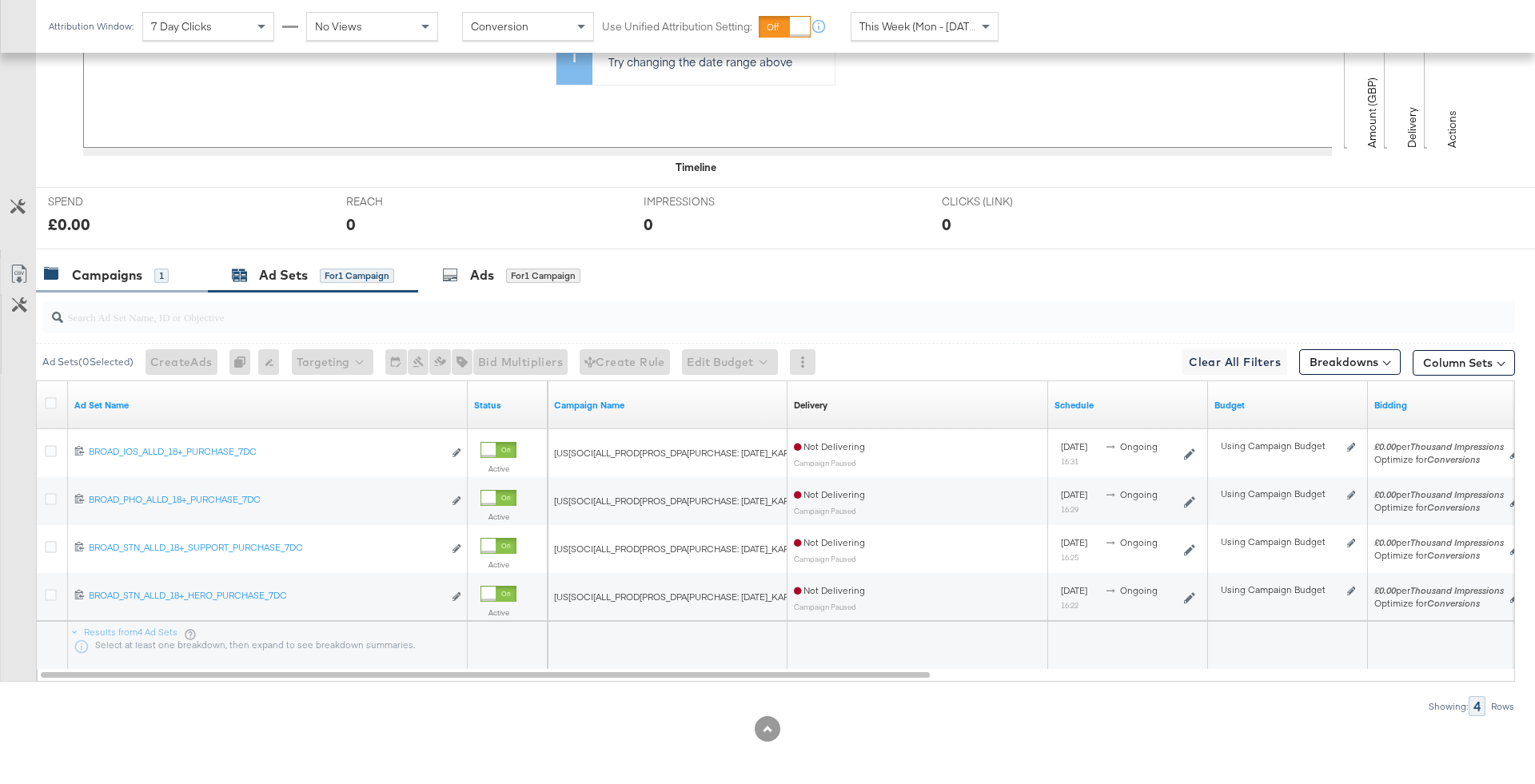
click at [108, 289] on div "Campaigns 1" at bounding box center [122, 275] width 172 height 34
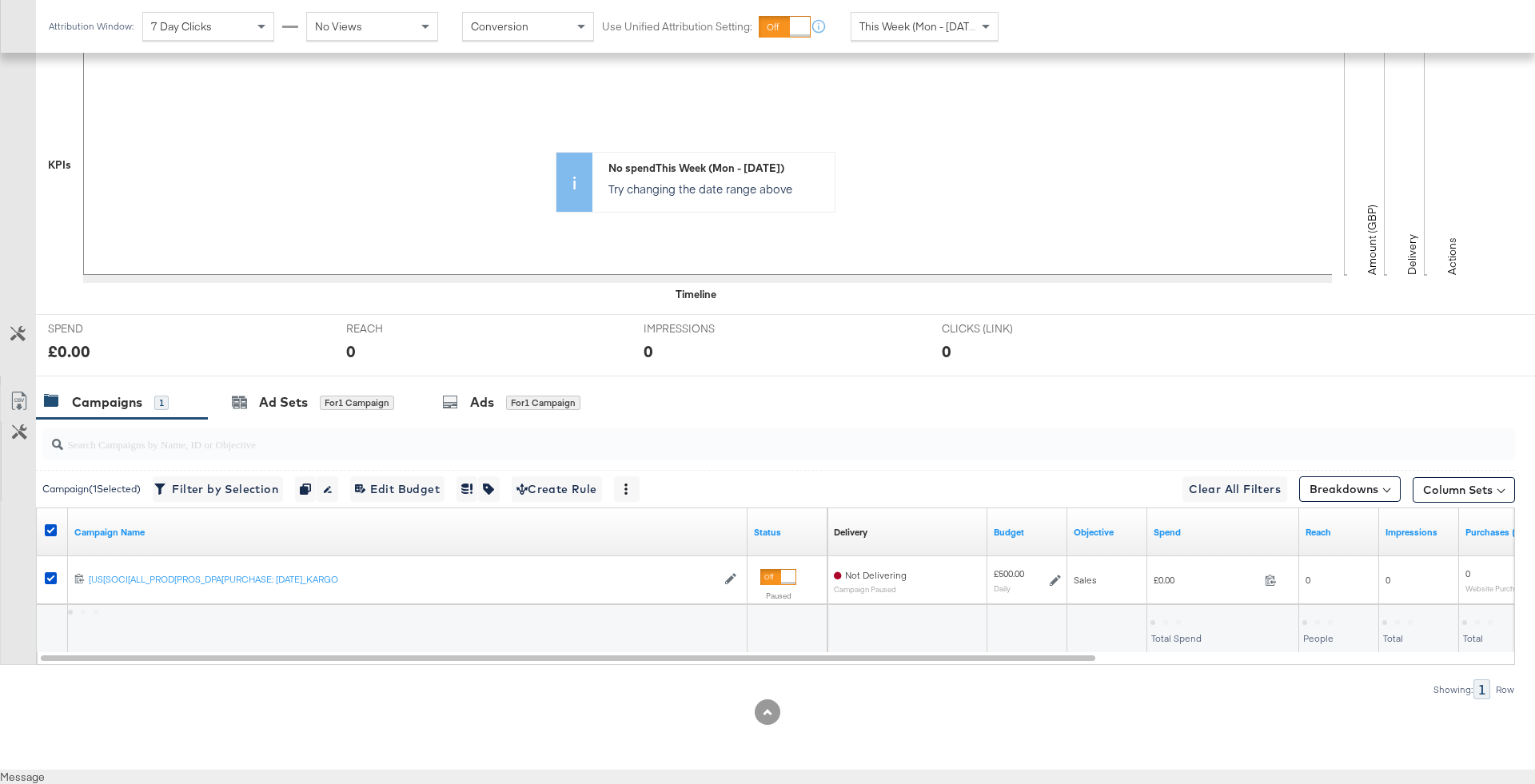
scroll to position [367, 0]
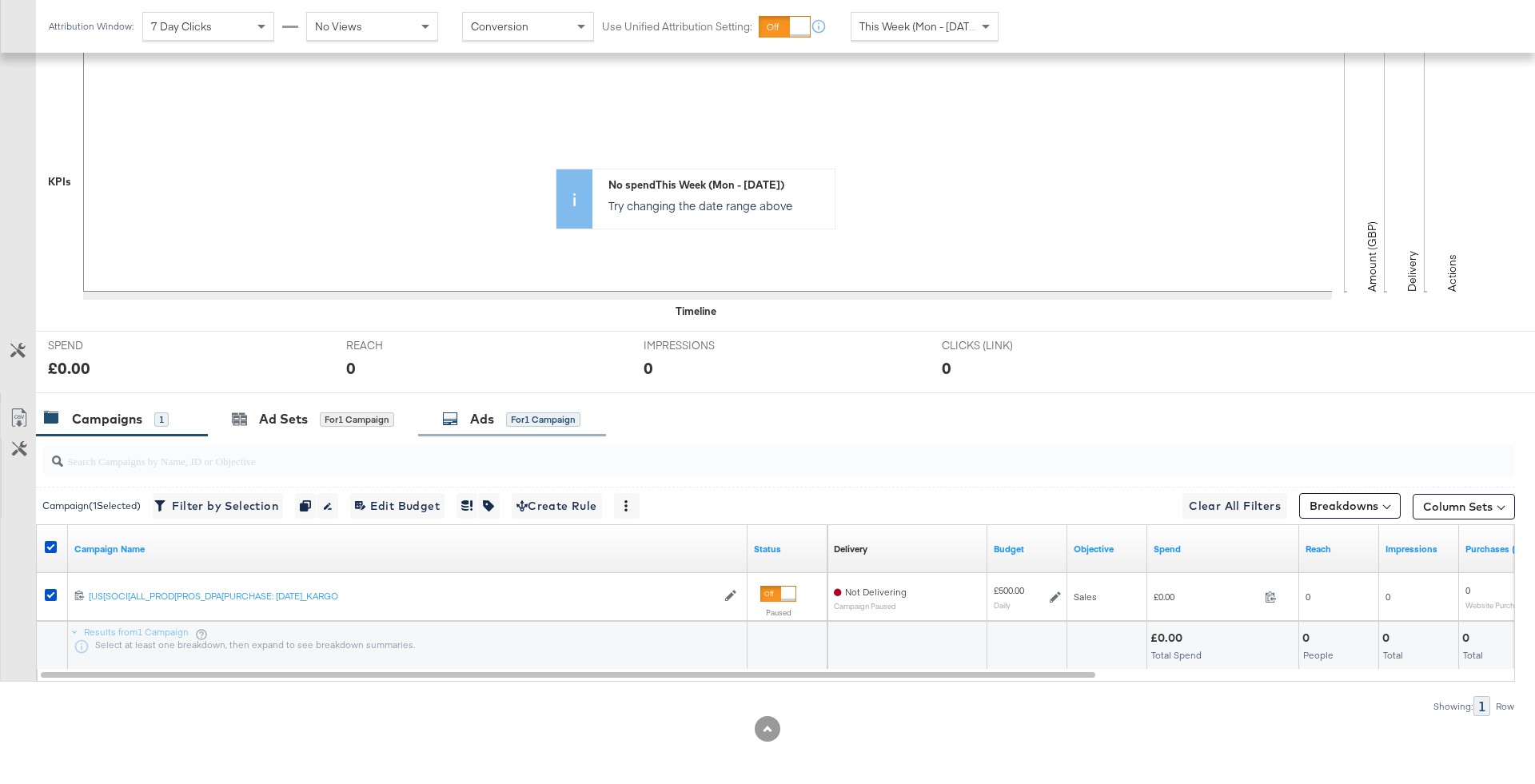
click at [514, 424] on div "for 1 Campaign" at bounding box center [543, 419] width 75 height 14
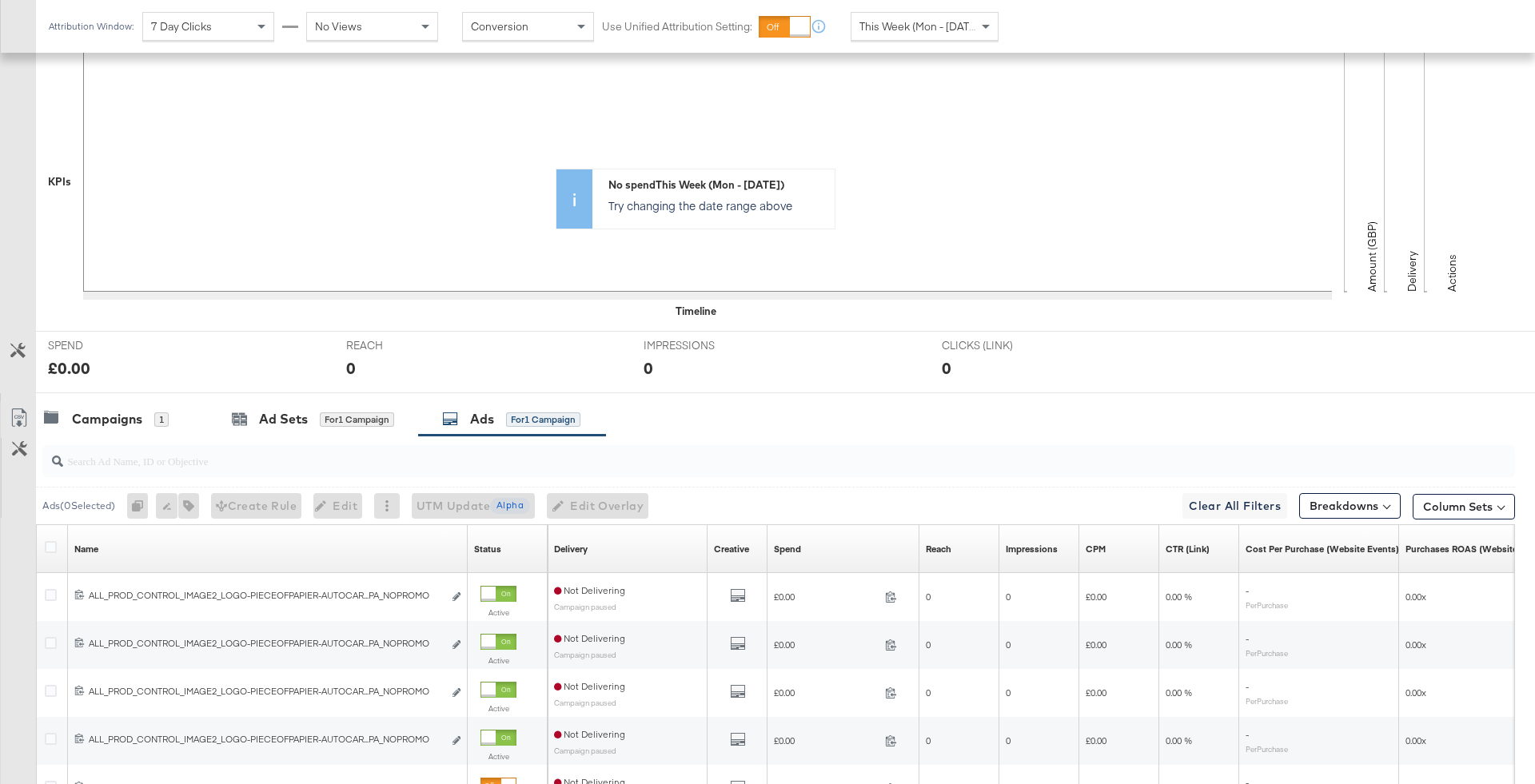
scroll to position [559, 0]
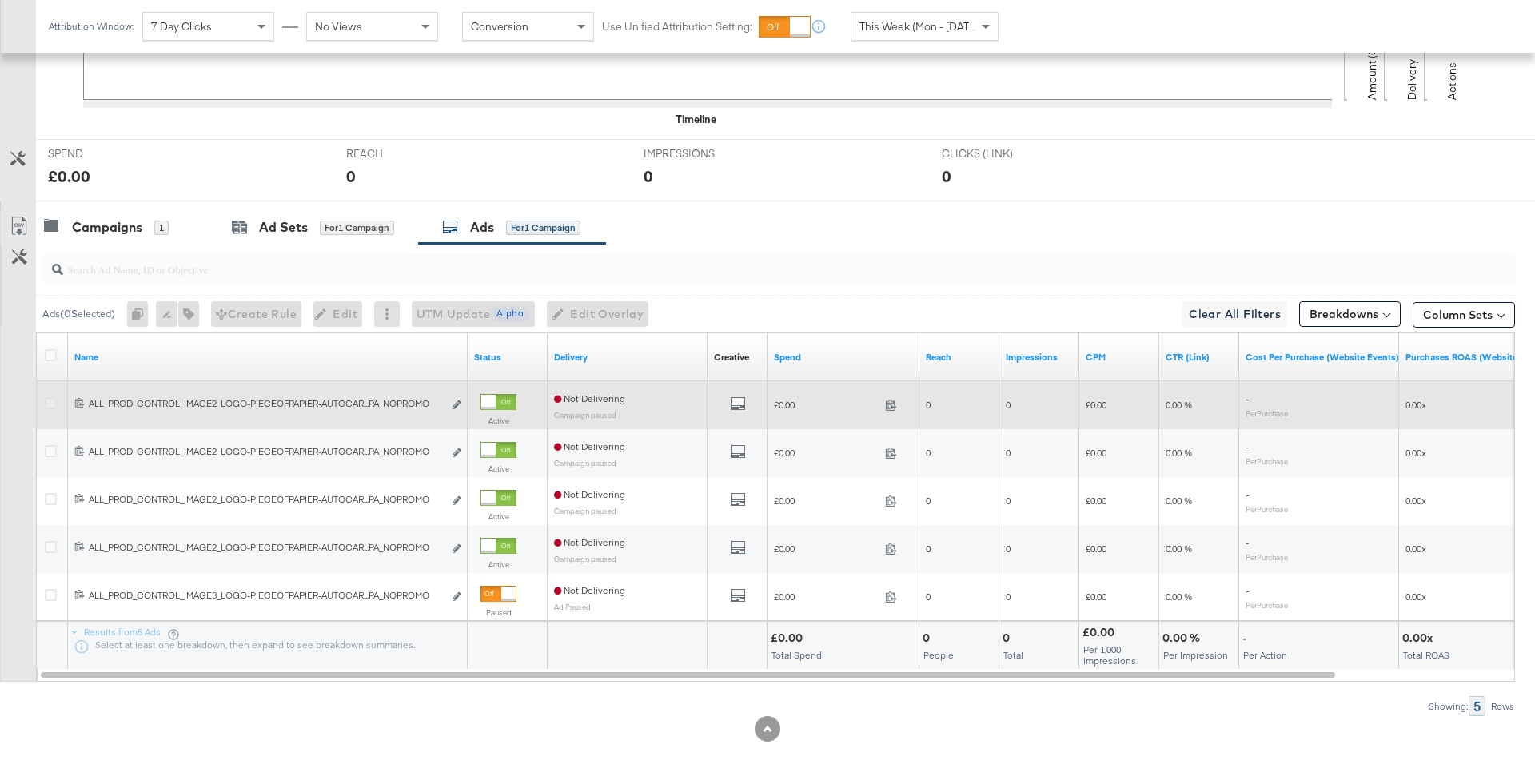
click at [54, 397] on icon at bounding box center [50, 402] width 12 height 12
click at [0, 0] on input "checkbox" at bounding box center [0, 0] width 0 height 0
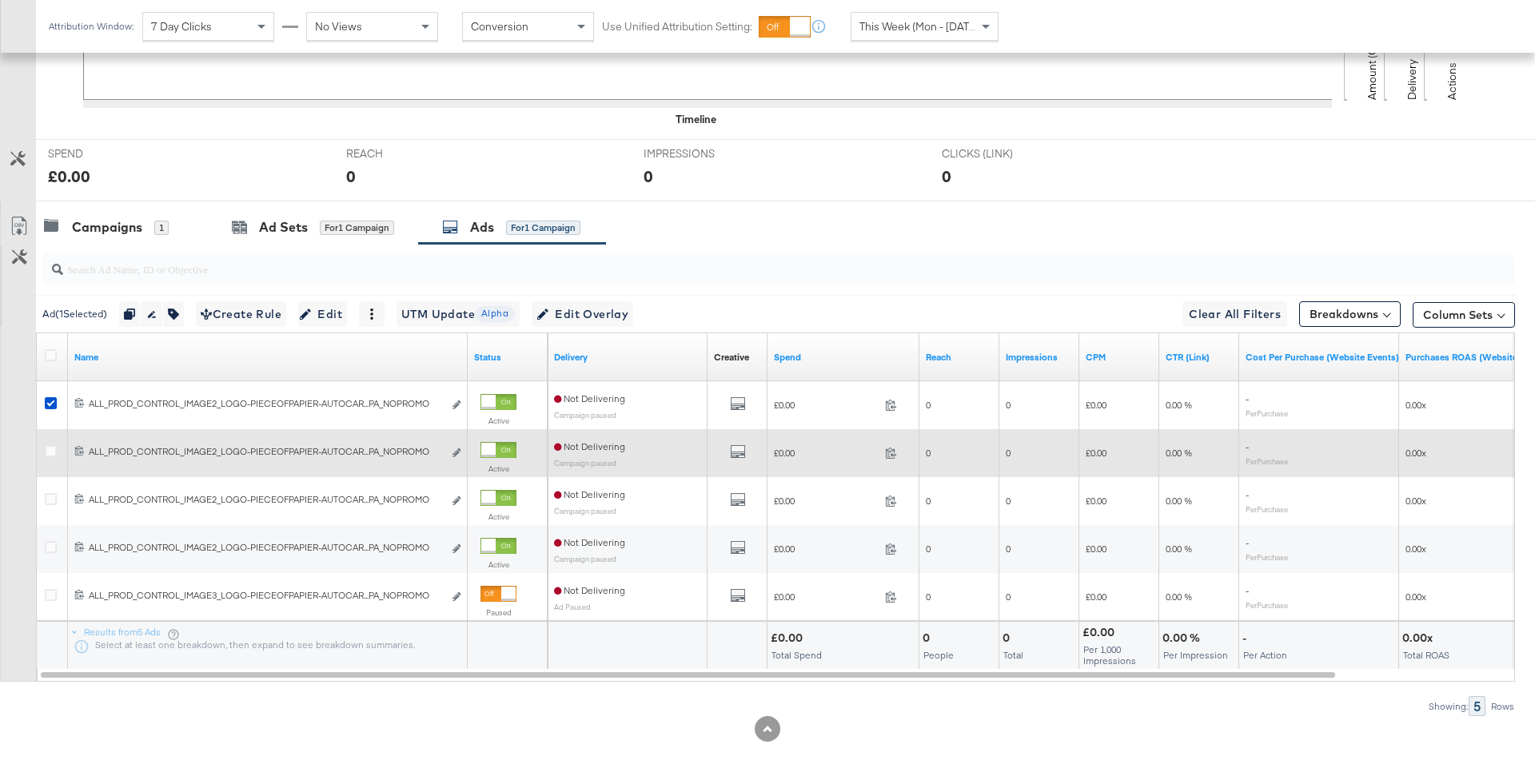
click at [54, 439] on div at bounding box center [53, 453] width 30 height 29
click at [54, 446] on icon at bounding box center [50, 451] width 12 height 12
click at [0, 0] on input "checkbox" at bounding box center [0, 0] width 0 height 0
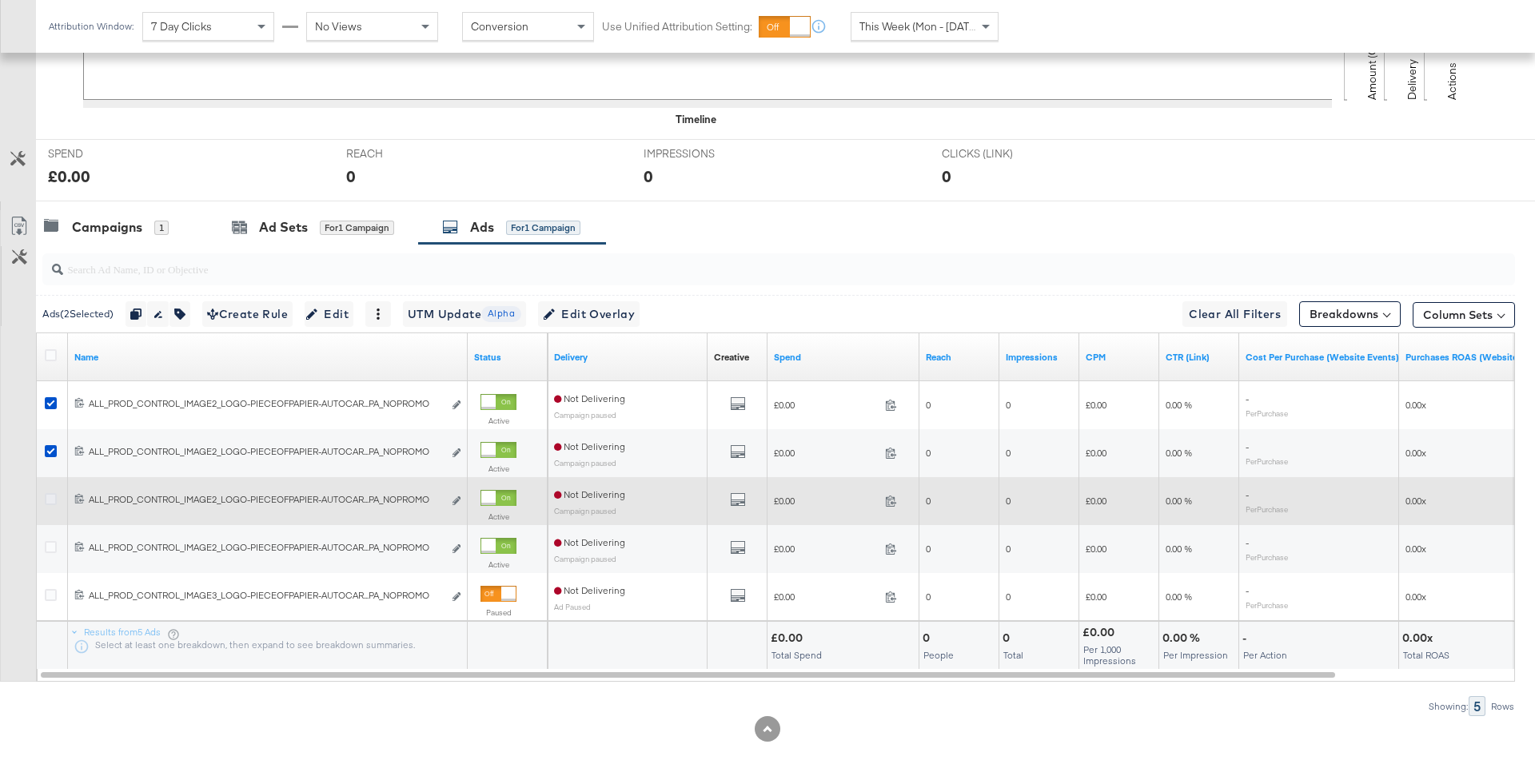
click at [48, 493] on icon at bounding box center [50, 499] width 12 height 12
click at [0, 0] on input "checkbox" at bounding box center [0, 0] width 0 height 0
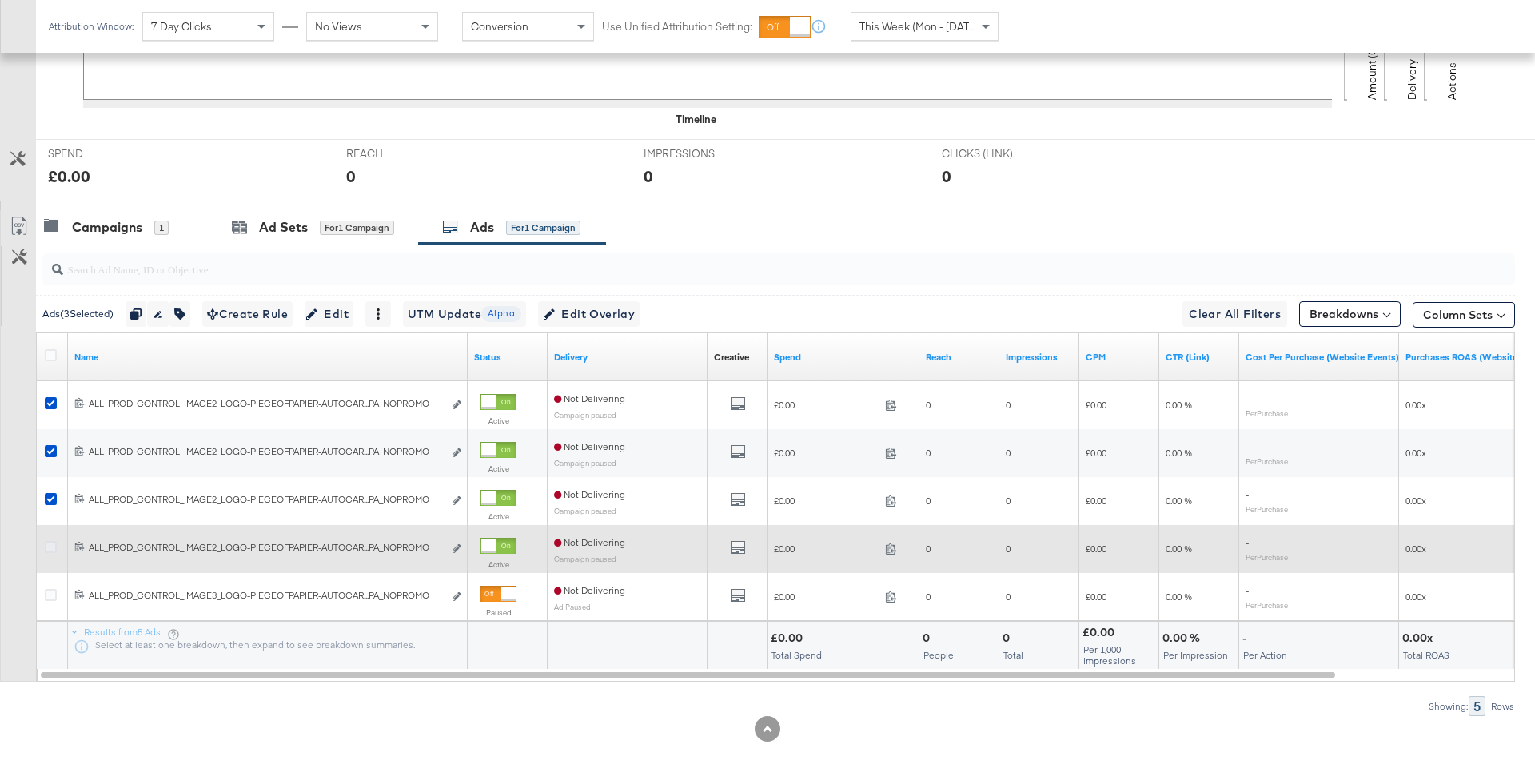
click at [47, 546] on icon at bounding box center [50, 546] width 12 height 12
click at [0, 0] on input "checkbox" at bounding box center [0, 0] width 0 height 0
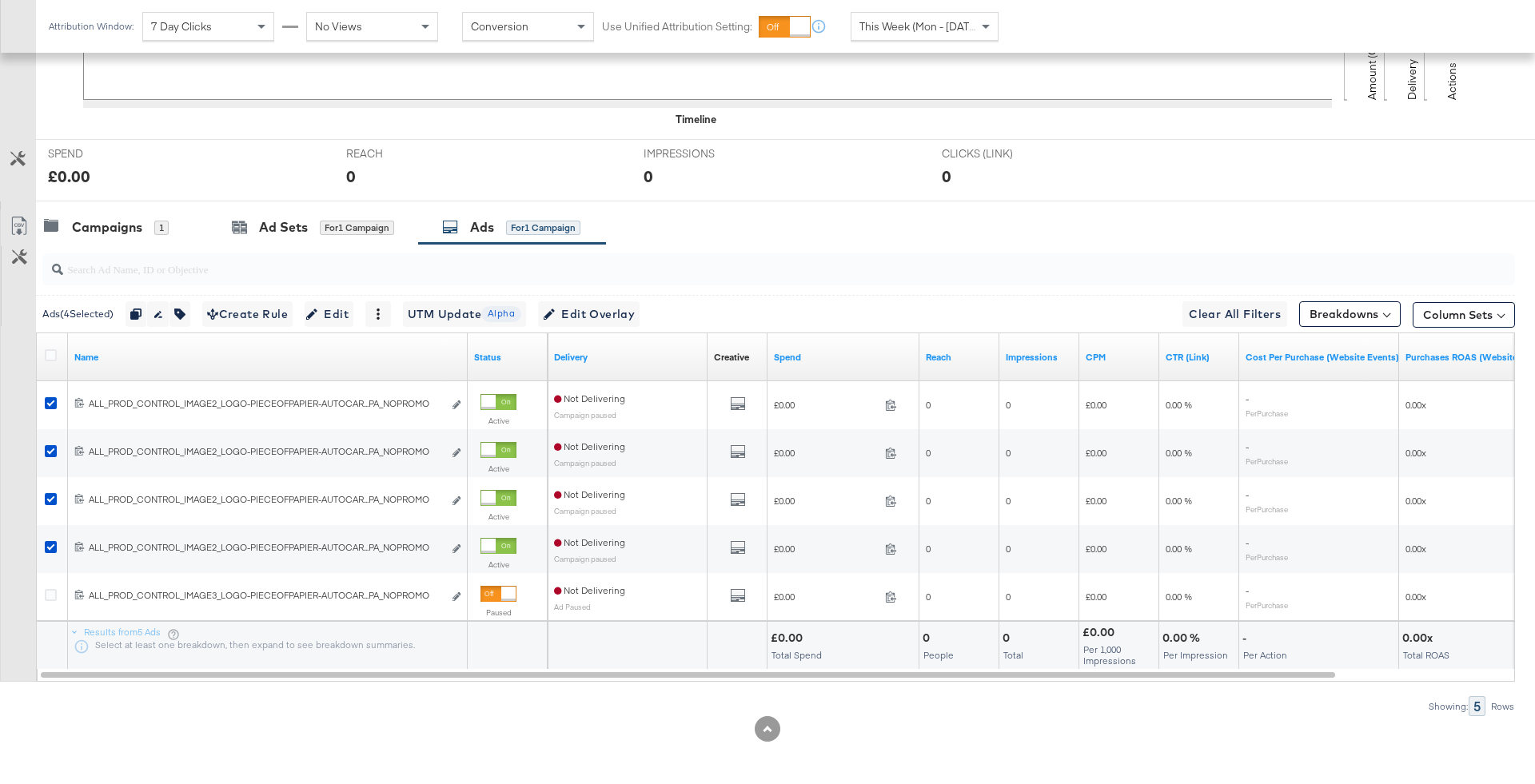
click at [599, 298] on div "Ads ( 4 Selected) Duplicate 4 ads Rename 4 ads Tags for 4 campaigns Create Rule…" at bounding box center [775, 314] width 1479 height 38
click at [606, 317] on span "Edit Overlay Edit overlays for 4 ads" at bounding box center [589, 314] width 92 height 20
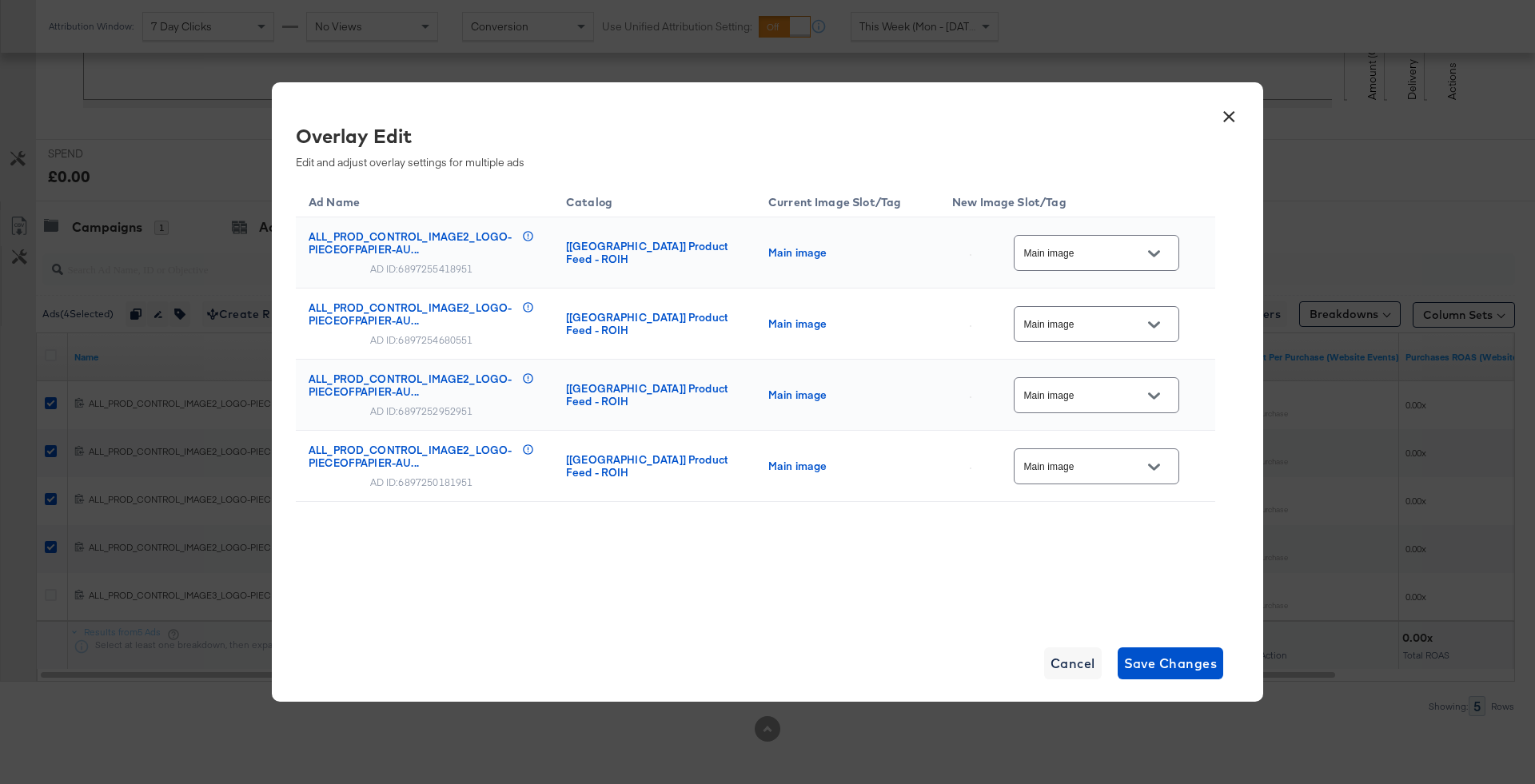
click at [1151, 265] on div at bounding box center [1153, 253] width 33 height 24
click at [1158, 261] on button "Open" at bounding box center [1153, 253] width 24 height 24
click at [1157, 252] on icon "Open" at bounding box center [1153, 253] width 11 height 11
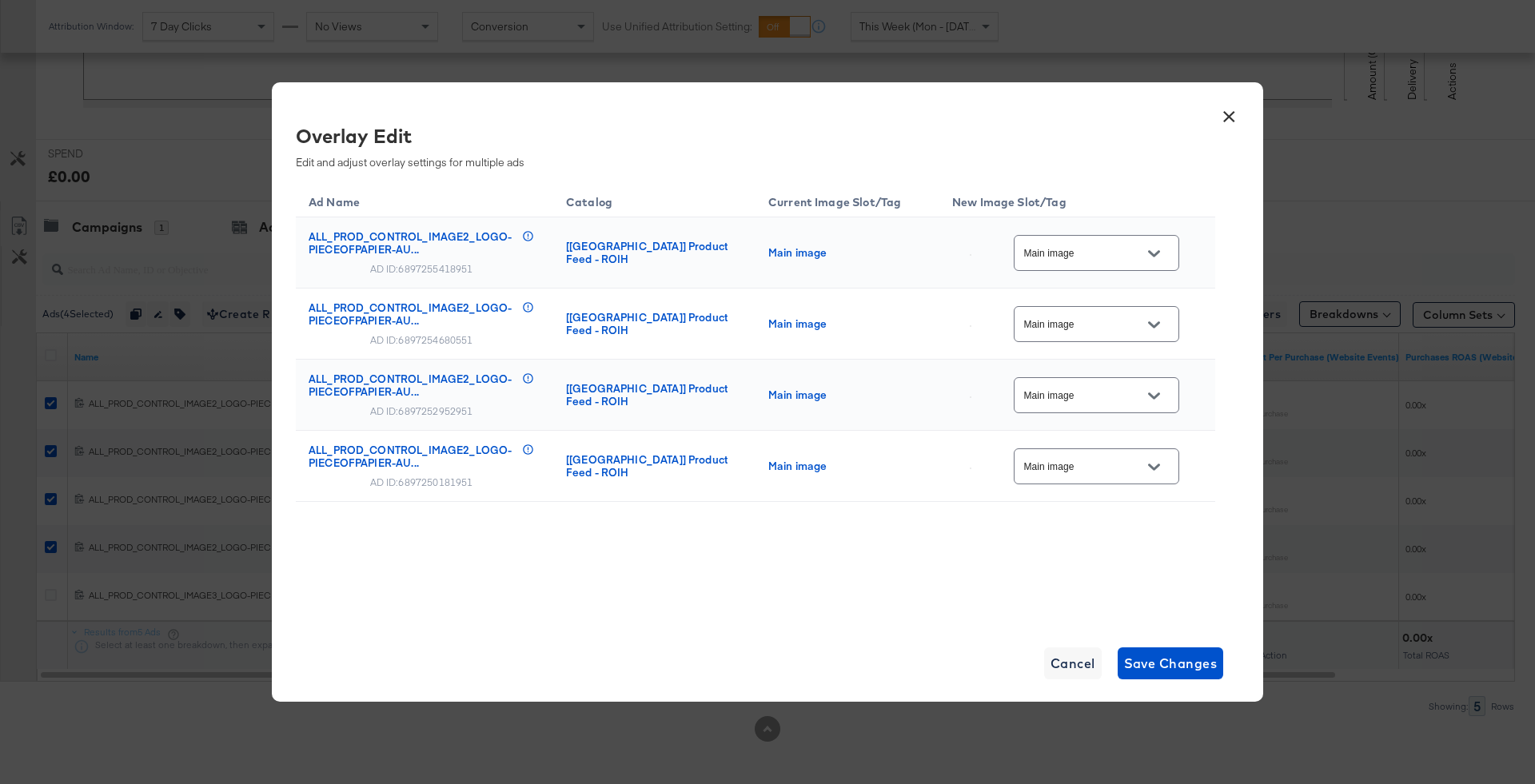
drag, startPoint x: 1116, startPoint y: 200, endPoint x: 321, endPoint y: 71, distance: 805.4
drag, startPoint x: 848, startPoint y: 232, endPoint x: 790, endPoint y: 117, distance: 128.8
drag, startPoint x: 1044, startPoint y: 274, endPoint x: 672, endPoint y: 181, distance: 383.4
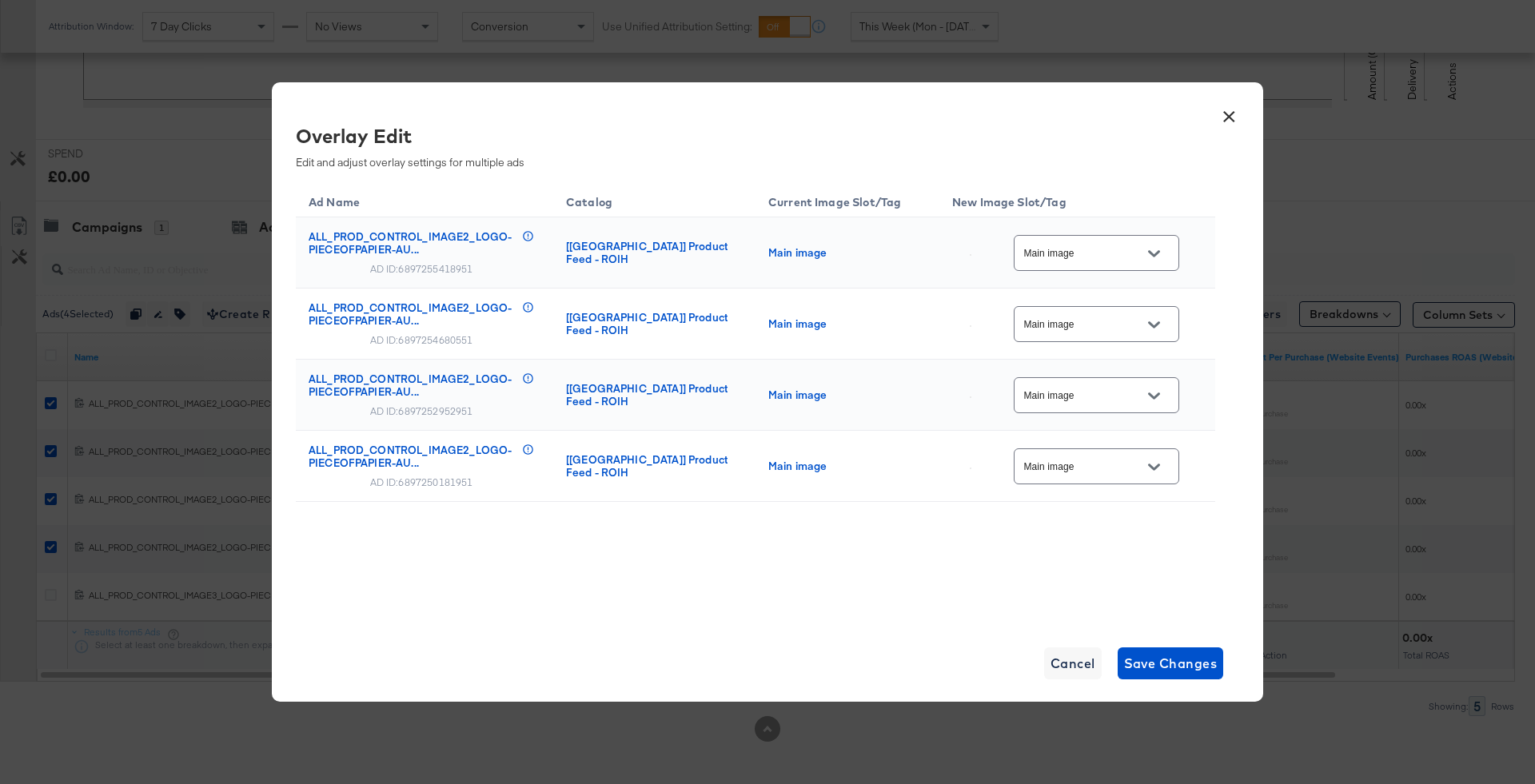
drag, startPoint x: 1214, startPoint y: 230, endPoint x: 1273, endPoint y: 247, distance: 61.4
drag, startPoint x: 768, startPoint y: 233, endPoint x: 764, endPoint y: 714, distance: 481.0
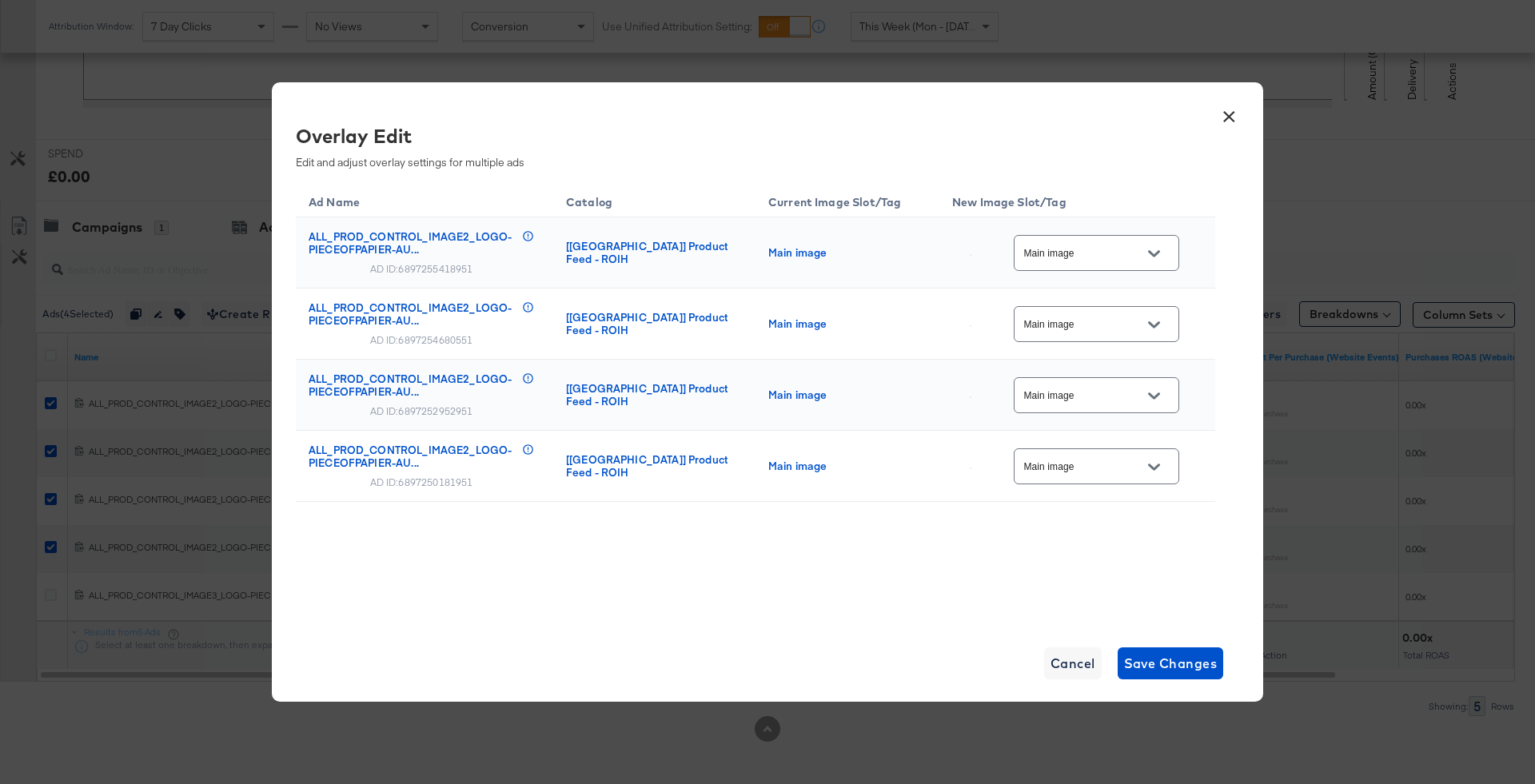
click at [1233, 119] on button "×" at bounding box center [1229, 113] width 29 height 29
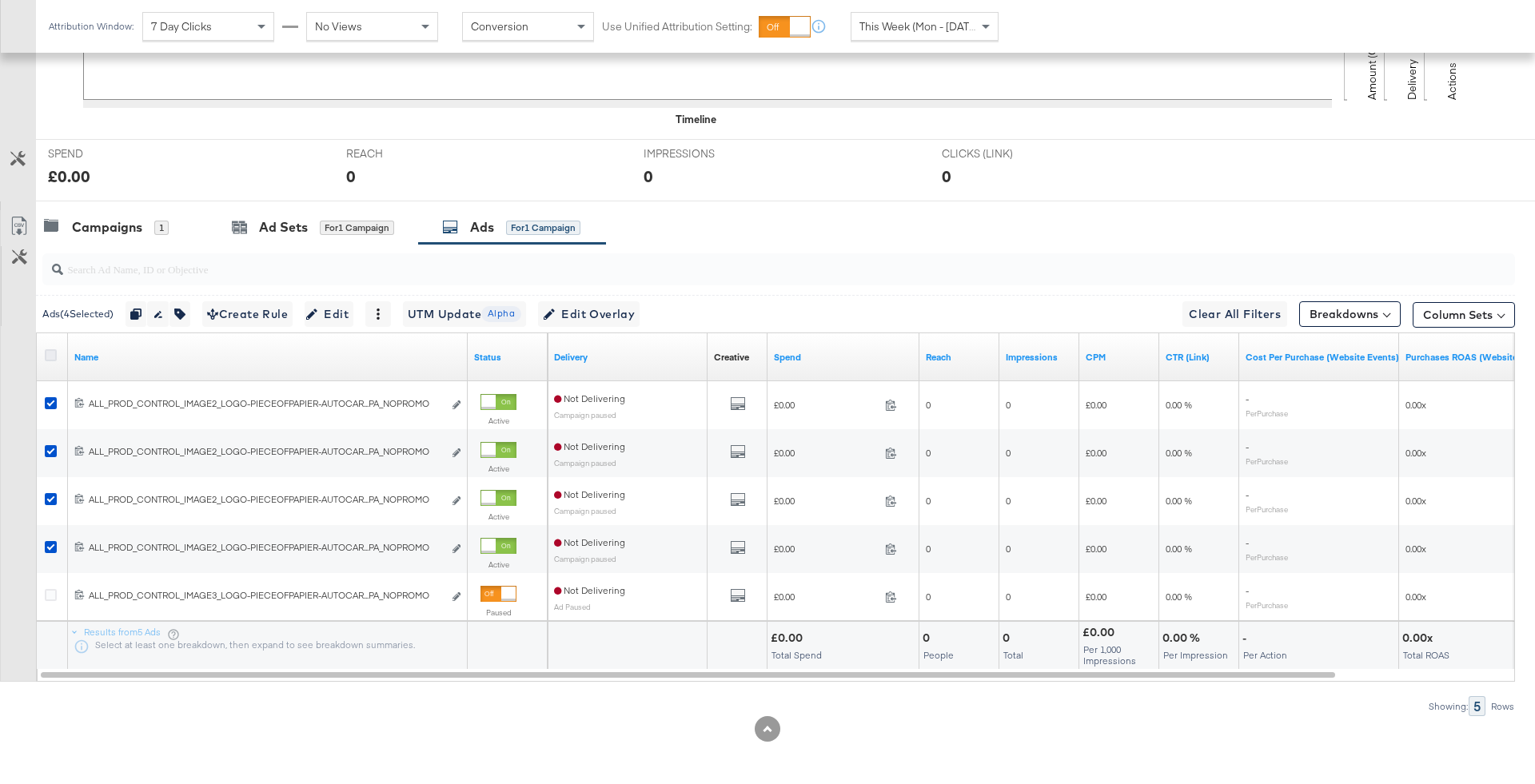
click at [50, 355] on icon at bounding box center [50, 355] width 12 height 12
click at [0, 0] on input "checkbox" at bounding box center [0, 0] width 0 height 0
click at [50, 355] on icon at bounding box center [50, 355] width 12 height 12
click at [0, 0] on input "checkbox" at bounding box center [0, 0] width 0 height 0
drag, startPoint x: 11, startPoint y: 179, endPoint x: 1044, endPoint y: 691, distance: 1152.9
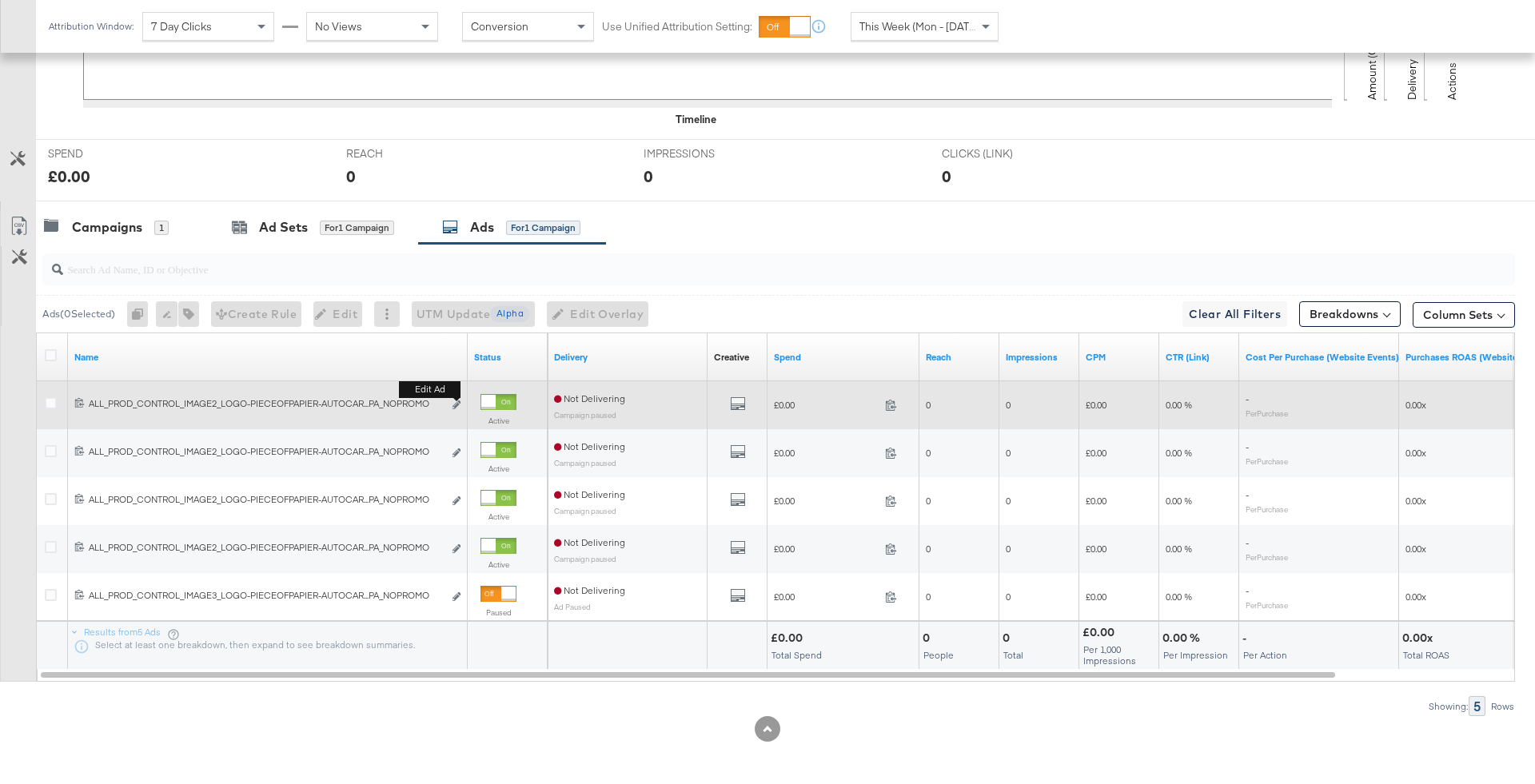
click at [455, 395] on b "Edit ad" at bounding box center [429, 390] width 61 height 17
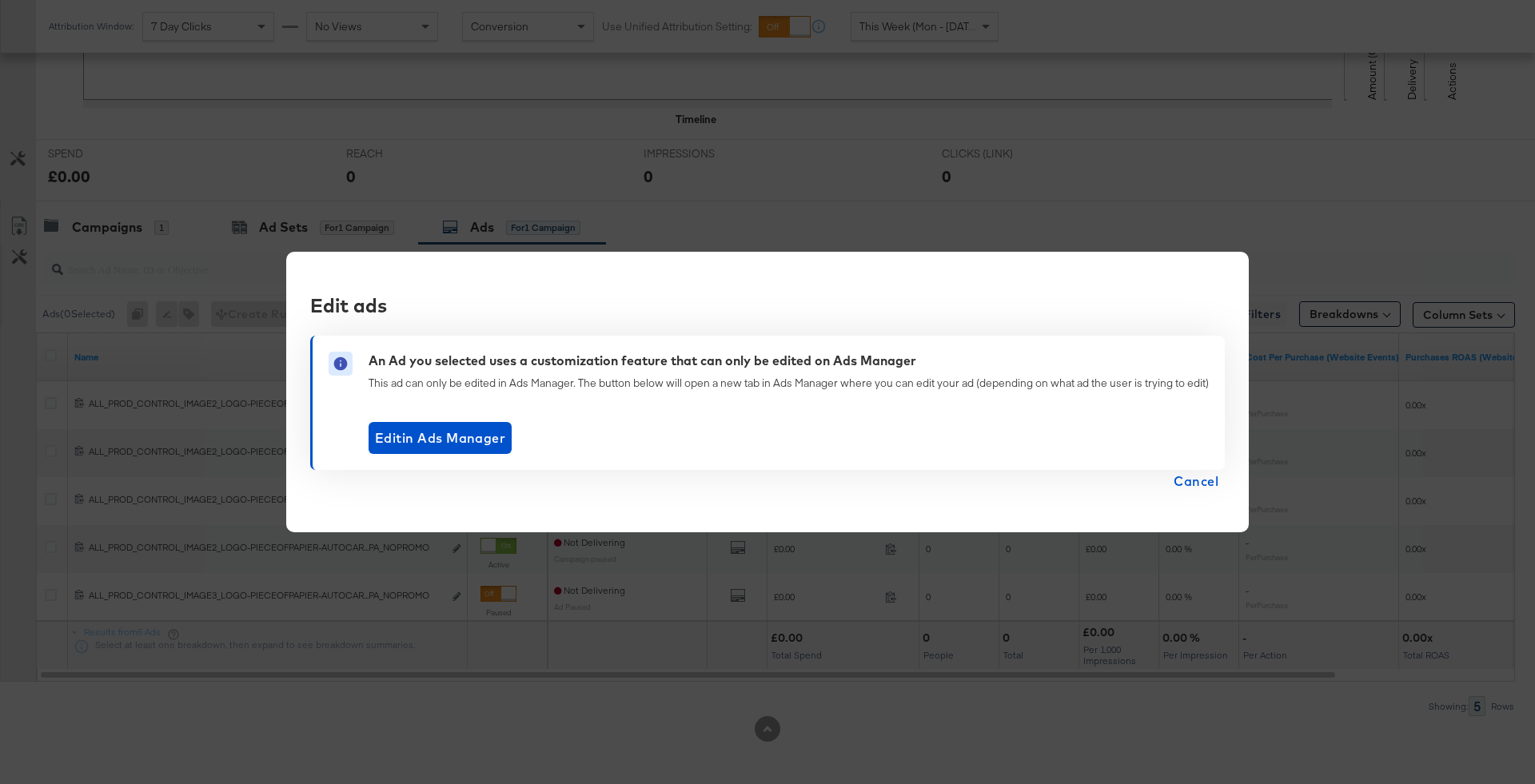
click at [1187, 488] on span "Cancel" at bounding box center [1196, 481] width 45 height 23
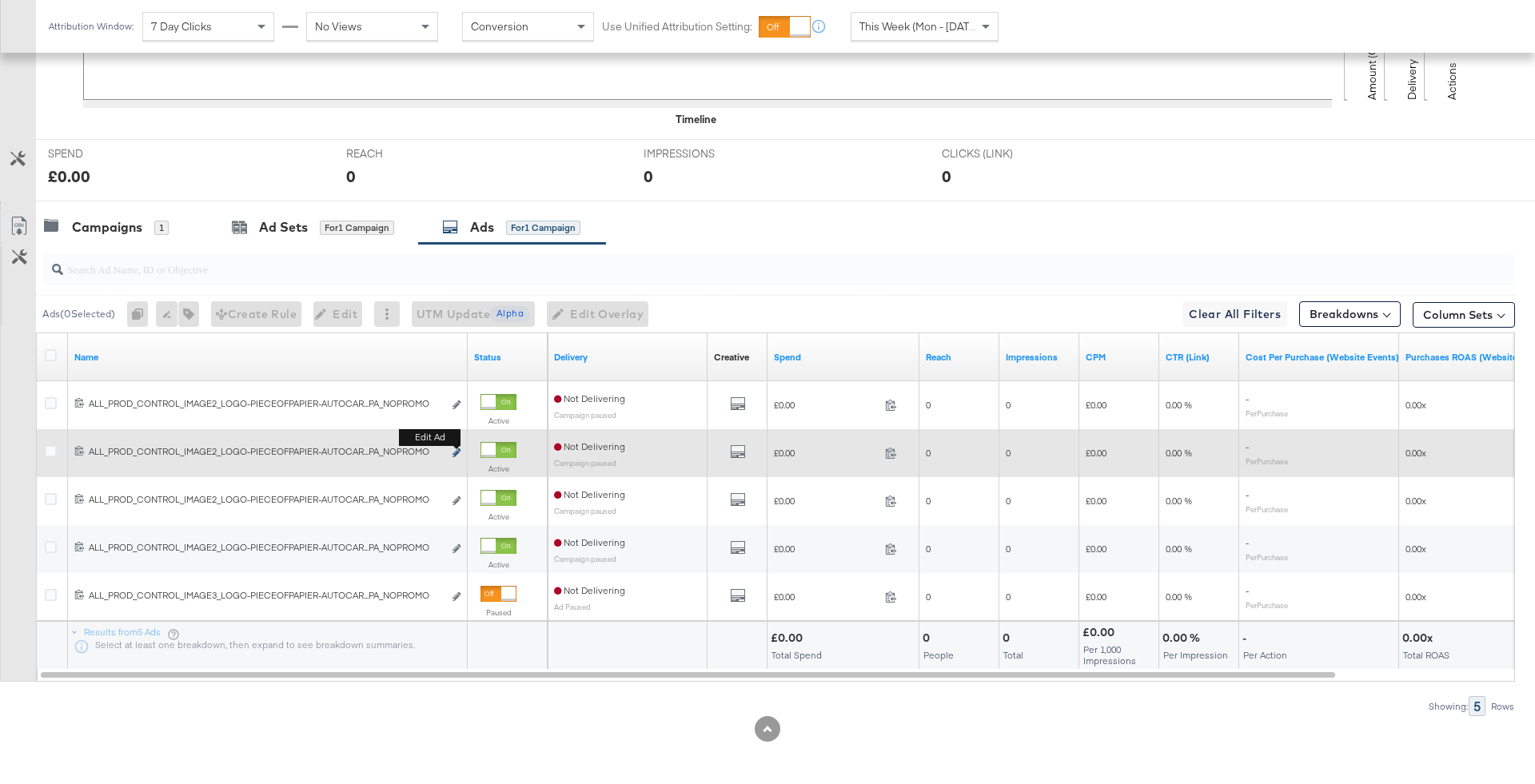
click at [459, 448] on icon "link" at bounding box center [456, 453] width 8 height 9
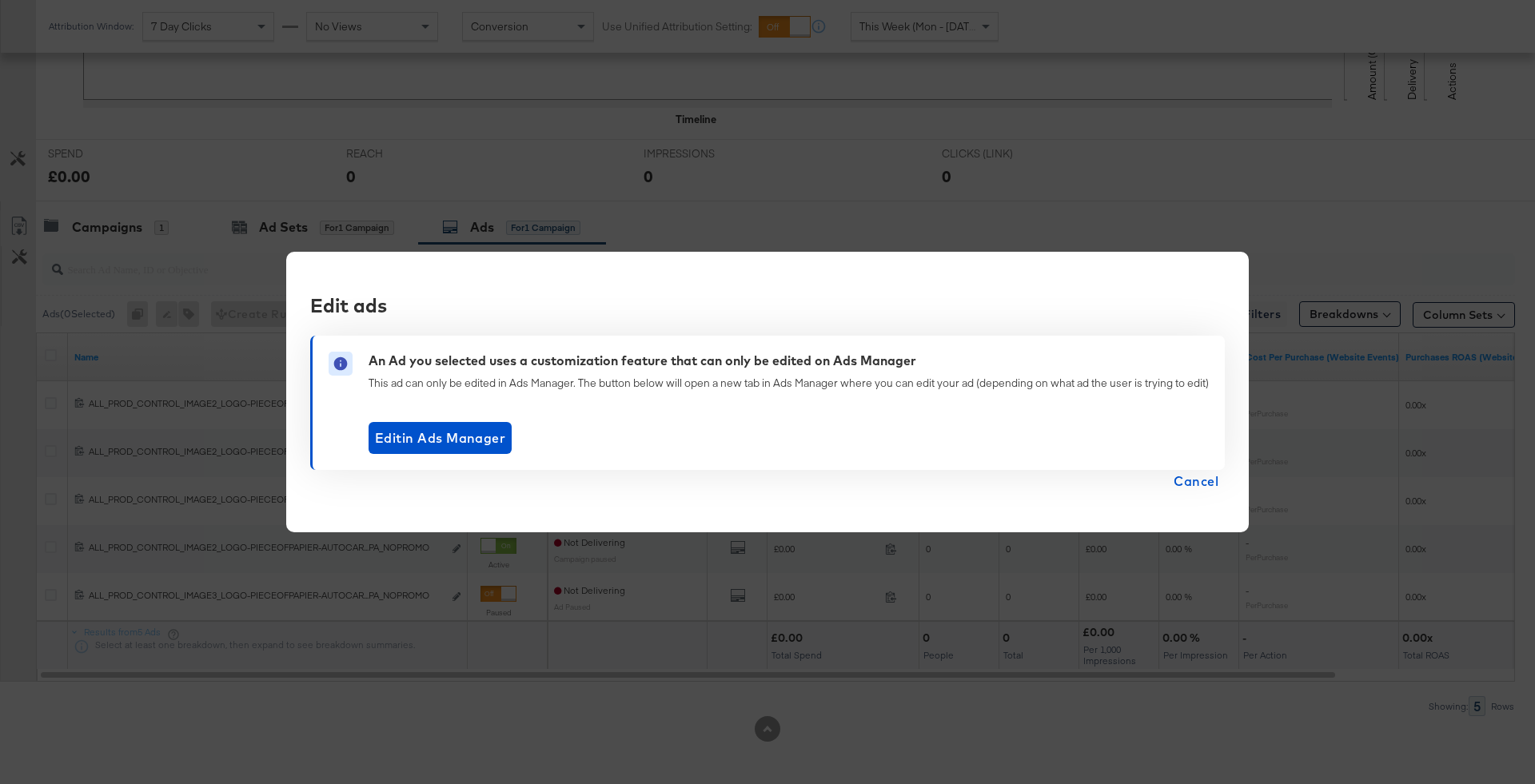
click at [1206, 476] on span "Cancel" at bounding box center [1196, 481] width 45 height 23
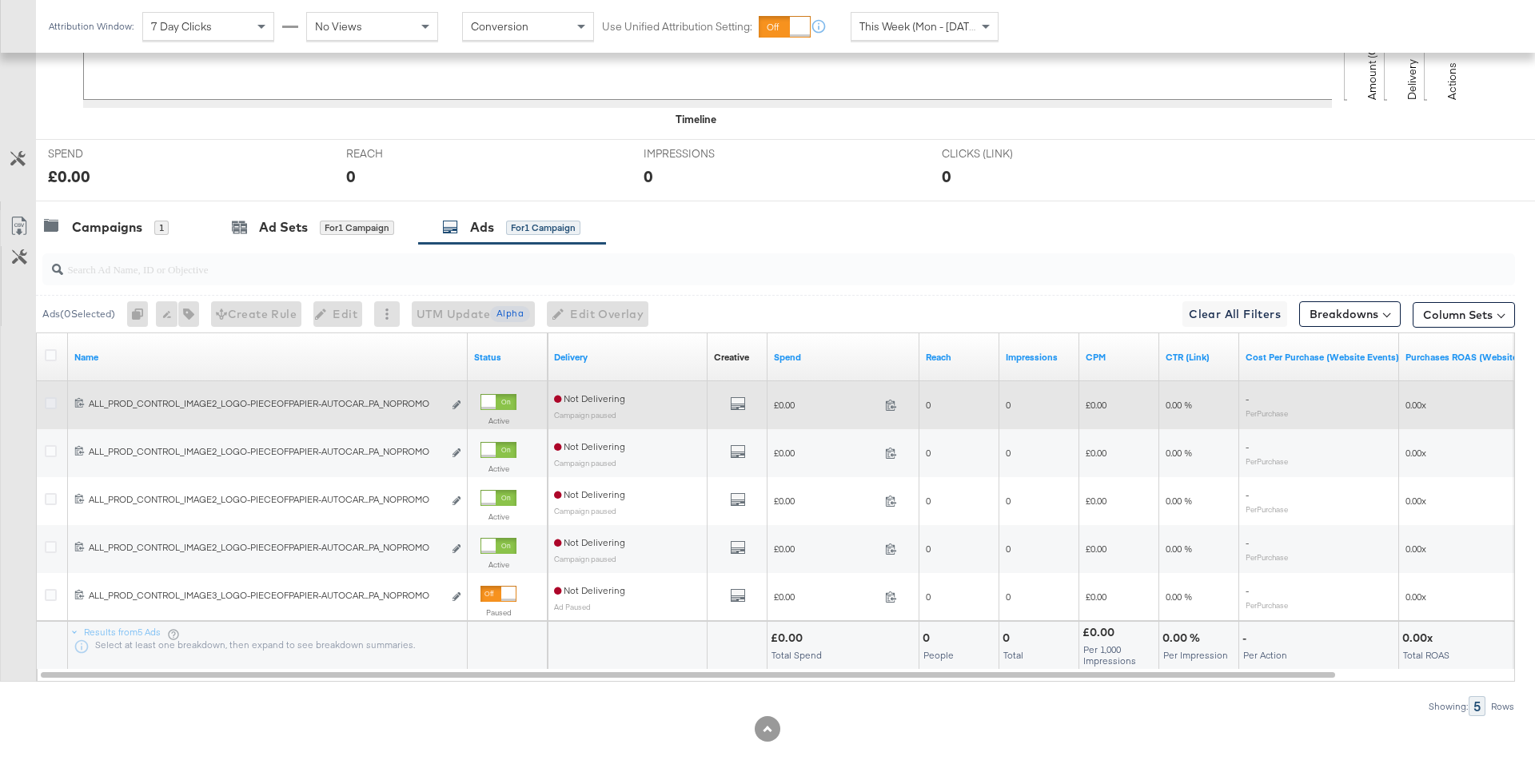
click at [49, 400] on icon at bounding box center [50, 402] width 12 height 12
click at [0, 0] on input "checkbox" at bounding box center [0, 0] width 0 height 0
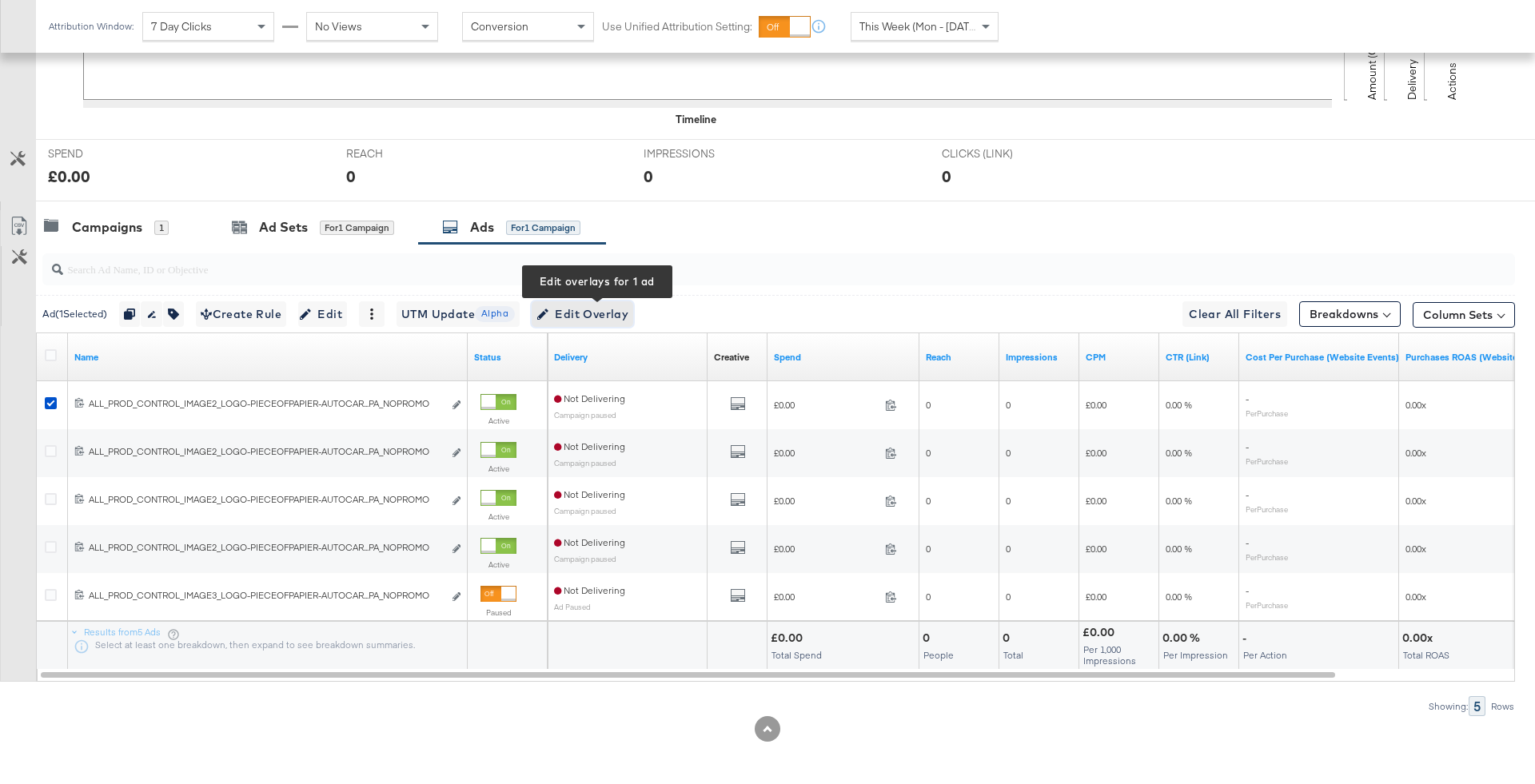
click at [628, 310] on span "Edit Overlay Edit overlays for 1 ad" at bounding box center [582, 314] width 92 height 20
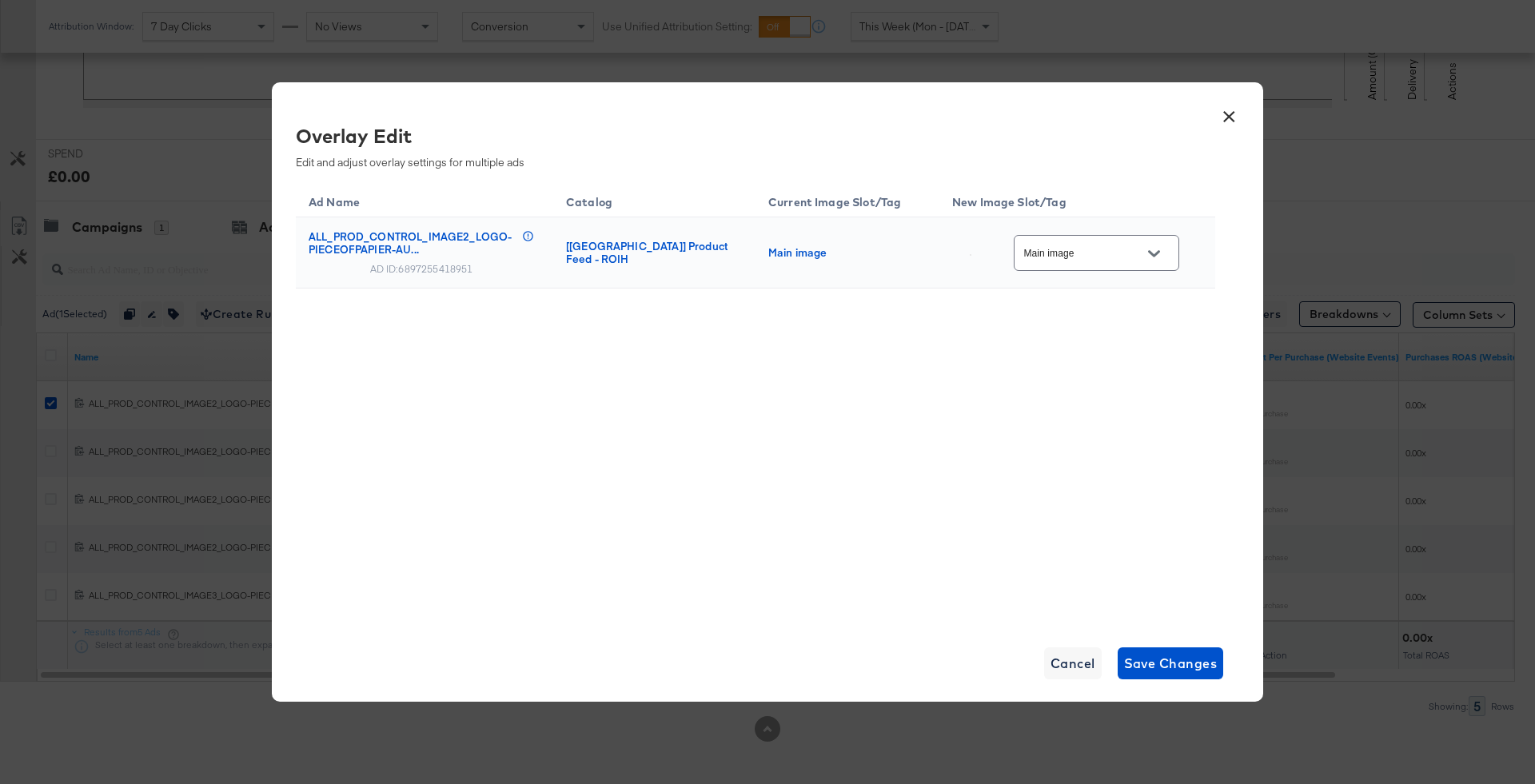
click at [1160, 260] on button "Open" at bounding box center [1153, 253] width 24 height 24
click at [1119, 277] on div "image_1" at bounding box center [1106, 269] width 90 height 16
type input "image_1"
click at [1174, 675] on button "Save Changes" at bounding box center [1170, 663] width 106 height 32
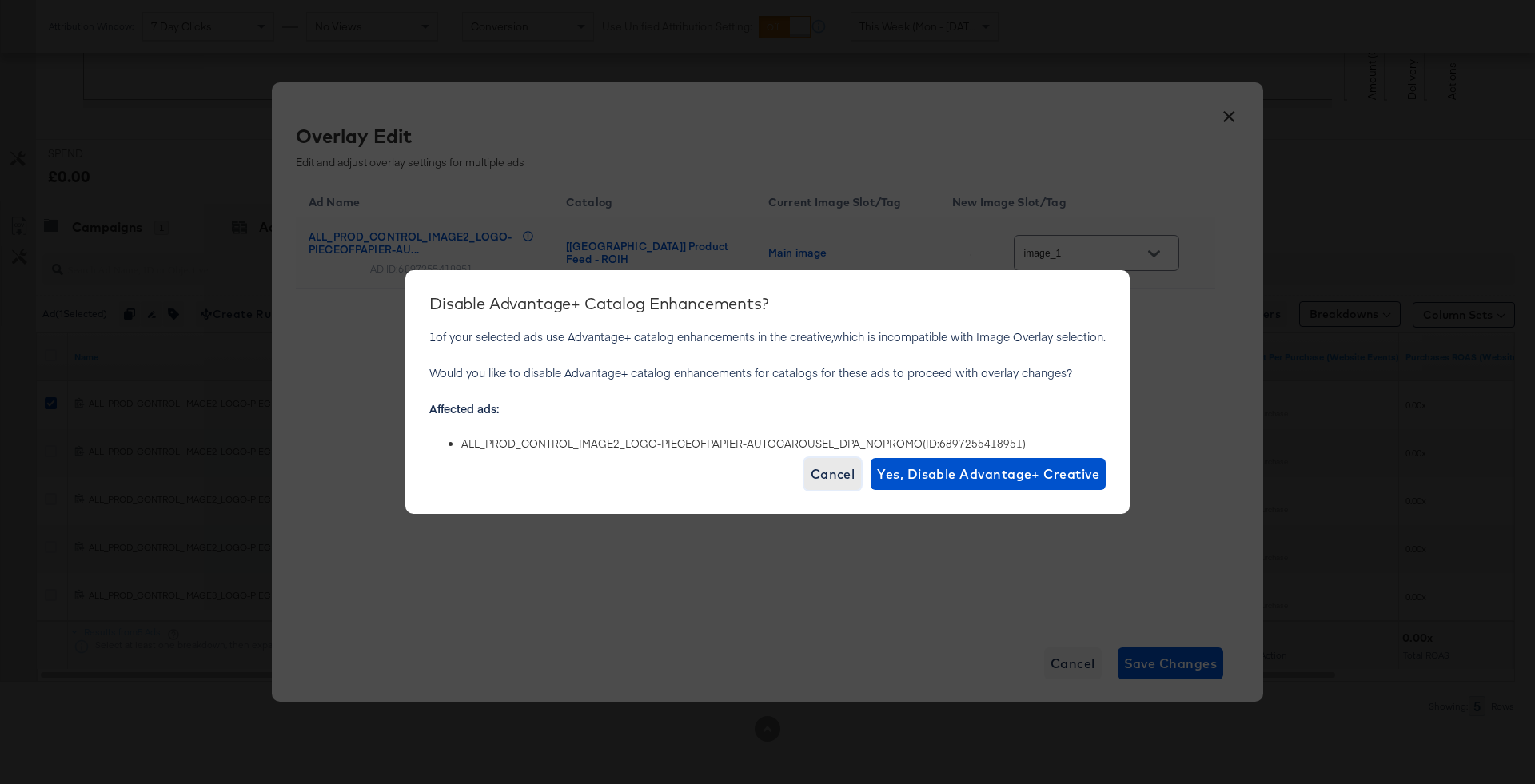
click at [835, 479] on span "Cancel" at bounding box center [833, 473] width 45 height 23
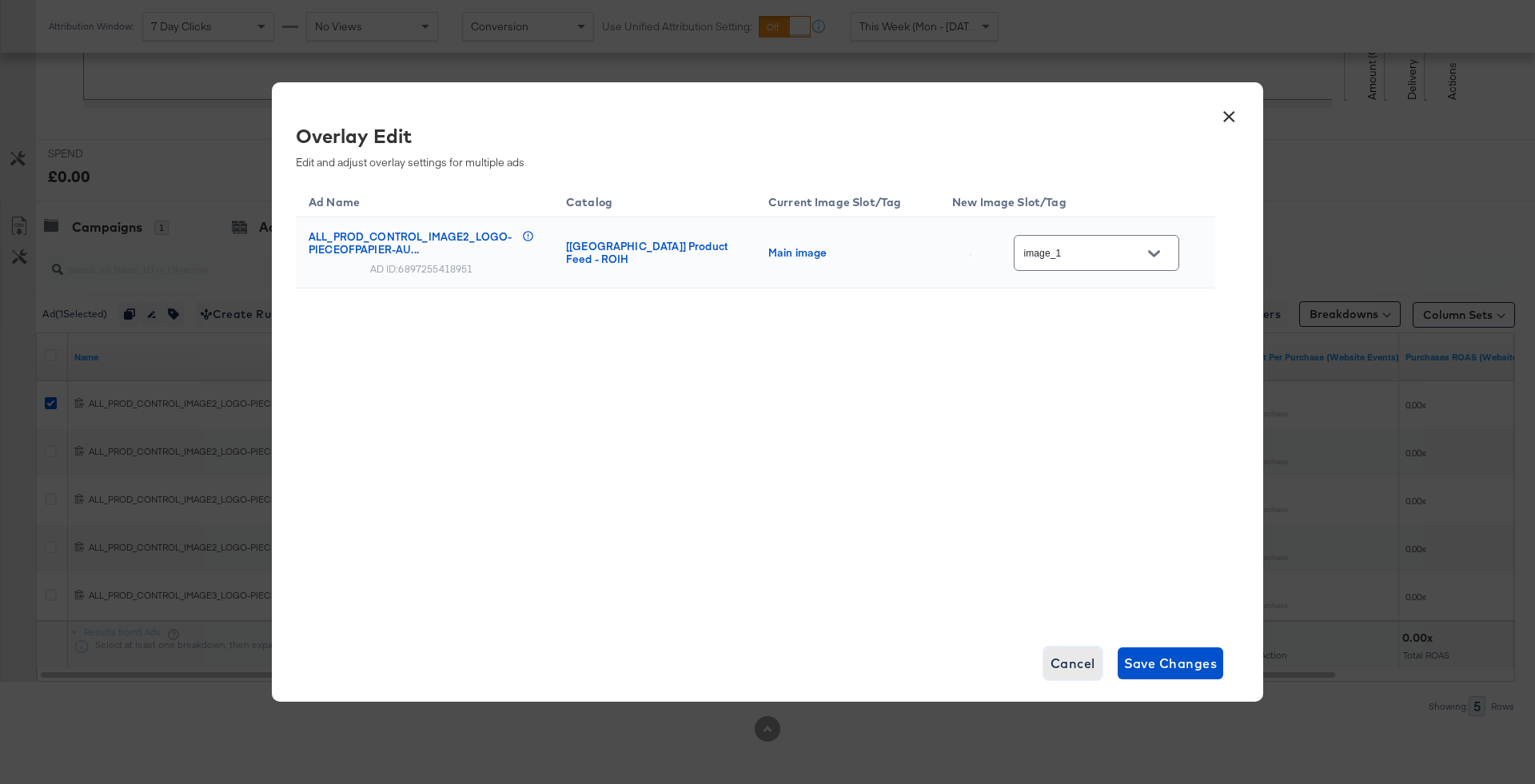
click at [1076, 664] on span "Cancel" at bounding box center [1073, 662] width 45 height 23
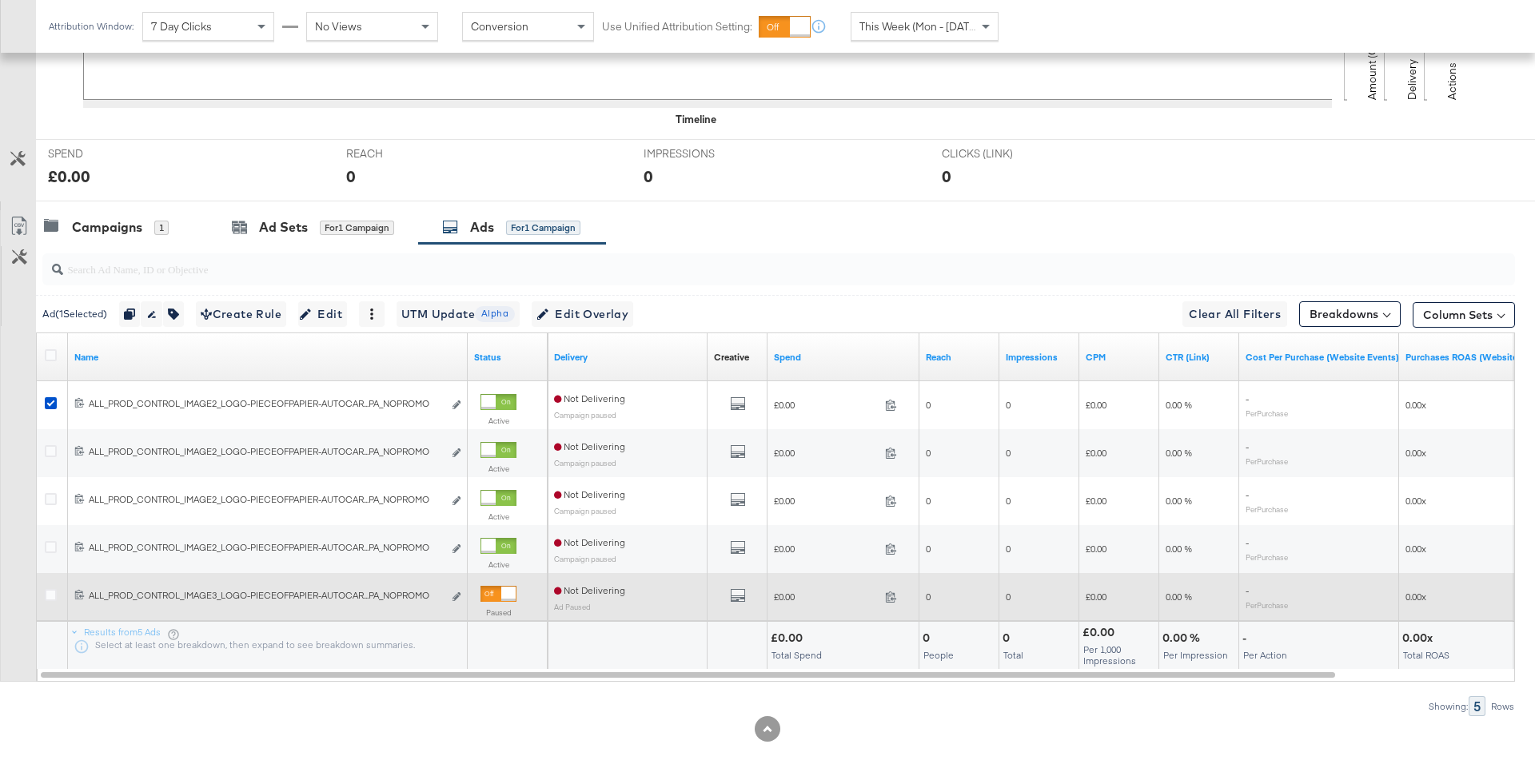
click at [461, 590] on div "6897441370751 ALL_PROD_CONTROL_IMAGE3_LOGO-PIECEOFPAPIER-AUTOCAROUSEL_DPA_NOPRO…" at bounding box center [267, 597] width 400 height 30
click at [454, 598] on icon "link" at bounding box center [456, 597] width 8 height 9
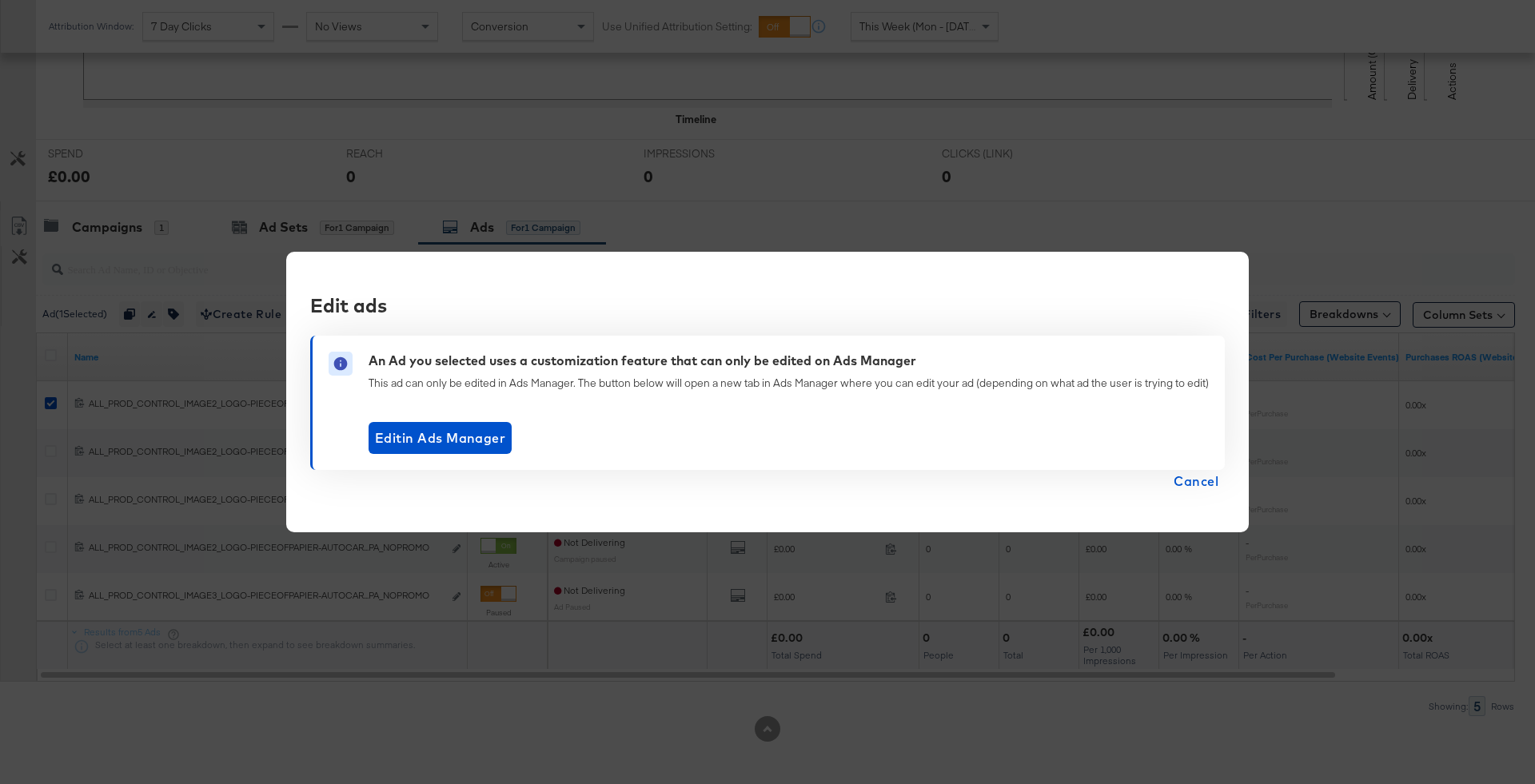
click at [1187, 474] on span "Cancel" at bounding box center [1196, 481] width 45 height 23
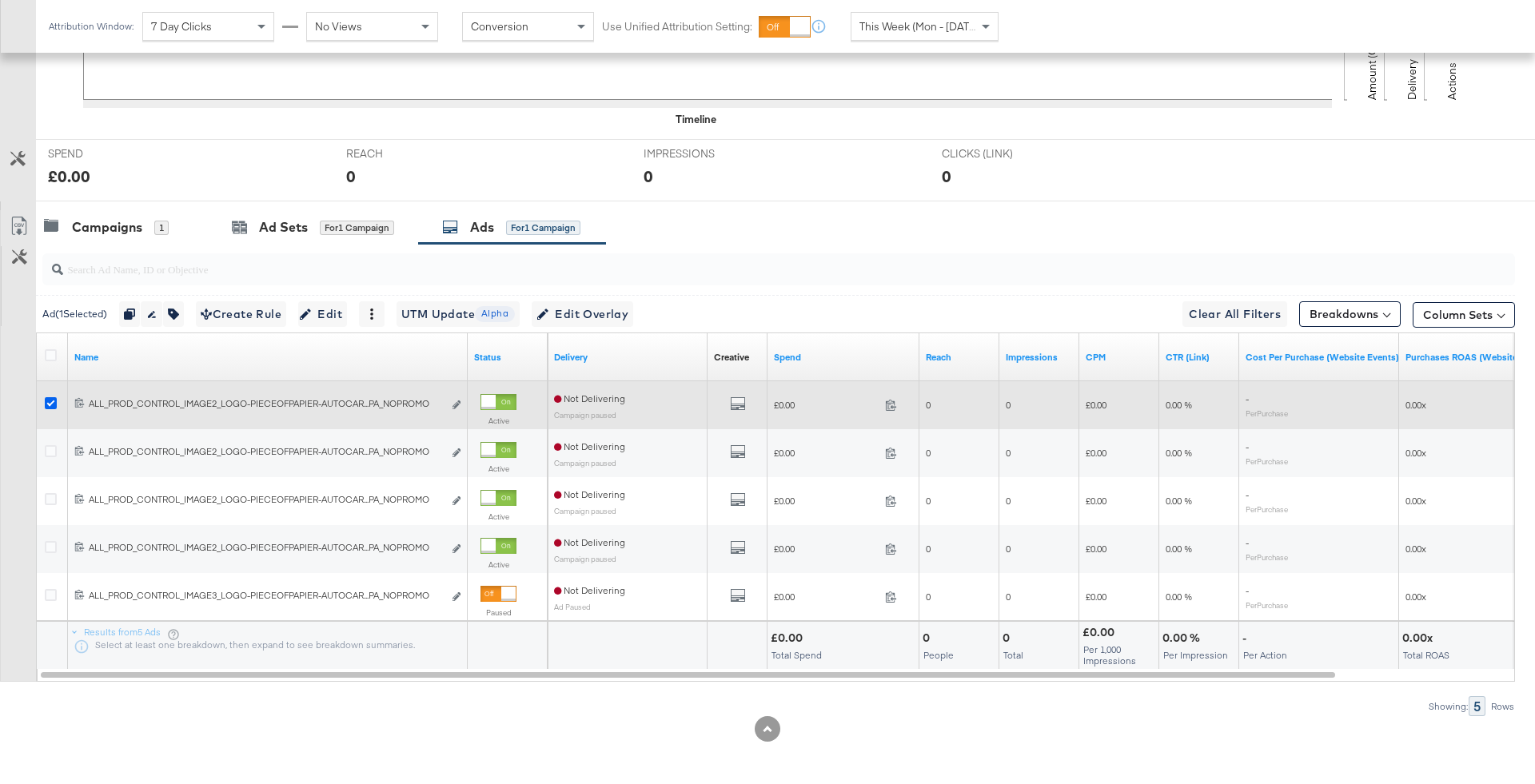
click at [49, 402] on icon at bounding box center [50, 402] width 12 height 12
click at [0, 0] on input "checkbox" at bounding box center [0, 0] width 0 height 0
click at [55, 399] on icon at bounding box center [50, 402] width 12 height 12
click at [0, 0] on input "checkbox" at bounding box center [0, 0] width 0 height 0
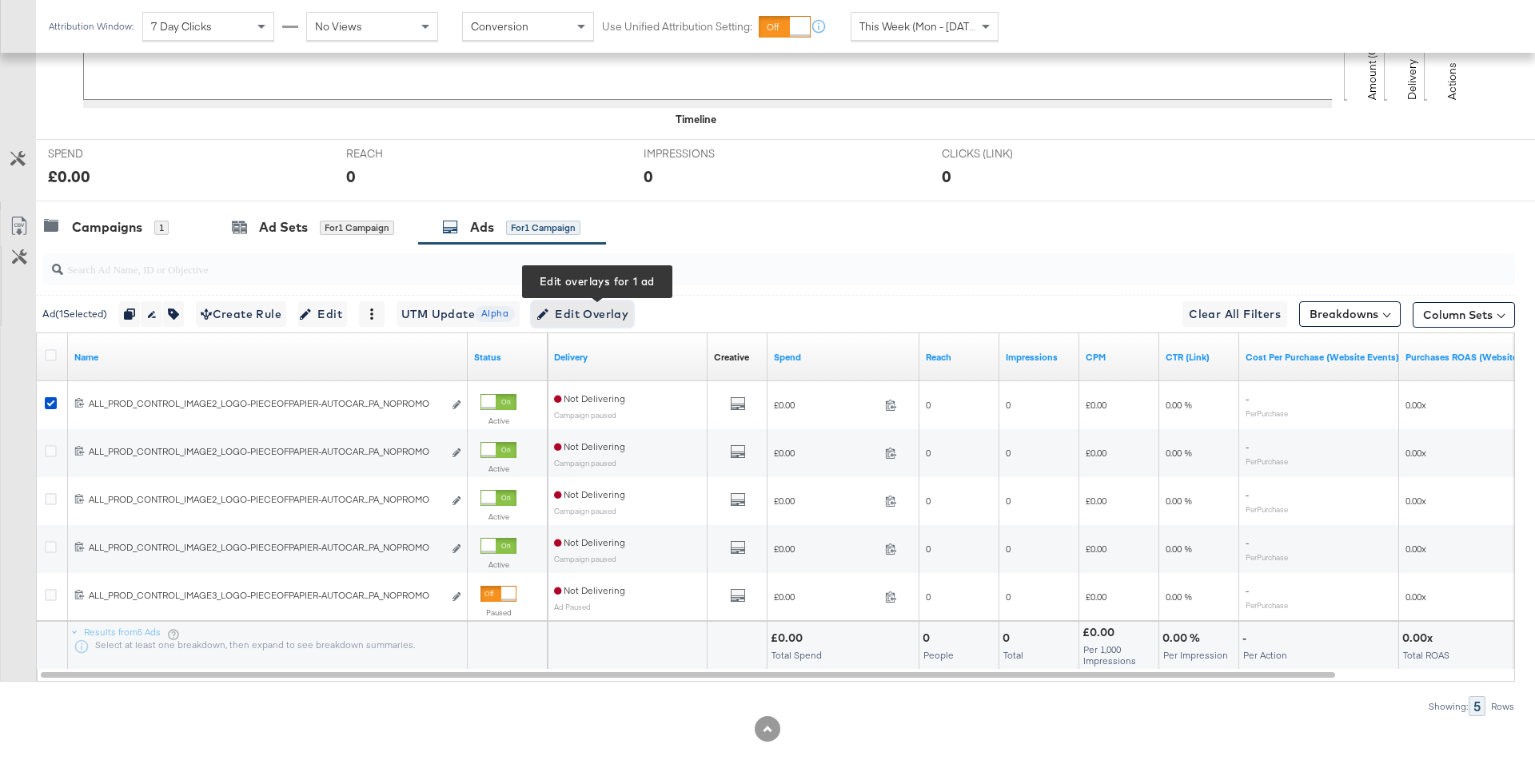
click at [573, 304] on span "Edit Overlay Edit overlays for 1 ad" at bounding box center [582, 314] width 92 height 20
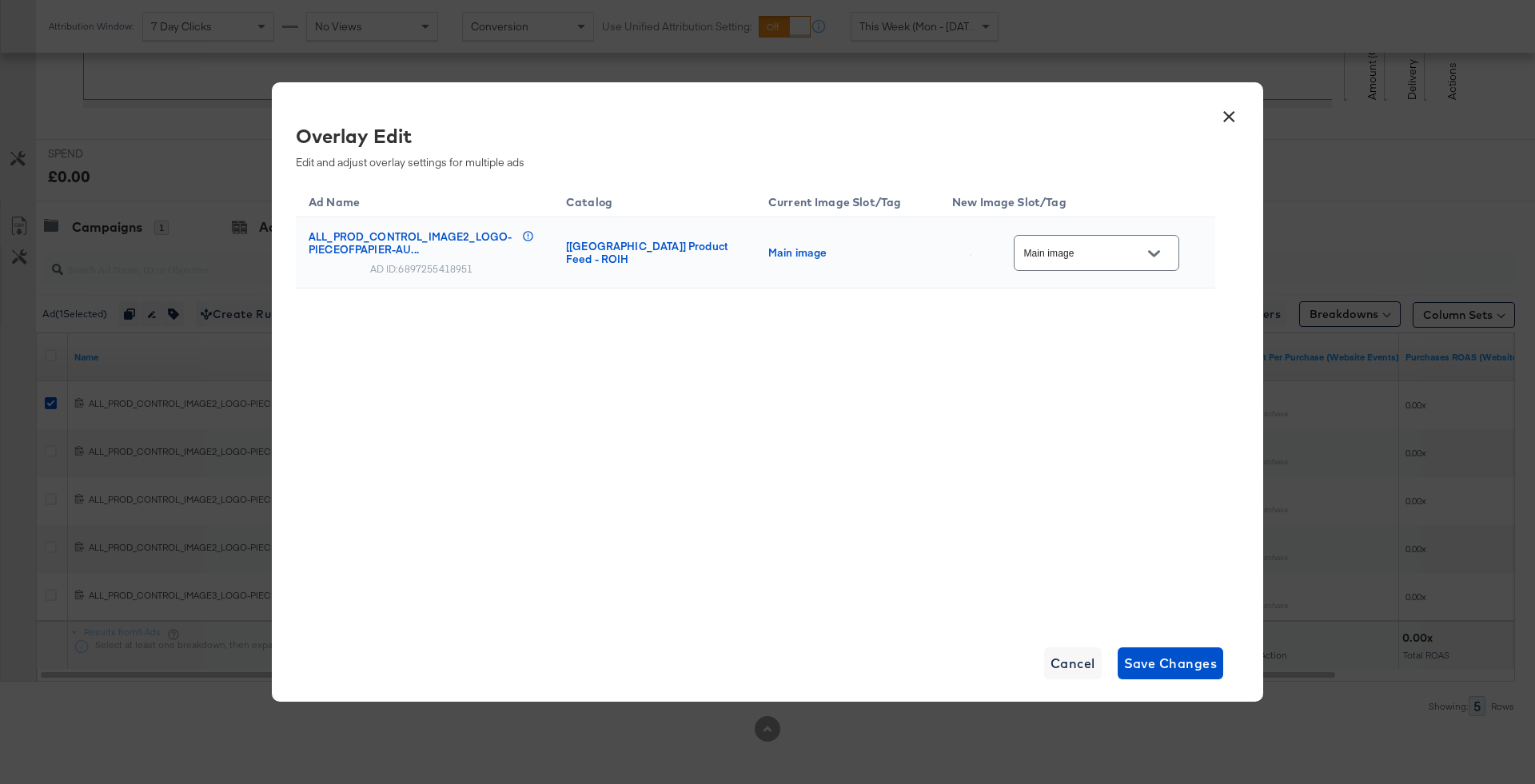
click at [1133, 257] on input "Main image" at bounding box center [1084, 254] width 126 height 18
click at [1127, 290] on div "image_3" at bounding box center [1110, 275] width 118 height 29
type input "image_3"
click at [1179, 652] on span "Save Changes" at bounding box center [1170, 662] width 94 height 23
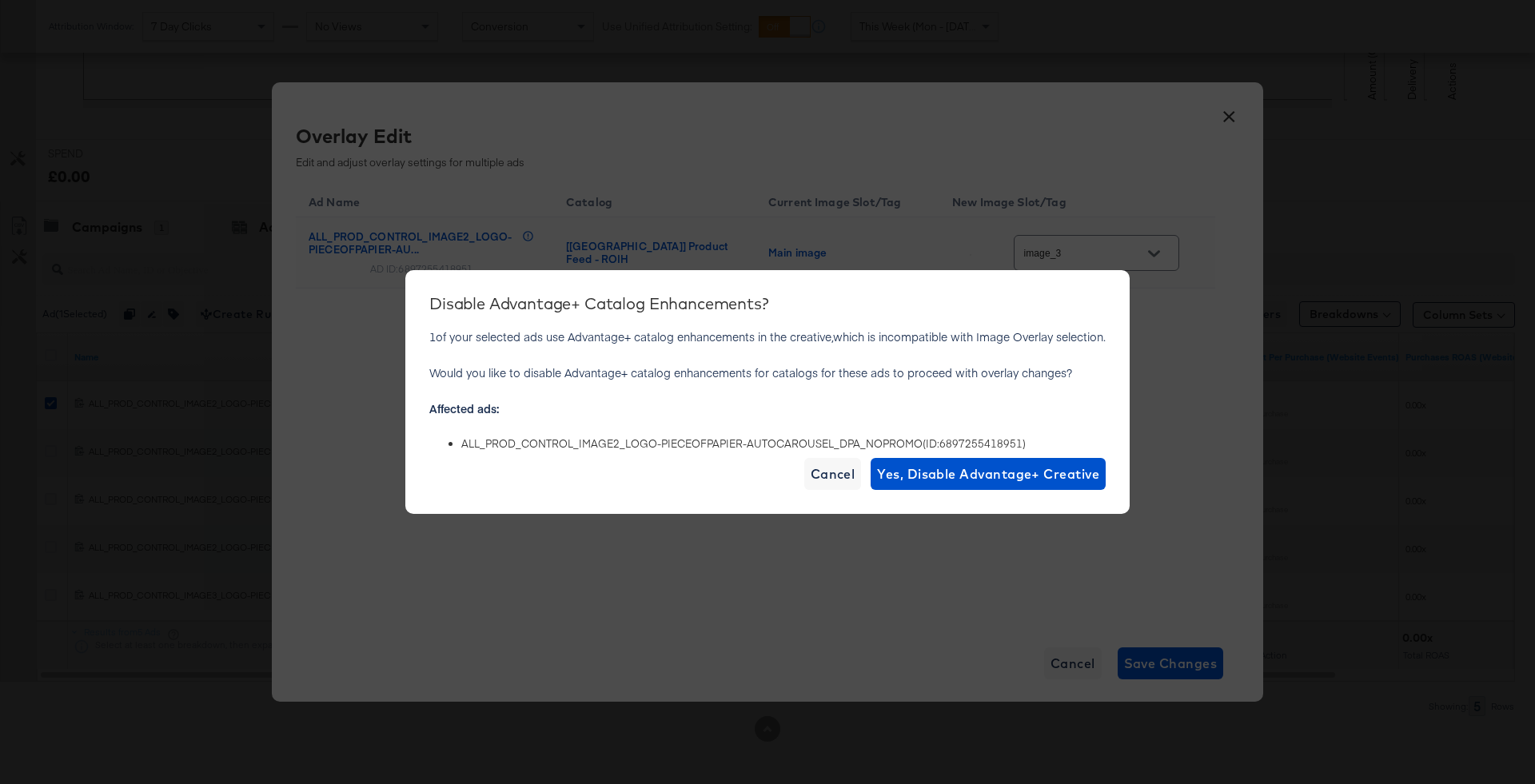
drag, startPoint x: 376, startPoint y: 242, endPoint x: 1162, endPoint y: 542, distance: 841.3
